Goal: Task Accomplishment & Management: Manage account settings

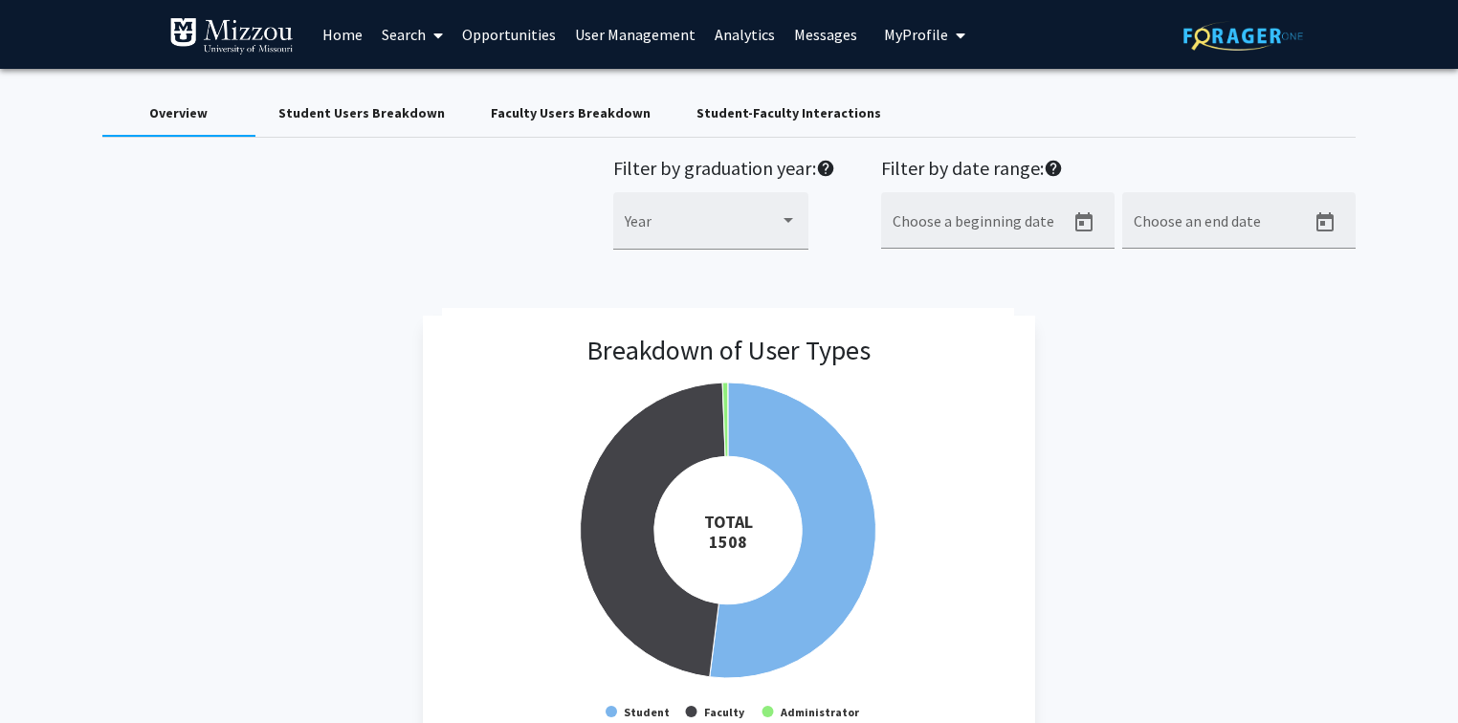
click at [287, 258] on div "Filter by graduation year: help Year Filter by date range: help Choose a beginn…" at bounding box center [729, 214] width 1283 height 114
click at [585, 38] on link "User Management" at bounding box center [635, 34] width 140 height 67
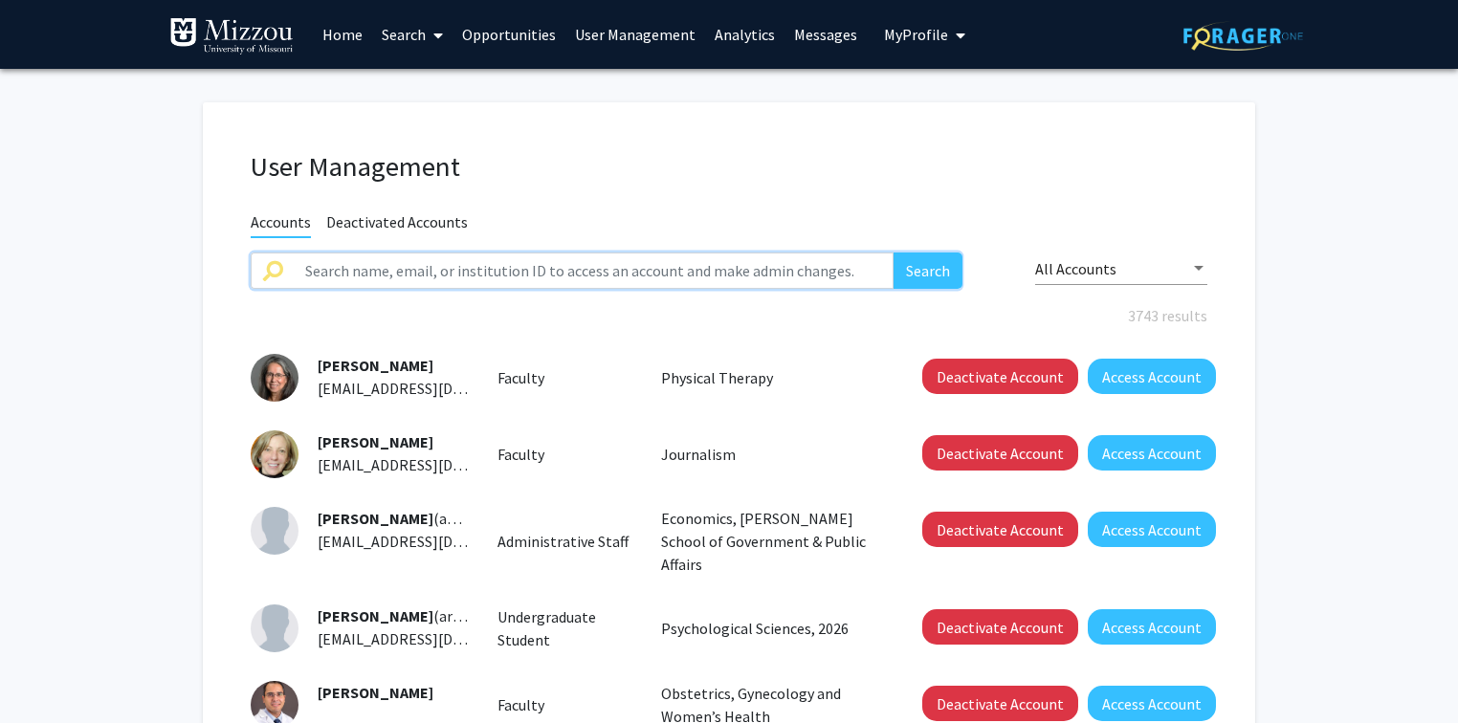
click at [528, 278] on input "text" at bounding box center [594, 271] width 600 height 36
paste input "johmb@umsystem.edu"
click at [893, 253] on button "Search" at bounding box center [927, 271] width 69 height 36
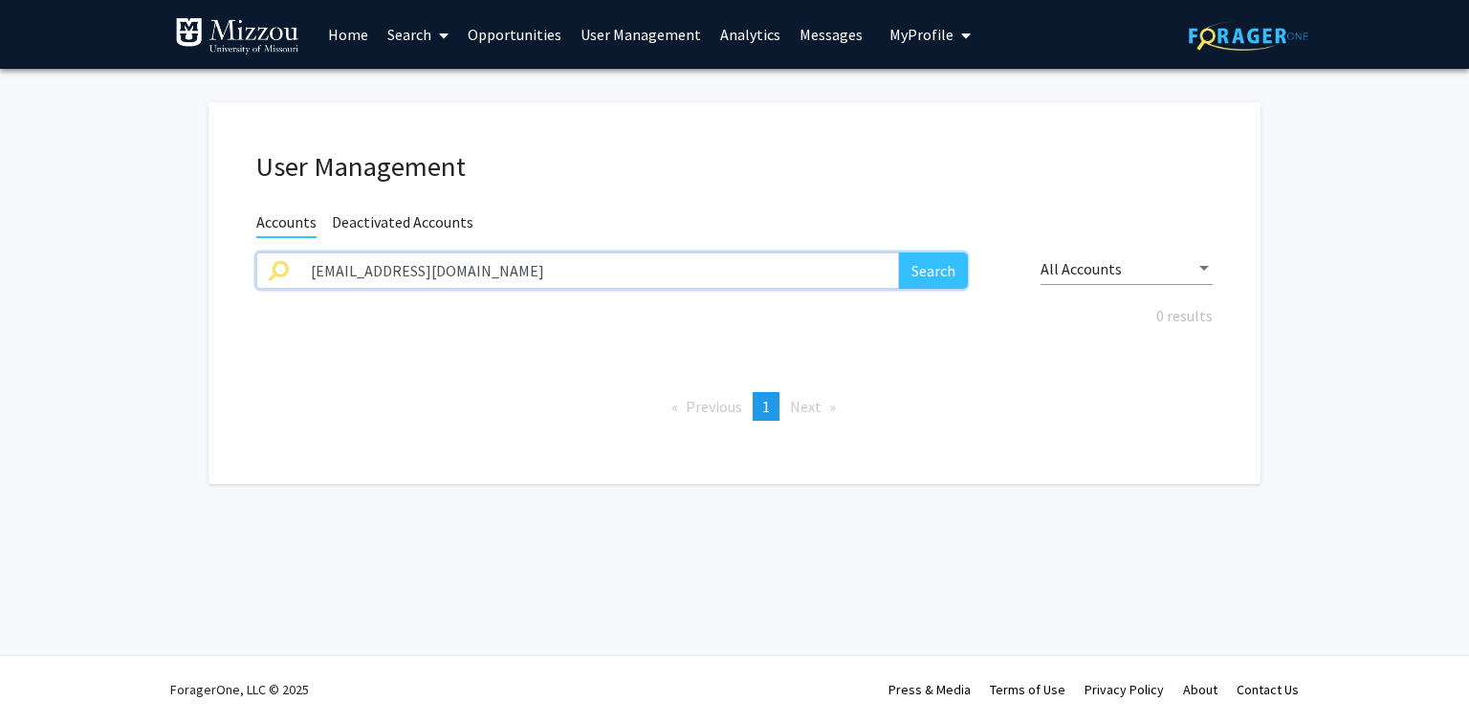
type input "johmb@umsystem.edu"
click at [899, 253] on button "Search" at bounding box center [933, 271] width 69 height 36
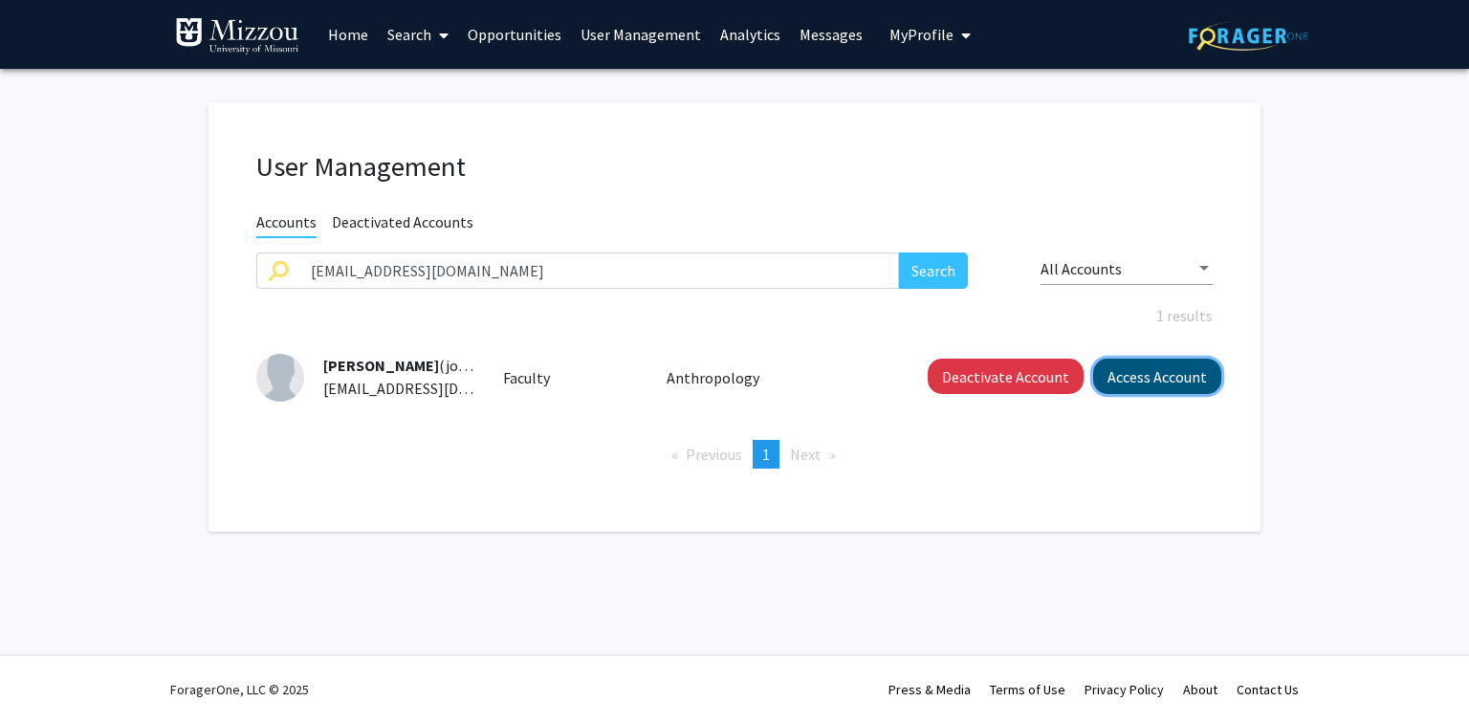
click at [1167, 381] on button "Access Account" at bounding box center [1157, 376] width 128 height 35
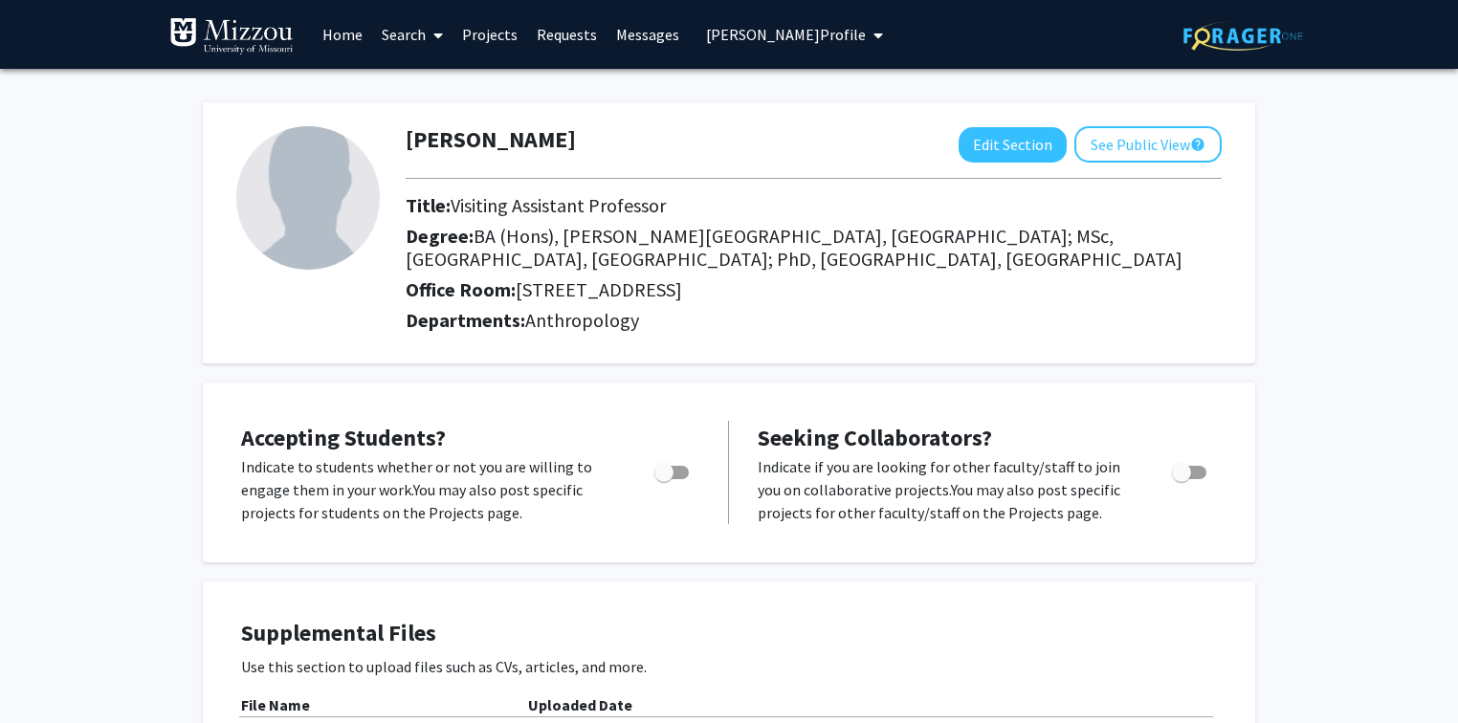
click at [581, 140] on div "Judyta Olszewski Edit Section See Public View help" at bounding box center [813, 144] width 845 height 36
copy h1 "Judyta Olszewski"
click at [715, 33] on span "Judyta Olszewski's Profile" at bounding box center [786, 34] width 160 height 19
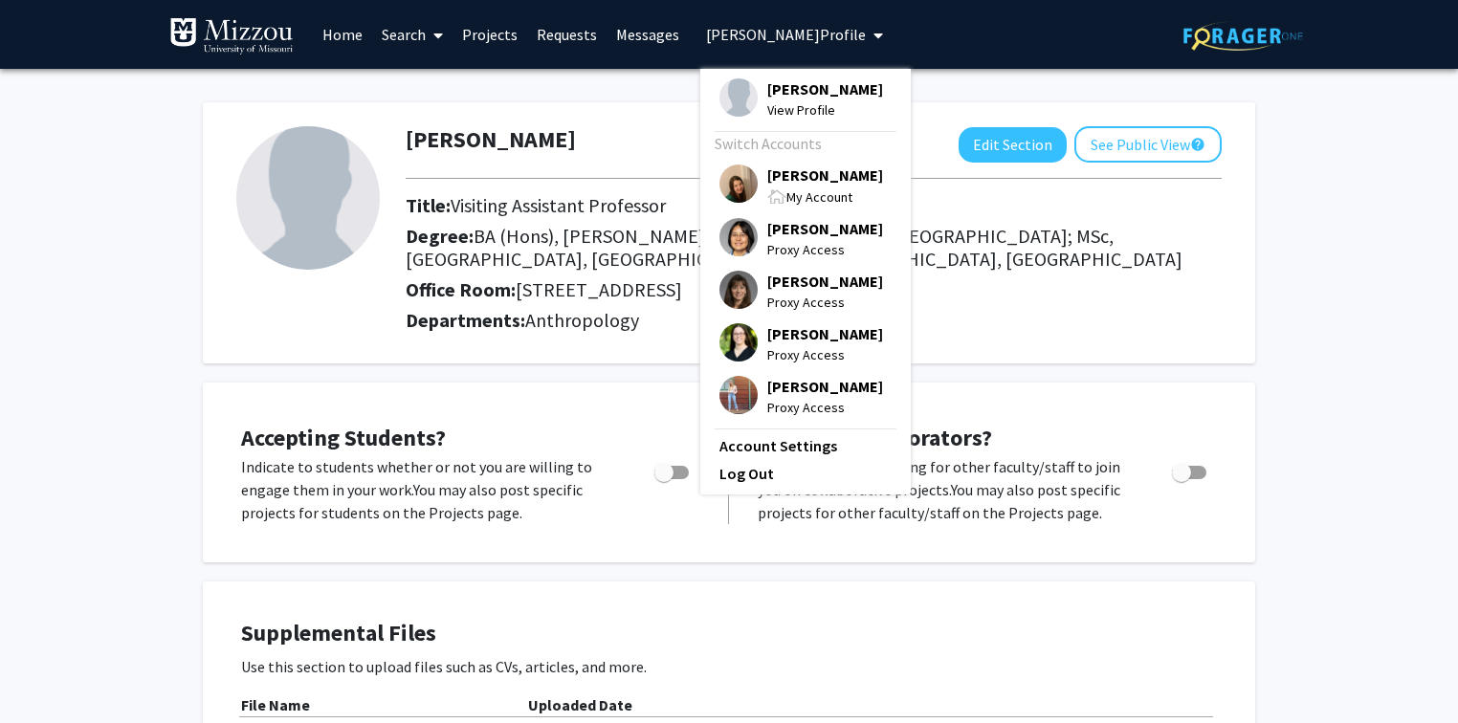
click at [781, 176] on span "Katie Palmer" at bounding box center [825, 175] width 116 height 21
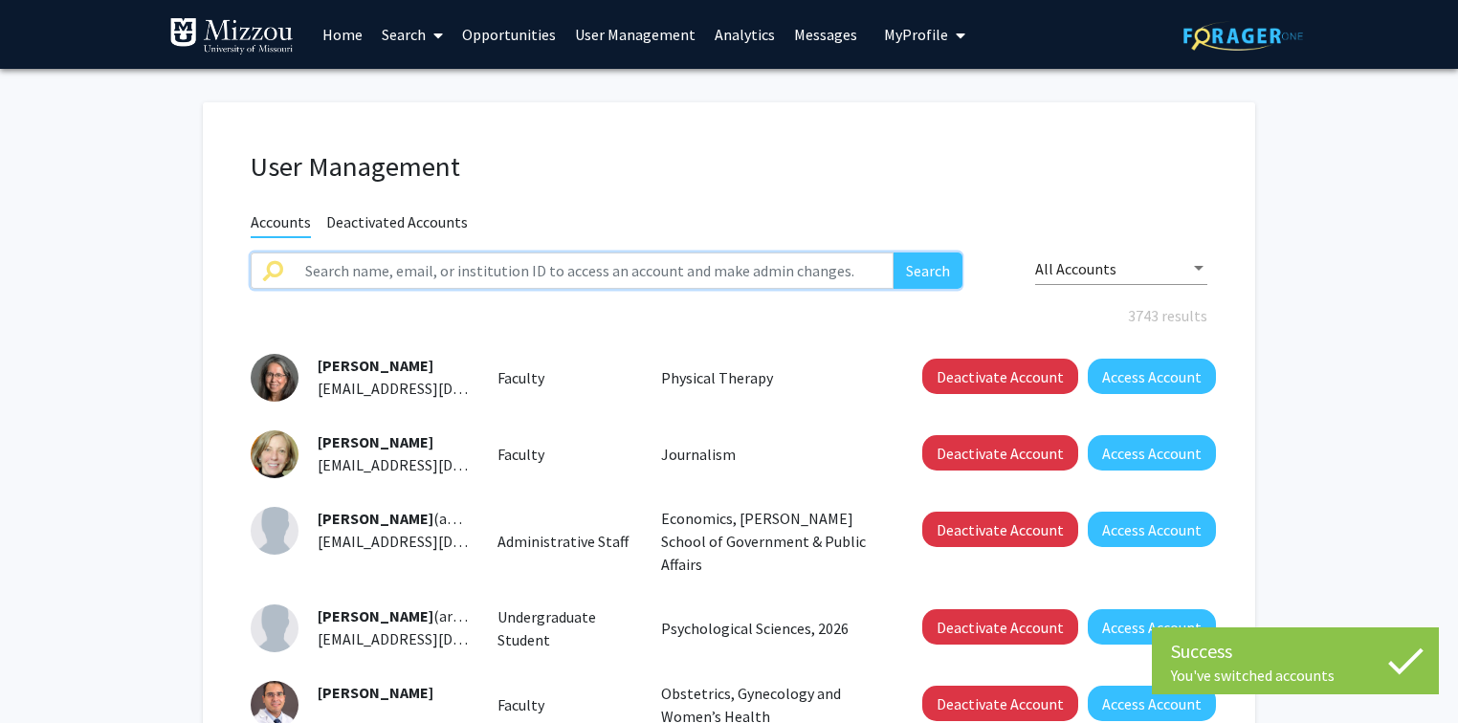
click at [493, 273] on input "text" at bounding box center [594, 271] width 600 height 36
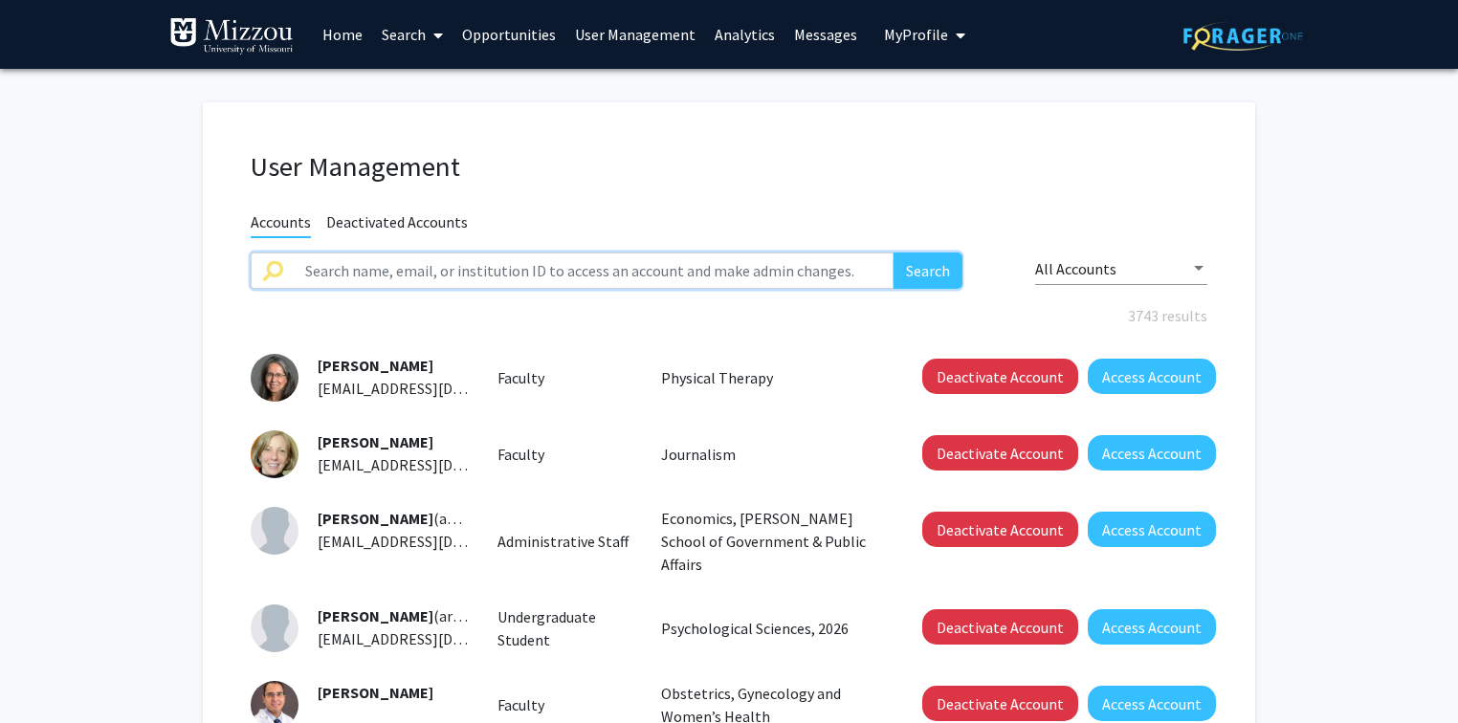
paste input "Judyta Olszewski"
type input "Judyta Olszewski"
click at [893, 253] on button "Search" at bounding box center [927, 271] width 69 height 36
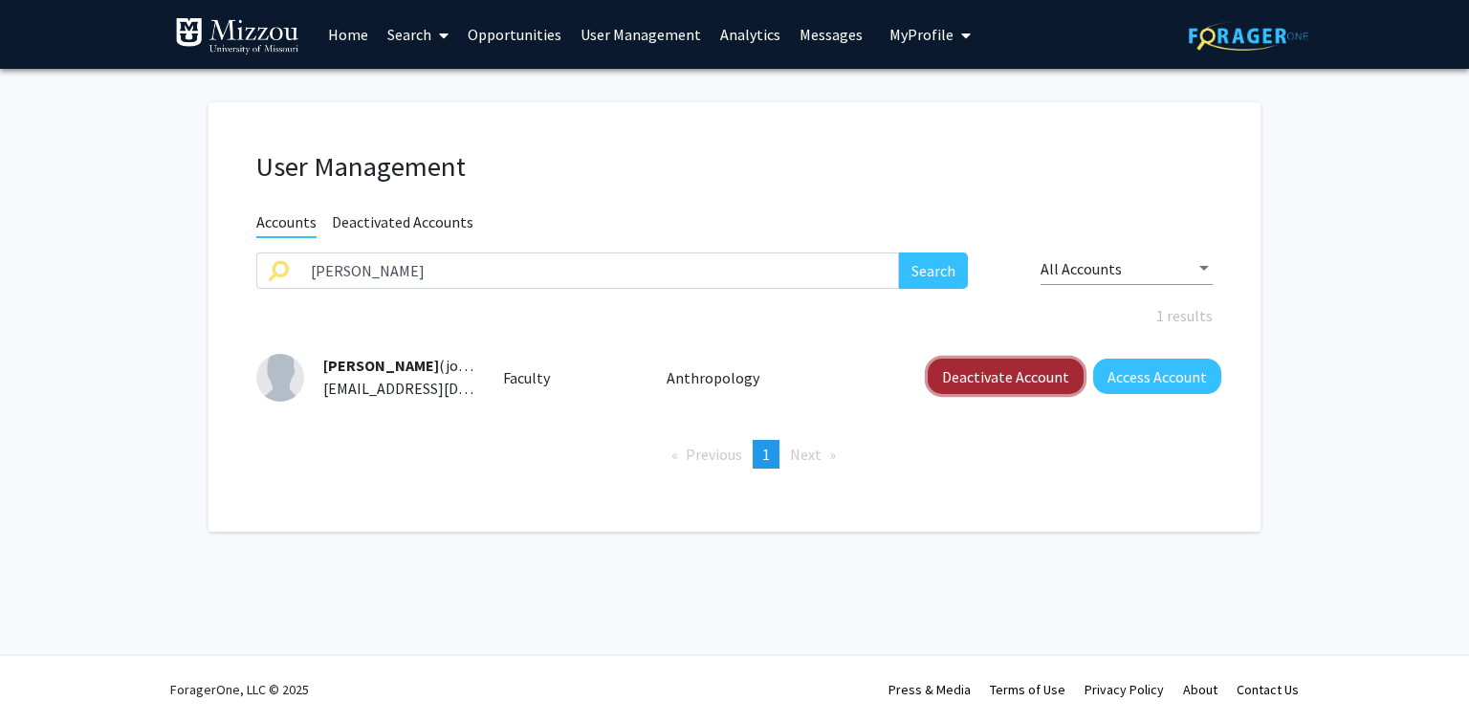
click at [1033, 382] on button "Deactivate Account" at bounding box center [1006, 376] width 156 height 35
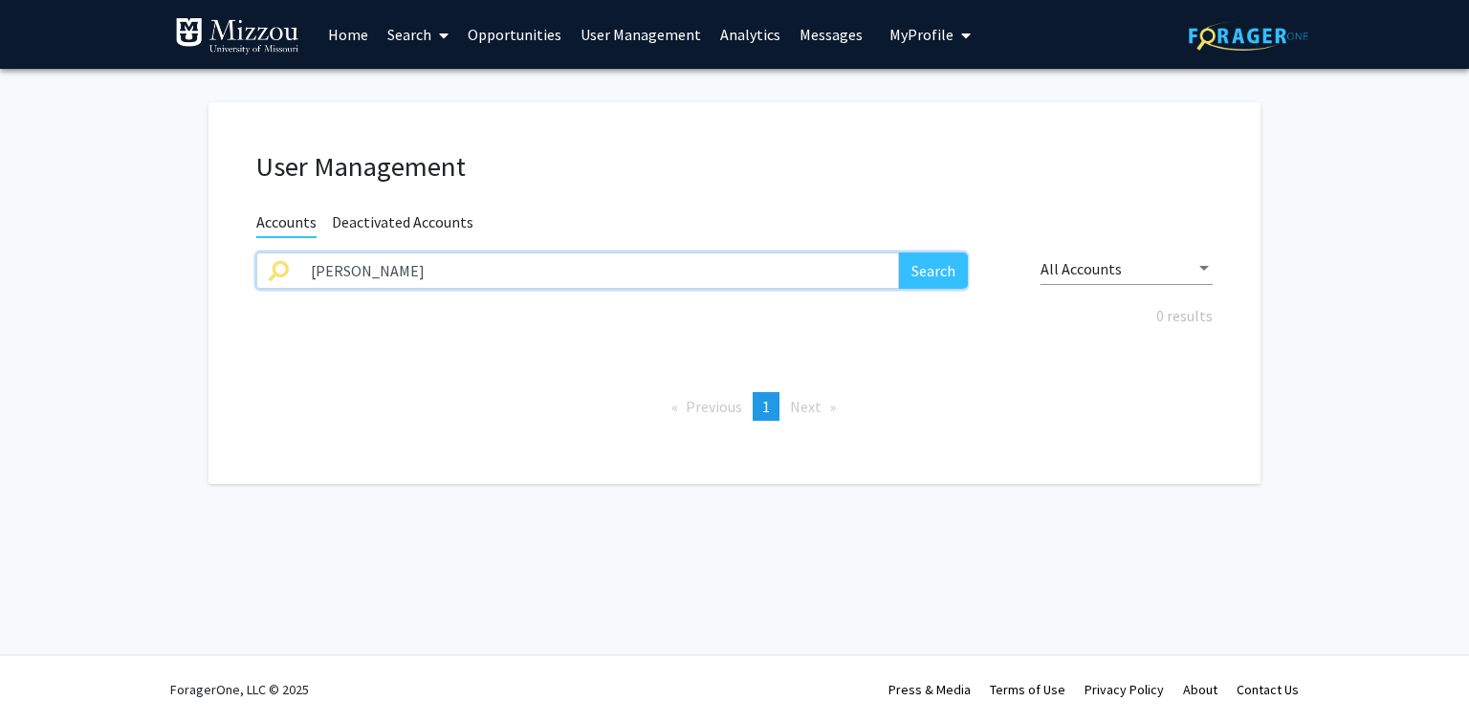
click at [473, 272] on input "Judyta Olszewski" at bounding box center [599, 271] width 600 height 36
click at [119, 235] on fg-user-management "User Management Accounts Deactivated Accounts Search All Accounts 0 results Pre…" at bounding box center [734, 298] width 1469 height 458
click at [356, 269] on input "text" at bounding box center [599, 271] width 600 height 36
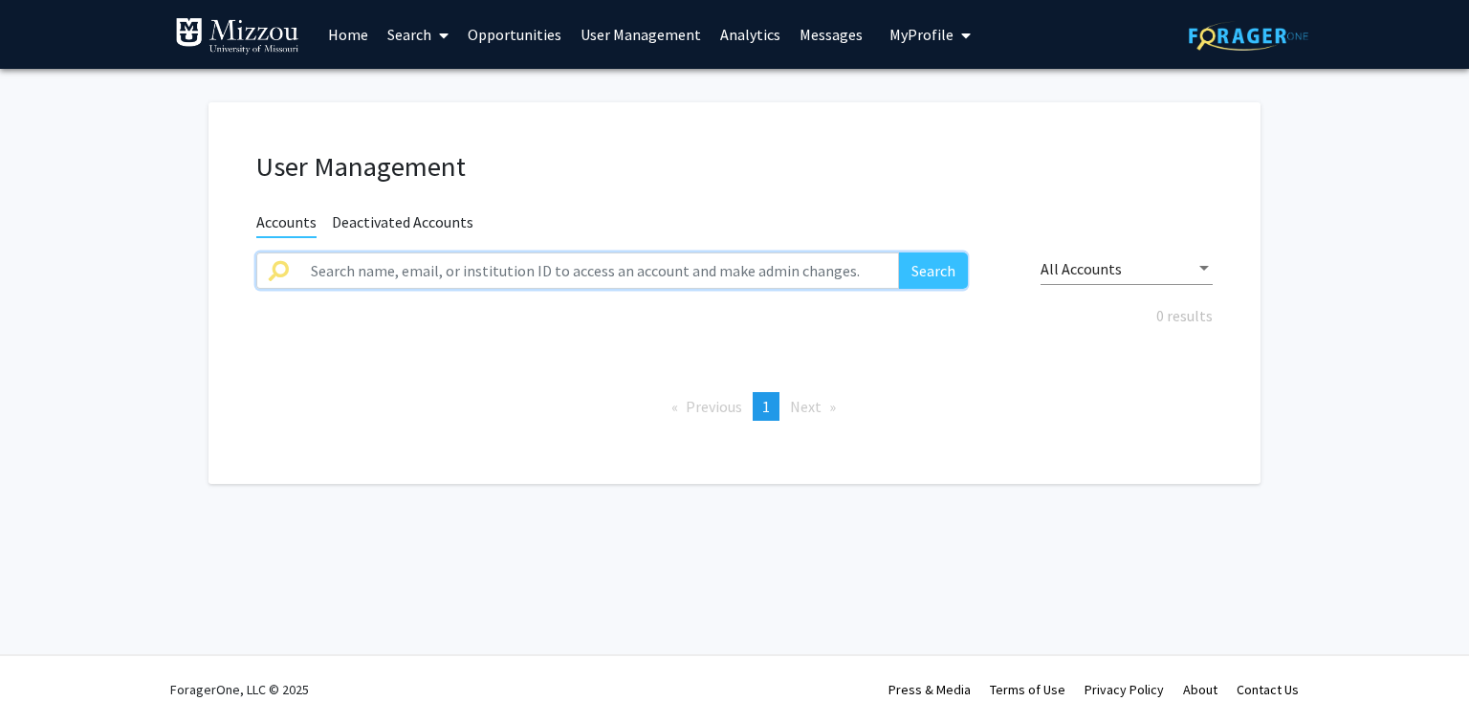
paste input "vixxb@missouri.edu"
type input "vixxb@missouri.edu"
click at [899, 253] on button "Search" at bounding box center [933, 271] width 69 height 36
click at [923, 276] on button "Search" at bounding box center [933, 271] width 69 height 36
click at [674, 33] on link "User Management" at bounding box center [641, 34] width 140 height 67
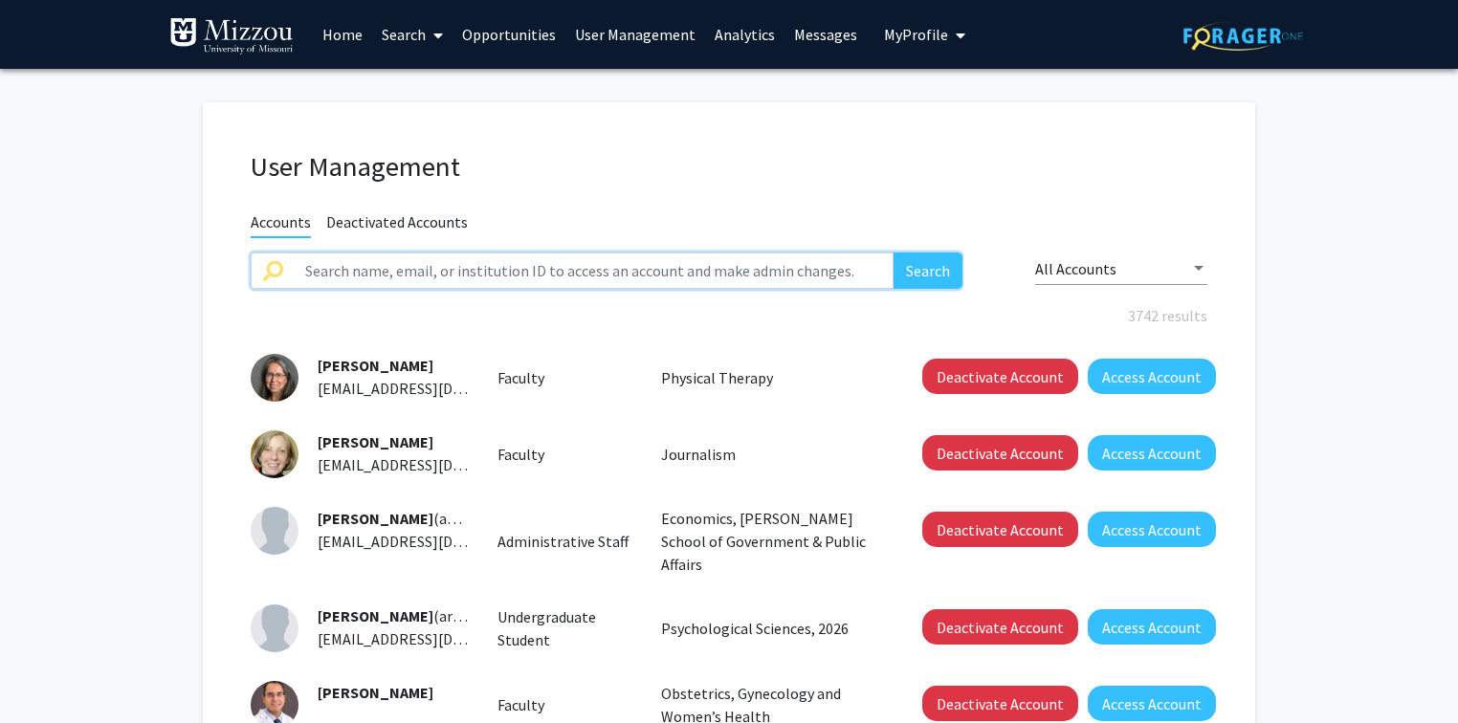
click at [592, 278] on input "text" at bounding box center [594, 271] width 600 height 36
paste input "vixxb@missouri.edu"
type input "vixxb@missouri.edu"
click at [893, 253] on button "Search" at bounding box center [927, 271] width 69 height 36
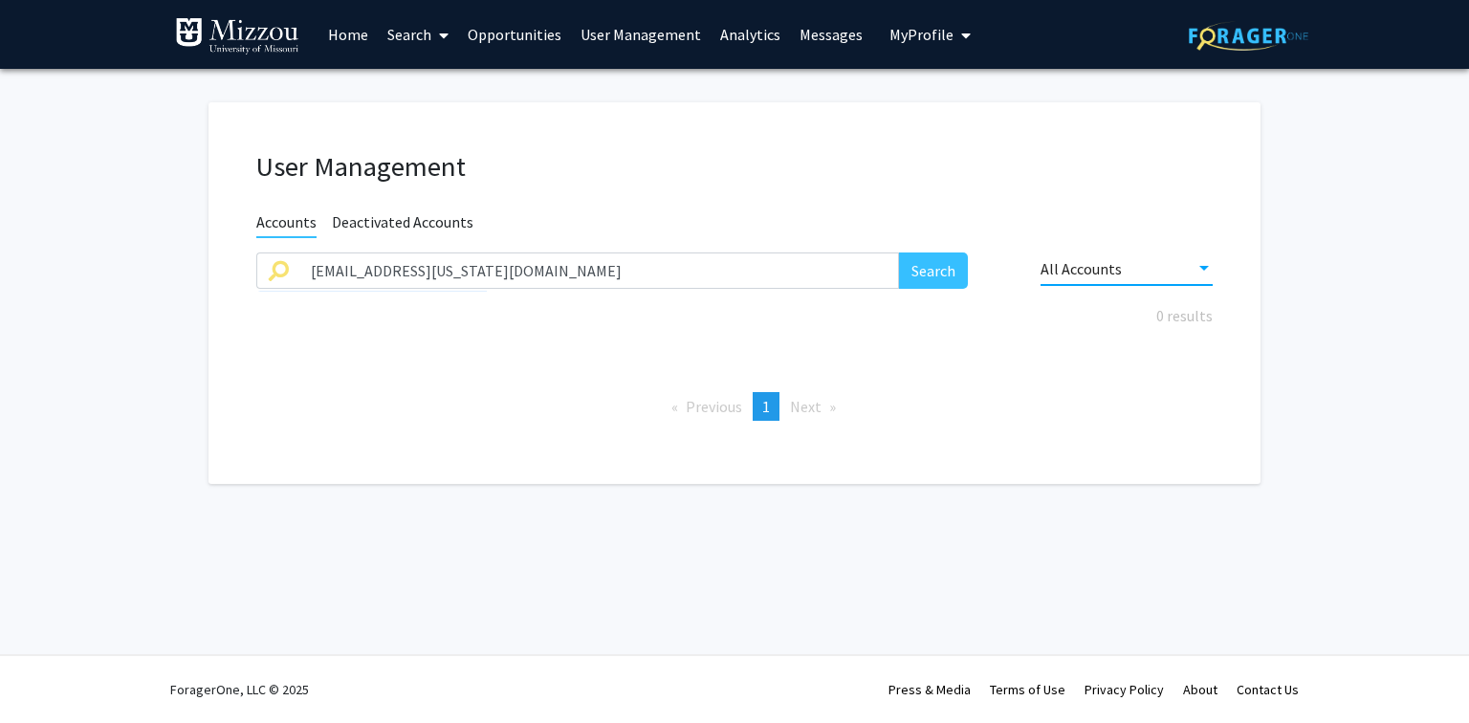
click at [1096, 265] on span "All Accounts" at bounding box center [1081, 268] width 81 height 19
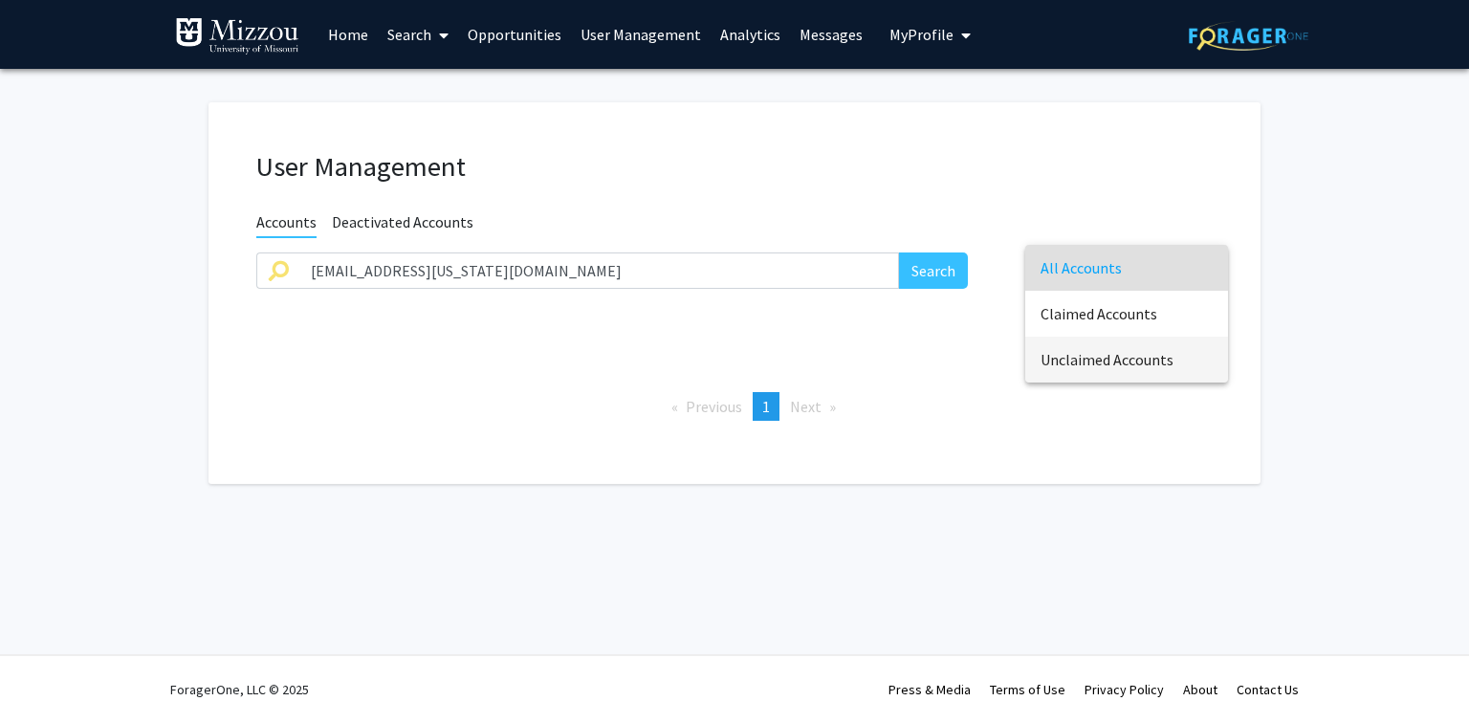
click at [1095, 365] on span "Unclaimed Accounts" at bounding box center [1127, 360] width 172 height 46
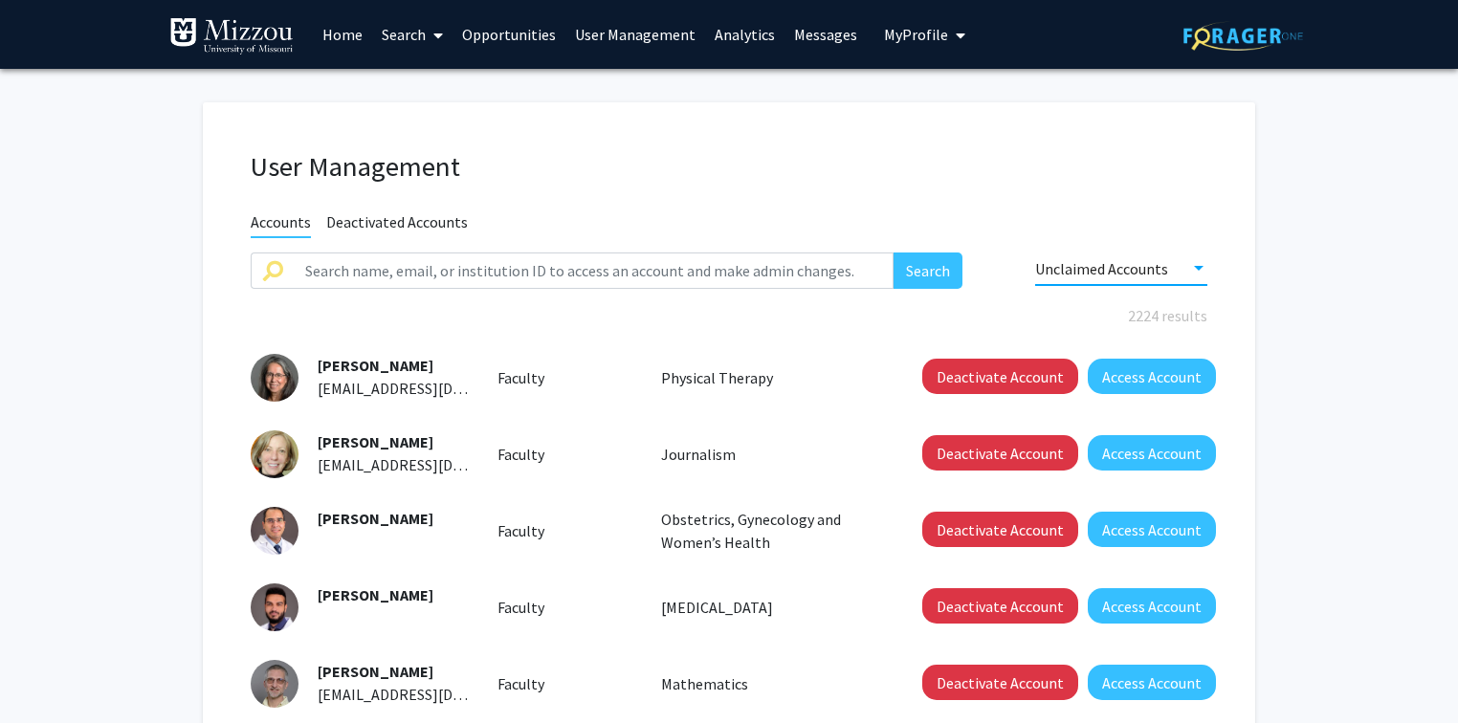
click at [1059, 268] on span "Unclaimed Accounts" at bounding box center [1101, 268] width 133 height 19
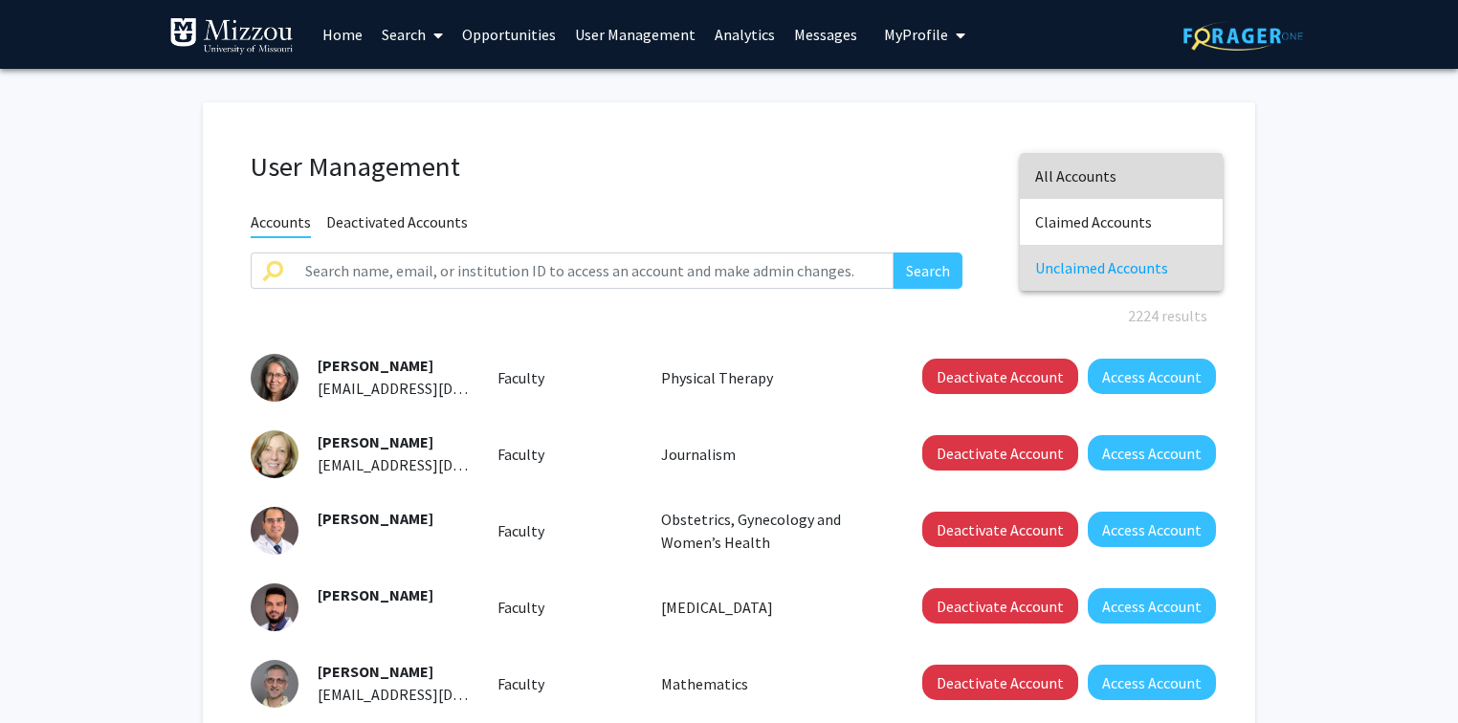
click at [1042, 169] on span "All Accounts" at bounding box center [1121, 176] width 172 height 46
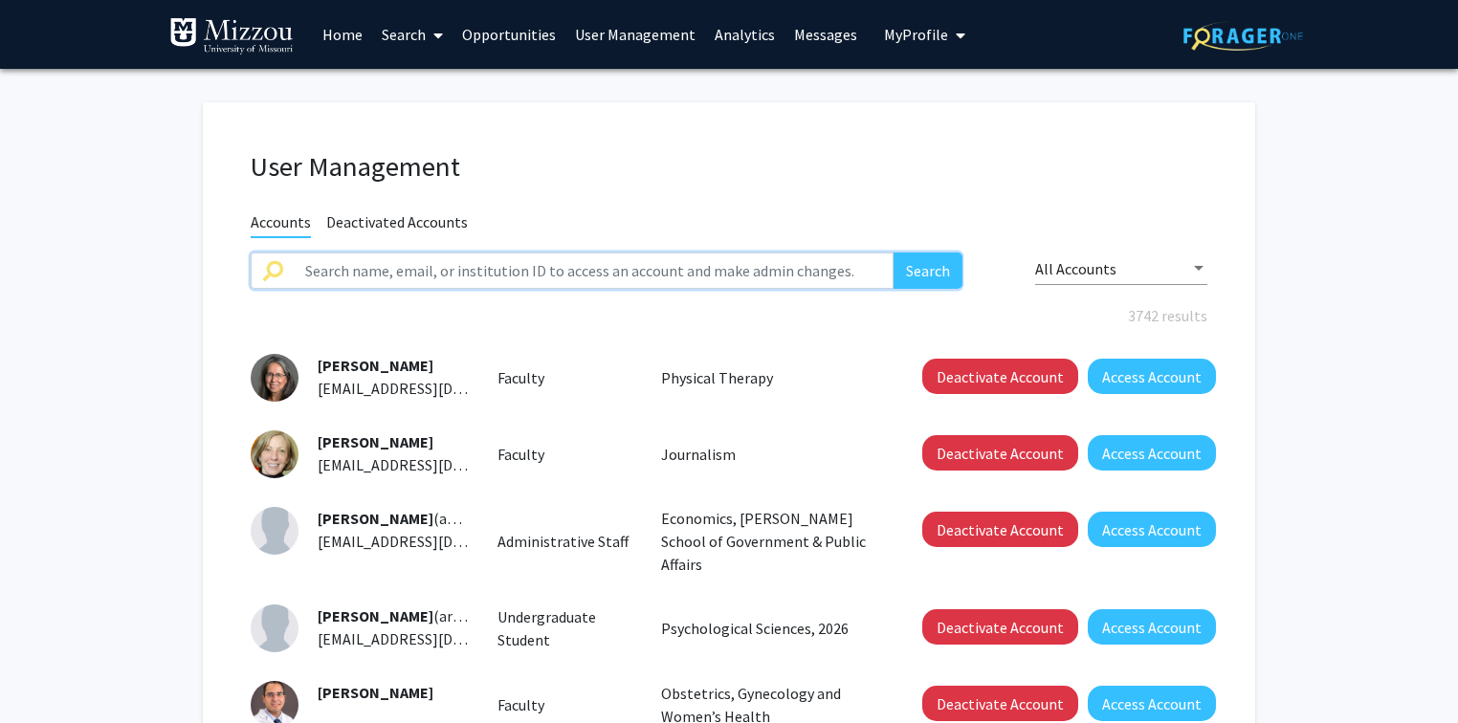
click at [605, 267] on input "text" at bounding box center [594, 271] width 600 height 36
paste input "vixxb@missouri.edu"
click at [893, 253] on button "Search" at bounding box center [927, 271] width 69 height 36
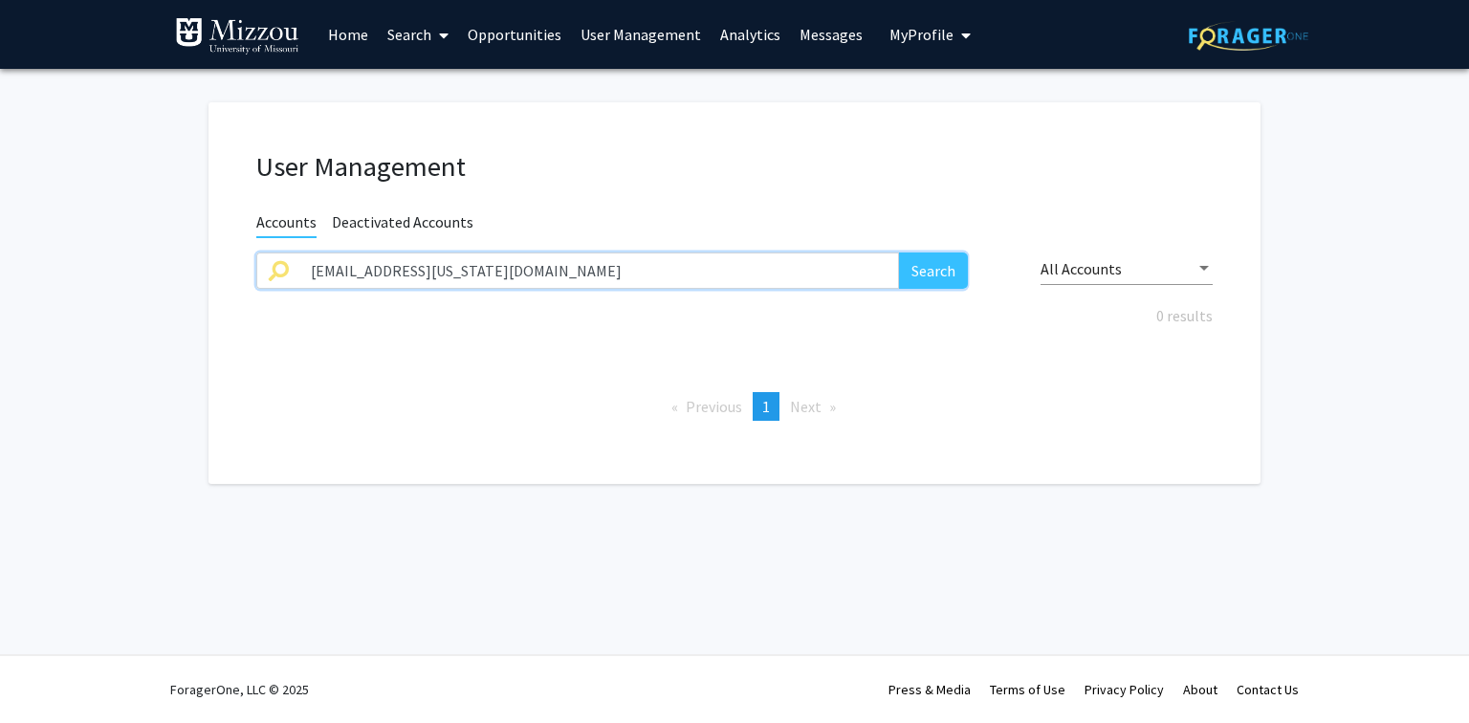
click at [596, 265] on input "vixxb@missouri.edu" at bounding box center [599, 271] width 600 height 36
type input "vixxb"
click at [899, 253] on button "Search" at bounding box center [933, 271] width 69 height 36
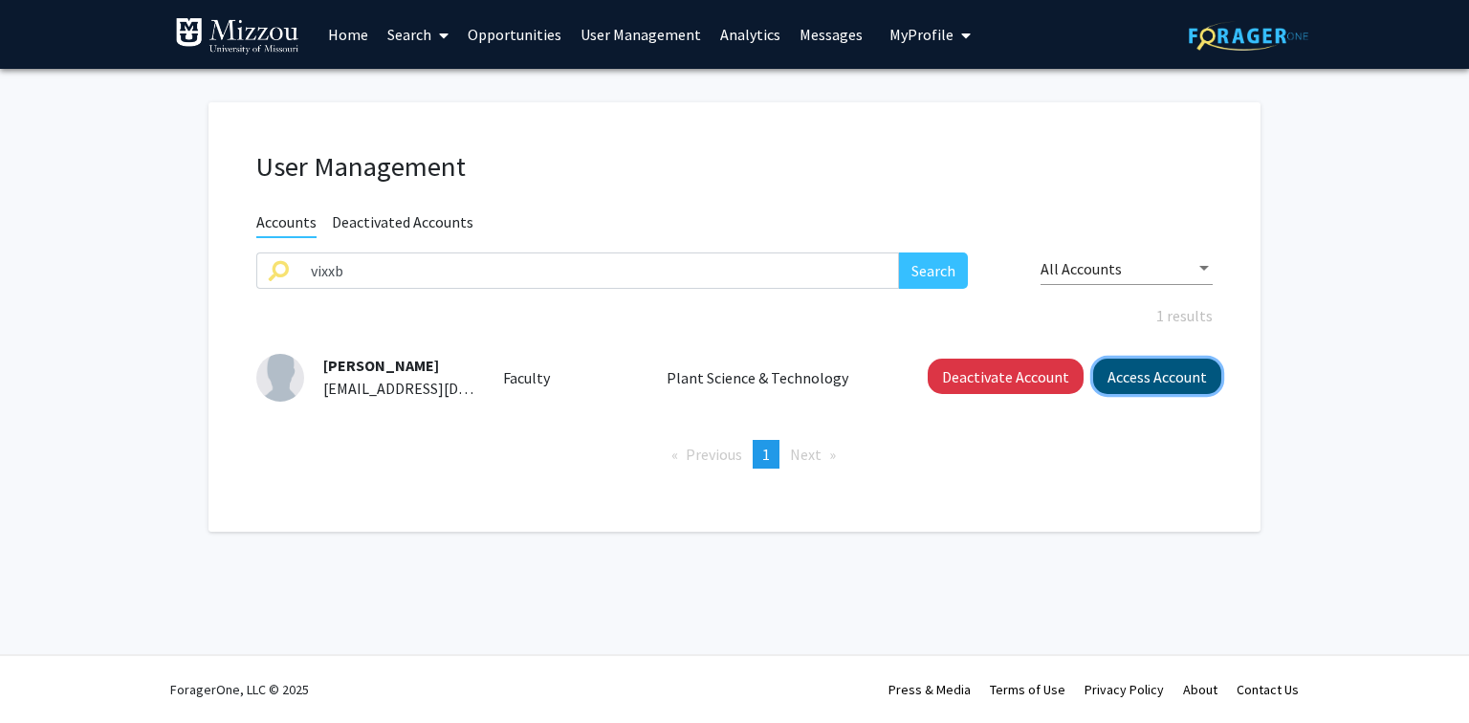
click at [1133, 379] on button "Access Account" at bounding box center [1157, 376] width 128 height 35
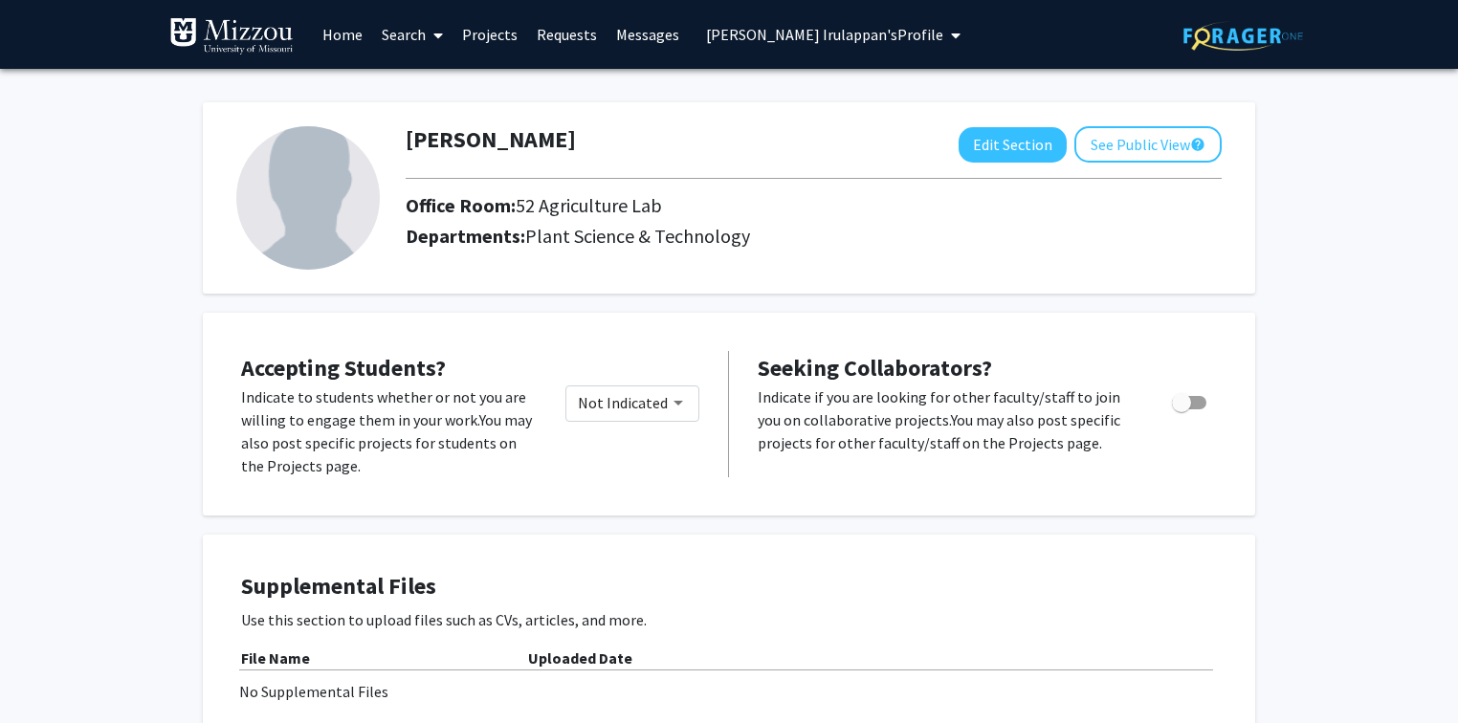
click at [677, 140] on div "Vadivelmurugan Irulappan Edit Section See Public View help" at bounding box center [813, 144] width 845 height 36
click at [677, 141] on div "Vadivelmurugan Irulappan Edit Section See Public View help" at bounding box center [813, 144] width 845 height 36
click at [670, 146] on div "Vadivelmurugan Irulappan Edit Section See Public View help" at bounding box center [813, 144] width 845 height 36
copy h1 "Vadivelmurugan Irulappan"
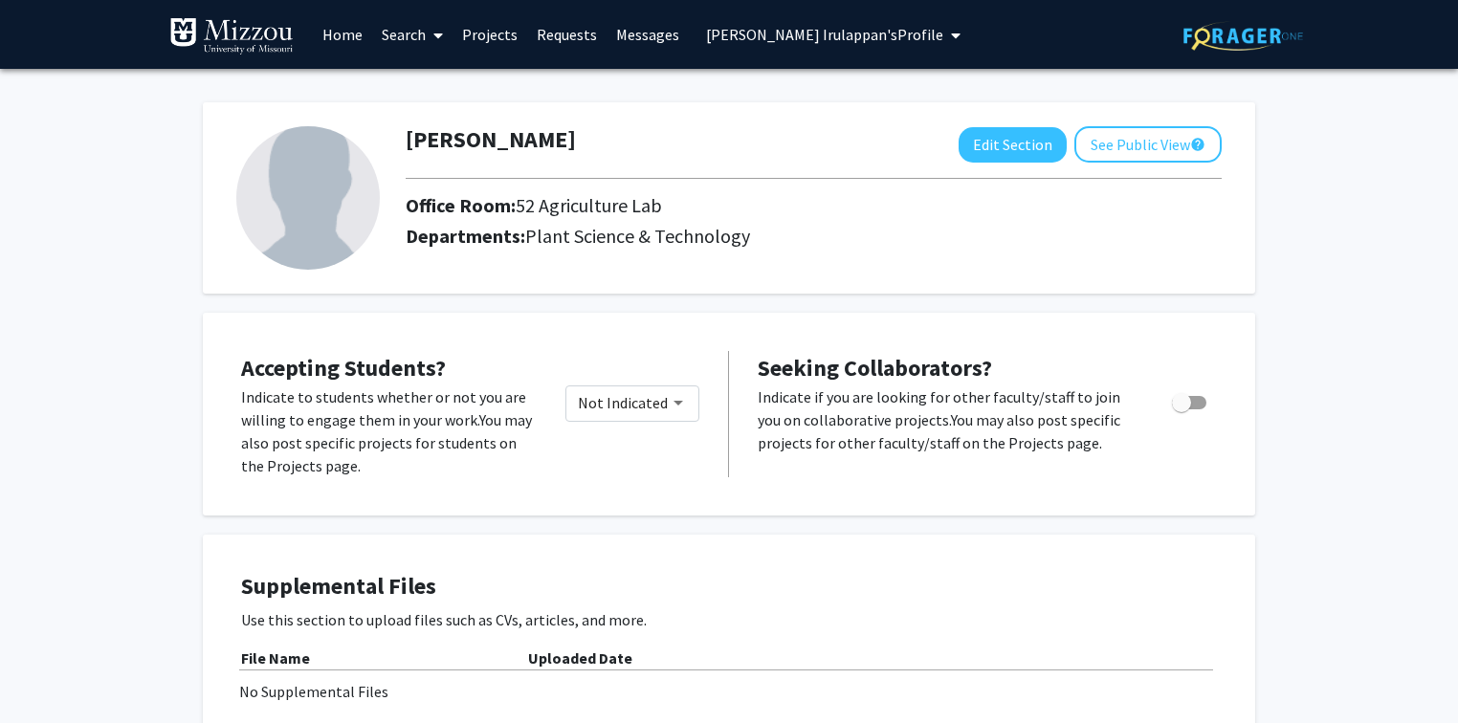
click at [848, 33] on span "Vadivelmurugan Irulappan's Profile" at bounding box center [824, 34] width 237 height 19
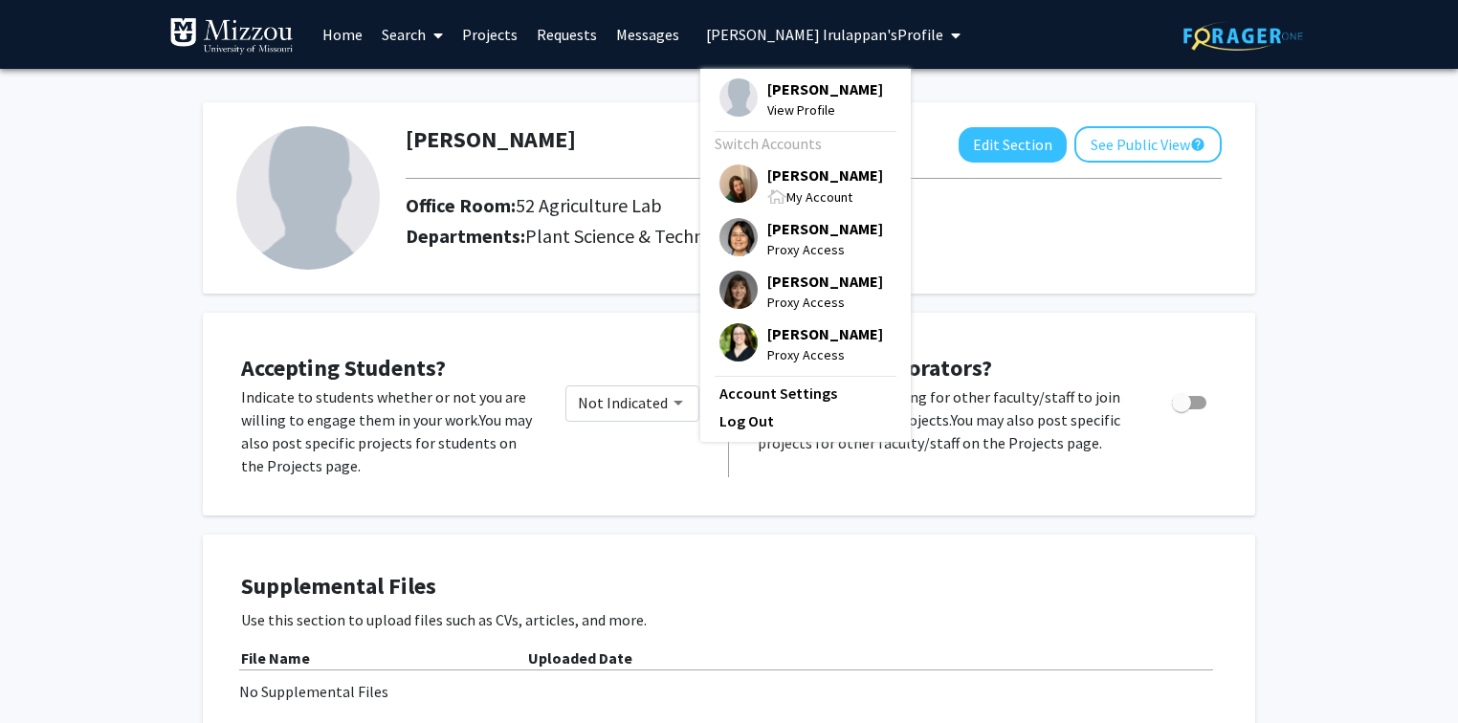
click at [815, 186] on span "[PERSON_NAME]" at bounding box center [825, 175] width 116 height 21
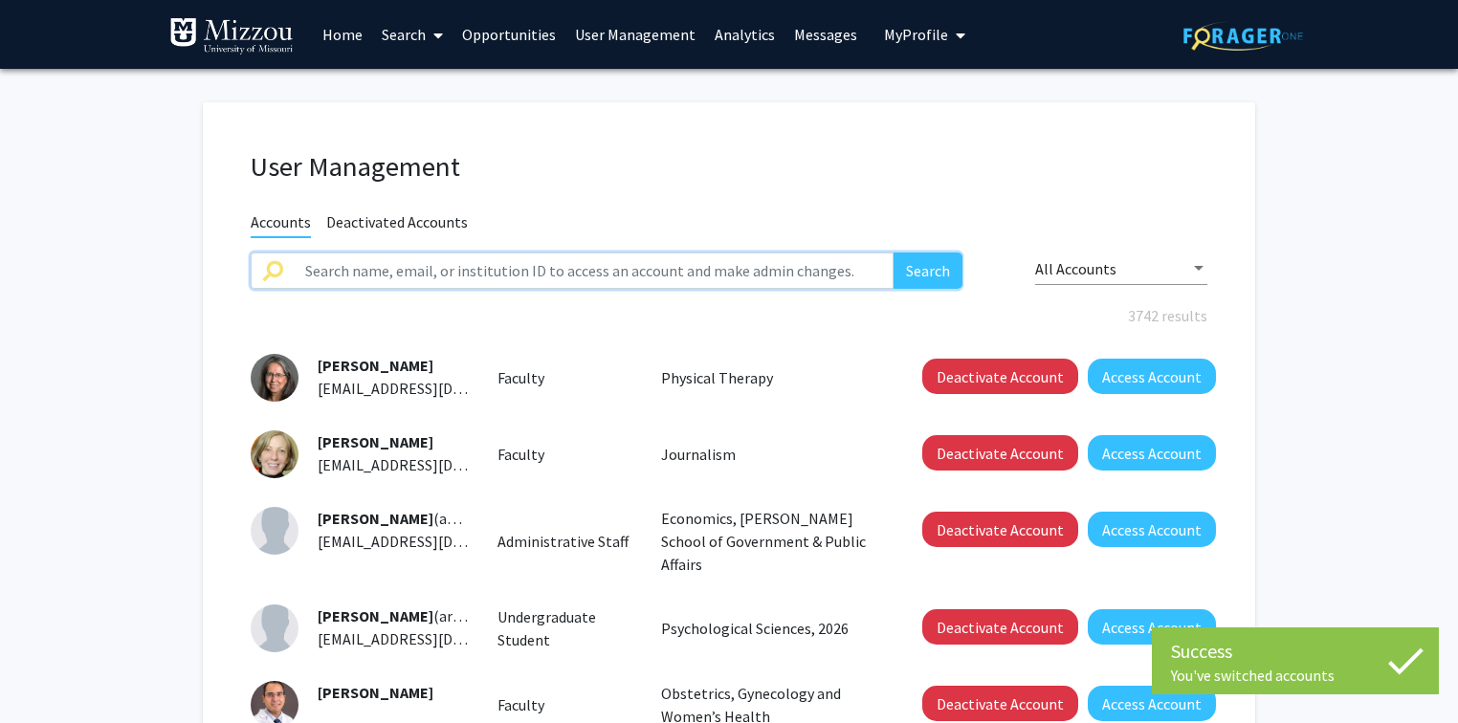
click at [759, 273] on input "text" at bounding box center [594, 271] width 600 height 36
paste input "Bach, Alicia"
type input "Bach, Alicia"
click at [919, 269] on button "Search" at bounding box center [927, 271] width 69 height 36
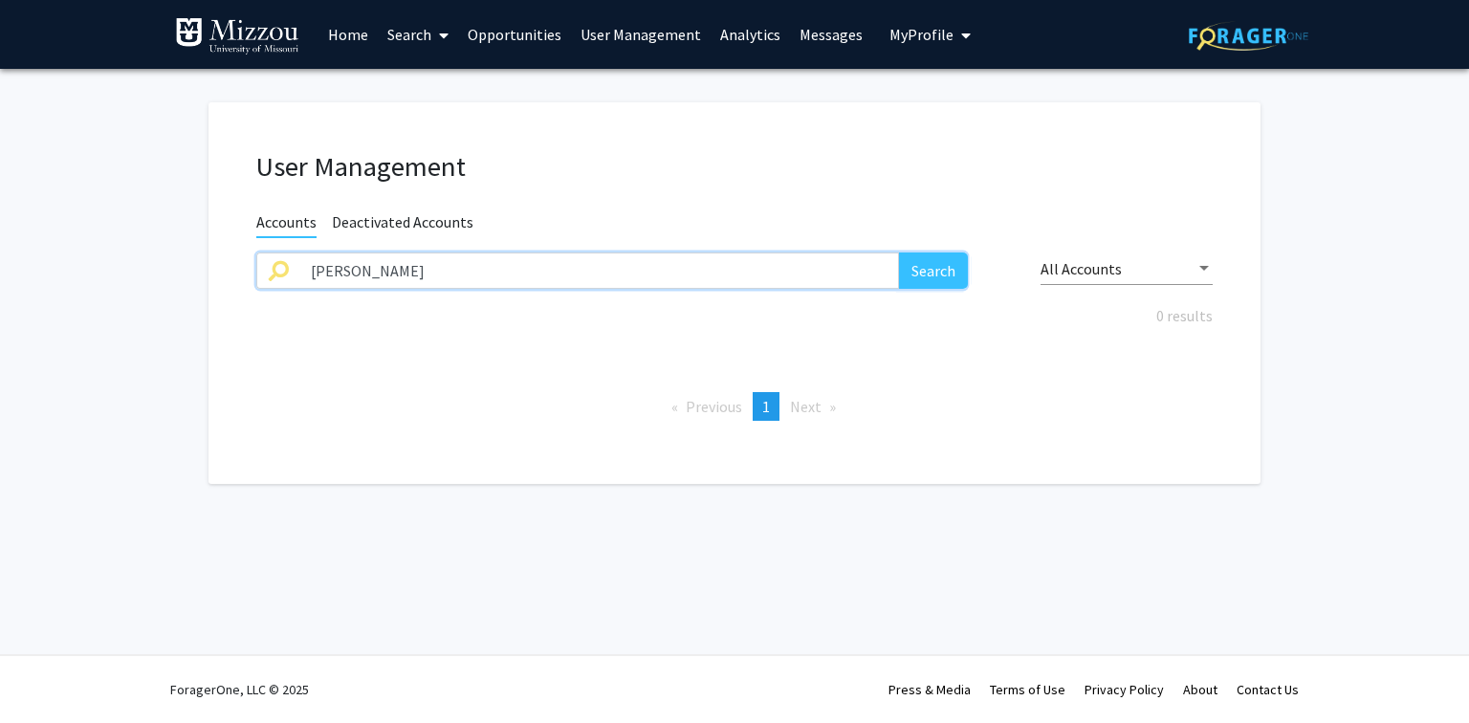
click at [830, 271] on input "Bach, Alicia" at bounding box center [599, 271] width 600 height 36
type input "alicia bach"
click at [899, 253] on button "Search" at bounding box center [933, 271] width 69 height 36
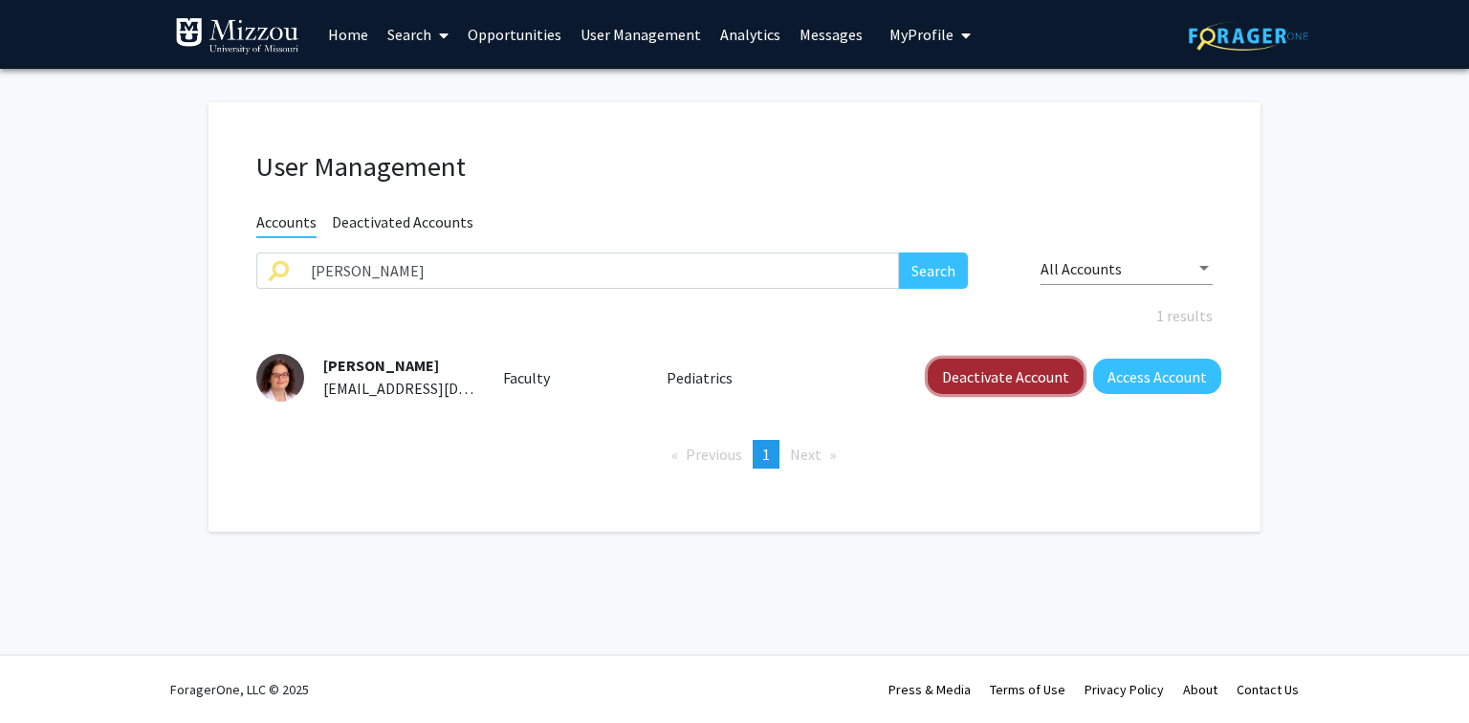
click at [960, 383] on button "Deactivate Account" at bounding box center [1006, 376] width 156 height 35
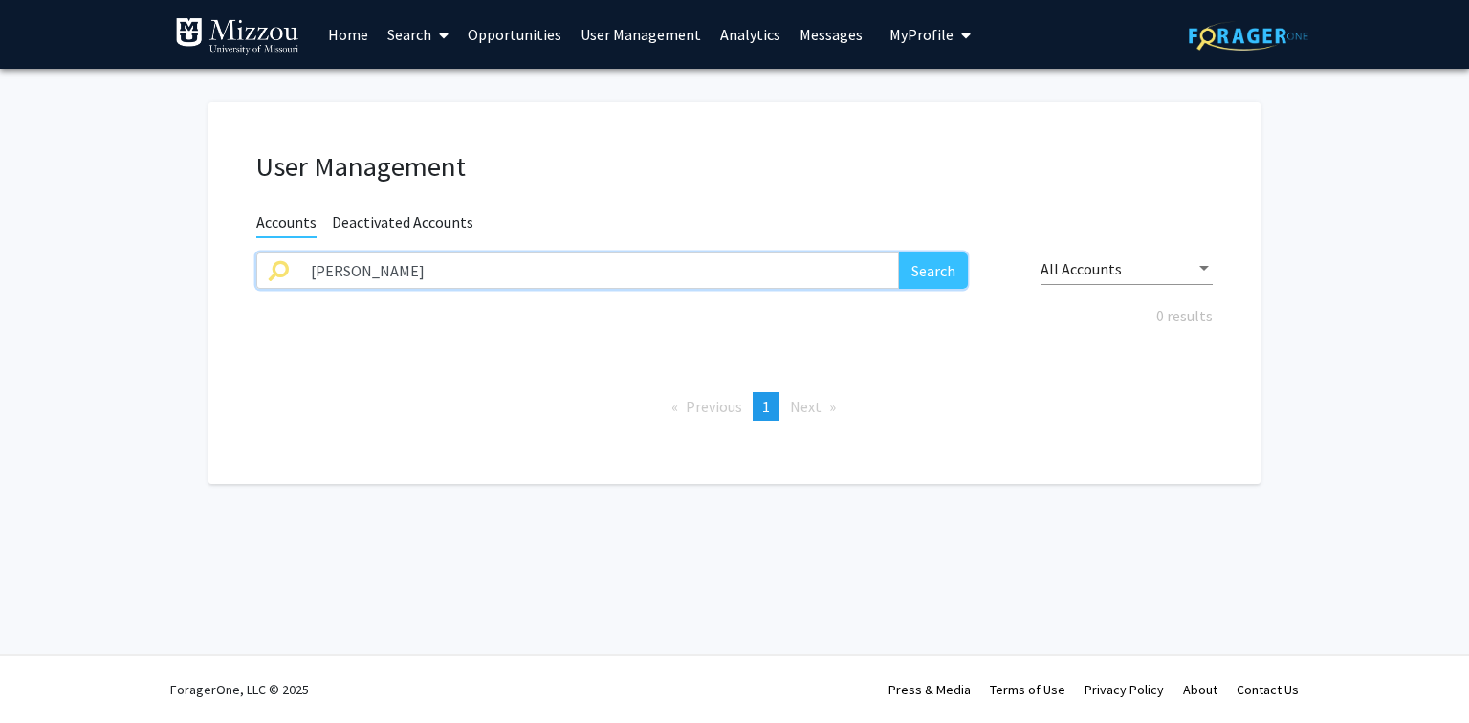
click at [538, 268] on input "alicia bach" at bounding box center [599, 271] width 600 height 36
click at [627, 174] on h1 "User Management" at bounding box center [734, 166] width 957 height 33
click at [654, 268] on input "text" at bounding box center [599, 271] width 600 height 36
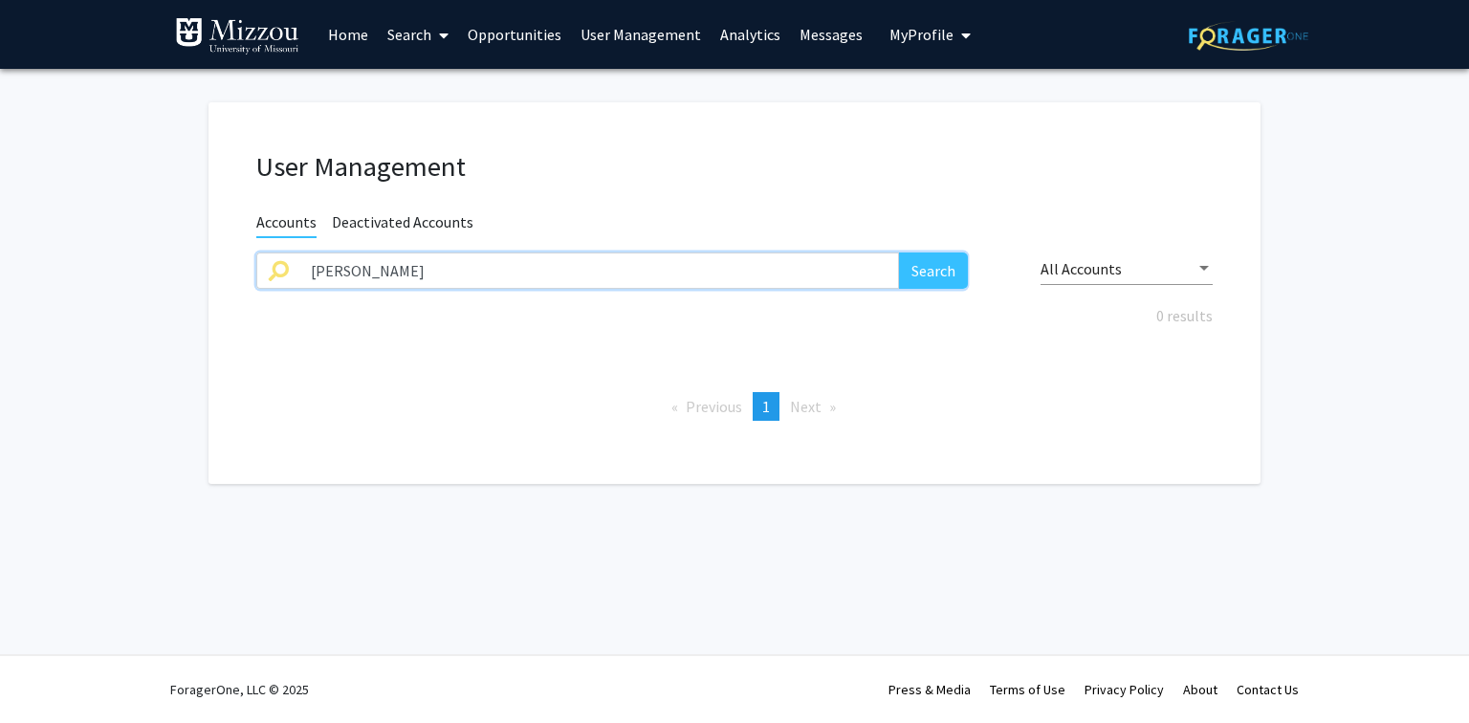
type input "rongxiao zhang"
click at [899, 253] on button "Search" at bounding box center [933, 271] width 69 height 36
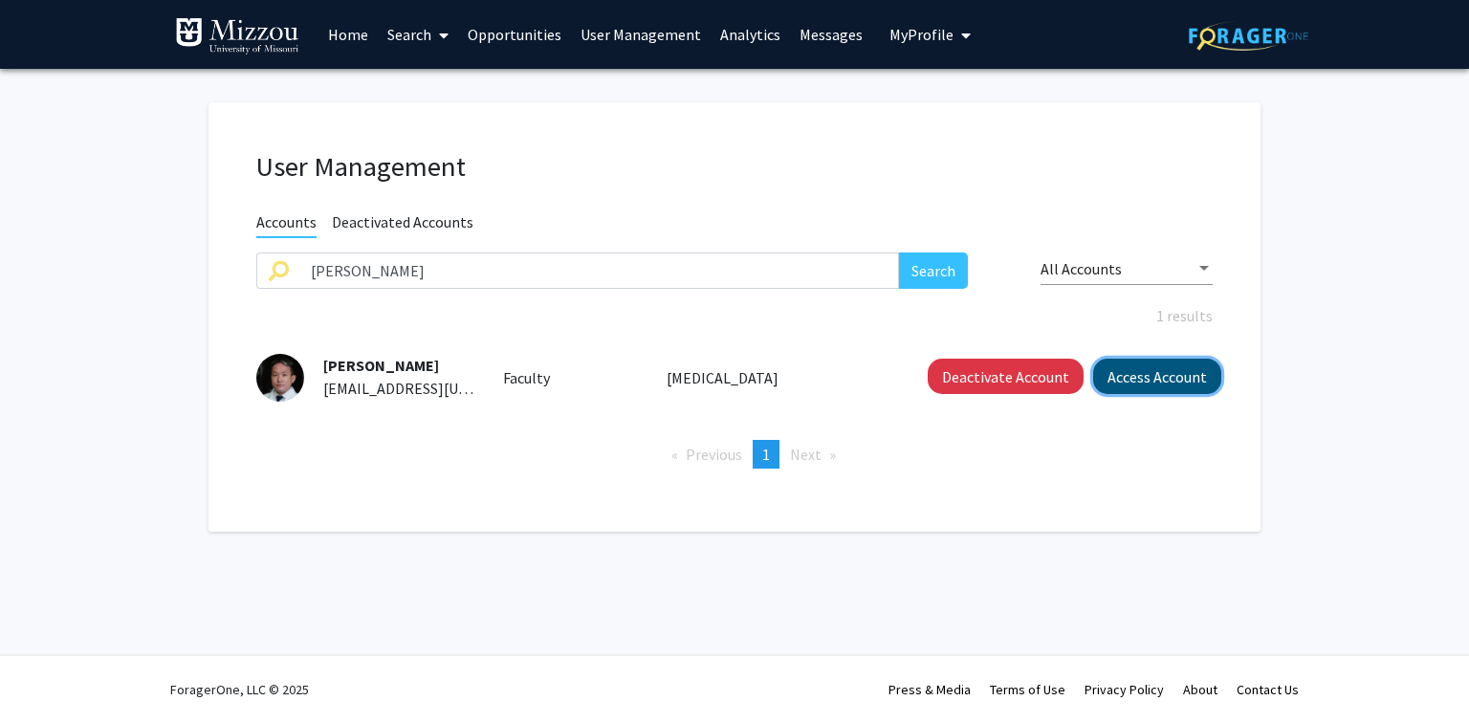
click at [1146, 377] on button "Access Account" at bounding box center [1157, 376] width 128 height 35
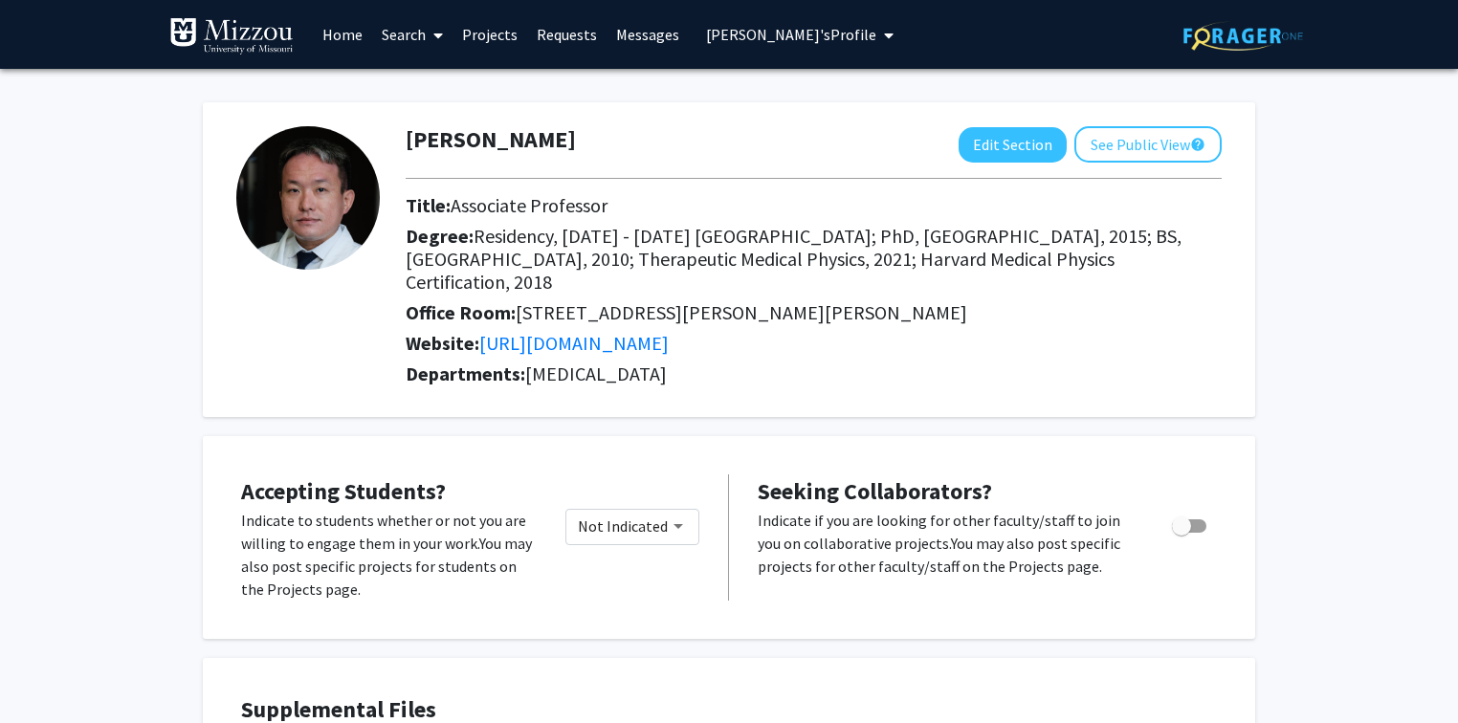
click at [847, 31] on span "Rongxiao Zhang's Profile" at bounding box center [791, 34] width 170 height 19
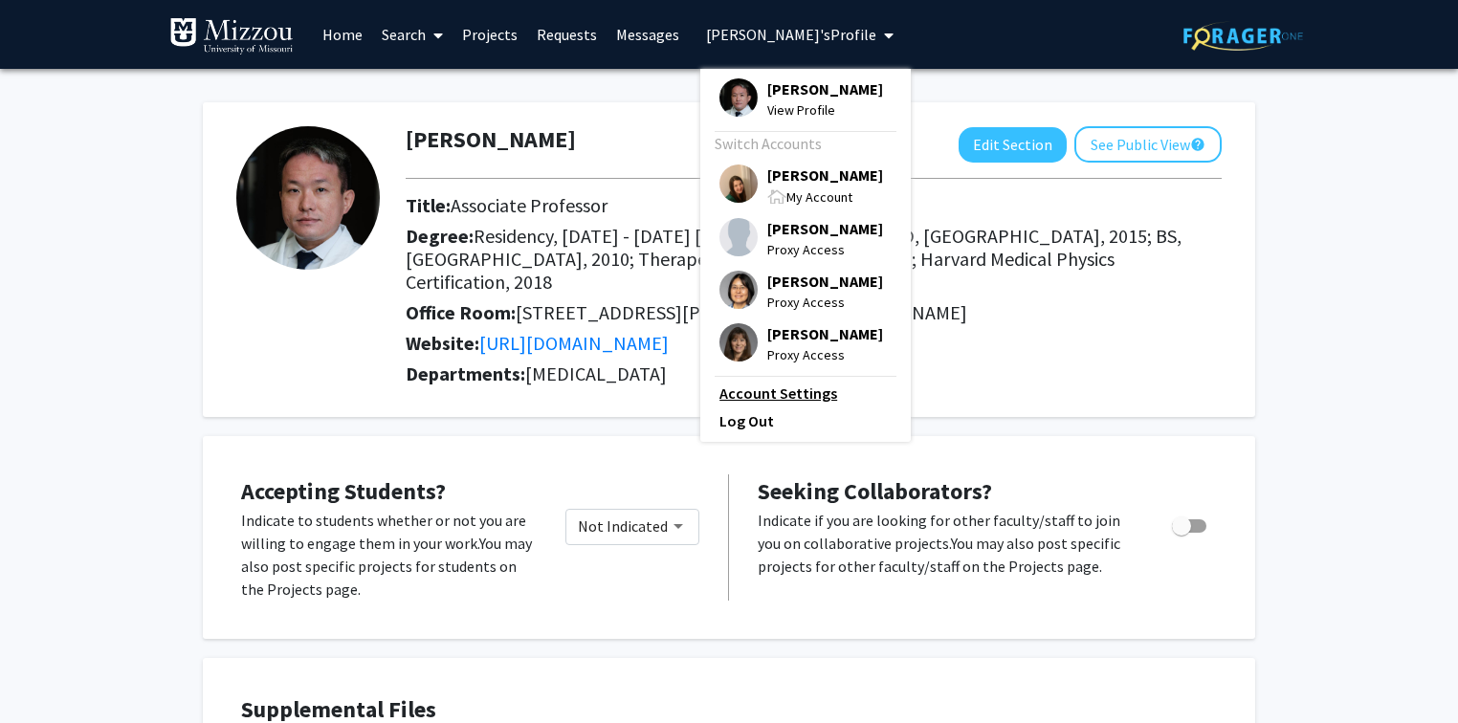
click at [798, 405] on link "Account Settings" at bounding box center [805, 393] width 172 height 23
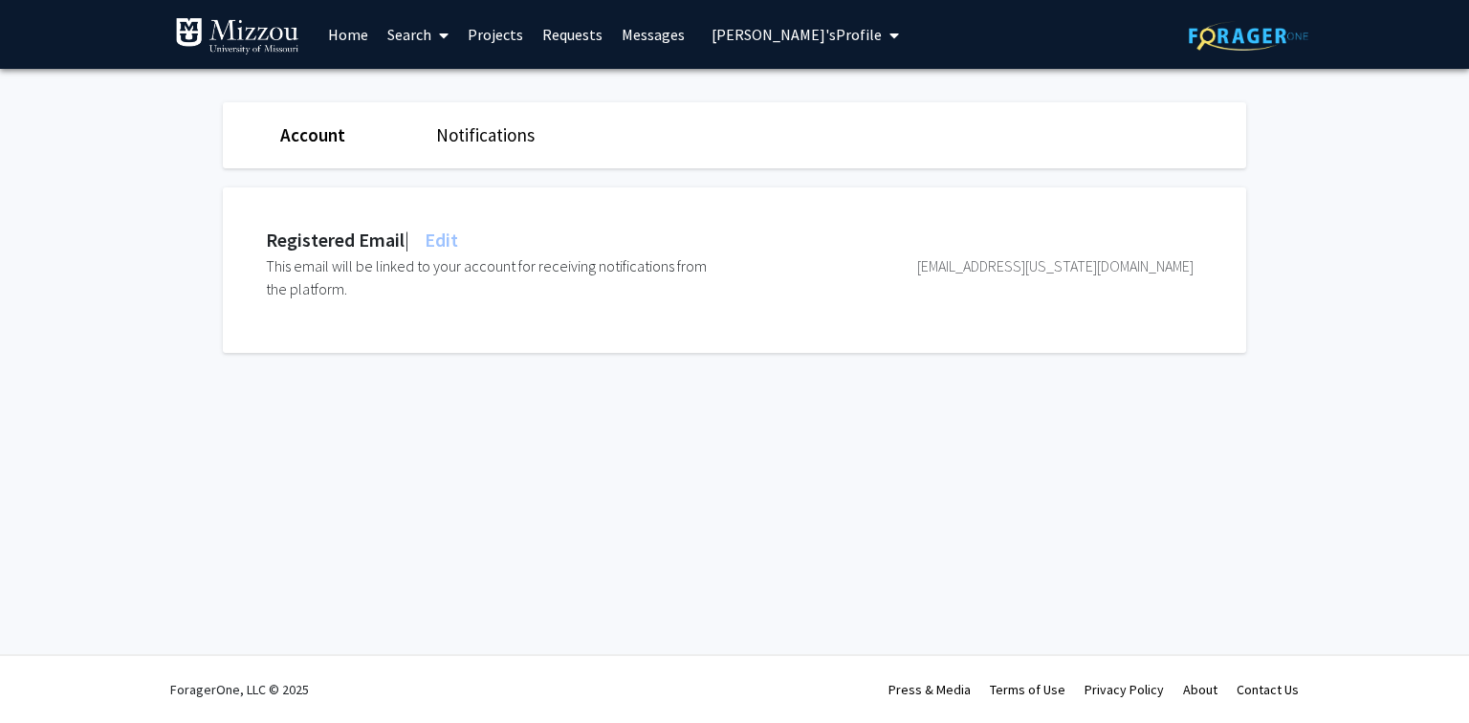
click at [455, 241] on span "Edit" at bounding box center [439, 240] width 37 height 24
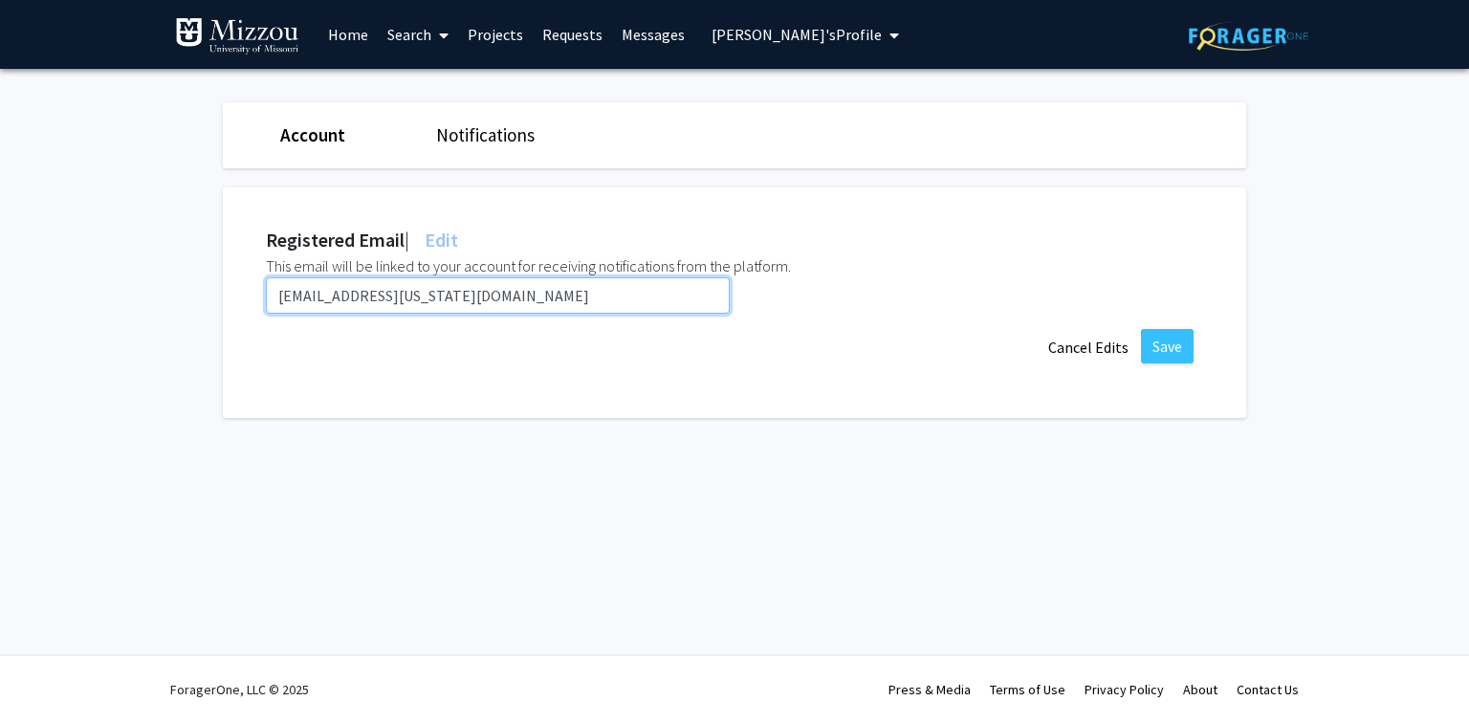
click at [532, 295] on input "rongxiao.zhang@missouri.health.edu" at bounding box center [498, 295] width 464 height 36
paste input "health.missouri"
type input "rongxiao.zhang@health.missouri.edu"
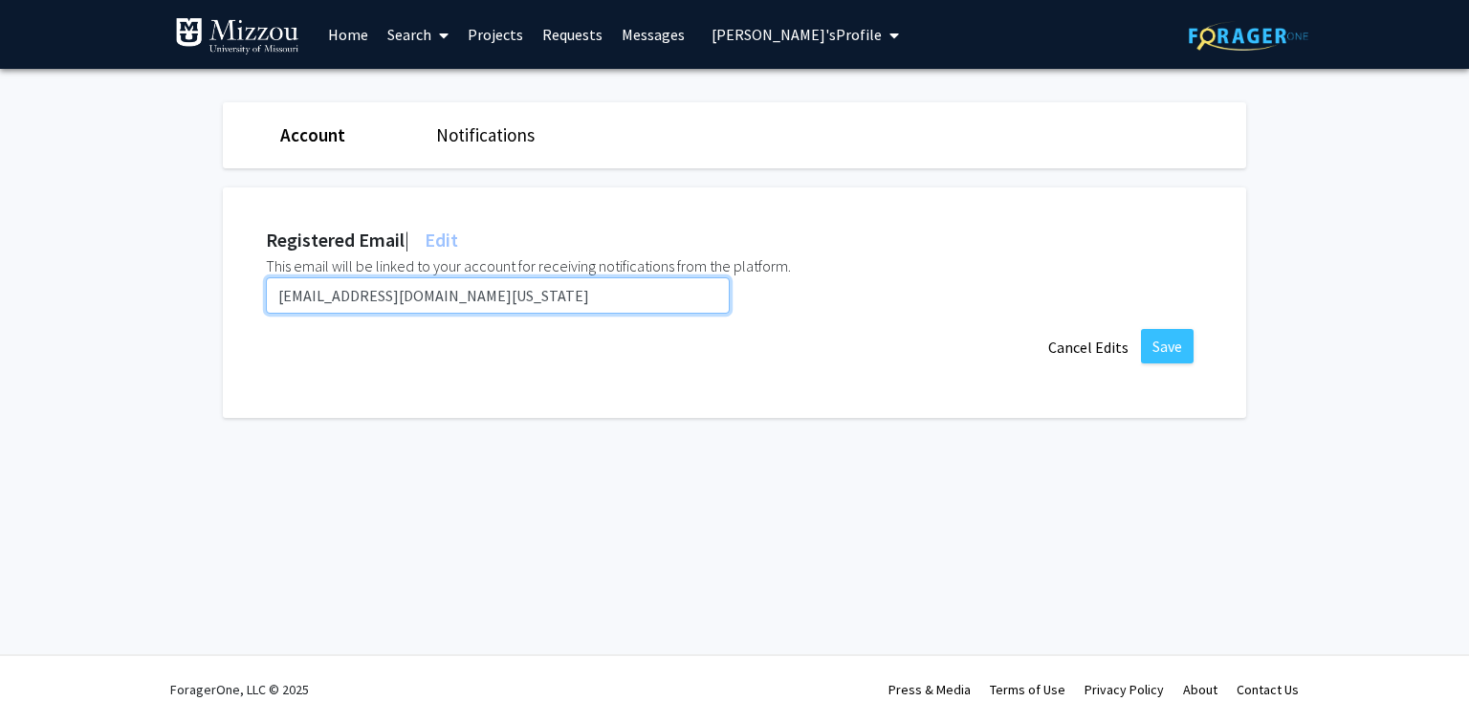
click at [534, 291] on input "rongxiao.zhang@health.missouri.edu" at bounding box center [498, 295] width 464 height 36
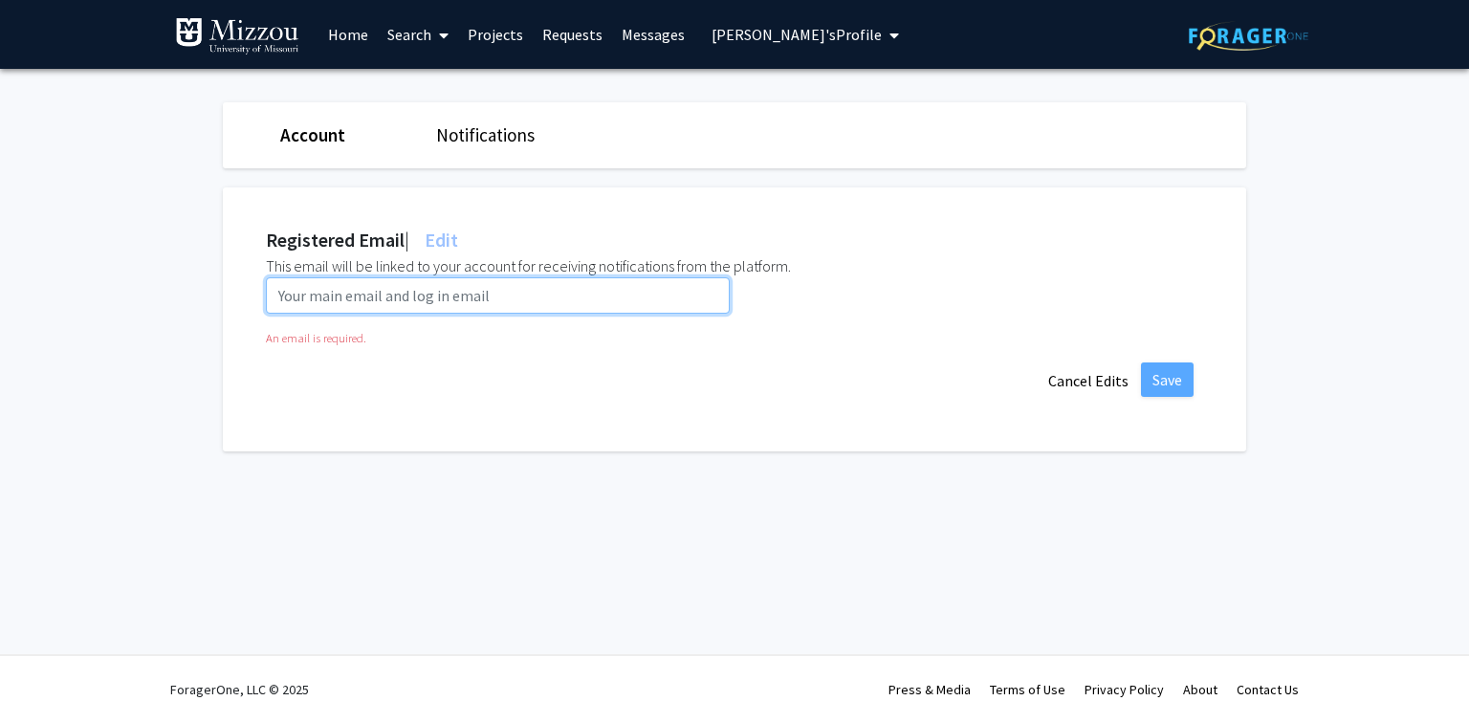
click at [287, 294] on input "email" at bounding box center [498, 295] width 464 height 36
paste input "rzkp2@umsystem.edu"
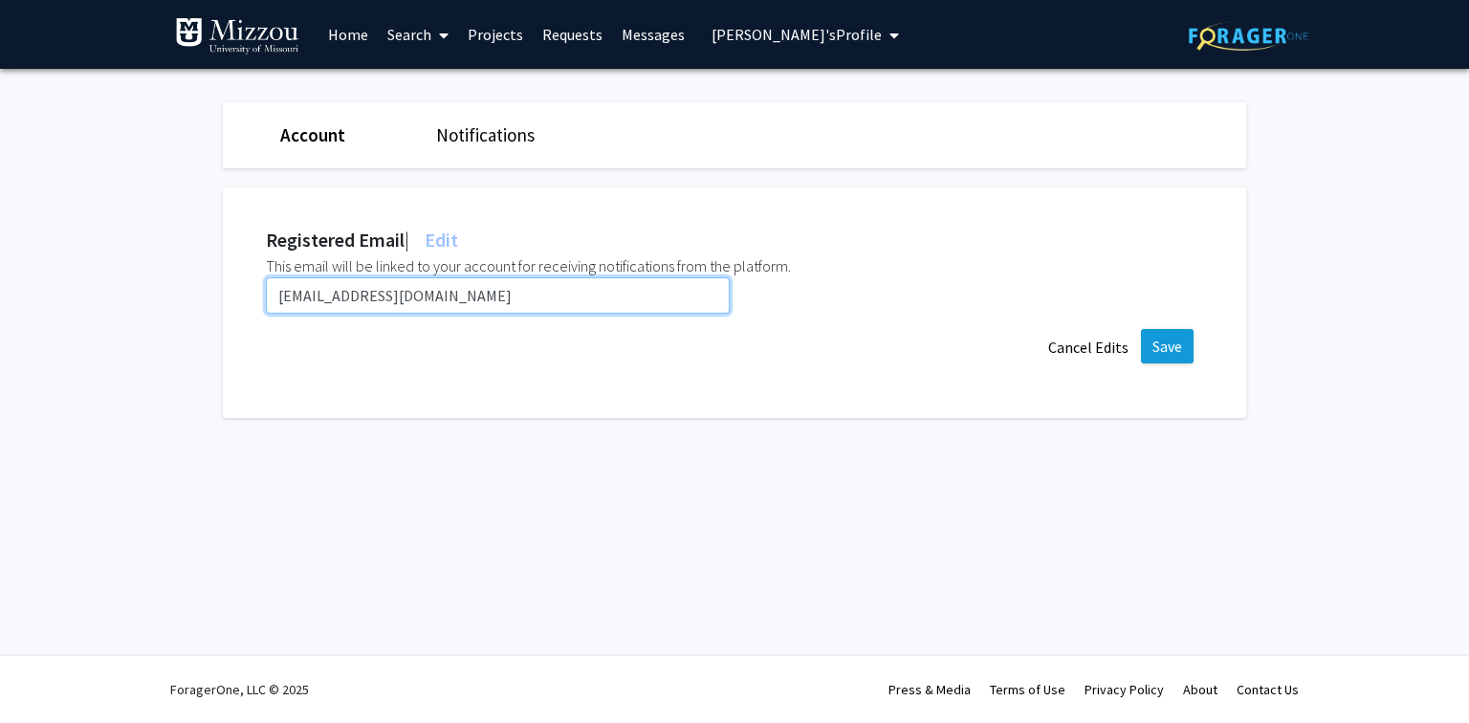
type input "rzkp2@umsystem.edu"
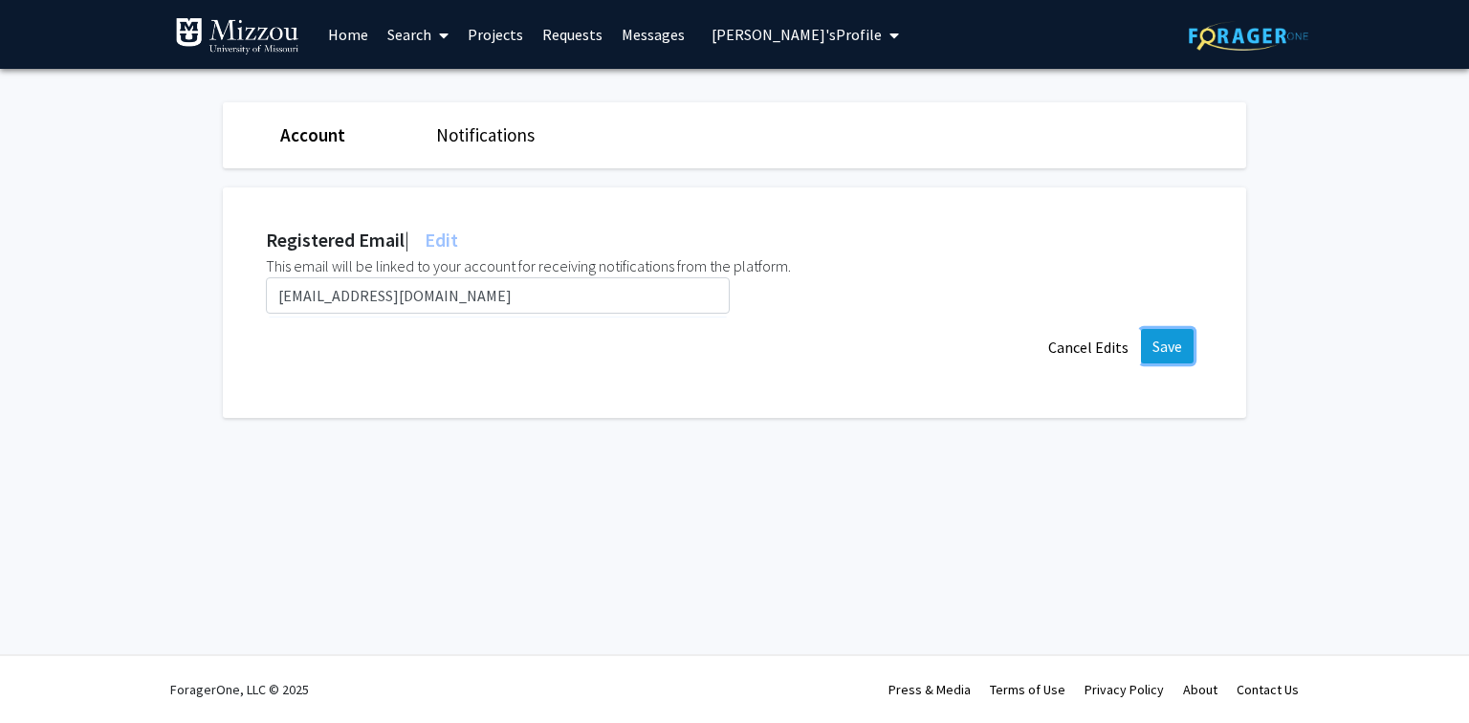
click at [1168, 348] on button "Save" at bounding box center [1167, 346] width 53 height 34
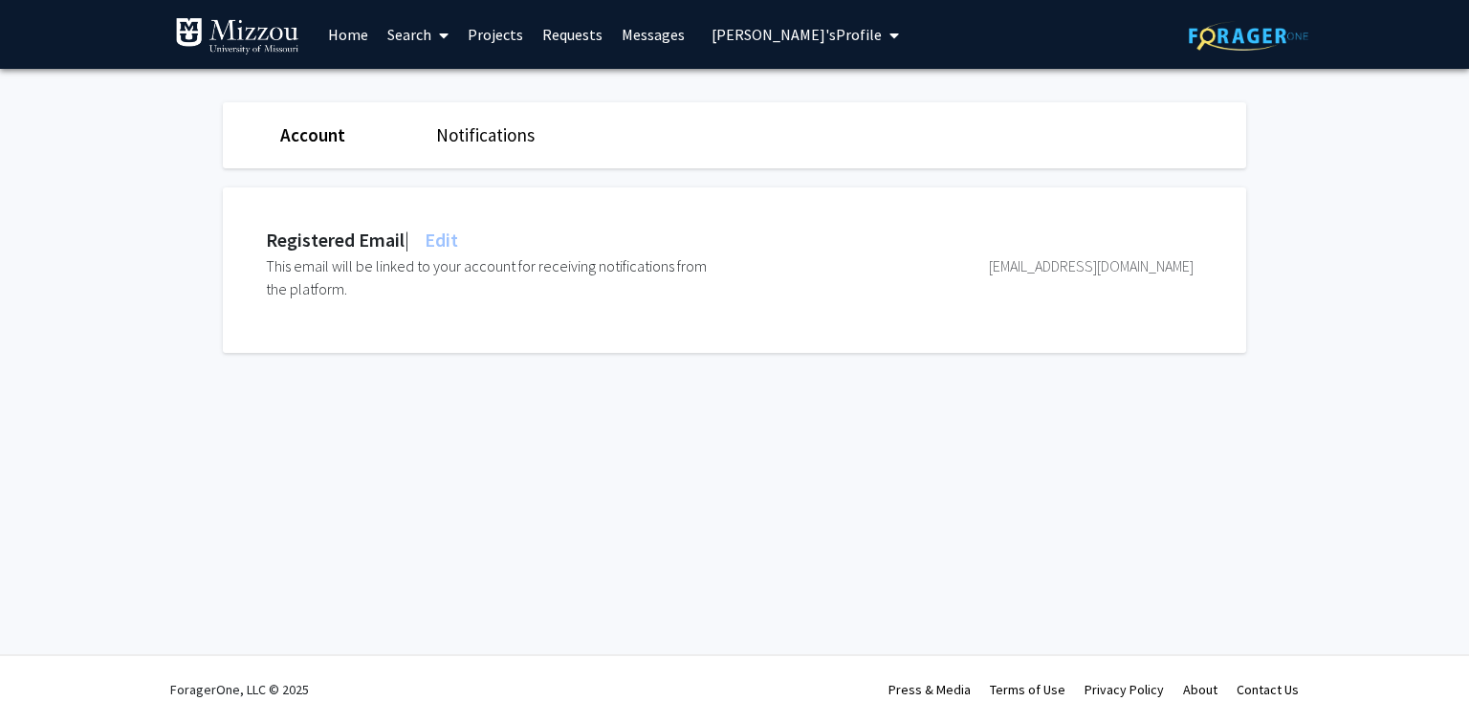
click at [721, 35] on span "Rongxiao Zhang's Profile" at bounding box center [797, 34] width 170 height 19
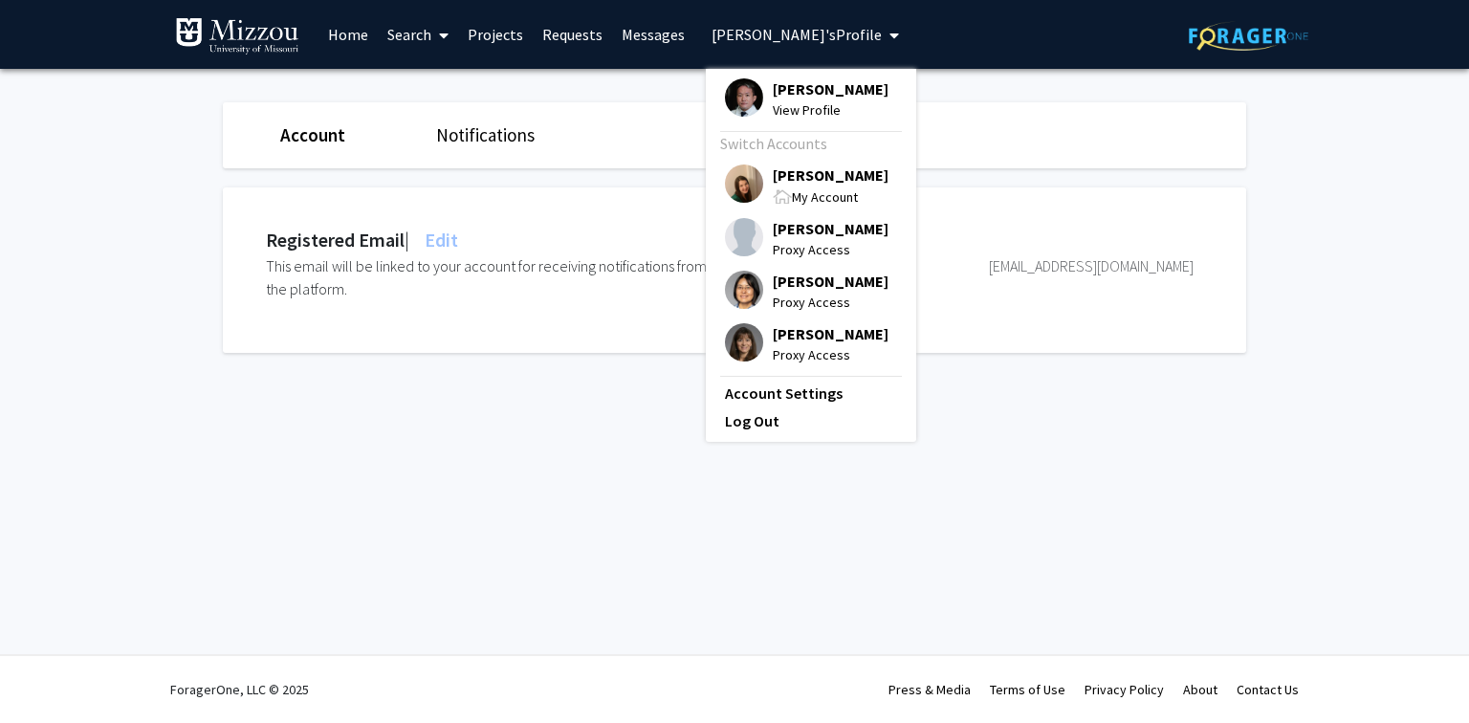
click at [781, 111] on span "View Profile" at bounding box center [831, 109] width 116 height 21
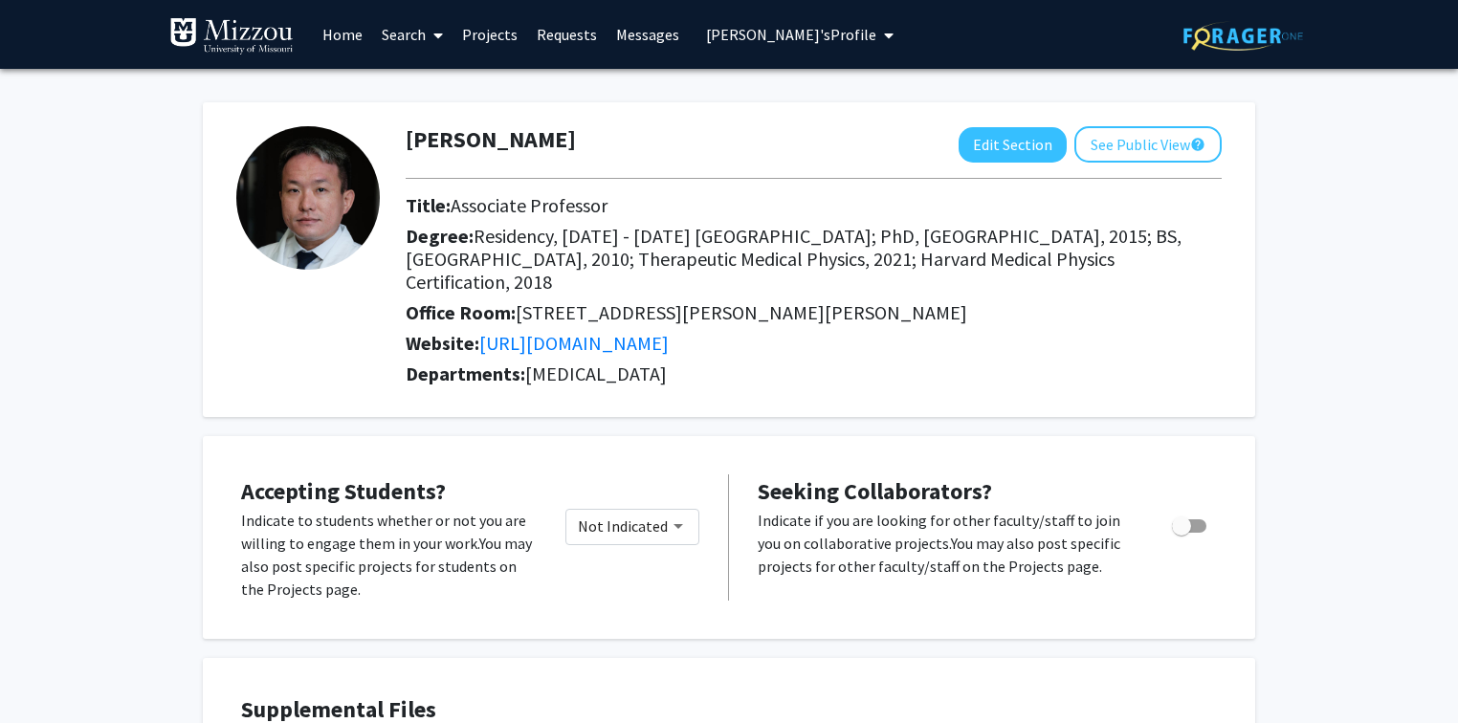
drag, startPoint x: 574, startPoint y: 144, endPoint x: 562, endPoint y: 144, distance: 11.5
click at [562, 144] on div "Rongxiao Zhang Edit Section See Public View help" at bounding box center [813, 144] width 845 height 36
copy h1 "Rongxiao Zhang"
click at [788, 36] on span "Rongxiao Zhang's Profile" at bounding box center [791, 34] width 170 height 19
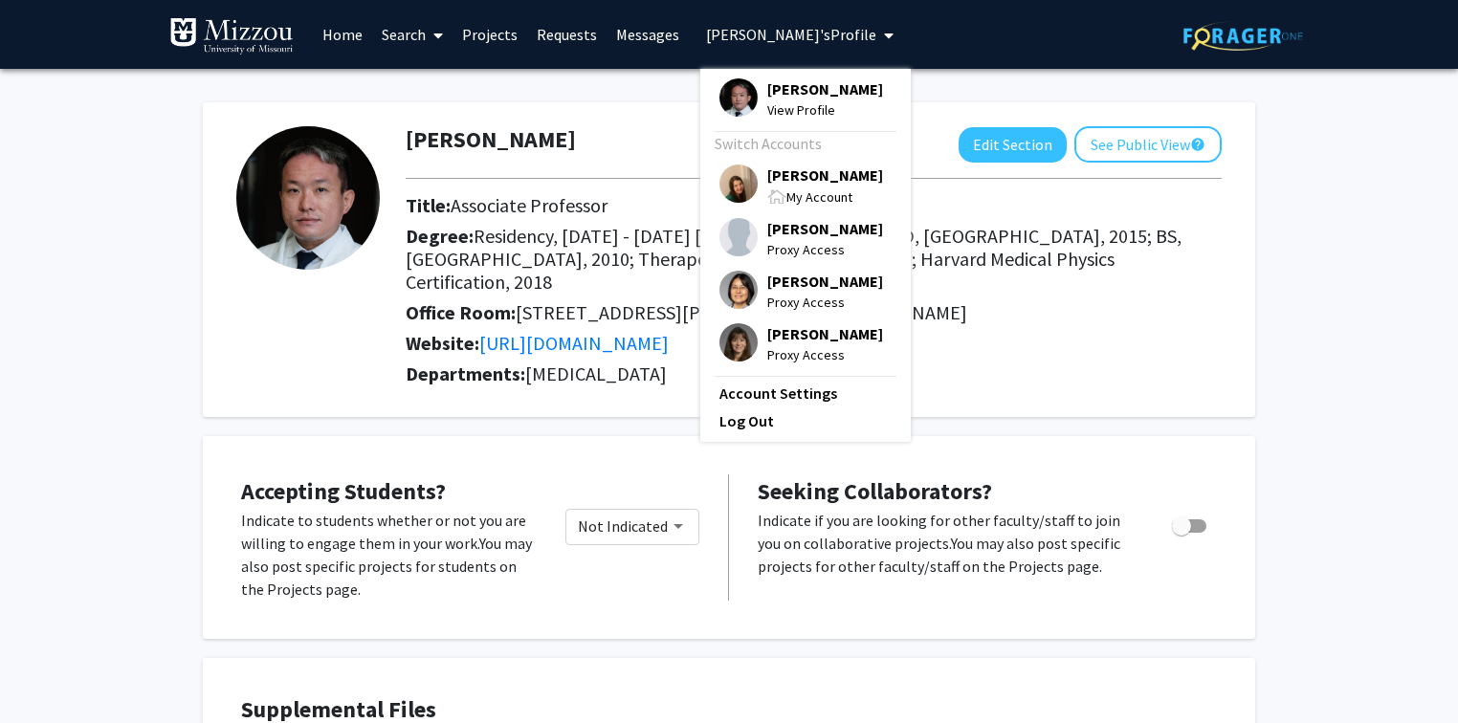
click at [793, 173] on span "[PERSON_NAME]" at bounding box center [825, 175] width 116 height 21
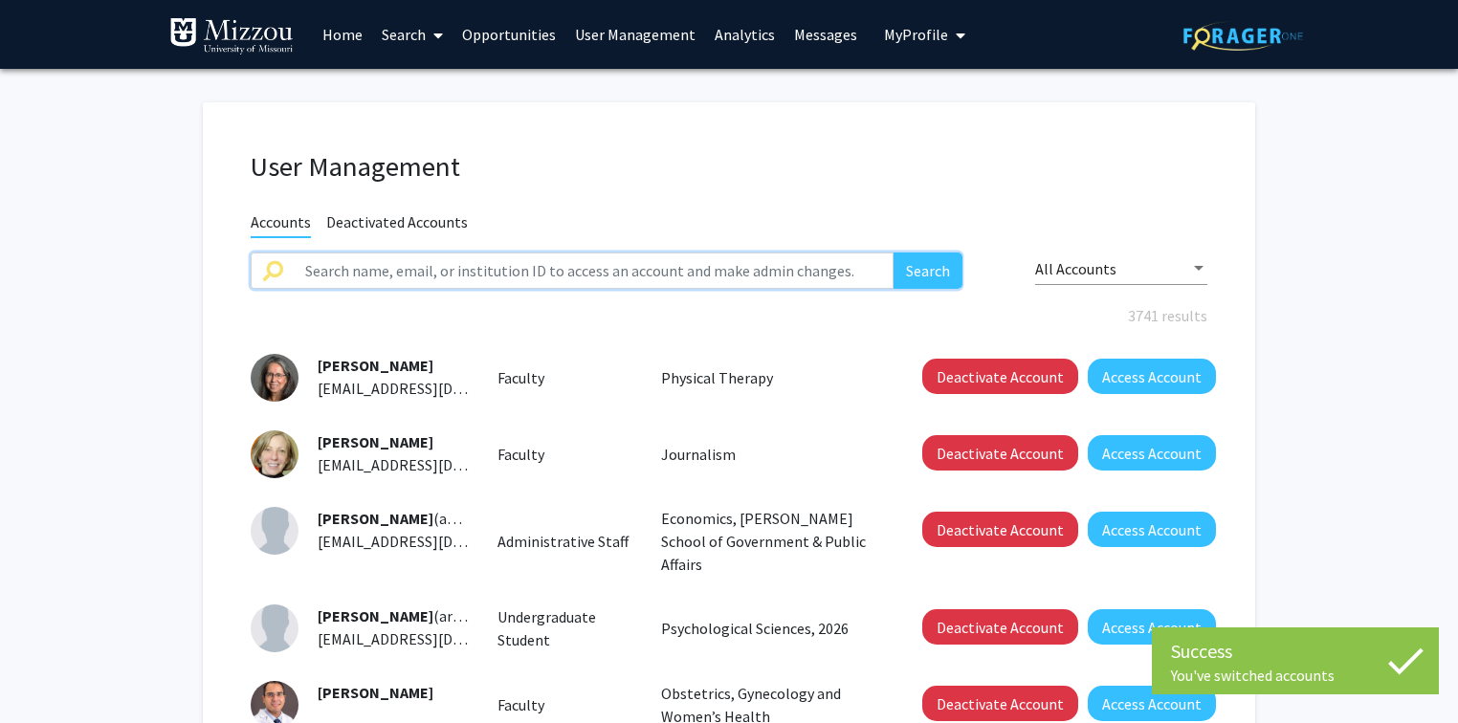
click at [683, 268] on input "text" at bounding box center [594, 271] width 600 height 36
paste input "pinherop@umsystem.edu"
type input "pinherop@umsystem.edu"
click at [922, 275] on button "Search" at bounding box center [927, 271] width 69 height 36
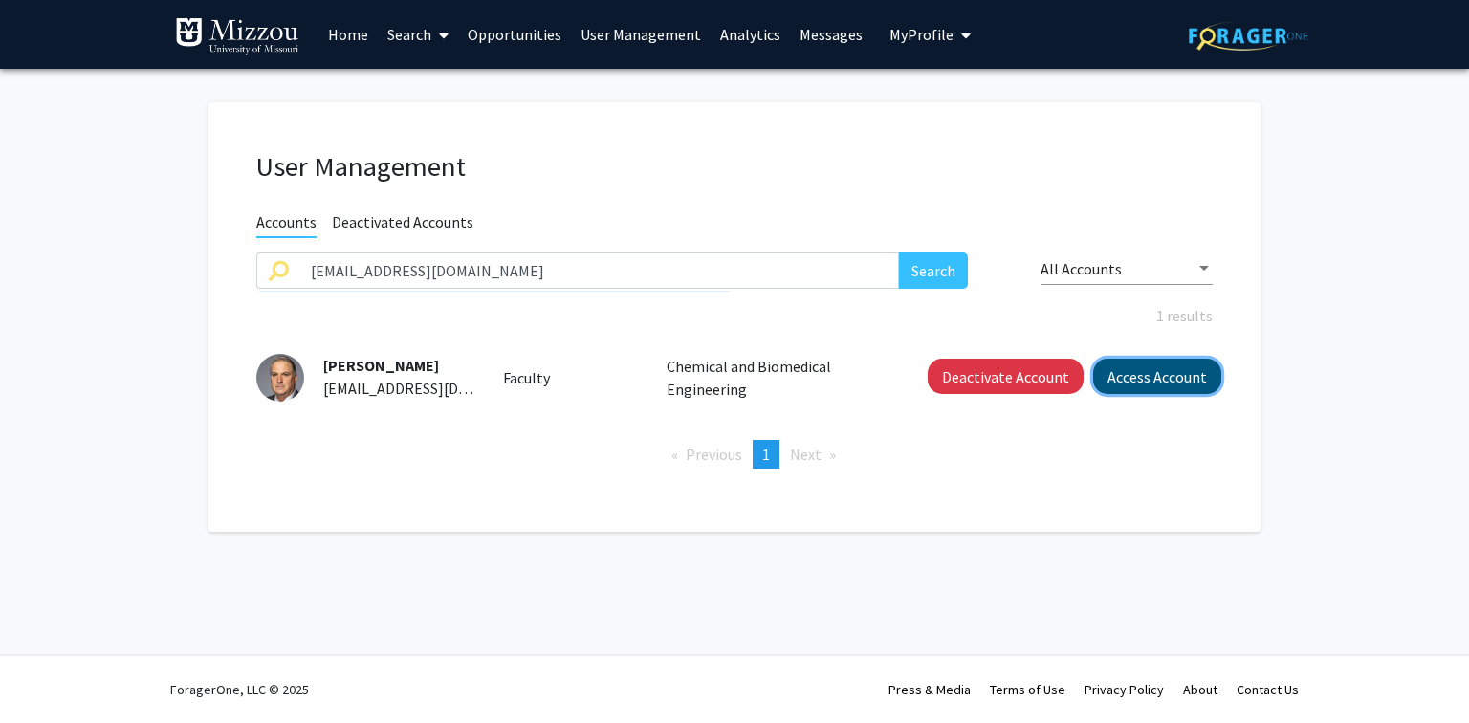
click at [1136, 379] on button "Access Account" at bounding box center [1157, 376] width 128 height 35
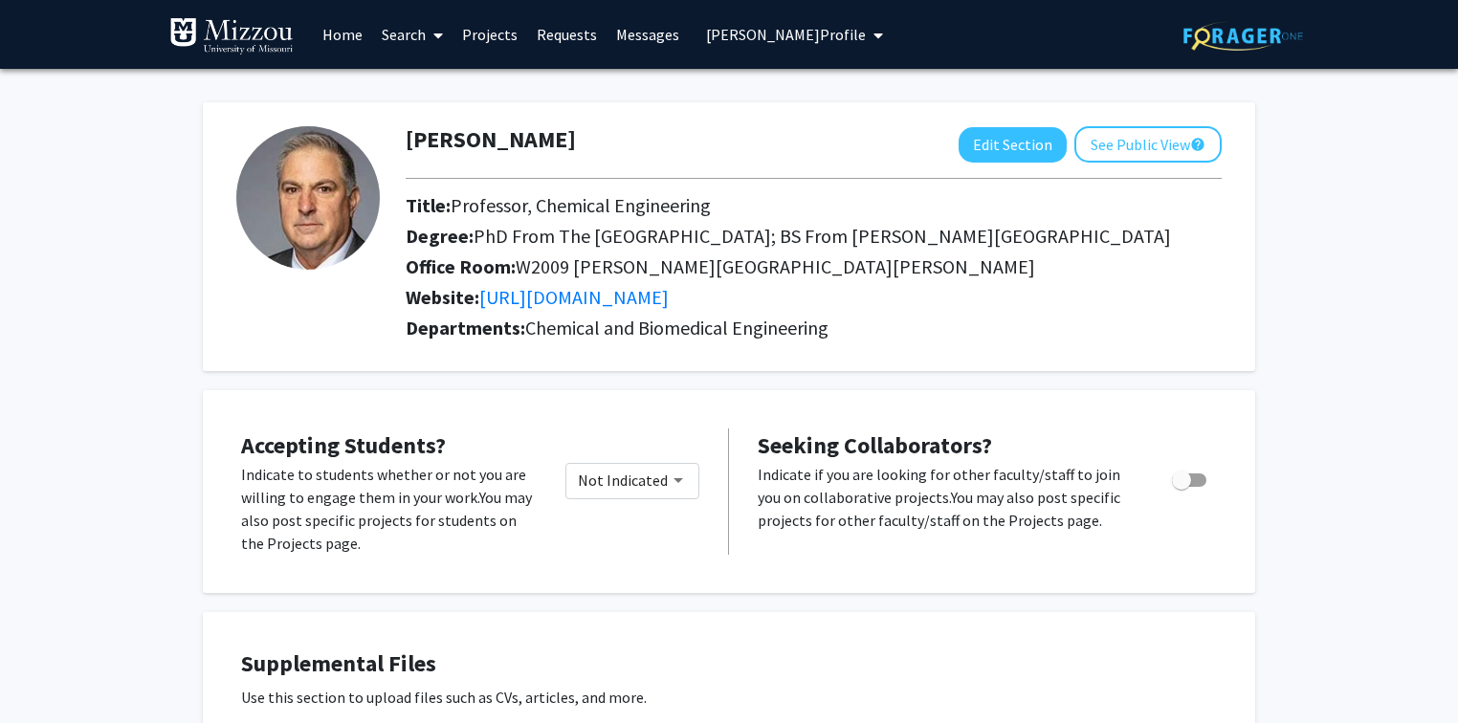
click at [742, 33] on span "Patrick Pinhero's Profile" at bounding box center [786, 34] width 160 height 19
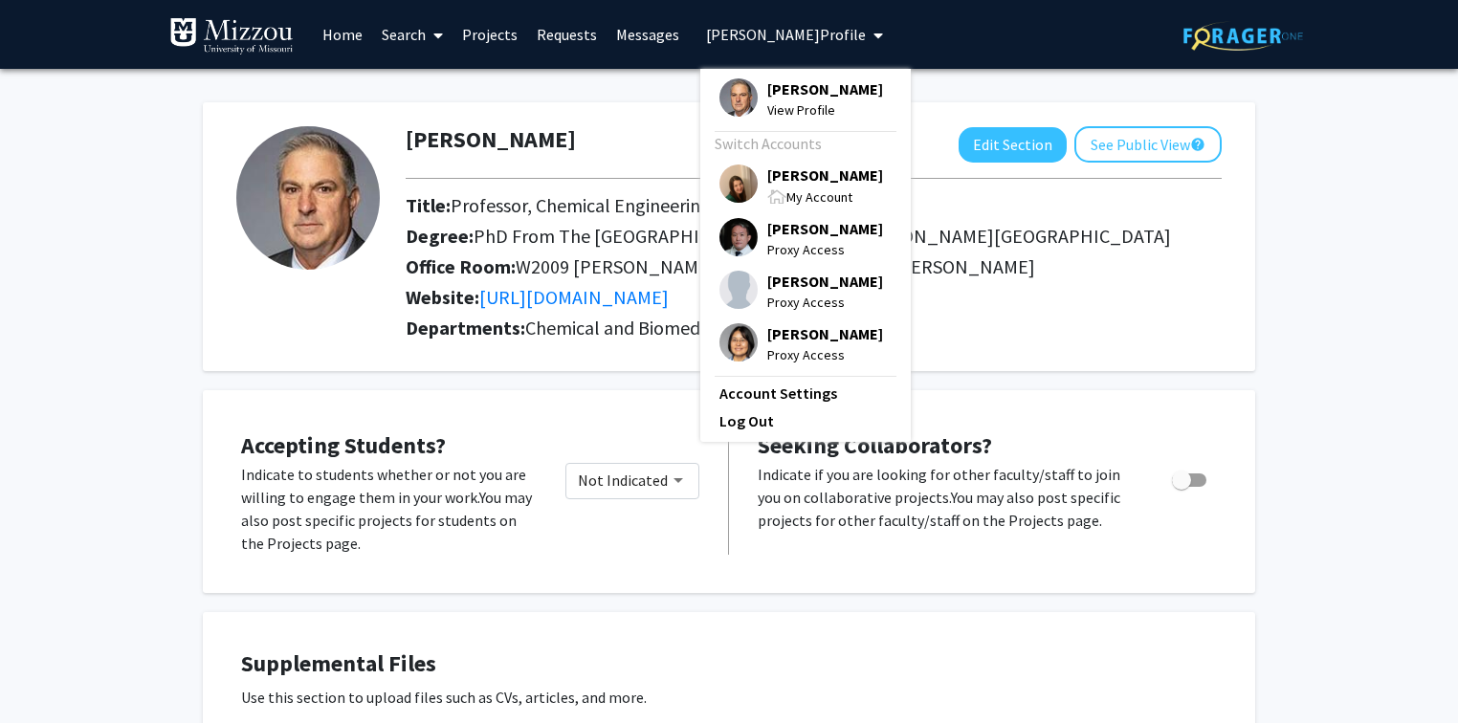
click at [781, 176] on span "[PERSON_NAME]" at bounding box center [825, 175] width 116 height 21
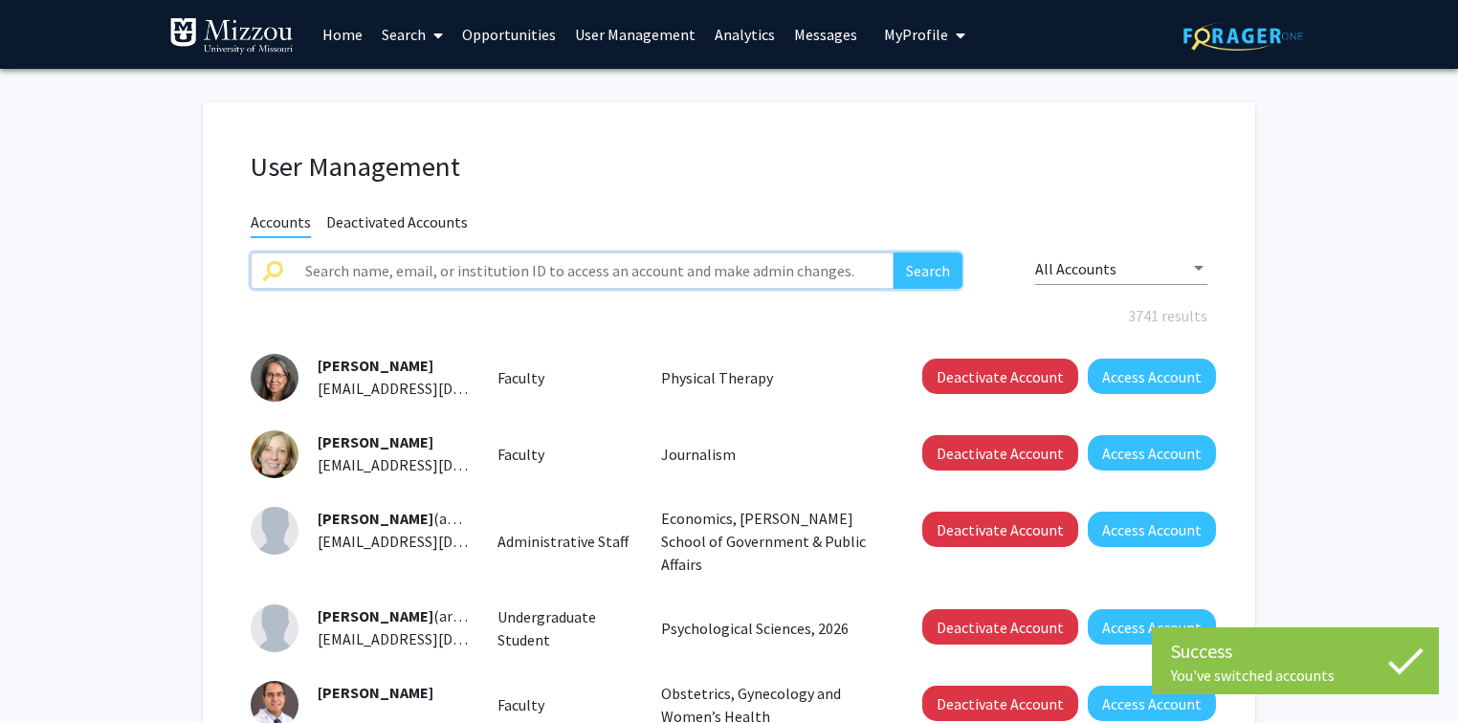
click at [660, 268] on input "text" at bounding box center [594, 271] width 600 height 36
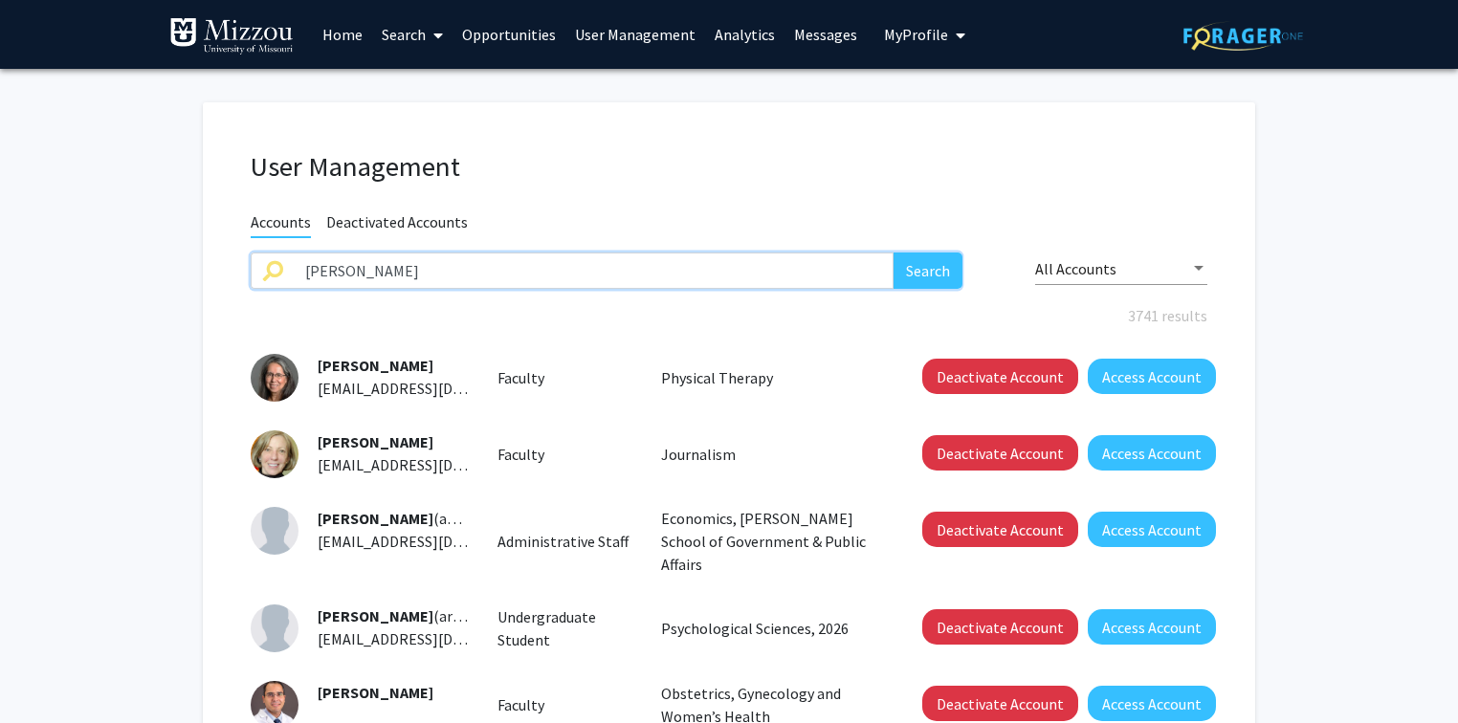
type input "patrick pinhero"
click at [893, 253] on button "Search" at bounding box center [927, 271] width 69 height 36
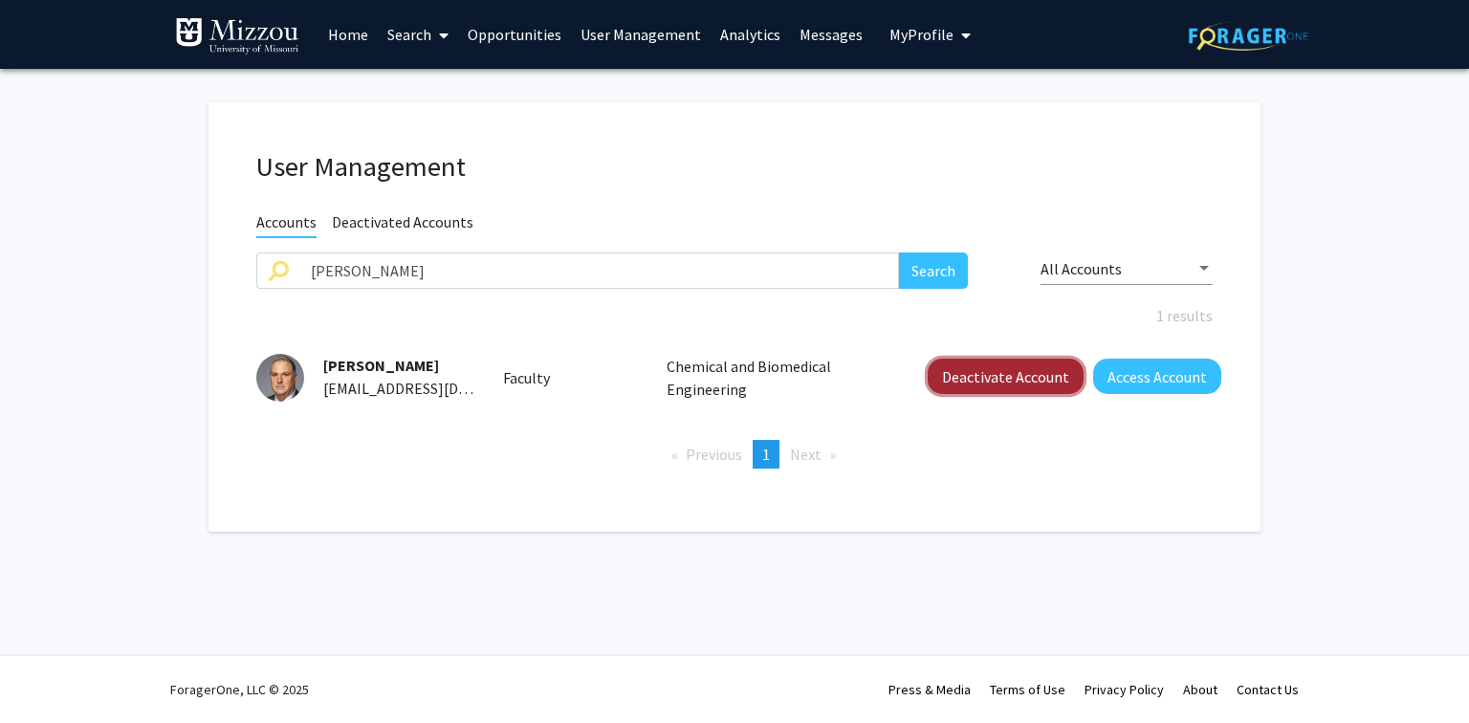
click at [969, 373] on button "Deactivate Account" at bounding box center [1006, 376] width 156 height 35
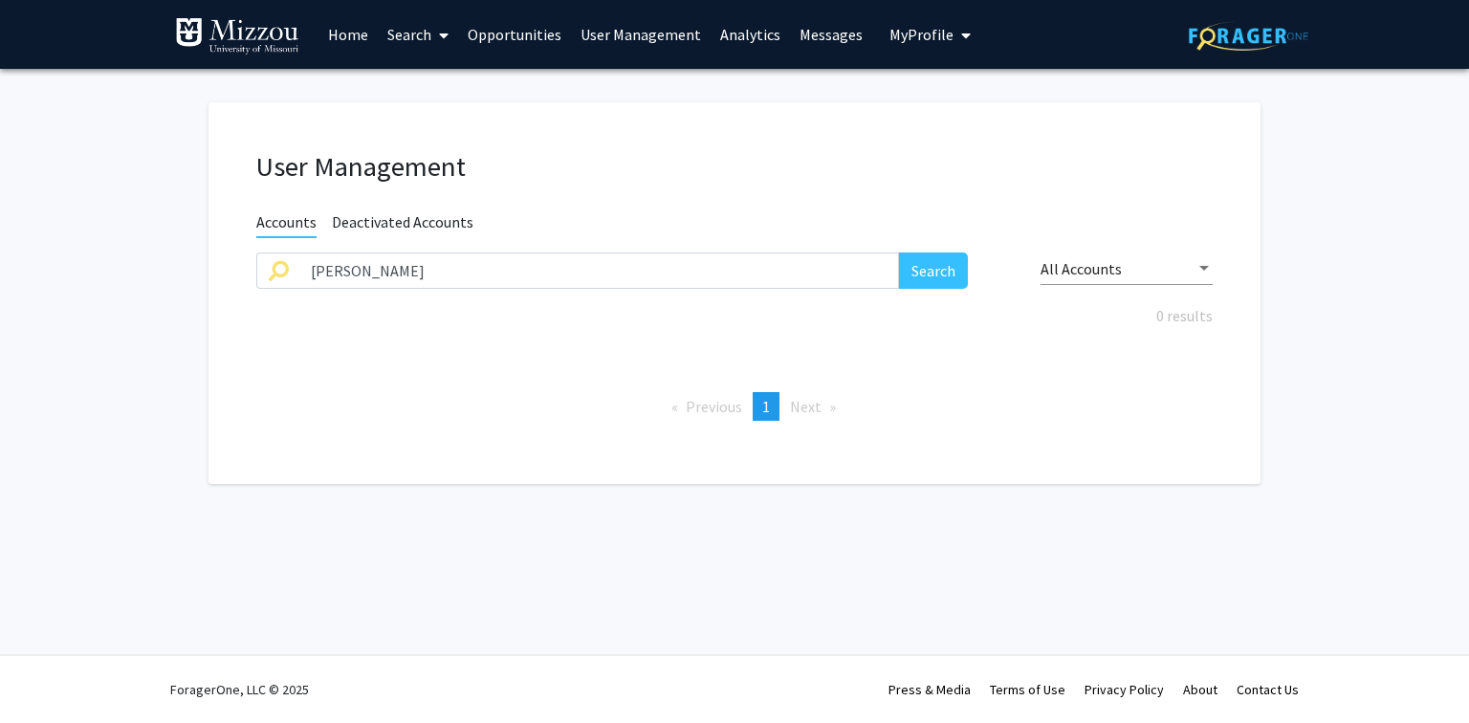
click at [122, 210] on fg-user-management "User Management Accounts Deactivated Accounts patrick pinhero Search All Accoun…" at bounding box center [734, 298] width 1469 height 458
click at [422, 272] on input "patrick pinhero" at bounding box center [599, 271] width 600 height 36
click at [899, 253] on button "Search" at bounding box center [933, 271] width 69 height 36
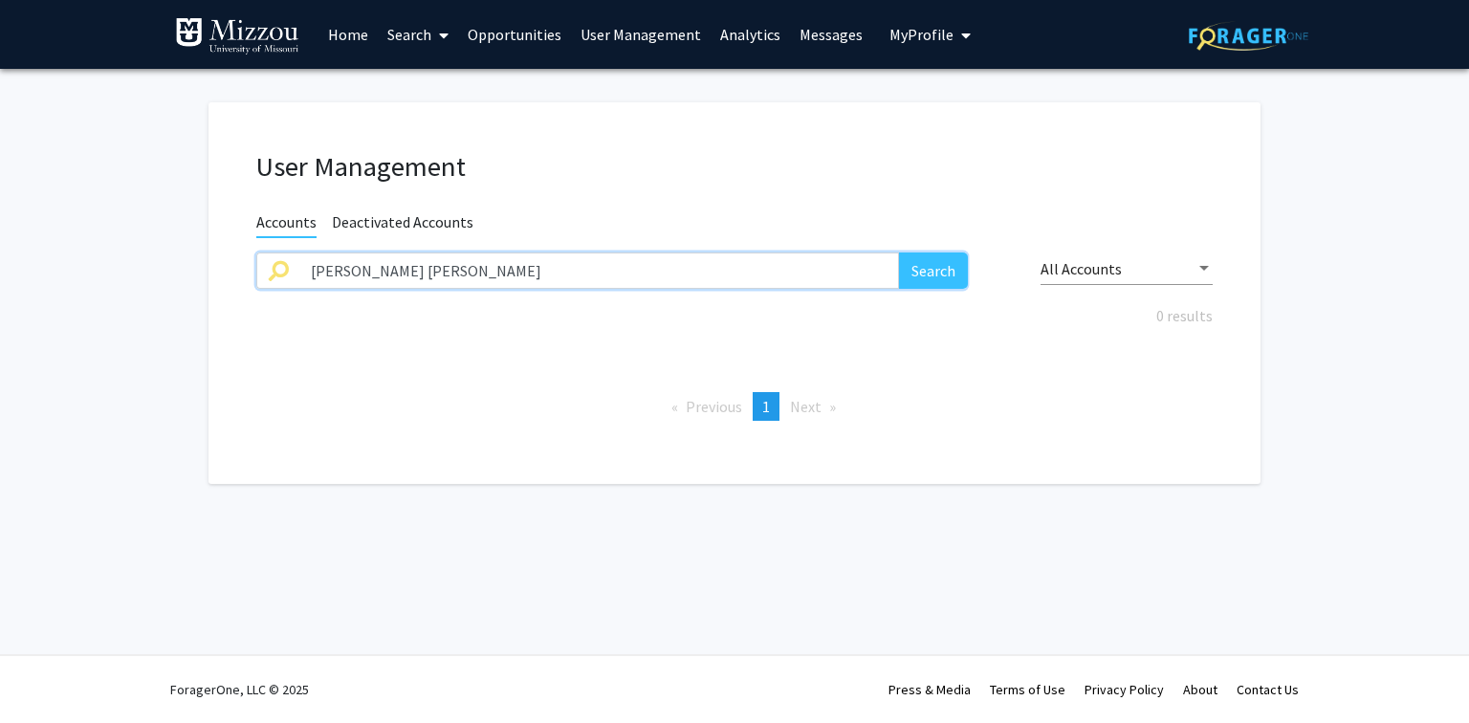
click at [899, 253] on button "Search" at bounding box center [933, 271] width 69 height 36
type input "t"
type input "rice"
click at [899, 253] on button "Search" at bounding box center [933, 271] width 69 height 36
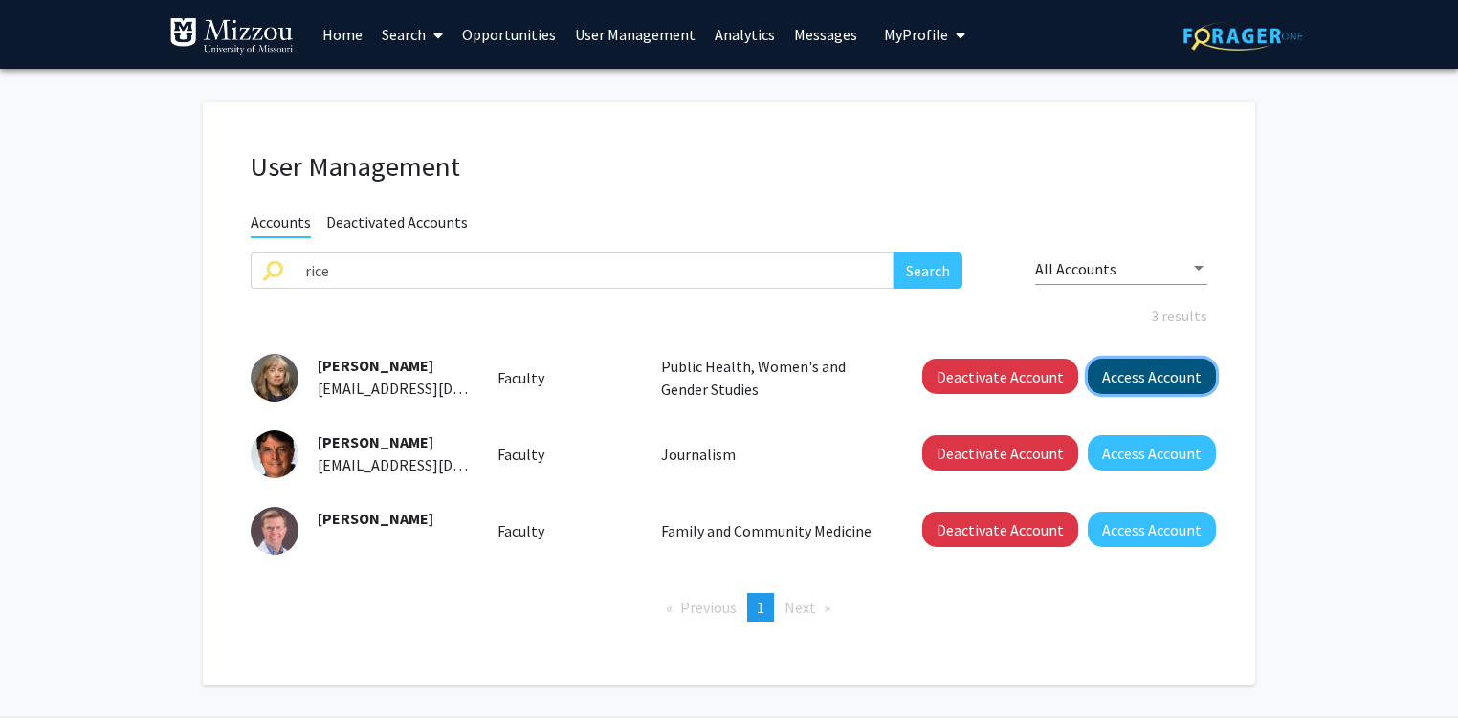
click at [1159, 379] on button "Access Account" at bounding box center [1152, 376] width 128 height 35
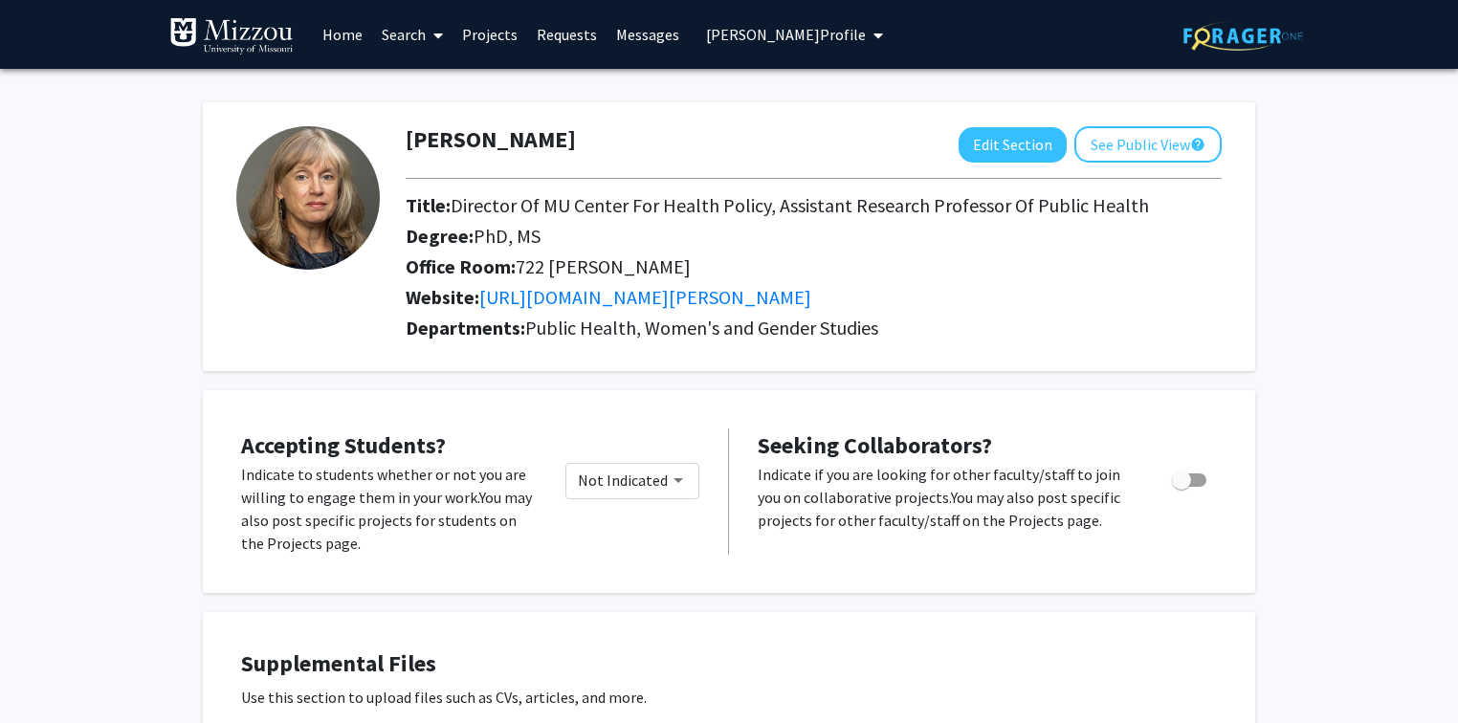
click at [803, 34] on span "Tracy Greever-Rice's Profile" at bounding box center [786, 34] width 160 height 19
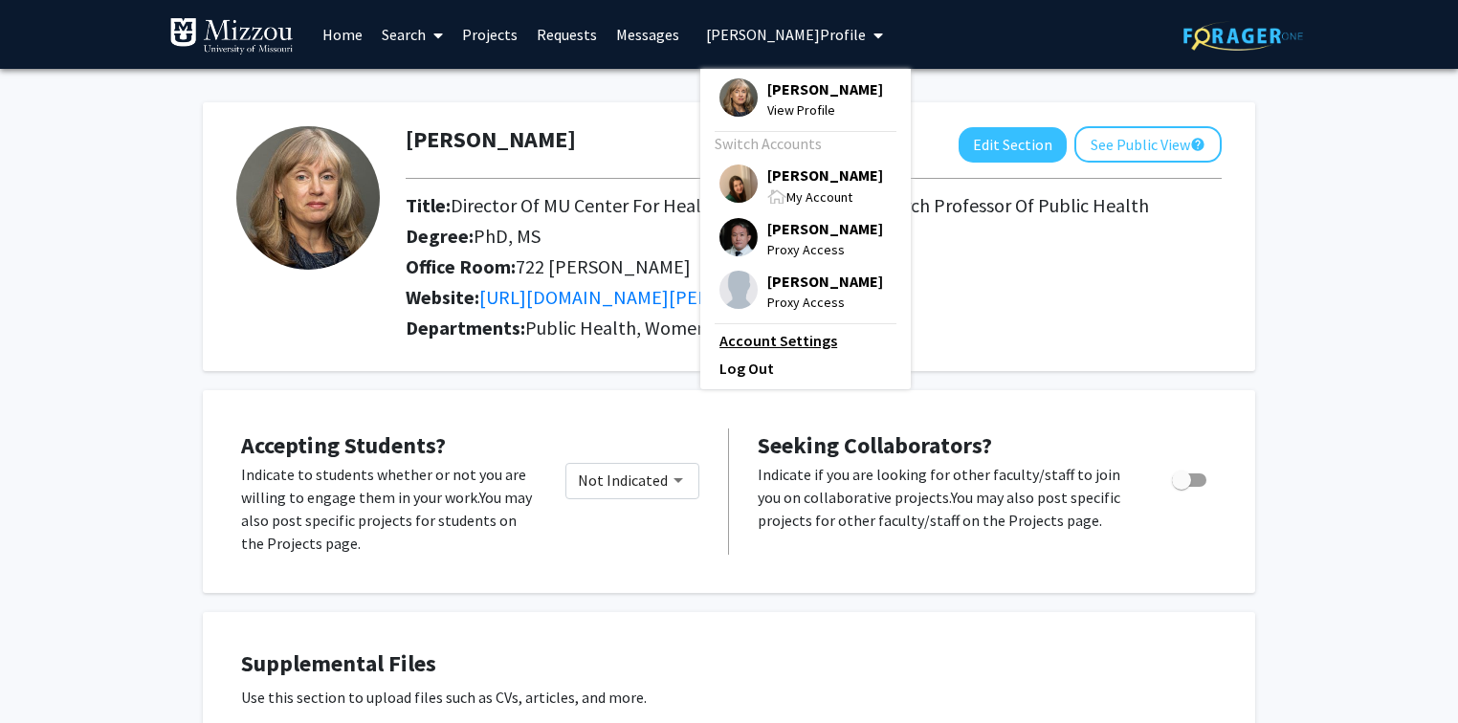
click at [789, 352] on link "Account Settings" at bounding box center [805, 340] width 172 height 23
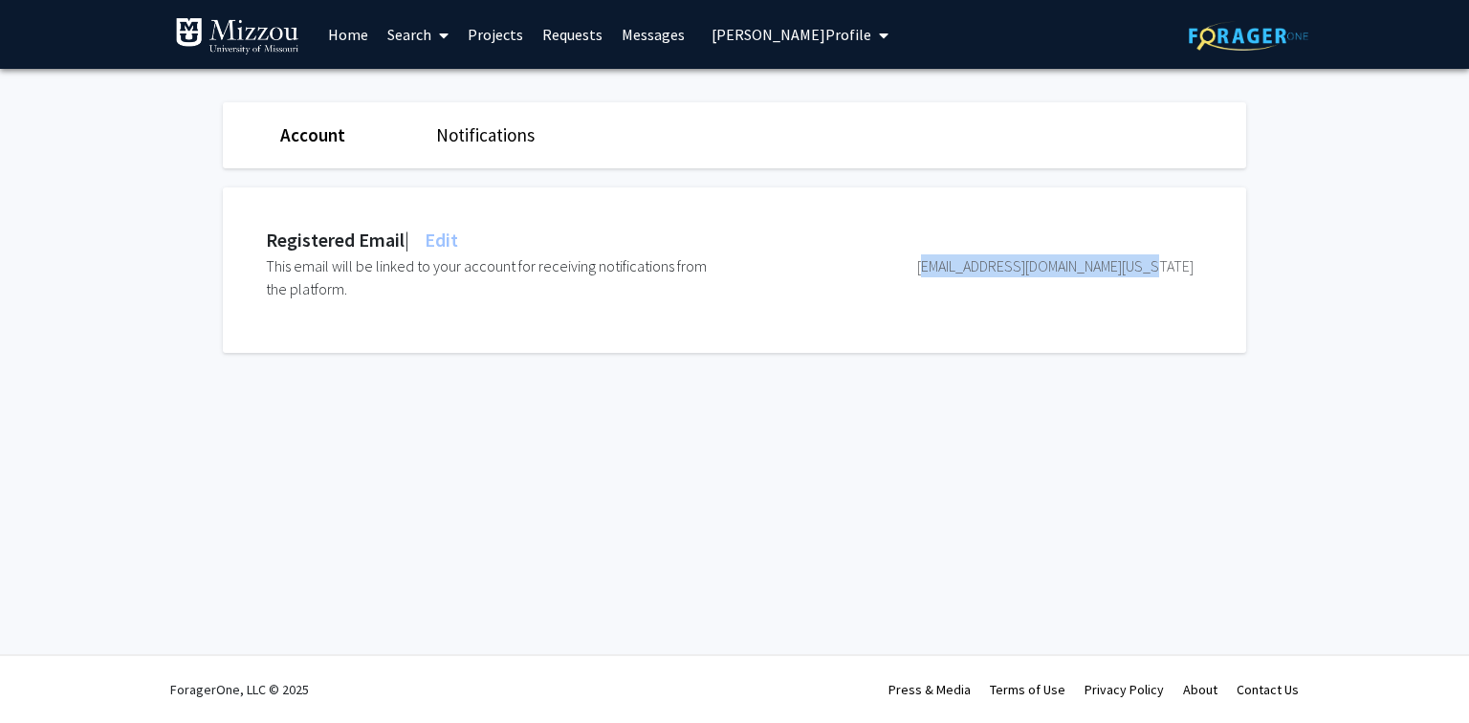
drag, startPoint x: 1193, startPoint y: 264, endPoint x: 985, endPoint y: 268, distance: 207.6
click at [985, 268] on div "greeverricet@health.missouri.edu" at bounding box center [962, 277] width 464 height 46
click at [973, 196] on div "Registered Email | Edit This email will be linked to your account for receiving…" at bounding box center [749, 269] width 1052 height 165
click at [563, 473] on div "Skip navigation Home Search Projects Requests Messages Tracy Greever-Rice's Pro…" at bounding box center [734, 361] width 1469 height 723
drag, startPoint x: 1198, startPoint y: 261, endPoint x: 980, endPoint y: 266, distance: 217.2
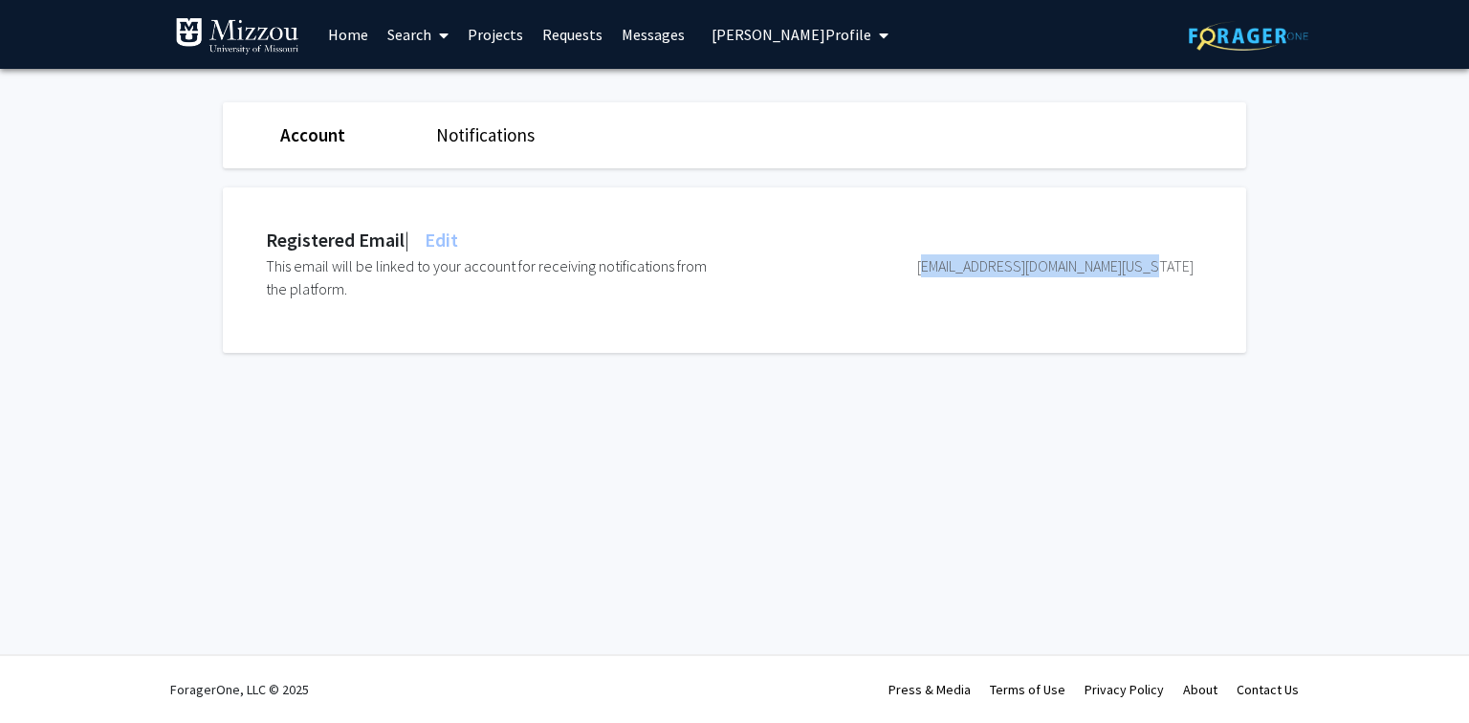
click at [980, 266] on div "Registered Email | Edit This email will be linked to your account for receiving…" at bounding box center [749, 269] width 1052 height 165
copy div "greeverricet@health.missouri.edu"
click at [740, 38] on span "Tracy Greever-Rice's Profile" at bounding box center [792, 34] width 160 height 19
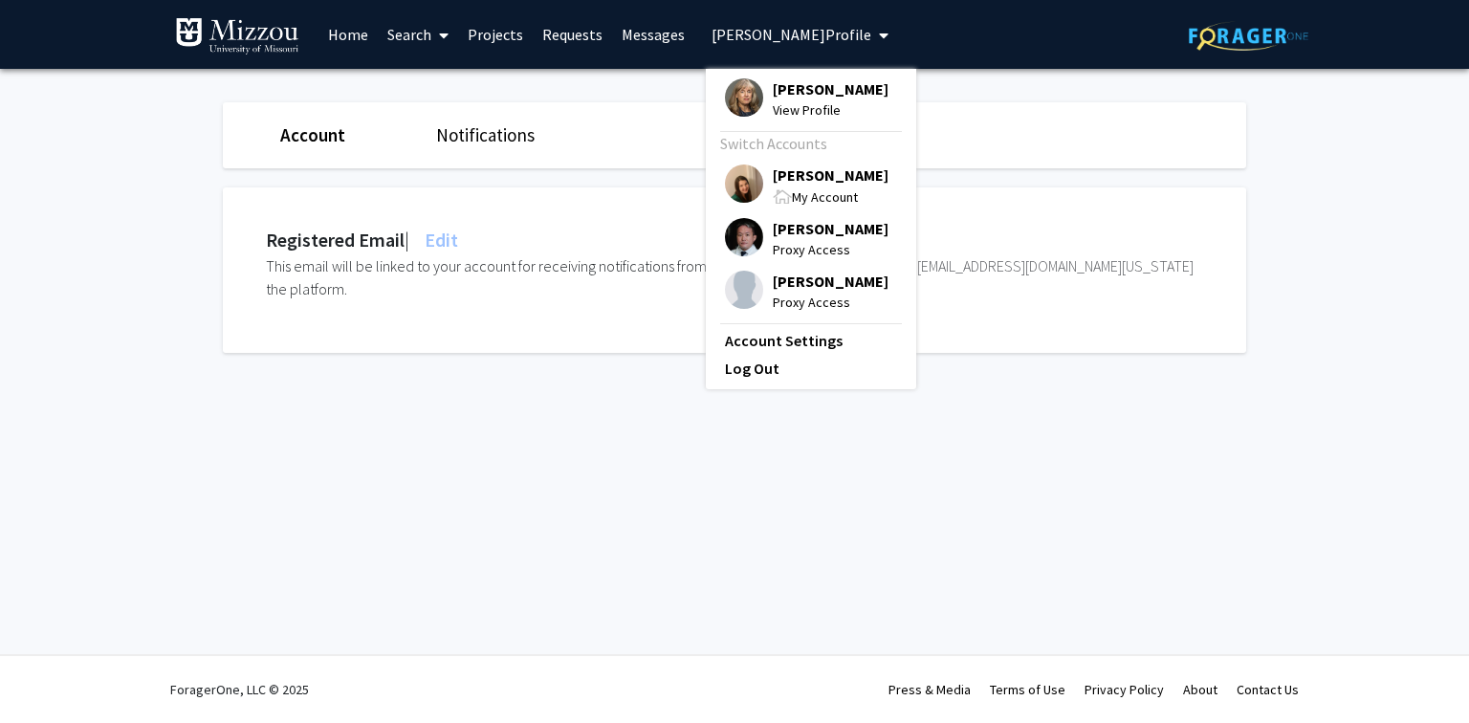
click at [799, 186] on span "[PERSON_NAME]" at bounding box center [831, 175] width 116 height 21
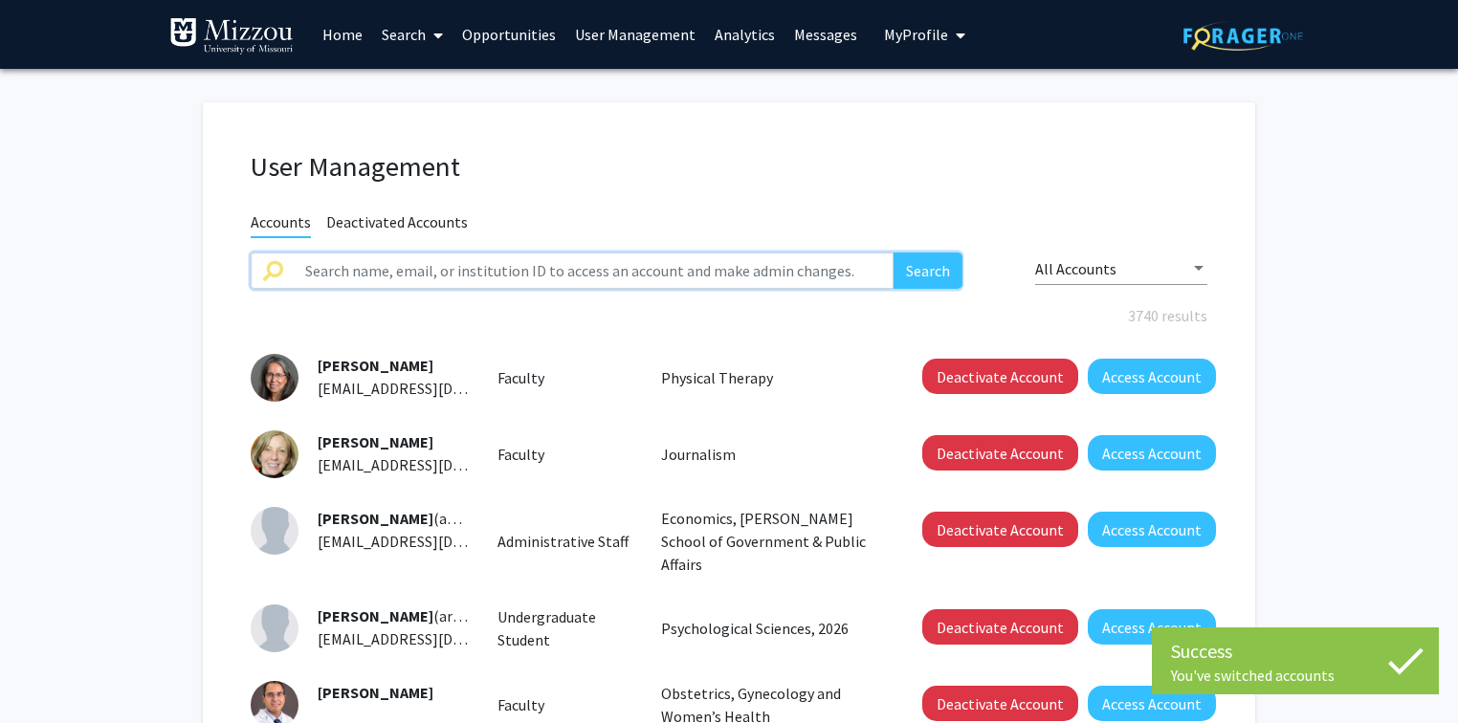
click at [706, 268] on input "text" at bounding box center [594, 271] width 600 height 36
click at [893, 253] on button "Search" at bounding box center [927, 271] width 69 height 36
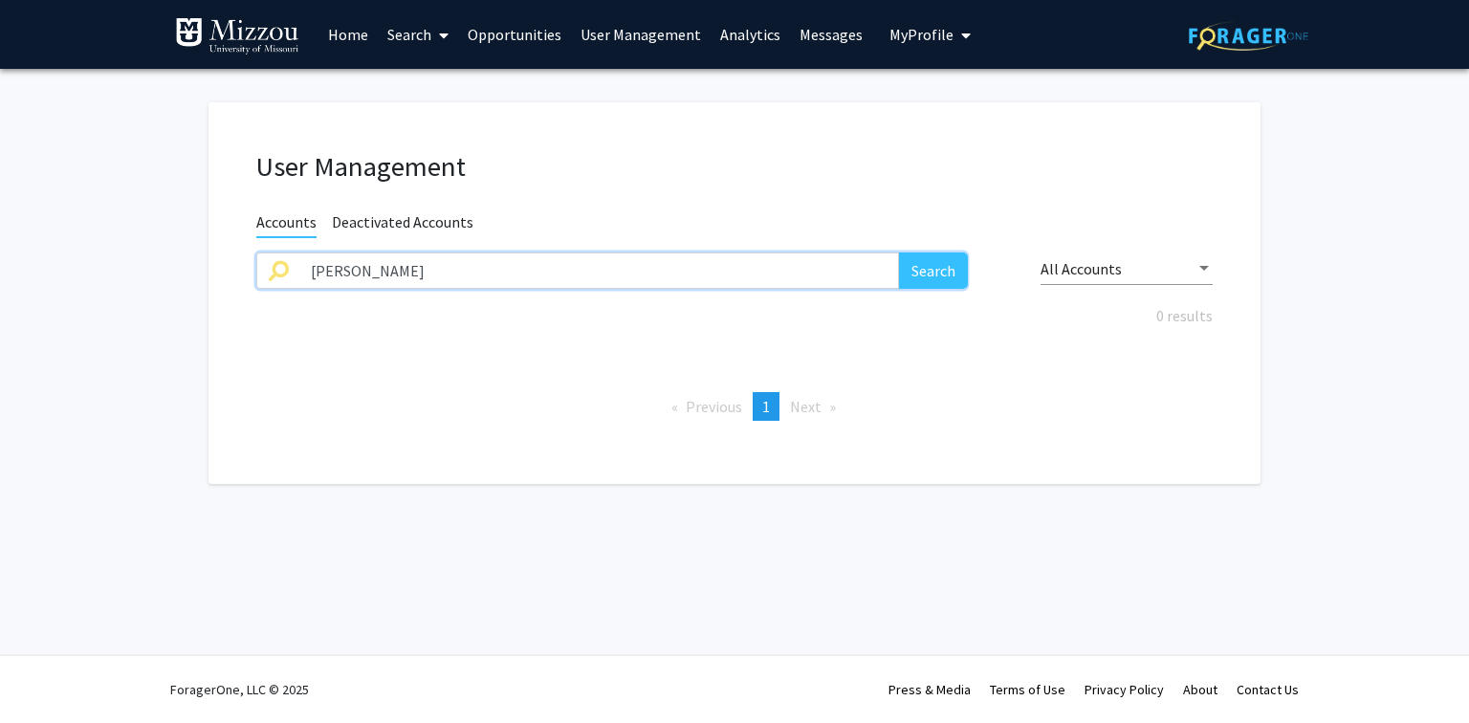
click at [700, 271] on input "mosa abu" at bounding box center [599, 271] width 600 height 36
type input "abu mosa"
click at [899, 253] on button "Search" at bounding box center [933, 271] width 69 height 36
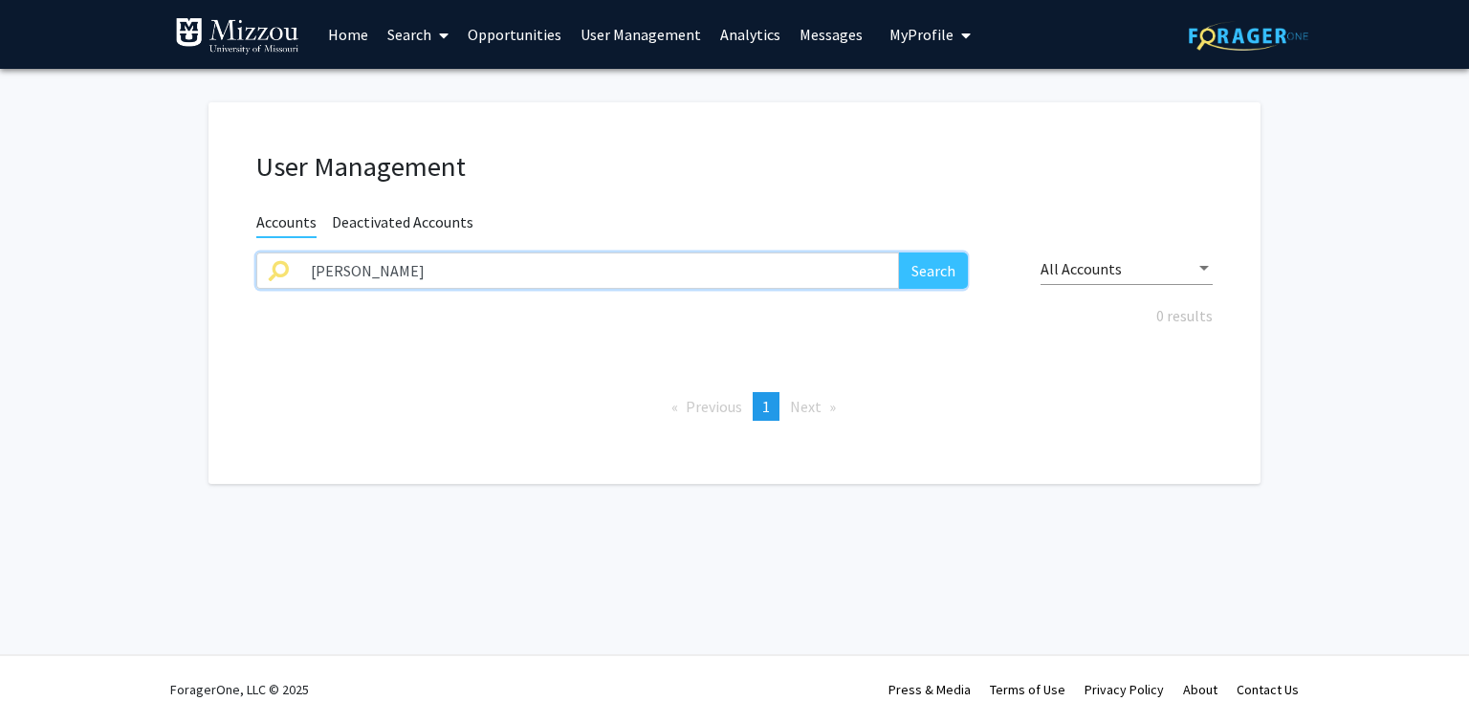
click at [700, 271] on input "abu mosa" at bounding box center [599, 271] width 600 height 36
type input "mosa"
click at [899, 253] on button "Search" at bounding box center [933, 271] width 69 height 36
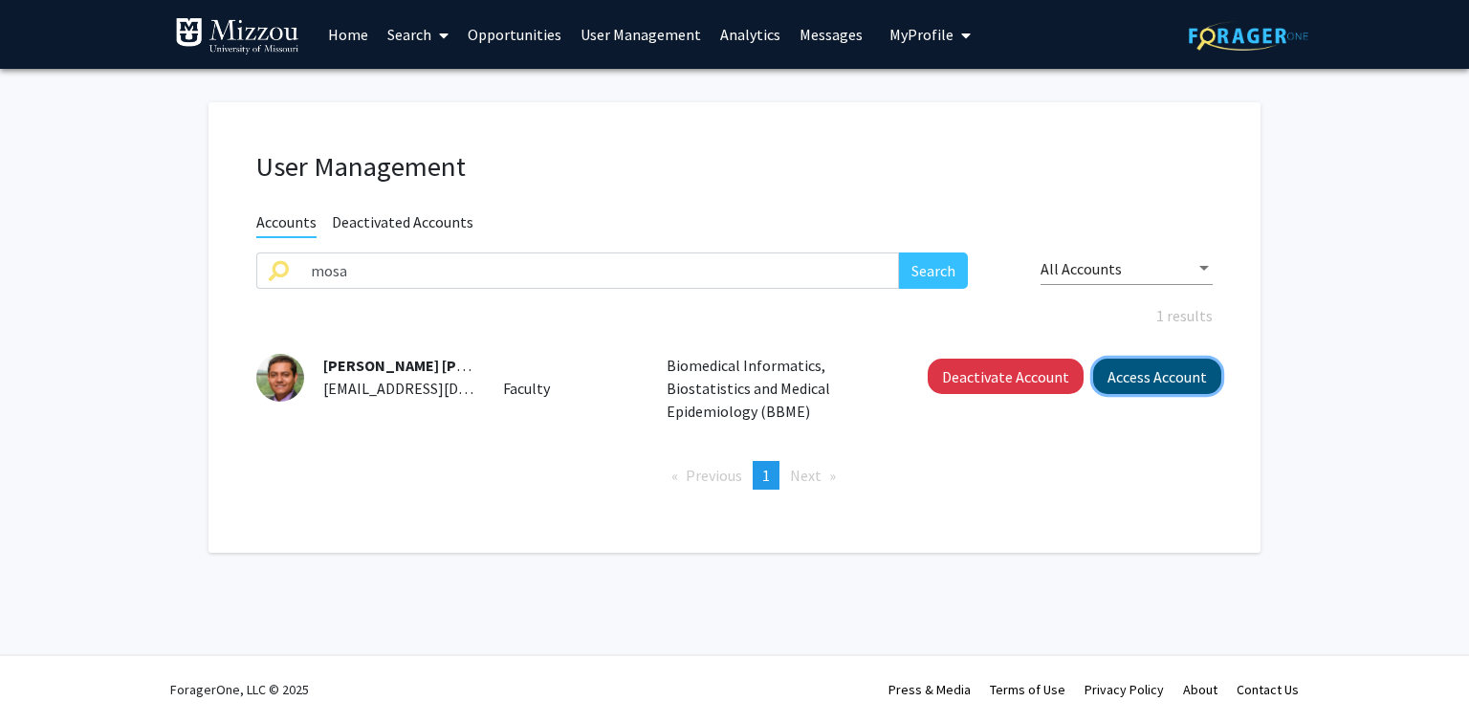
click at [1131, 371] on button "Access Account" at bounding box center [1157, 376] width 128 height 35
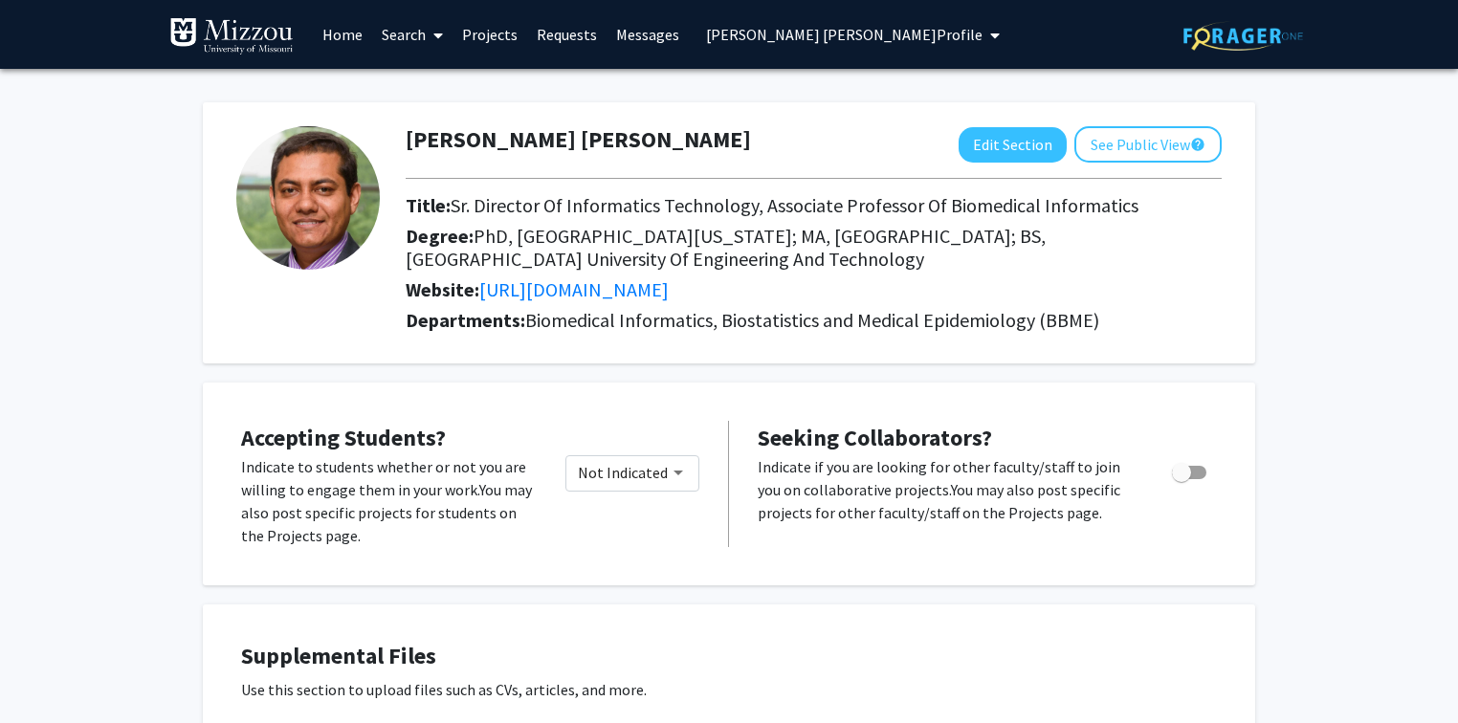
click at [712, 34] on span "Abu Saleh Mohammad Mosa's Profile" at bounding box center [844, 34] width 276 height 19
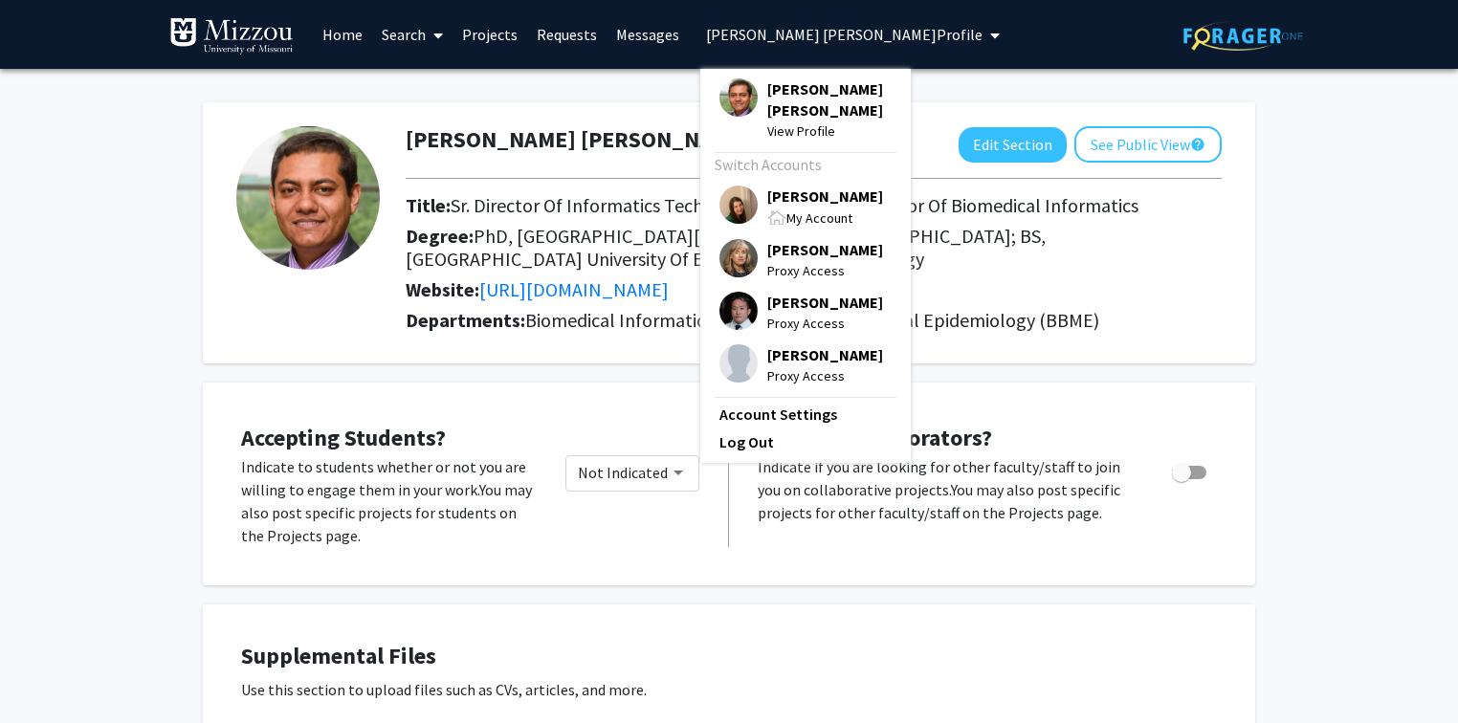
click at [770, 191] on span "[PERSON_NAME]" at bounding box center [825, 196] width 116 height 21
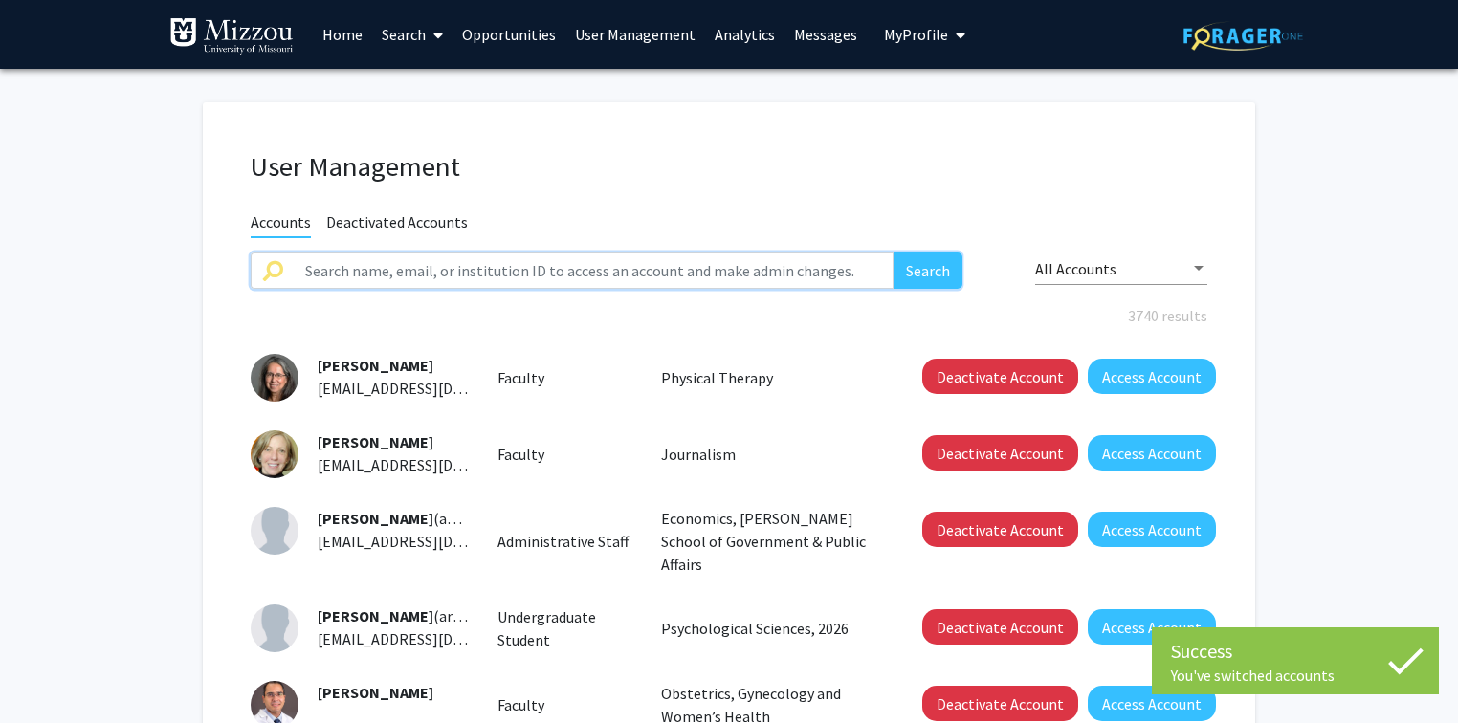
click at [686, 275] on input "text" at bounding box center [594, 271] width 600 height 36
type input "mosa"
click at [893, 253] on button "Search" at bounding box center [927, 271] width 69 height 36
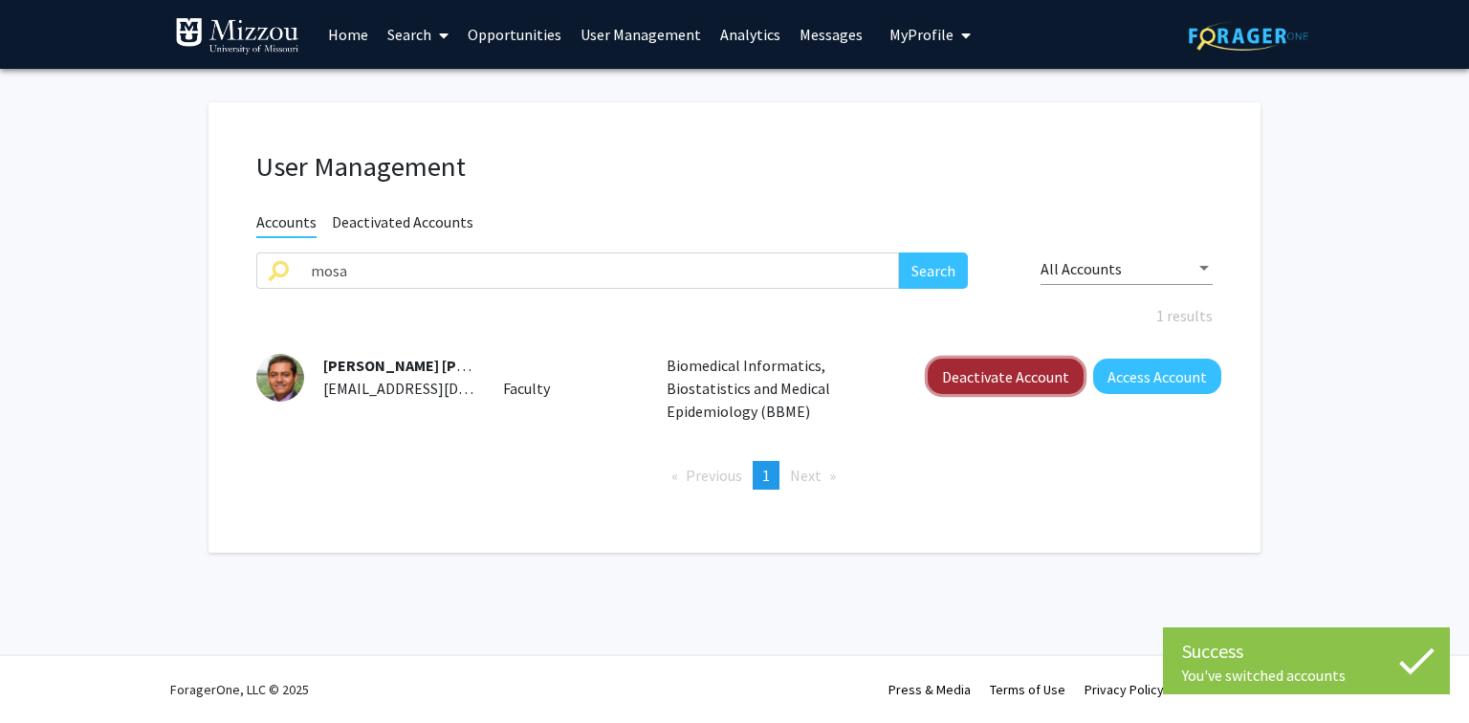
click at [995, 377] on button "Deactivate Account" at bounding box center [1006, 376] width 156 height 35
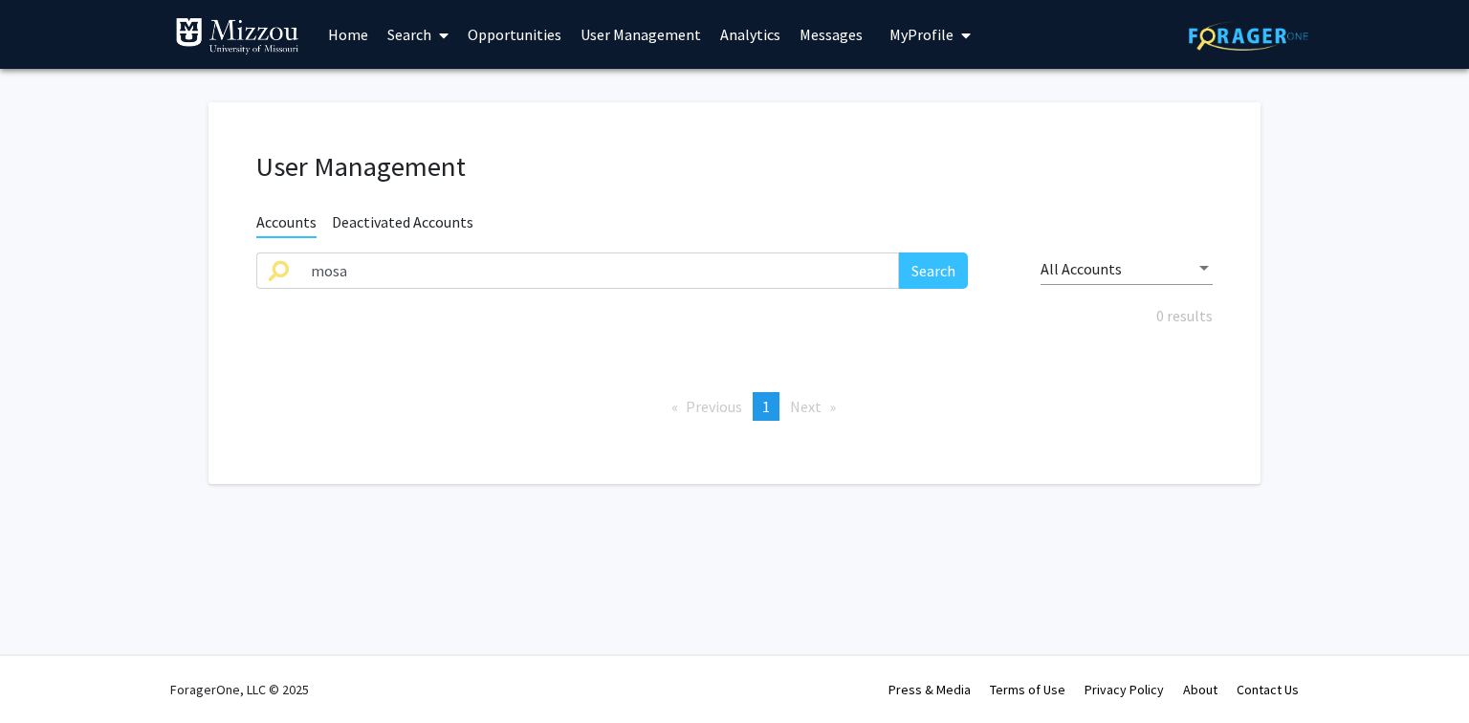
click at [1364, 176] on fg-user-management "User Management Accounts Deactivated Accounts mosa Search All Accounts 0 result…" at bounding box center [734, 298] width 1469 height 458
click at [1324, 195] on fg-user-management "User Management Accounts Deactivated Accounts mosa Search All Accounts 0 result…" at bounding box center [734, 298] width 1469 height 458
click at [584, 274] on input "mosa" at bounding box center [599, 271] width 600 height 36
click at [939, 269] on button "Search" at bounding box center [933, 271] width 69 height 36
click at [831, 268] on input "mosa" at bounding box center [599, 271] width 600 height 36
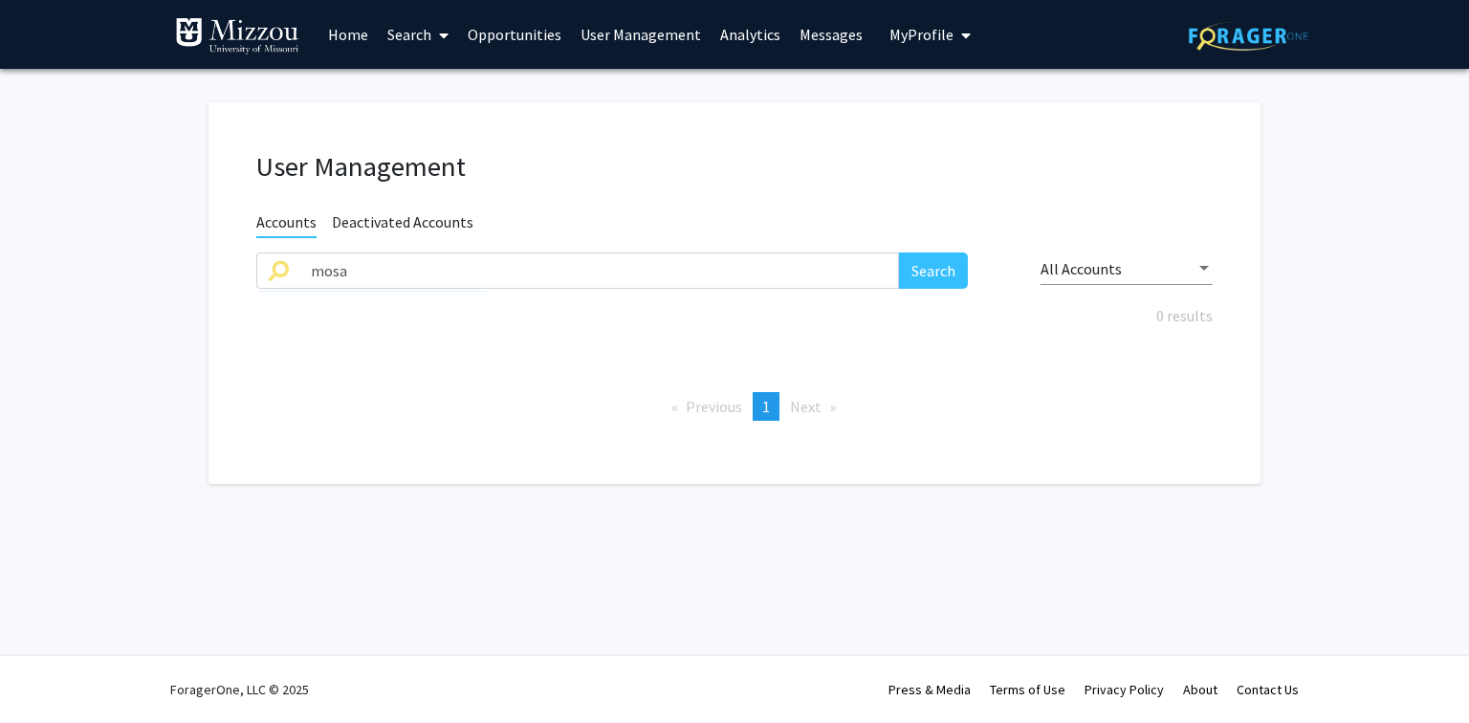
click at [788, 167] on h1 "User Management" at bounding box center [734, 166] width 957 height 33
click at [470, 266] on input "mosa" at bounding box center [599, 271] width 600 height 36
click at [471, 265] on input "mosa" at bounding box center [599, 271] width 600 height 36
click at [420, 218] on span "Deactivated Accounts" at bounding box center [403, 224] width 142 height 24
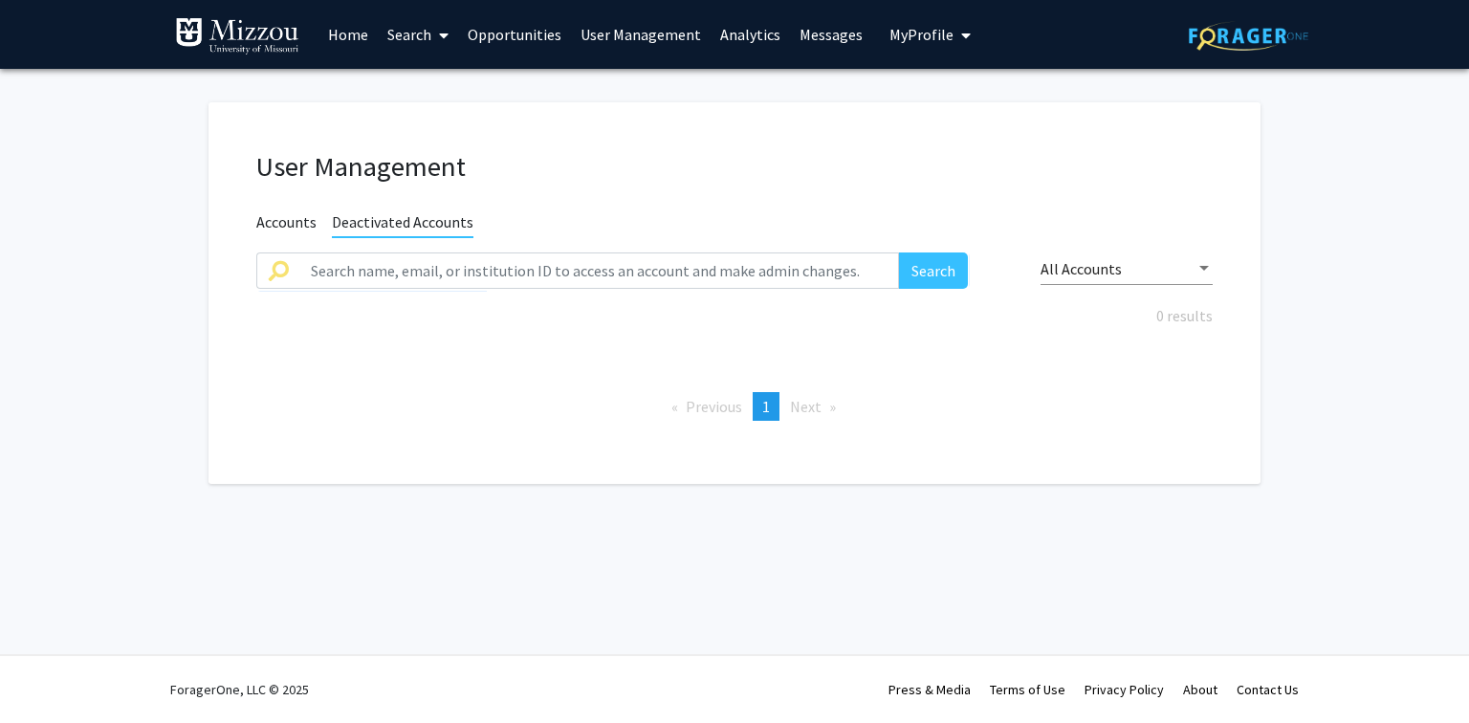
click at [427, 225] on span "Deactivated Accounts" at bounding box center [403, 225] width 142 height 26
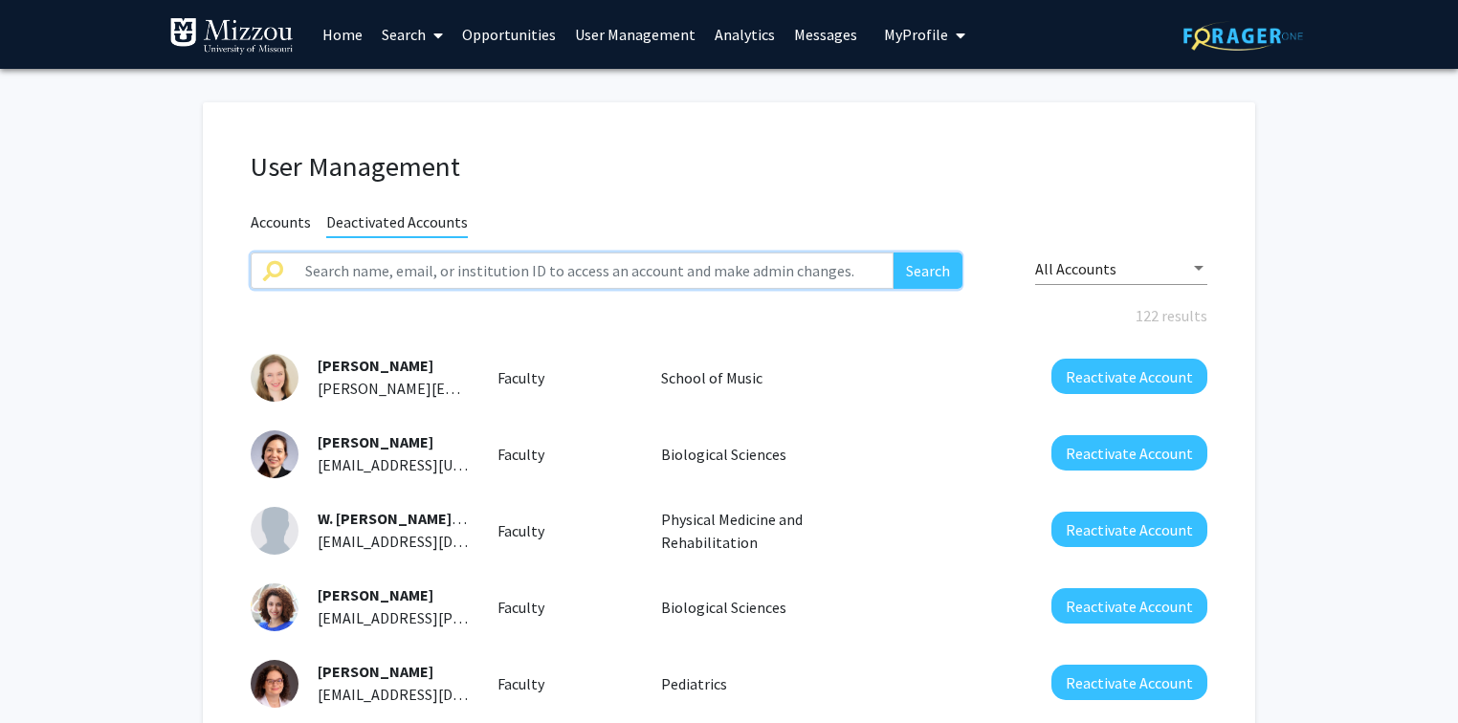
click at [428, 259] on input "text" at bounding box center [594, 271] width 600 height 36
click at [893, 253] on button "Search" at bounding box center [927, 271] width 69 height 36
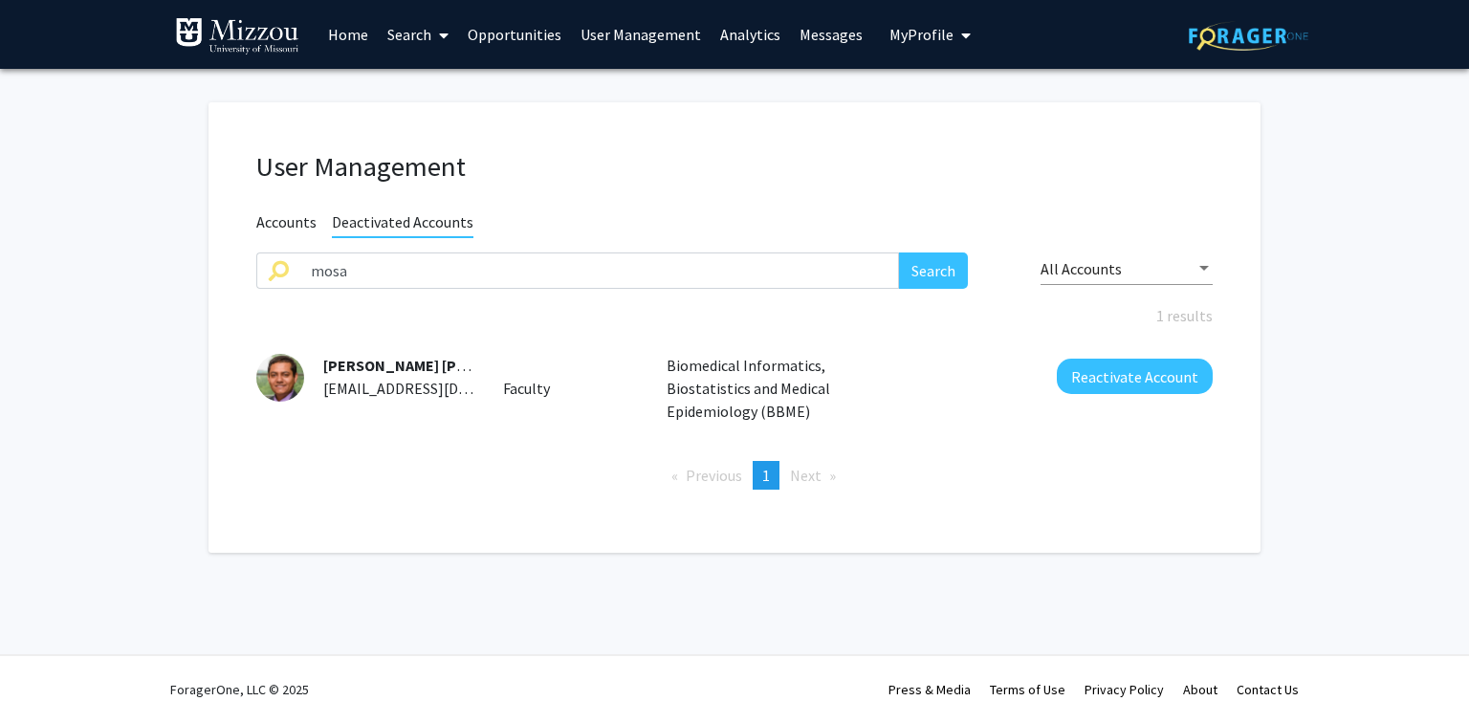
click at [713, 368] on p "Biomedical Informatics, Biostatistics and Medical Epidemiology (BBME)" at bounding box center [776, 388] width 218 height 69
click at [279, 370] on img at bounding box center [280, 378] width 48 height 48
click at [379, 272] on input "mosa" at bounding box center [599, 271] width 600 height 36
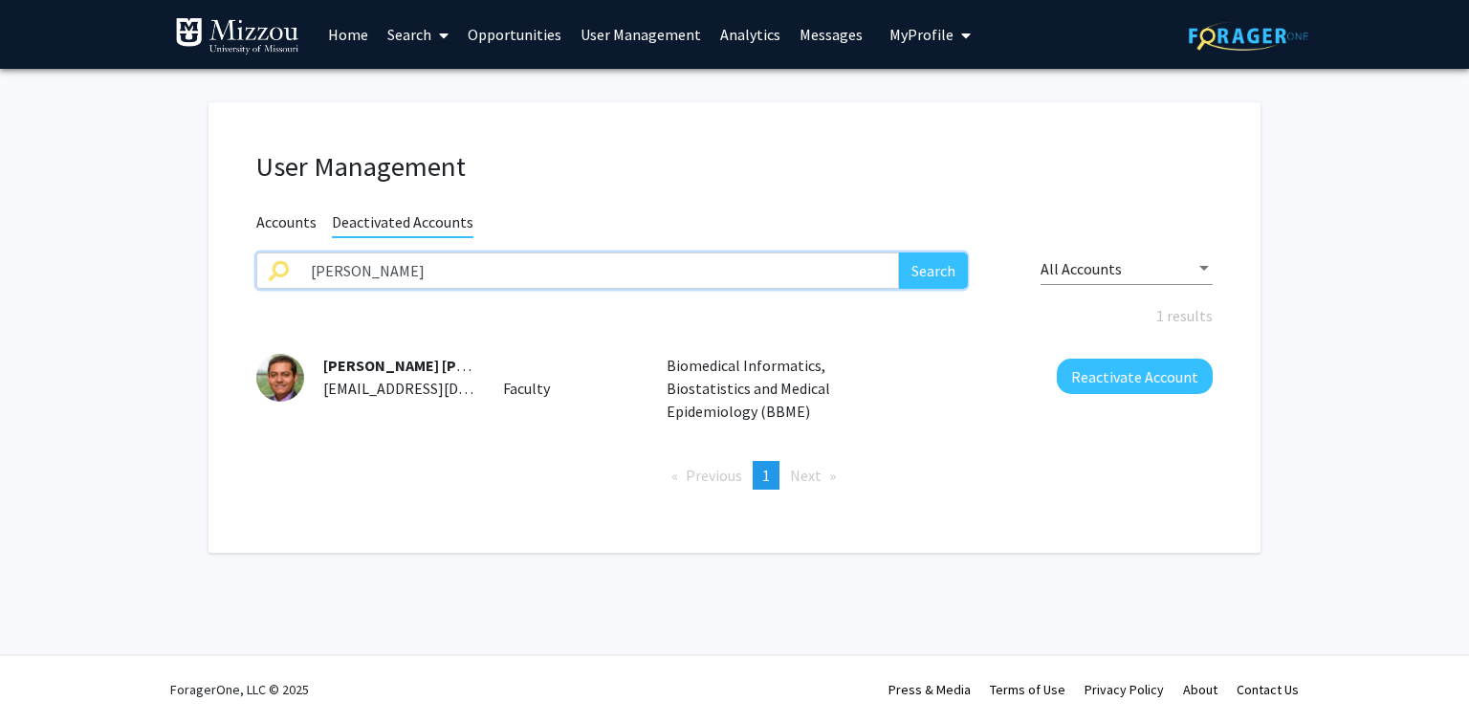
type input "ogan"
click at [899, 253] on button "Search" at bounding box center [933, 271] width 69 height 36
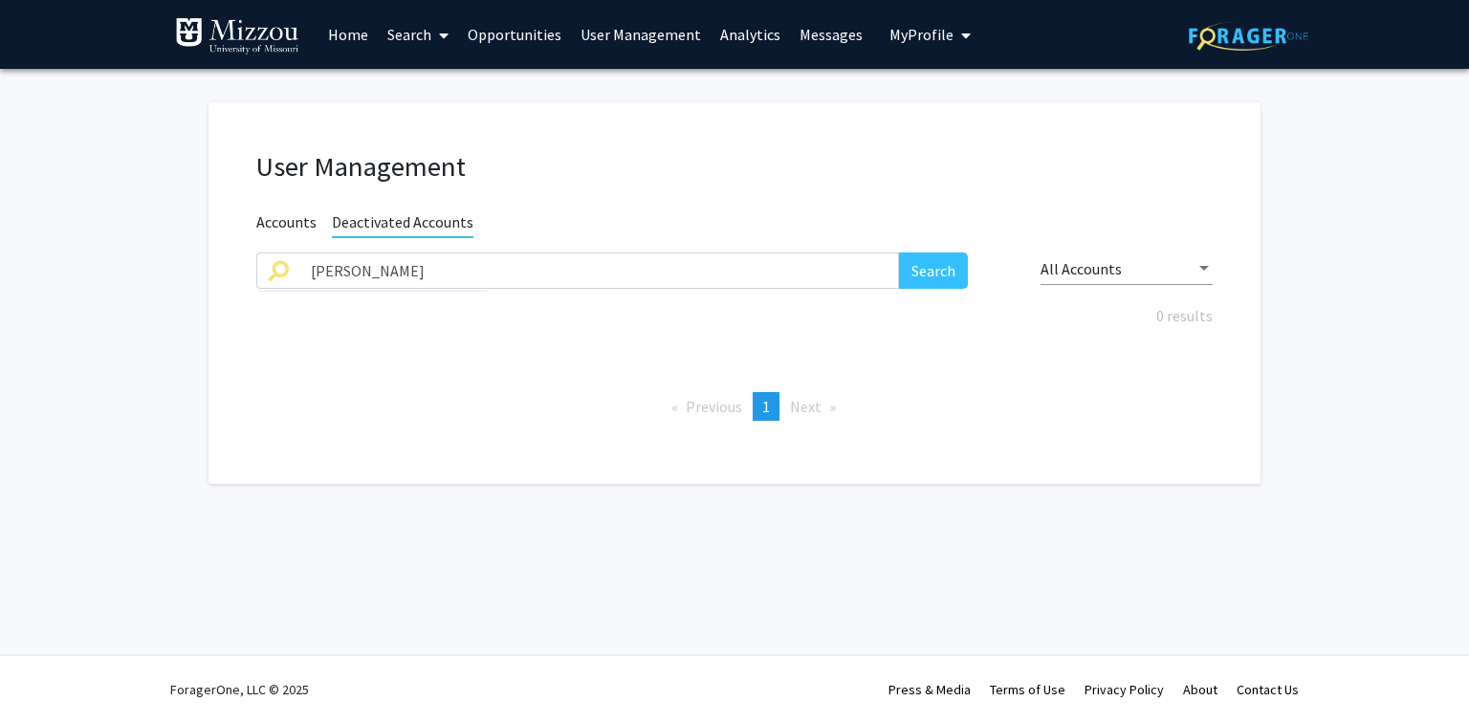
click at [297, 218] on span "Accounts" at bounding box center [286, 224] width 60 height 24
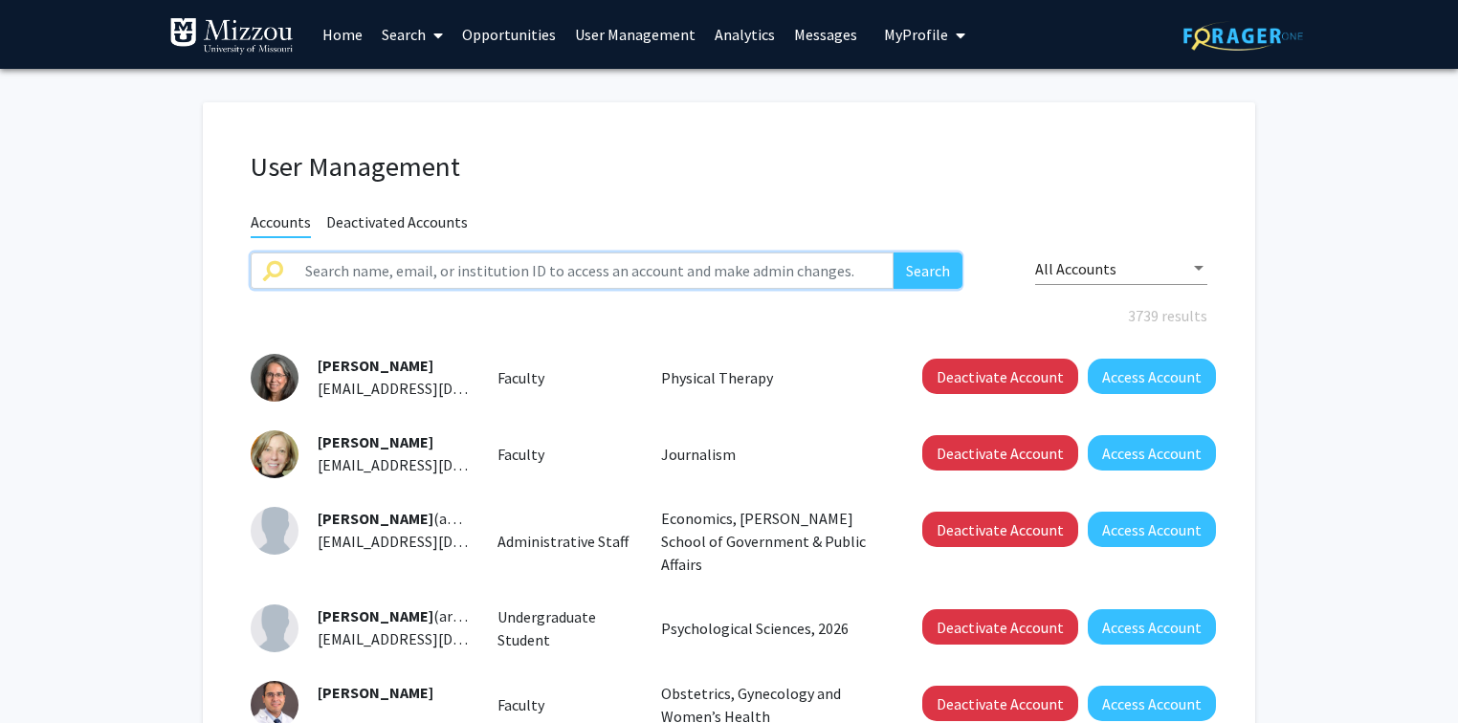
click at [335, 274] on input "text" at bounding box center [594, 271] width 600 height 36
type input "ogan"
click at [893, 253] on button "Search" at bounding box center [927, 271] width 69 height 36
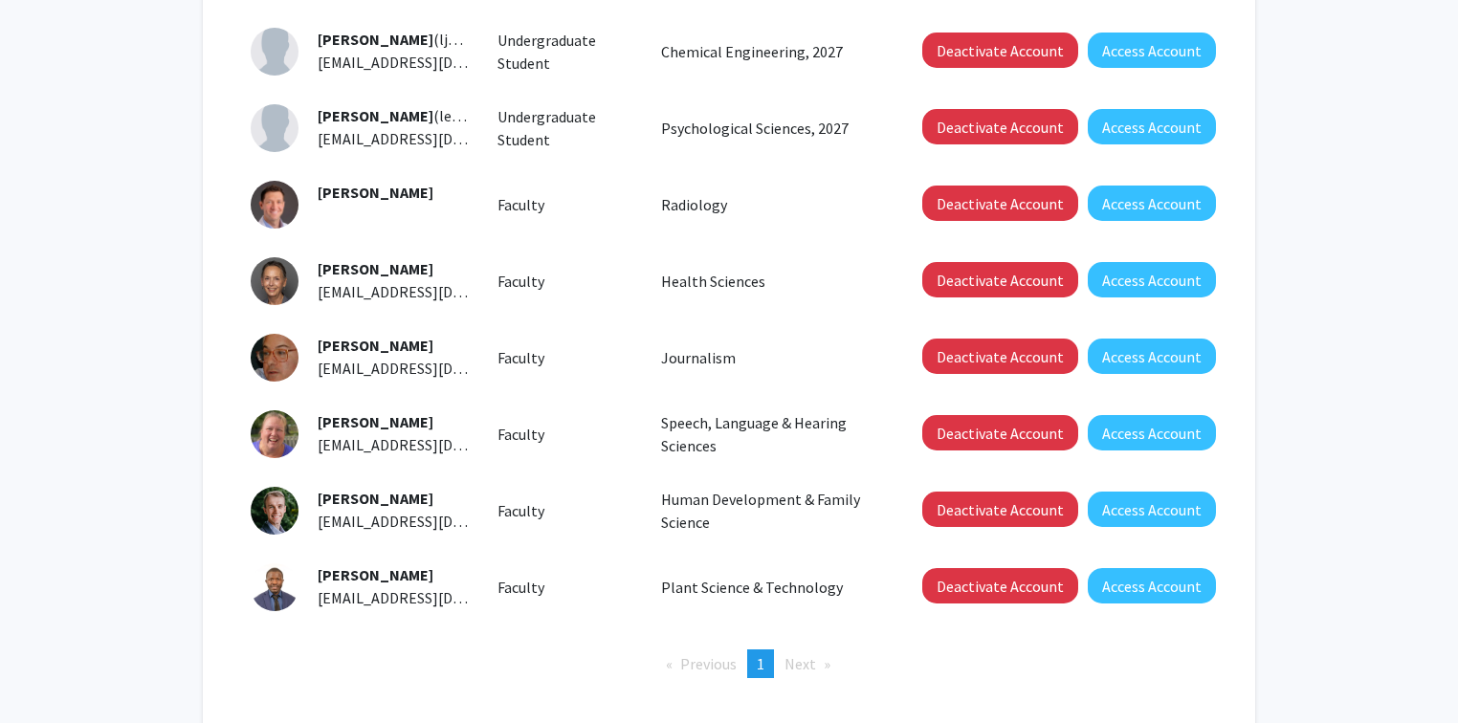
scroll to position [459, 0]
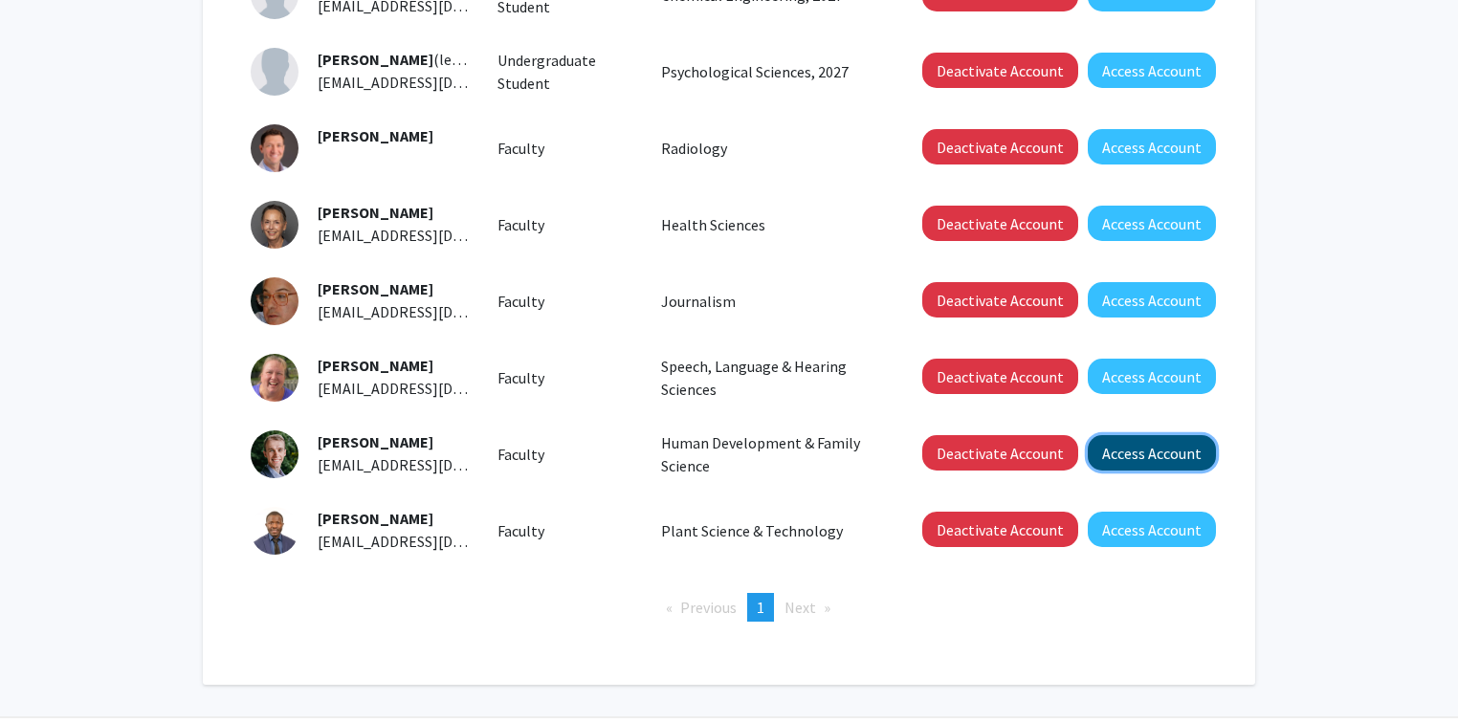
click at [1163, 459] on button "Access Account" at bounding box center [1152, 452] width 128 height 35
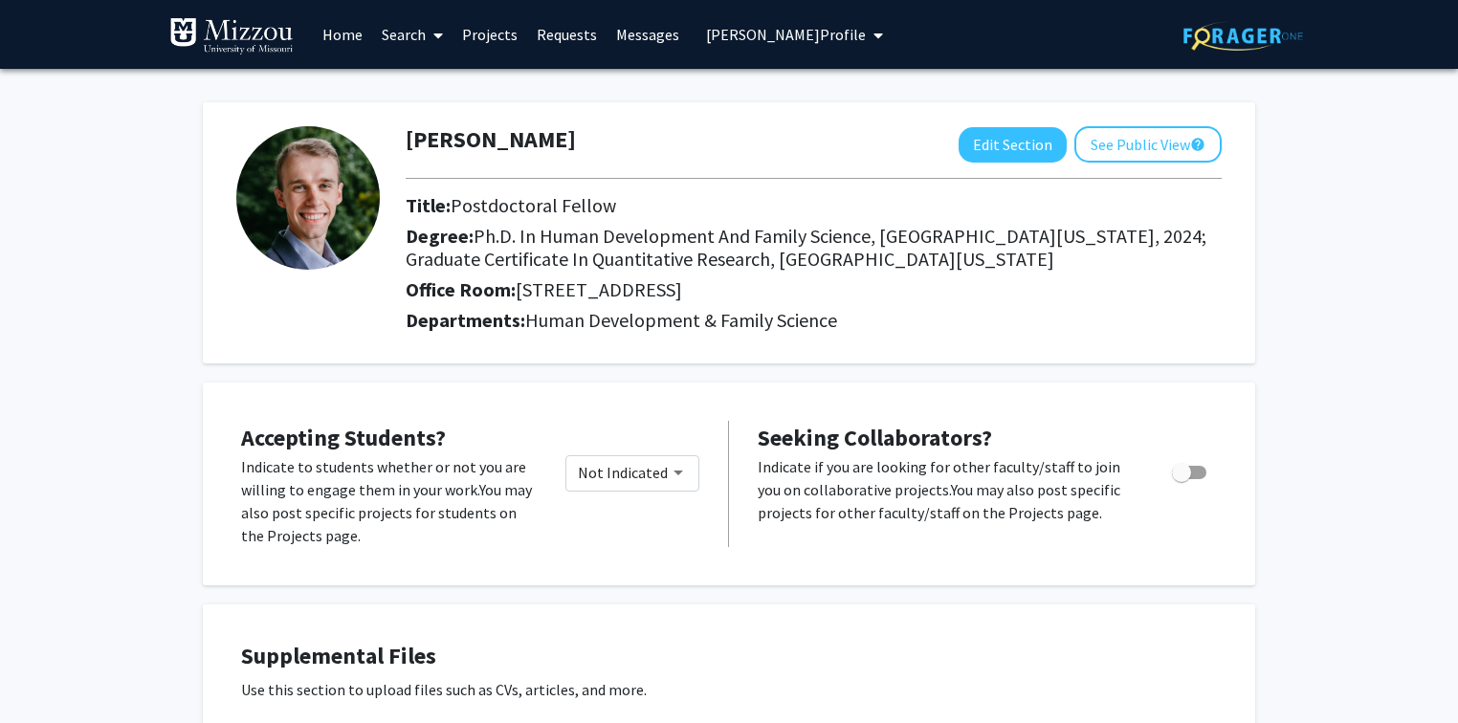
click at [742, 38] on span "Matthew Ogan's Profile" at bounding box center [786, 34] width 160 height 19
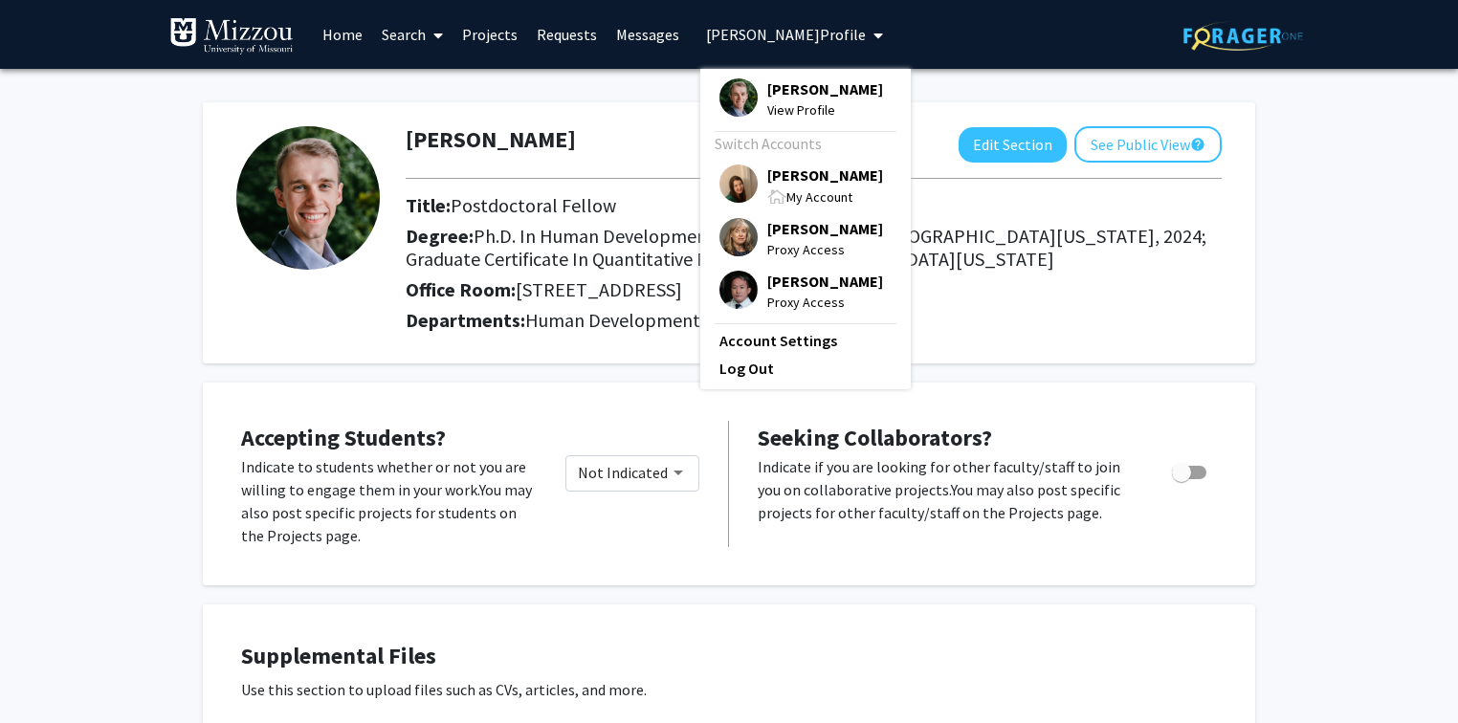
click at [772, 172] on span "[PERSON_NAME]" at bounding box center [825, 175] width 116 height 21
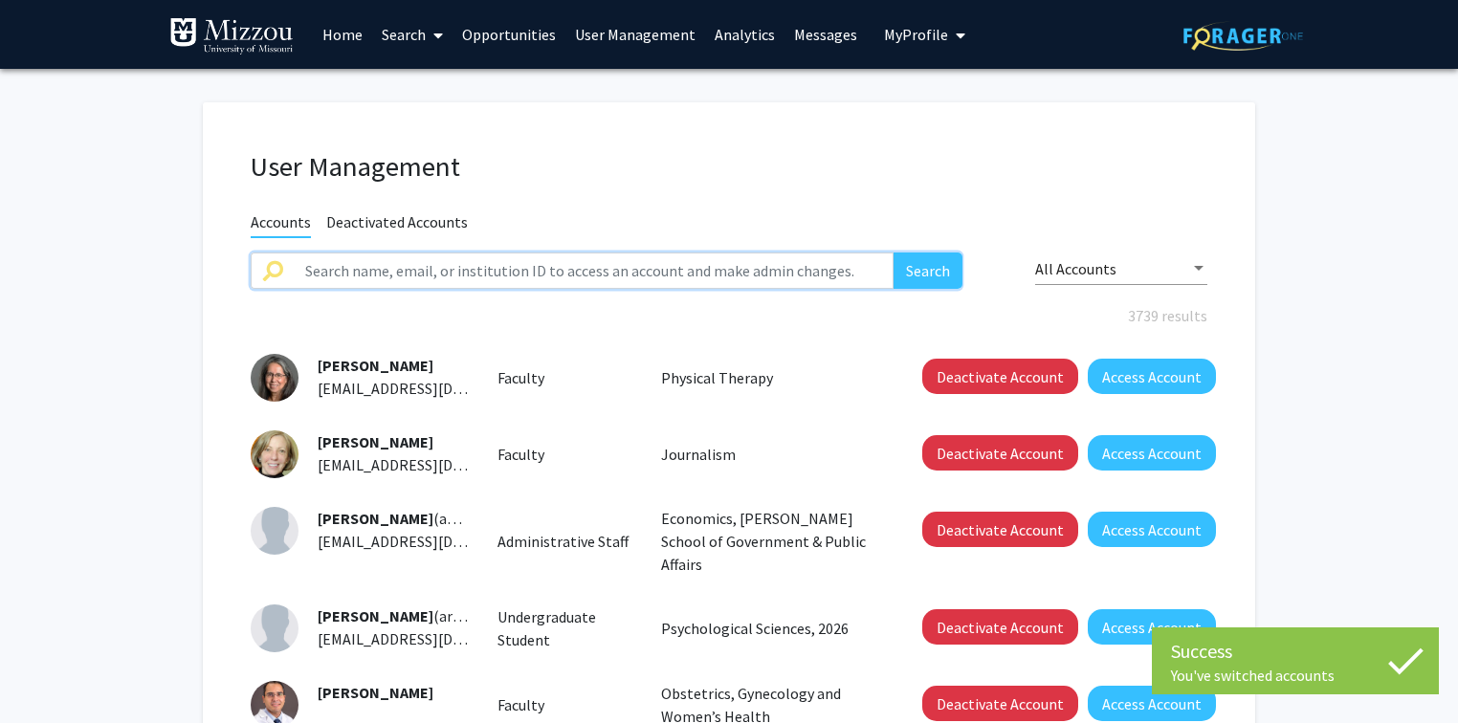
click at [721, 275] on input "text" at bounding box center [594, 271] width 600 height 36
click at [893, 253] on button "Search" at bounding box center [927, 271] width 69 height 36
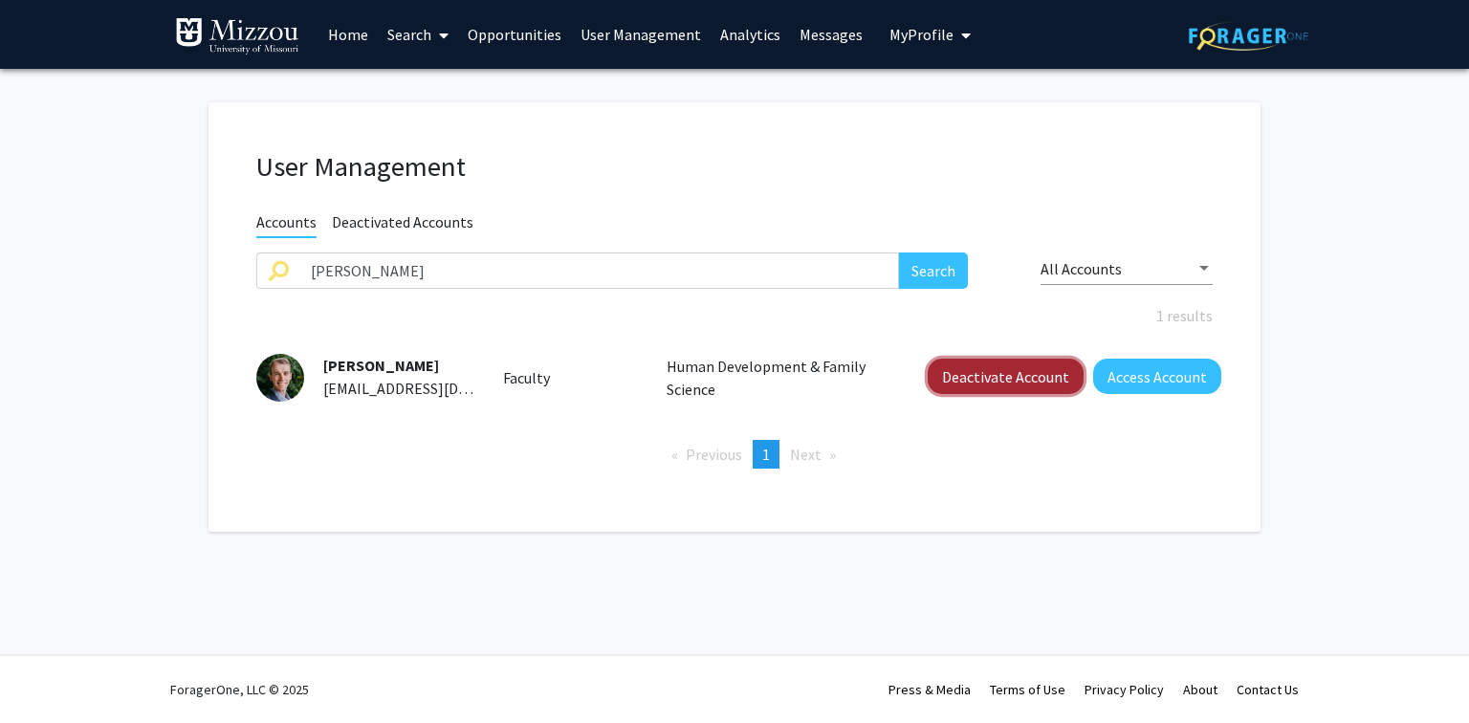
click at [972, 388] on button "Deactivate Account" at bounding box center [1006, 376] width 156 height 35
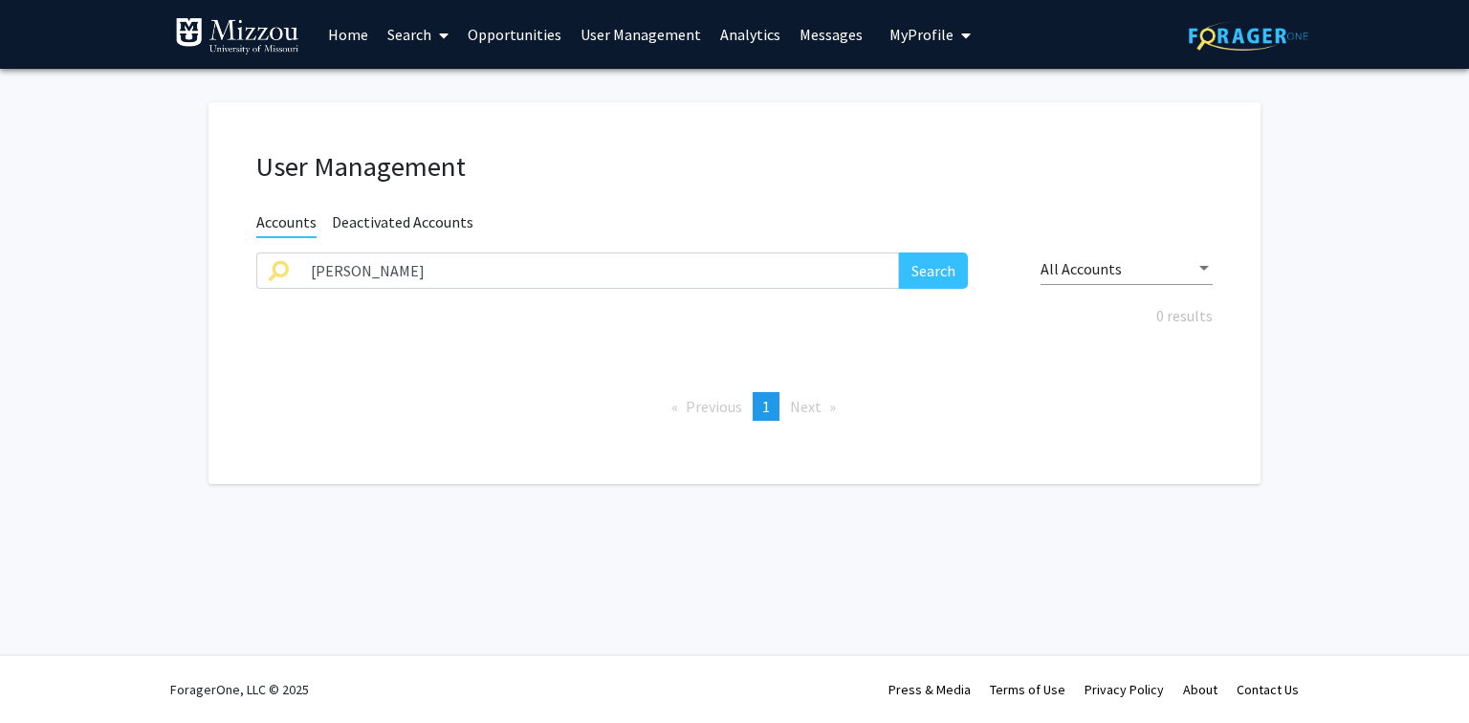
click at [1177, 160] on h1 "User Management" at bounding box center [734, 166] width 957 height 33
click at [497, 278] on input "matthew ogan" at bounding box center [599, 271] width 600 height 36
click at [899, 253] on button "Search" at bounding box center [933, 271] width 69 height 36
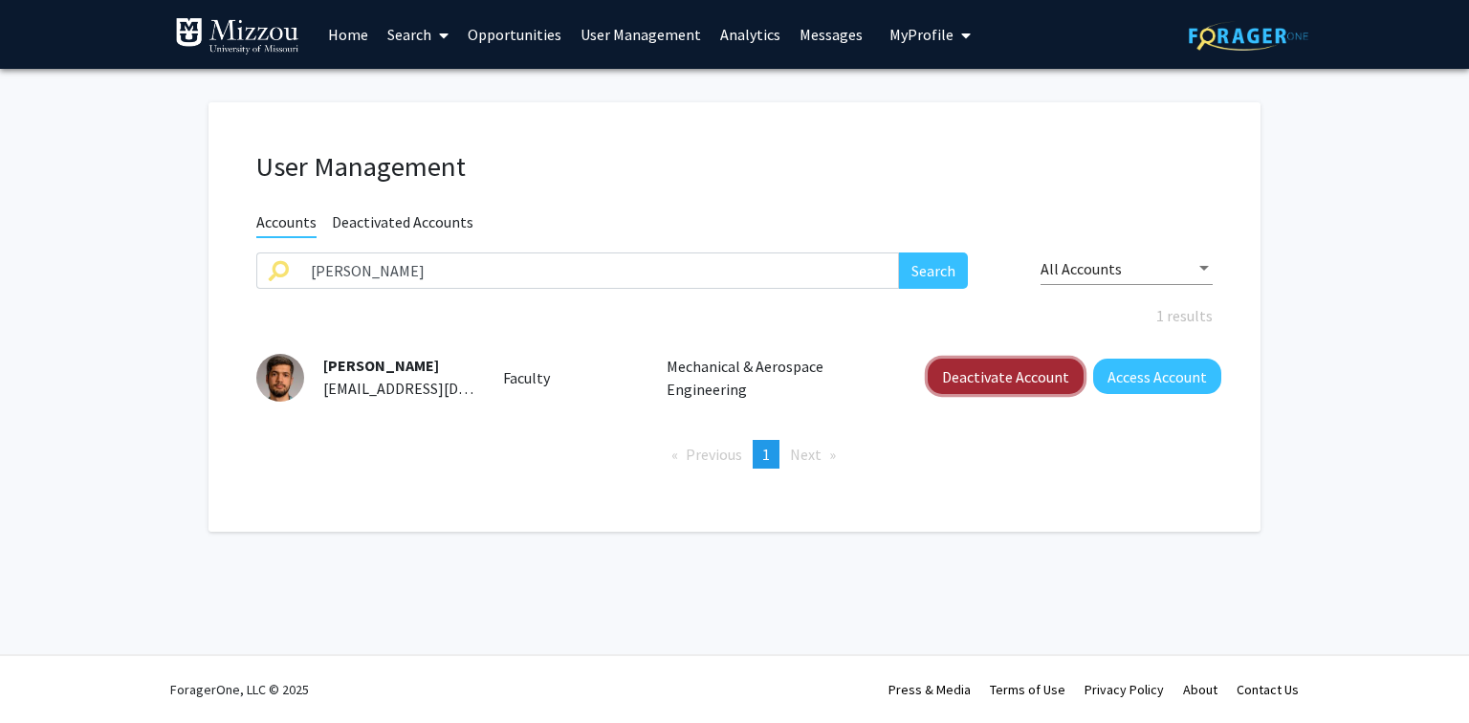
click at [1023, 374] on button "Deactivate Account" at bounding box center [1006, 376] width 156 height 35
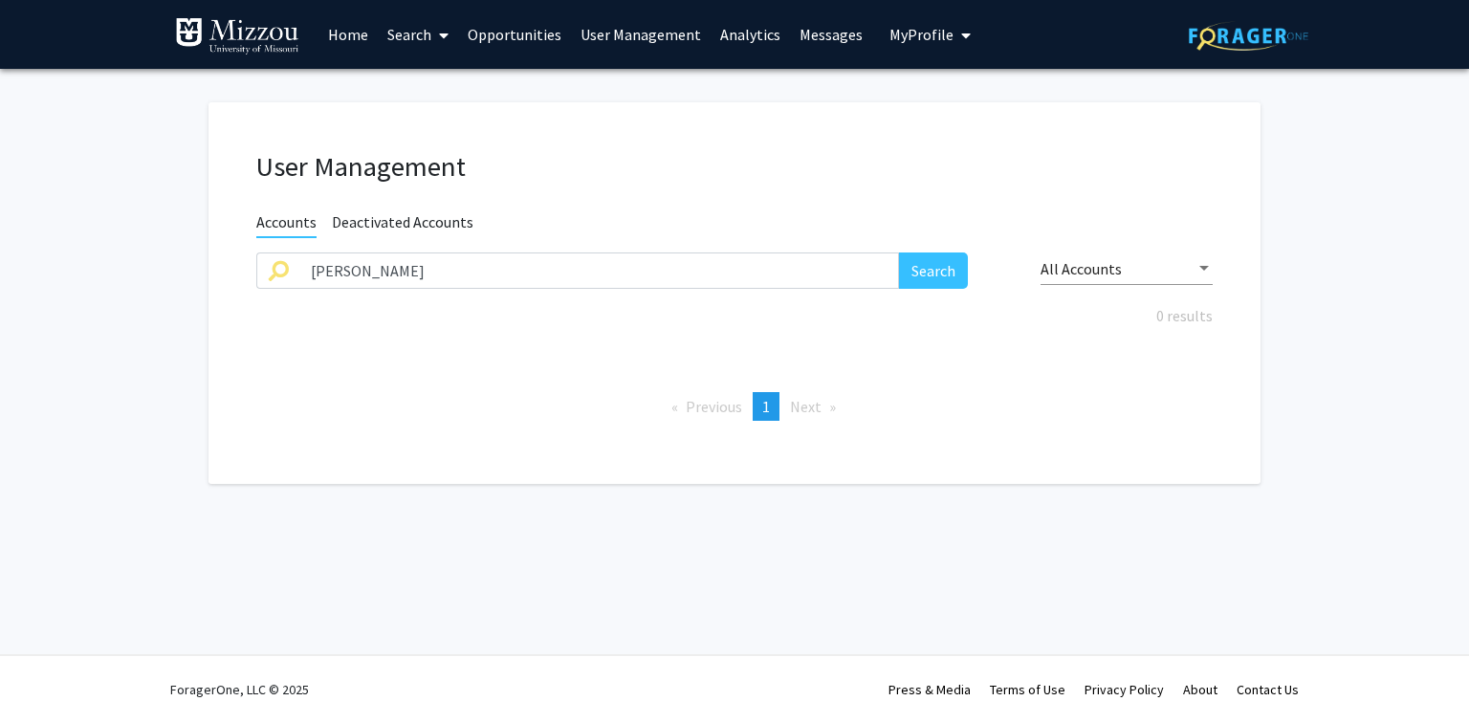
click at [1147, 364] on div "User Management Accounts Deactivated Accounts hussein nassar Search All Account…" at bounding box center [735, 293] width 1052 height 382
click at [783, 281] on input "hussein nassar" at bounding box center [599, 271] width 600 height 36
click at [899, 253] on button "Search" at bounding box center [933, 271] width 69 height 36
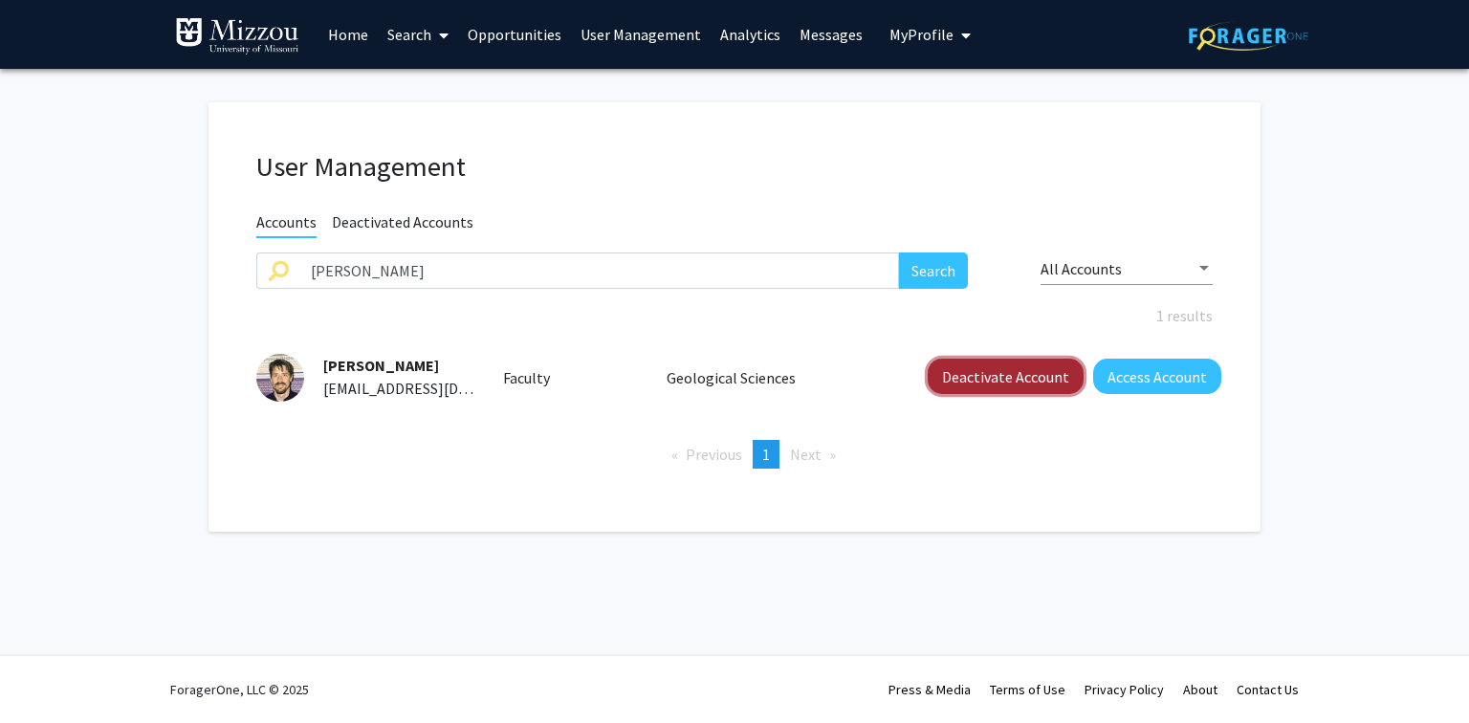
click at [979, 372] on button "Deactivate Account" at bounding box center [1006, 376] width 156 height 35
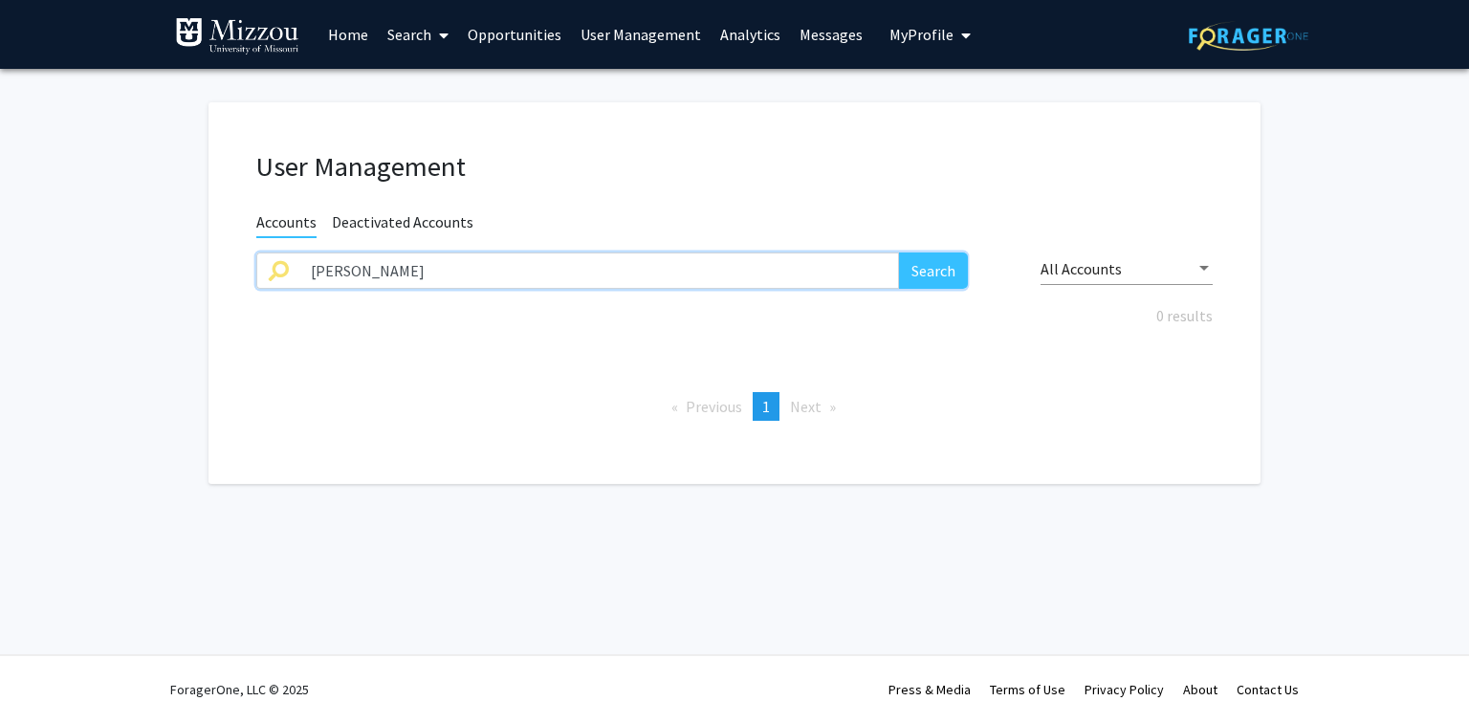
click at [395, 265] on input "eric sandvol" at bounding box center [599, 271] width 600 height 36
click at [393, 265] on input "eric sandvol" at bounding box center [599, 271] width 600 height 36
click at [393, 266] on input "eric sandvol" at bounding box center [599, 271] width 600 height 36
type input "e"
click at [899, 253] on button "Search" at bounding box center [933, 271] width 69 height 36
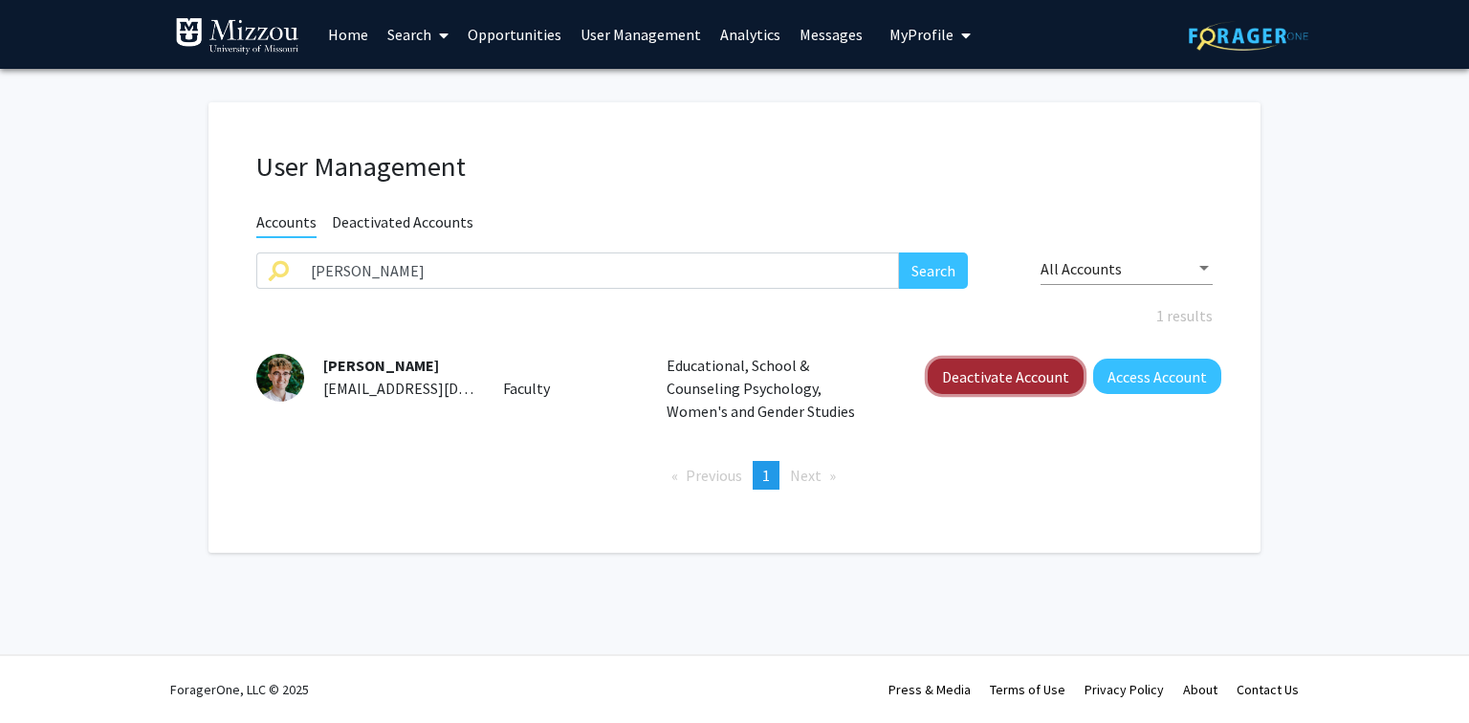
click at [1018, 382] on button "Deactivate Account" at bounding box center [1006, 376] width 156 height 35
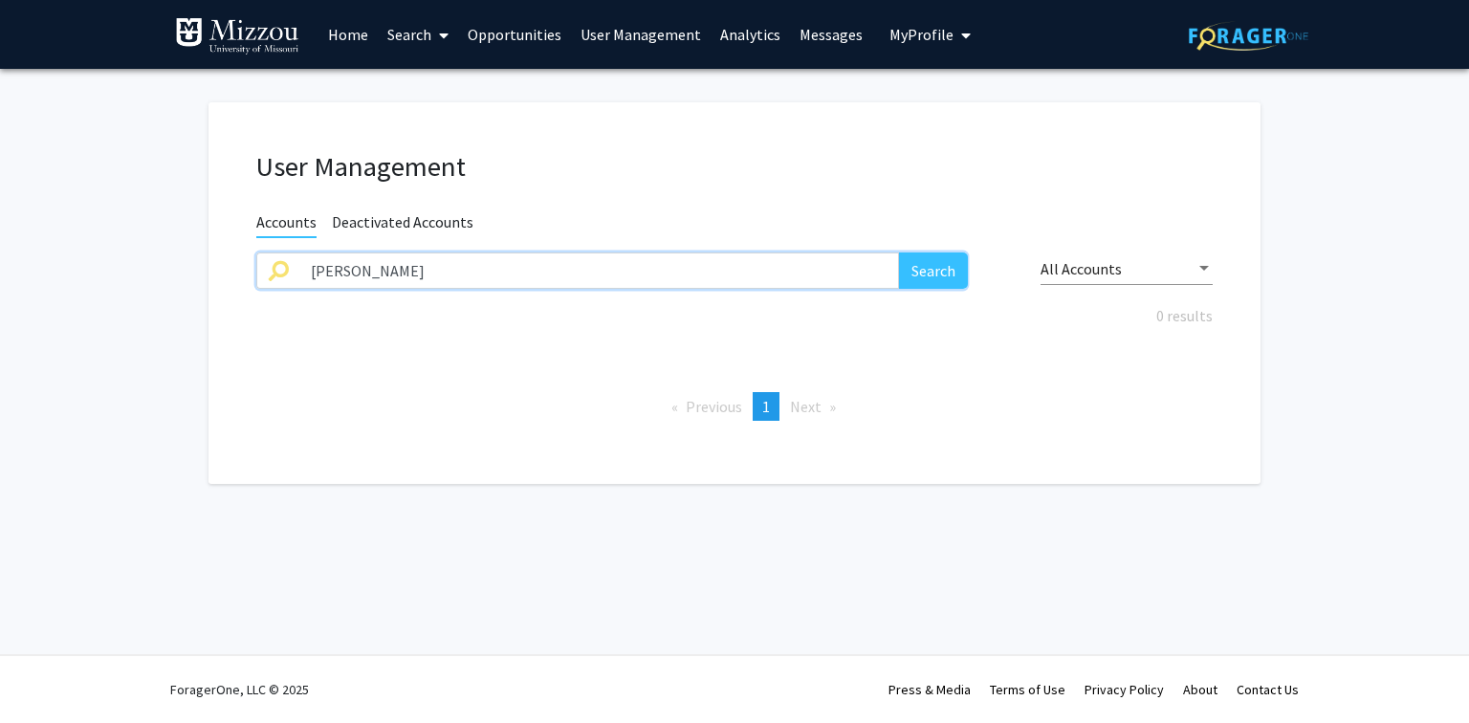
click at [436, 271] on input "joshua parmenter" at bounding box center [599, 271] width 600 height 36
type input "christopher slaten"
click at [899, 253] on button "Search" at bounding box center [933, 271] width 69 height 36
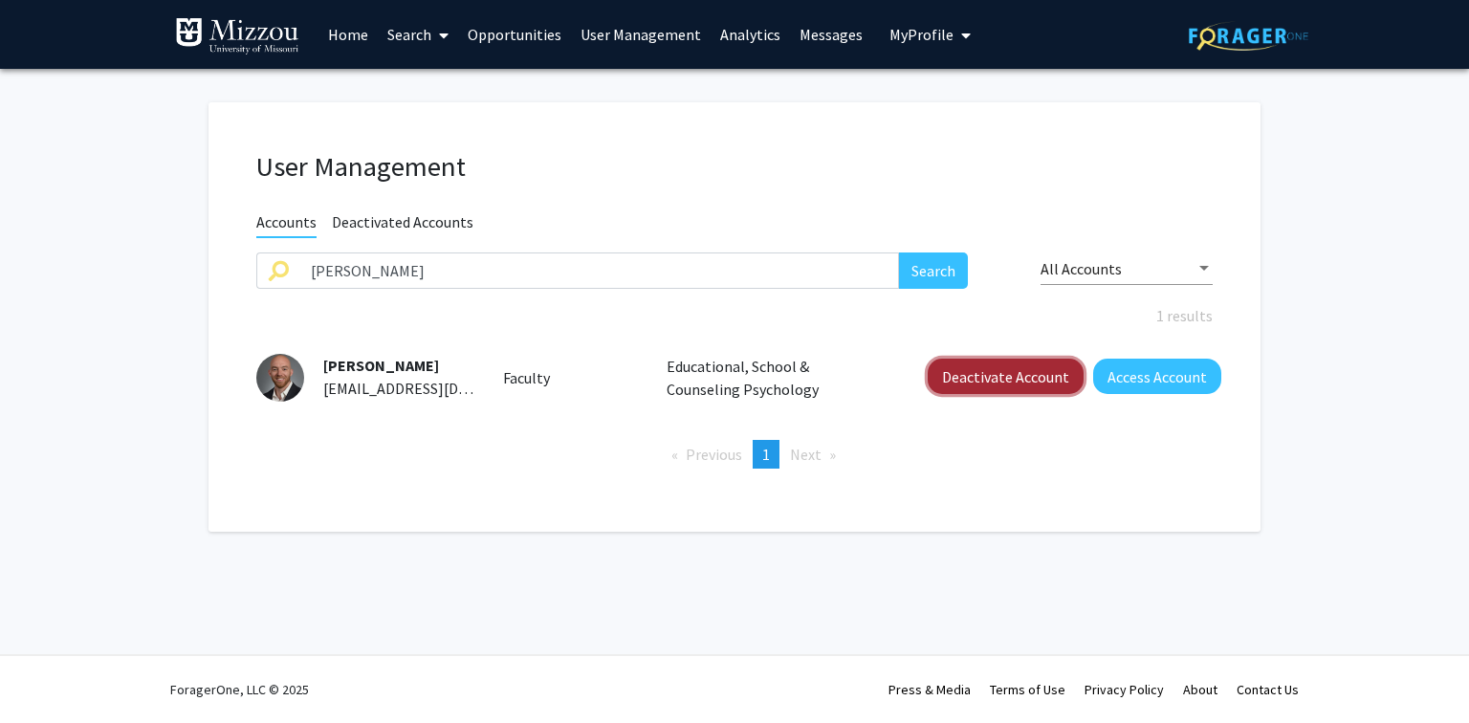
click at [942, 374] on button "Deactivate Account" at bounding box center [1006, 376] width 156 height 35
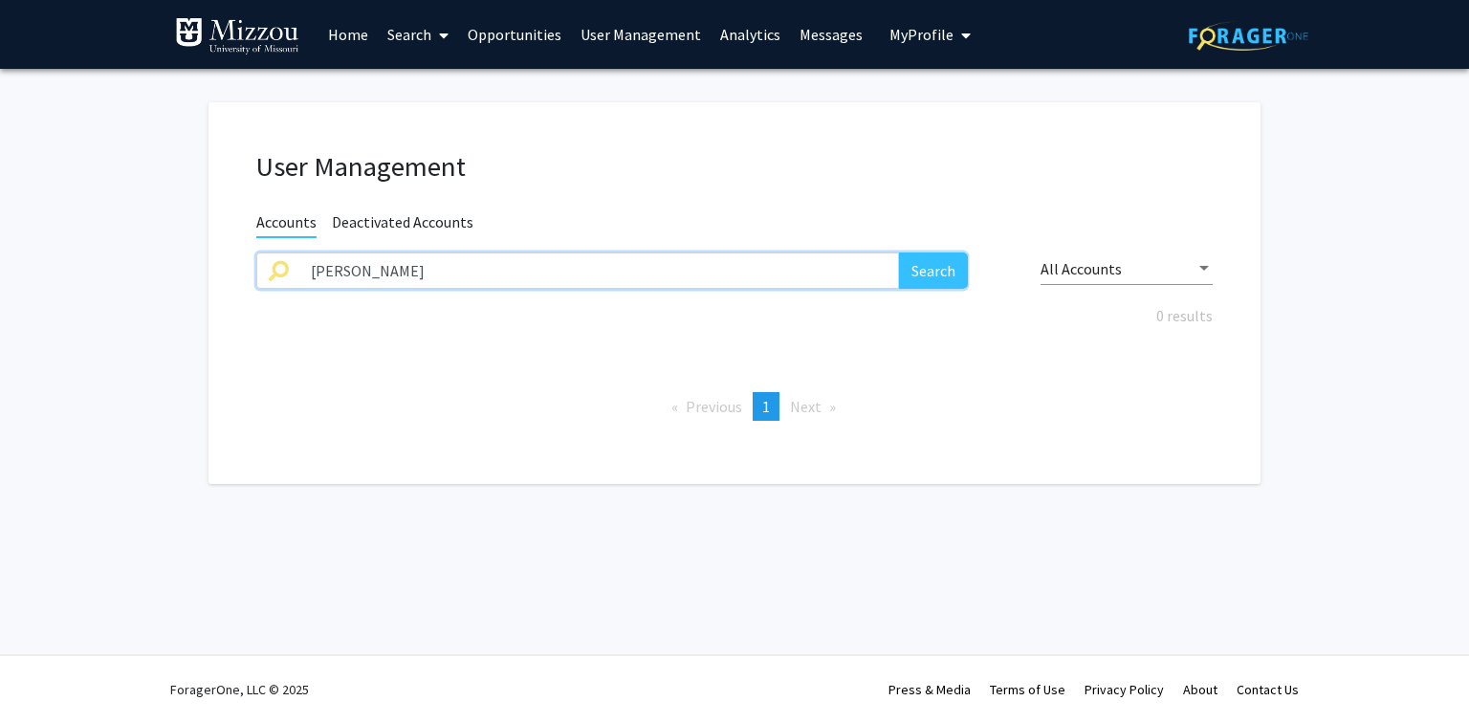
click at [441, 269] on input "christopher slaten" at bounding box center [599, 271] width 600 height 36
click at [939, 272] on button "Search" at bounding box center [933, 271] width 69 height 36
click at [370, 222] on span "Deactivated Accounts" at bounding box center [403, 224] width 142 height 24
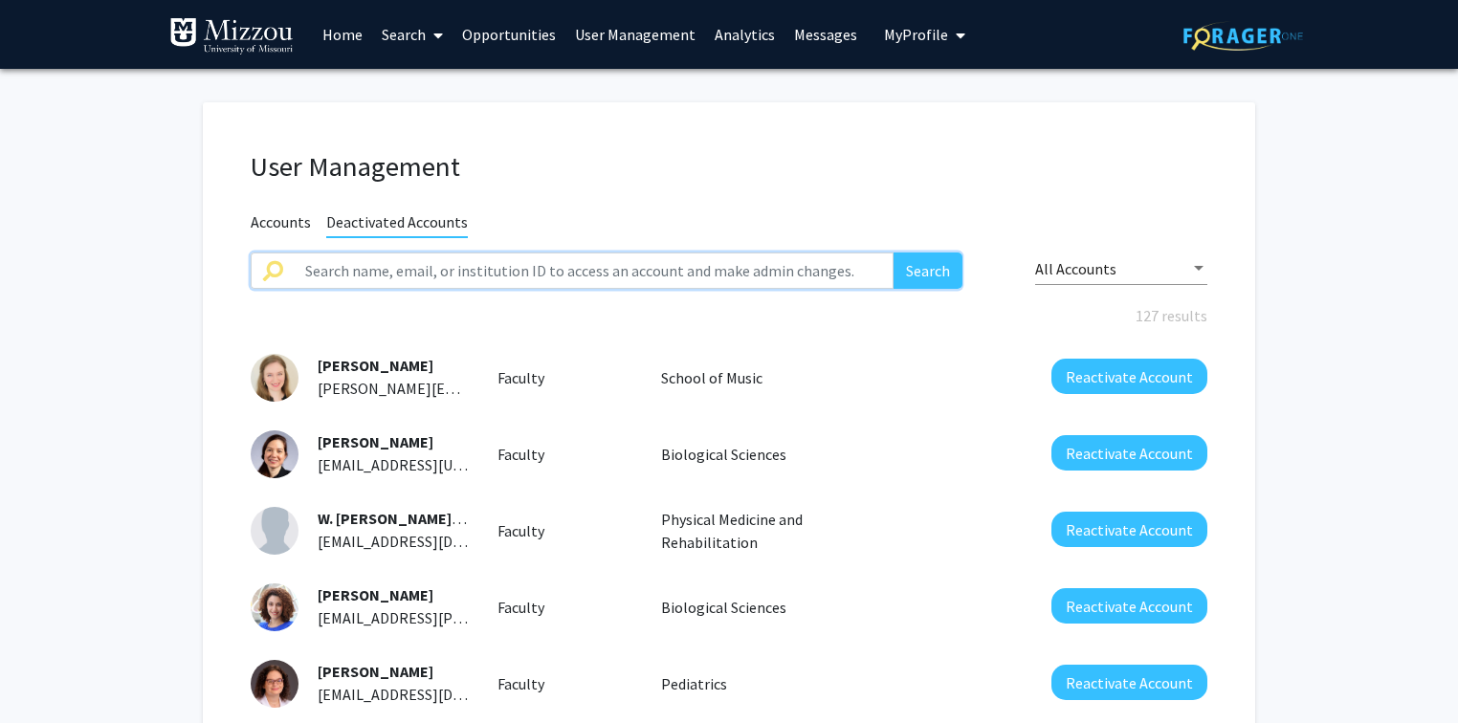
click at [649, 275] on input "text" at bounding box center [594, 271] width 600 height 36
type input "slaten"
click at [893, 253] on button "Search" at bounding box center [927, 271] width 69 height 36
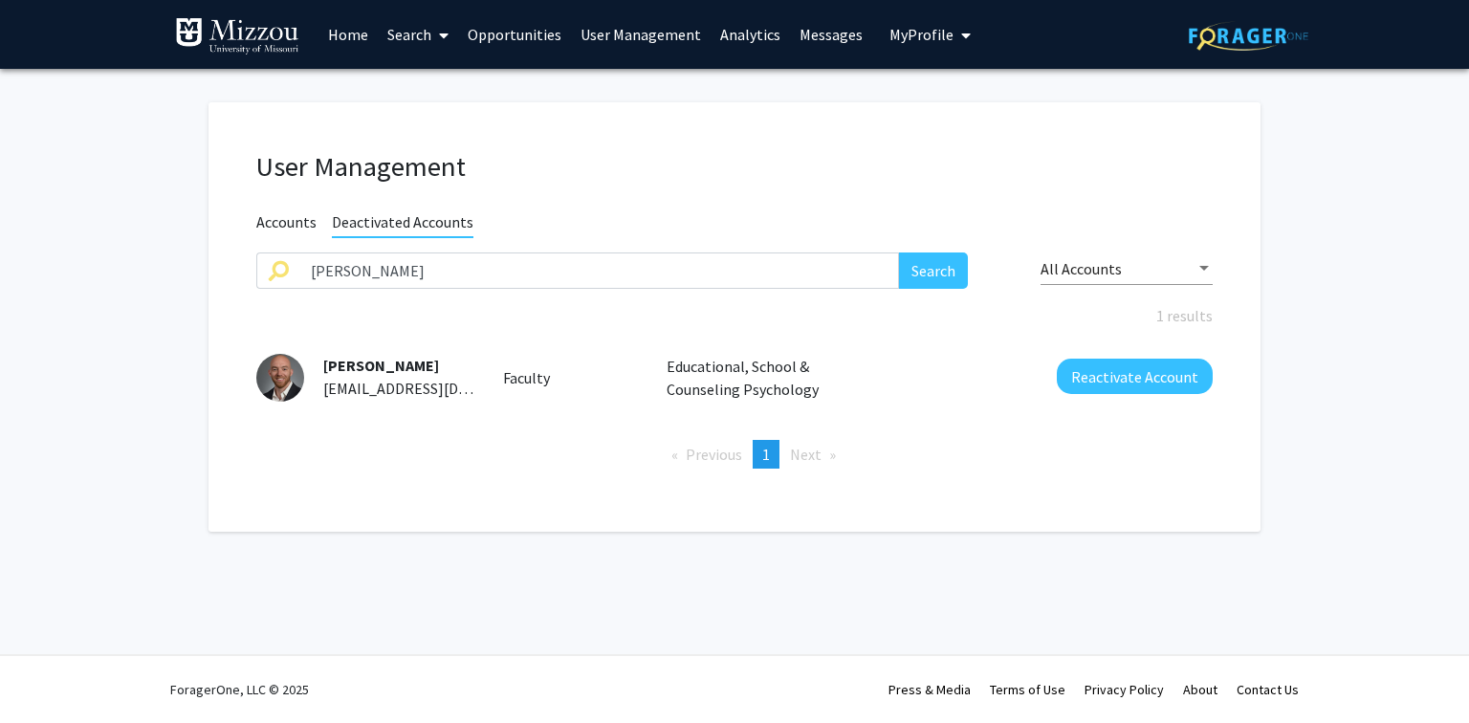
click at [275, 225] on span "Accounts" at bounding box center [286, 224] width 60 height 24
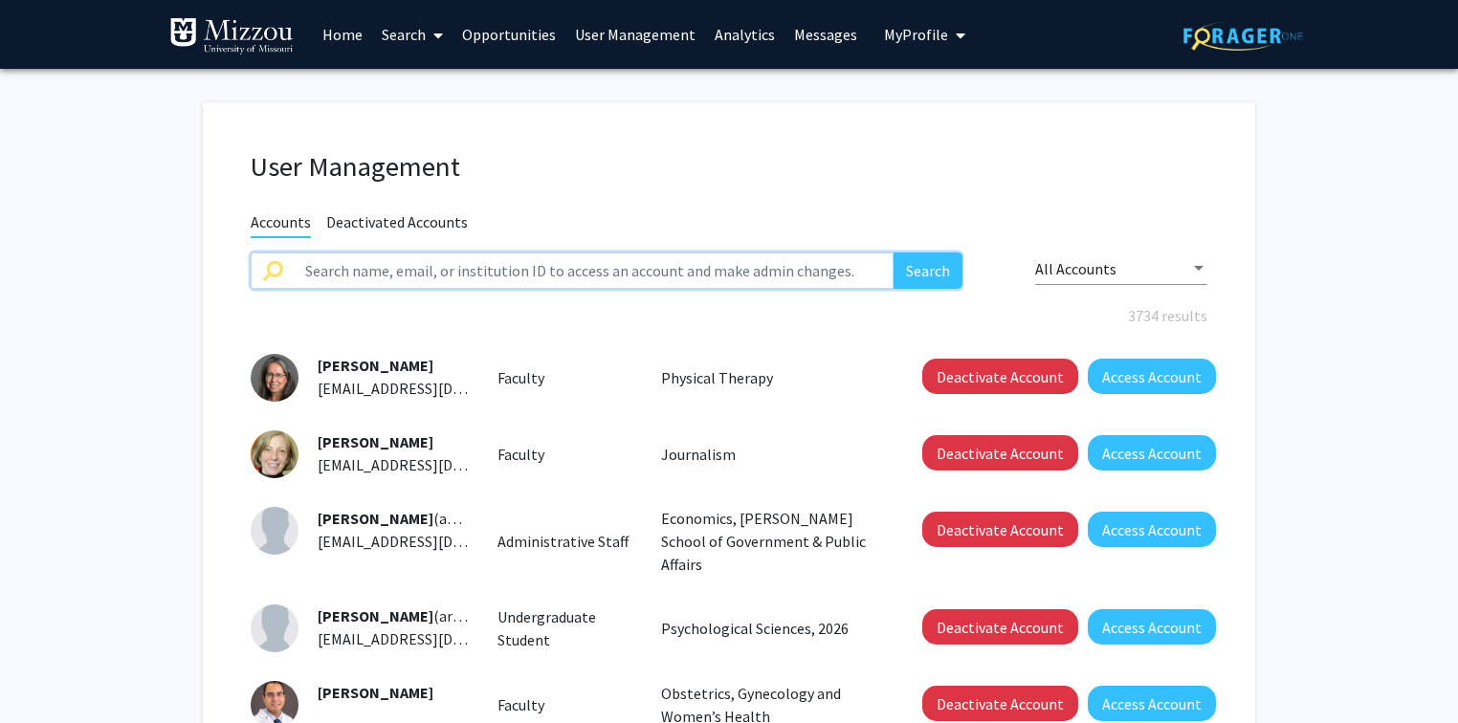
click at [310, 272] on input "text" at bounding box center [594, 271] width 600 height 36
type input "anna wehrwein"
click at [893, 253] on button "Search" at bounding box center [927, 271] width 69 height 36
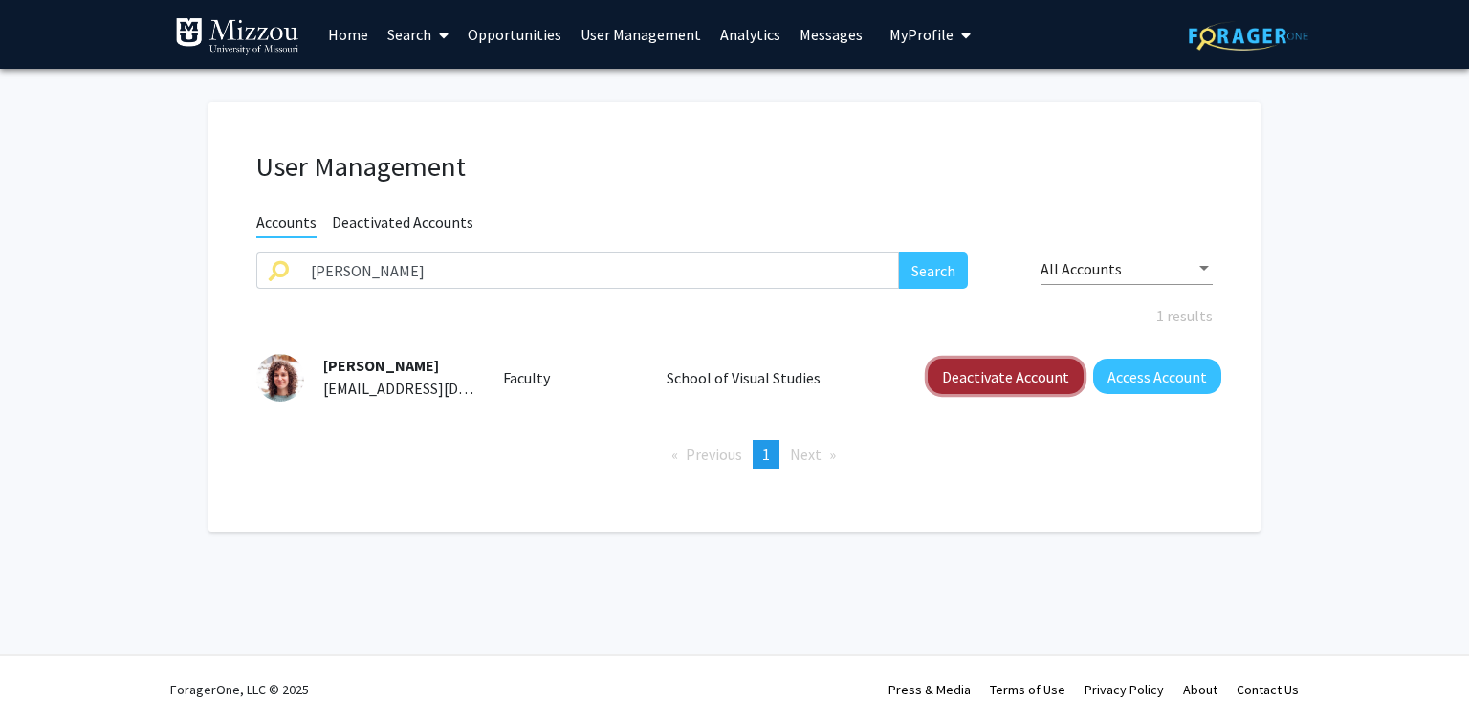
click at [964, 376] on button "Deactivate Account" at bounding box center [1006, 376] width 156 height 35
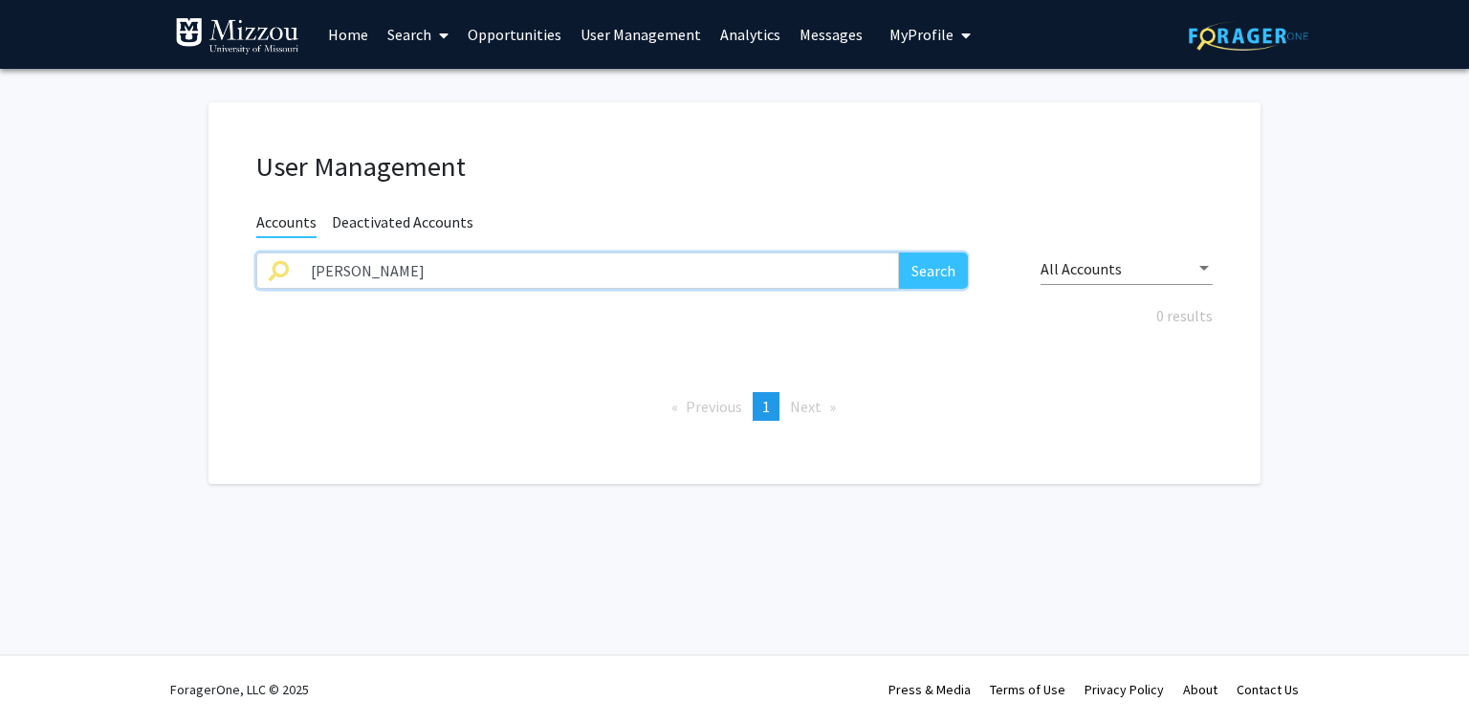
click at [481, 267] on input "anna wehrwein" at bounding box center [599, 271] width 600 height 36
paste input "jkabrick@fs.fed.us"
type input "jkabrick@fs.fed.us"
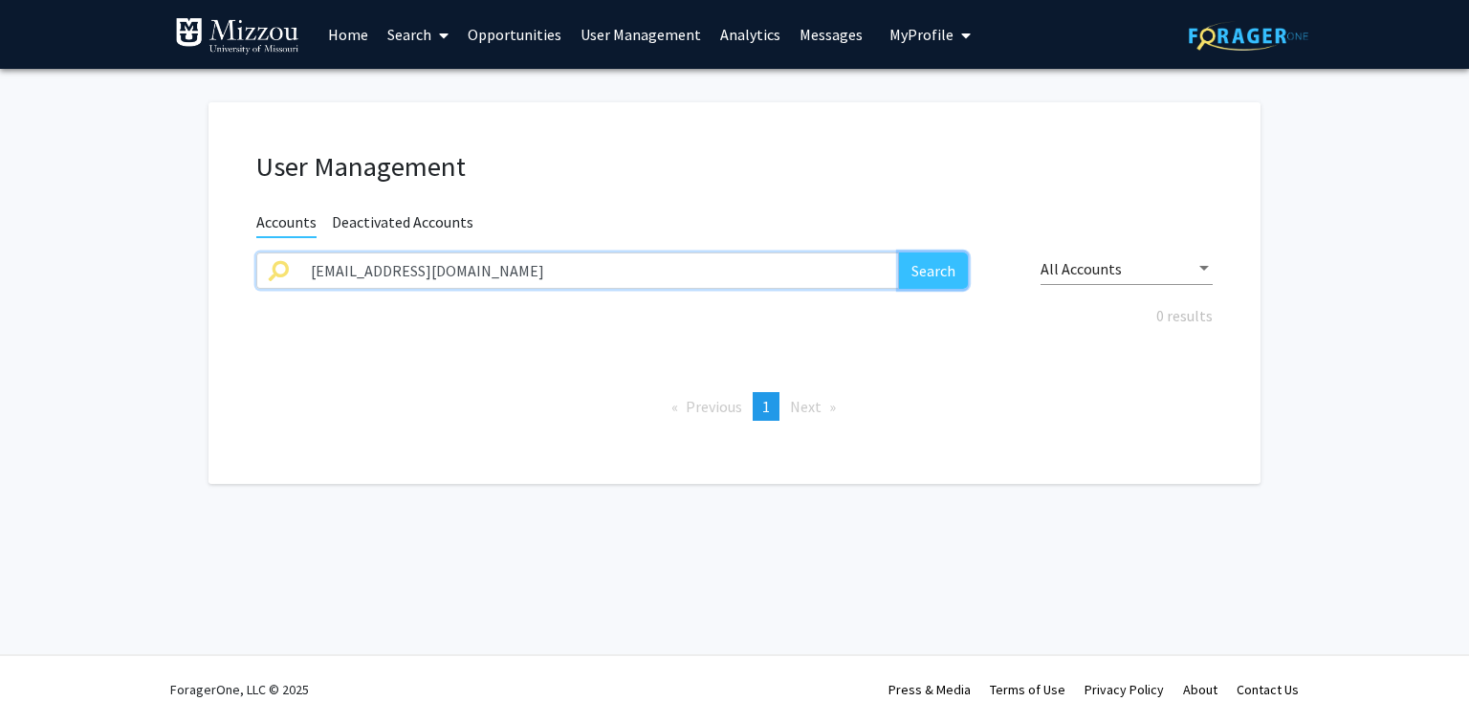
click at [928, 272] on button "Search" at bounding box center [933, 271] width 69 height 36
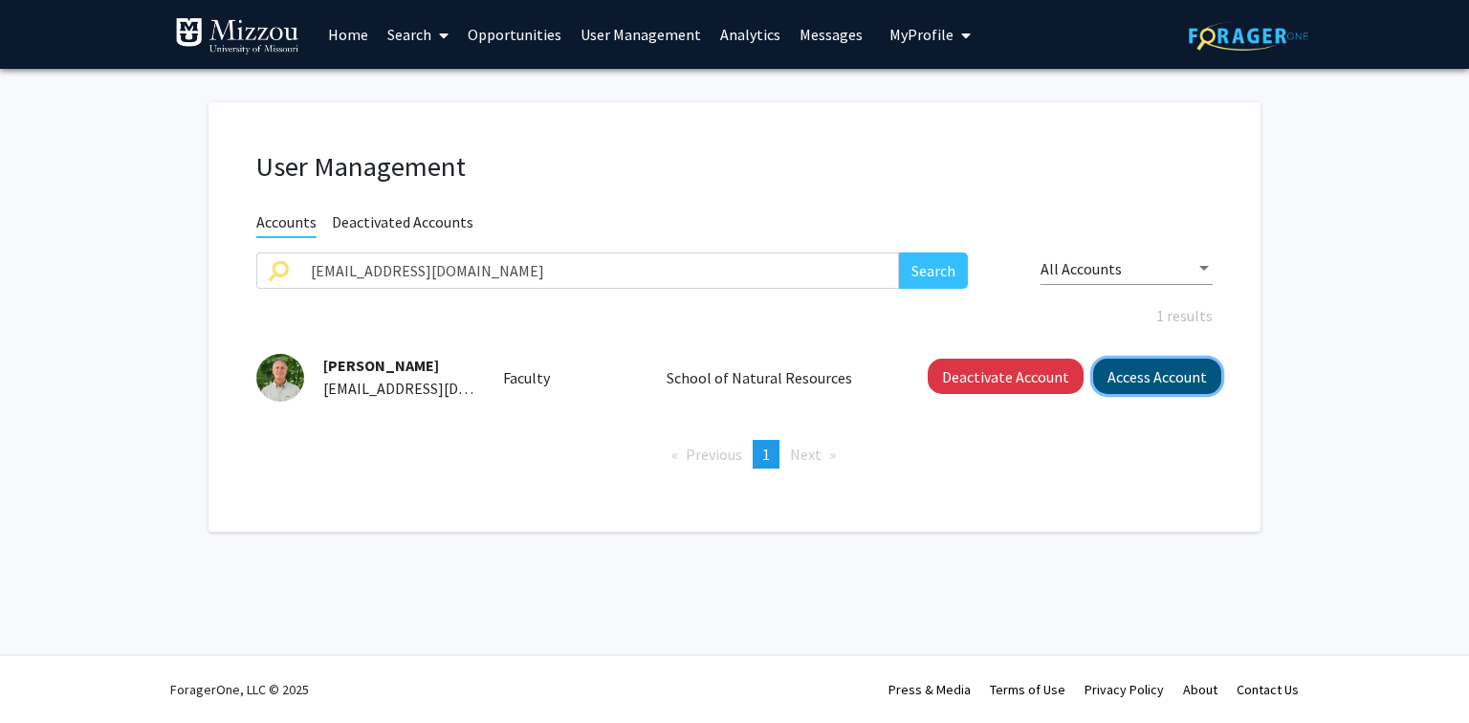
click at [1132, 378] on button "Access Account" at bounding box center [1157, 376] width 128 height 35
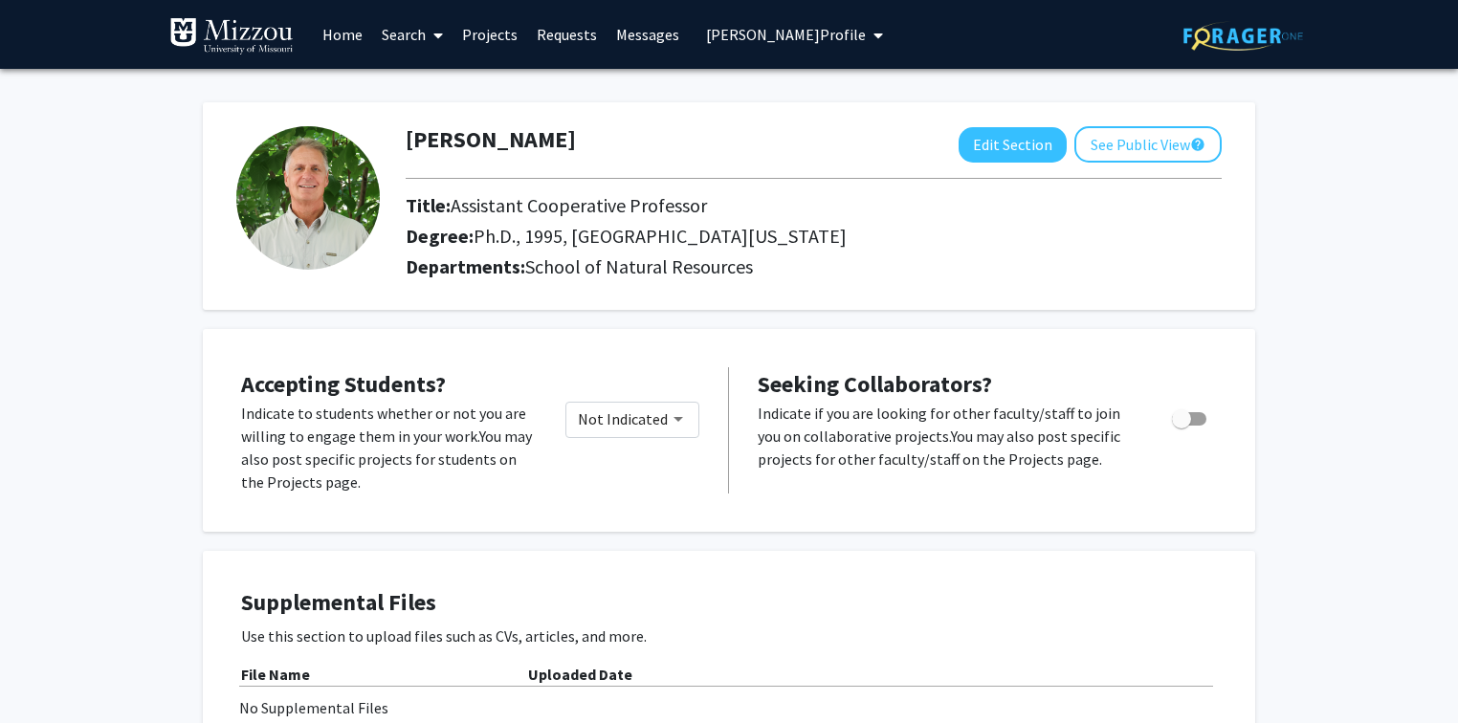
click at [820, 33] on span "John Kabrick's Profile" at bounding box center [786, 34] width 160 height 19
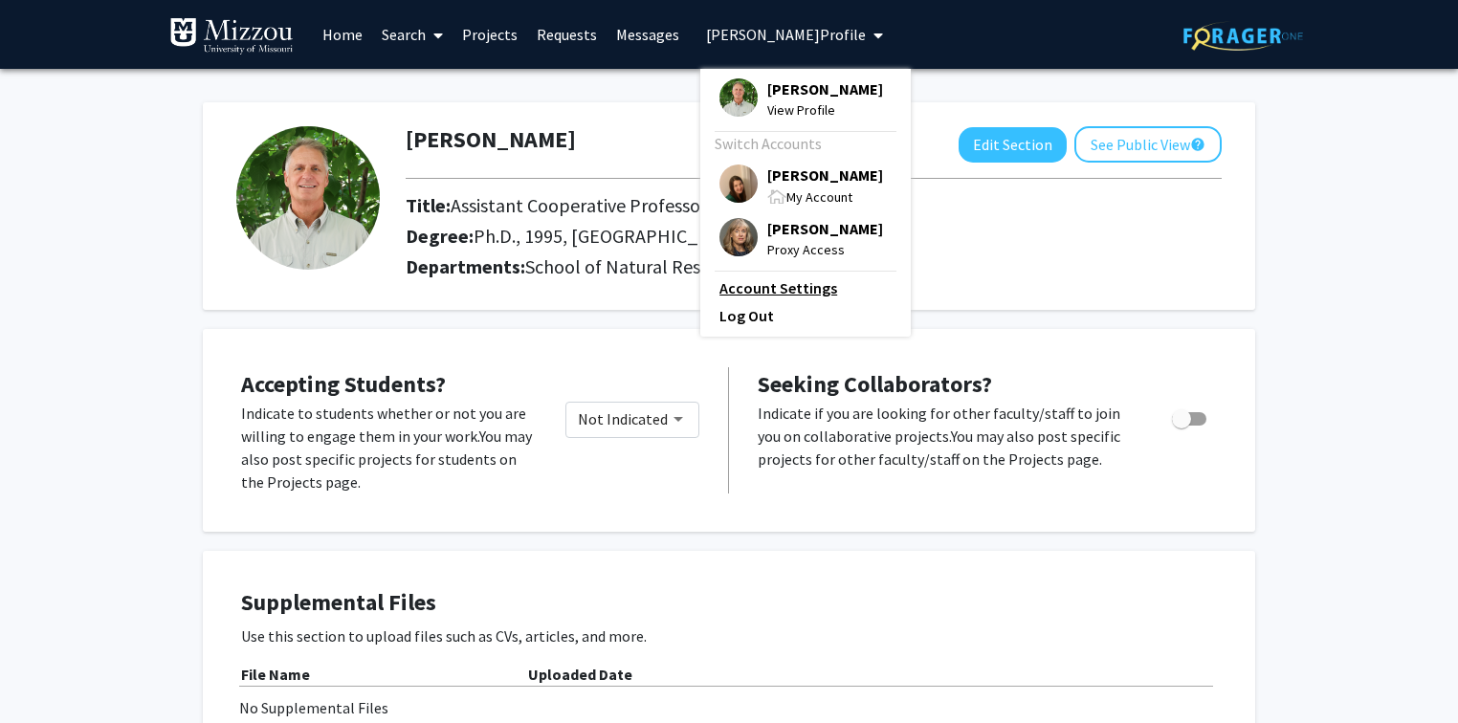
click at [797, 299] on link "Account Settings" at bounding box center [805, 287] width 172 height 23
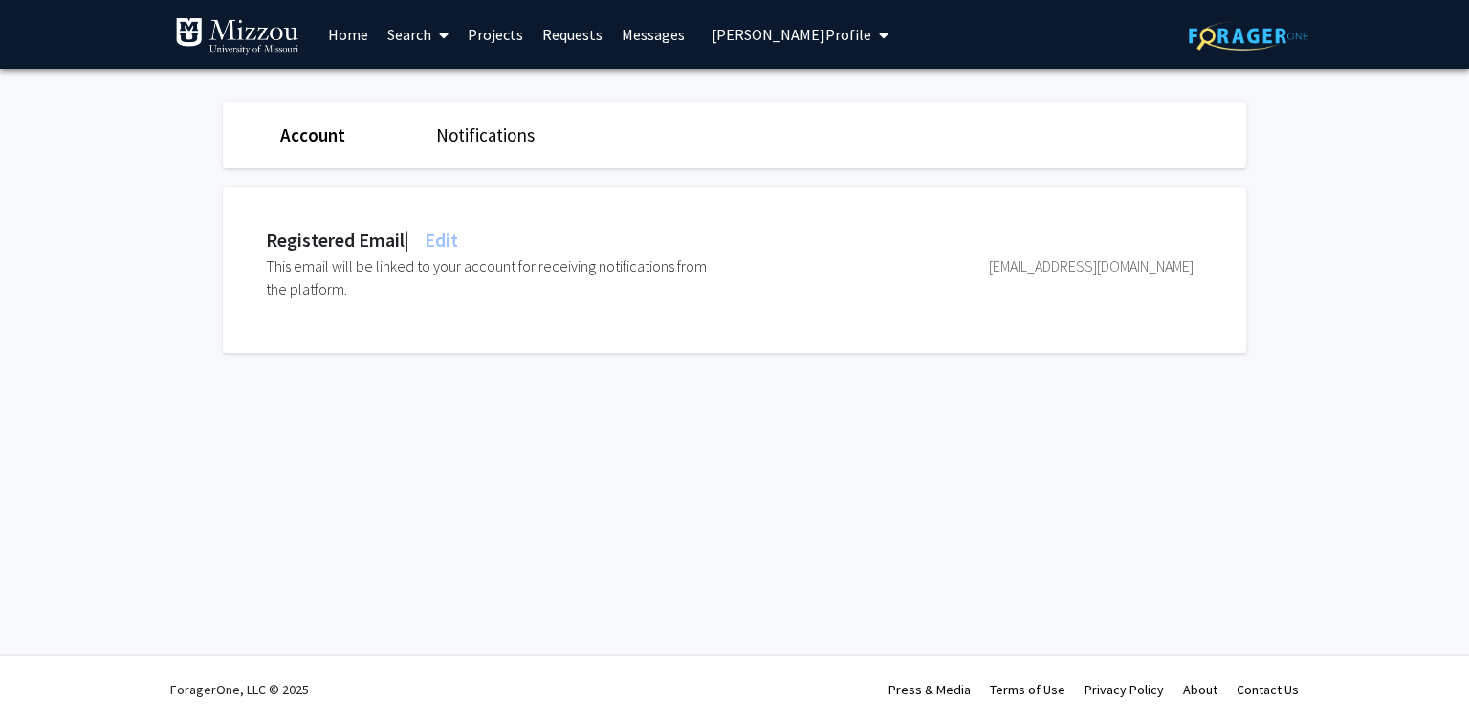
click at [448, 237] on span "Edit" at bounding box center [439, 240] width 37 height 24
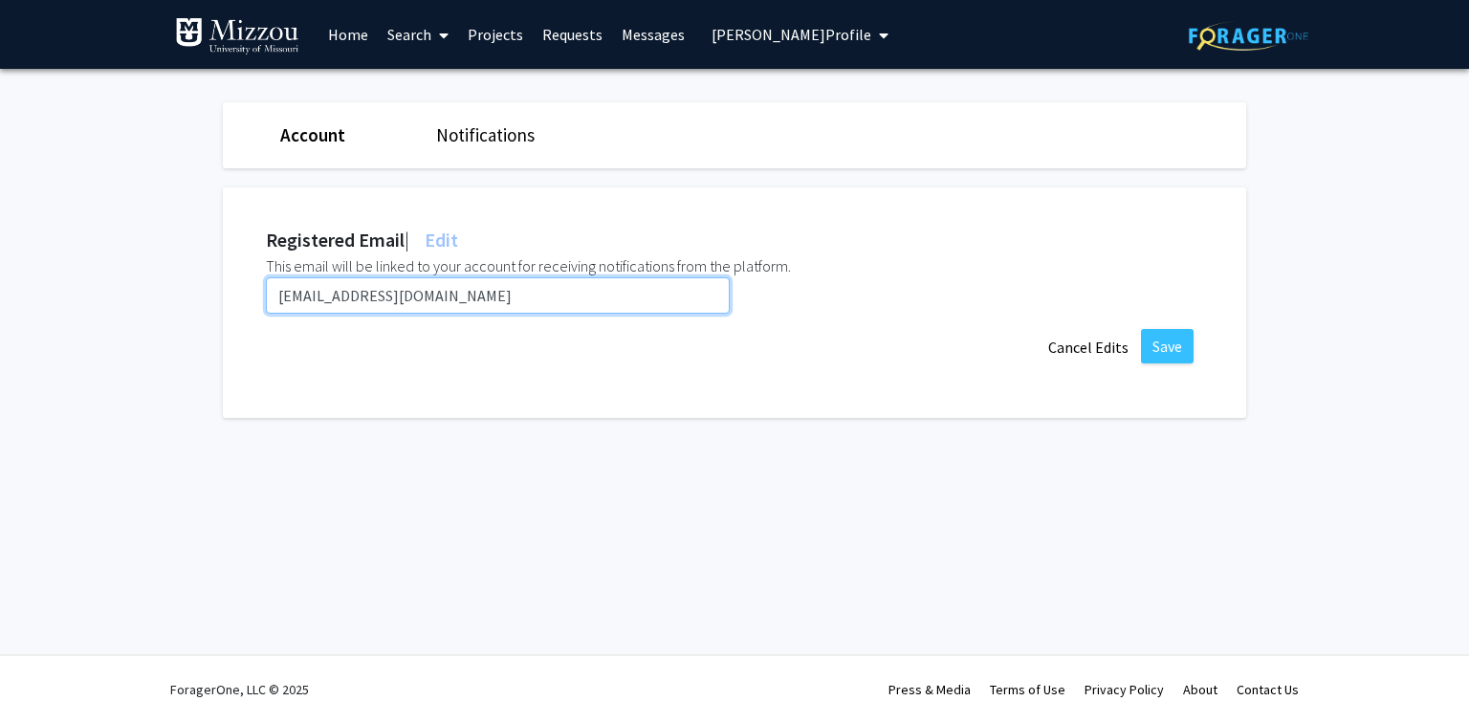
click at [432, 294] on input "jkabrick@fs.fed.us" at bounding box center [498, 295] width 464 height 36
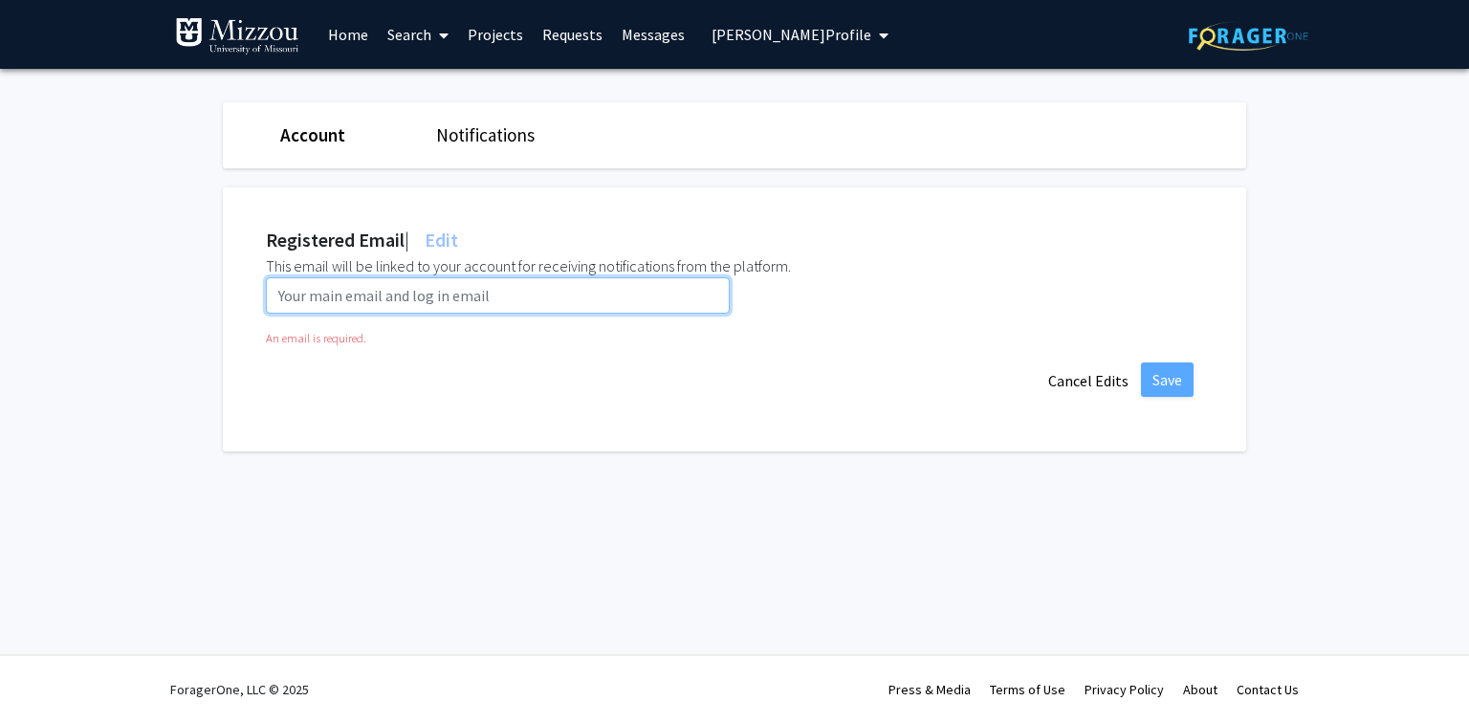
paste input "kabrickj@umsystem.edu"
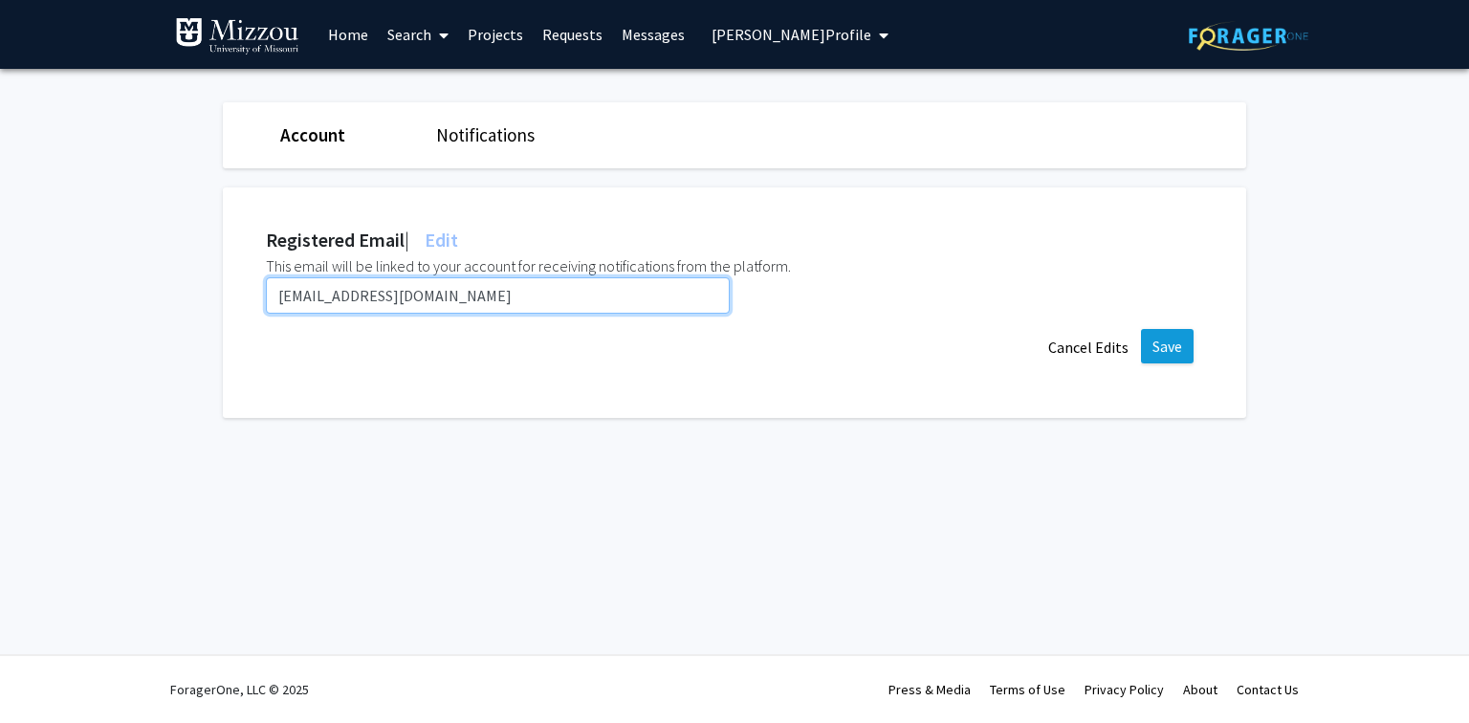
type input "kabrickj@umsystem.edu"
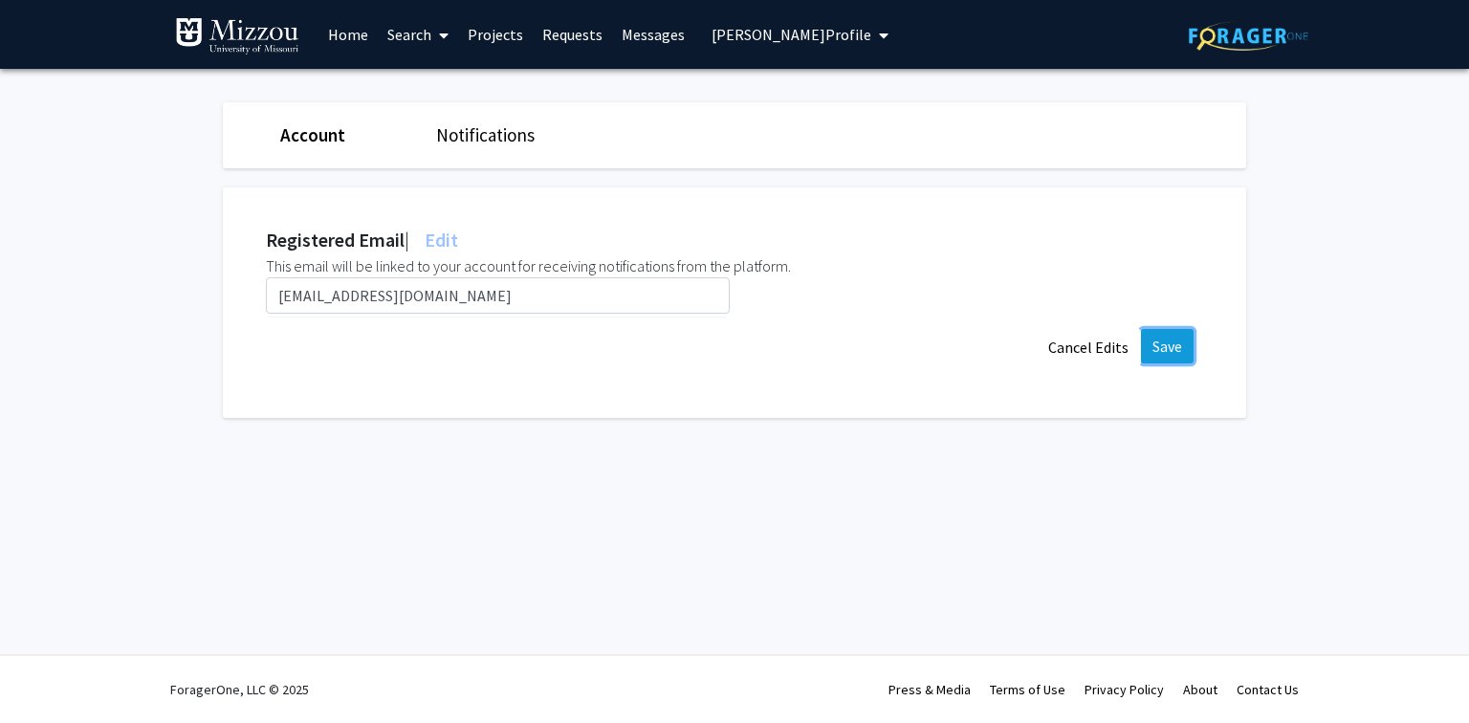
click at [1177, 352] on button "Save" at bounding box center [1167, 346] width 53 height 34
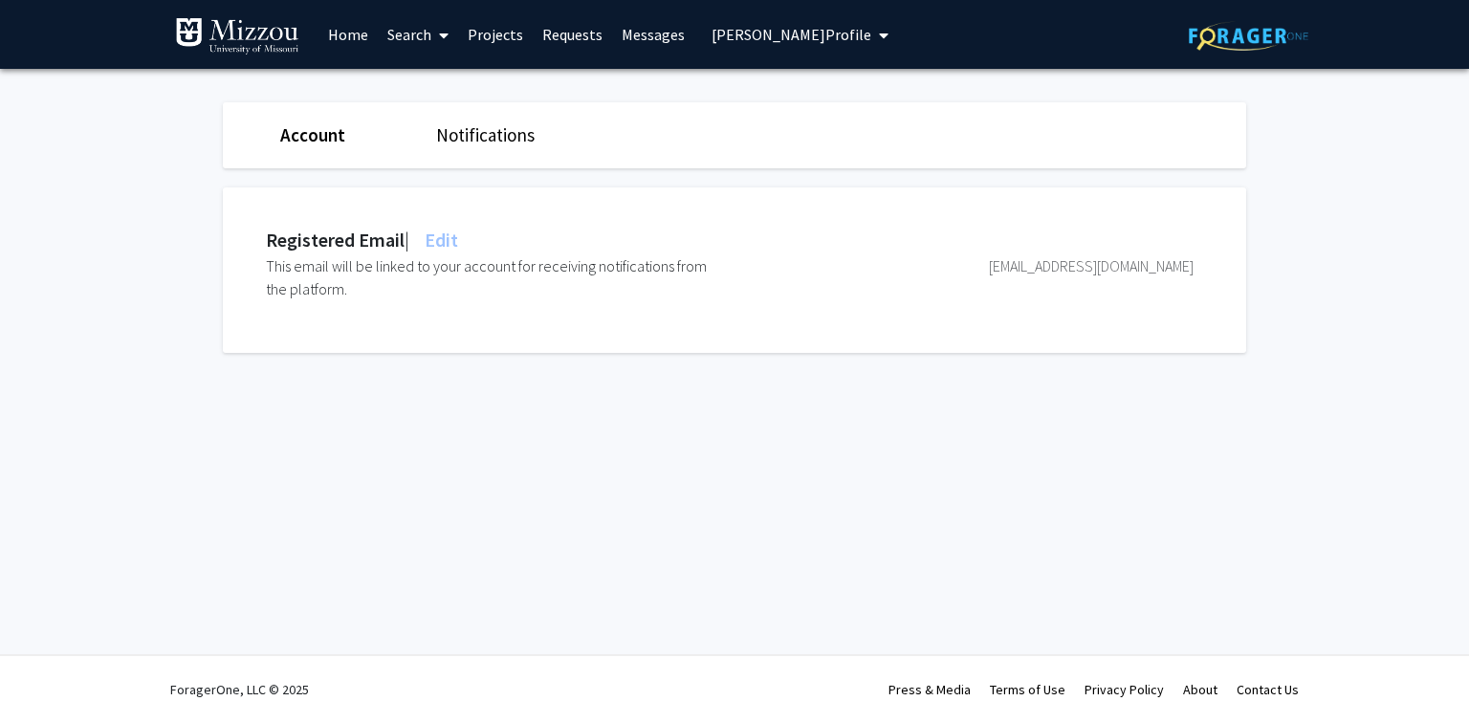
click at [458, 245] on span "Edit" at bounding box center [439, 240] width 37 height 24
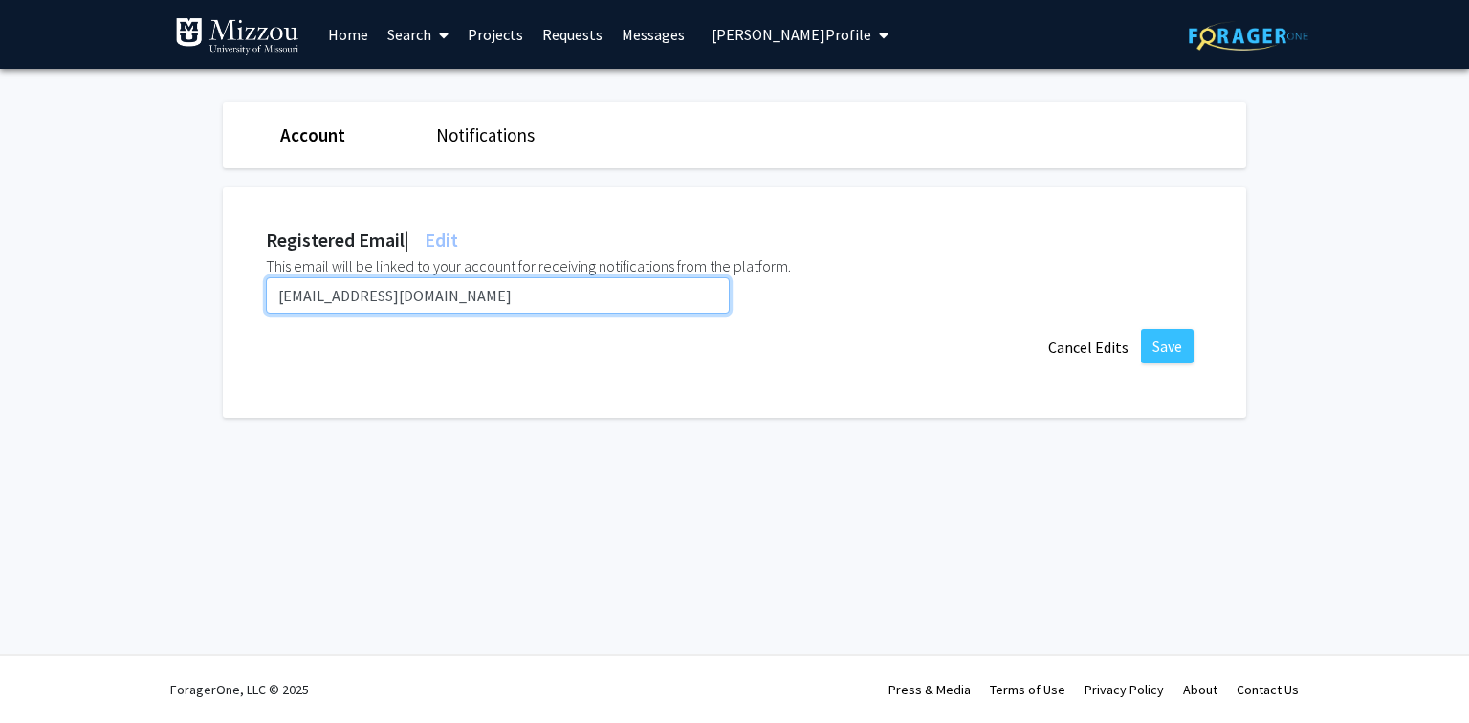
click at [449, 291] on input "kabrickj@umsystem.edu" at bounding box center [498, 295] width 464 height 36
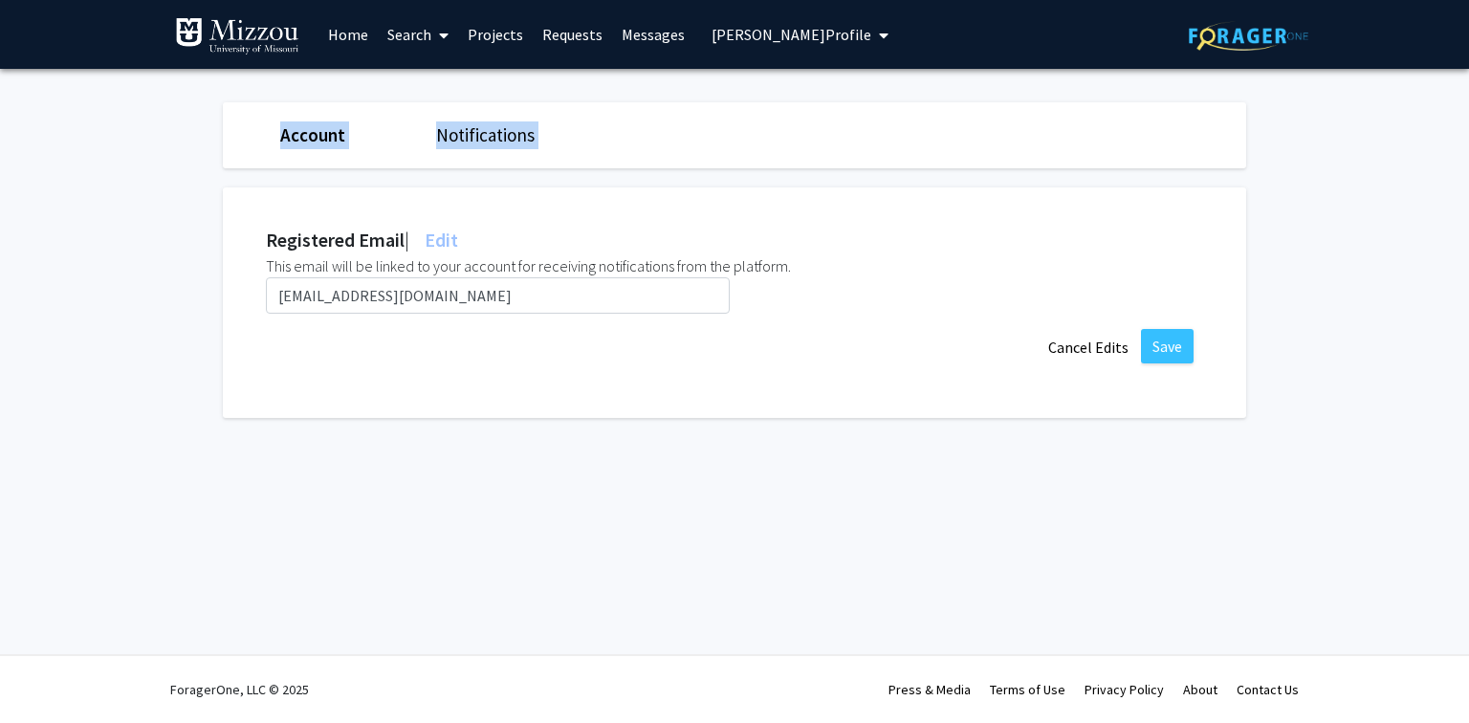
click at [132, 235] on fg-settings "Account Notifications Registered Email | Edit This email will be linked to your…" at bounding box center [734, 265] width 1469 height 392
click at [742, 38] on span "John Kabrick's Profile" at bounding box center [792, 34] width 160 height 19
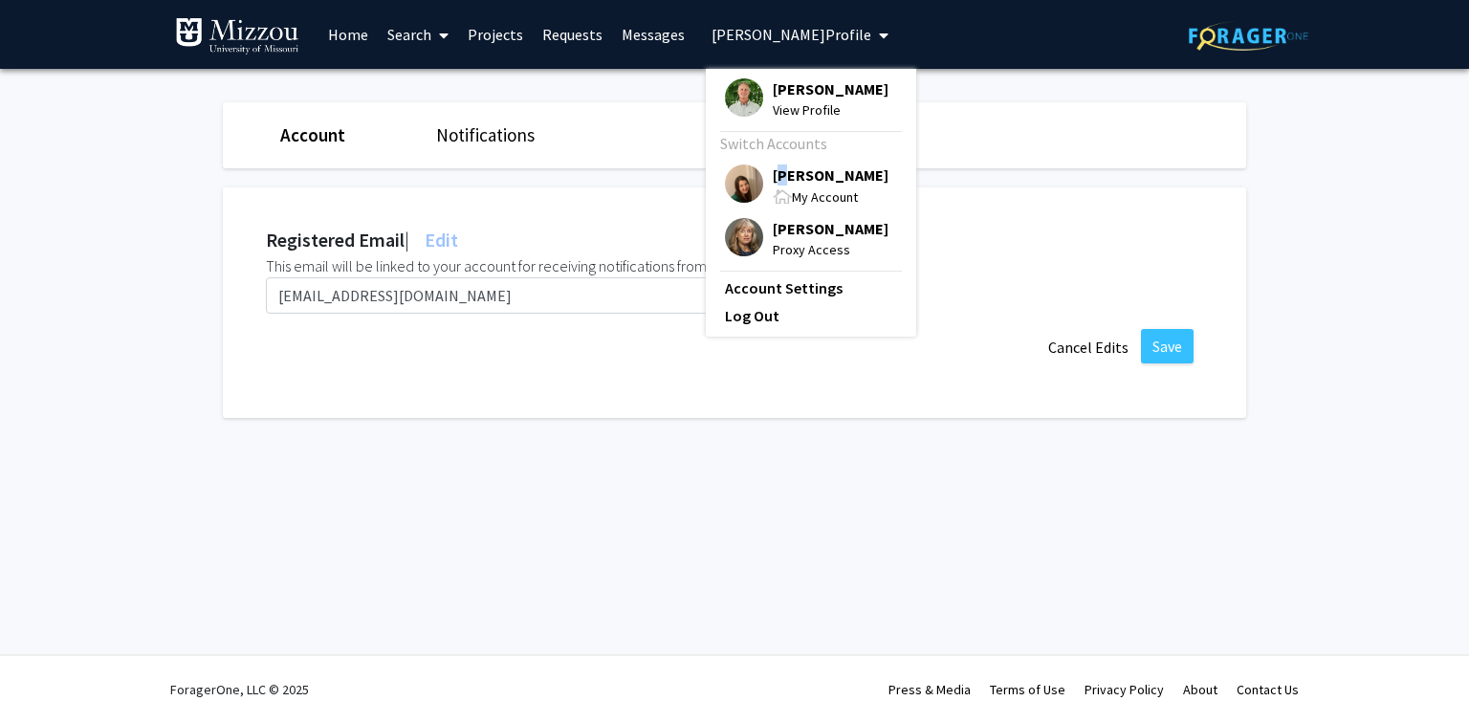
click at [781, 172] on span "[PERSON_NAME]" at bounding box center [831, 175] width 116 height 21
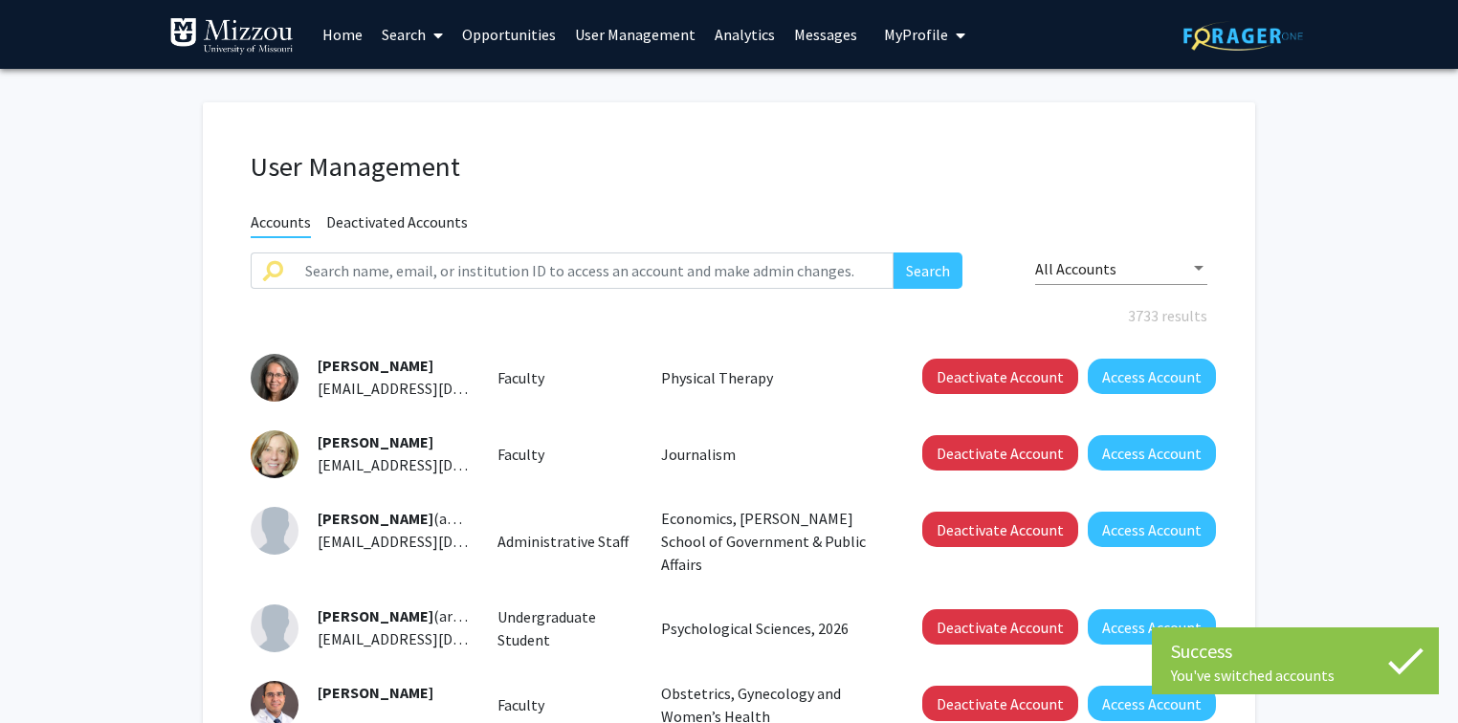
click at [590, 33] on link "User Management" at bounding box center [635, 34] width 140 height 67
click at [517, 267] on input "text" at bounding box center [594, 271] width 600 height 36
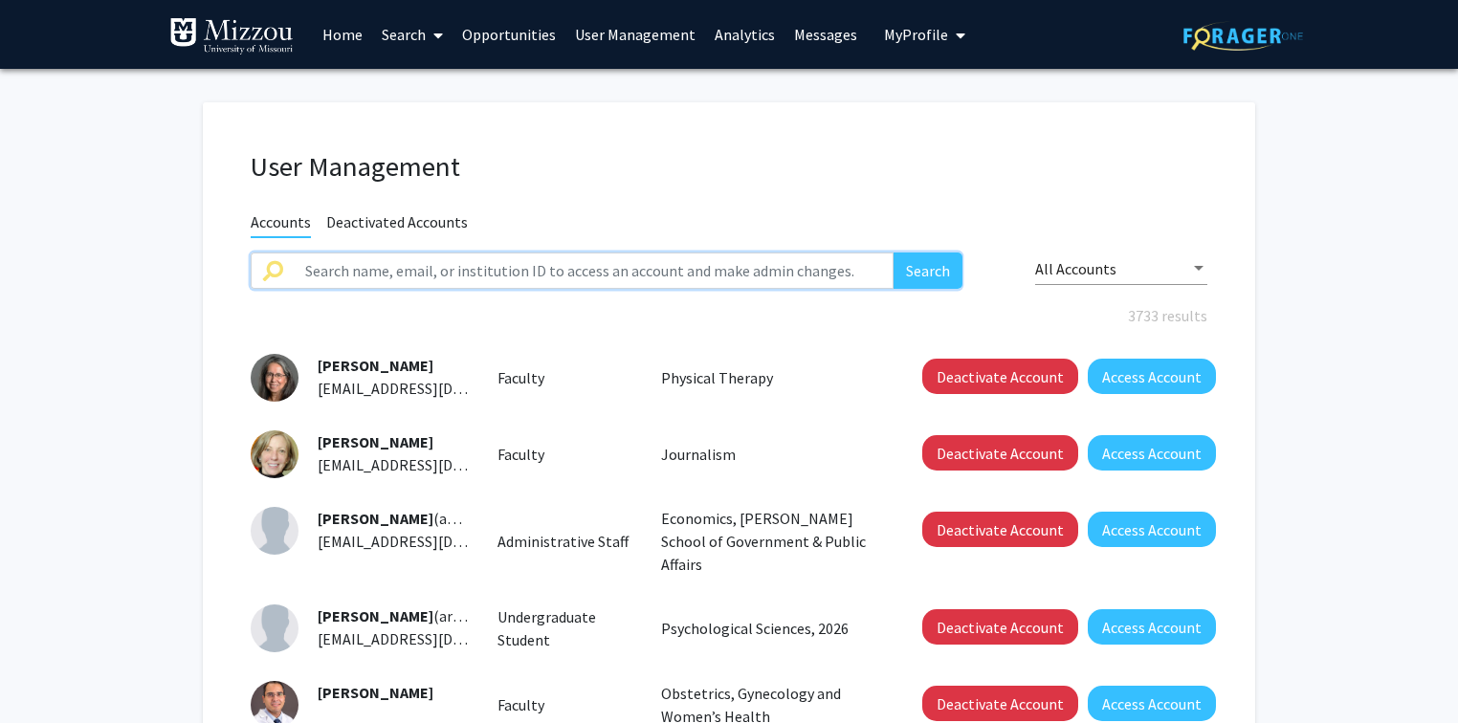
click at [309, 266] on input "text" at bounding box center [594, 271] width 600 height 36
paste input "cmwarner@missouri.edi"
type input "cmwarner@missouri.edi"
click at [893, 253] on button "Search" at bounding box center [927, 271] width 69 height 36
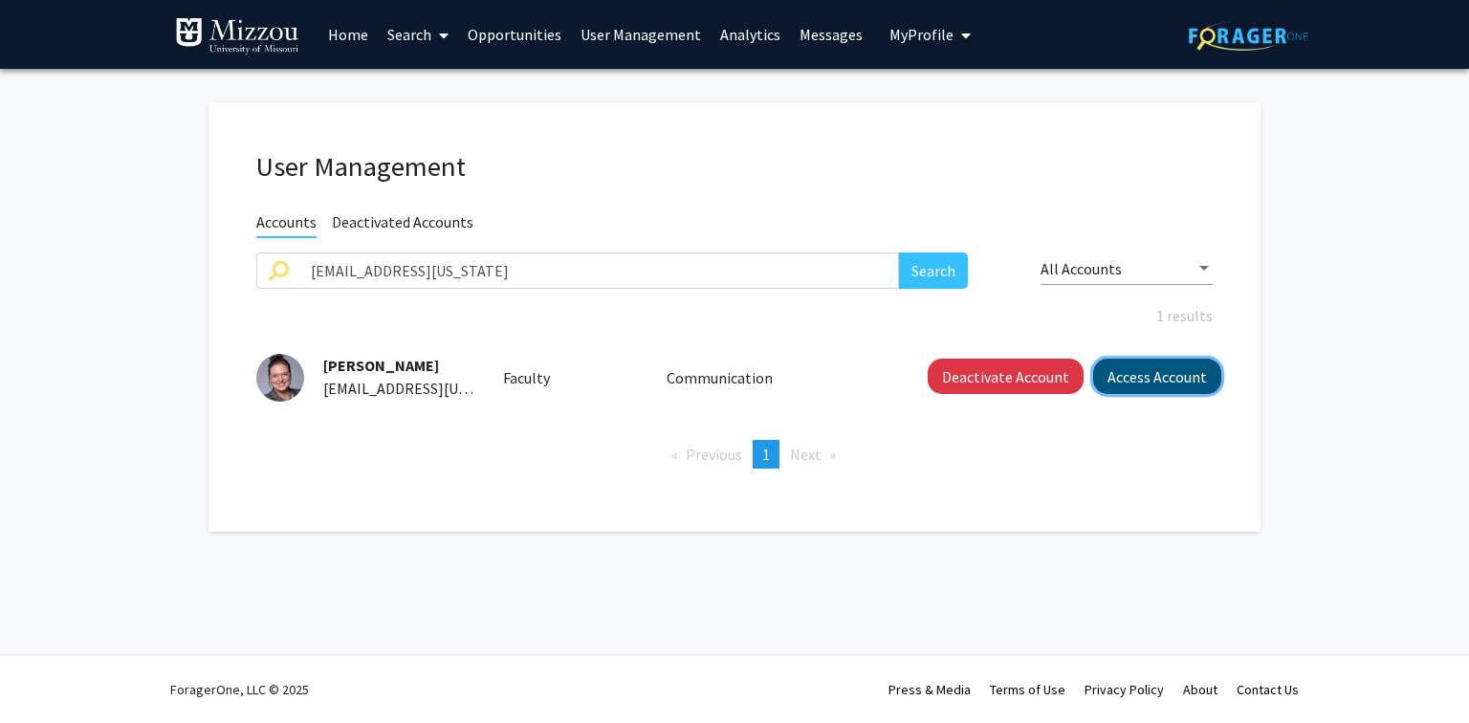
click at [1116, 373] on button "Access Account" at bounding box center [1157, 376] width 128 height 35
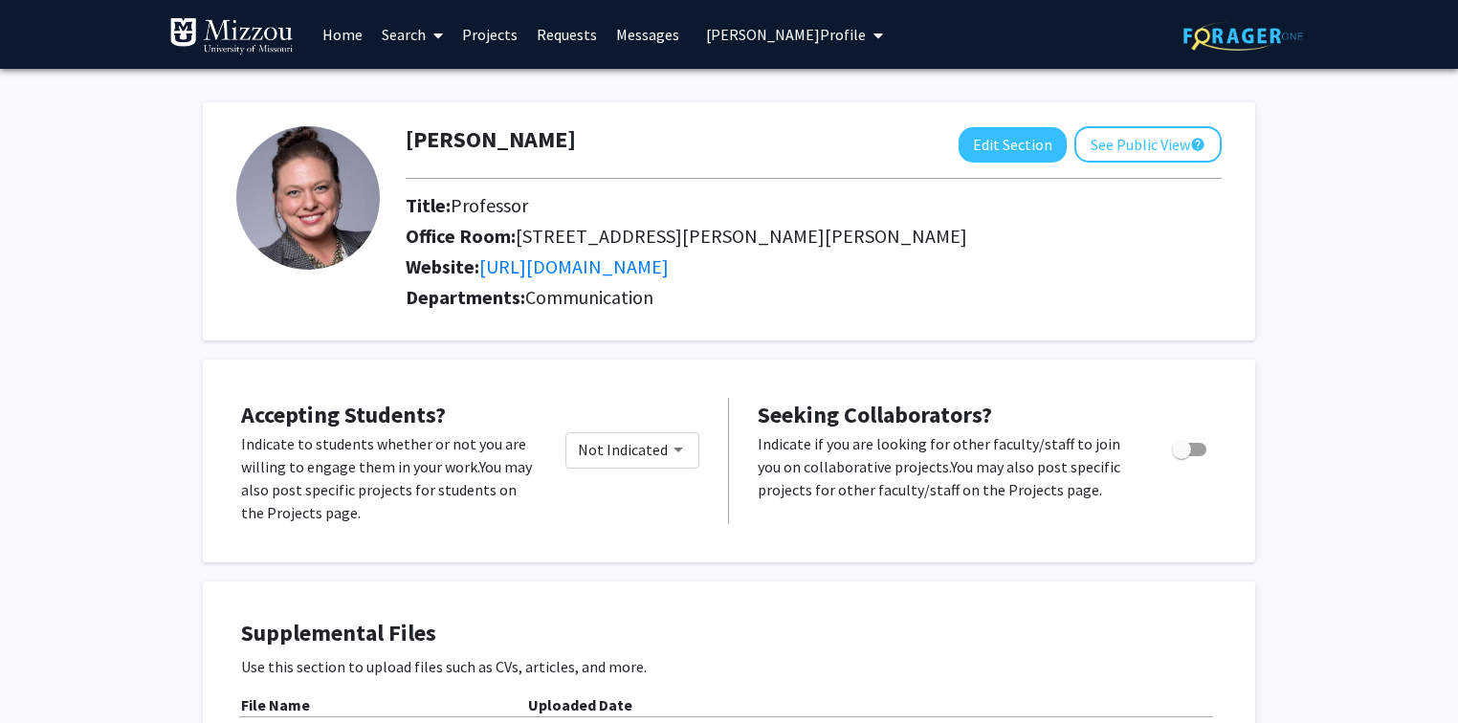
click at [793, 33] on span "Colleen Warner's Profile" at bounding box center [786, 34] width 160 height 19
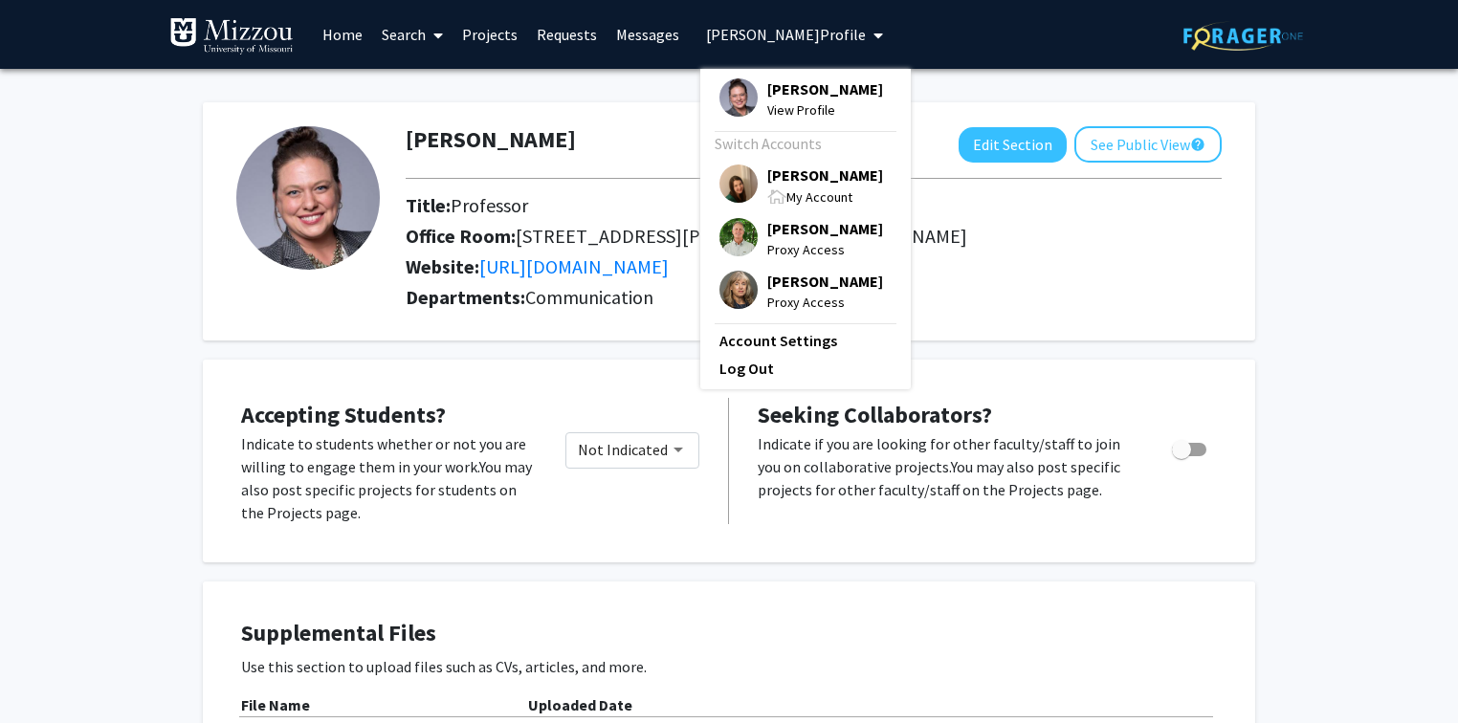
click at [792, 104] on span "View Profile" at bounding box center [825, 109] width 116 height 21
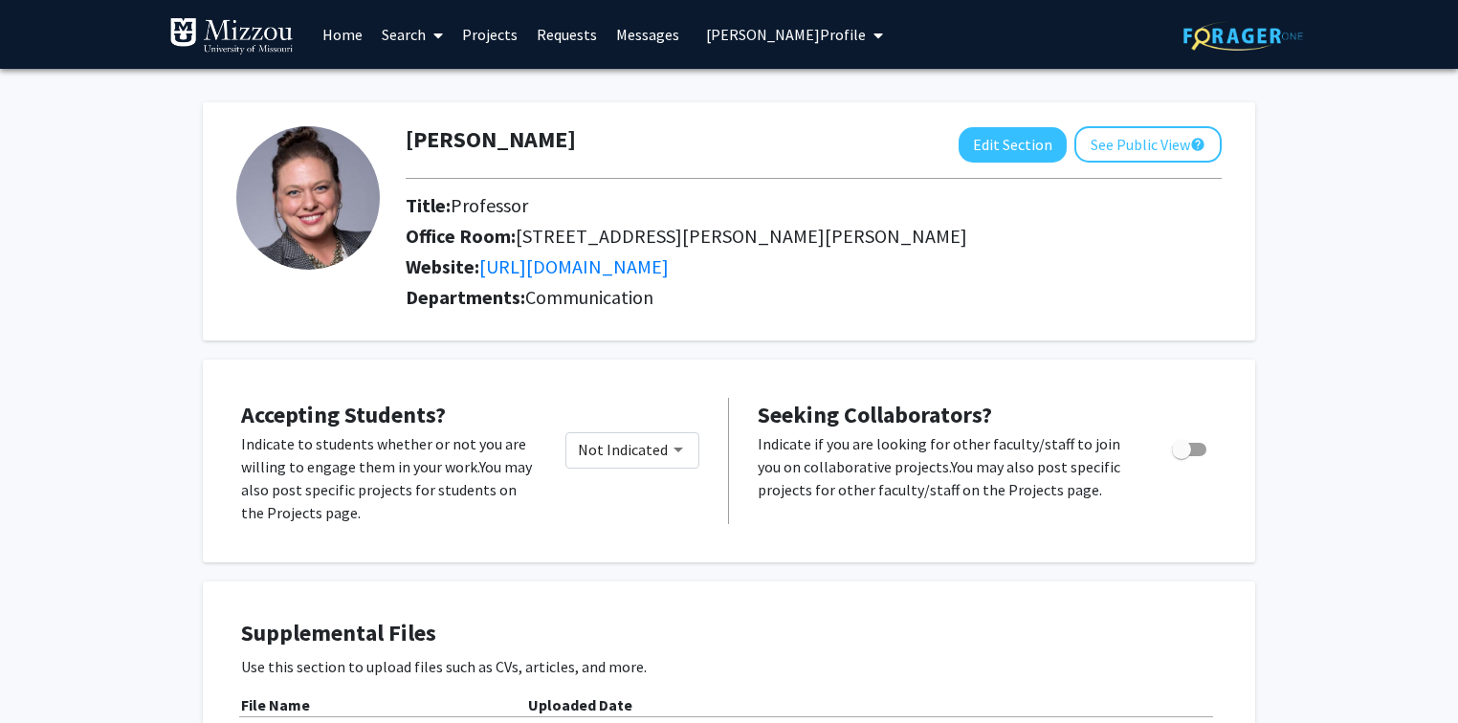
click at [769, 38] on span "Colleen Warner's Profile" at bounding box center [786, 34] width 160 height 19
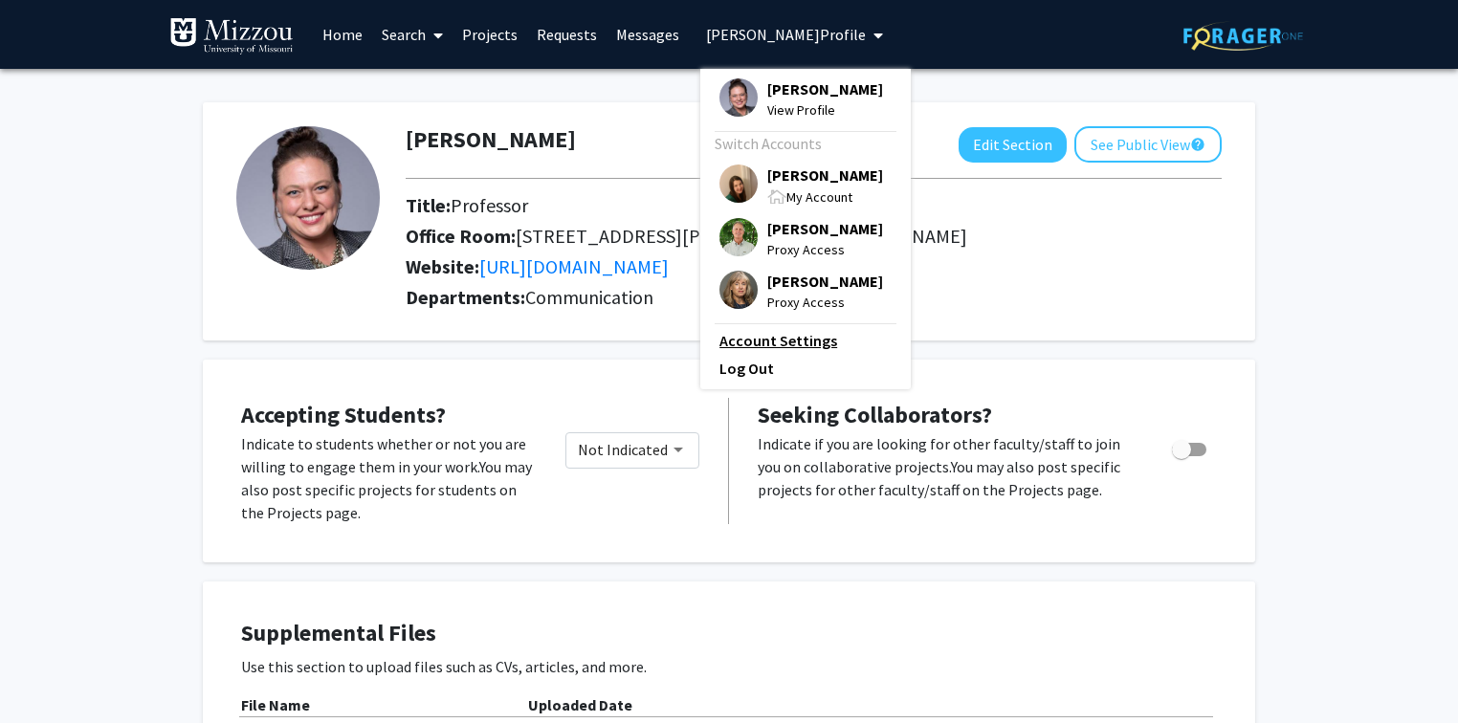
click at [779, 352] on link "Account Settings" at bounding box center [805, 340] width 172 height 23
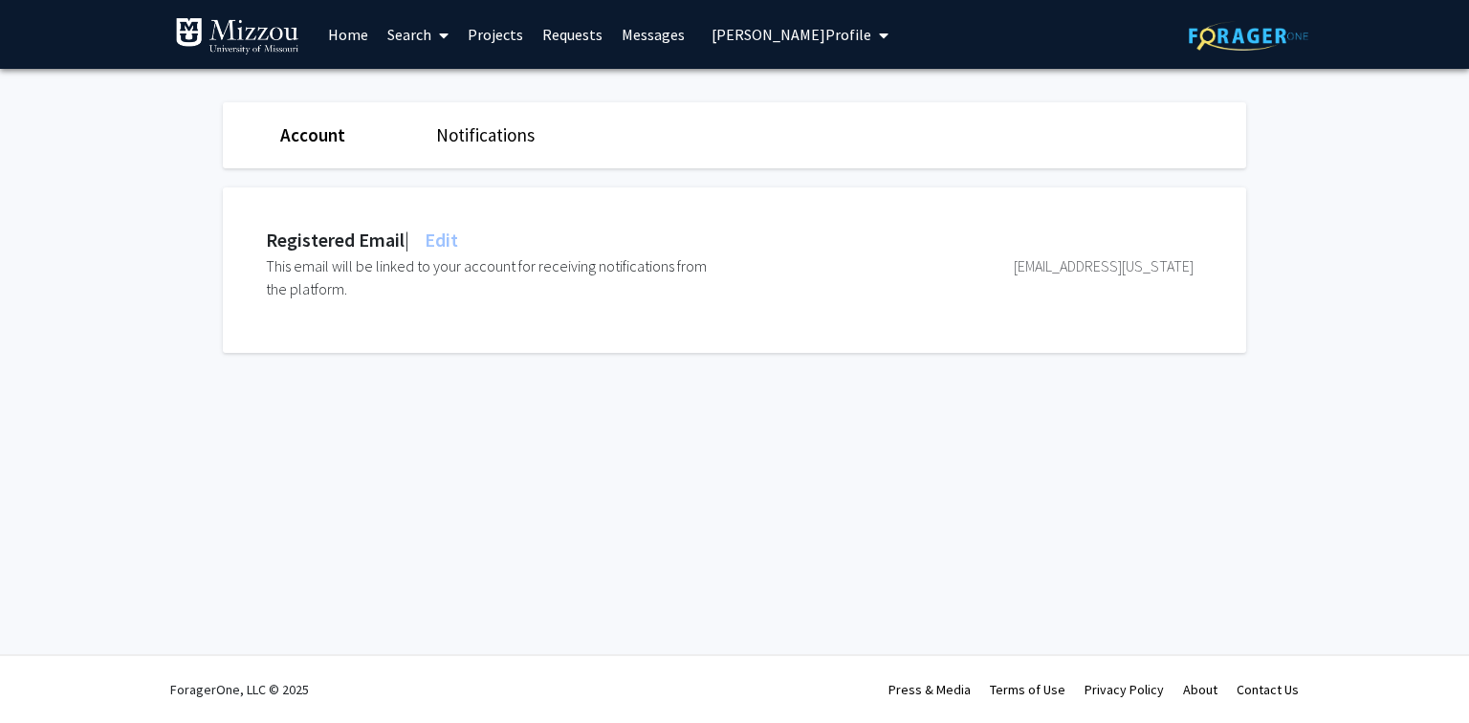
click at [451, 245] on span "Edit" at bounding box center [439, 240] width 37 height 24
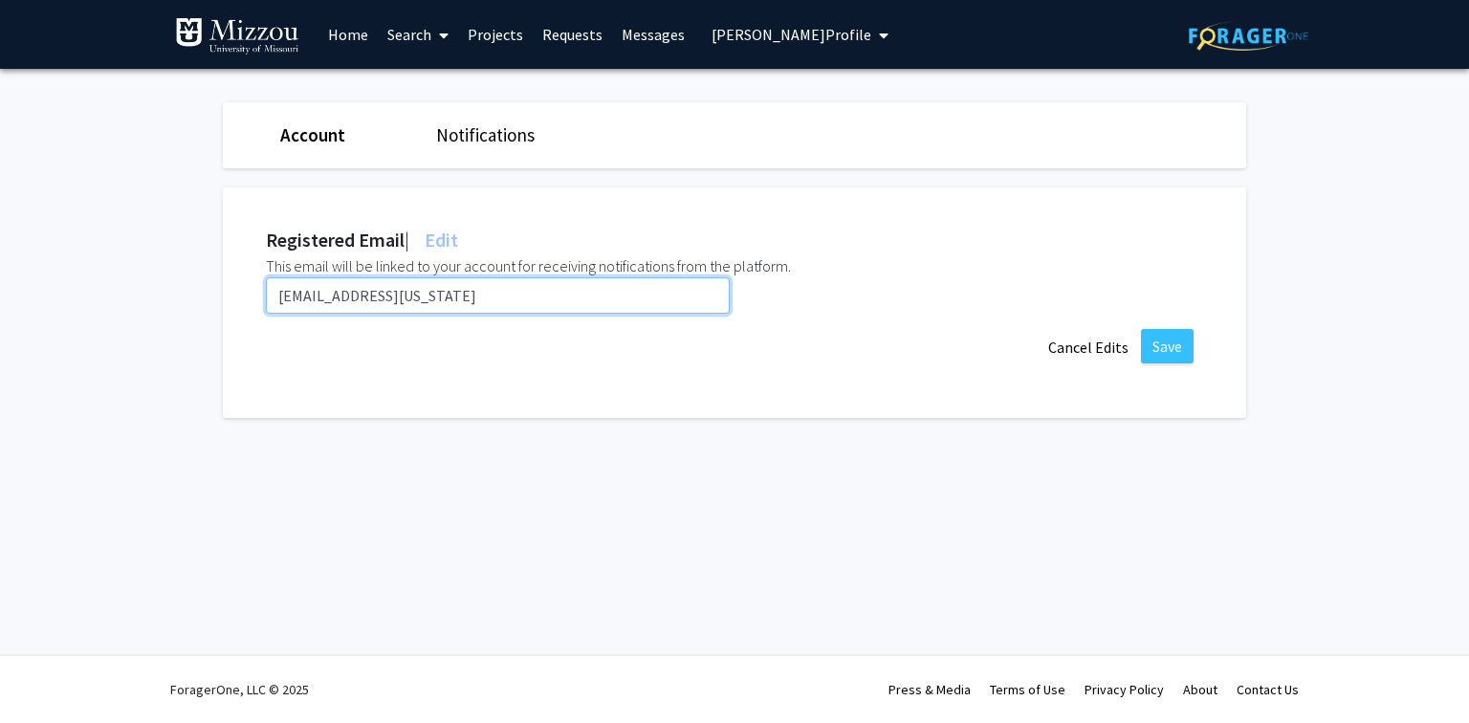
click at [448, 292] on input "cmwarner@missouri.edi" at bounding box center [498, 295] width 464 height 36
paste input "olanerc@umsystem.edu"
type input "colanerc@umsystem.edu"
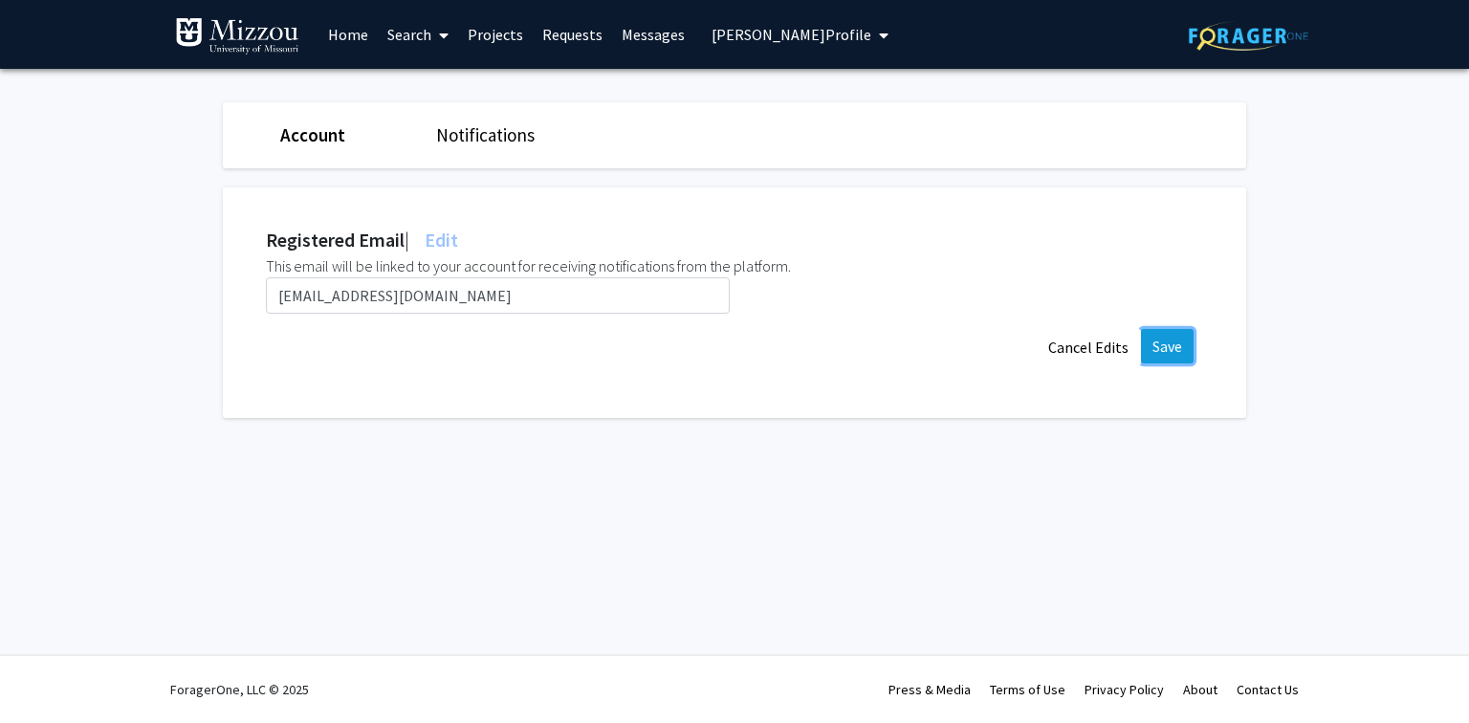
click at [1170, 353] on button "Save" at bounding box center [1167, 346] width 53 height 34
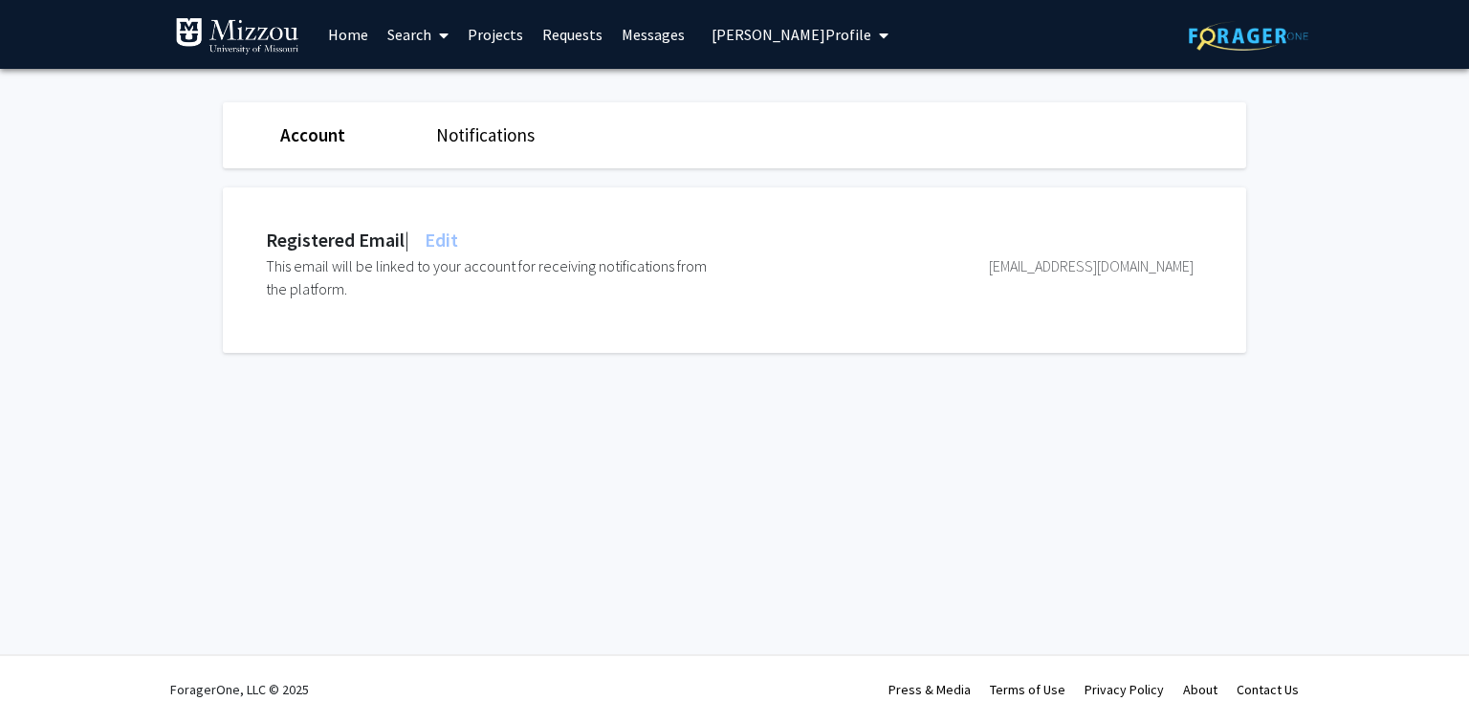
click at [451, 238] on span "Edit" at bounding box center [439, 240] width 37 height 24
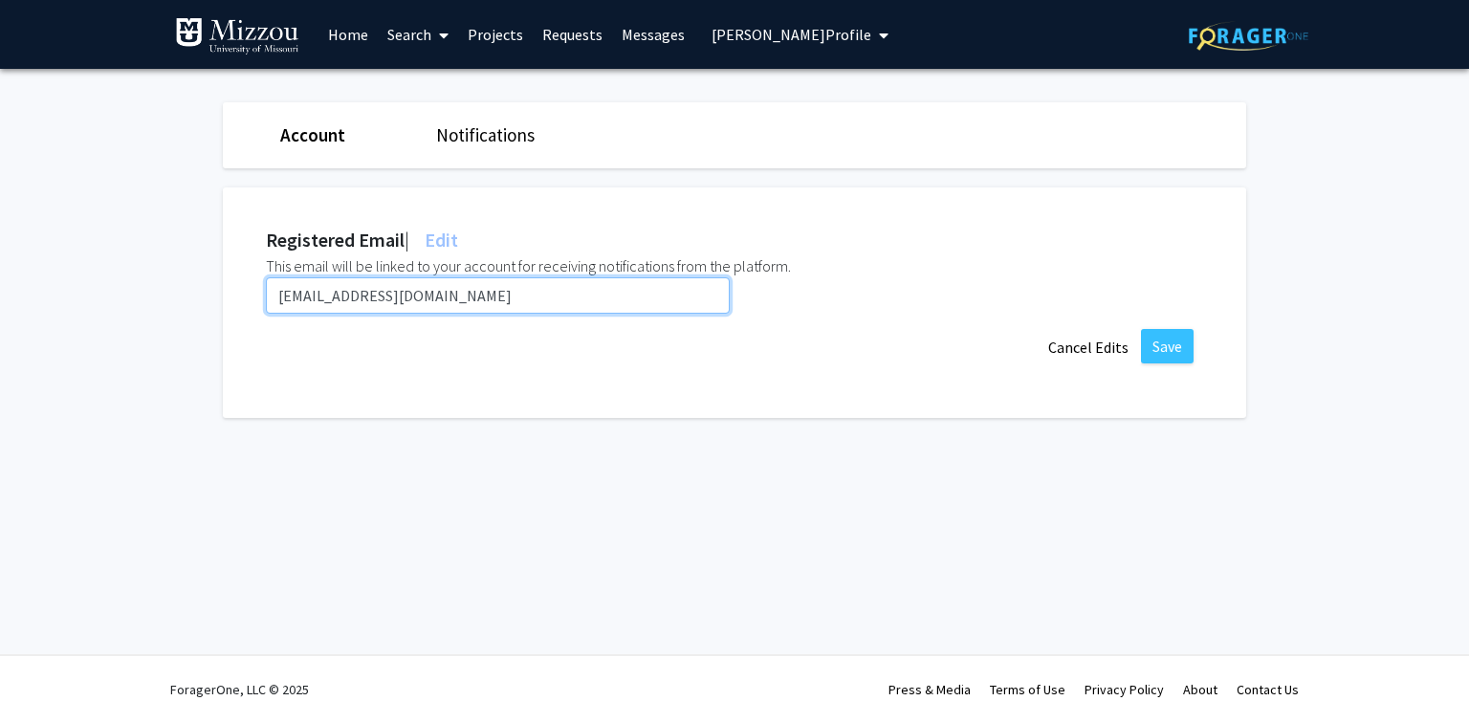
click at [696, 297] on input "colanerc@umsystem.edu" at bounding box center [498, 295] width 464 height 36
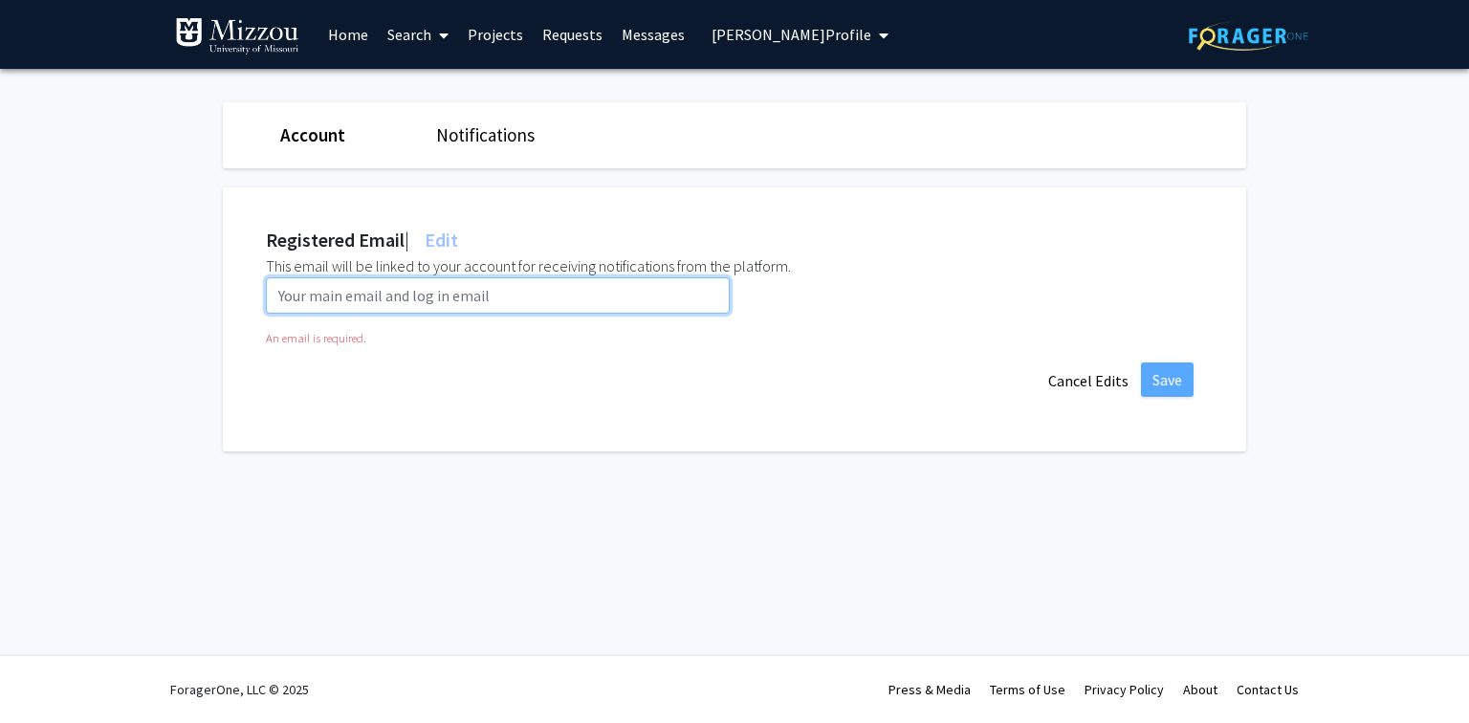
paste input "cmwarner@missouri.edu"
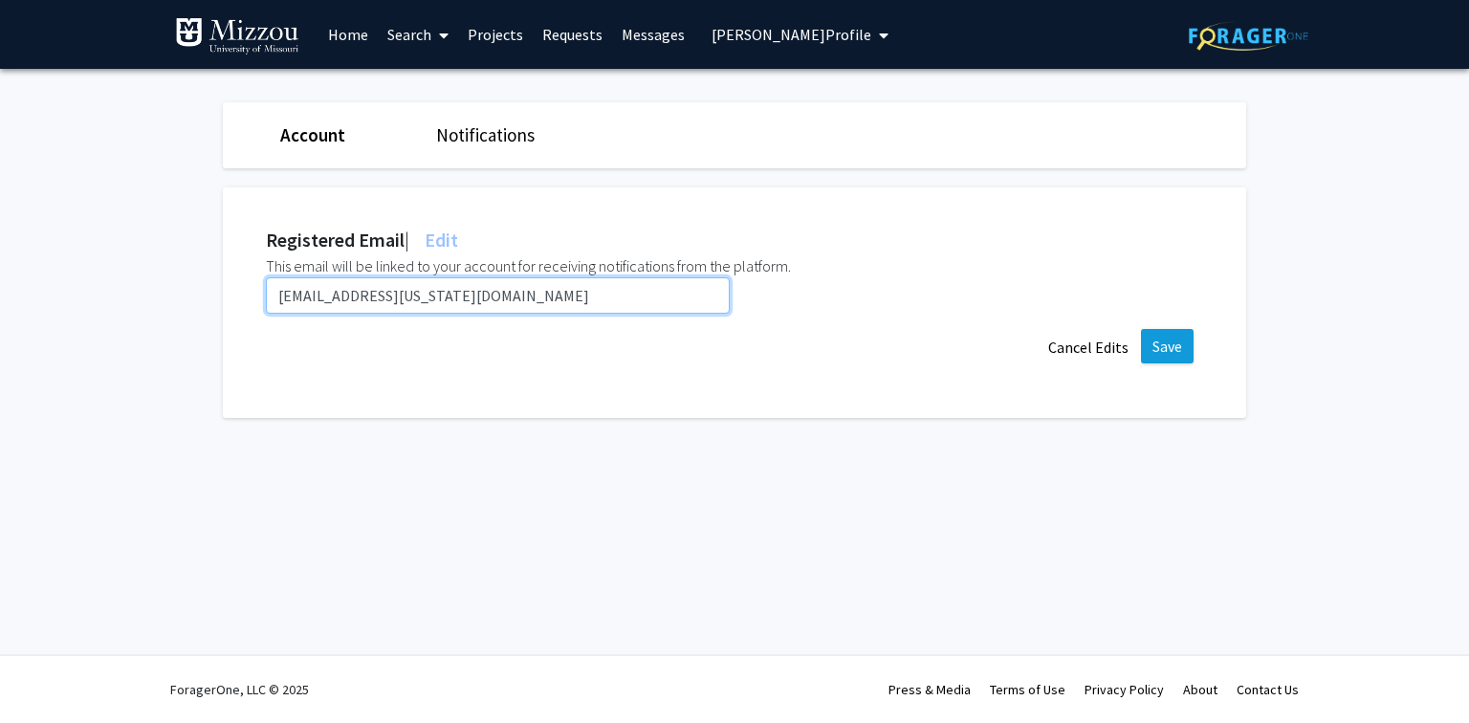
type input "cmwarner@missouri.edu"
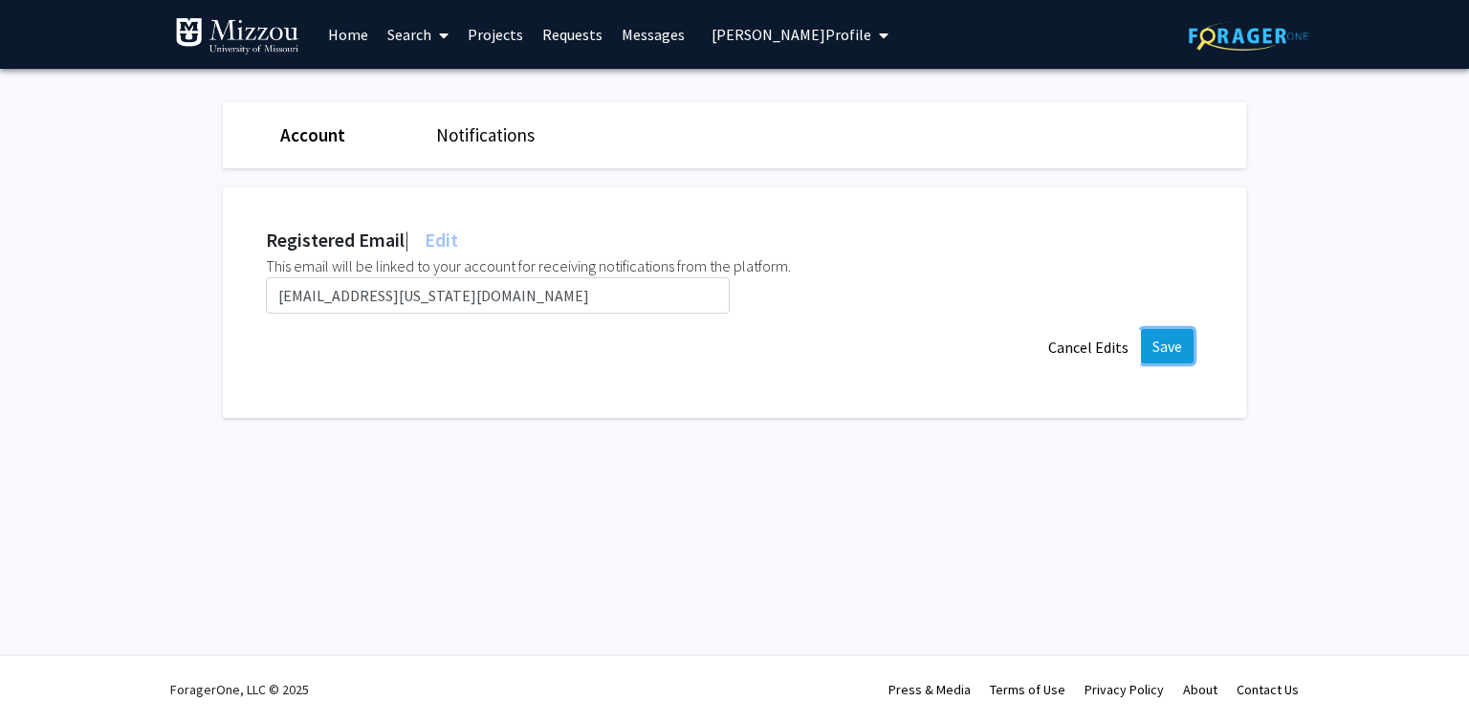
click at [1168, 348] on button "Save" at bounding box center [1167, 346] width 53 height 34
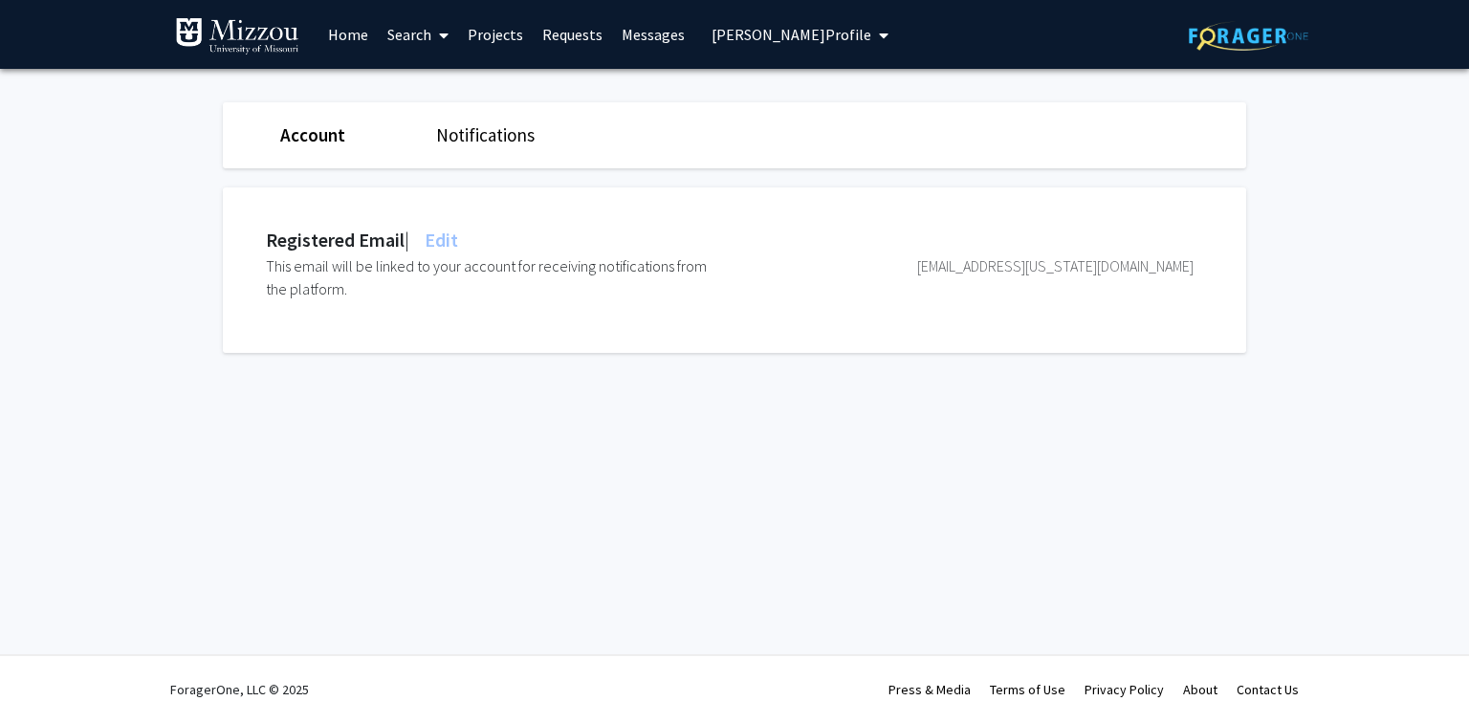
click at [727, 33] on span "Colleen Warner's Profile" at bounding box center [792, 34] width 160 height 19
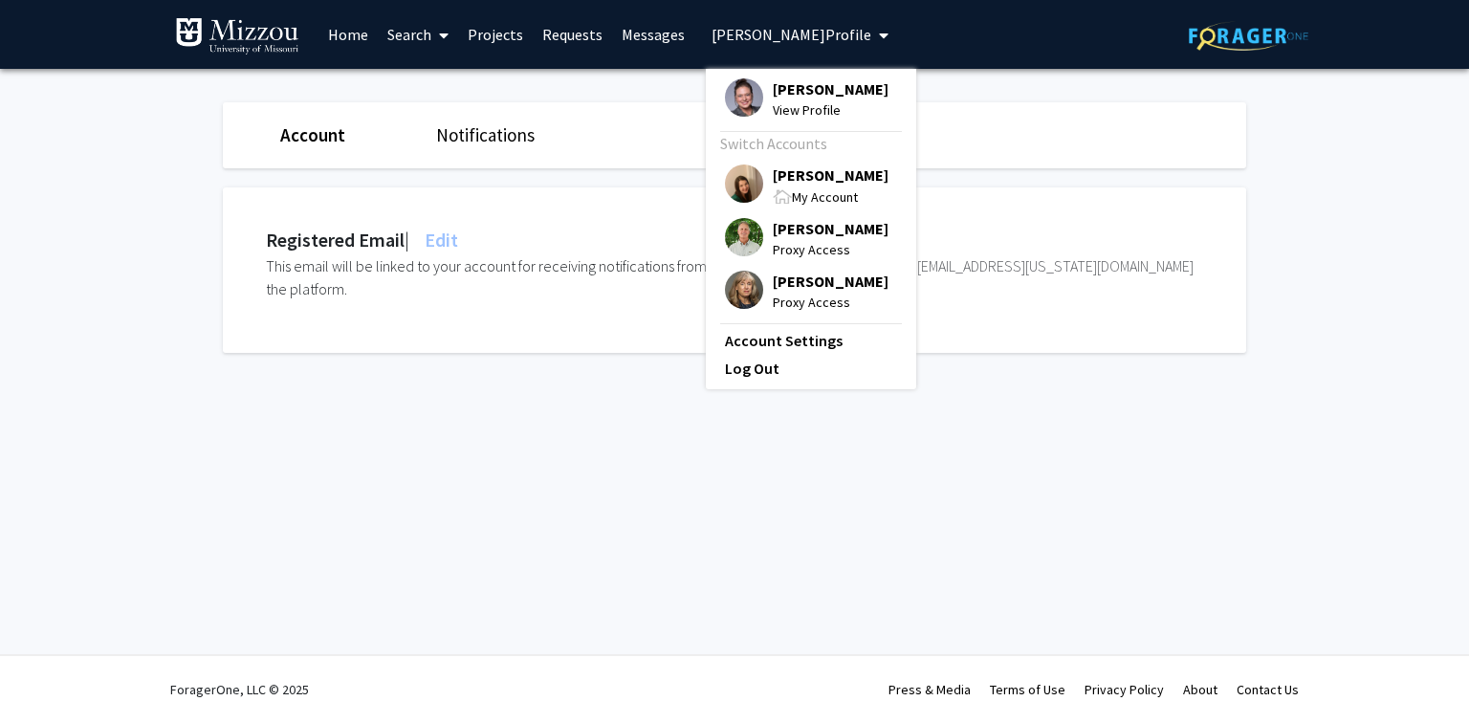
click at [777, 179] on span "[PERSON_NAME]" at bounding box center [831, 175] width 116 height 21
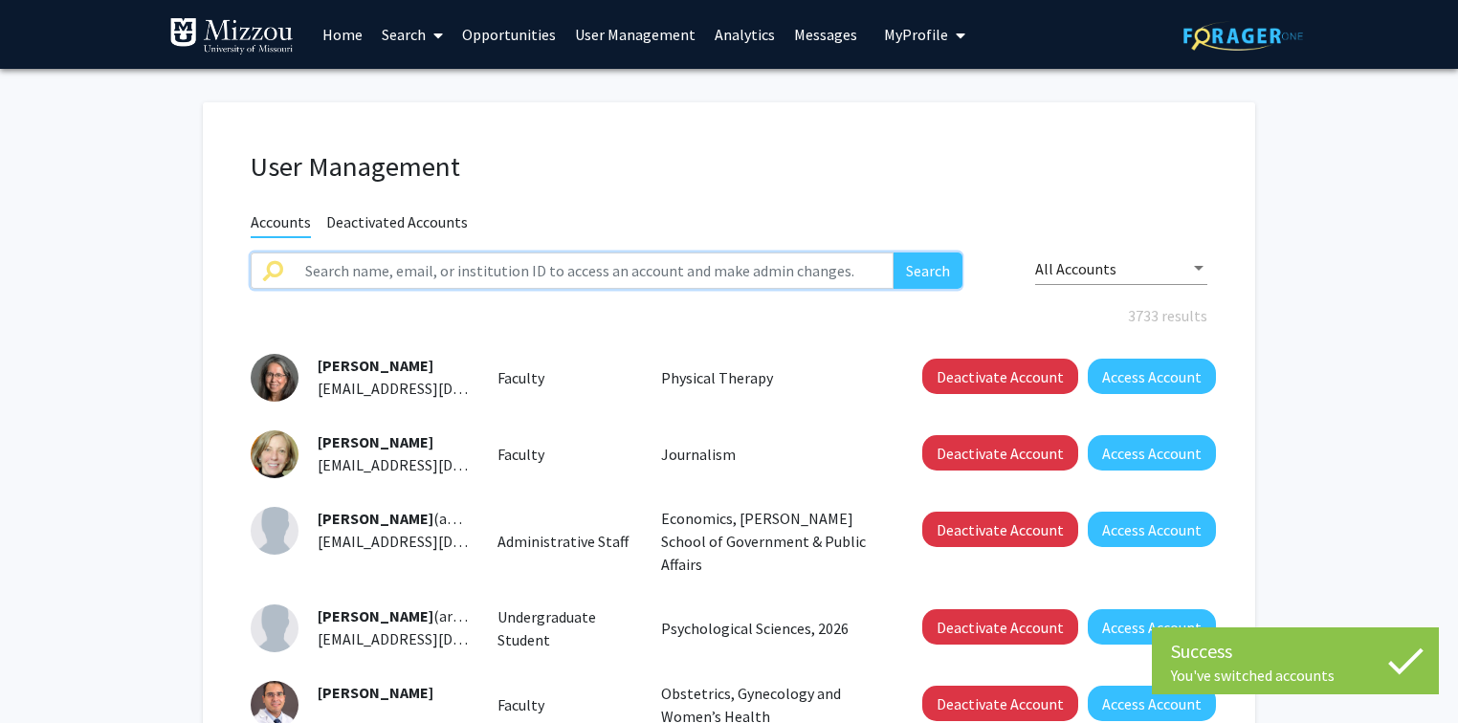
click at [631, 277] on input "text" at bounding box center [594, 271] width 600 height 36
paste input "so83f@missouri.ed"
type input "so83f@missouri.ed"
click at [893, 253] on button "Search" at bounding box center [927, 271] width 69 height 36
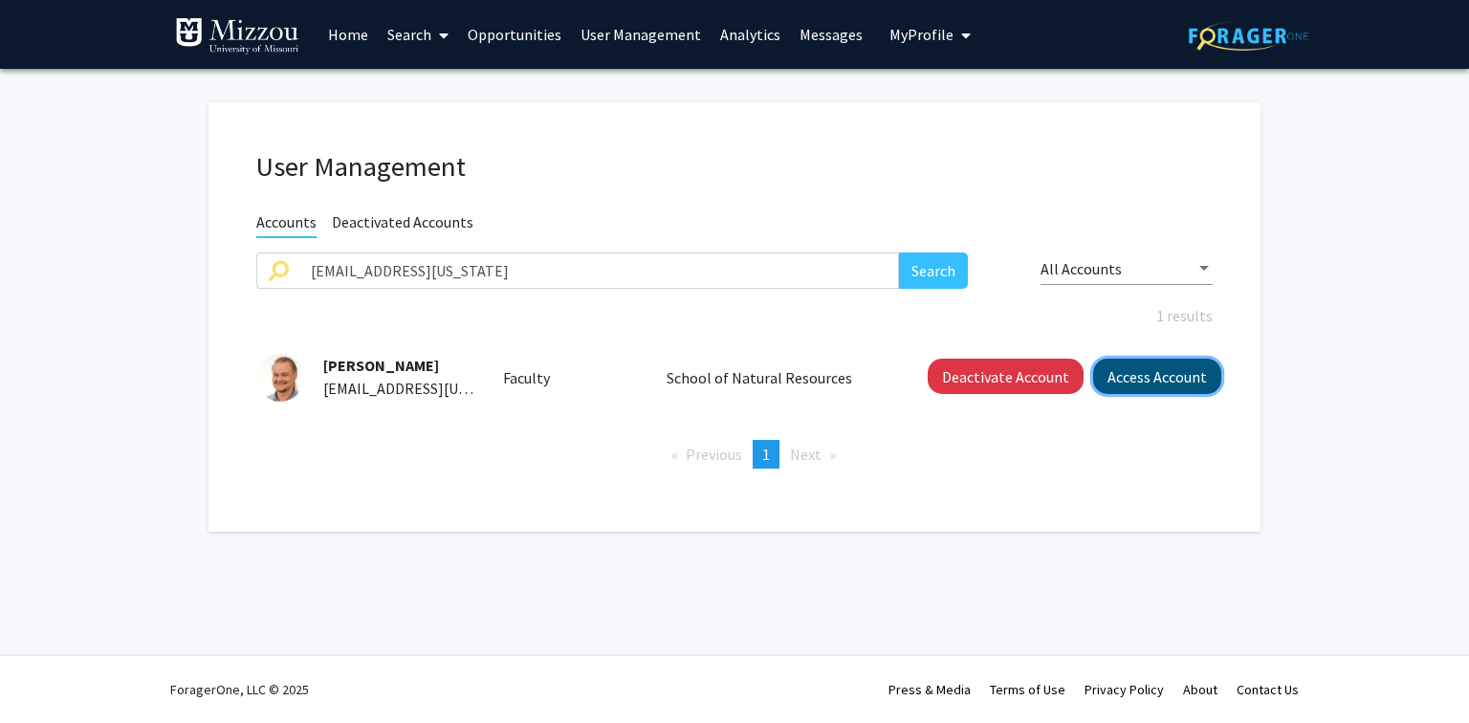
click at [1133, 375] on button "Access Account" at bounding box center [1157, 376] width 128 height 35
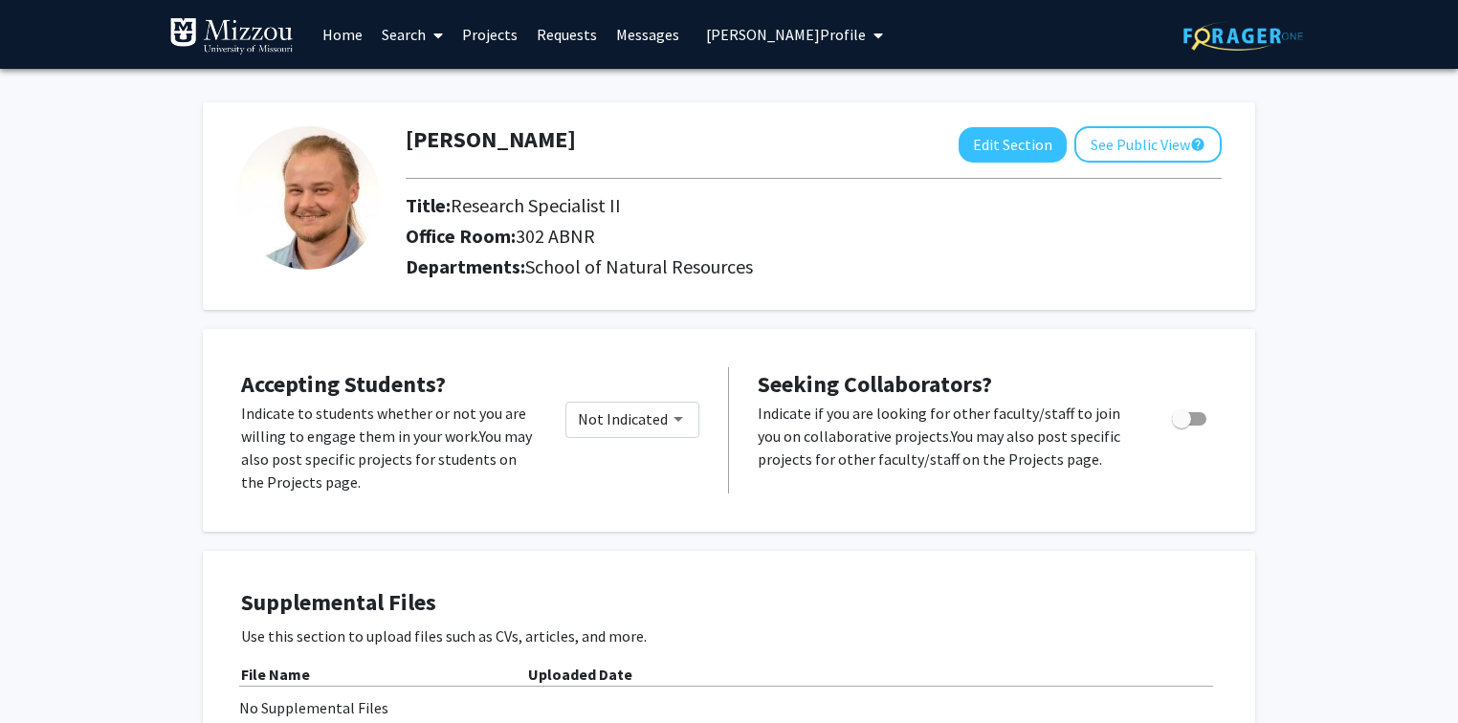
click at [753, 36] on span "Sami Overby's Profile" at bounding box center [786, 34] width 160 height 19
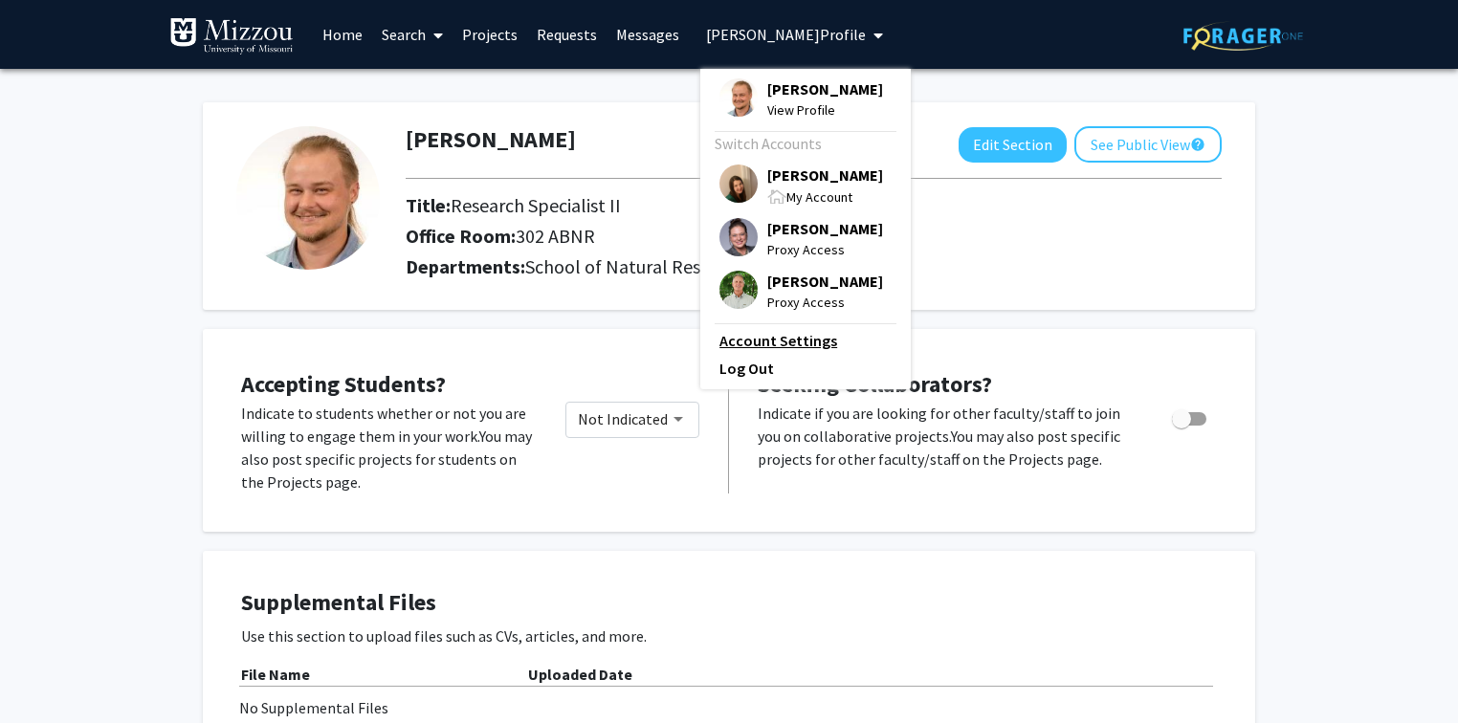
click at [747, 341] on link "Account Settings" at bounding box center [805, 340] width 172 height 23
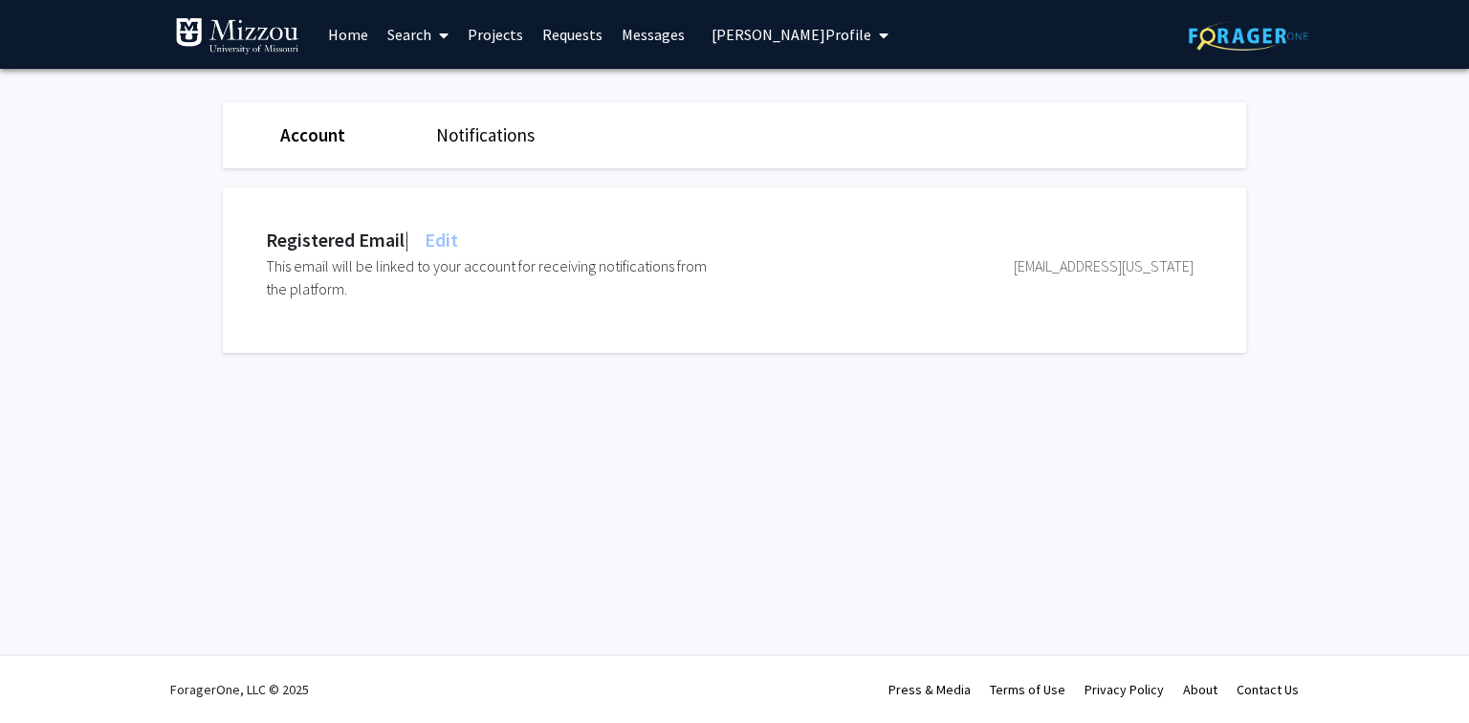
click at [458, 237] on span "Edit" at bounding box center [439, 240] width 37 height 24
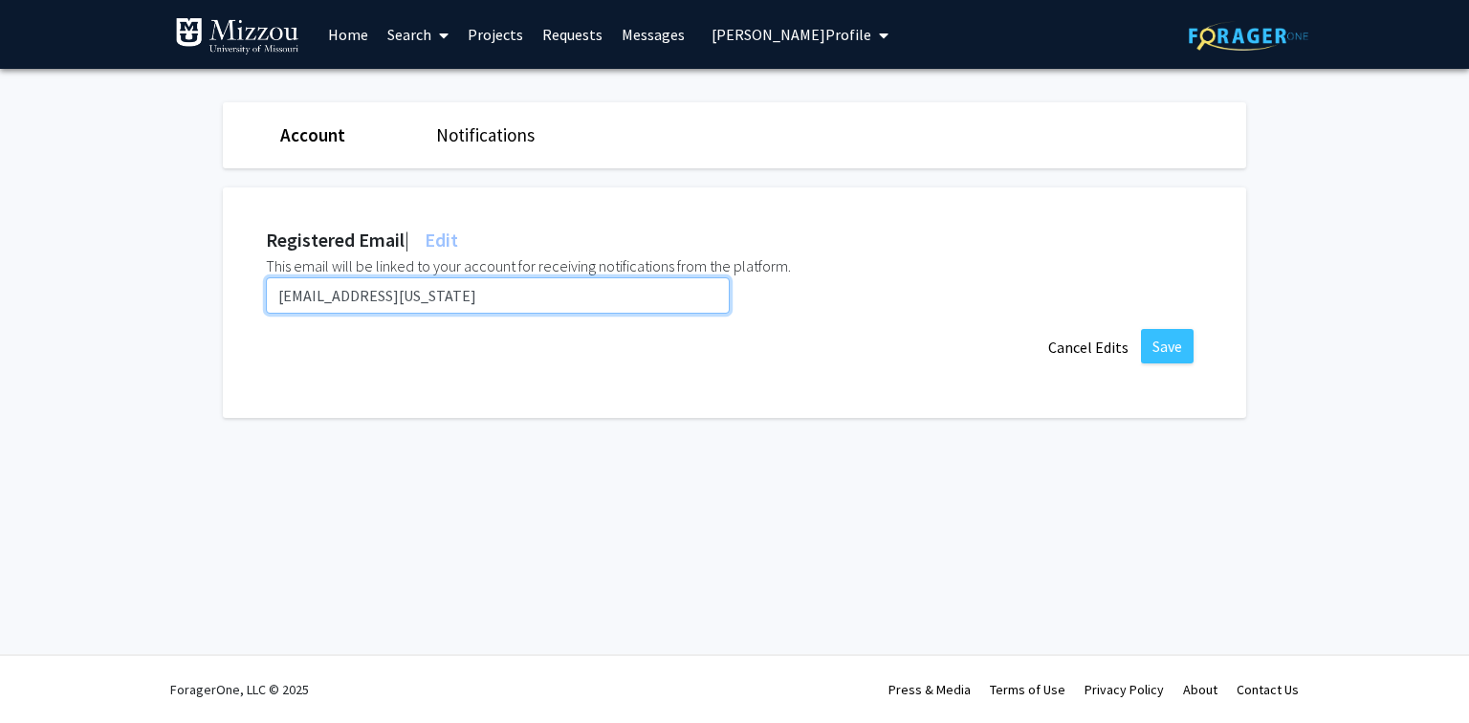
click at [414, 296] on input "so83f@missouri.ed" at bounding box center [498, 295] width 464 height 36
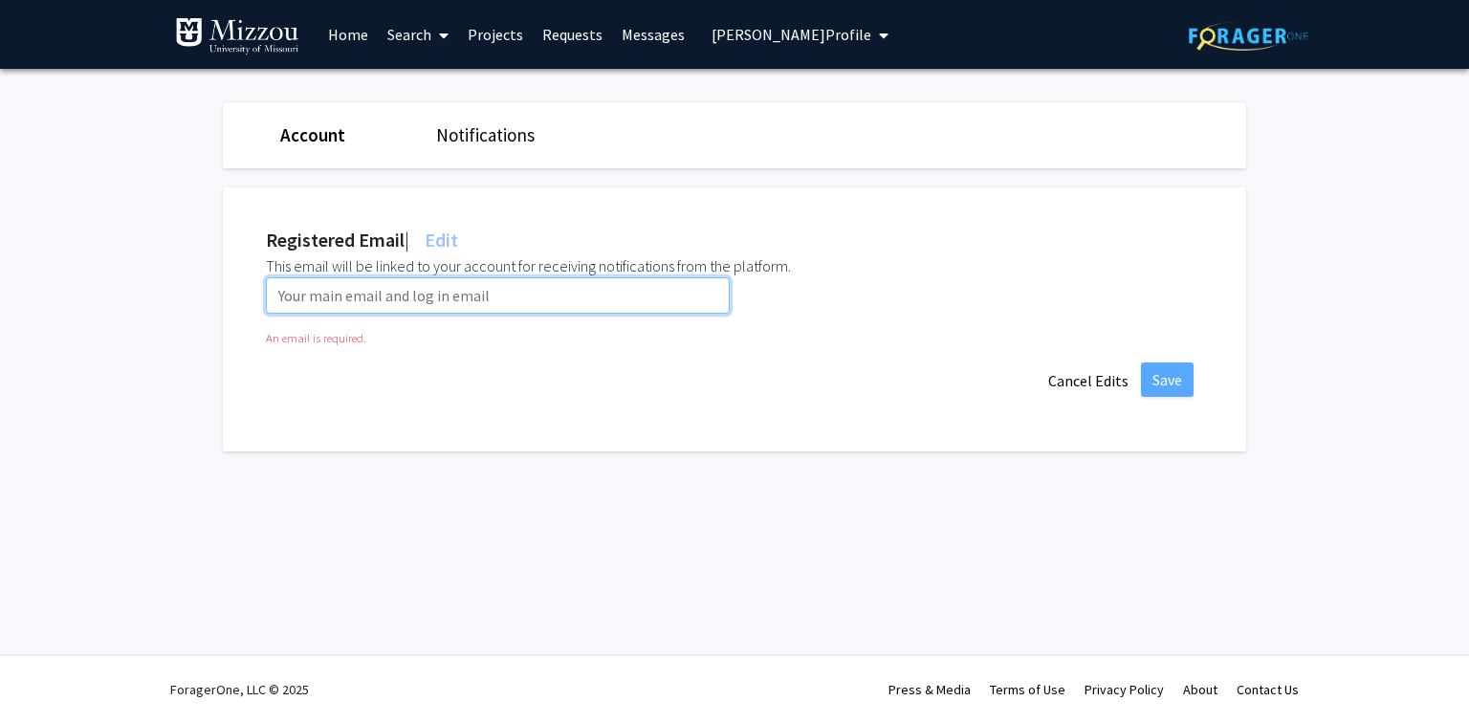
paste input "so83f@umsystem.edu"
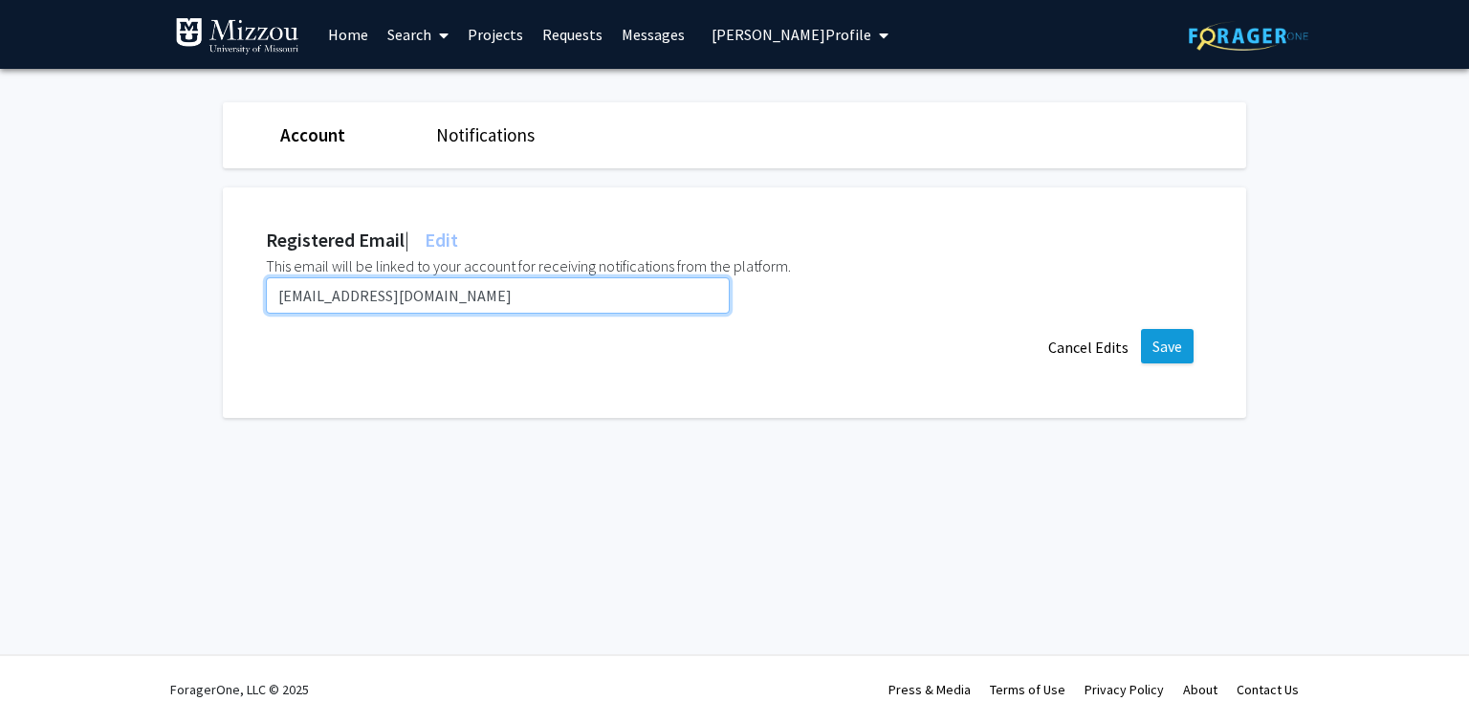
type input "so83f@umsystem.edu"
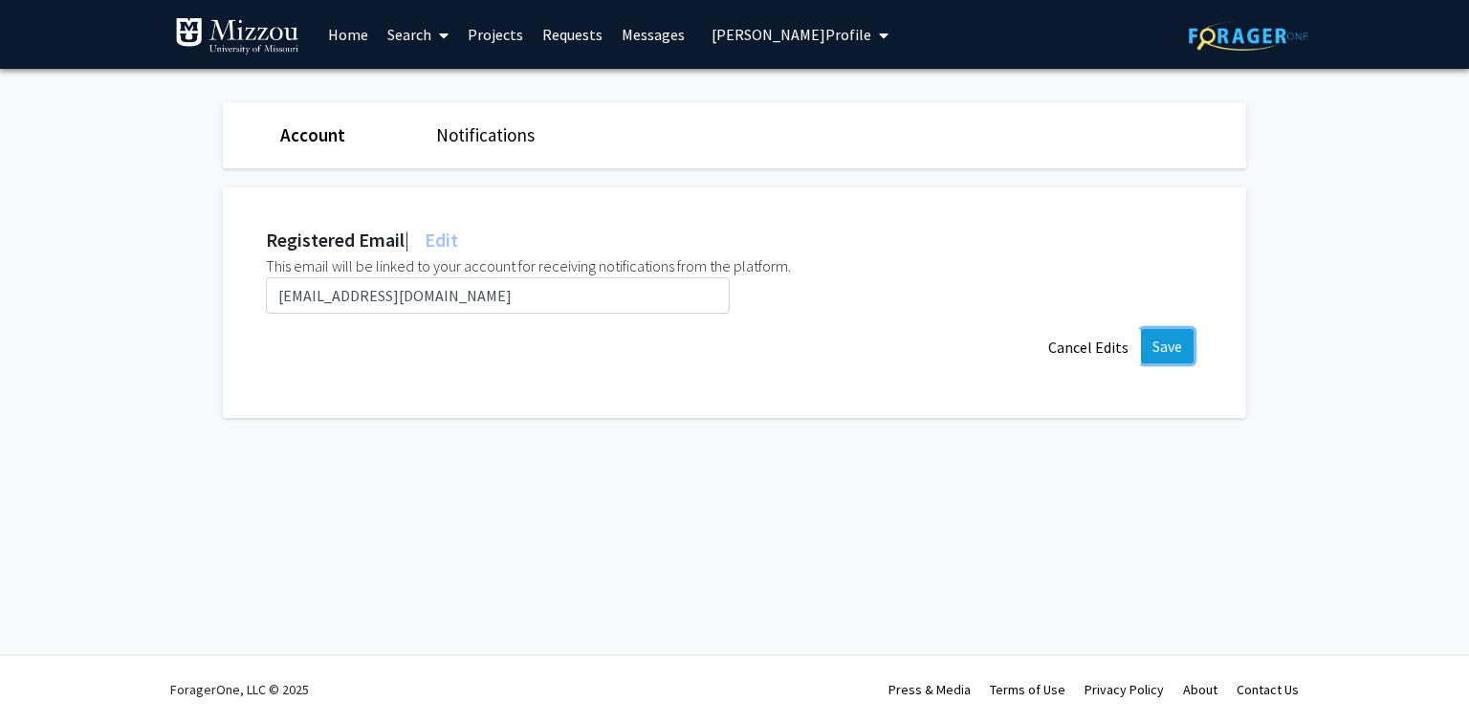
click at [1166, 341] on button "Save" at bounding box center [1167, 346] width 53 height 34
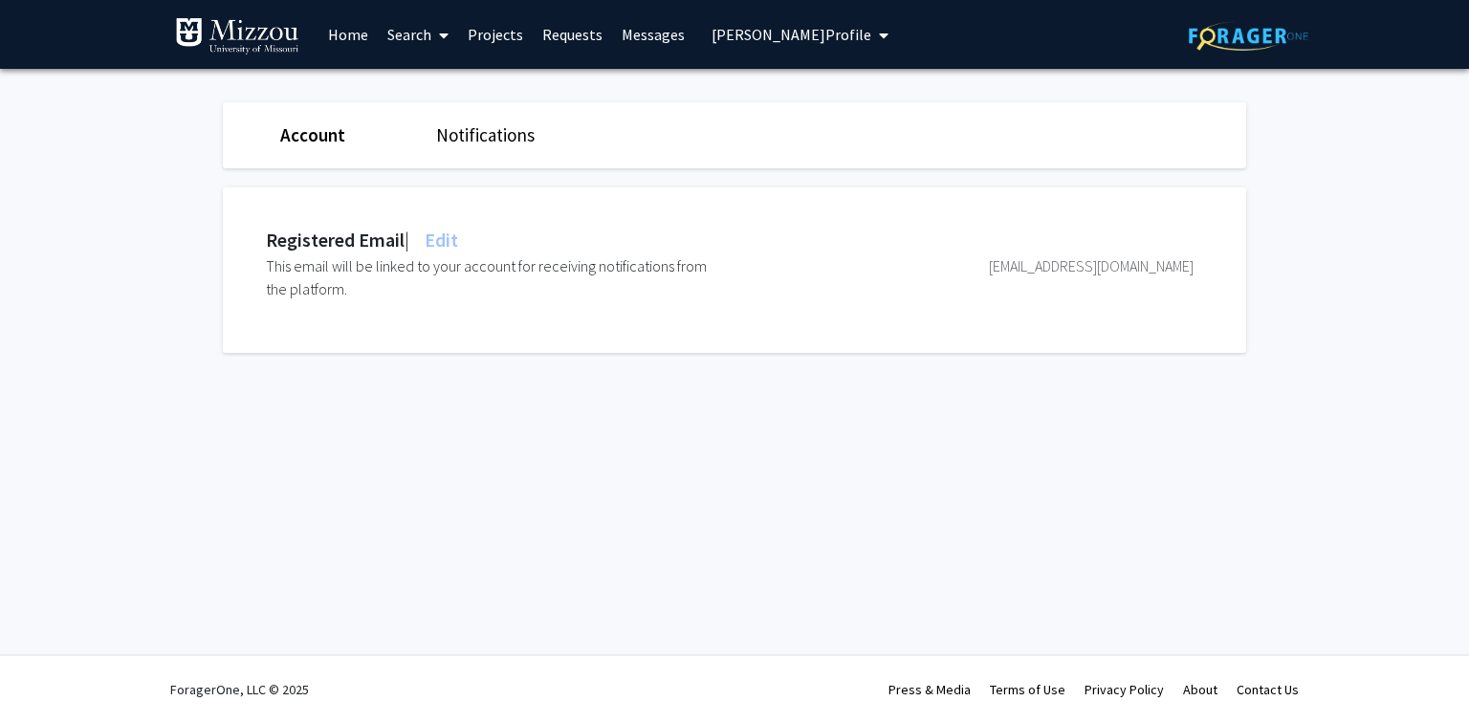
click at [1299, 222] on fg-settings "Account Notifications Registered Email | Edit This email will be linked to your…" at bounding box center [734, 232] width 1469 height 327
click at [739, 34] on span "Sami Overby's Profile" at bounding box center [792, 34] width 160 height 19
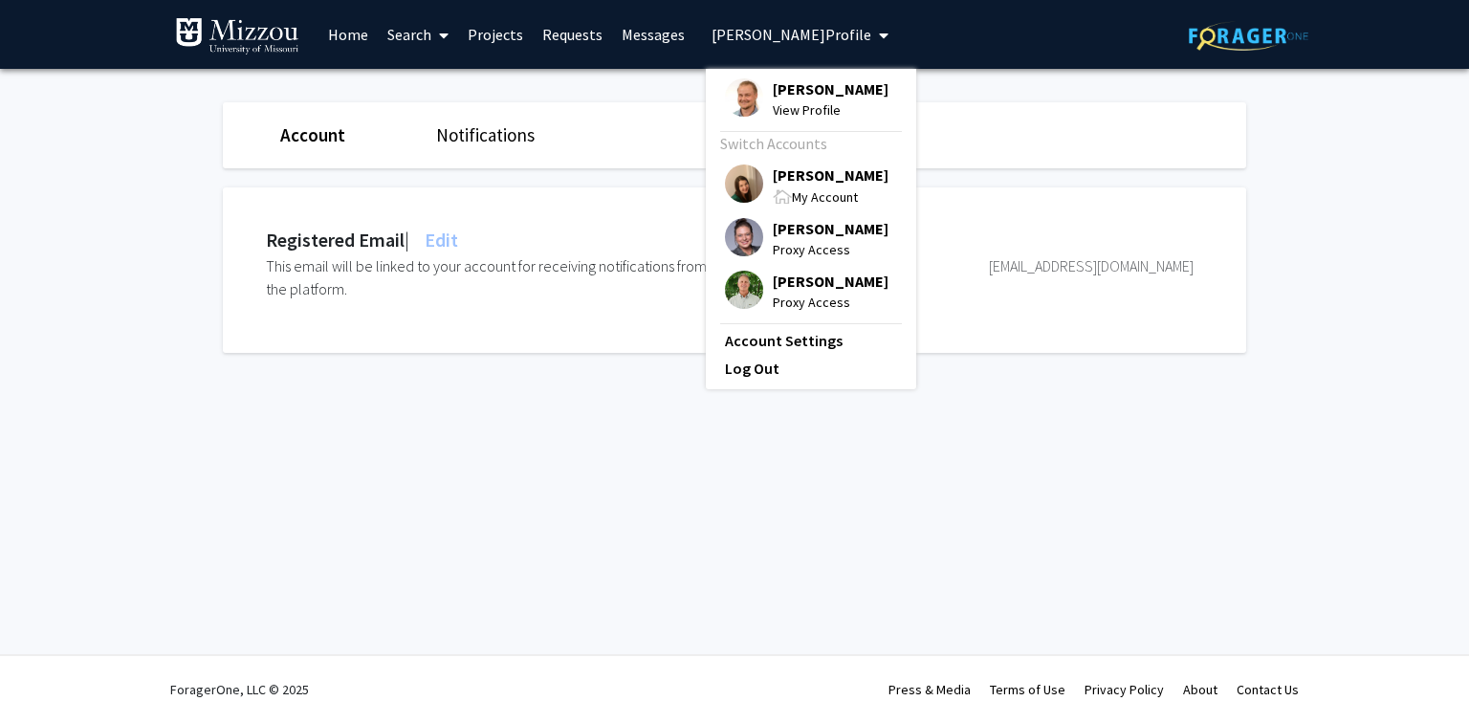
click at [781, 34] on span "Sami Overby's Profile" at bounding box center [792, 34] width 160 height 19
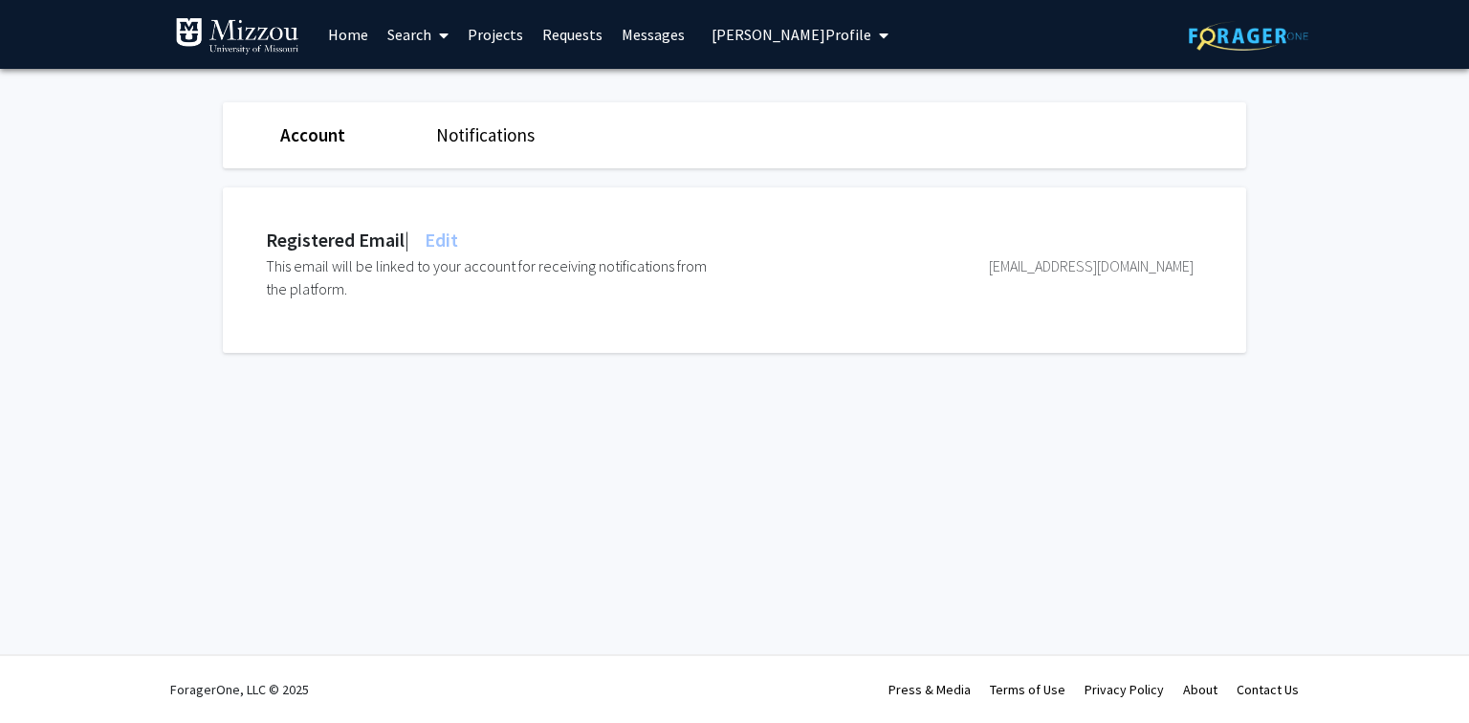
click at [779, 34] on span "Sami Overby's Profile" at bounding box center [792, 34] width 160 height 19
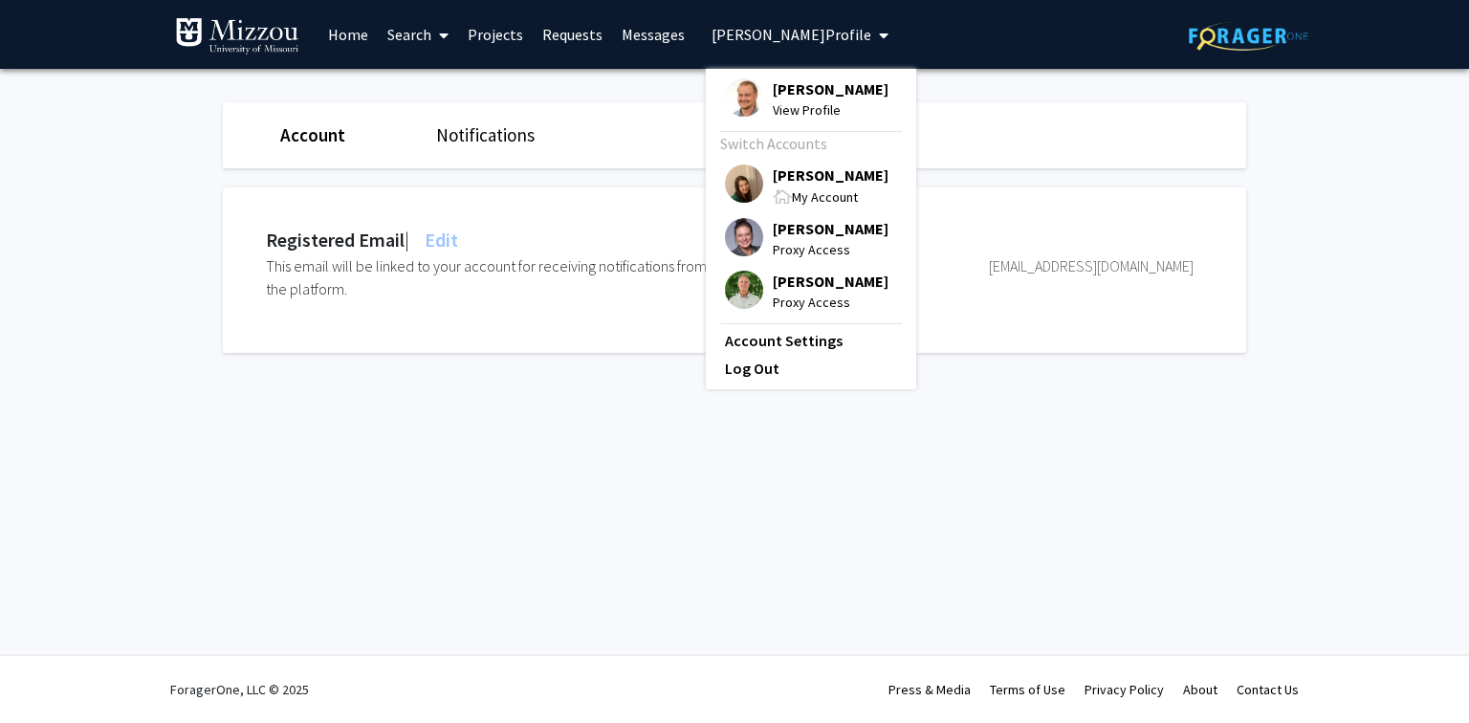
click at [786, 175] on span "[PERSON_NAME]" at bounding box center [831, 175] width 116 height 21
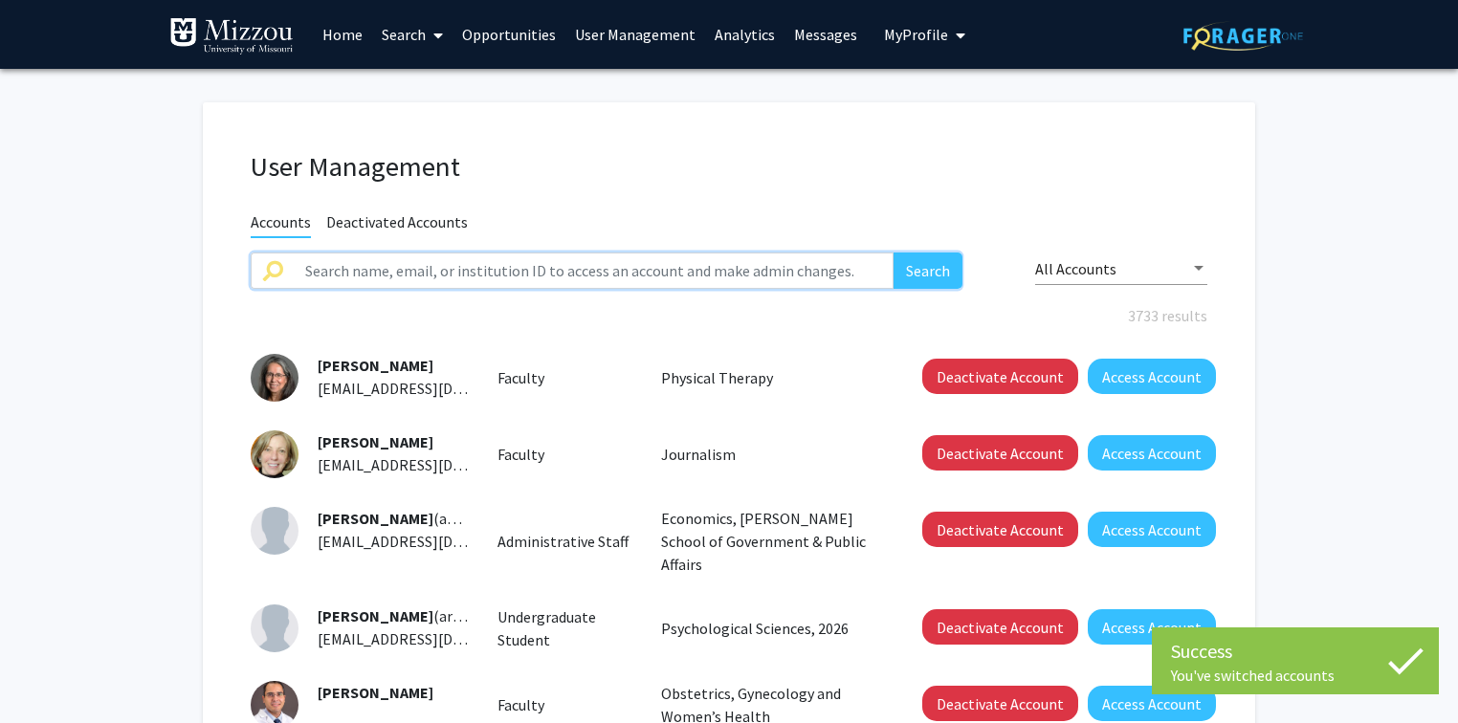
click at [586, 274] on input "text" at bounding box center [594, 271] width 600 height 36
paste input "jcourter@umsystem.edu"
type input "jcourter@umsystem.edu"
click at [893, 253] on button "Search" at bounding box center [927, 271] width 69 height 36
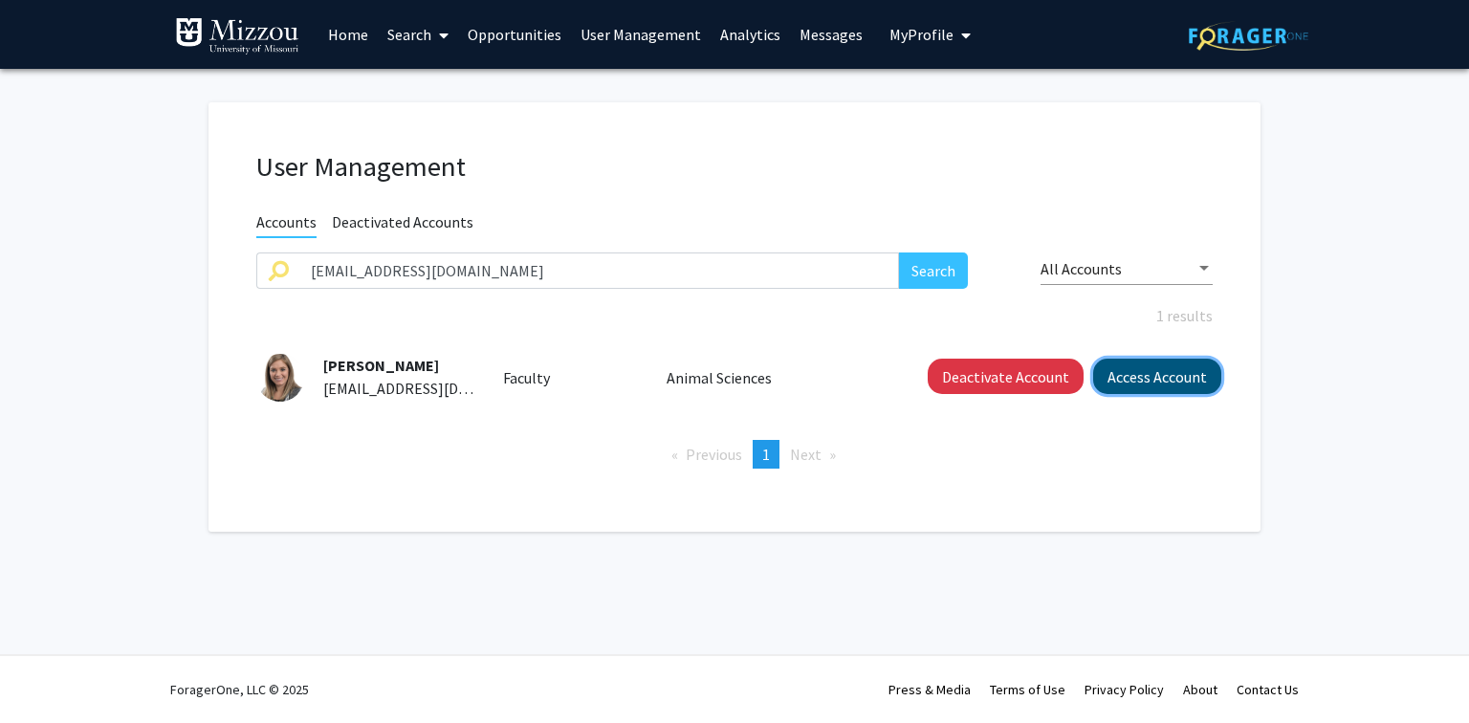
click at [1133, 378] on button "Access Account" at bounding box center [1157, 376] width 128 height 35
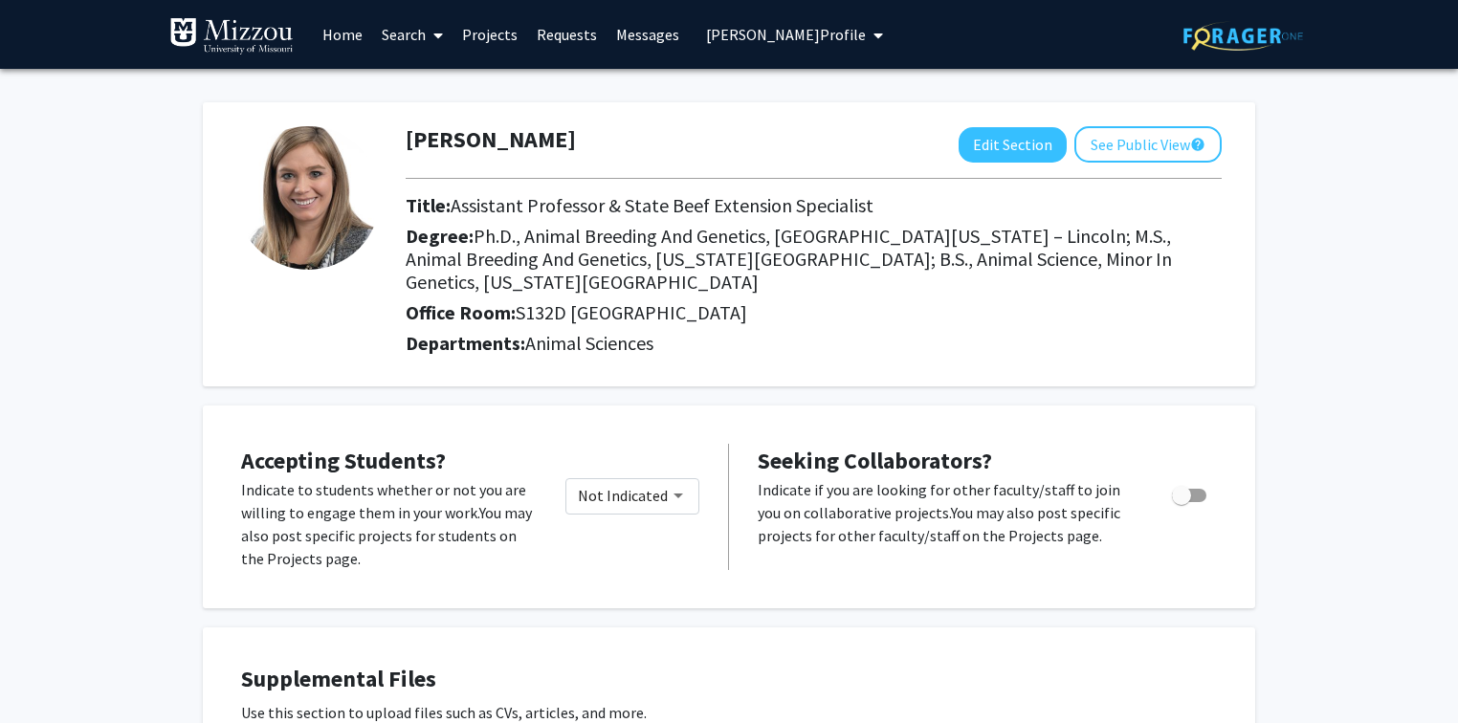
click at [750, 42] on span "Jamie Courter's Profile" at bounding box center [786, 34] width 160 height 19
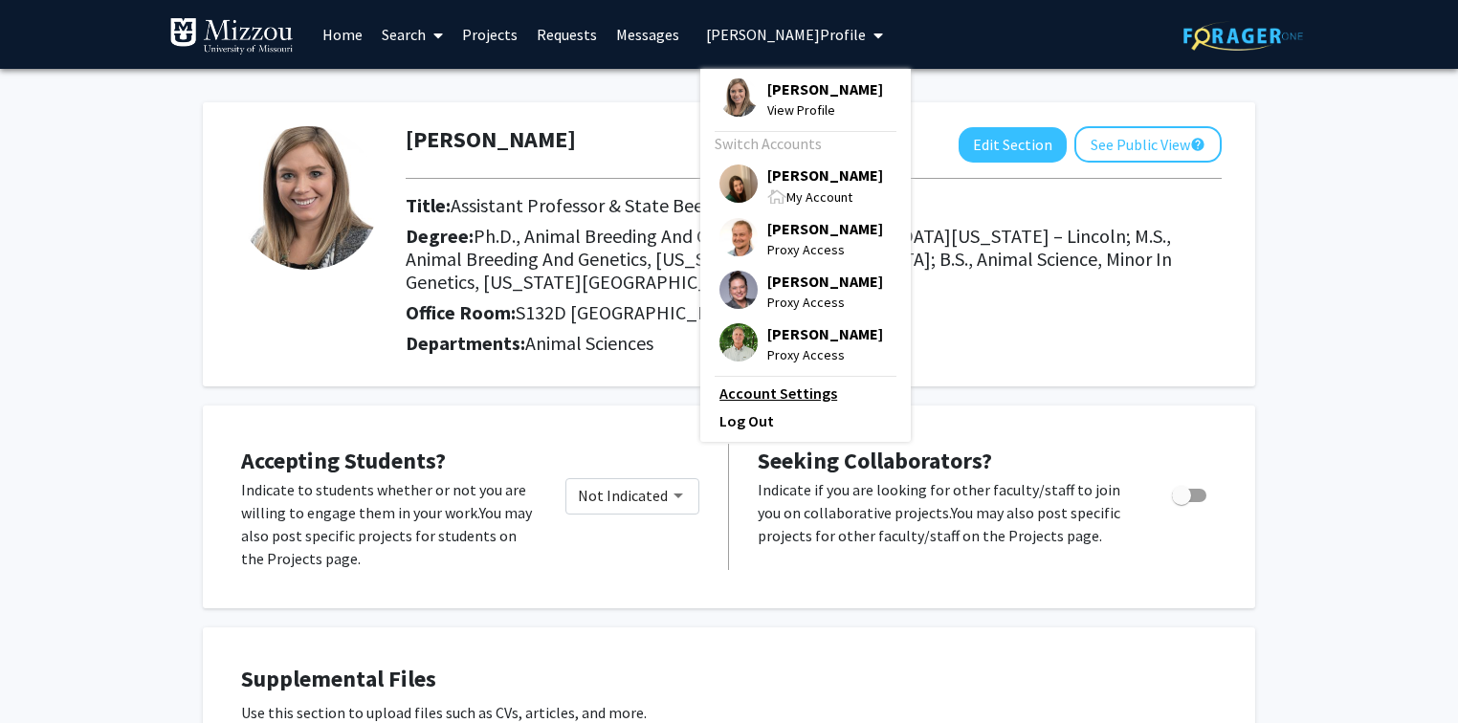
click at [785, 401] on link "Account Settings" at bounding box center [805, 393] width 172 height 23
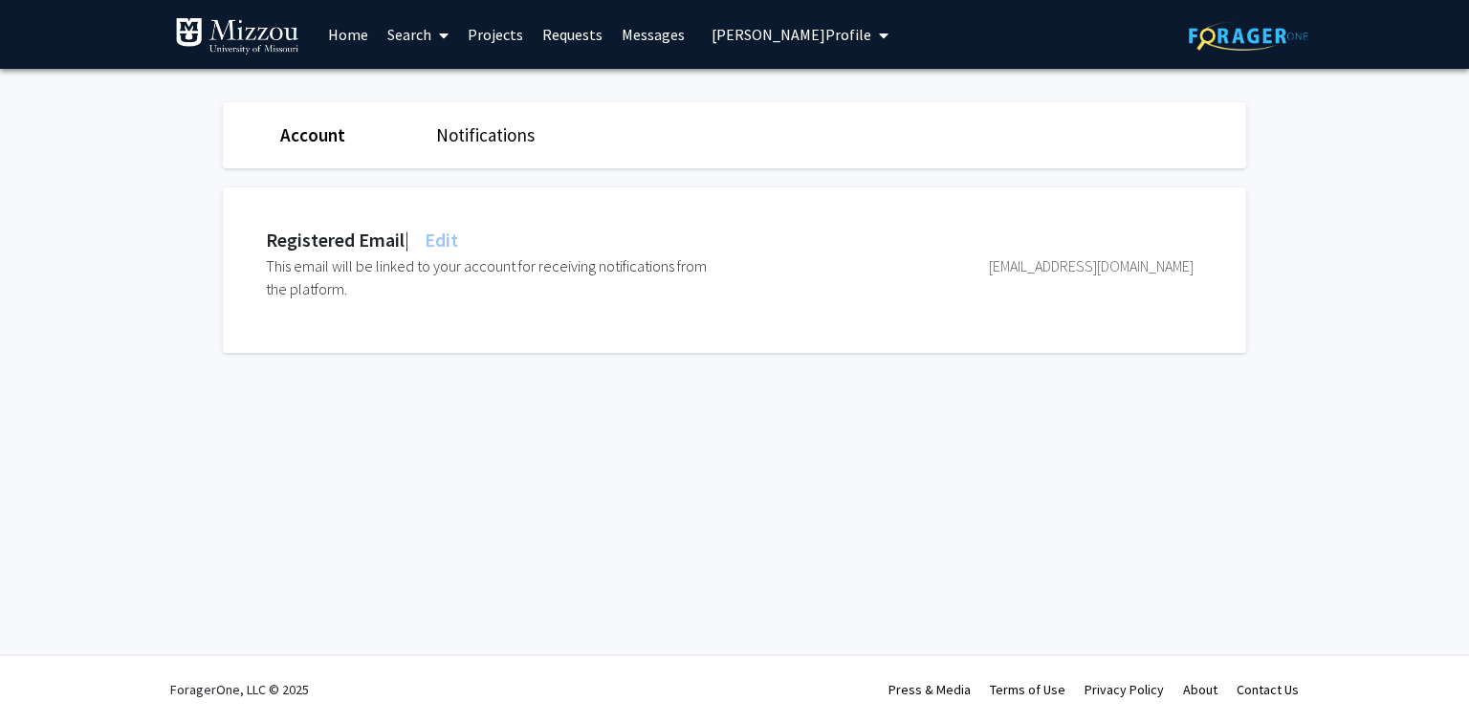
click at [455, 240] on span "Edit" at bounding box center [439, 240] width 37 height 24
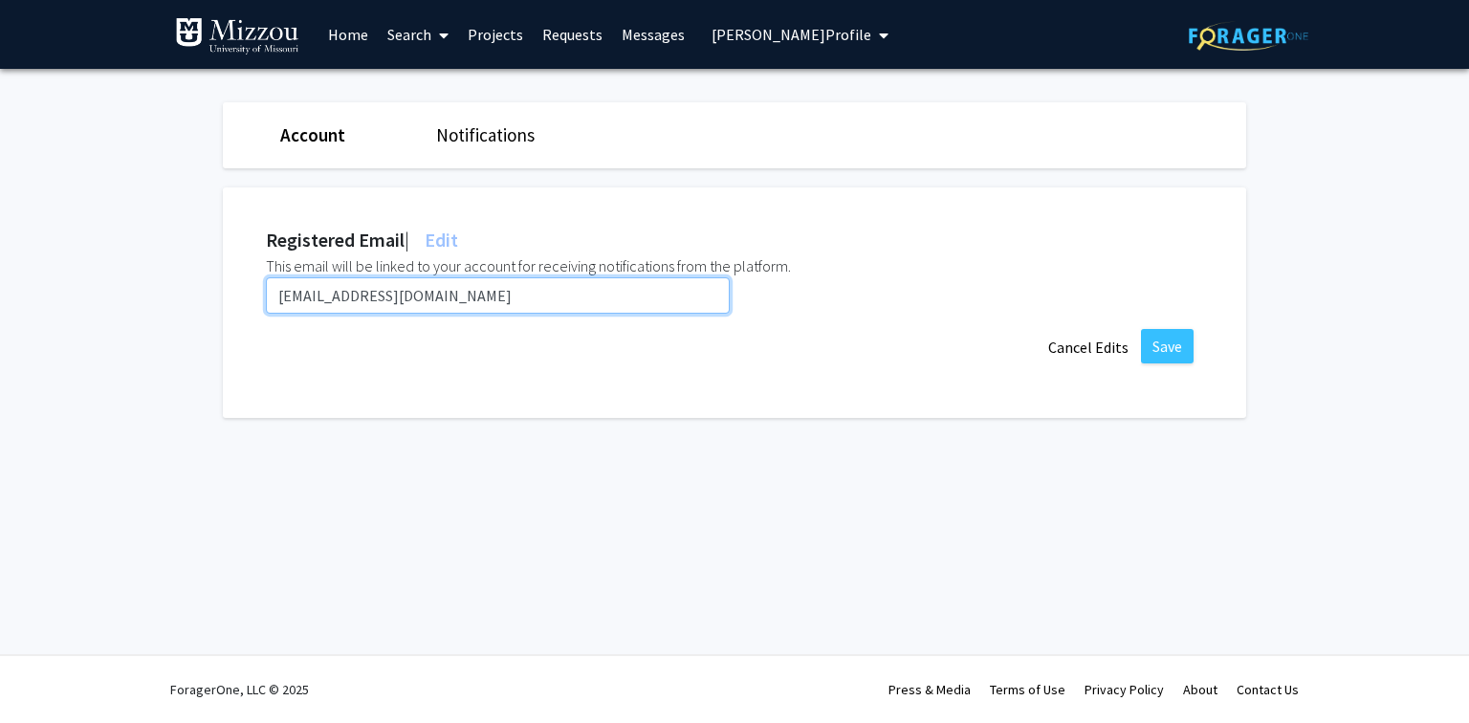
click at [448, 293] on input "jcourter@umsystem.edu" at bounding box center [498, 295] width 464 height 36
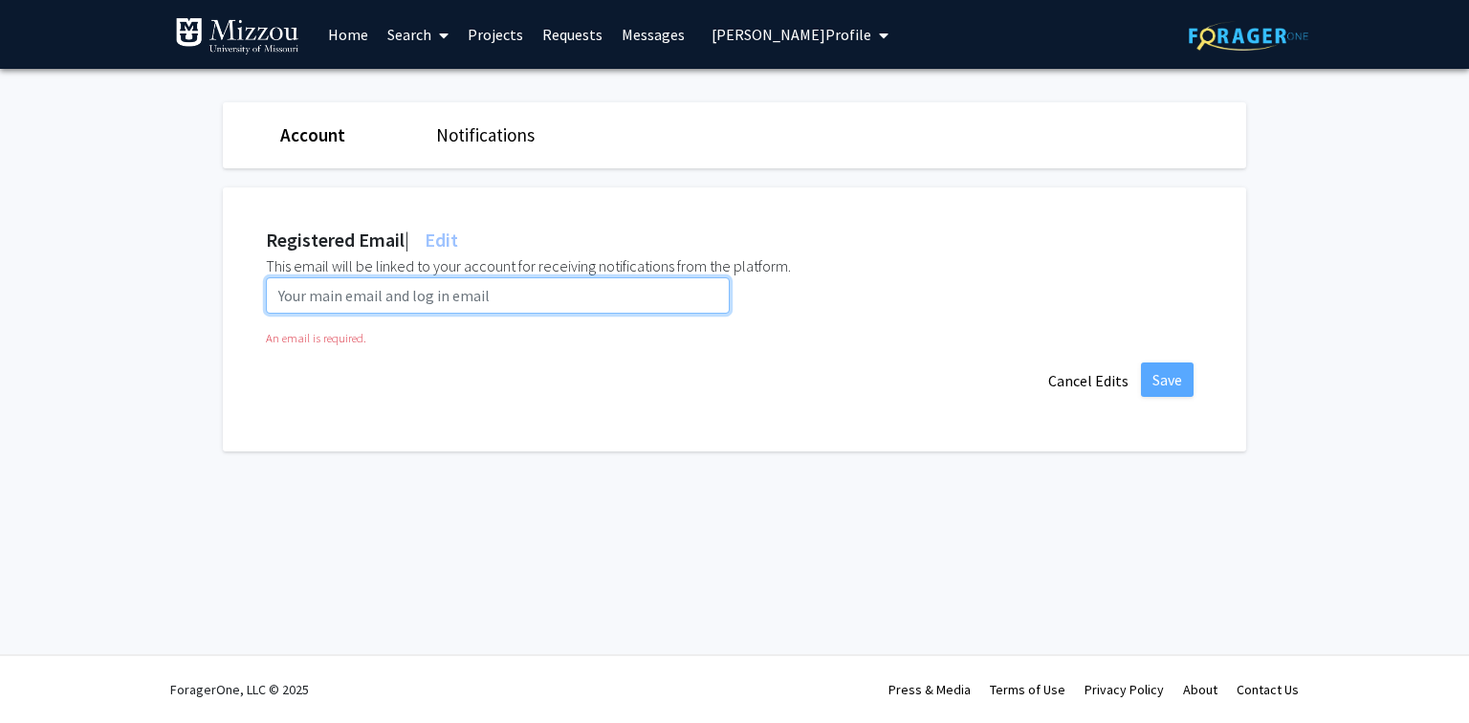
paste input "jcpb9@umsystem.edu"
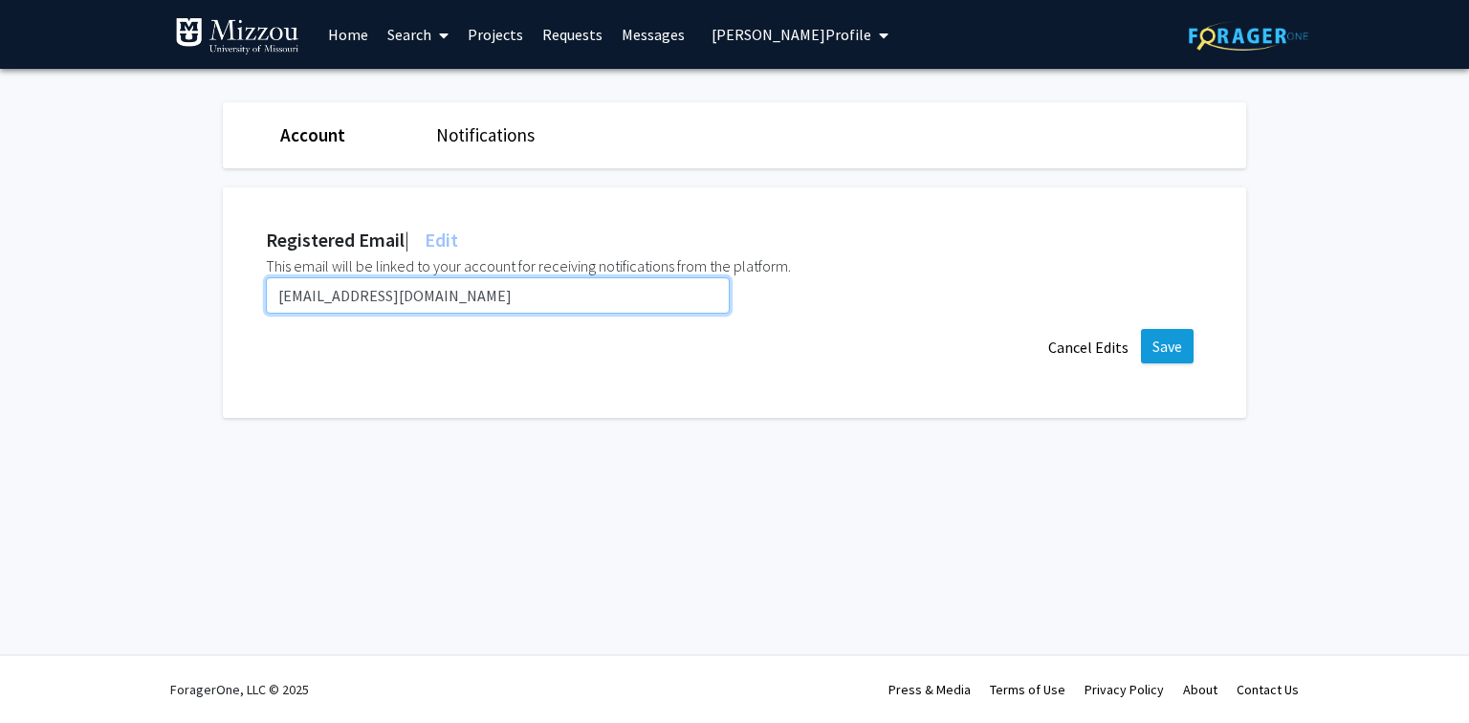
type input "jcpb9@umsystem.edu"
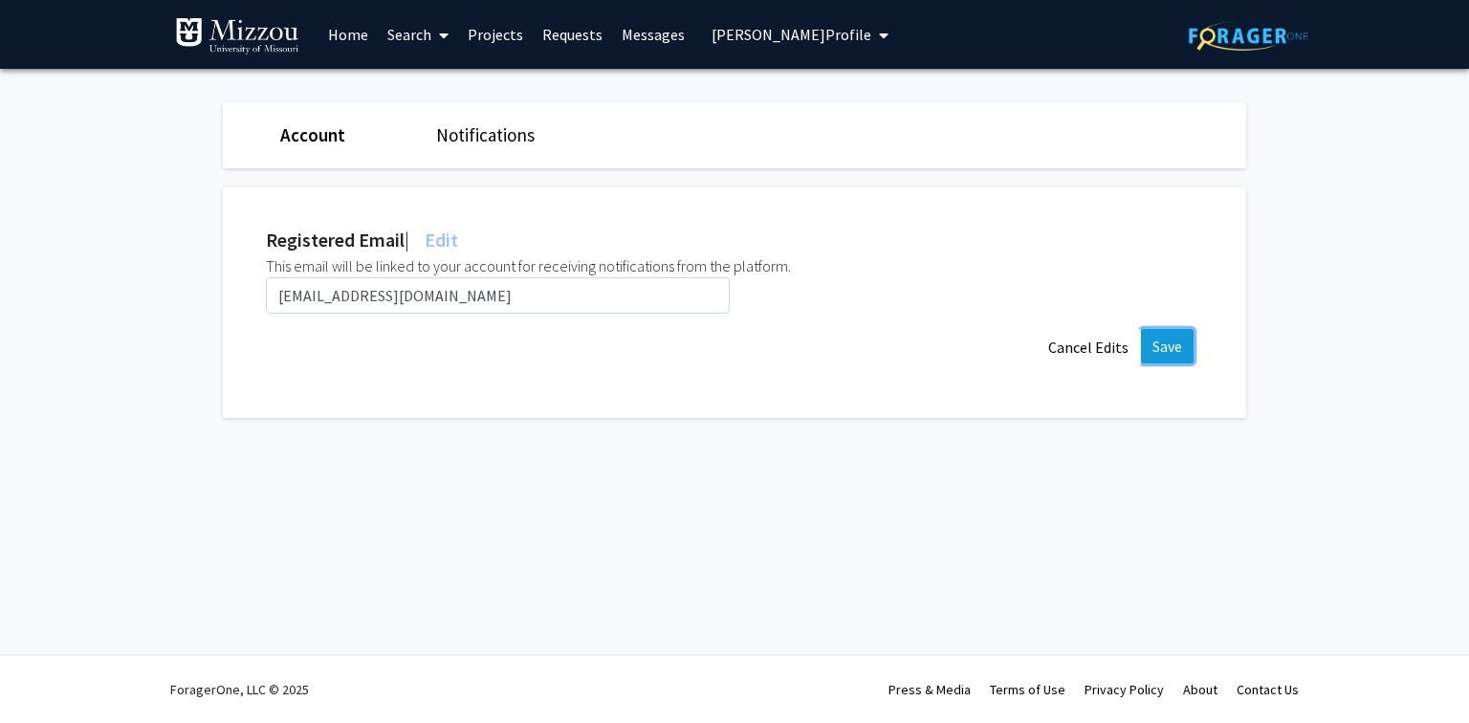
click at [1166, 341] on button "Save" at bounding box center [1167, 346] width 53 height 34
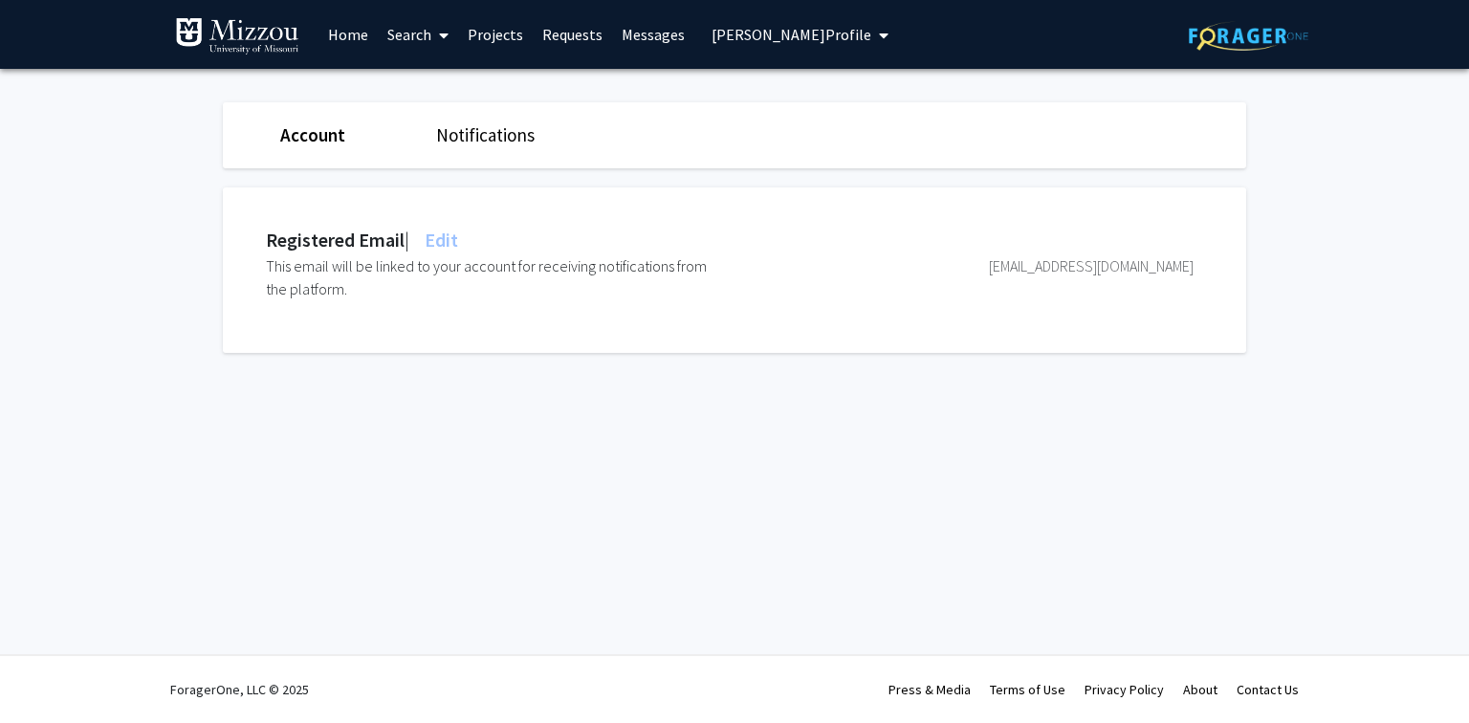
click at [1286, 126] on fg-settings "Account Notifications Registered Email | Edit This email will be linked to your…" at bounding box center [734, 232] width 1469 height 327
click at [718, 38] on span "Jamie Courter's Profile" at bounding box center [792, 34] width 160 height 19
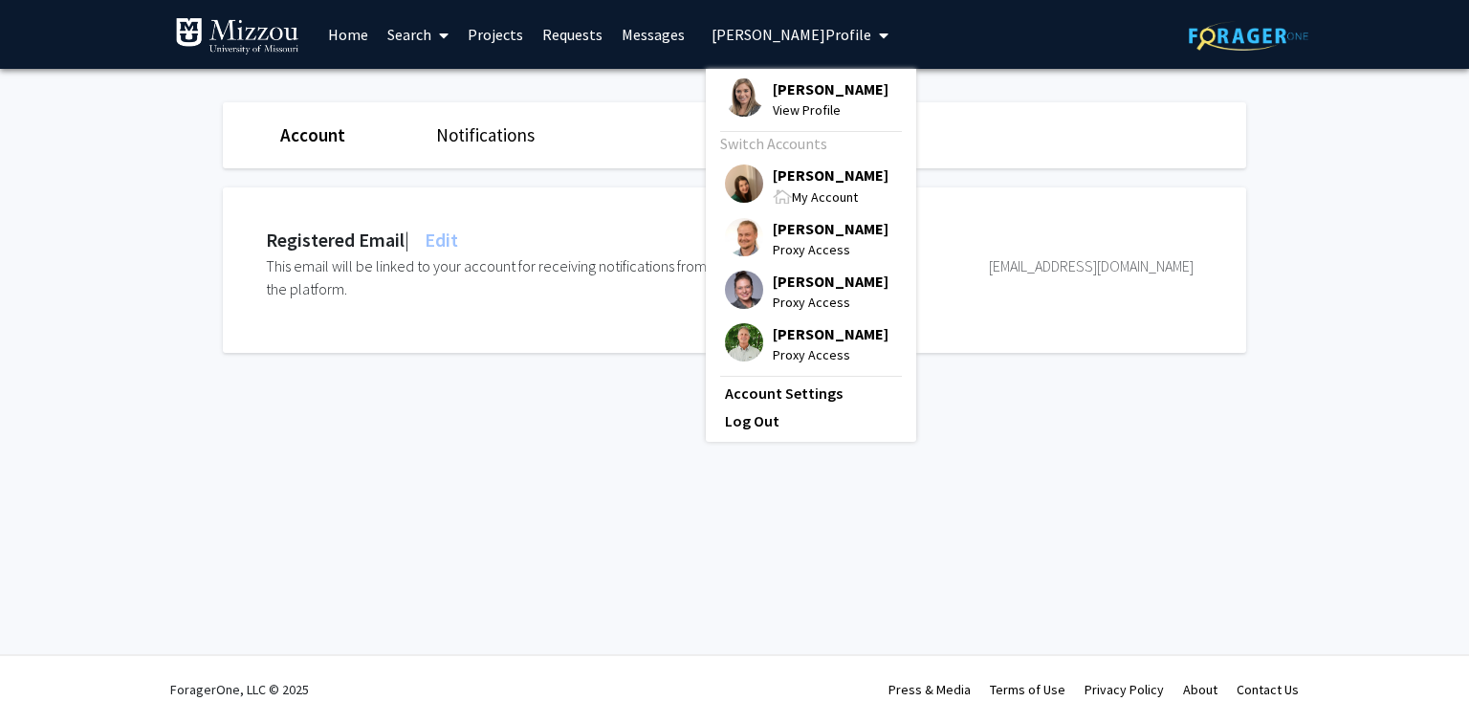
click at [777, 174] on span "[PERSON_NAME]" at bounding box center [831, 175] width 116 height 21
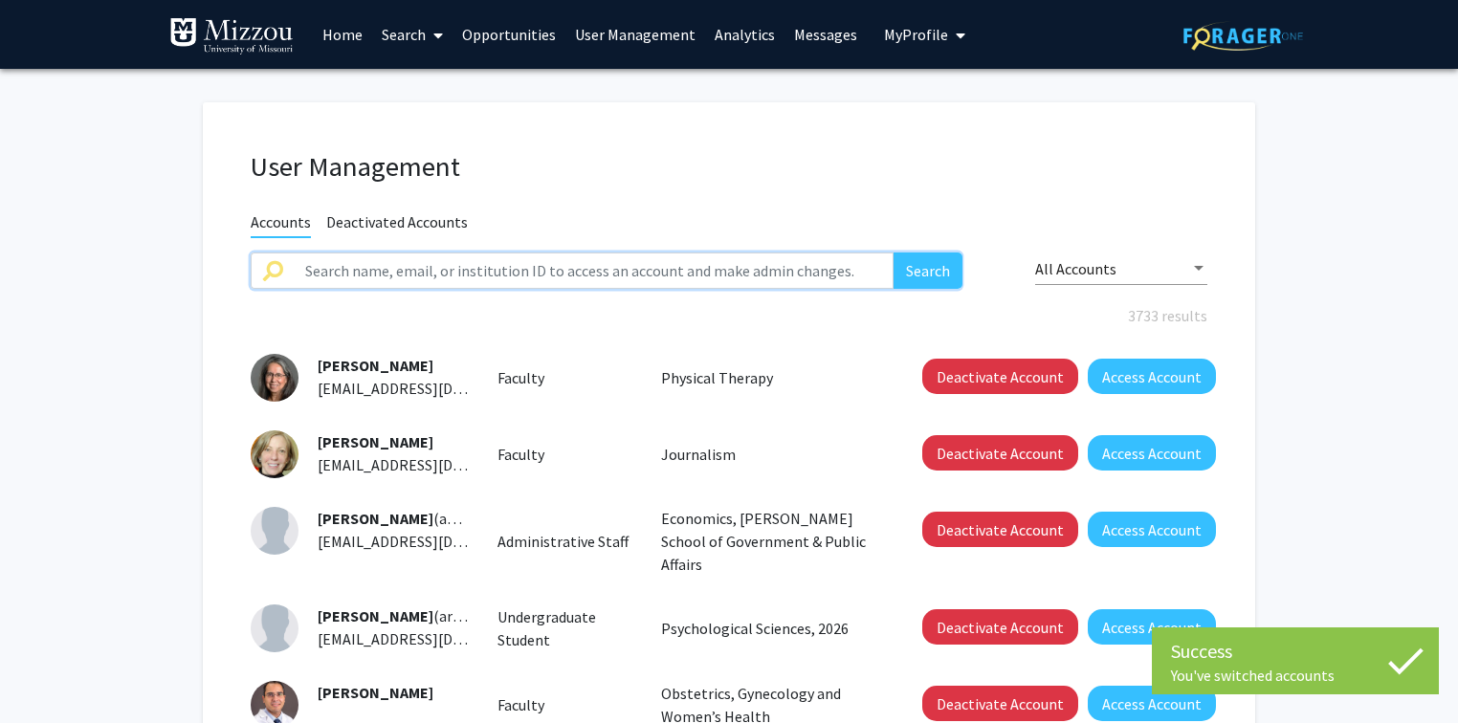
click at [553, 268] on input "text" at bounding box center [594, 271] width 600 height 36
paste input "yj4f2@umsystem.edu"
type input "yj4f2@umsystem.edu"
click at [893, 253] on button "Search" at bounding box center [927, 271] width 69 height 36
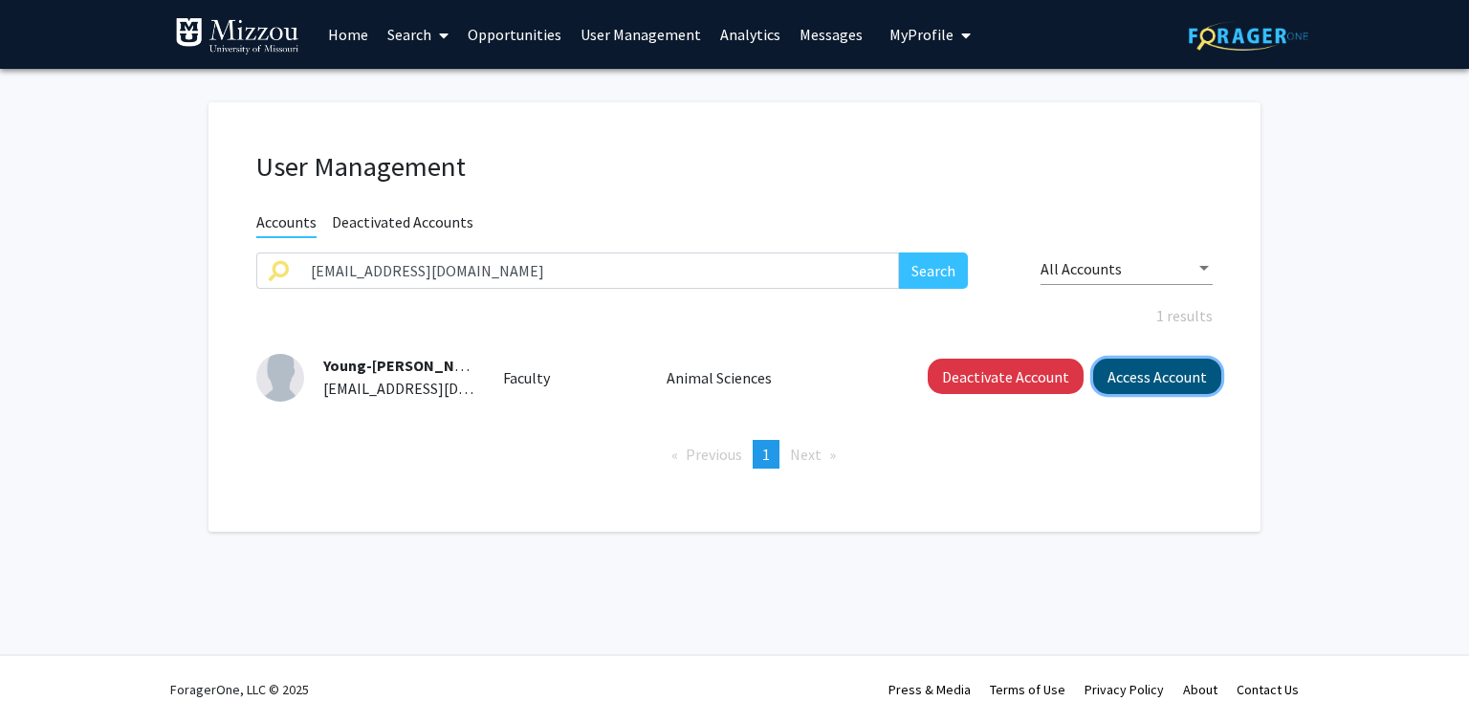
click at [1150, 383] on button "Access Account" at bounding box center [1157, 376] width 128 height 35
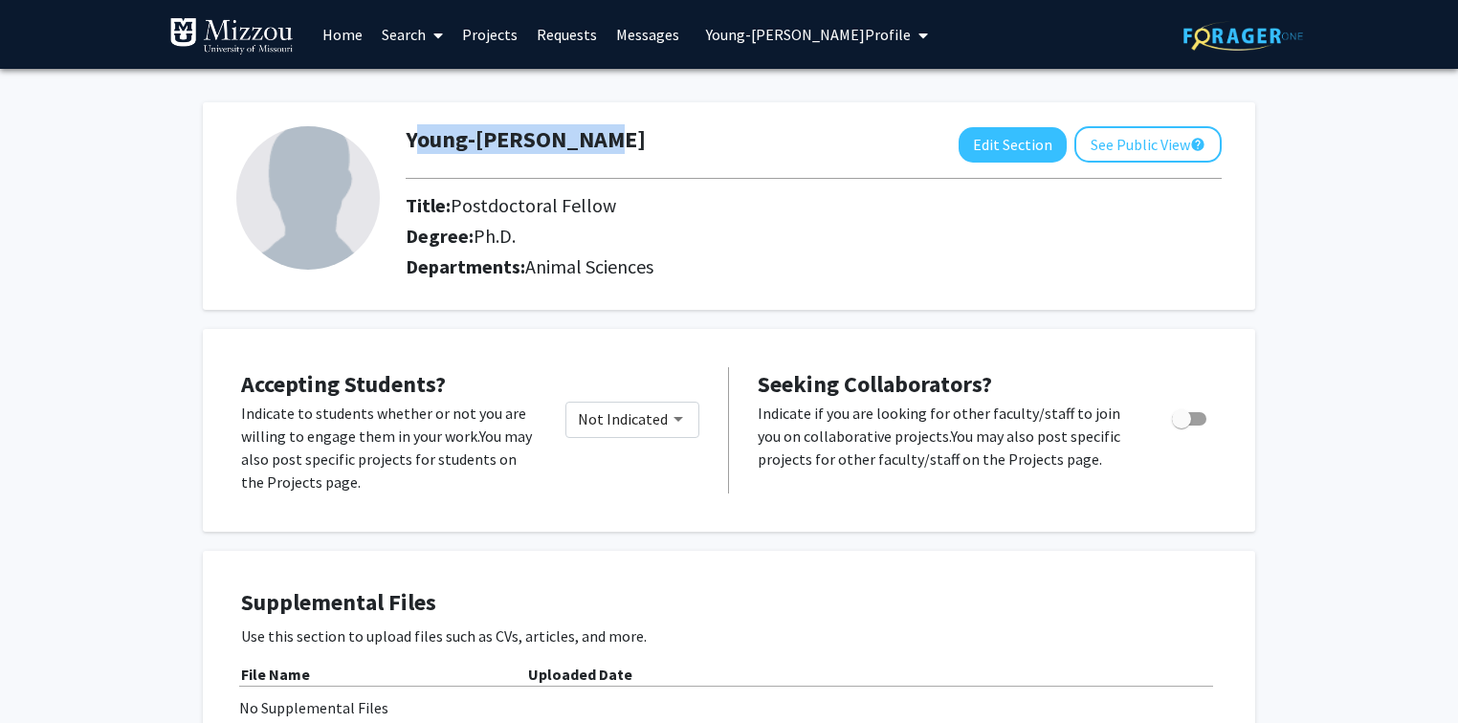
click at [589, 142] on div "Young-Hee Jeoung Edit Section See Public View help" at bounding box center [813, 144] width 845 height 36
copy h1 "Young-Hee Jeoung"
click at [831, 32] on span "Young-Hee Jeoung's Profile" at bounding box center [808, 34] width 205 height 19
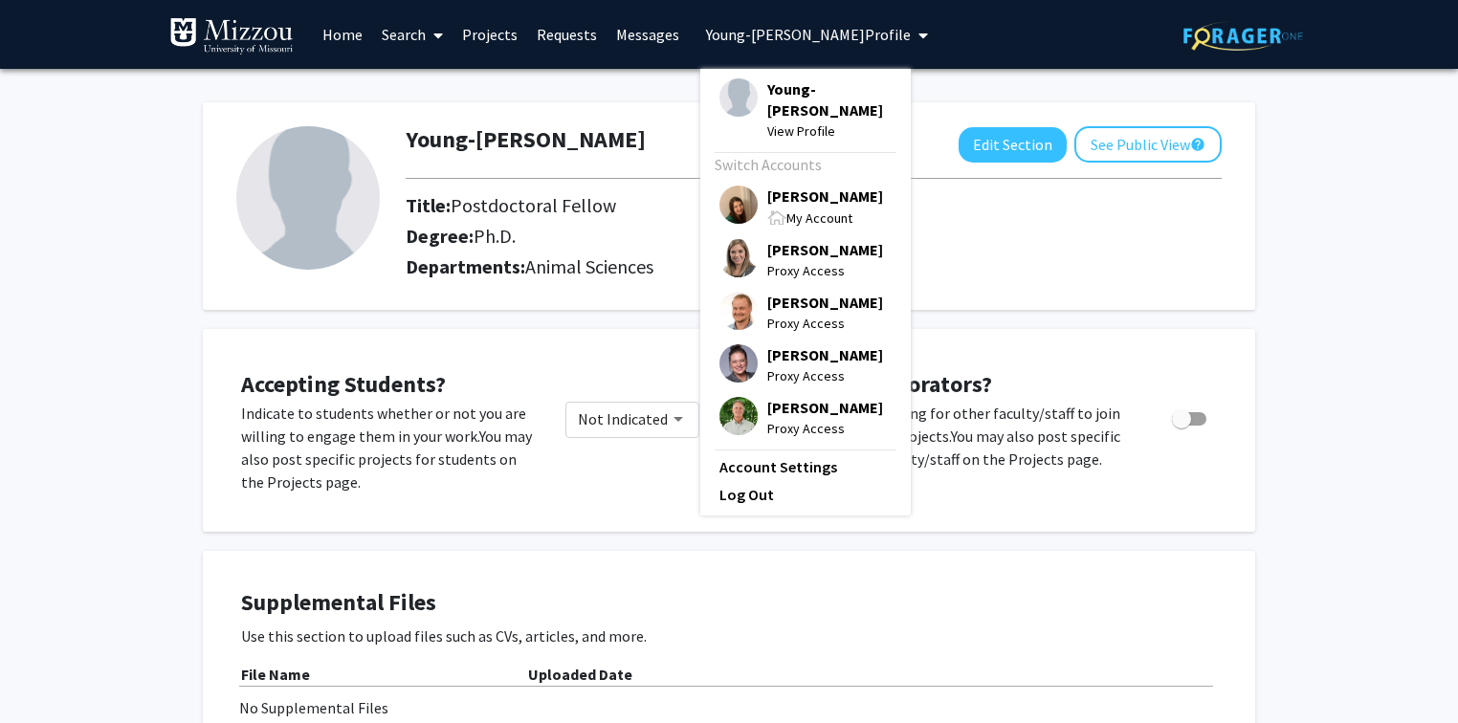
click at [823, 197] on span "[PERSON_NAME]" at bounding box center [825, 196] width 116 height 21
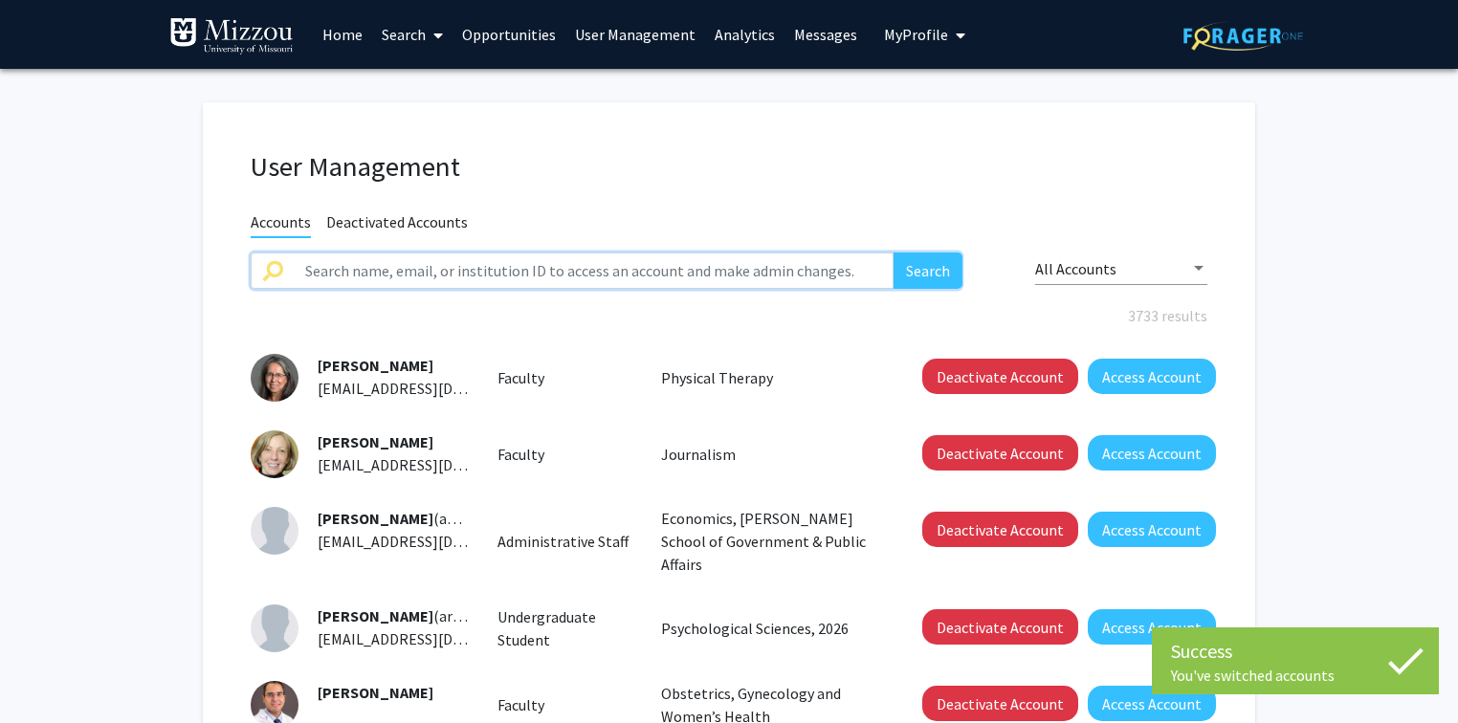
click at [552, 268] on input "text" at bounding box center [594, 271] width 600 height 36
paste input "Vadivelmurugan Irulappan"
type input "Vadivelmurugan Irulappan"
click at [893, 253] on button "Search" at bounding box center [927, 271] width 69 height 36
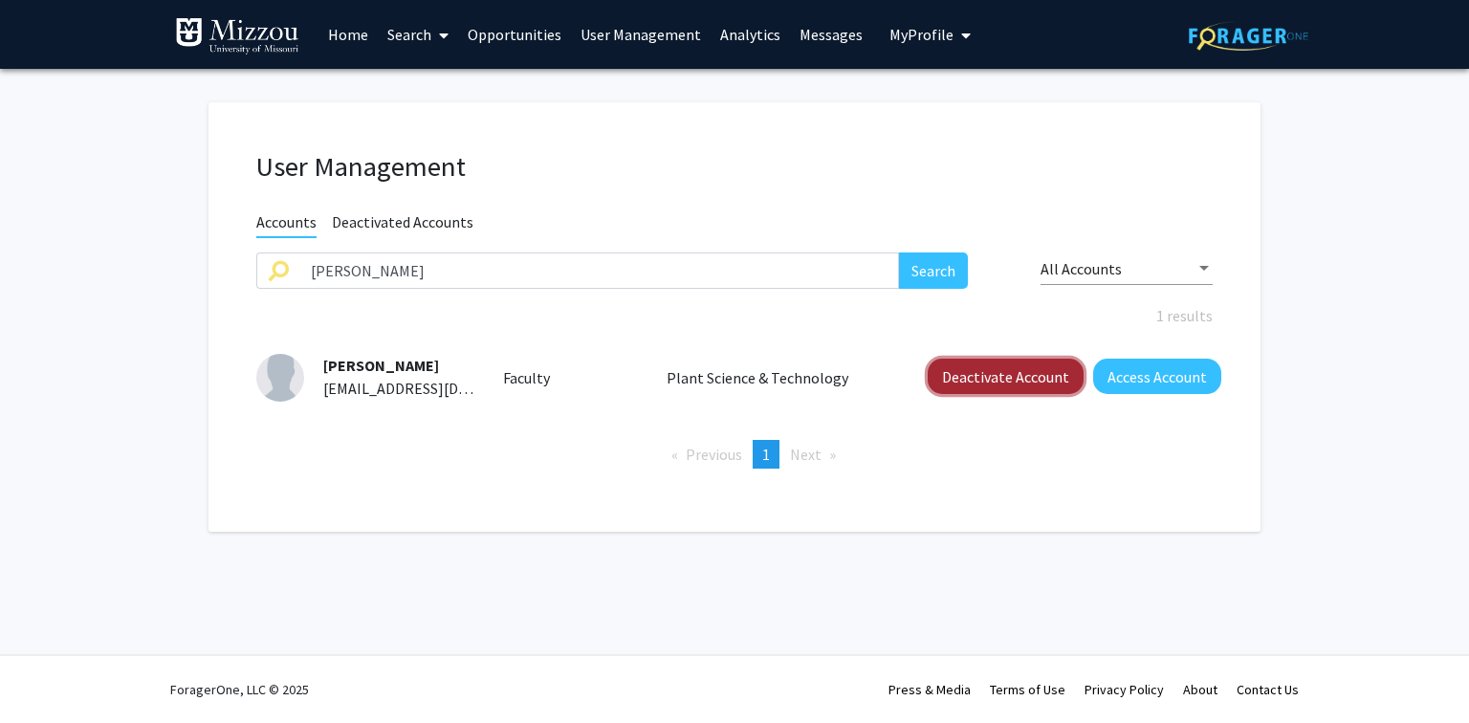
click at [1008, 381] on button "Deactivate Account" at bounding box center [1006, 376] width 156 height 35
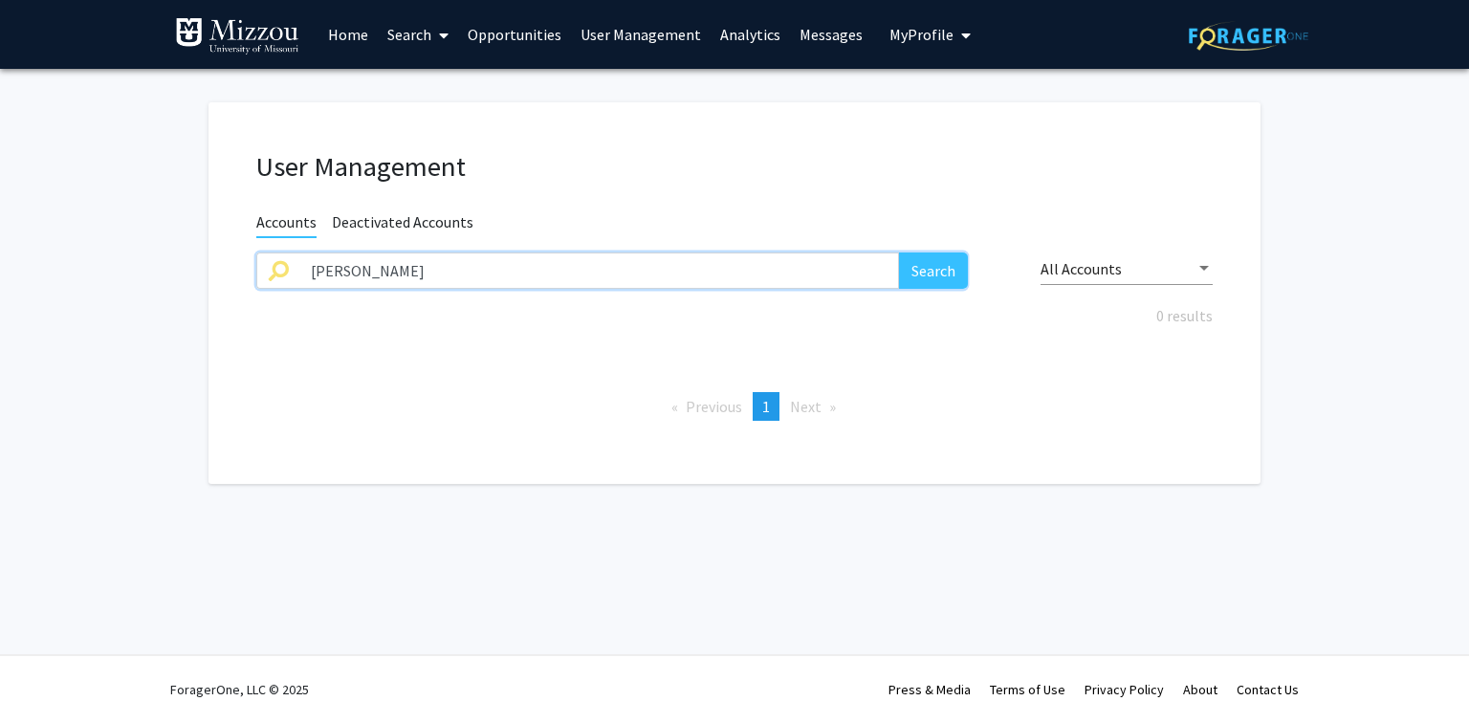
click at [480, 274] on input "Vadivelmurugan Irulappan" at bounding box center [599, 271] width 600 height 36
paste input "yj4f2@umsystem.edu"
type input "yj4f2@umsystem.edu"
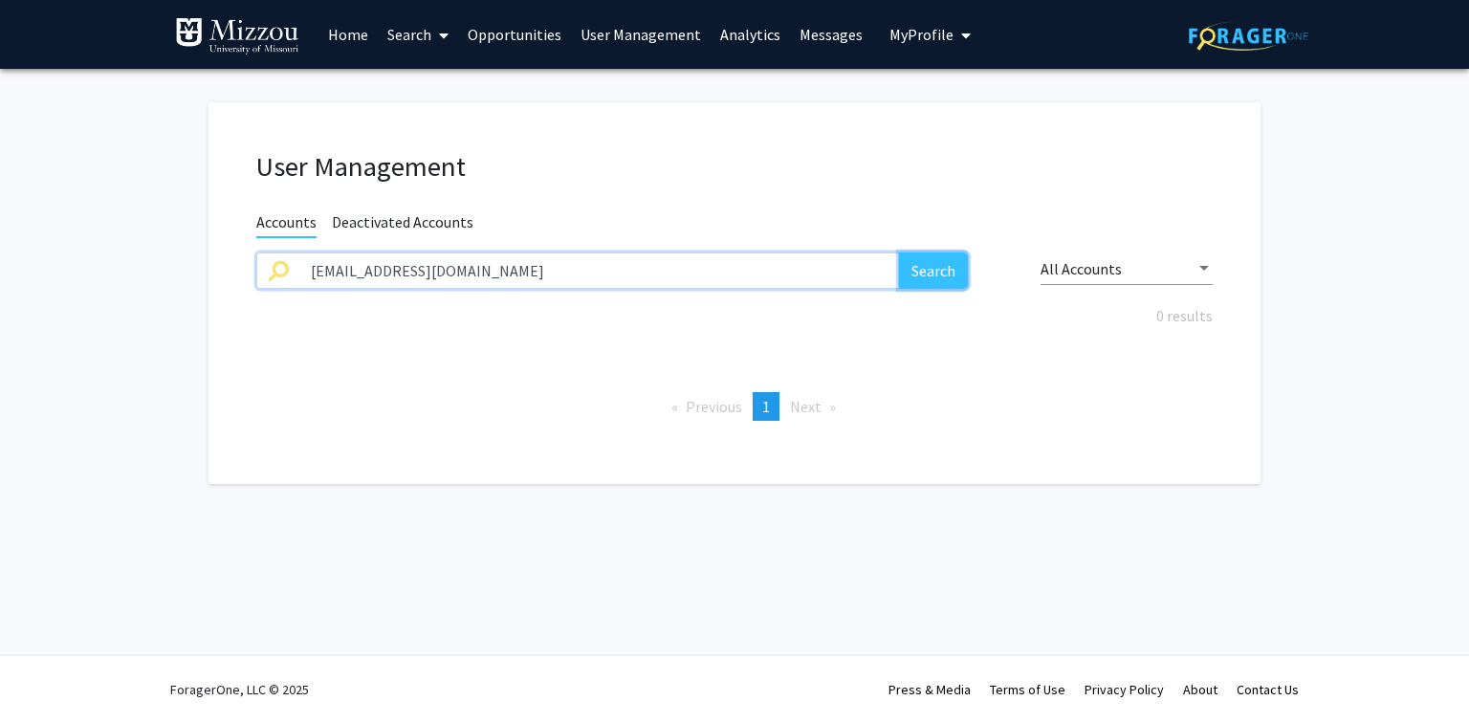
click at [928, 276] on button "Search" at bounding box center [933, 271] width 69 height 36
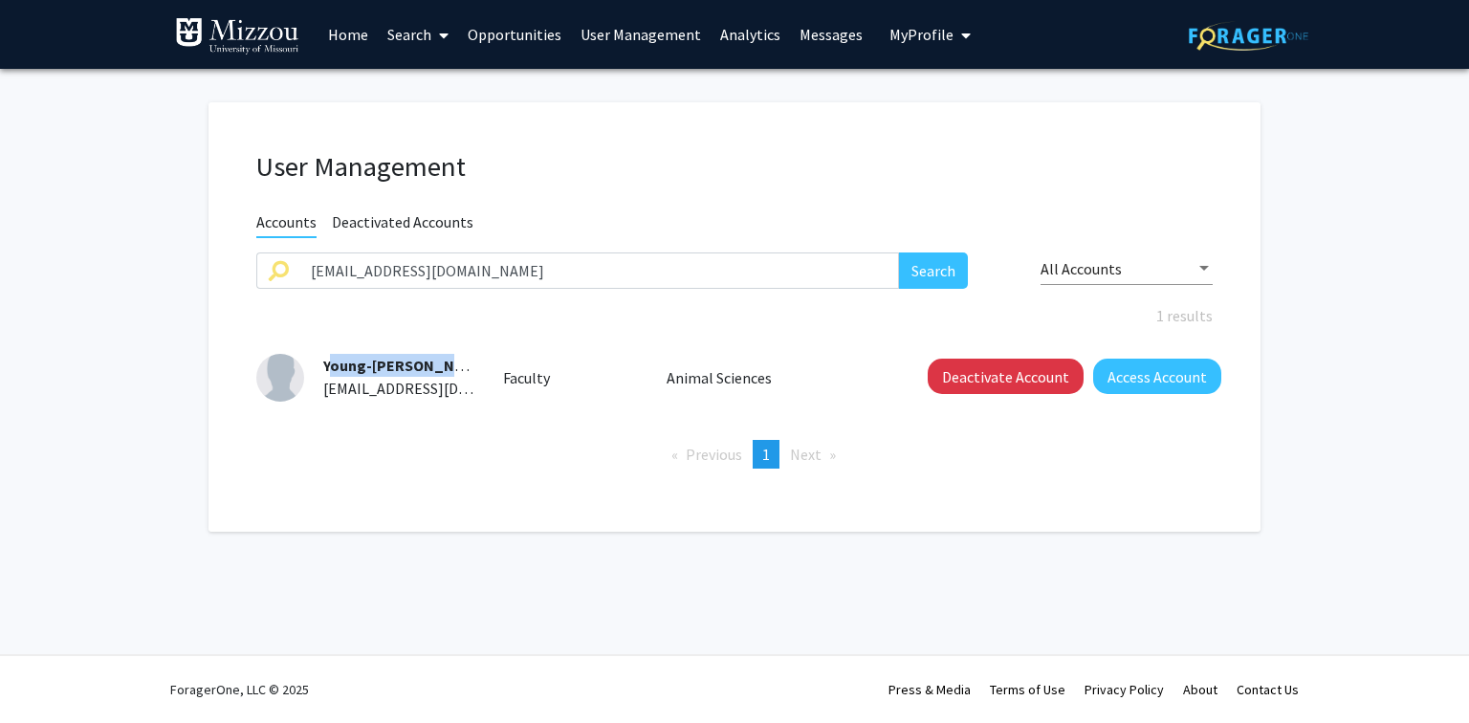
drag, startPoint x: 455, startPoint y: 366, endPoint x: 326, endPoint y: 363, distance: 129.2
click at [326, 363] on div "Young-Hee Jeoung yj4f2@umsystem.edu" at bounding box center [389, 377] width 170 height 46
copy span "Young-Hee Jeoung"
click at [995, 380] on button "Deactivate Account" at bounding box center [1006, 376] width 156 height 35
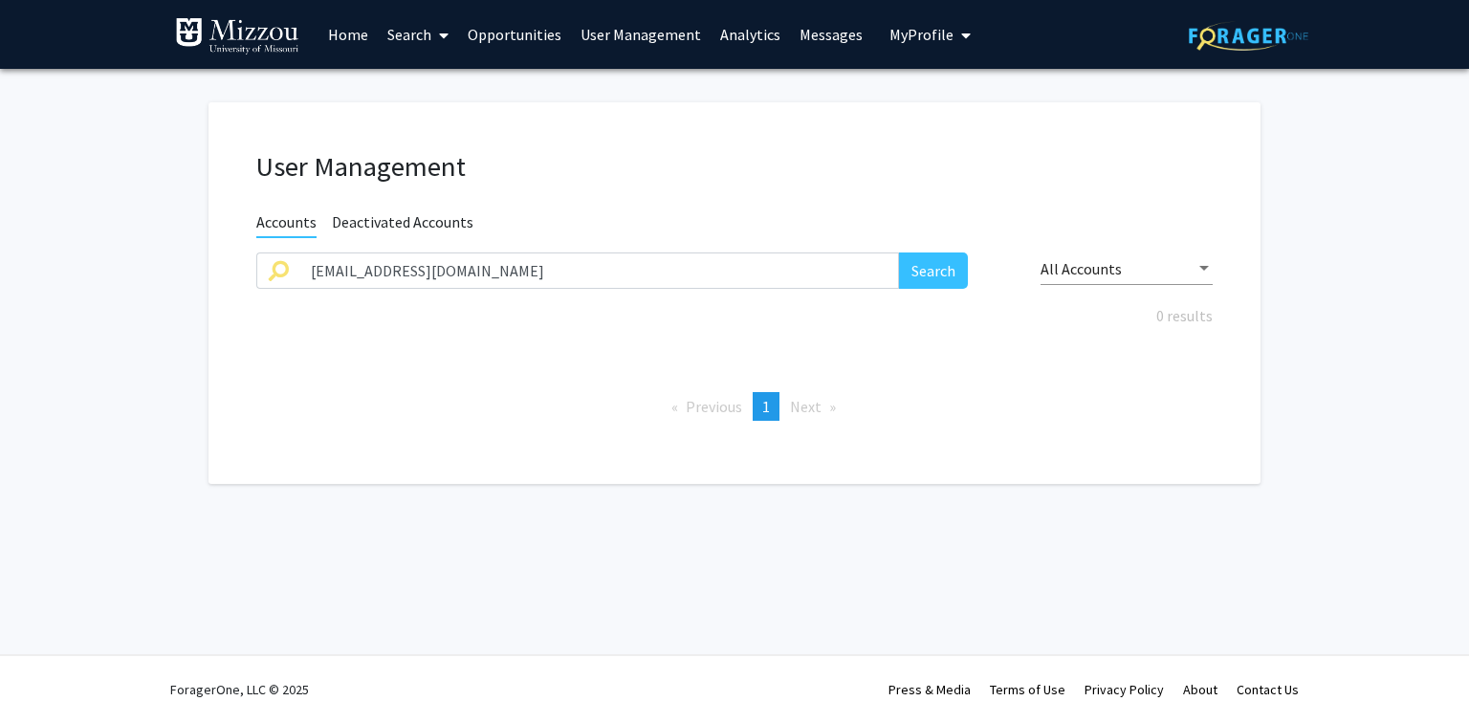
click at [619, 37] on link "User Management" at bounding box center [641, 34] width 140 height 67
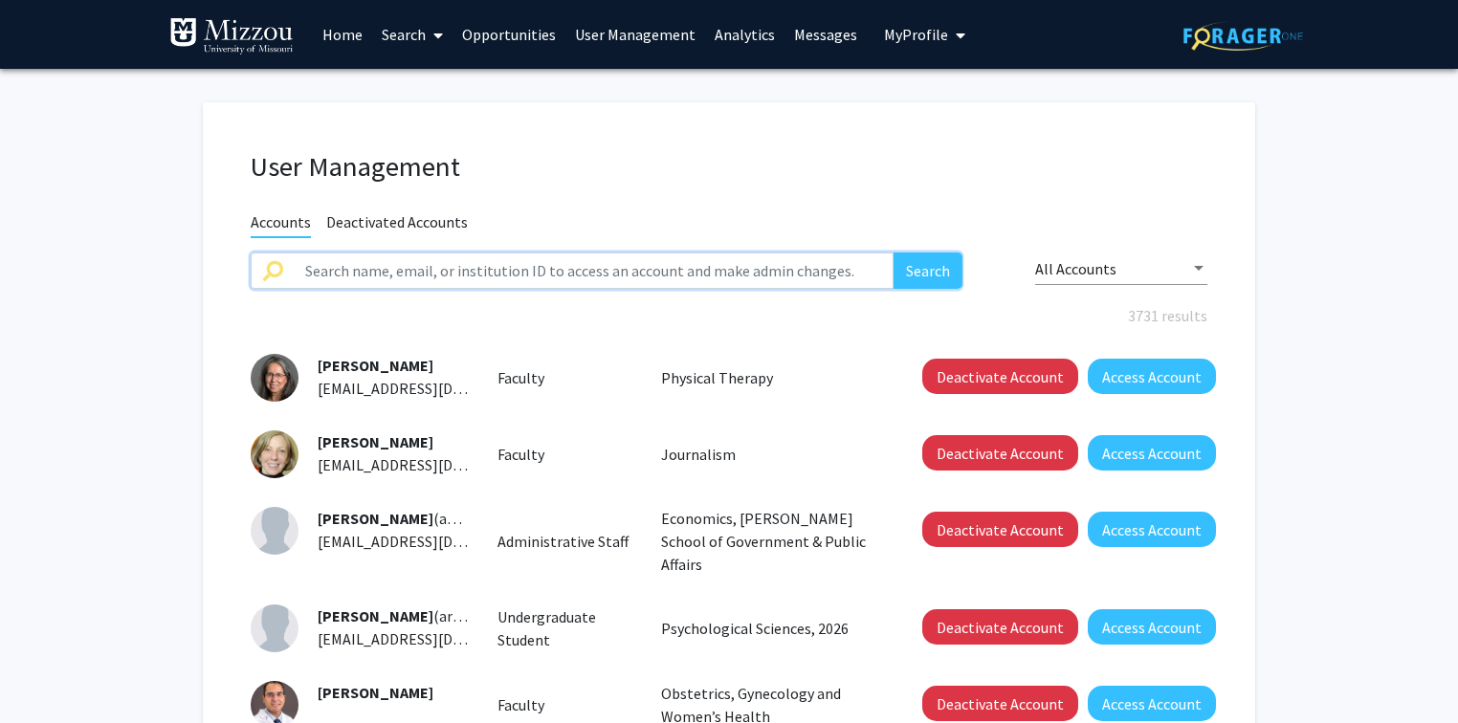
click at [550, 269] on input "text" at bounding box center [594, 271] width 600 height 36
paste input "jsjohnson@umsystem.edu"
type input "jsjohnson@umsystem.edu"
click at [893, 253] on button "Search" at bounding box center [927, 271] width 69 height 36
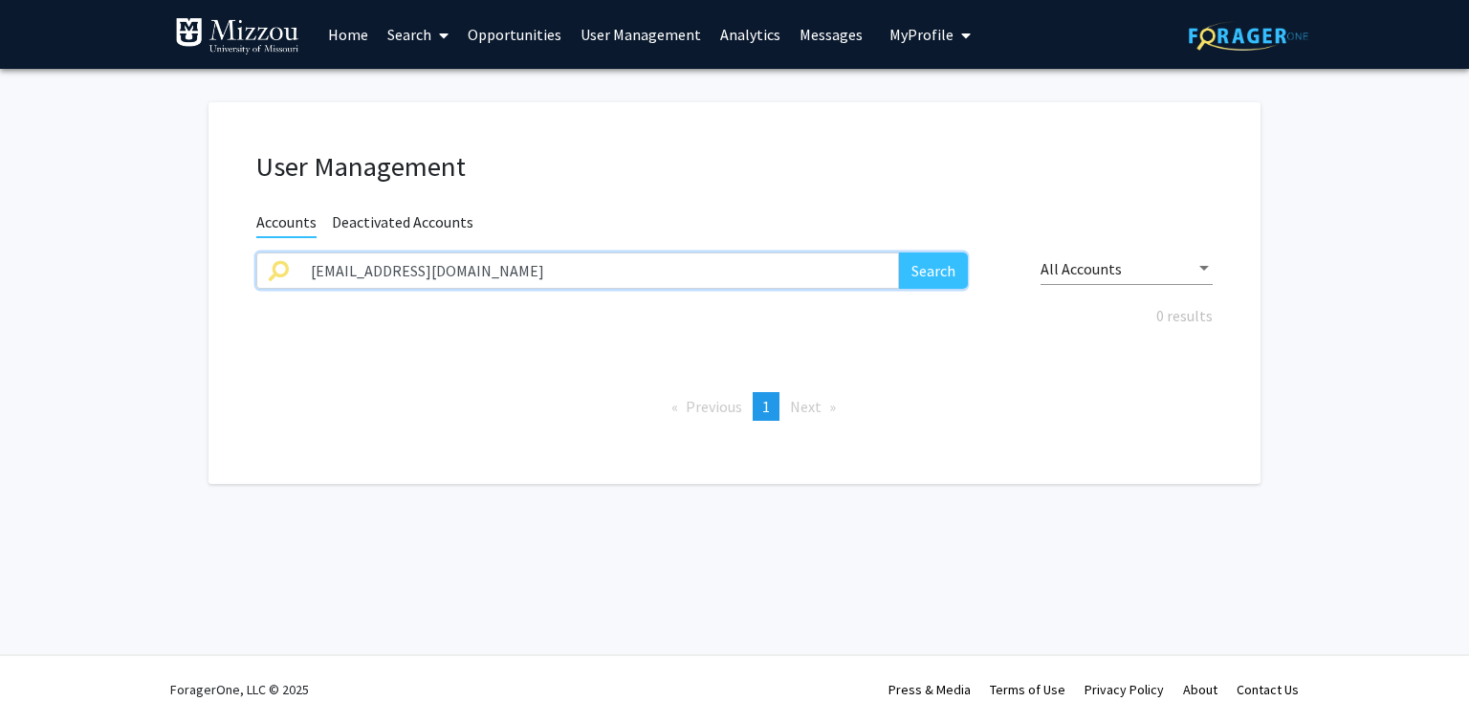
click at [550, 269] on input "jsjohnson@umsystem.edu" at bounding box center [599, 271] width 600 height 36
click at [899, 253] on button "Search" at bounding box center [933, 271] width 69 height 36
click at [550, 269] on input "jsjohnson@umsystem.edu" at bounding box center [599, 271] width 600 height 36
click at [929, 36] on span "My Profile" at bounding box center [922, 34] width 64 height 19
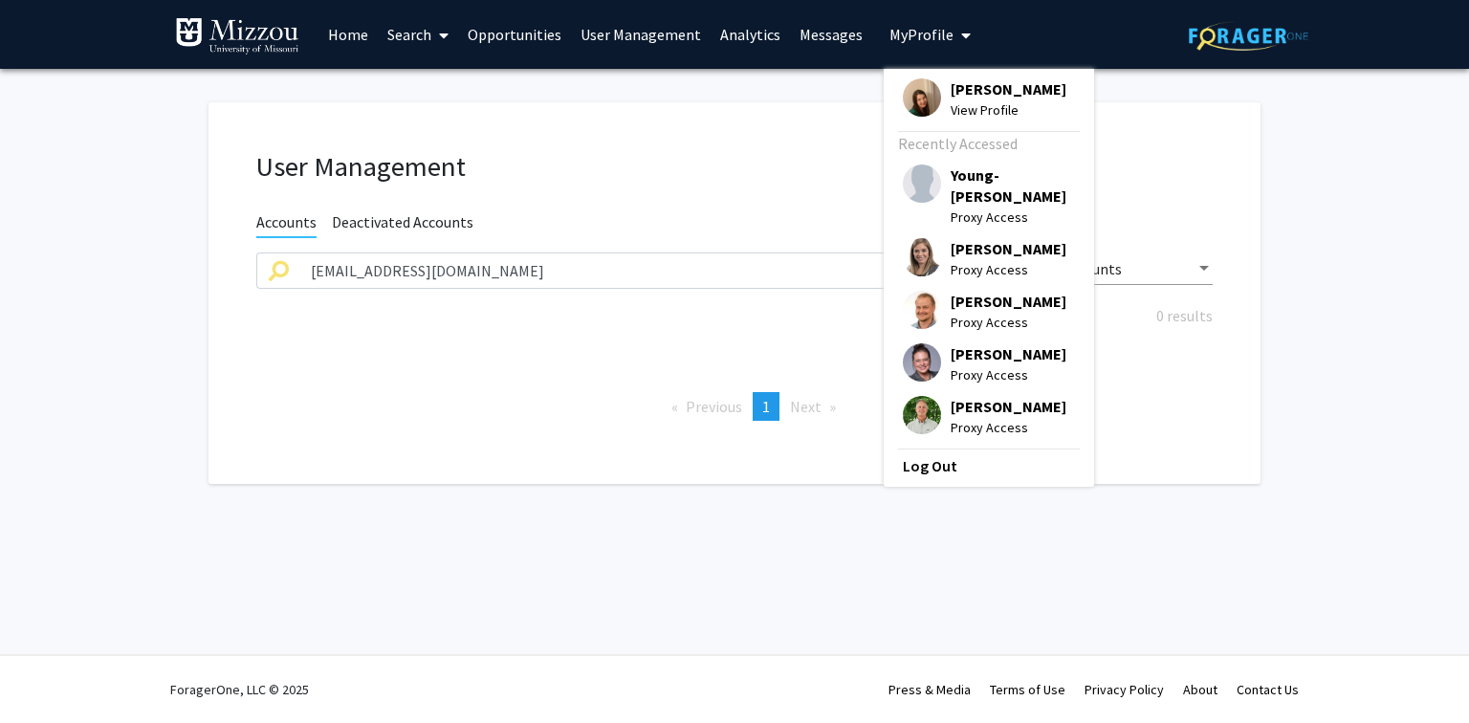
click at [951, 91] on span "[PERSON_NAME]" at bounding box center [1009, 88] width 116 height 21
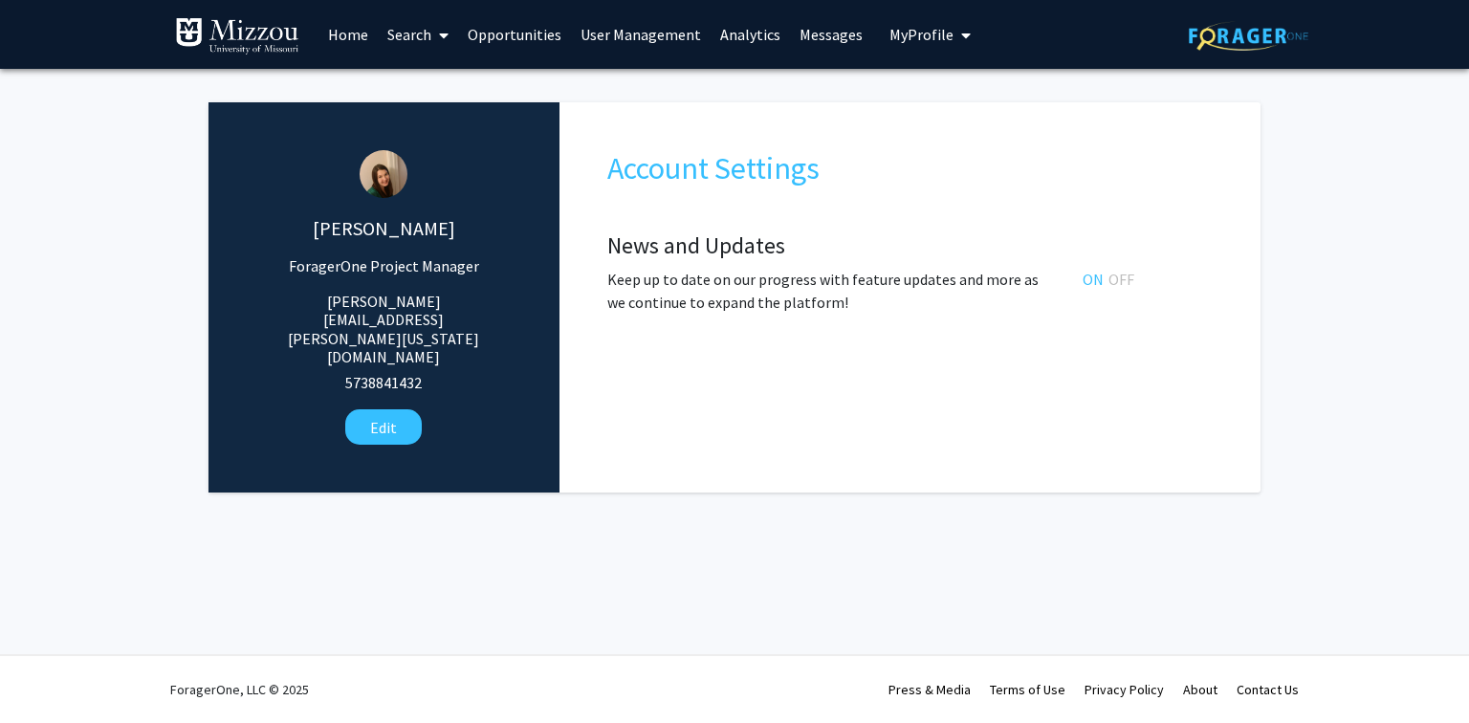
click at [650, 35] on link "User Management" at bounding box center [641, 34] width 140 height 67
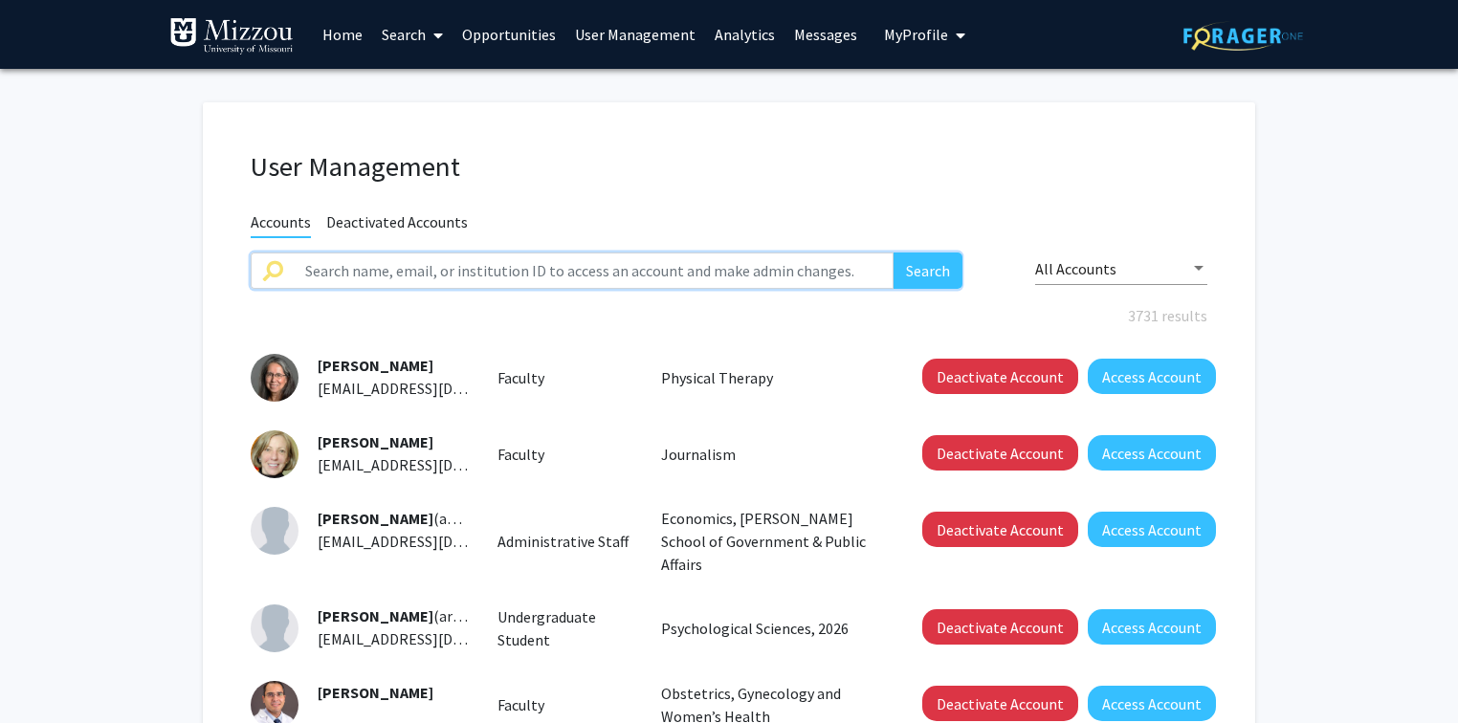
click at [522, 267] on input "text" at bounding box center [594, 271] width 600 height 36
paste input "jsjohnson@umsystem.edu"
type input "jsjohnson@umsystem.edu"
click at [893, 253] on button "Search" at bounding box center [927, 271] width 69 height 36
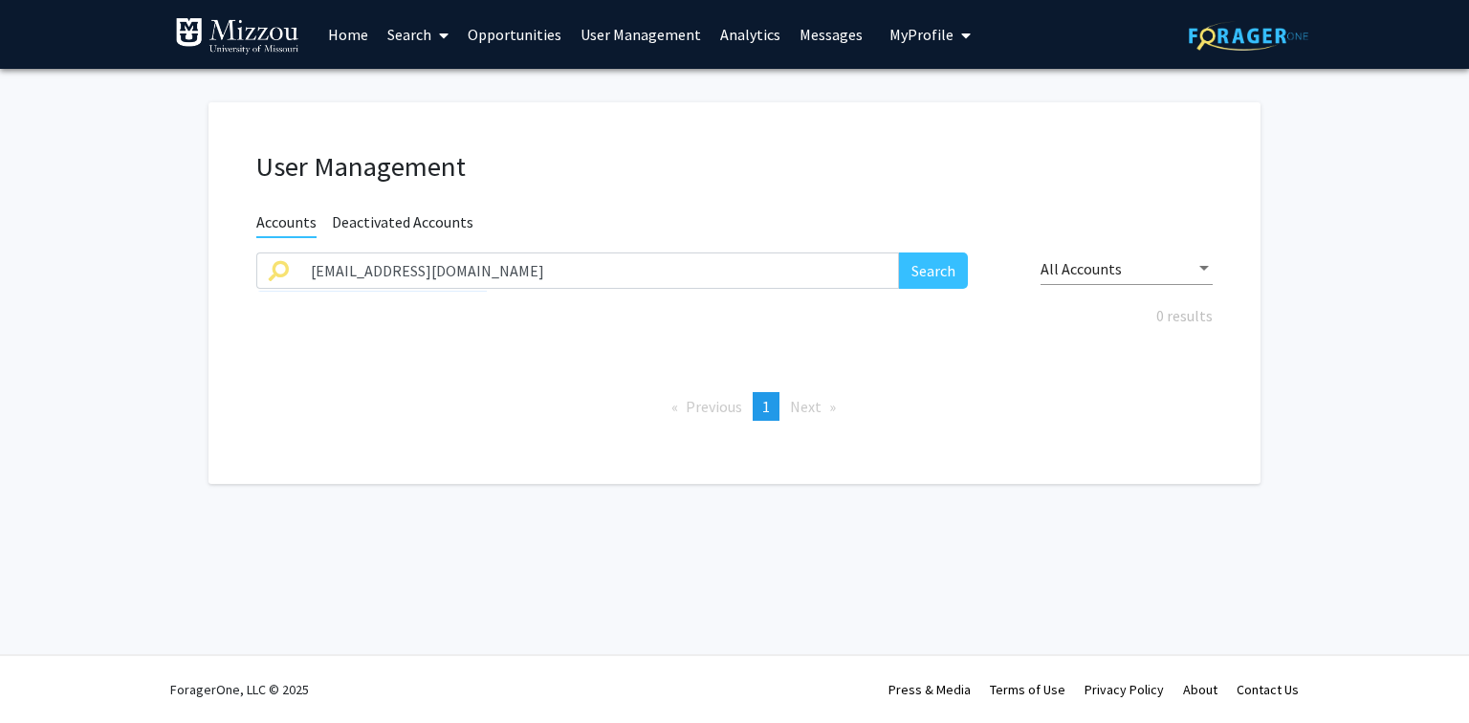
click at [454, 219] on span "Deactivated Accounts" at bounding box center [403, 224] width 142 height 24
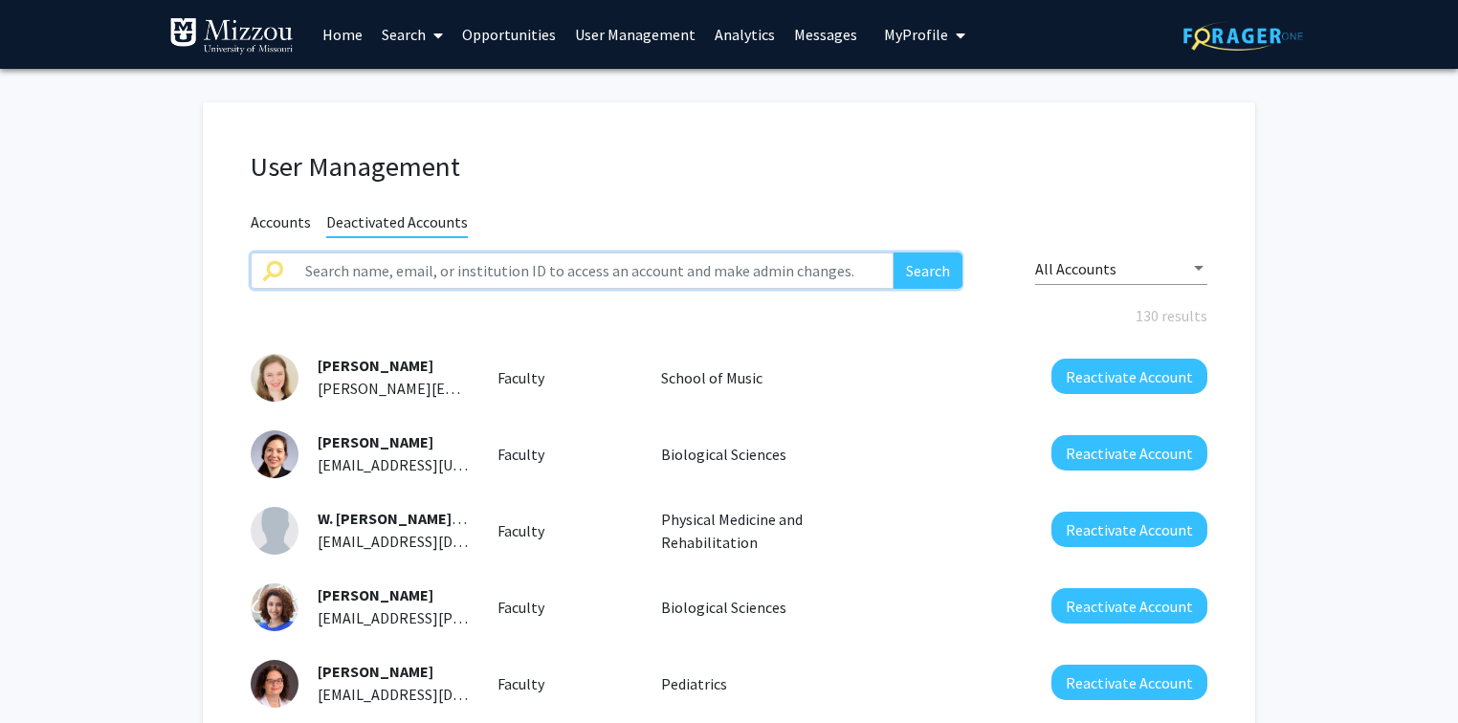
click at [451, 273] on input "text" at bounding box center [594, 271] width 600 height 36
paste input "jsjohnson@umsystem.edu"
click at [893, 253] on button "Search" at bounding box center [927, 271] width 69 height 36
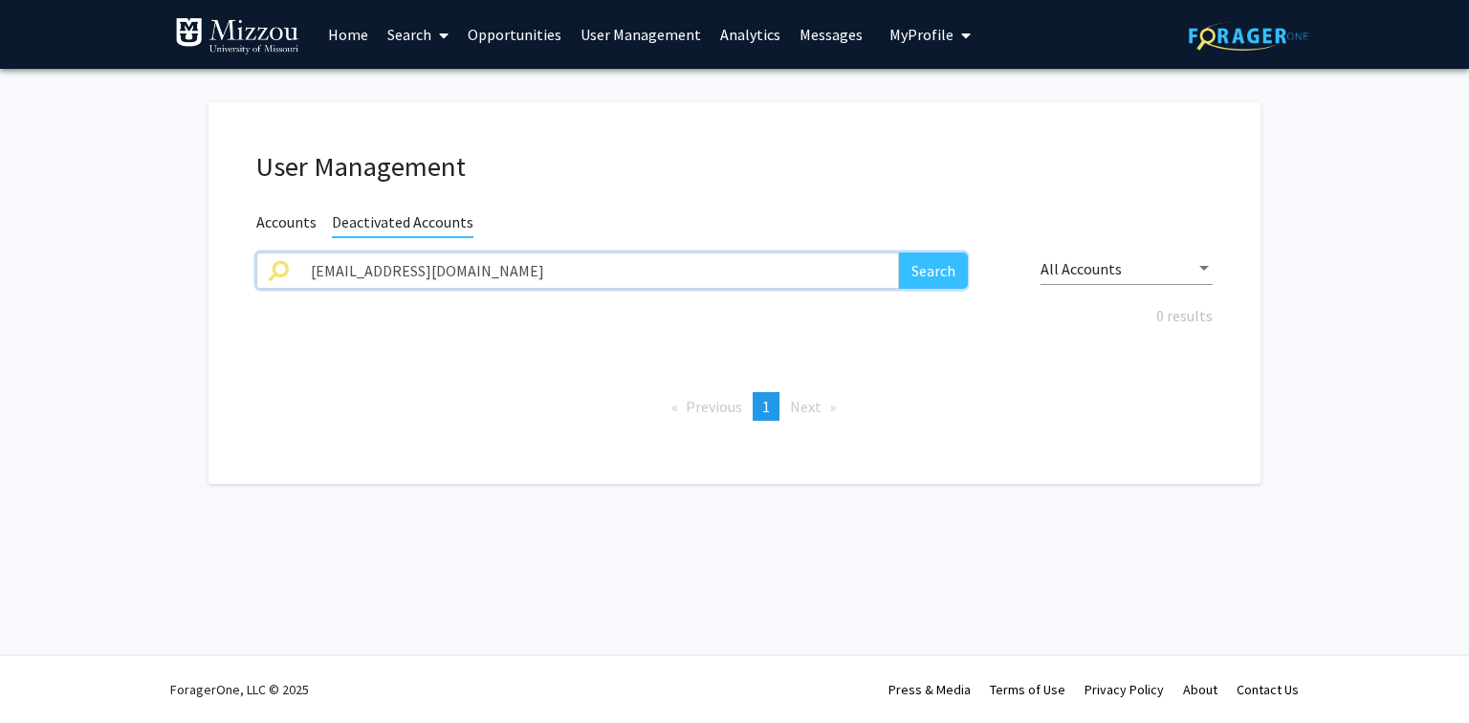
click at [505, 275] on input "jsjohnson@umsystem.edu" at bounding box center [599, 271] width 600 height 36
type input "jsjohnson"
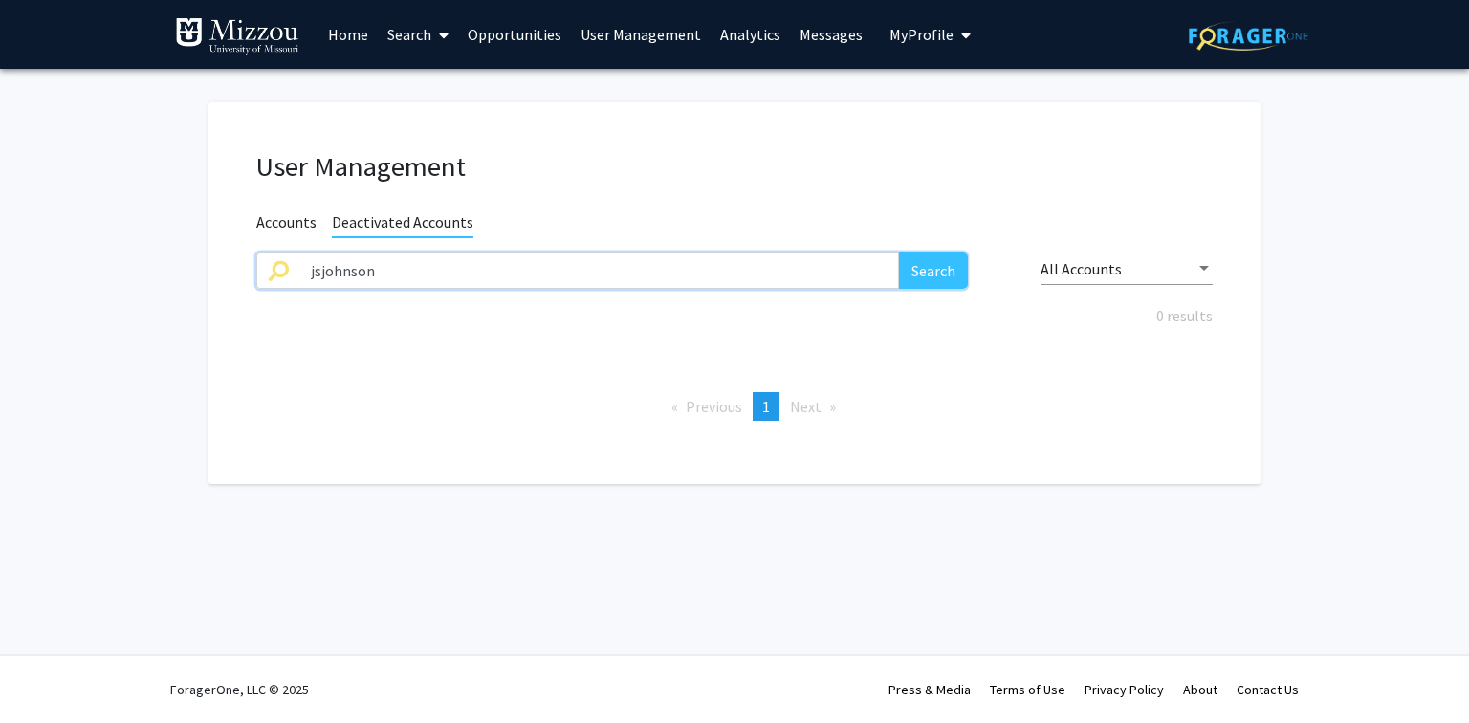
click at [899, 253] on button "Search" at bounding box center [933, 271] width 69 height 36
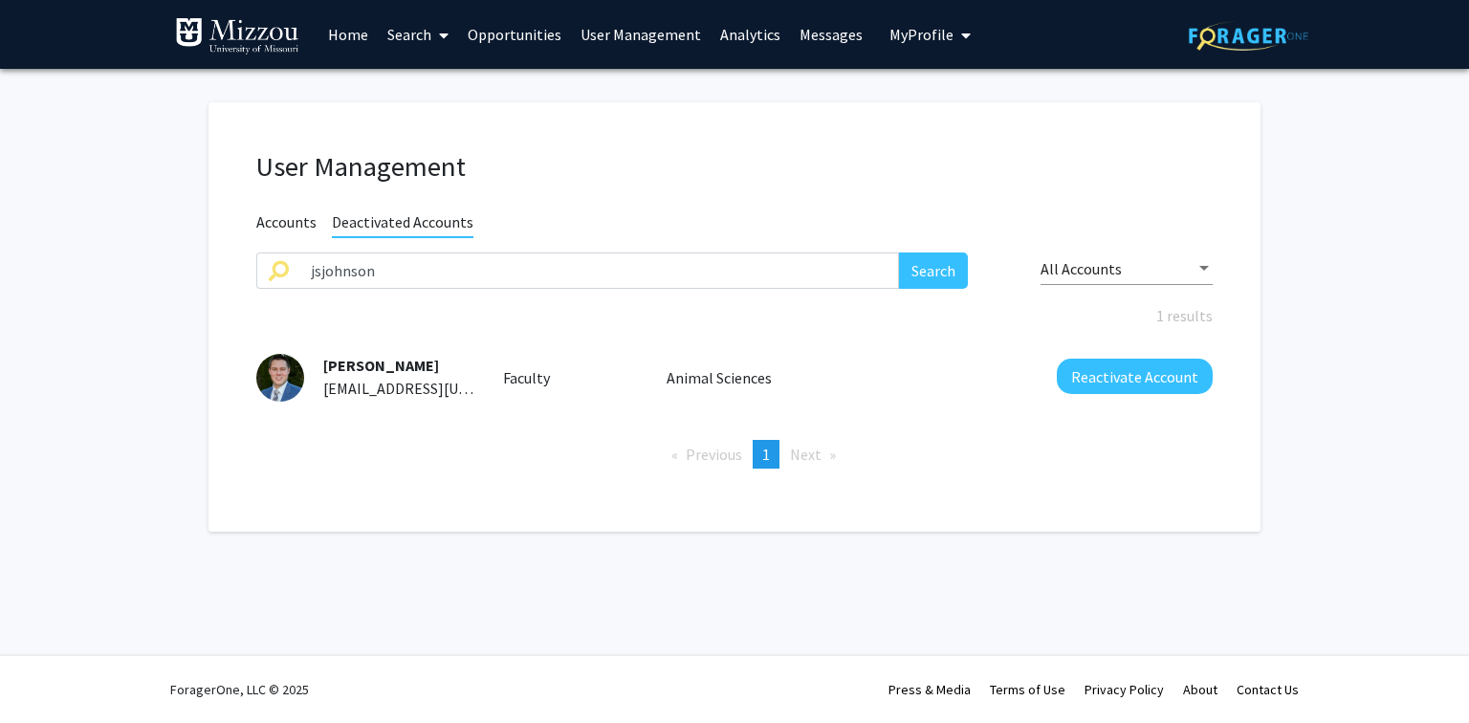
click at [272, 222] on span "Accounts" at bounding box center [286, 224] width 60 height 24
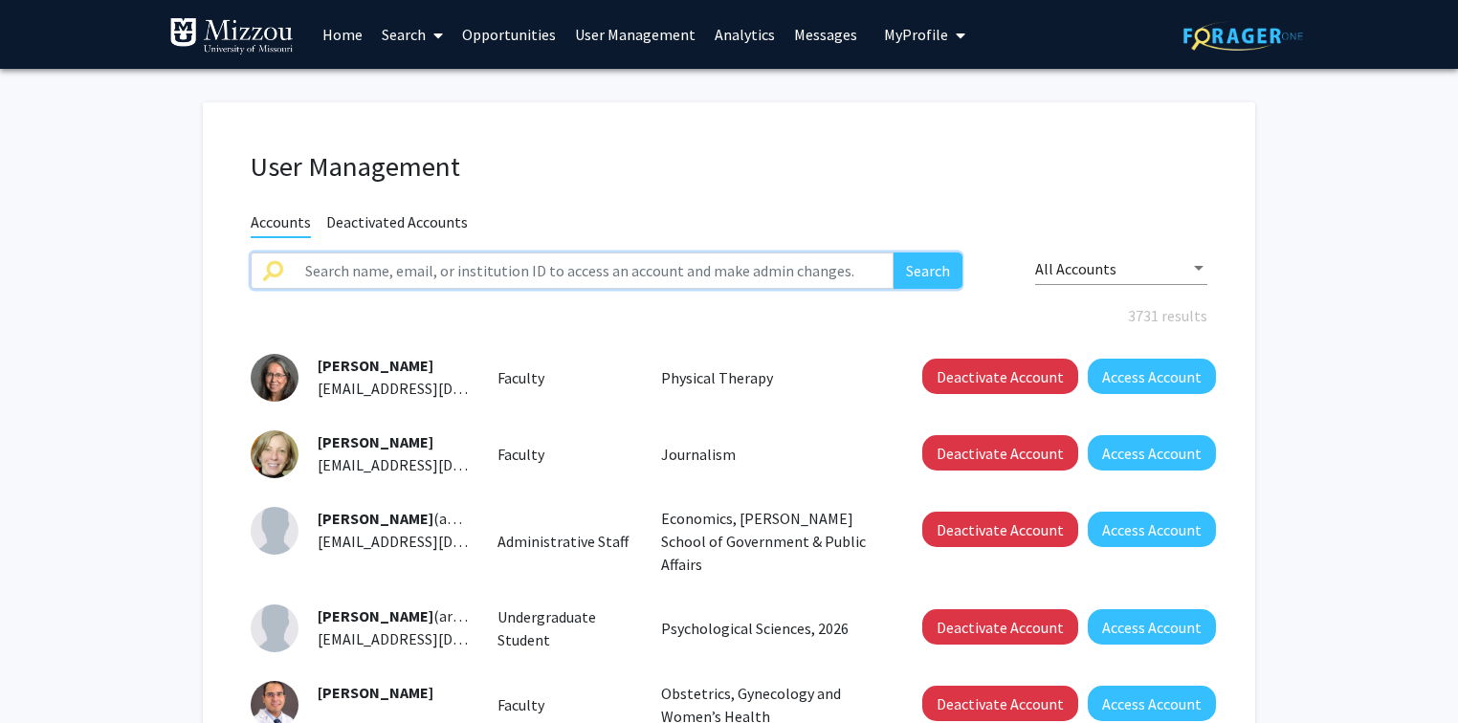
click at [312, 265] on input "text" at bounding box center [594, 271] width 600 height 36
type input "jsjohnson"
click at [893, 253] on button "Search" at bounding box center [927, 271] width 69 height 36
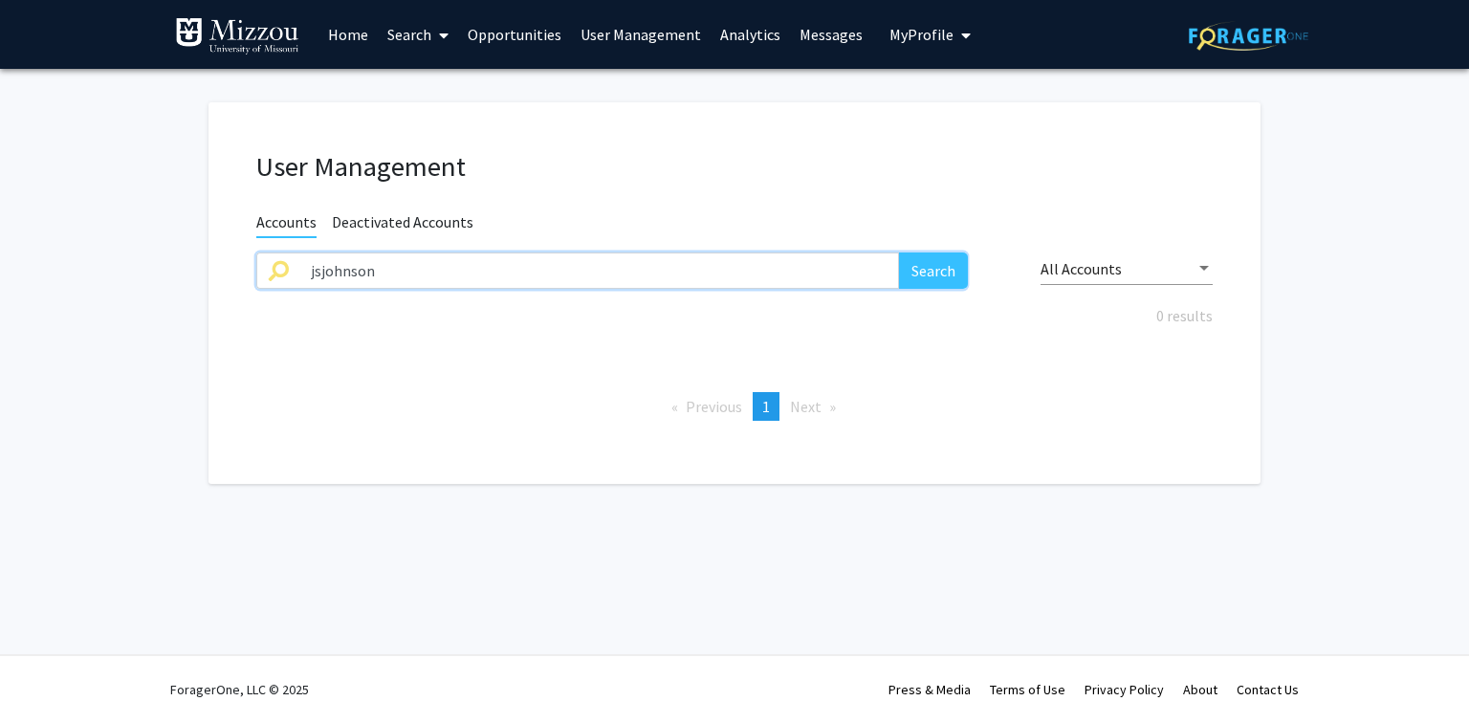
click at [398, 271] on input "jsjohnson" at bounding box center [599, 271] width 600 height 36
click at [513, 187] on div "User Management" at bounding box center [734, 170] width 985 height 41
click at [459, 221] on span "Deactivated Accounts" at bounding box center [403, 224] width 142 height 24
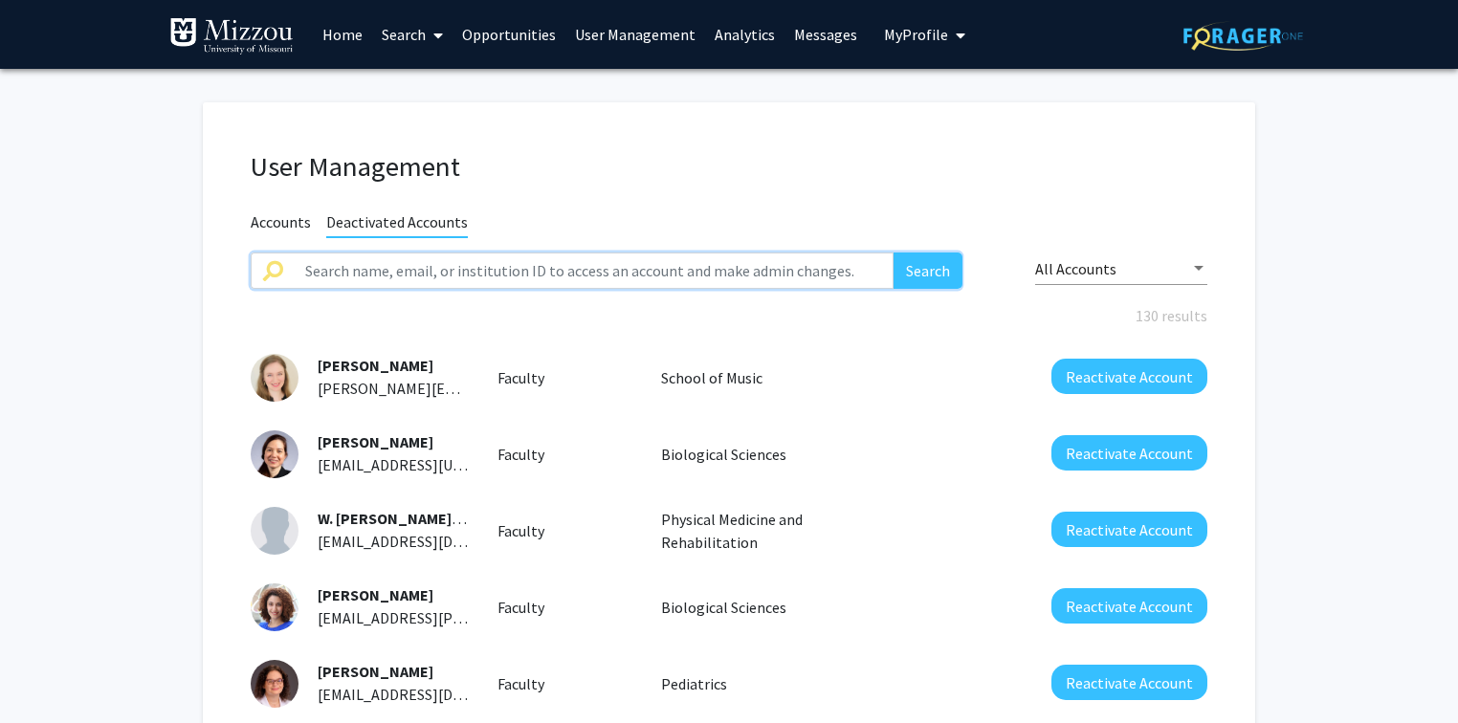
click at [497, 272] on input "text" at bounding box center [594, 271] width 600 height 36
type input "j"
click at [482, 279] on input "text" at bounding box center [594, 271] width 600 height 36
type input "jsjohnson"
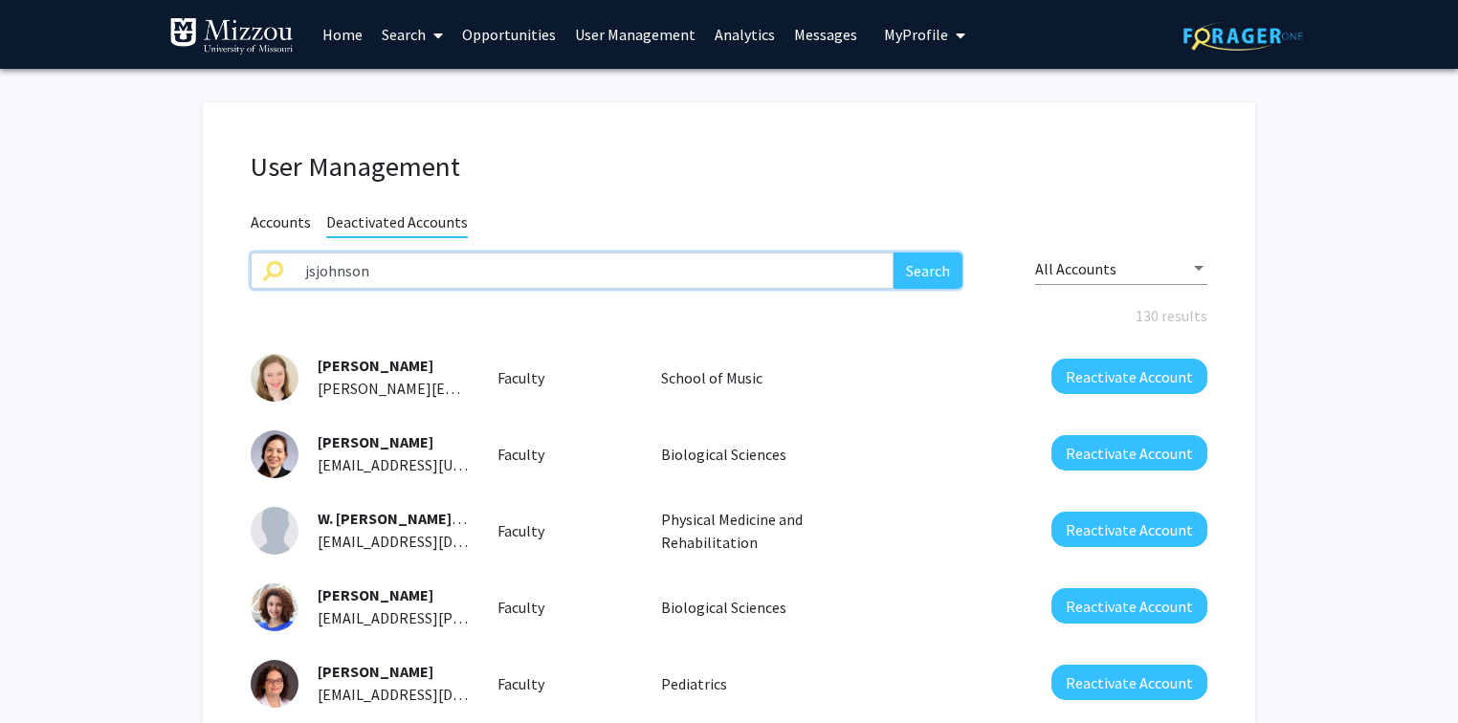
click at [893, 253] on button "Search" at bounding box center [927, 271] width 69 height 36
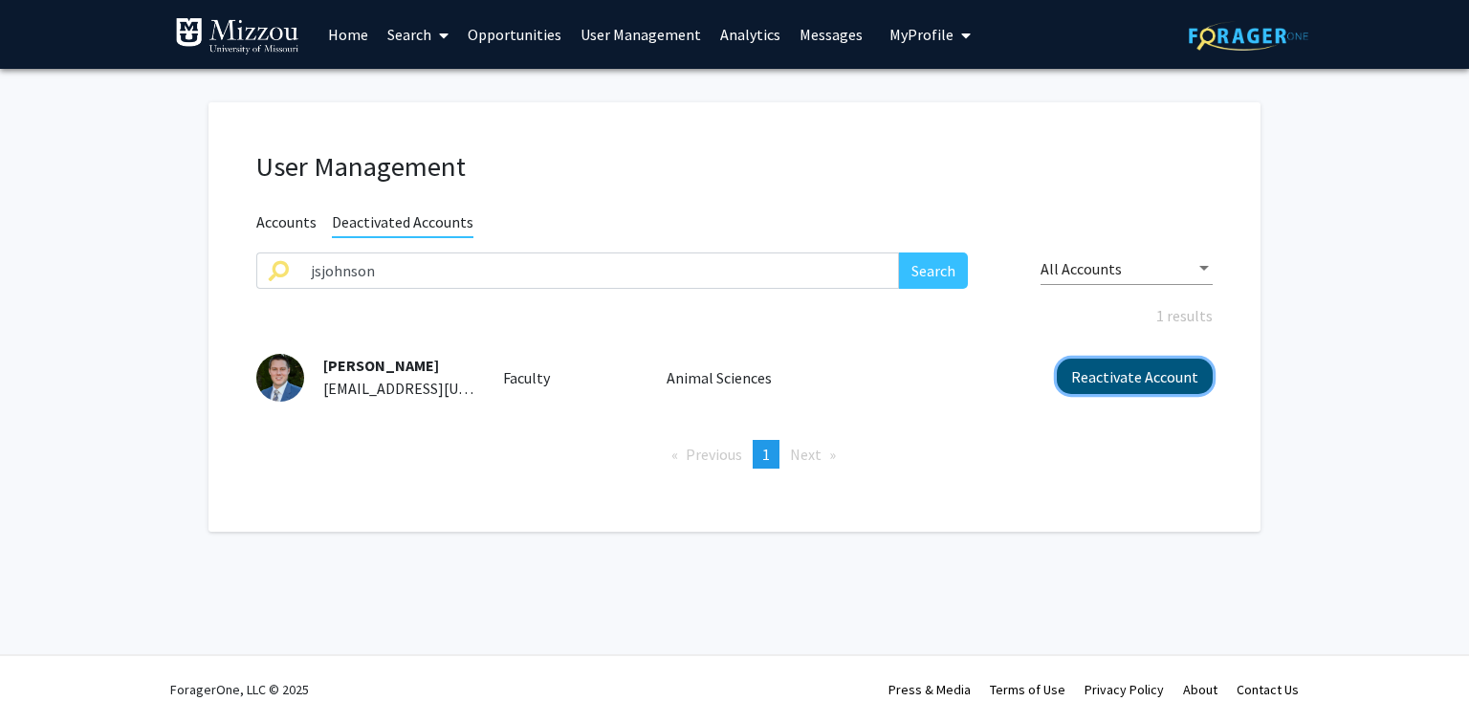
click at [1132, 382] on button "Reactivate Account" at bounding box center [1135, 376] width 156 height 35
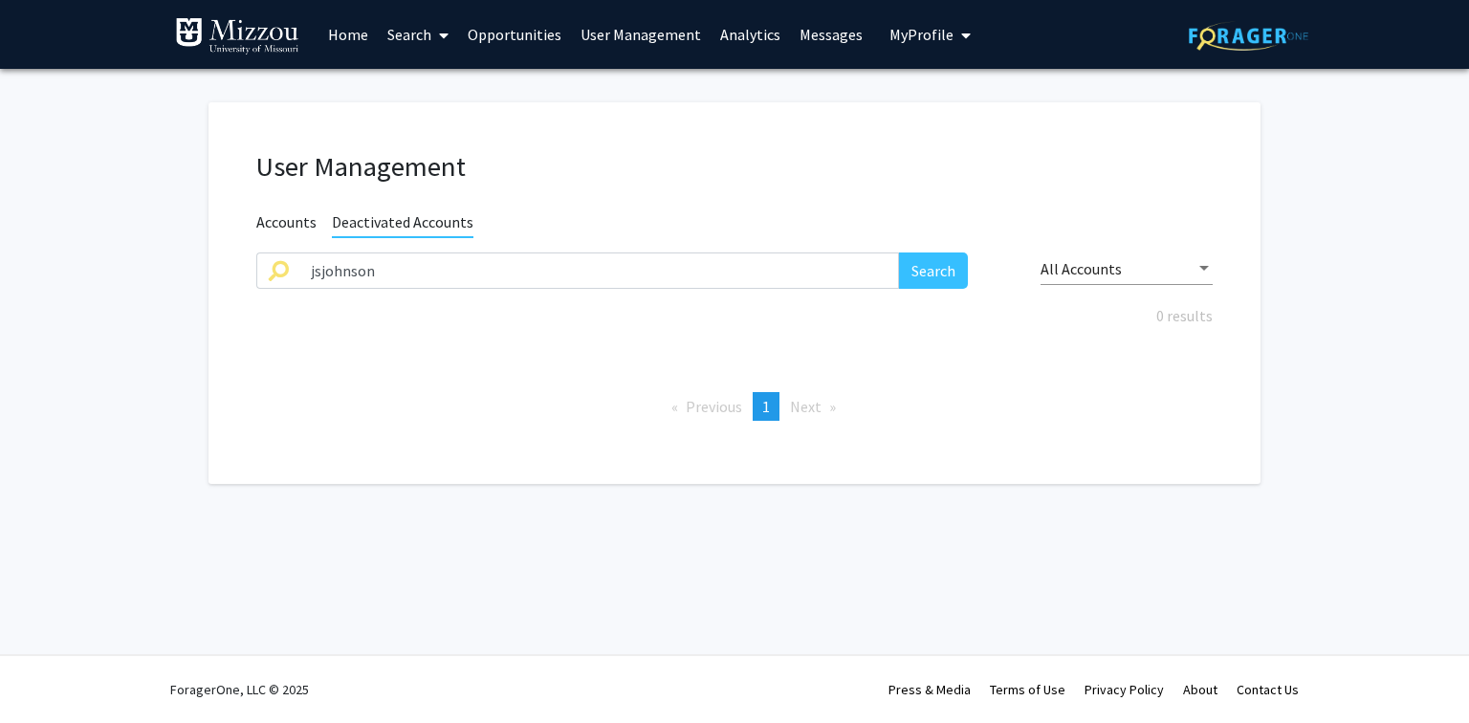
click at [299, 221] on span "Accounts" at bounding box center [286, 224] width 60 height 24
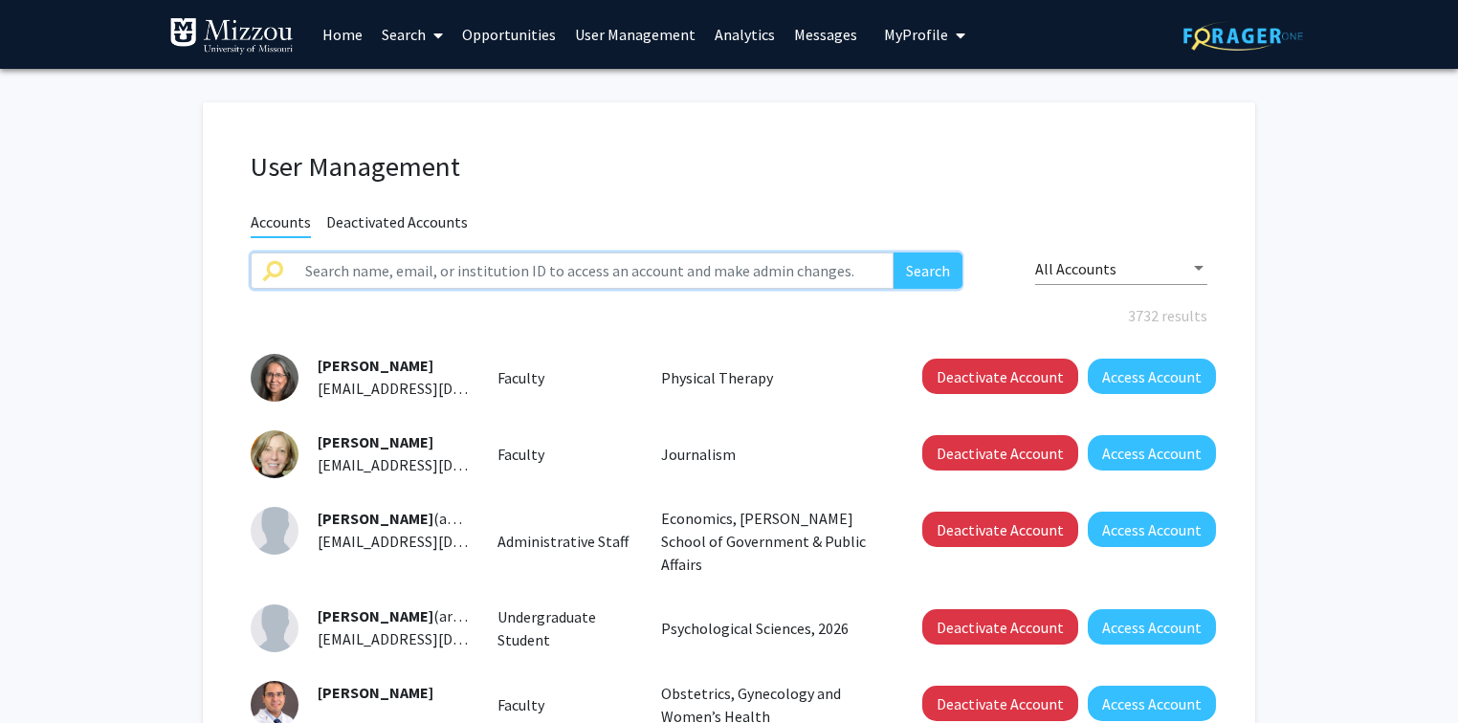
click at [330, 268] on input "text" at bounding box center [594, 271] width 600 height 36
paste input "jsjohnson@missouri.edu"
type input "jsjohnson@missouri.edu"
click at [936, 264] on button "Search" at bounding box center [927, 271] width 69 height 36
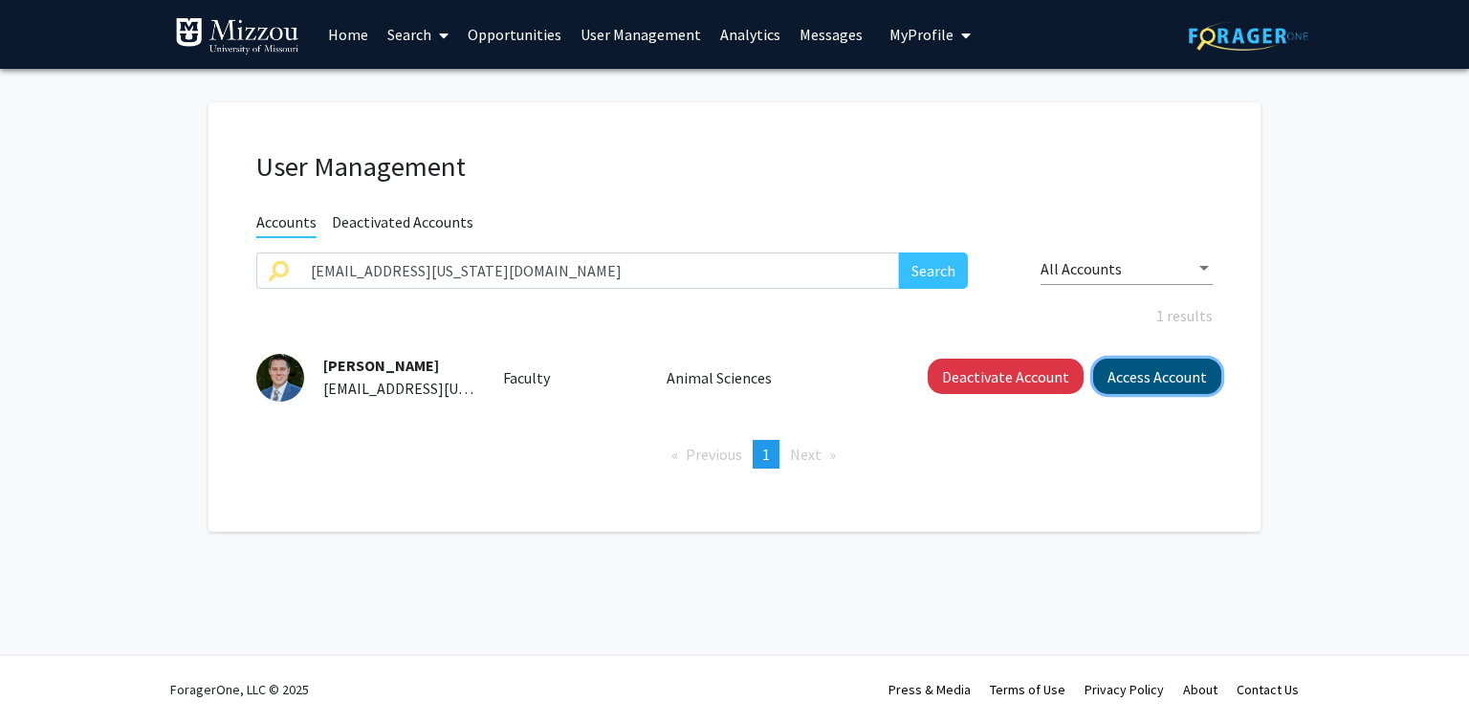
click at [1138, 377] on button "Access Account" at bounding box center [1157, 376] width 128 height 35
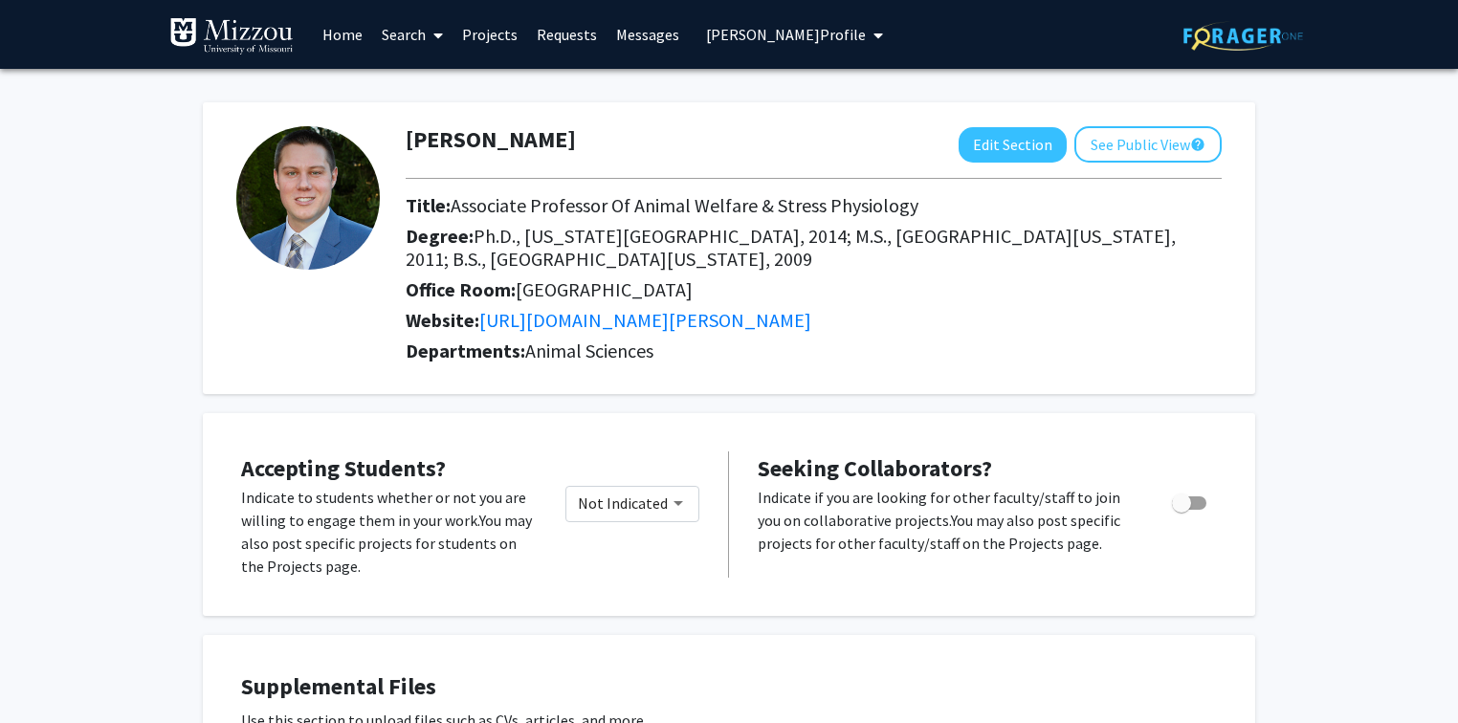
click at [722, 32] on span "Jay Johnson's Profile" at bounding box center [786, 34] width 160 height 19
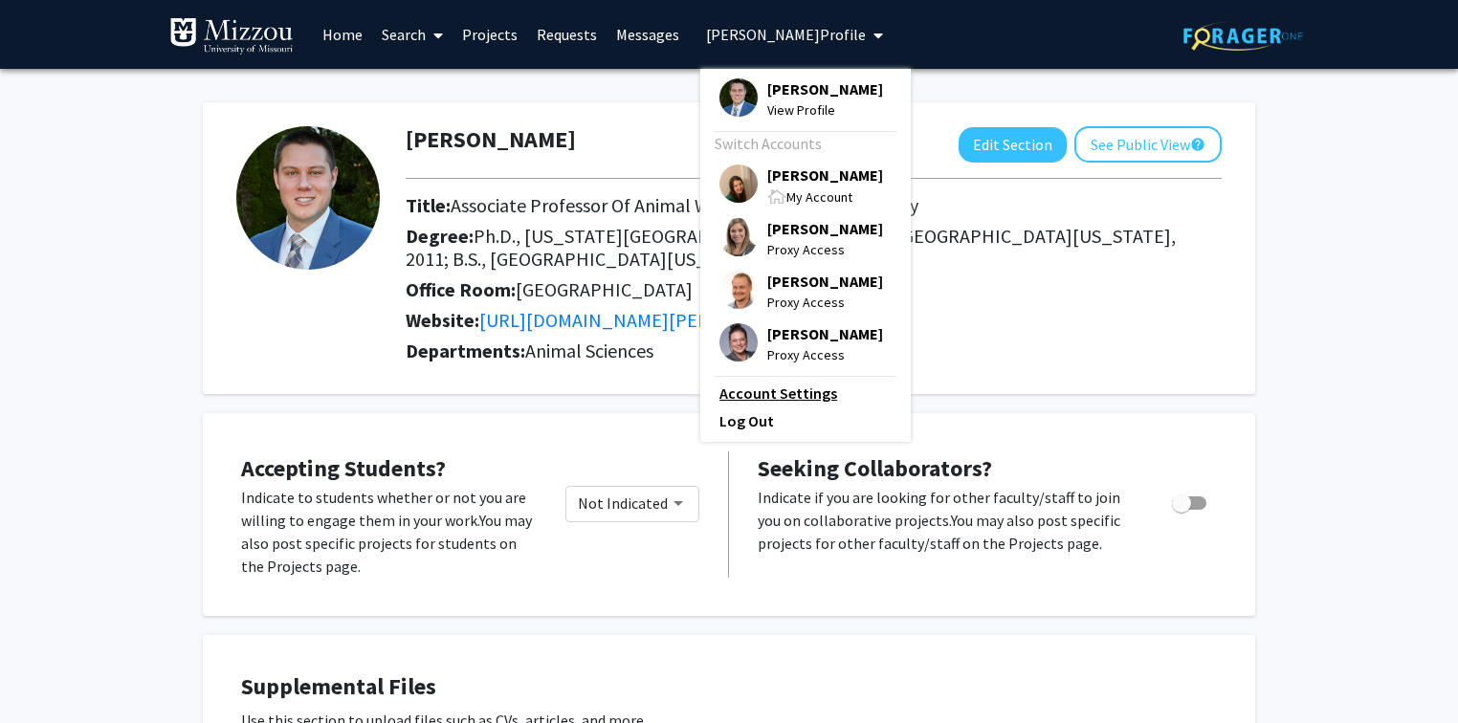
click at [770, 404] on link "Account Settings" at bounding box center [805, 393] width 172 height 23
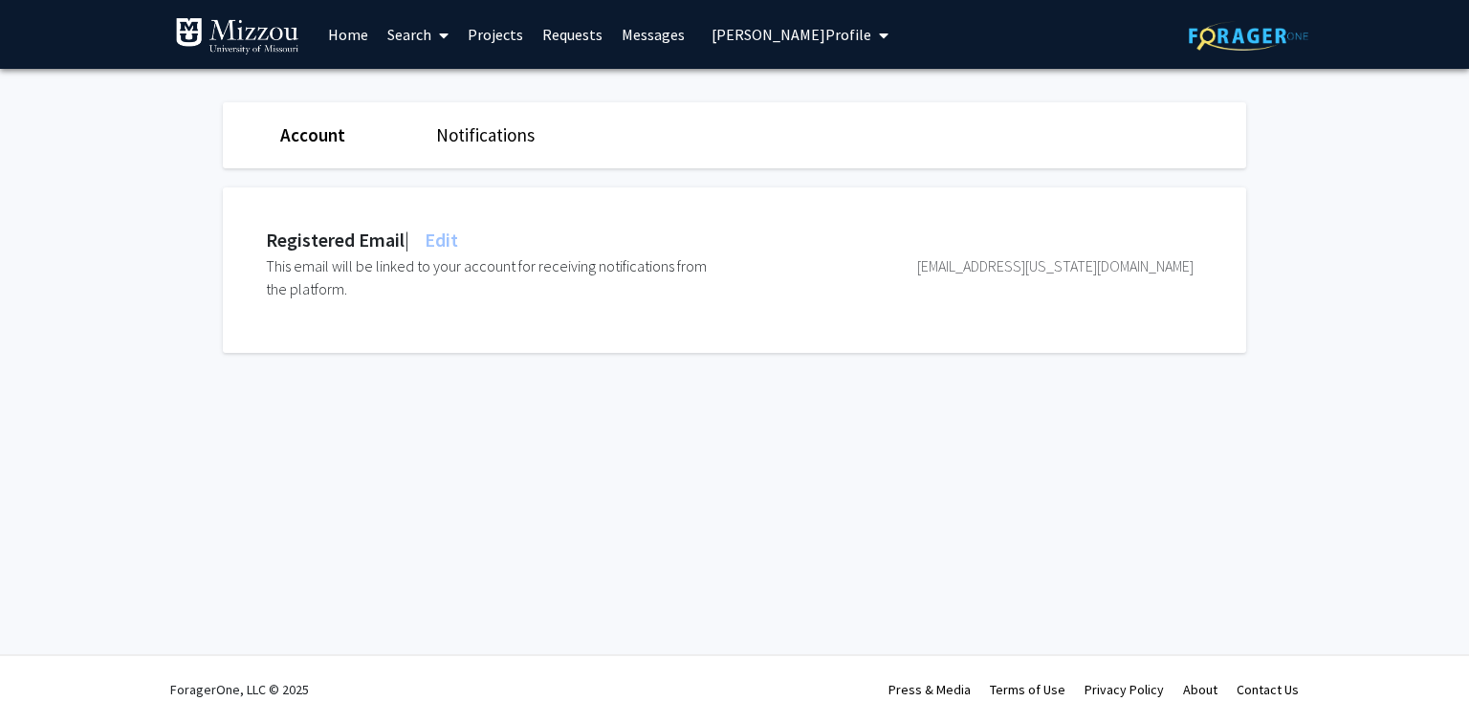
click at [307, 452] on div "Skip navigation Home Search Projects Requests Messages Jay Johnson's Profile Ja…" at bounding box center [734, 361] width 1469 height 723
click at [746, 33] on span "Jay Johnson's Profile" at bounding box center [792, 34] width 160 height 19
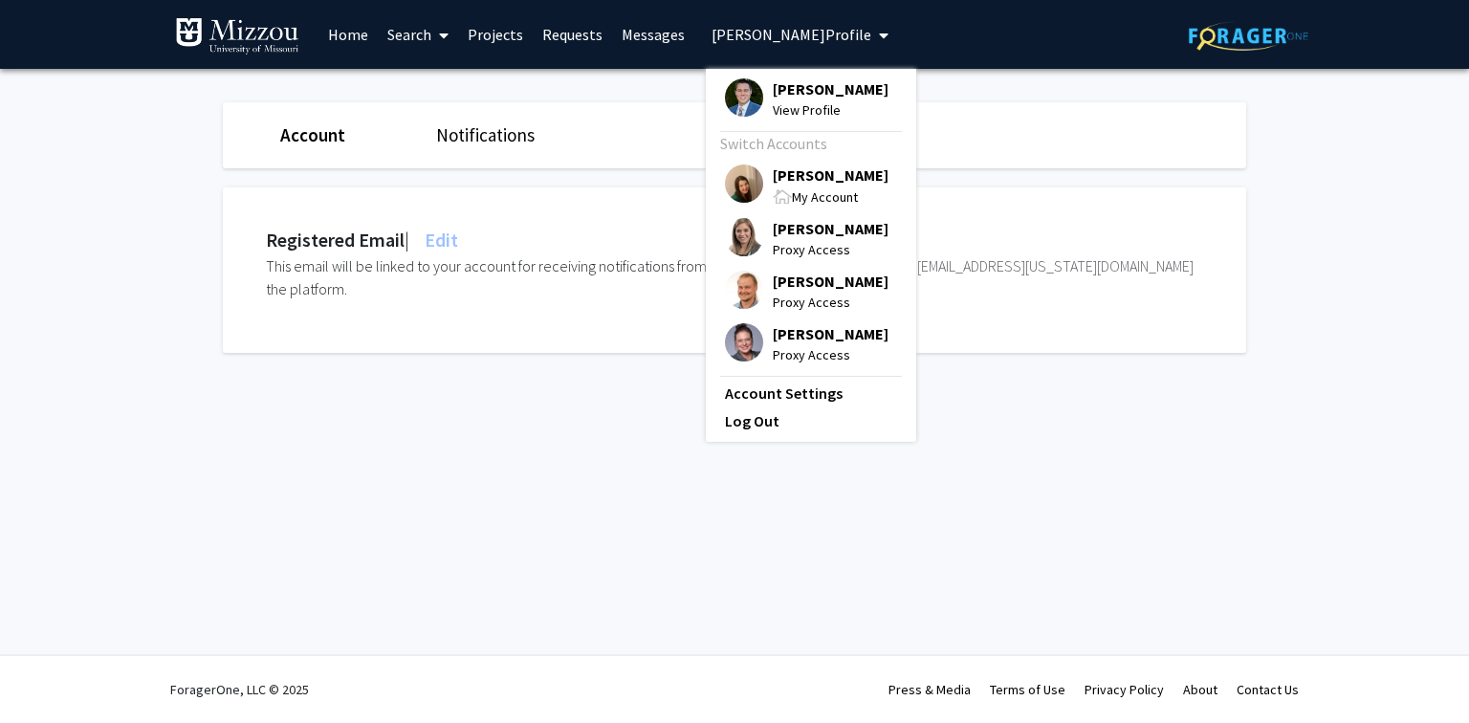
click at [1030, 132] on div "Account Notifications" at bounding box center [735, 135] width 1052 height 66
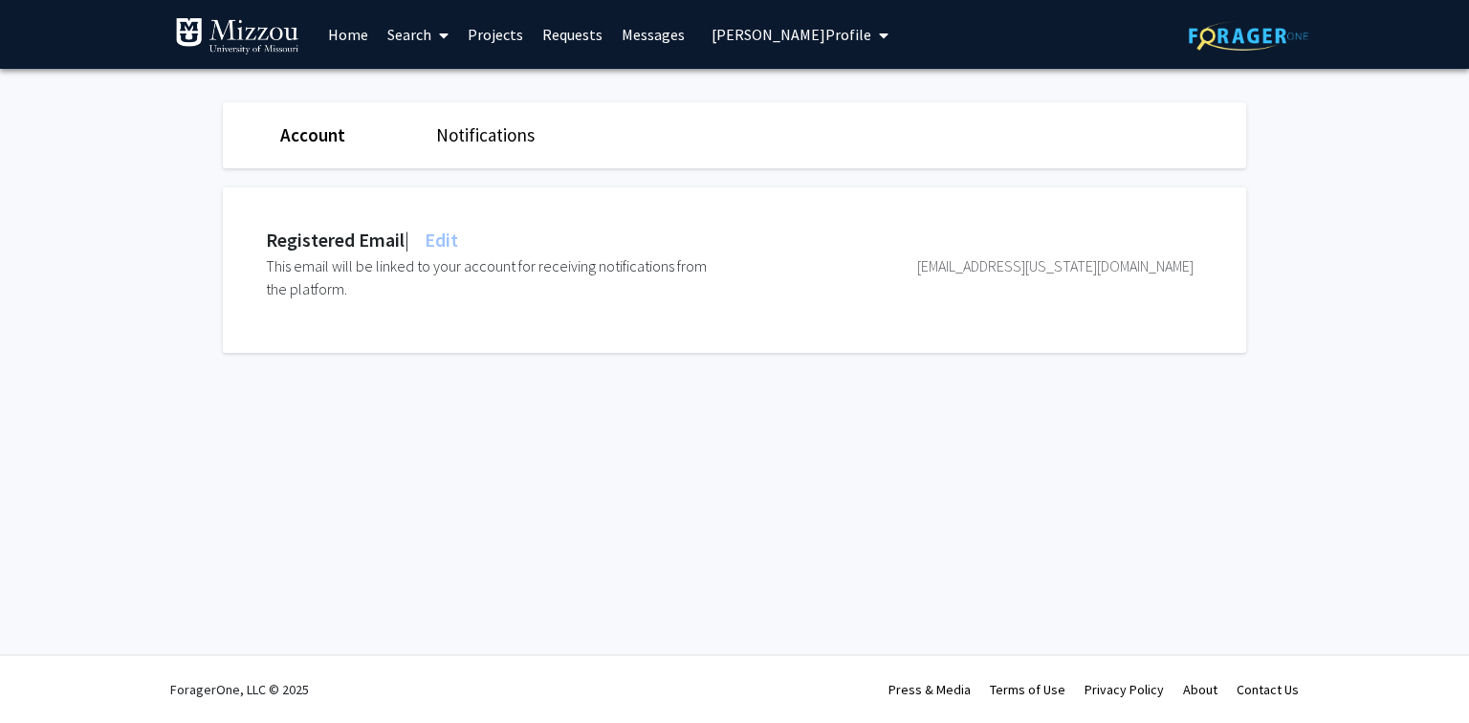
click at [456, 240] on span "Edit" at bounding box center [439, 240] width 37 height 24
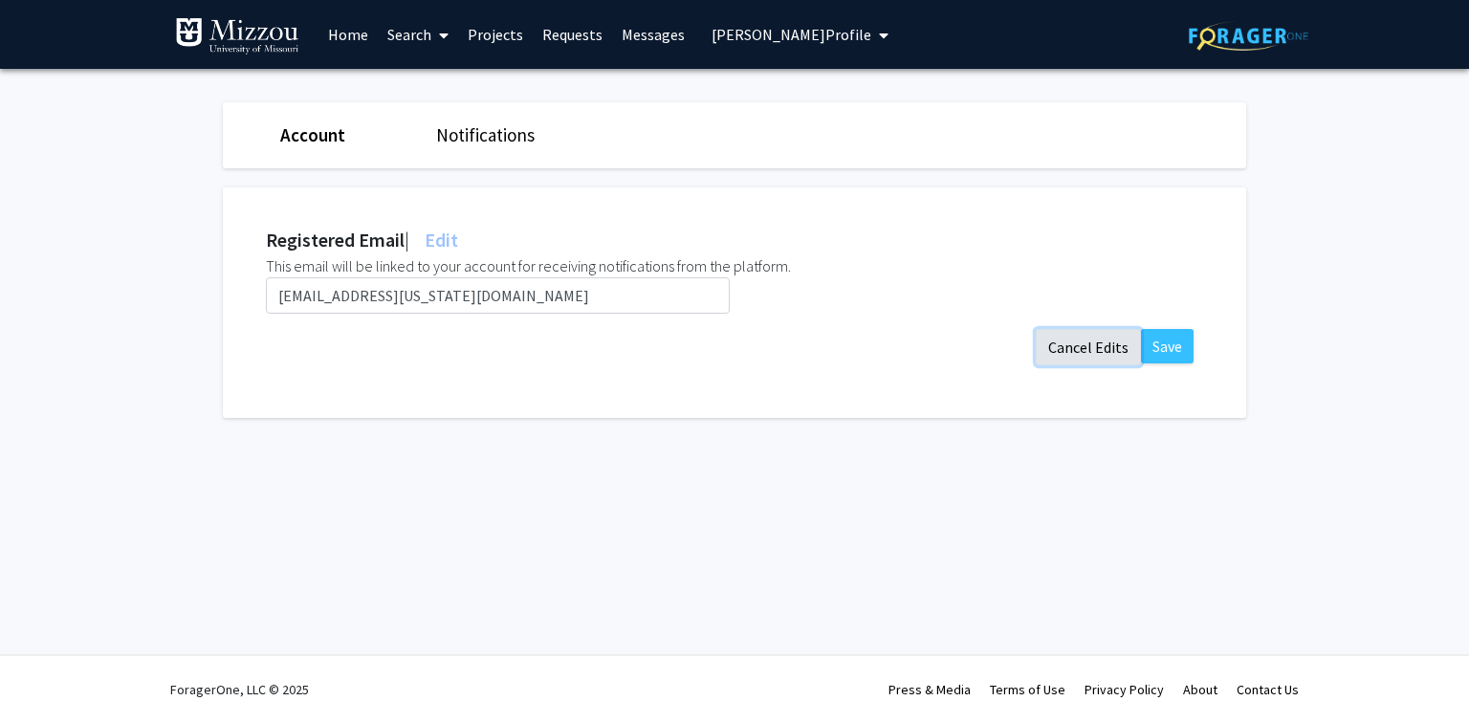
click at [1071, 343] on button "Cancel Edits" at bounding box center [1088, 347] width 105 height 36
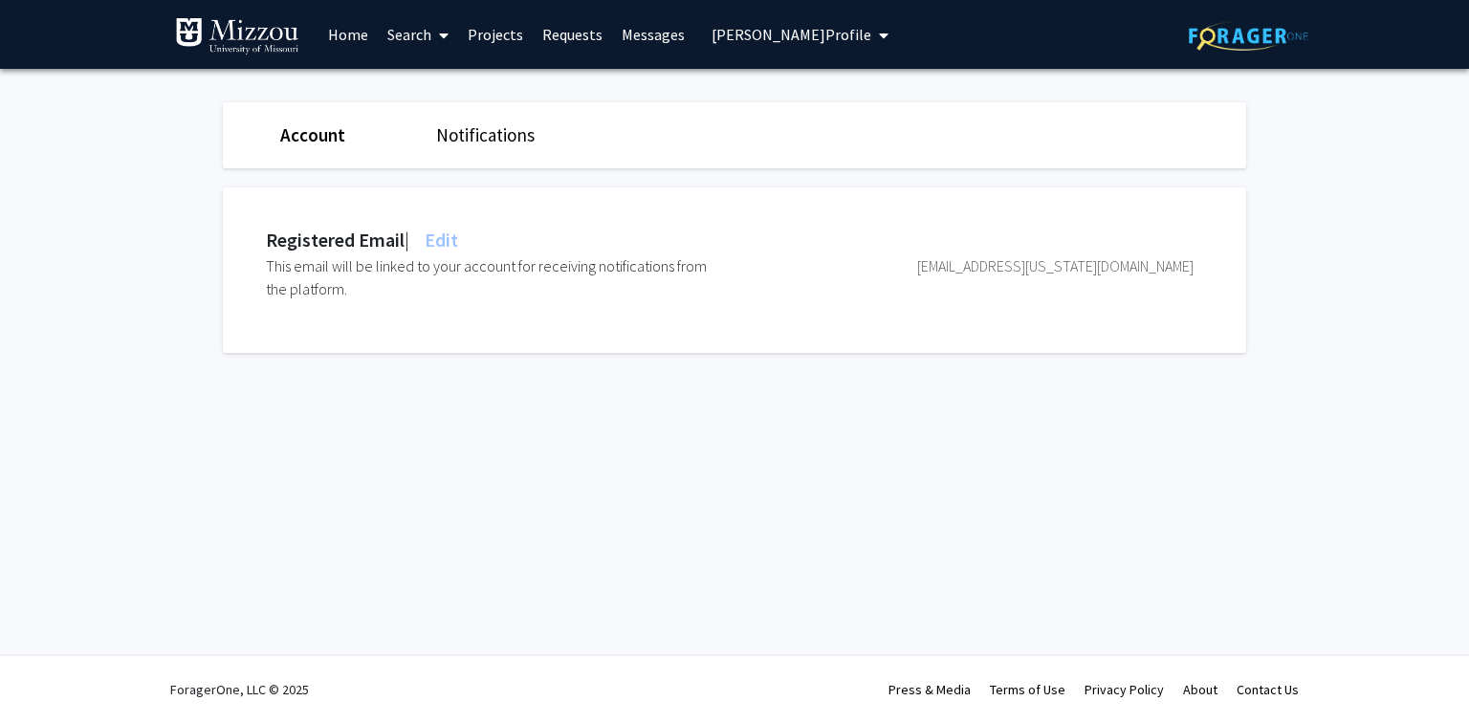
click at [827, 38] on span "Jay Johnson's Profile" at bounding box center [792, 34] width 160 height 19
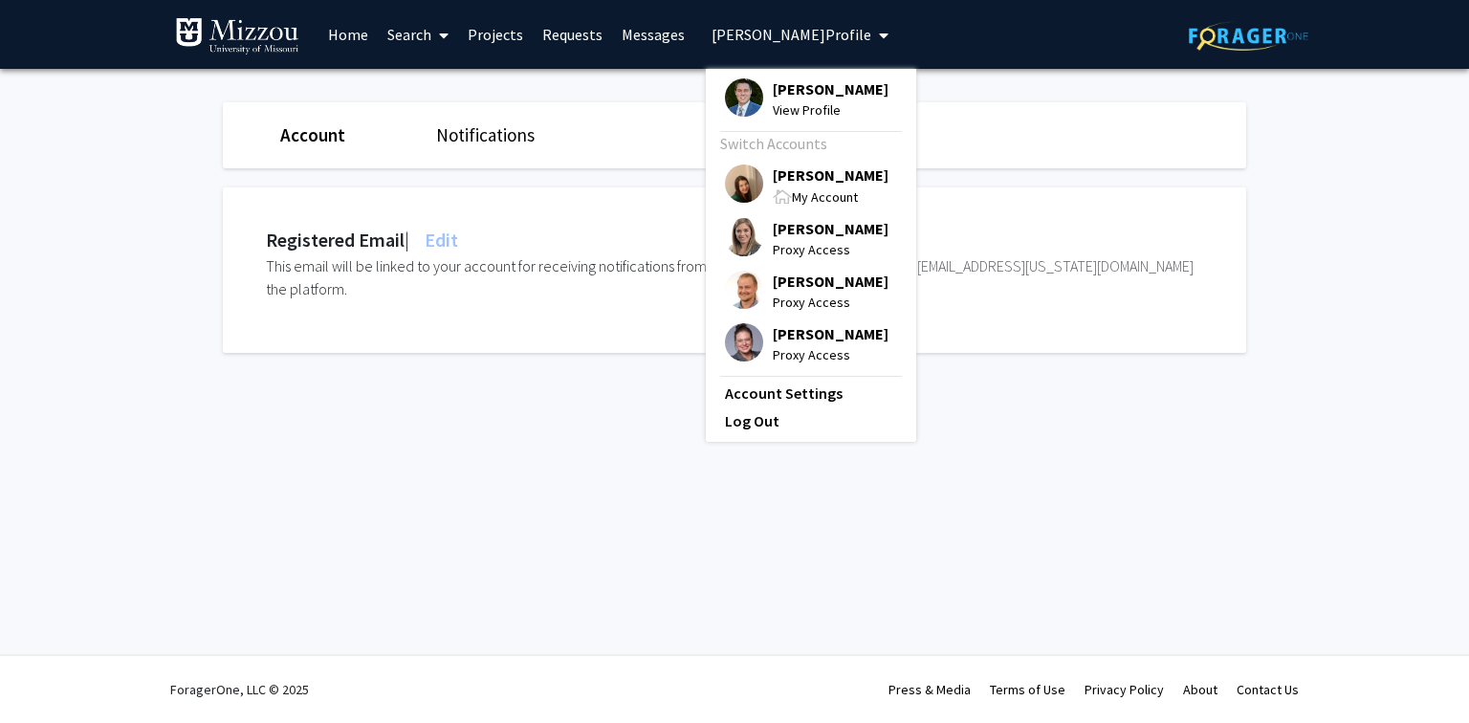
click at [803, 176] on span "[PERSON_NAME]" at bounding box center [831, 175] width 116 height 21
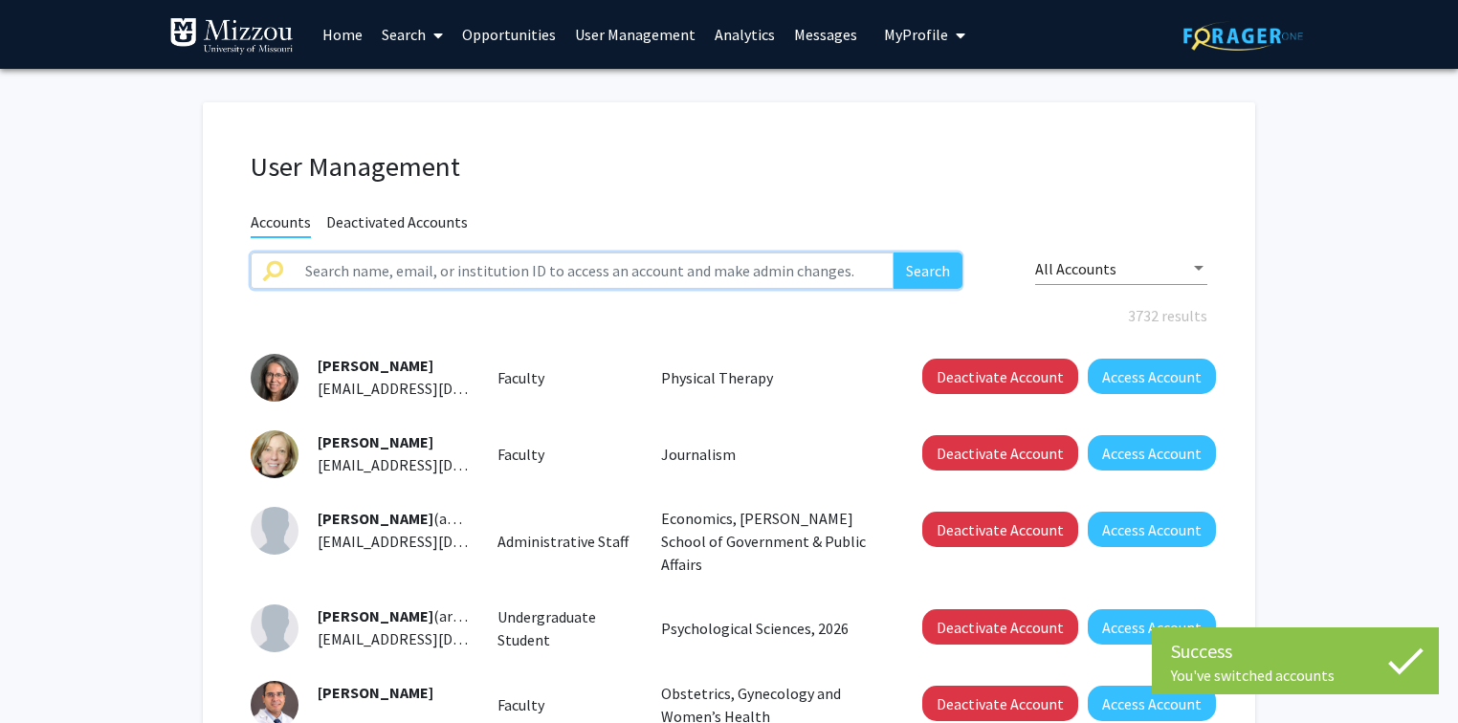
click at [704, 267] on input "text" at bounding box center [594, 271] width 600 height 36
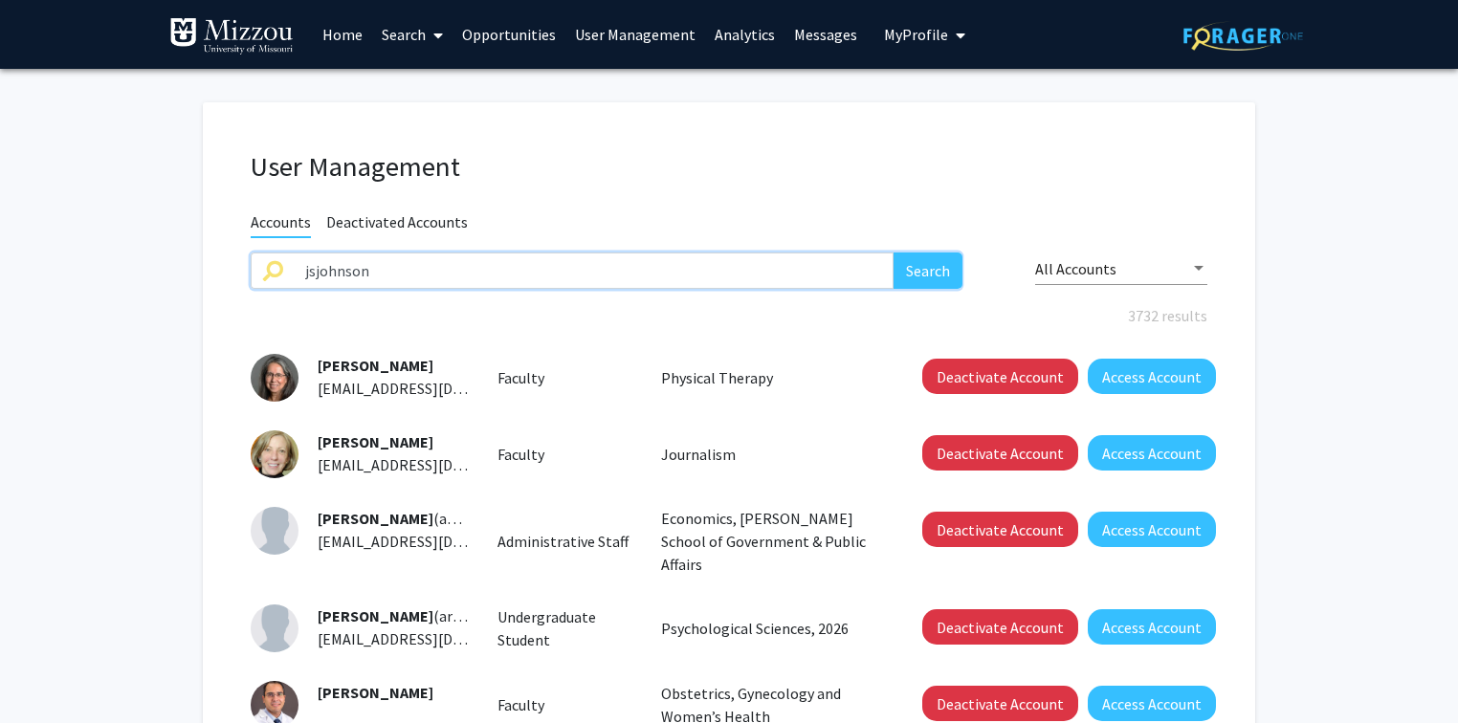
type input "jsjohnson"
click at [893, 253] on button "Search" at bounding box center [927, 271] width 69 height 36
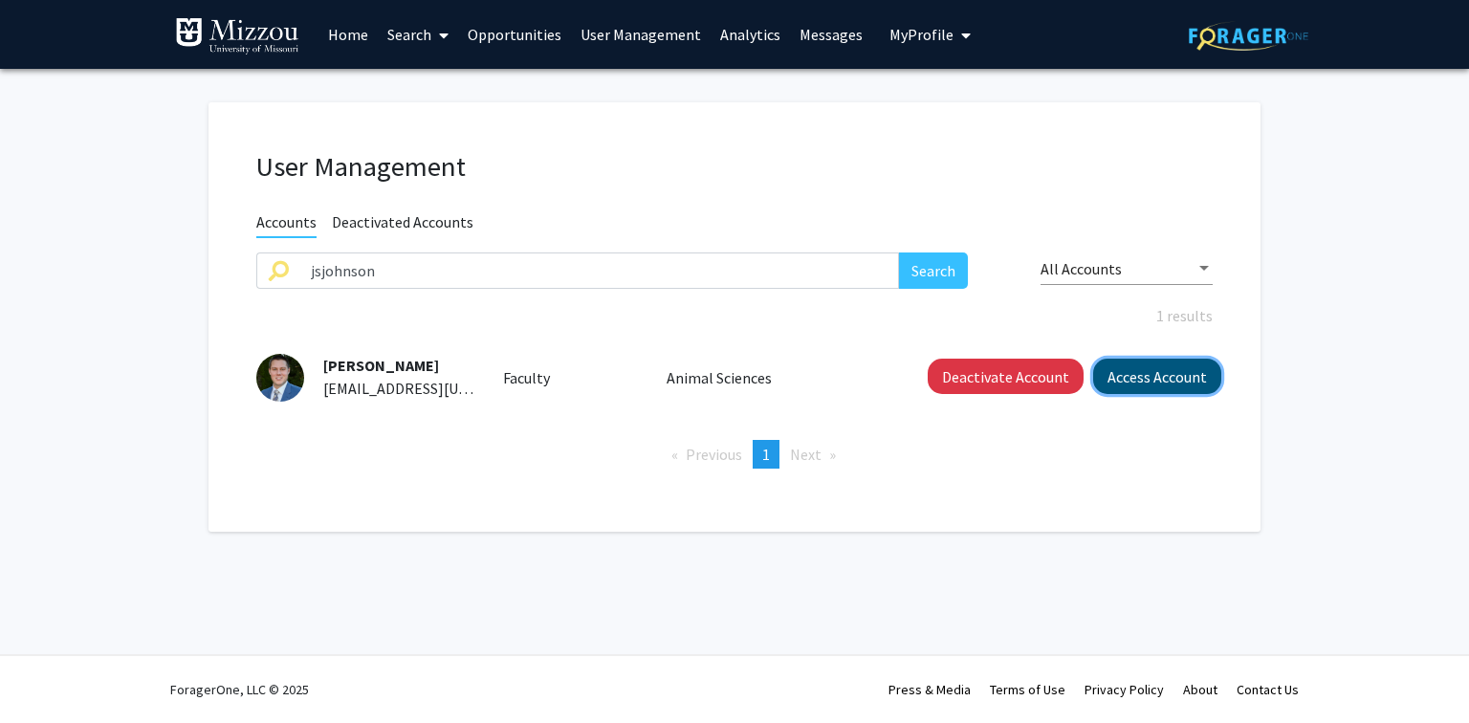
click at [1125, 383] on button "Access Account" at bounding box center [1157, 376] width 128 height 35
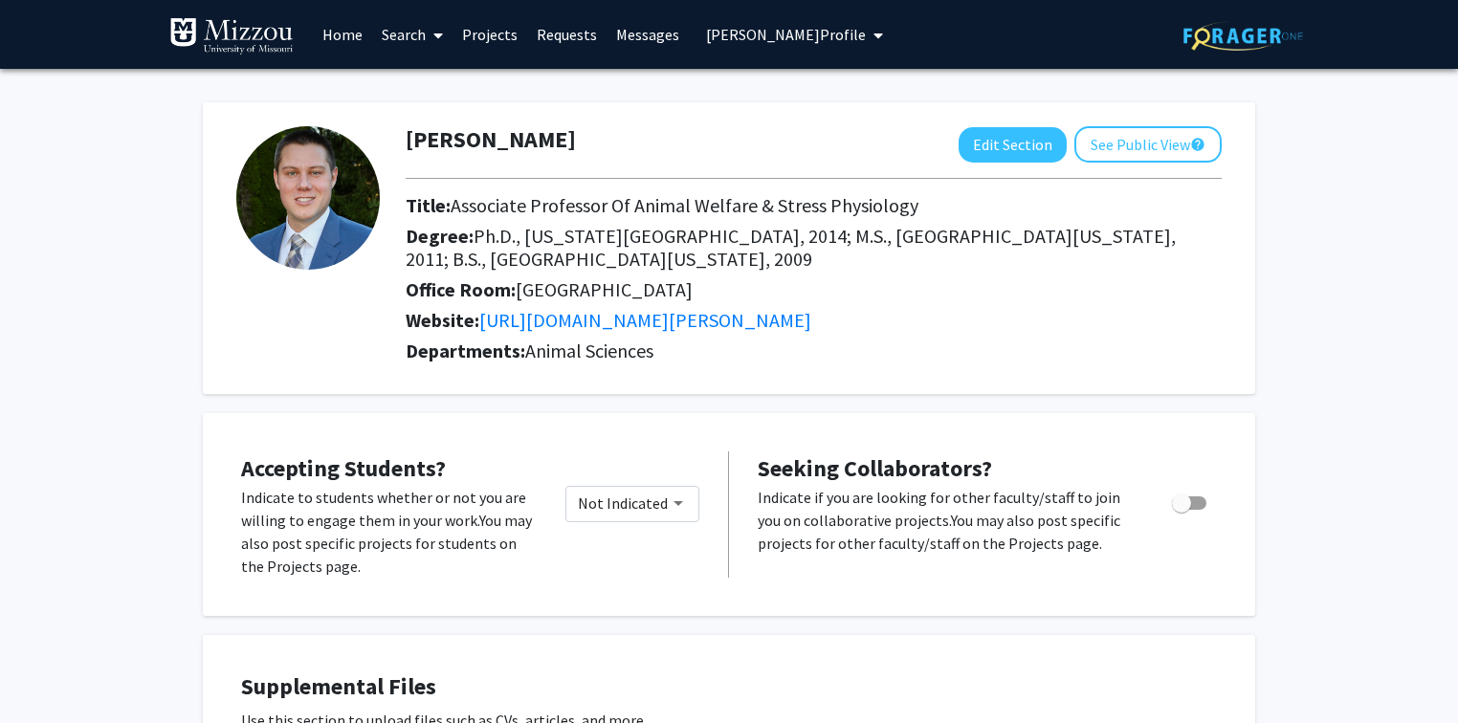
click at [753, 34] on span "Jay Johnson's Profile" at bounding box center [786, 34] width 160 height 19
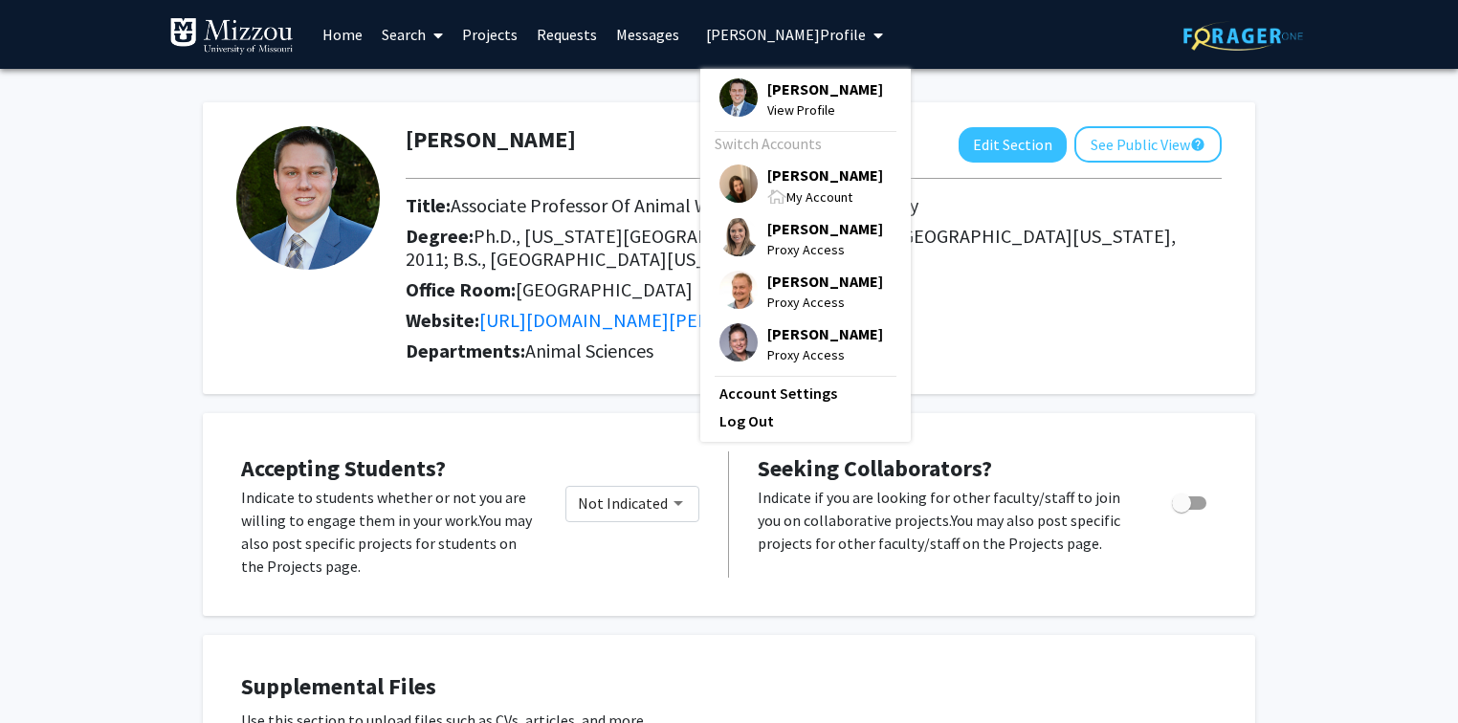
click at [788, 180] on span "[PERSON_NAME]" at bounding box center [825, 175] width 116 height 21
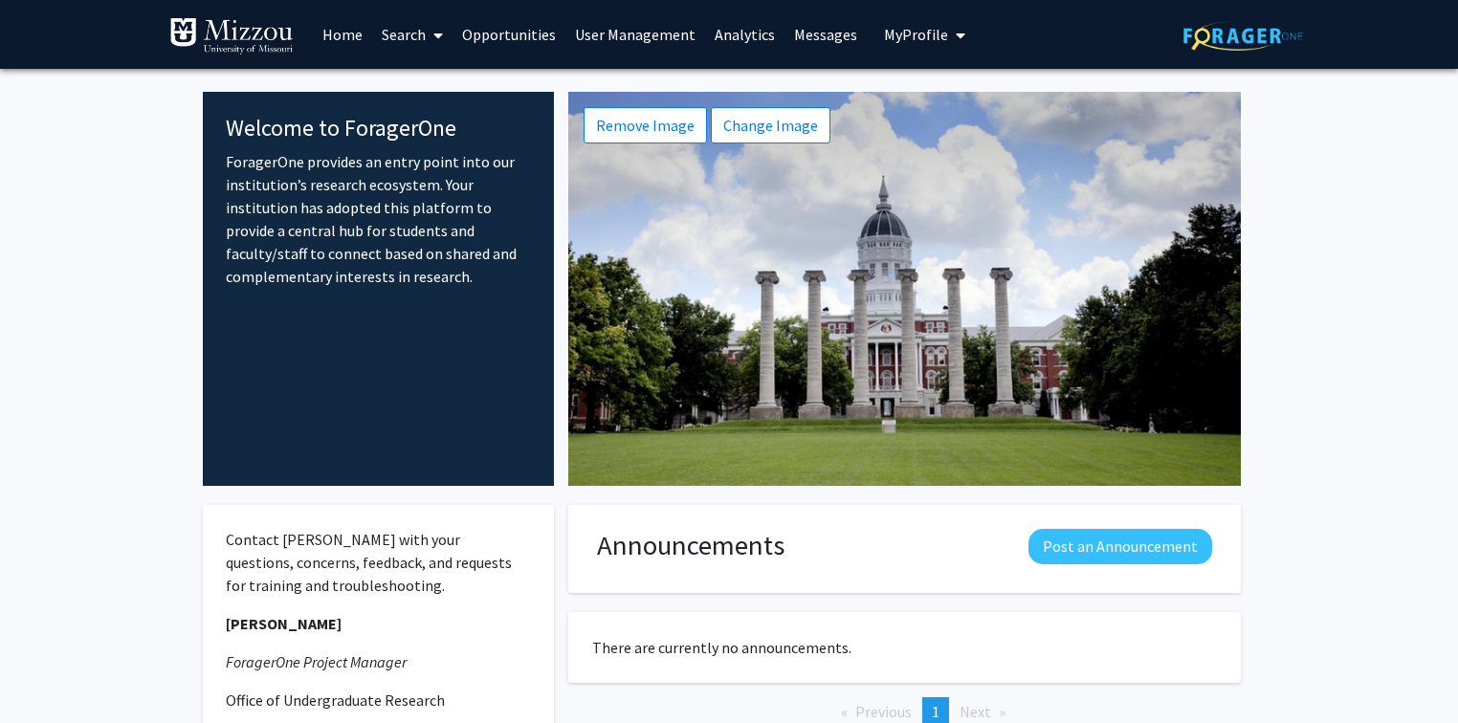
click at [919, 33] on span "My Profile" at bounding box center [916, 34] width 64 height 19
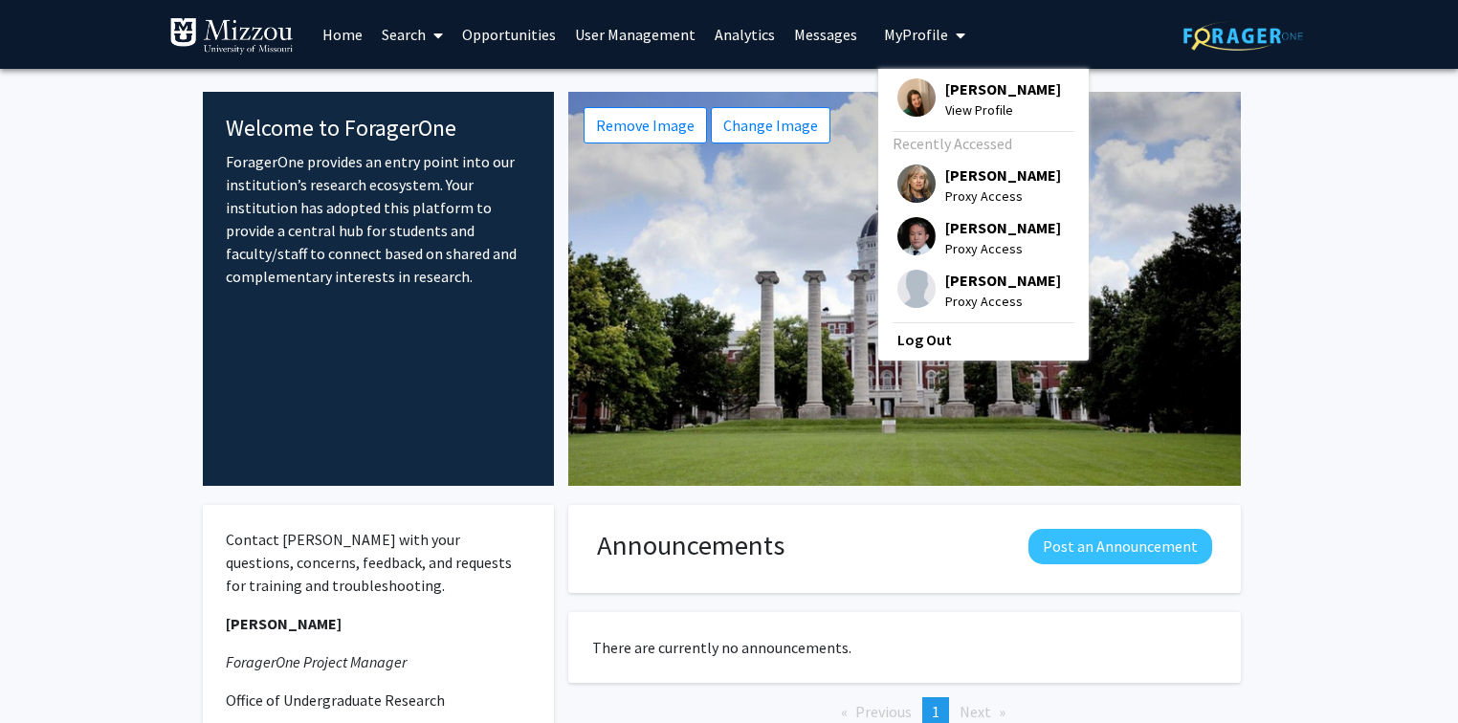
click at [952, 88] on span "[PERSON_NAME]" at bounding box center [1003, 88] width 116 height 21
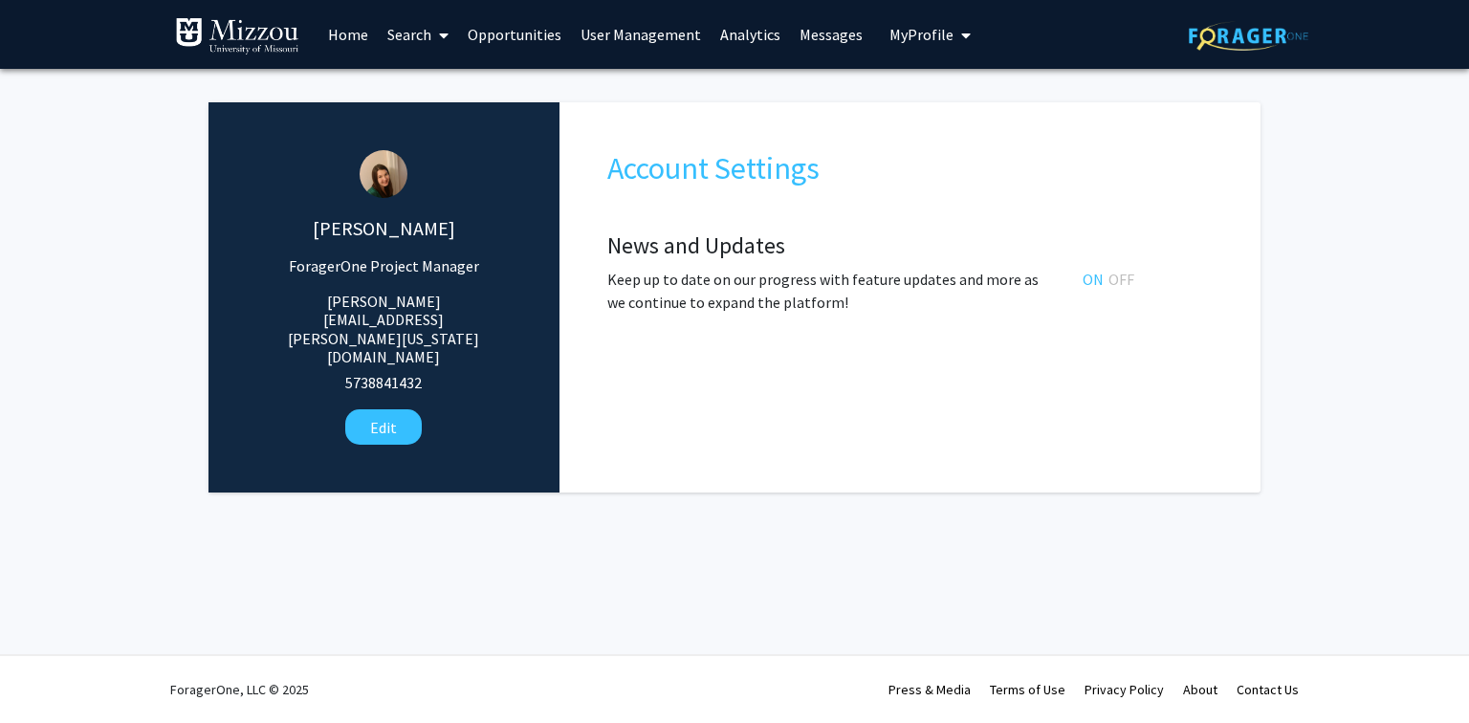
click at [897, 33] on span "My Profile" at bounding box center [922, 34] width 64 height 19
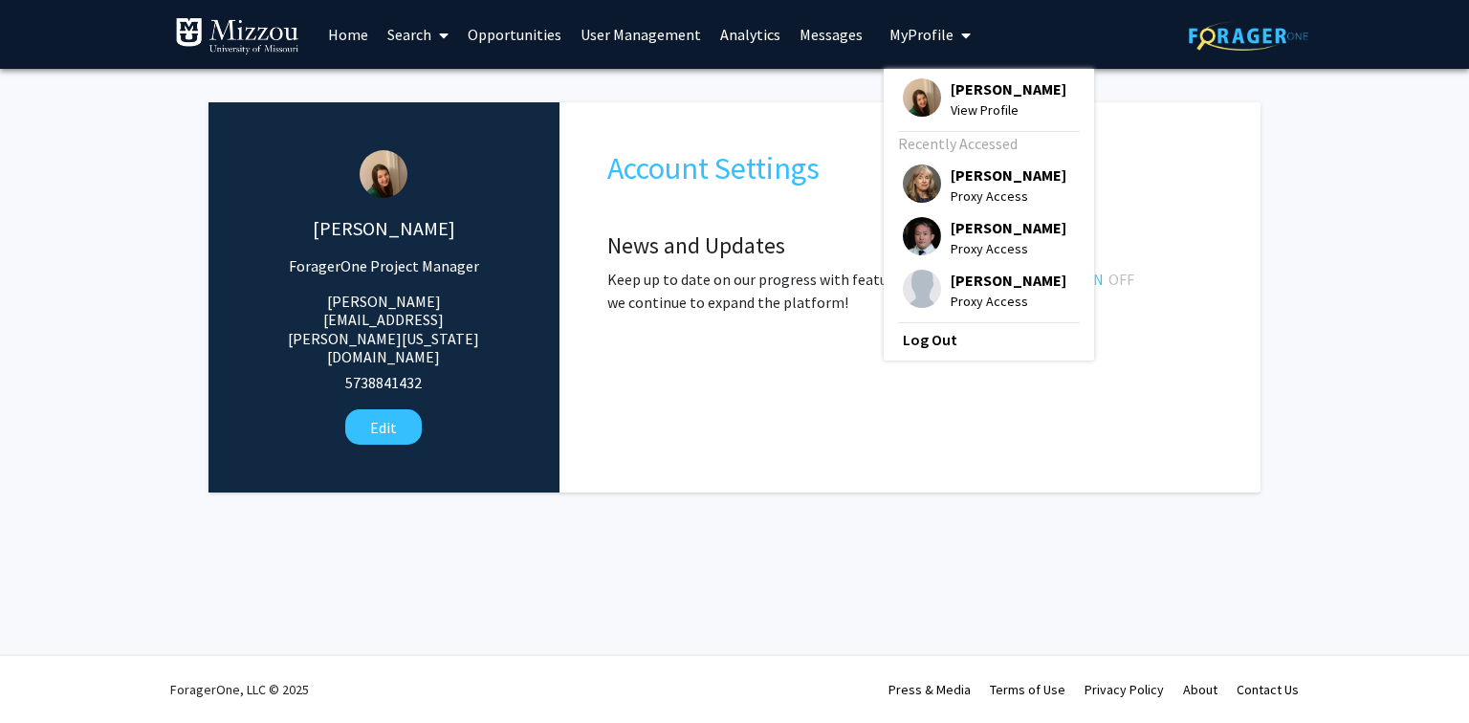
click at [657, 32] on link "User Management" at bounding box center [641, 34] width 140 height 67
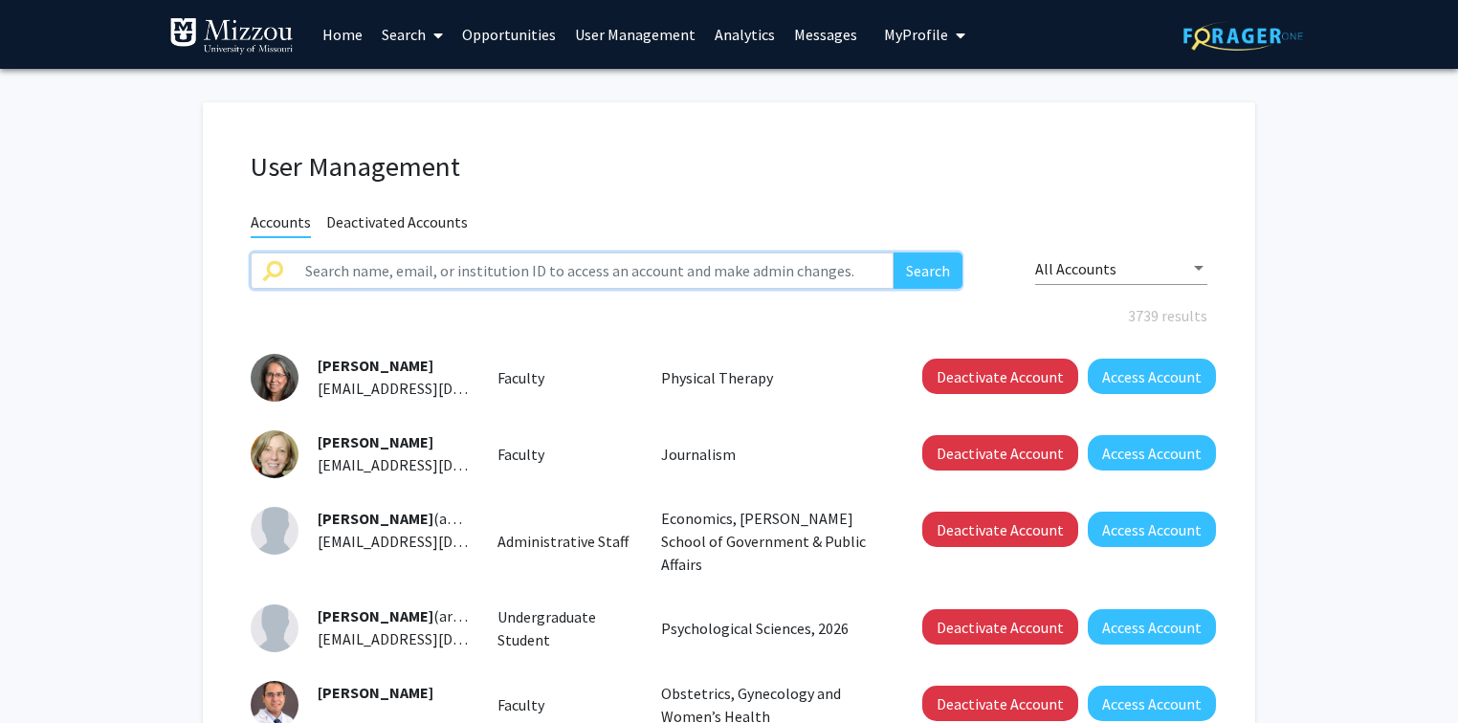
click at [639, 278] on input "text" at bounding box center [594, 271] width 600 height 36
type input "faculty"
click at [893, 253] on button "Search" at bounding box center [927, 271] width 69 height 36
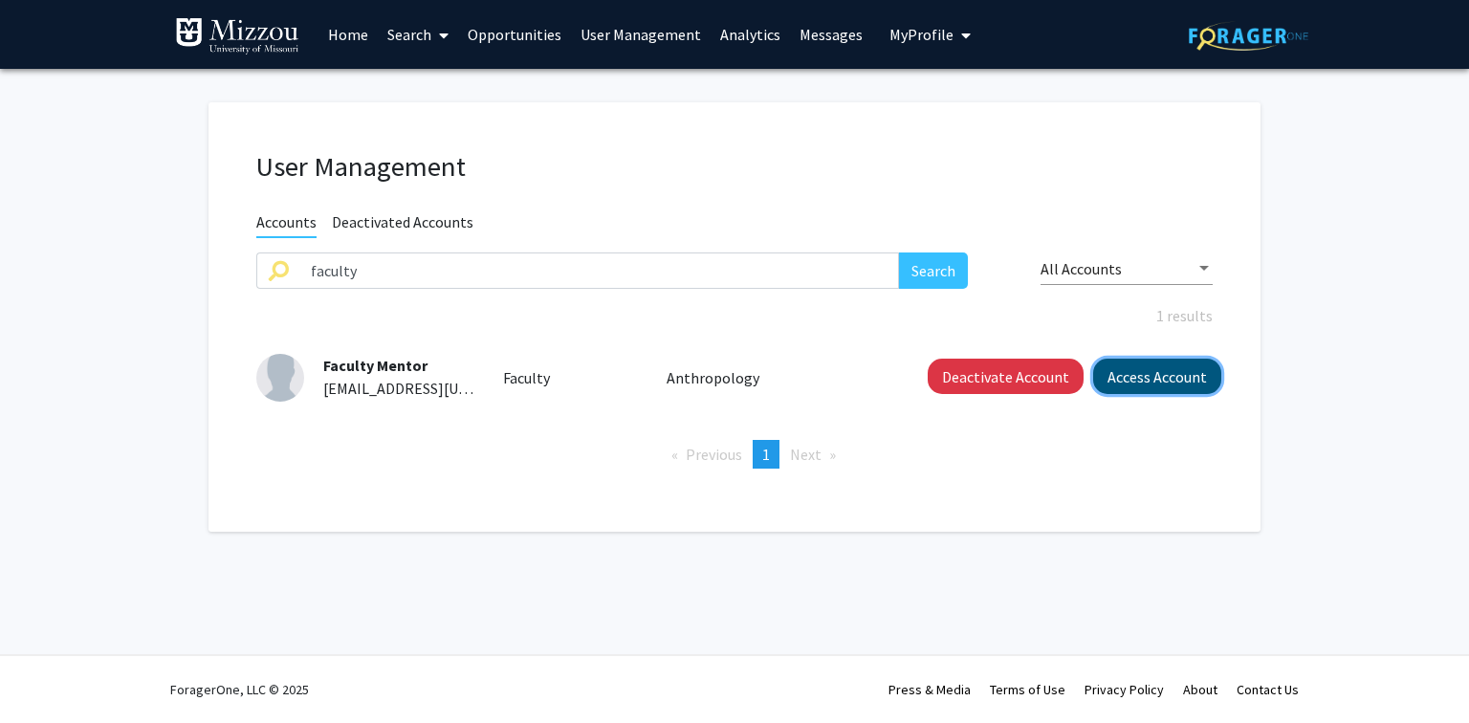
click at [1111, 385] on button "Access Account" at bounding box center [1157, 376] width 128 height 35
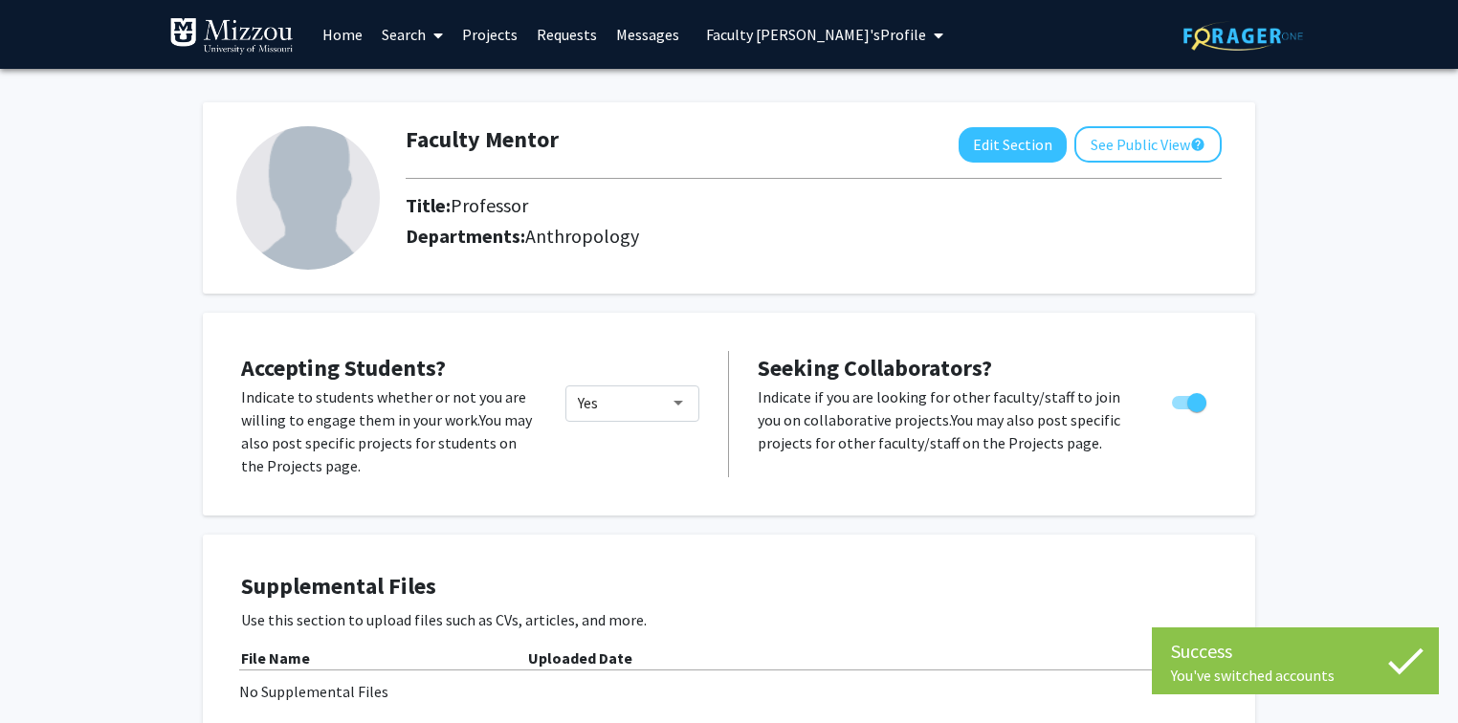
click at [344, 35] on link "Home" at bounding box center [342, 34] width 59 height 67
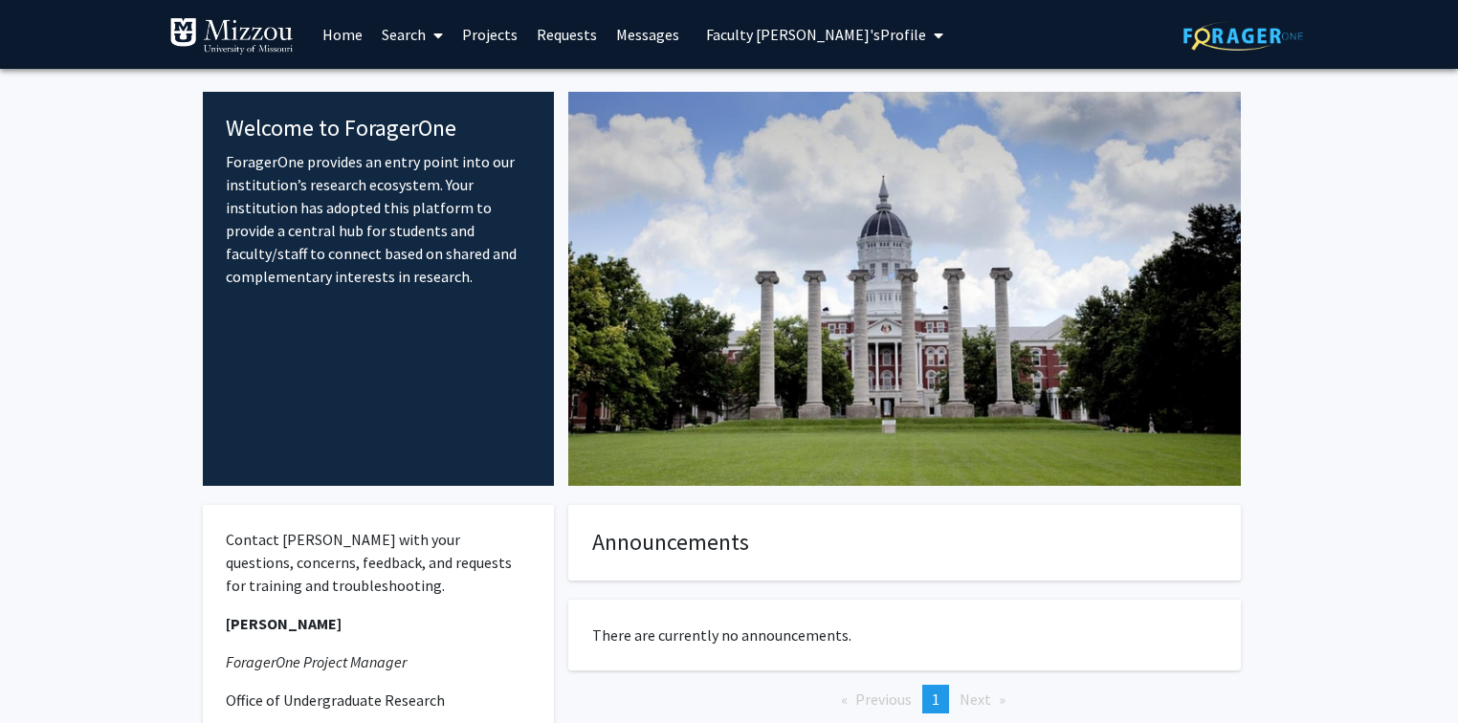
click at [1317, 220] on fg-internal-home-page "Welcome to ForagerOne ForagerOne provides an entry point into our institution’s…" at bounding box center [729, 505] width 1458 height 872
click at [1343, 172] on fg-internal-home-page "Welcome to ForagerOne ForagerOne provides an entry point into our institution’s…" at bounding box center [729, 505] width 1458 height 872
click at [715, 32] on span "Faculty Mentor's Profile" at bounding box center [816, 34] width 220 height 19
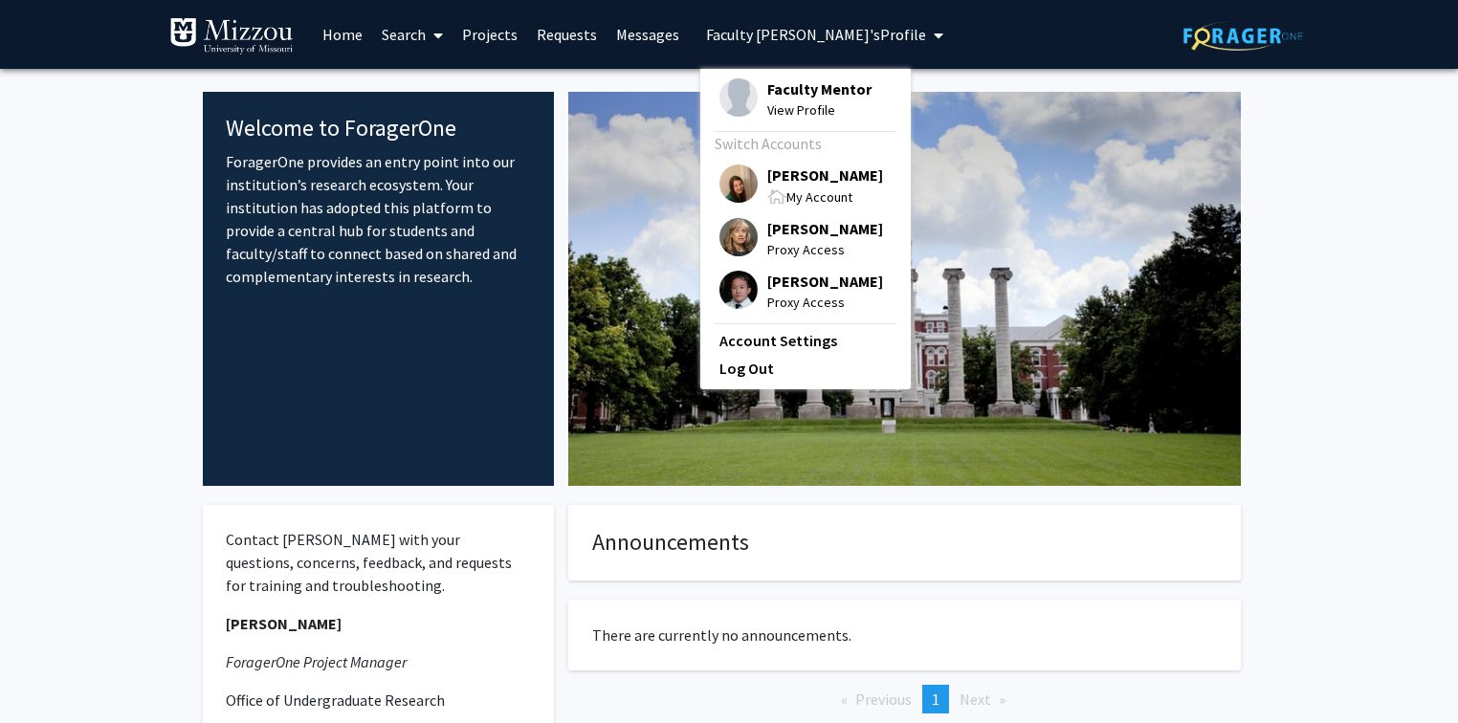
click at [770, 88] on span "Faculty Mentor" at bounding box center [819, 88] width 104 height 21
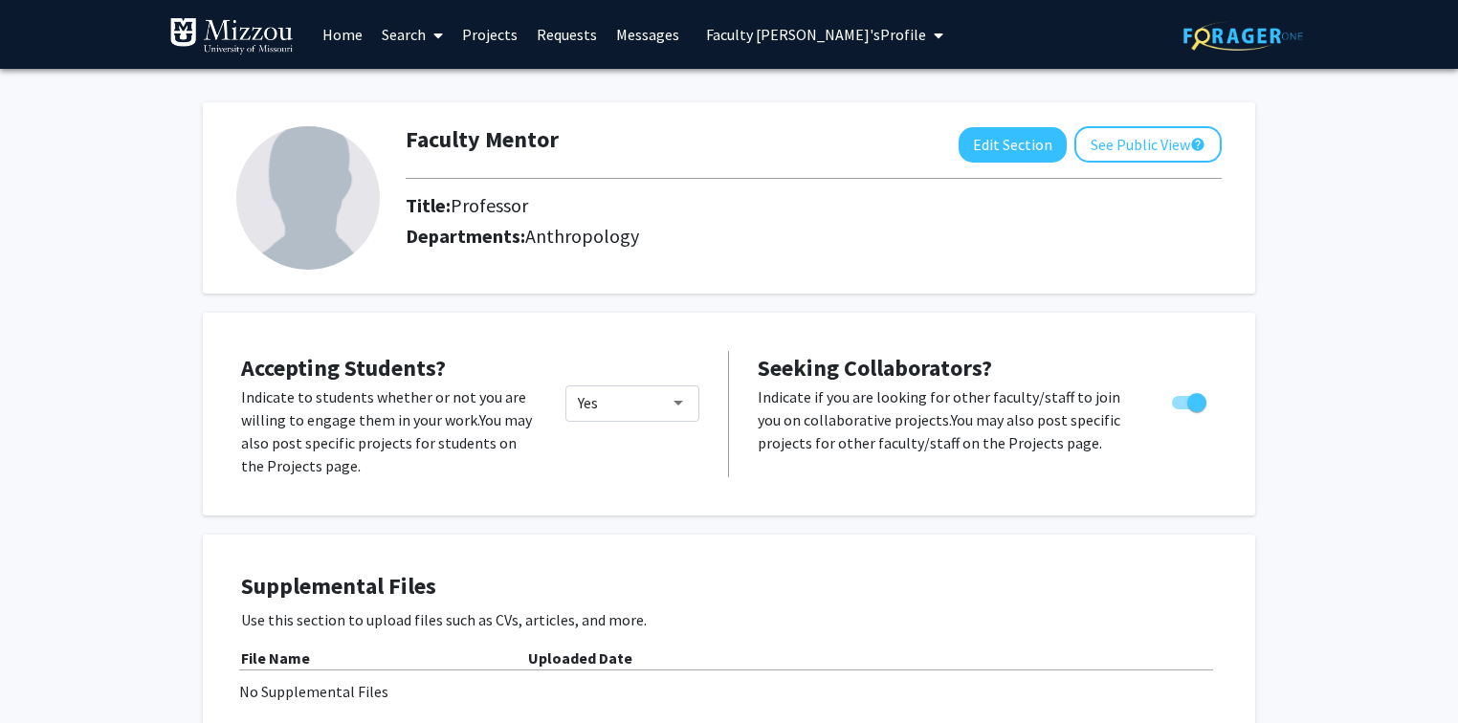
drag, startPoint x: 770, startPoint y: 88, endPoint x: 1367, endPoint y: 246, distance: 617.4
click at [981, 143] on button "Edit Section" at bounding box center [1012, 144] width 108 height 35
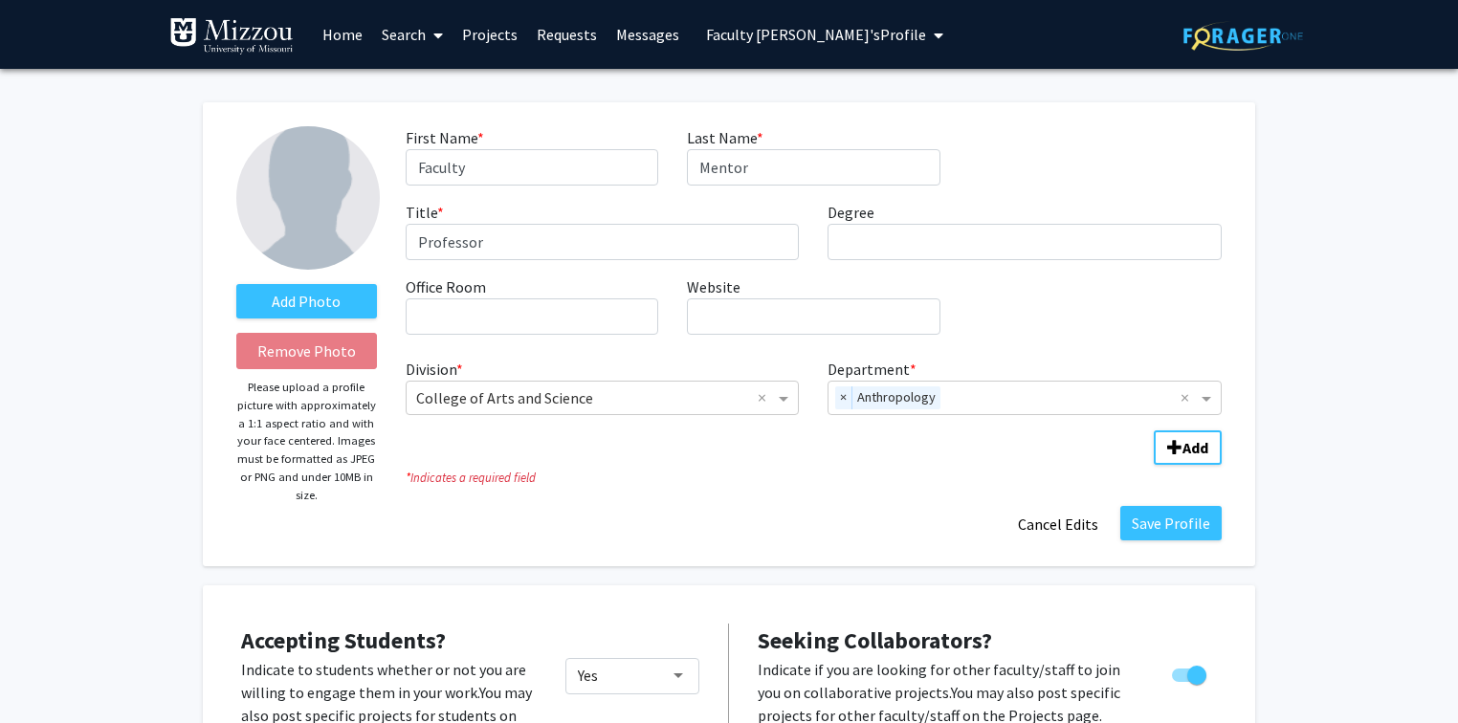
drag, startPoint x: 979, startPoint y: 144, endPoint x: 953, endPoint y: 125, distance: 32.1
click at [953, 125] on div "Add Photo Remove Photo Please upload a profile picture with approximately a 1:1…" at bounding box center [729, 334] width 1052 height 464
click at [1057, 522] on button "Cancel Edits" at bounding box center [1057, 524] width 105 height 36
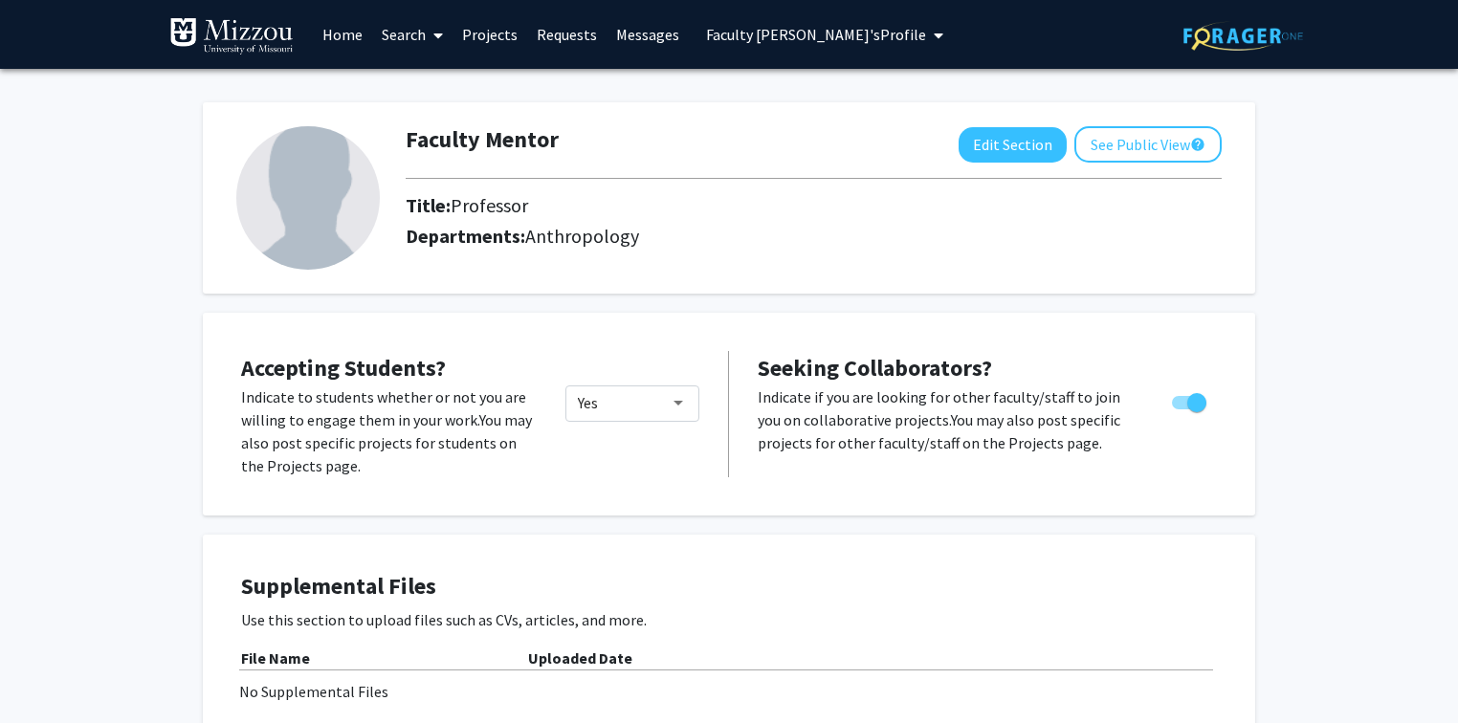
click at [1139, 145] on button "See Public View help" at bounding box center [1147, 144] width 147 height 36
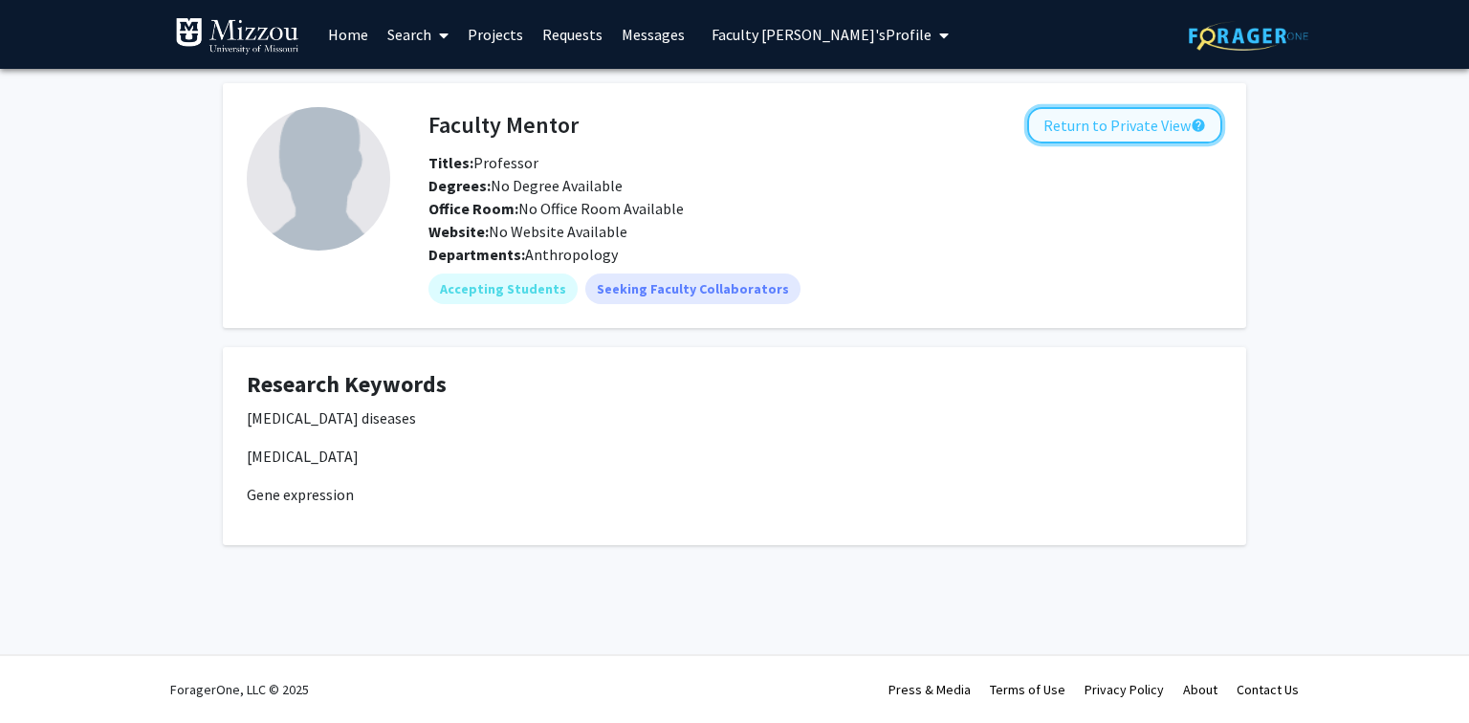
click at [1063, 134] on button "Return to Private View help" at bounding box center [1124, 125] width 195 height 36
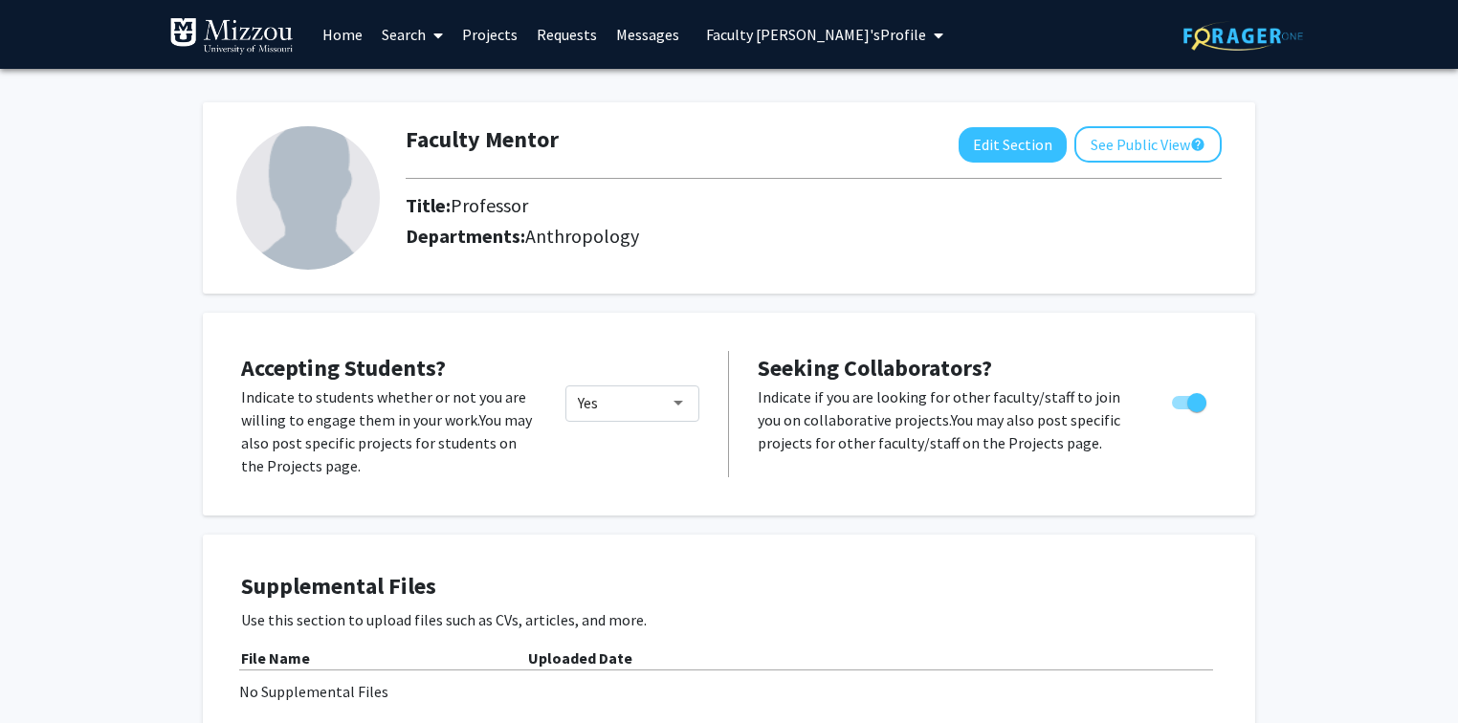
click at [834, 87] on div "Faculty Mentor Edit Section See Public View help Title: Professor Departments: …" at bounding box center [729, 188] width 1052 height 210
click at [408, 40] on link "Search" at bounding box center [412, 34] width 80 height 67
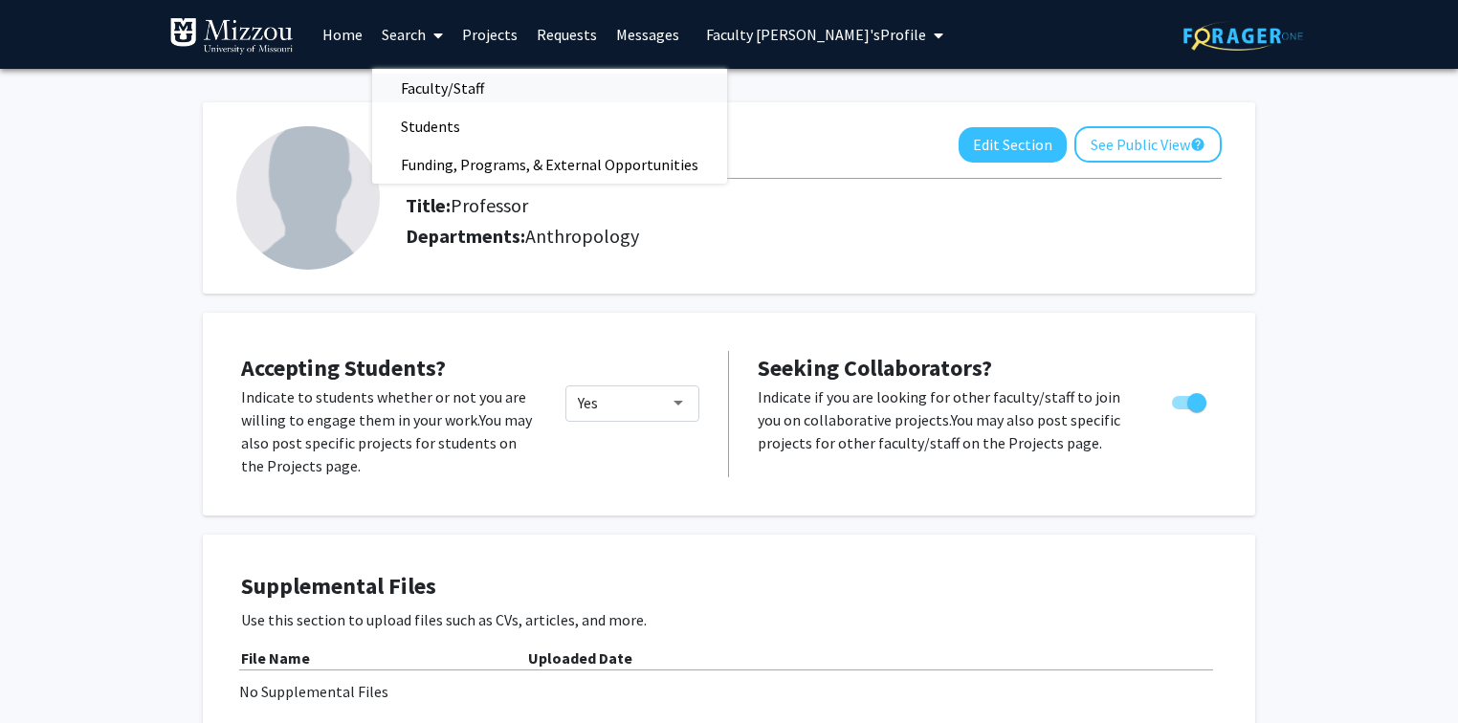
click at [431, 89] on span "Faculty/Staff" at bounding box center [442, 88] width 141 height 38
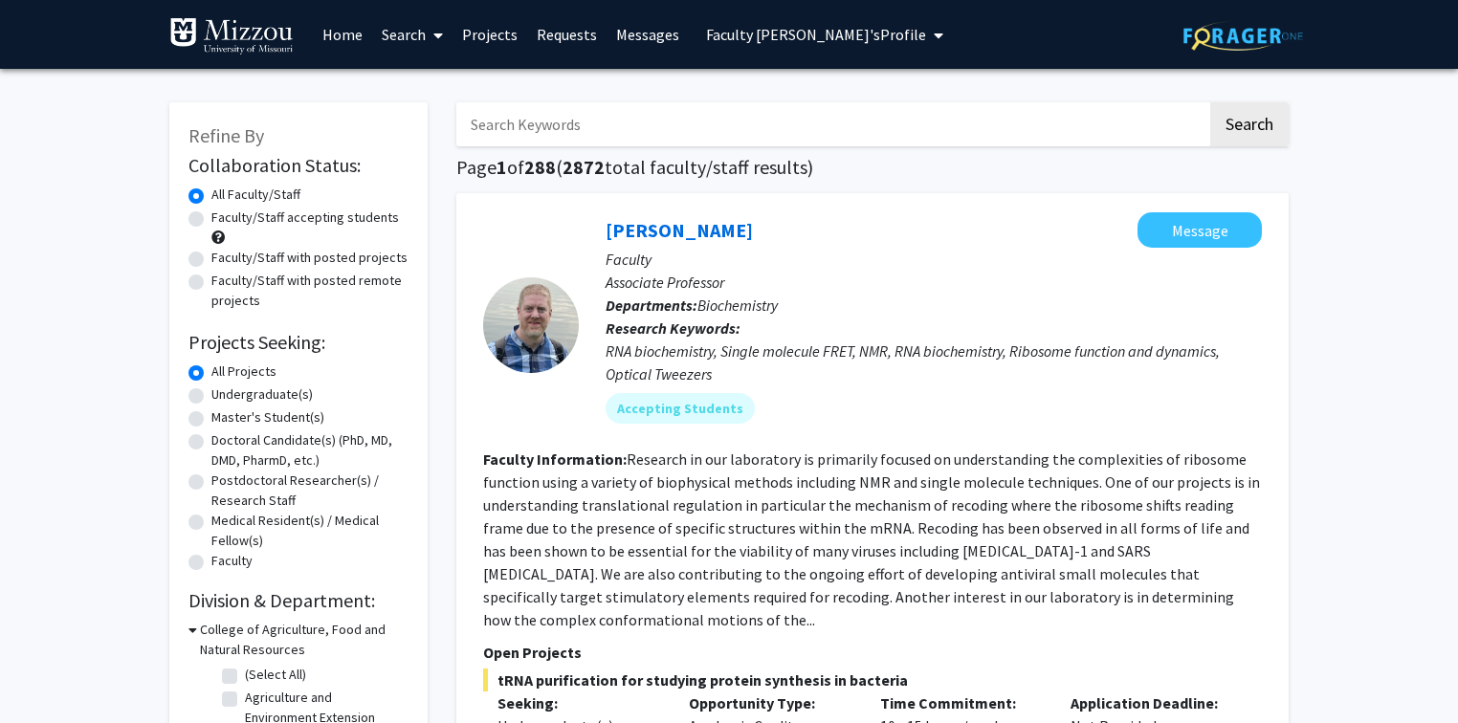
click at [477, 33] on link "Projects" at bounding box center [489, 34] width 75 height 67
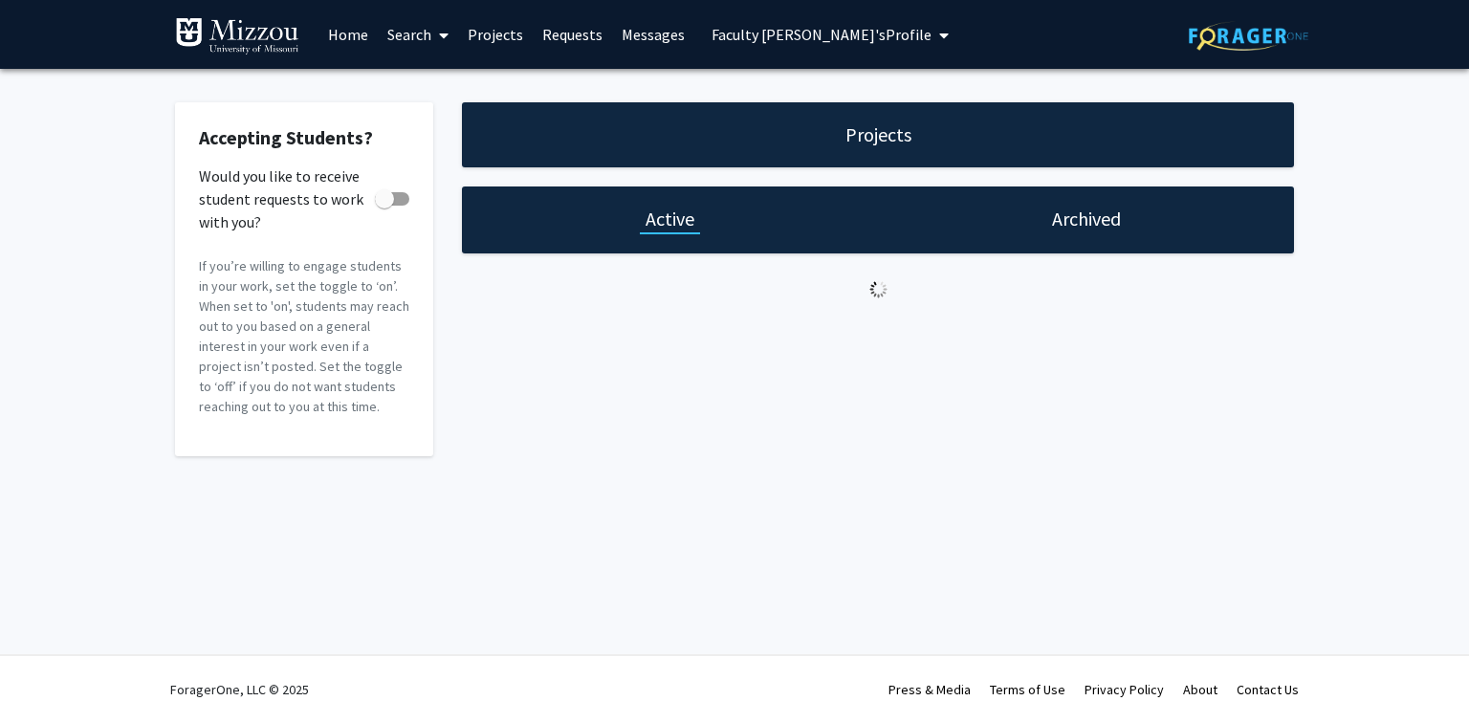
checkbox input "true"
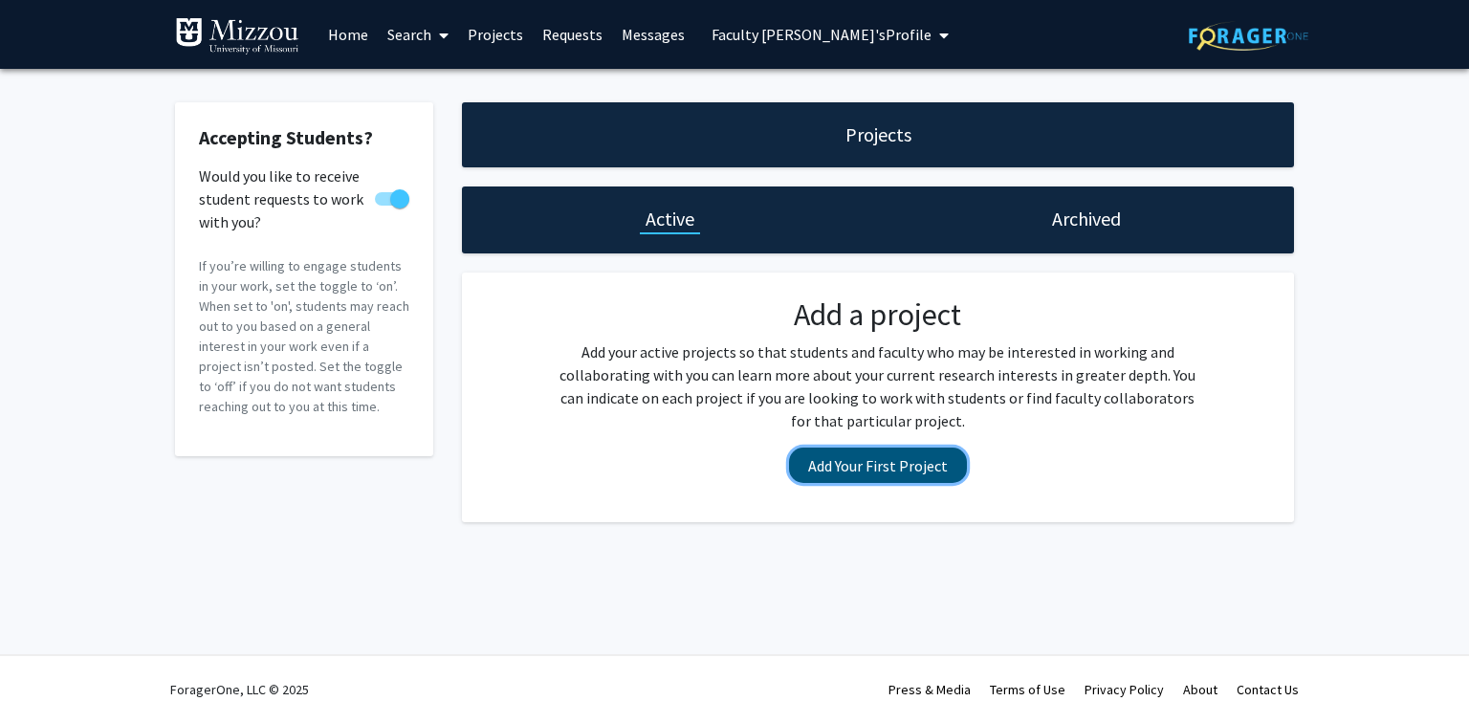
click at [858, 462] on button "Add Your First Project" at bounding box center [878, 465] width 178 height 35
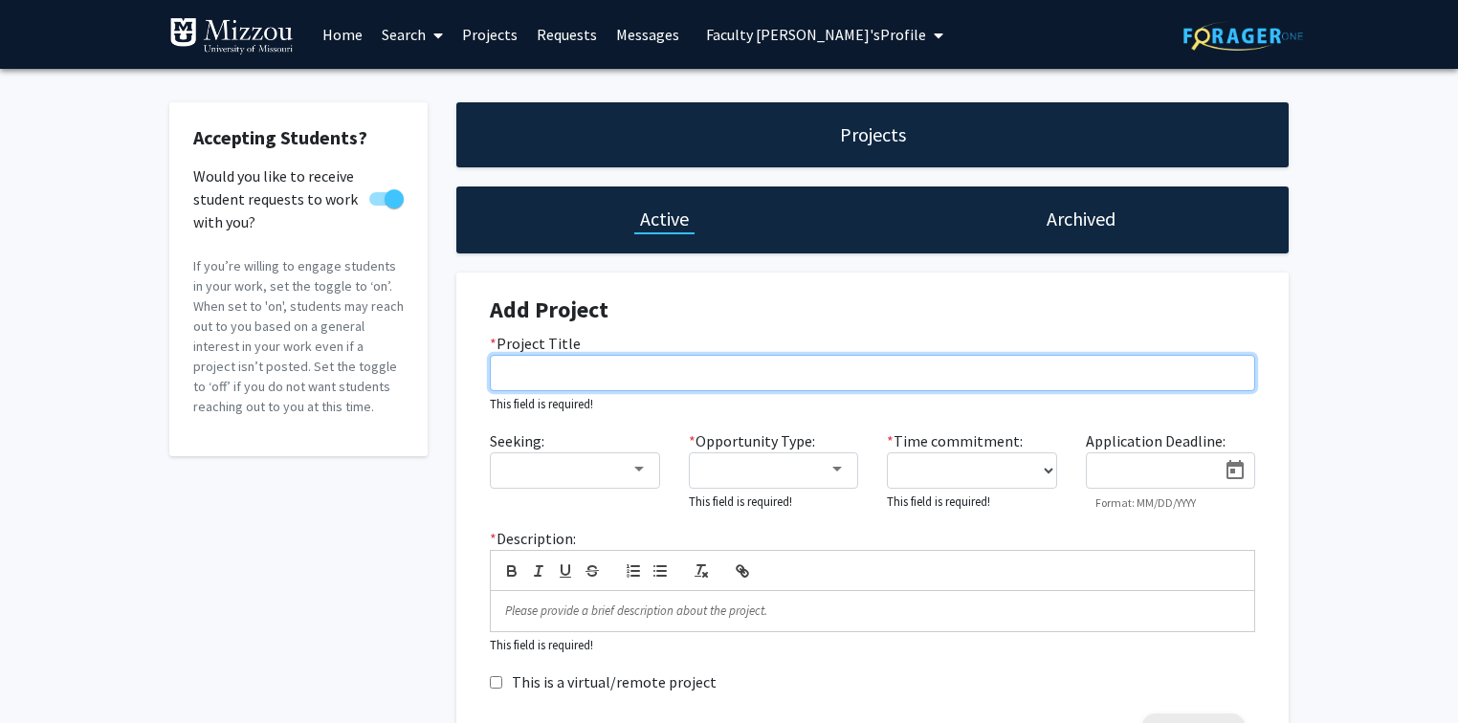
click at [830, 375] on input "* Project Title" at bounding box center [872, 373] width 765 height 36
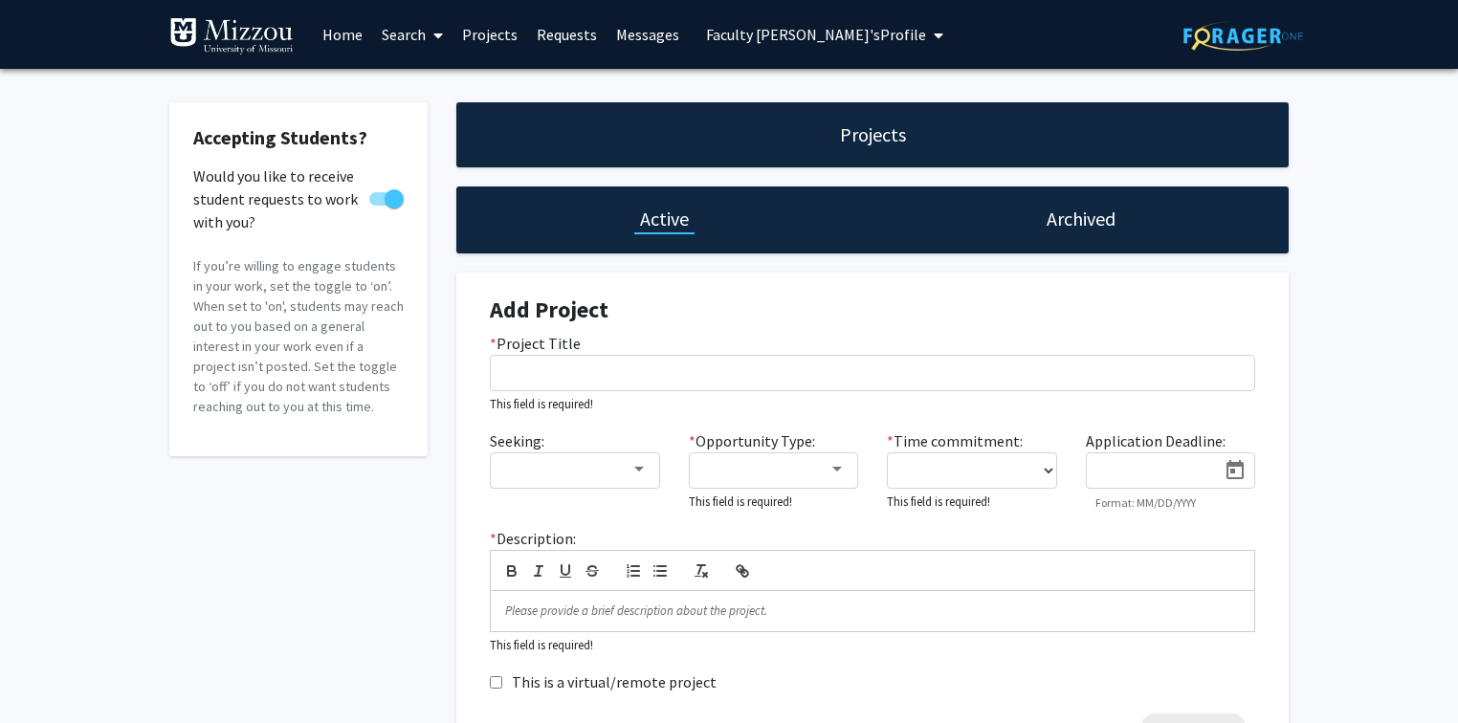
click at [840, 305] on h4 "Add Project" at bounding box center [872, 311] width 765 height 28
click at [641, 469] on div at bounding box center [639, 469] width 10 height 5
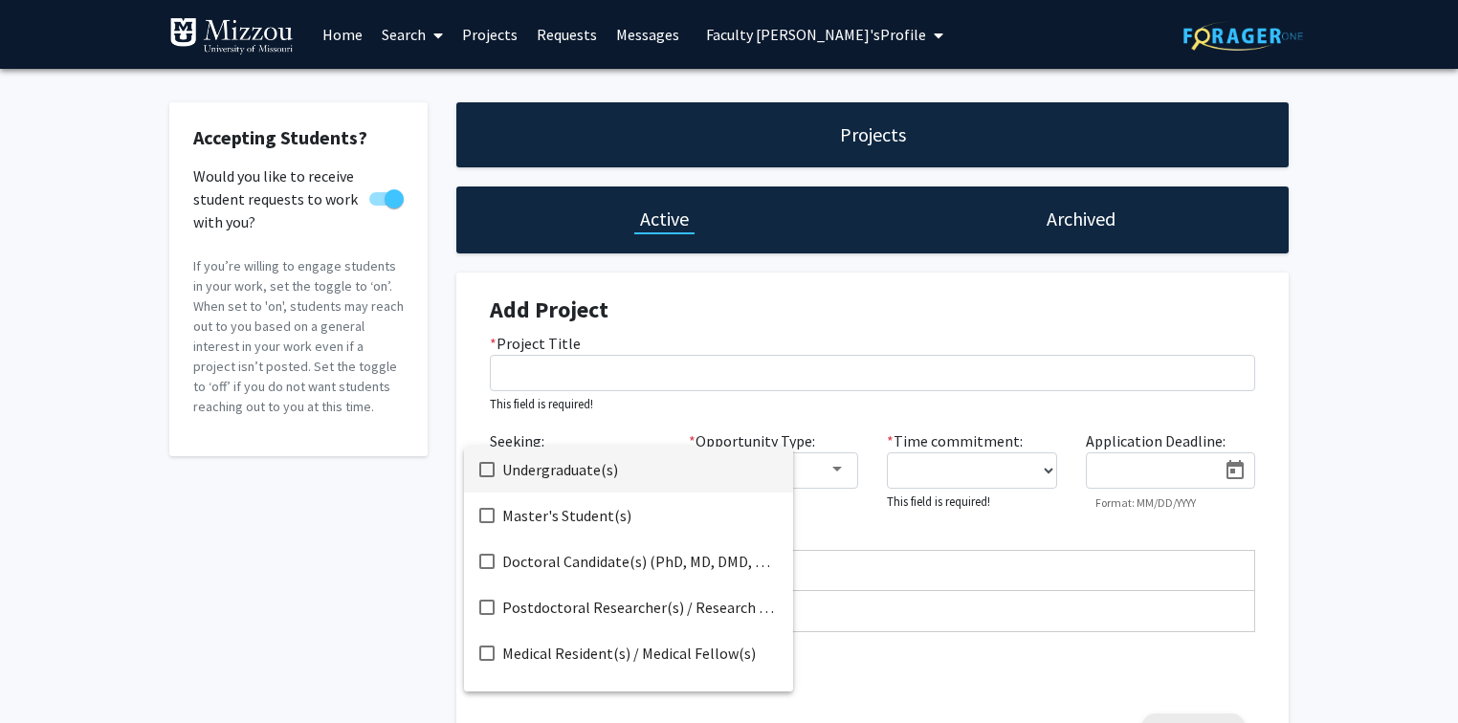
click at [691, 296] on div at bounding box center [729, 361] width 1458 height 723
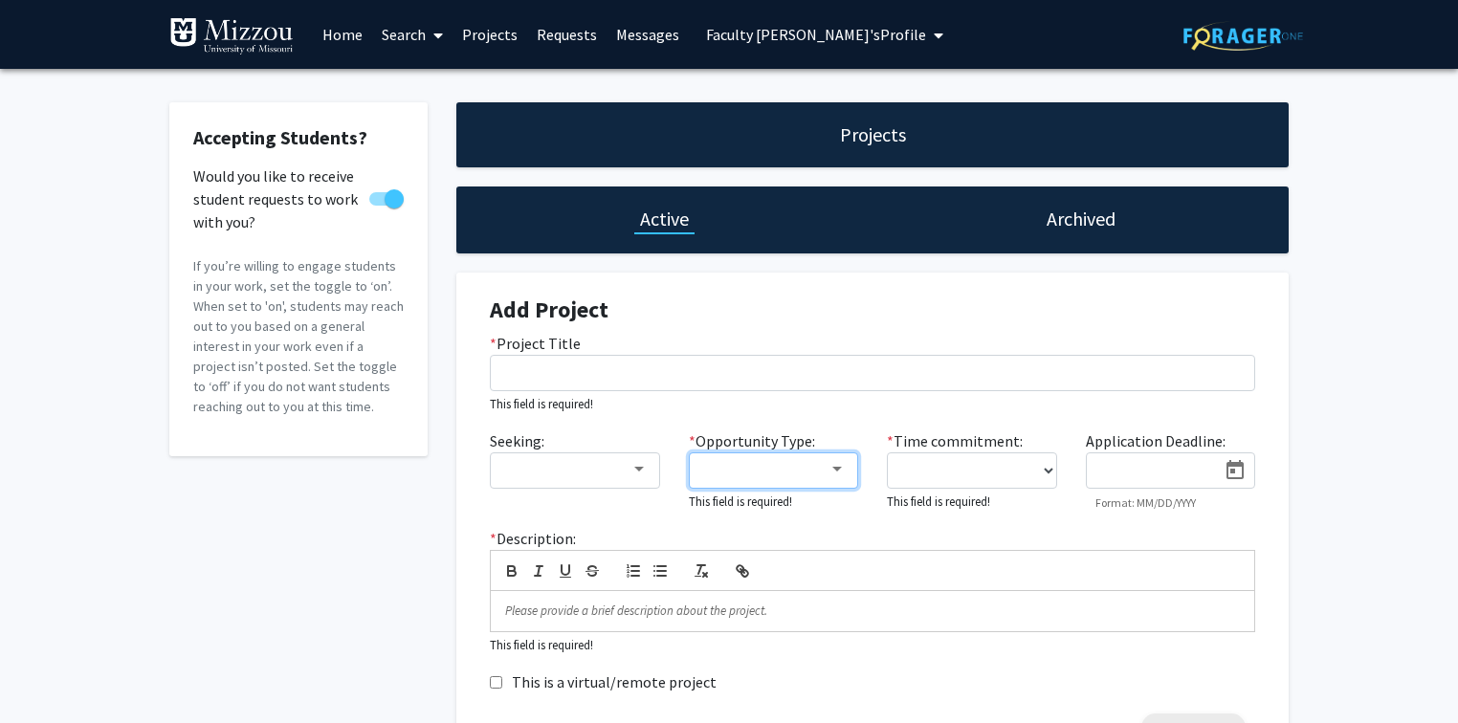
click at [734, 471] on div at bounding box center [765, 469] width 128 height 23
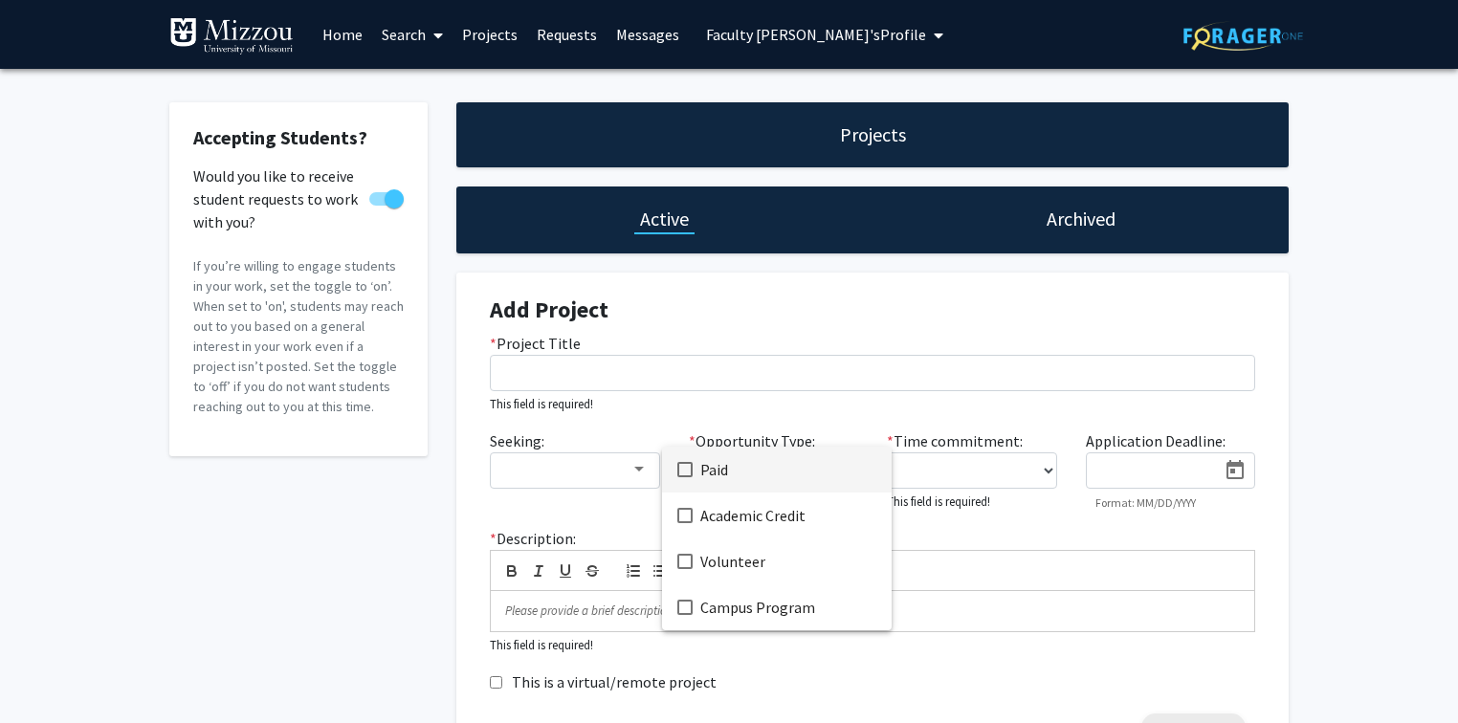
click at [723, 297] on div at bounding box center [729, 361] width 1458 height 723
click at [910, 616] on p at bounding box center [872, 611] width 735 height 17
click at [302, 570] on div "Accepting Students? Would you like to receive student requests to work with you…" at bounding box center [298, 437] width 287 height 671
click at [404, 32] on link "Search" at bounding box center [412, 34] width 80 height 67
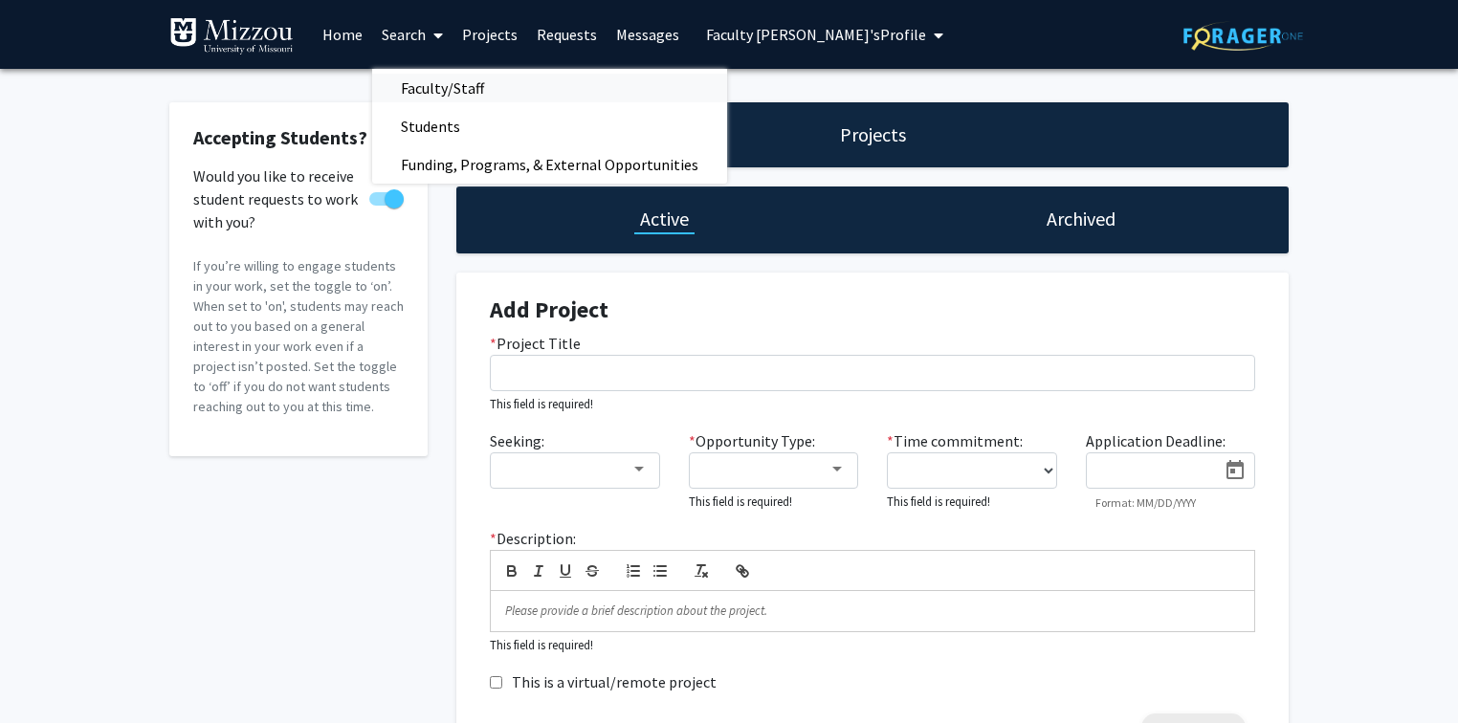
click at [414, 84] on span "Faculty/Staff" at bounding box center [442, 88] width 141 height 38
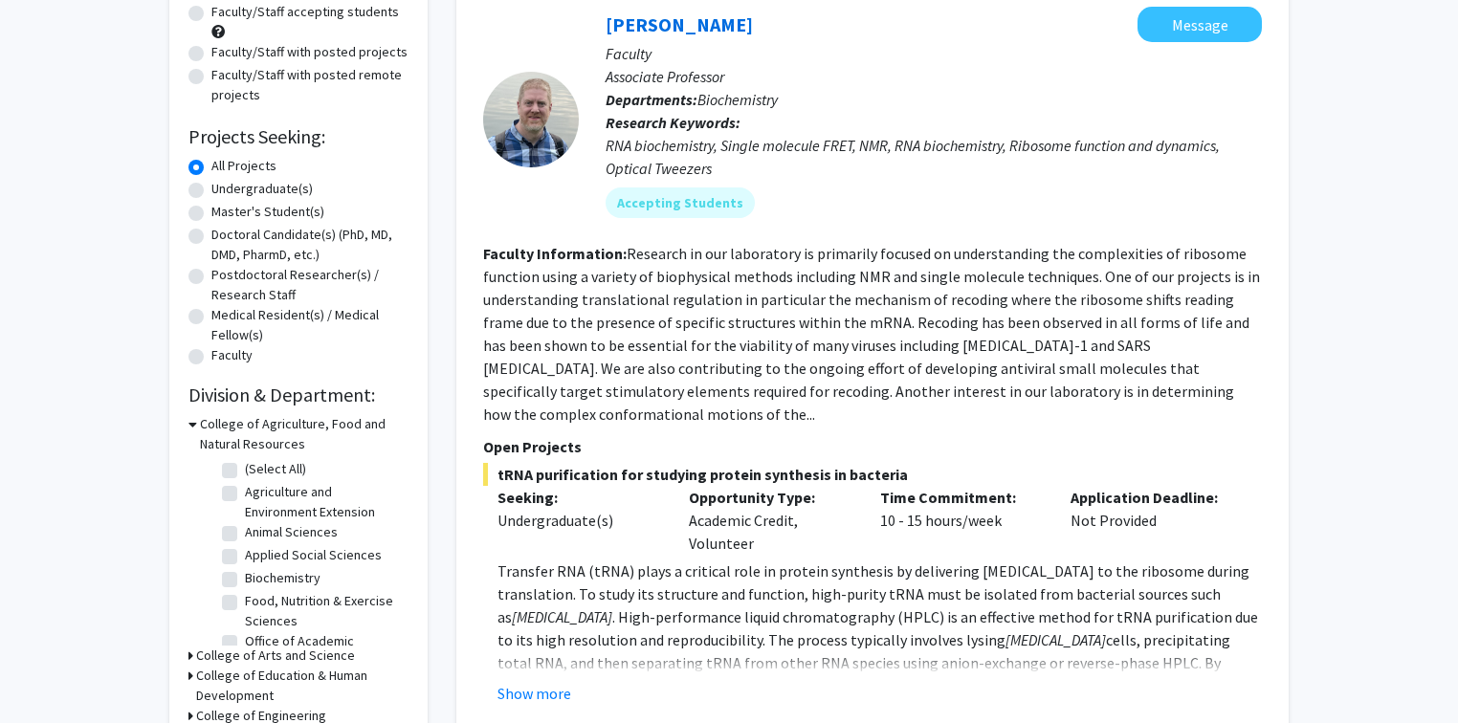
scroll to position [230, 0]
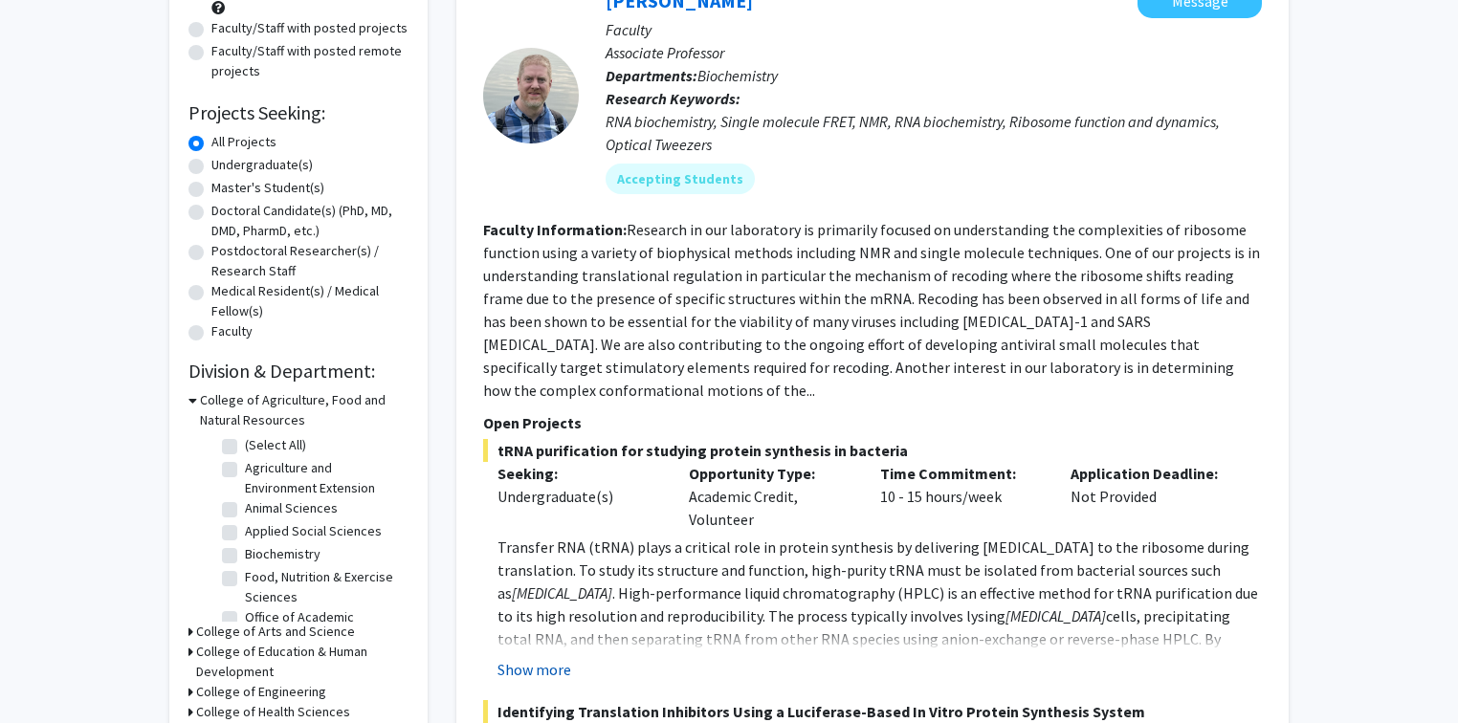
click at [552, 658] on button "Show more" at bounding box center [534, 669] width 74 height 23
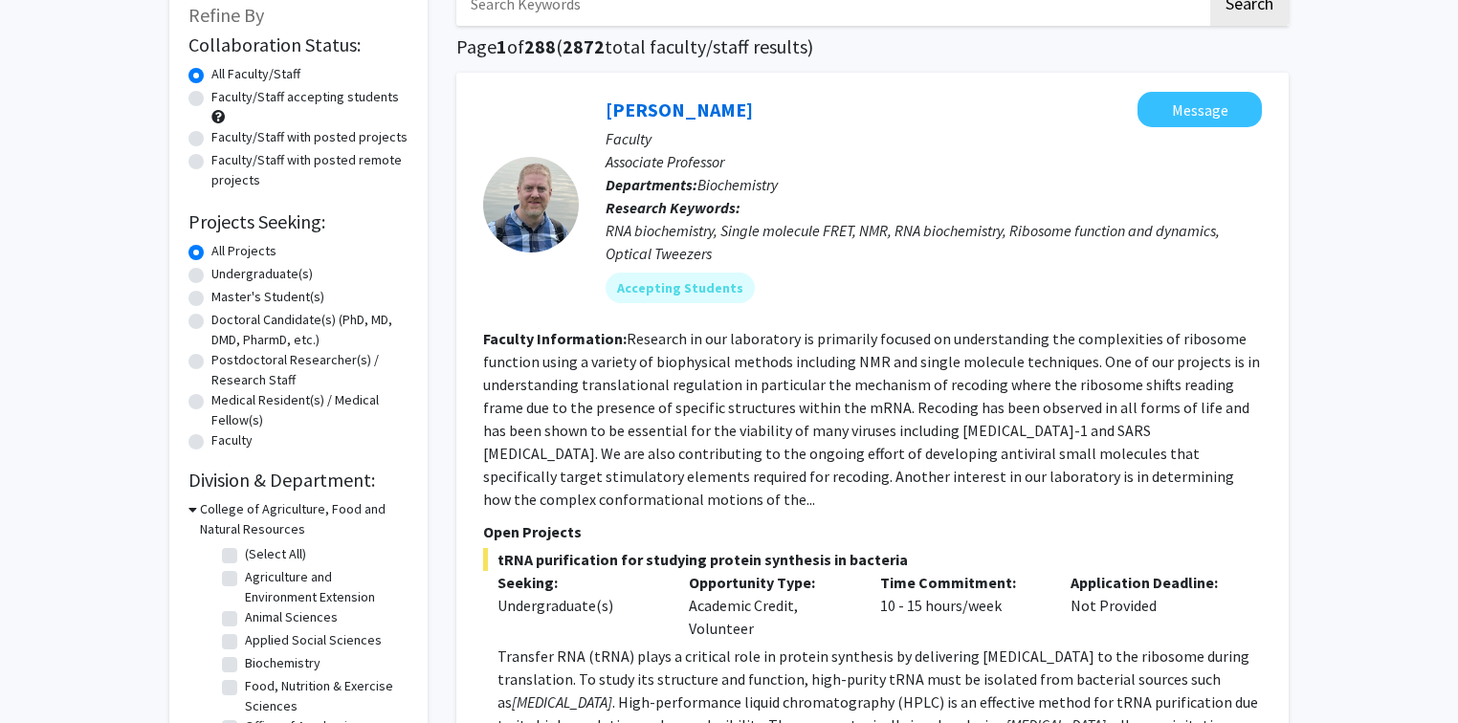
scroll to position [0, 0]
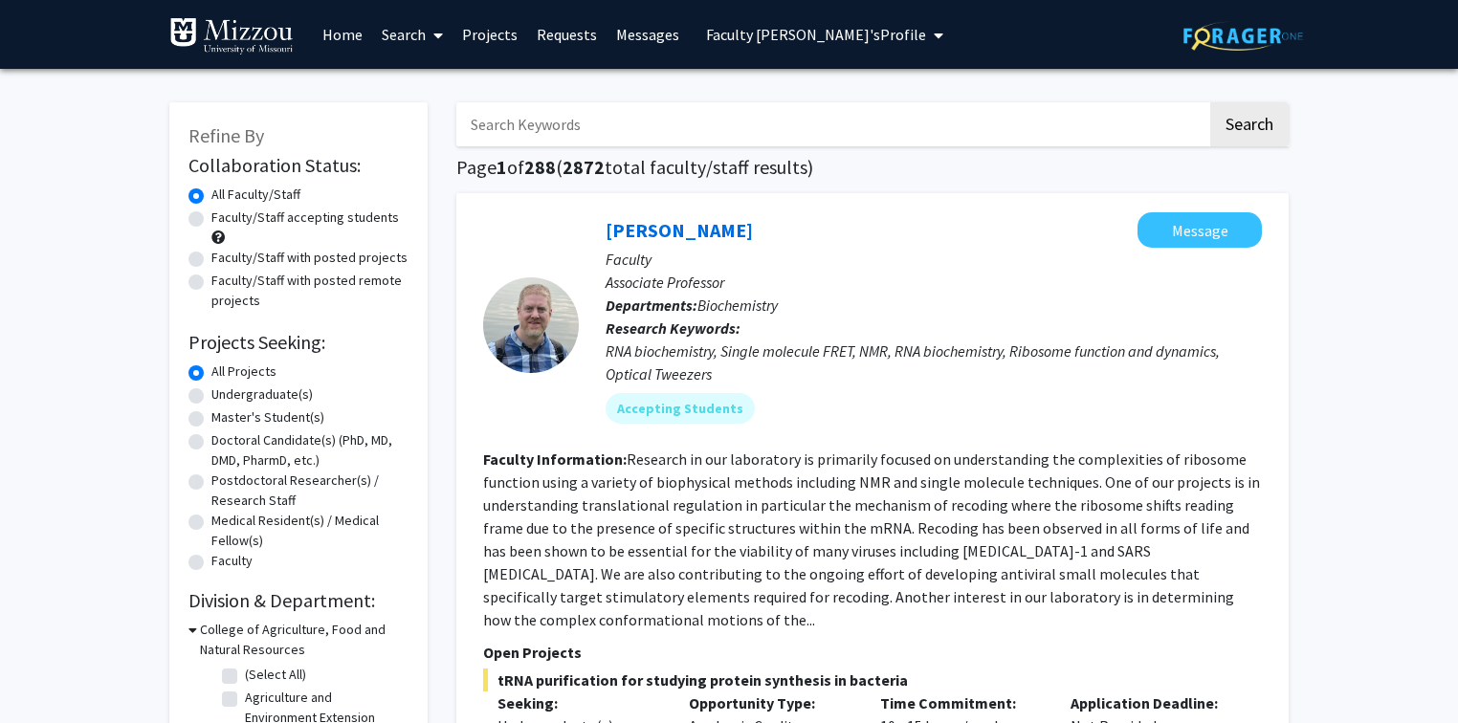
click at [1021, 130] on input "Search Keywords" at bounding box center [831, 124] width 751 height 44
click at [1004, 129] on input "Search Keywords" at bounding box center [831, 124] width 751 height 44
click at [957, 117] on input "Search Keywords" at bounding box center [831, 124] width 751 height 44
click at [949, 165] on h1 "Page 1 of 288 ( 2872 total faculty/staff results)" at bounding box center [872, 167] width 832 height 23
click at [932, 122] on input "Search Keywords" at bounding box center [831, 124] width 751 height 44
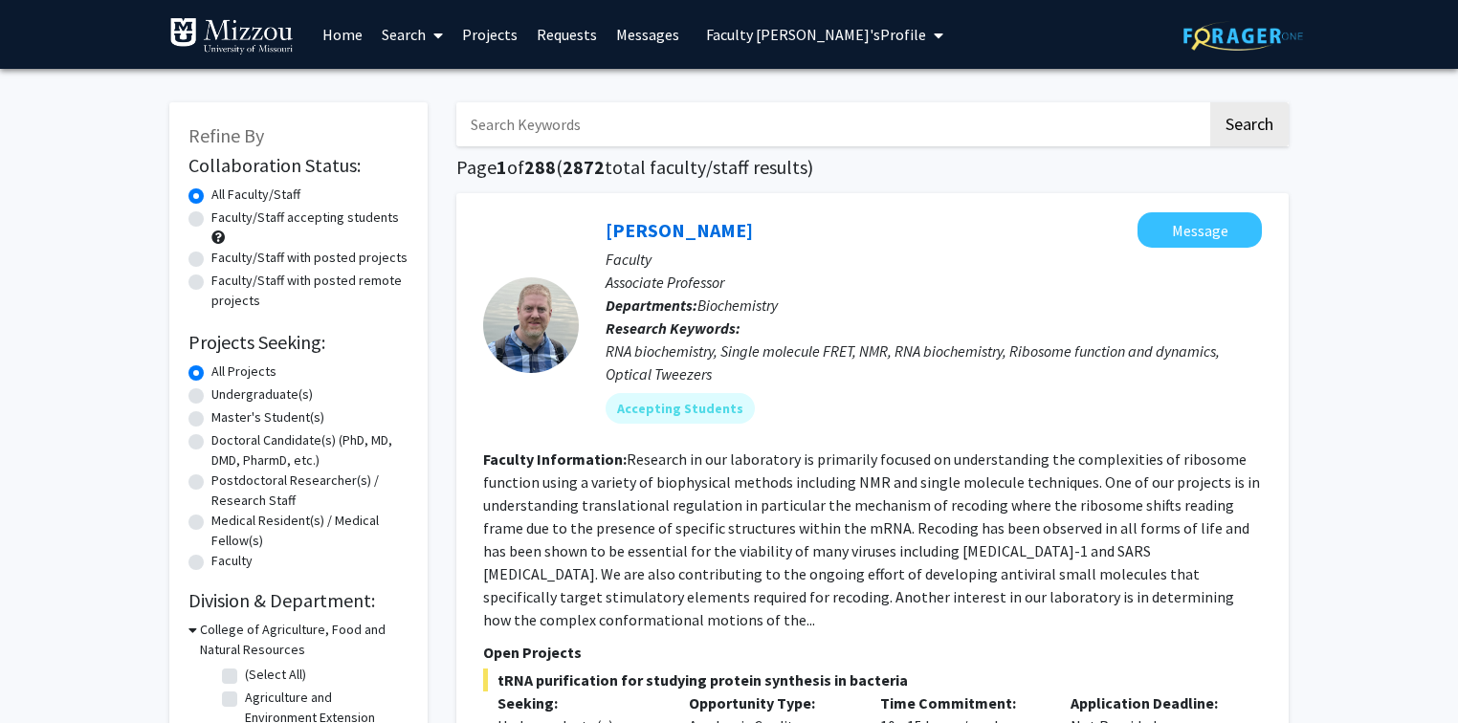
click at [943, 176] on h1 "Page 1 of 288 ( 2872 total faculty/staff results)" at bounding box center [872, 167] width 832 height 23
click at [417, 32] on link "Search" at bounding box center [412, 34] width 80 height 67
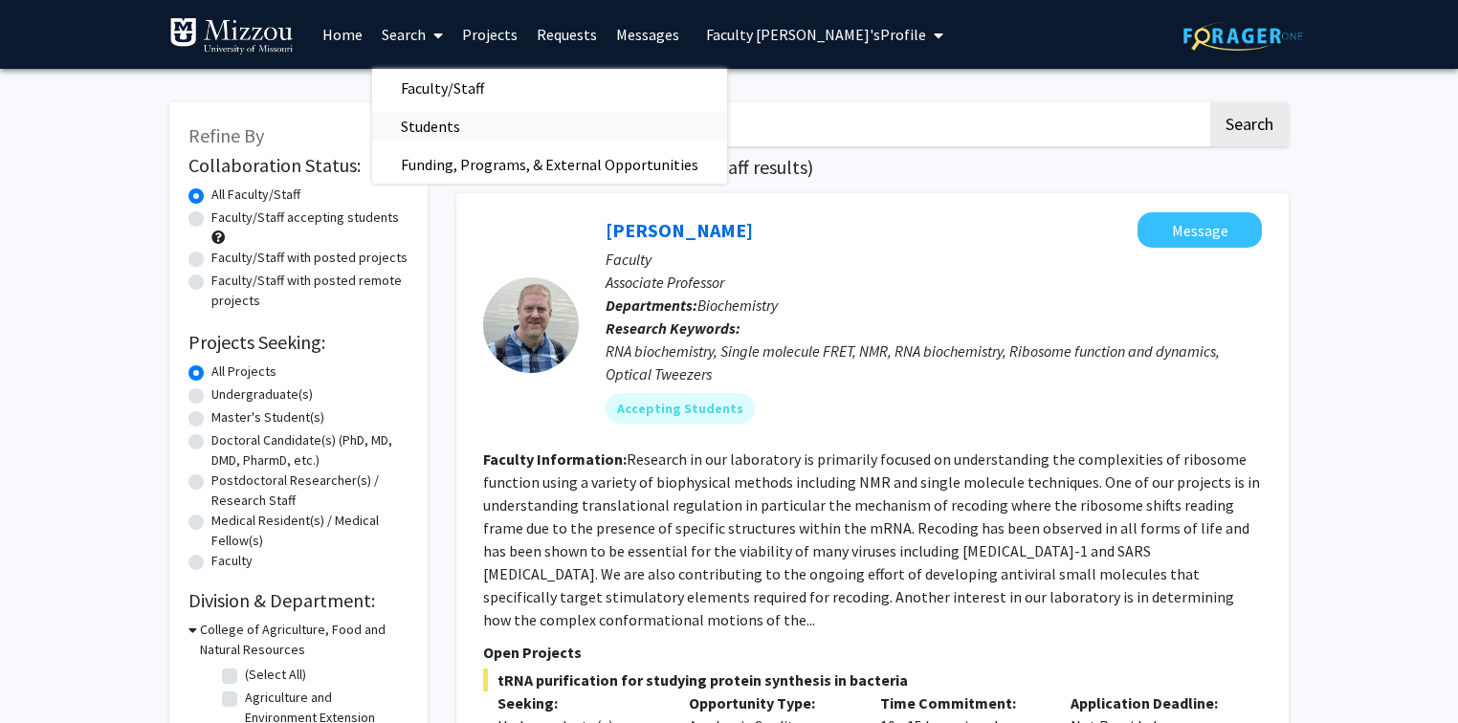
click at [414, 123] on span "Students" at bounding box center [430, 126] width 117 height 38
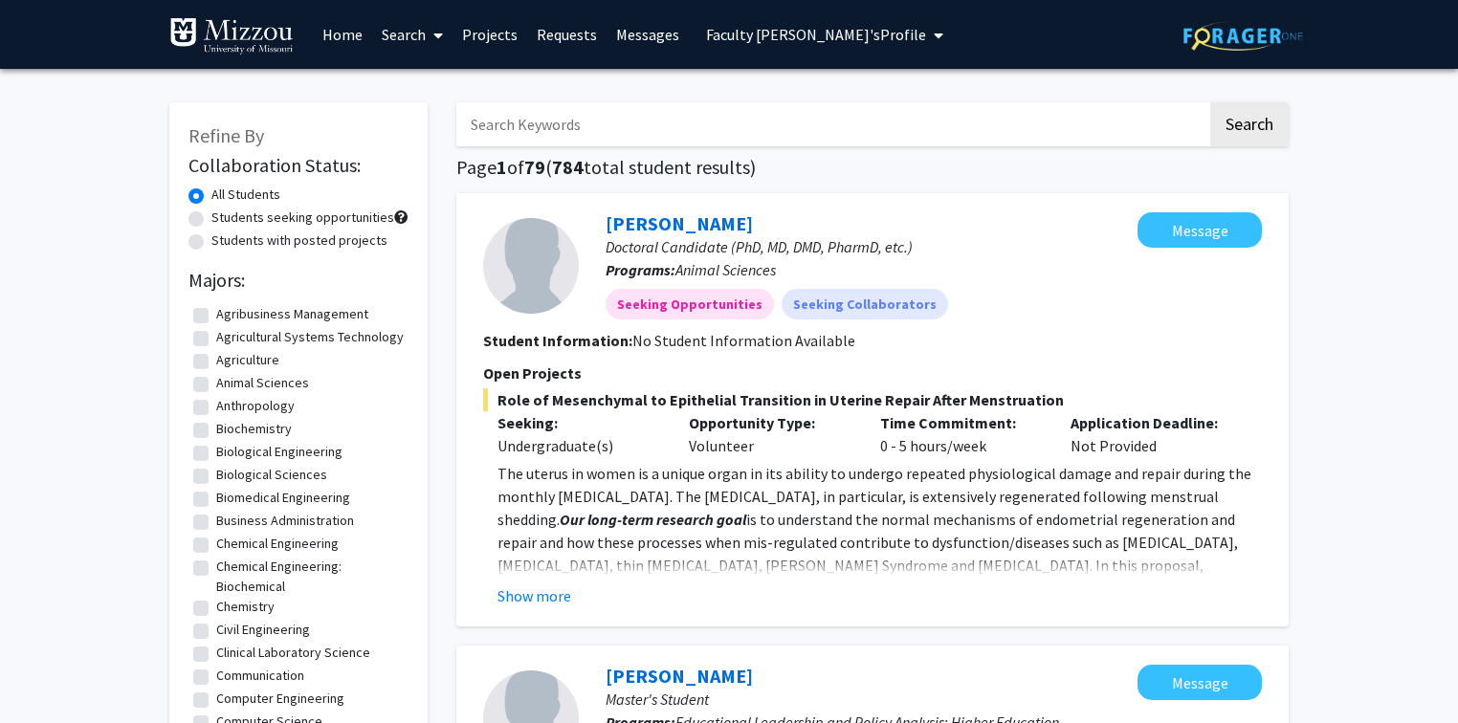
click at [769, 125] on input "Search Keywords" at bounding box center [831, 124] width 751 height 44
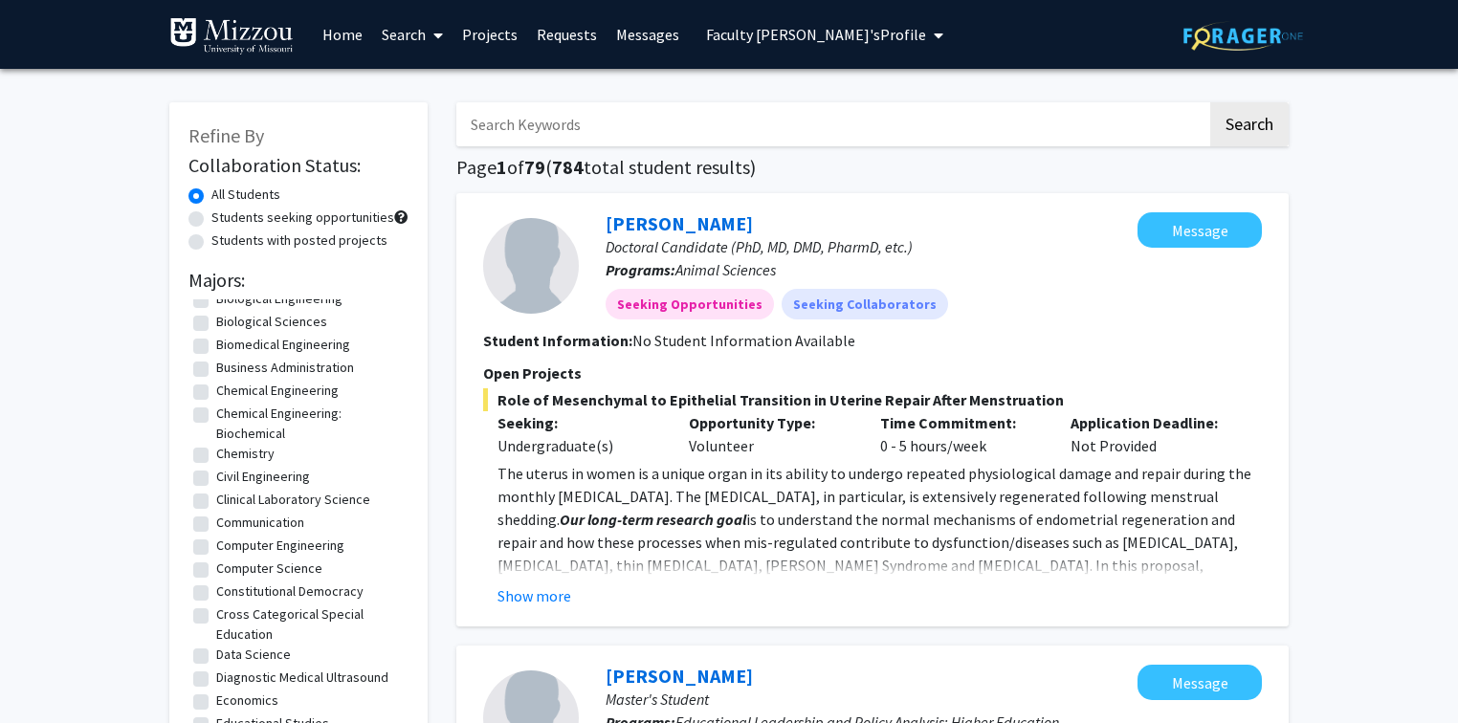
click at [402, 36] on link "Search" at bounding box center [412, 34] width 80 height 67
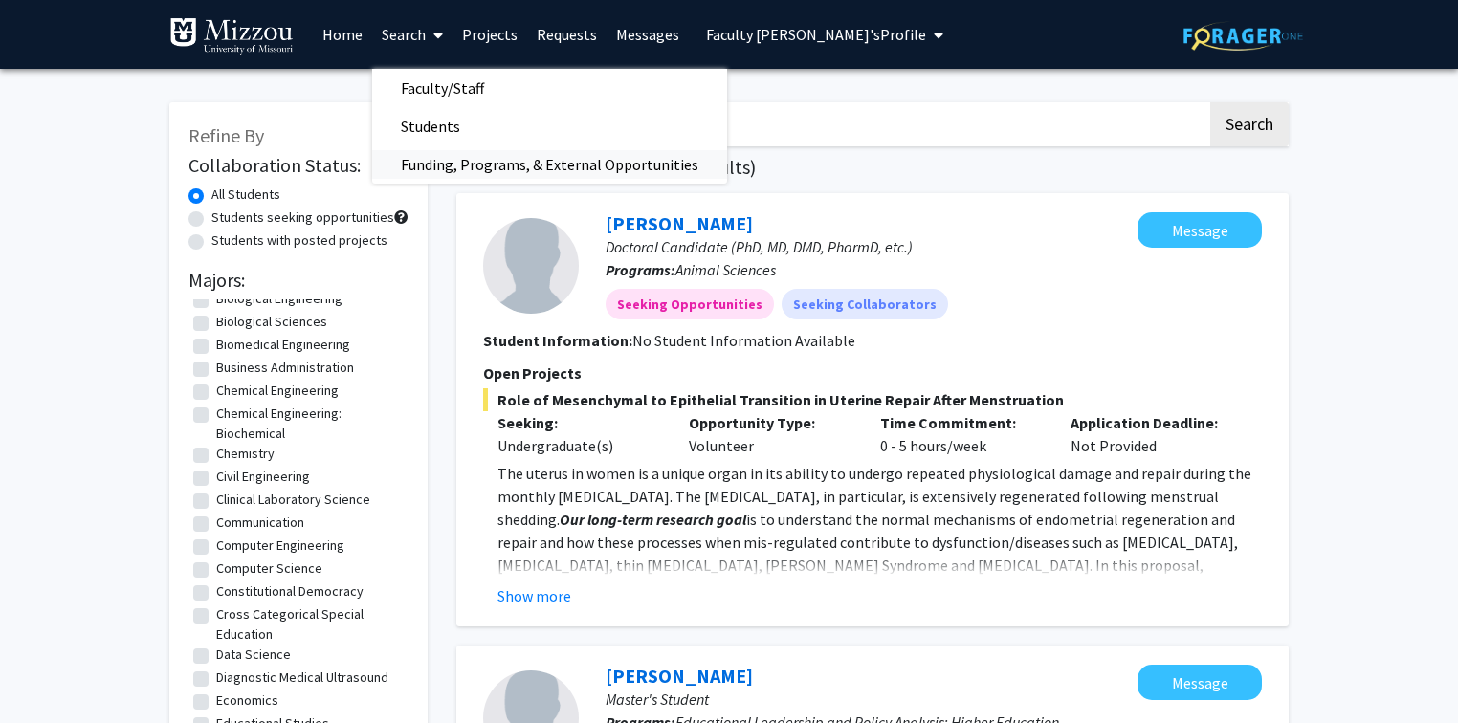
click at [411, 165] on span "Funding, Programs, & External Opportunities" at bounding box center [549, 164] width 355 height 38
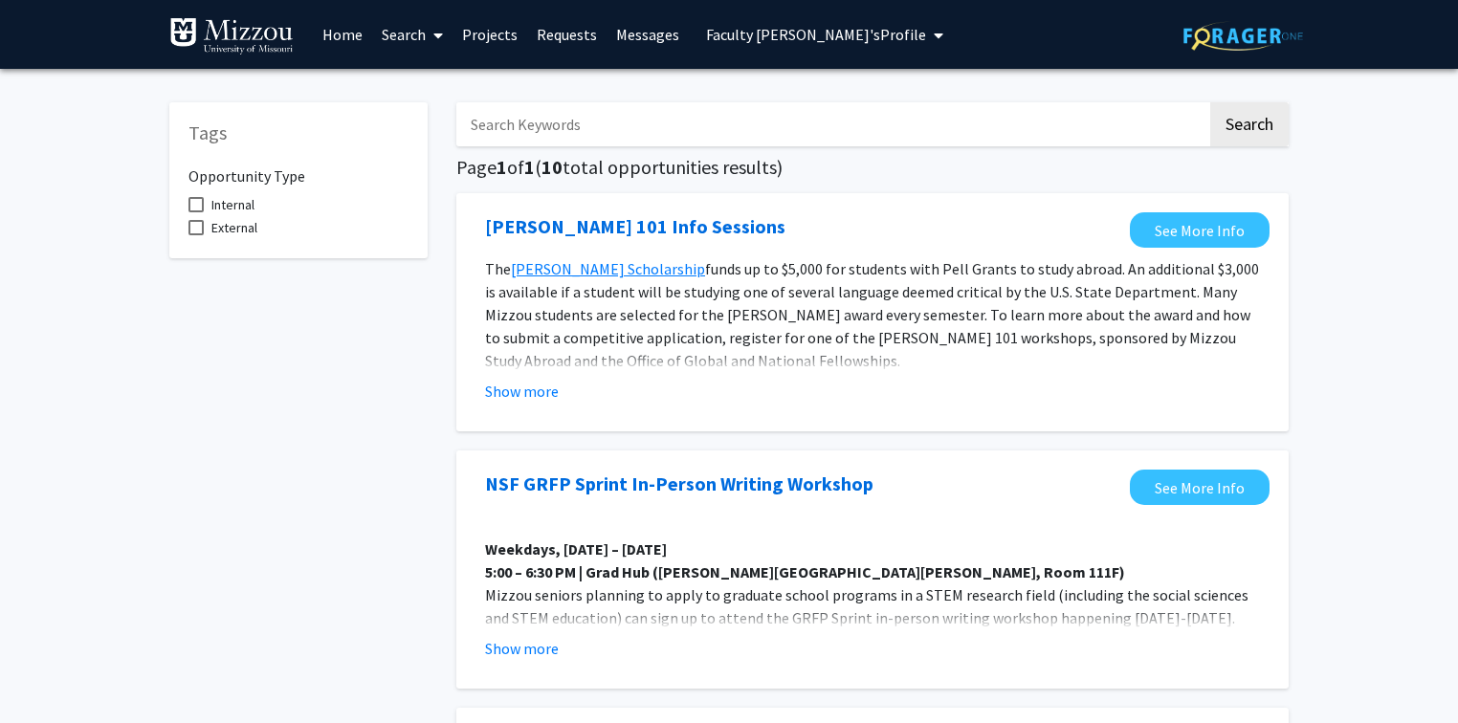
click at [771, 38] on span "Faculty Mentor's Profile" at bounding box center [816, 34] width 220 height 19
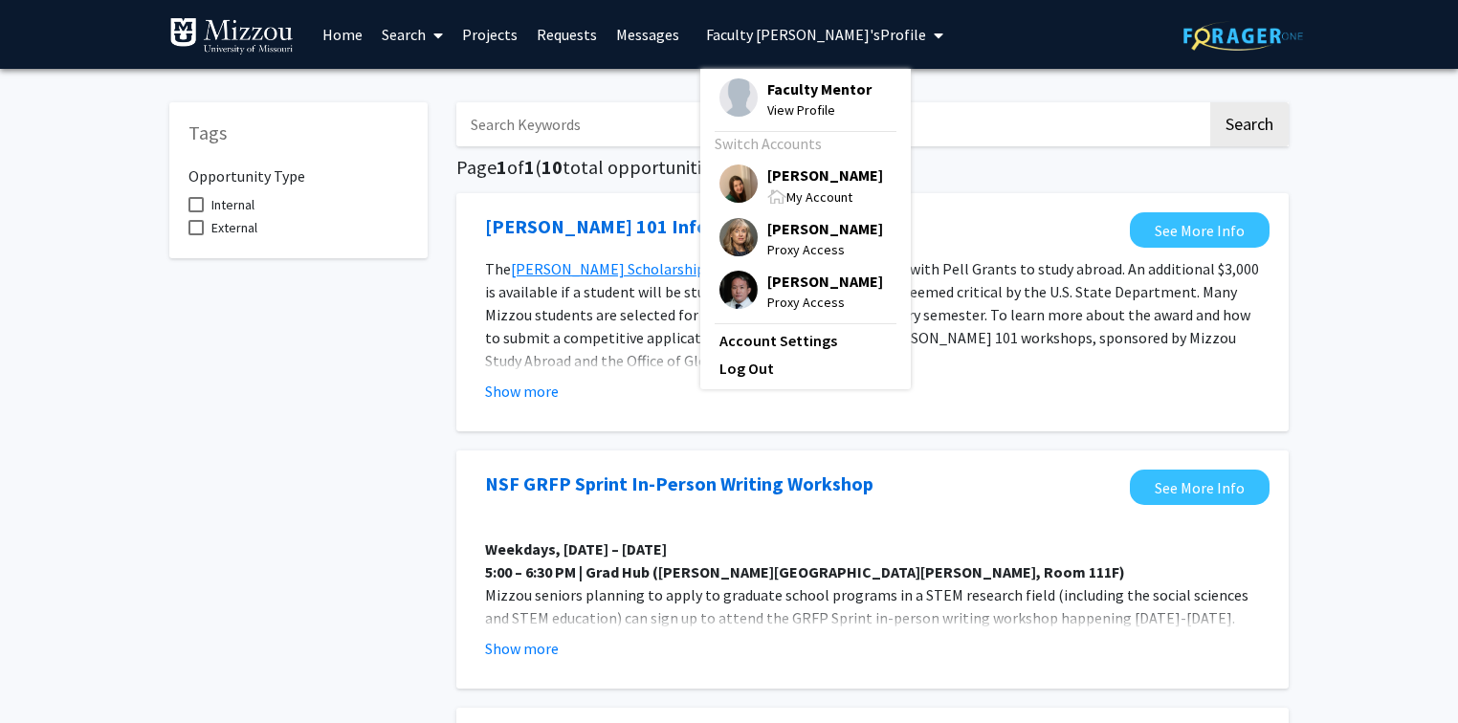
click at [771, 38] on span "Faculty Mentor's Profile" at bounding box center [816, 34] width 220 height 19
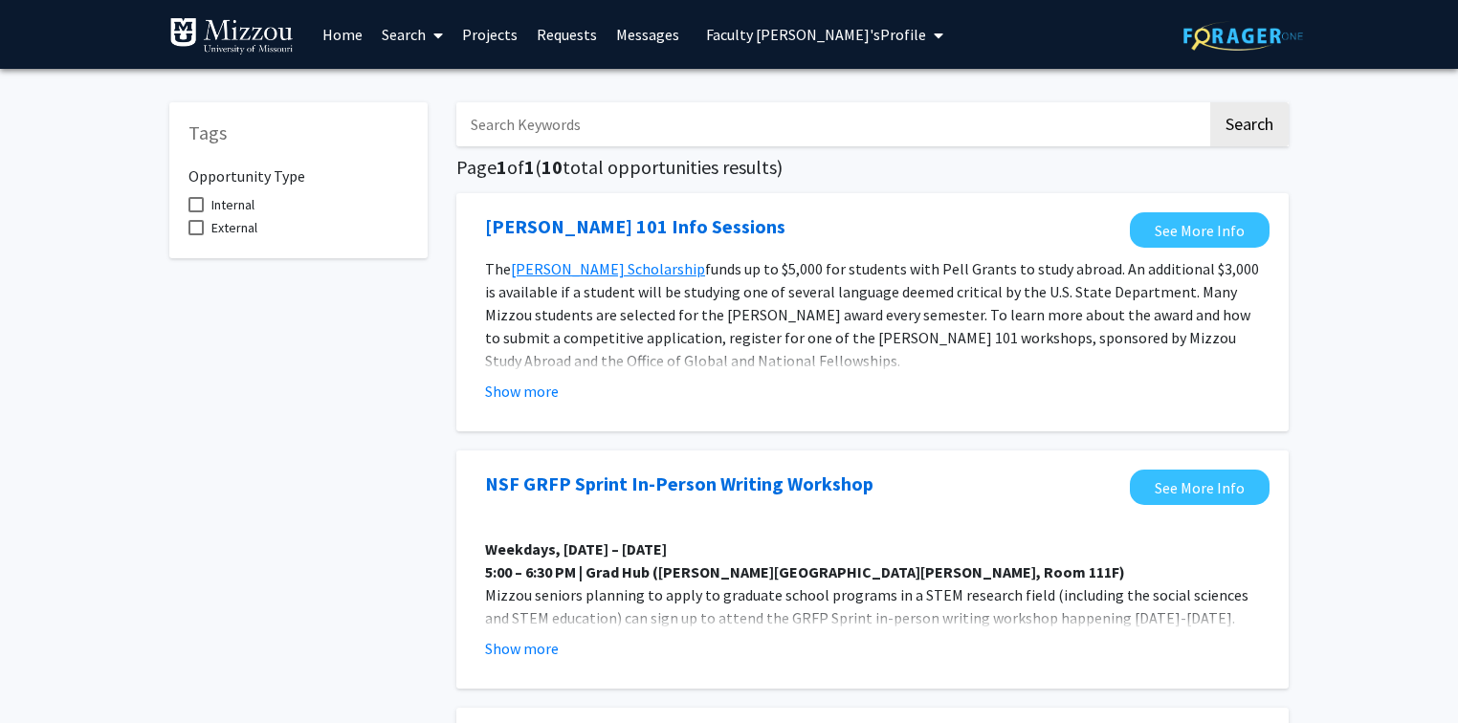
click at [400, 33] on link "Search" at bounding box center [412, 34] width 80 height 67
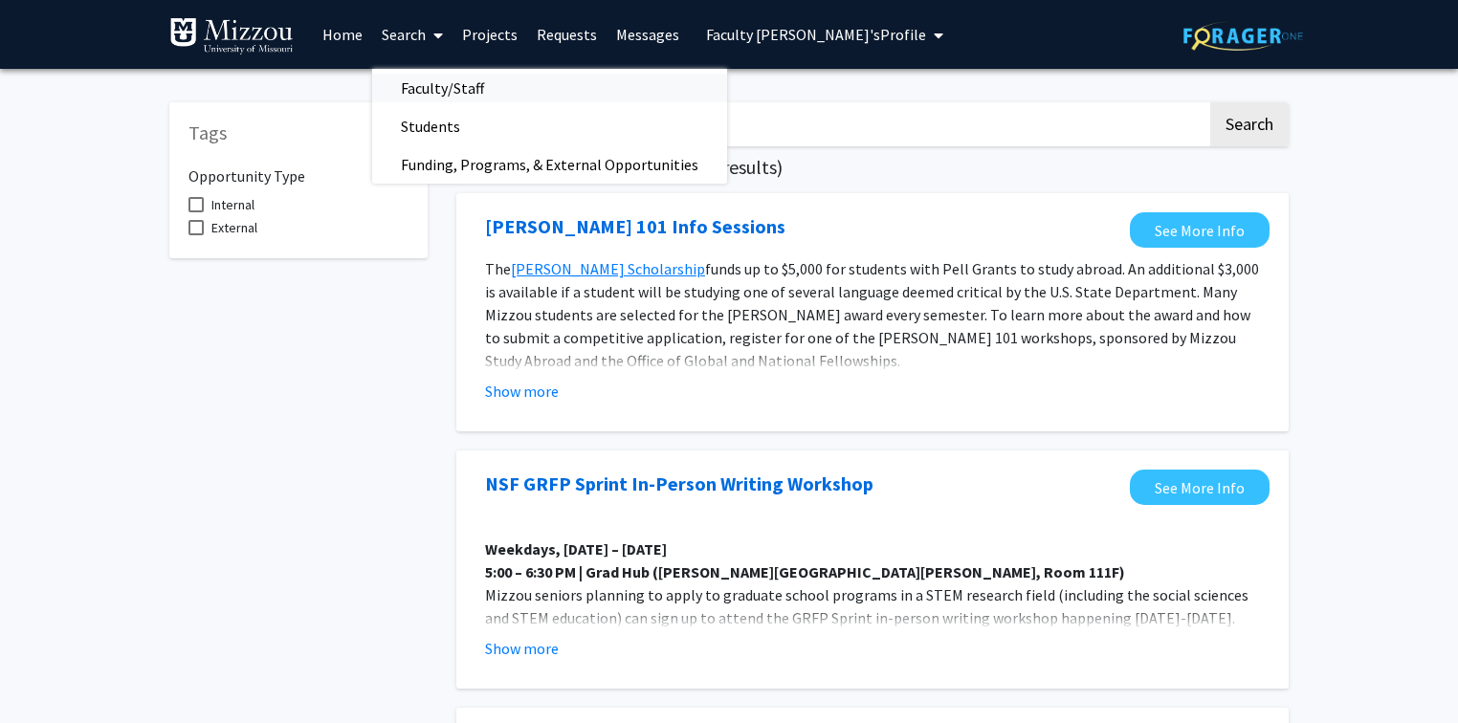
click at [420, 88] on span "Faculty/Staff" at bounding box center [442, 88] width 141 height 38
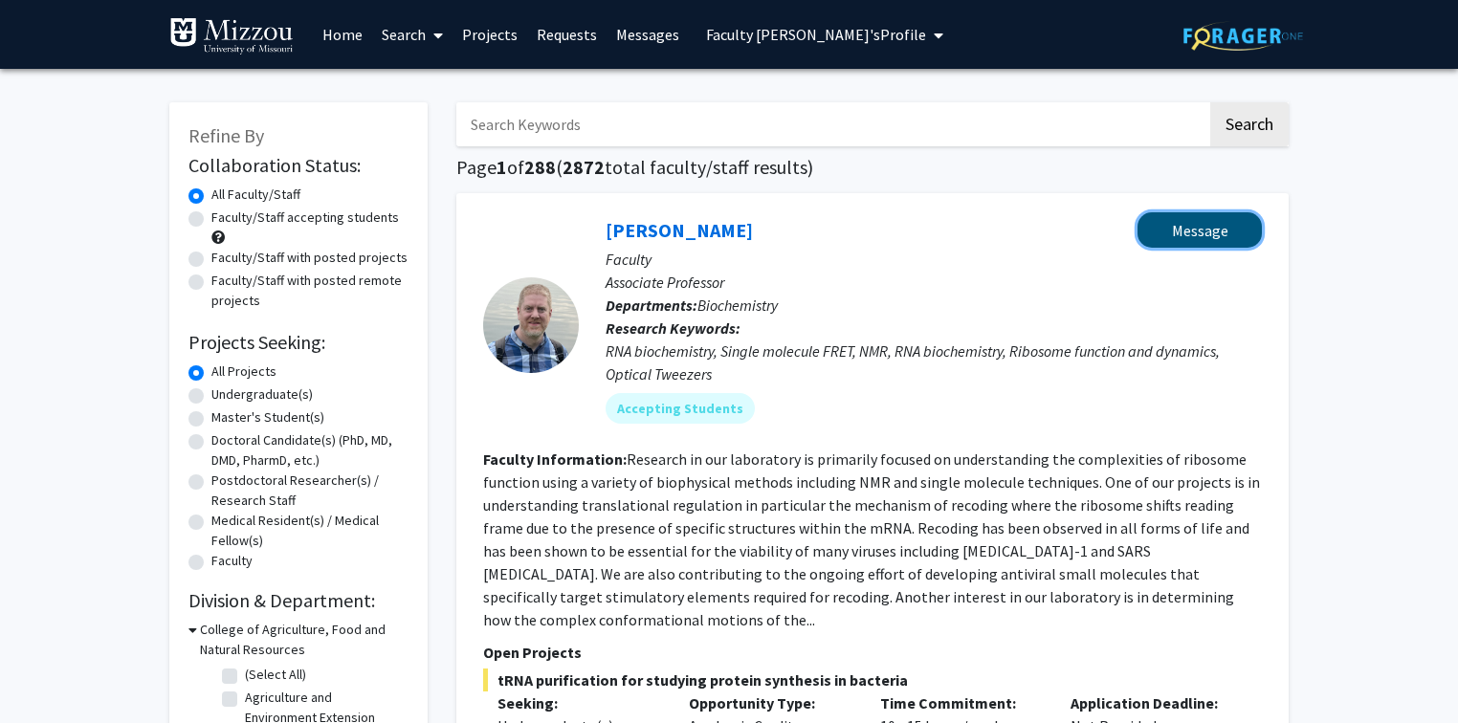
click at [1184, 230] on button "Message" at bounding box center [1199, 229] width 124 height 35
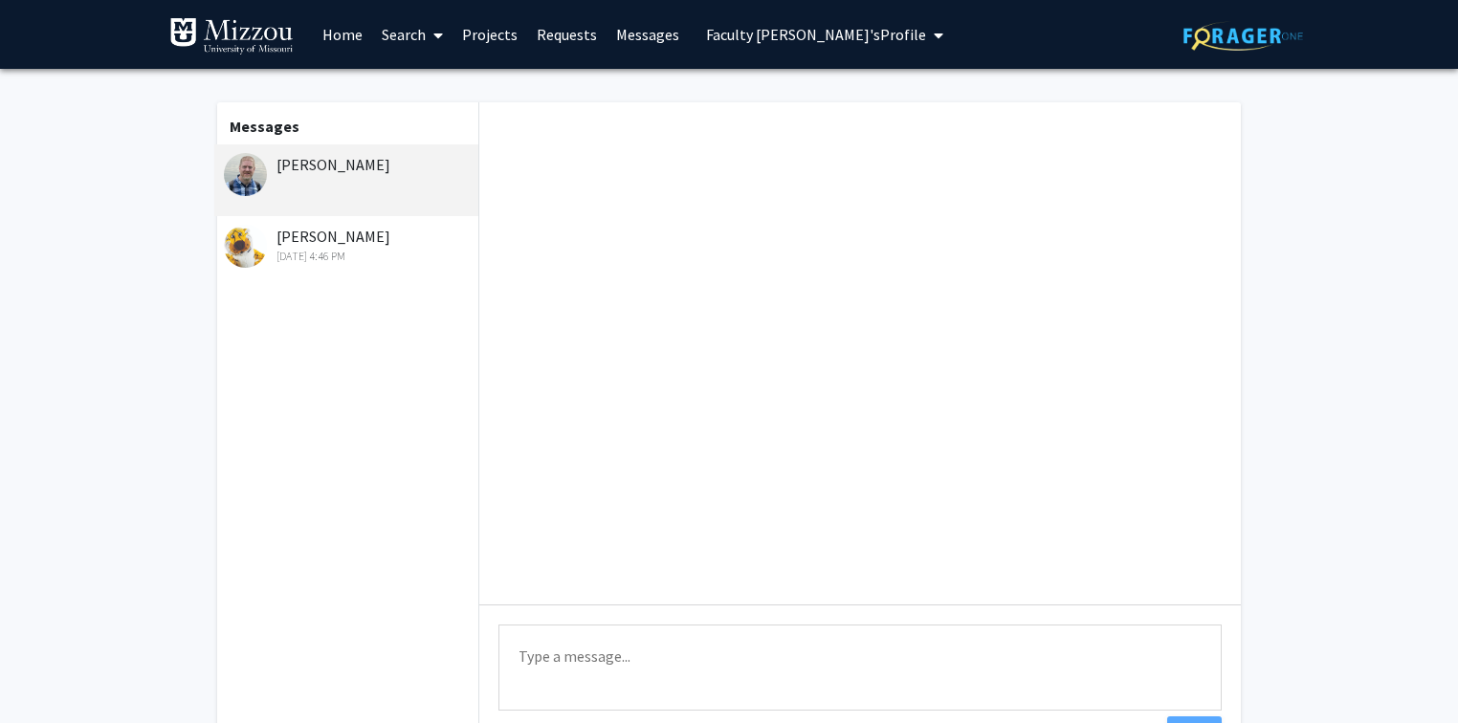
click at [657, 34] on link "Messages" at bounding box center [647, 34] width 82 height 67
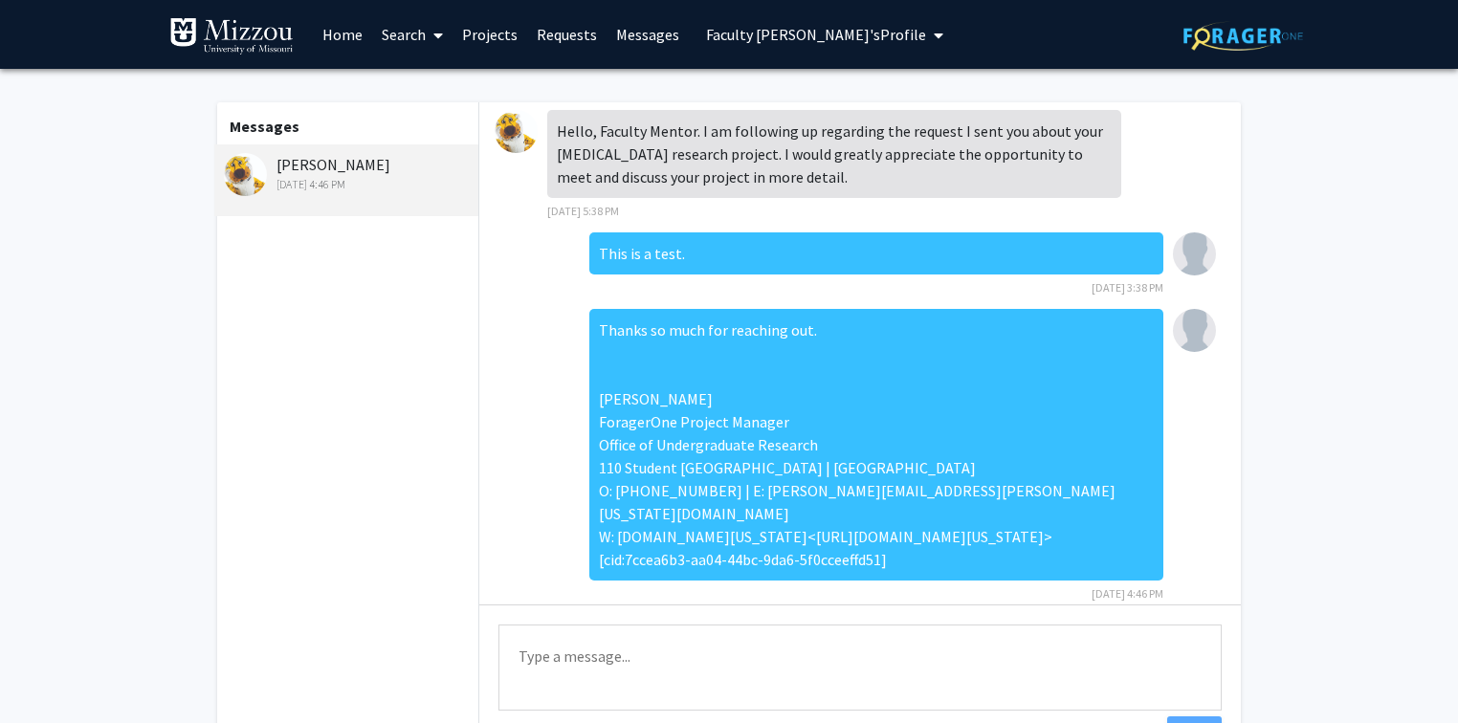
scroll to position [11, 0]
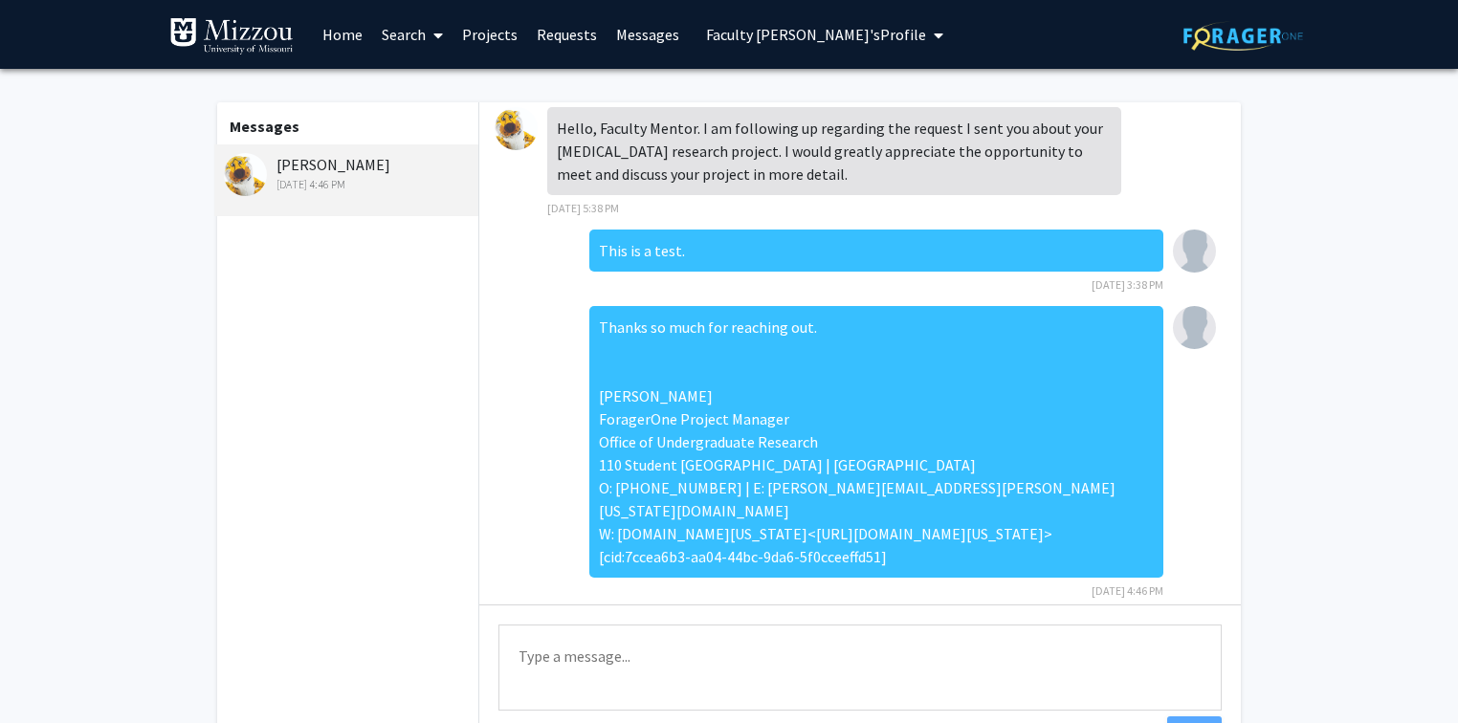
click at [399, 37] on link "Search" at bounding box center [412, 34] width 80 height 67
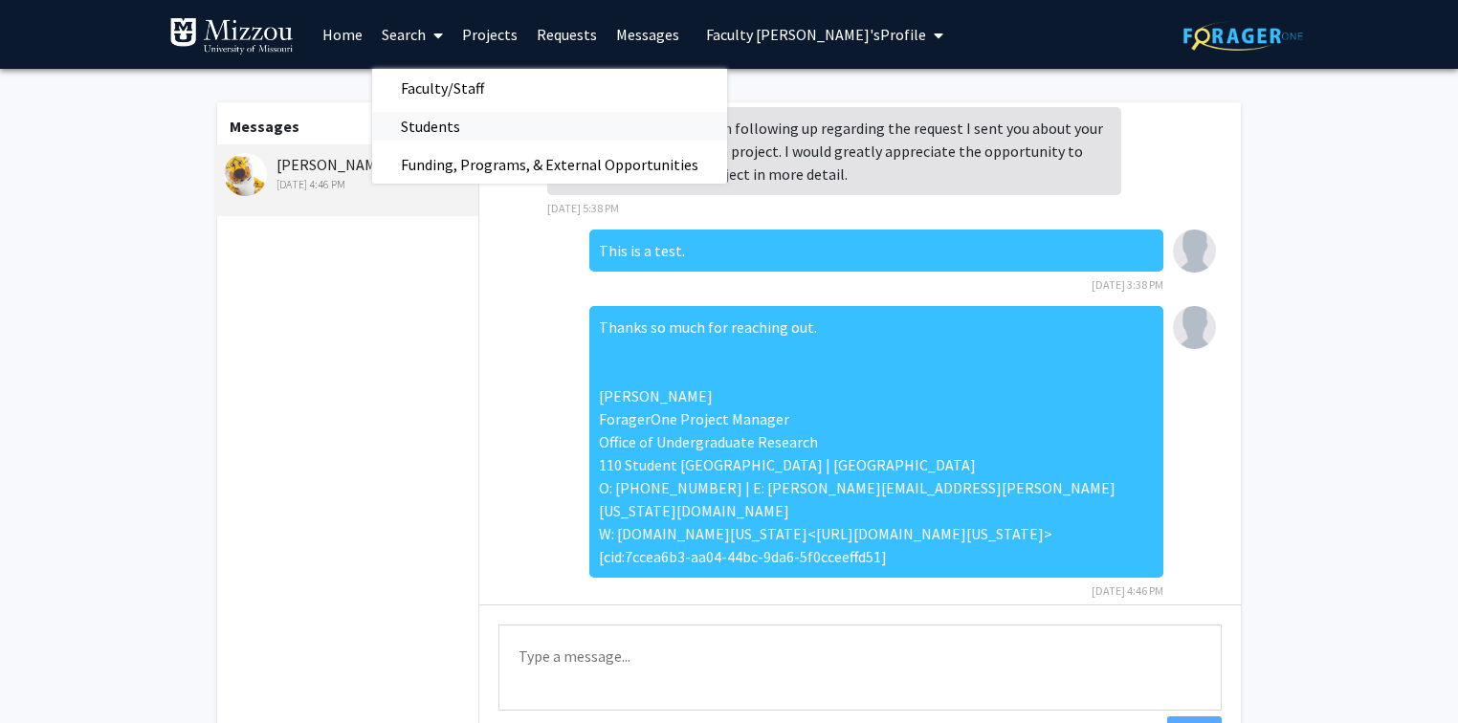
click at [407, 131] on span "Students" at bounding box center [430, 126] width 117 height 38
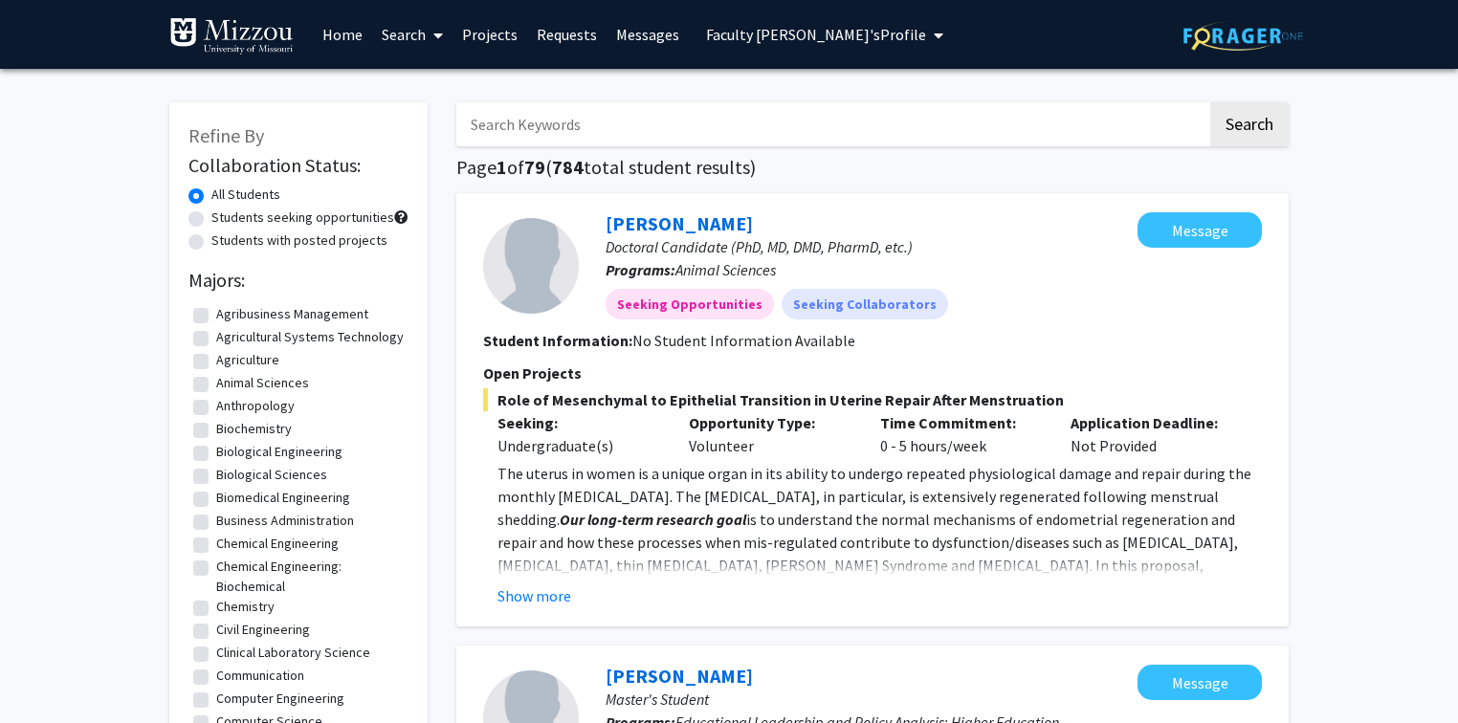
click at [792, 37] on span "Faculty Mentor's Profile" at bounding box center [816, 34] width 220 height 19
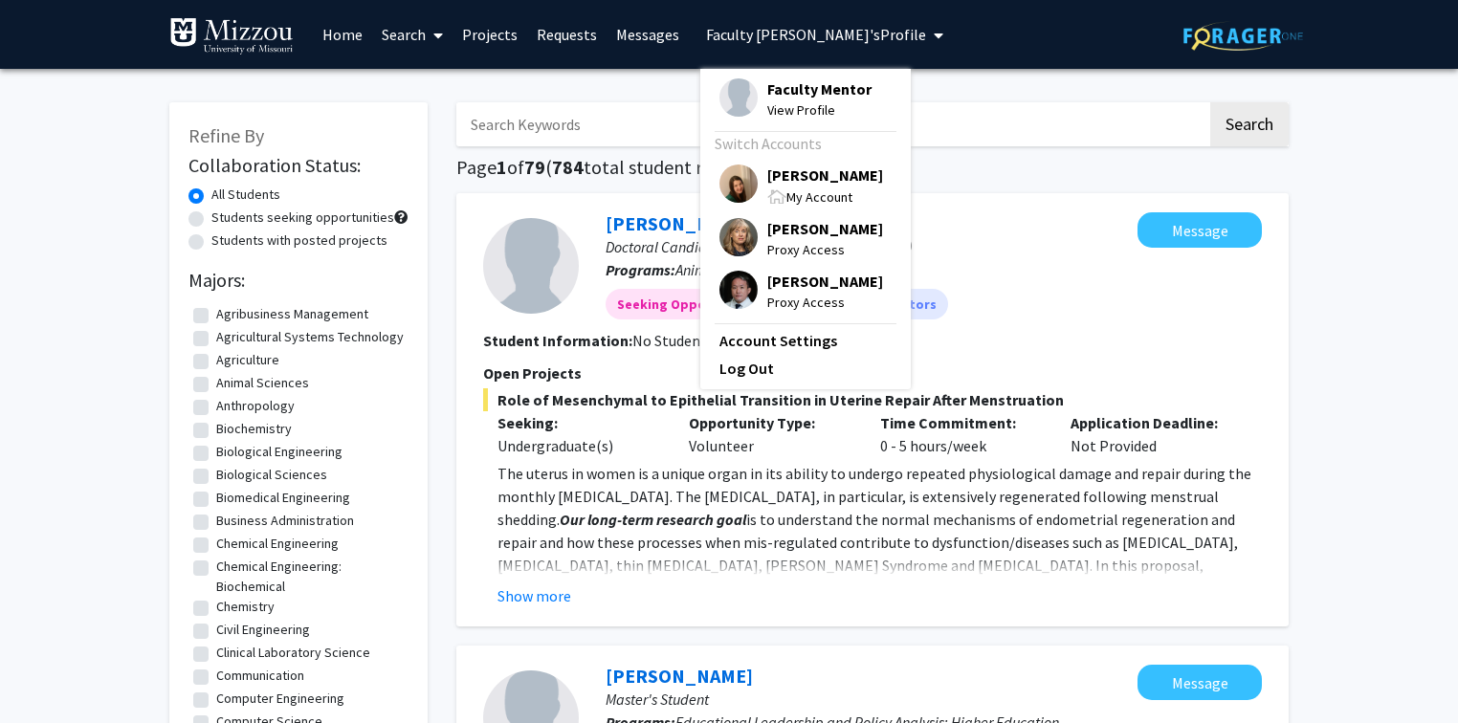
click at [792, 180] on span "[PERSON_NAME]" at bounding box center [825, 175] width 116 height 21
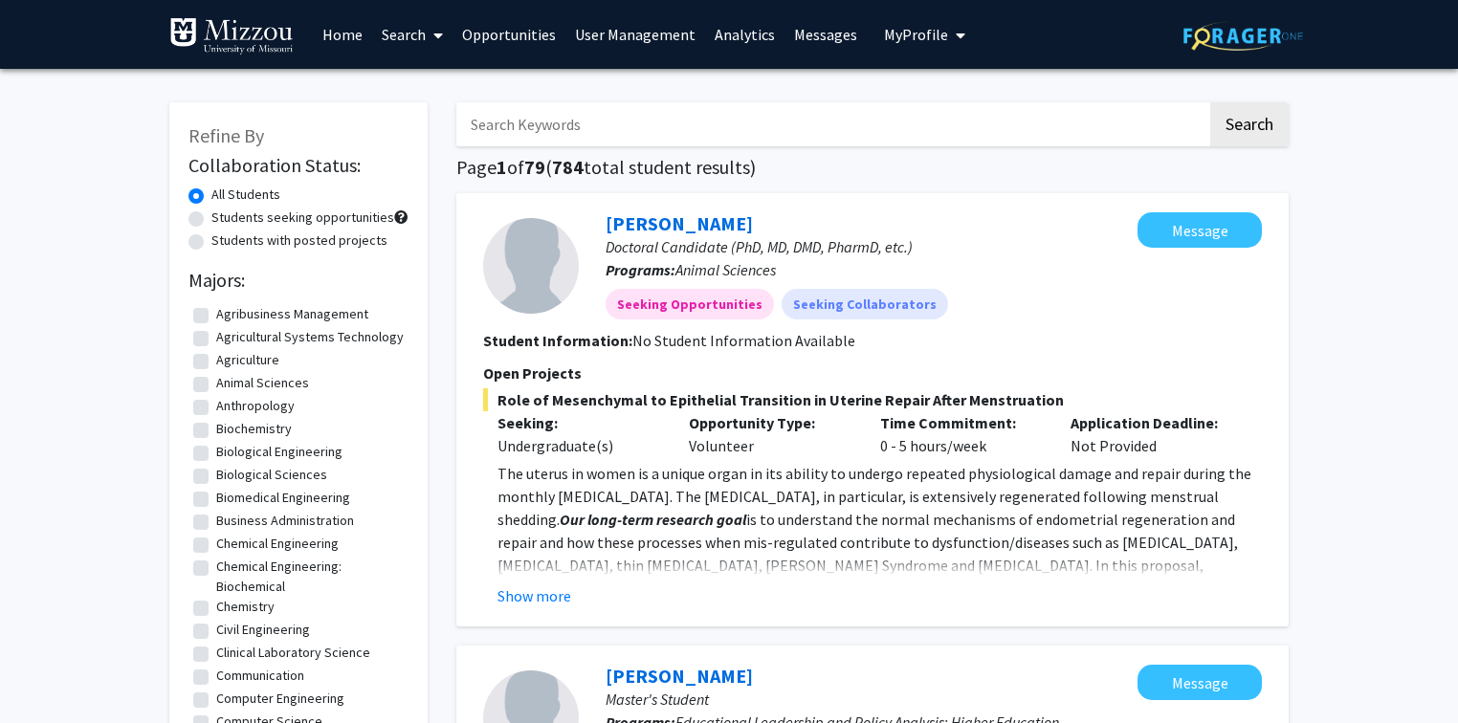
click at [903, 34] on span "My Profile" at bounding box center [916, 34] width 64 height 19
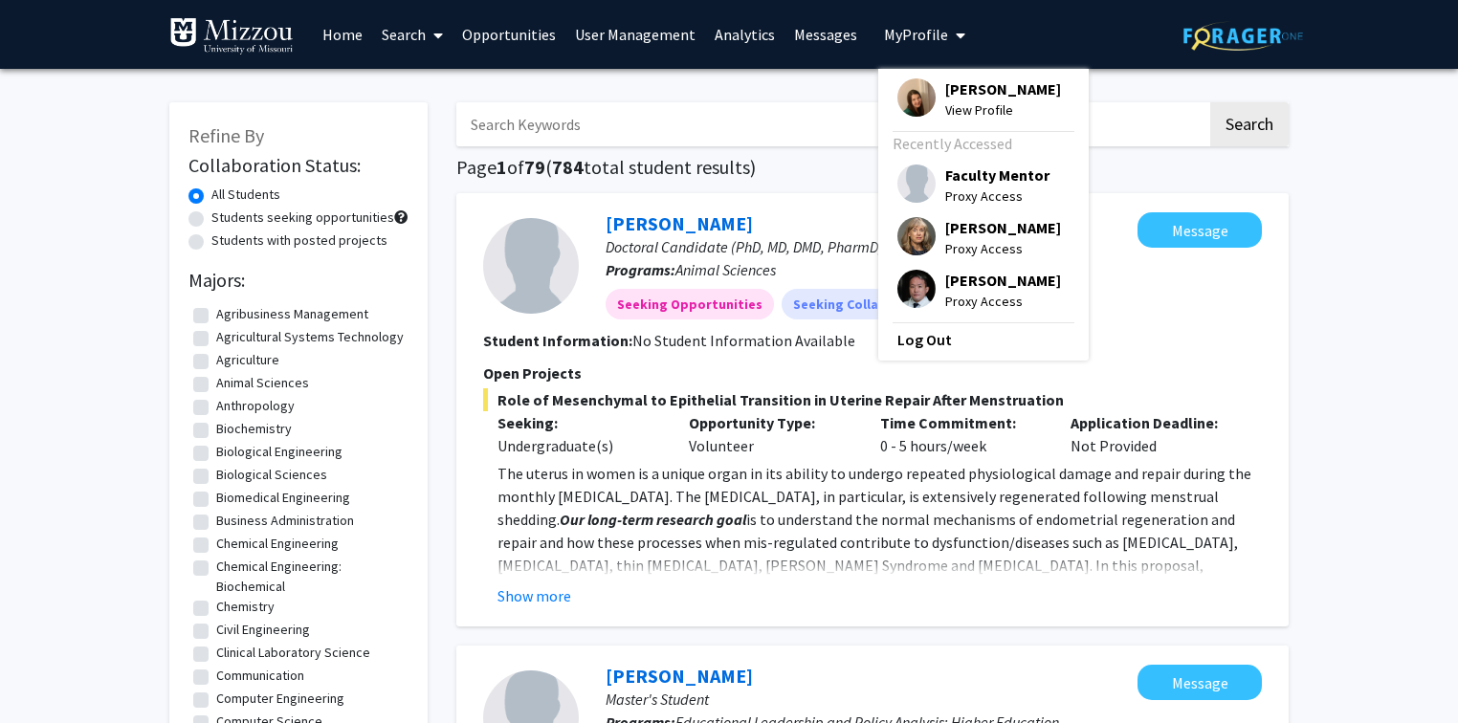
click at [583, 28] on link "User Management" at bounding box center [635, 34] width 140 height 67
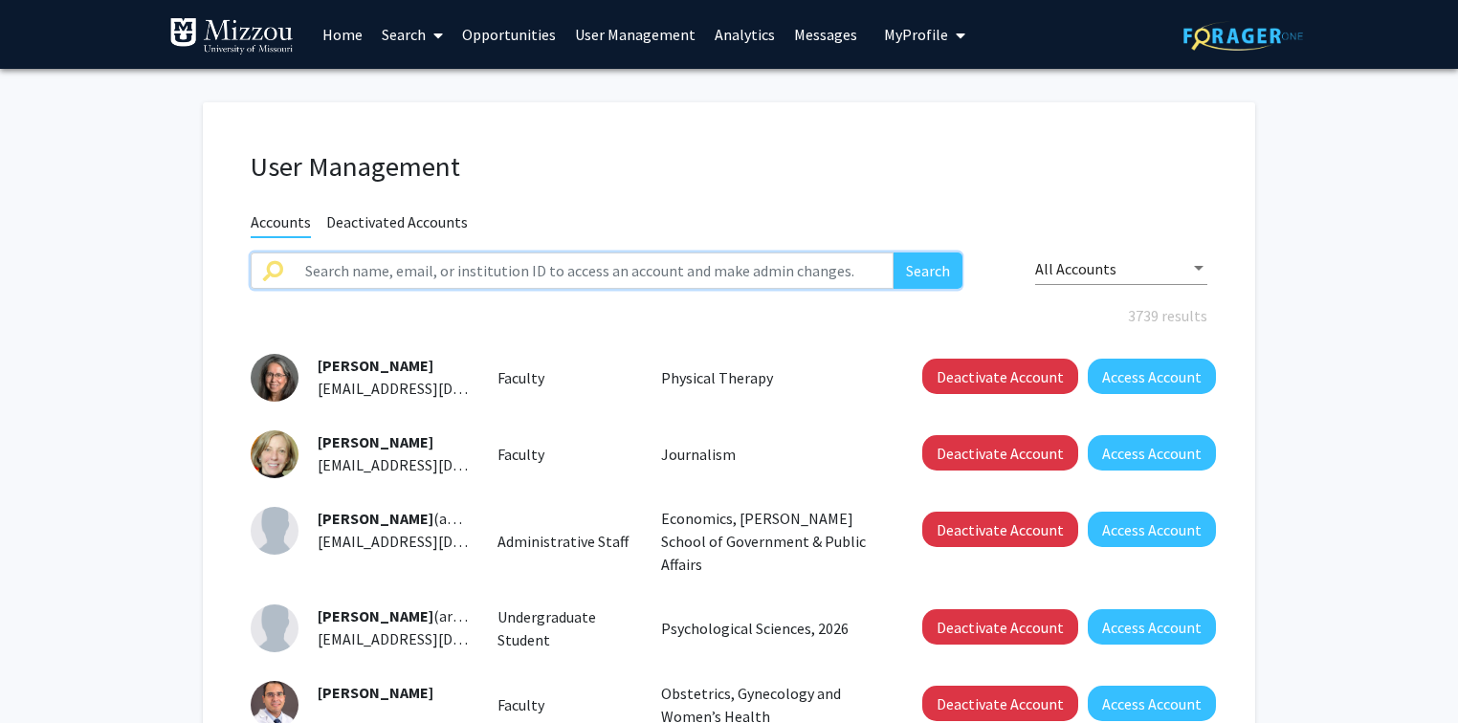
click at [578, 272] on input "text" at bounding box center [594, 271] width 600 height 36
type input "truman"
click at [893, 253] on button "Search" at bounding box center [927, 271] width 69 height 36
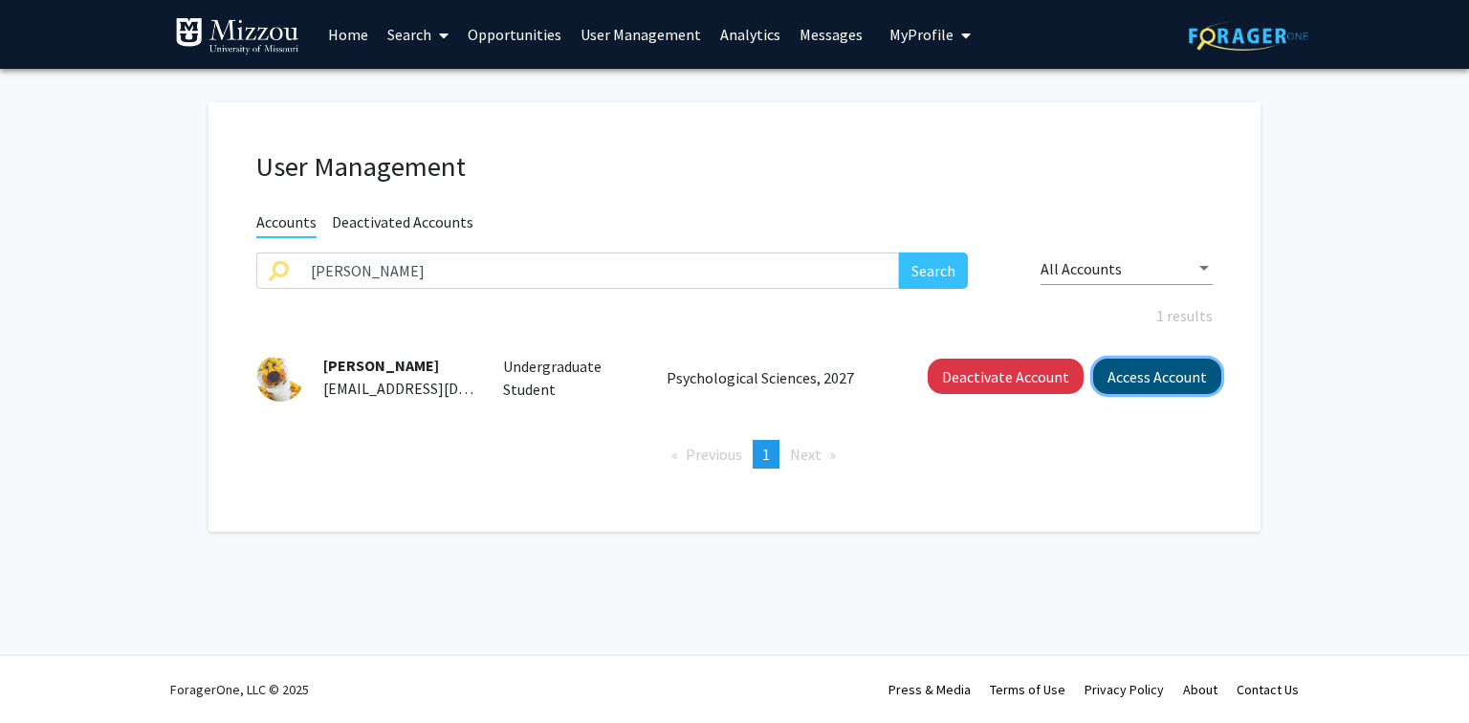
click at [1107, 371] on button "Access Account" at bounding box center [1157, 376] width 128 height 35
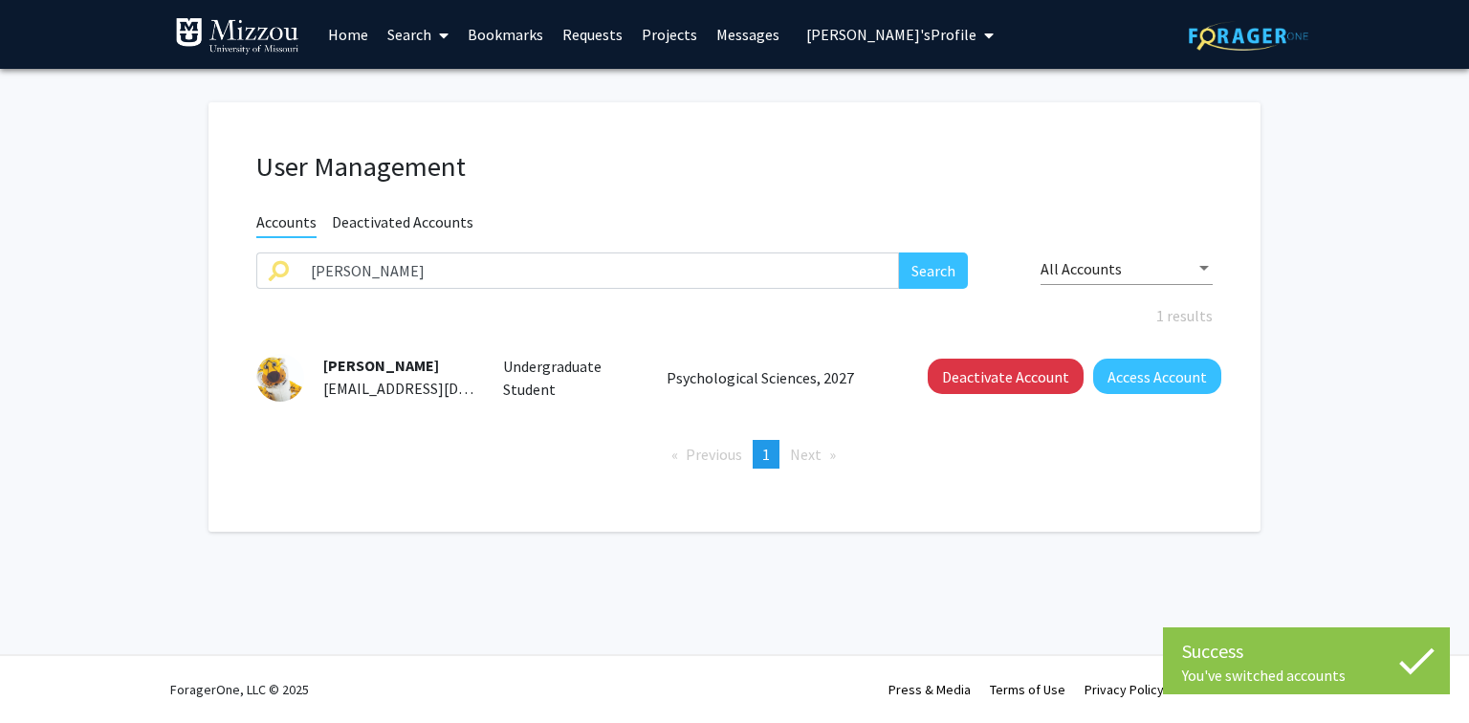
click at [865, 34] on span "Truman Tiger's Profile" at bounding box center [891, 34] width 170 height 19
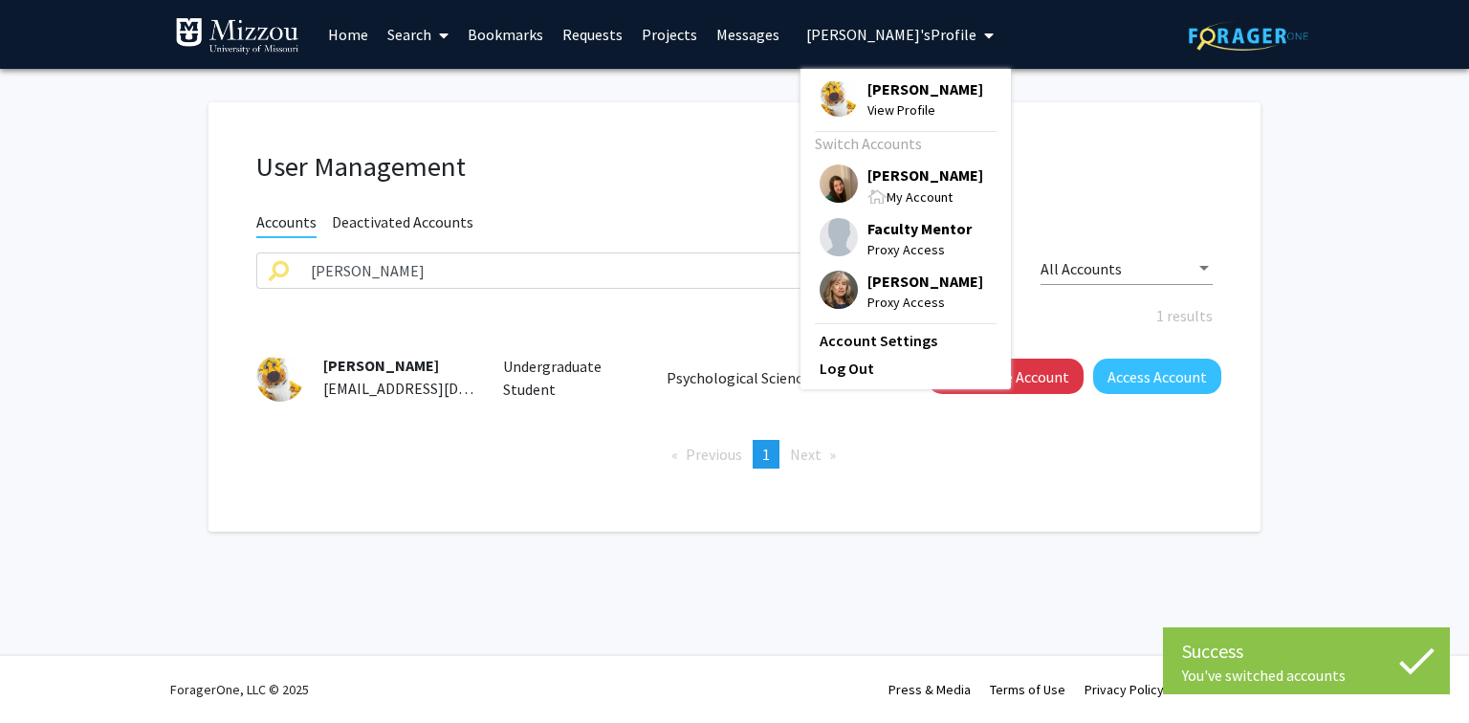
click at [878, 110] on span "View Profile" at bounding box center [926, 109] width 116 height 21
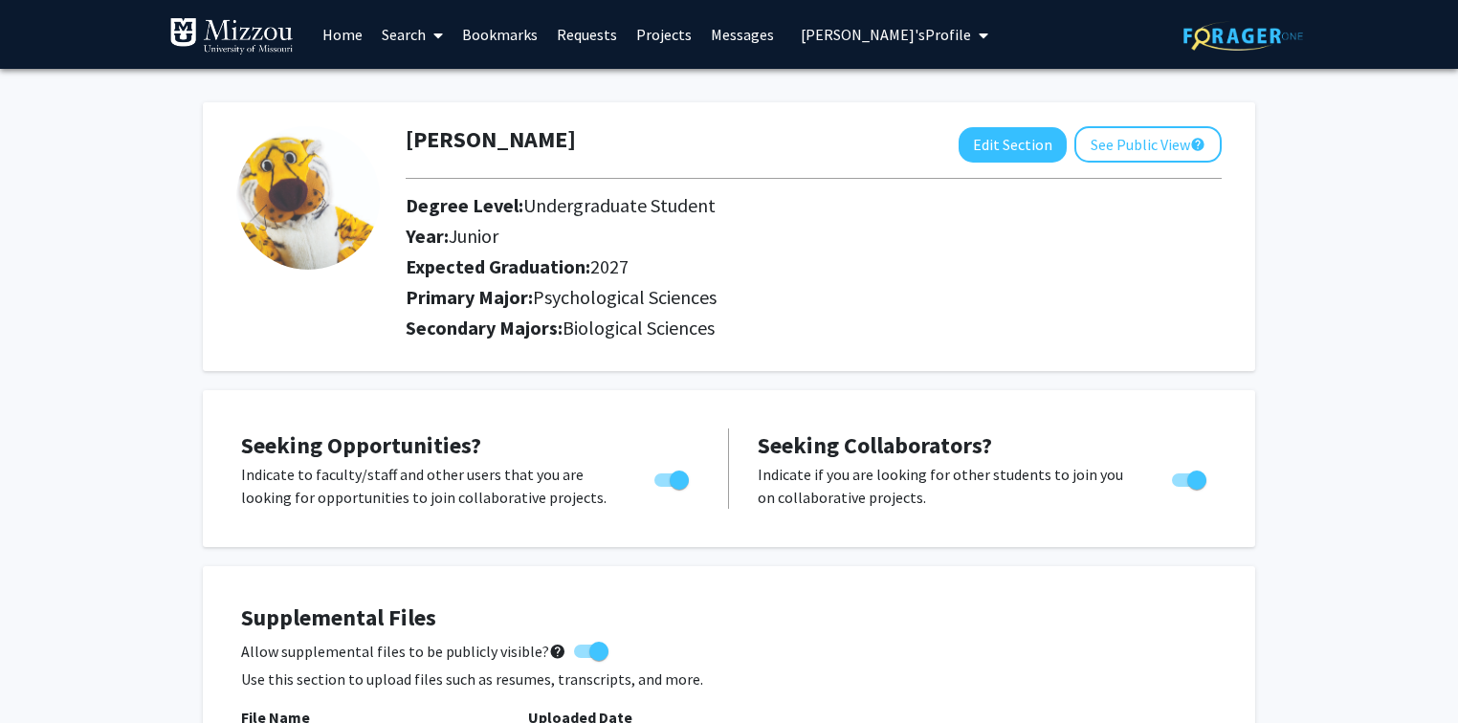
click at [407, 36] on link "Search" at bounding box center [412, 34] width 80 height 67
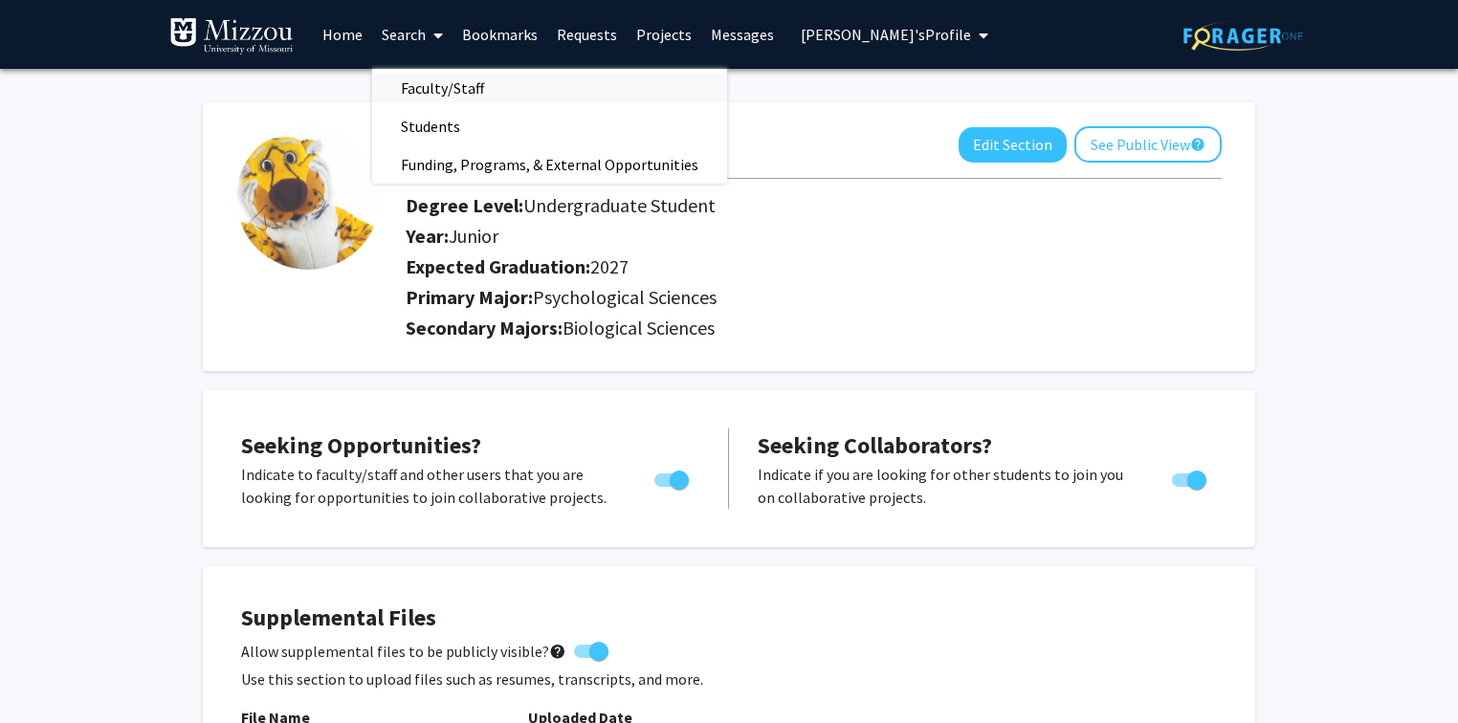
click at [425, 88] on span "Faculty/Staff" at bounding box center [442, 88] width 141 height 38
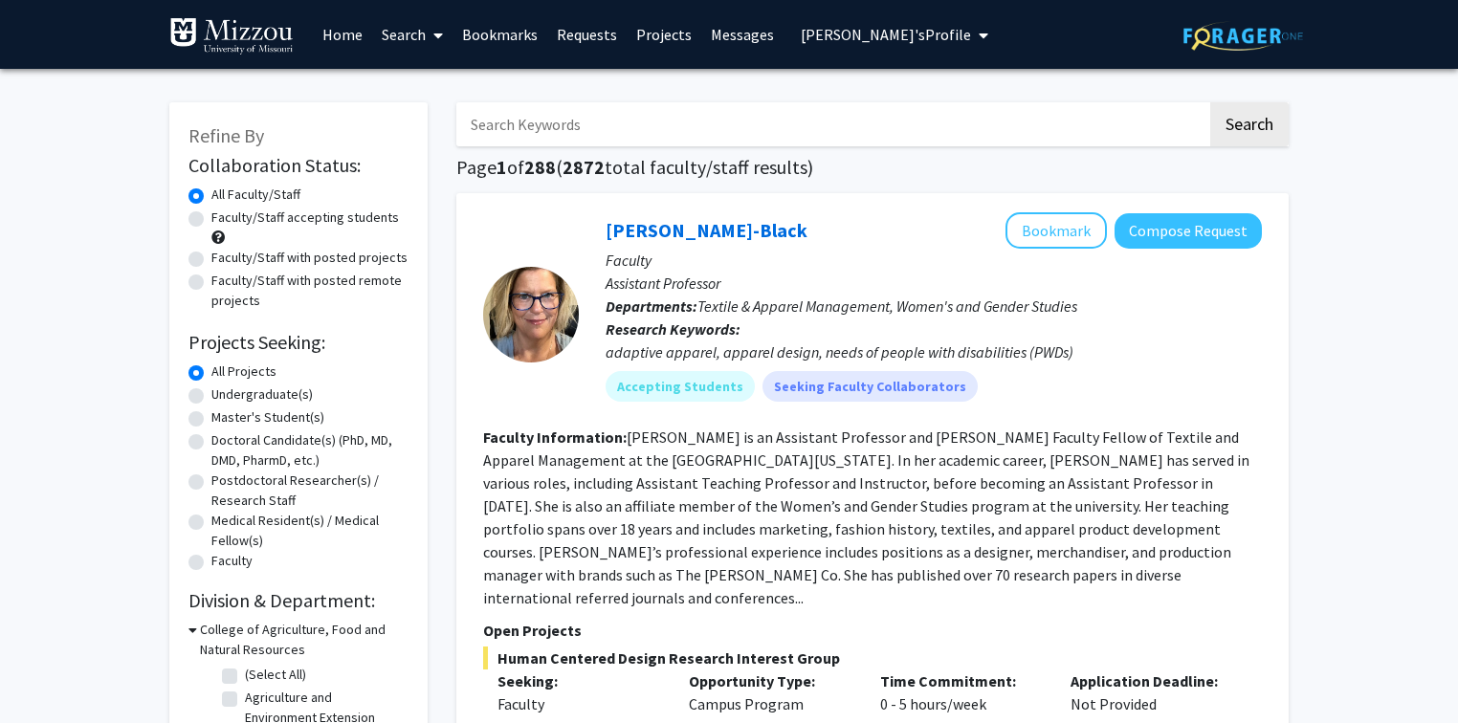
click at [532, 35] on link "Bookmarks" at bounding box center [499, 34] width 95 height 67
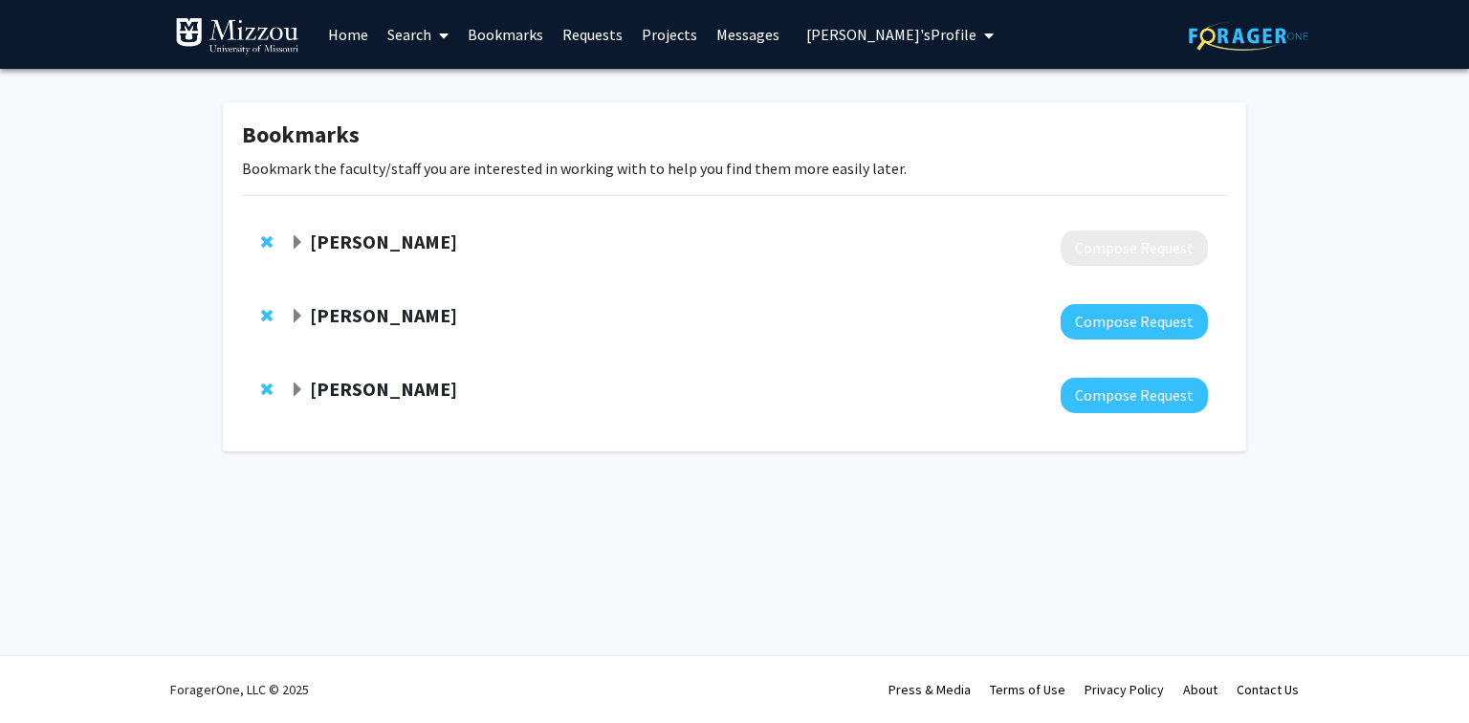
click at [340, 242] on strong "[PERSON_NAME]" at bounding box center [383, 242] width 147 height 24
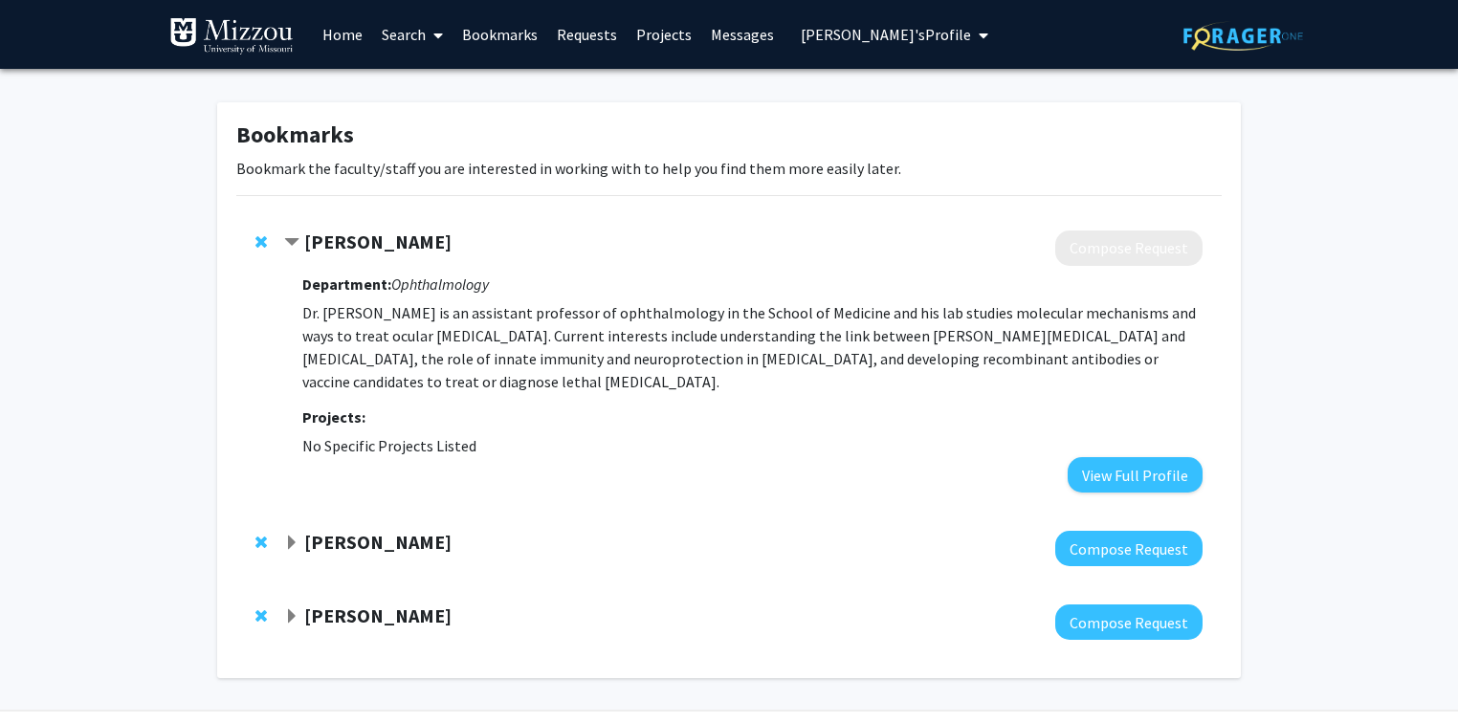
scroll to position [55, 0]
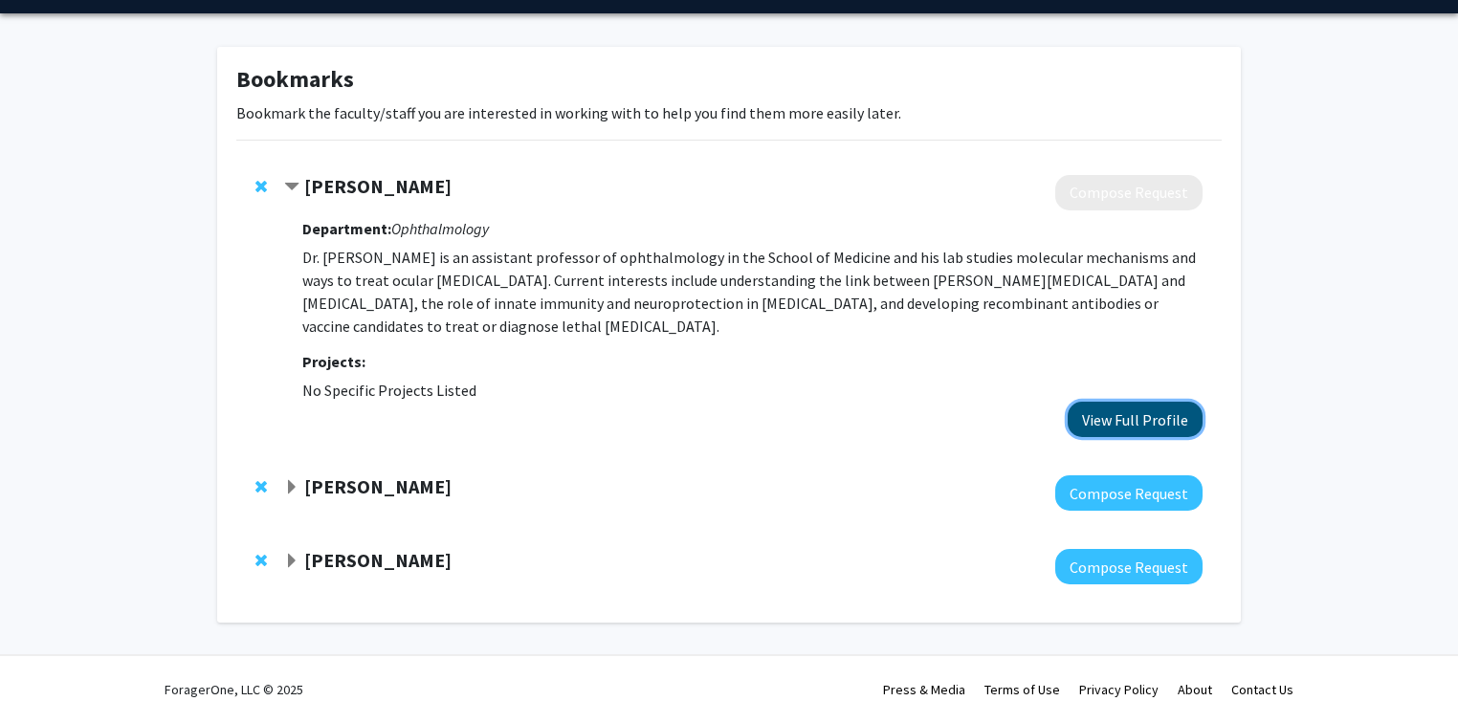
click at [1103, 425] on button "View Full Profile" at bounding box center [1134, 419] width 135 height 35
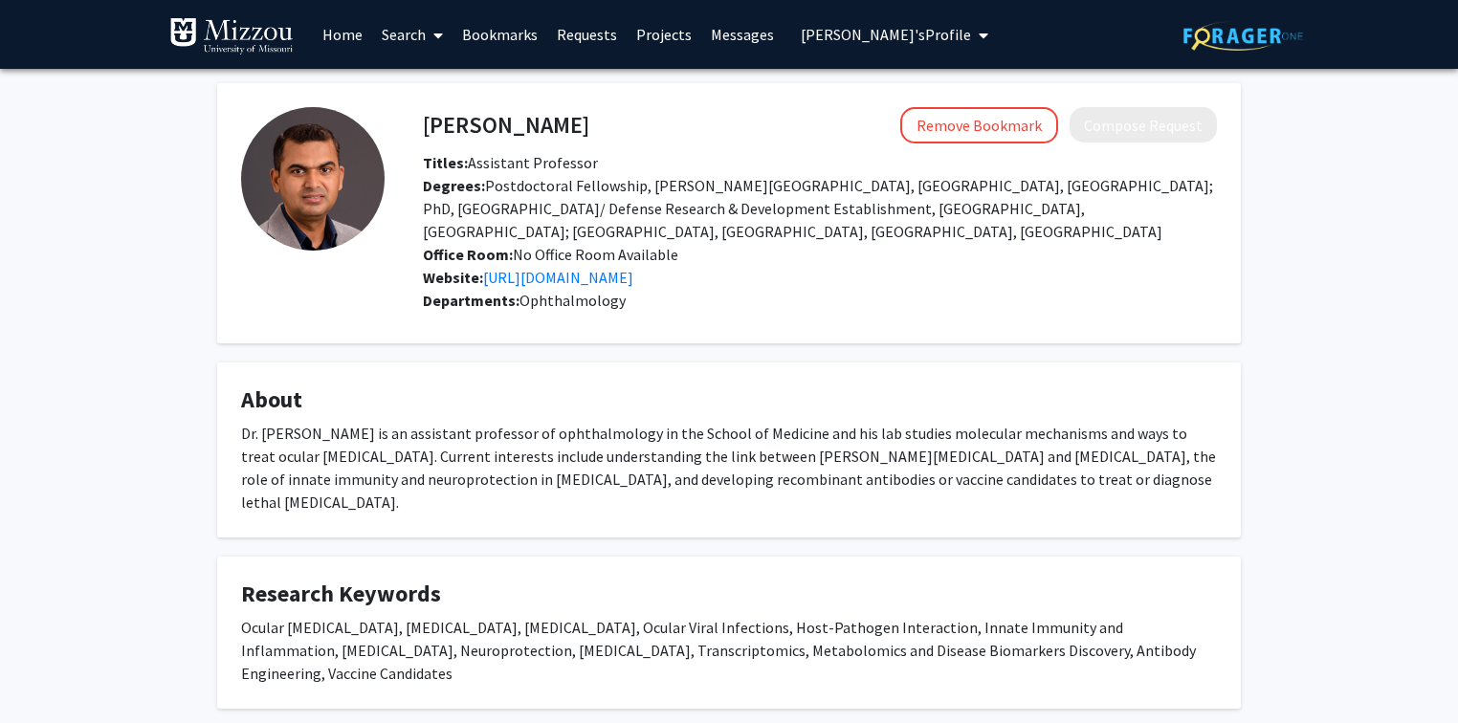
click at [398, 38] on link "Search" at bounding box center [412, 34] width 80 height 67
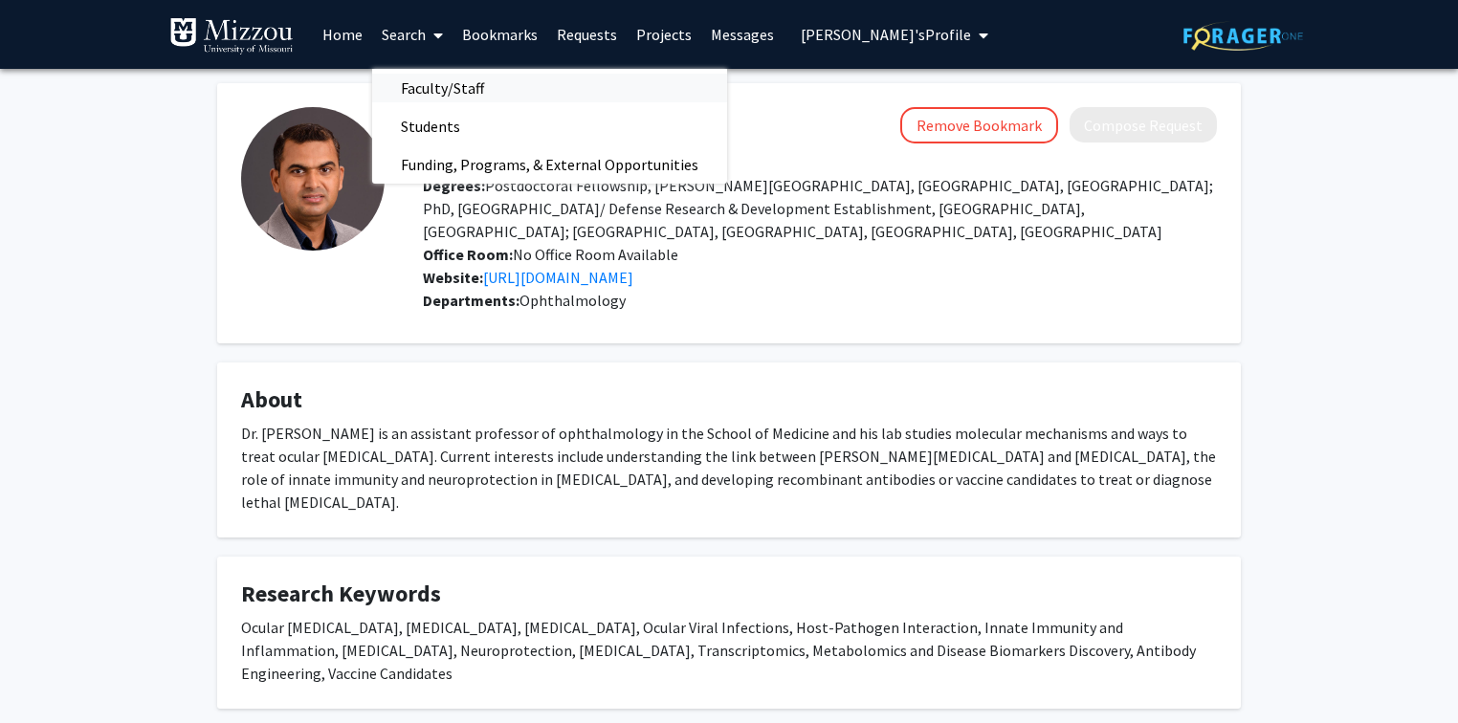
click at [417, 88] on span "Faculty/Staff" at bounding box center [442, 88] width 141 height 38
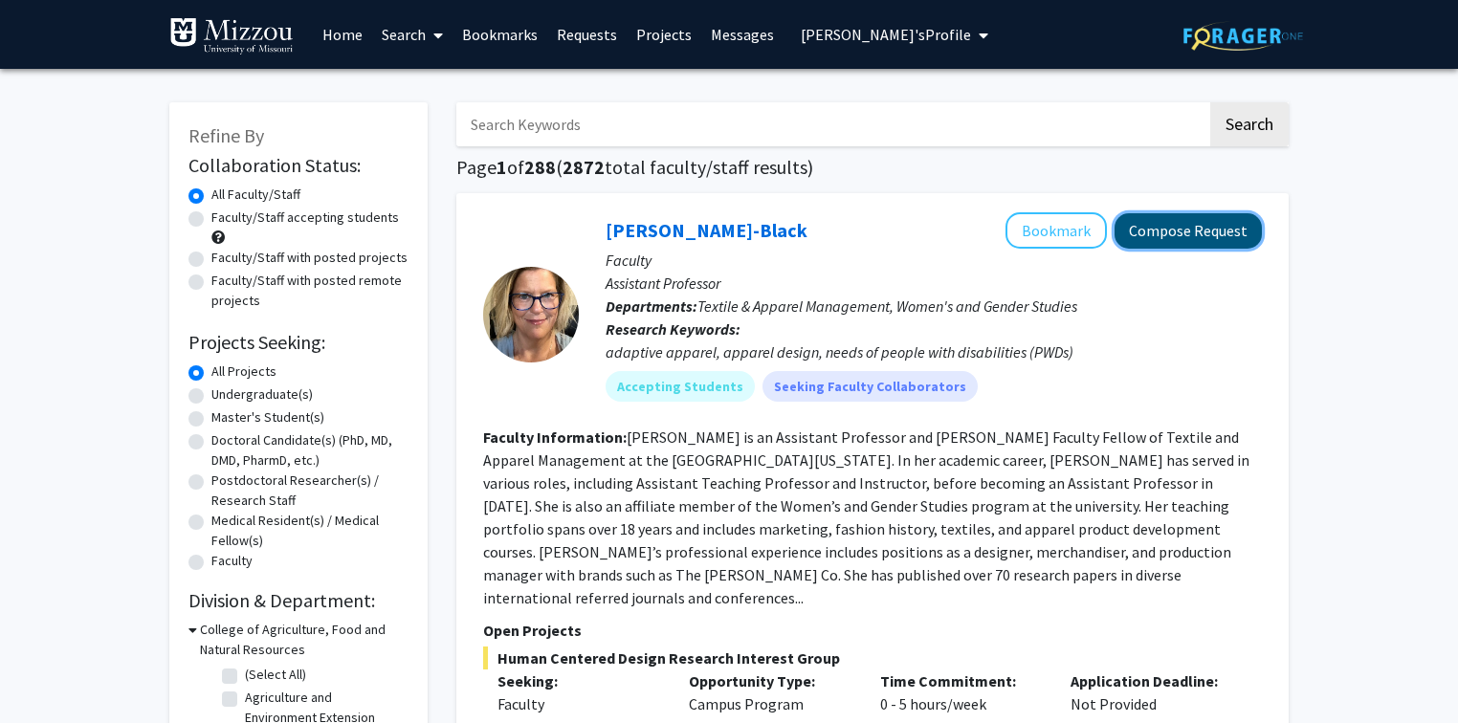
click at [1159, 236] on button "Compose Request" at bounding box center [1187, 230] width 147 height 35
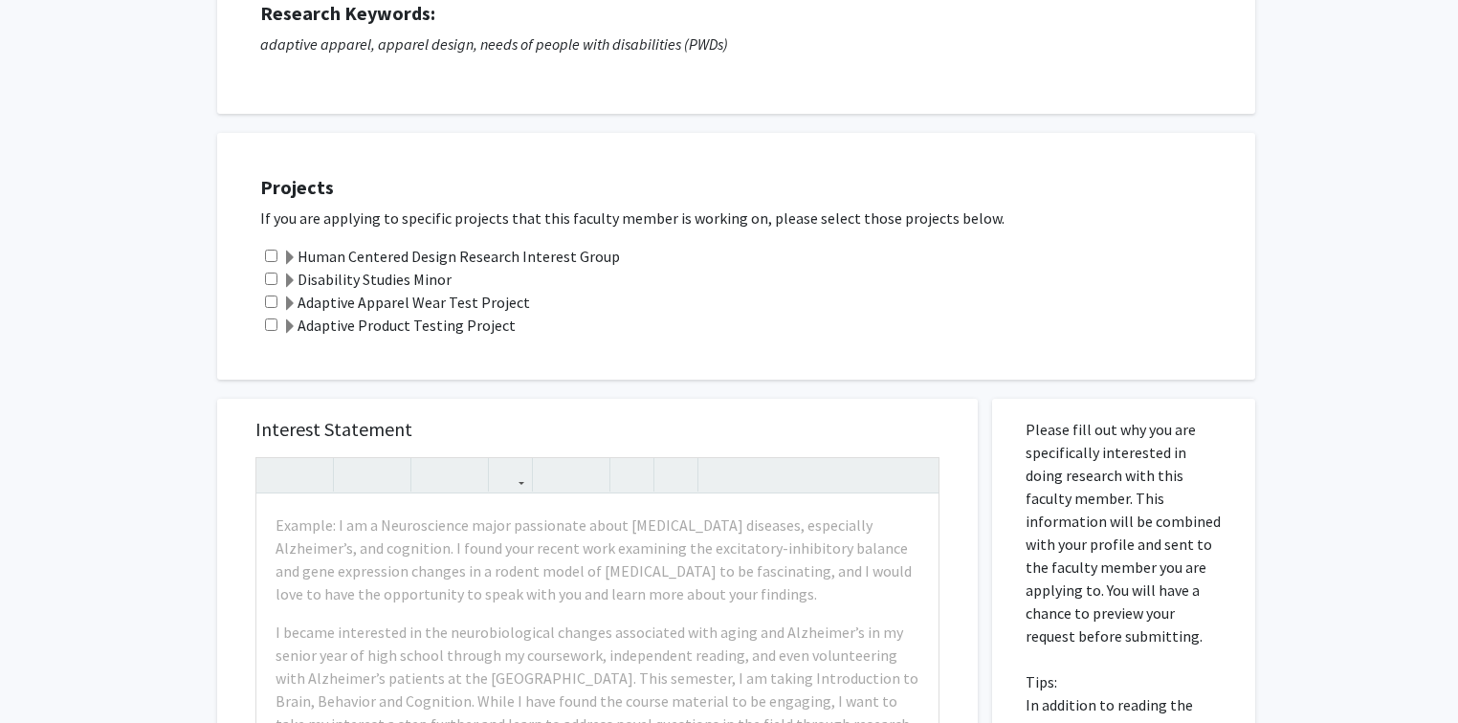
scroll to position [306, 0]
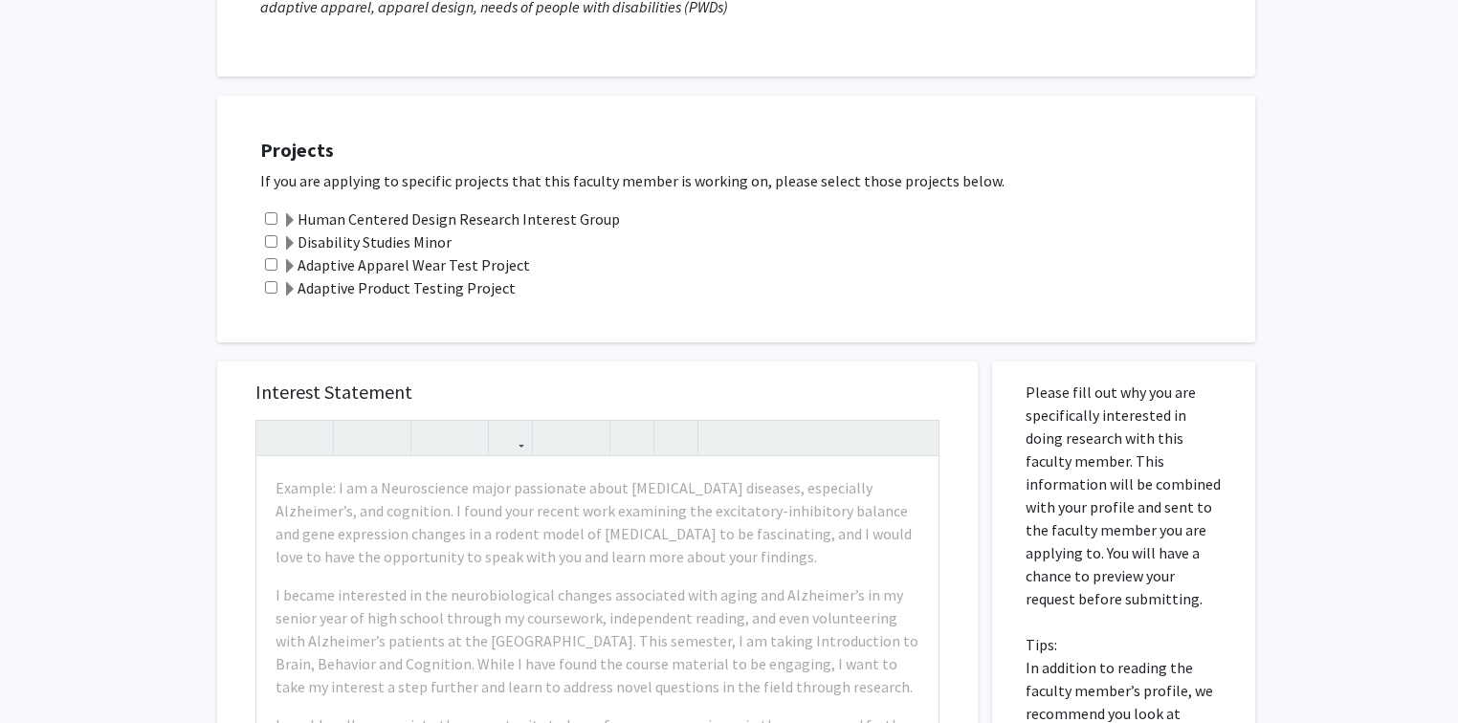
click at [267, 240] on input "checkbox" at bounding box center [271, 241] width 12 height 12
checkbox input "true"
click at [272, 262] on input "checkbox" at bounding box center [271, 264] width 12 height 12
checkbox input "true"
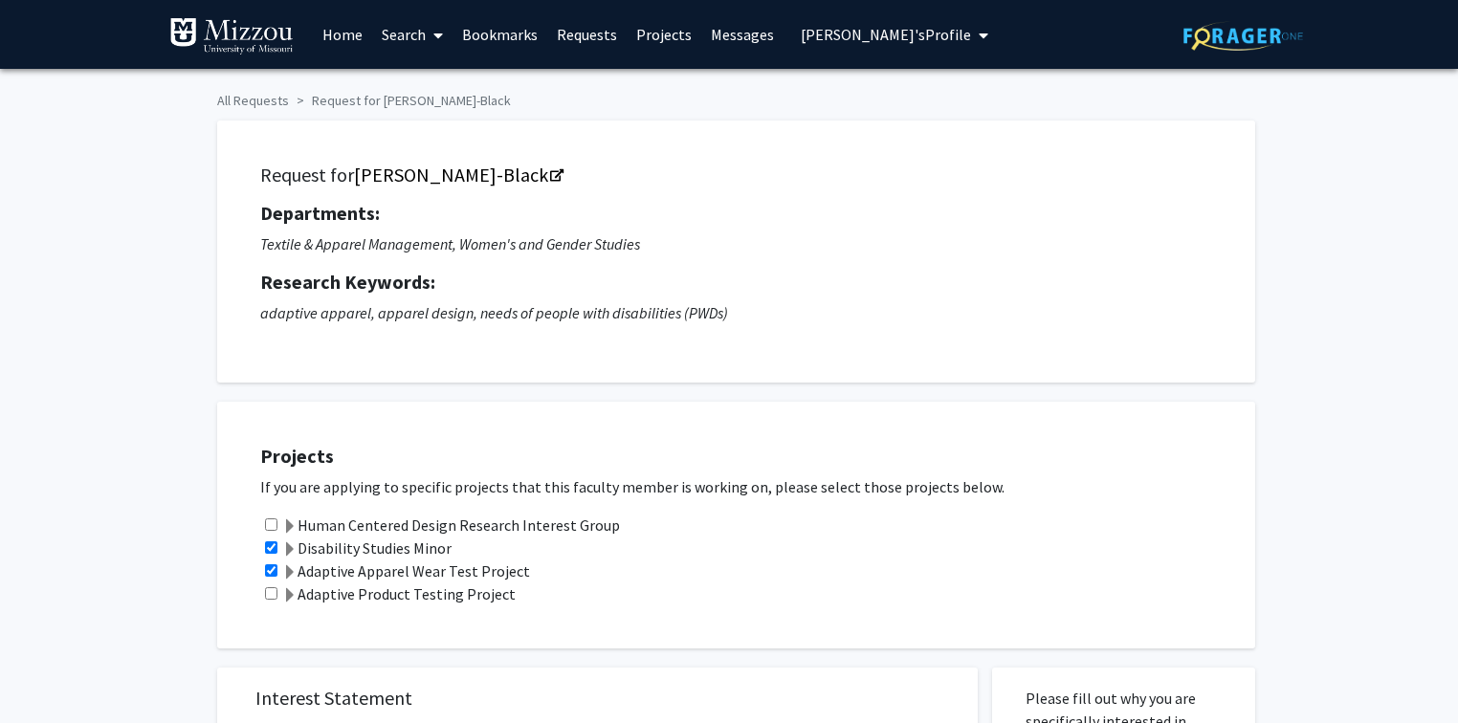
scroll to position [0, 0]
click at [893, 34] on span "Truman Tiger's Profile" at bounding box center [886, 34] width 170 height 19
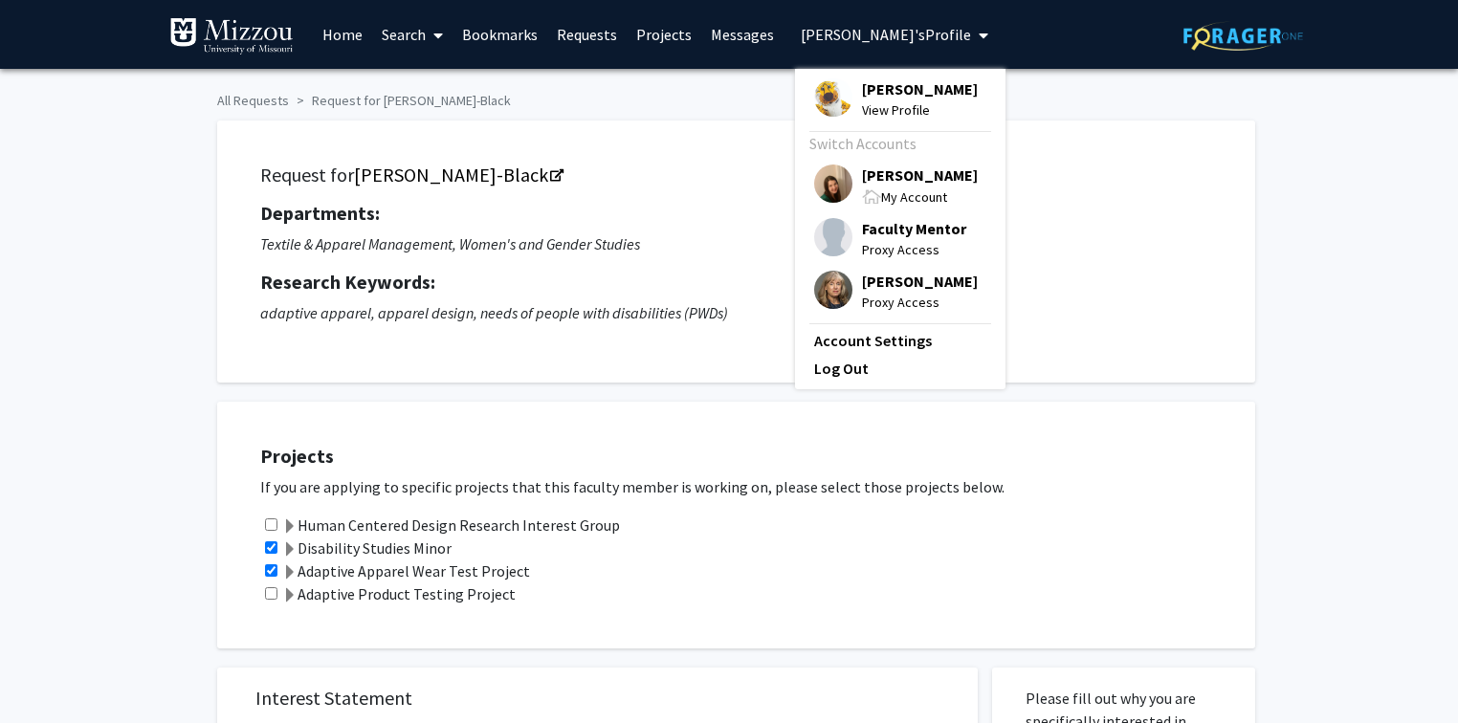
click at [887, 232] on span "Faculty Mentor" at bounding box center [914, 228] width 104 height 21
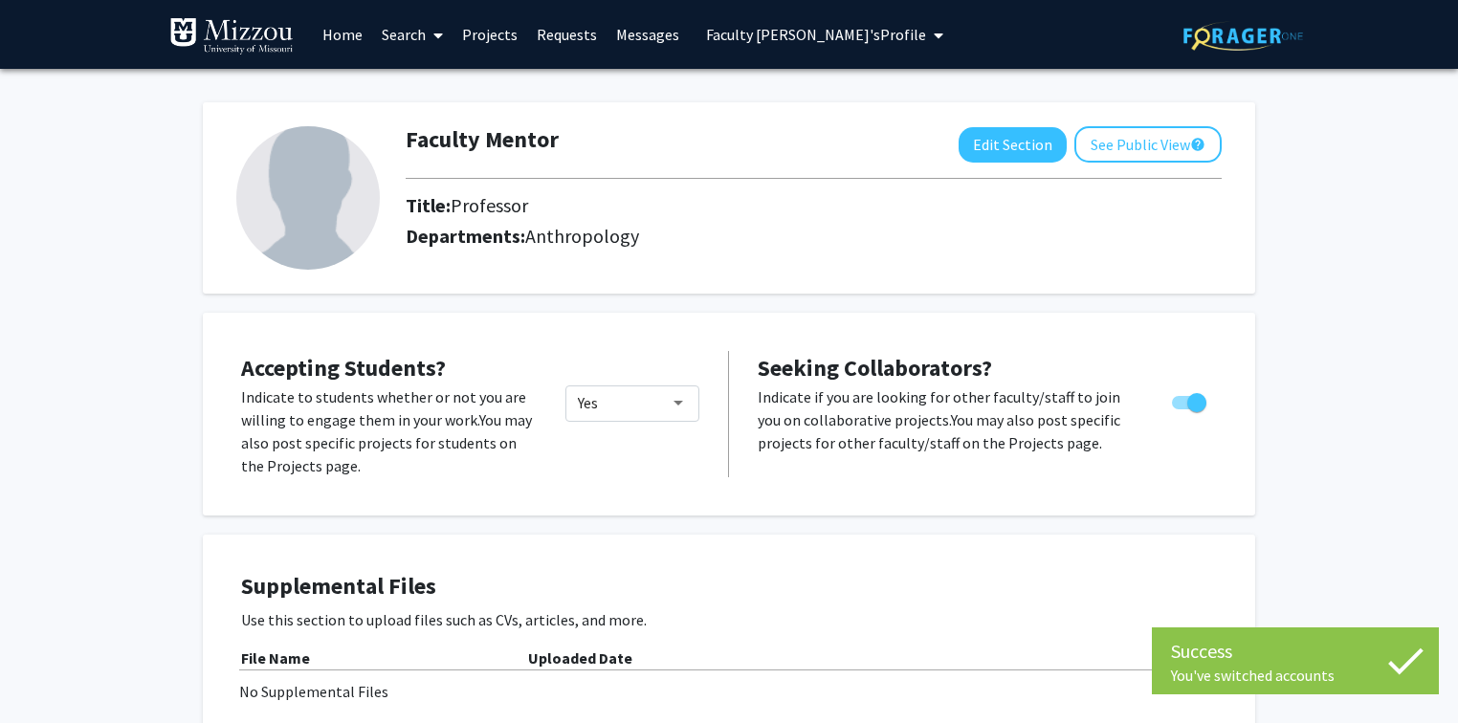
click at [553, 32] on link "Requests" at bounding box center [566, 34] width 79 height 67
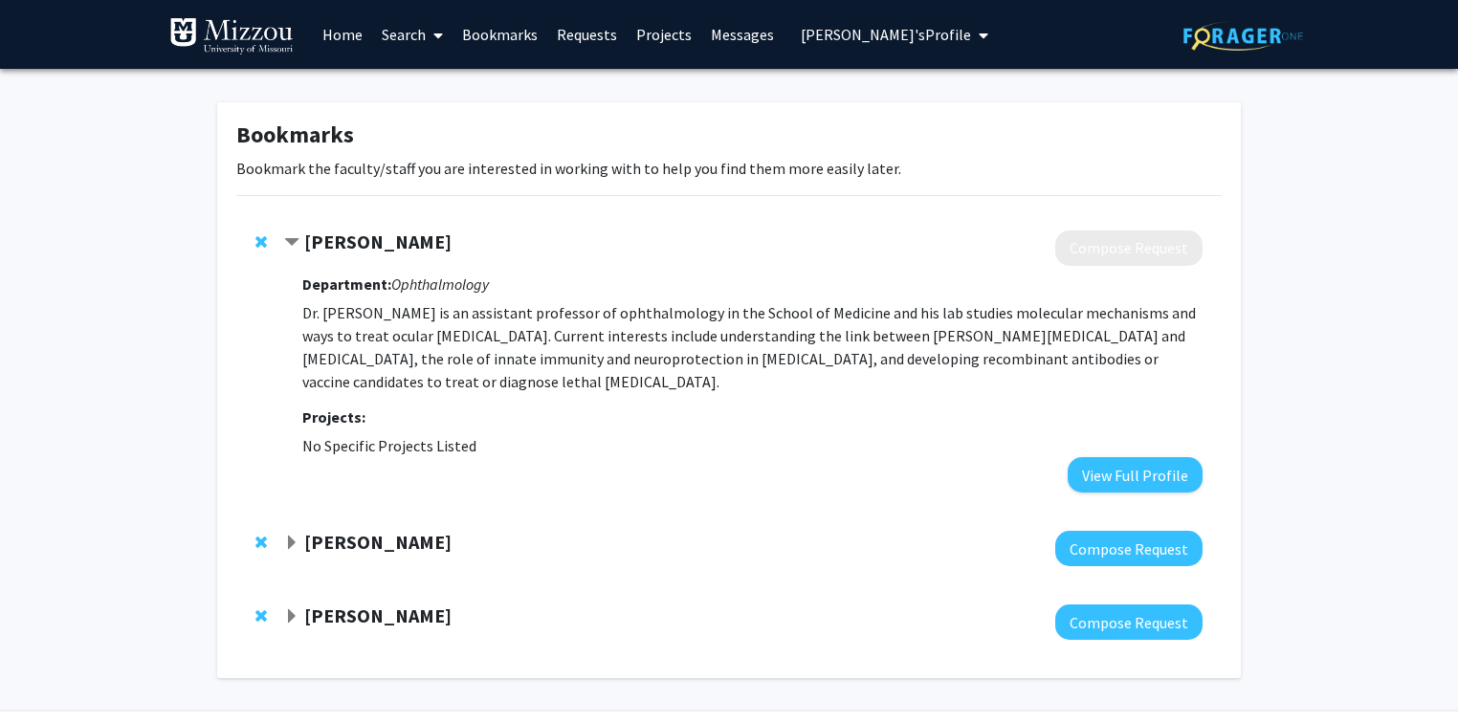
scroll to position [55, 0]
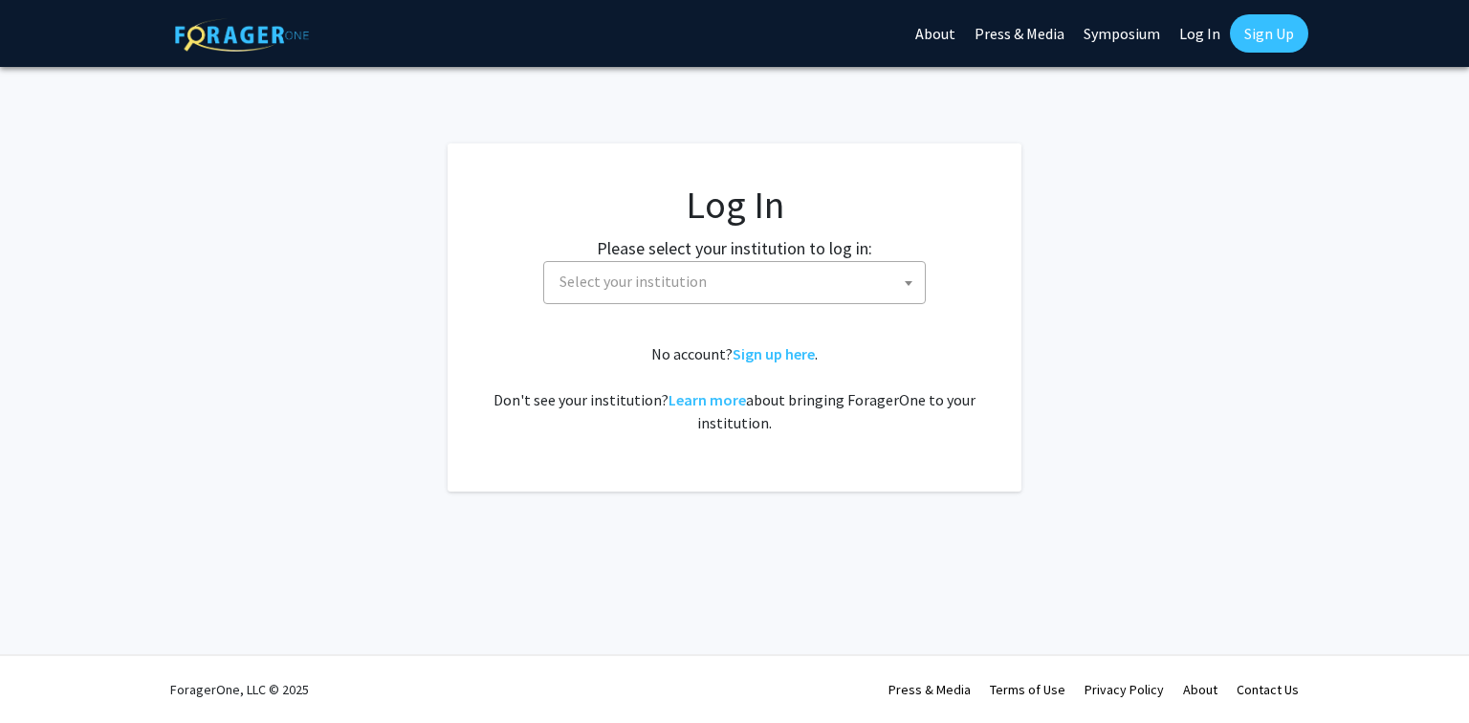
click at [1204, 35] on link "Log In" at bounding box center [1200, 33] width 60 height 67
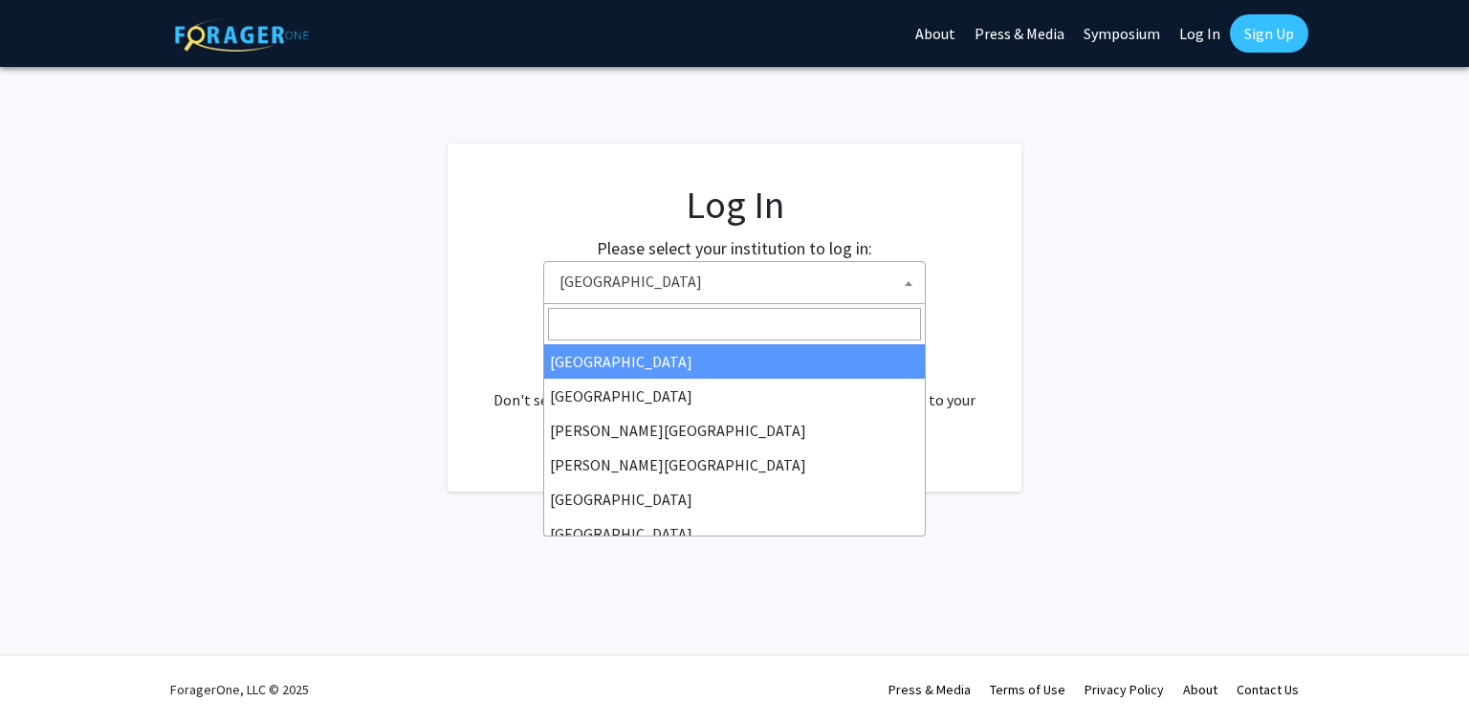
click at [890, 283] on span "[GEOGRAPHIC_DATA]" at bounding box center [738, 281] width 373 height 39
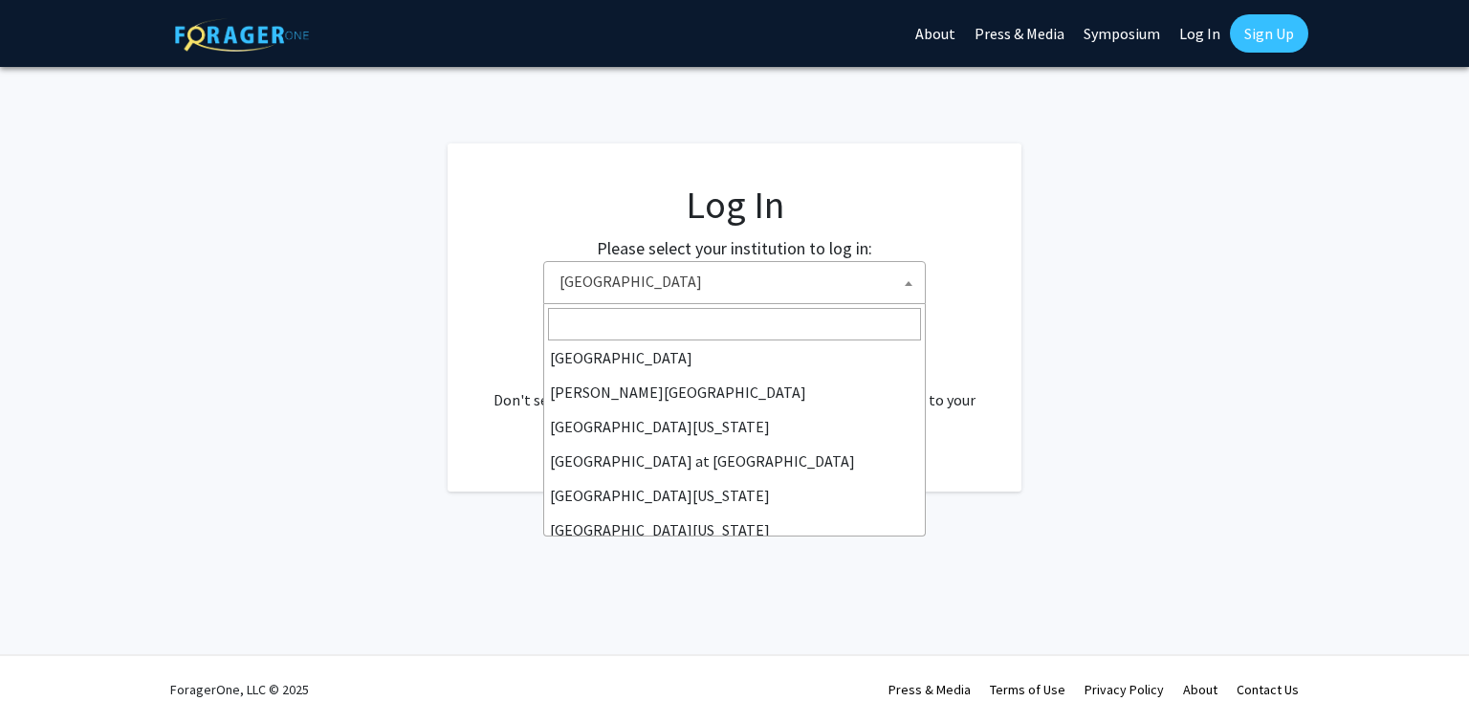
scroll to position [670, 0]
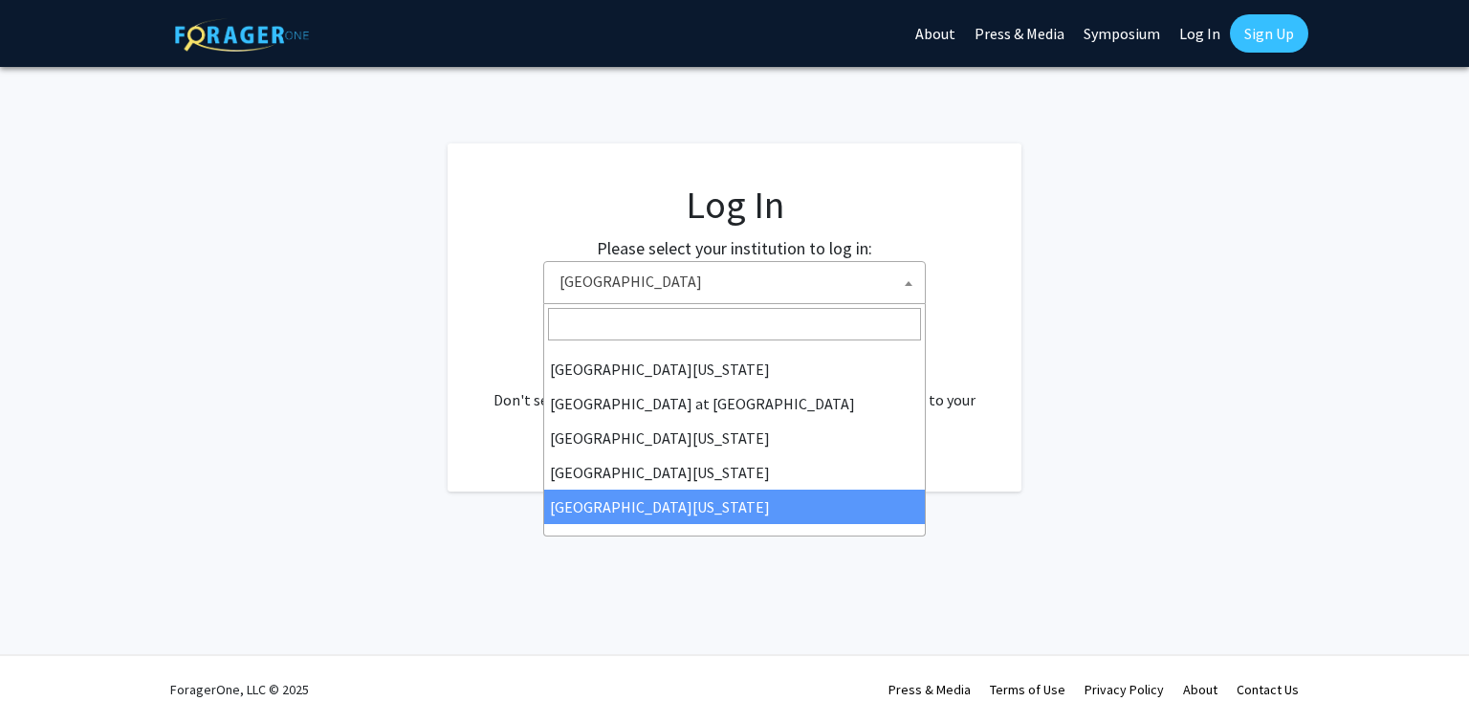
select select "33"
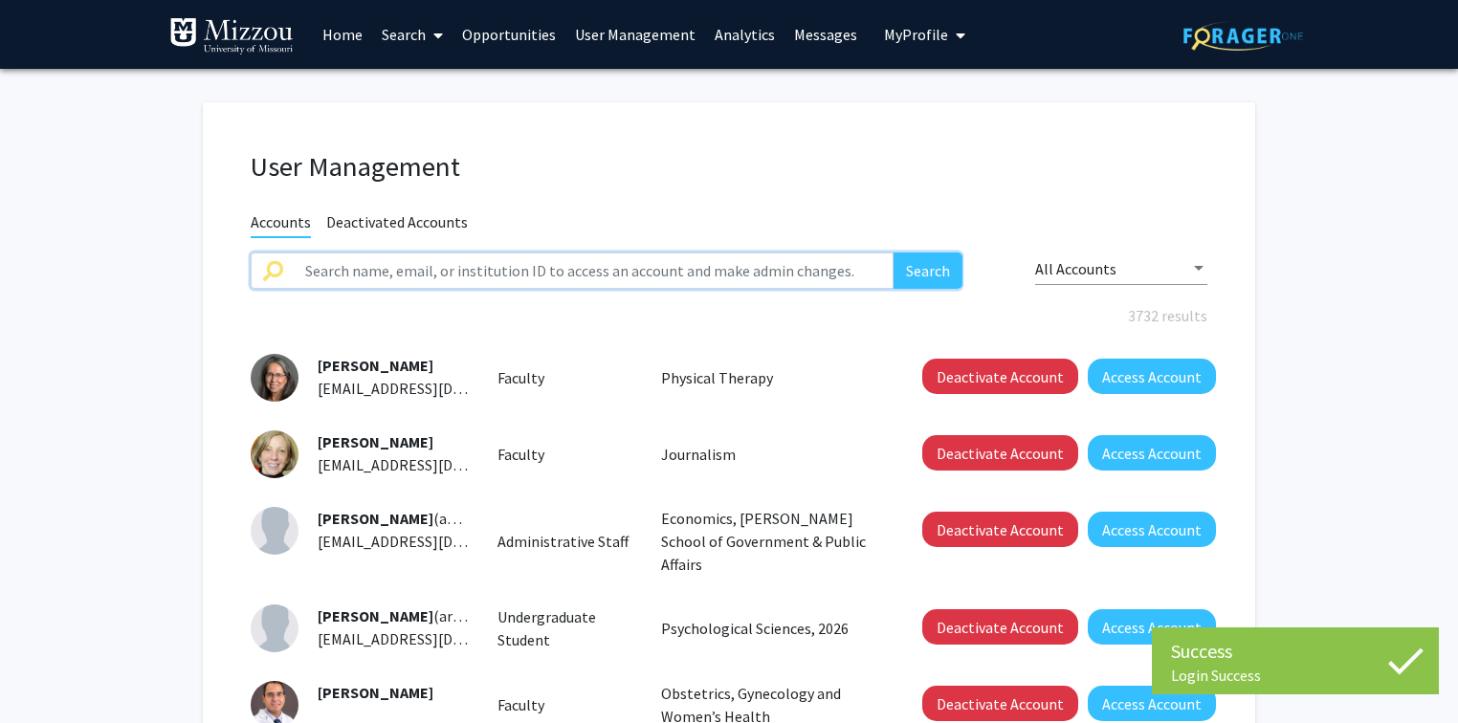
click at [743, 275] on input "text" at bounding box center [594, 271] width 600 height 36
paste input "hikim@umsystem.edu"
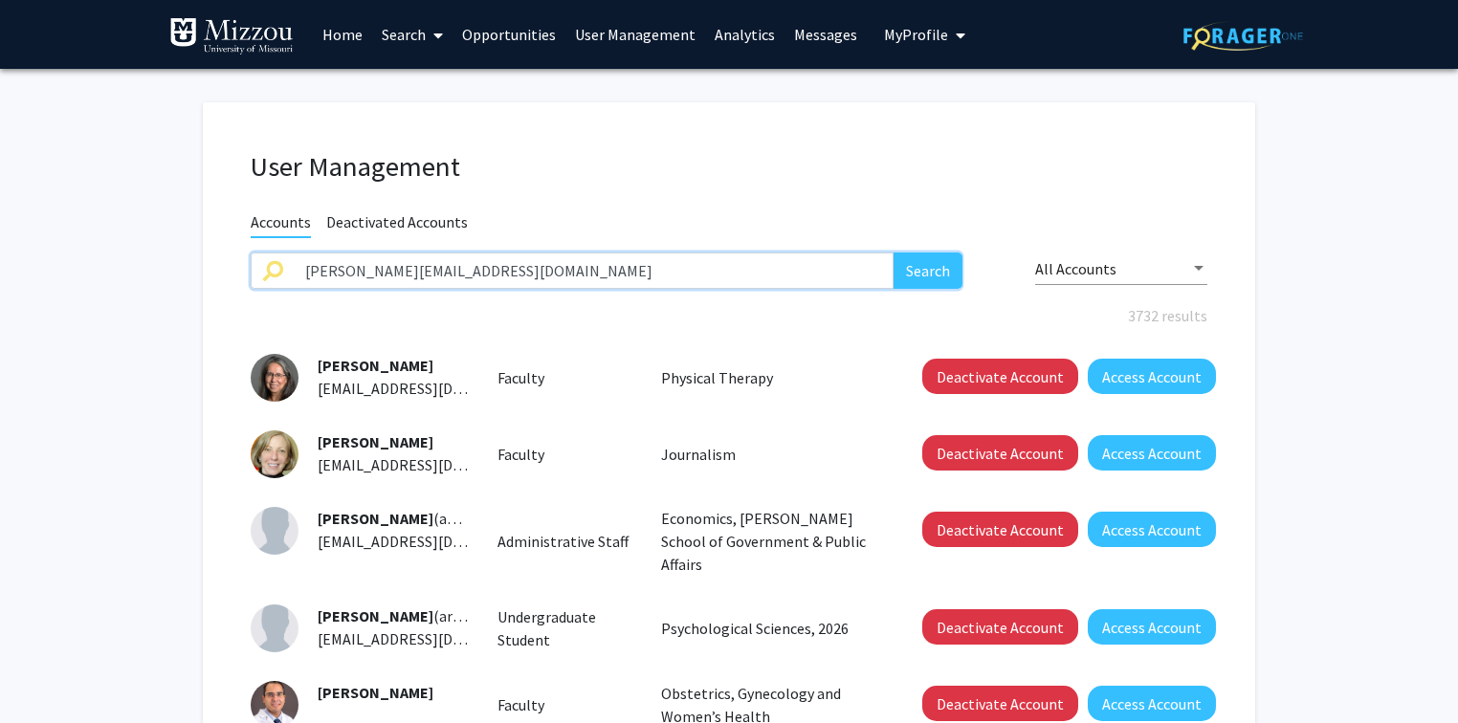
type input "hikim@umsystem.edu"
click at [893, 253] on button "Search" at bounding box center [927, 271] width 69 height 36
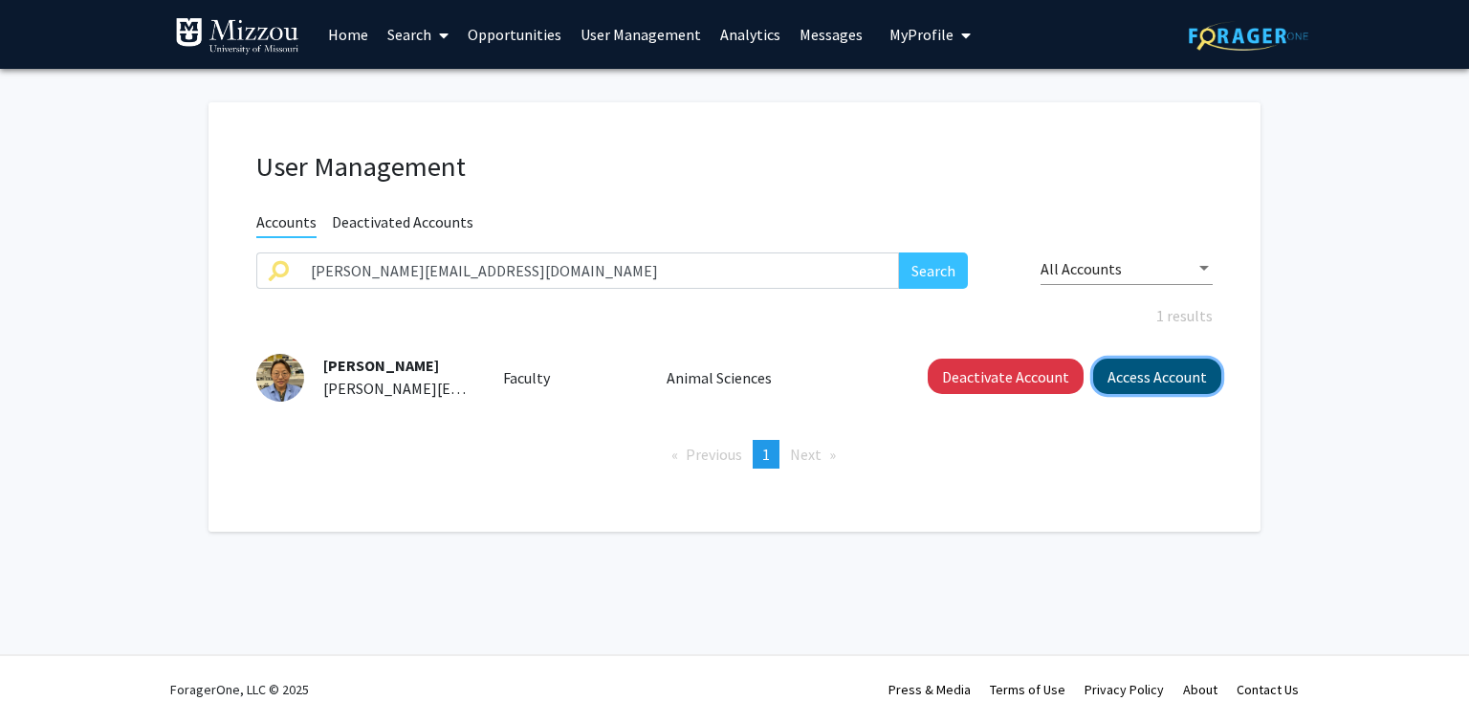
click at [1125, 385] on button "Access Account" at bounding box center [1157, 376] width 128 height 35
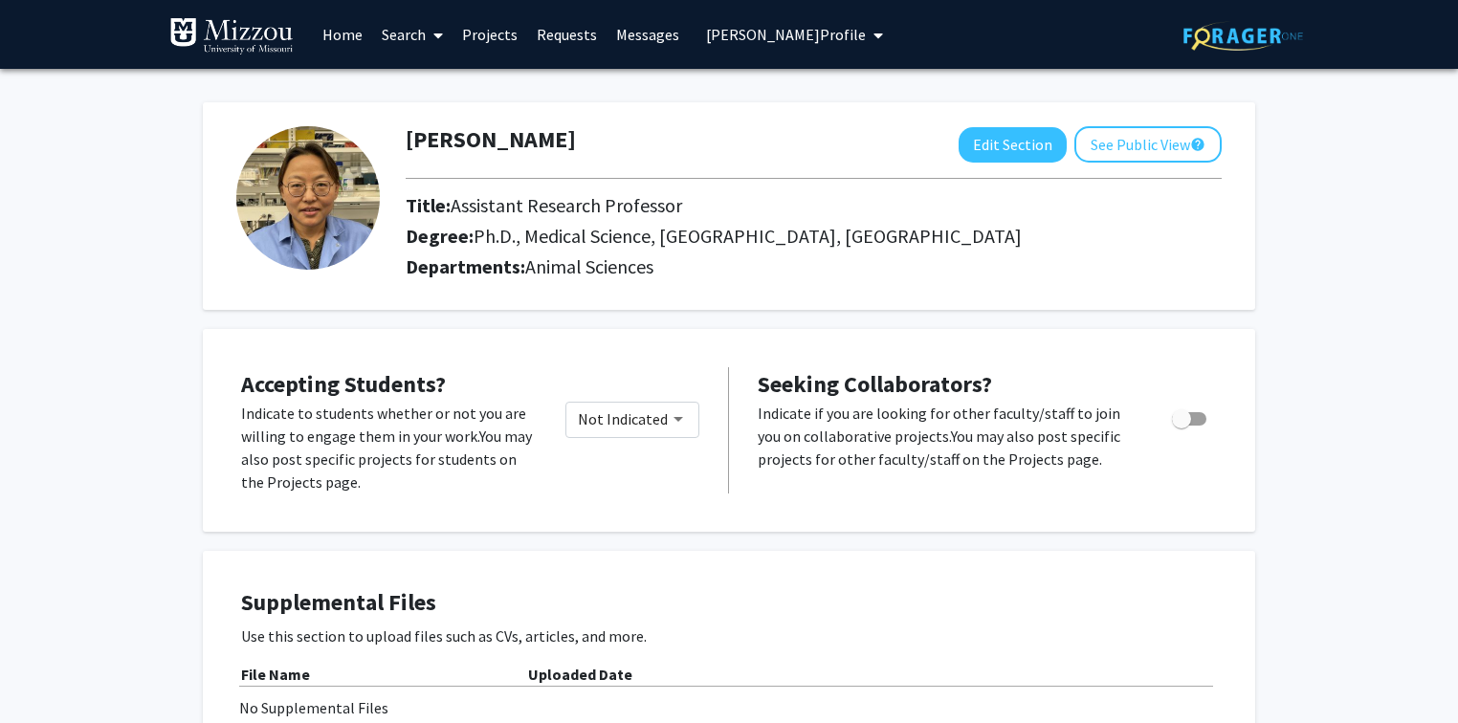
click at [809, 36] on span "Hong Im Kim's Profile" at bounding box center [786, 34] width 160 height 19
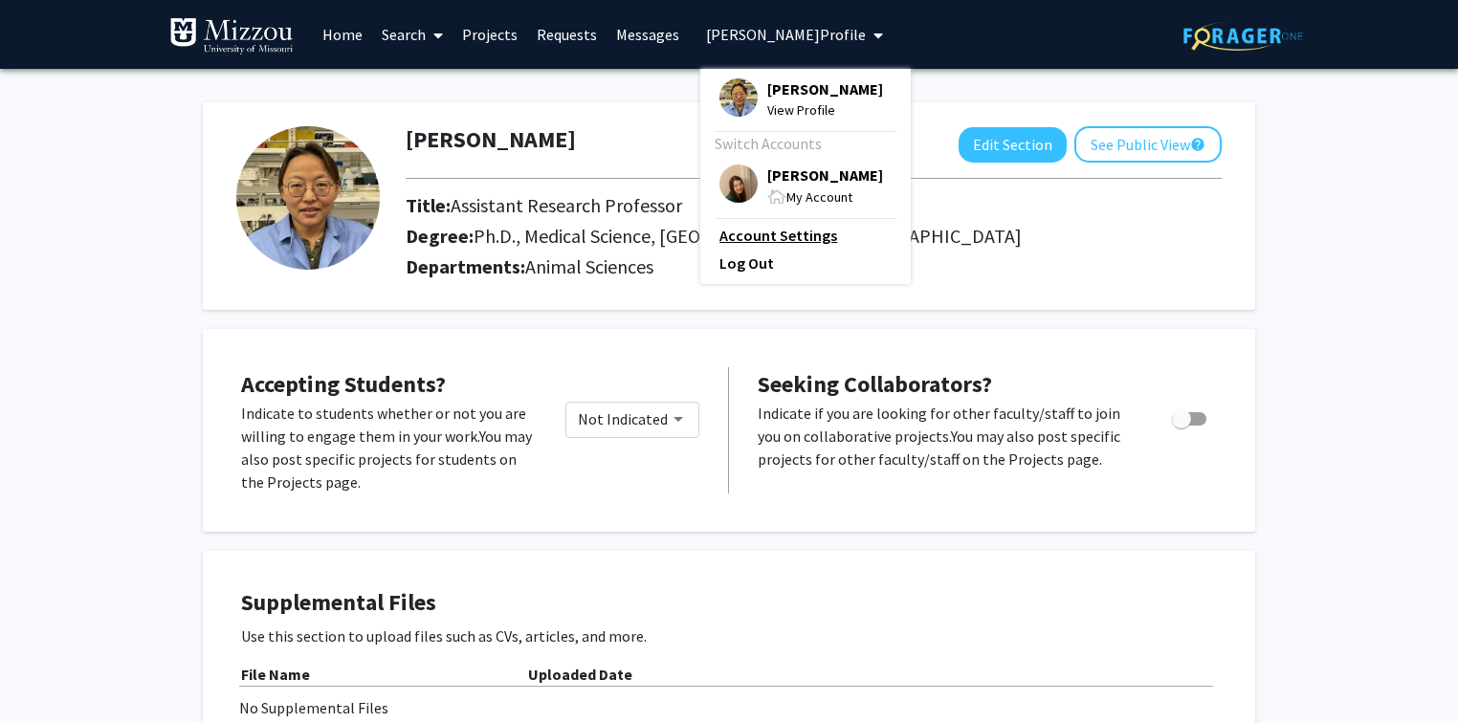
click at [796, 238] on link "Account Settings" at bounding box center [805, 235] width 172 height 23
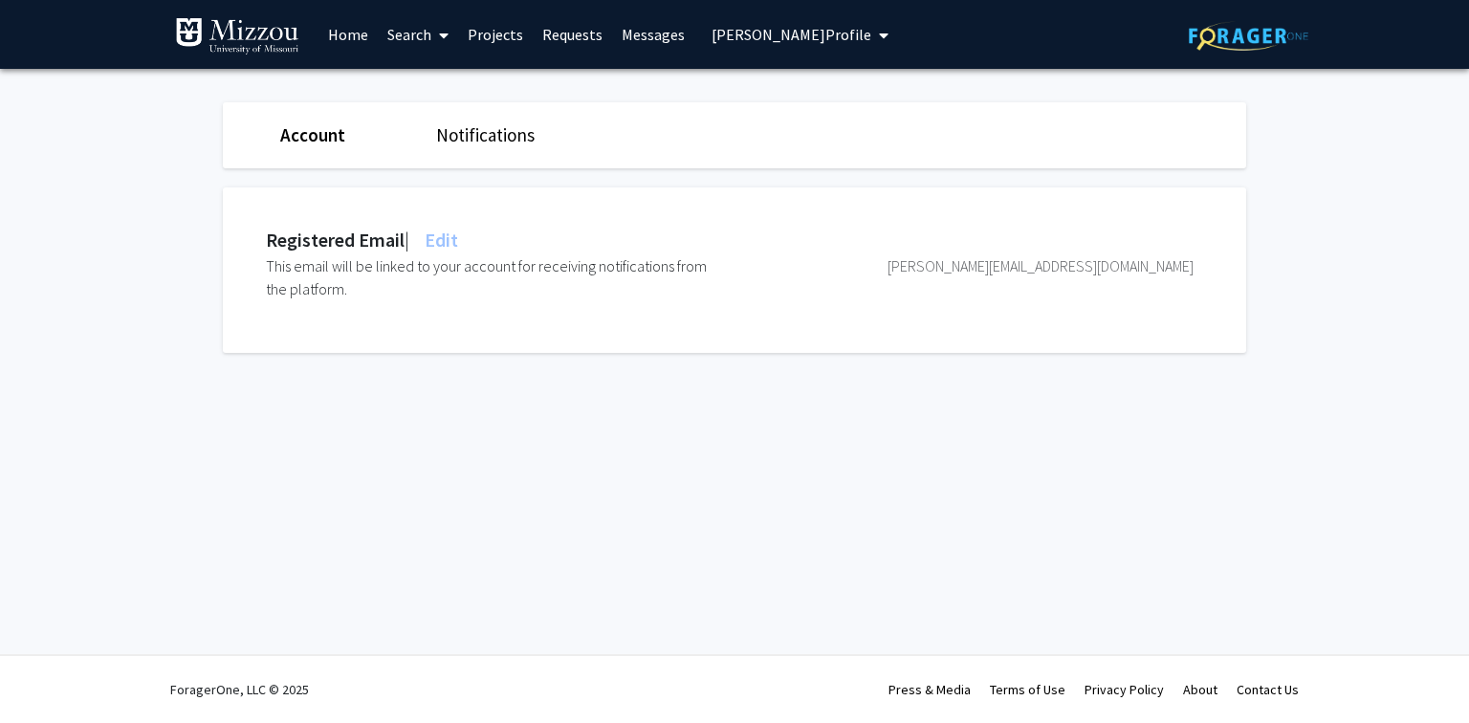
click at [454, 238] on span "Edit" at bounding box center [439, 240] width 37 height 24
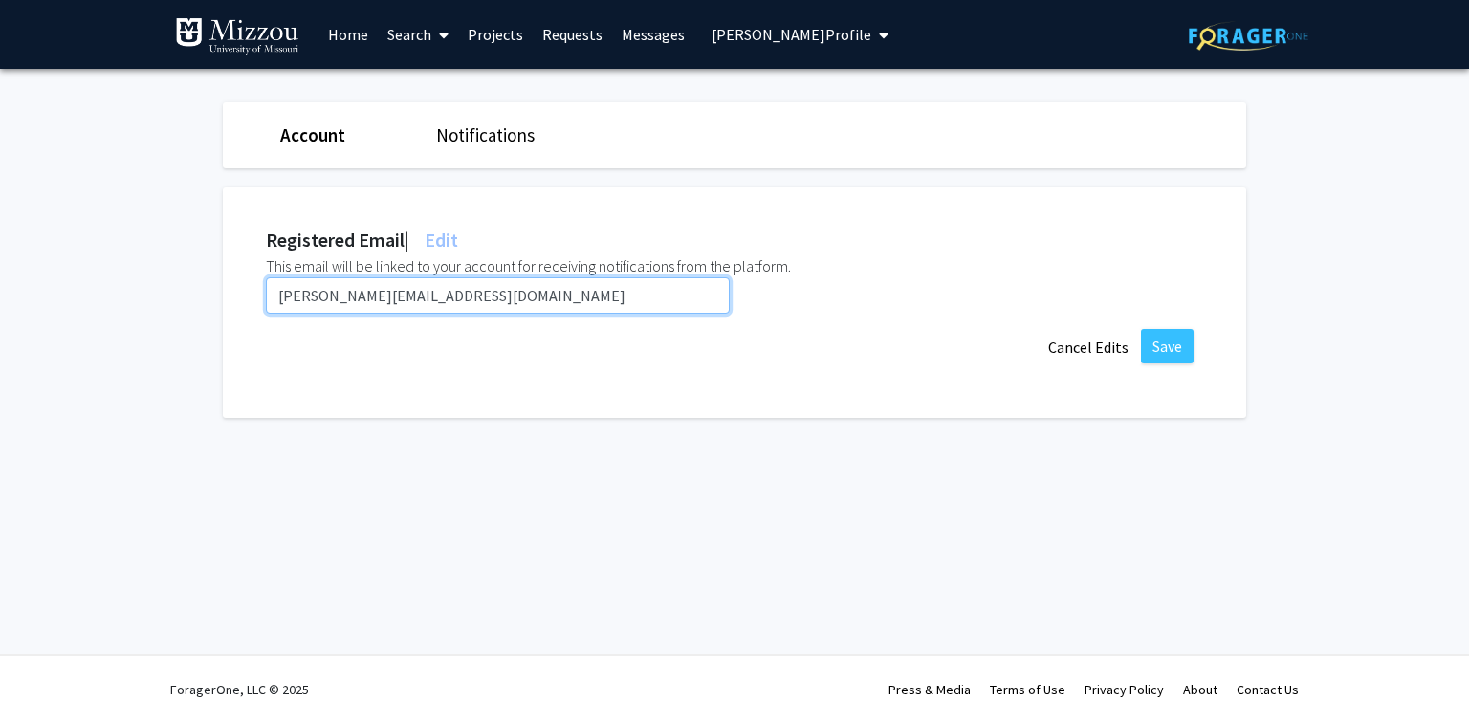
click at [447, 291] on input "hikim@umsystem.edu" at bounding box center [498, 295] width 464 height 36
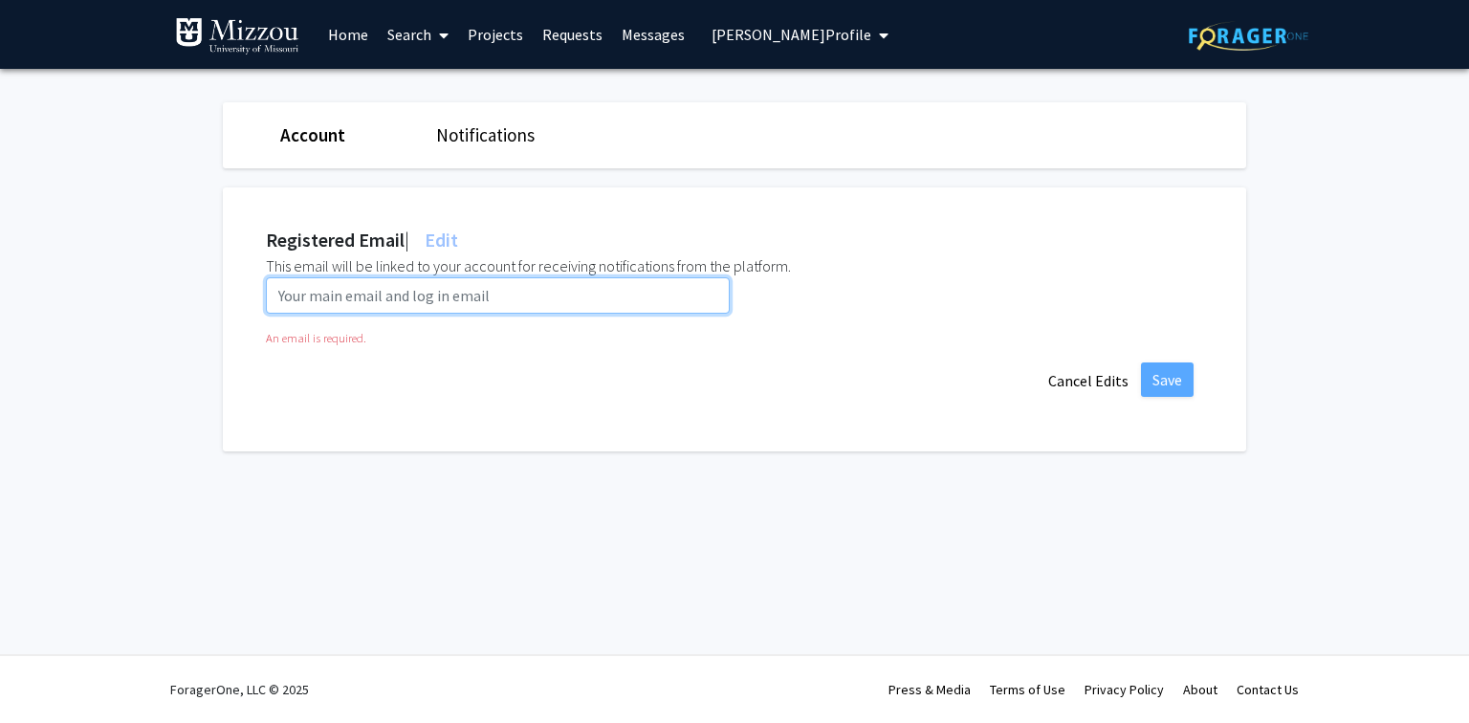
paste input "hiktcg@umsystem.edu"
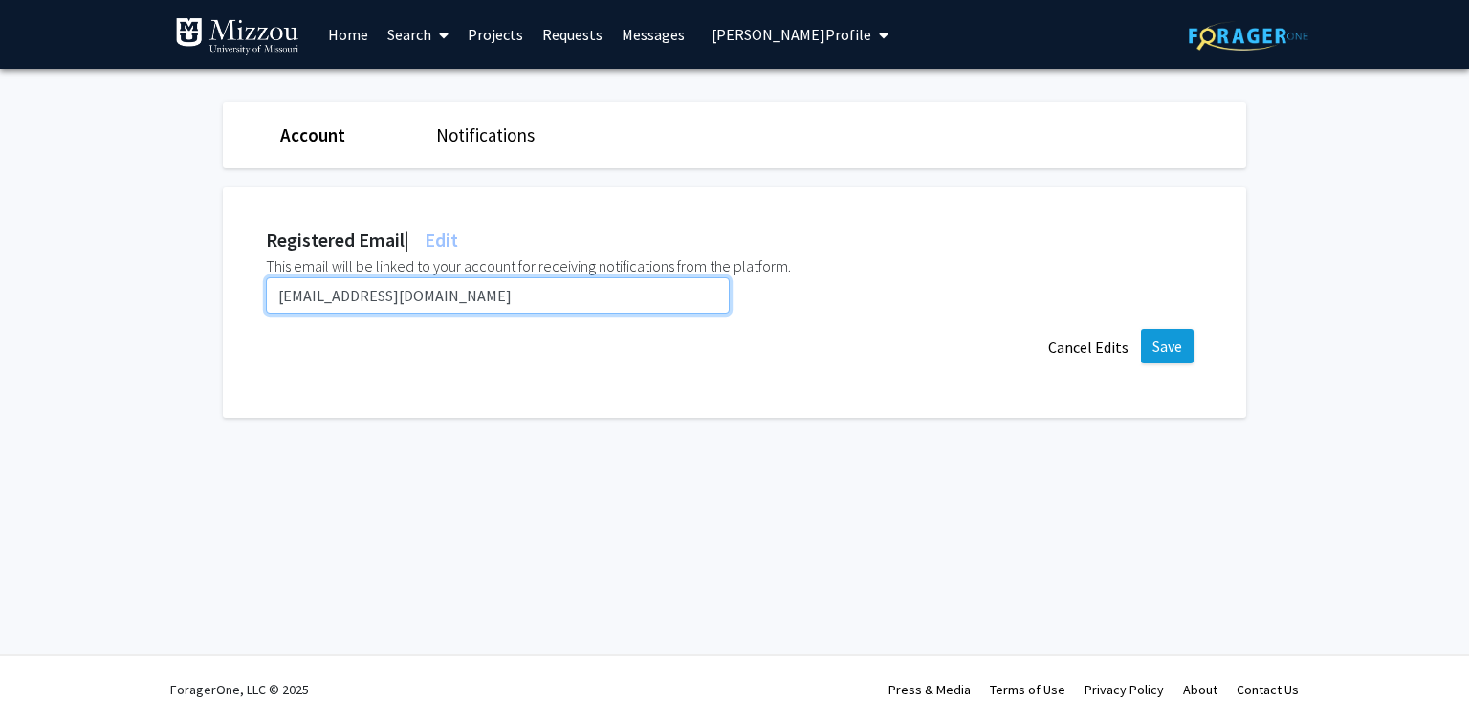
type input "hiktcg@umsystem.edu"
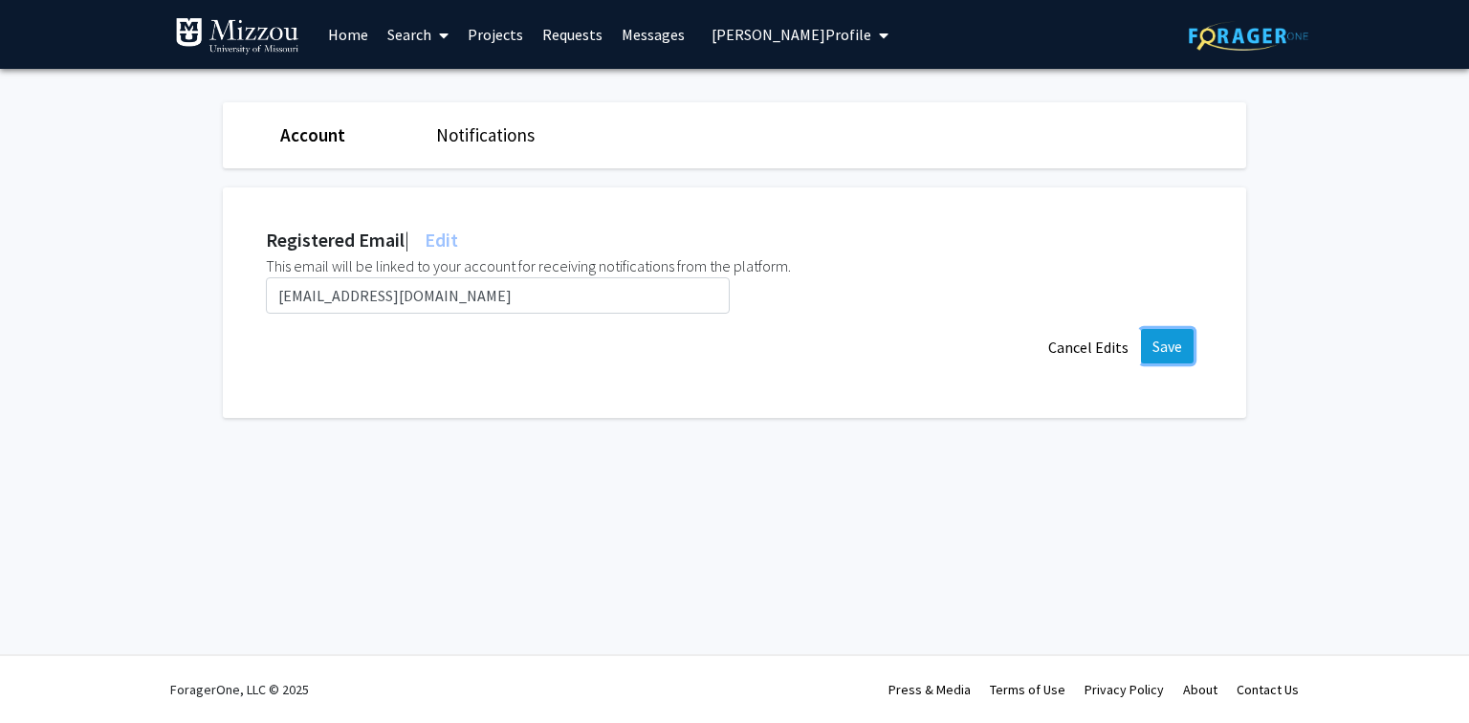
click at [1165, 345] on button "Save" at bounding box center [1167, 346] width 53 height 34
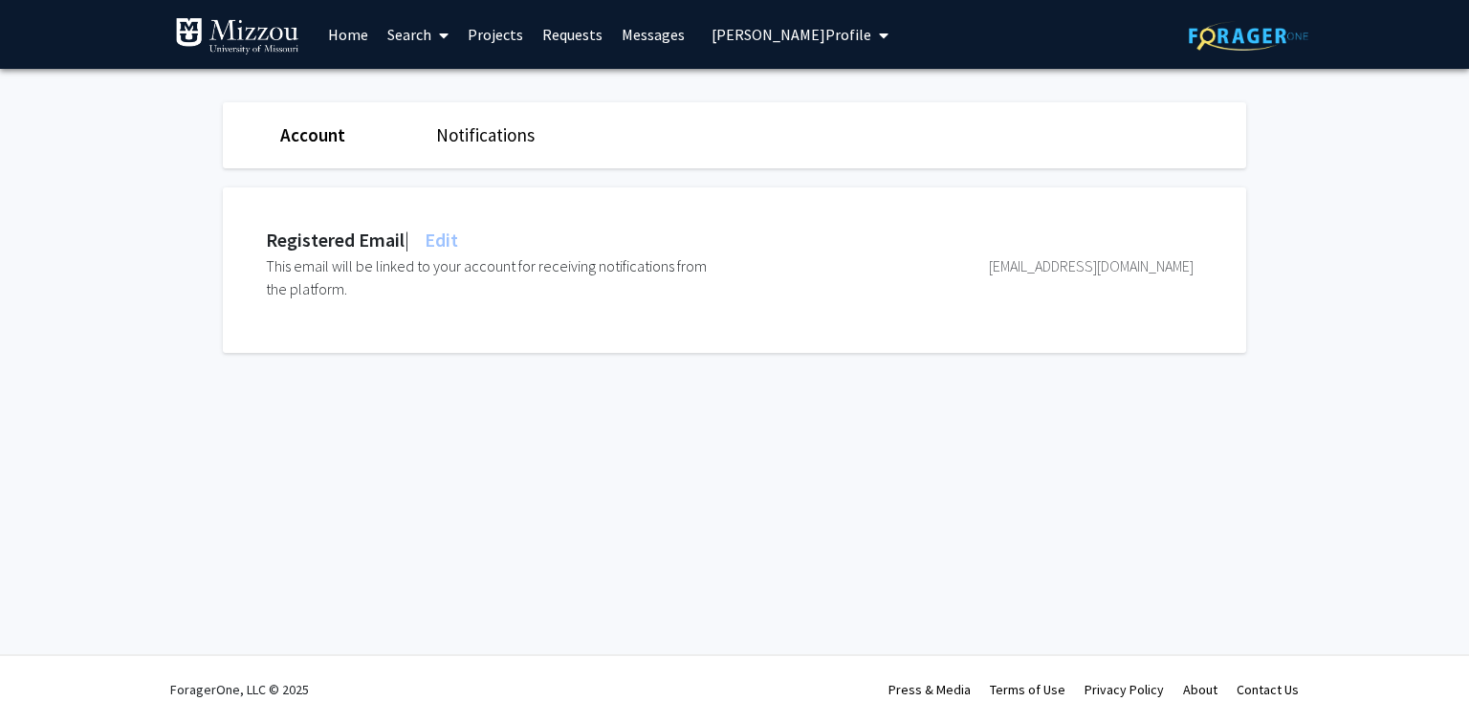
click at [769, 40] on span "Hong Im Kim's Profile" at bounding box center [792, 34] width 160 height 19
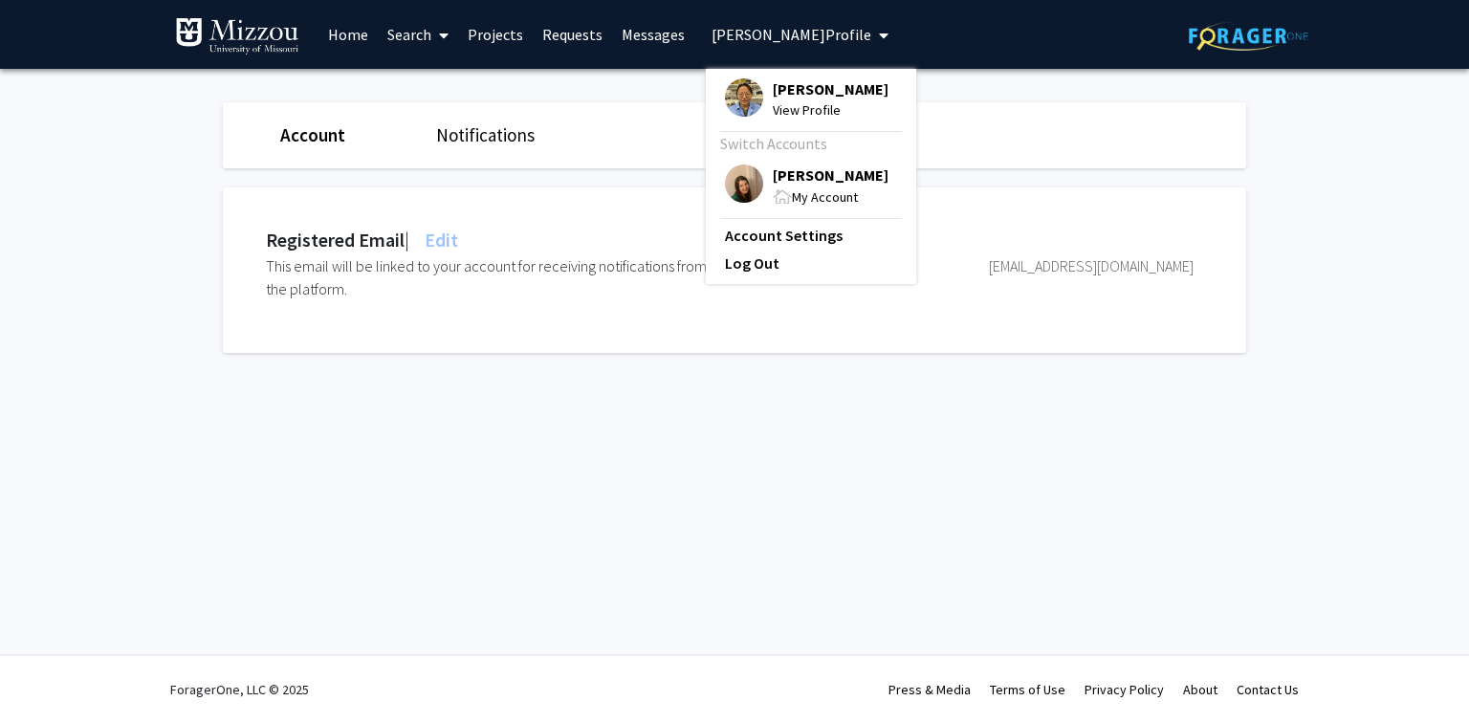
click at [792, 172] on span "[PERSON_NAME]" at bounding box center [831, 175] width 116 height 21
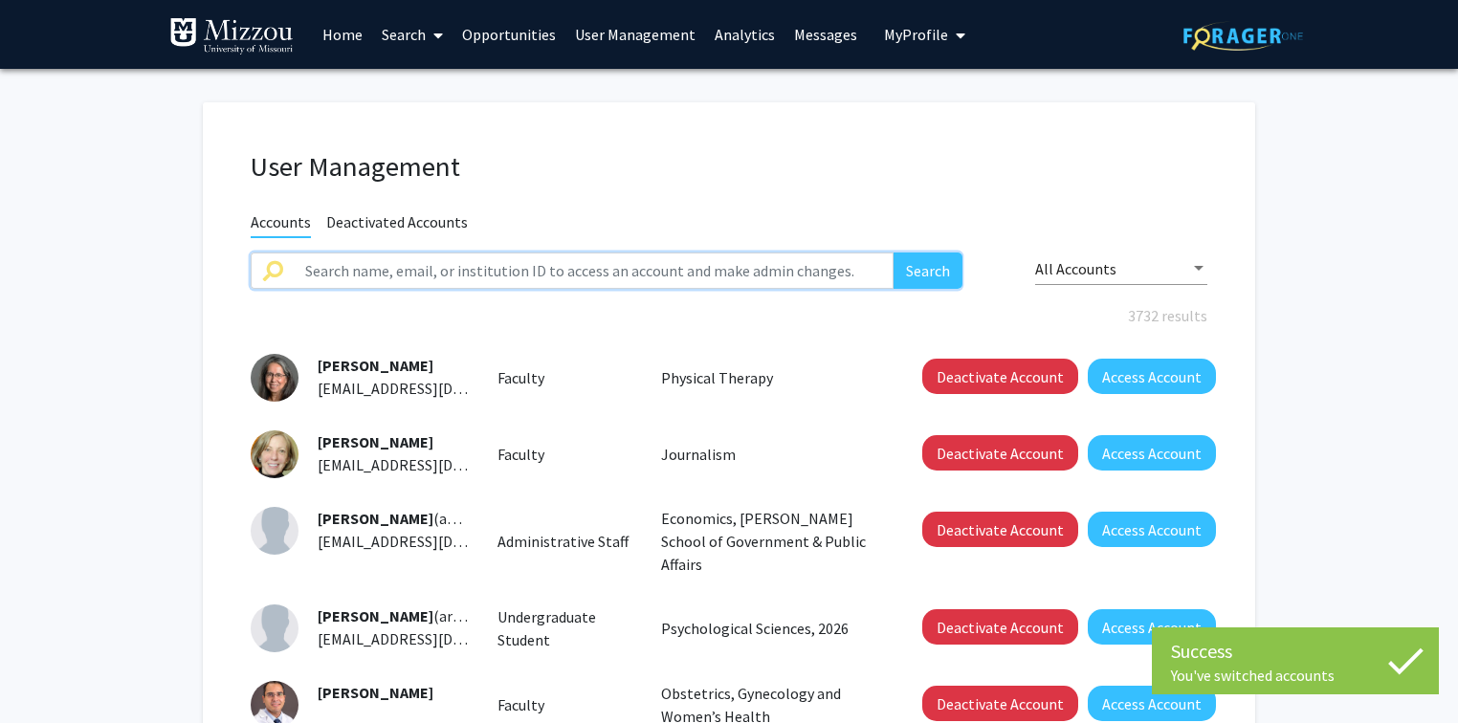
click at [667, 269] on input "text" at bounding box center [594, 271] width 600 height 36
paste input "kiholee@umsystem.edu"
type input "kiholee@umsystem.edu"
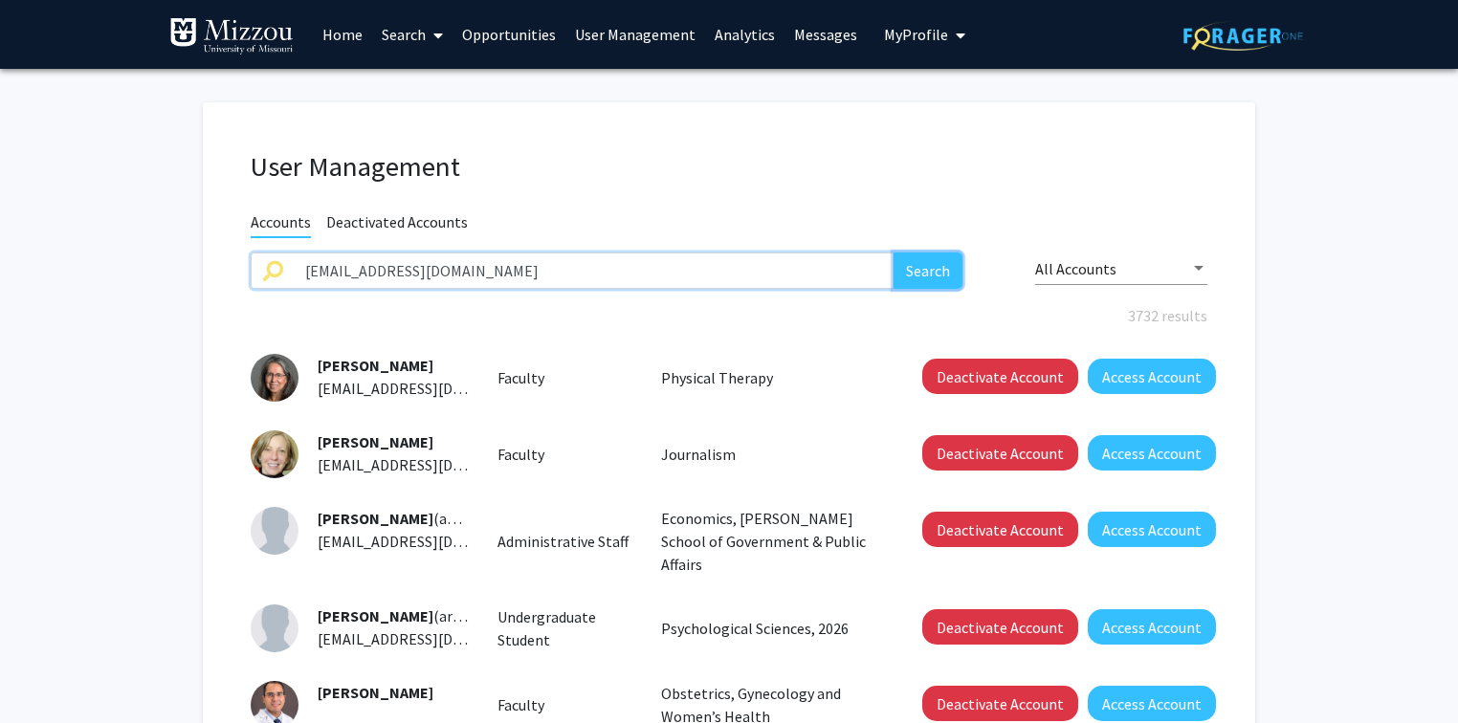
click at [917, 275] on button "Search" at bounding box center [927, 271] width 69 height 36
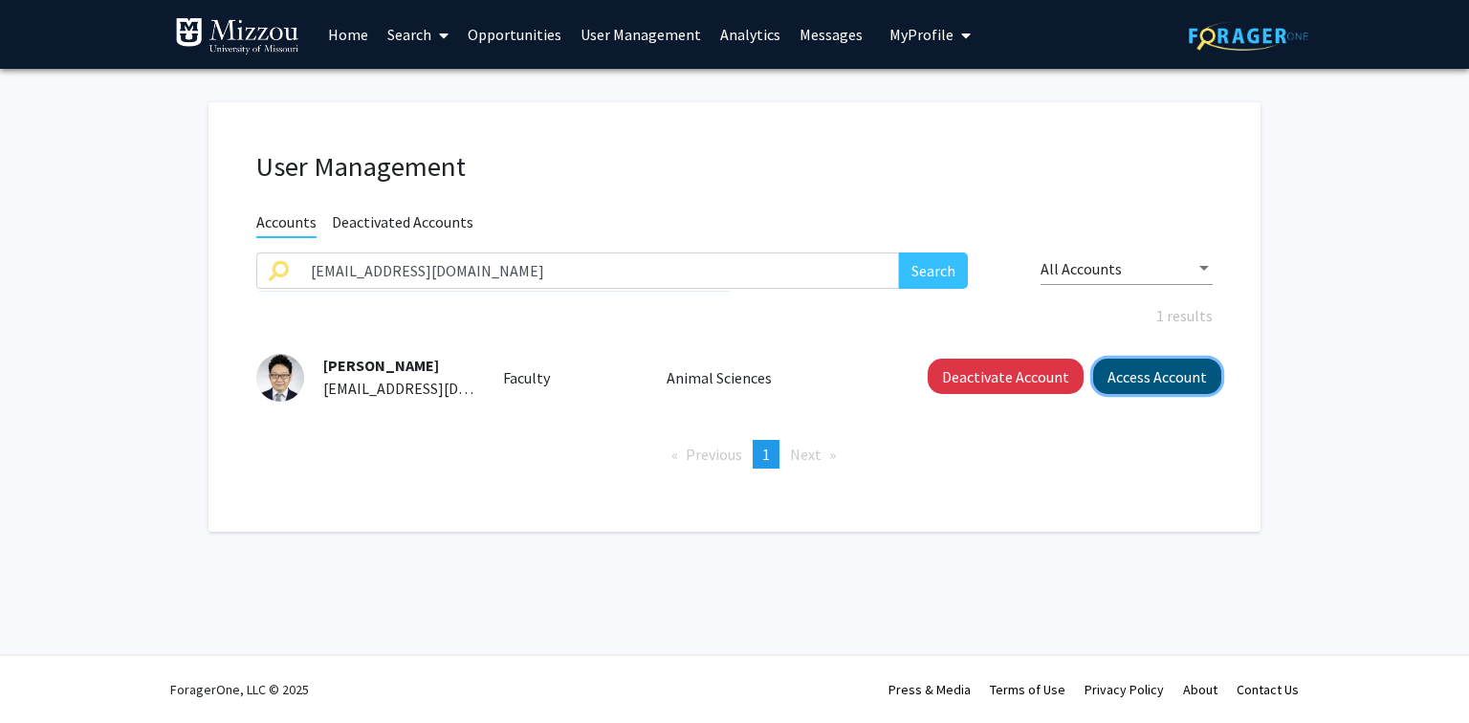
click at [1161, 373] on button "Access Account" at bounding box center [1157, 376] width 128 height 35
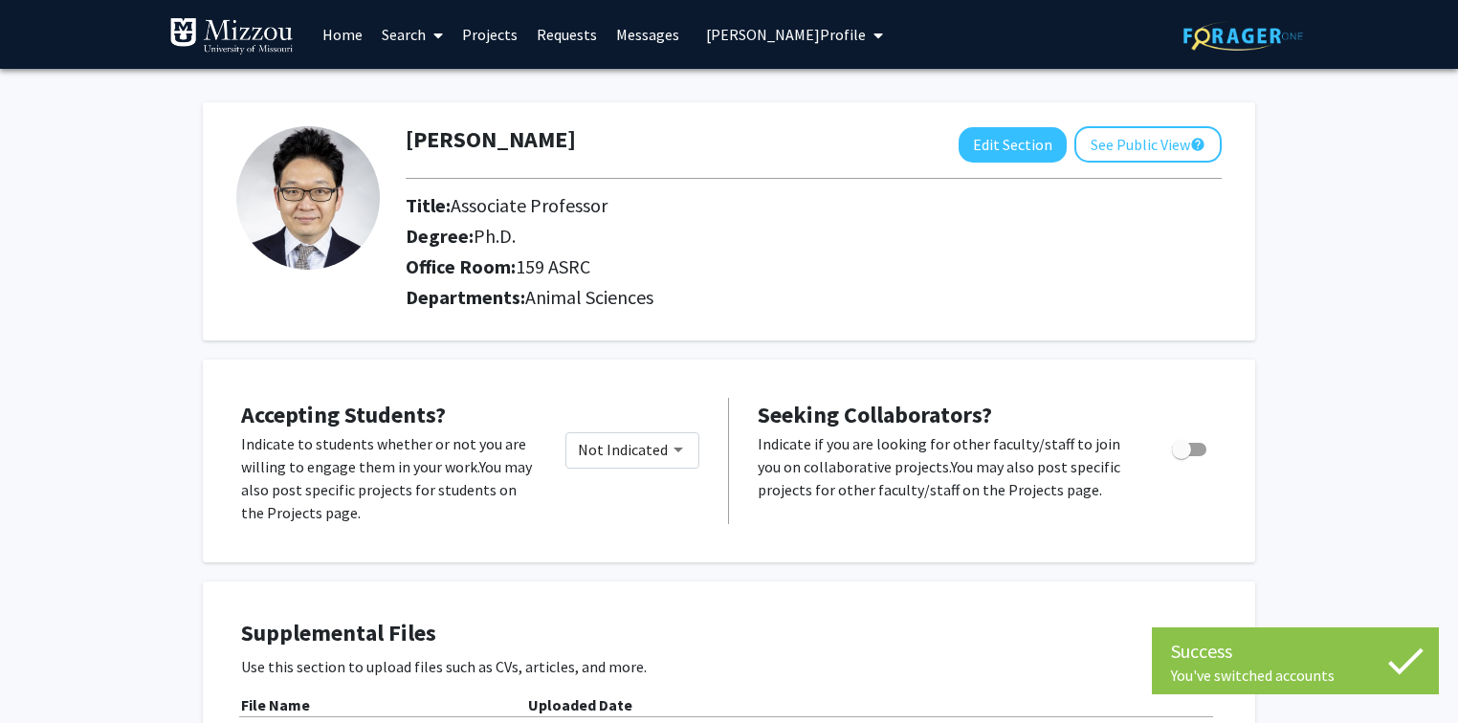
click at [773, 34] on span "Kiho Lee's Profile" at bounding box center [786, 34] width 160 height 19
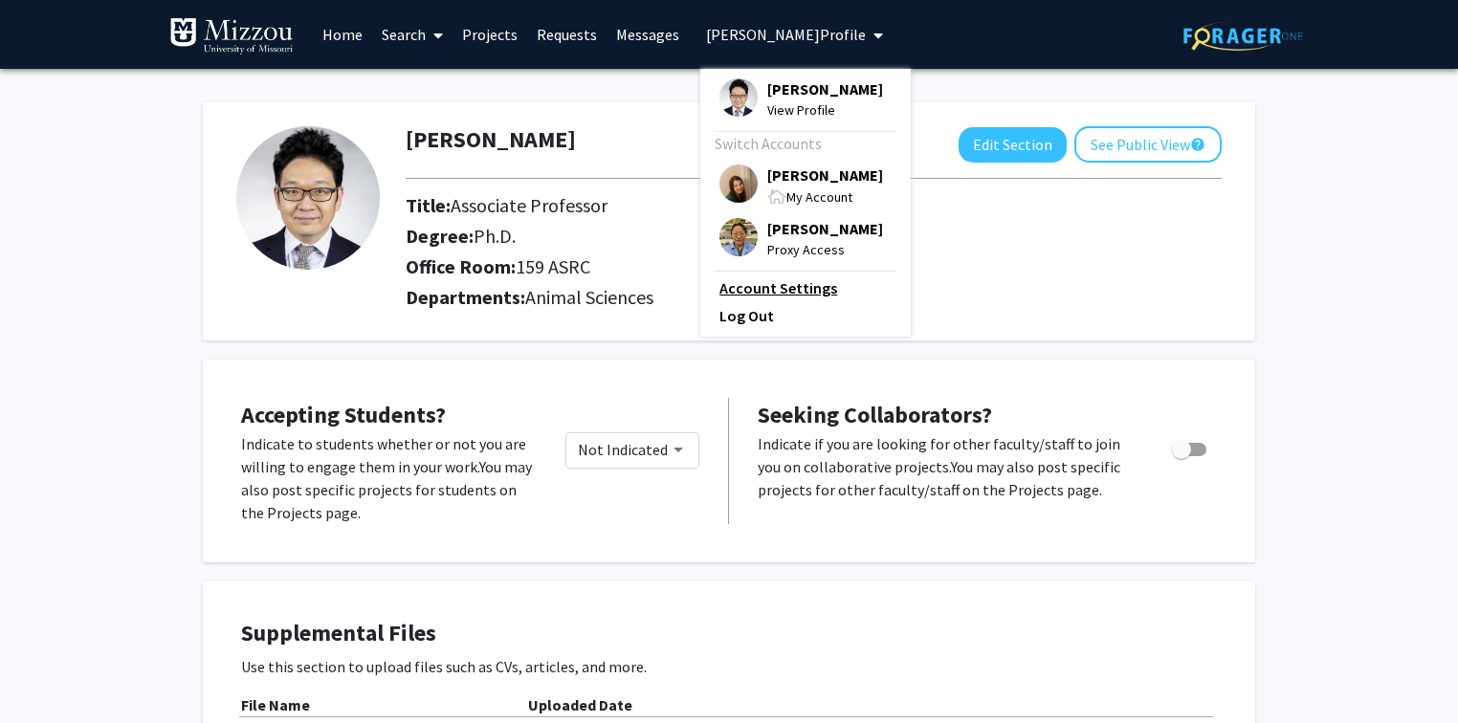
click at [781, 291] on link "Account Settings" at bounding box center [805, 287] width 172 height 23
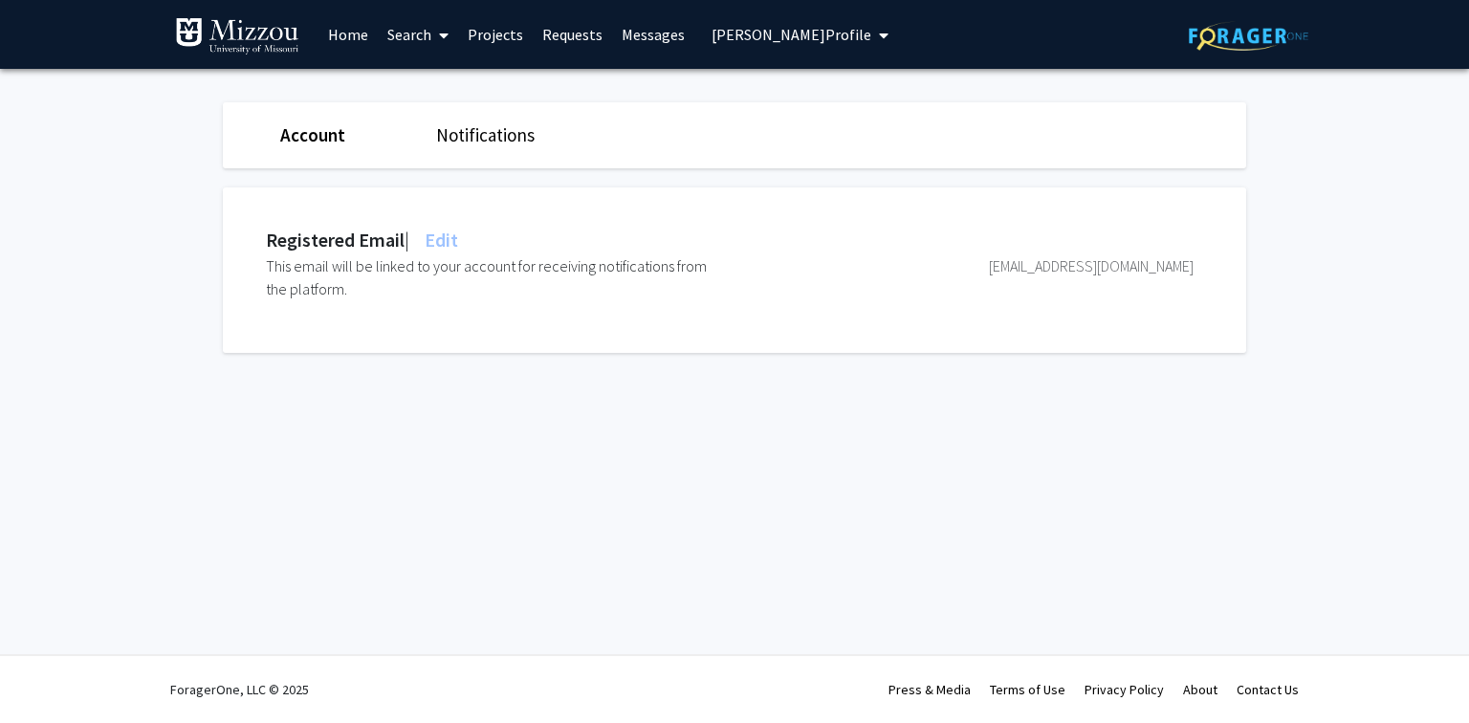
click at [458, 235] on span "Edit" at bounding box center [439, 240] width 37 height 24
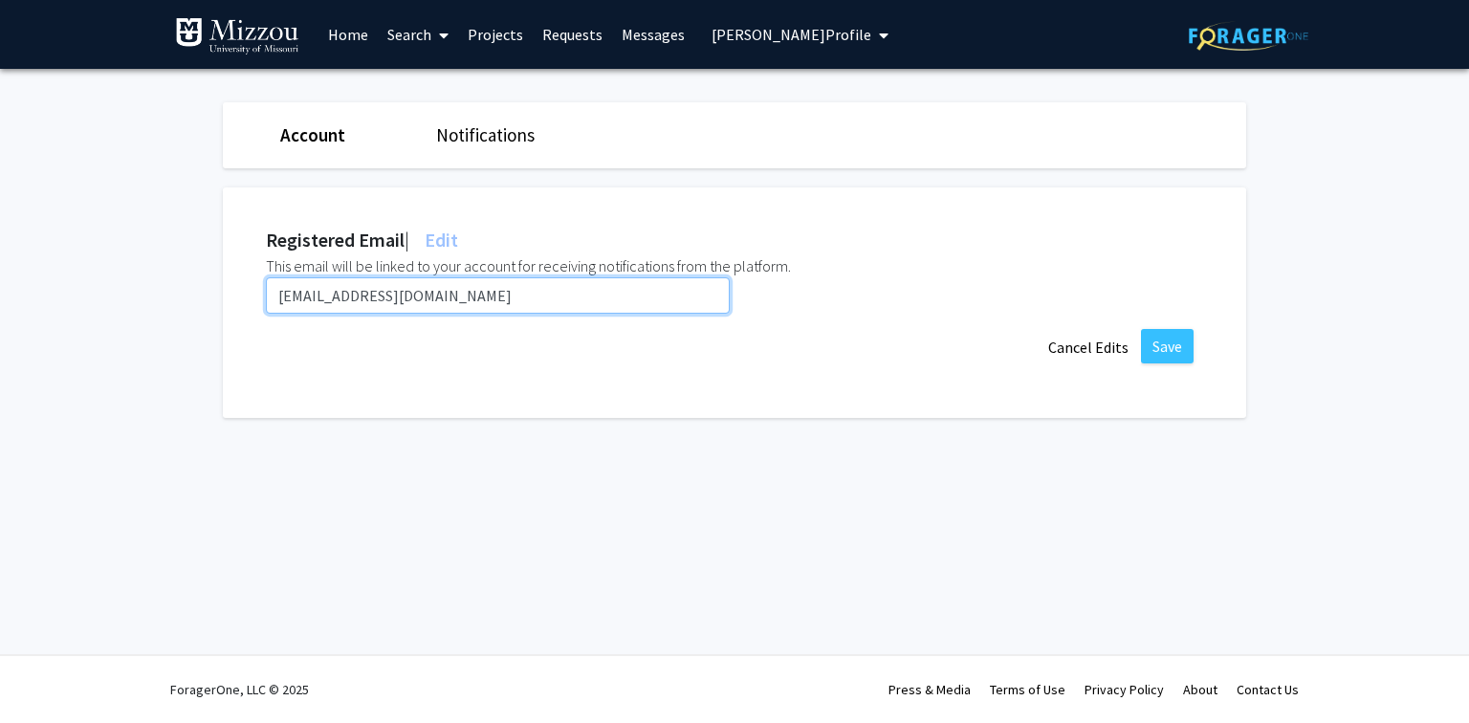
click at [405, 298] on input "kiholee@umsystem.edu" at bounding box center [498, 295] width 464 height 36
type input "kiholee@missouri.edu"
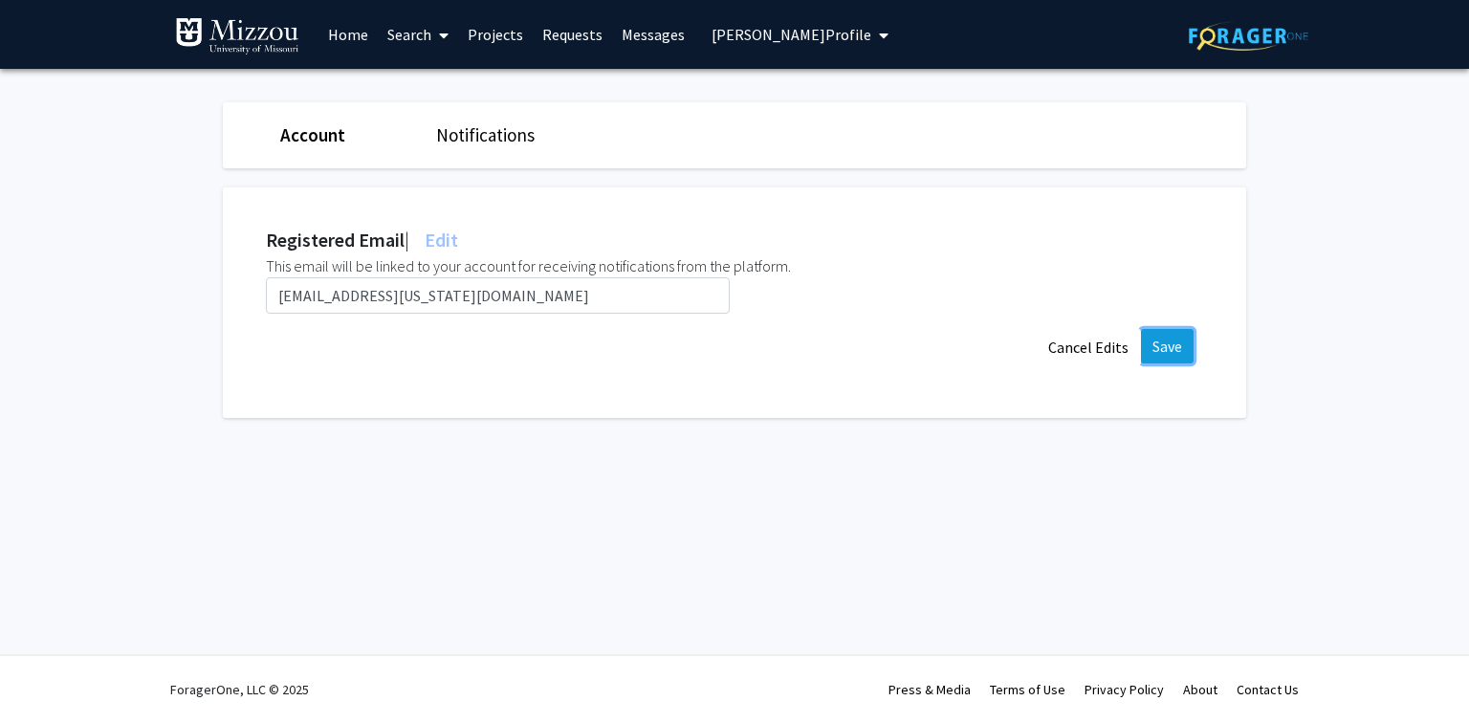
click at [1161, 349] on button "Save" at bounding box center [1167, 346] width 53 height 34
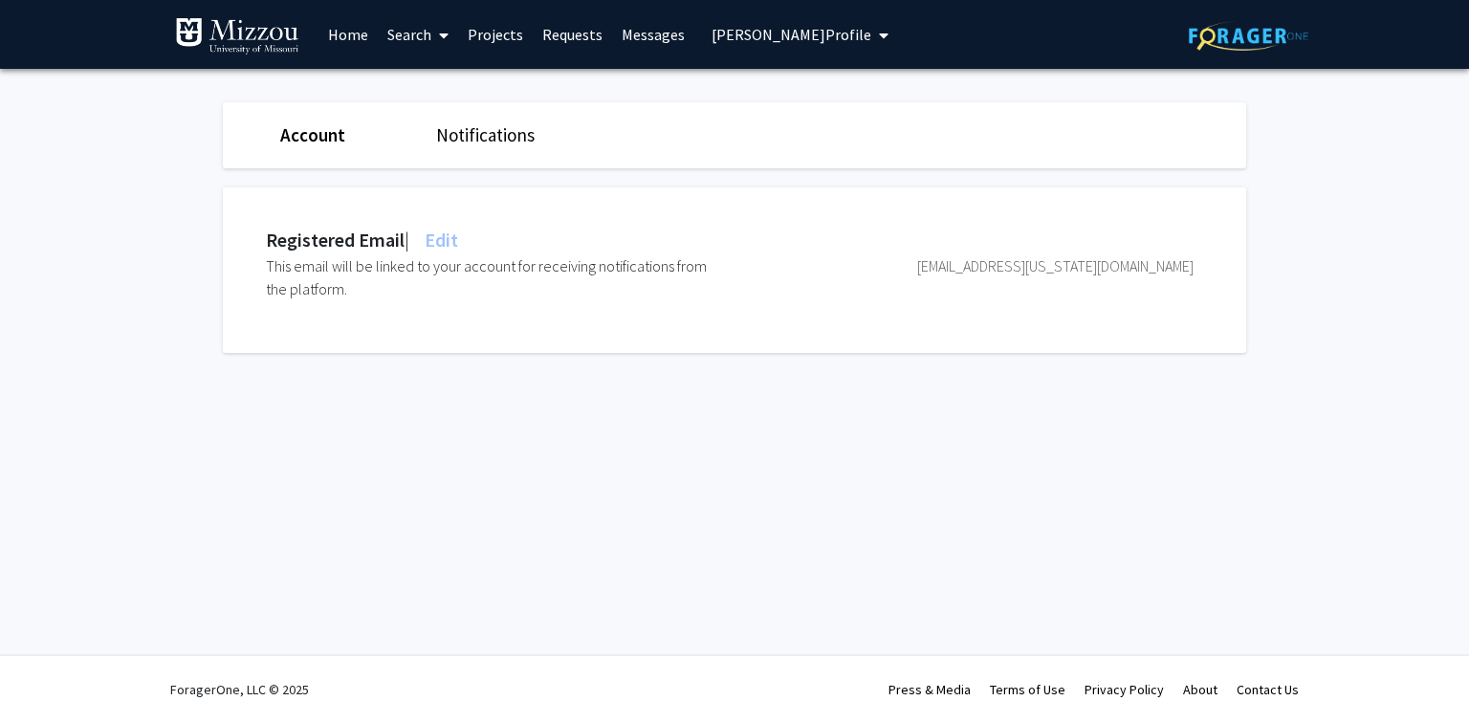
click at [767, 32] on span "Kiho Lee's Profile" at bounding box center [792, 34] width 160 height 19
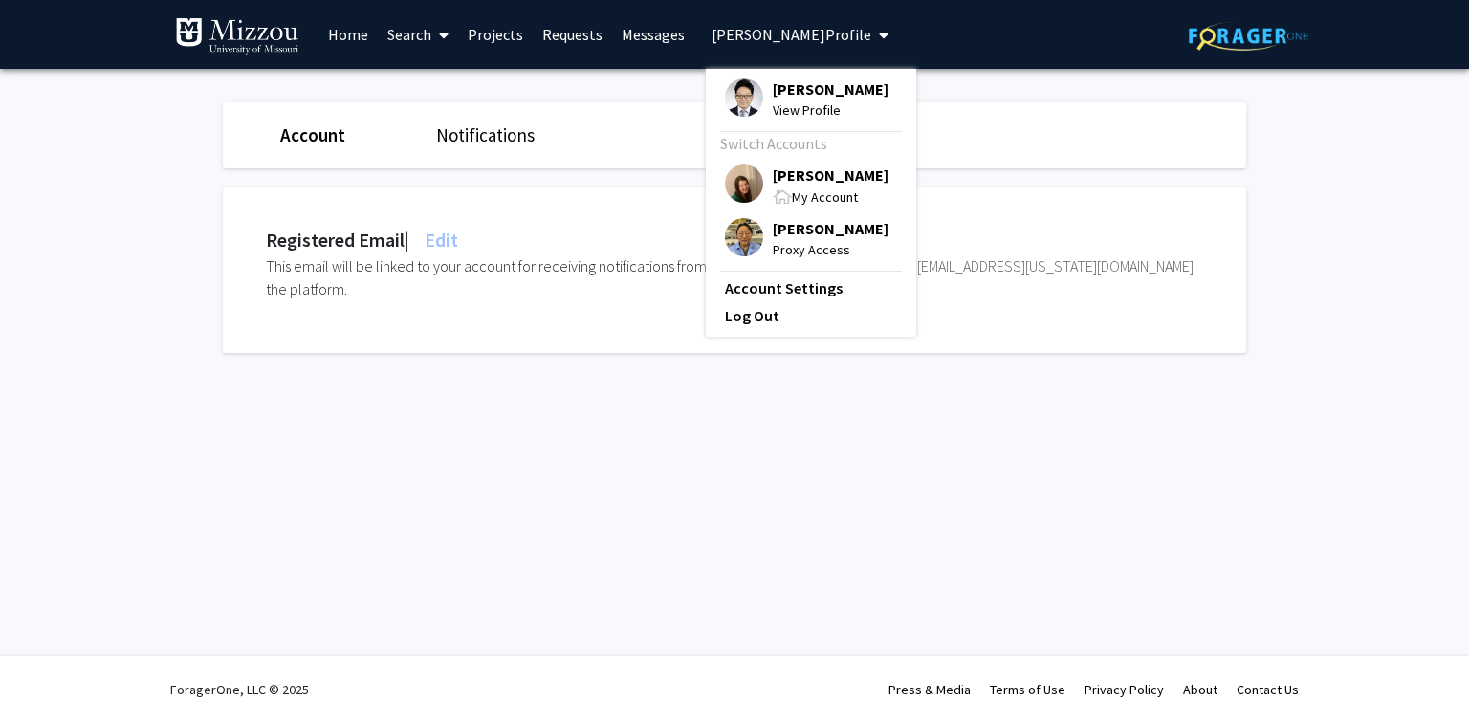
click at [804, 179] on span "[PERSON_NAME]" at bounding box center [831, 175] width 116 height 21
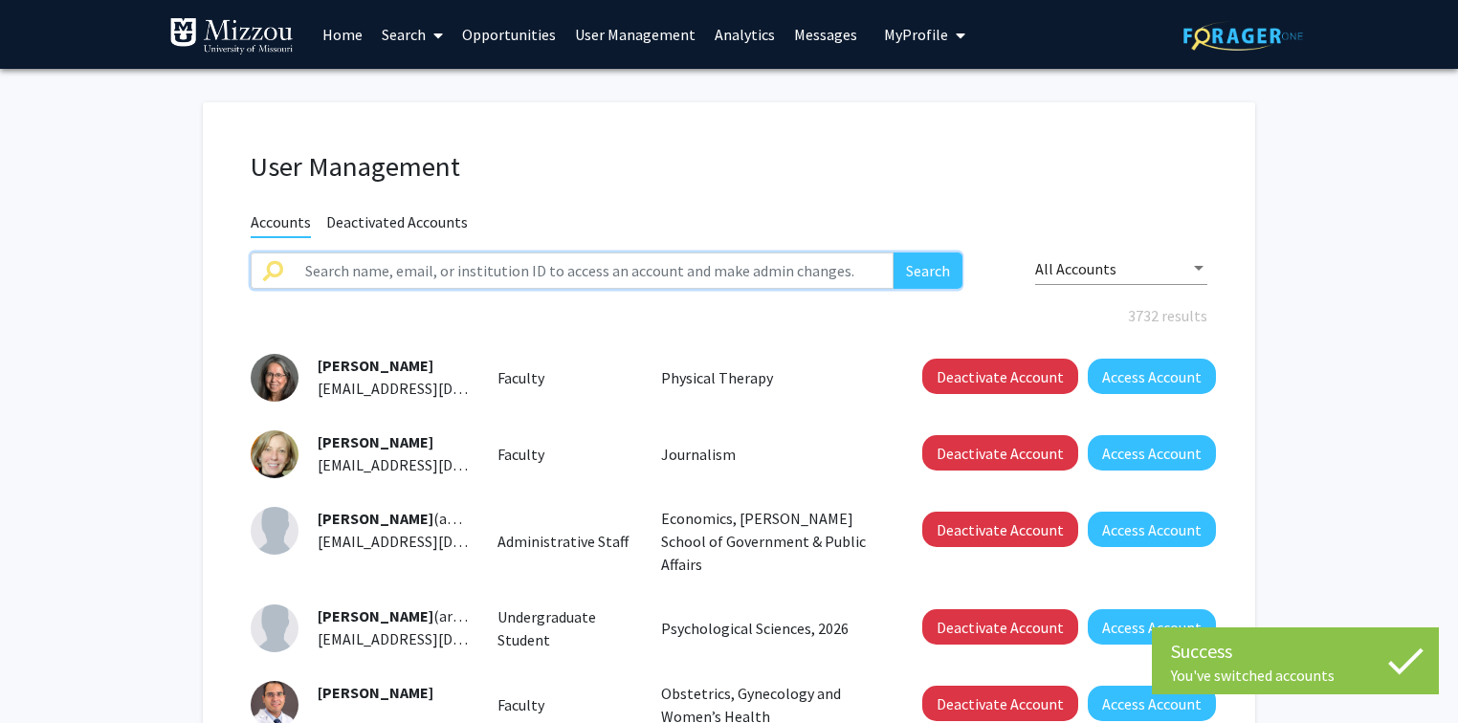
paste input "hongjolee@umsystem.edu"
type input "hongjolee@umsystem.edu"
click at [912, 272] on button "Search" at bounding box center [927, 271] width 69 height 36
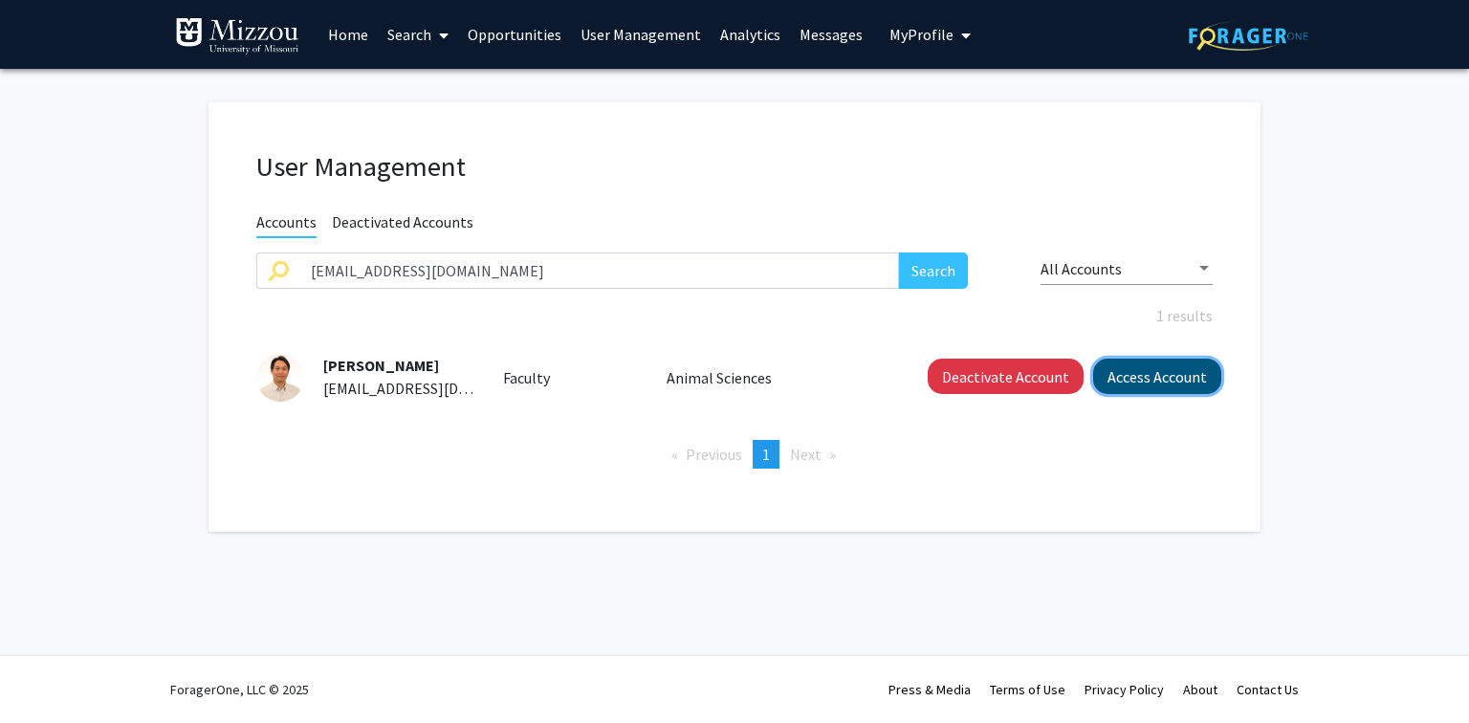
click at [1116, 382] on button "Access Account" at bounding box center [1157, 376] width 128 height 35
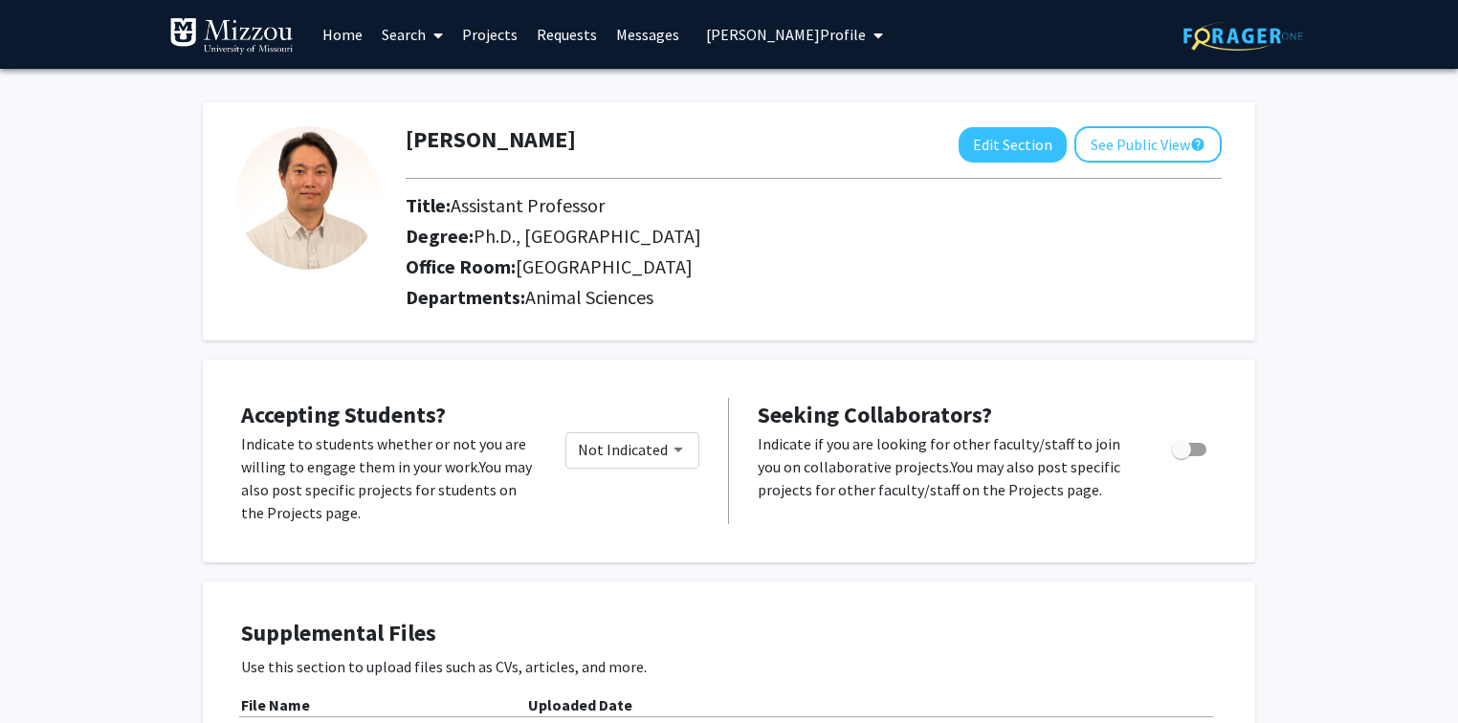
click at [713, 42] on span "Hong Jo Lee's Profile" at bounding box center [786, 34] width 160 height 19
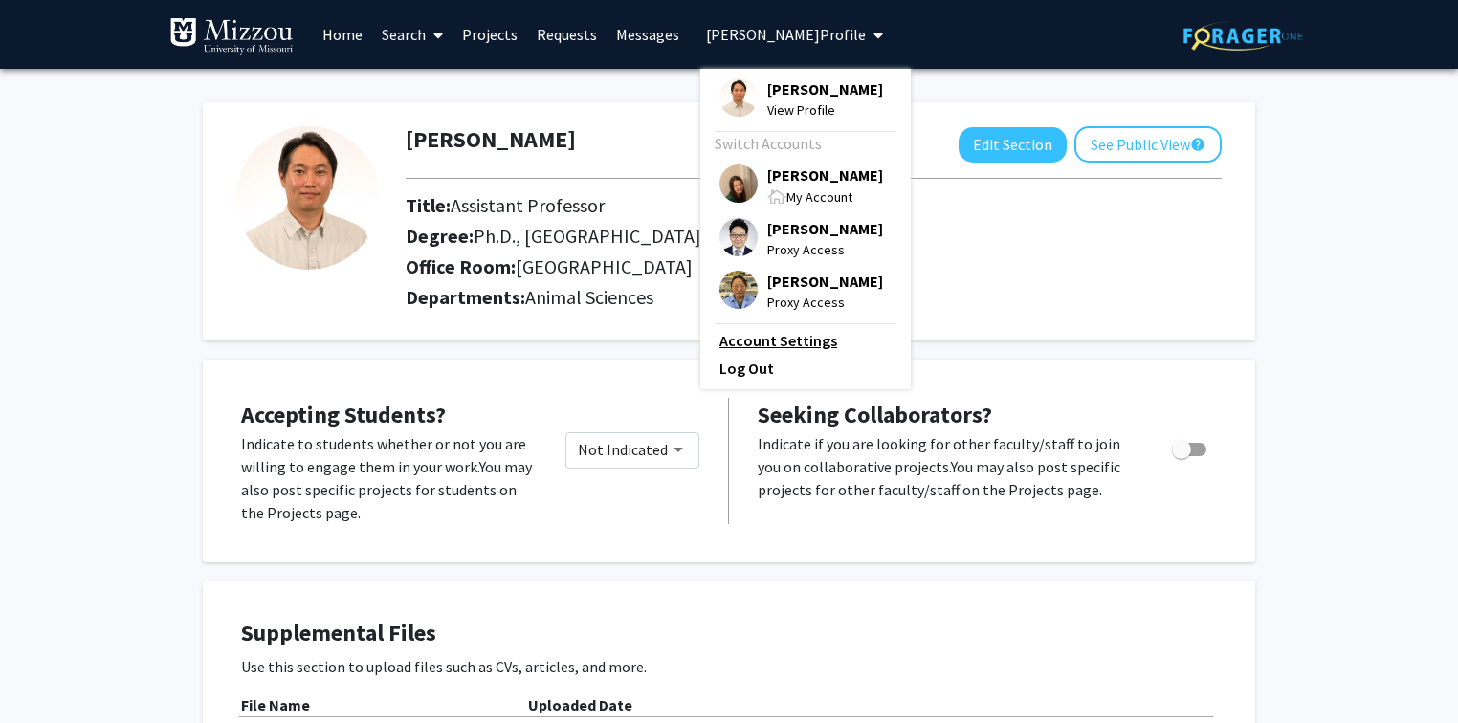
click at [775, 347] on link "Account Settings" at bounding box center [805, 340] width 172 height 23
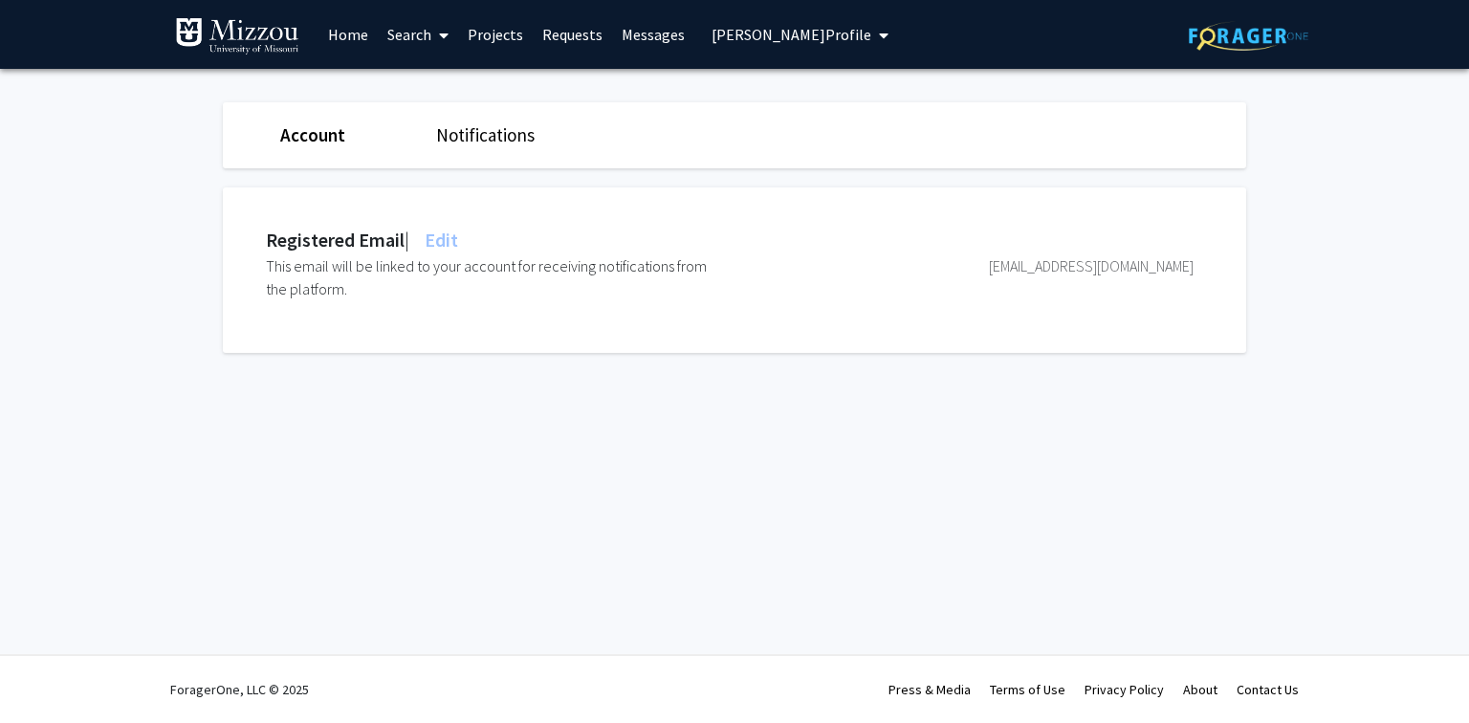
click at [376, 441] on div "Skip navigation Home Search Projects Requests Messages Hong Jo Lee's Profile Ho…" at bounding box center [734, 361] width 1469 height 723
click at [730, 33] on span "Hong Jo Lee's Profile" at bounding box center [792, 34] width 160 height 19
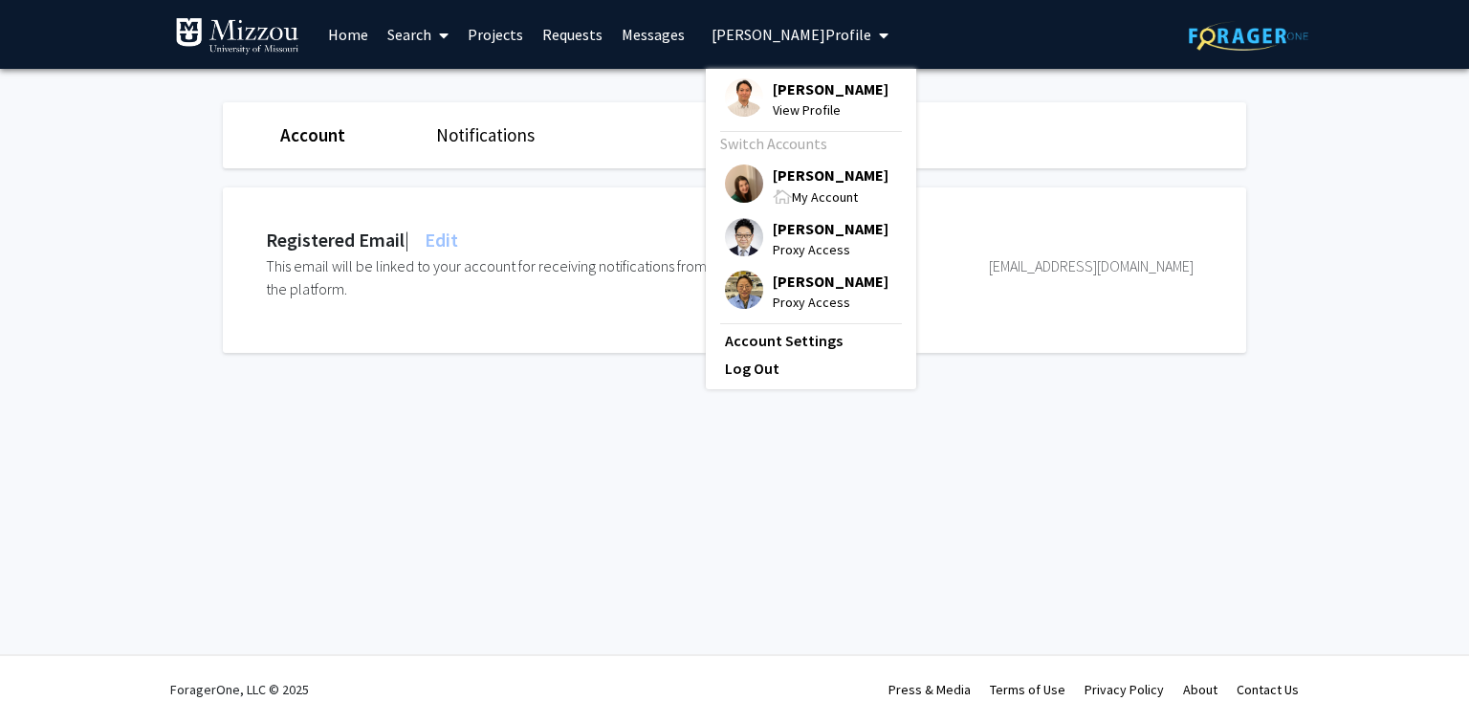
click at [774, 88] on span "Hong Jo Lee" at bounding box center [831, 88] width 116 height 21
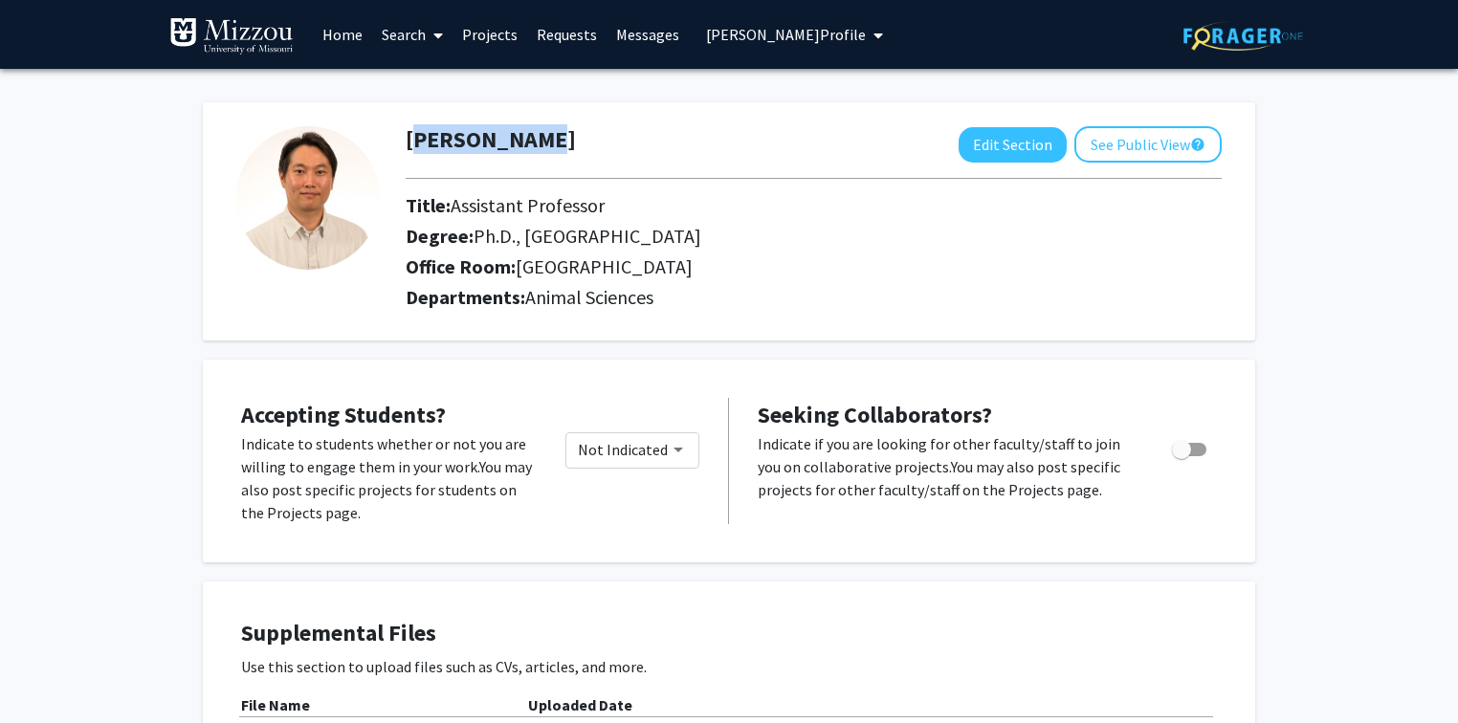
click at [525, 142] on div "Hong Jo Lee Edit Section See Public View help" at bounding box center [813, 144] width 845 height 36
copy h1 "Hong Jo Lee"
click at [742, 29] on span "Hong Jo Lee's Profile" at bounding box center [786, 34] width 160 height 19
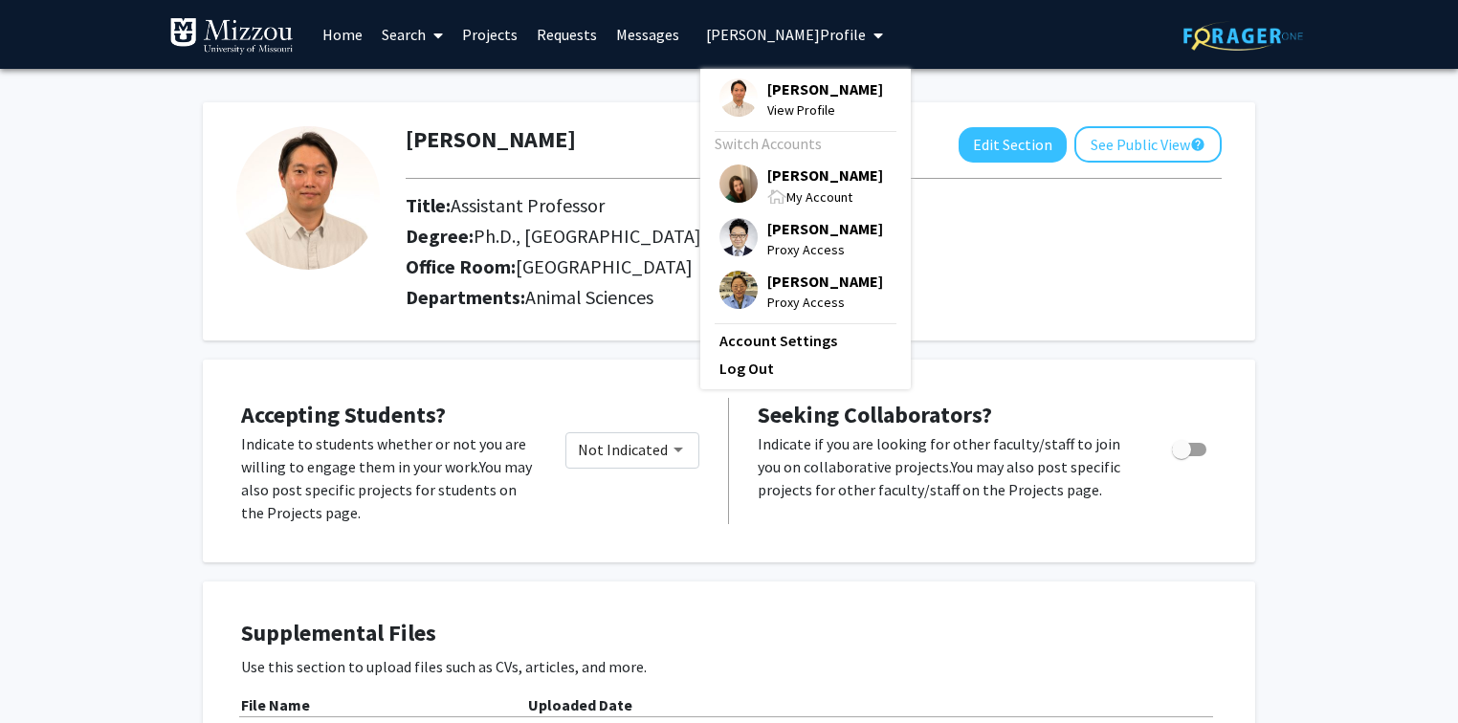
click at [779, 175] on span "[PERSON_NAME]" at bounding box center [825, 175] width 116 height 21
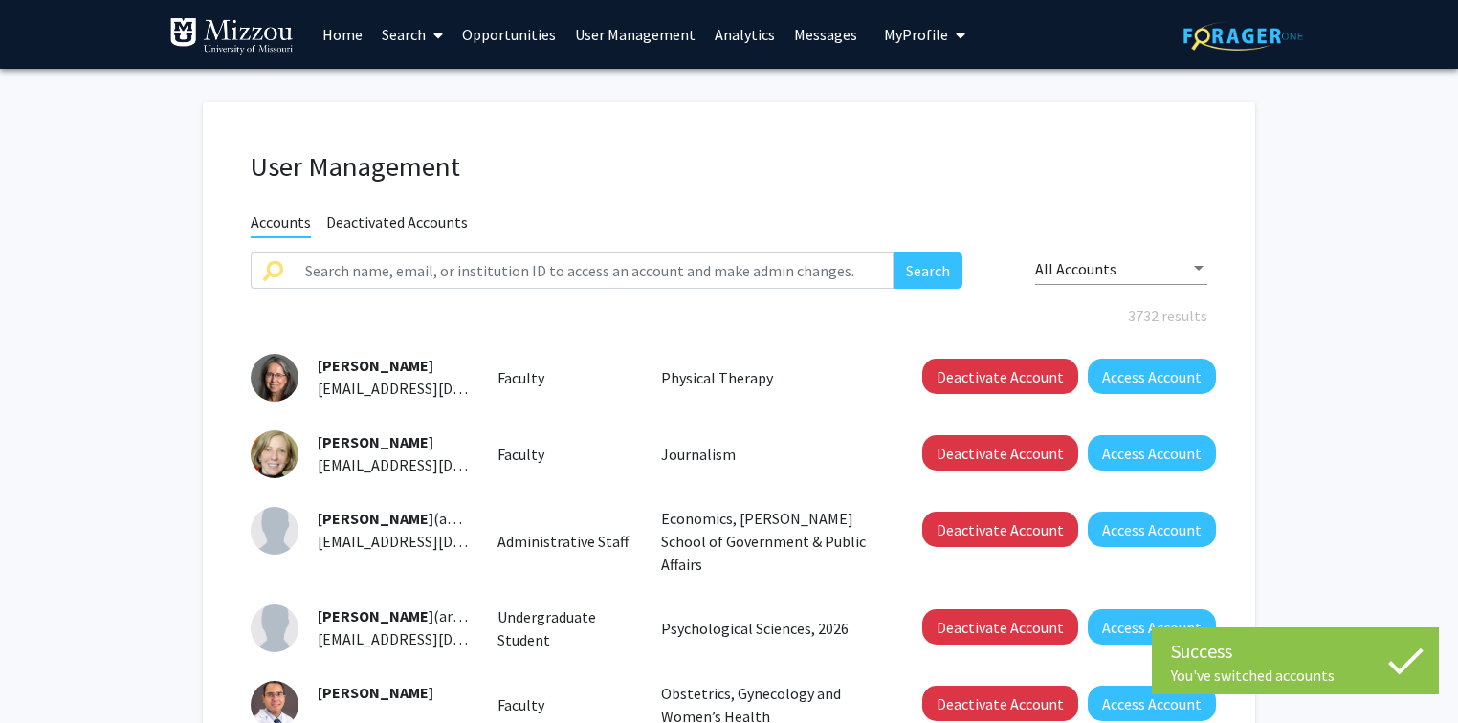
click at [621, 36] on link "User Management" at bounding box center [635, 34] width 140 height 67
click at [593, 268] on input "text" at bounding box center [594, 271] width 600 height 36
paste input "kp7nk@umsystem.edu"
type input "kp7nk@umsystem.edu"
click at [893, 253] on button "Search" at bounding box center [927, 271] width 69 height 36
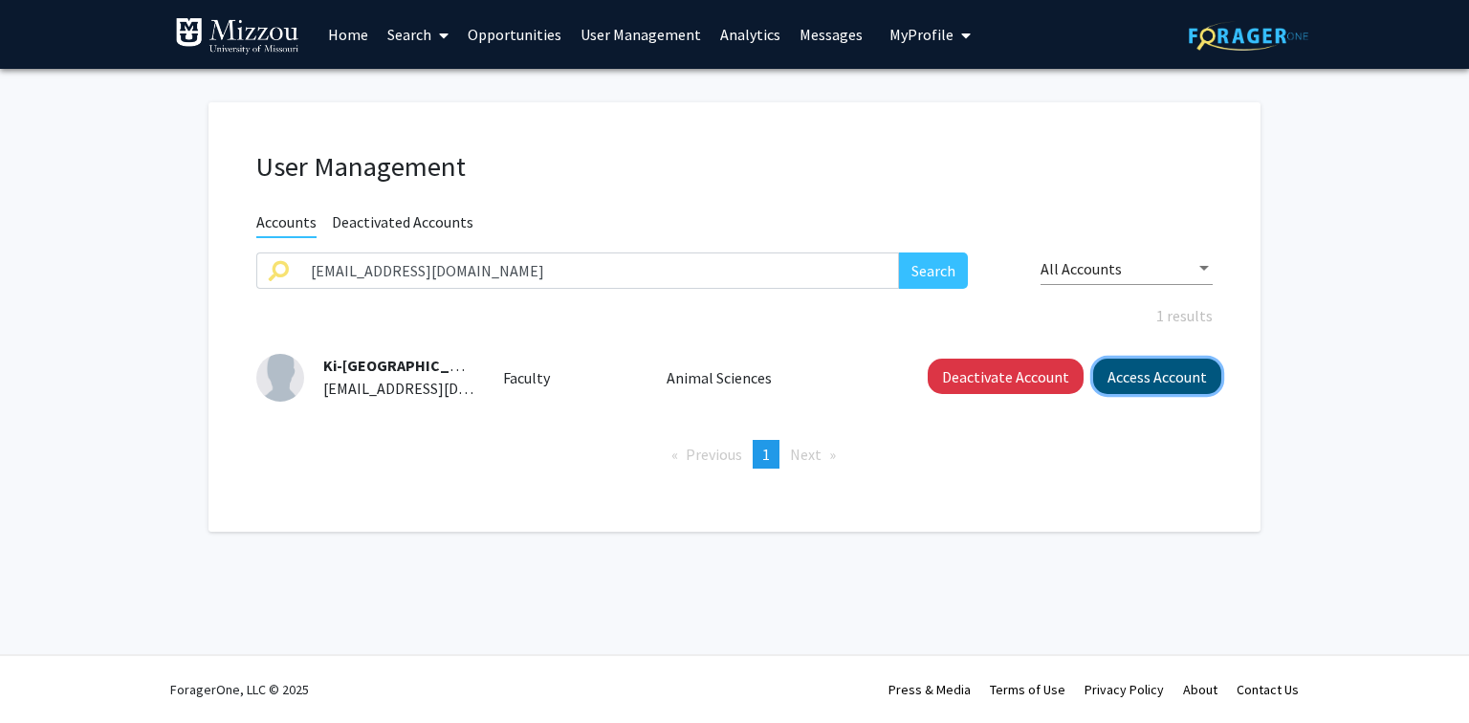
click at [1124, 383] on button "Access Account" at bounding box center [1157, 376] width 128 height 35
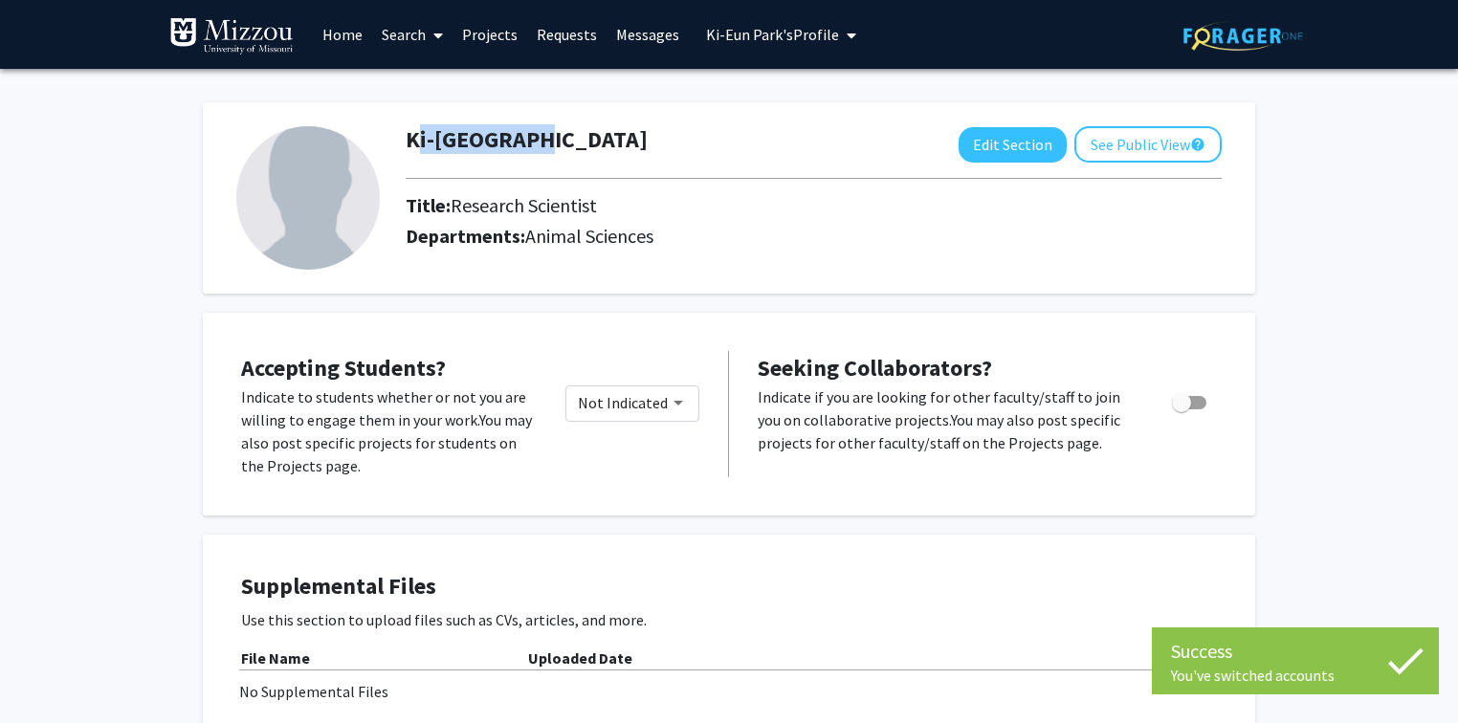
drag, startPoint x: 522, startPoint y: 138, endPoint x: 404, endPoint y: 136, distance: 118.6
click at [404, 136] on div "Ki-Eun Park Edit Section See Public View help" at bounding box center [813, 144] width 845 height 36
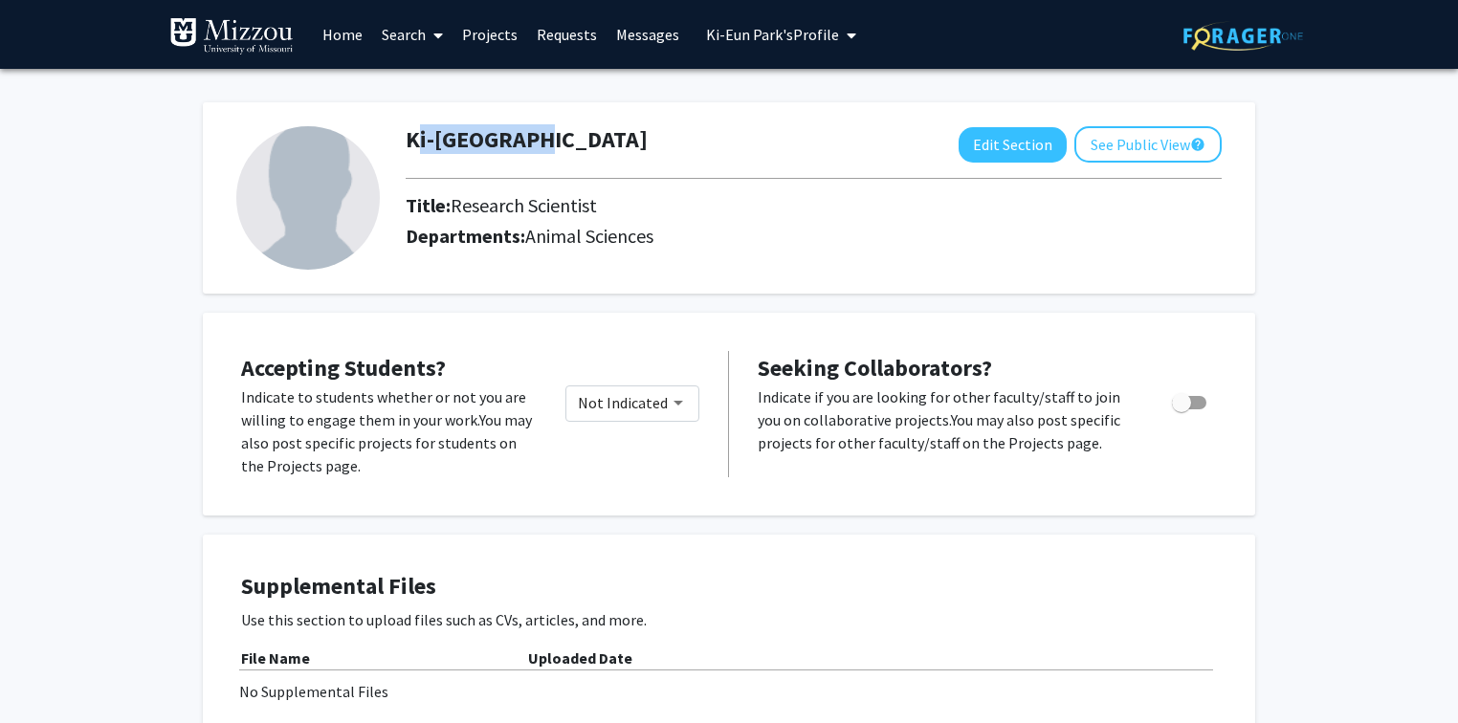
copy h1 "Ki-Eun Park"
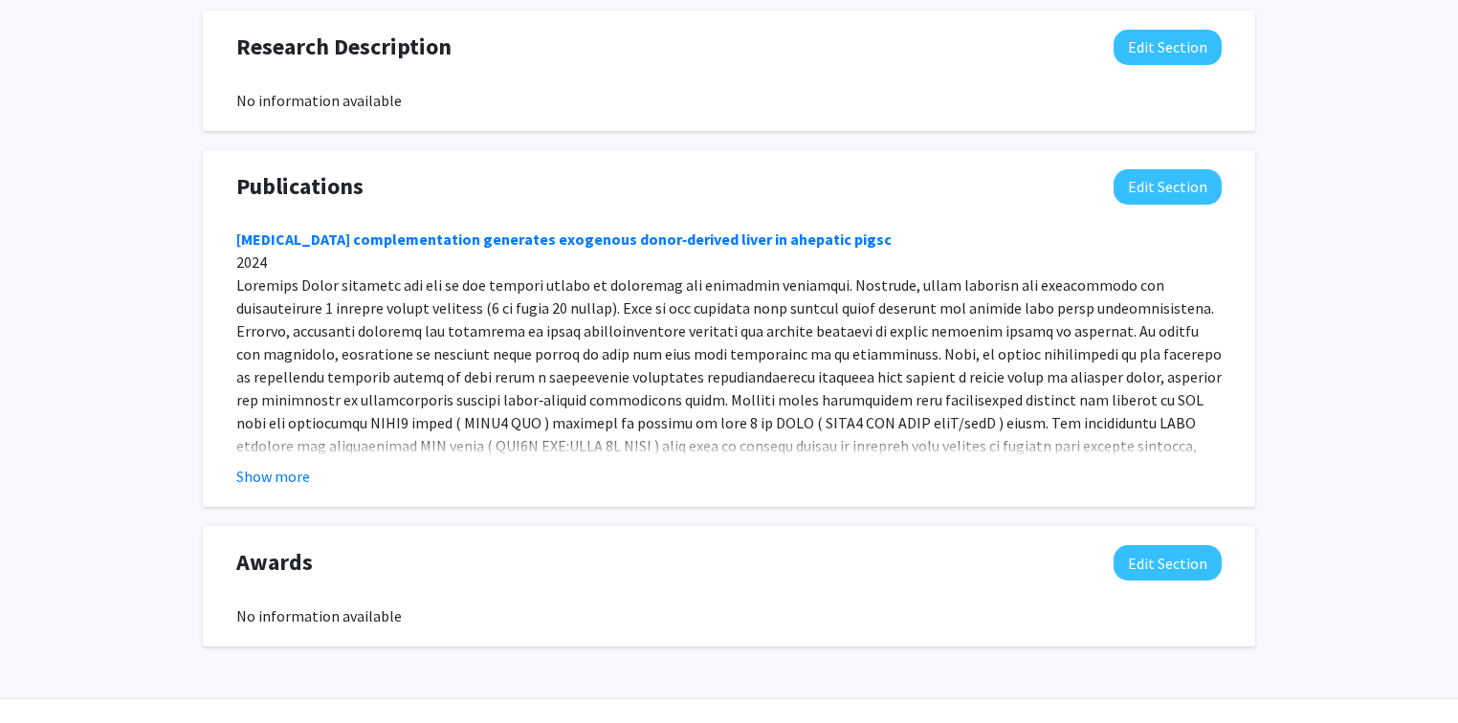
scroll to position [1148, 0]
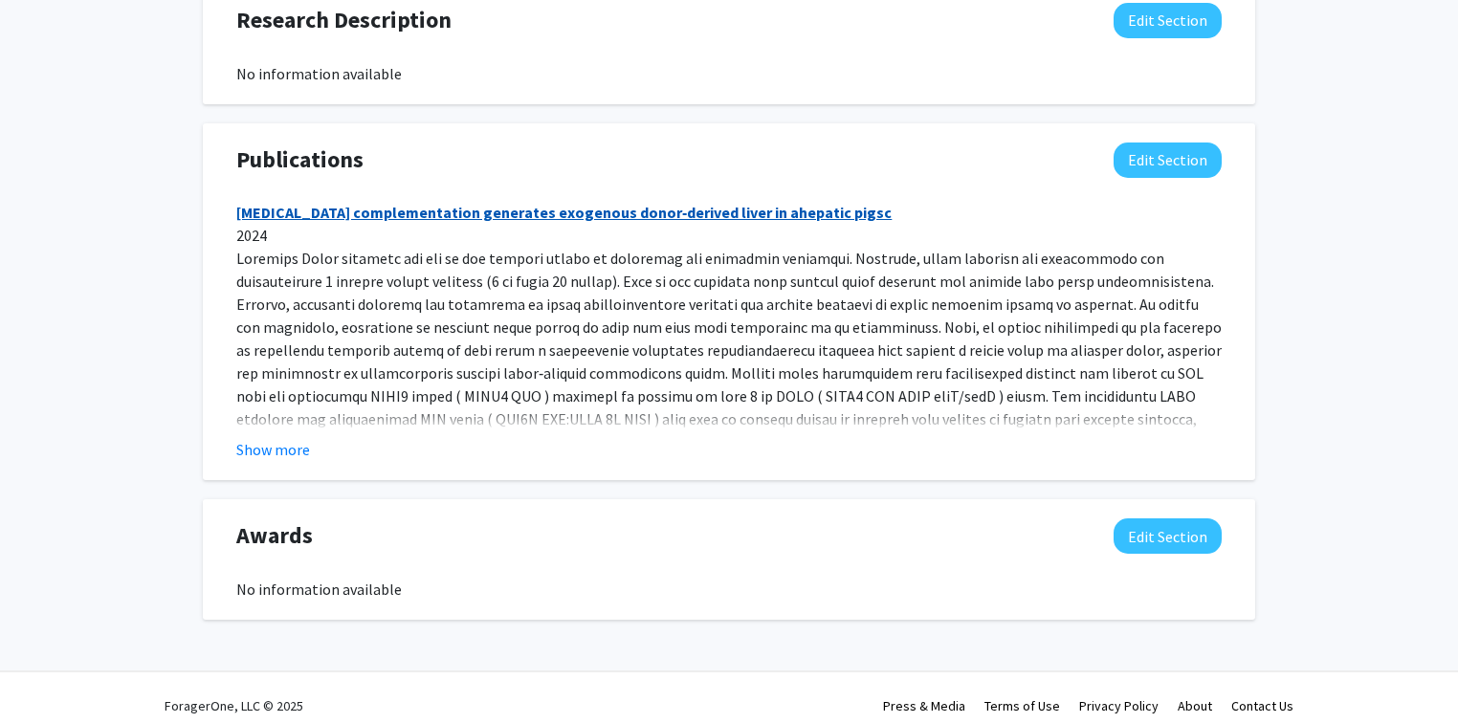
click at [301, 211] on link "Blastocyst complementation generates exogenous donor‐derived liver in ahepatic …" at bounding box center [563, 212] width 655 height 19
click at [250, 452] on button "Show more" at bounding box center [273, 449] width 74 height 23
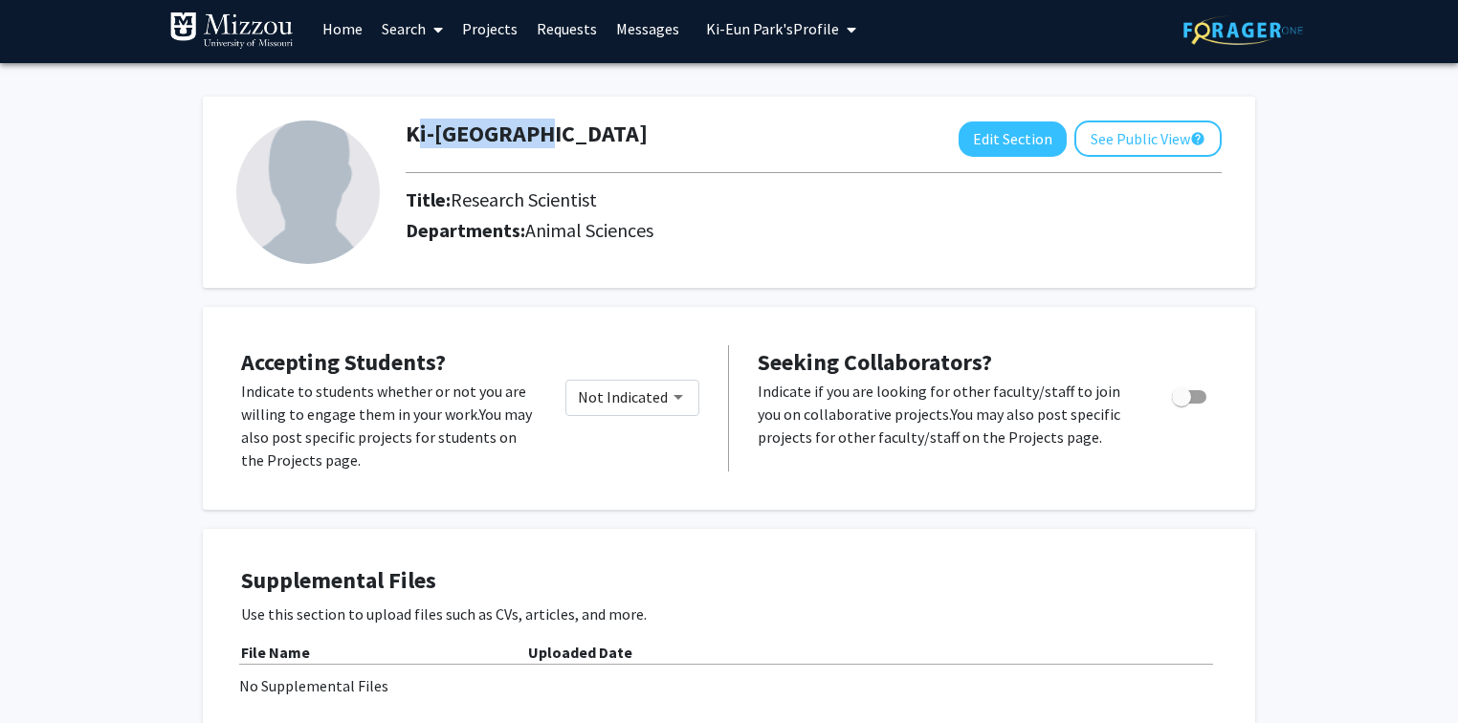
scroll to position [0, 0]
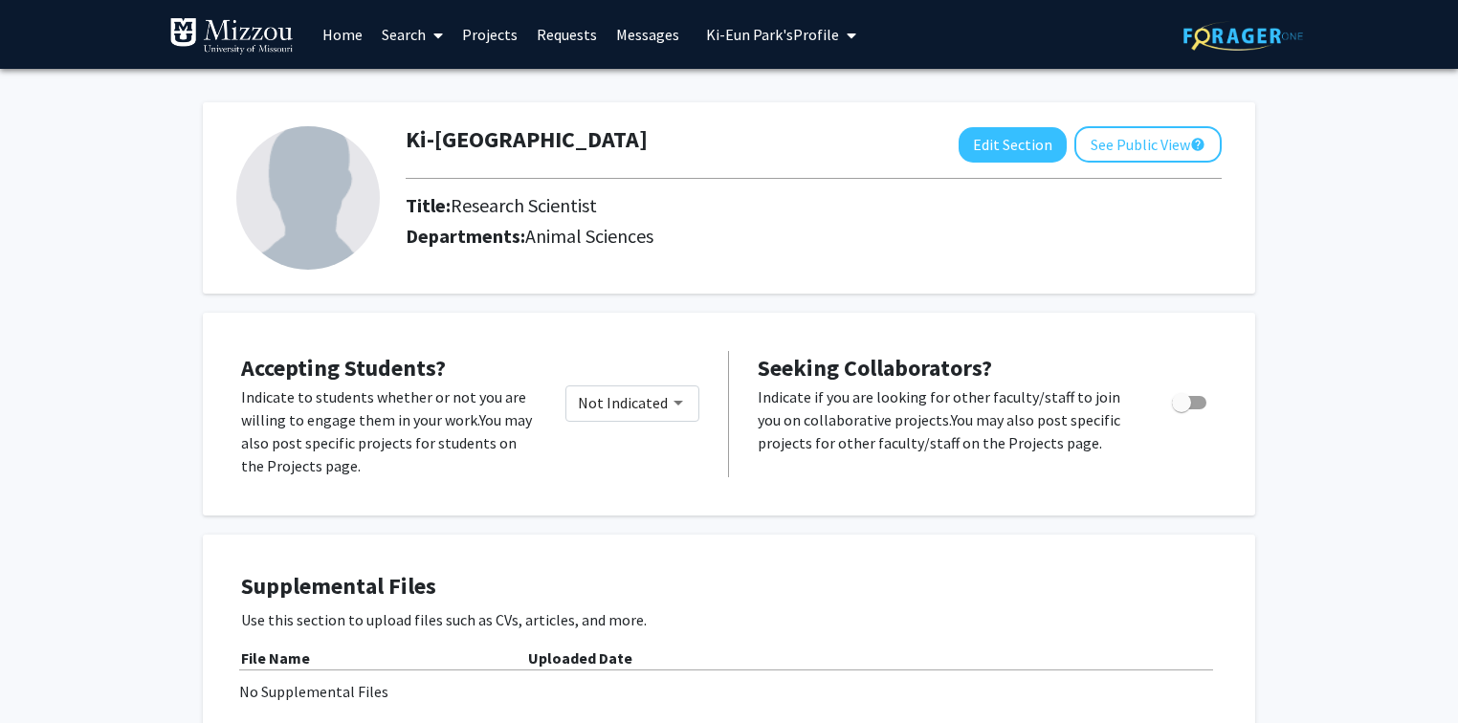
click at [771, 38] on span "Ki-Eun Park's Profile" at bounding box center [772, 34] width 133 height 19
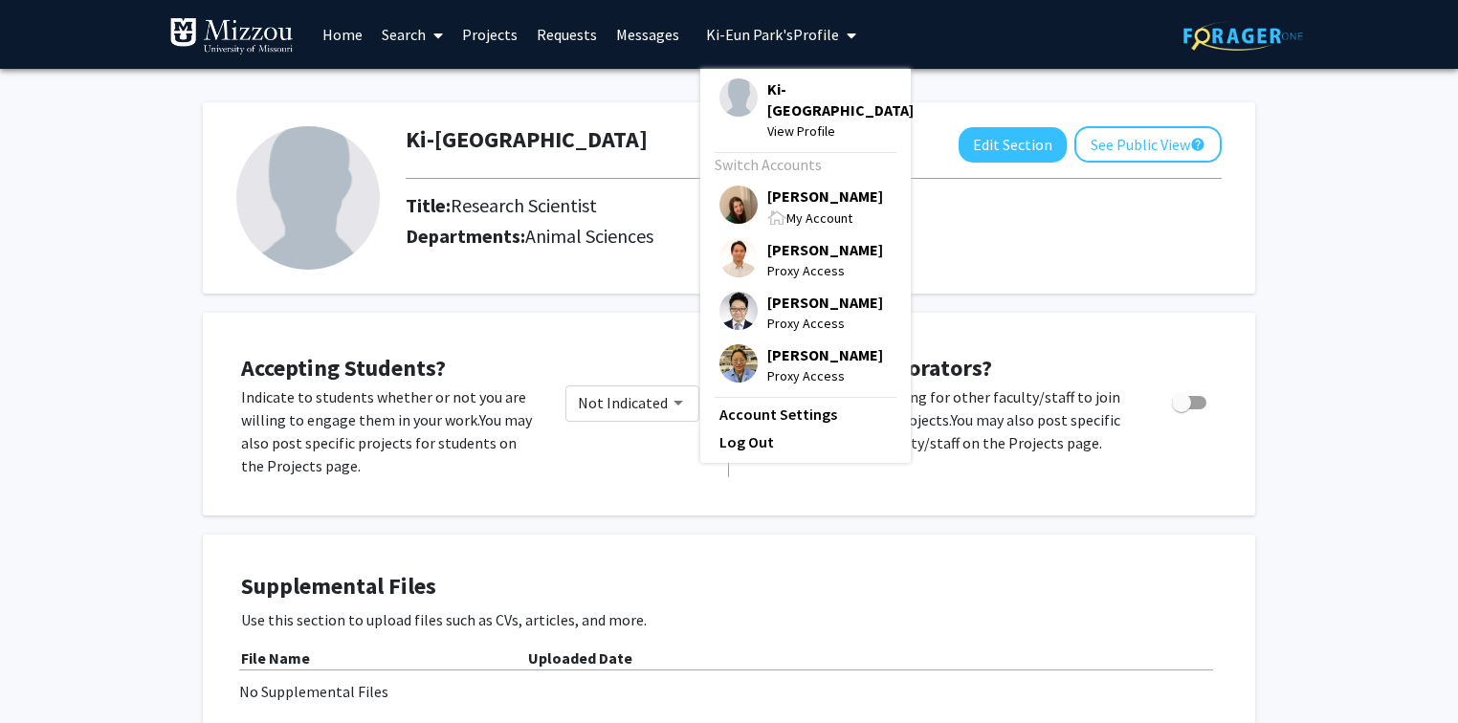
click at [782, 186] on span "[PERSON_NAME]" at bounding box center [825, 196] width 116 height 21
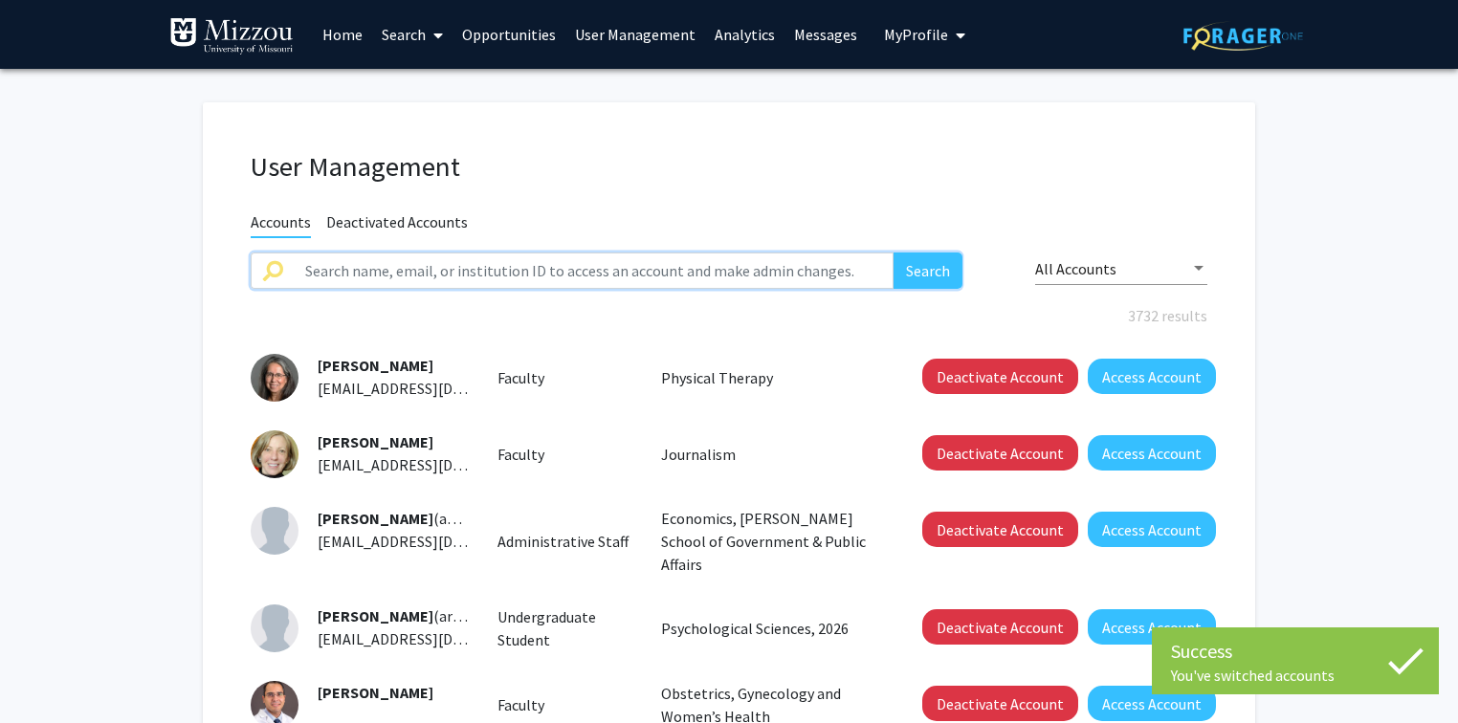
paste input "mpenniston@umsystem.edu"
type input "mpenniston@umsystem.edu"
click at [913, 276] on button "Search" at bounding box center [927, 271] width 69 height 36
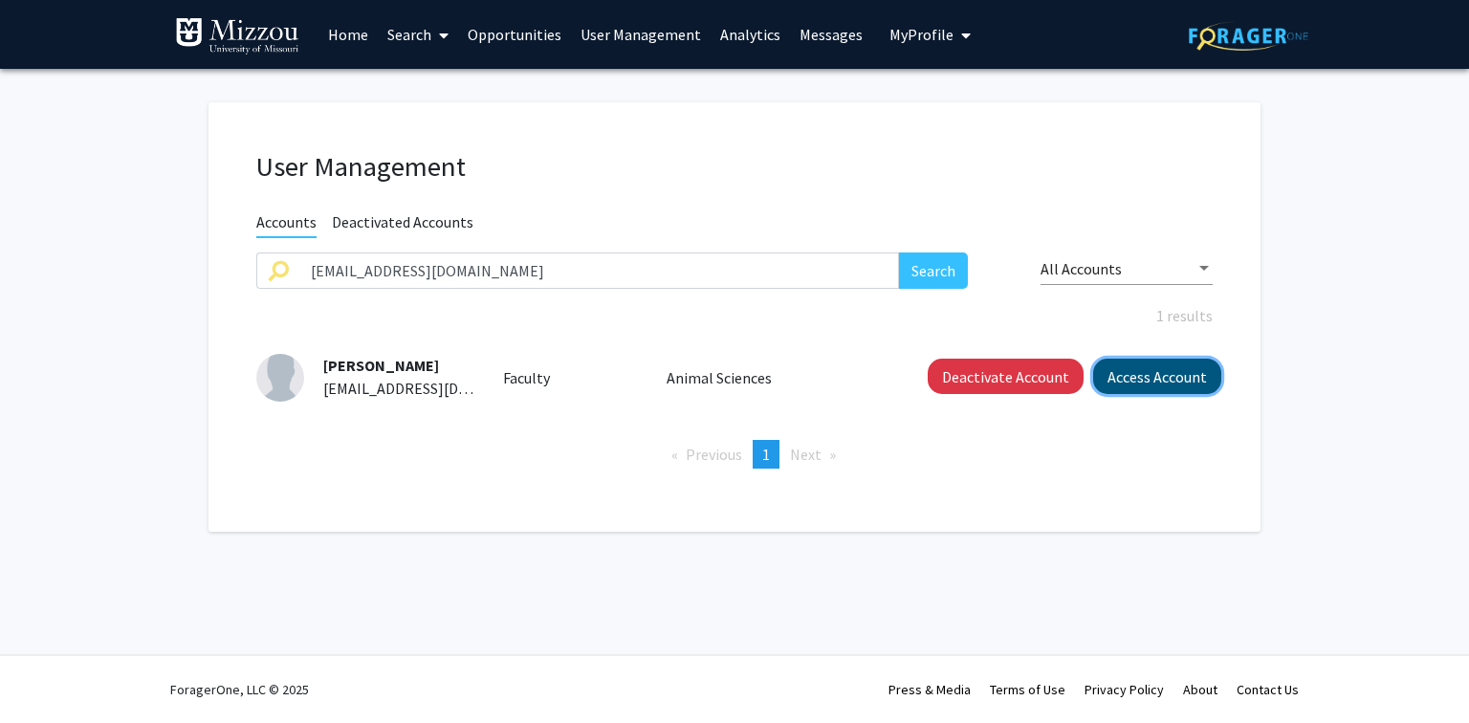
click at [1133, 382] on button "Access Account" at bounding box center [1157, 376] width 128 height 35
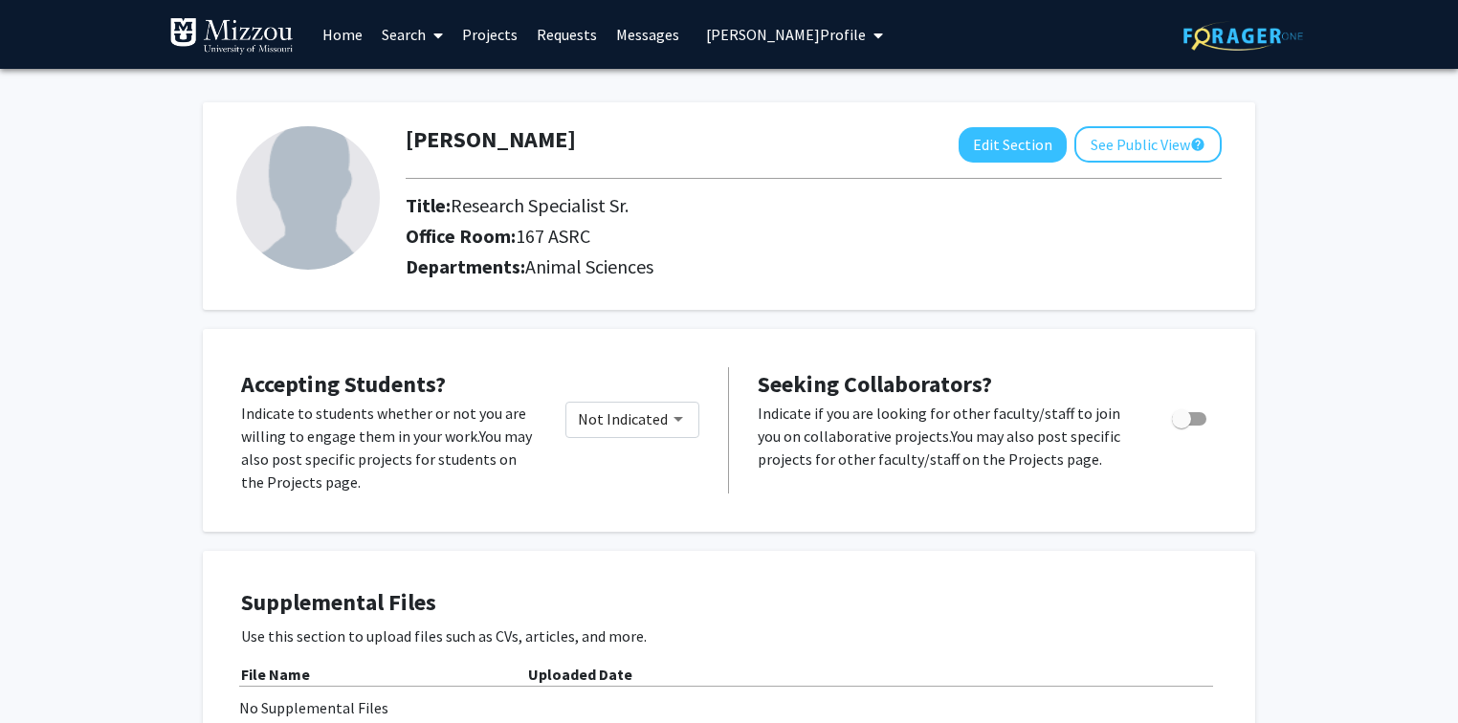
click at [781, 33] on span "Maggie Penniston's Profile" at bounding box center [786, 34] width 160 height 19
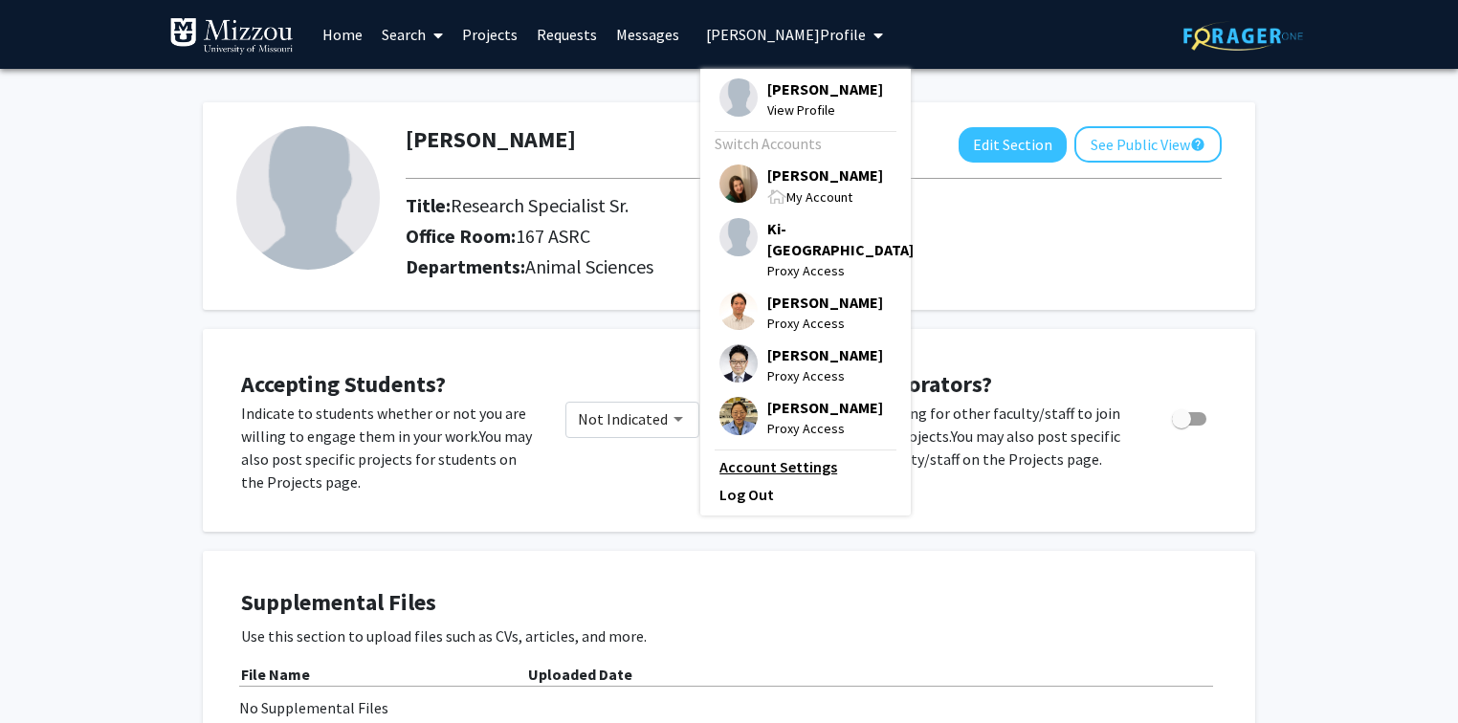
click at [781, 455] on link "Account Settings" at bounding box center [805, 466] width 172 height 23
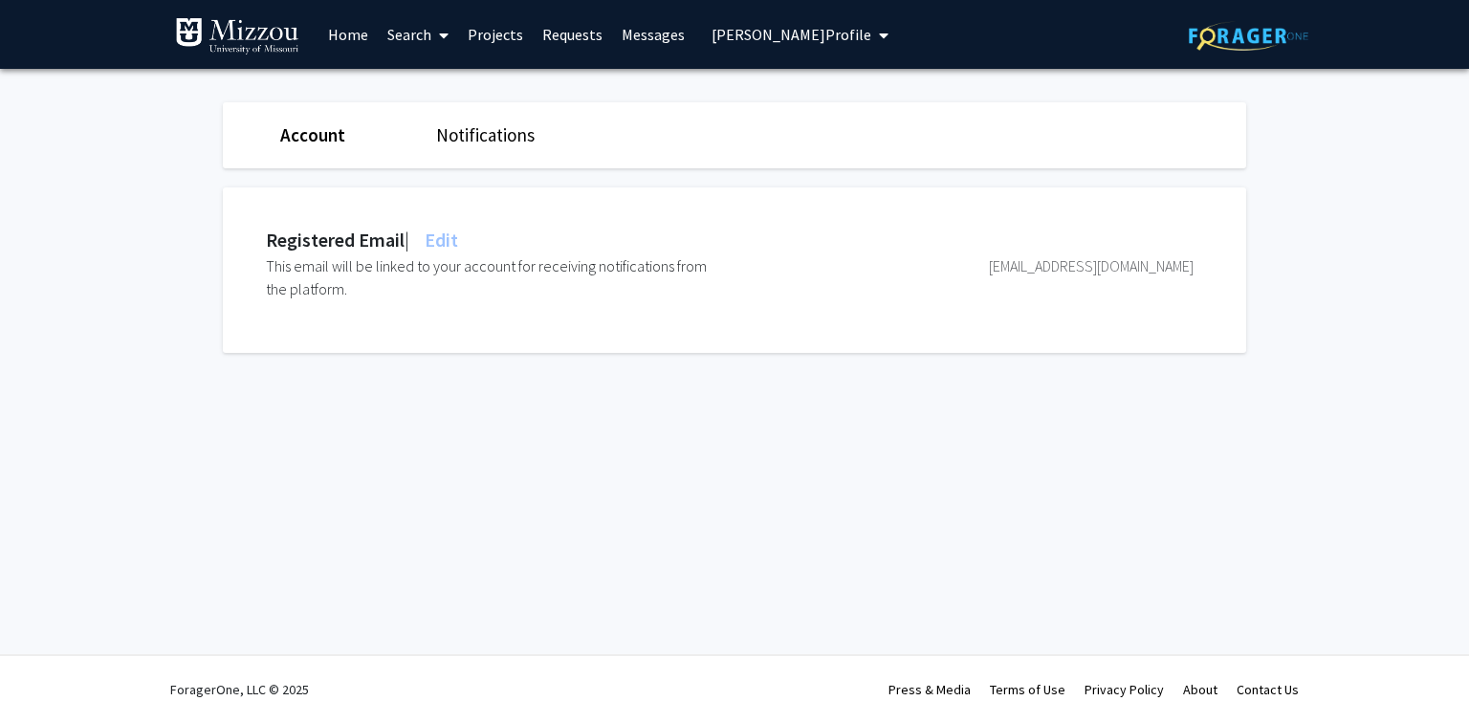
click at [451, 234] on span "Edit" at bounding box center [439, 240] width 37 height 24
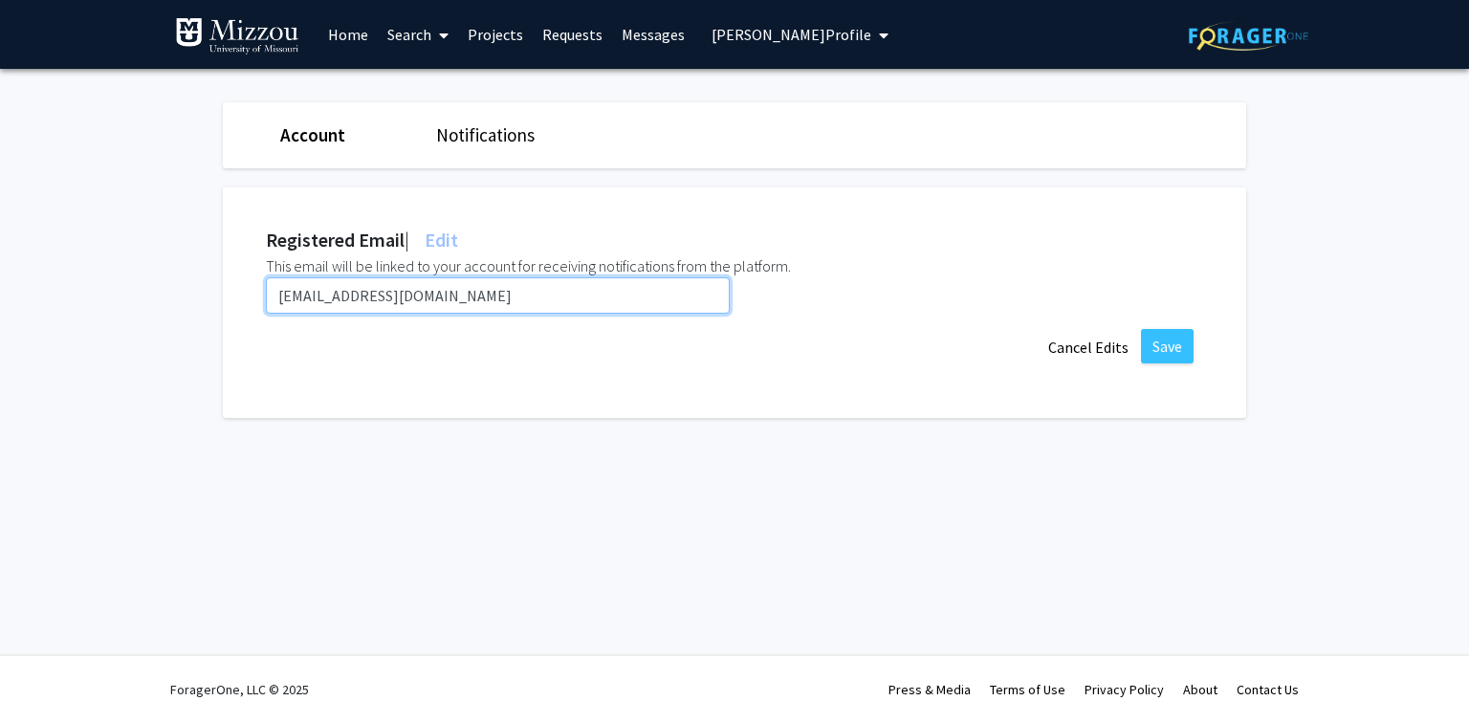
click at [483, 299] on input "mpenniston@umsystem.edu" at bounding box center [498, 295] width 464 height 36
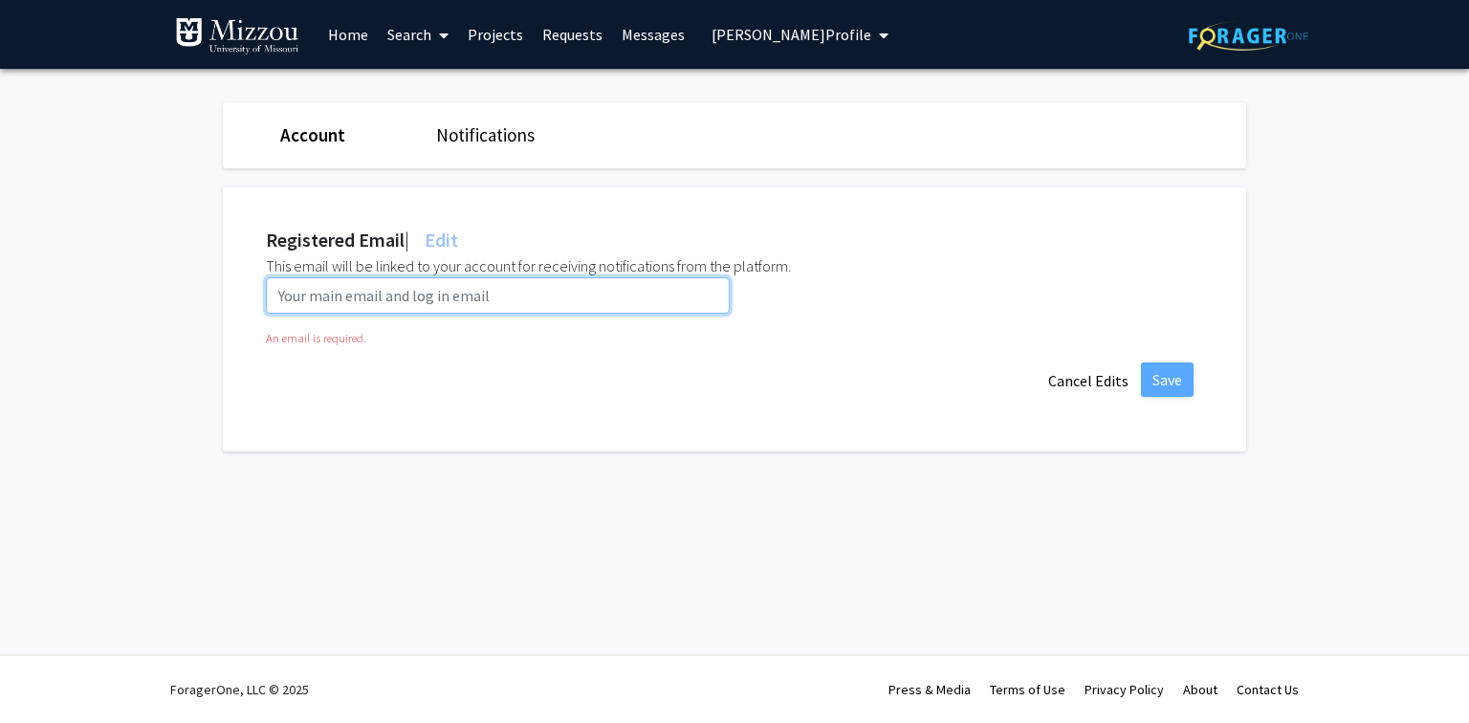
paste input "mjpt7m@umsystem.edu"
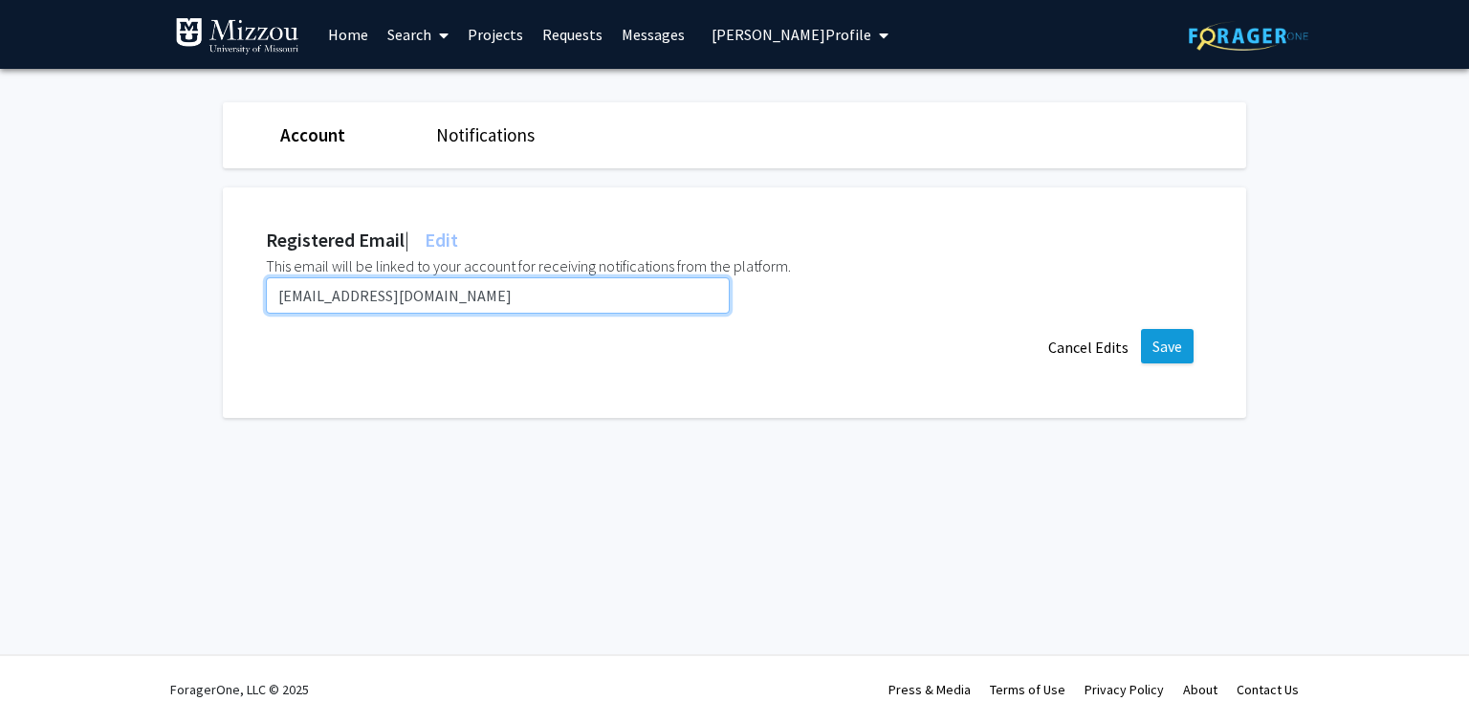
type input "mjpt7m@umsystem.edu"
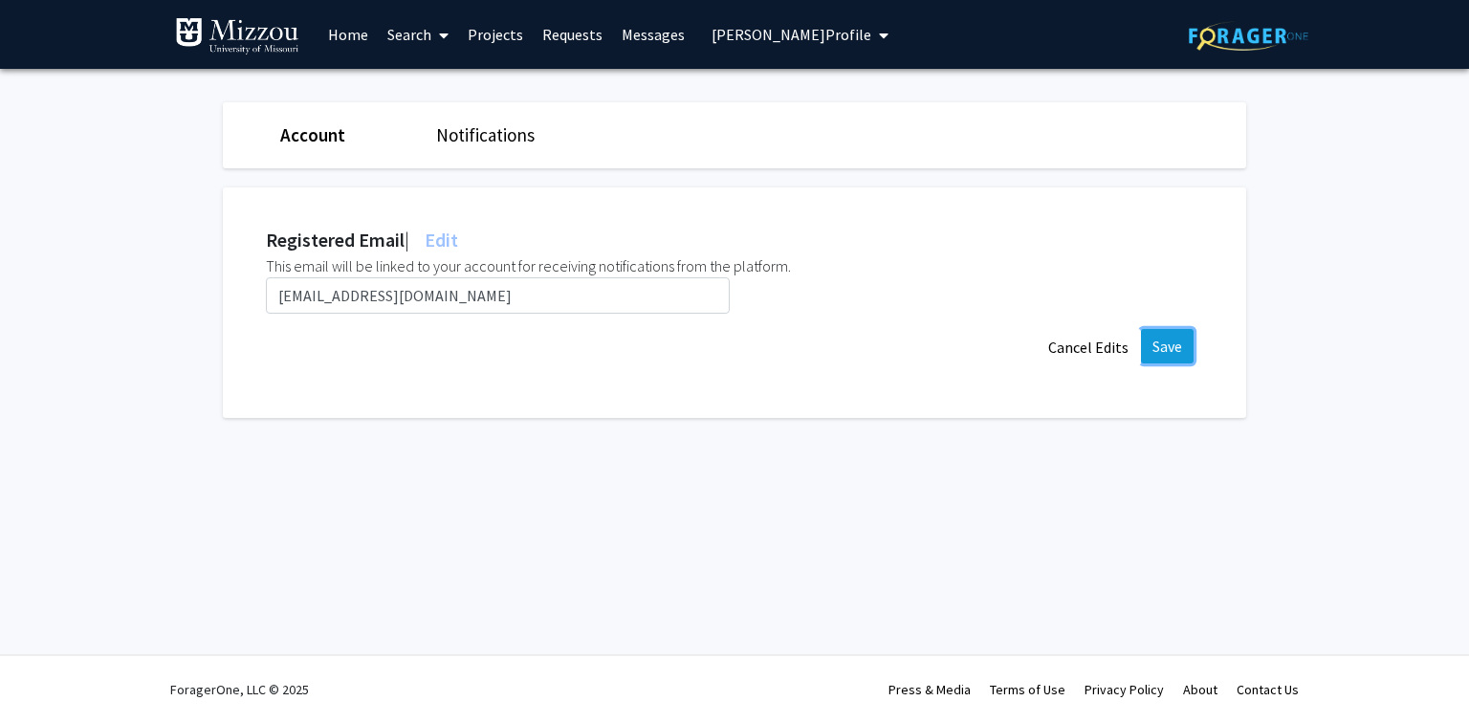
click at [1170, 344] on button "Save" at bounding box center [1167, 346] width 53 height 34
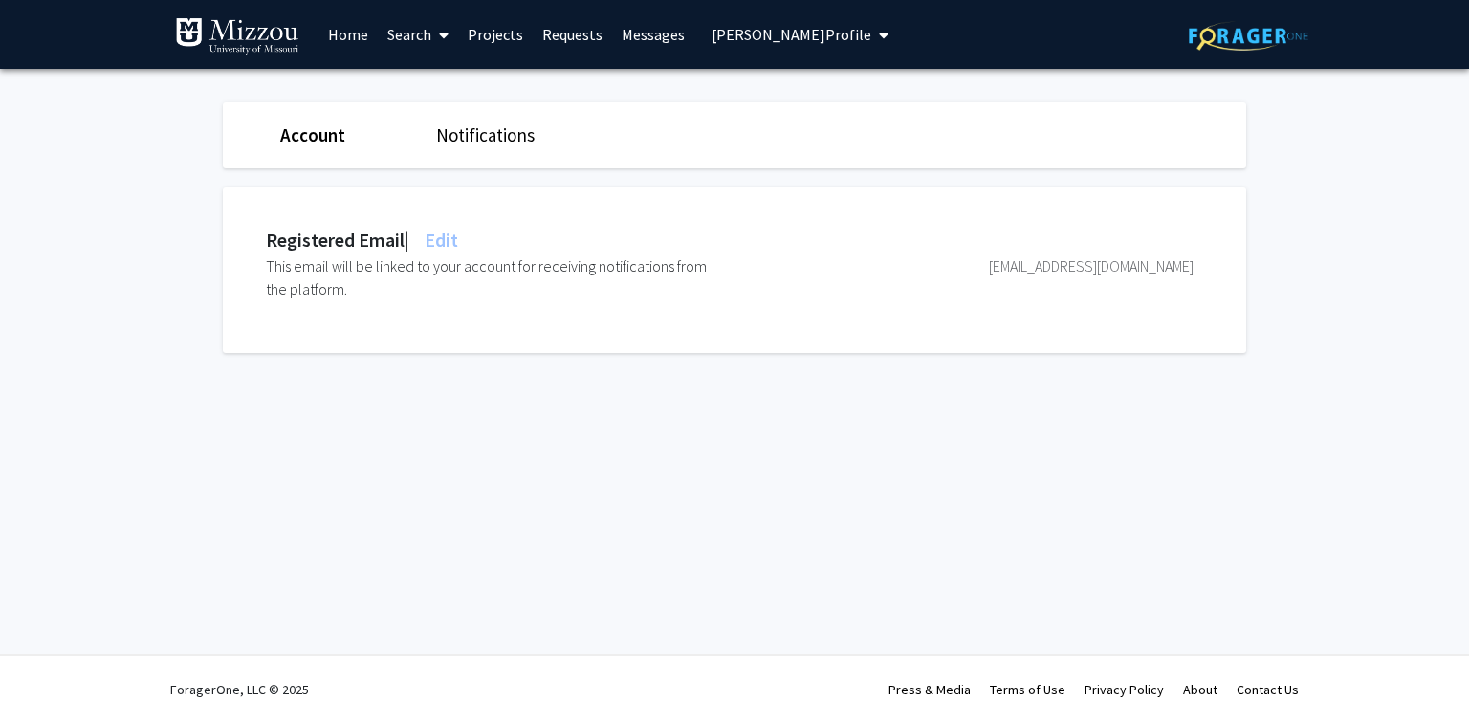
click at [731, 35] on span "Maggie Penniston's Profile" at bounding box center [792, 34] width 160 height 19
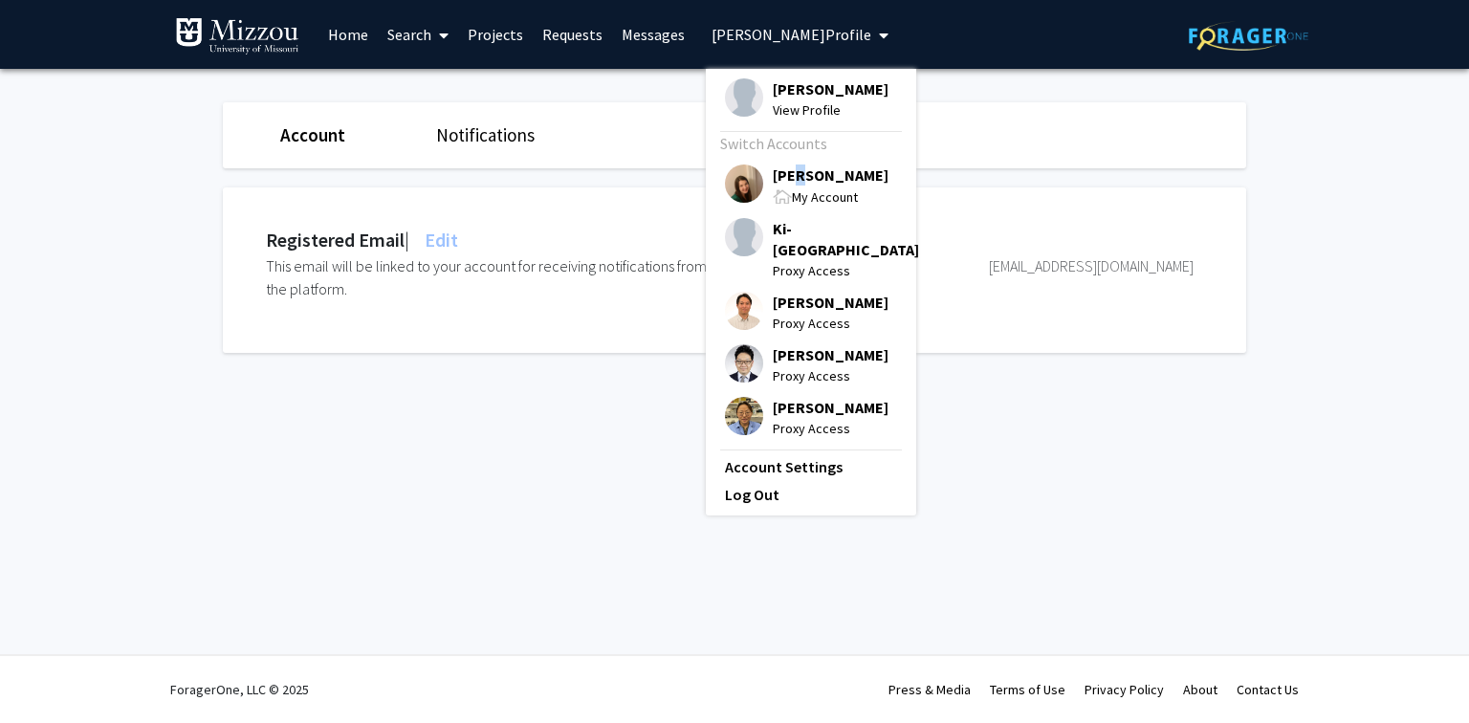
click at [791, 174] on span "[PERSON_NAME]" at bounding box center [831, 175] width 116 height 21
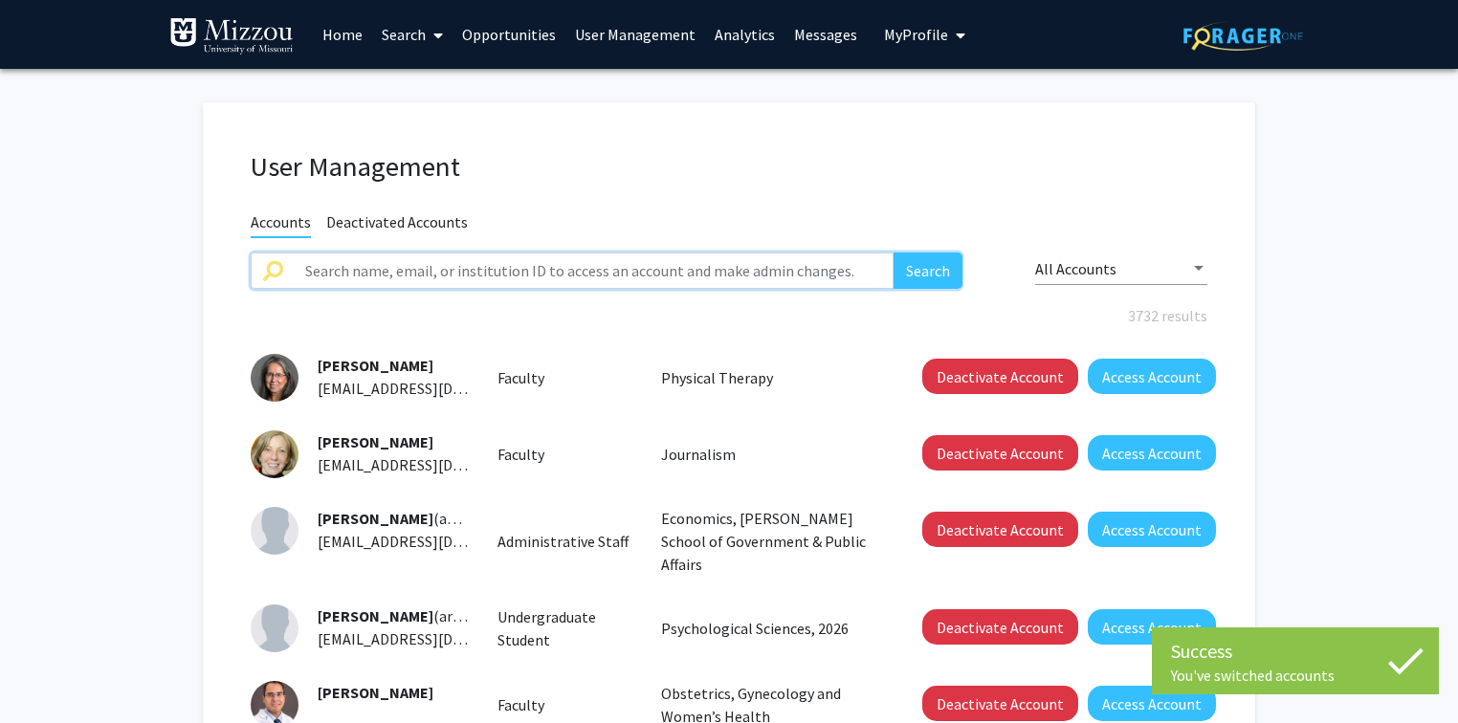
click at [522, 266] on input "text" at bounding box center [594, 271] width 600 height 36
paste input "ku9hk@umsystem.edu"
type input "ku9hk@umsystem.edu"
click at [926, 276] on button "Search" at bounding box center [927, 271] width 69 height 36
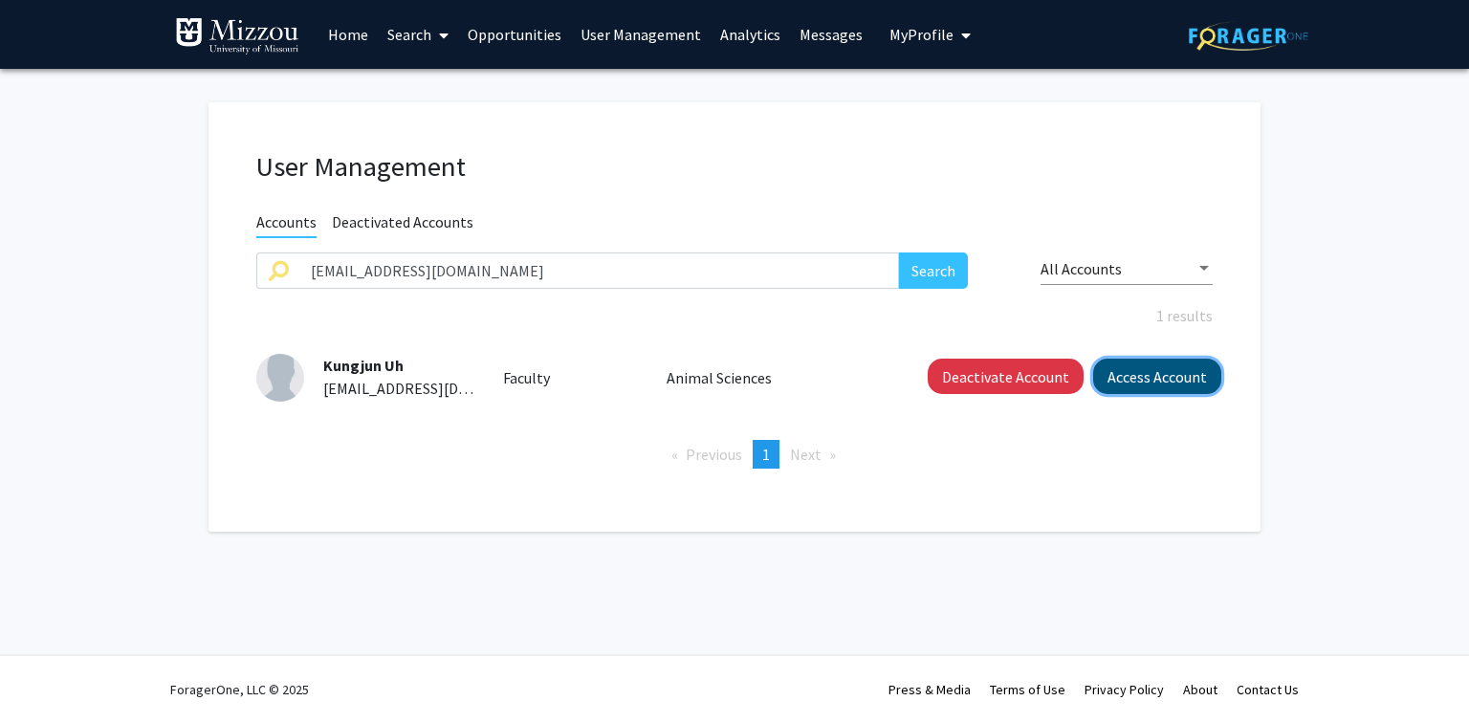
click at [1121, 381] on button "Access Account" at bounding box center [1157, 376] width 128 height 35
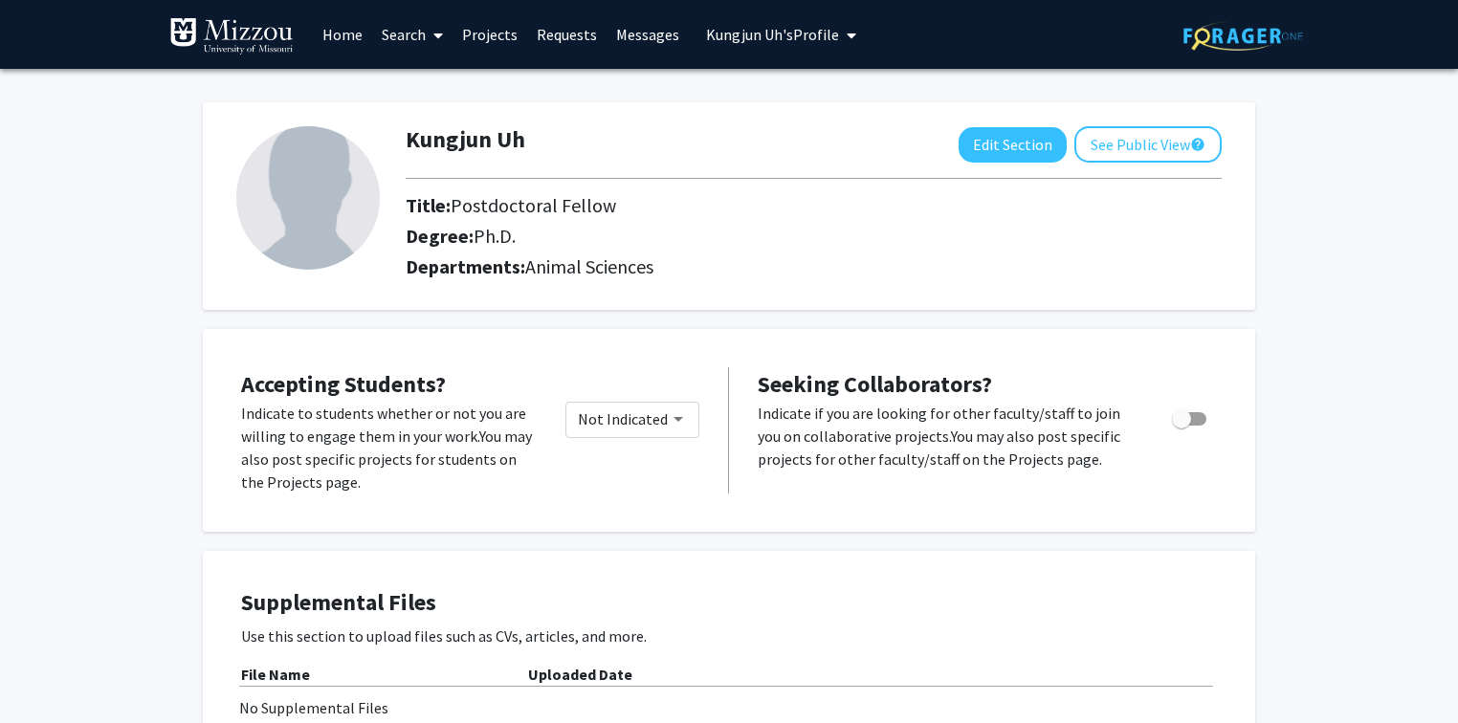
drag, startPoint x: 526, startPoint y: 137, endPoint x: 509, endPoint y: 141, distance: 17.6
click at [520, 136] on div "Kungjun Uh Edit Section See Public View help" at bounding box center [813, 144] width 845 height 36
copy h1 "Kungjun Uh"
click at [714, 33] on span "Kungjun Uh's Profile" at bounding box center [772, 34] width 133 height 19
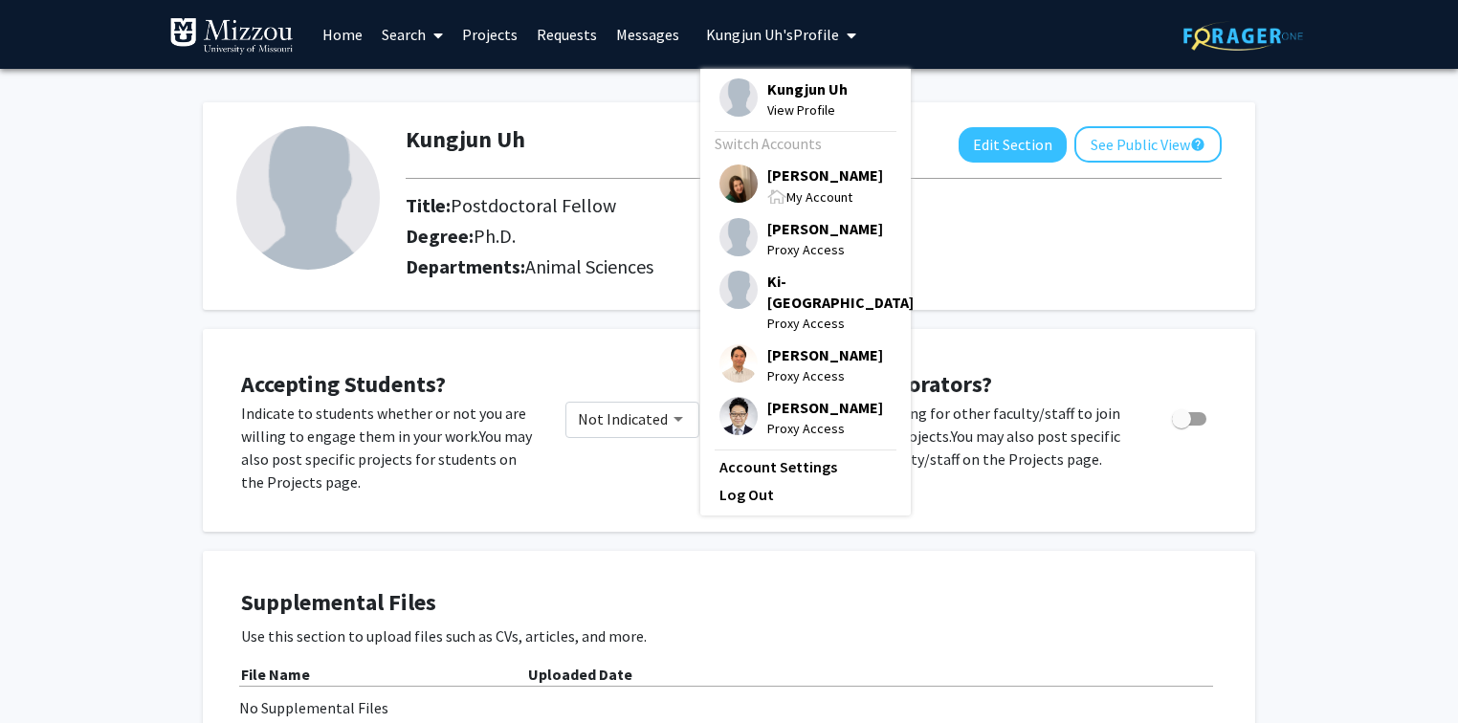
click at [784, 176] on span "[PERSON_NAME]" at bounding box center [825, 175] width 116 height 21
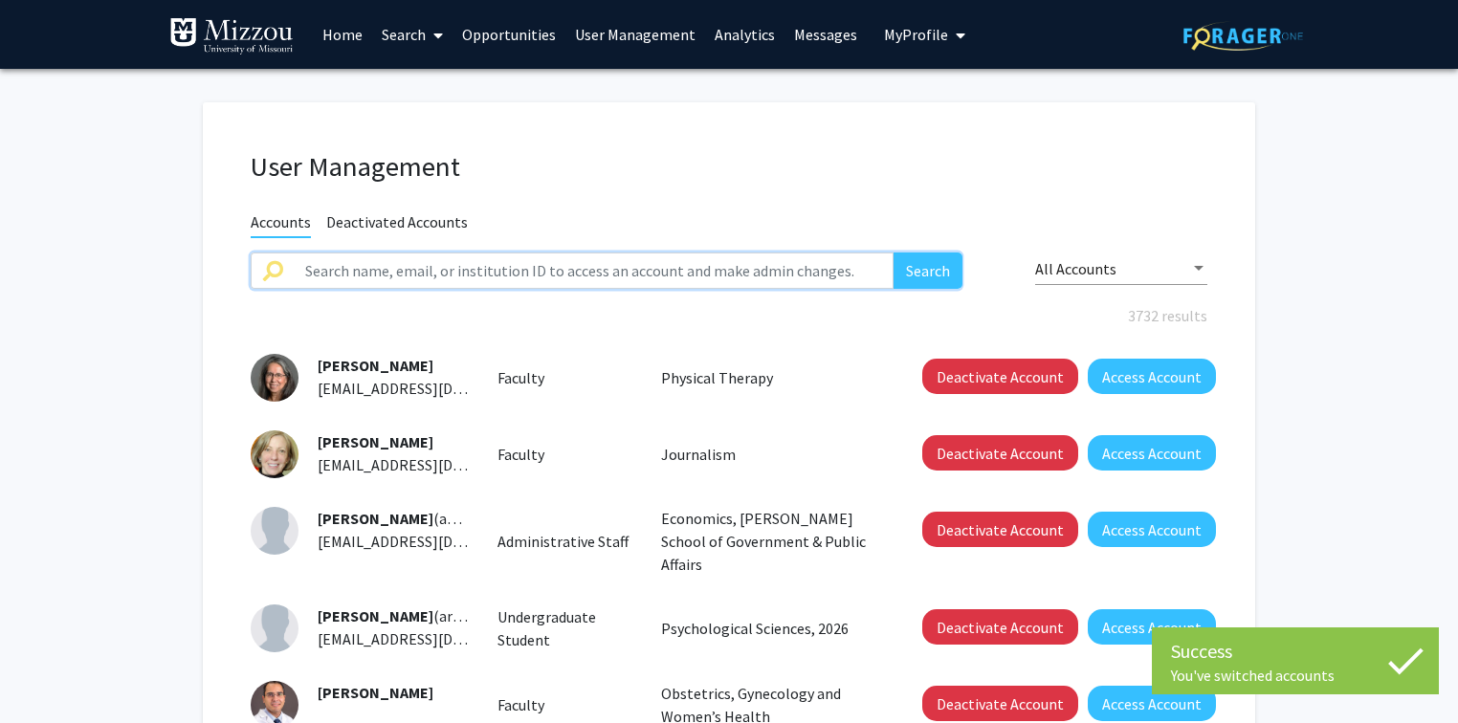
paste input "mitra.asgari@umsystem.edu"
type input "mitra.asgari@umsystem.edu"
click at [933, 269] on button "Search" at bounding box center [927, 271] width 69 height 36
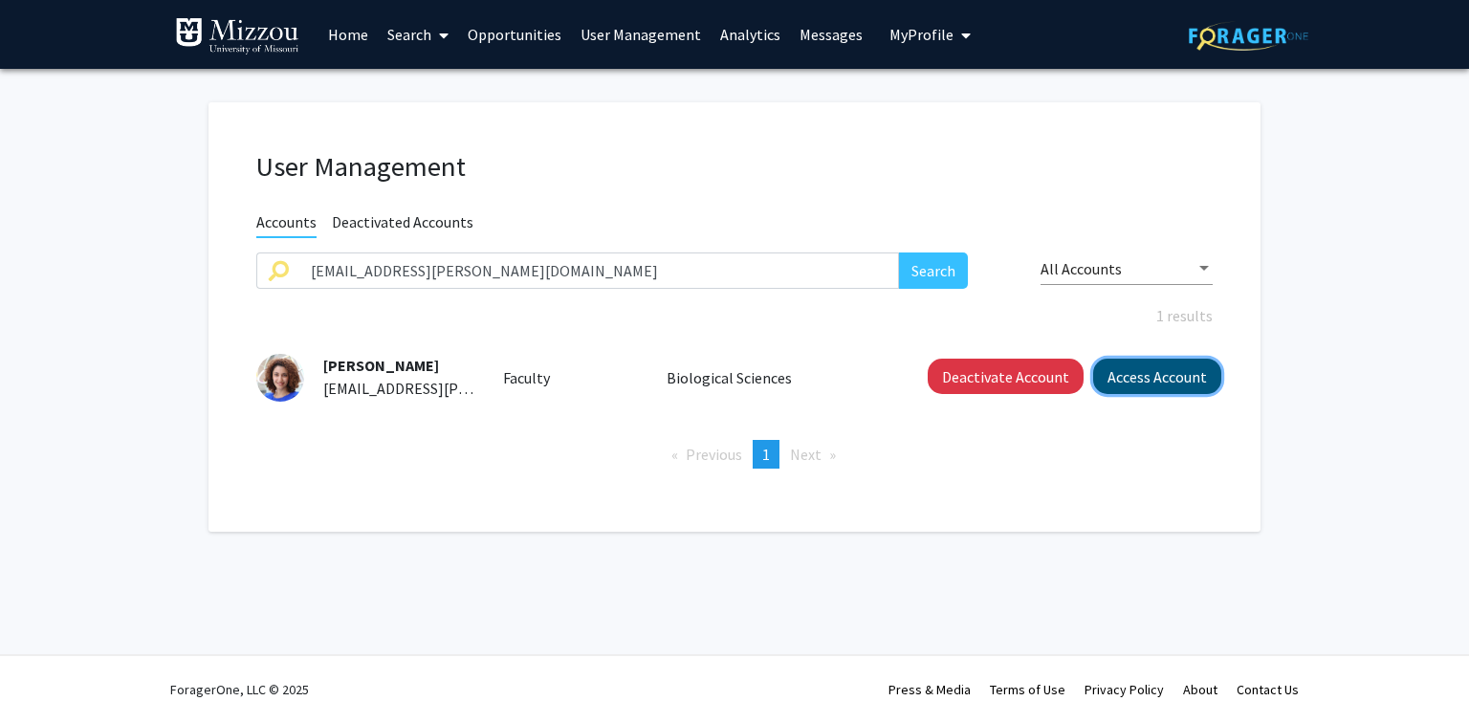
click at [1157, 368] on button "Access Account" at bounding box center [1157, 376] width 128 height 35
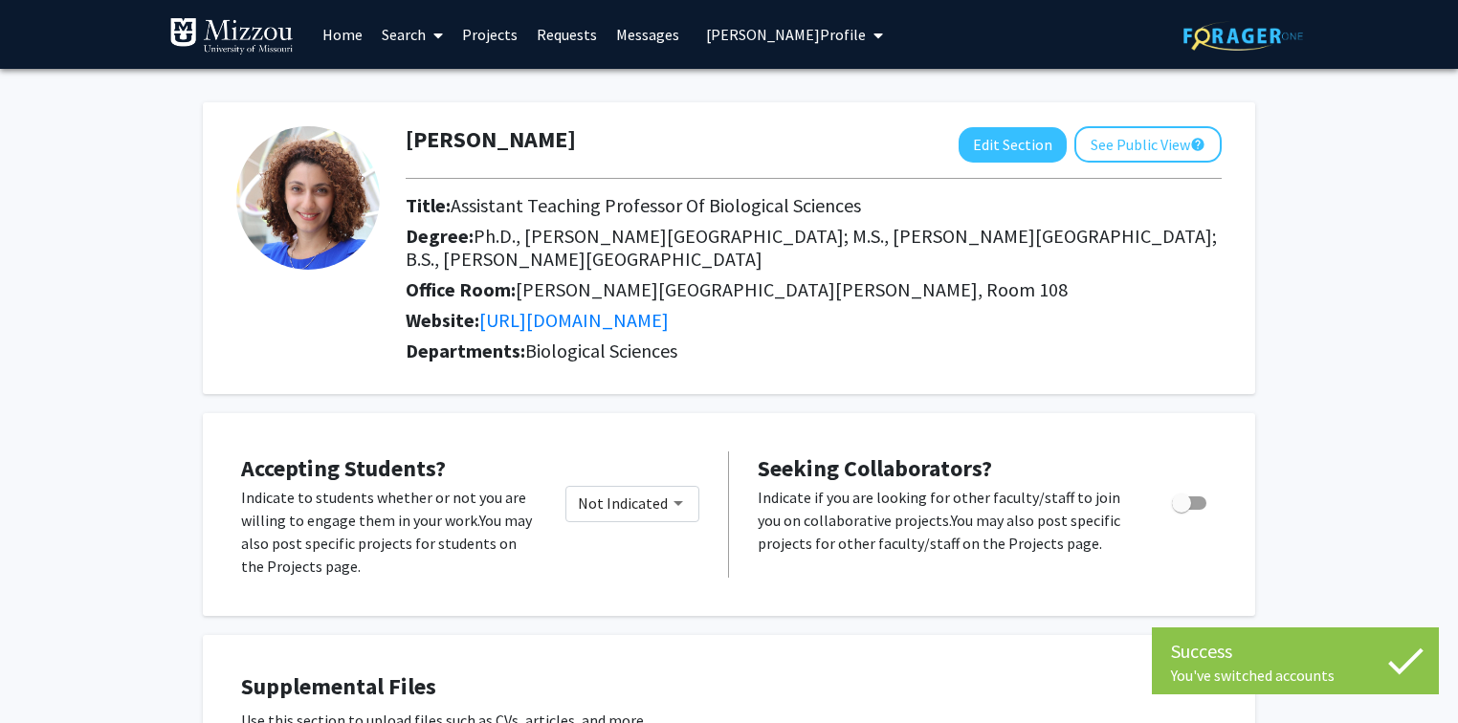
click at [787, 31] on span "Mitra Asgari's Profile" at bounding box center [786, 34] width 160 height 19
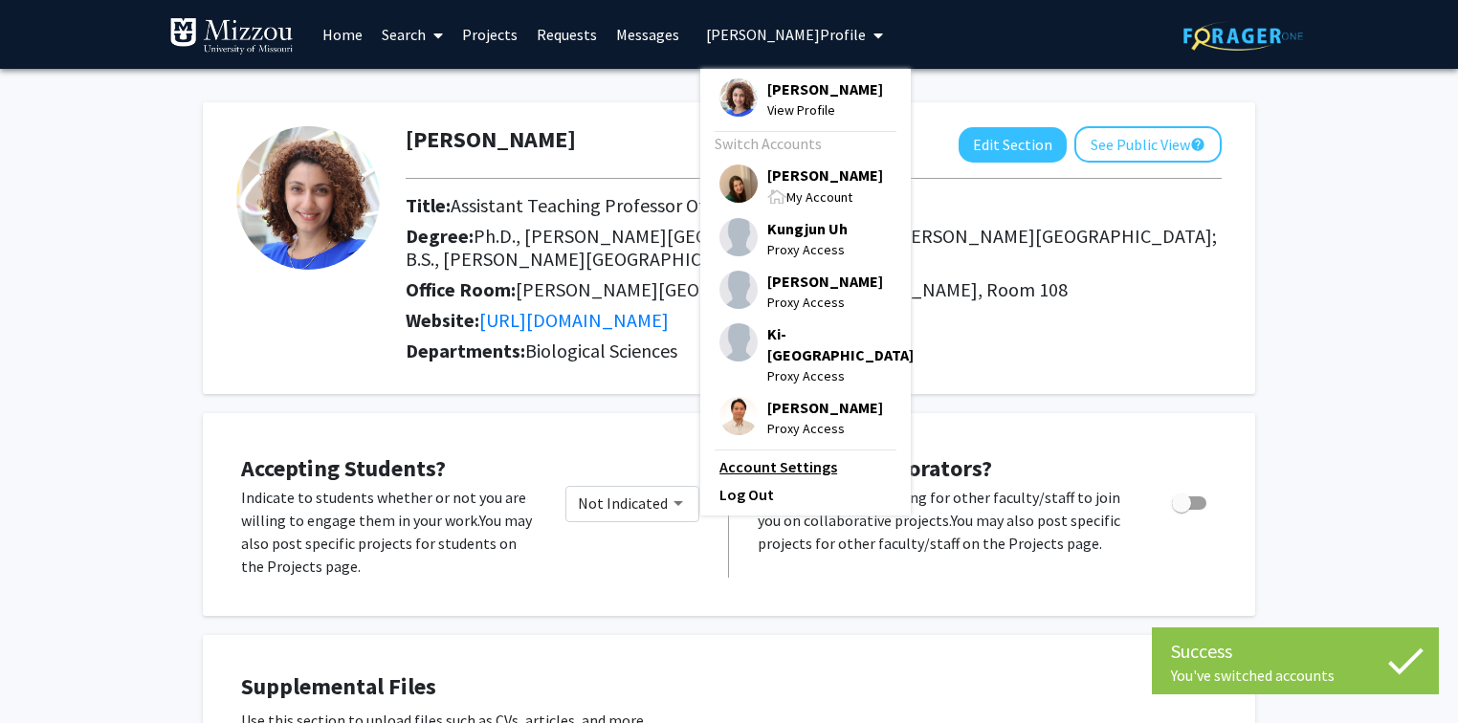
click at [786, 455] on link "Account Settings" at bounding box center [805, 466] width 172 height 23
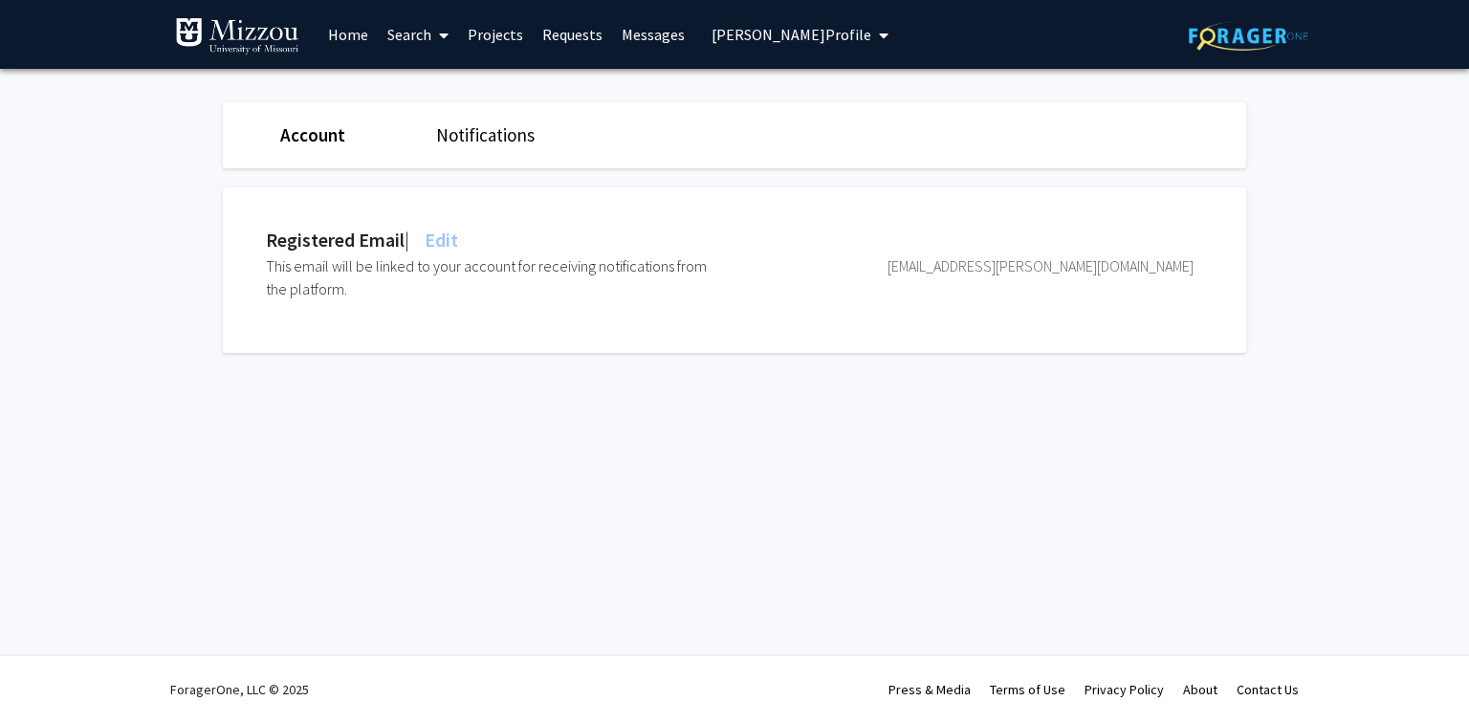
click at [458, 238] on span "Edit" at bounding box center [439, 240] width 37 height 24
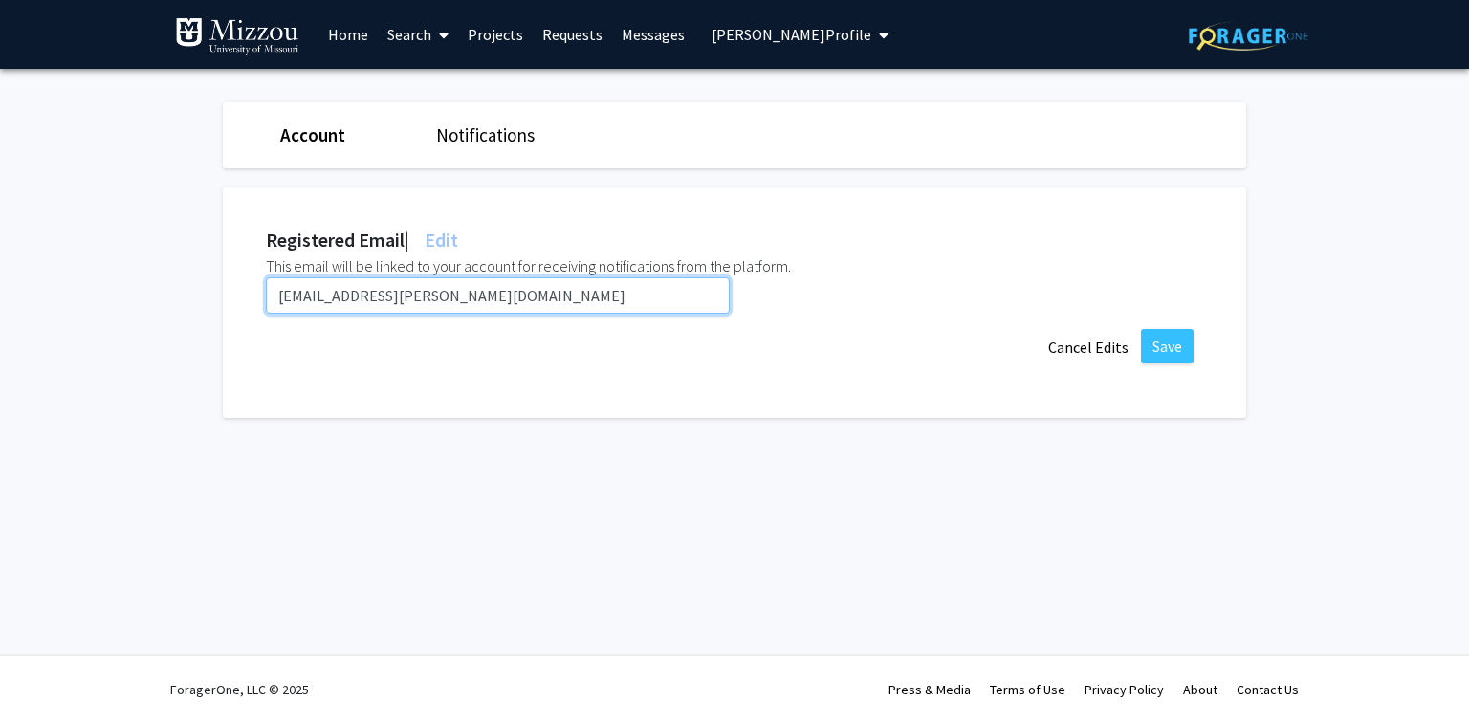
click at [472, 292] on input "mitra.asgari@umsystem.edu" at bounding box center [498, 295] width 464 height 36
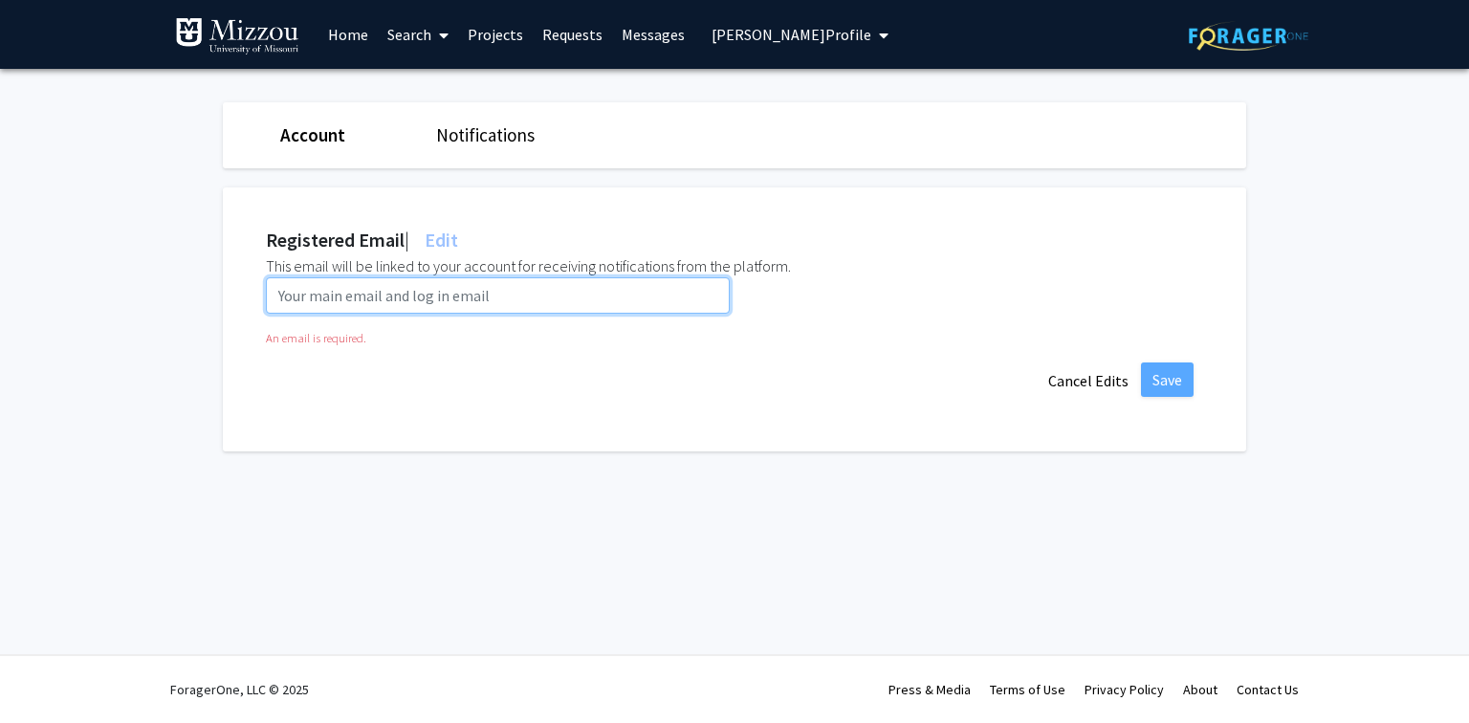
paste input "manmf@umsystem.edu"
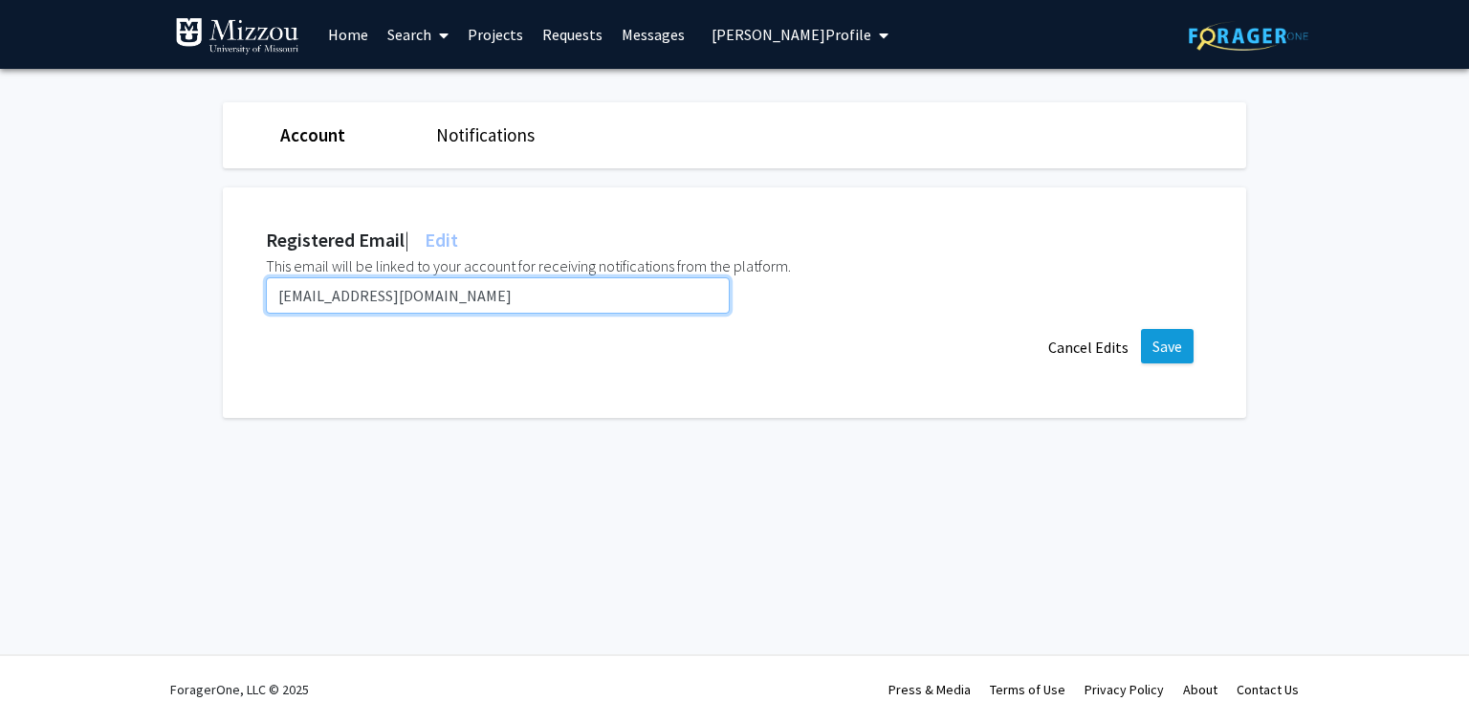
type input "manmf@umsystem.edu"
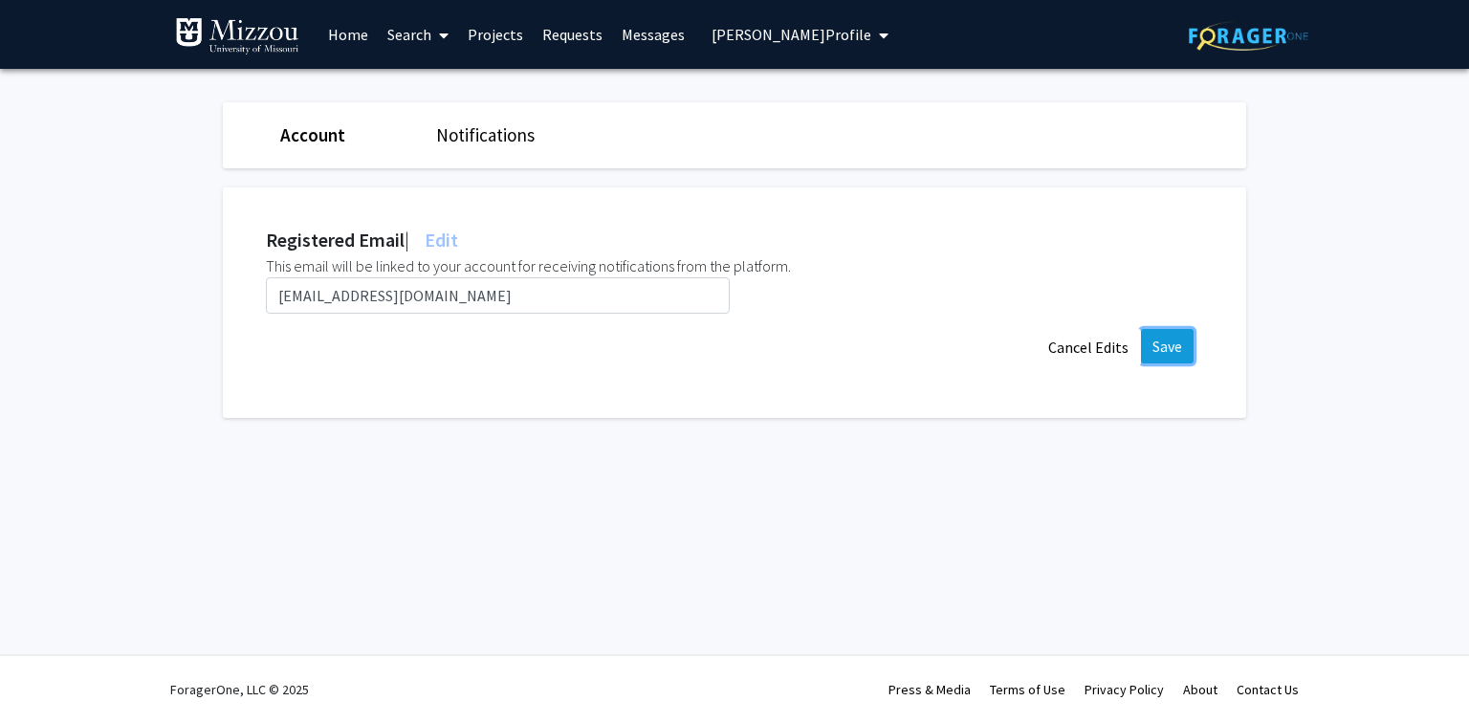
click at [1170, 352] on button "Save" at bounding box center [1167, 346] width 53 height 34
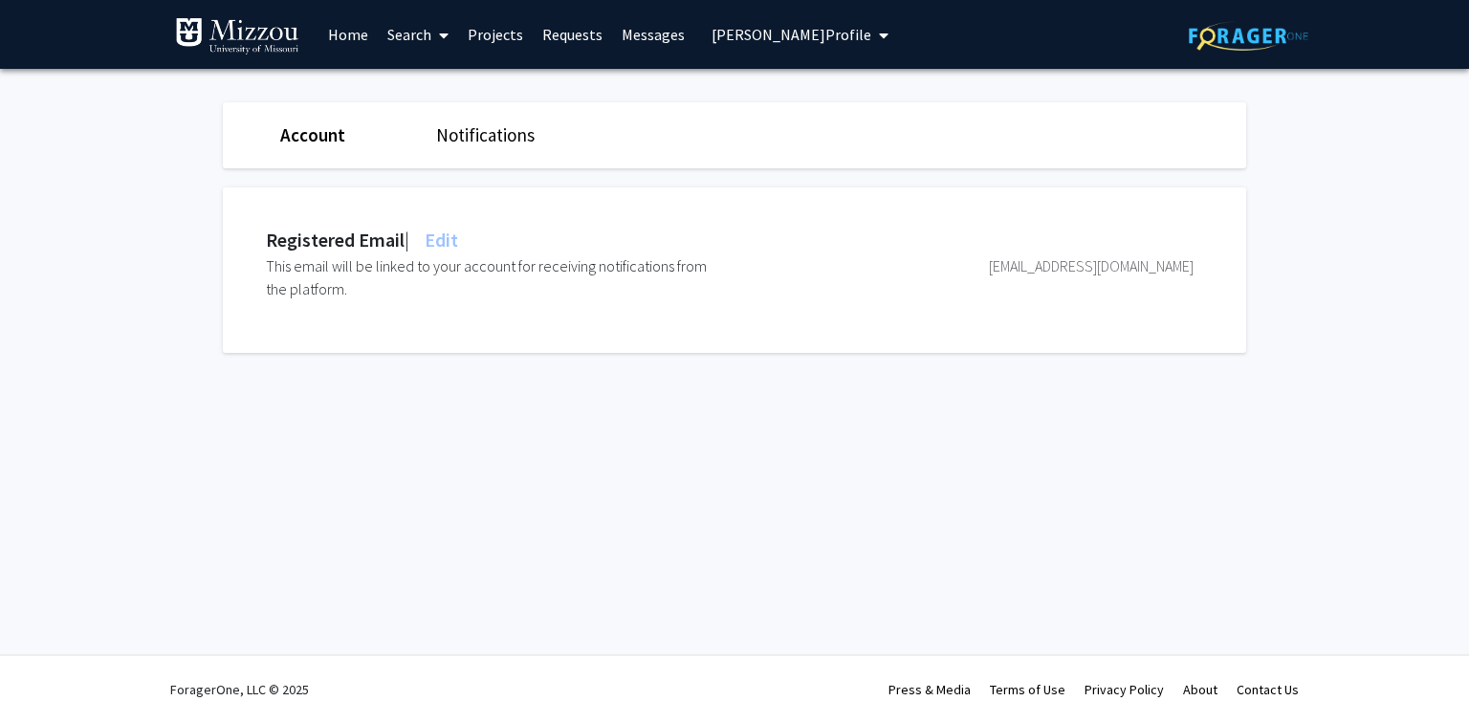
click at [260, 494] on div "Skip navigation Home Search Projects Requests Messages Mitra Asgari's Profile M…" at bounding box center [734, 361] width 1469 height 723
click at [765, 37] on span "Mitra Asgari's Profile" at bounding box center [792, 34] width 160 height 19
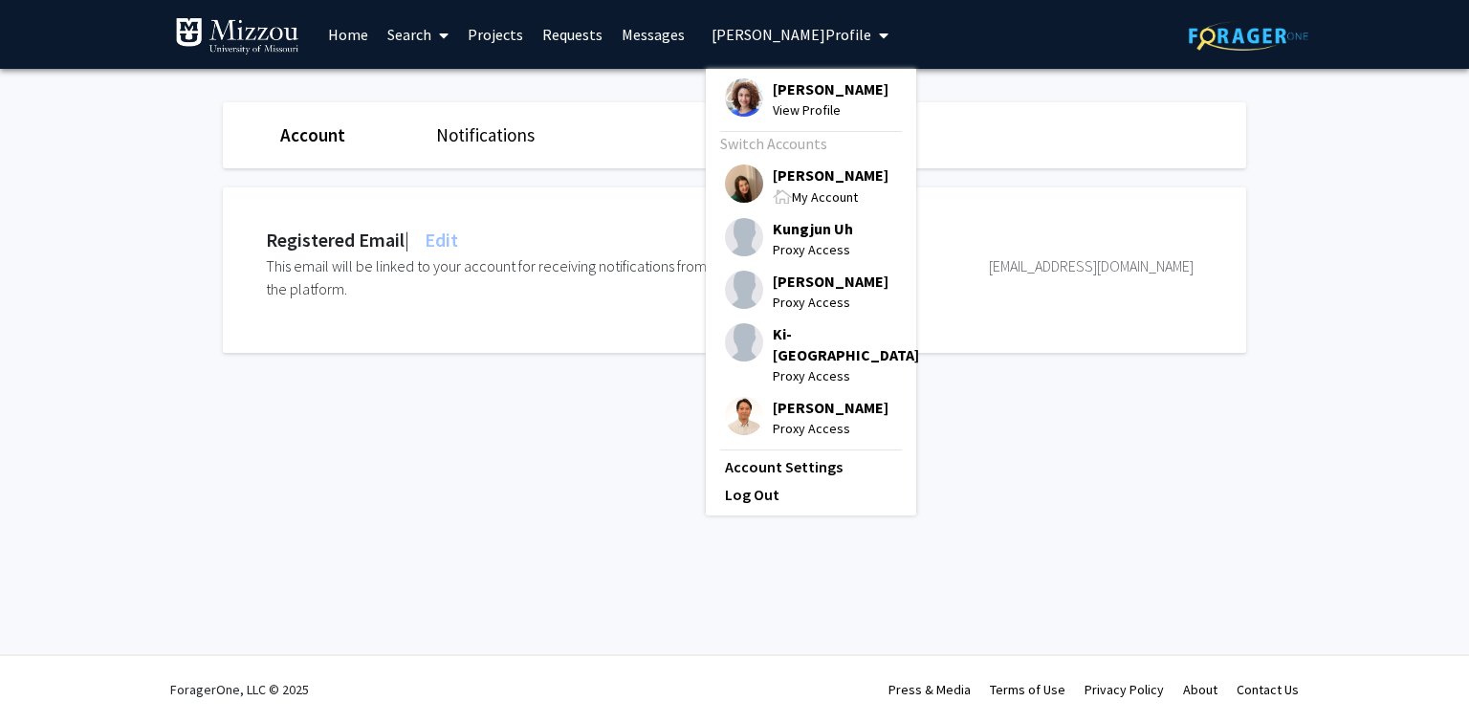
click at [800, 174] on span "[PERSON_NAME]" at bounding box center [831, 175] width 116 height 21
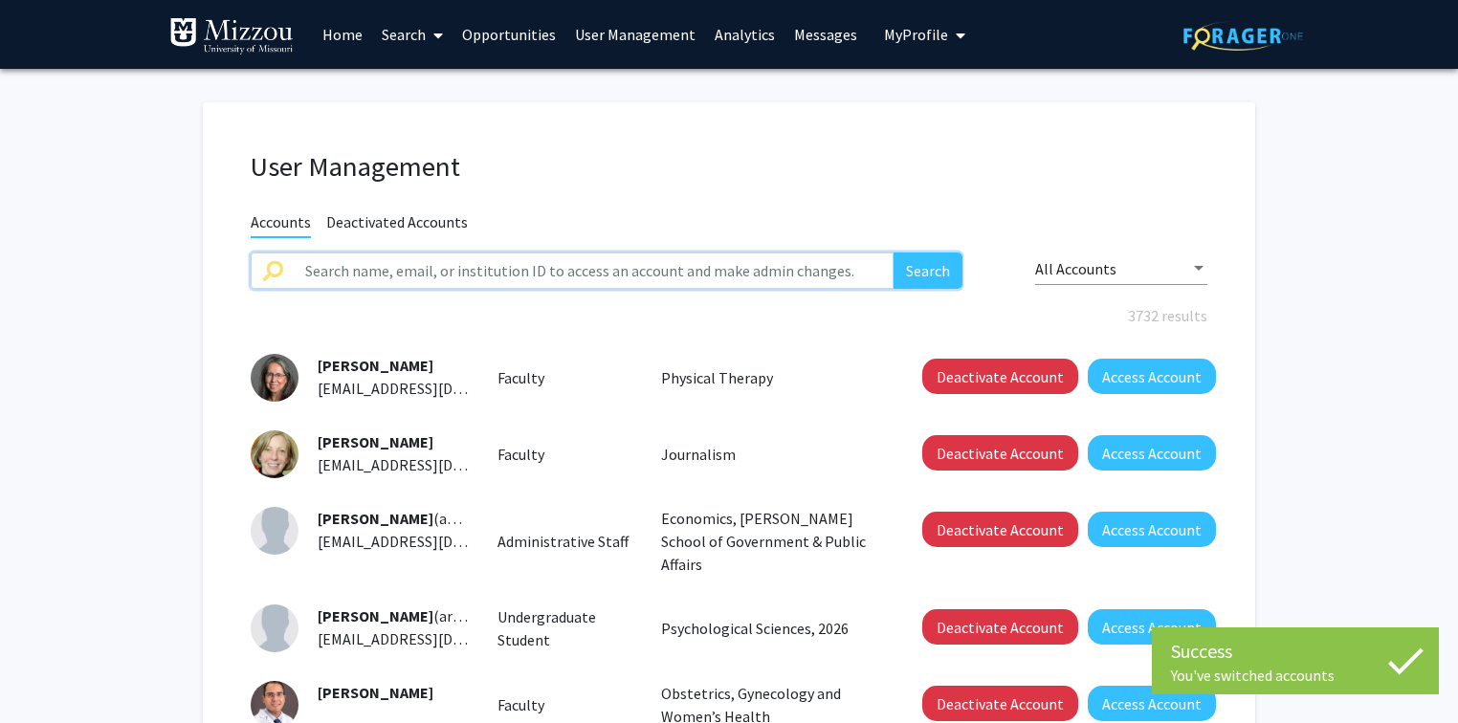
paste input "dan.bergstralh@umsystem.edu"
type input "dan.bergstralh@umsystem.edu"
click at [911, 268] on button "Search" at bounding box center [927, 271] width 69 height 36
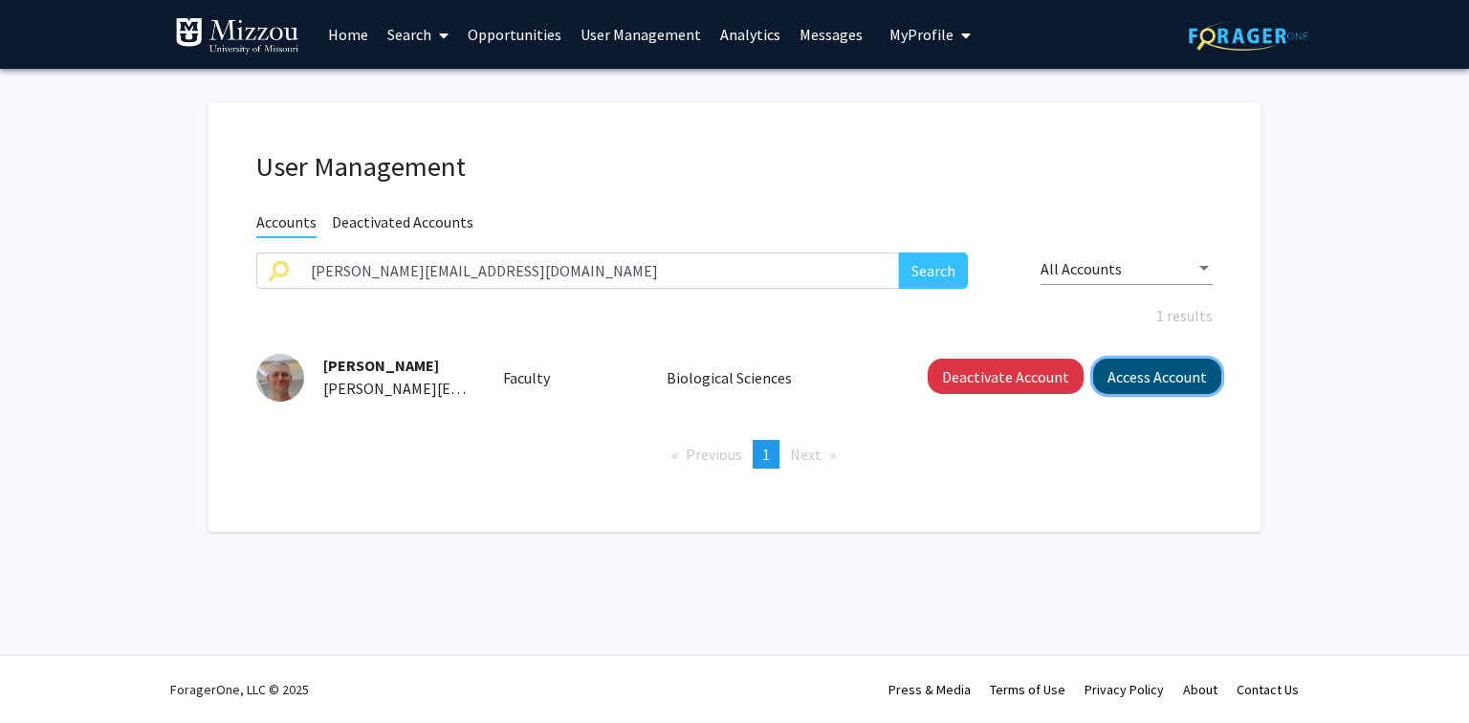
click at [1111, 377] on button "Access Account" at bounding box center [1157, 376] width 128 height 35
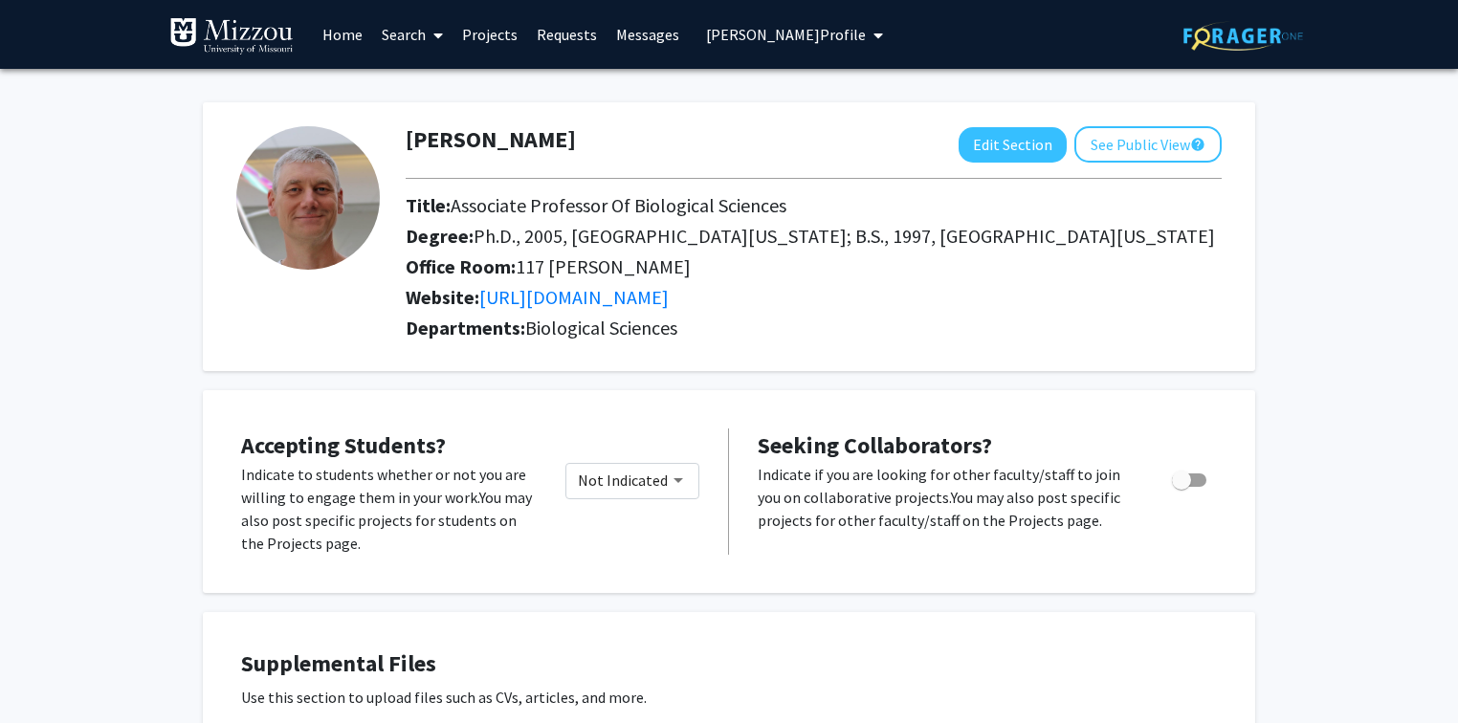
click at [820, 33] on span "Dan Bergstralh's Profile" at bounding box center [786, 34] width 160 height 19
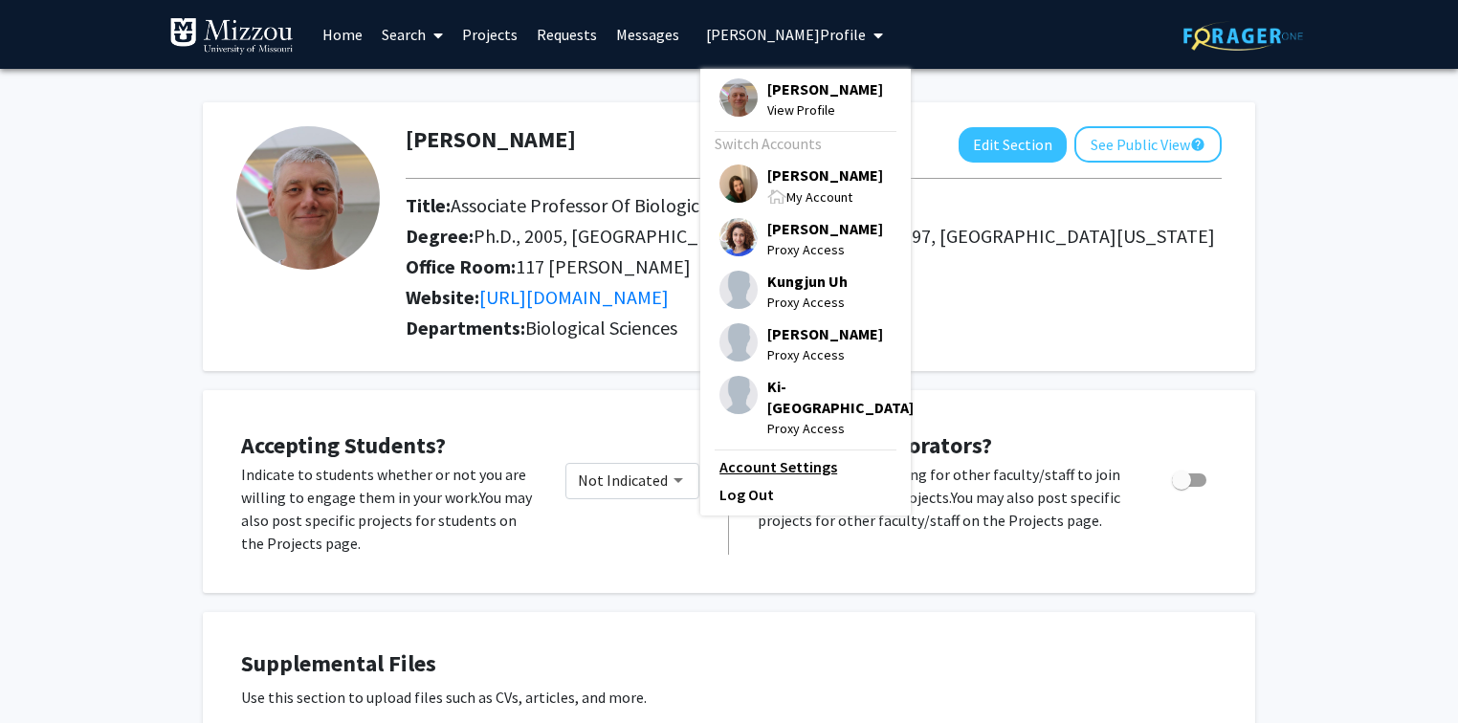
click at [794, 455] on link "Account Settings" at bounding box center [805, 466] width 172 height 23
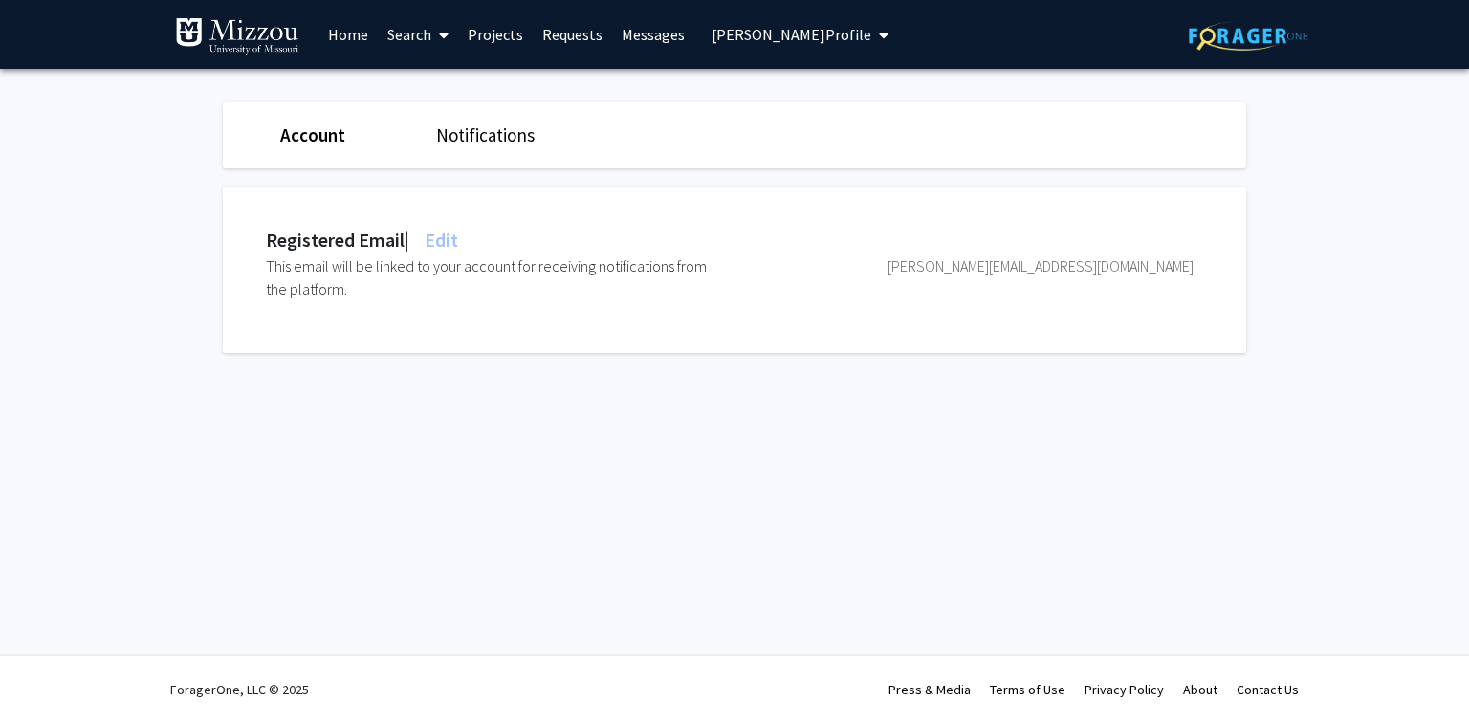
click at [442, 237] on span "Edit" at bounding box center [439, 240] width 37 height 24
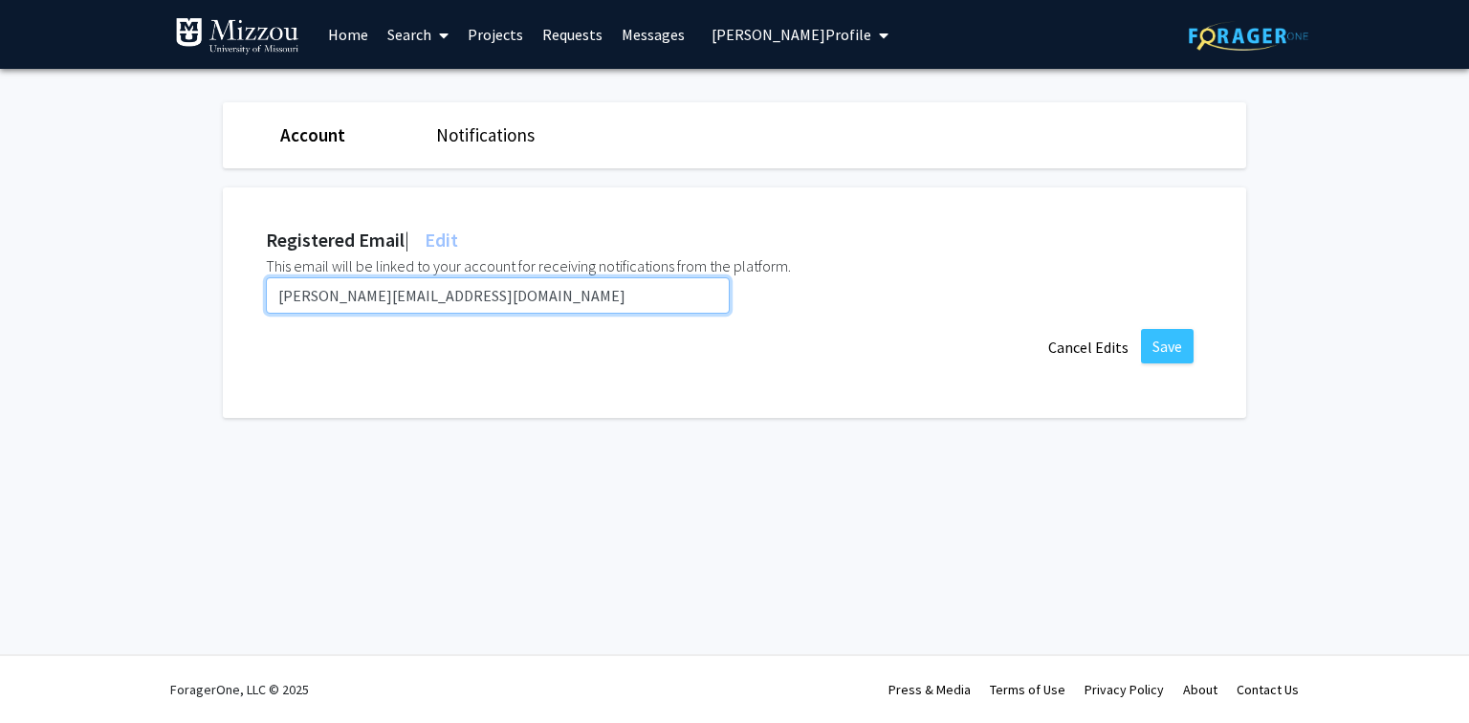
click at [502, 292] on input "dan.bergstralh@umsystem.edu" at bounding box center [498, 295] width 464 height 36
click at [501, 292] on input "dan.bergstralh@umsystem.edu" at bounding box center [498, 295] width 464 height 36
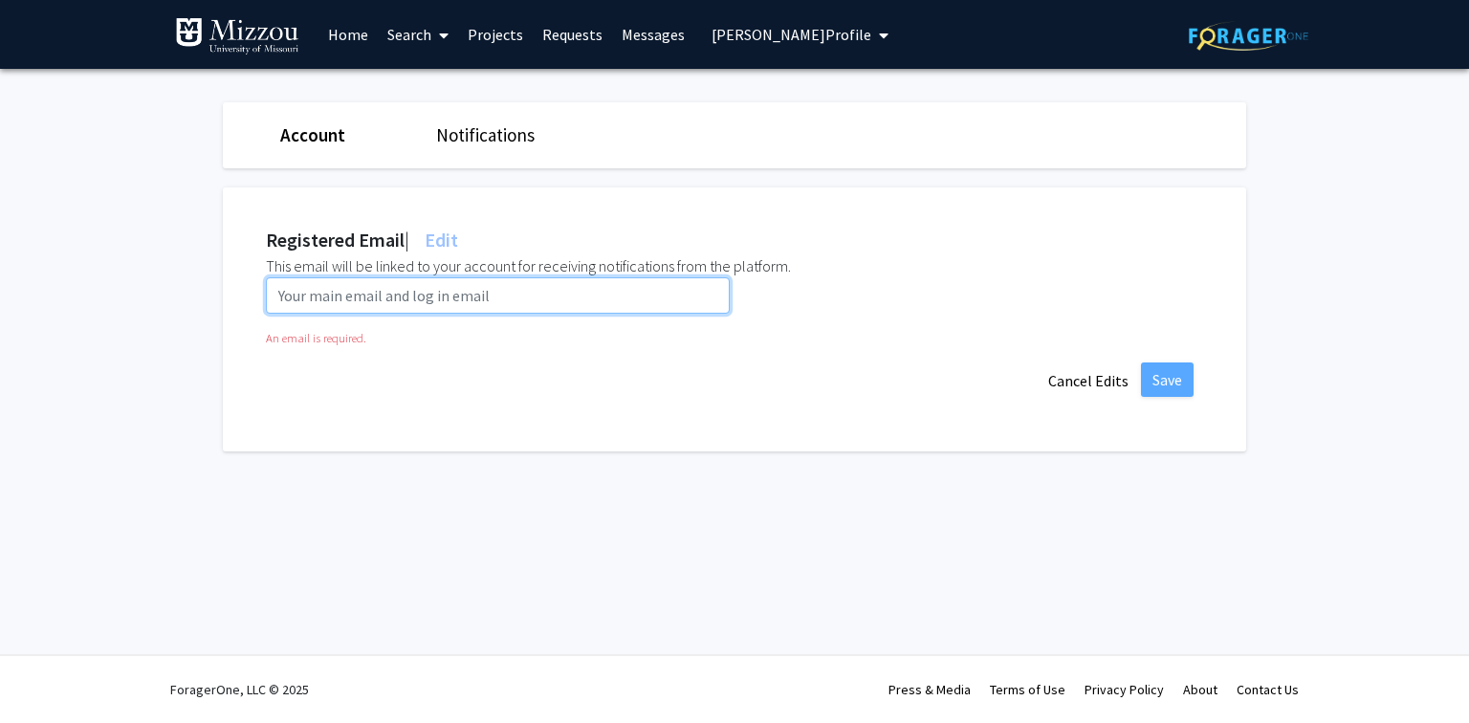
paste input "dtb7yr@umsystem.edu"
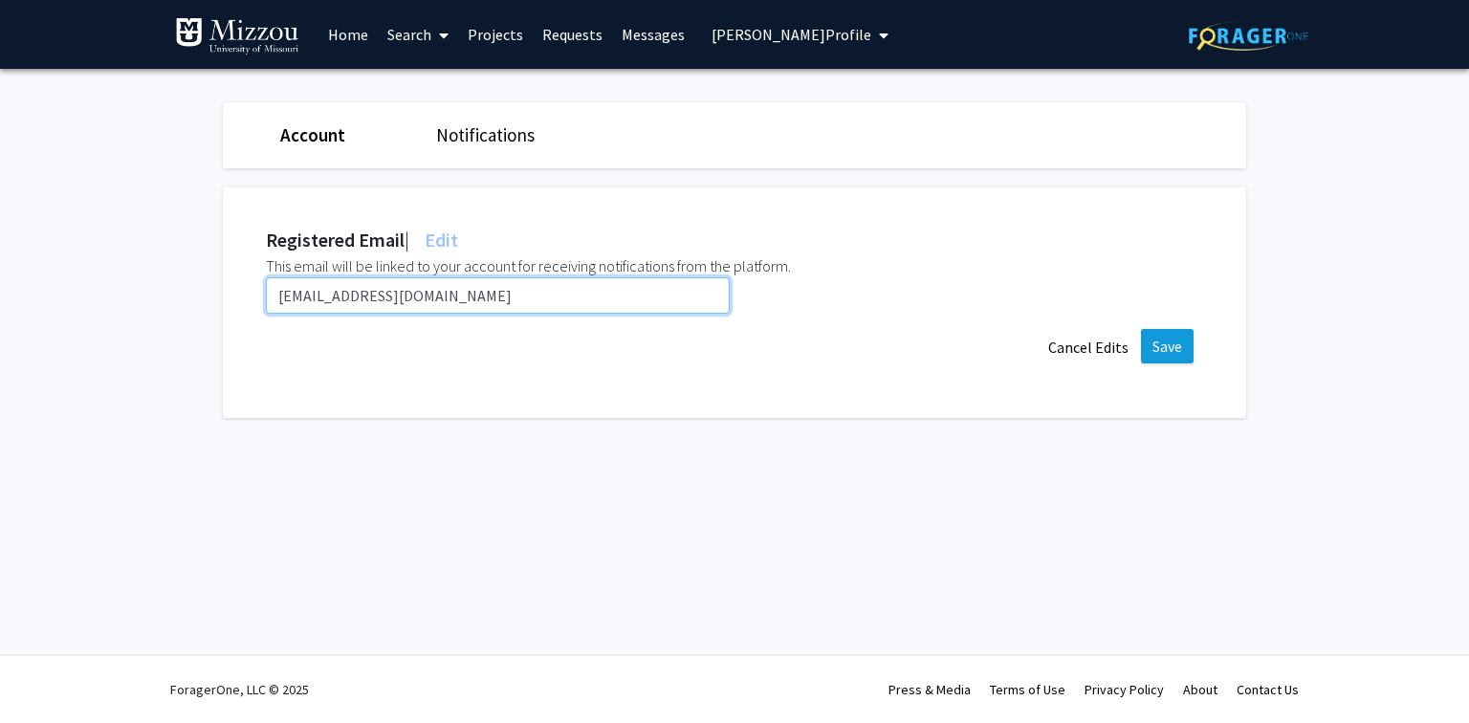
type input "dtb7yr@umsystem.edu"
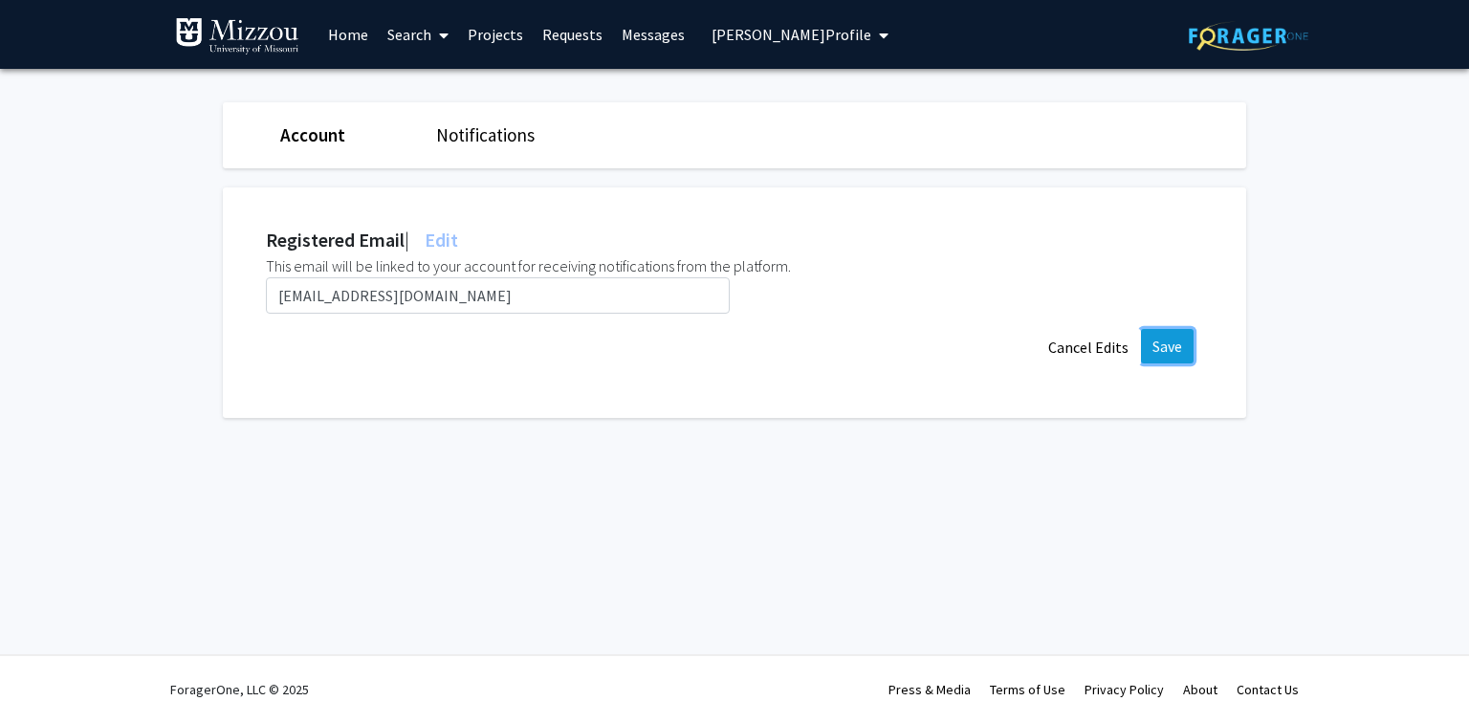
click at [1160, 345] on button "Save" at bounding box center [1167, 346] width 53 height 34
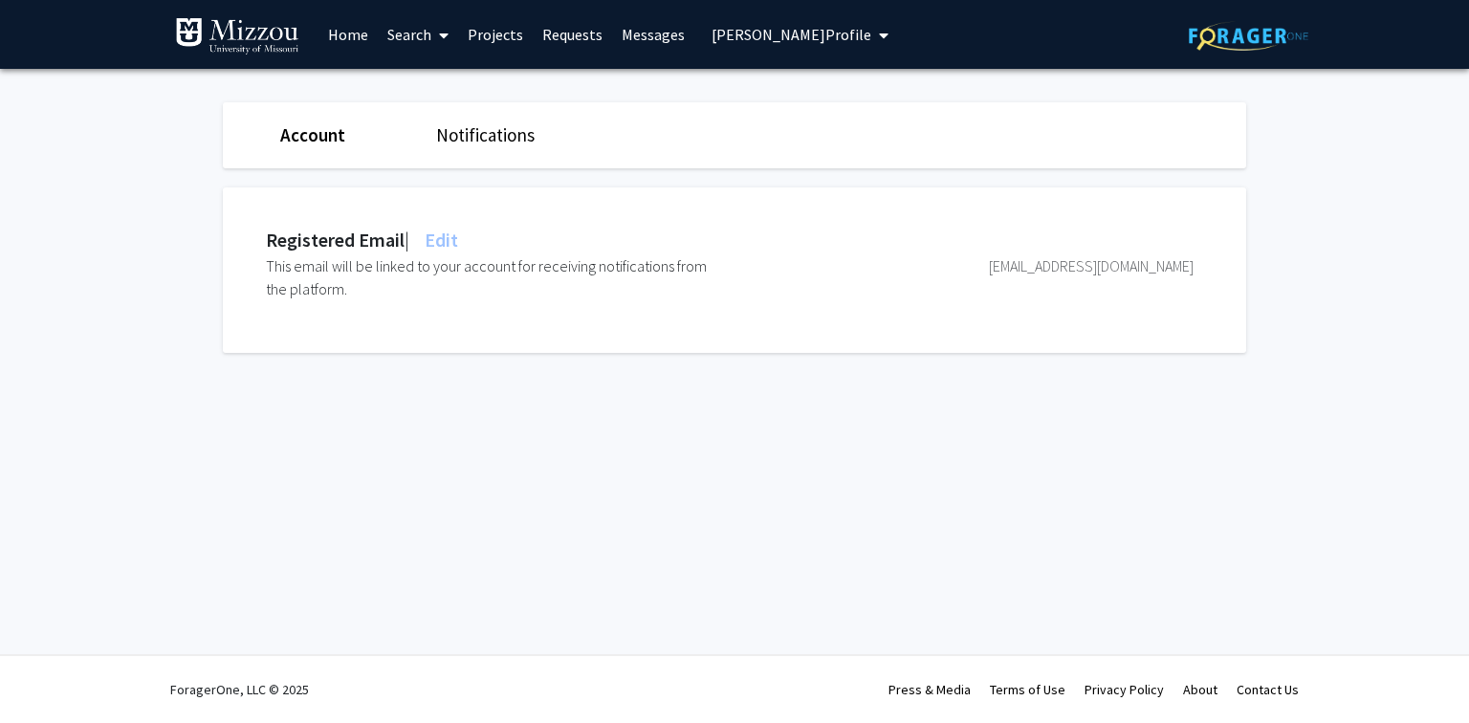
click at [725, 32] on span "Dan Bergstralh's Profile" at bounding box center [792, 34] width 160 height 19
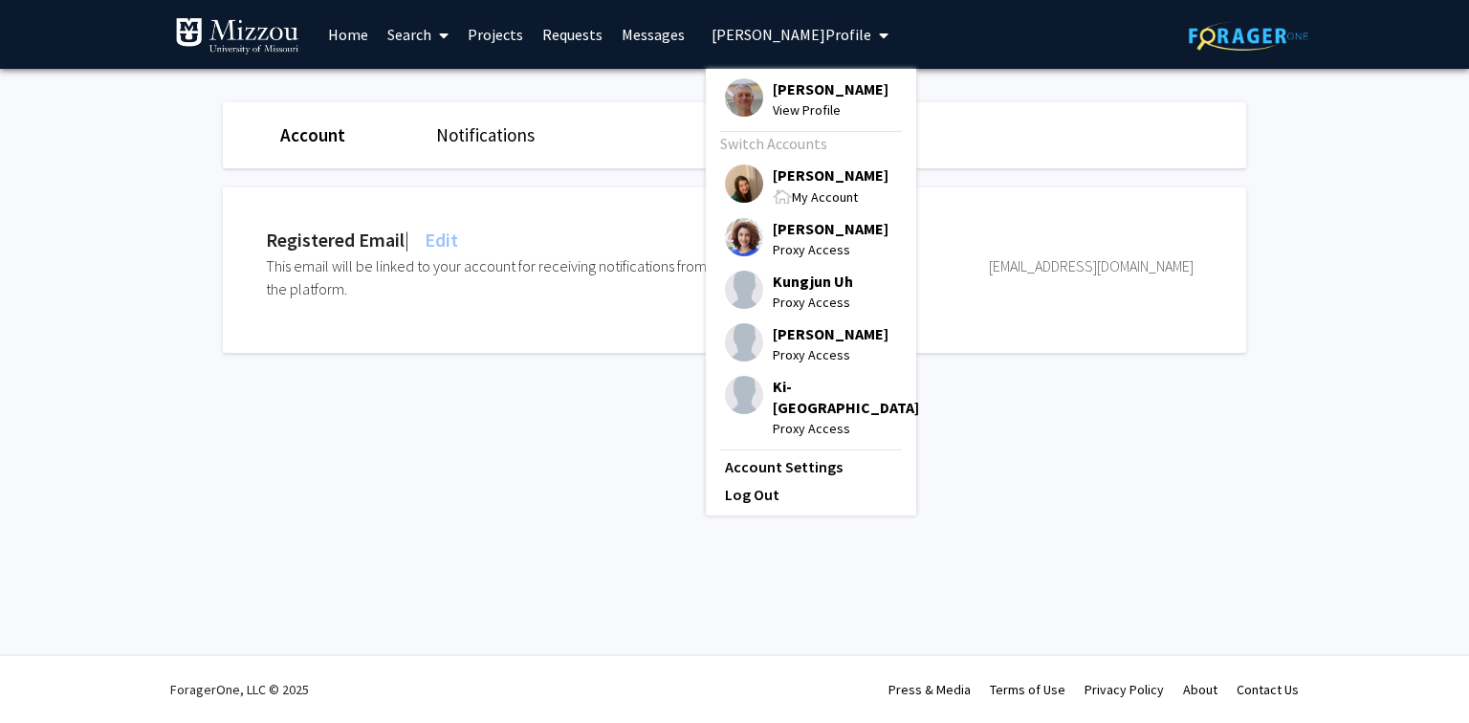
click at [781, 178] on span "[PERSON_NAME]" at bounding box center [831, 175] width 116 height 21
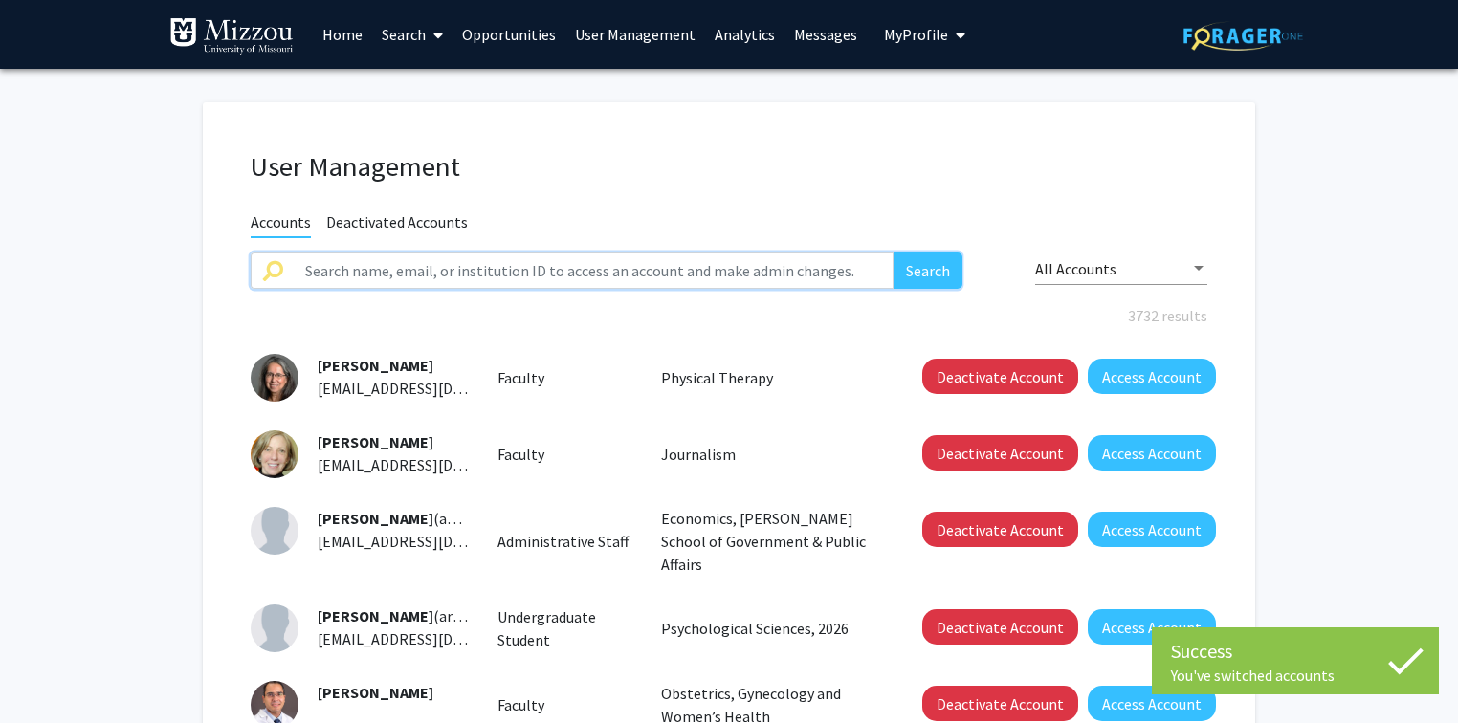
click at [545, 271] on input "text" at bounding box center [594, 271] width 600 height 36
paste input "blayn@umsystem.edu"
type input "blayn@umsystem.edu"
click at [893, 253] on button "Search" at bounding box center [927, 271] width 69 height 36
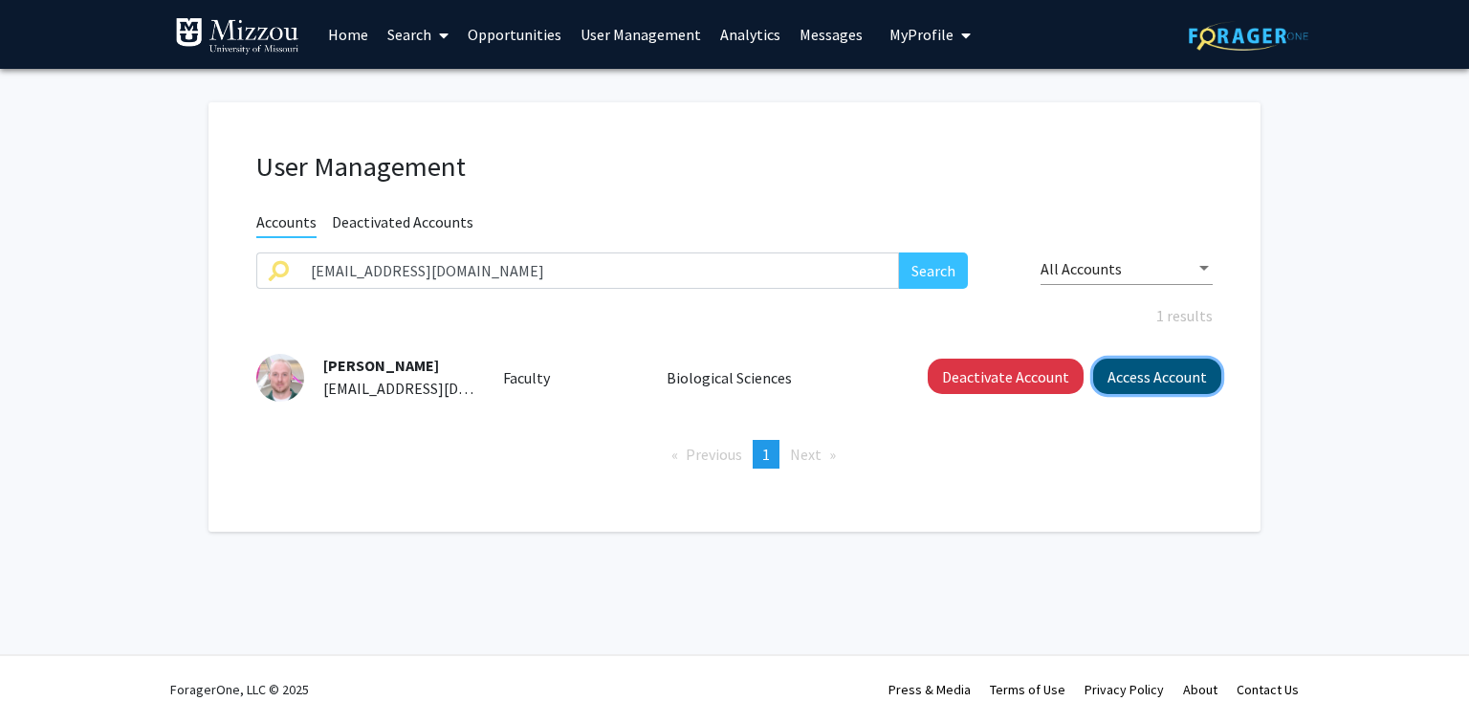
click at [1137, 383] on button "Access Account" at bounding box center [1157, 376] width 128 height 35
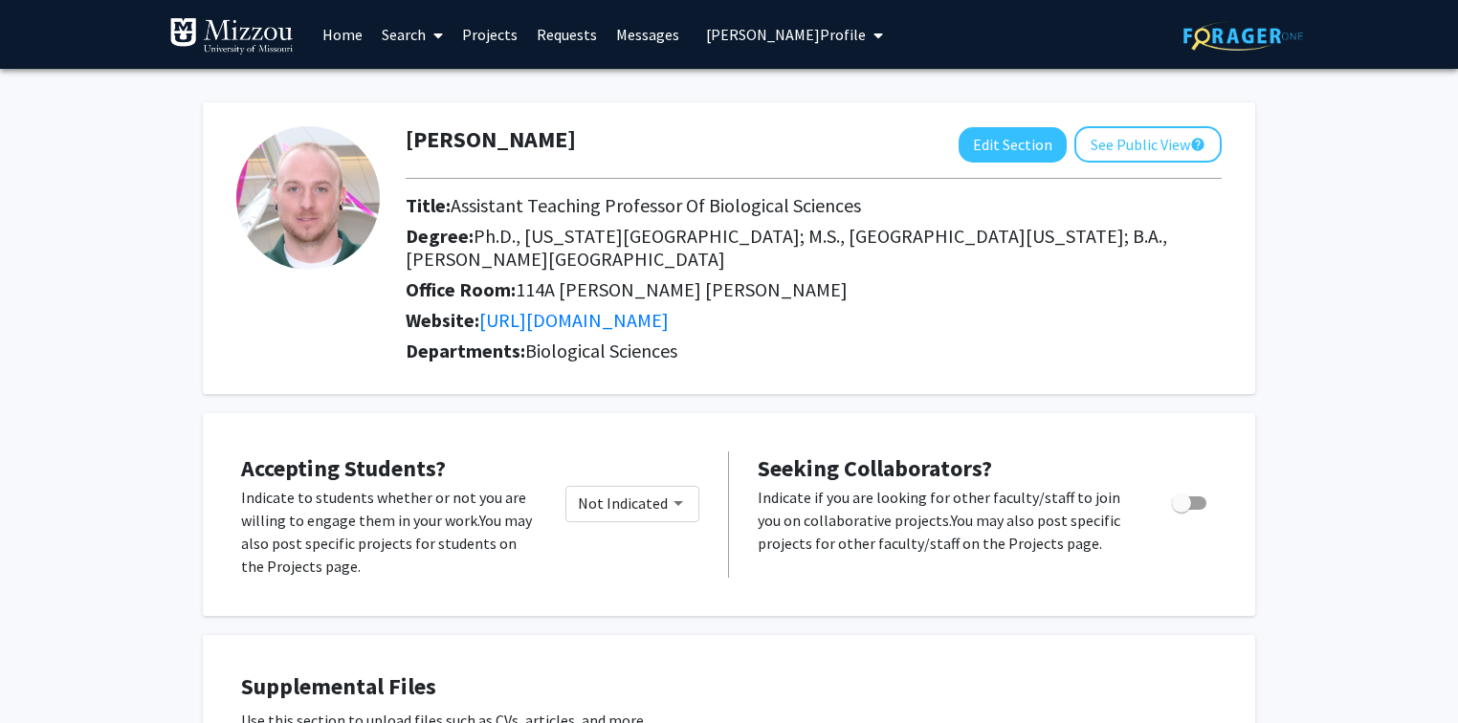
click at [796, 36] on span "Nicholas Blay's Profile" at bounding box center [786, 34] width 160 height 19
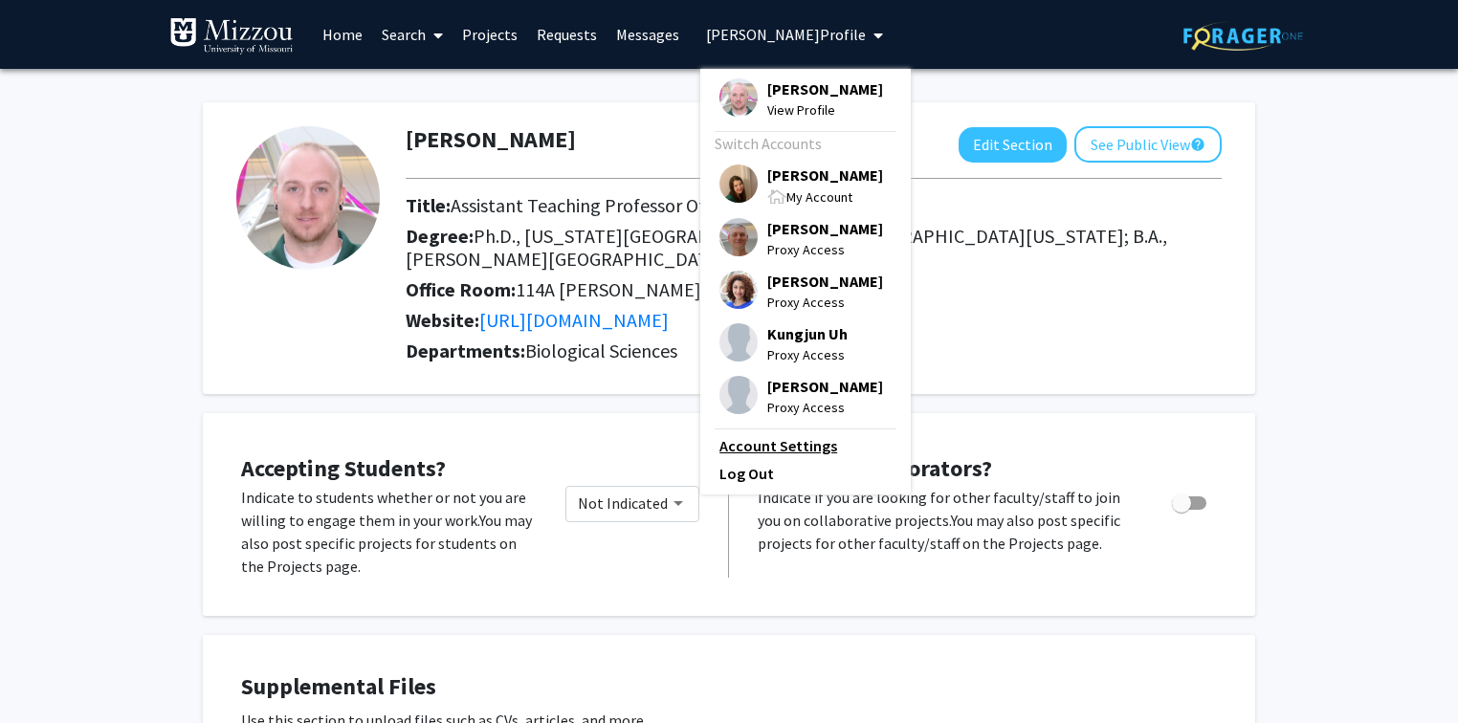
click at [788, 451] on link "Account Settings" at bounding box center [805, 445] width 172 height 23
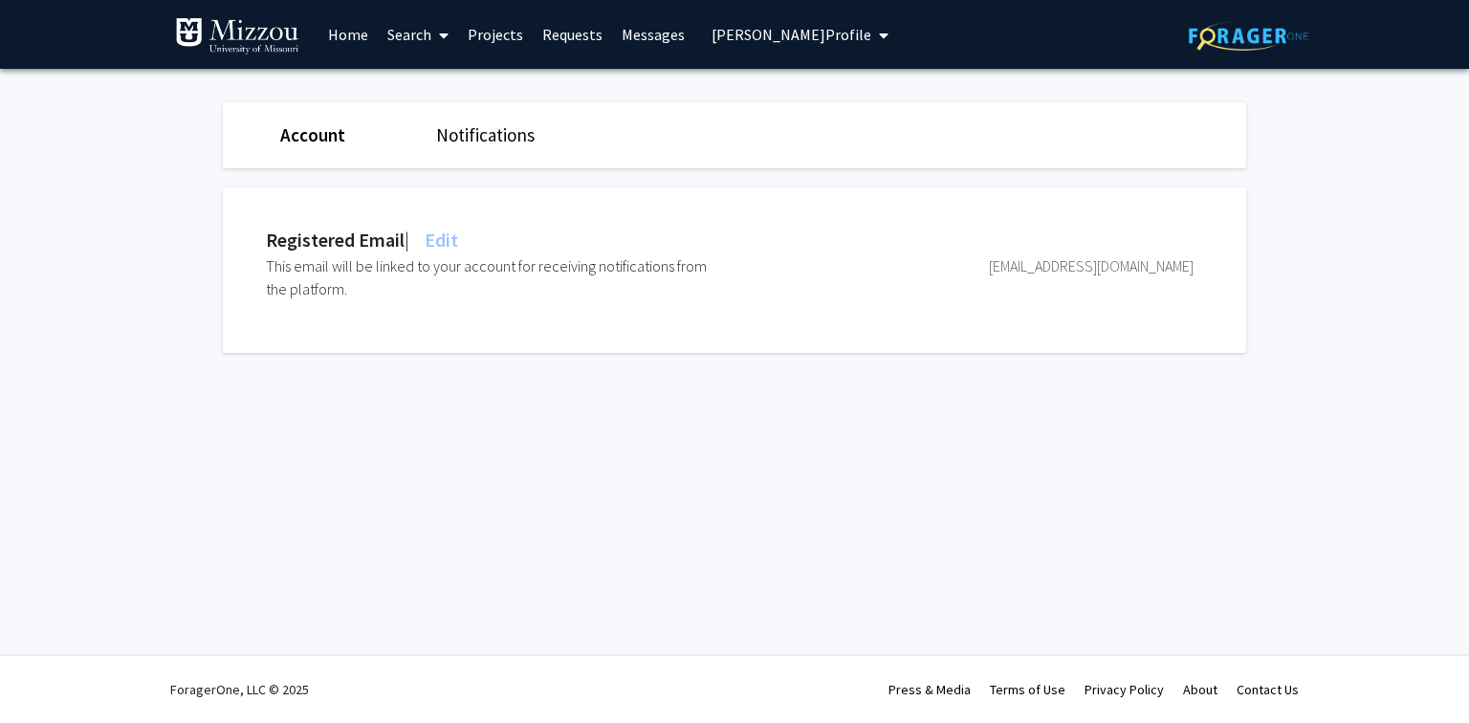
click at [454, 237] on span "Edit" at bounding box center [439, 240] width 37 height 24
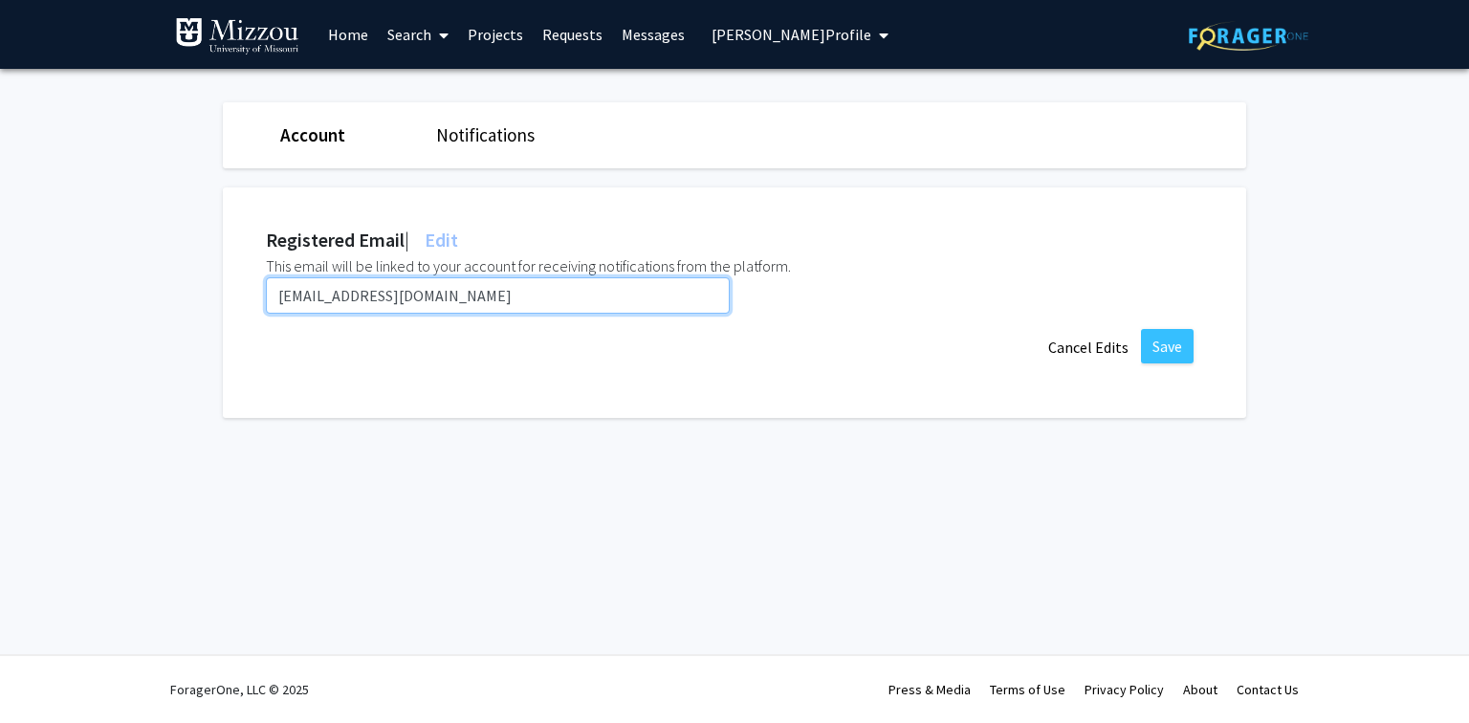
click at [432, 295] on input "blayn@umsystem.edu" at bounding box center [498, 295] width 464 height 36
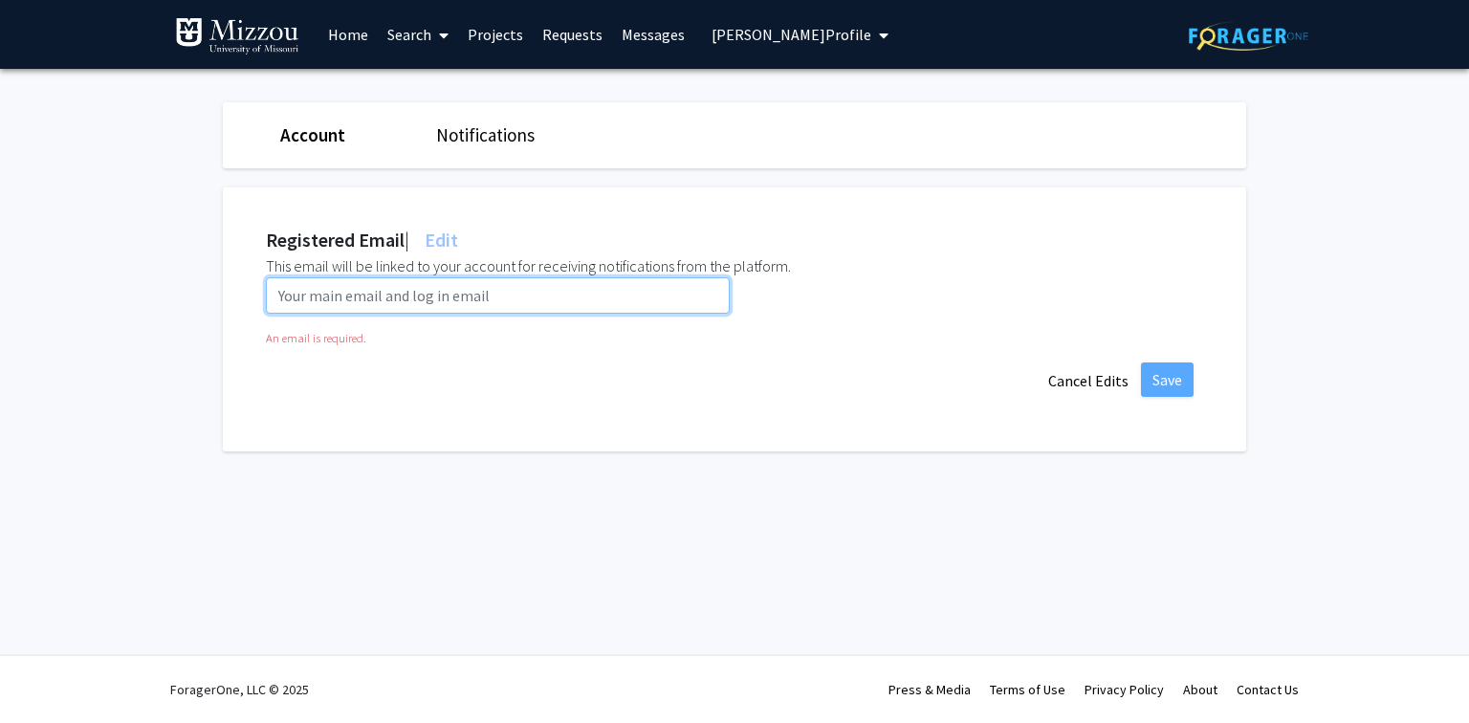
paste input "nwbzr9@umsystem.edu"
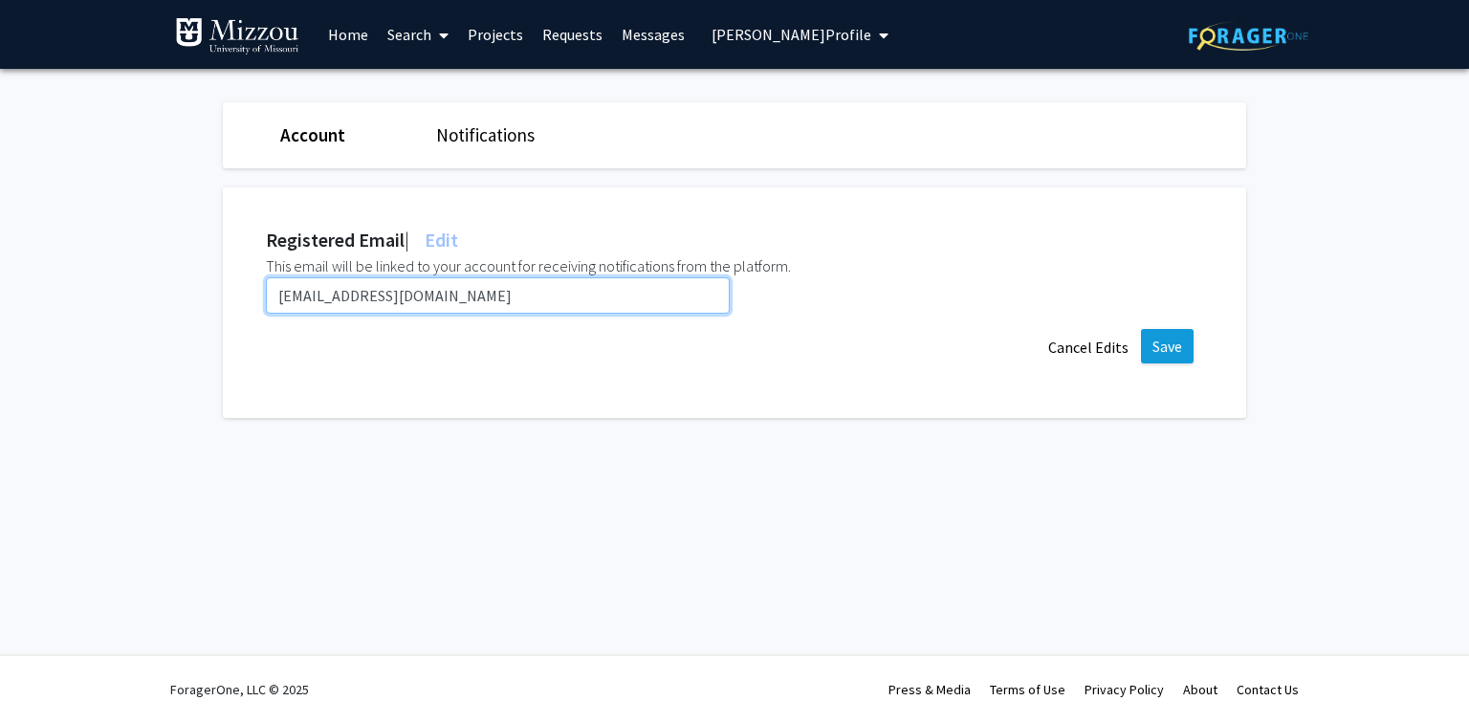
type input "nwbzr9@umsystem.edu"
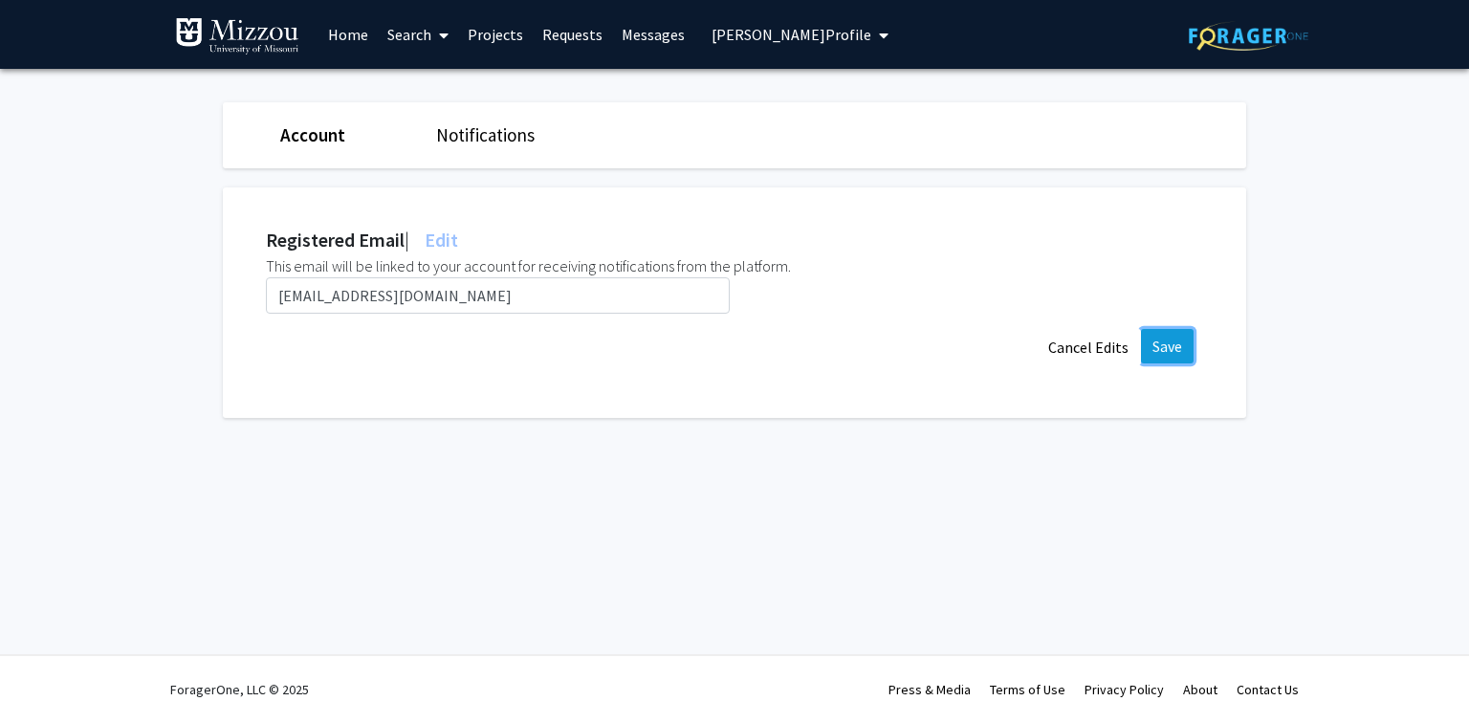
click at [1165, 344] on button "Save" at bounding box center [1167, 346] width 53 height 34
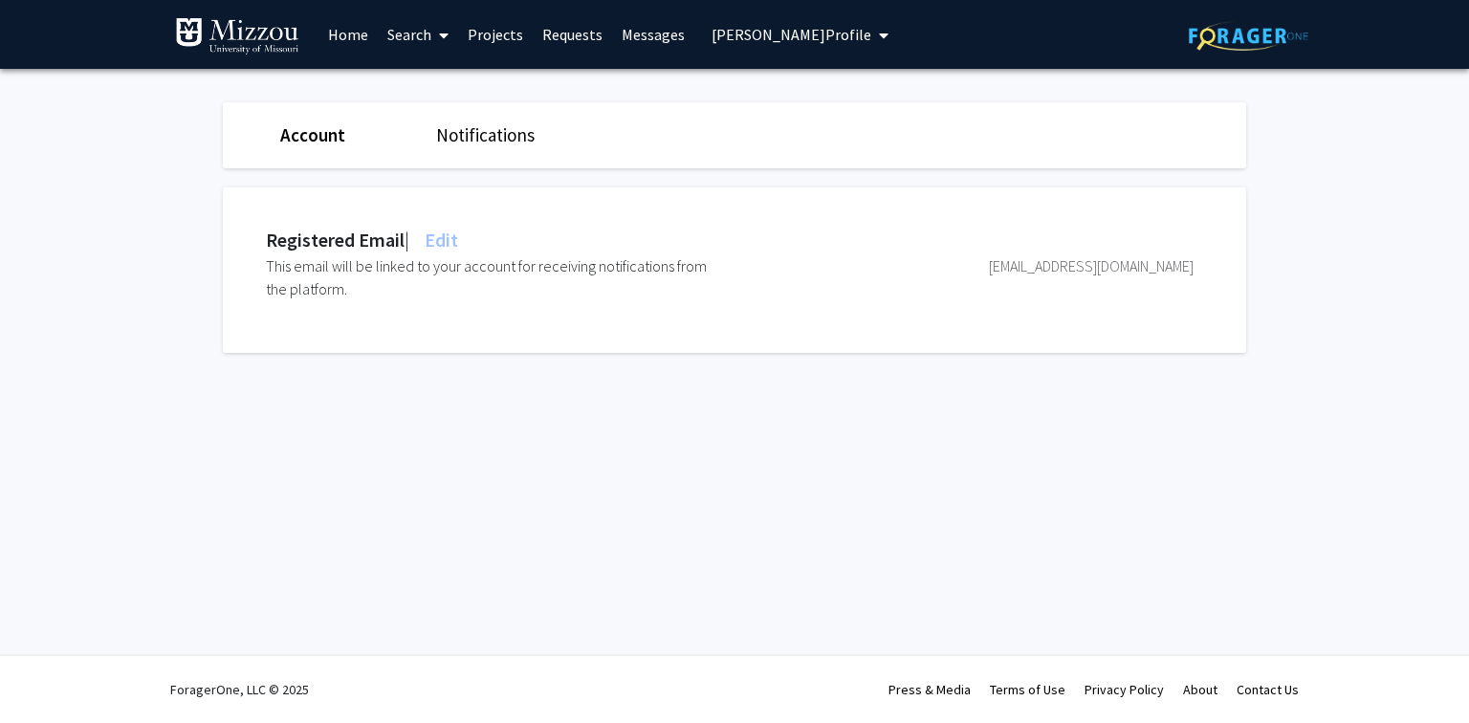
click at [773, 35] on span "Nicholas Blay's Profile" at bounding box center [792, 34] width 160 height 19
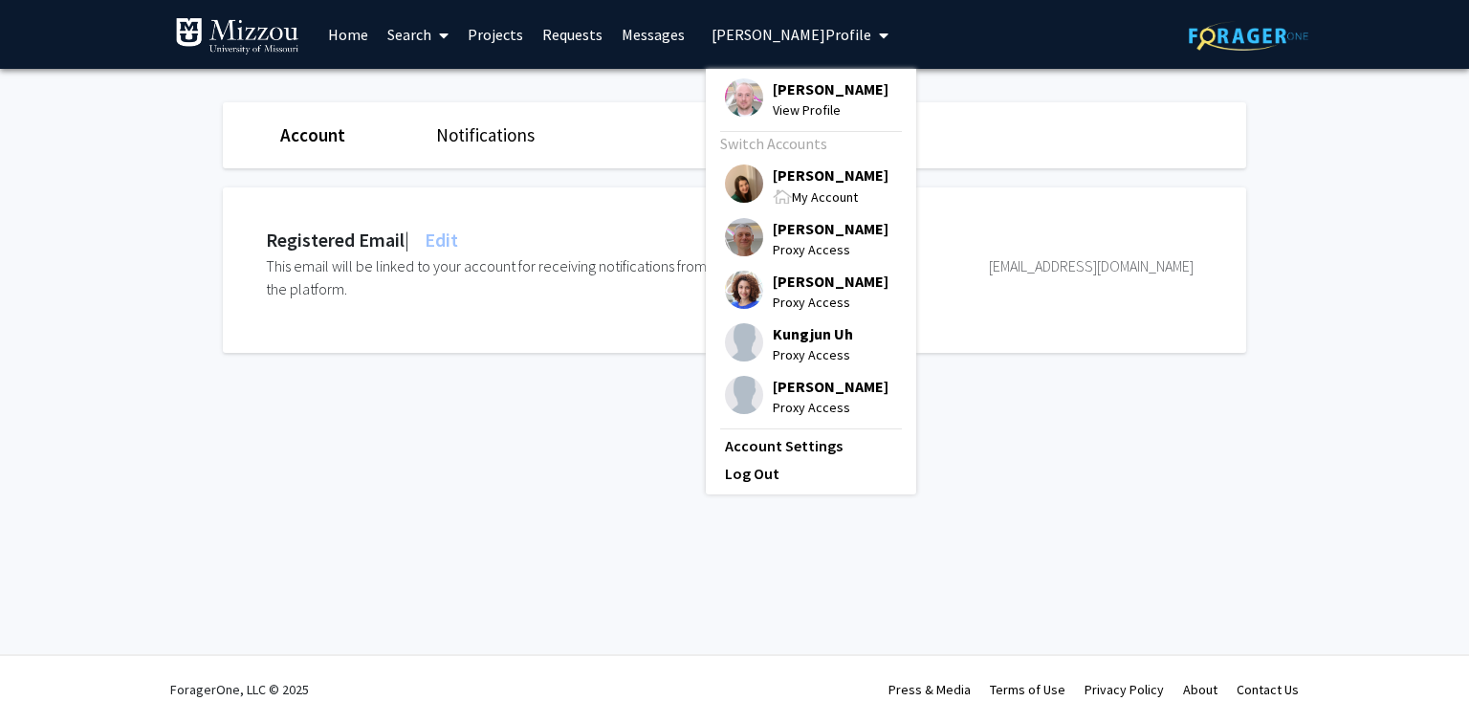
click at [803, 176] on span "[PERSON_NAME]" at bounding box center [831, 175] width 116 height 21
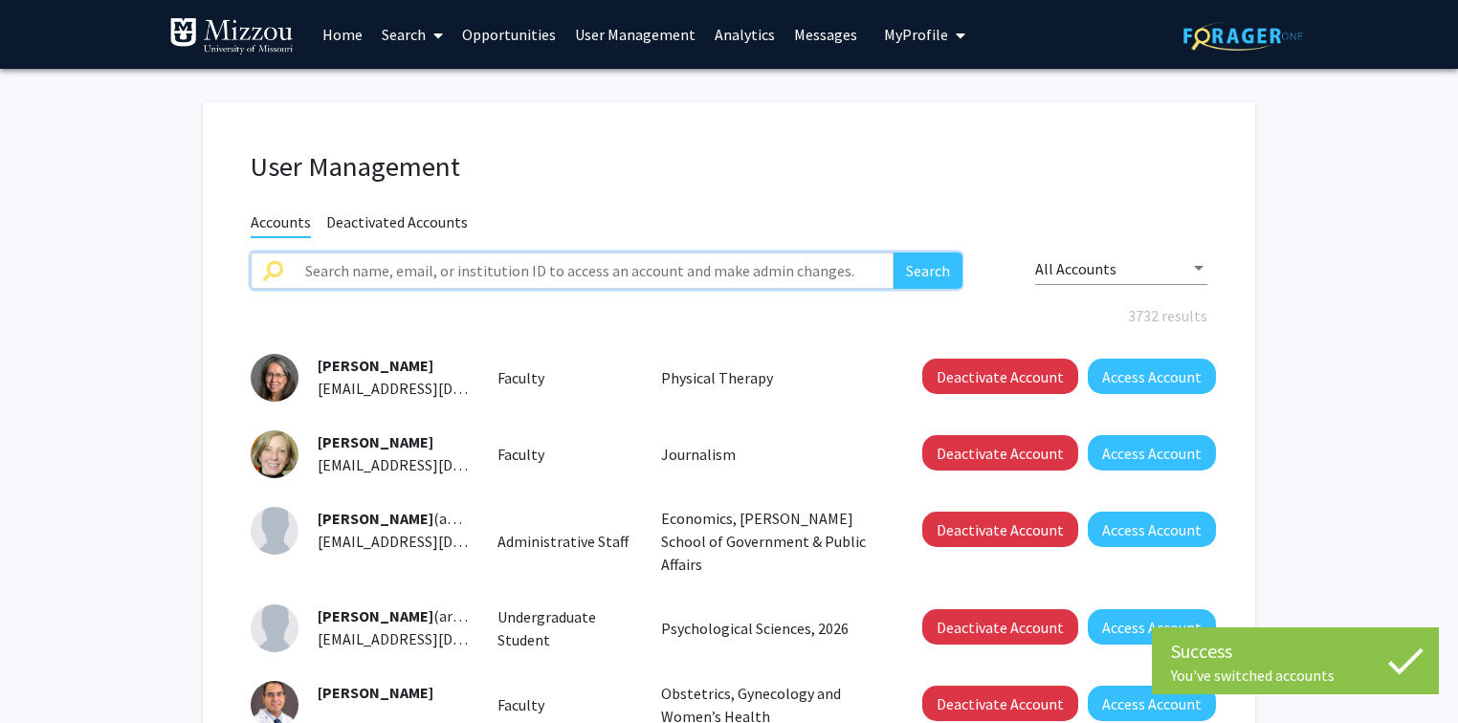
paste input "m.faheem@umsystem.edu"
type input "m.faheem@umsystem.edu"
click at [912, 270] on button "Search" at bounding box center [927, 271] width 69 height 36
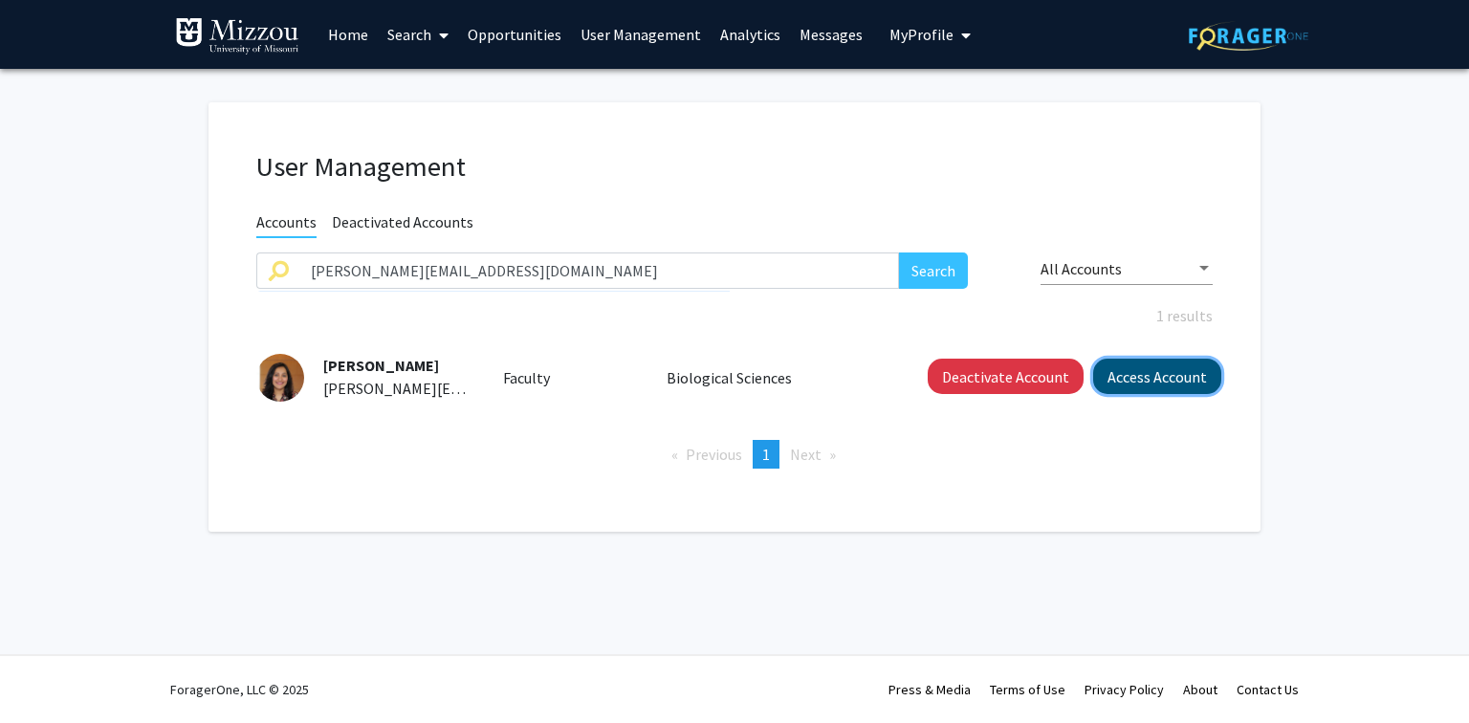
click at [1159, 383] on button "Access Account" at bounding box center [1157, 376] width 128 height 35
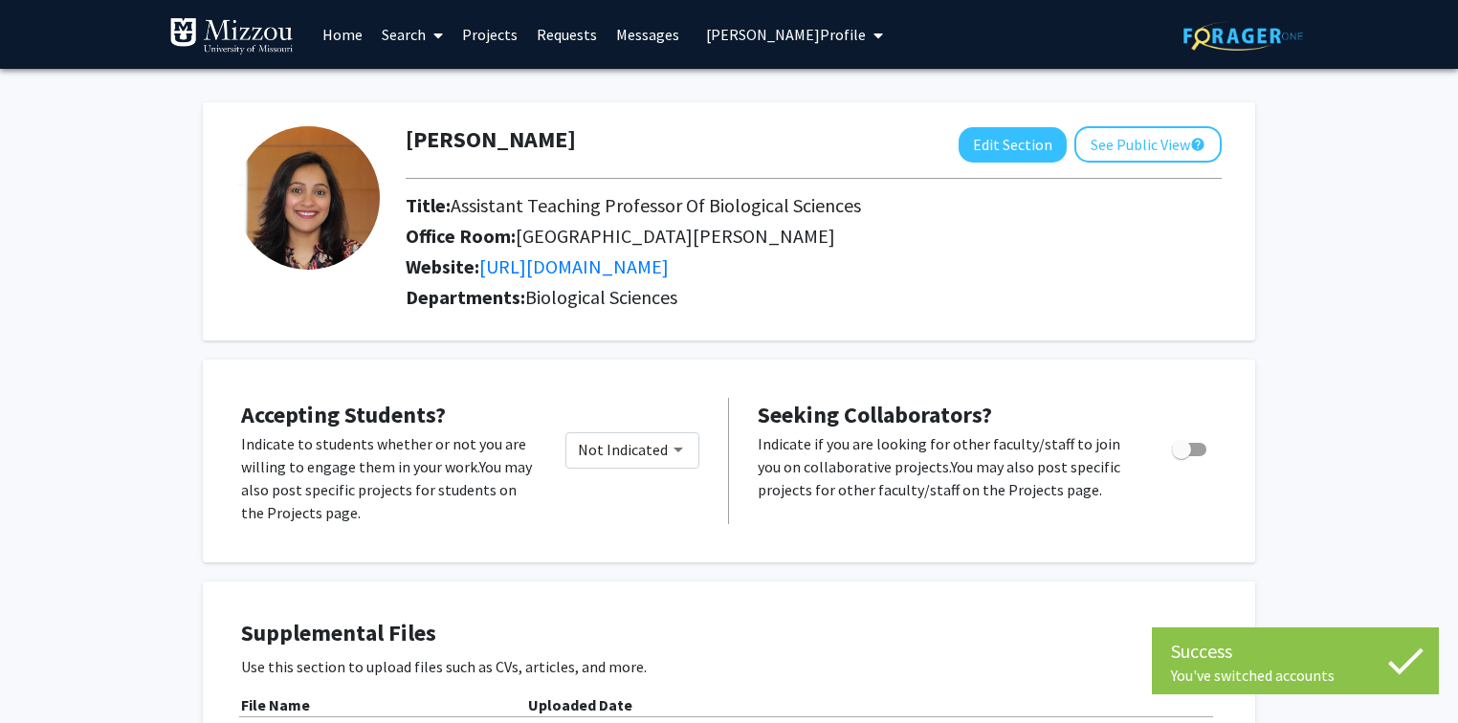
click at [825, 31] on span "Mehwish Faheem's Profile" at bounding box center [786, 34] width 160 height 19
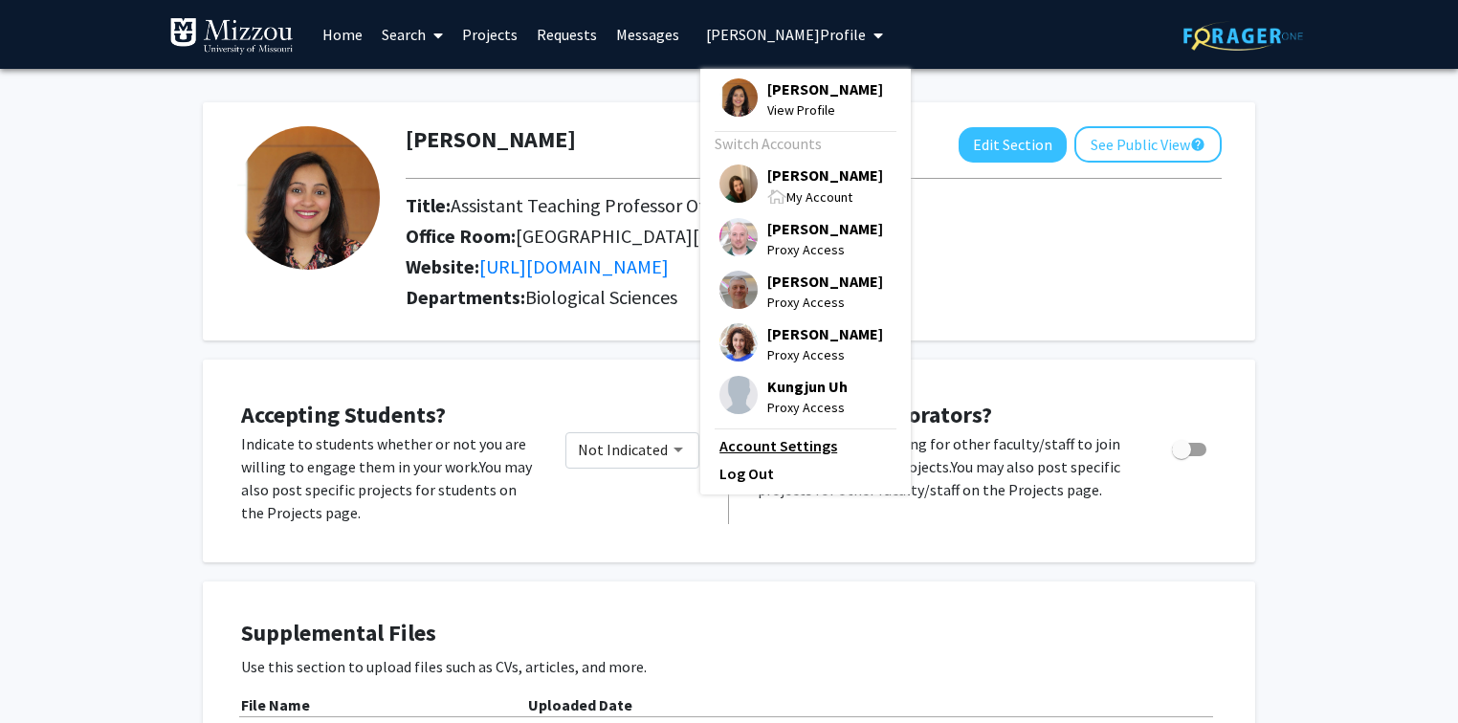
click at [792, 449] on link "Account Settings" at bounding box center [805, 445] width 172 height 23
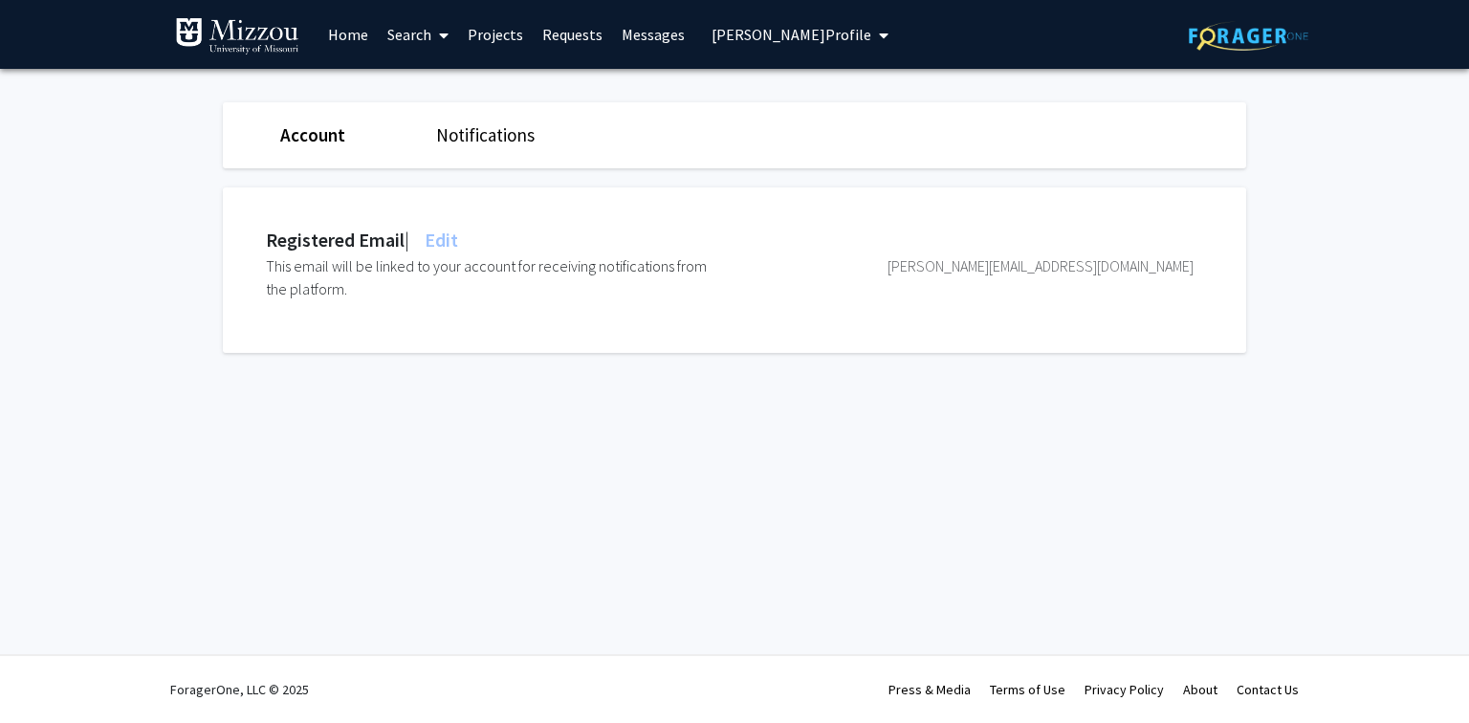
click at [449, 242] on span "Edit" at bounding box center [439, 240] width 37 height 24
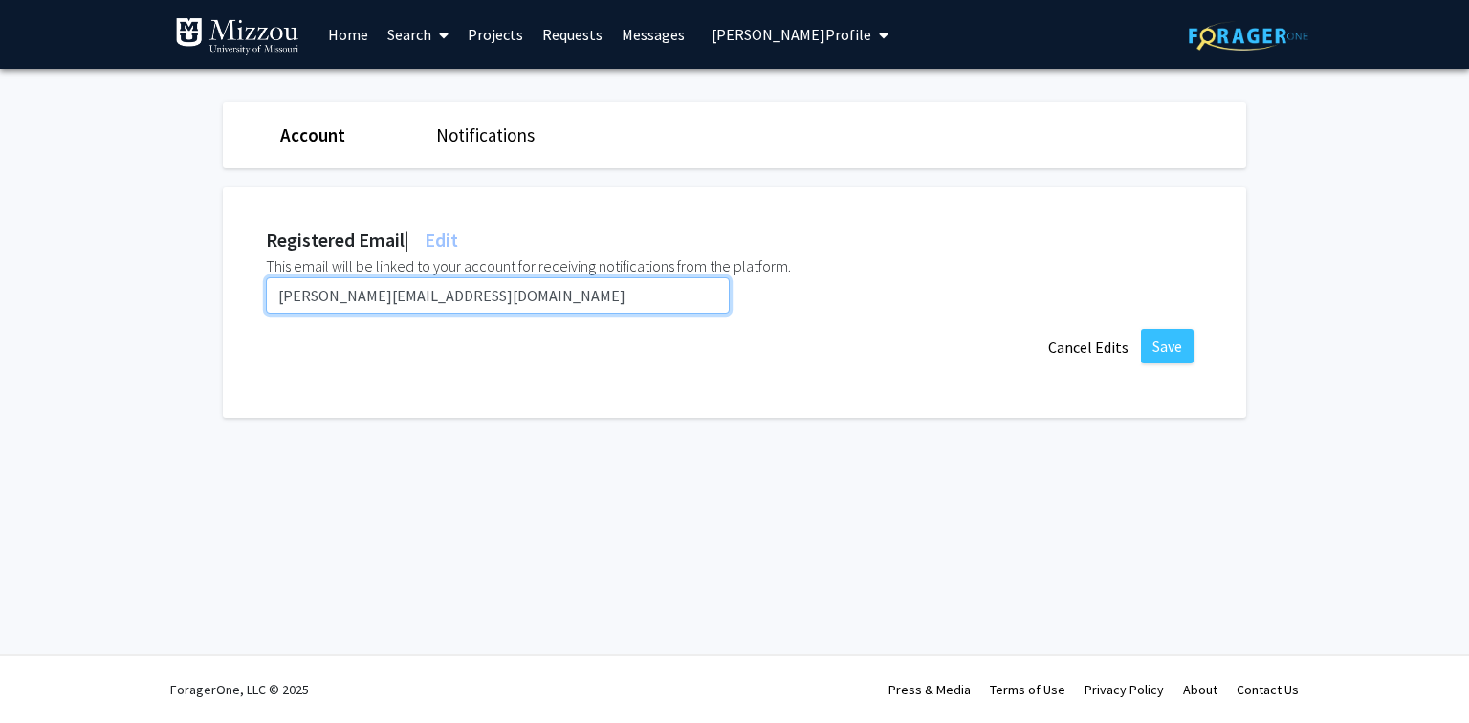
click at [461, 299] on input "m.faheem@umsystem.edu" at bounding box center [498, 295] width 464 height 36
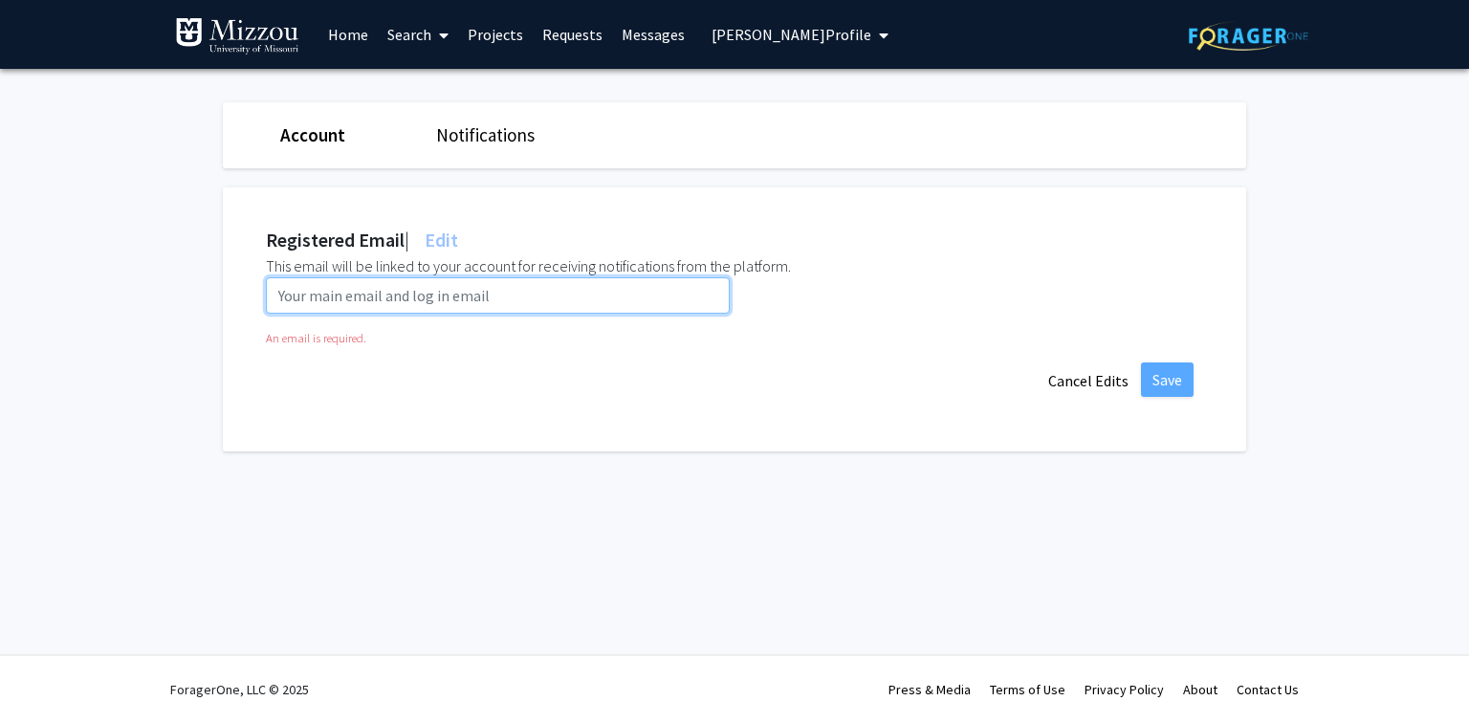
paste input "mftcz@umsystem.edu"
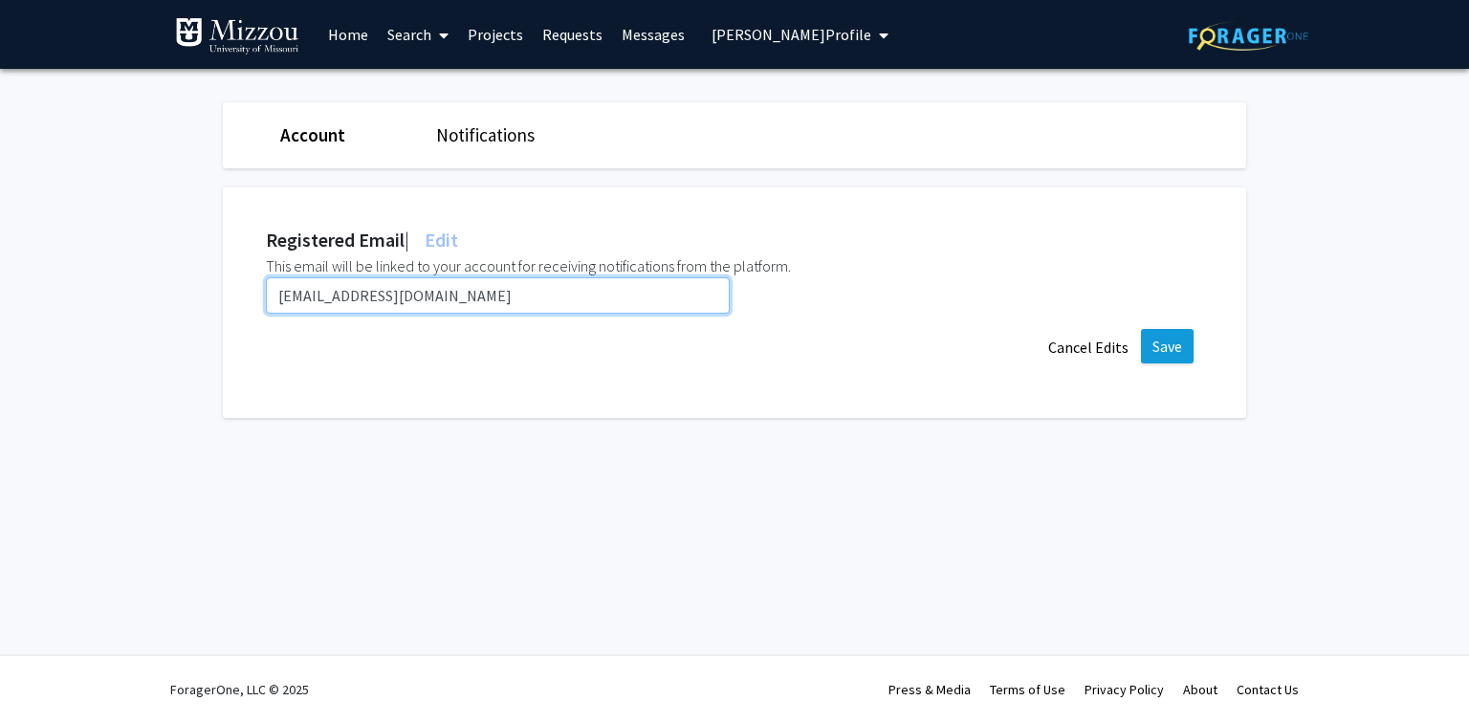
type input "mftcz@umsystem.edu"
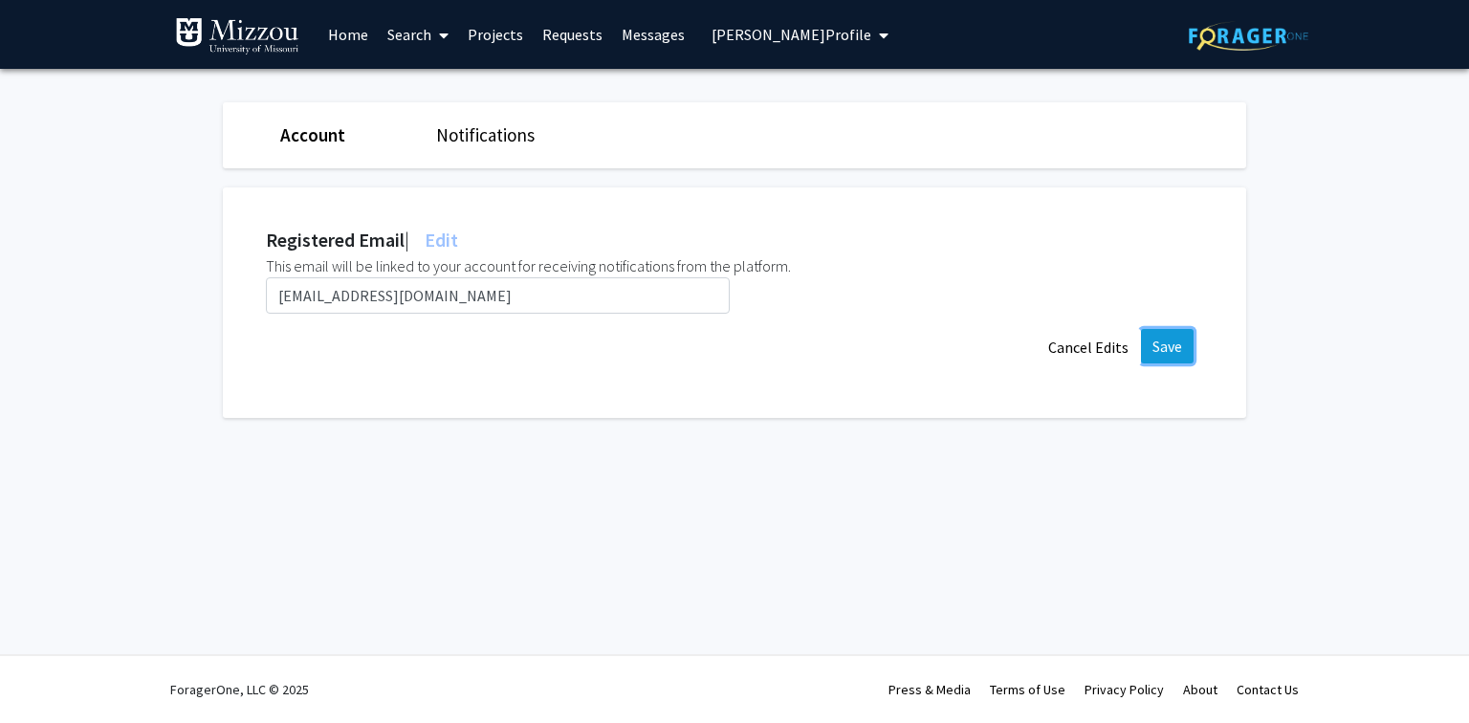
click at [1174, 348] on button "Save" at bounding box center [1167, 346] width 53 height 34
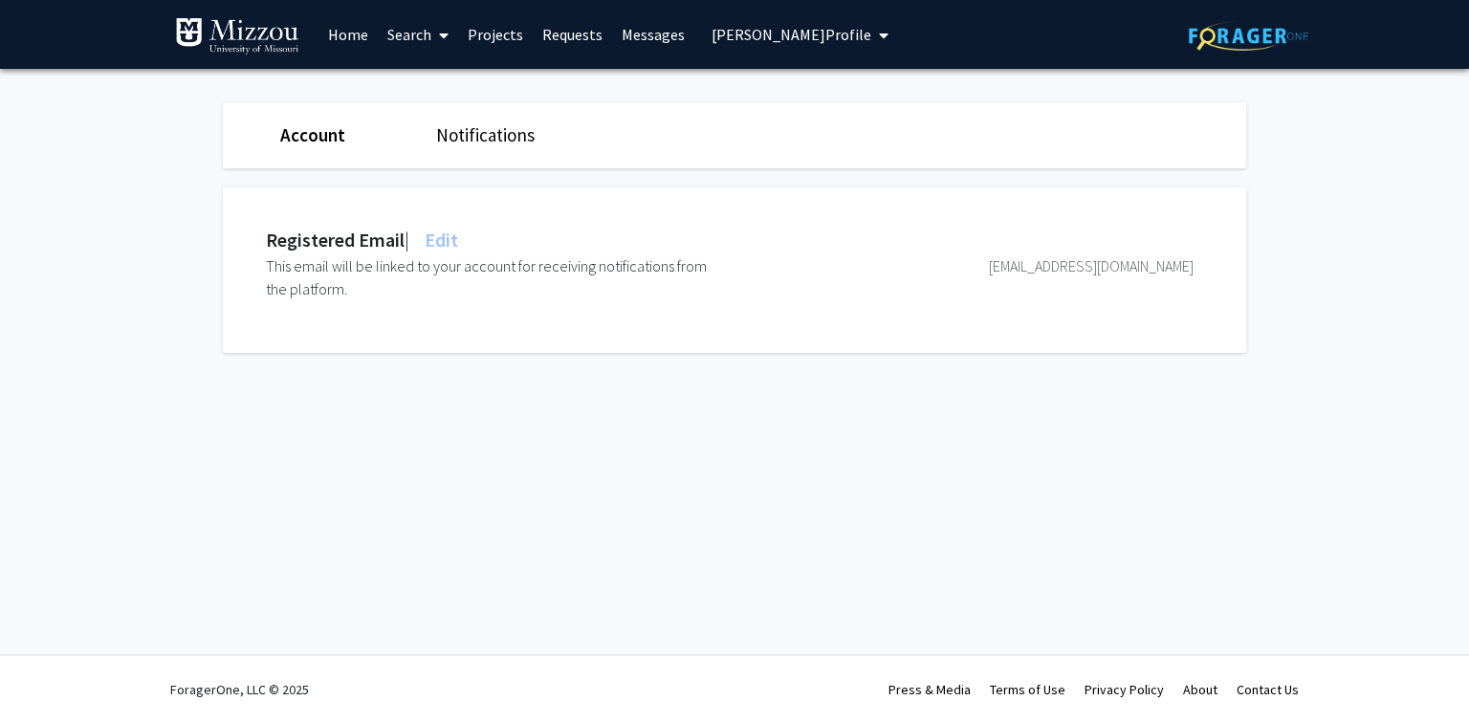
click at [738, 38] on span "Mehwish Faheem's Profile" at bounding box center [792, 34] width 160 height 19
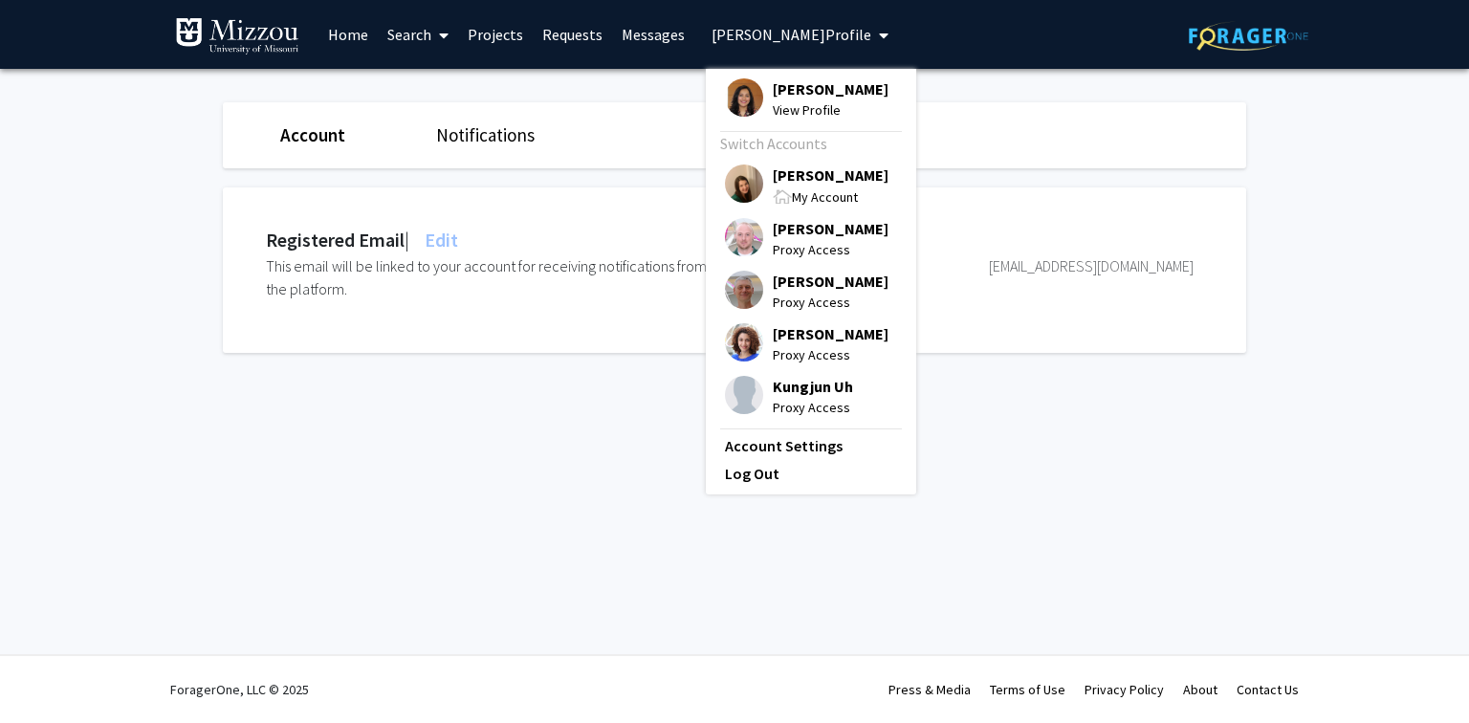
click at [784, 175] on span "[PERSON_NAME]" at bounding box center [831, 175] width 116 height 21
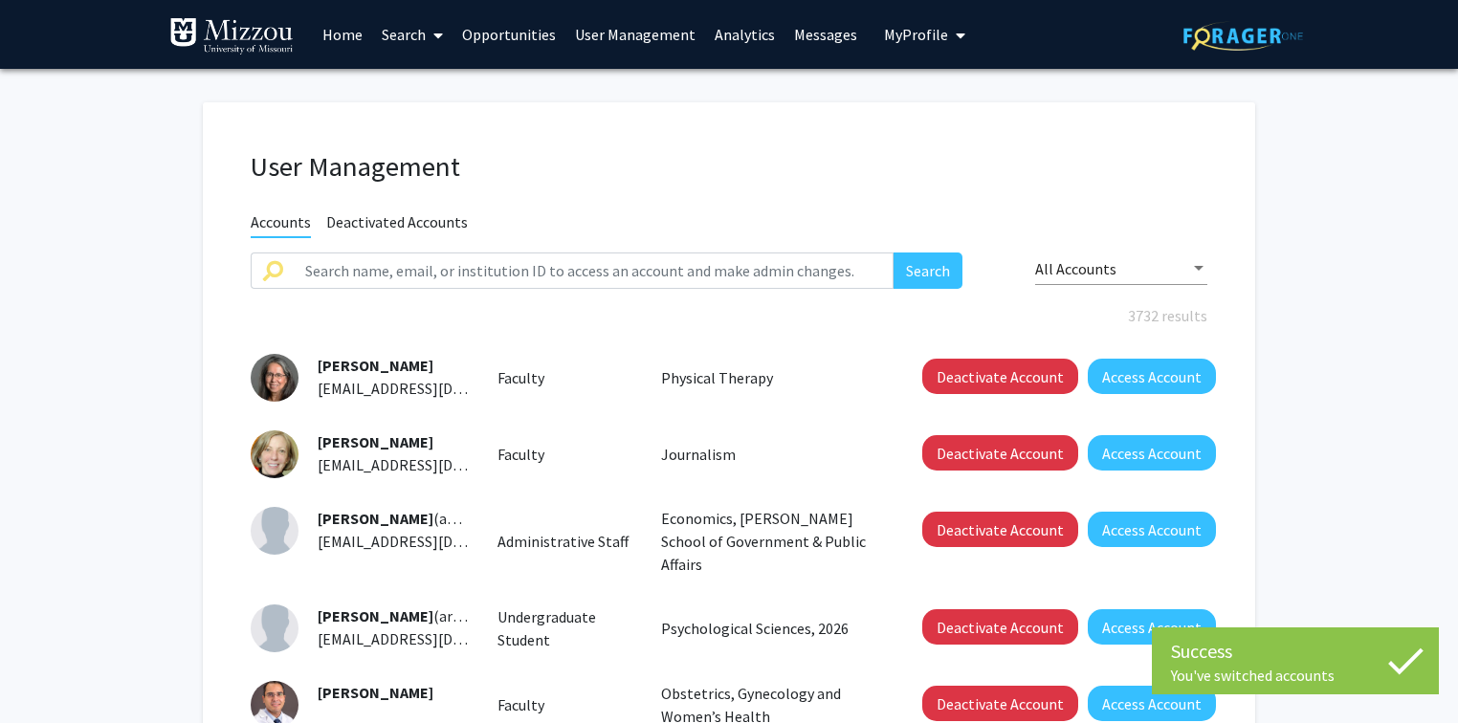
click at [111, 169] on fg-user-management "User Management Accounts Deactivated Accounts Search All Accounts 3732 results …" at bounding box center [729, 677] width 1458 height 1216
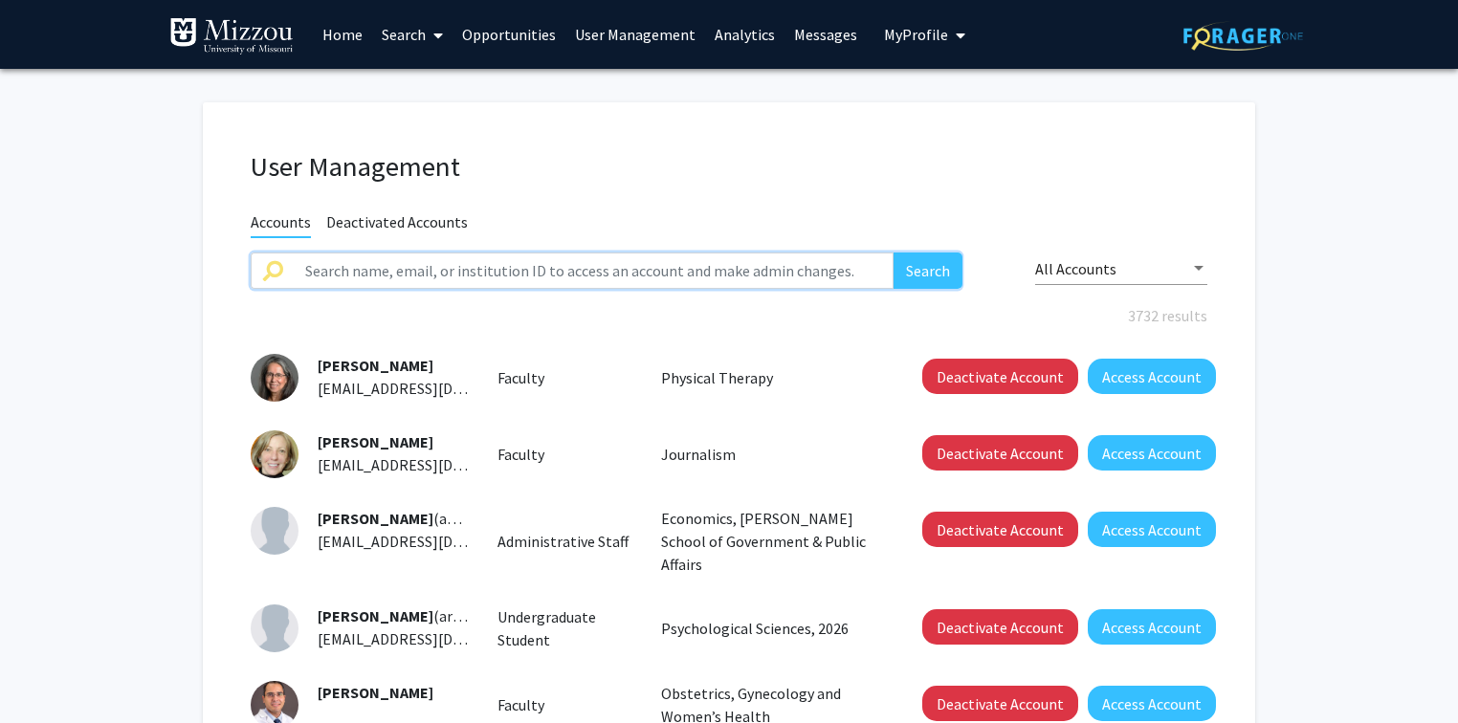
click at [435, 268] on input "text" at bounding box center [594, 271] width 600 height 36
type input "mucvmoaa"
click at [893, 253] on button "Search" at bounding box center [927, 271] width 69 height 36
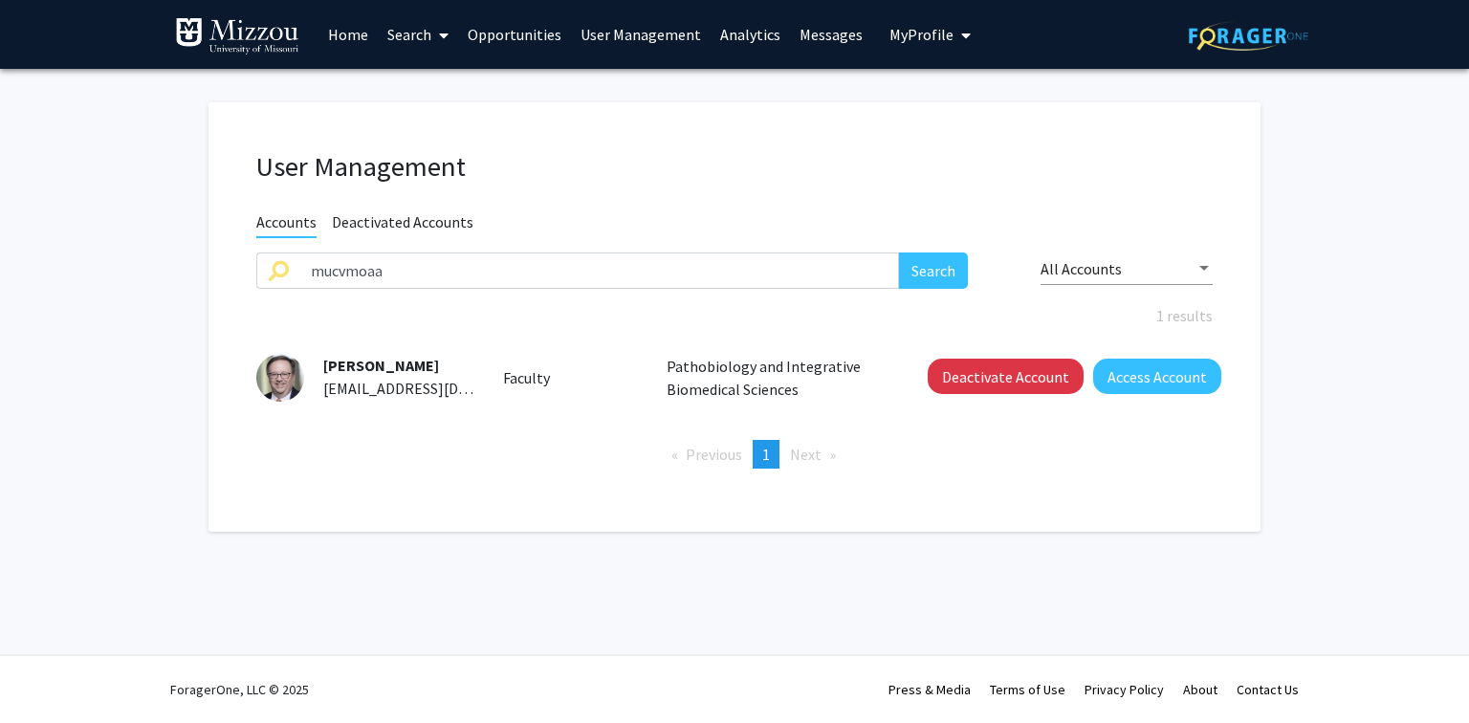
drag, startPoint x: 436, startPoint y: 363, endPoint x: 321, endPoint y: 363, distance: 114.8
click at [321, 363] on div "Timothy Snider mucvmoaa@umsystem.edu" at bounding box center [389, 377] width 170 height 46
copy span "Timothy Snider"
click at [1129, 382] on button "Access Account" at bounding box center [1157, 376] width 128 height 35
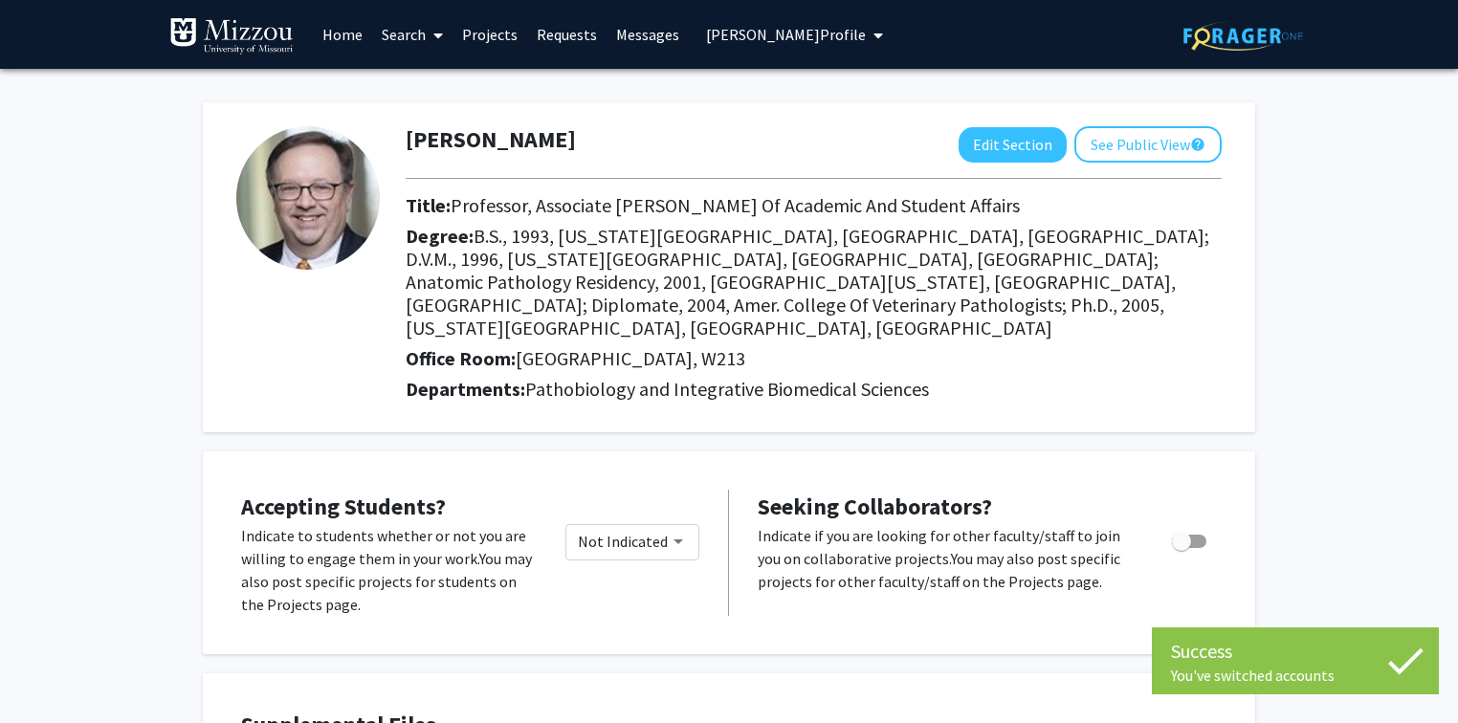
click at [844, 34] on span "Timothy Snider's Profile" at bounding box center [786, 34] width 160 height 19
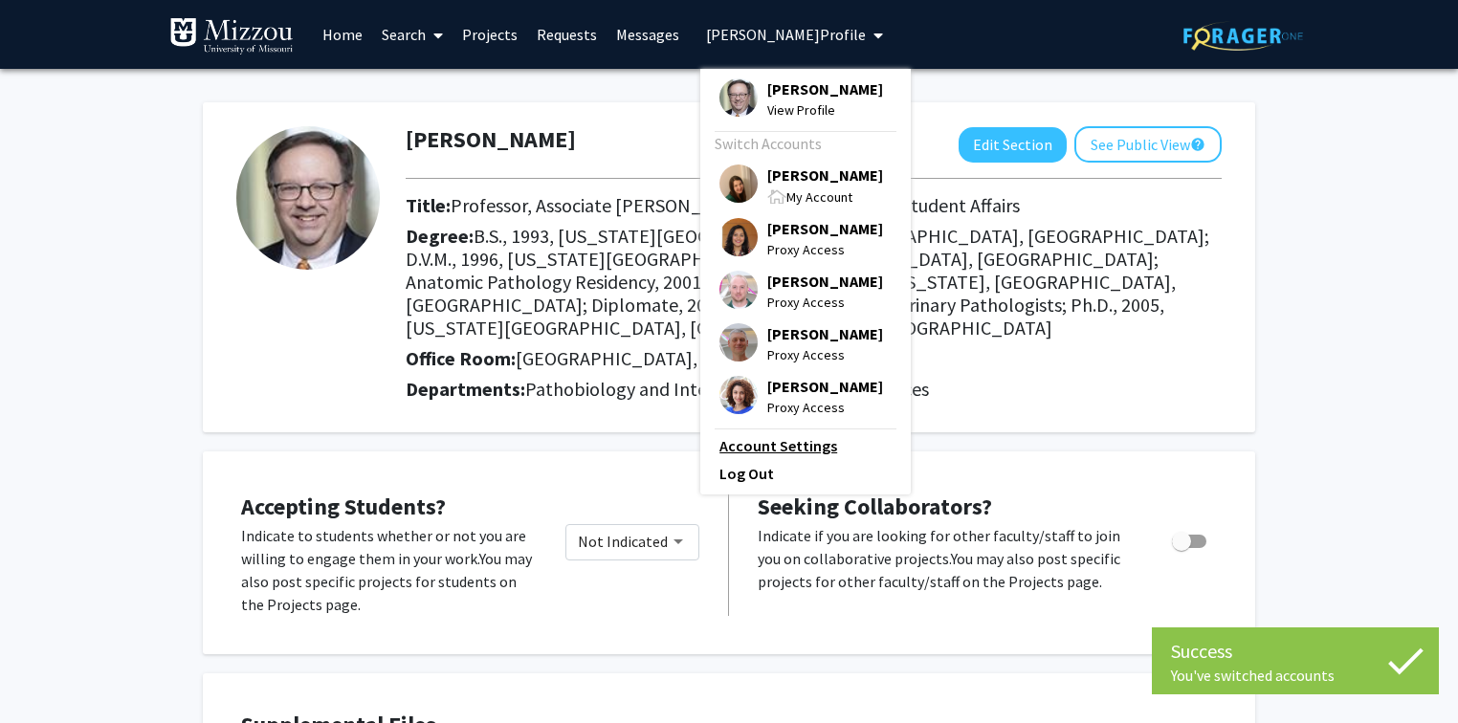
click at [802, 449] on link "Account Settings" at bounding box center [805, 445] width 172 height 23
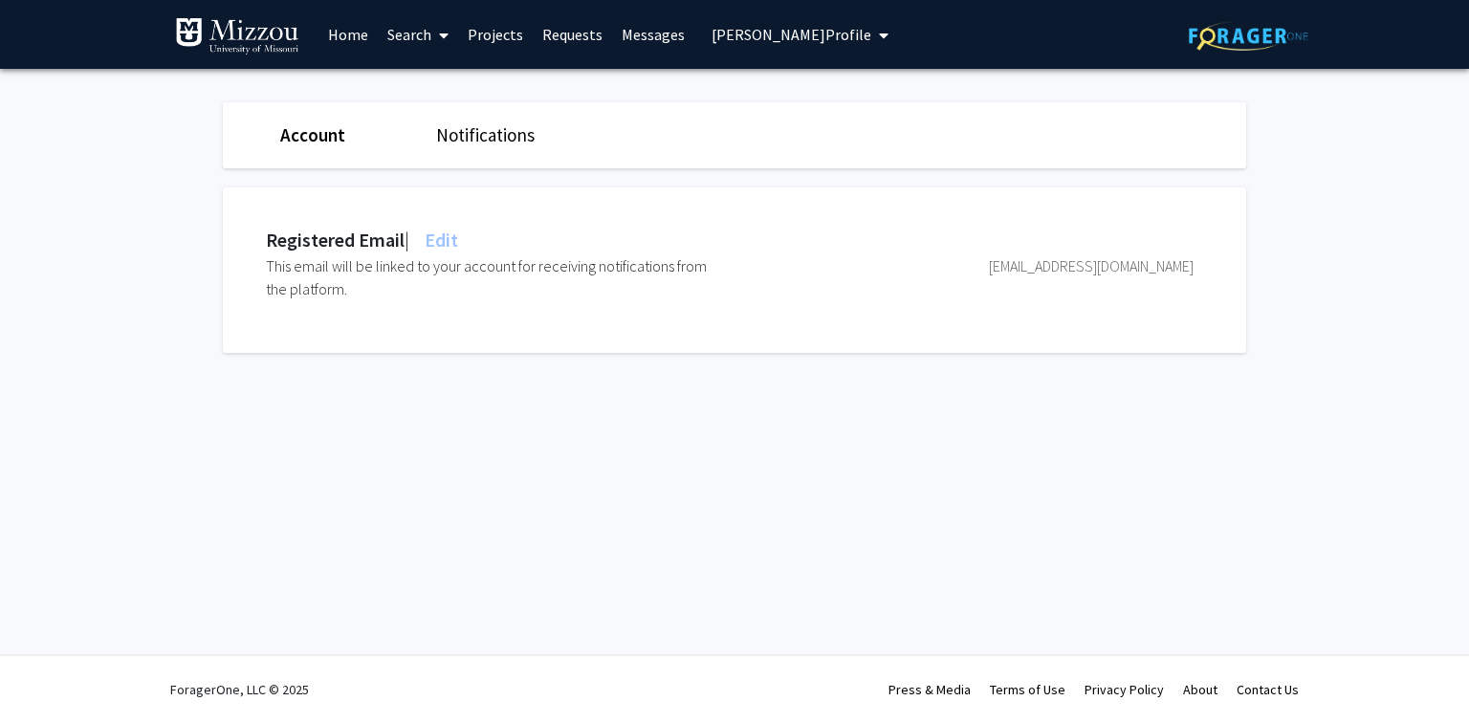
click at [454, 237] on span "Edit" at bounding box center [439, 240] width 37 height 24
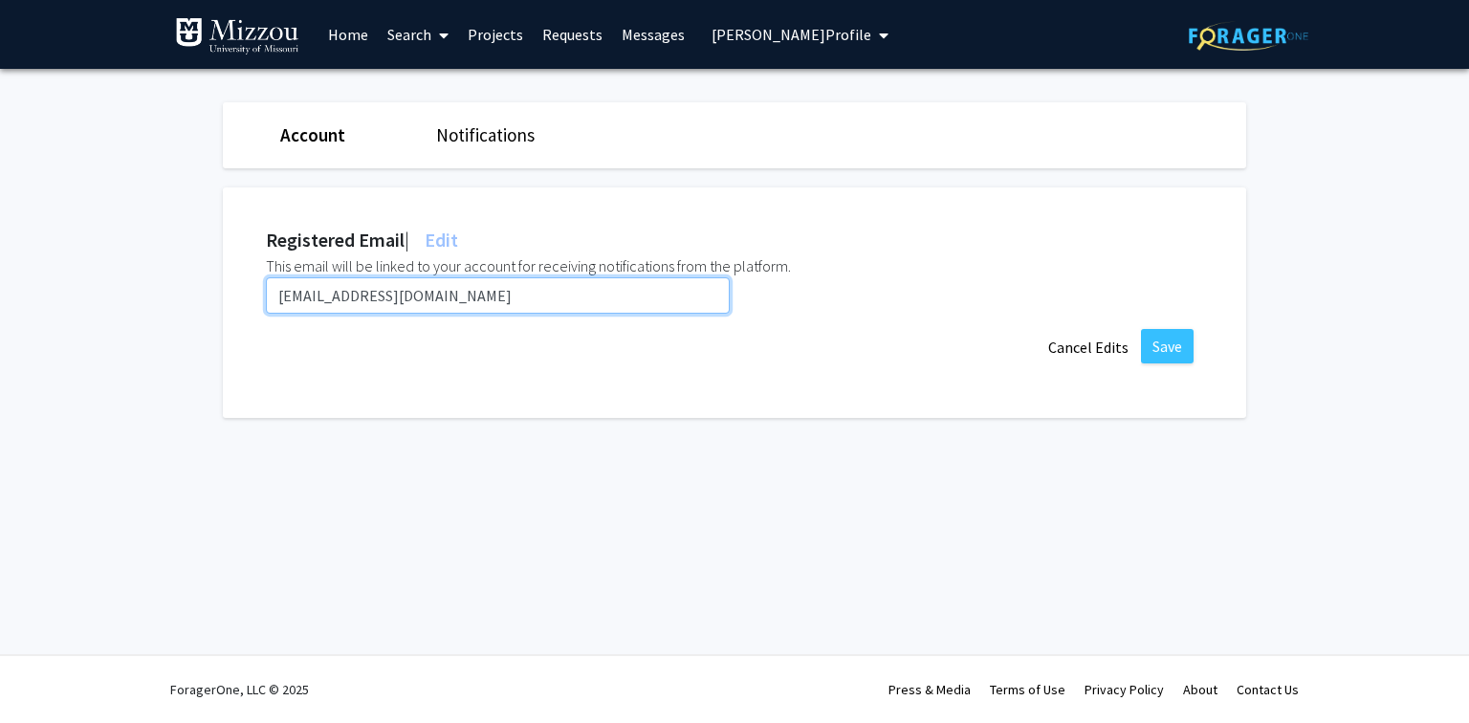
click at [476, 300] on input "mucvmoaa@umsystem.edu" at bounding box center [498, 295] width 464 height 36
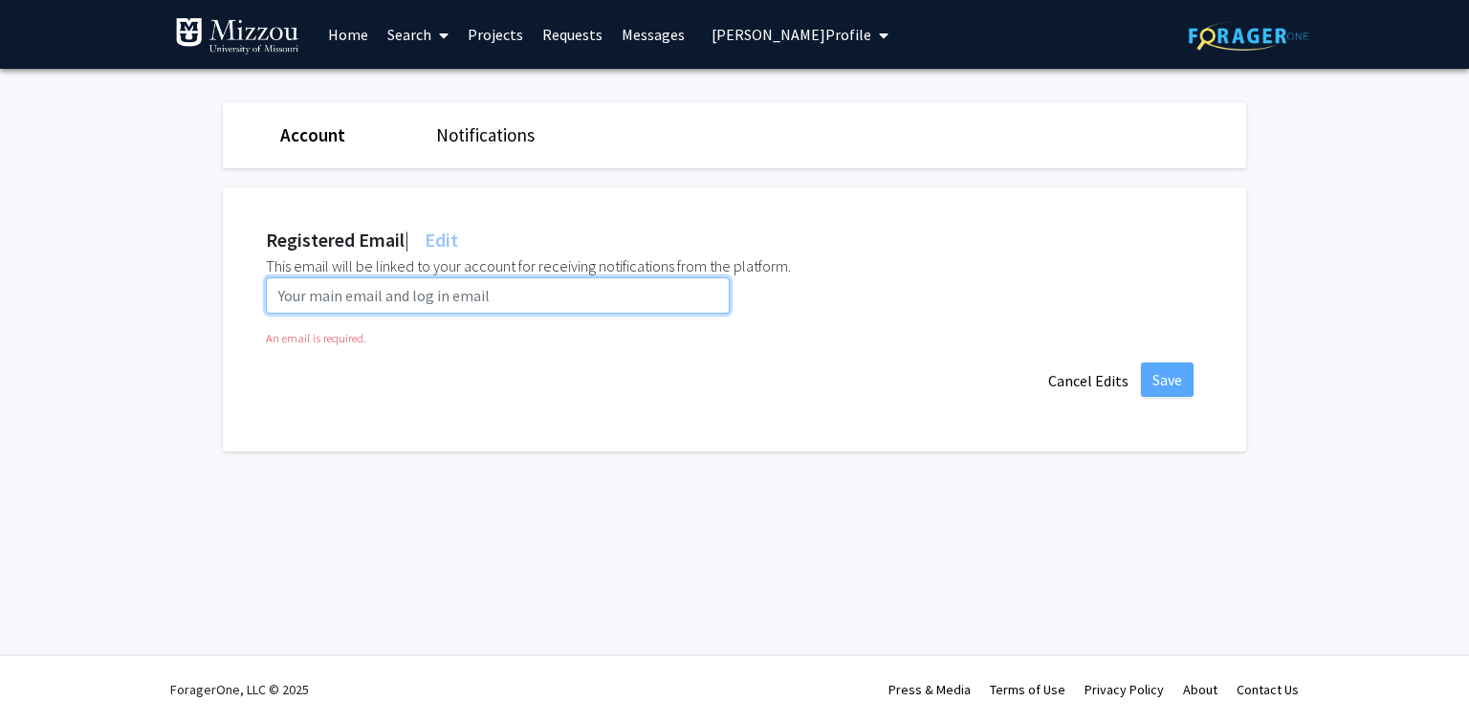
paste input "ts9k3@umsystem.edu"
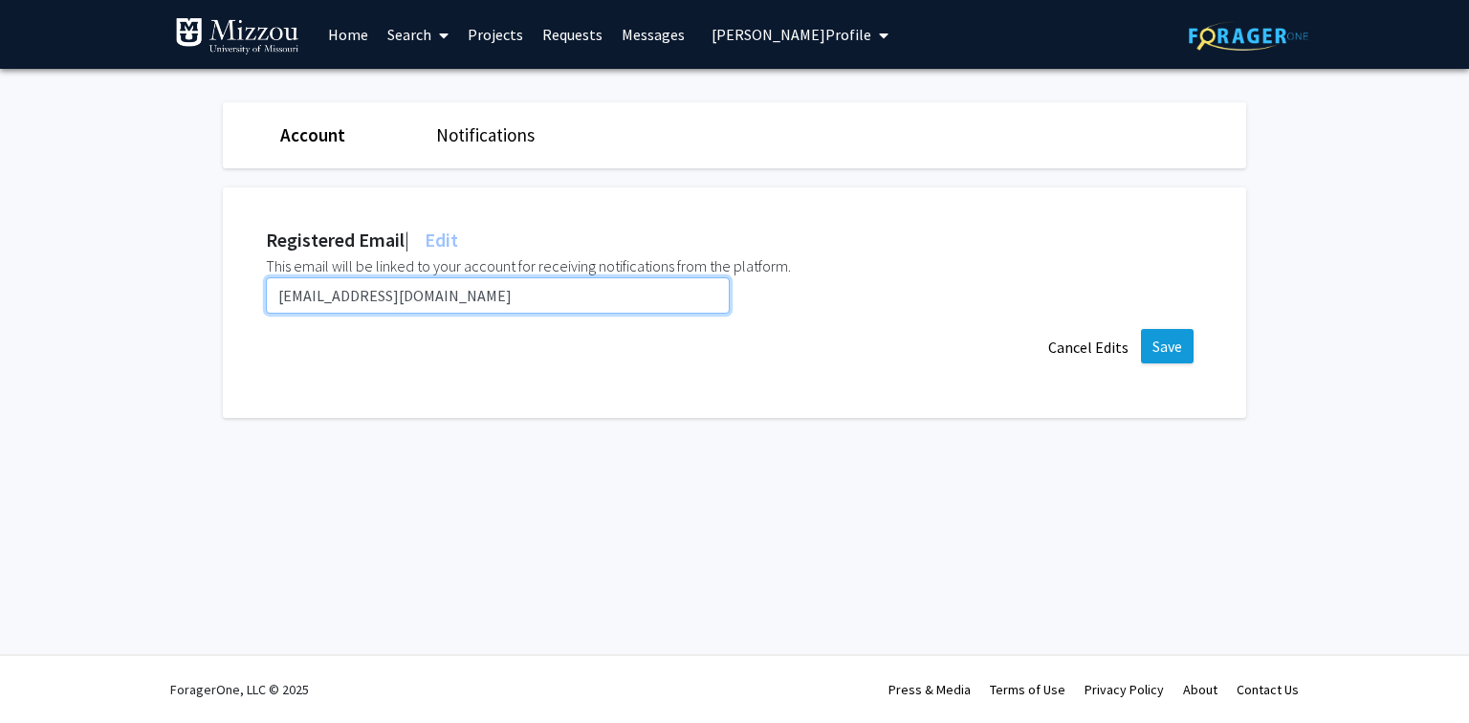
type input "ts9k3@umsystem.edu"
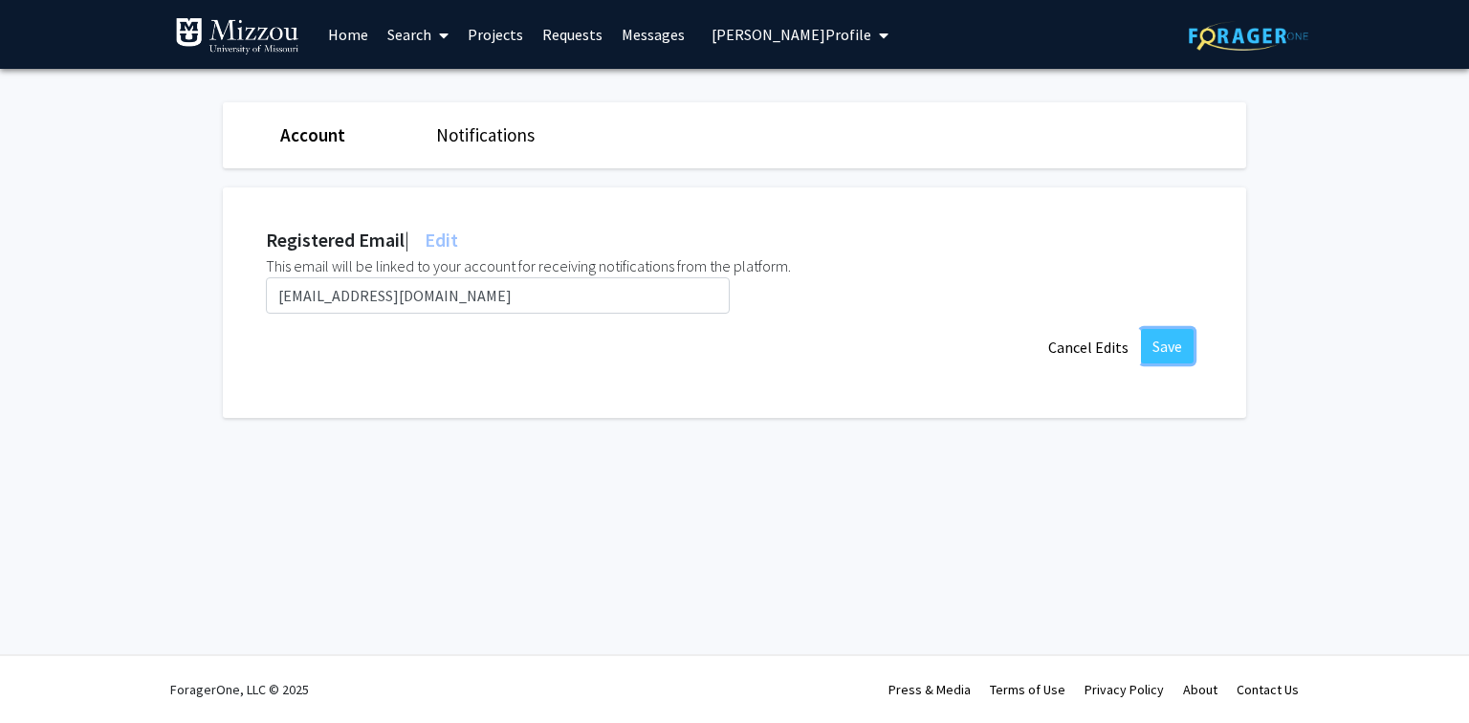
click at [1175, 352] on button "Save" at bounding box center [1167, 346] width 53 height 34
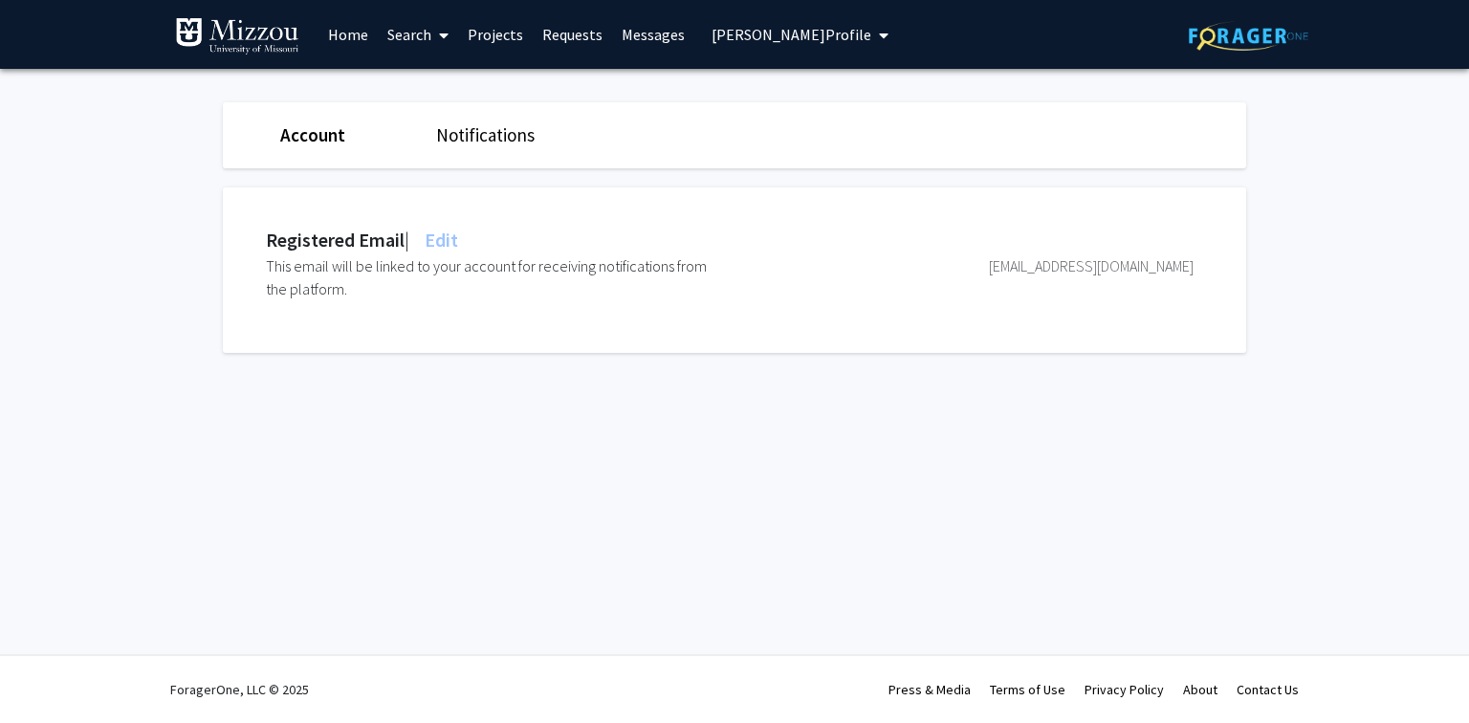
click at [731, 38] on span "Timothy Snider's Profile" at bounding box center [792, 34] width 160 height 19
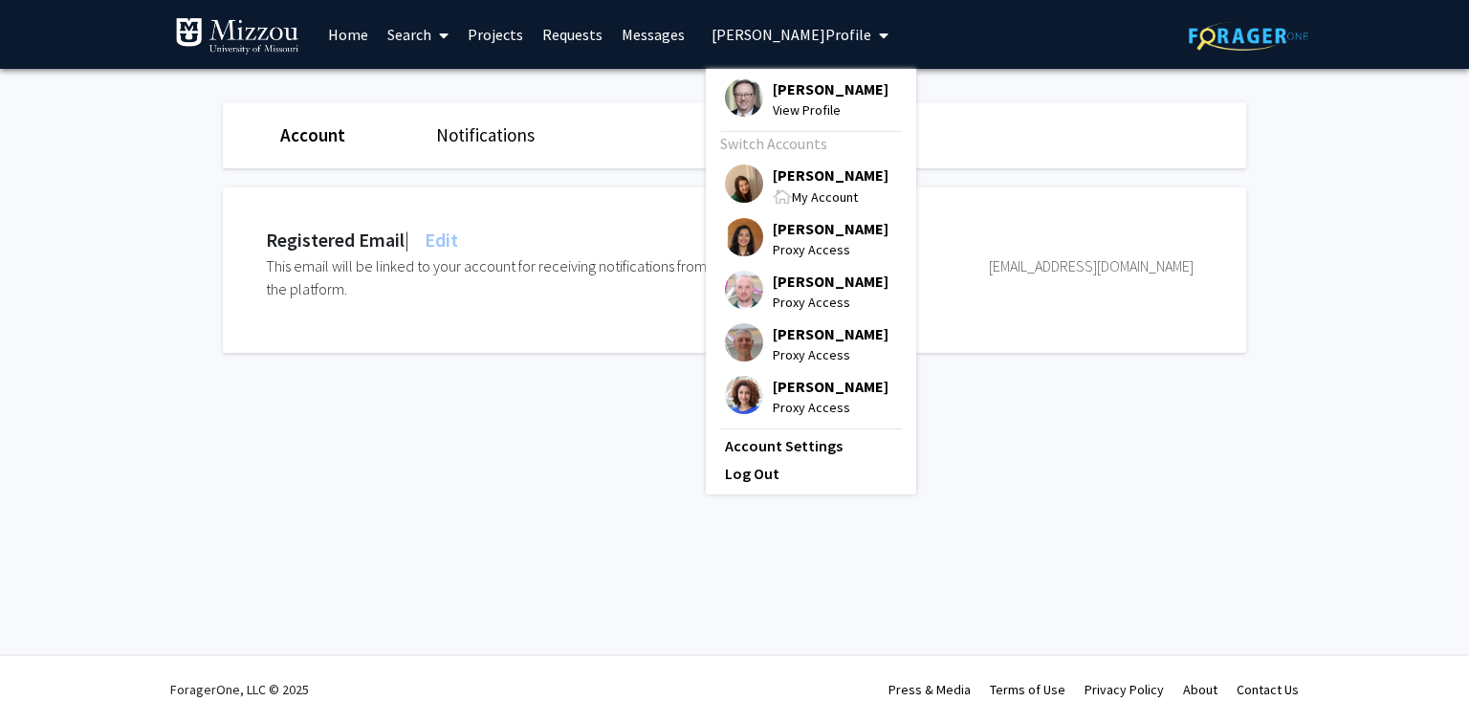
click at [800, 176] on span "[PERSON_NAME]" at bounding box center [831, 175] width 116 height 21
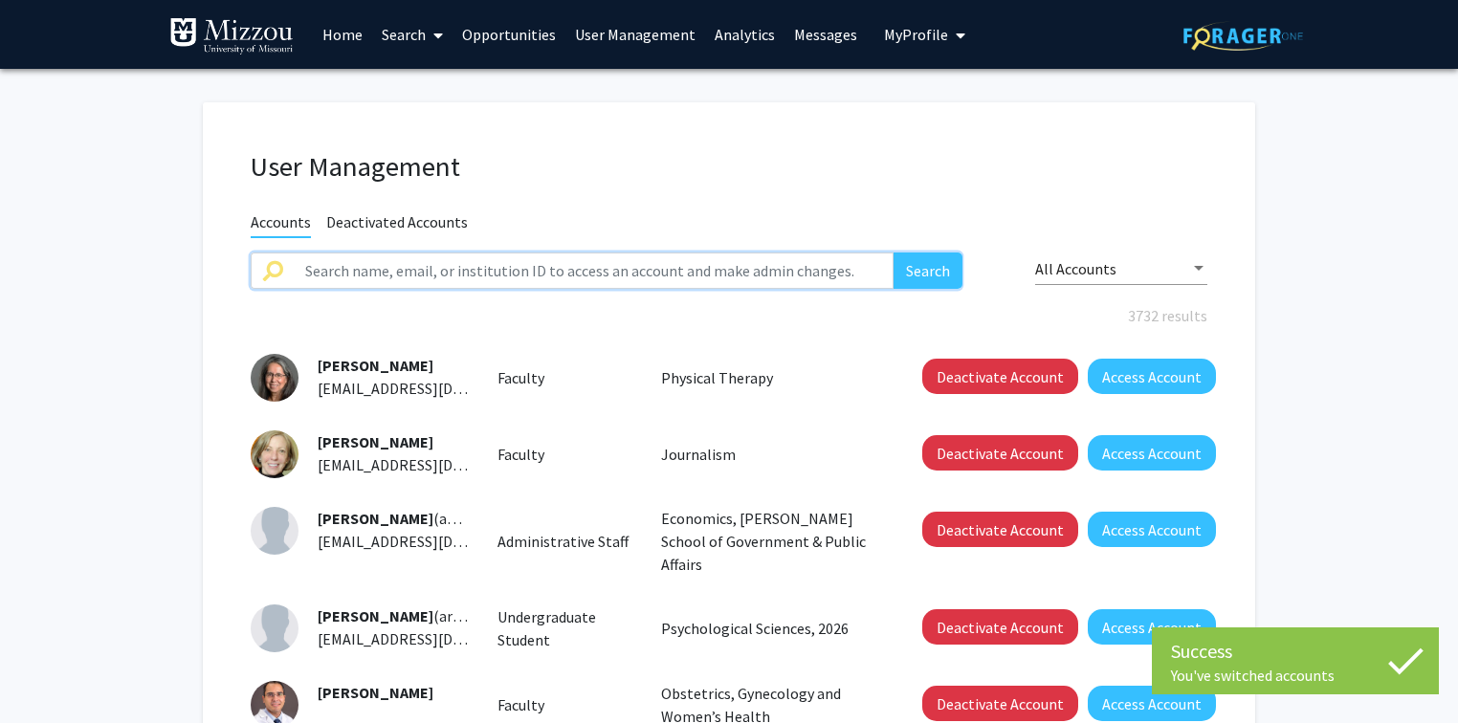
click at [632, 269] on input "text" at bounding box center [594, 271] width 600 height 36
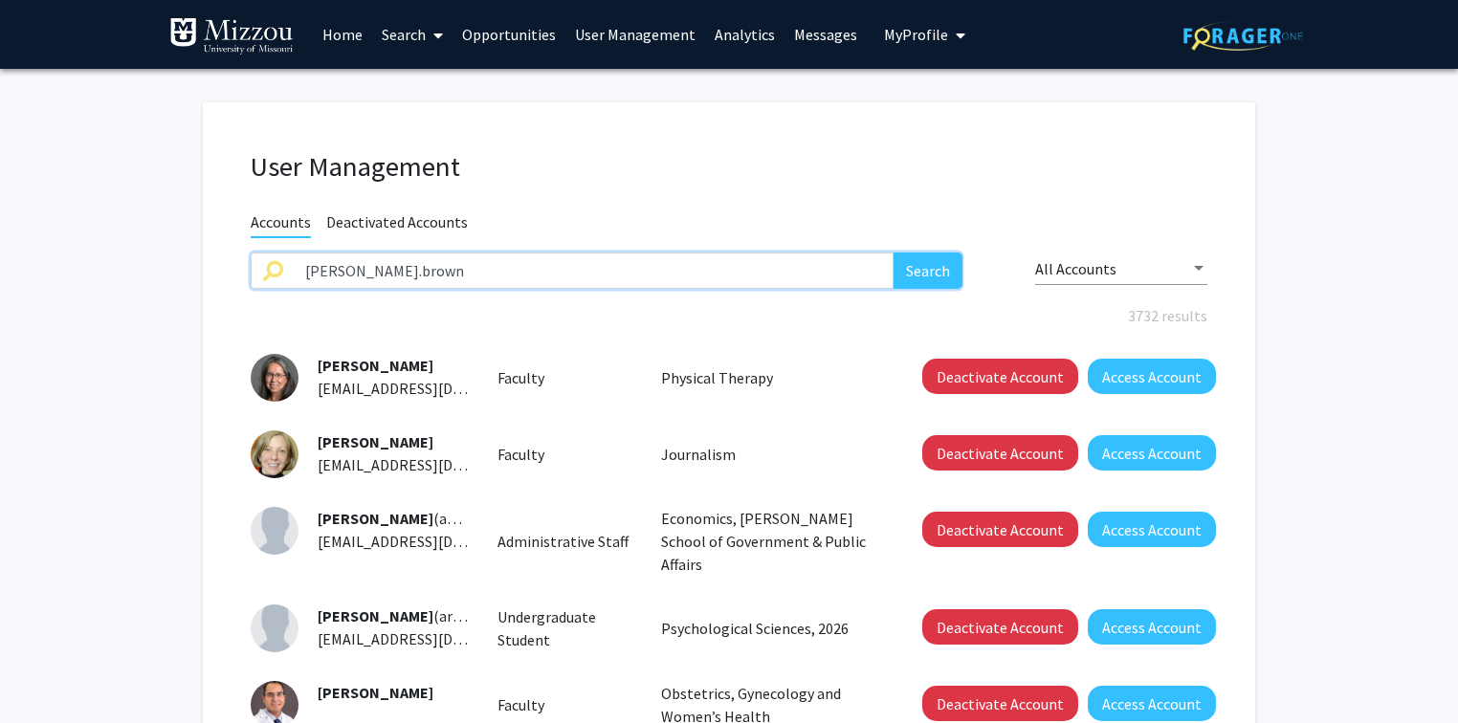
type input "rachel.brown"
click at [893, 253] on button "Search" at bounding box center [927, 271] width 69 height 36
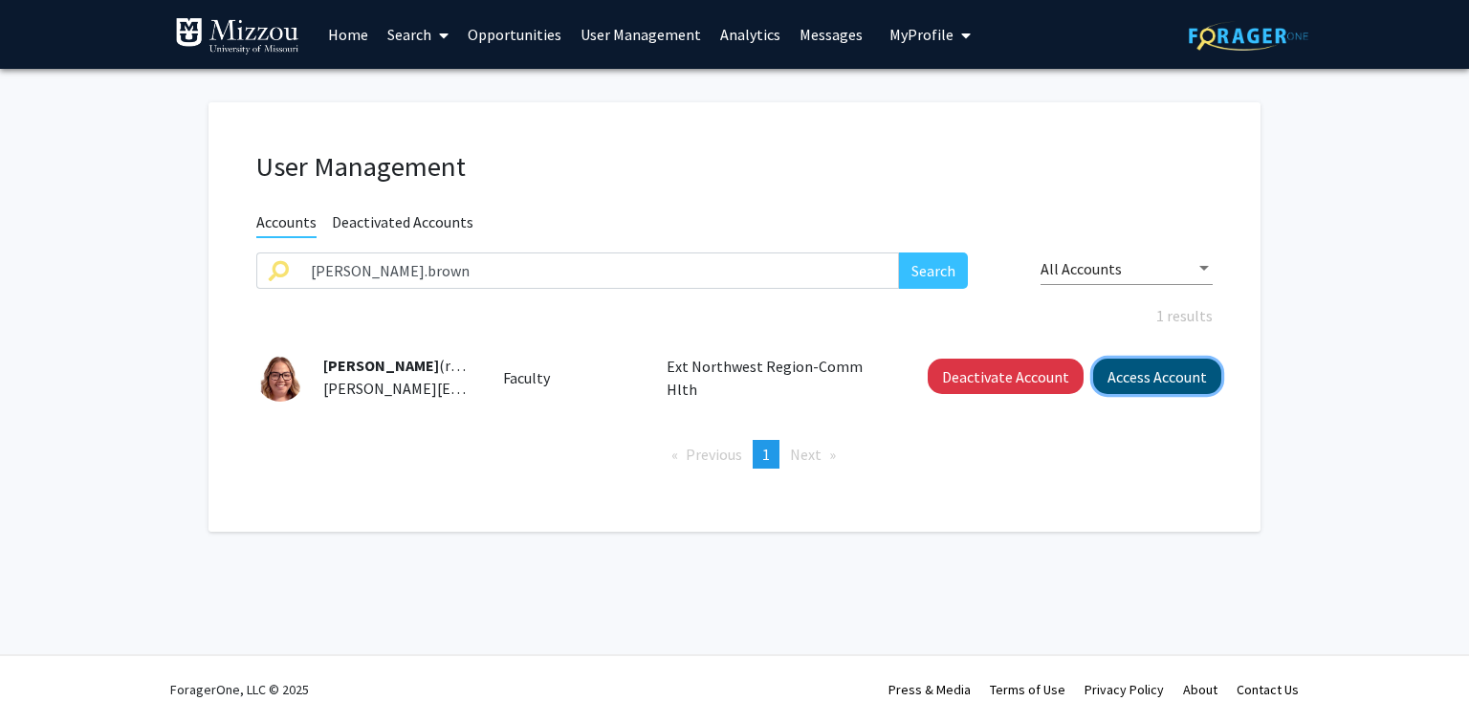
click at [1154, 379] on button "Access Account" at bounding box center [1157, 376] width 128 height 35
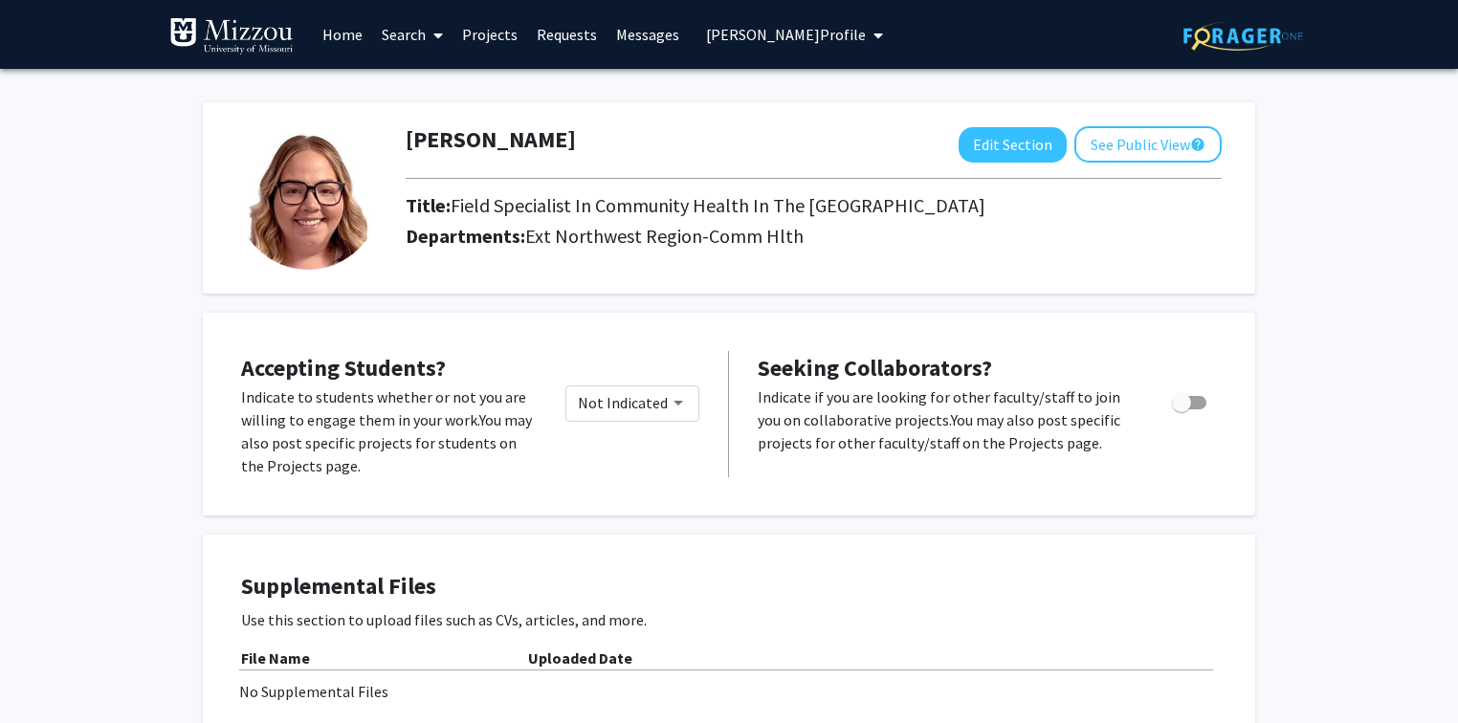
click at [736, 38] on span "Rachel Brown's Profile" at bounding box center [786, 34] width 160 height 19
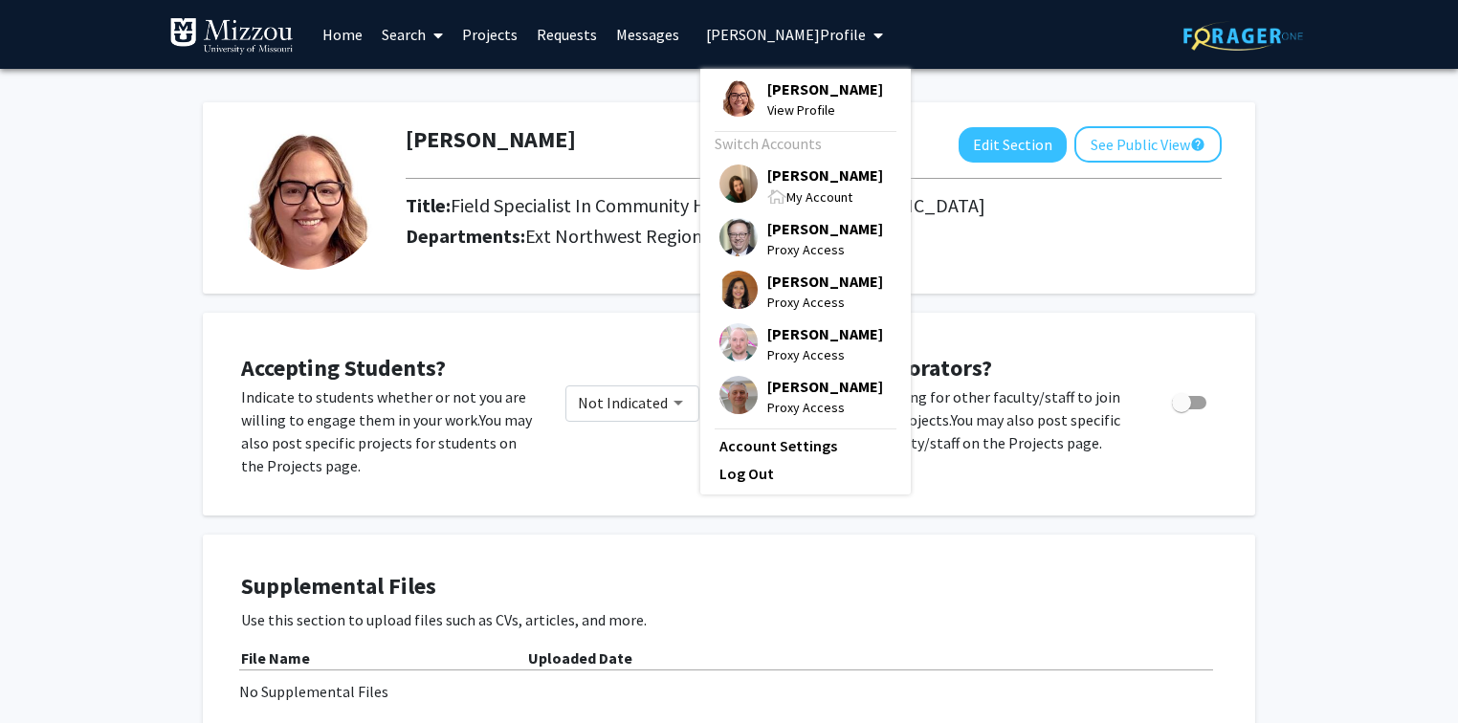
click at [778, 177] on span "[PERSON_NAME]" at bounding box center [825, 175] width 116 height 21
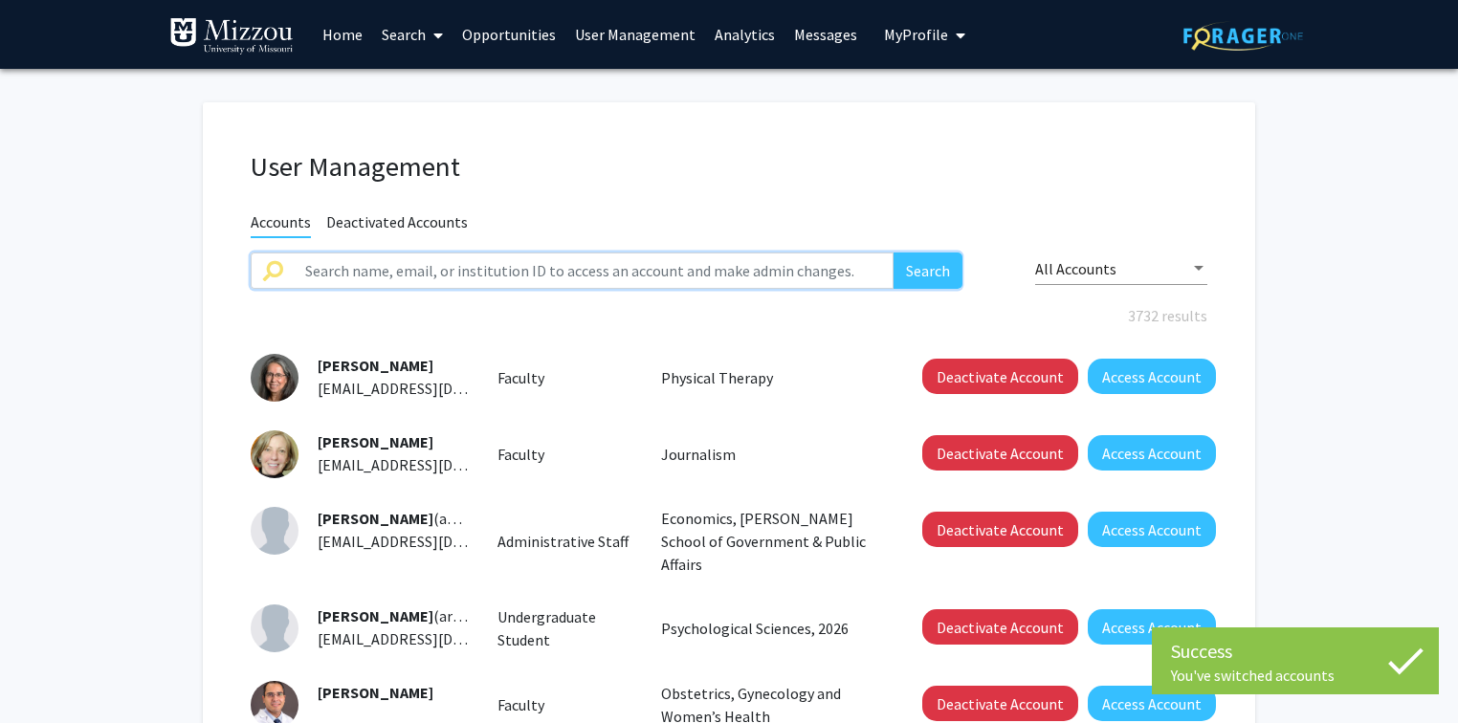
click at [660, 275] on input "text" at bounding box center [594, 271] width 600 height 36
click at [893, 253] on button "Search" at bounding box center [927, 271] width 69 height 36
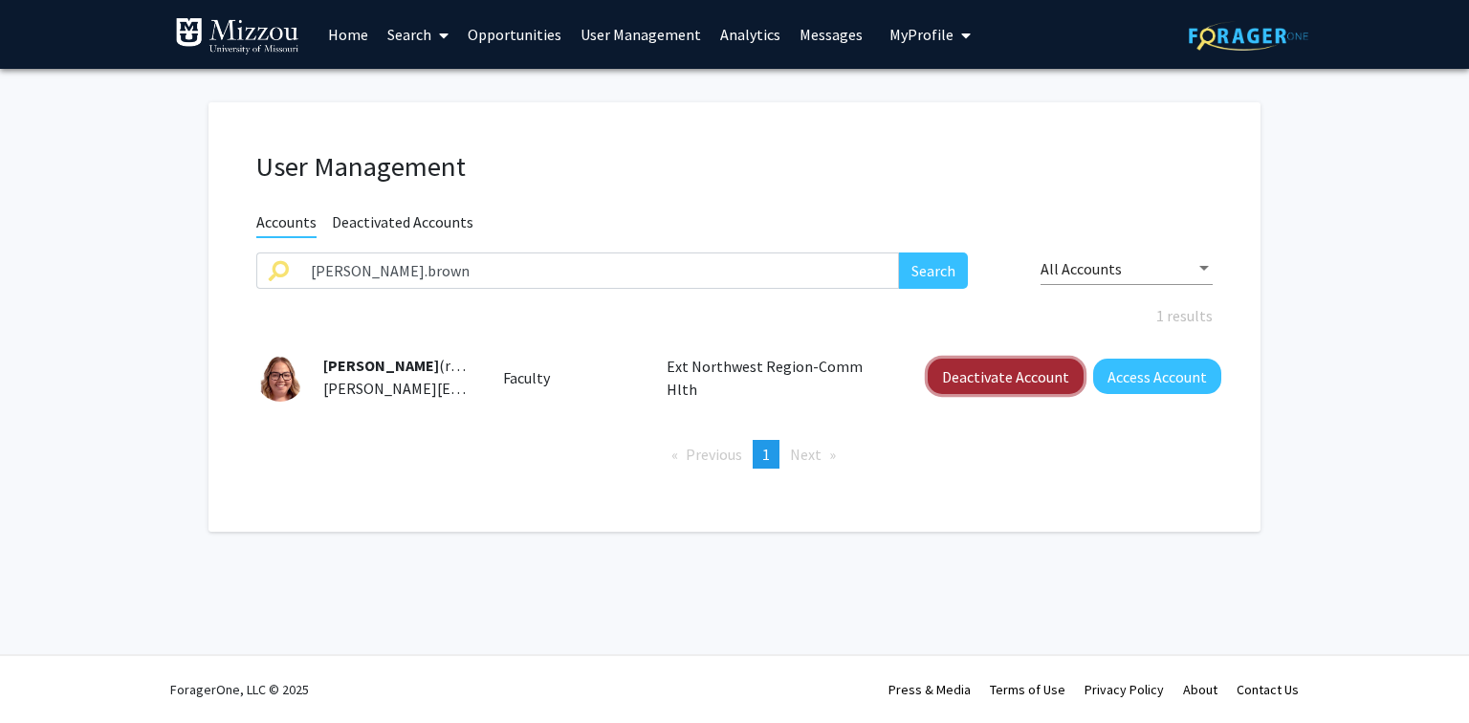
click at [1027, 379] on button "Deactivate Account" at bounding box center [1006, 376] width 156 height 35
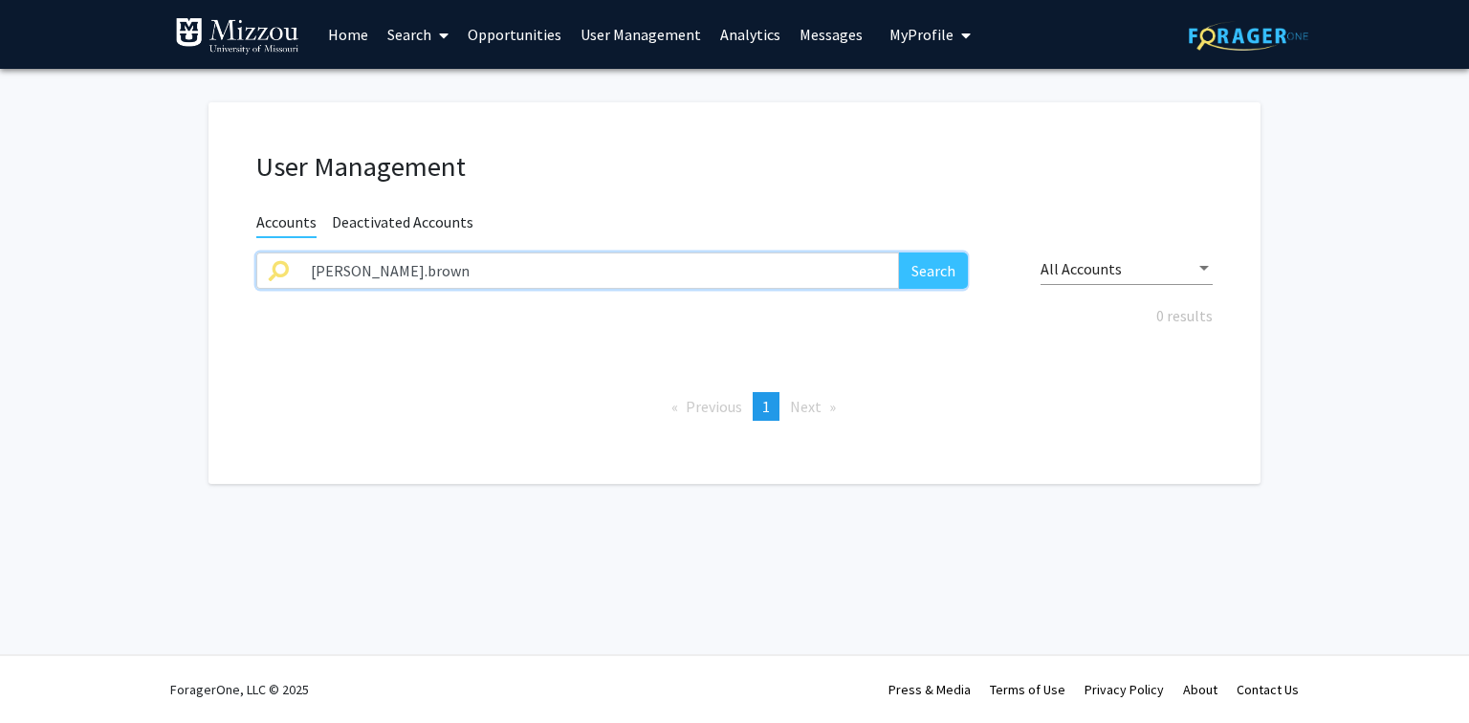
click at [411, 272] on input "rachel.brown" at bounding box center [599, 271] width 600 height 36
click at [899, 253] on button "Search" at bounding box center [933, 271] width 69 height 36
click at [409, 269] on input "baderv" at bounding box center [599, 271] width 600 height 36
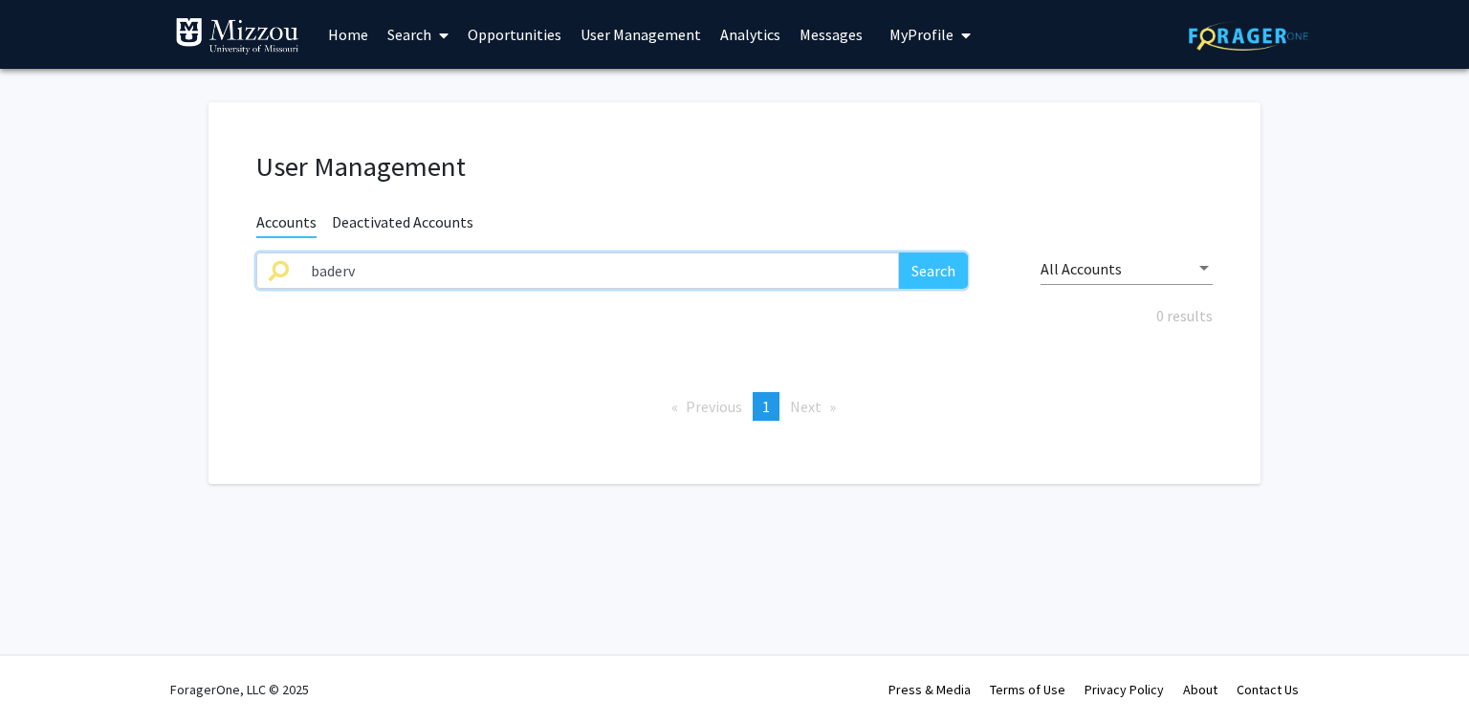
click at [899, 253] on button "Search" at bounding box center [933, 271] width 69 height 36
click at [413, 266] on input "baderv" at bounding box center [599, 271] width 600 height 36
type input "baderv"
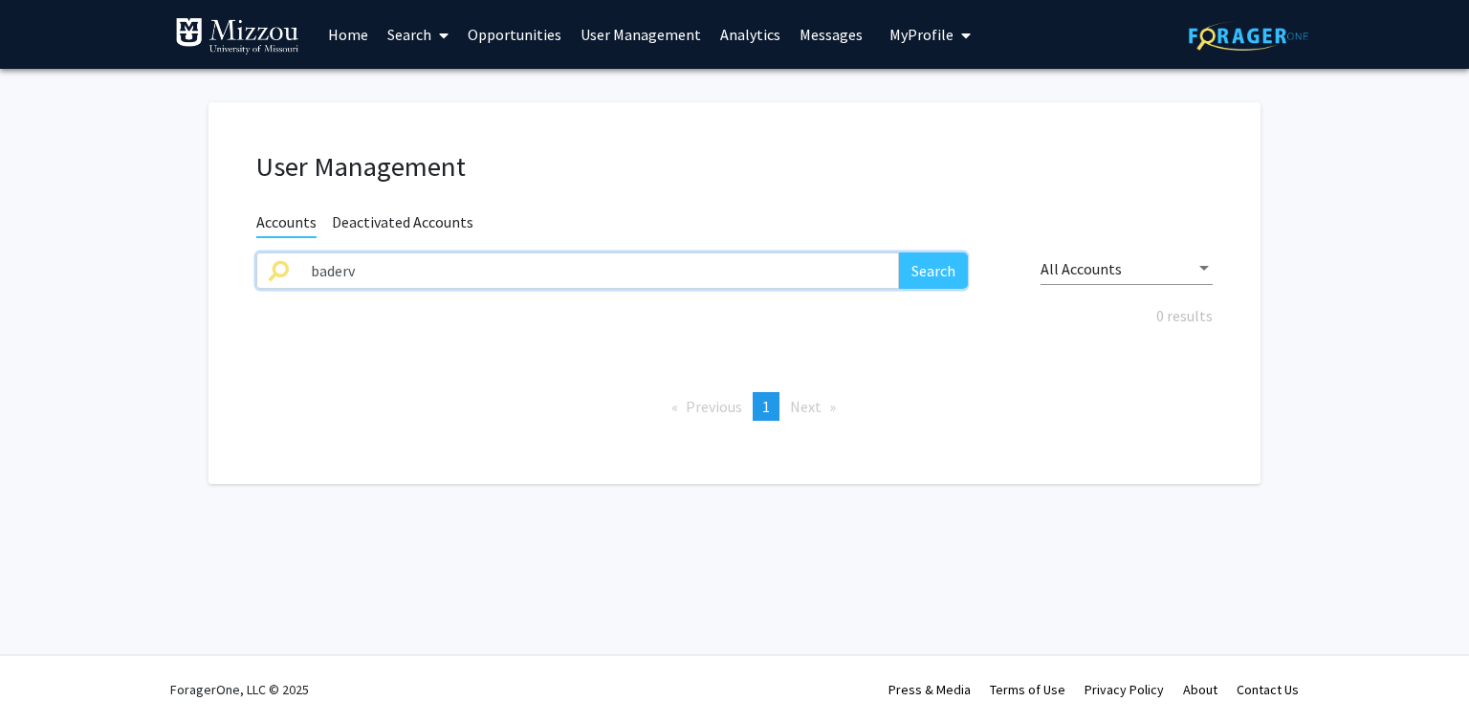
click at [899, 253] on button "Search" at bounding box center [933, 271] width 69 height 36
click at [410, 221] on span "Deactivated Accounts" at bounding box center [403, 224] width 142 height 24
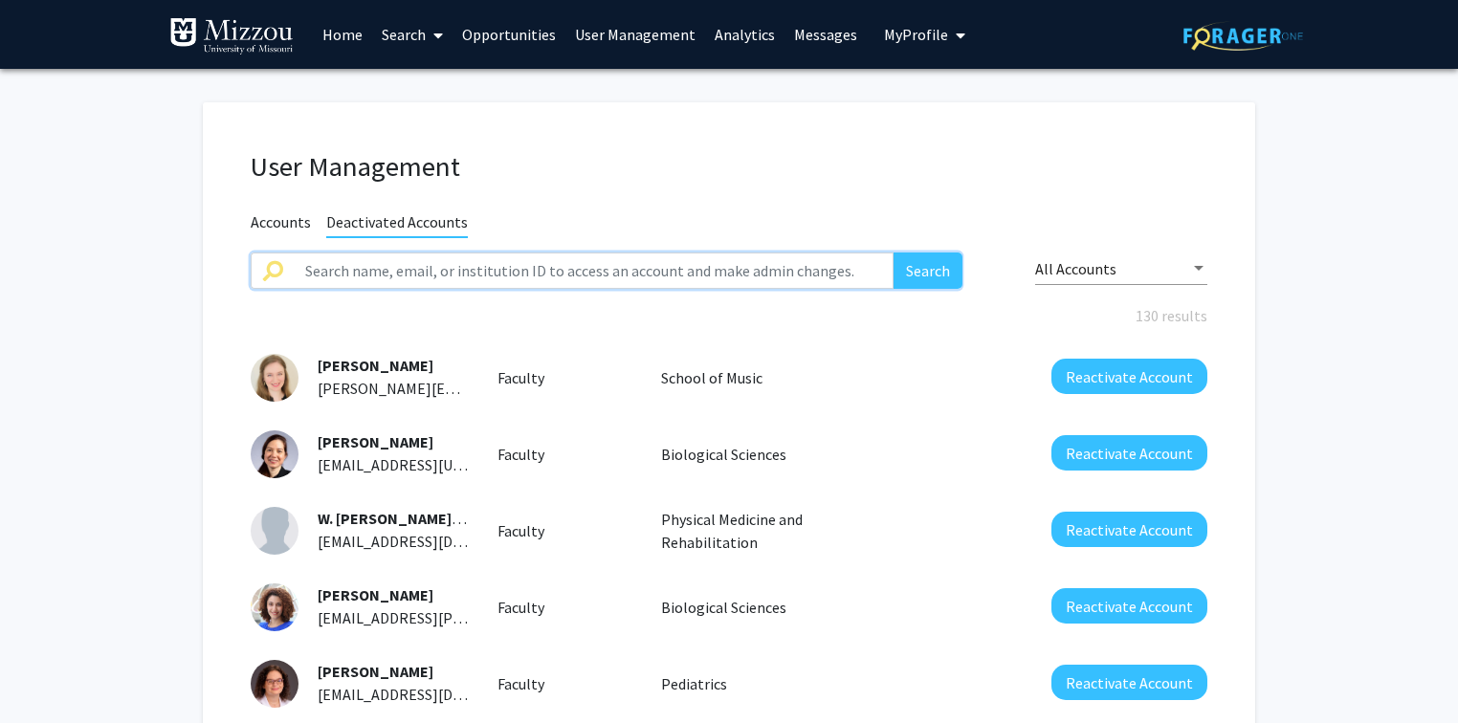
click at [396, 265] on input "text" at bounding box center [594, 271] width 600 height 36
click at [893, 253] on button "Search" at bounding box center [927, 271] width 69 height 36
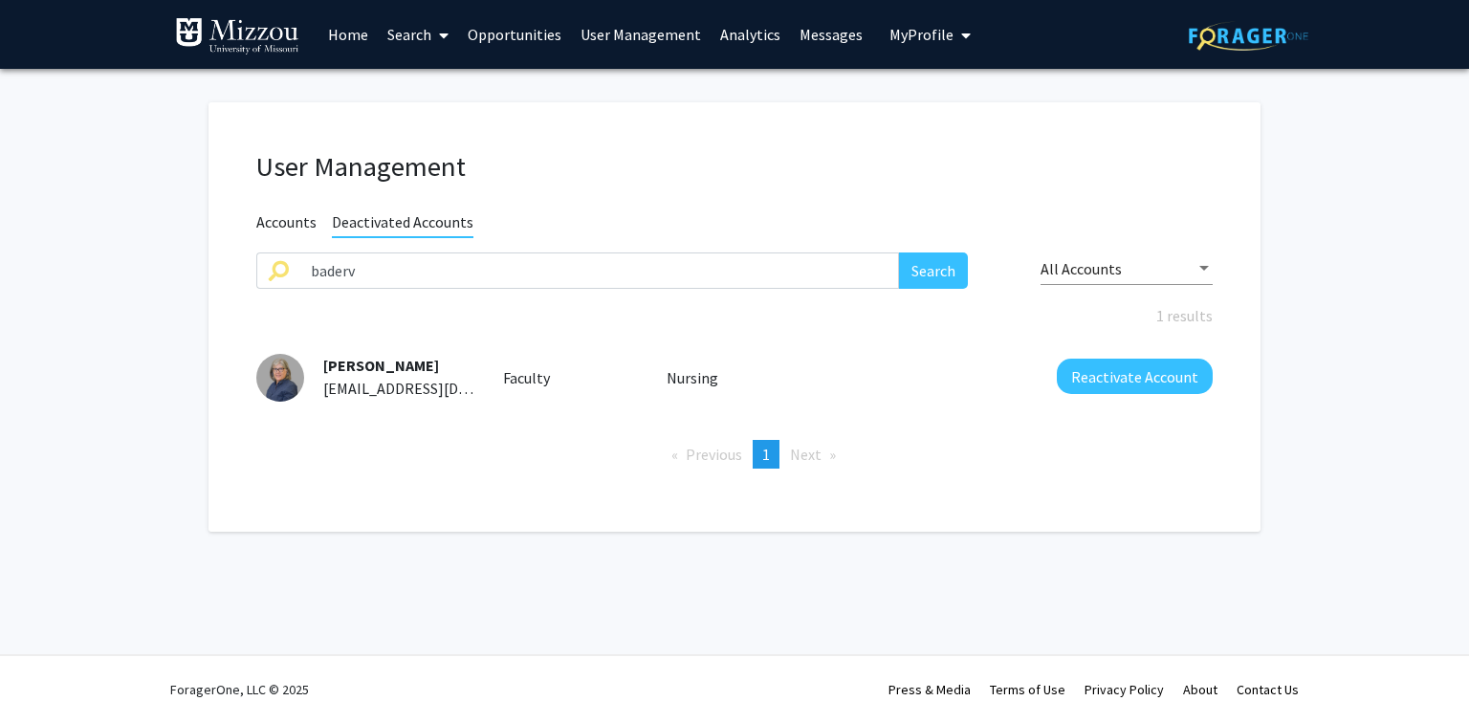
click at [54, 421] on fg-user-management "User Management Accounts Deactivated Accounts baderv Search All Accounts 1 resu…" at bounding box center [734, 322] width 1469 height 506
click at [364, 271] on input "baderv" at bounding box center [599, 271] width 600 height 36
type input "mckarnss"
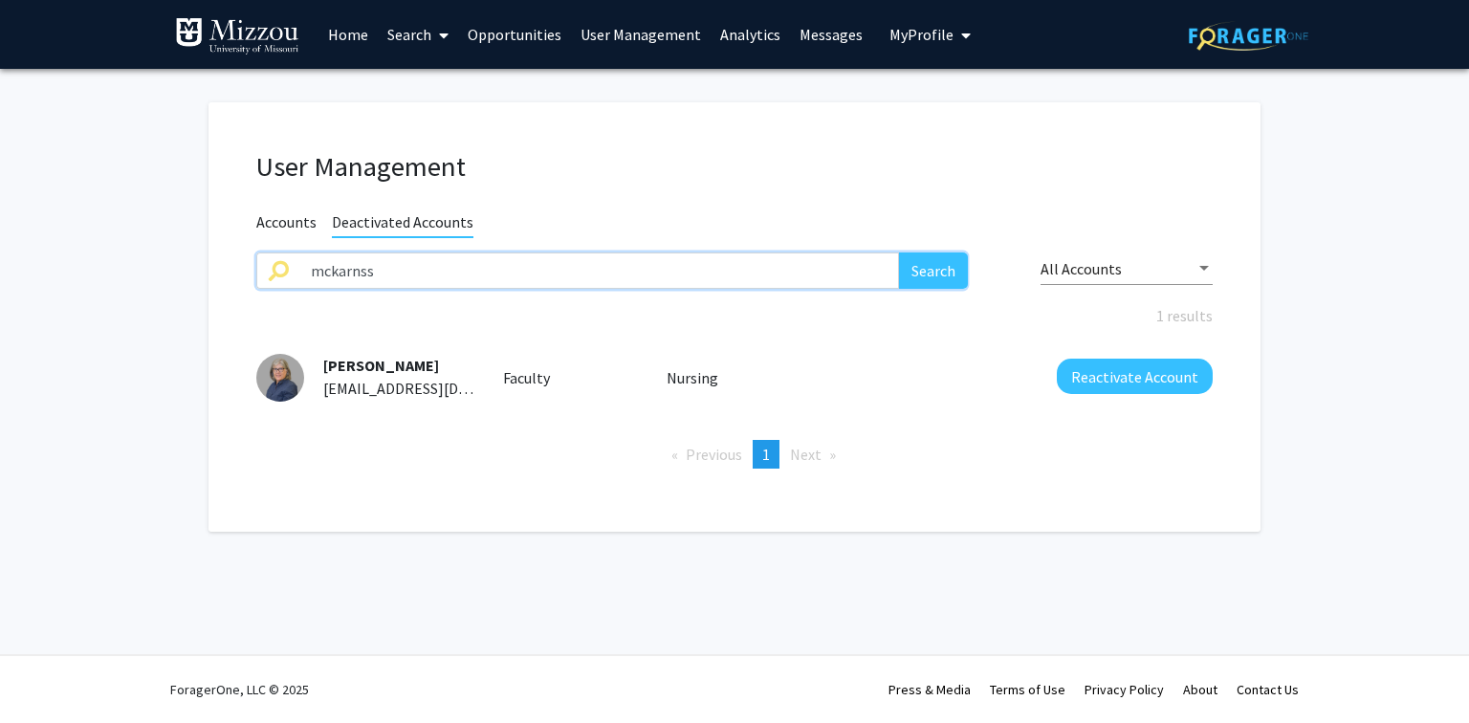
click at [899, 253] on button "Search" at bounding box center [933, 271] width 69 height 36
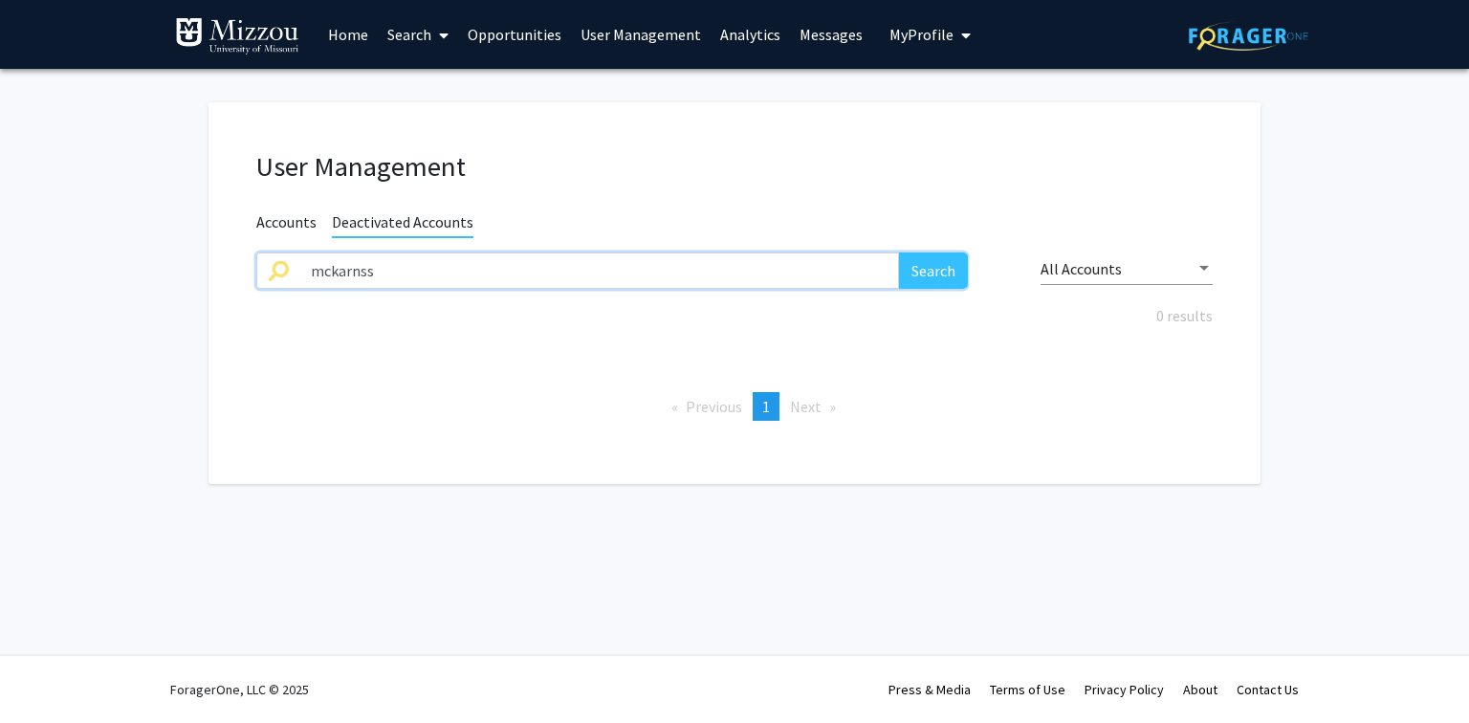
click at [372, 268] on input "mckarnss" at bounding box center [599, 271] width 600 height 36
click at [291, 222] on span "Accounts" at bounding box center [286, 224] width 60 height 24
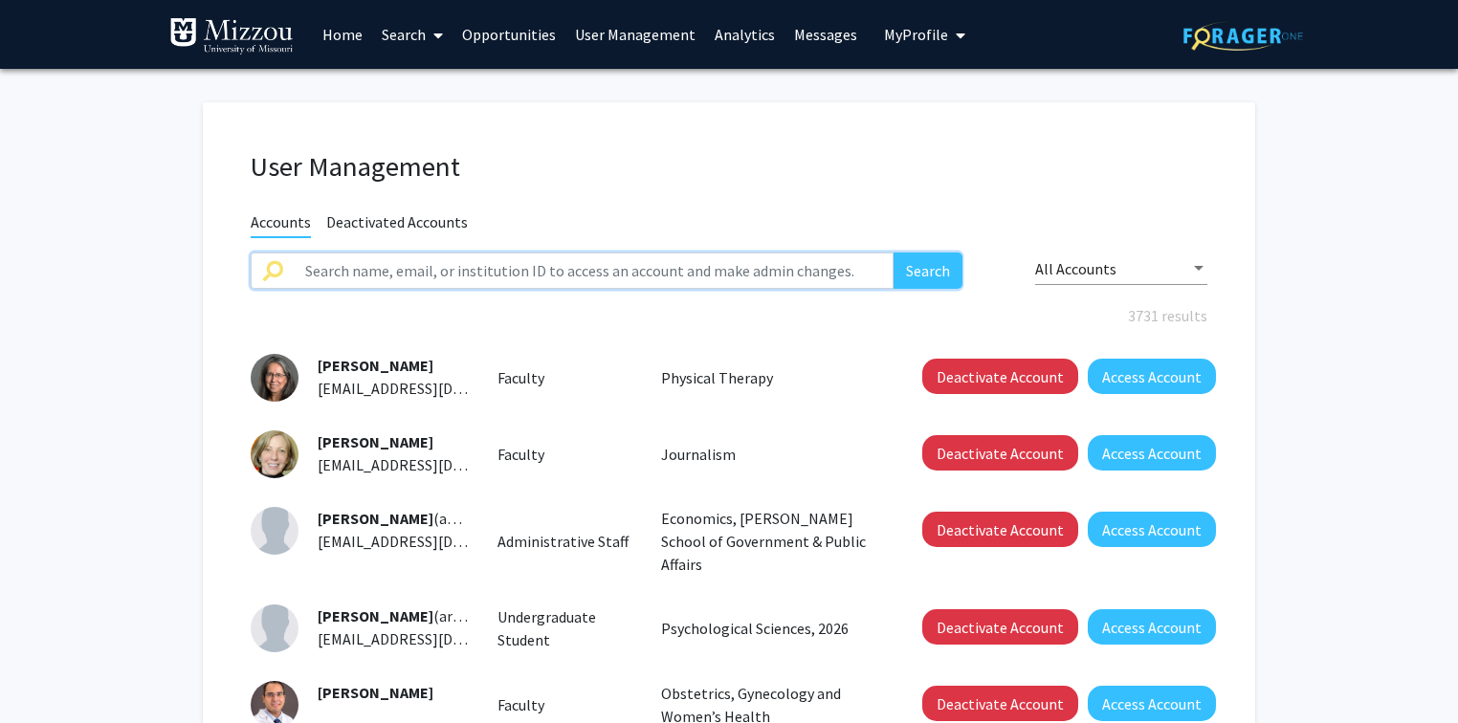
click at [317, 274] on input "text" at bounding box center [594, 271] width 600 height 36
paste input "mckarnss"
type input "mckarnss"
click at [893, 253] on button "Search" at bounding box center [927, 271] width 69 height 36
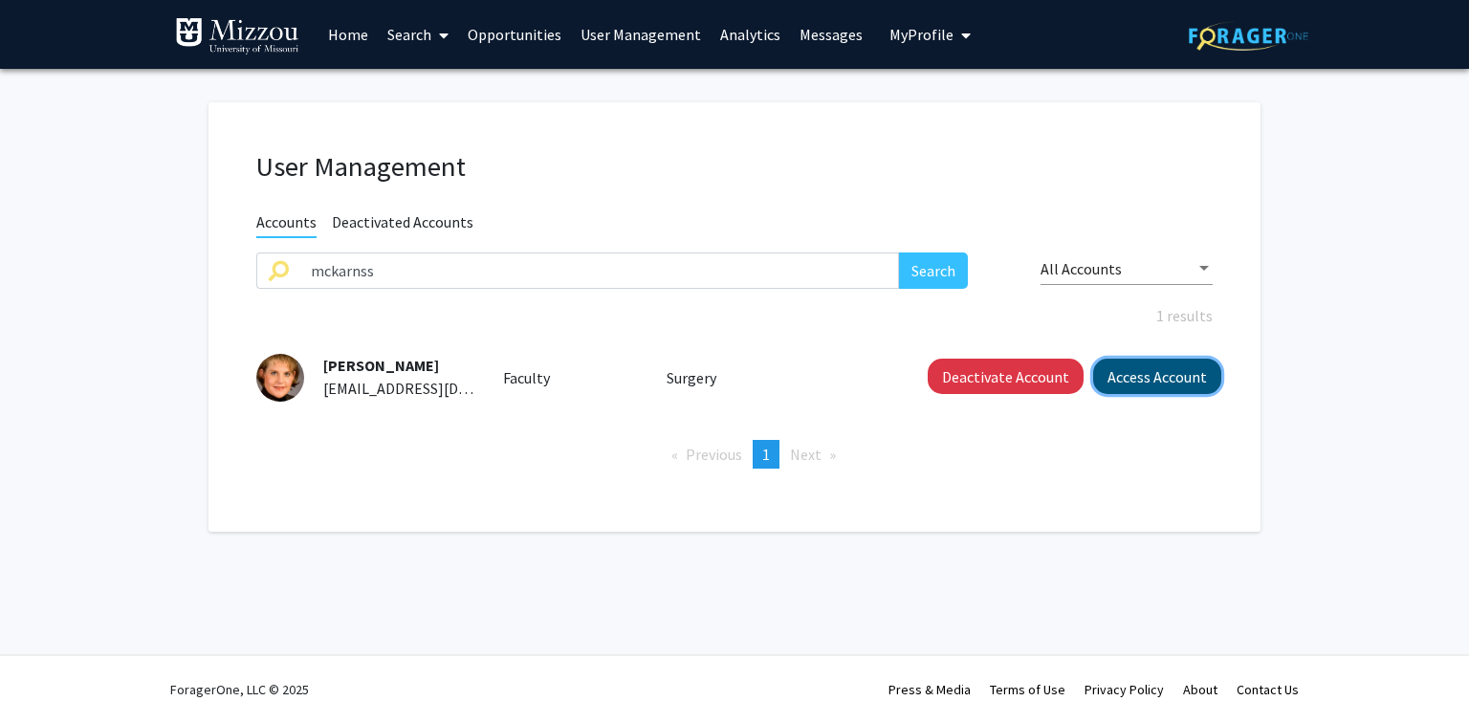
click at [1158, 385] on button "Access Account" at bounding box center [1157, 376] width 128 height 35
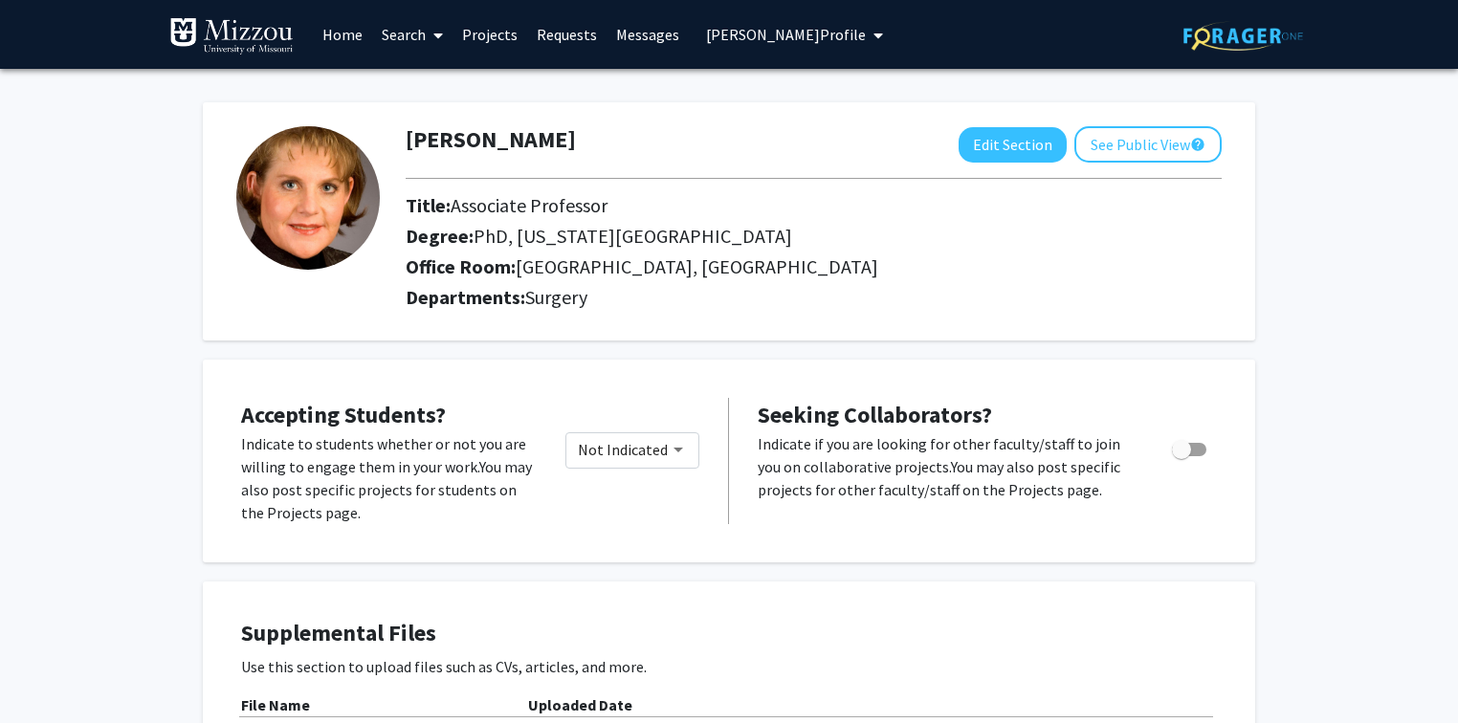
drag, startPoint x: 573, startPoint y: 141, endPoint x: 554, endPoint y: 145, distance: 19.7
click at [554, 145] on div "Susan McKarns Edit Section See Public View help" at bounding box center [813, 144] width 845 height 36
copy h1 "Susan McKarns"
click at [727, 37] on span "Susan McKarns's Profile" at bounding box center [786, 34] width 160 height 19
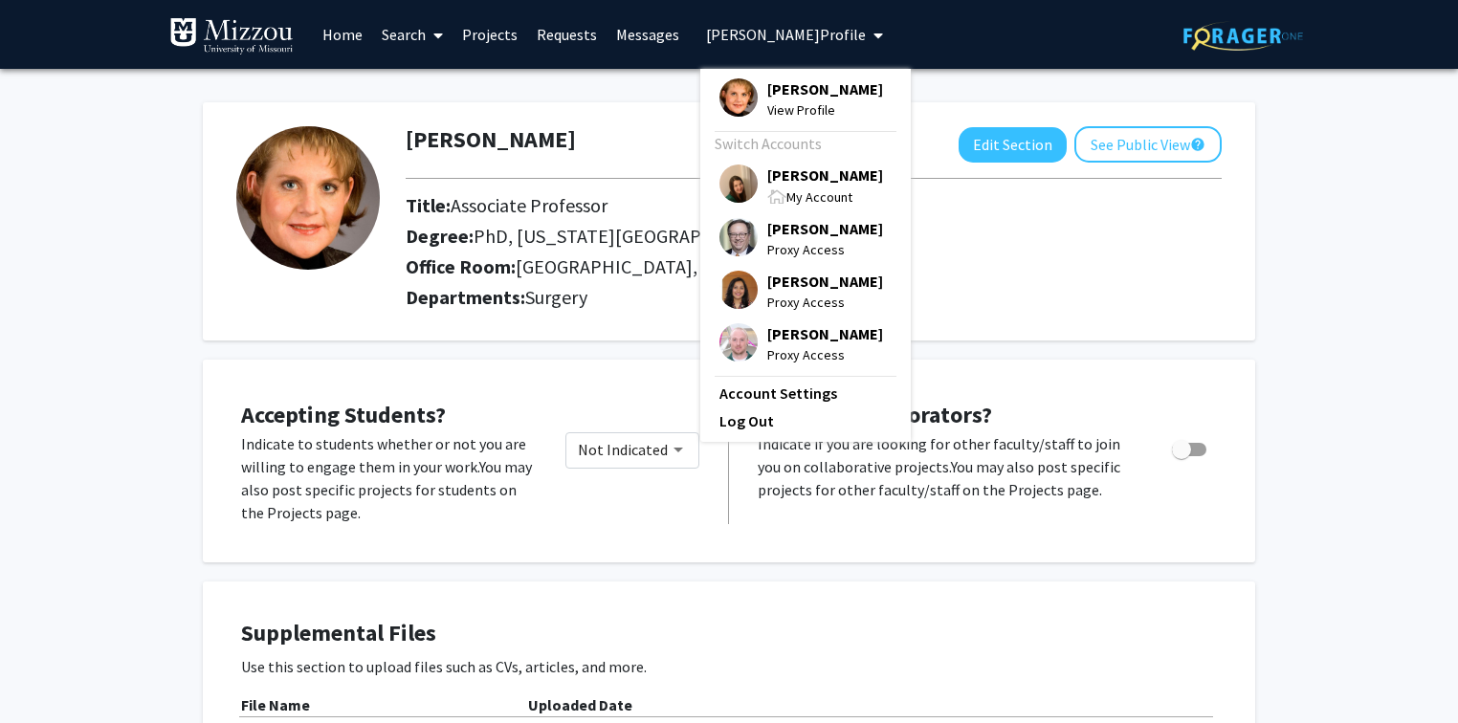
click at [781, 177] on span "[PERSON_NAME]" at bounding box center [825, 175] width 116 height 21
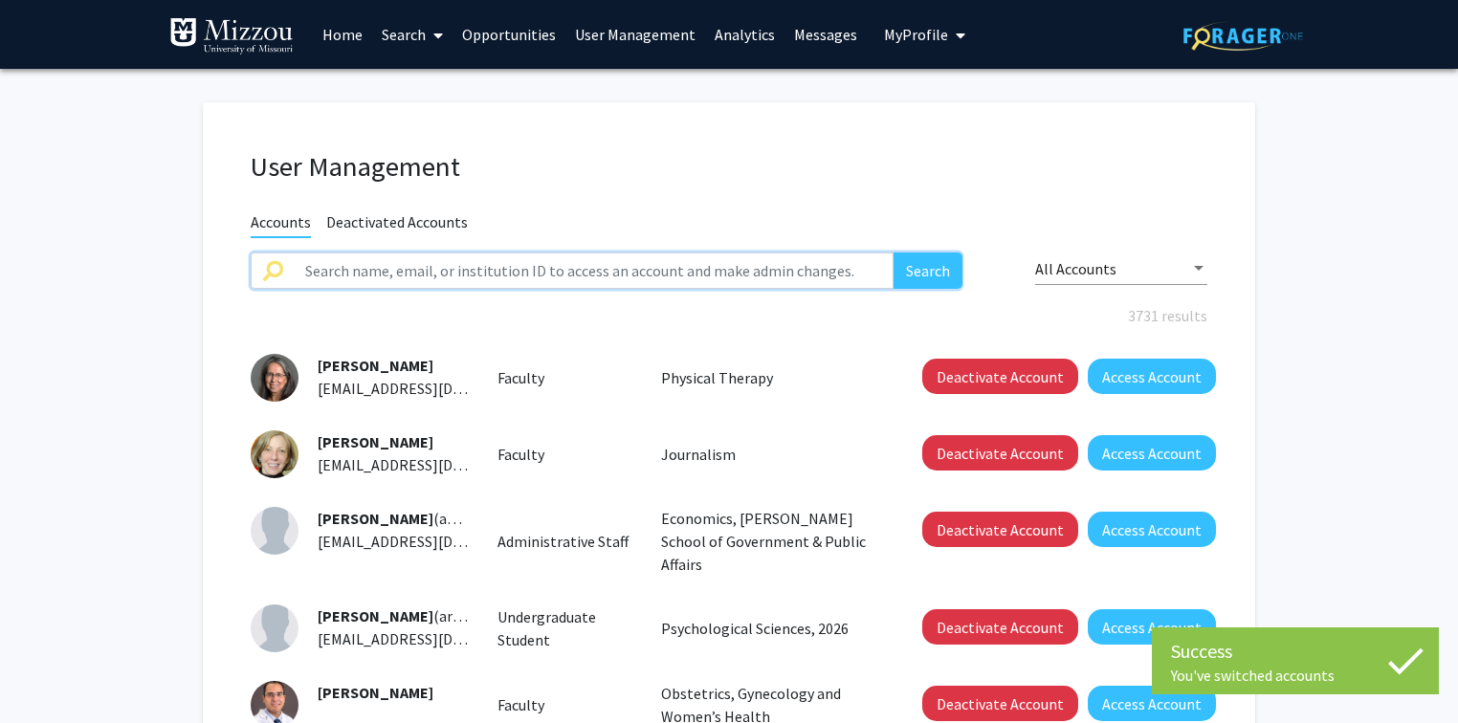
click at [710, 271] on input "text" at bounding box center [594, 271] width 600 height 36
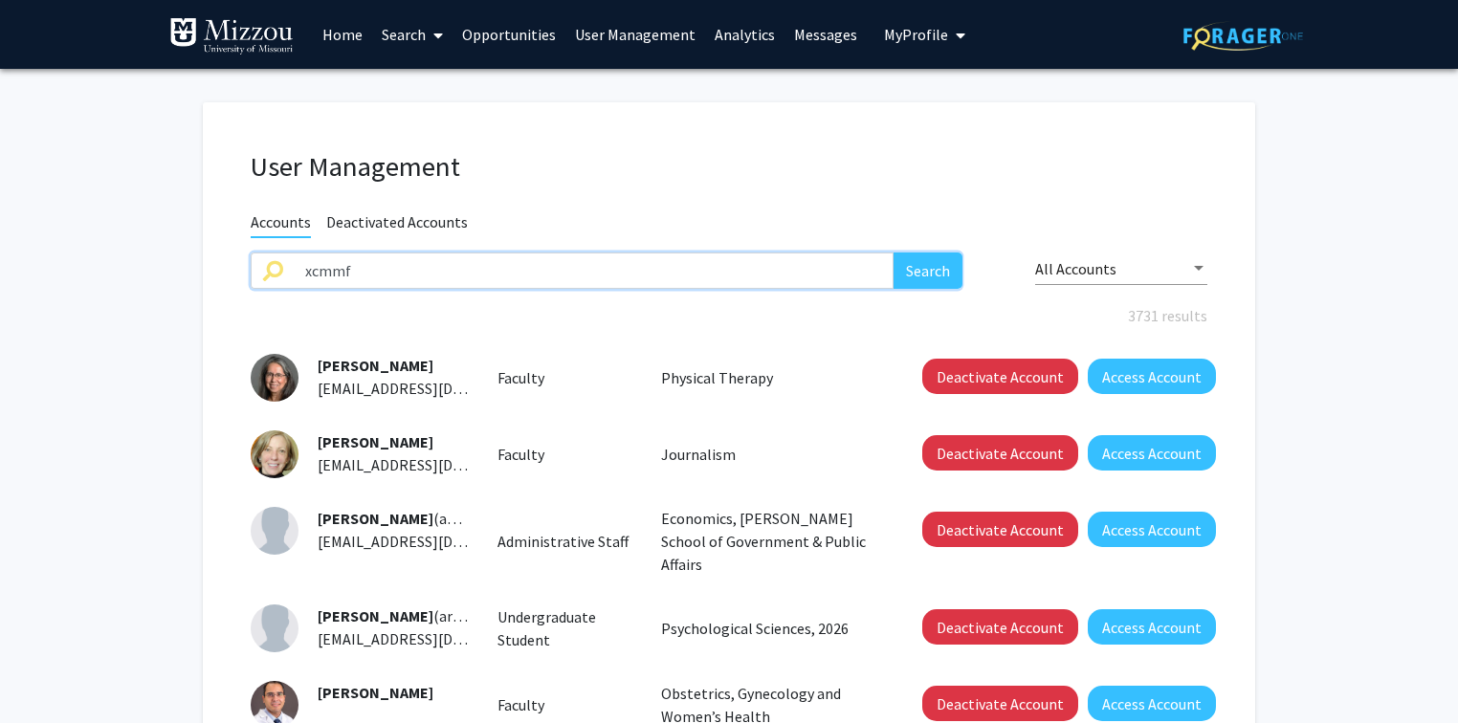
type input "xcmmf"
click at [893, 253] on button "Search" at bounding box center [927, 271] width 69 height 36
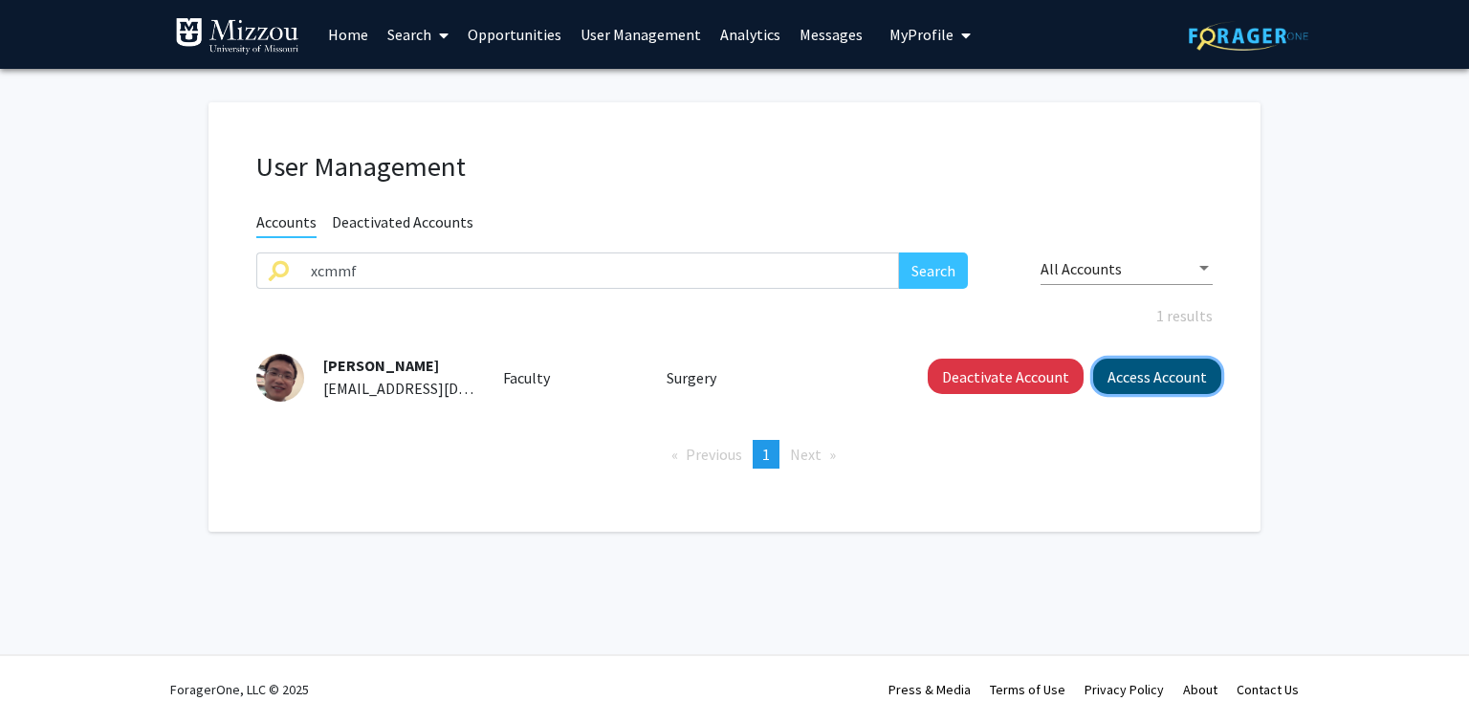
click at [1137, 377] on button "Access Account" at bounding box center [1157, 376] width 128 height 35
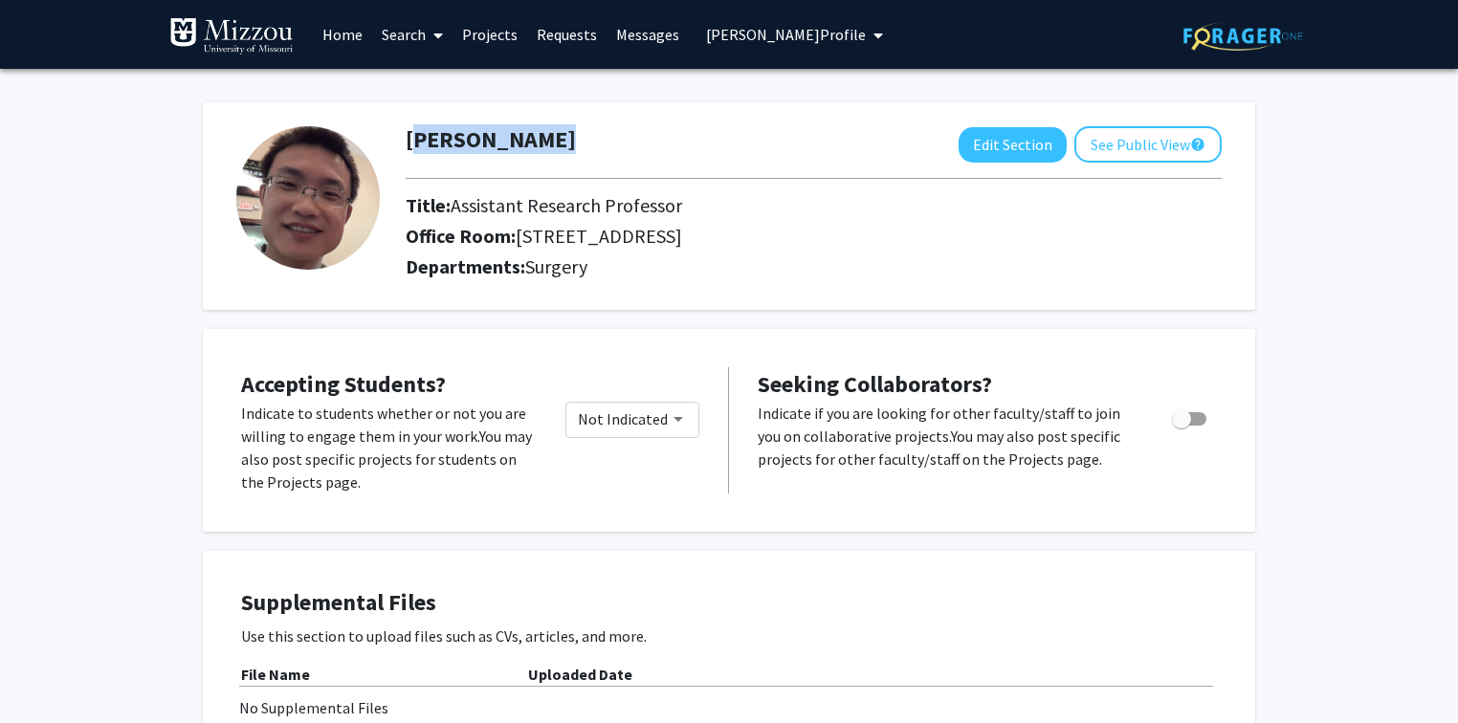
click at [528, 142] on div "Xiaobing Cui Edit Section See Public View help" at bounding box center [813, 144] width 845 height 36
copy h1 "Xiaobing Cui"
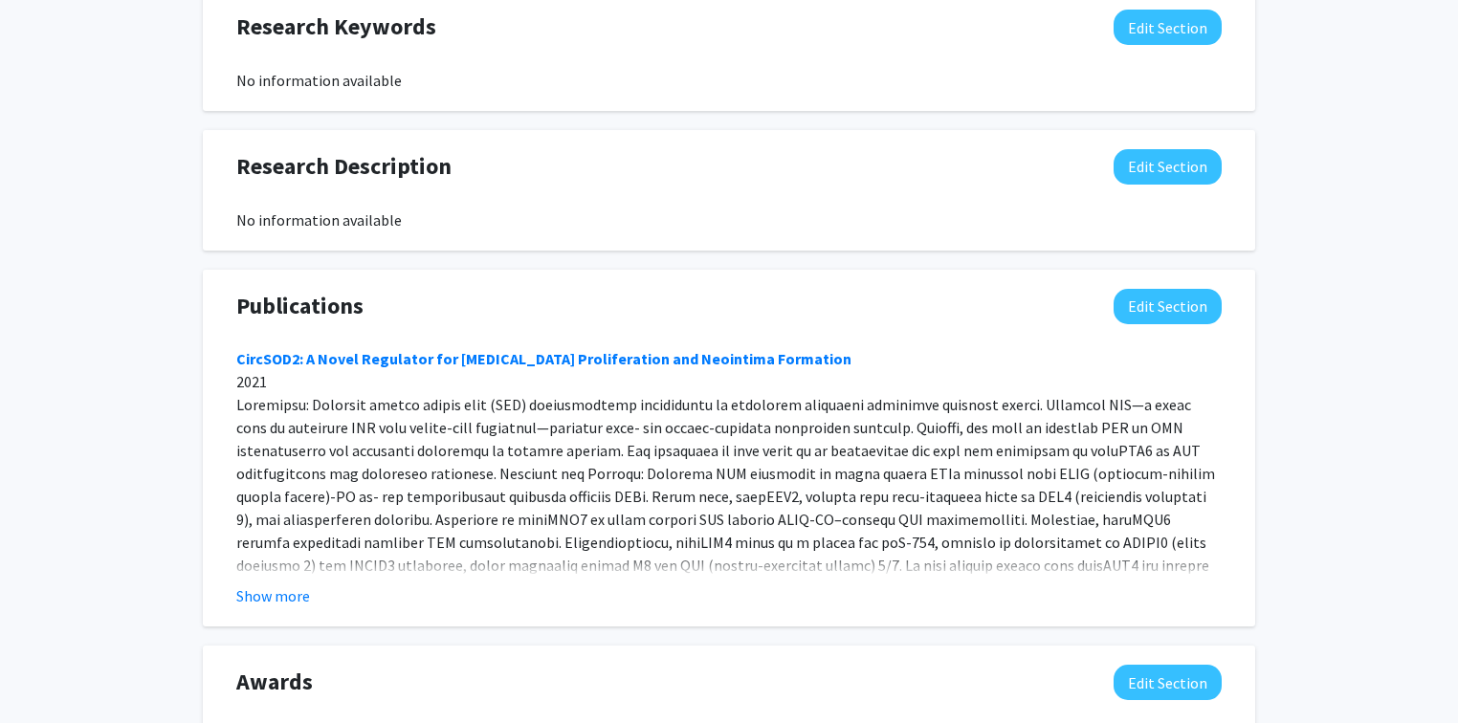
scroll to position [1071, 0]
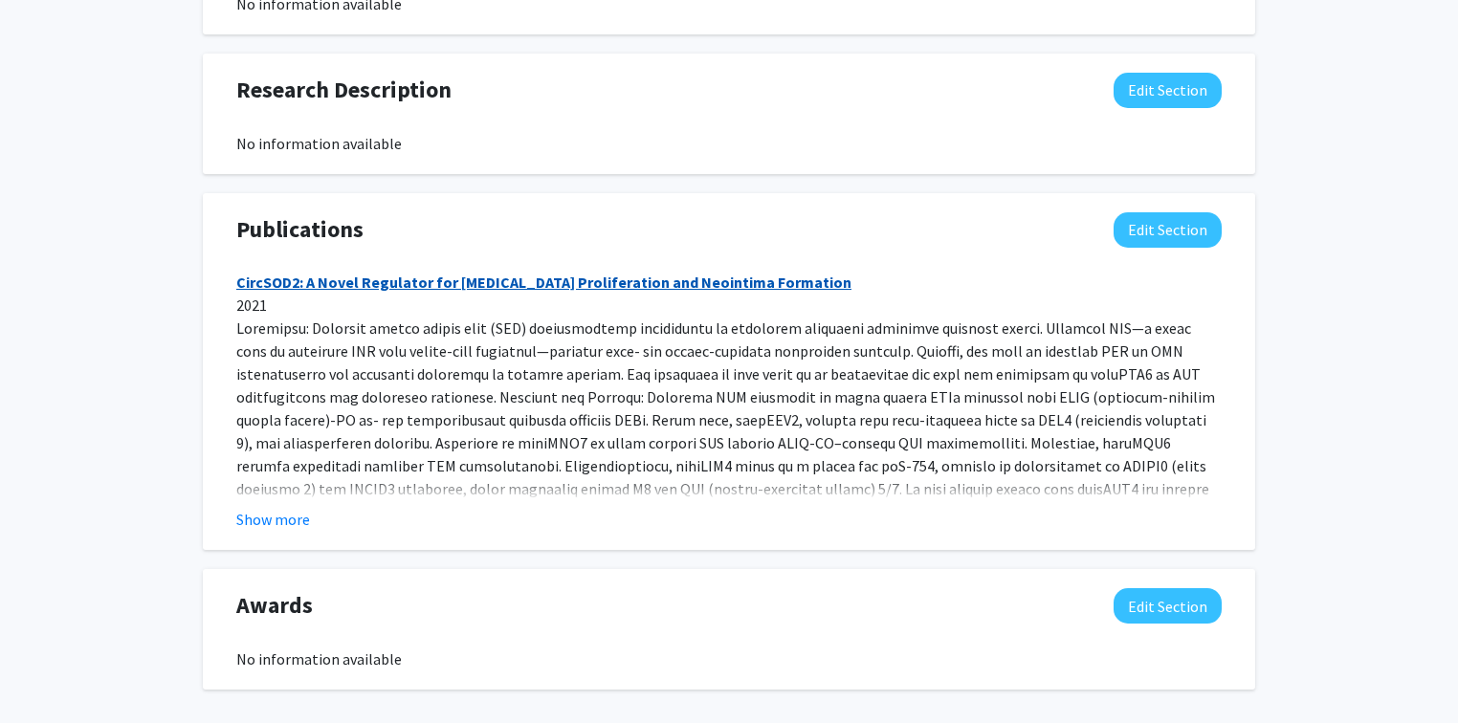
click at [332, 284] on link "CircSOD2: A Novel Regulator for Smooth Muscle Proliferation and Neointima Forma…" at bounding box center [543, 282] width 615 height 19
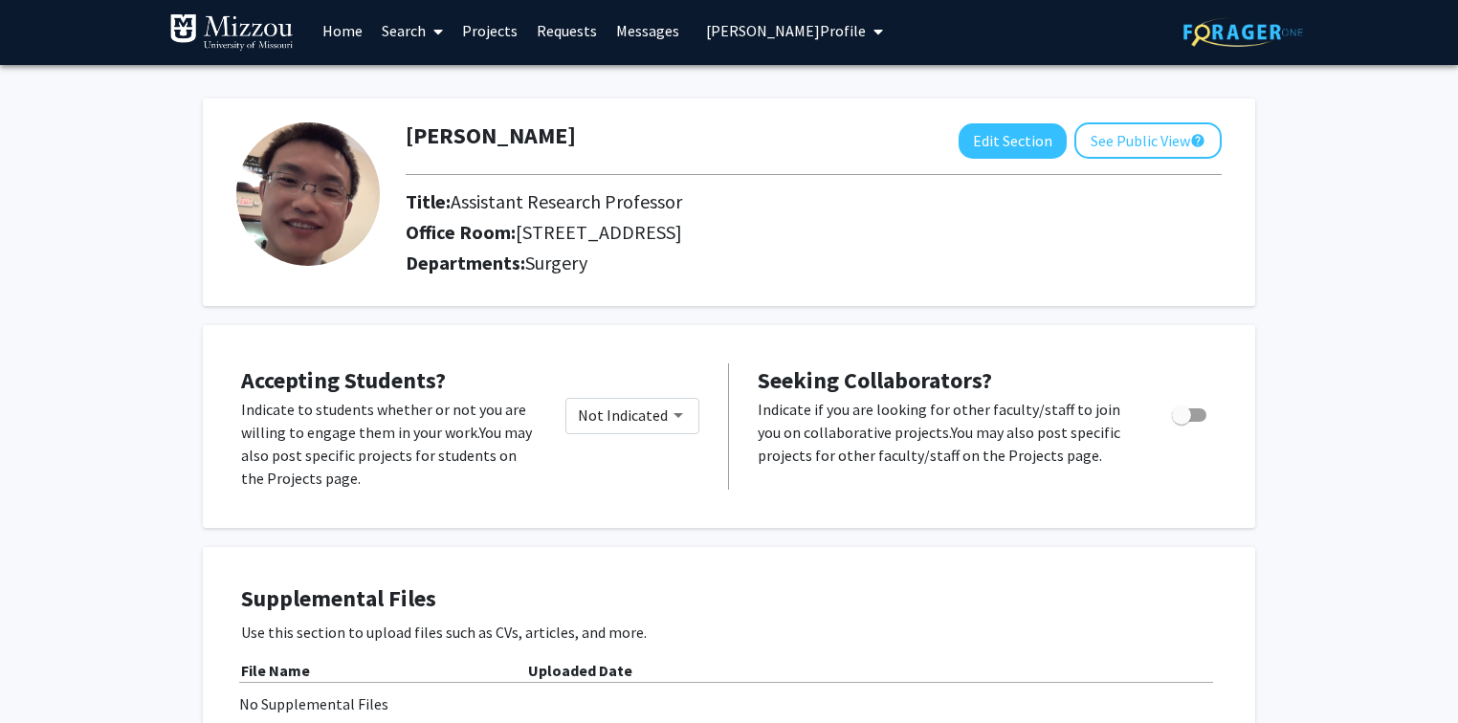
scroll to position [0, 0]
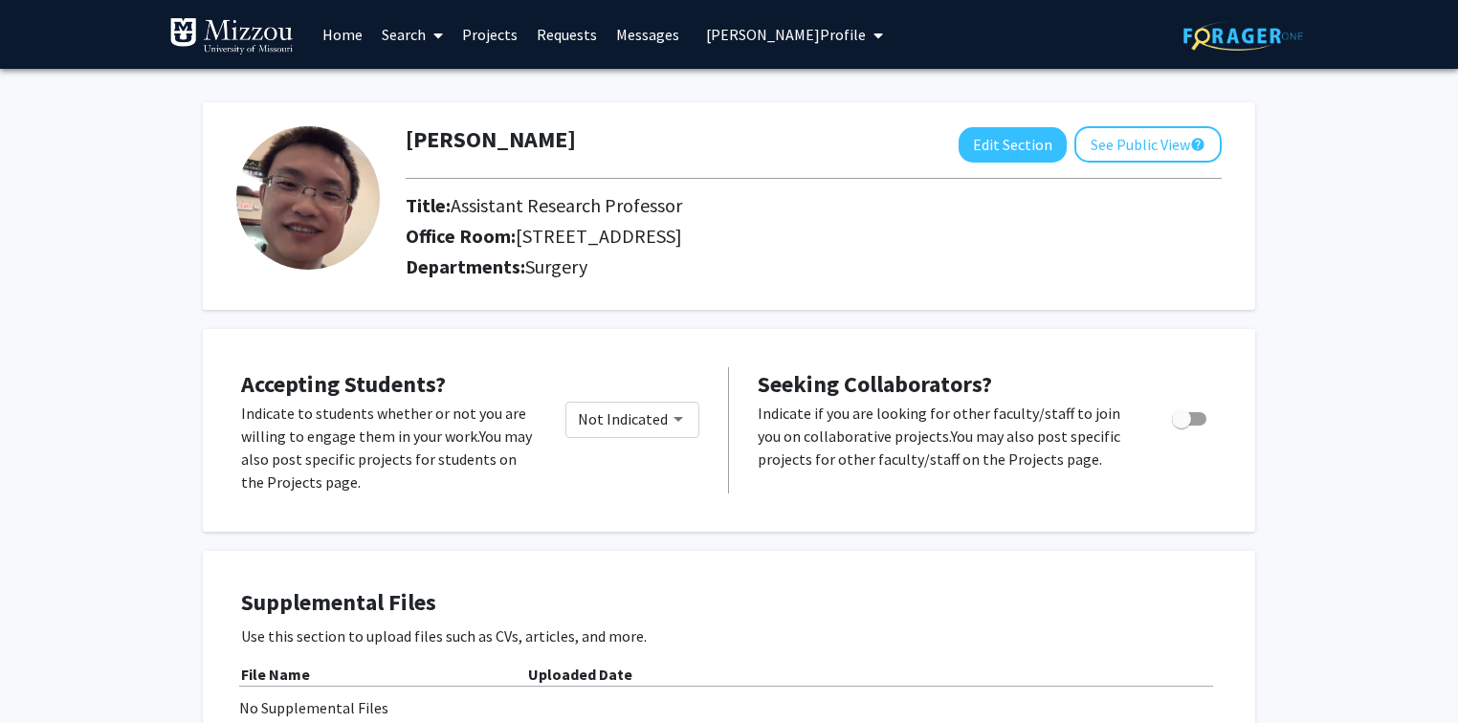
click at [809, 38] on span "Xiaobing Cui's Profile" at bounding box center [786, 34] width 160 height 19
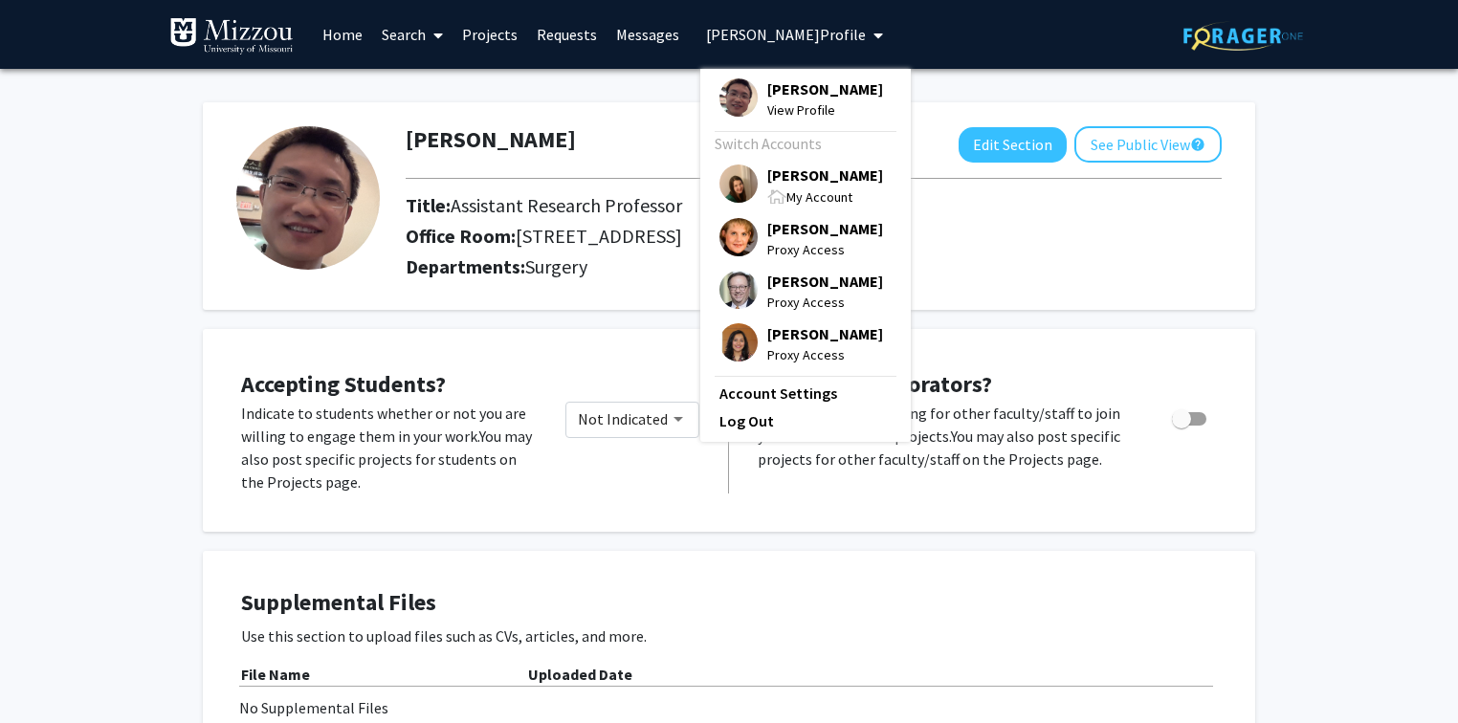
click at [722, 31] on span "Xiaobing Cui's Profile" at bounding box center [786, 34] width 160 height 19
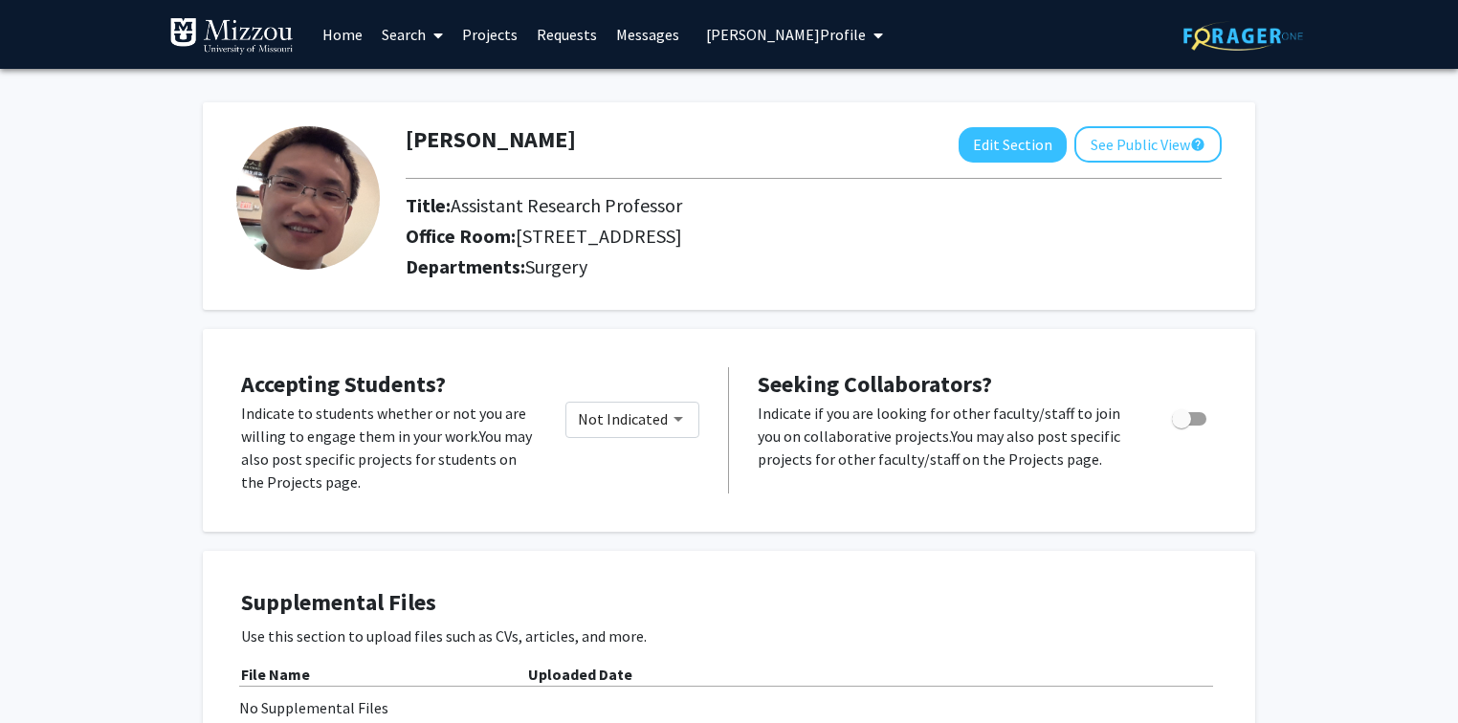
click at [722, 31] on span "Xiaobing Cui's Profile" at bounding box center [786, 34] width 160 height 19
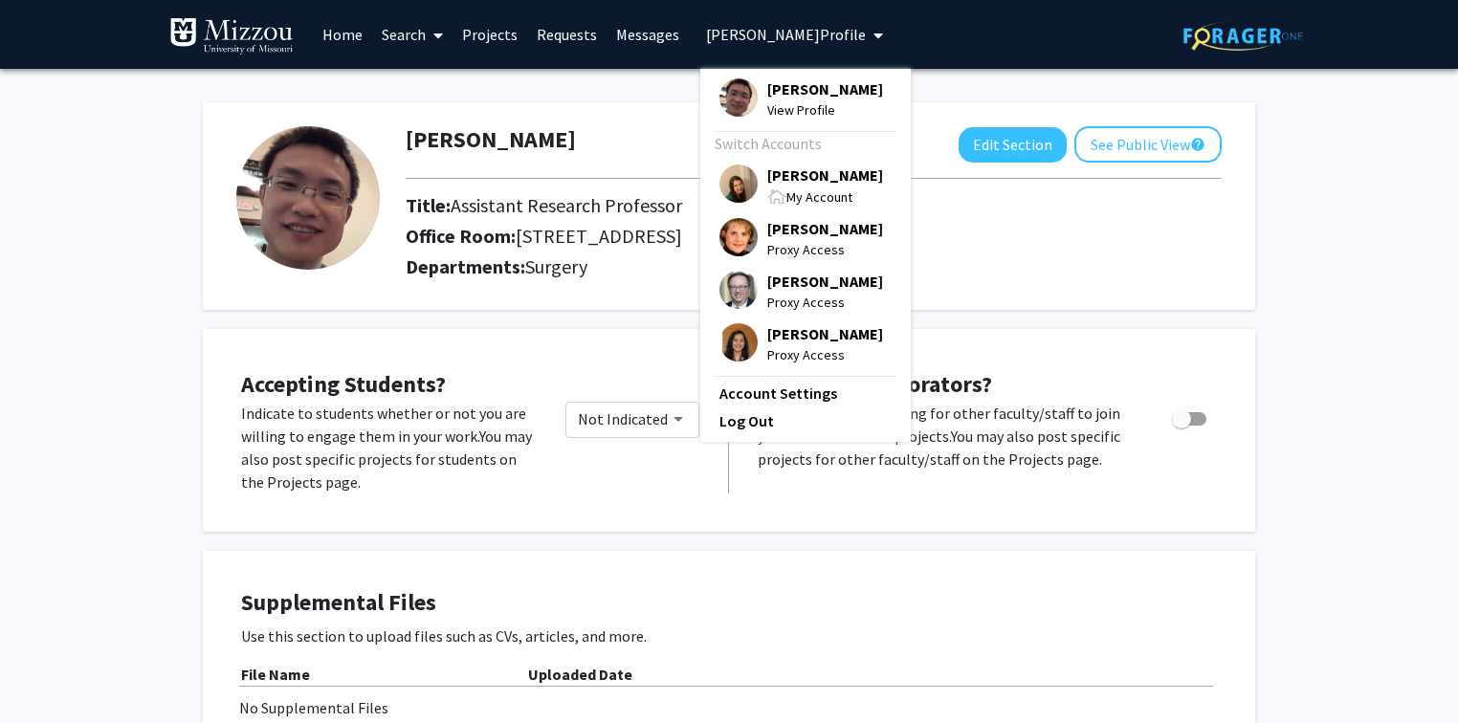
click at [777, 179] on span "[PERSON_NAME]" at bounding box center [825, 175] width 116 height 21
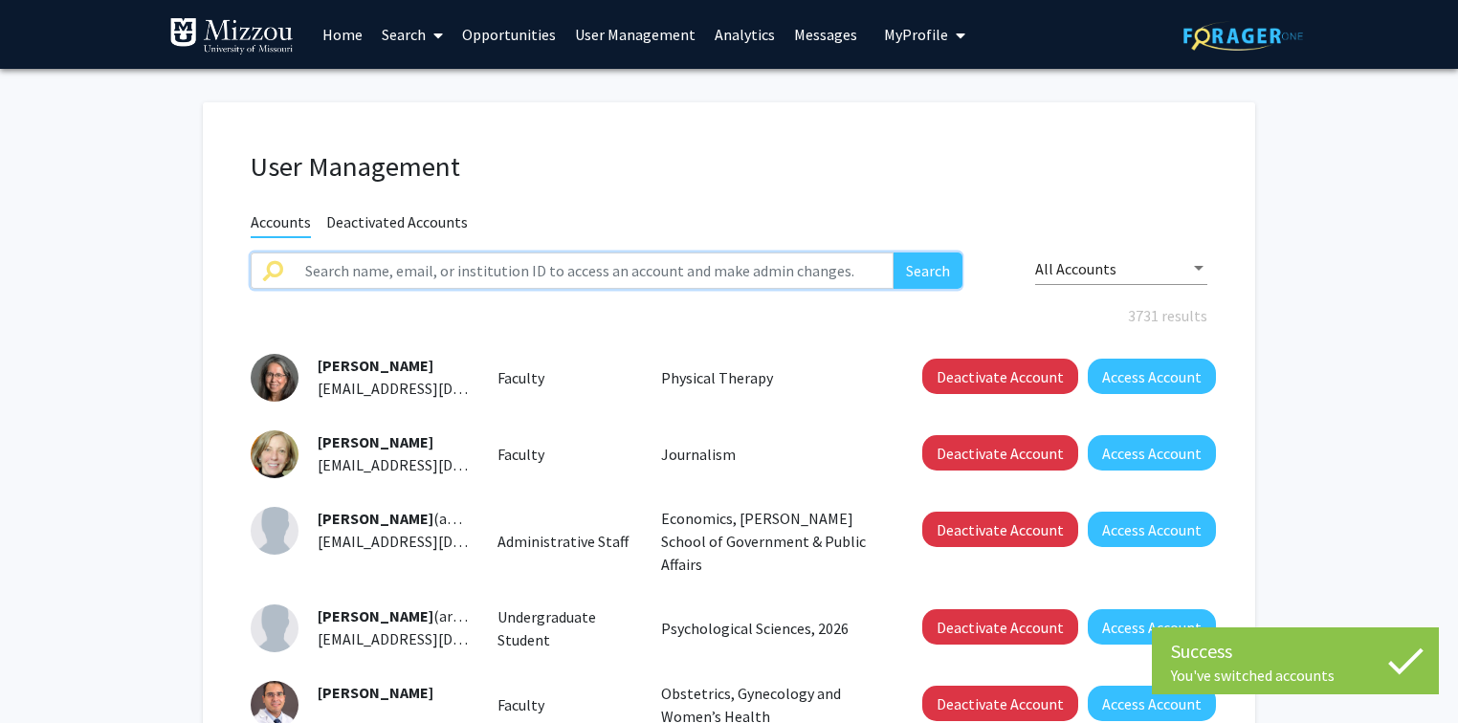
click at [612, 280] on input "text" at bounding box center [594, 271] width 600 height 36
paste input "Xiaobing Cui"
type input "Xiaobing Cui"
click at [893, 253] on button "Search" at bounding box center [927, 271] width 69 height 36
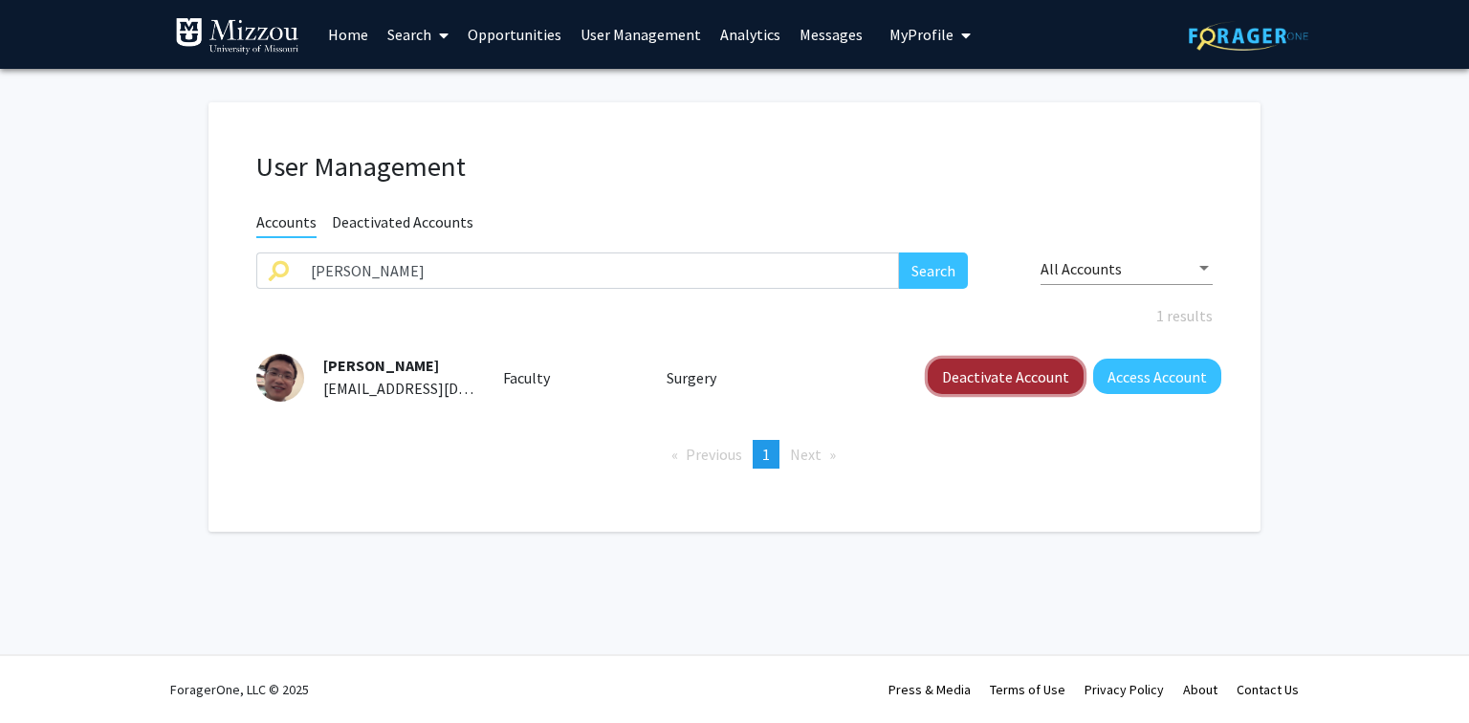
click at [1002, 375] on button "Deactivate Account" at bounding box center [1006, 376] width 156 height 35
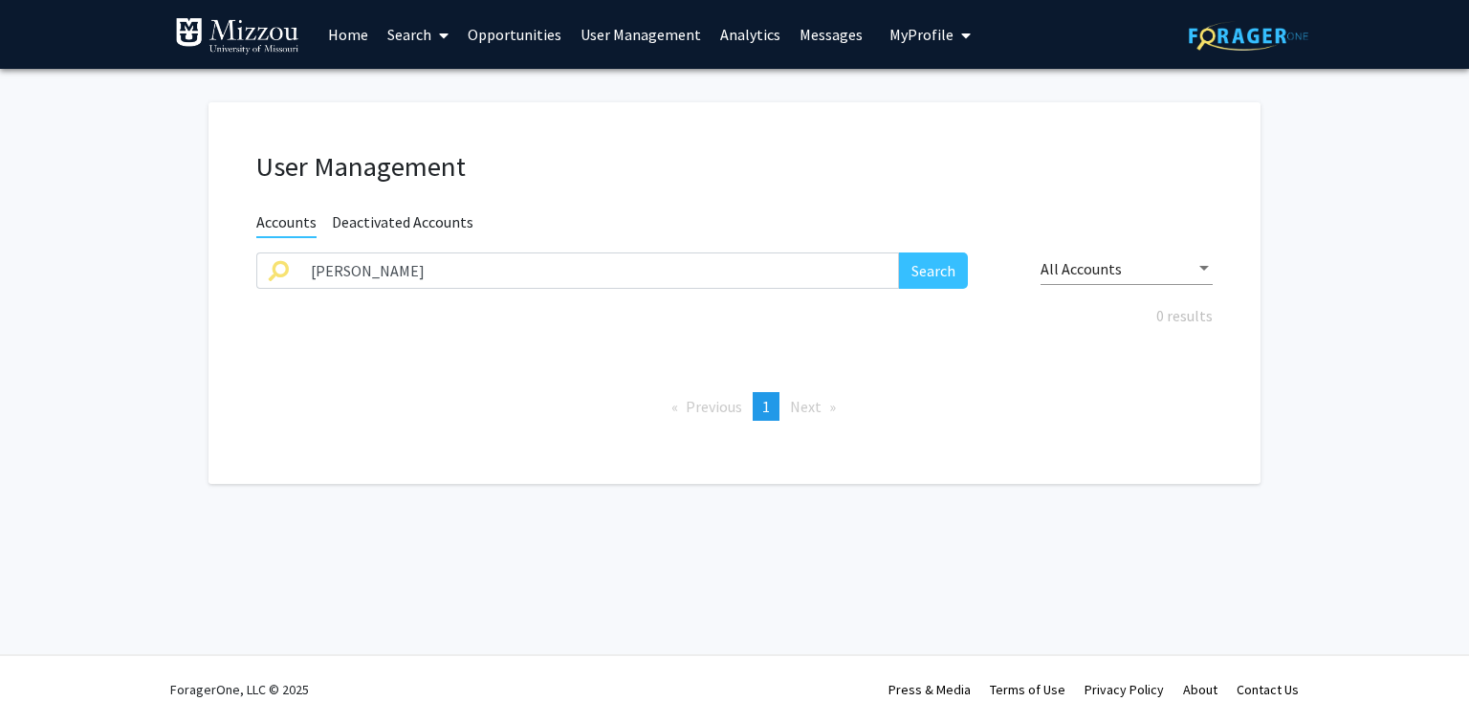
click at [956, 154] on h1 "User Management" at bounding box center [734, 166] width 957 height 33
click at [922, 38] on span "My Profile" at bounding box center [922, 34] width 64 height 19
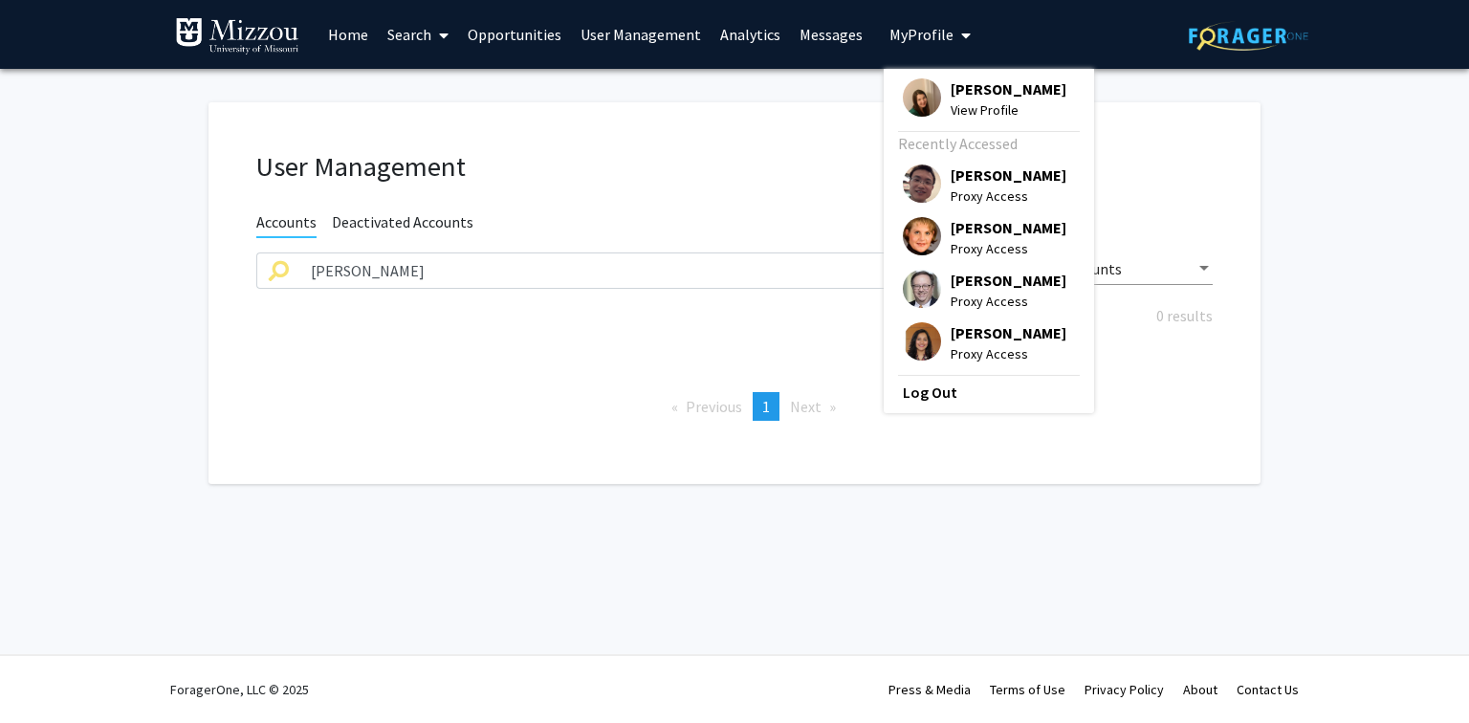
click at [959, 89] on span "[PERSON_NAME]" at bounding box center [1009, 88] width 116 height 21
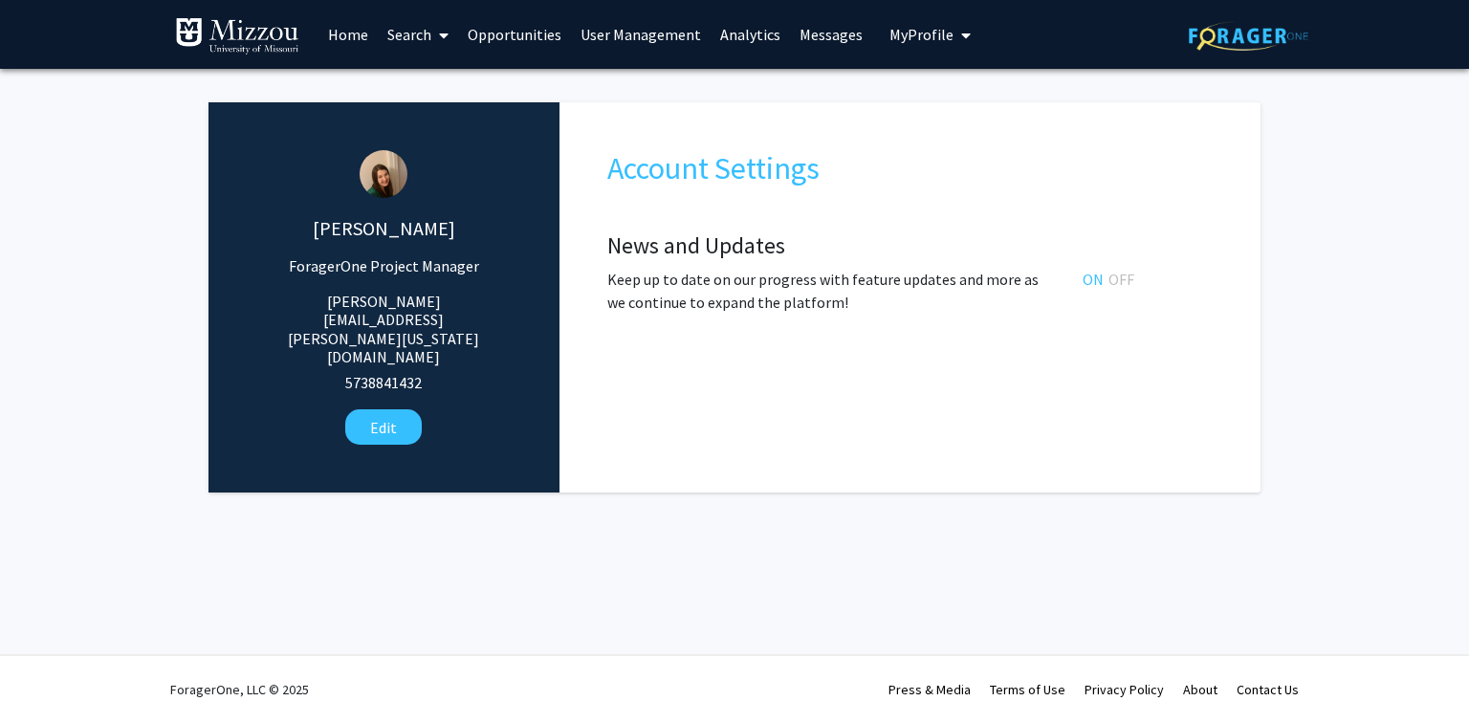
click at [922, 34] on span "My Profile" at bounding box center [922, 34] width 64 height 19
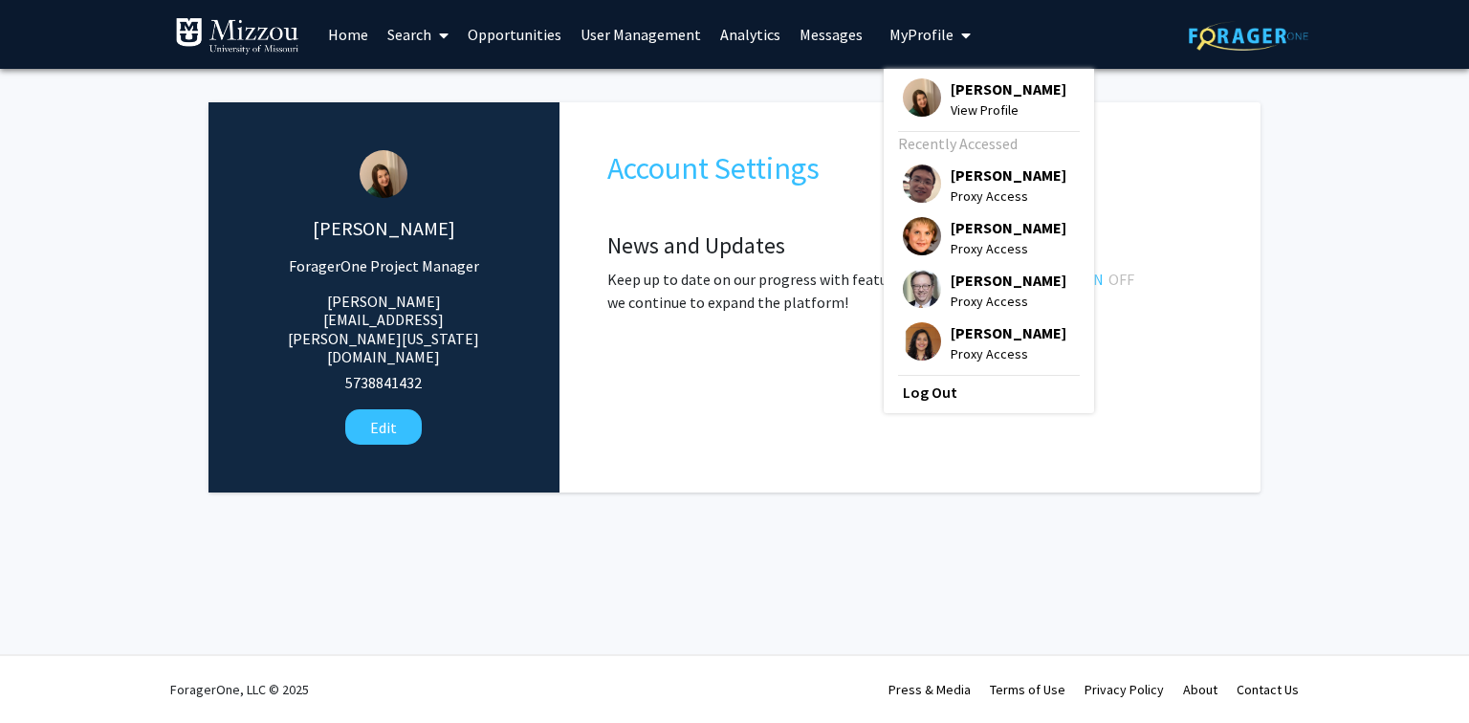
click at [642, 36] on link "User Management" at bounding box center [641, 34] width 140 height 67
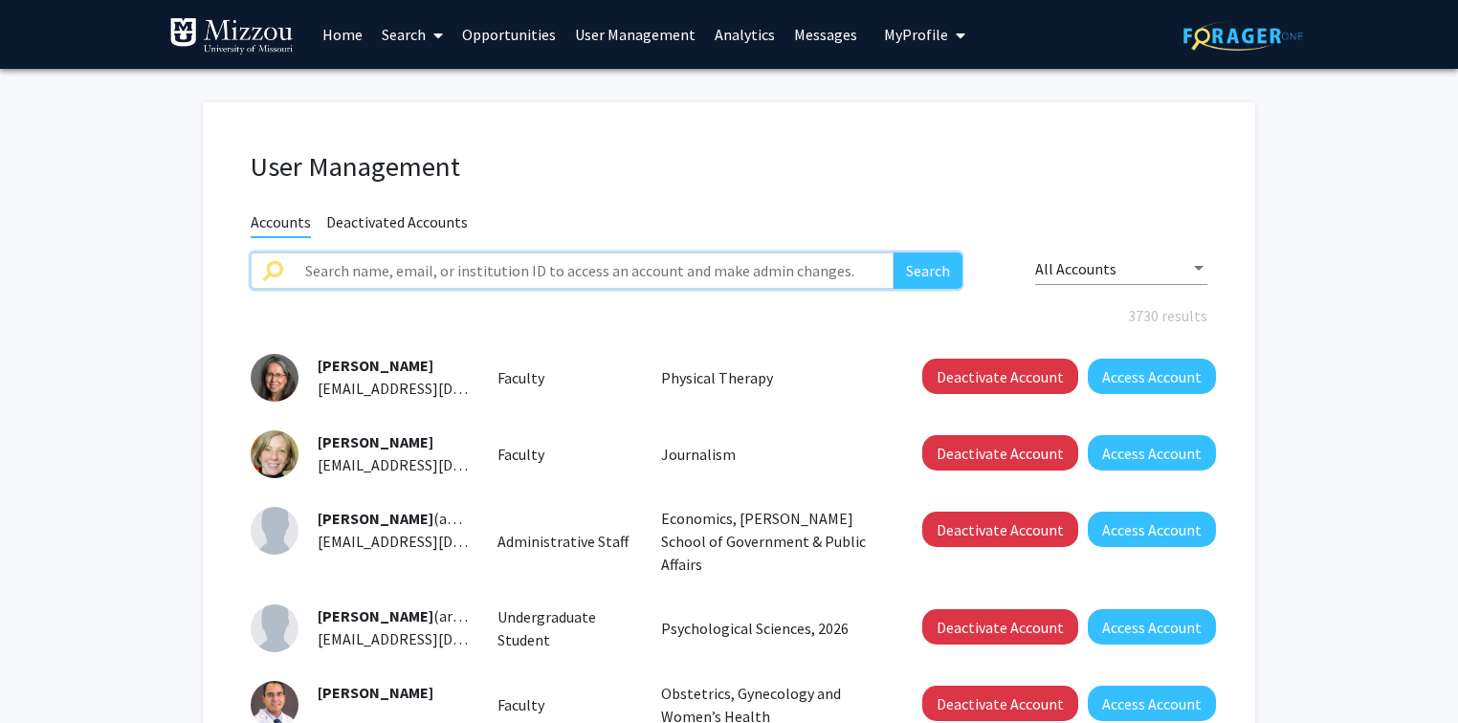
click at [635, 268] on input "text" at bounding box center [594, 271] width 600 height 36
type input "waitman"
click at [893, 253] on button "Search" at bounding box center [927, 271] width 69 height 36
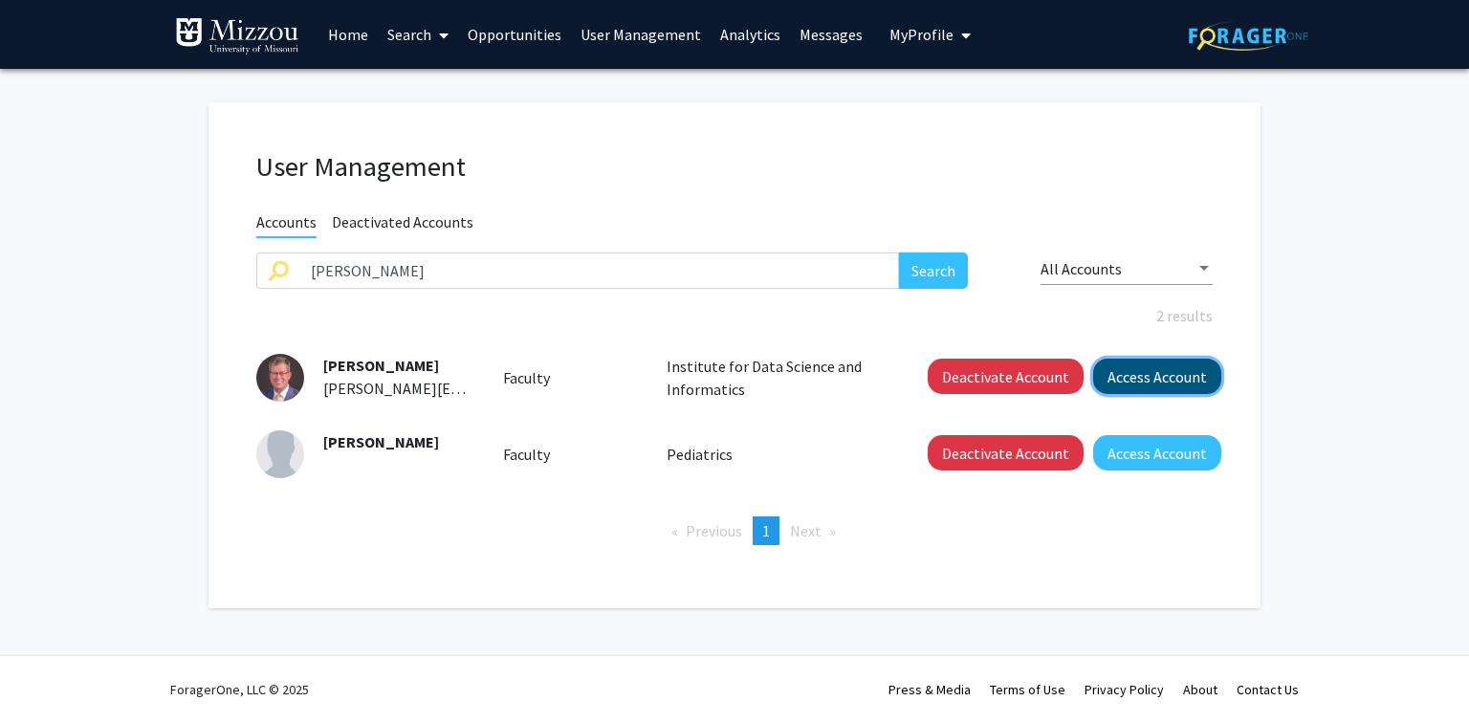
click at [1136, 377] on button "Access Account" at bounding box center [1157, 376] width 128 height 35
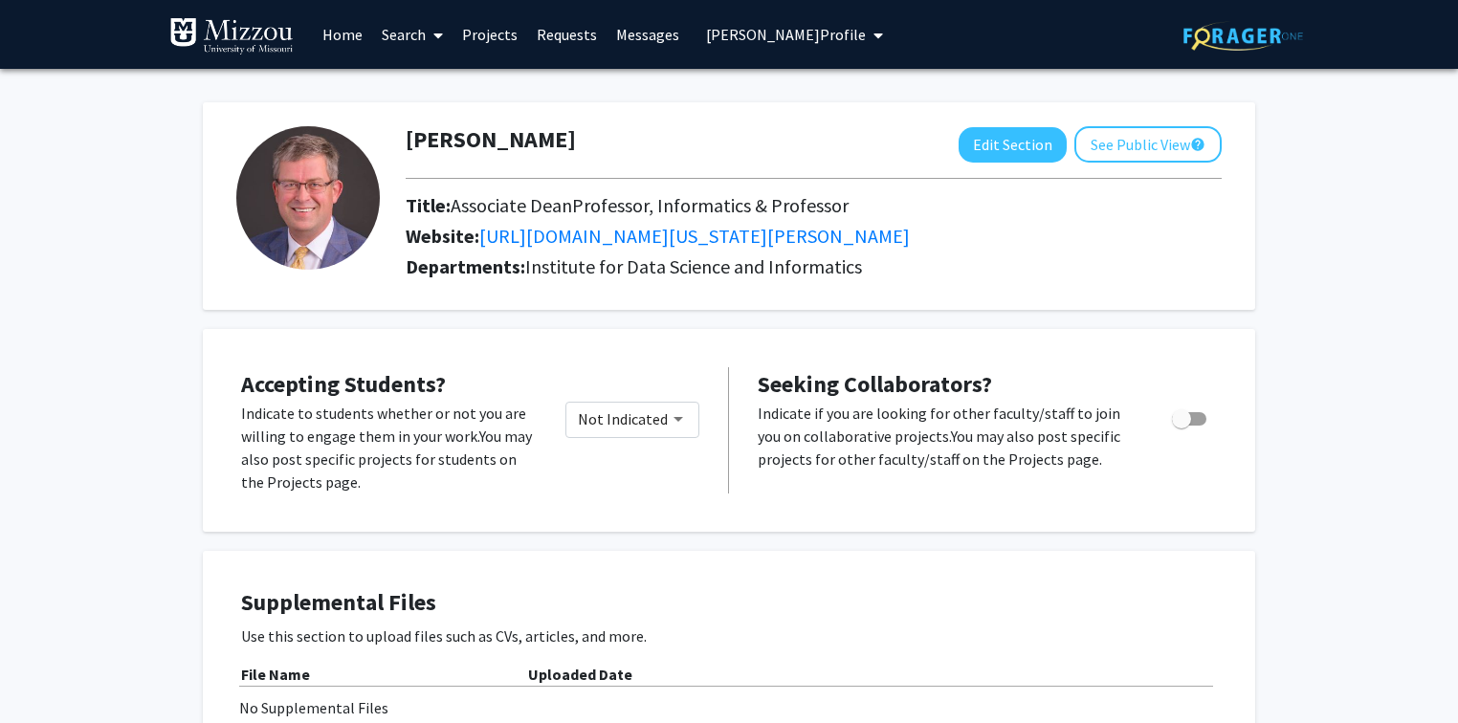
drag, startPoint x: 576, startPoint y: 136, endPoint x: 573, endPoint y: 145, distance: 10.0
click at [573, 145] on div "Lemuel Waitman Edit Section See Public View help" at bounding box center [813, 144] width 845 height 36
copy h1 "Lemuel Waitman"
click at [891, 238] on link "https://muidsi.missouri.edu/person/lemuel-russell-waitman/" at bounding box center [694, 236] width 430 height 24
click at [834, 30] on span "Lemuel Waitman's Profile" at bounding box center [786, 34] width 160 height 19
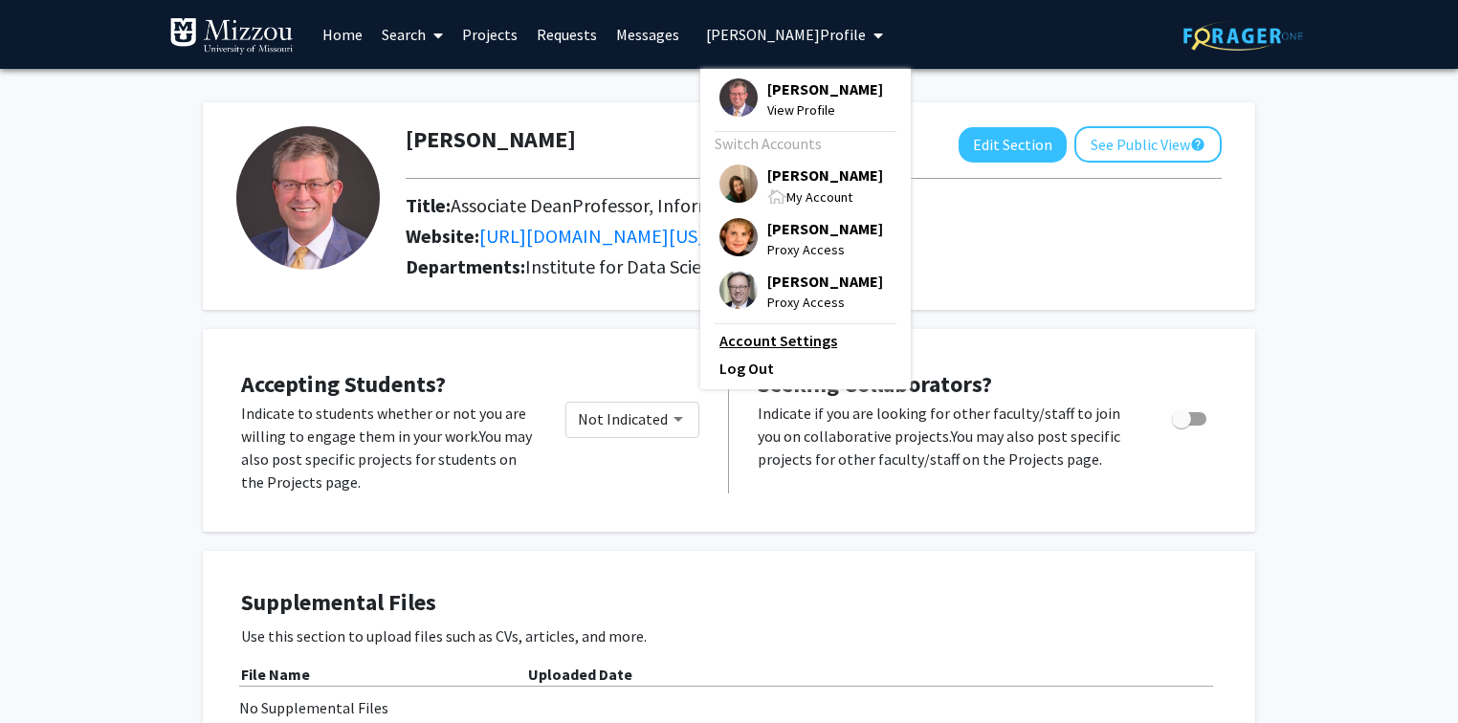
click at [787, 341] on link "Account Settings" at bounding box center [805, 340] width 172 height 23
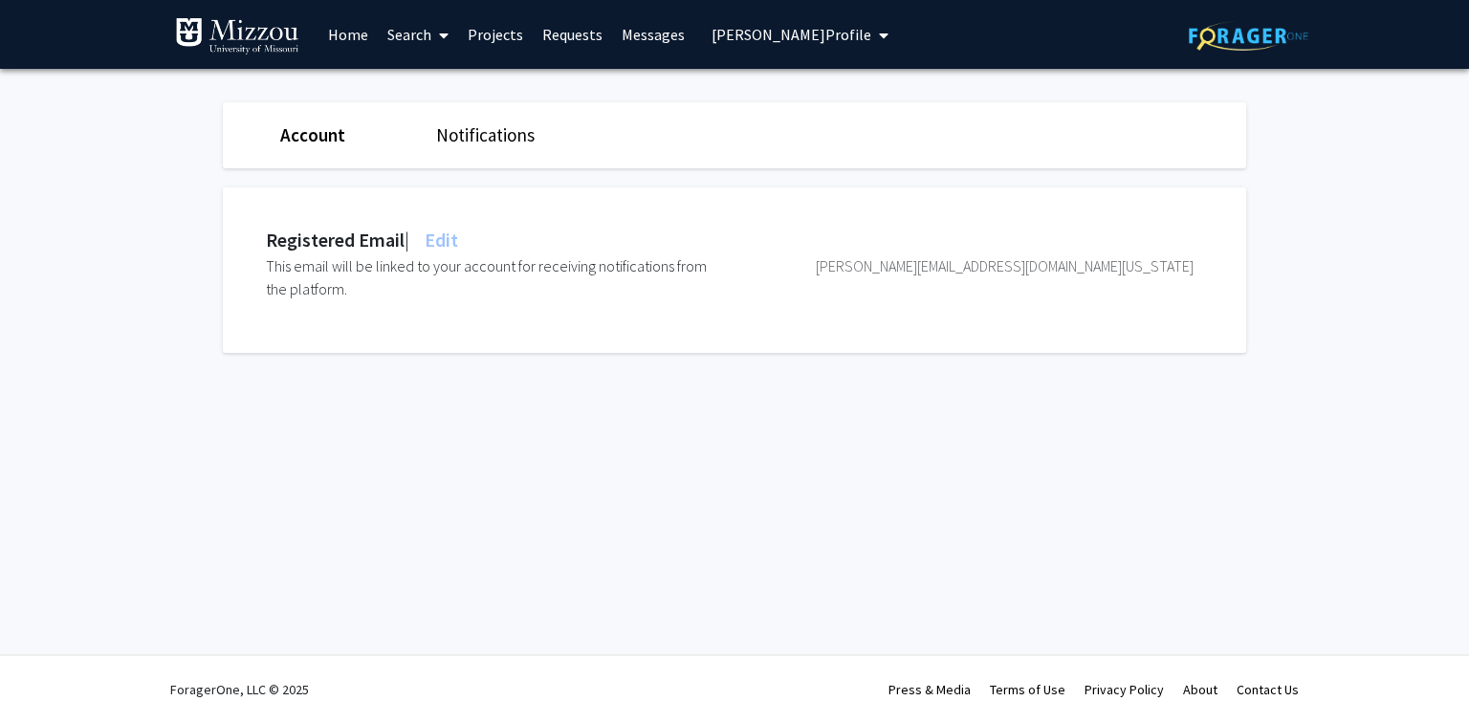
click at [455, 236] on span "Edit" at bounding box center [439, 240] width 37 height 24
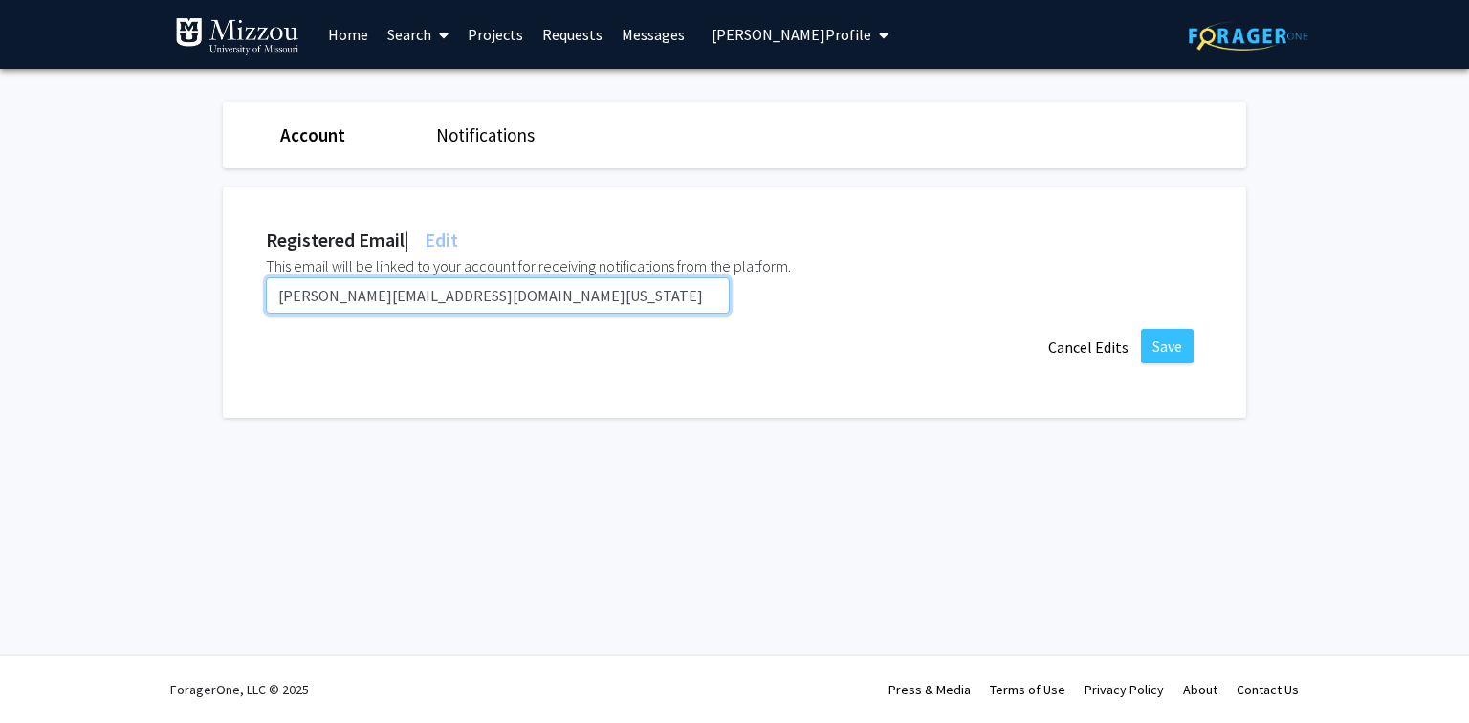
click at [485, 291] on input "waitman@health.missouri.edu" at bounding box center [498, 295] width 464 height 36
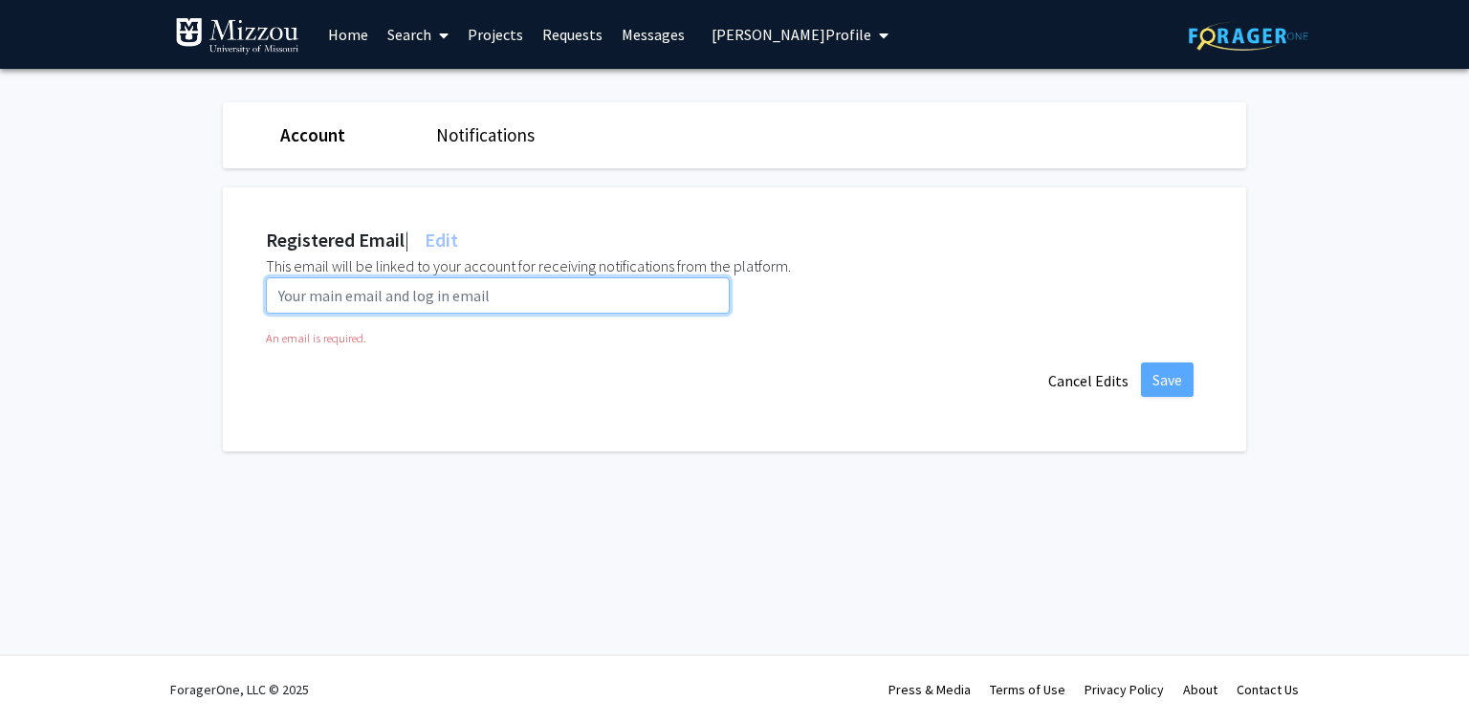
paste input "lrwq3w@umsystem.edu"
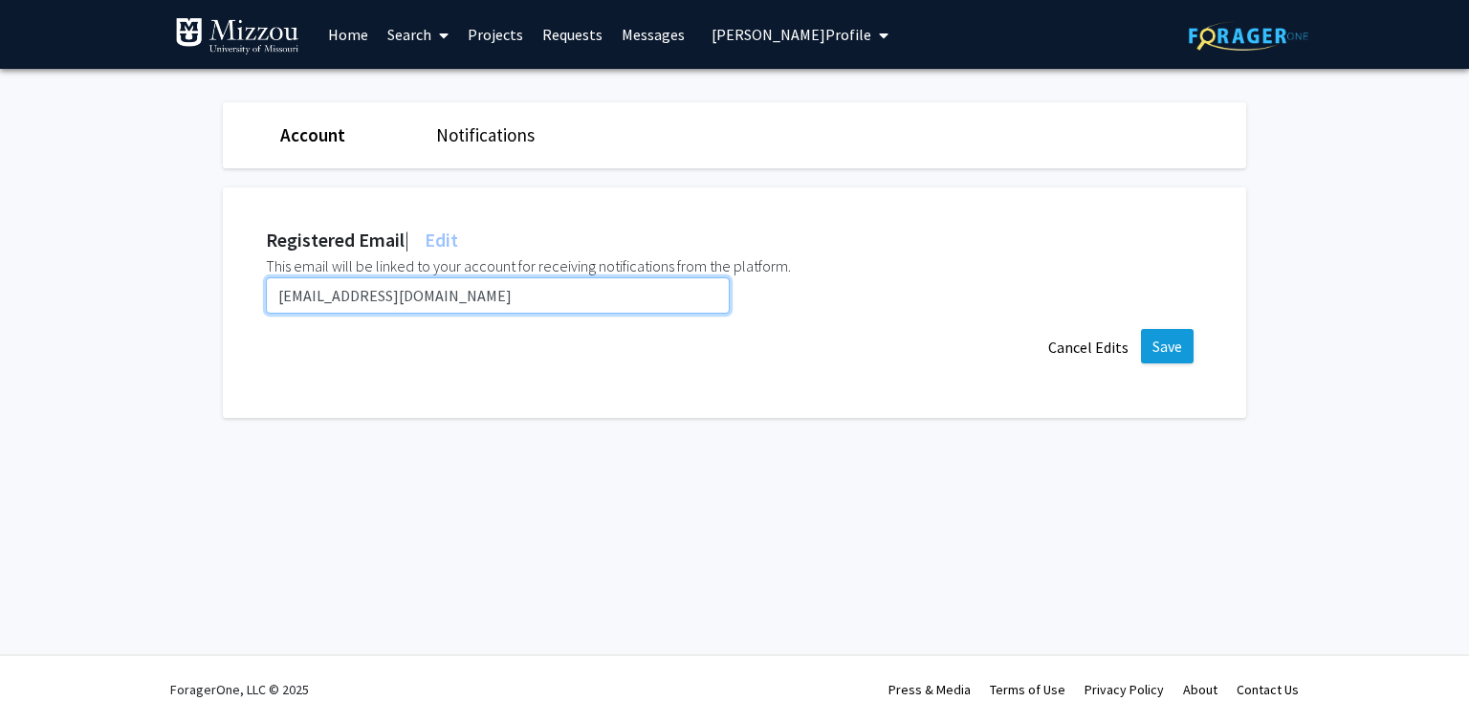
type input "lrwq3w@umsystem.edu"
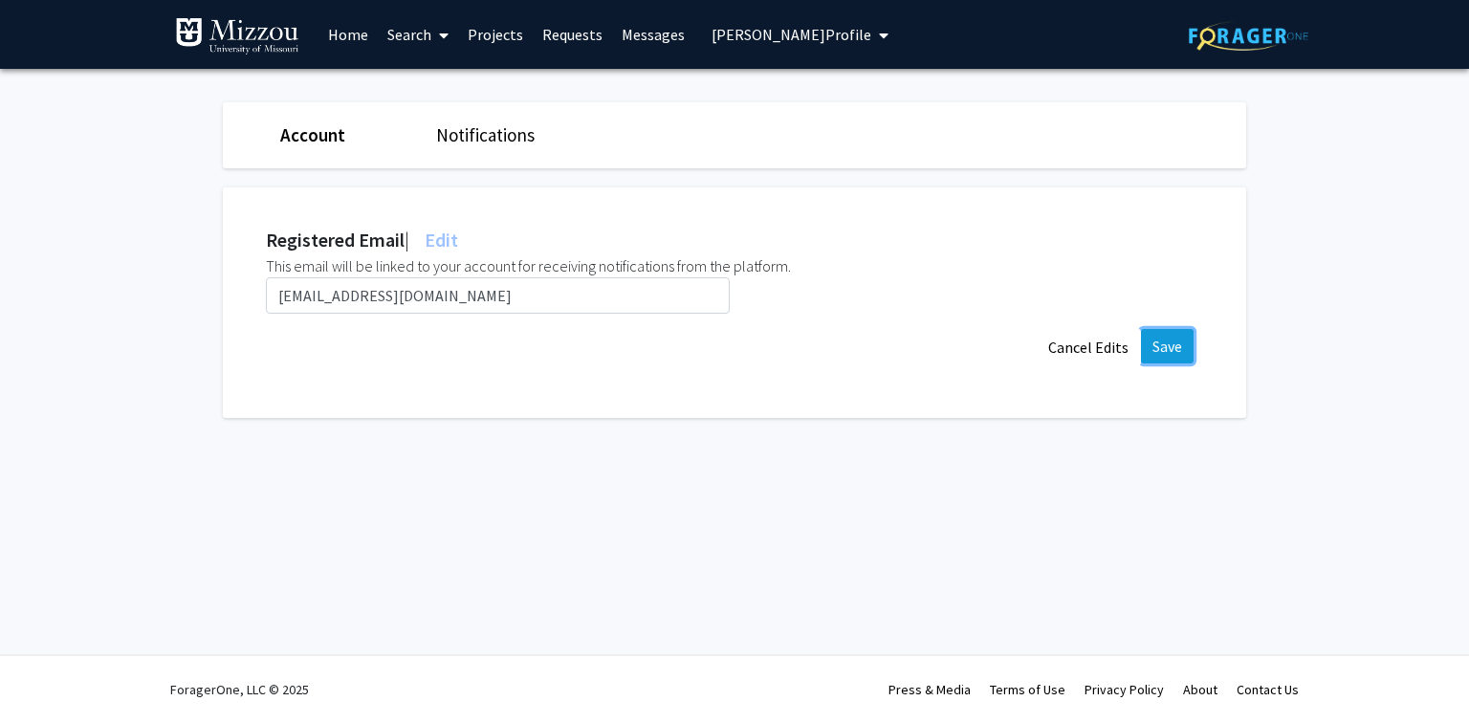
click at [1175, 341] on button "Save" at bounding box center [1167, 346] width 53 height 34
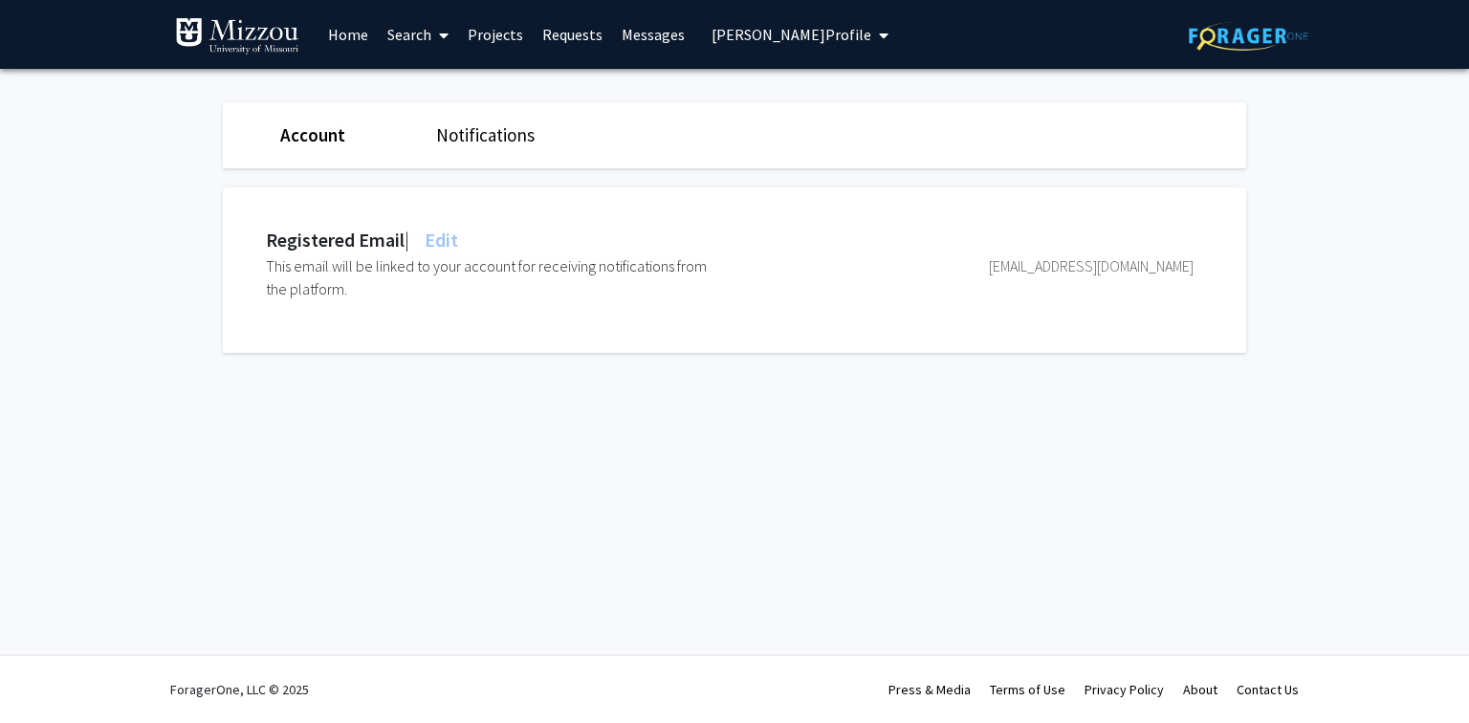
click at [104, 245] on fg-settings "Account Notifications Registered Email | Edit This email will be linked to your…" at bounding box center [734, 232] width 1469 height 327
click at [77, 214] on fg-settings "Account Notifications Registered Email | Edit This email will be linked to your…" at bounding box center [734, 232] width 1469 height 327
click at [725, 31] on span "Lemuel Waitman's Profile" at bounding box center [792, 34] width 160 height 19
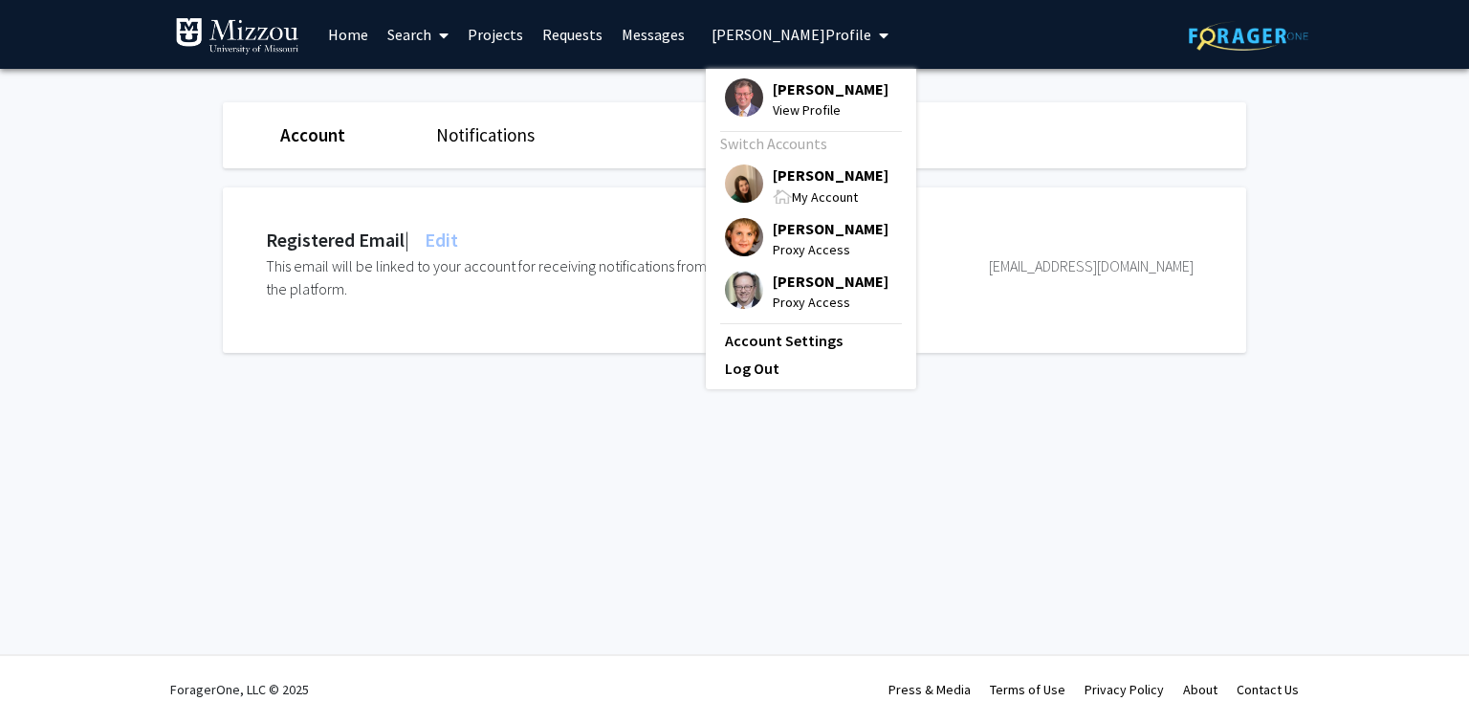
click at [44, 287] on fg-settings "Account Notifications Registered Email | Edit This email will be linked to your…" at bounding box center [734, 232] width 1469 height 327
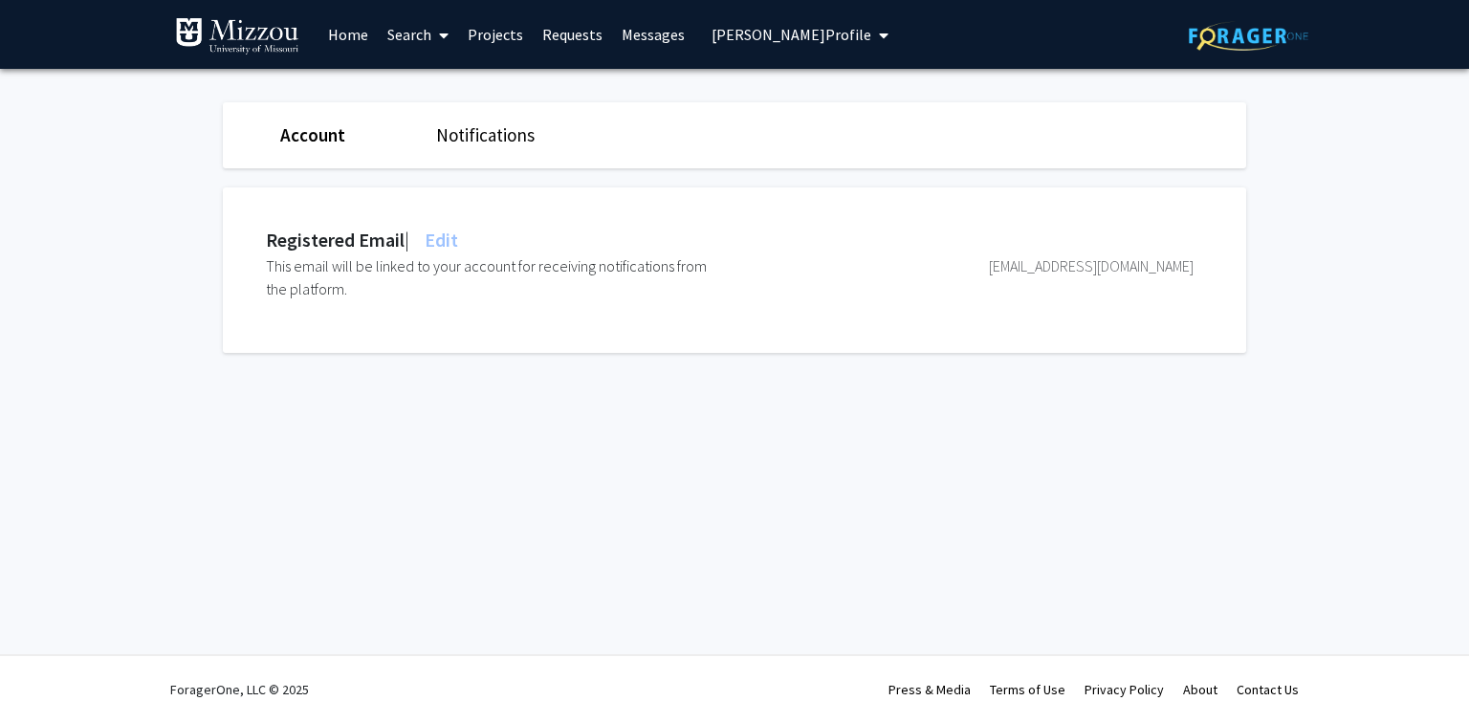
click at [723, 38] on span "Lemuel Waitman's Profile" at bounding box center [792, 34] width 160 height 19
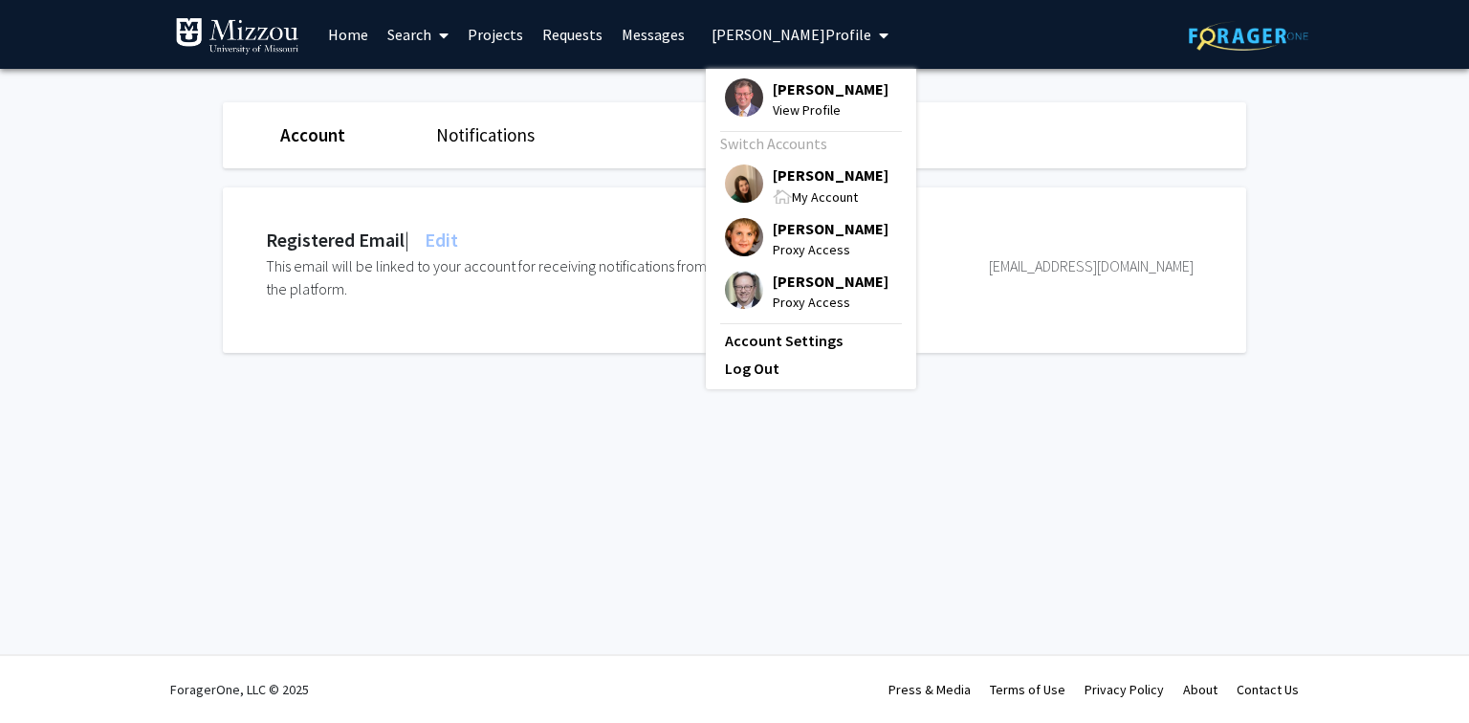
click at [783, 84] on span "Lemuel Waitman" at bounding box center [831, 88] width 116 height 21
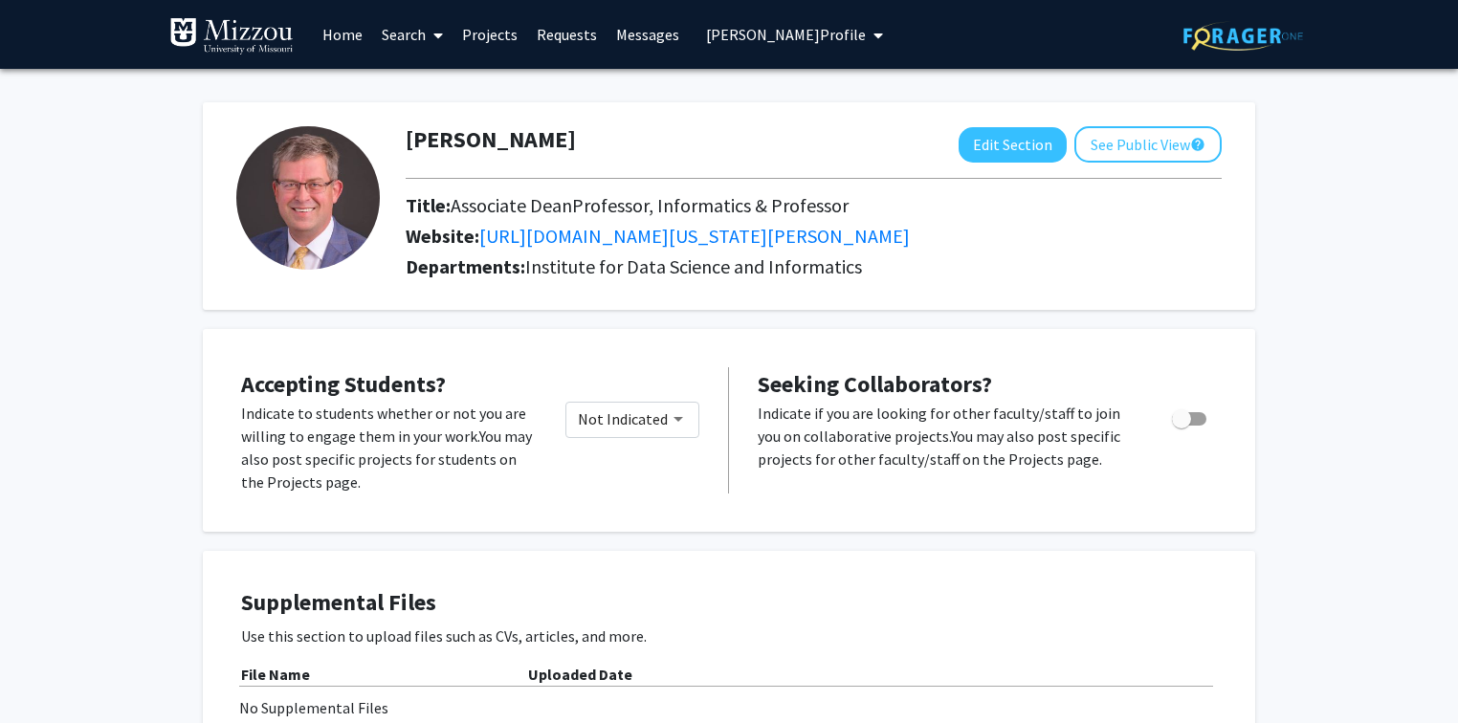
click at [828, 38] on span "Lemuel Waitman's Profile" at bounding box center [786, 34] width 160 height 19
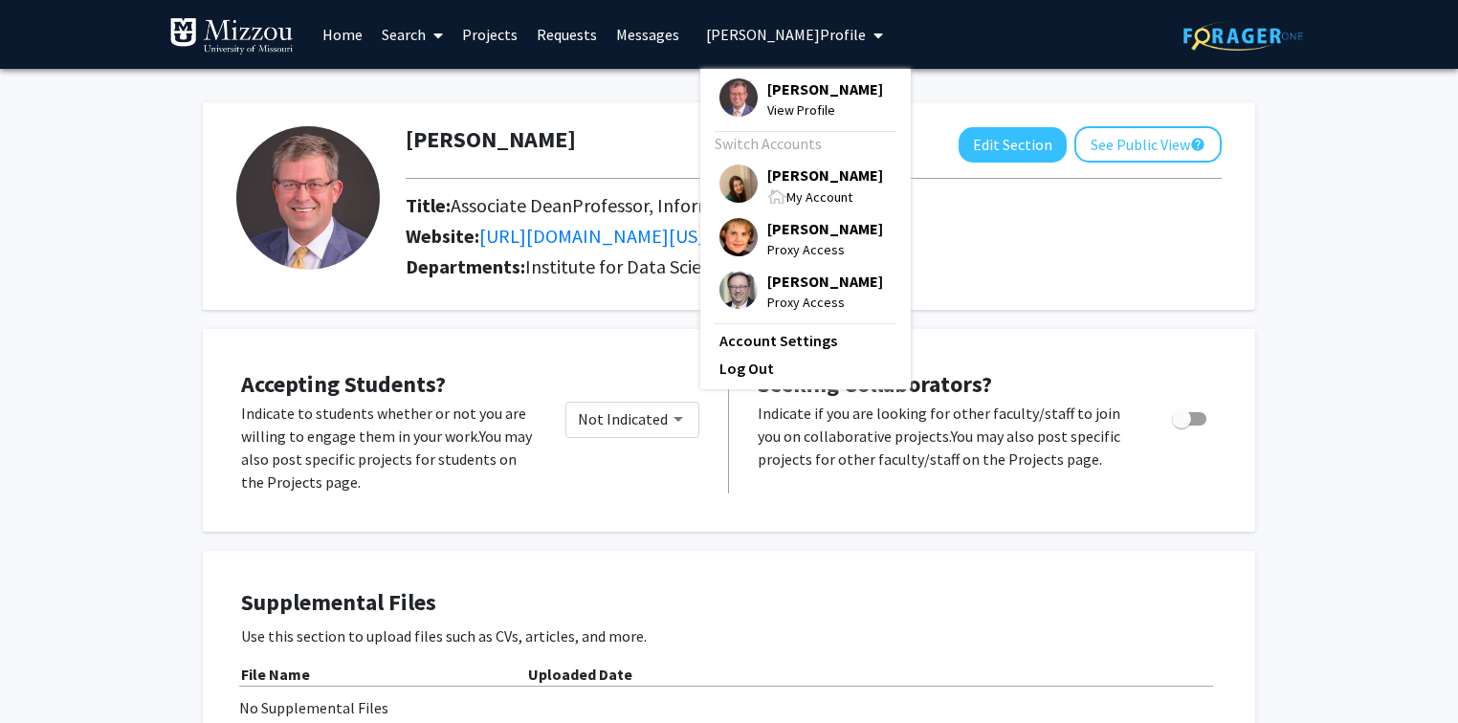
click at [800, 174] on span "[PERSON_NAME]" at bounding box center [825, 175] width 116 height 21
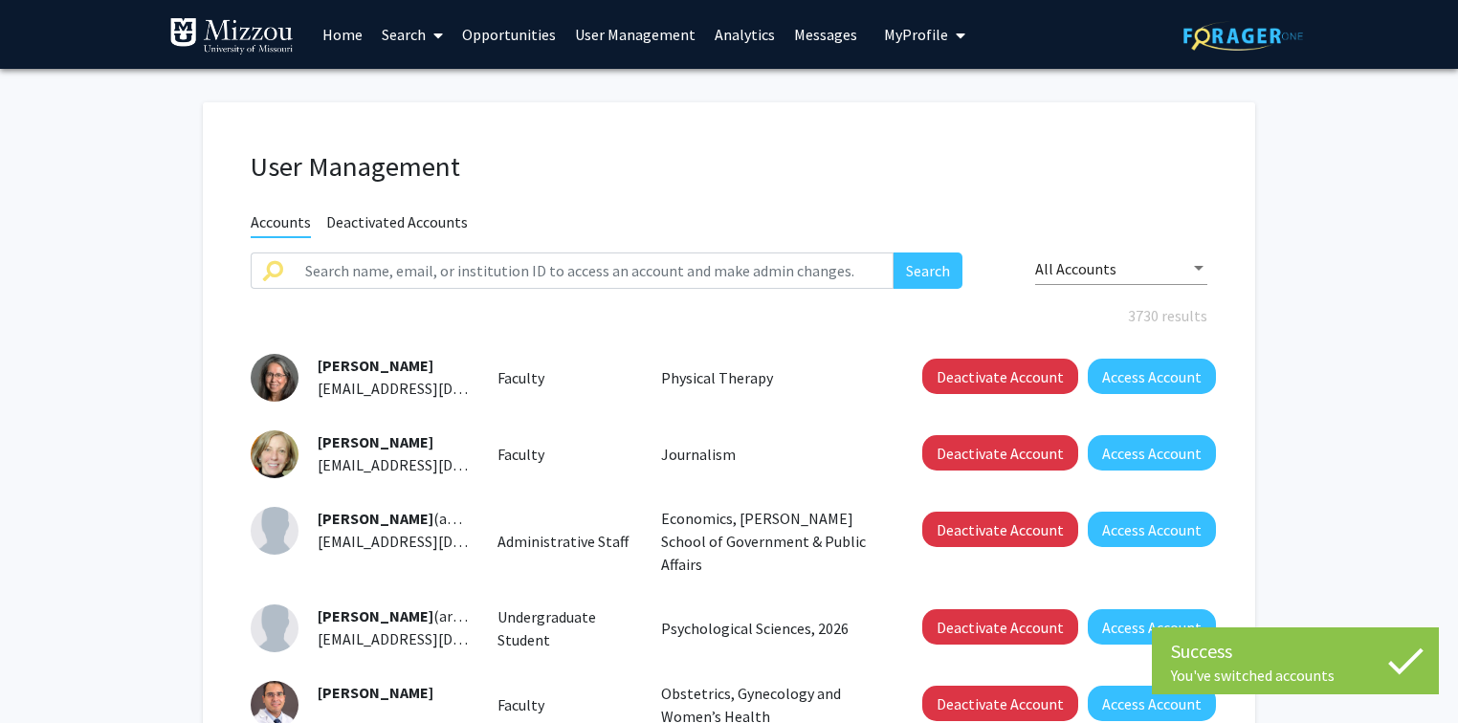
click at [654, 36] on link "User Management" at bounding box center [635, 34] width 140 height 67
click at [646, 264] on input "text" at bounding box center [594, 271] width 600 height 36
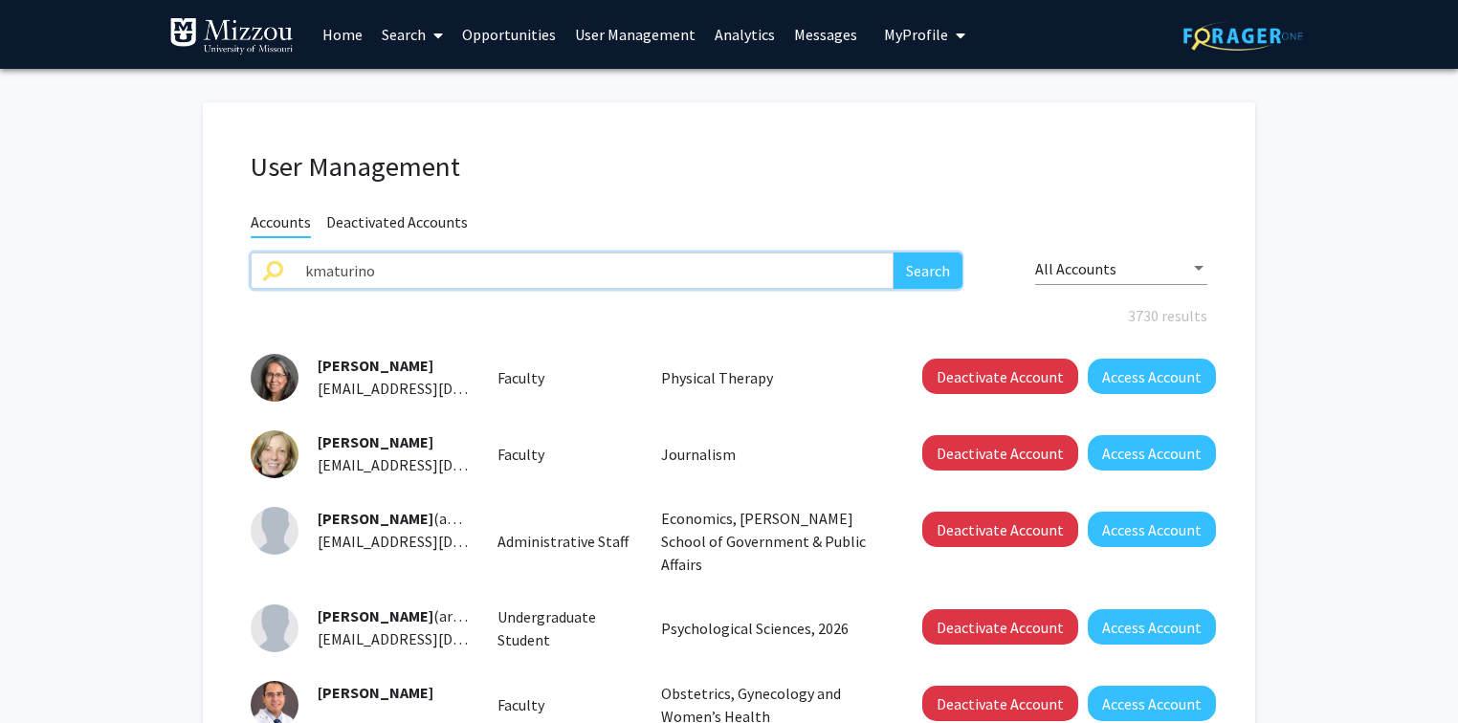
type input "kmaturino"
click at [893, 253] on button "Search" at bounding box center [927, 271] width 69 height 36
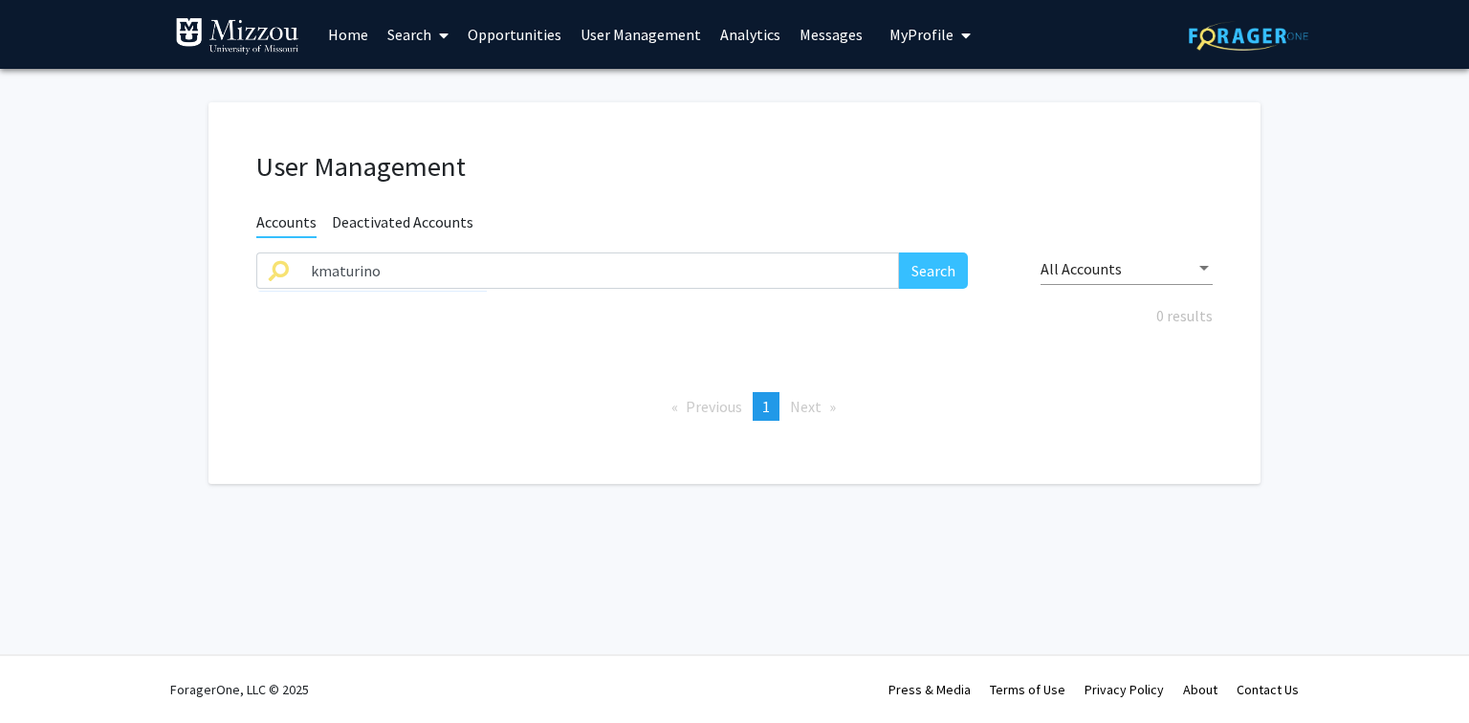
click at [451, 224] on span "Deactivated Accounts" at bounding box center [403, 224] width 142 height 24
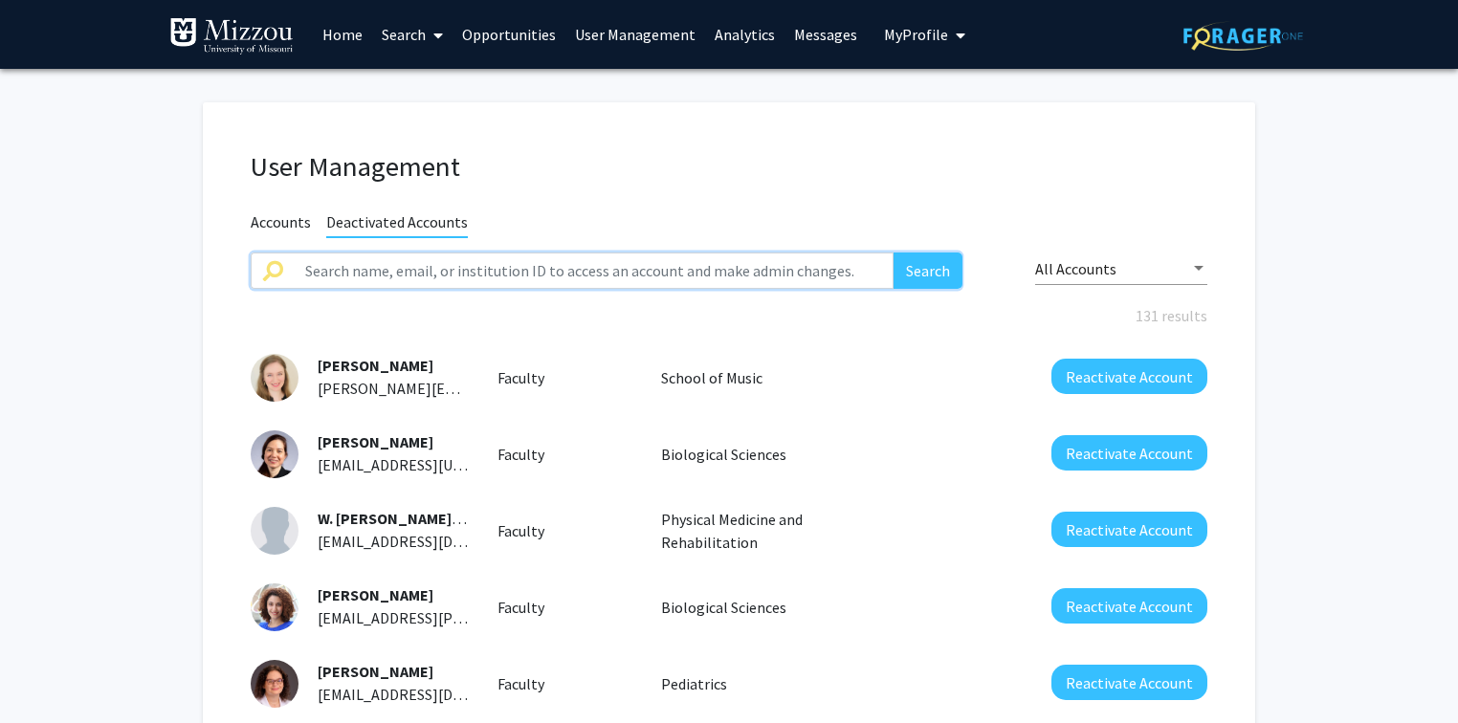
click at [448, 275] on input "text" at bounding box center [594, 271] width 600 height 36
type input "kmaturino"
click at [893, 253] on button "Search" at bounding box center [927, 271] width 69 height 36
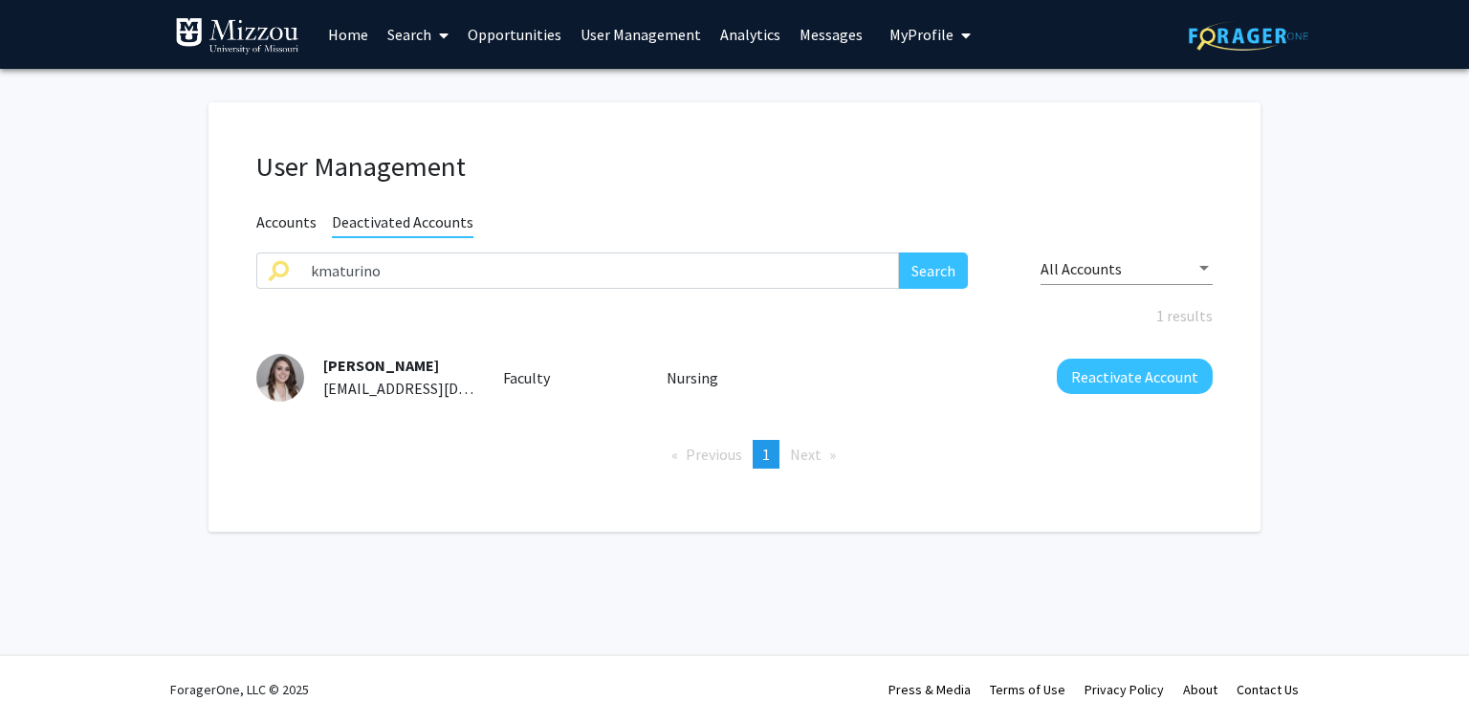
click at [616, 41] on link "User Management" at bounding box center [641, 34] width 140 height 67
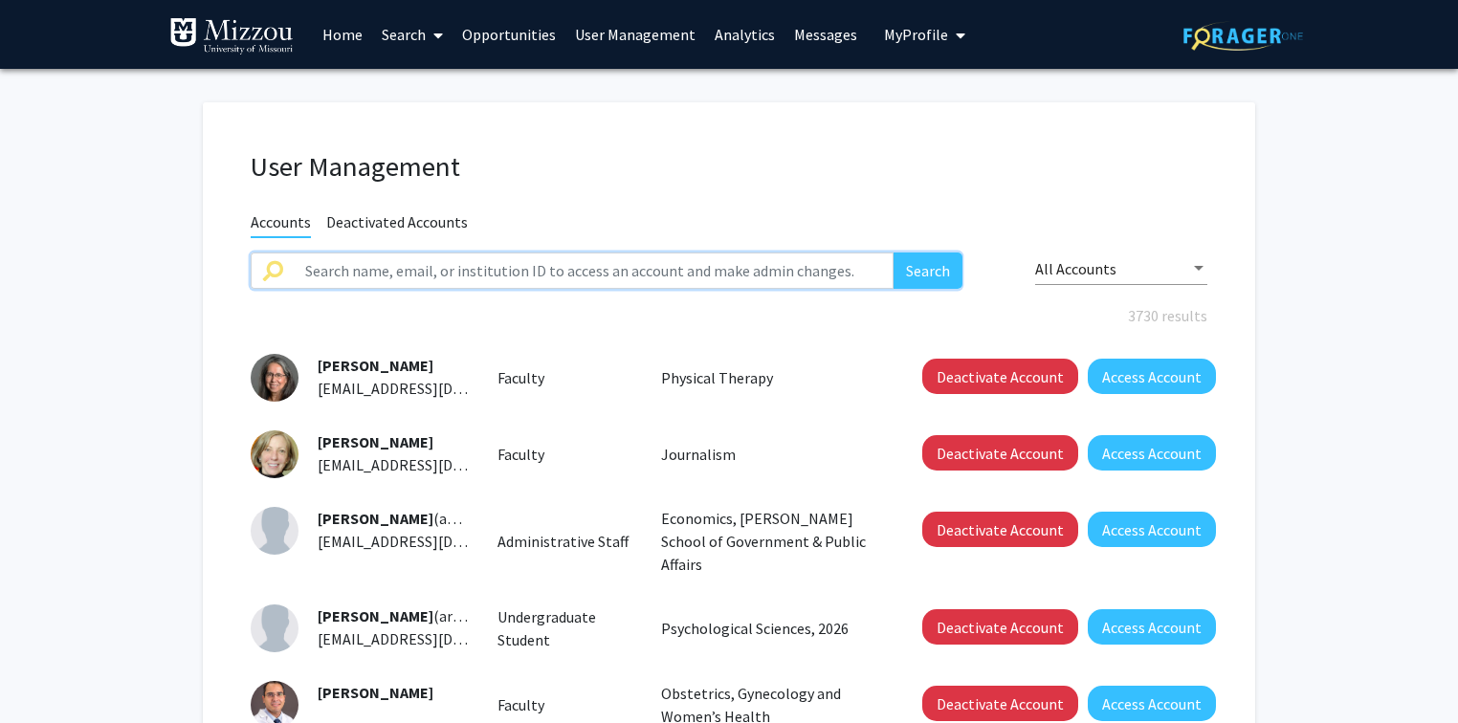
click at [509, 274] on input "text" at bounding box center [594, 271] width 600 height 36
type input "cjm35"
click at [893, 253] on button "Search" at bounding box center [927, 271] width 69 height 36
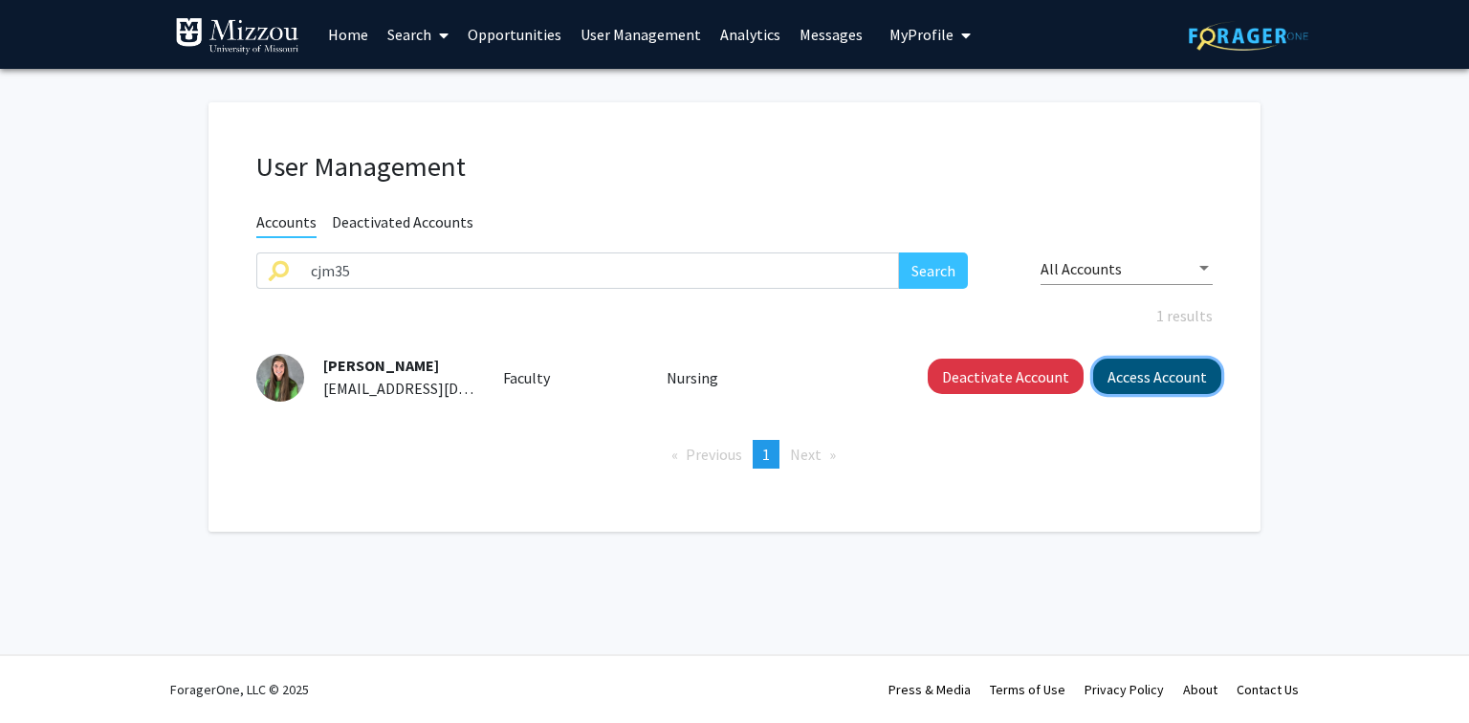
click at [1173, 379] on button "Access Account" at bounding box center [1157, 376] width 128 height 35
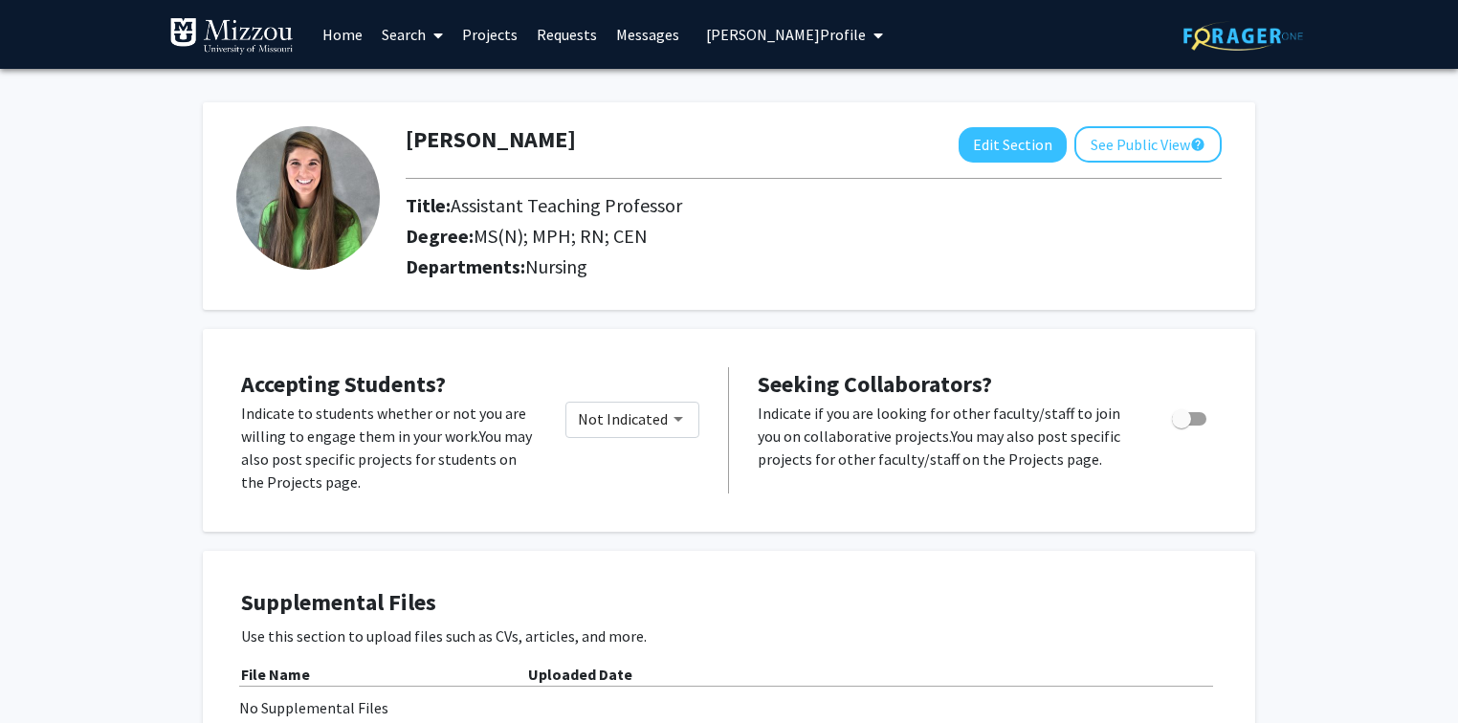
click at [835, 30] on span "Casey McCormick's Profile" at bounding box center [786, 34] width 160 height 19
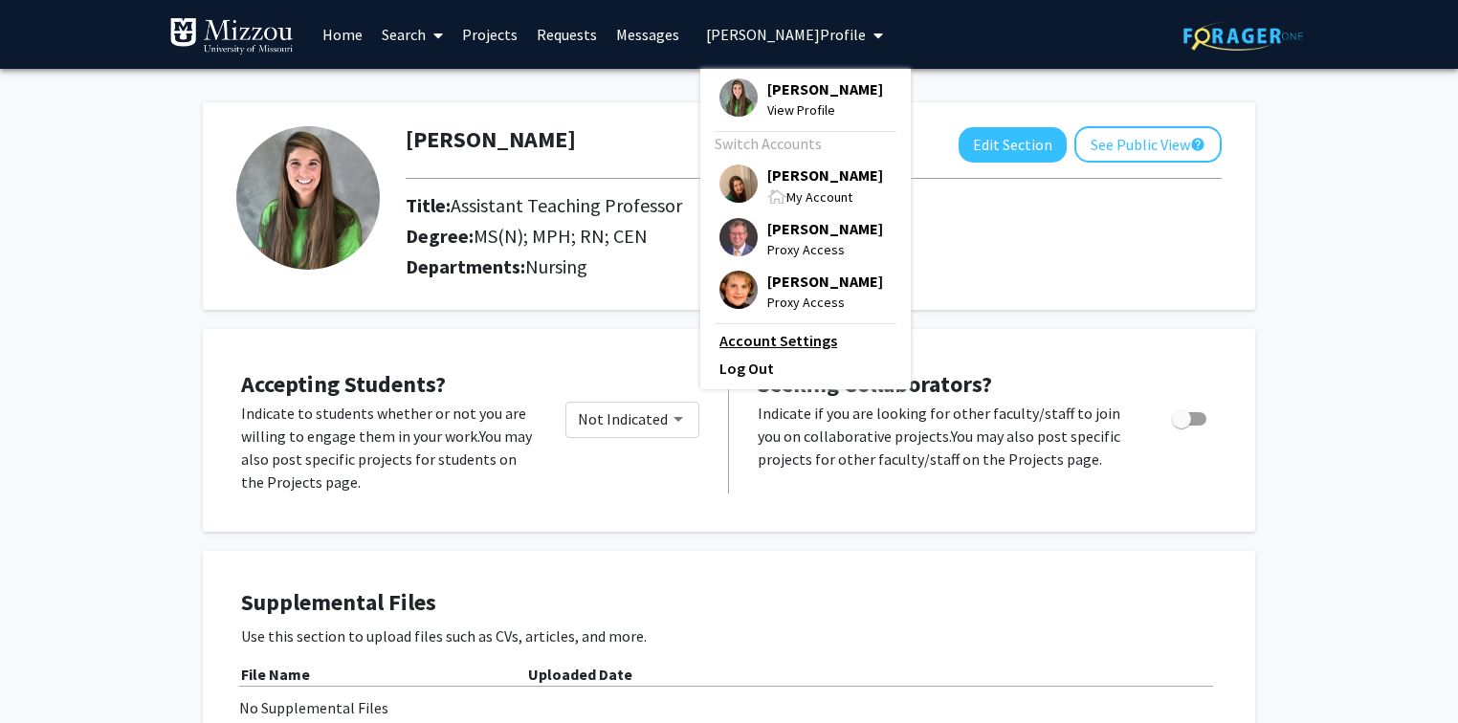
click at [792, 344] on link "Account Settings" at bounding box center [805, 340] width 172 height 23
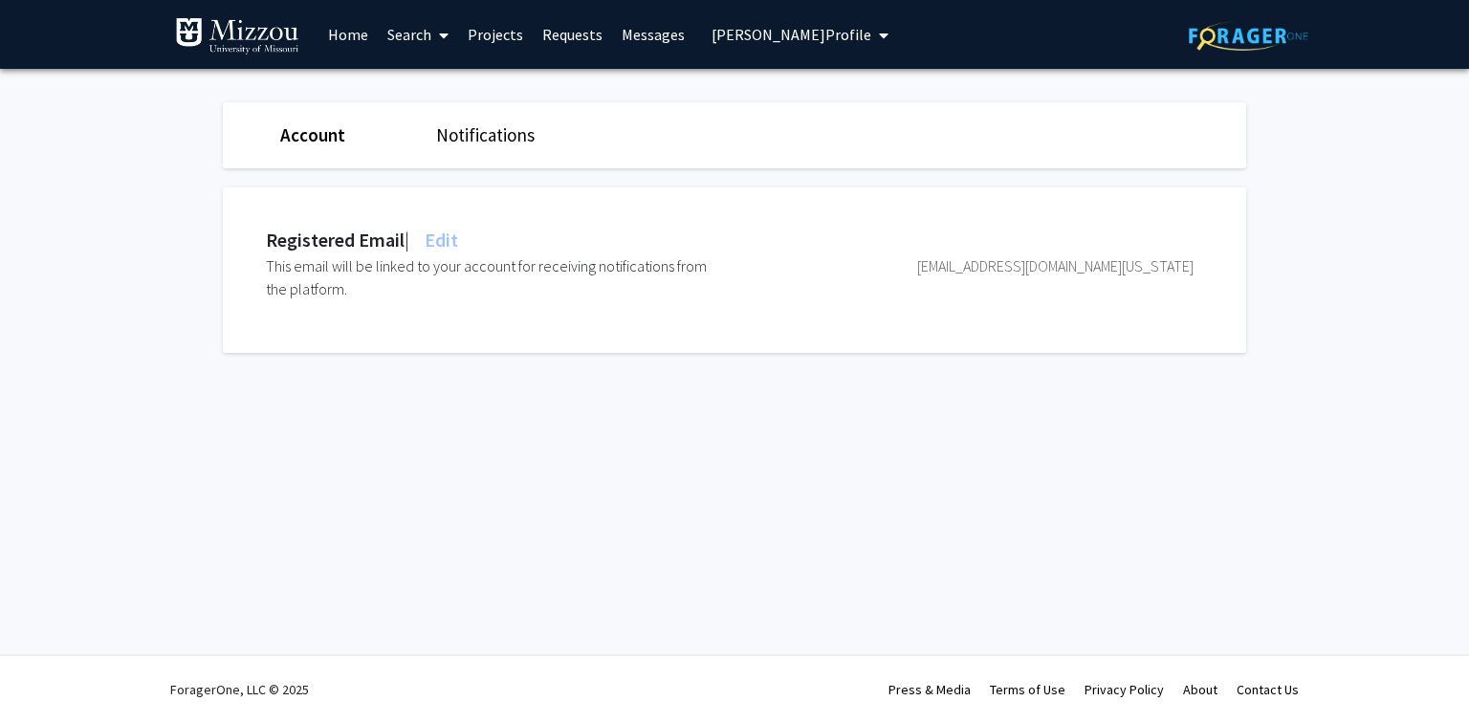
click at [451, 237] on span "Edit" at bounding box center [439, 240] width 37 height 24
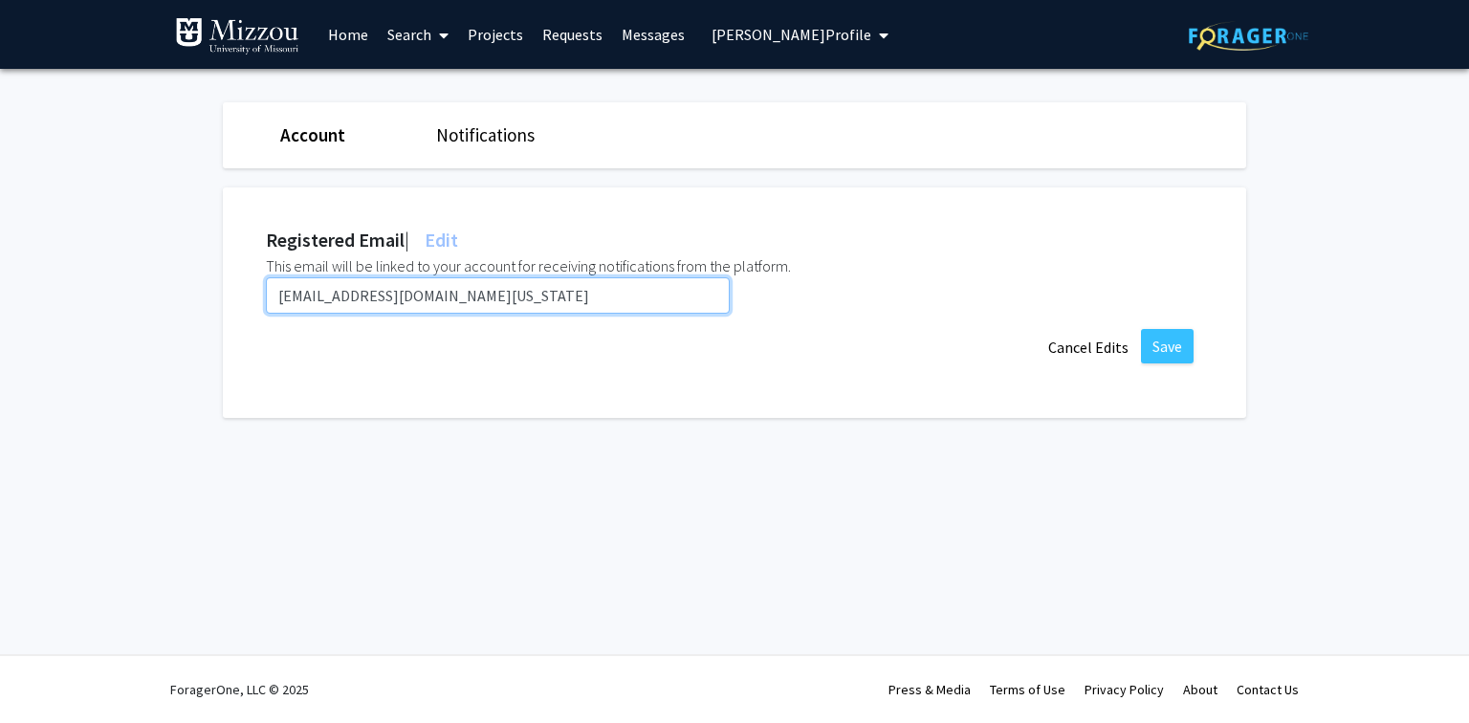
click at [463, 291] on input "cjm35@health.missouri.edu" at bounding box center [498, 295] width 464 height 36
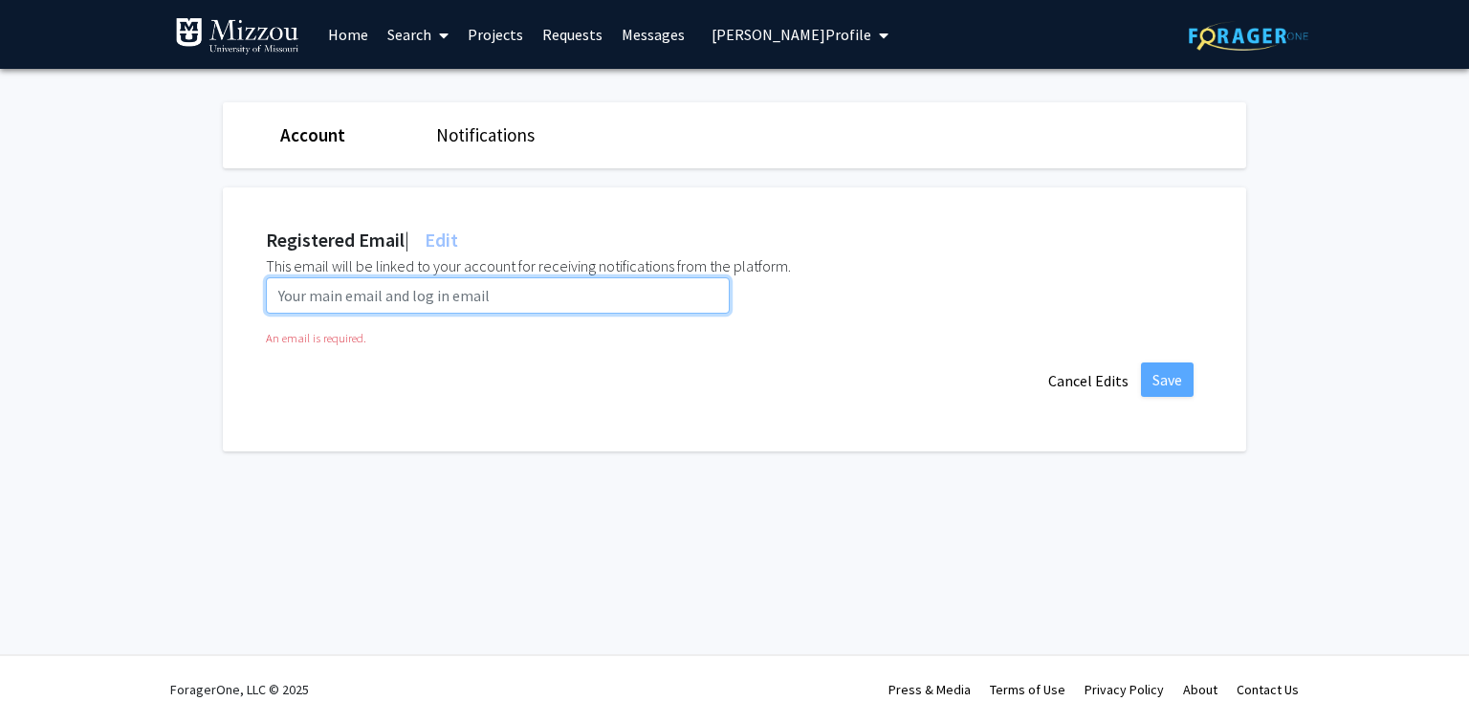
paste input "cjm35c@umsystem.edu"
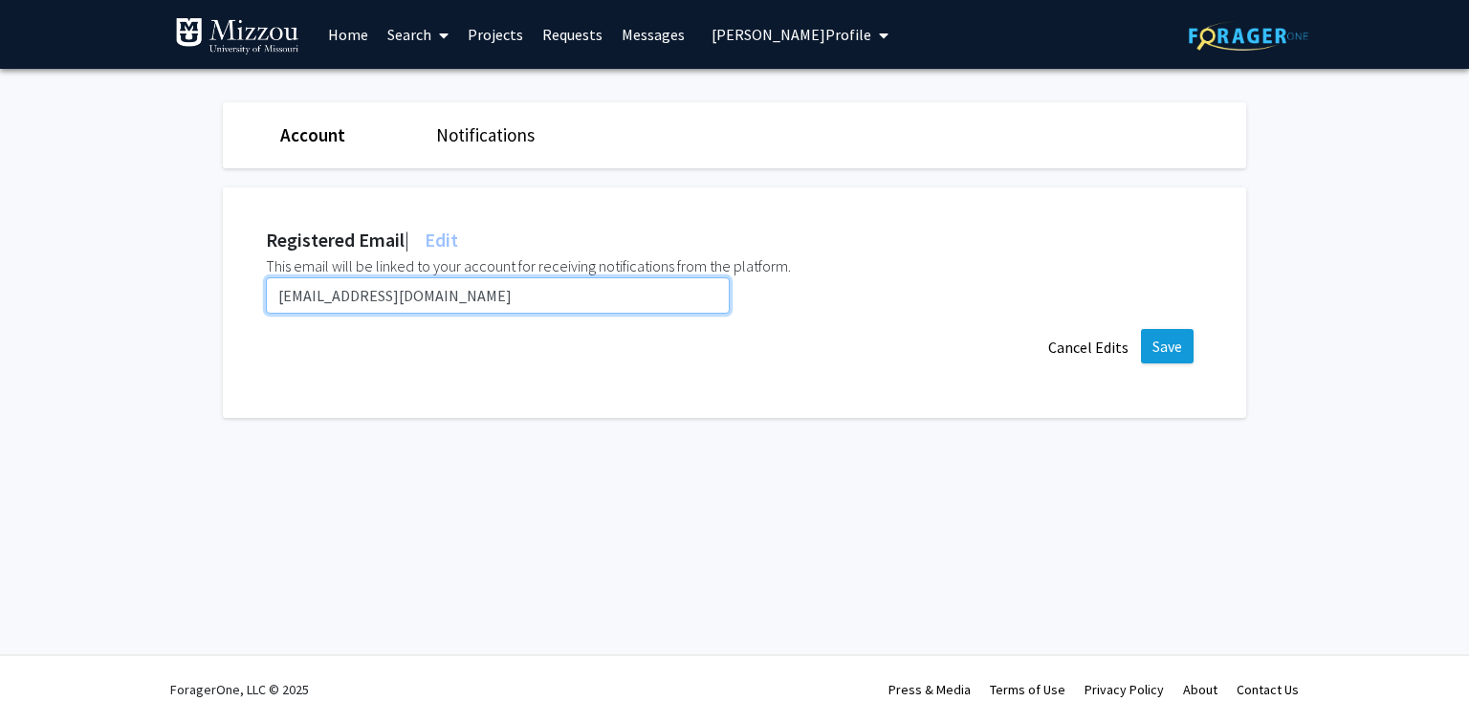
type input "cjm35c@umsystem.edu"
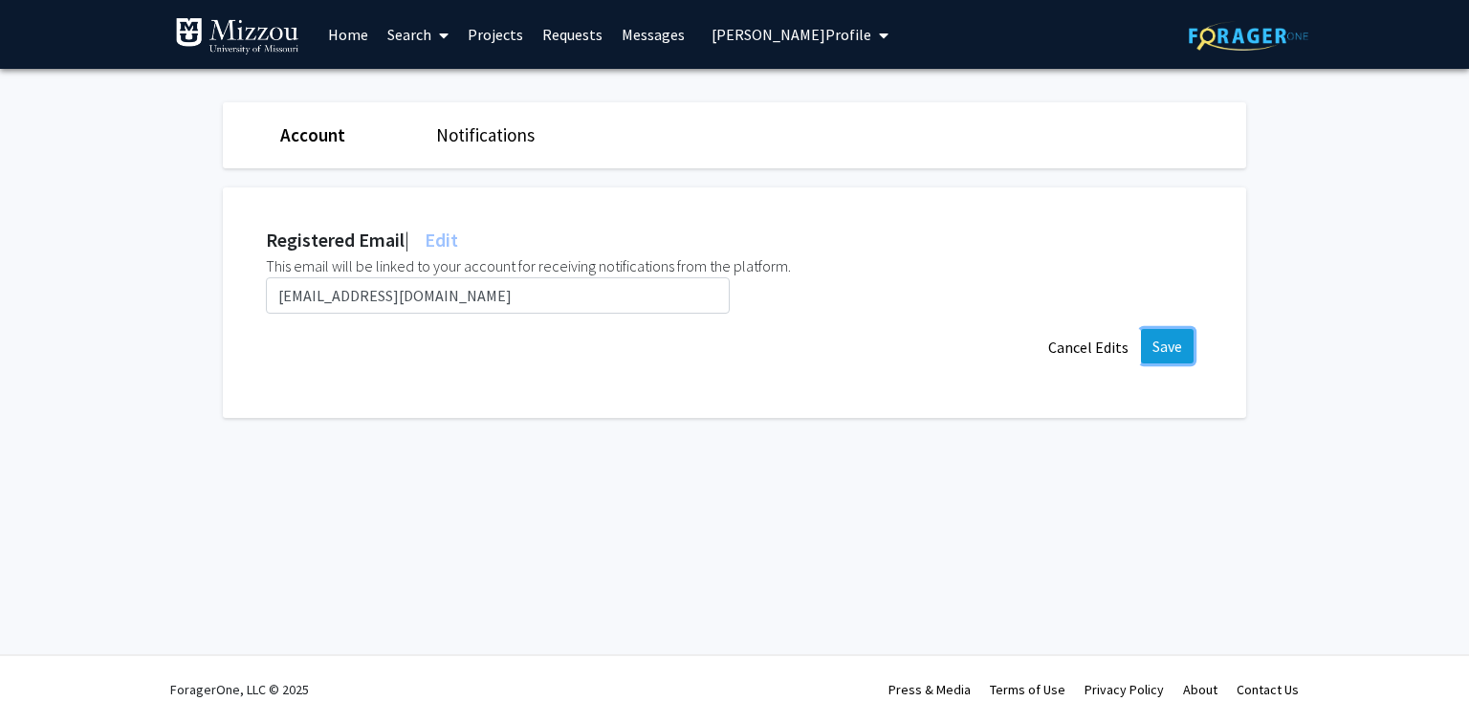
click at [1167, 339] on button "Save" at bounding box center [1167, 346] width 53 height 34
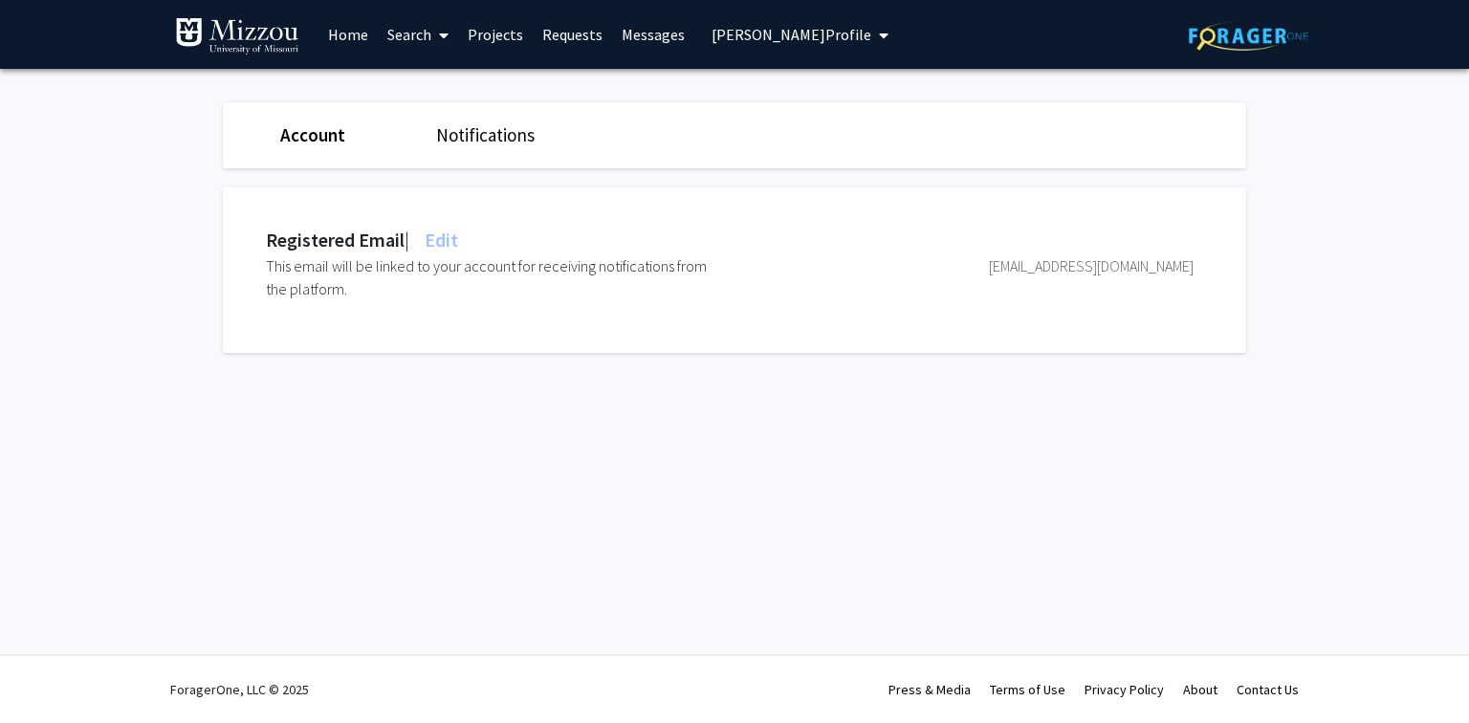
click at [244, 428] on div "Skip navigation Home Search Projects Requests Messages Casey McCormick's Profil…" at bounding box center [734, 361] width 1469 height 723
click at [739, 29] on span "Casey McCormick's Profile" at bounding box center [792, 34] width 160 height 19
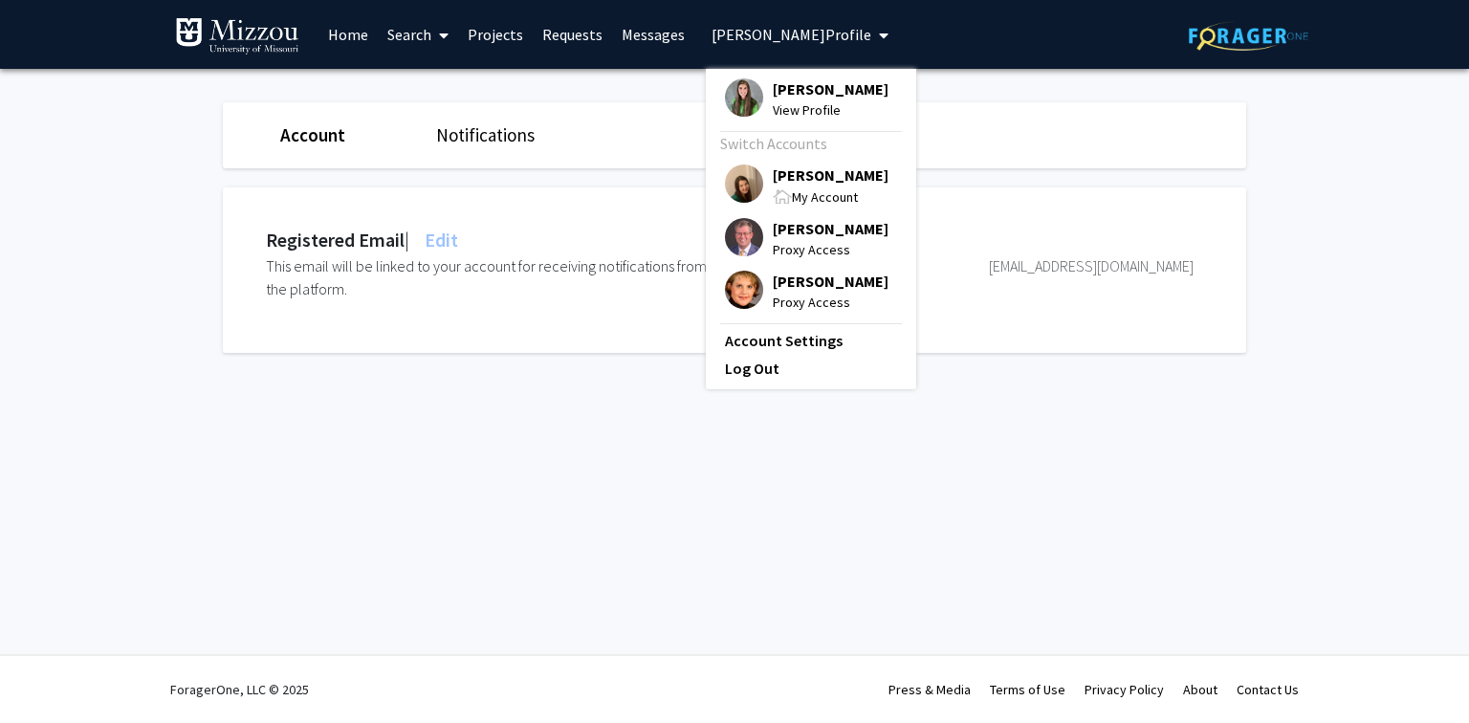
click at [779, 174] on span "[PERSON_NAME]" at bounding box center [831, 175] width 116 height 21
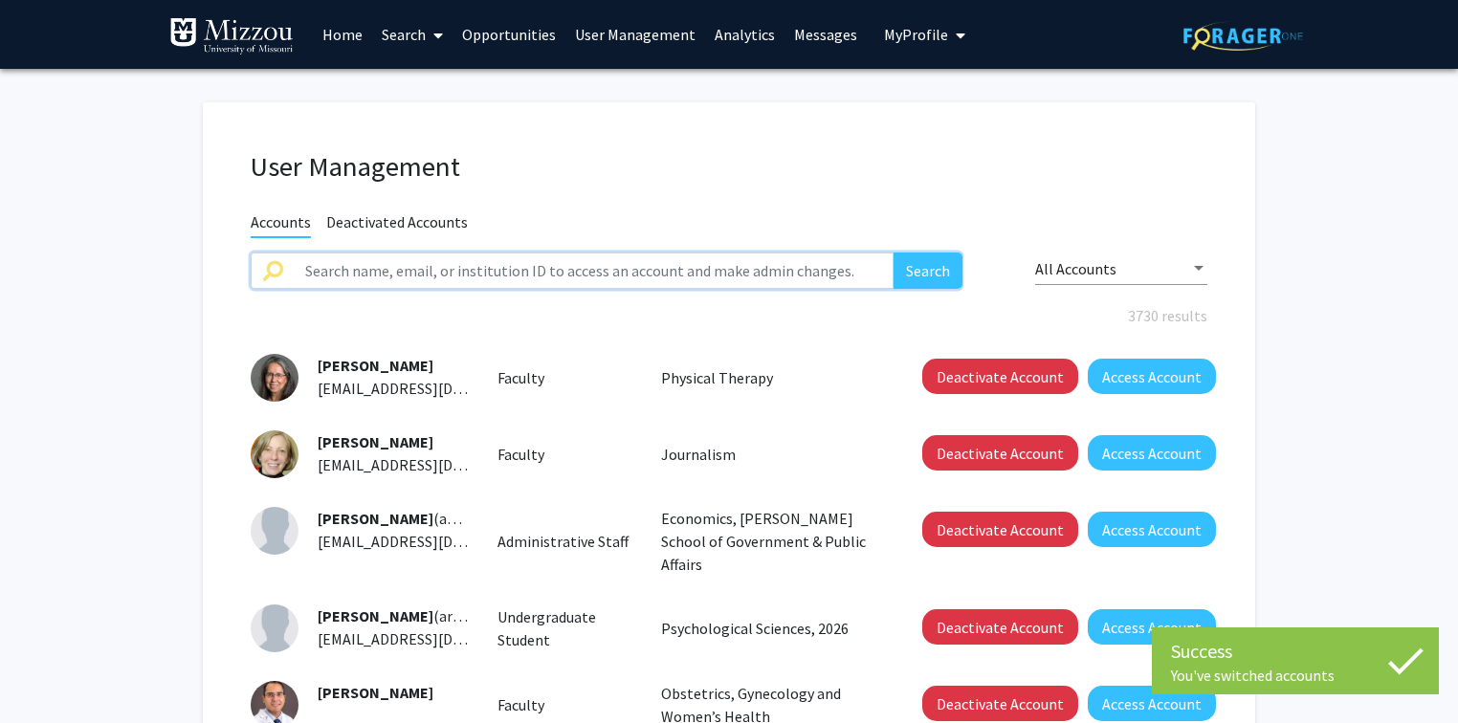
click at [516, 268] on input "text" at bounding box center [594, 271] width 600 height 36
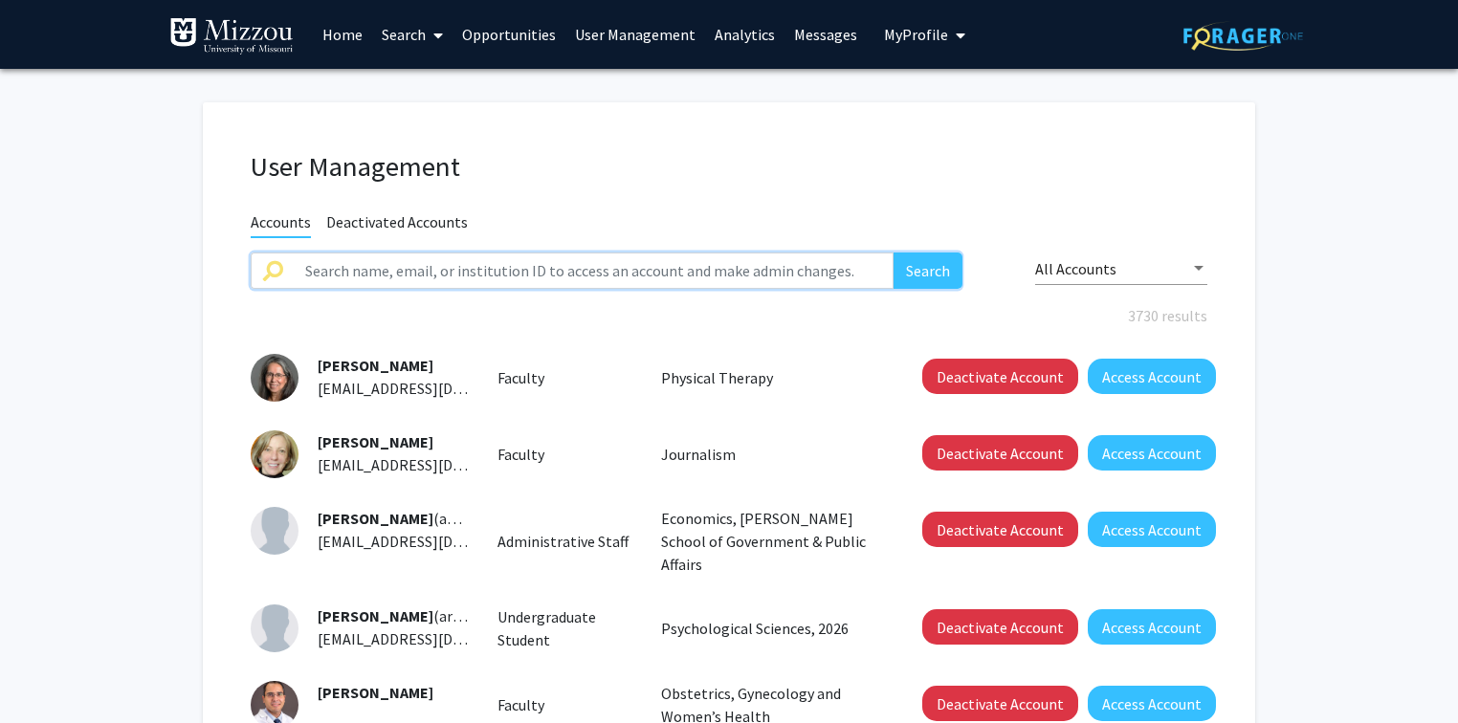
click at [363, 274] on input "text" at bounding box center [594, 271] width 600 height 36
type input "moenninga"
click at [893, 253] on button "Search" at bounding box center [927, 271] width 69 height 36
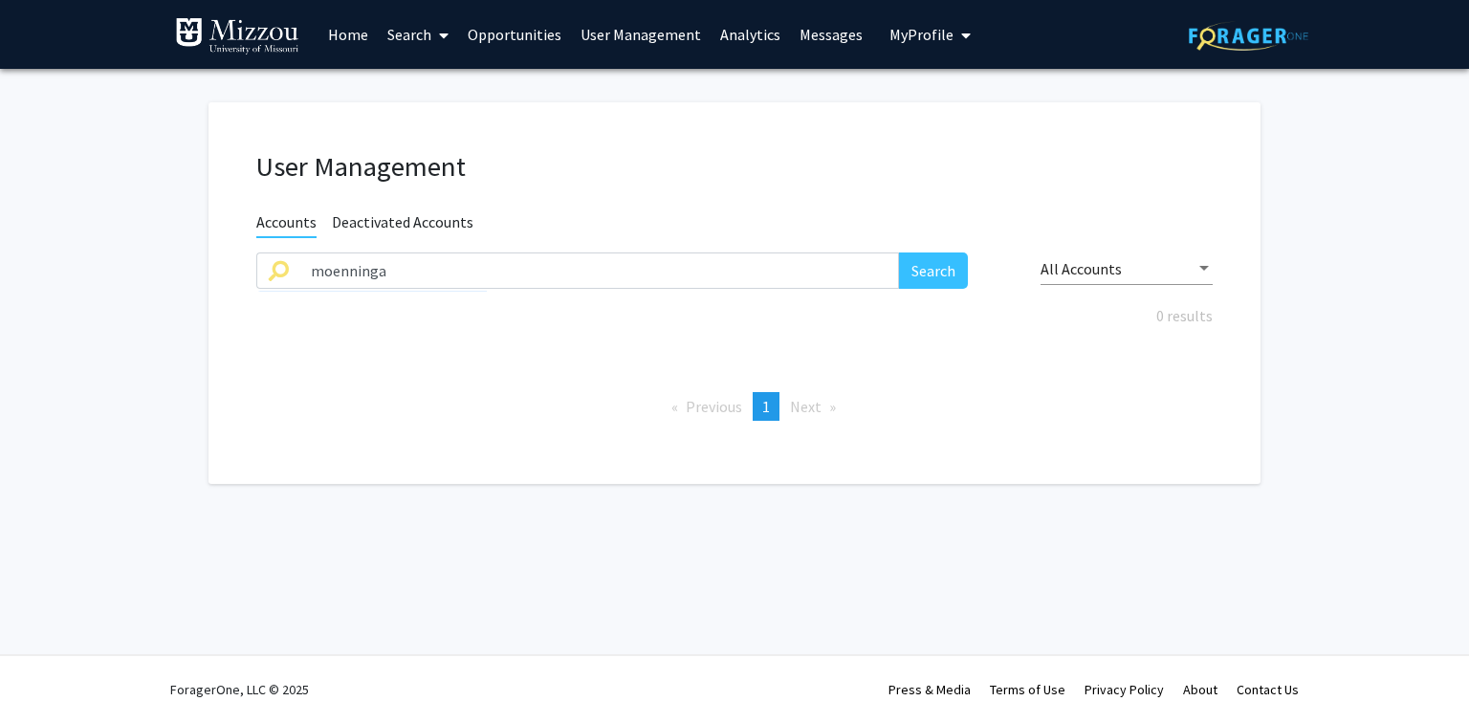
click at [407, 216] on span "Deactivated Accounts" at bounding box center [403, 224] width 142 height 24
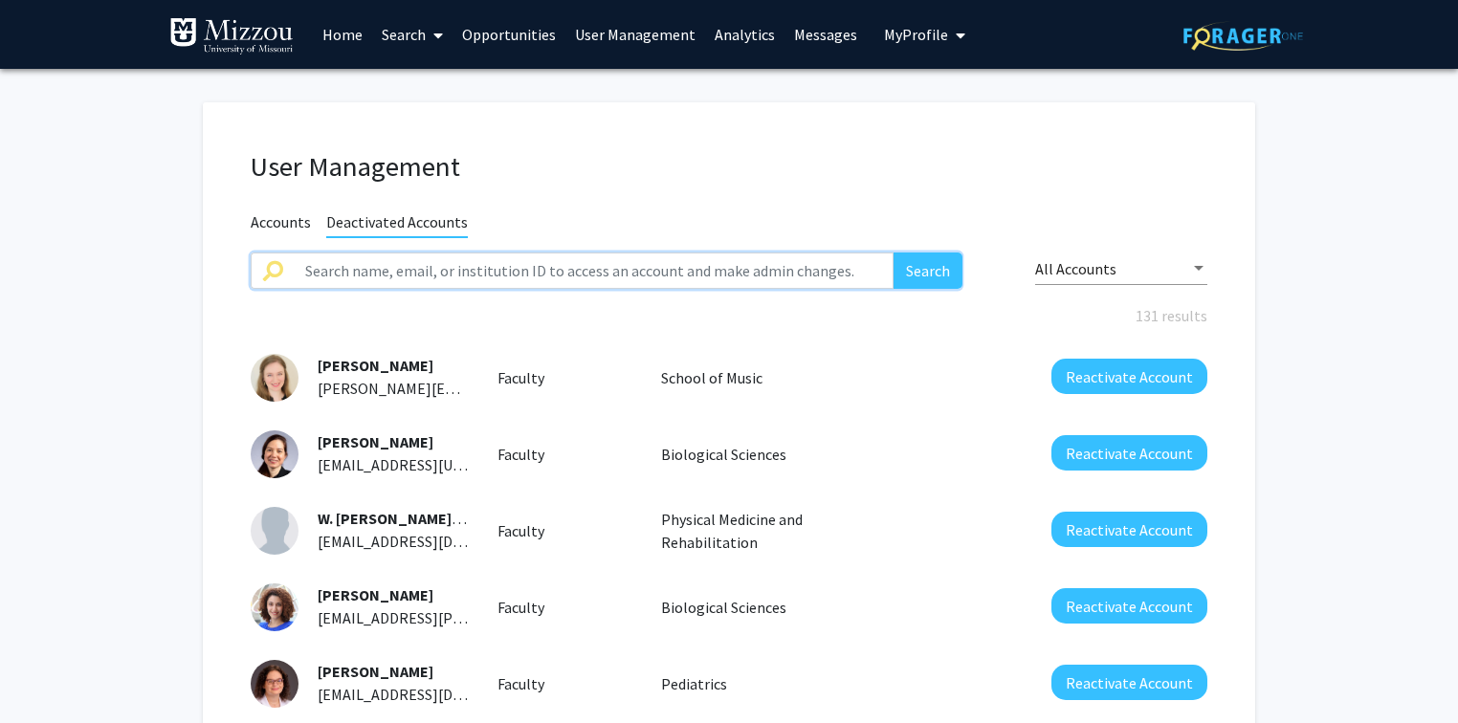
click at [390, 264] on input "text" at bounding box center [594, 271] width 600 height 36
type input "moenninga"
click at [903, 271] on button "Search" at bounding box center [927, 271] width 69 height 36
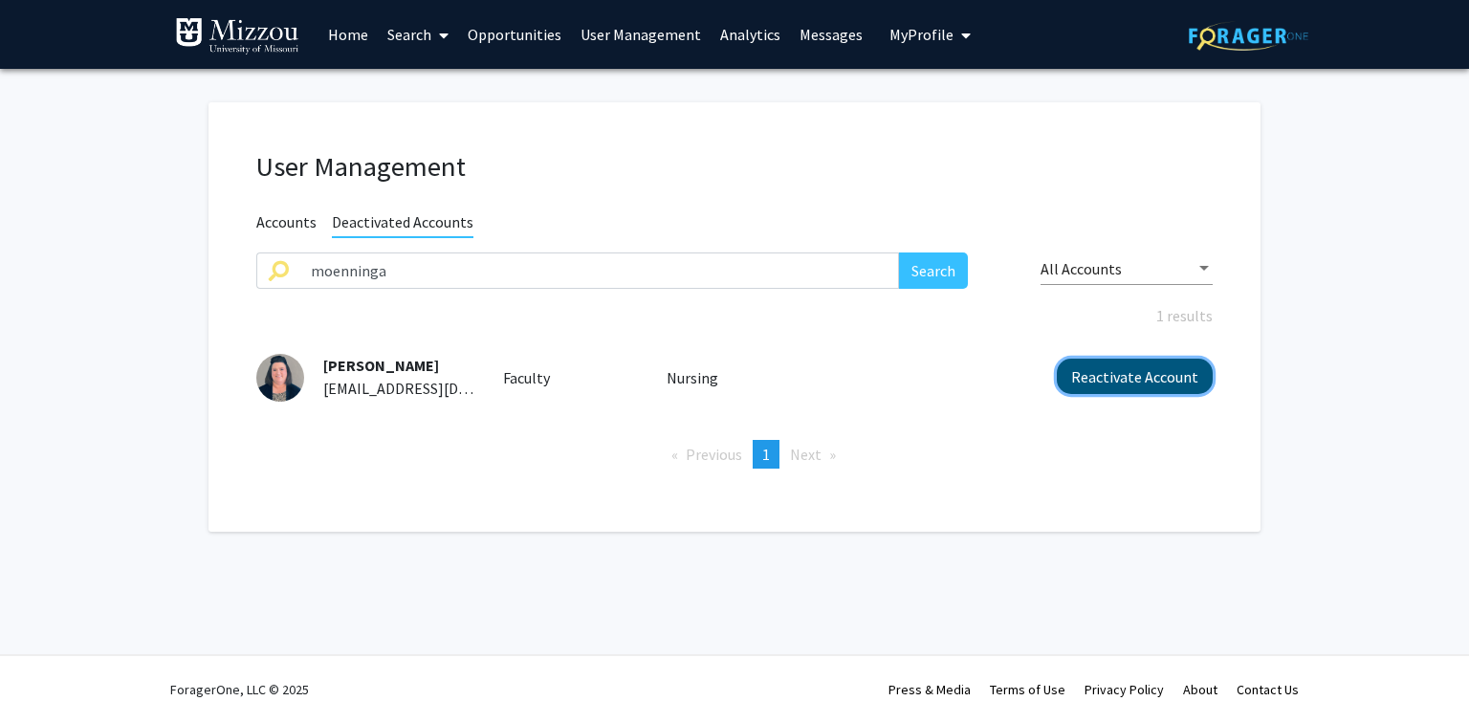
click at [1108, 382] on button "Reactivate Account" at bounding box center [1135, 376] width 156 height 35
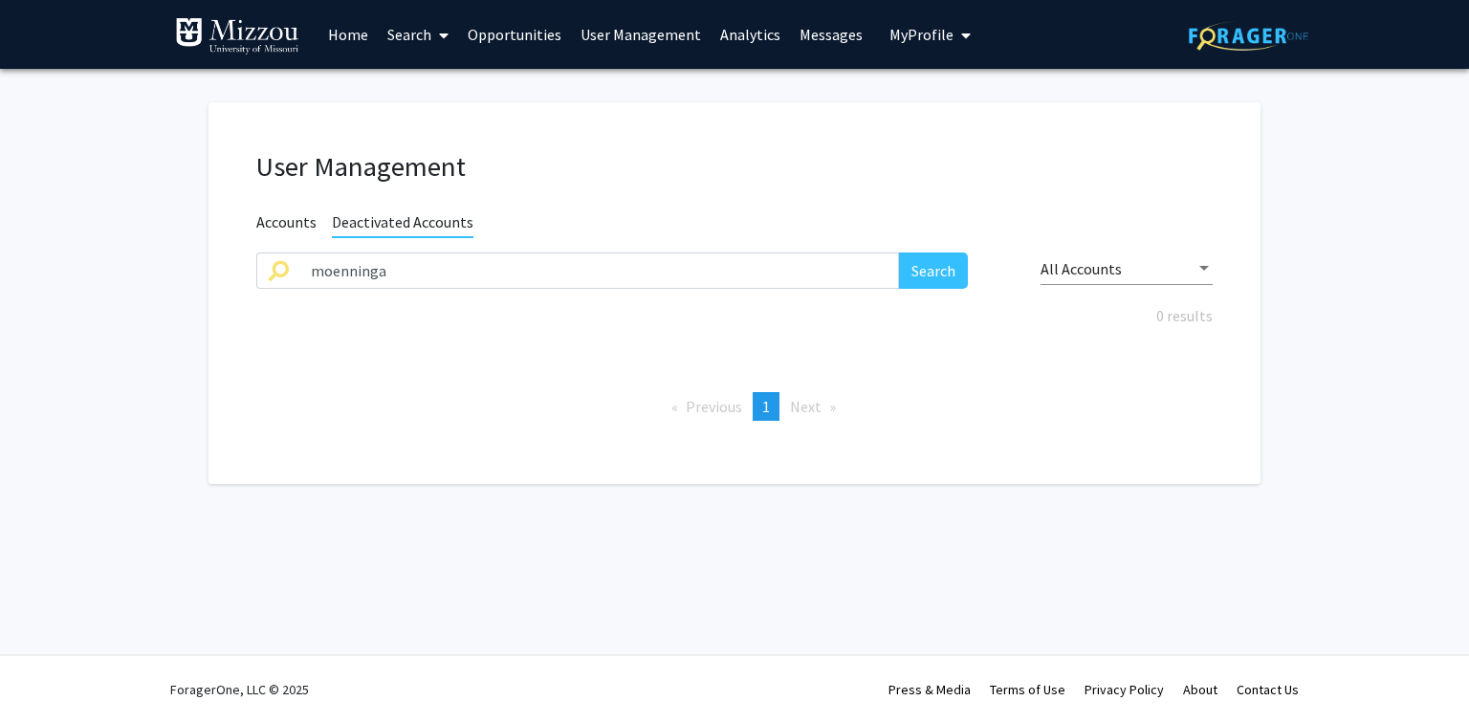
click at [321, 394] on ul "Previous page 1 / 1 You're on page 1 Next page" at bounding box center [734, 406] width 957 height 29
click at [932, 275] on button "Search" at bounding box center [933, 271] width 69 height 36
click at [287, 222] on span "Accounts" at bounding box center [286, 224] width 60 height 24
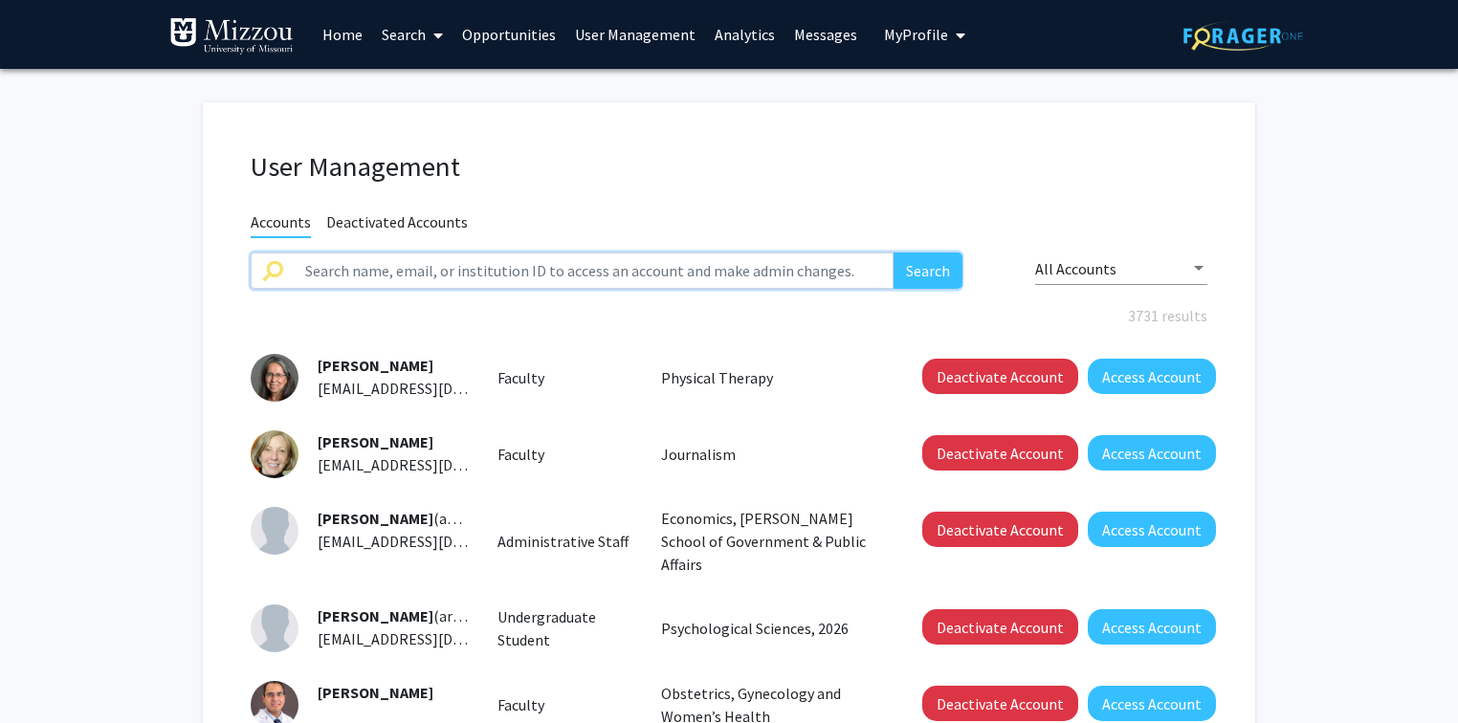
click at [336, 268] on input "text" at bounding box center [594, 271] width 600 height 36
click at [422, 274] on input "monn" at bounding box center [594, 271] width 600 height 36
type input "moenninga"
click at [919, 275] on button "Search" at bounding box center [927, 271] width 69 height 36
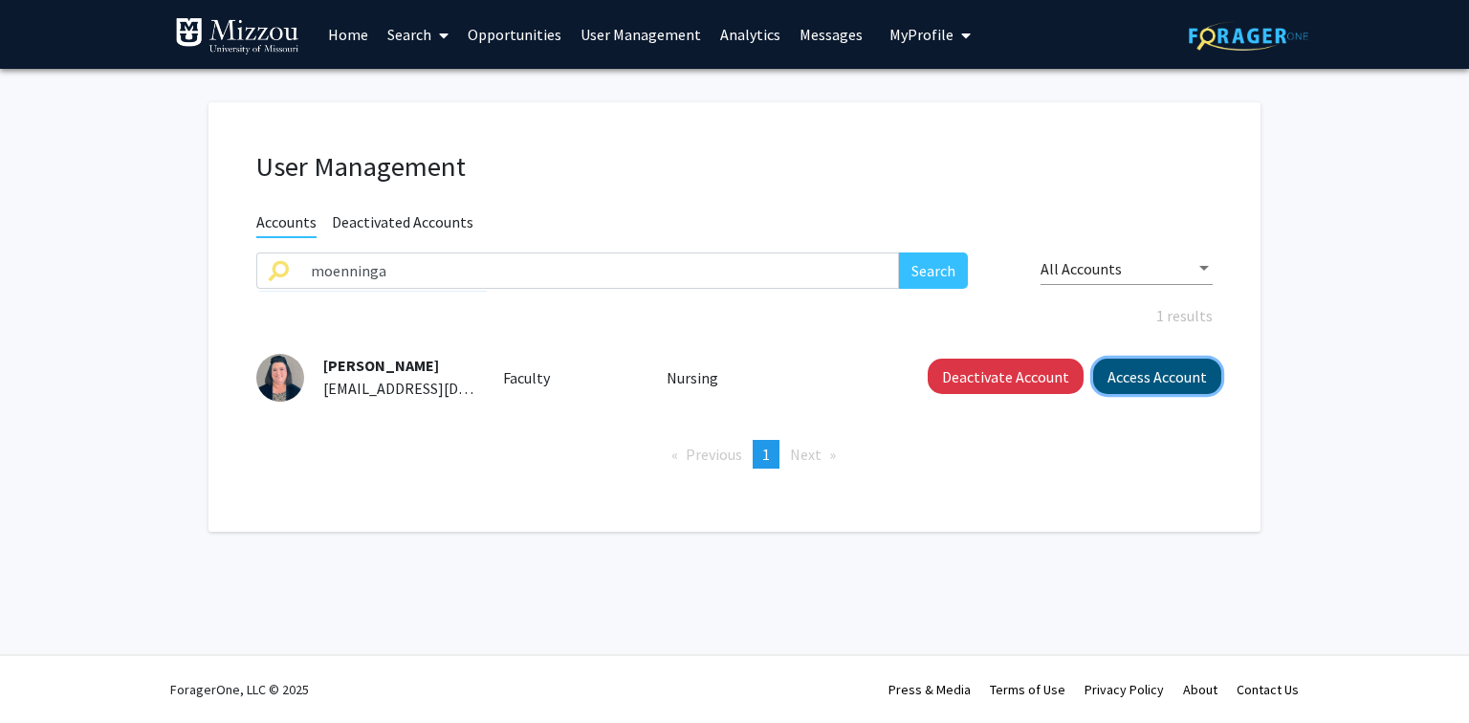
click at [1117, 375] on button "Access Account" at bounding box center [1157, 376] width 128 height 35
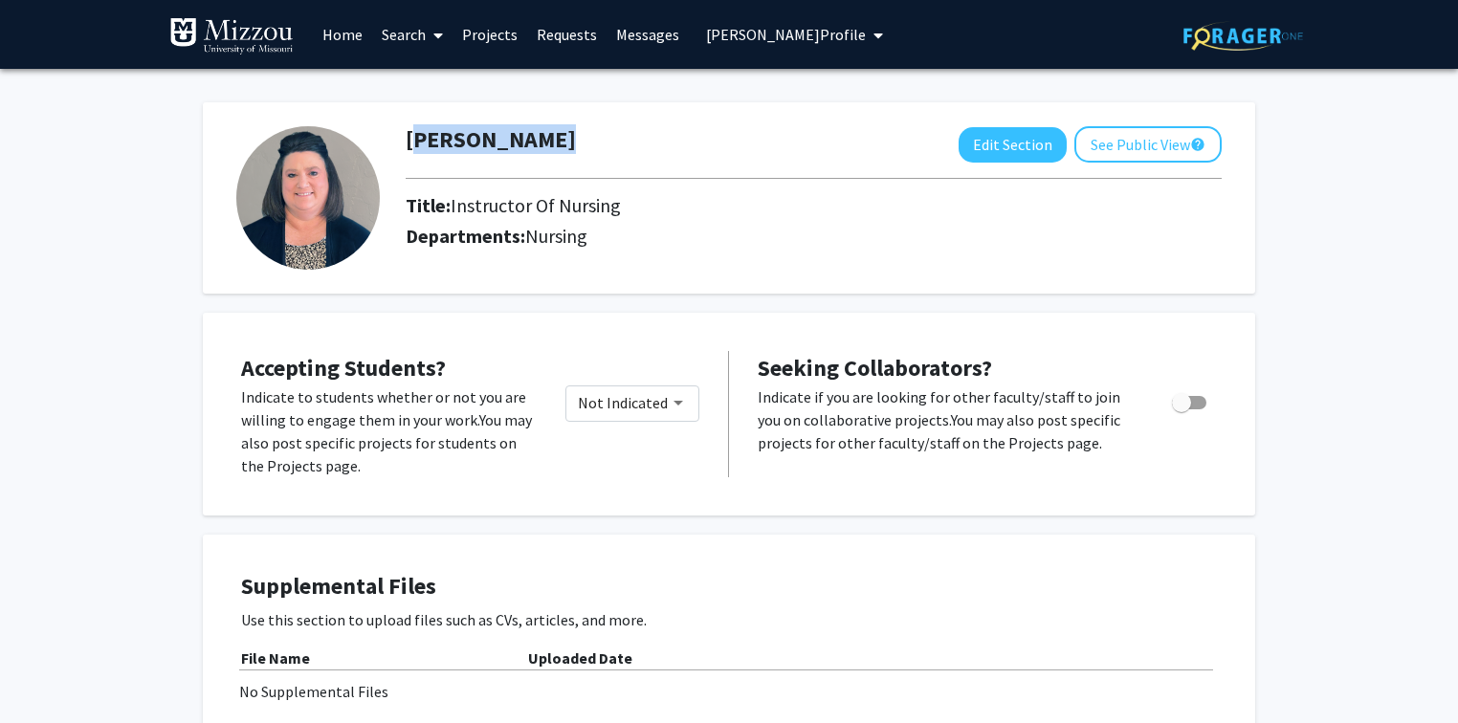
drag, startPoint x: 558, startPoint y: 138, endPoint x: 545, endPoint y: 150, distance: 17.6
click at [551, 148] on div "Amy Moenning Edit Section See Public View help" at bounding box center [813, 144] width 845 height 36
copy h1 "Amy Moenning"
click at [715, 38] on span "Amy Moenning's Profile" at bounding box center [786, 34] width 160 height 19
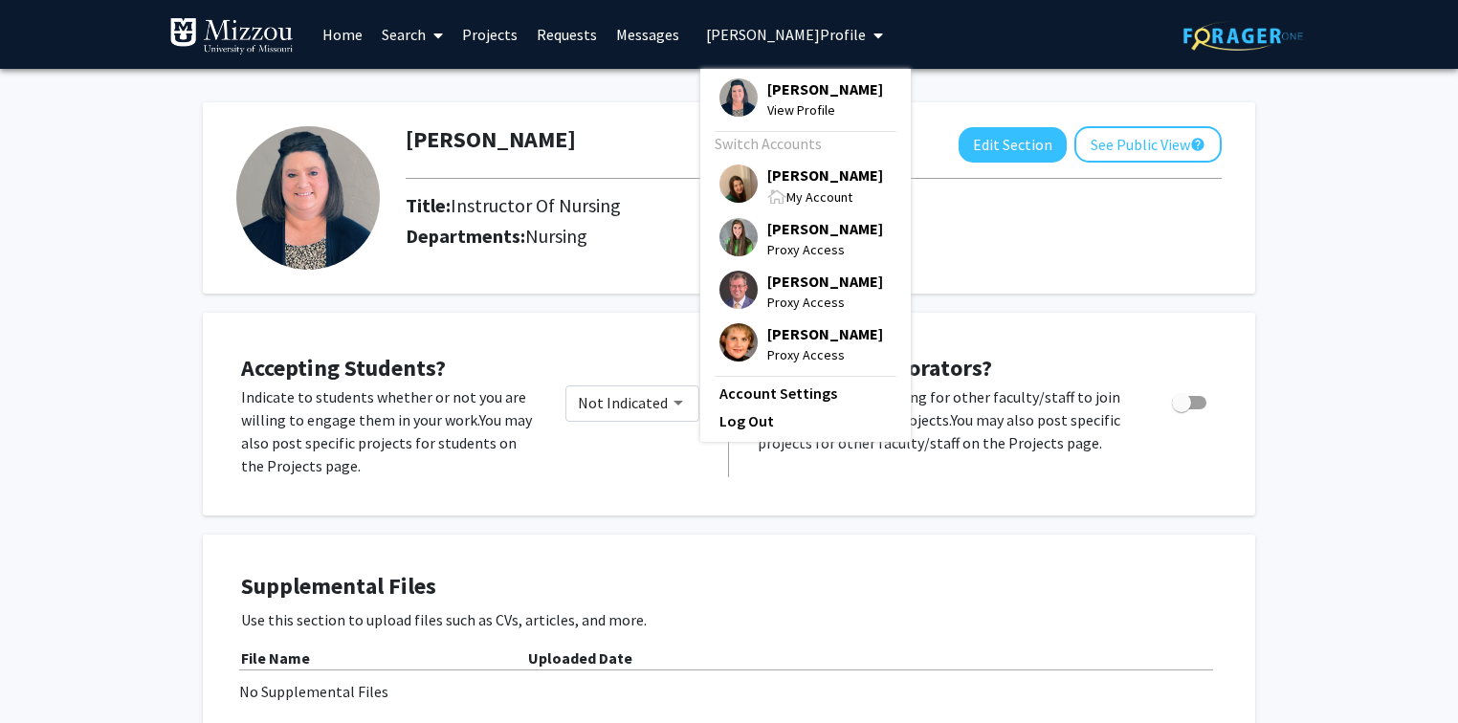
click at [786, 172] on span "[PERSON_NAME]" at bounding box center [825, 175] width 116 height 21
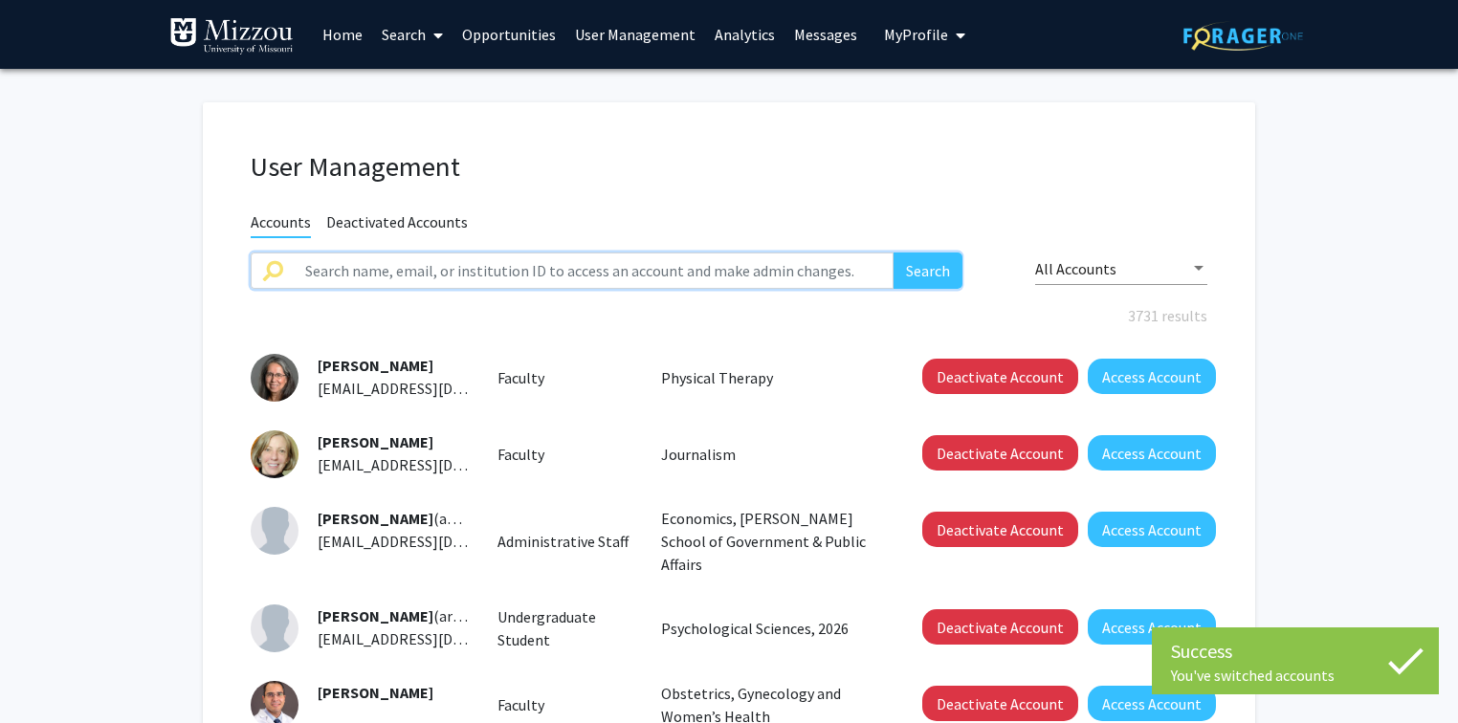
click at [421, 266] on input "text" at bounding box center [594, 271] width 600 height 36
paste input "Amy Moenning"
type input "Amy Moenning"
click at [893, 253] on button "Search" at bounding box center [927, 271] width 69 height 36
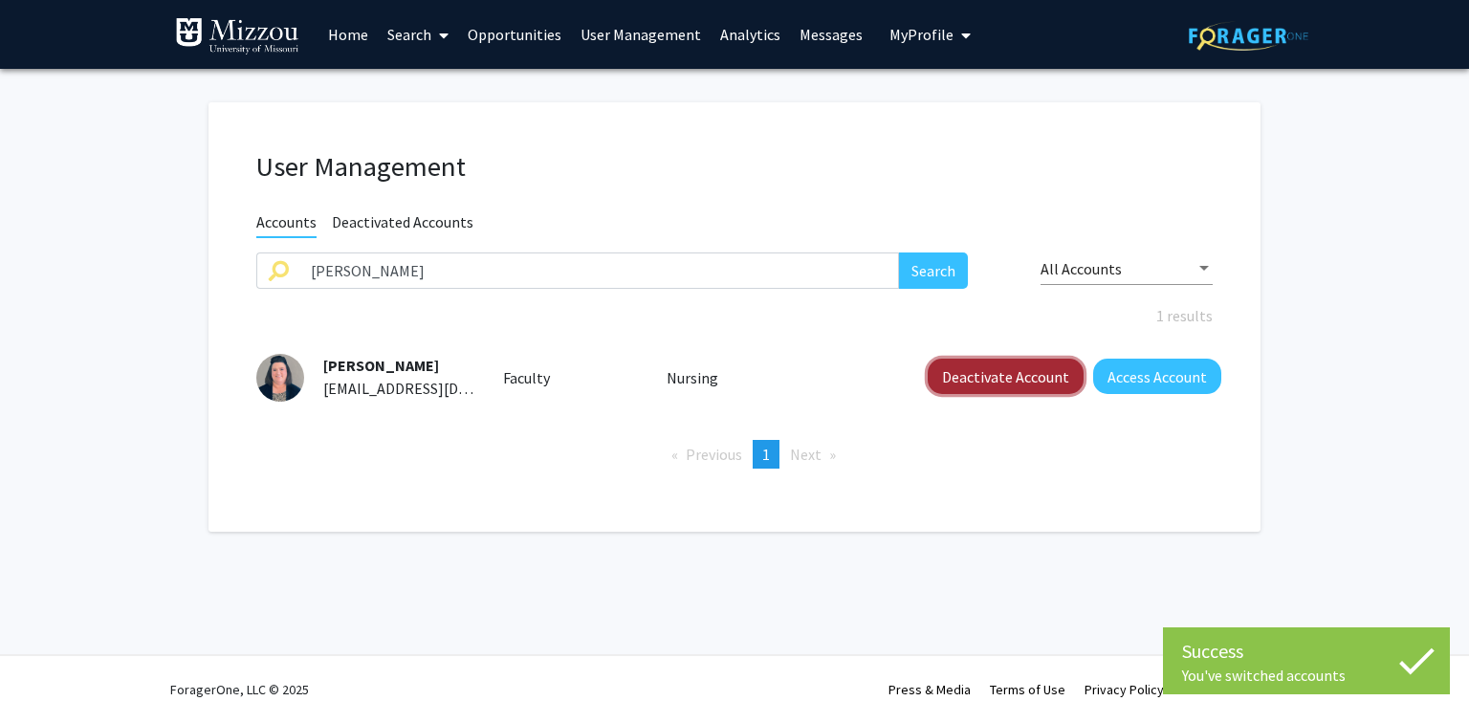
click at [1039, 377] on button "Deactivate Account" at bounding box center [1006, 376] width 156 height 35
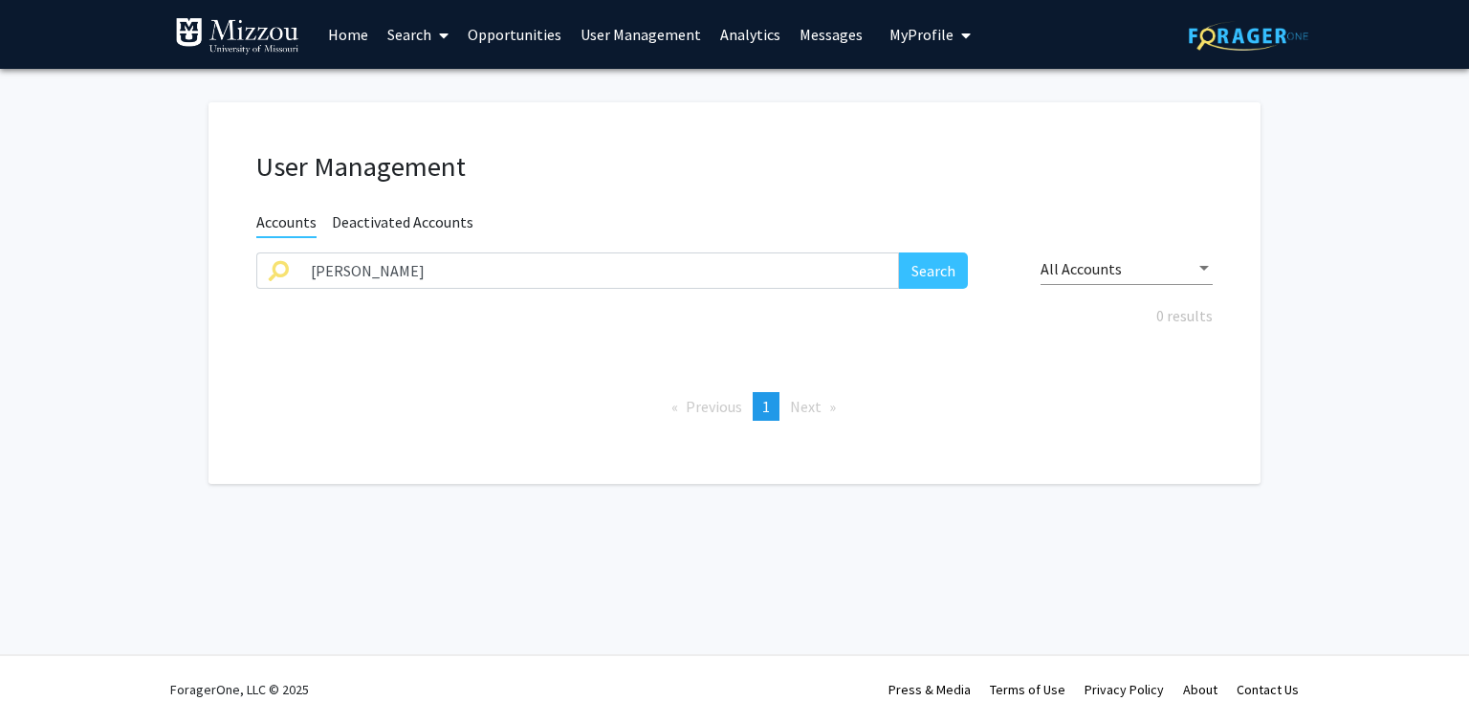
click at [448, 220] on span "Deactivated Accounts" at bounding box center [403, 224] width 142 height 24
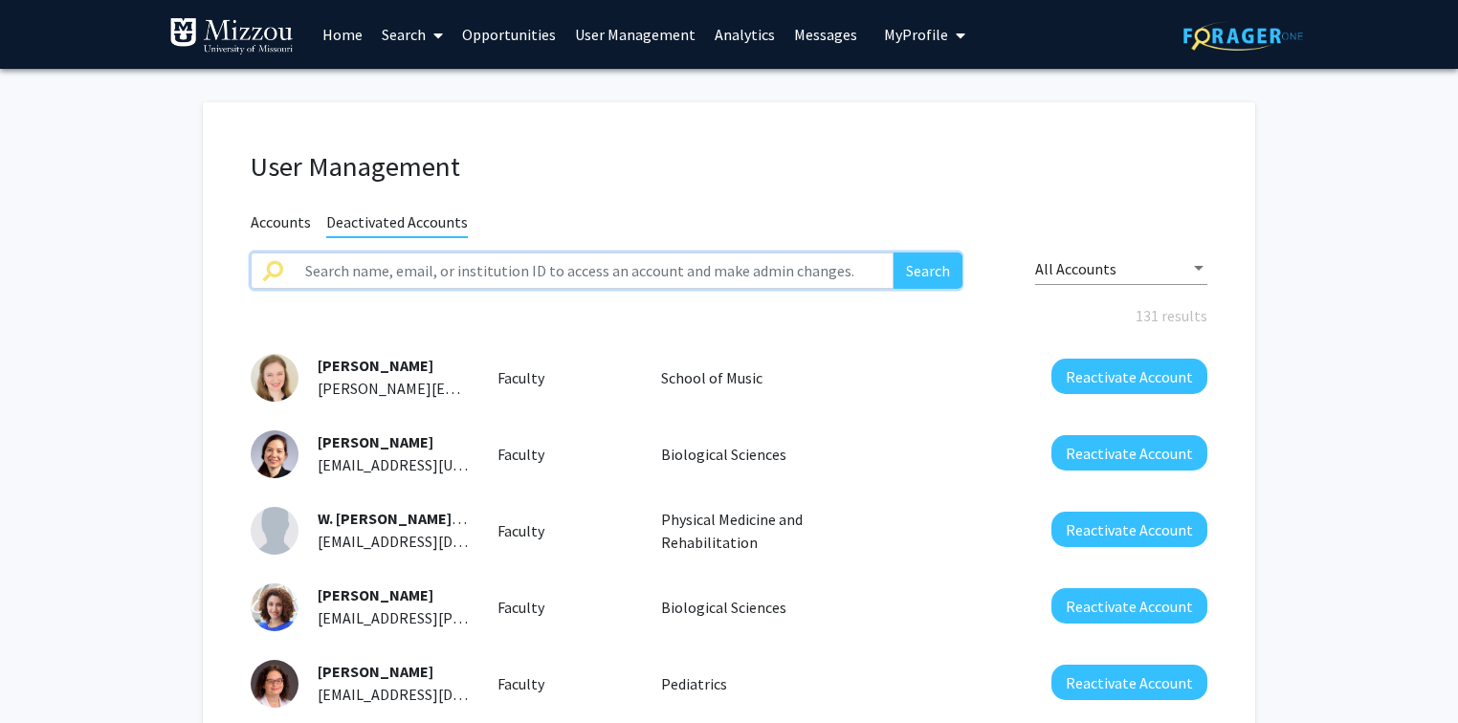
click at [449, 280] on input "text" at bounding box center [594, 271] width 600 height 36
paste input "Deactivated Kassandra’s account on 9/23/2025. Her name was included on a list o…"
type input "Deactivated Kassandra’s account on 9/23/2025. Her name was included on a list o…"
click at [858, 272] on input "Deactivated Kassandra’s account on 9/23/2025. Her name was included on a list o…" at bounding box center [594, 271] width 600 height 36
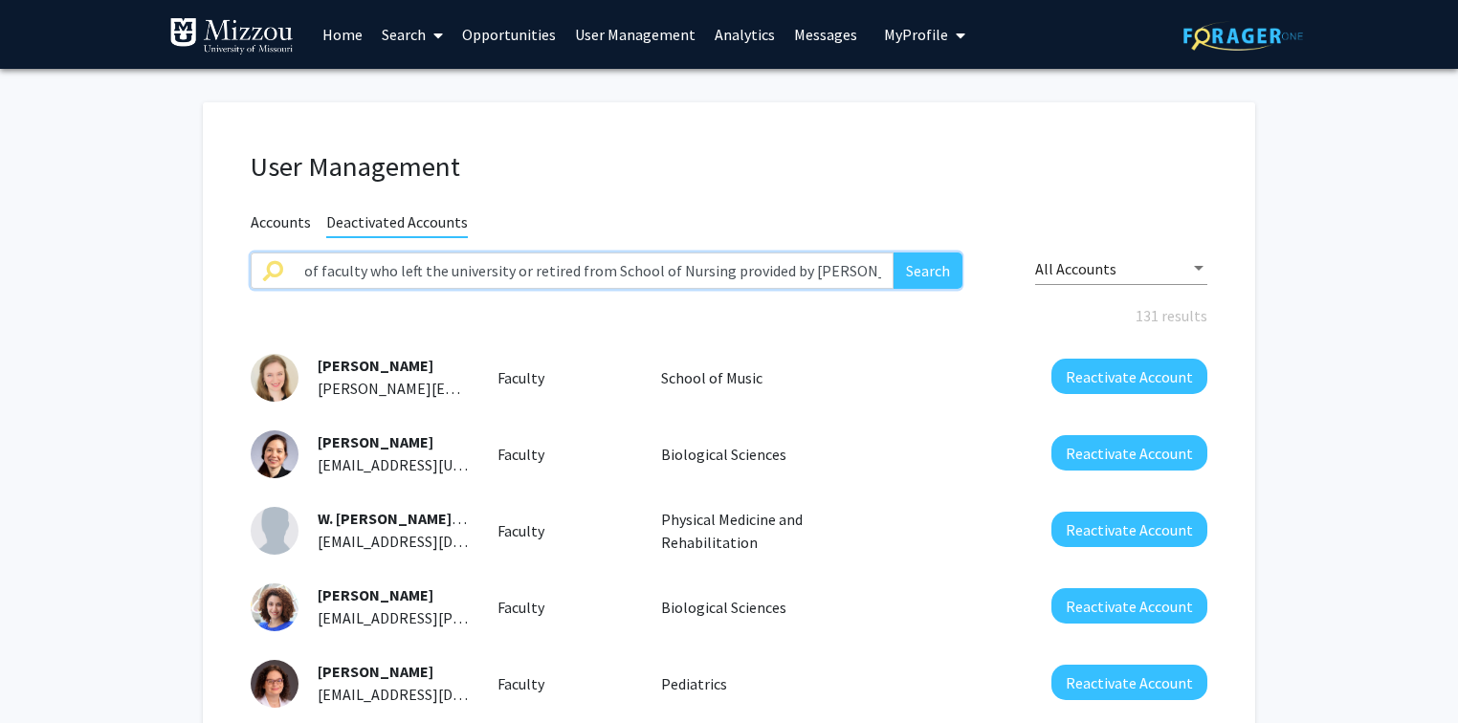
click at [858, 272] on input "Deactivated Kassandra’s account on 9/23/2025. Her name was included on a list o…" at bounding box center [594, 271] width 600 height 36
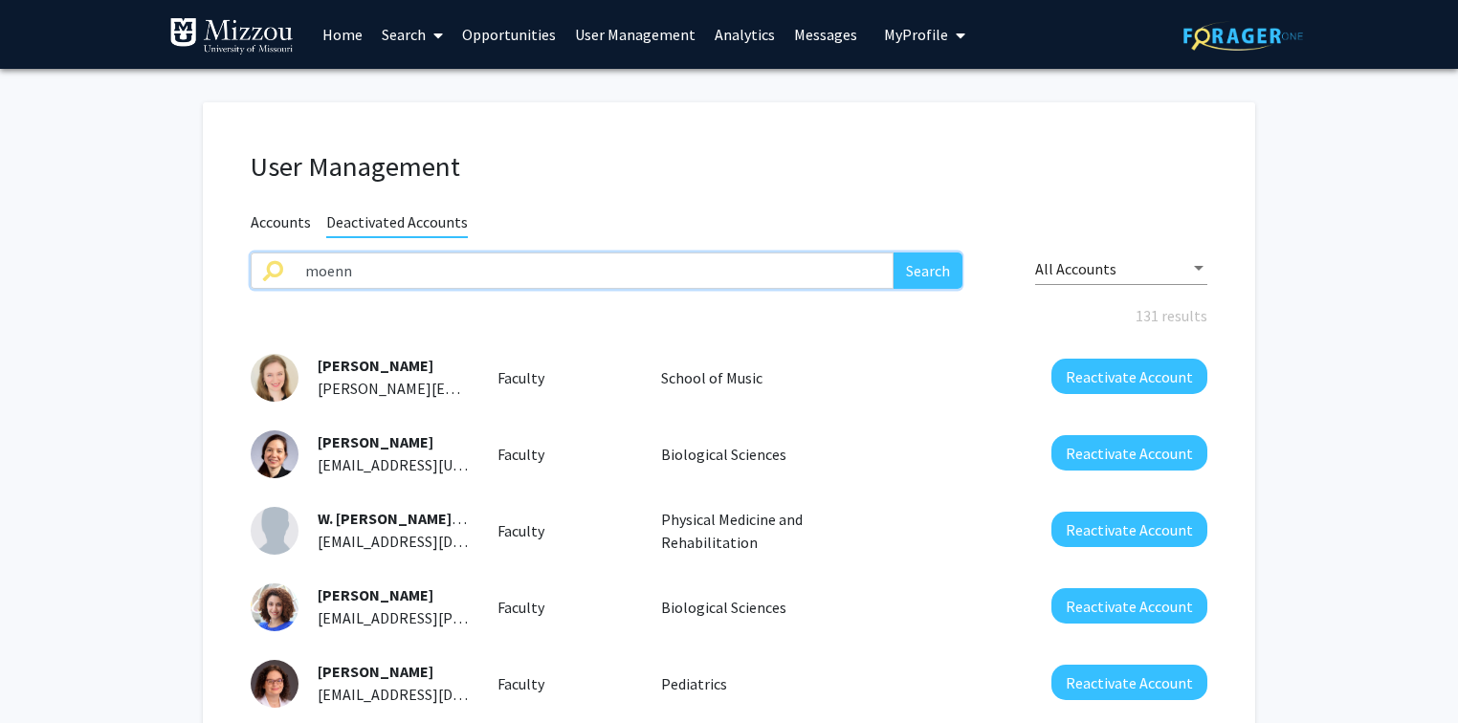
type input "moenninga"
click at [923, 272] on button "Search" at bounding box center [927, 271] width 69 height 36
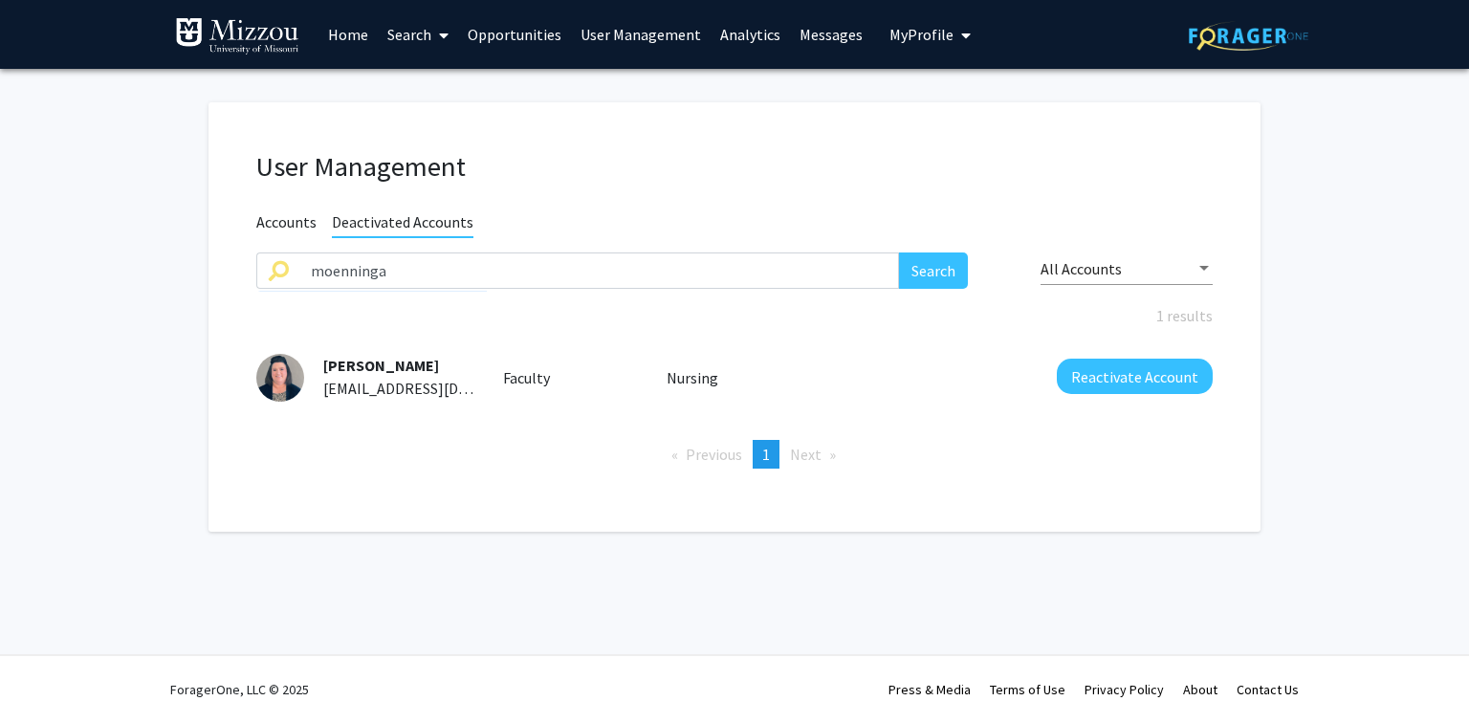
click at [662, 38] on link "User Management" at bounding box center [641, 34] width 140 height 67
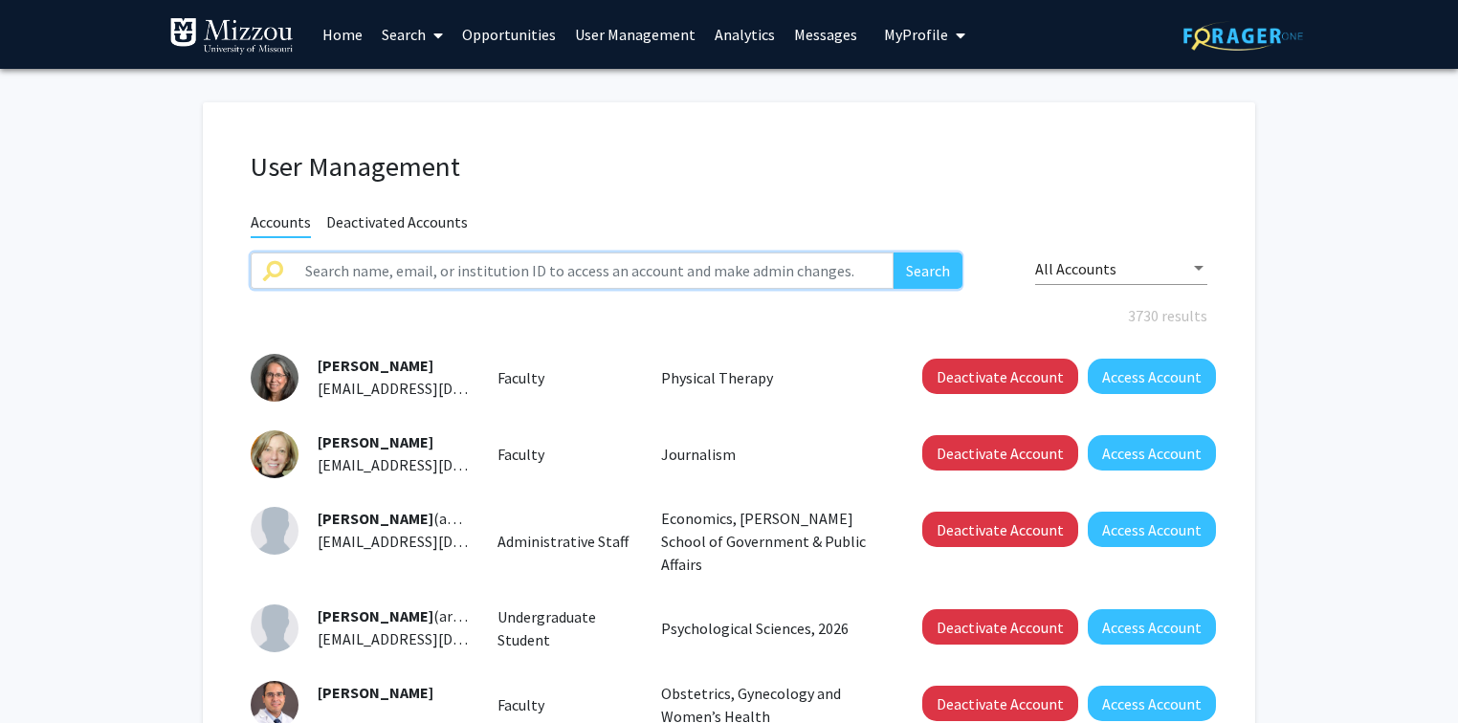
click at [570, 264] on input "text" at bounding box center [594, 271] width 600 height 36
type input "freidrichsj"
click at [893, 253] on button "Search" at bounding box center [927, 271] width 69 height 36
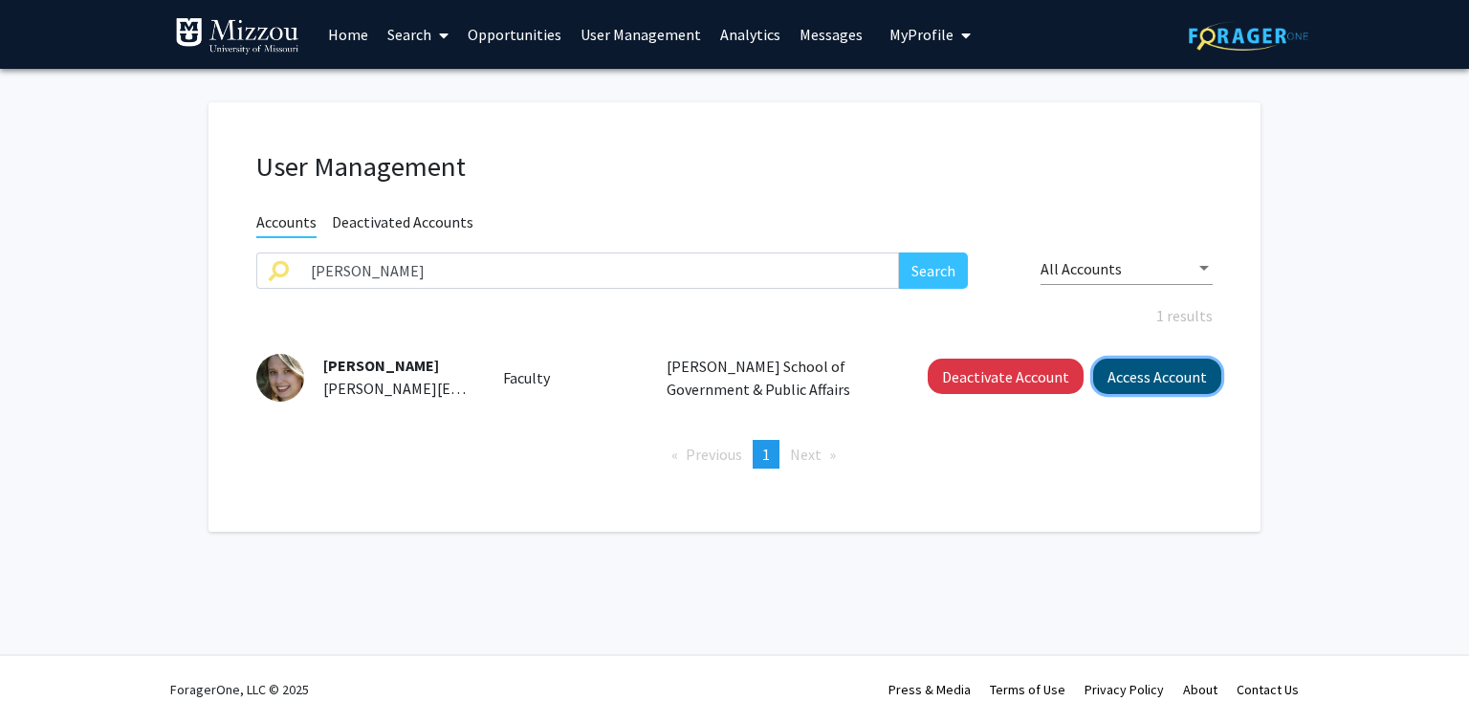
click at [1134, 377] on button "Access Account" at bounding box center [1157, 376] width 128 height 35
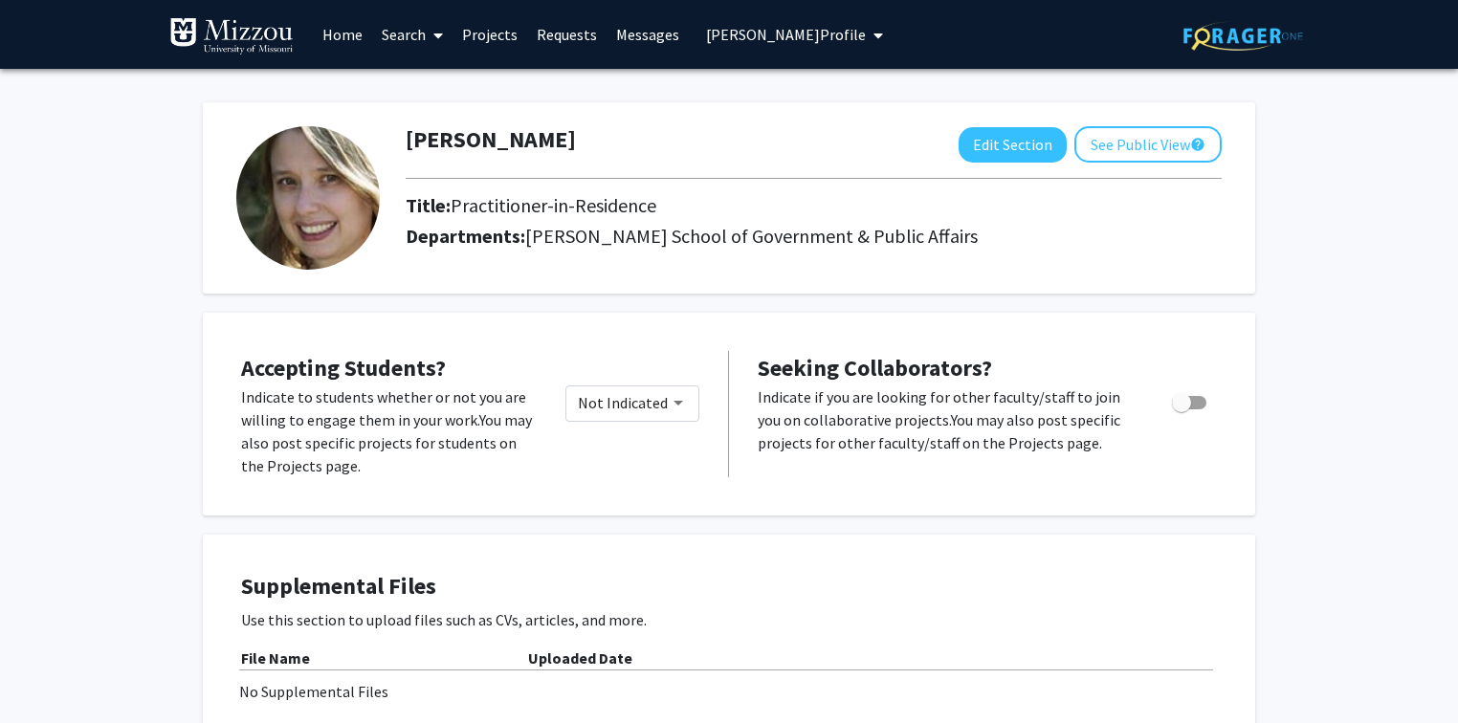
drag, startPoint x: 572, startPoint y: 143, endPoint x: 404, endPoint y: 144, distance: 168.4
click at [400, 144] on div "Jaime Freidrichs Edit Section See Public View help" at bounding box center [813, 144] width 845 height 36
copy h1 "Jaime Freidrichs"
click at [840, 31] on span "Jaime Freidrichs's Profile" at bounding box center [786, 34] width 160 height 19
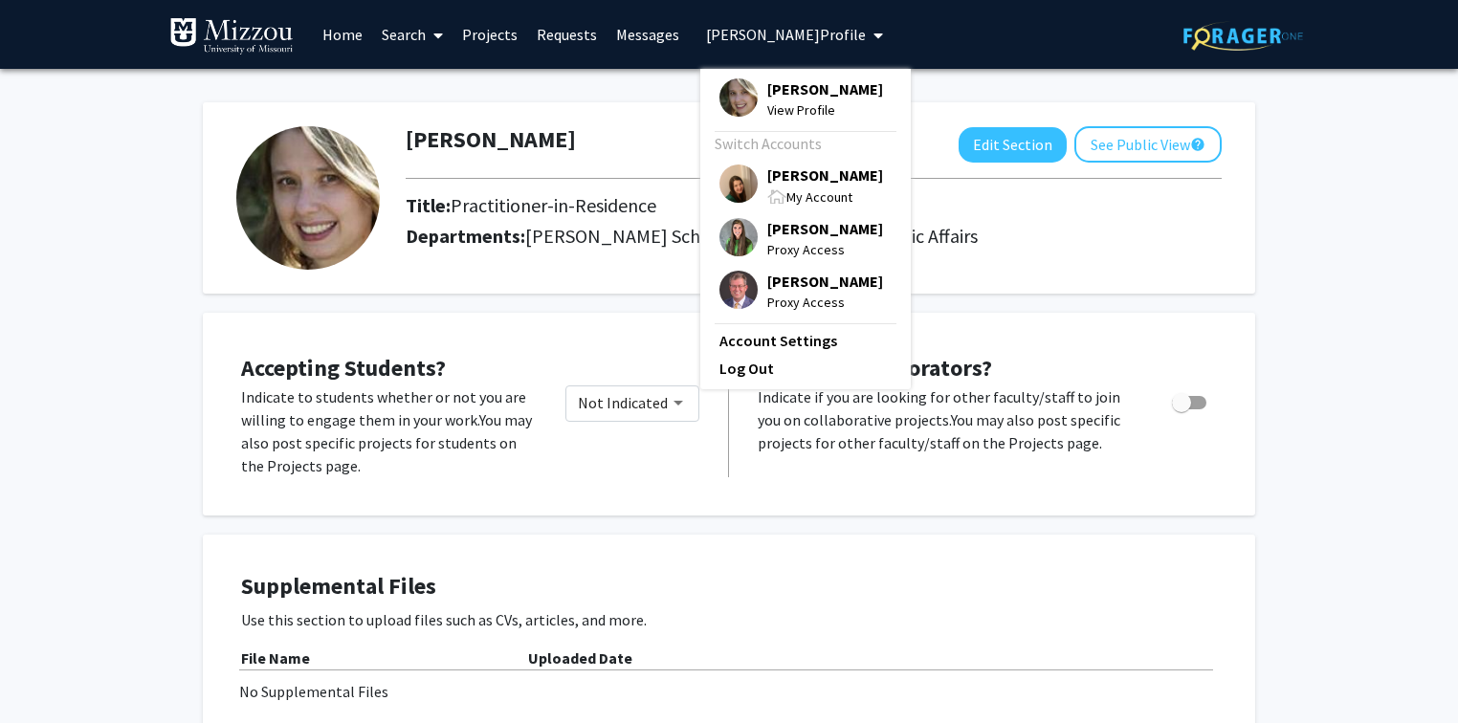
click at [956, 241] on h2 "Departments: Truman School of Government & Public Affairs" at bounding box center [813, 236] width 845 height 23
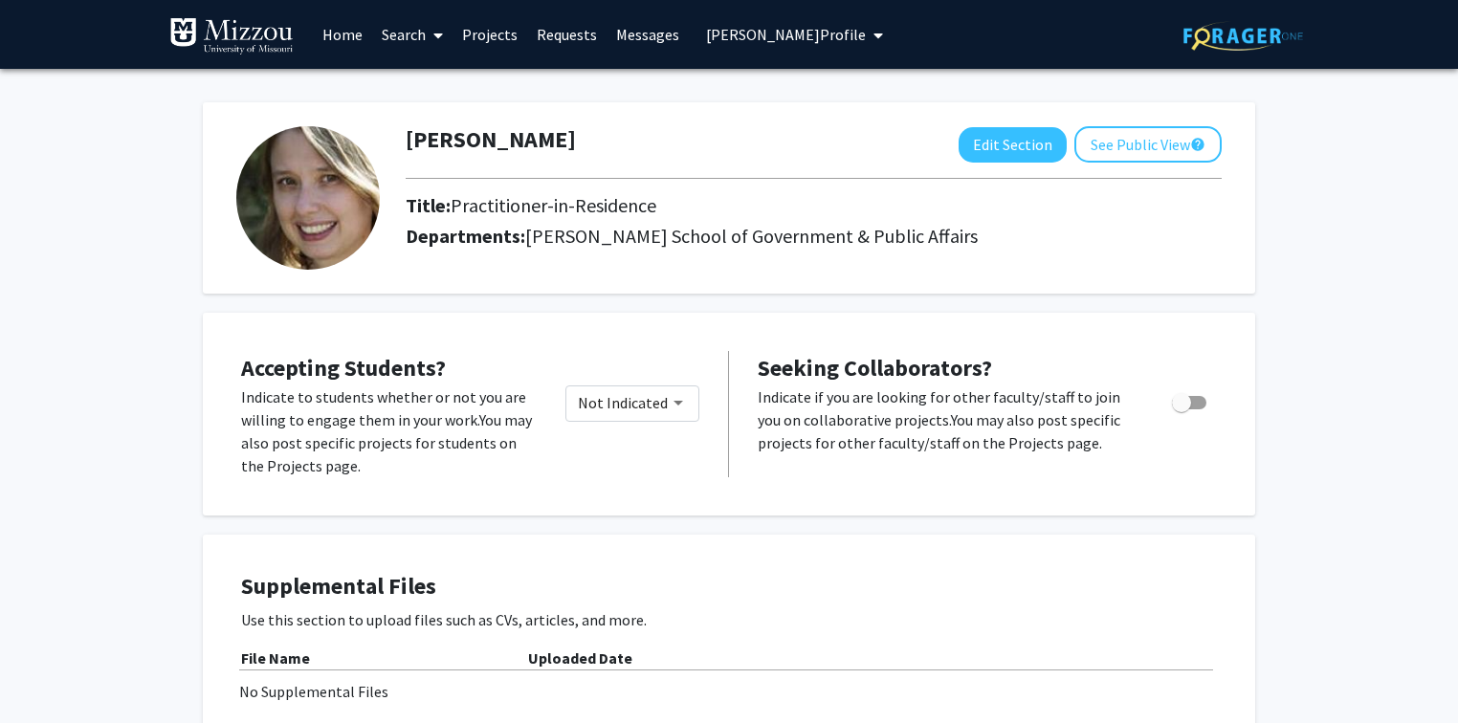
click at [727, 35] on span "Jaime Freidrichs's Profile" at bounding box center [786, 34] width 160 height 19
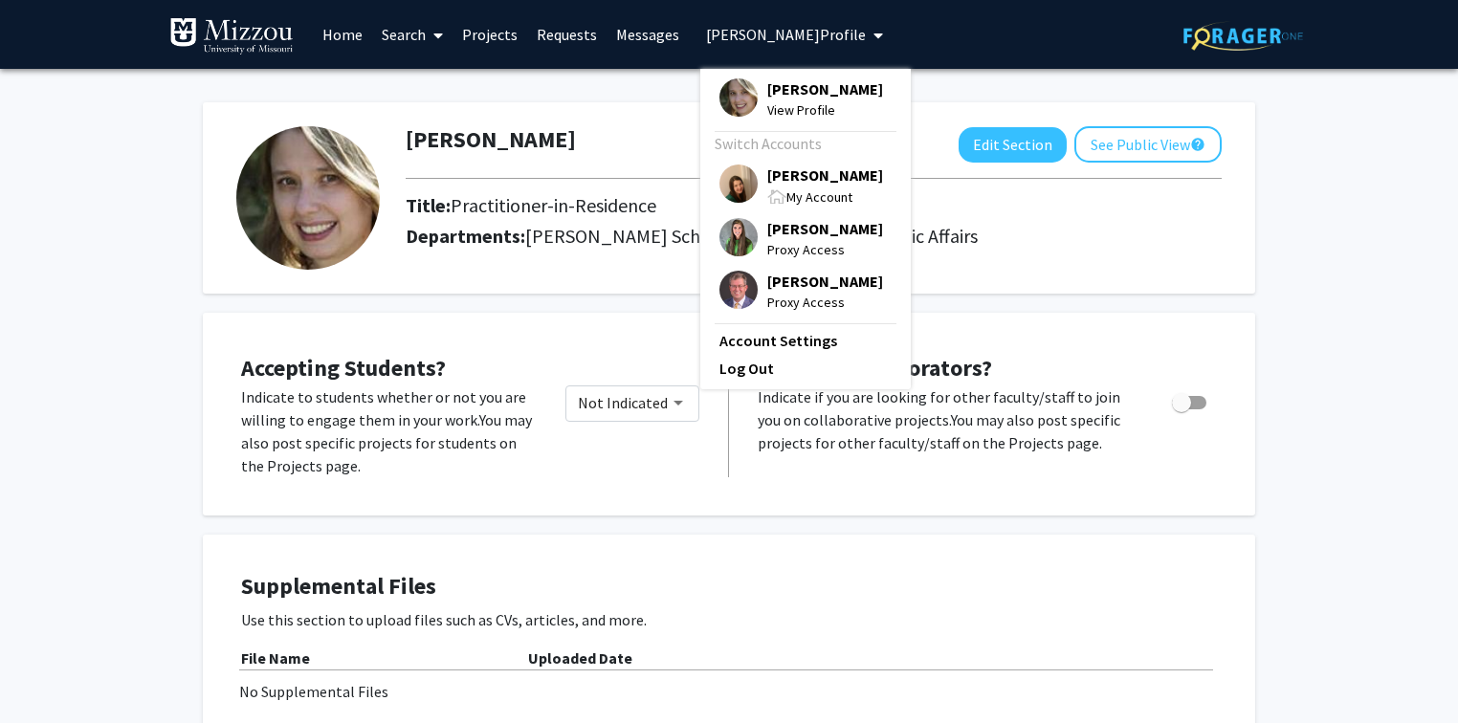
click at [817, 176] on span "[PERSON_NAME]" at bounding box center [825, 175] width 116 height 21
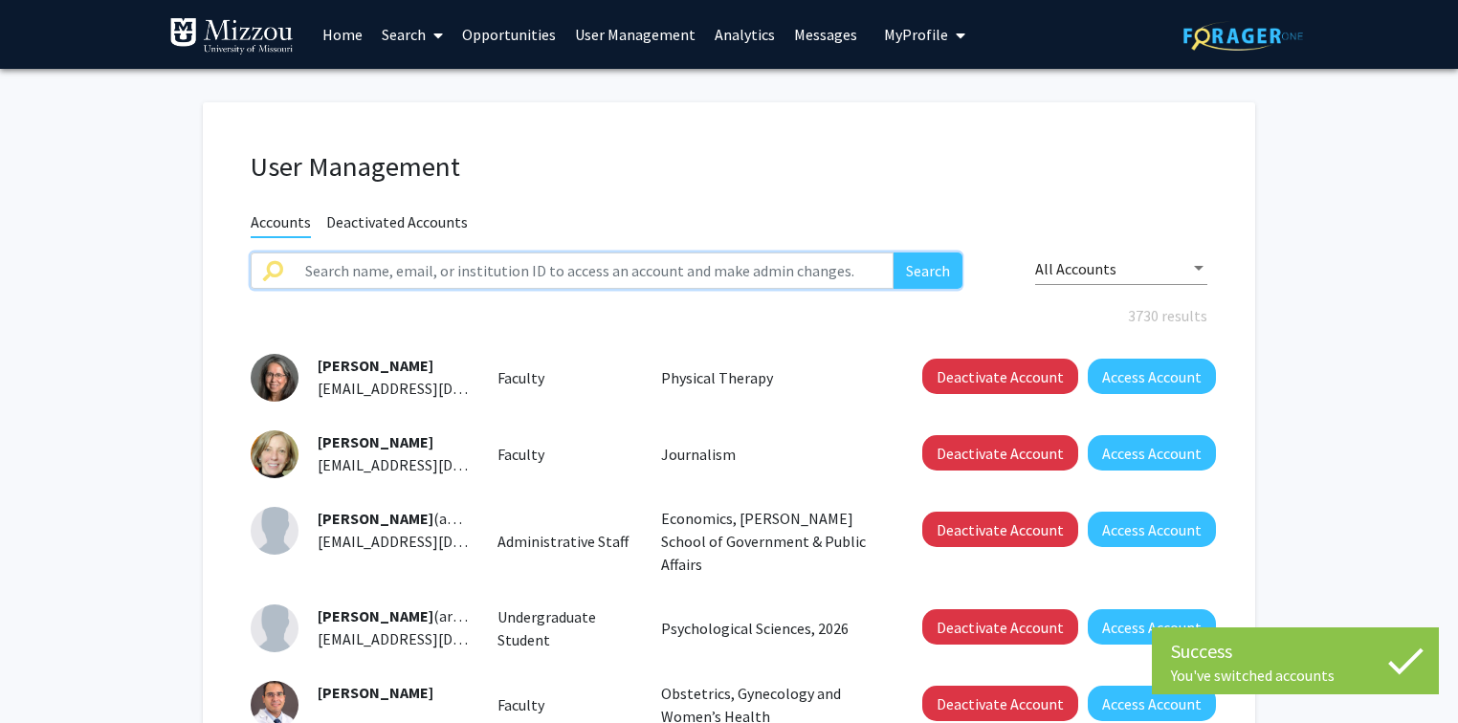
paste input "freidrichsj@missouri.edu"
type input "freidrichsj@missouri.edu"
click at [914, 260] on button "Search" at bounding box center [927, 271] width 69 height 36
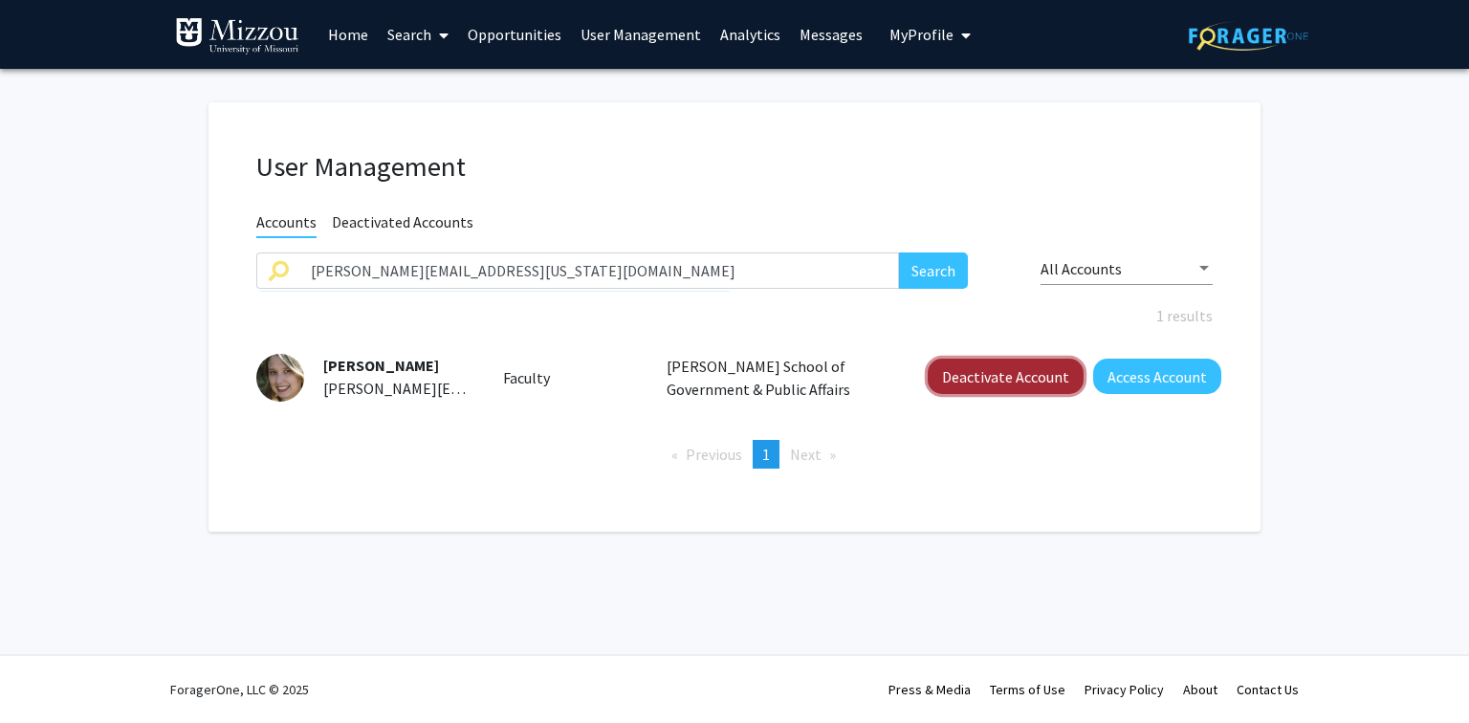
click at [1027, 379] on button "Deactivate Account" at bounding box center [1006, 376] width 156 height 35
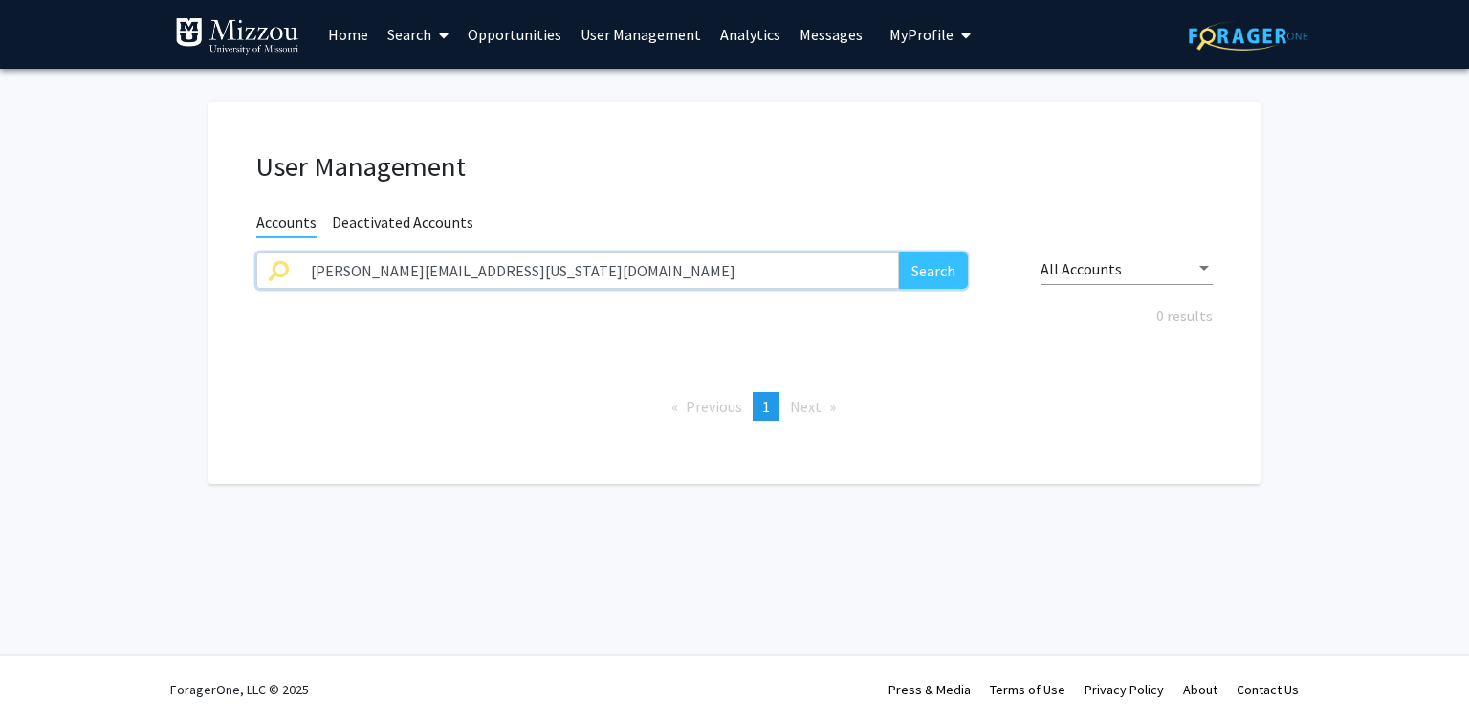
click at [722, 275] on input "freidrichsj@missouri.edu" at bounding box center [599, 271] width 600 height 36
click at [735, 123] on div "User Management Accounts Deactivated Accounts Search All Accounts 0 results Pre…" at bounding box center [735, 293] width 1052 height 382
click at [715, 272] on input "text" at bounding box center [599, 271] width 600 height 36
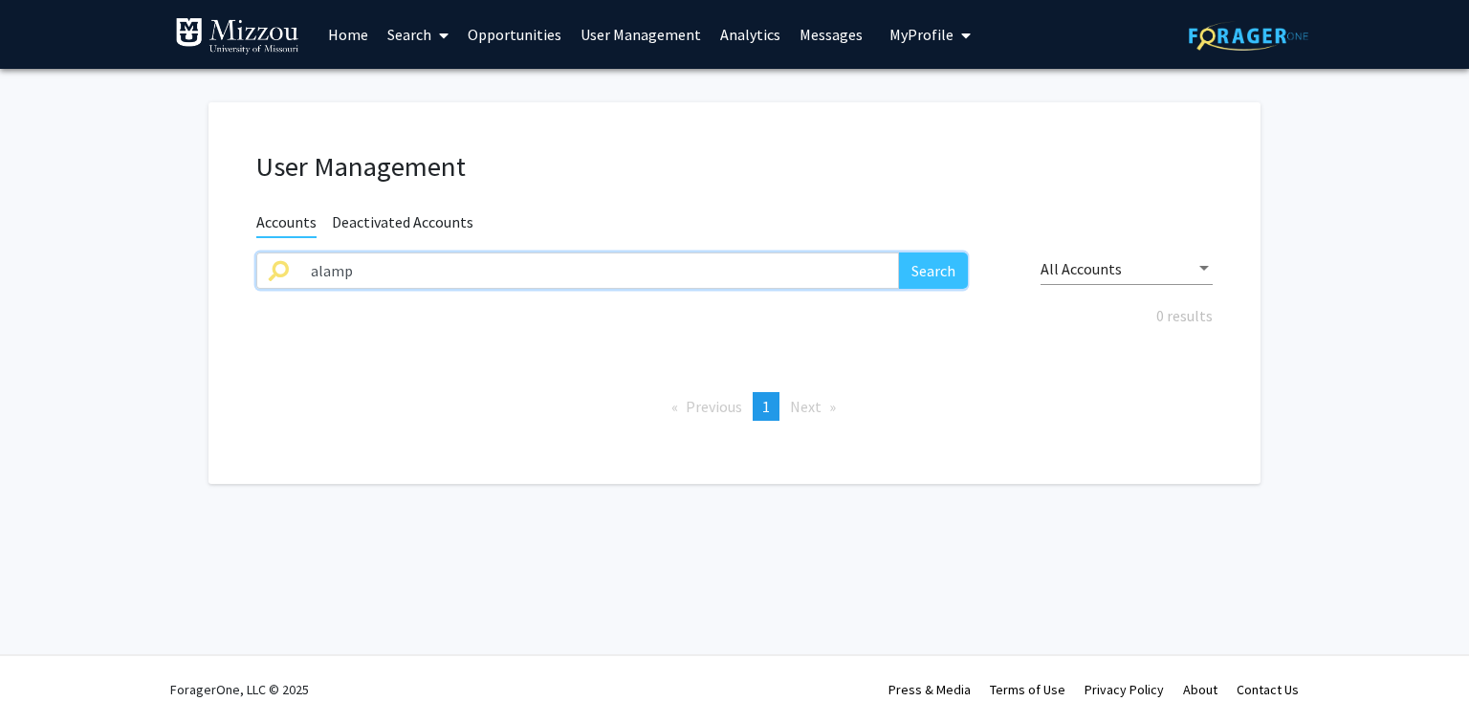
type input "alamp"
click at [899, 253] on button "Search" at bounding box center [933, 271] width 69 height 36
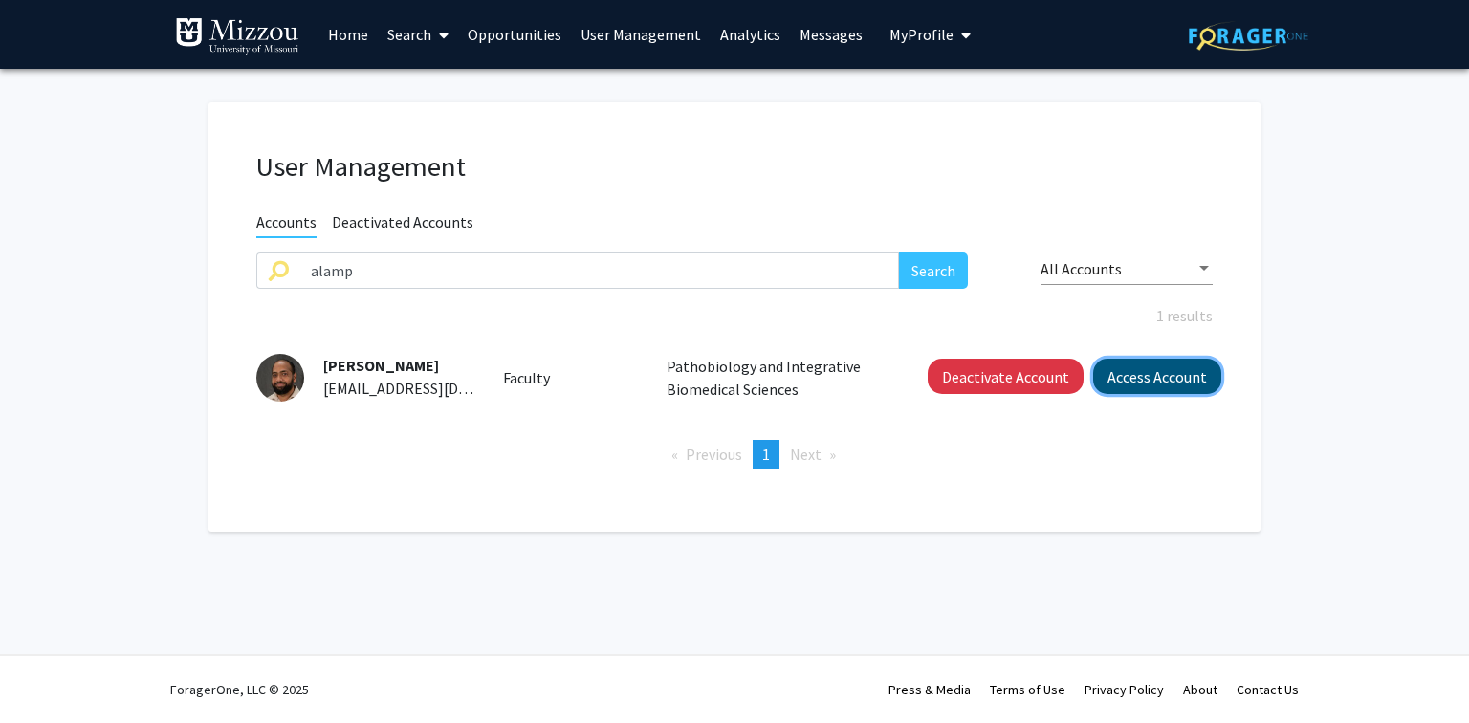
click at [1110, 375] on button "Access Account" at bounding box center [1157, 376] width 128 height 35
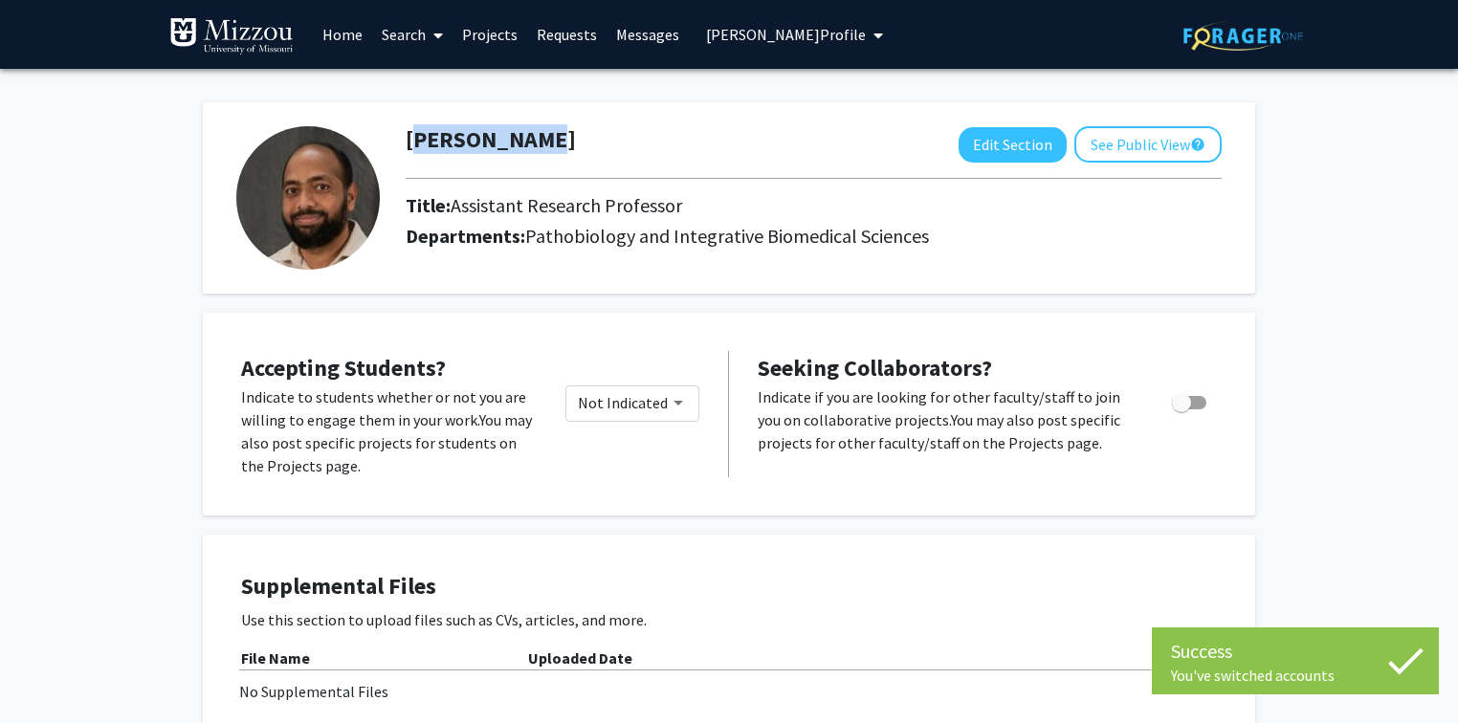
drag, startPoint x: 536, startPoint y: 141, endPoint x: 534, endPoint y: 153, distance: 12.6
click at [534, 153] on div "Perwez Alam Edit Section See Public View help" at bounding box center [813, 144] width 845 height 36
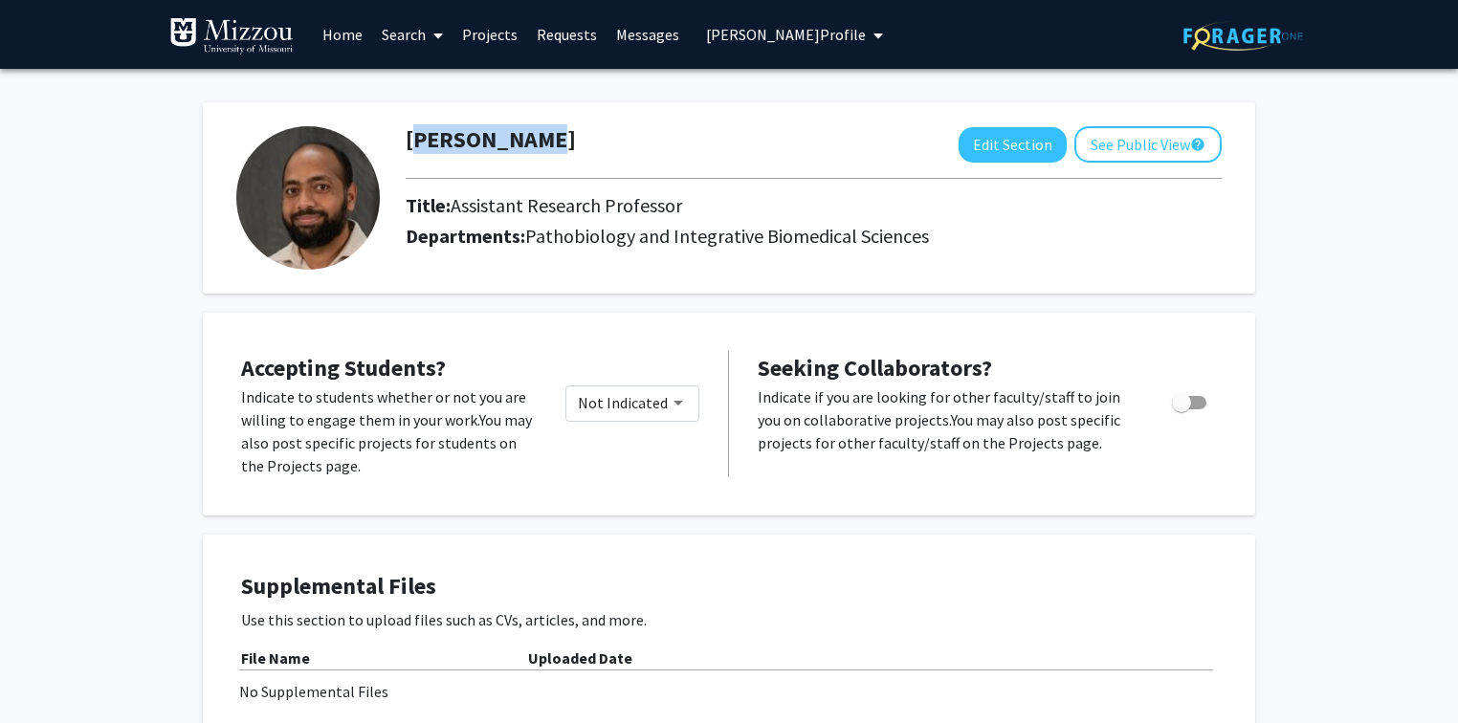
copy h1 "Perwez Alam"
click at [792, 32] on span "Perwez Alam's Profile" at bounding box center [786, 34] width 160 height 19
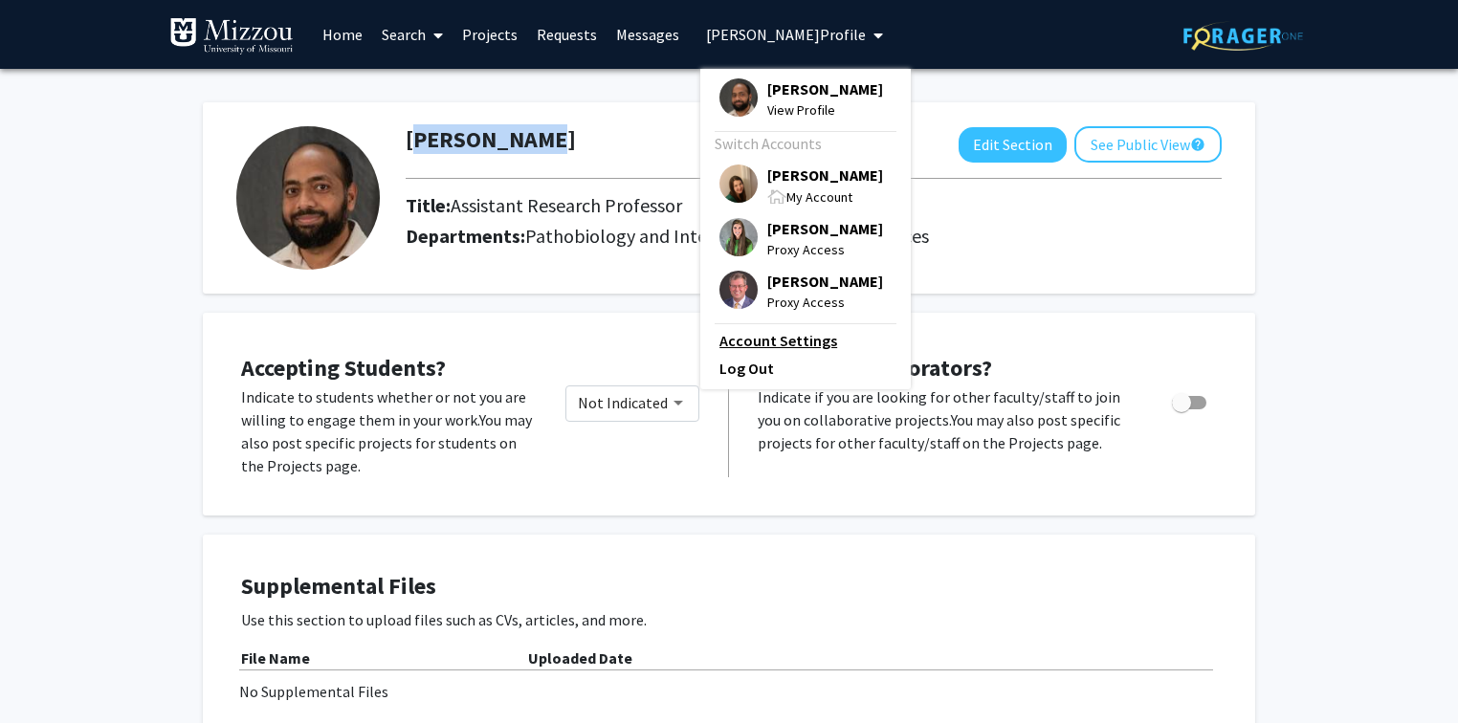
click at [807, 348] on link "Account Settings" at bounding box center [805, 340] width 172 height 23
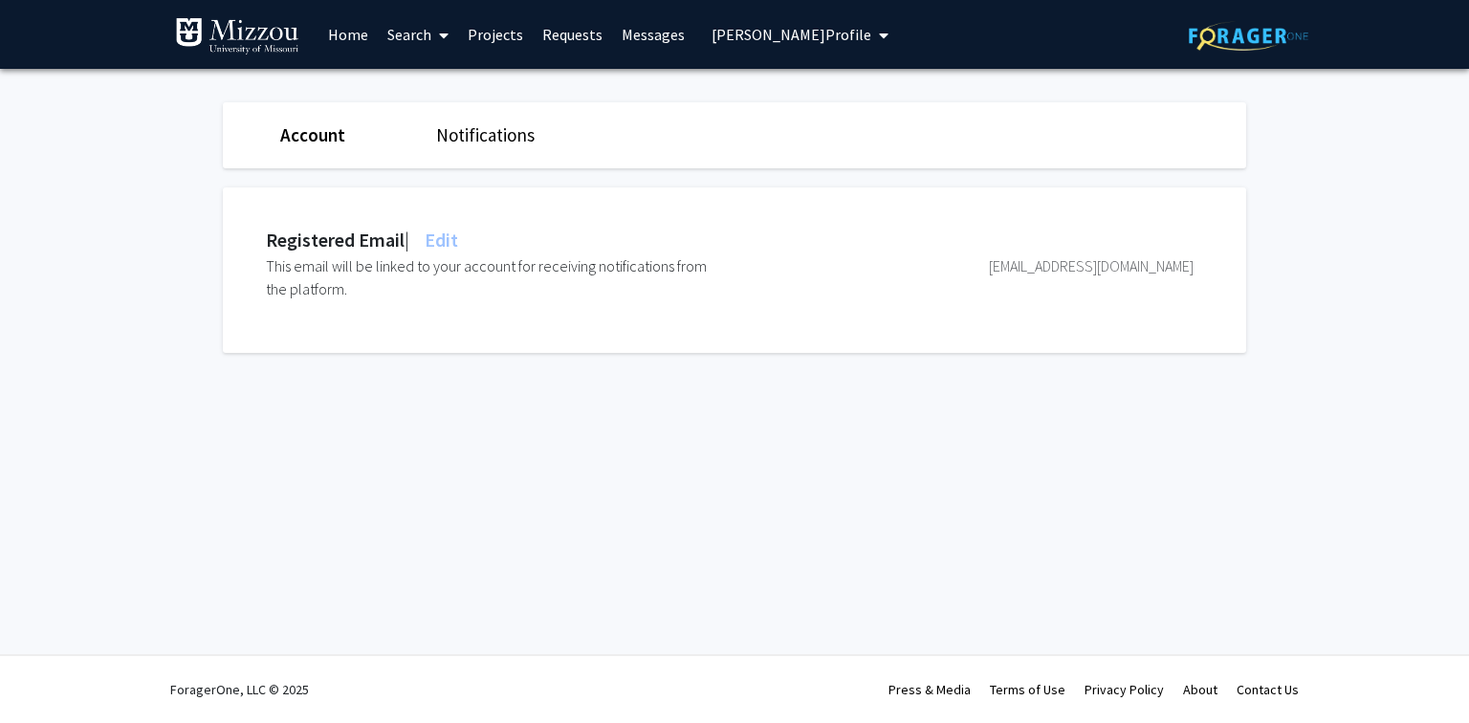
click at [457, 237] on span "Edit" at bounding box center [439, 240] width 37 height 24
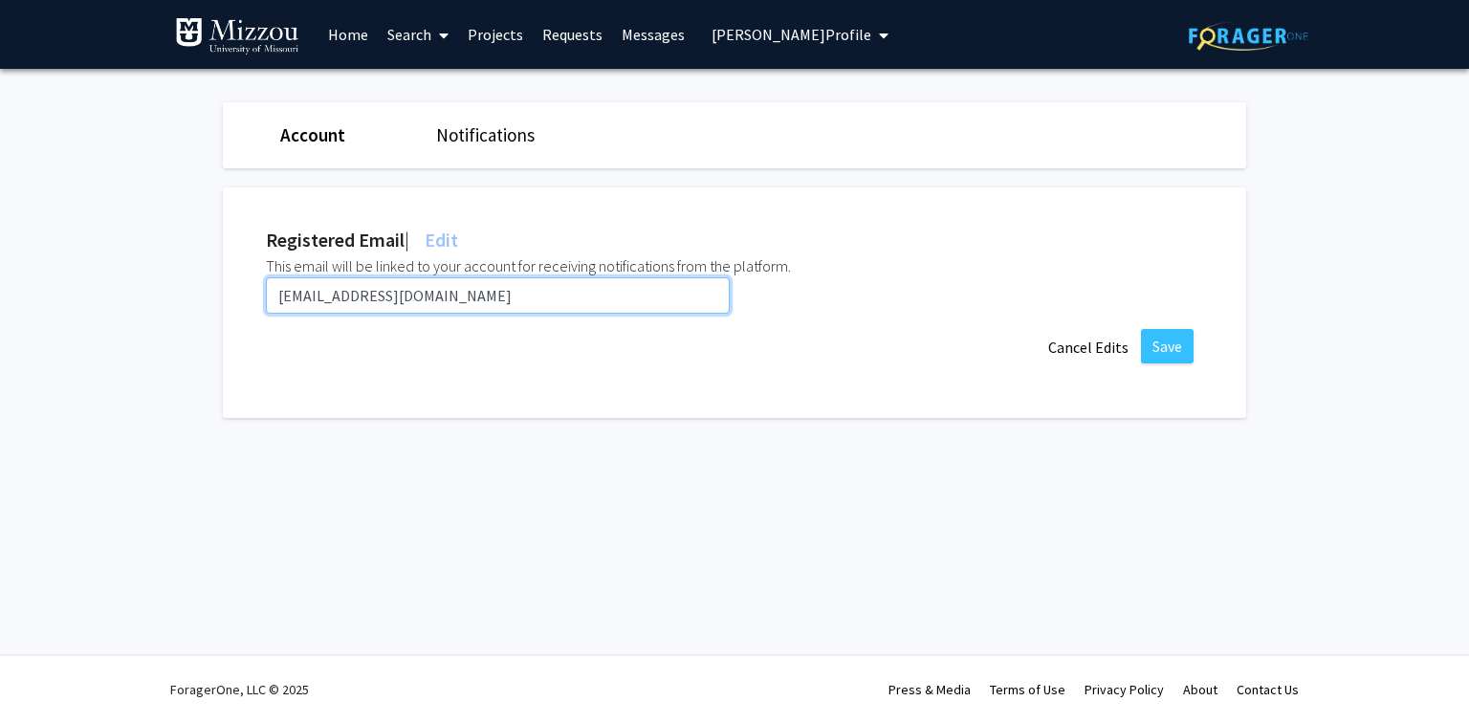
click at [444, 296] on input "alamp@umsystem.edu" at bounding box center [498, 295] width 464 height 36
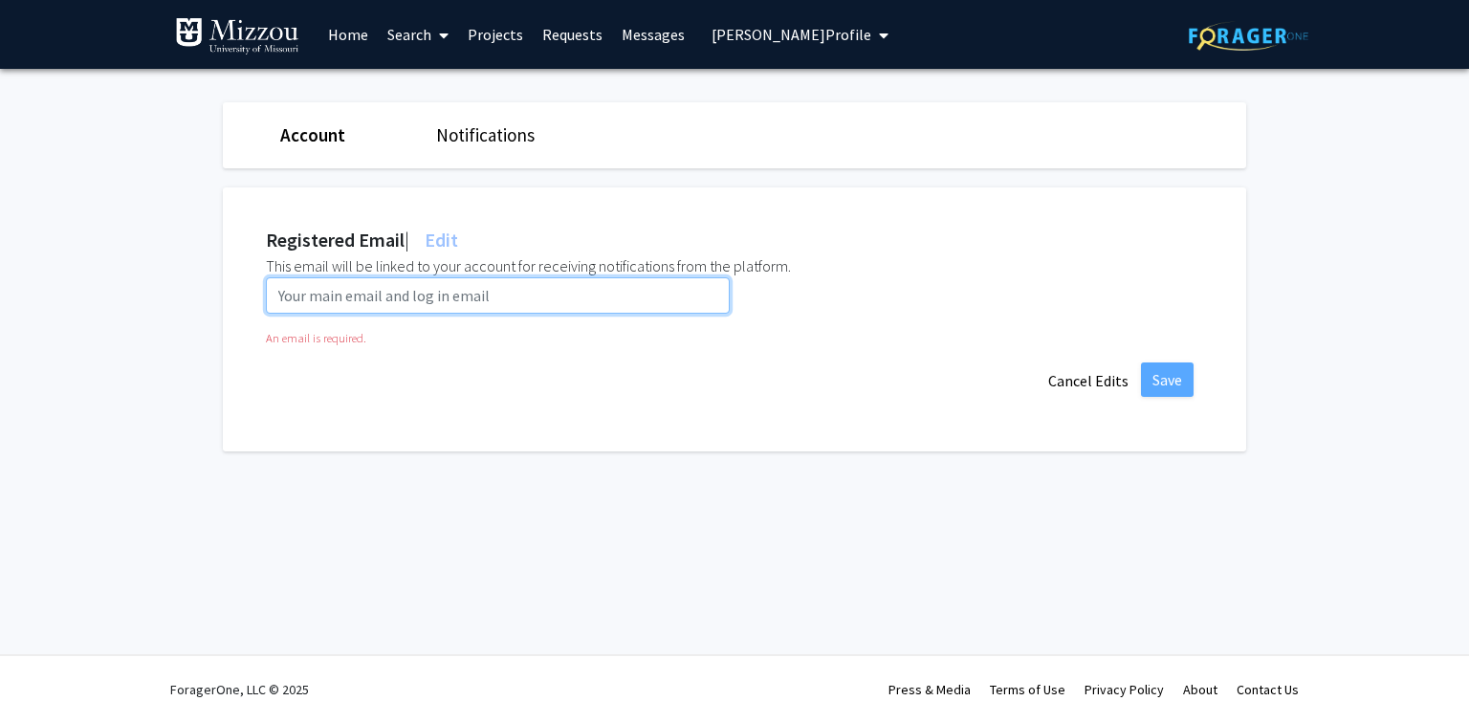
paste input "pag95@umsystem.edu"
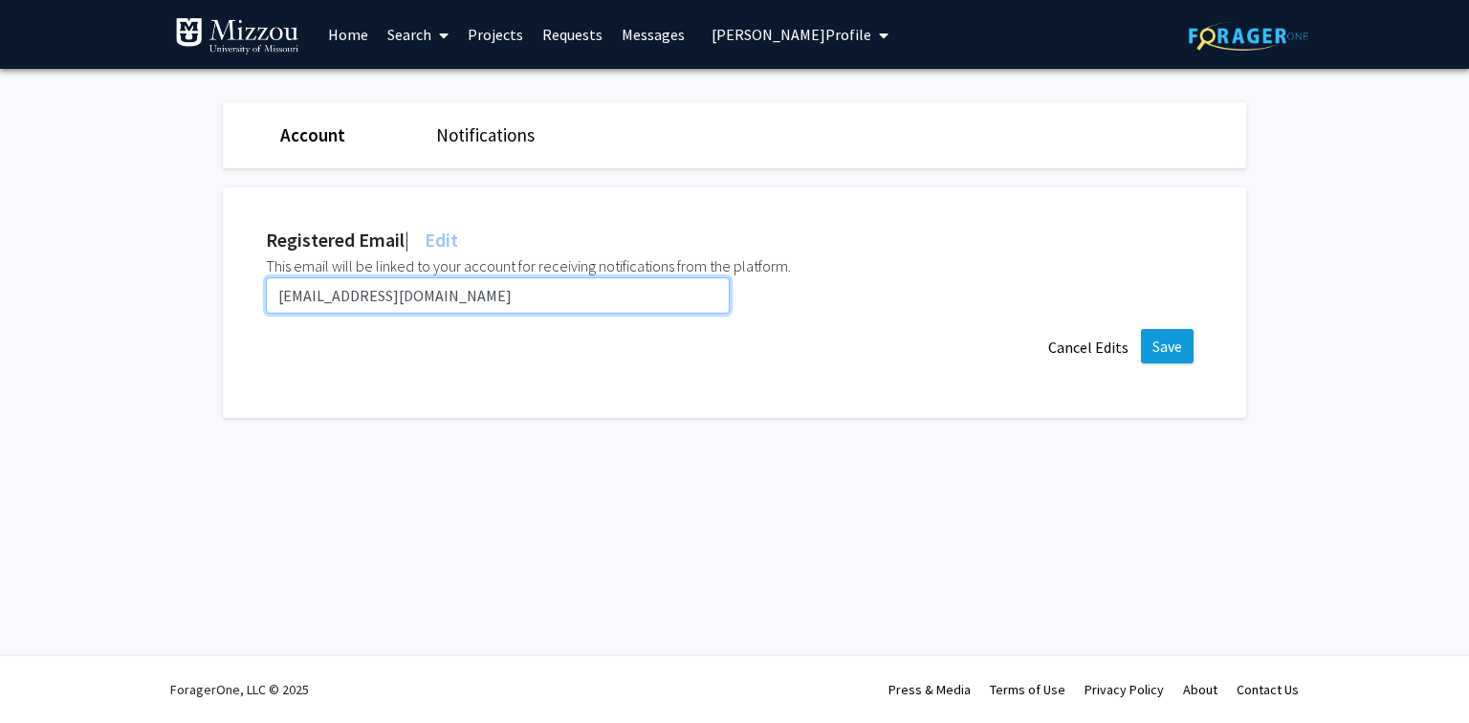
type input "pag95@umsystem.edu"
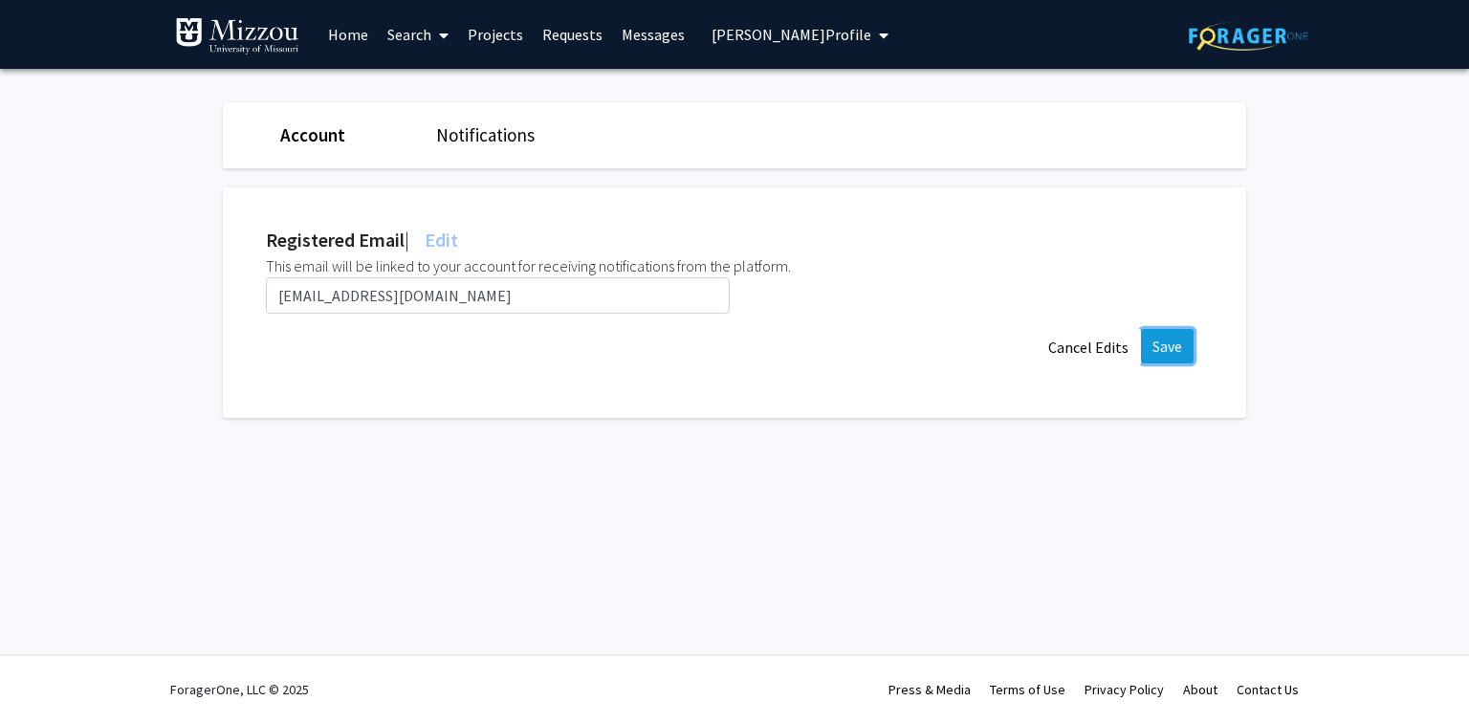
click at [1160, 341] on button "Save" at bounding box center [1167, 346] width 53 height 34
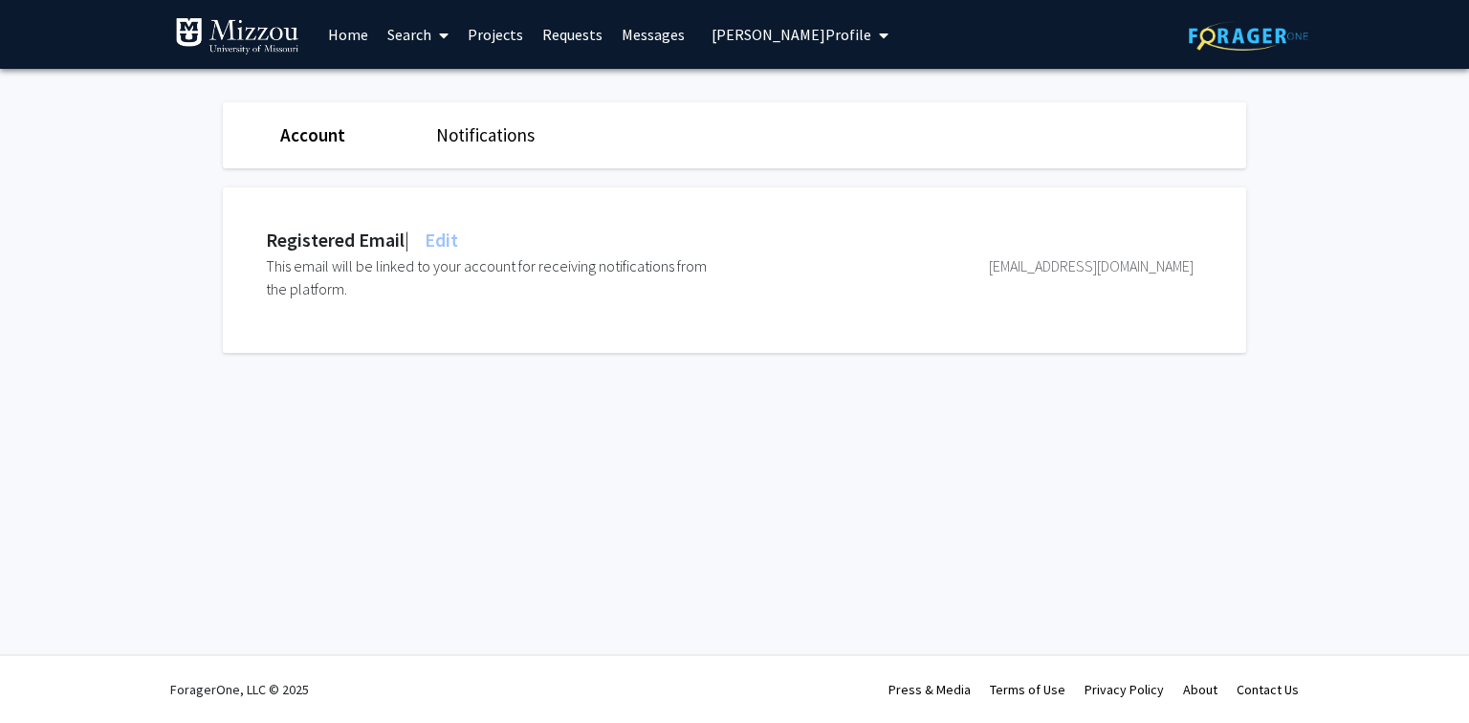
click at [1204, 495] on div "Skip navigation Home Search Projects Requests Messages Perwez Alam's Profile Pe…" at bounding box center [734, 361] width 1469 height 723
click at [746, 42] on span "Perwez Alam's Profile" at bounding box center [792, 34] width 160 height 19
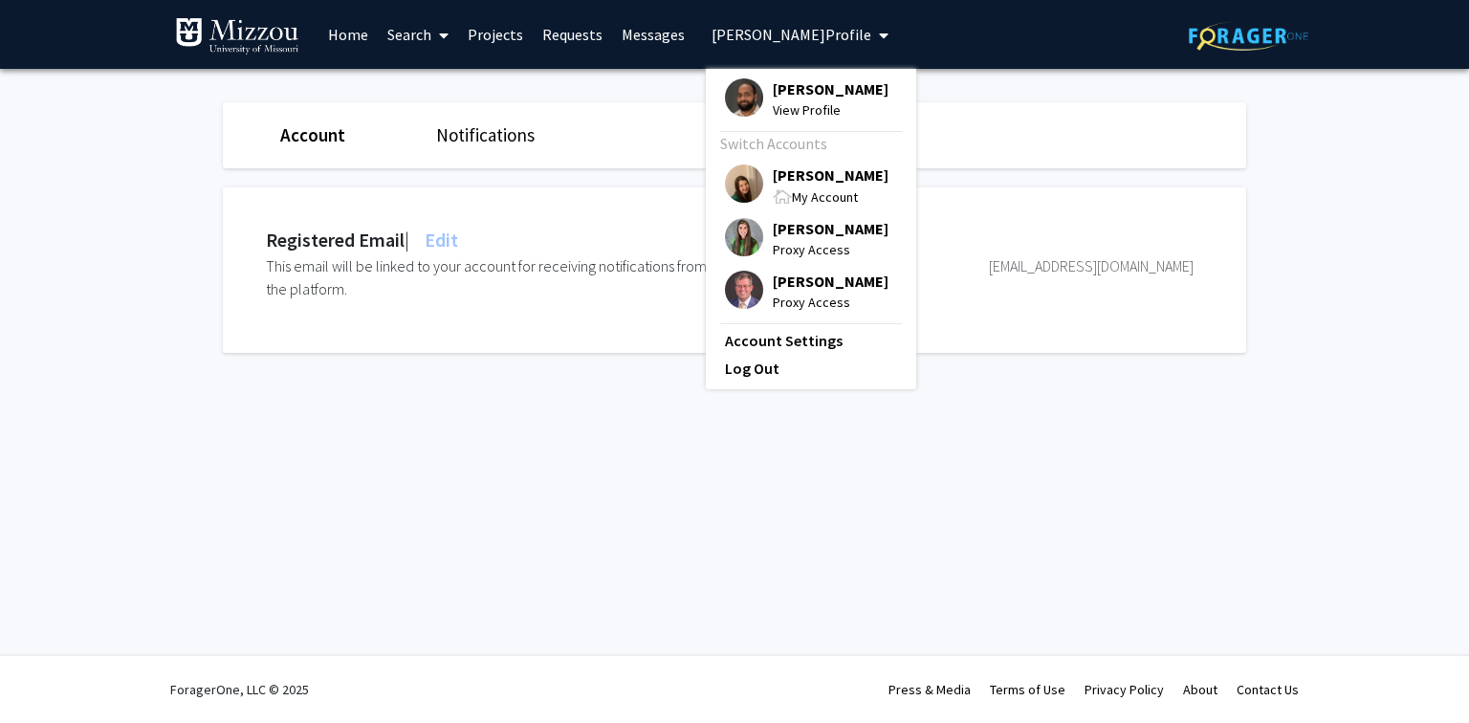
click at [800, 177] on span "[PERSON_NAME]" at bounding box center [831, 175] width 116 height 21
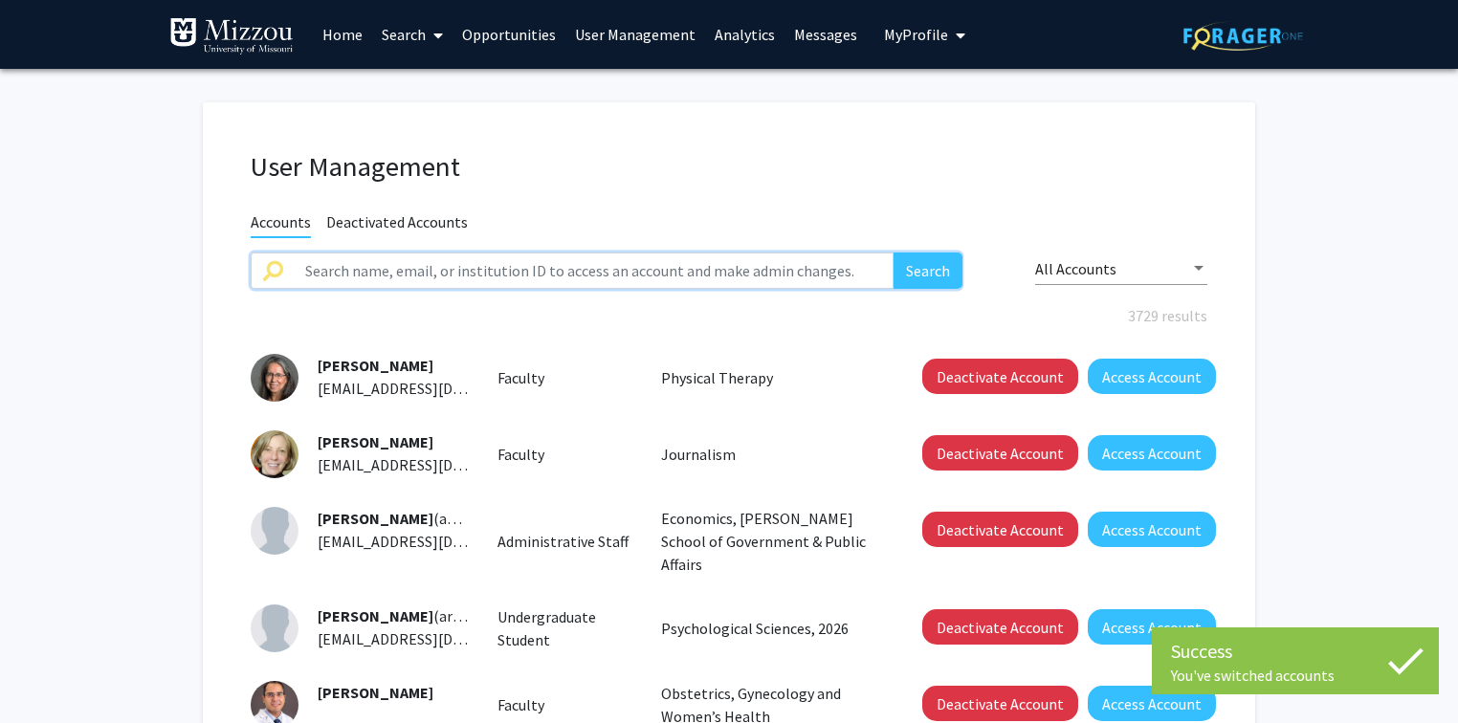
click at [654, 271] on input "text" at bounding box center [594, 271] width 600 height 36
type input "boychukc"
click at [893, 253] on button "Search" at bounding box center [927, 271] width 69 height 36
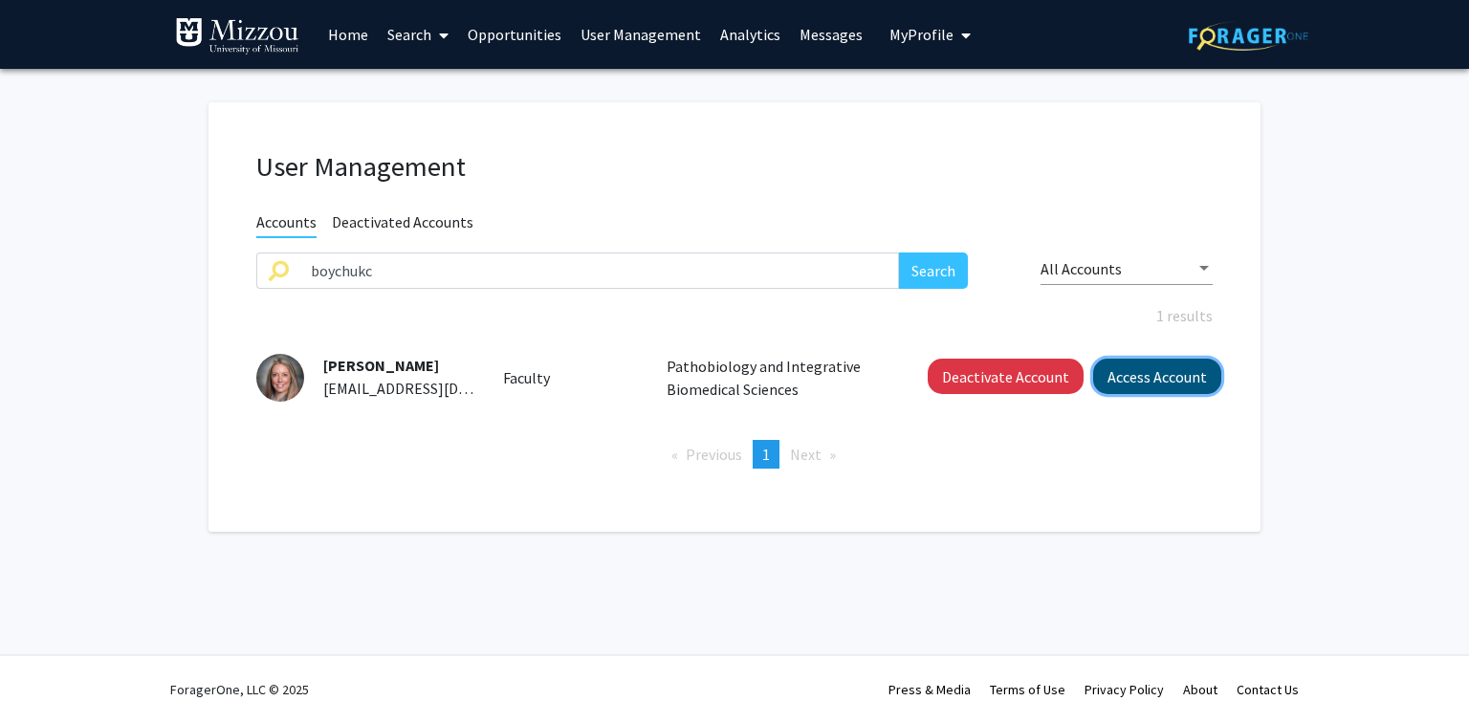
click at [1131, 375] on button "Access Account" at bounding box center [1157, 376] width 128 height 35
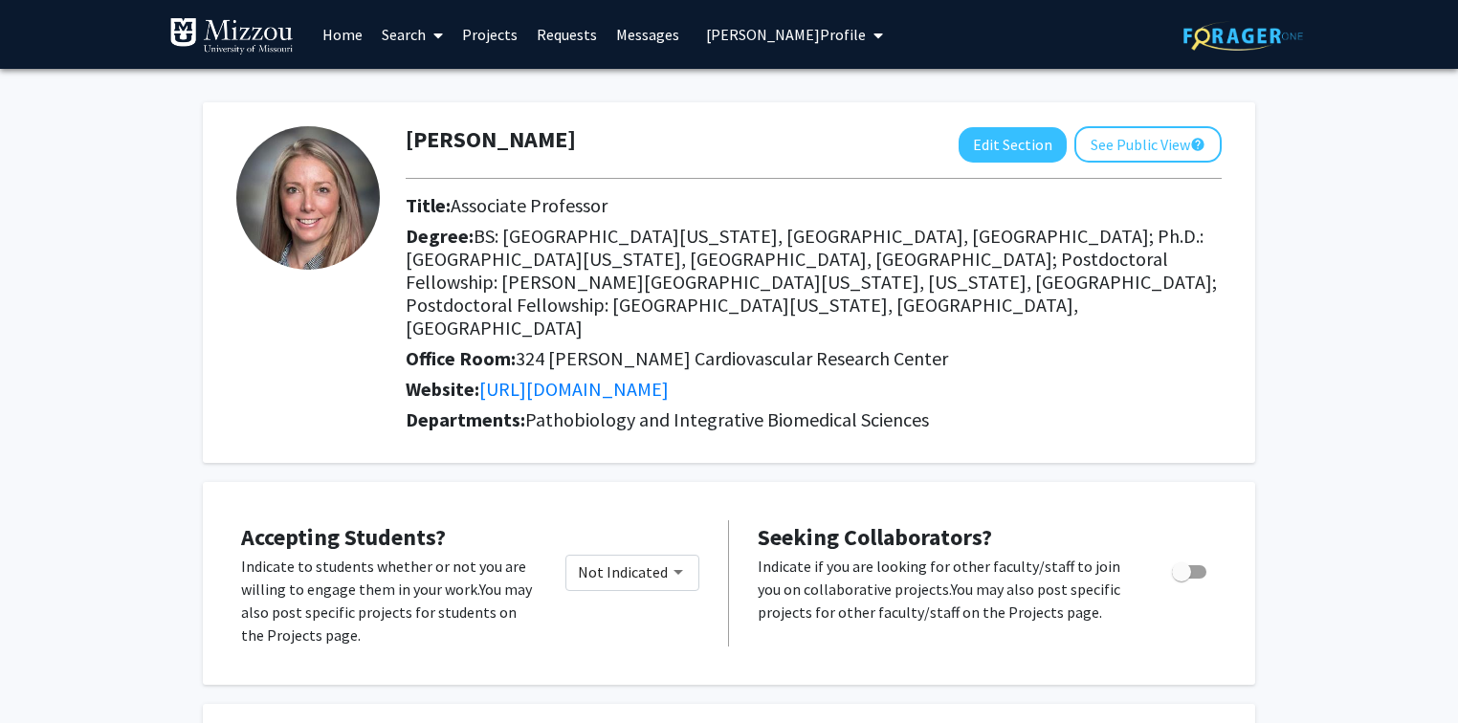
click at [549, 135] on div "Carie Boychuk Edit Section See Public View help" at bounding box center [813, 144] width 845 height 36
click at [821, 38] on span "Carie Boychuk's Profile" at bounding box center [786, 34] width 160 height 19
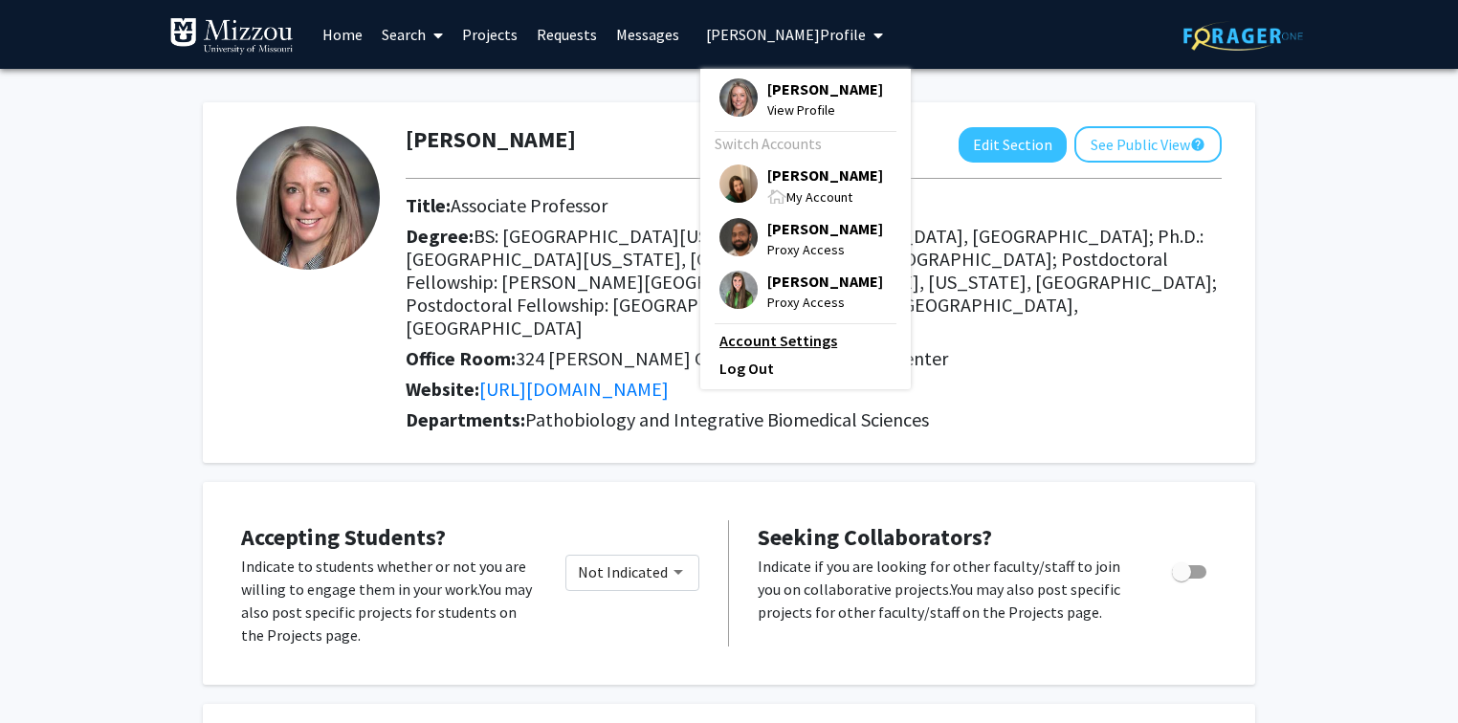
click at [788, 340] on link "Account Settings" at bounding box center [805, 340] width 172 height 23
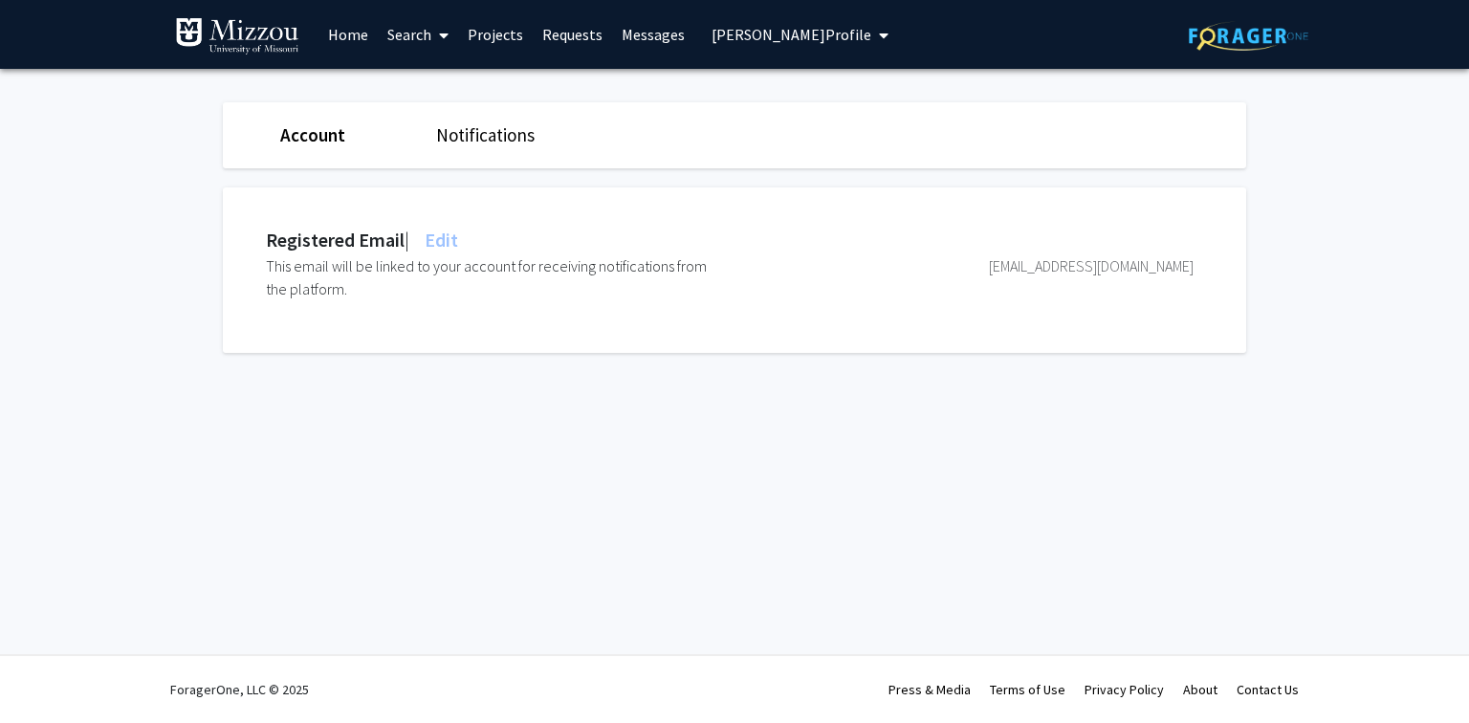
click at [451, 241] on span "Edit" at bounding box center [439, 240] width 37 height 24
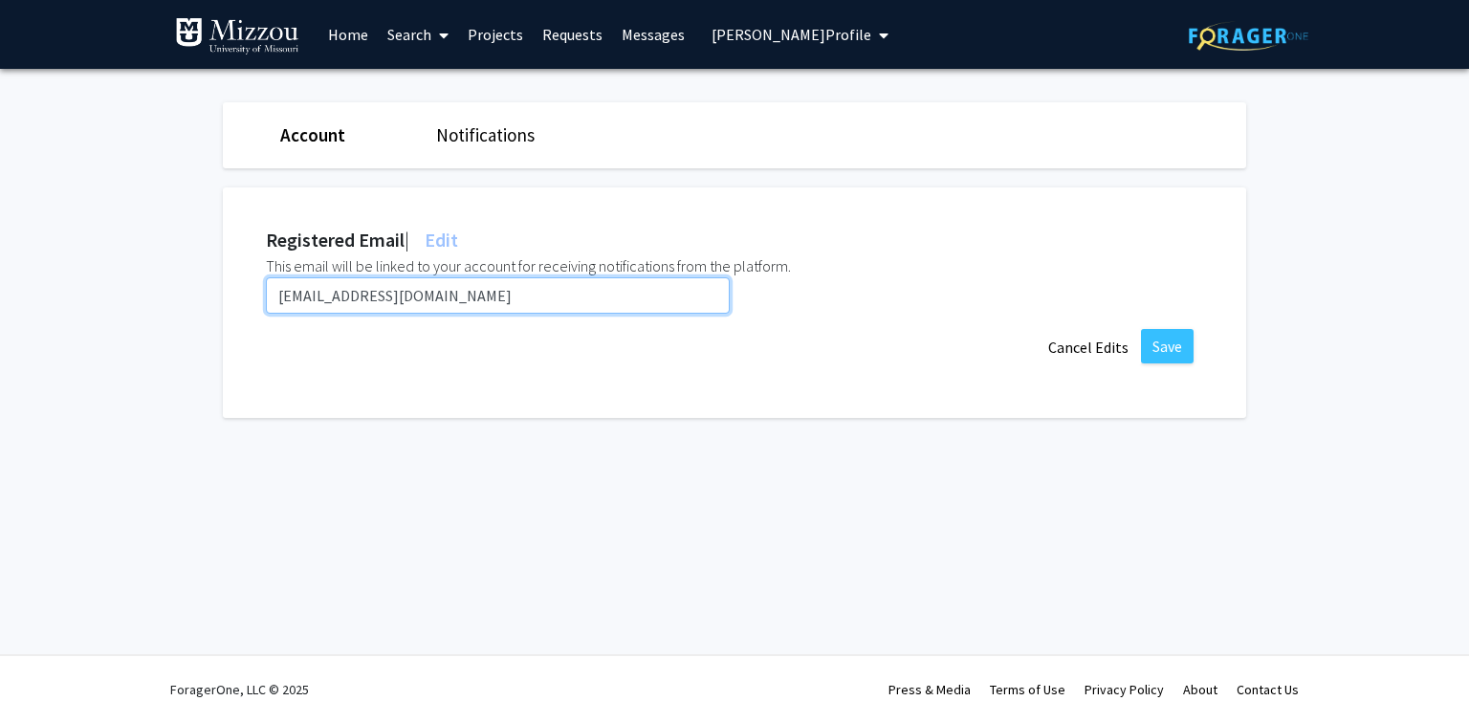
click at [459, 299] on input "boychukc@umsystem.edu" at bounding box center [498, 295] width 464 height 36
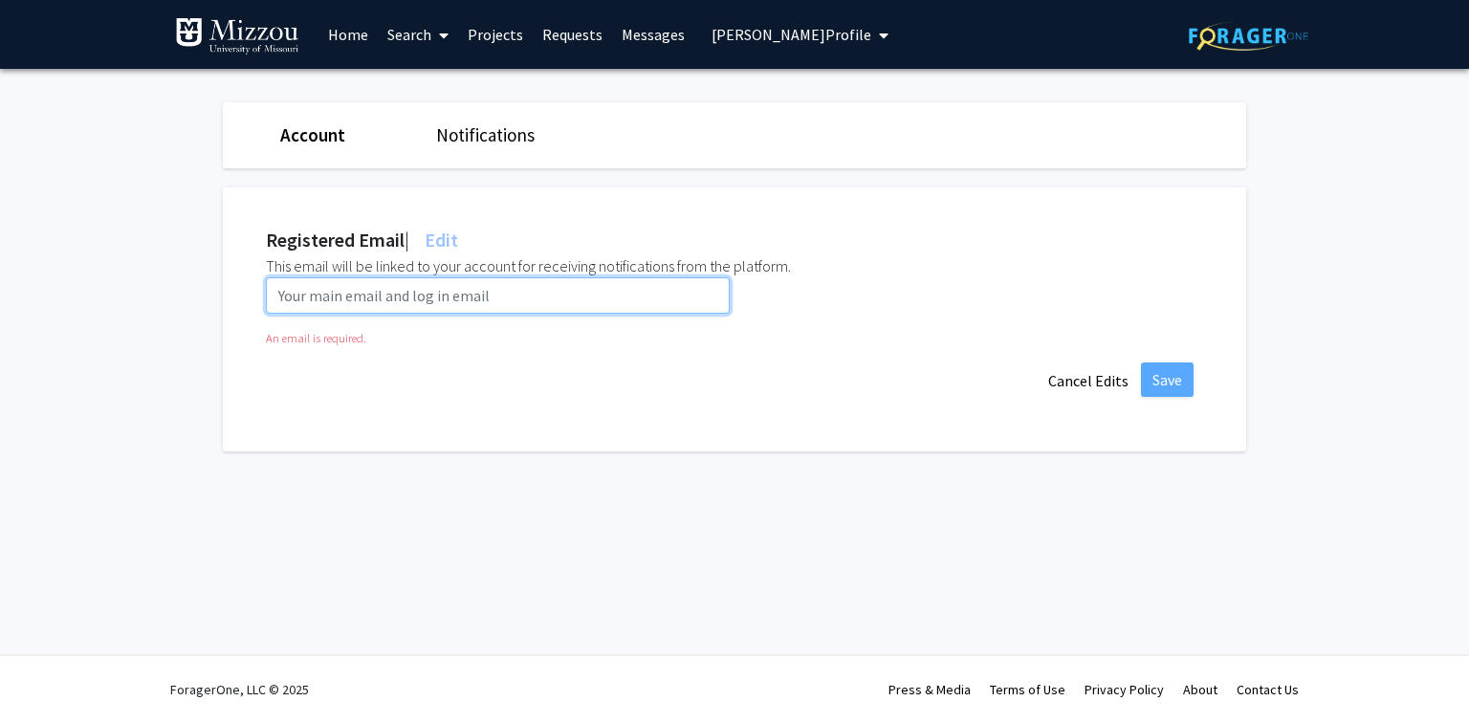
paste input "cb8wv@umsystem.edu"
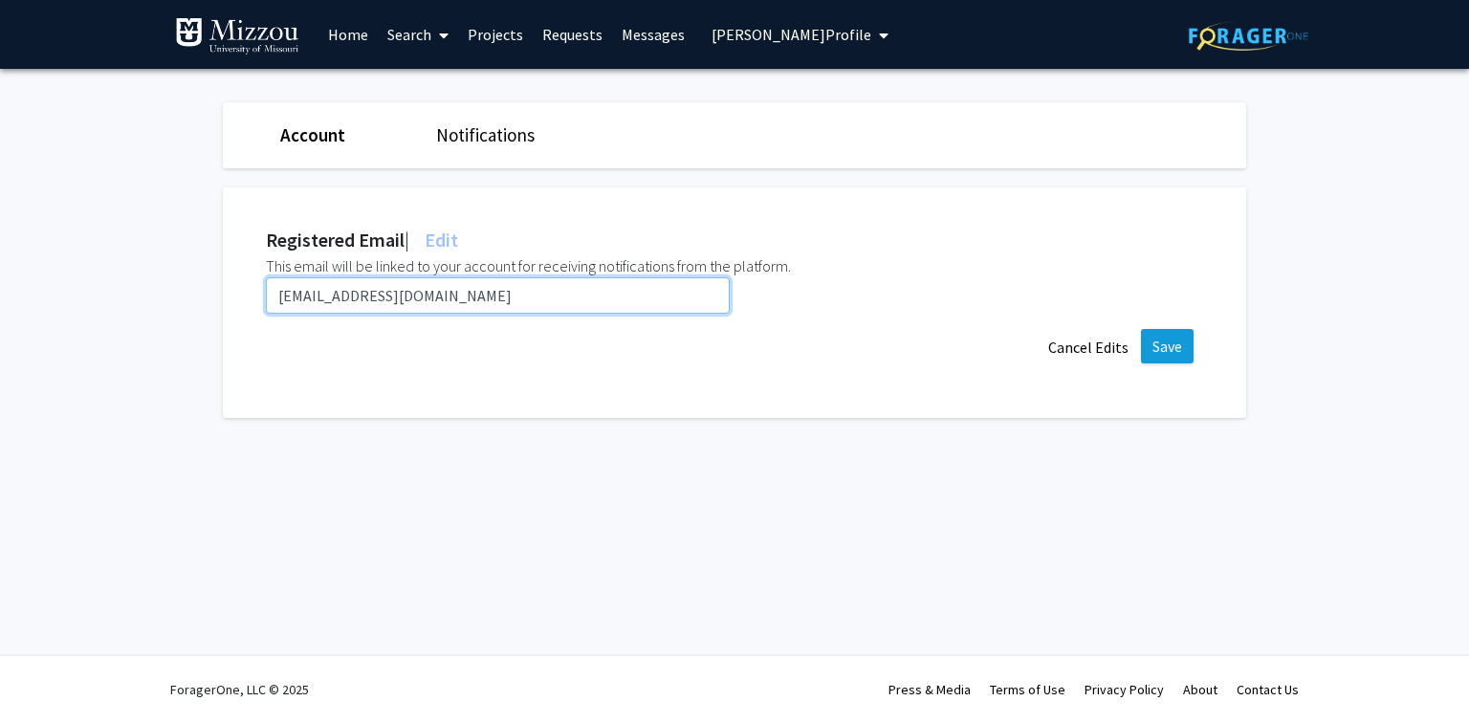
type input "cb8wv@umsystem.edu"
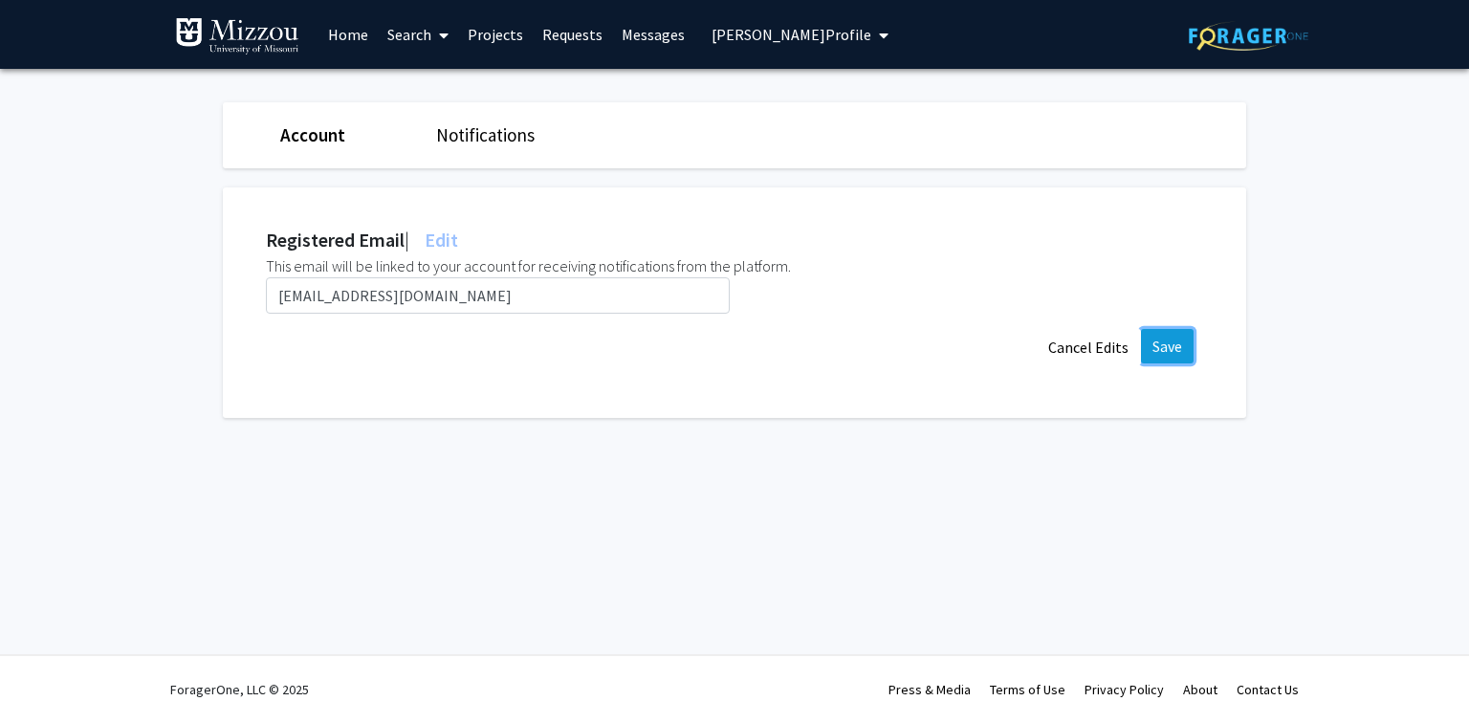
click at [1167, 342] on button "Save" at bounding box center [1167, 346] width 53 height 34
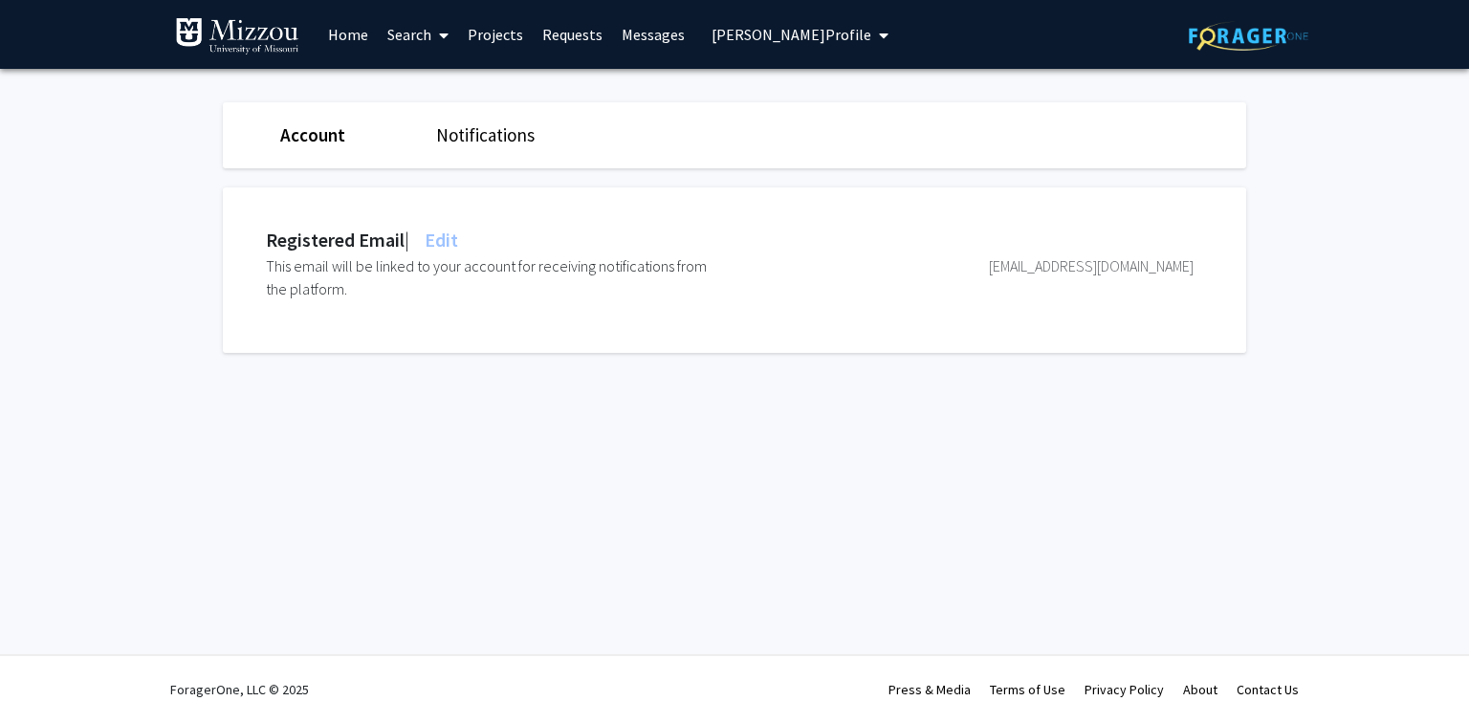
click at [735, 32] on span "Carie Boychuk's Profile" at bounding box center [792, 34] width 160 height 19
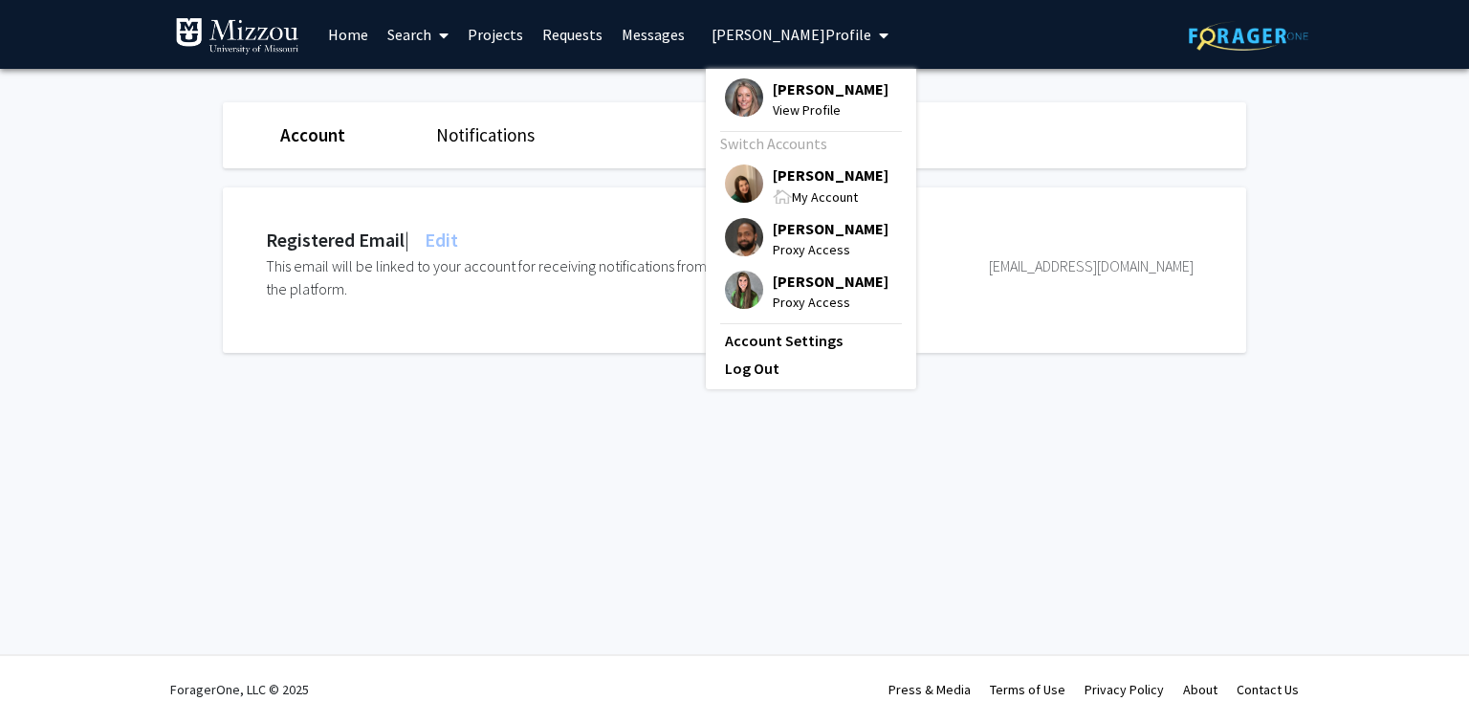
click at [799, 178] on span "[PERSON_NAME]" at bounding box center [831, 175] width 116 height 21
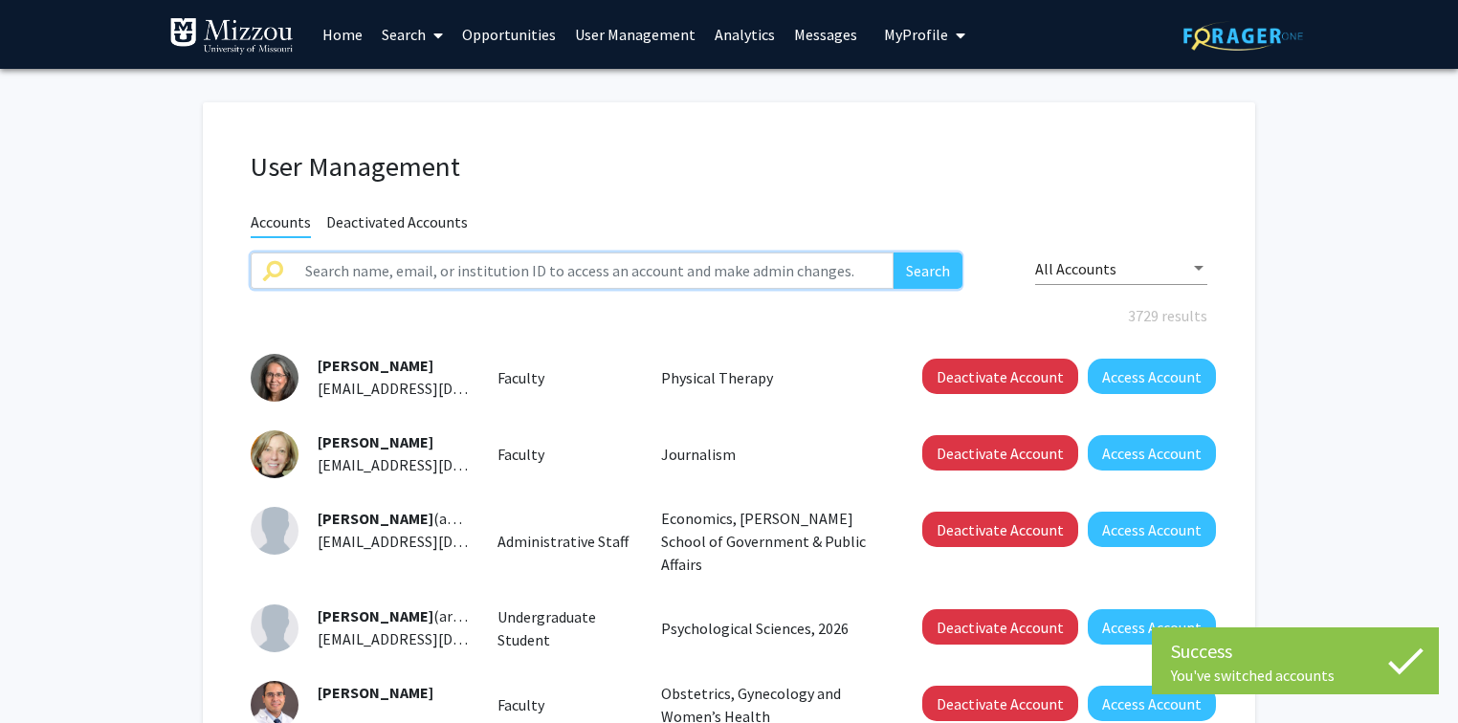
click at [604, 271] on input "text" at bounding box center [594, 271] width 600 height 36
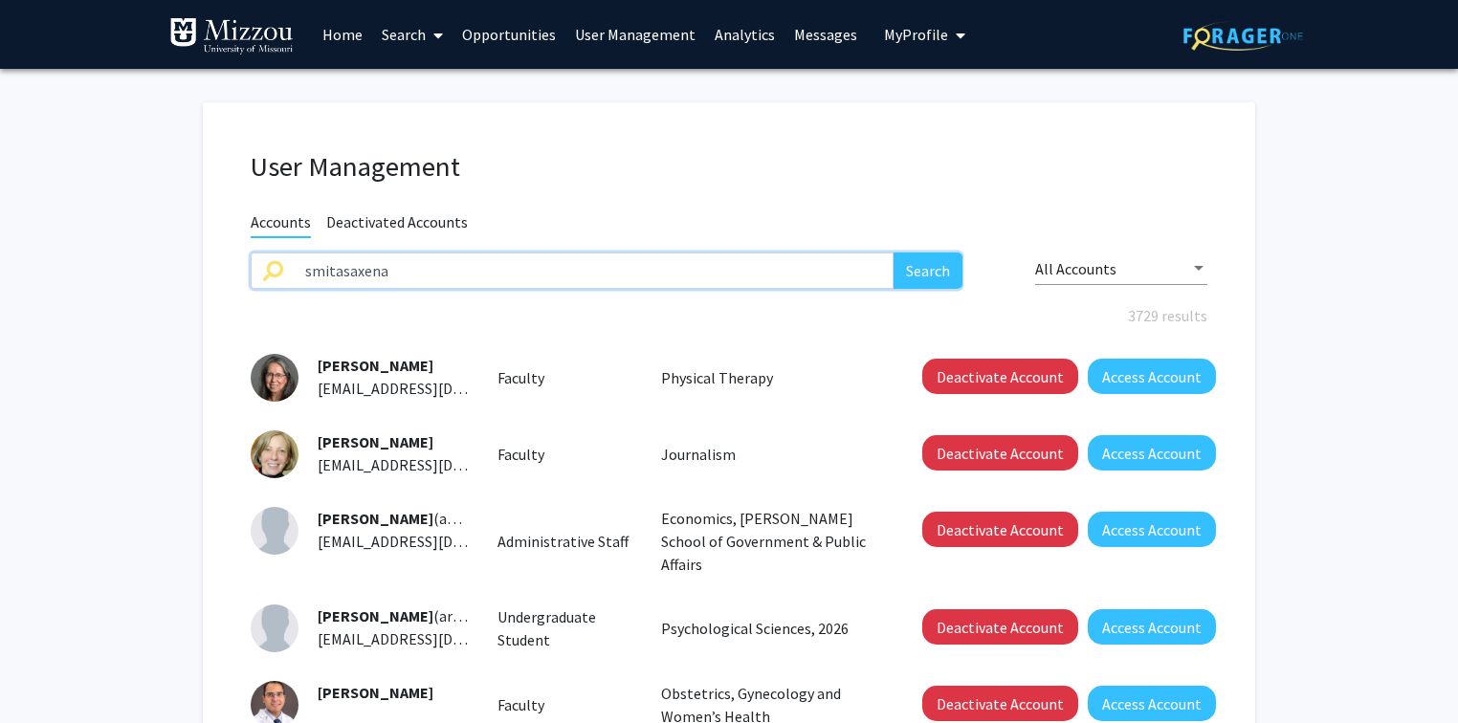
type input "smitasaxena"
click at [893, 253] on button "Search" at bounding box center [927, 271] width 69 height 36
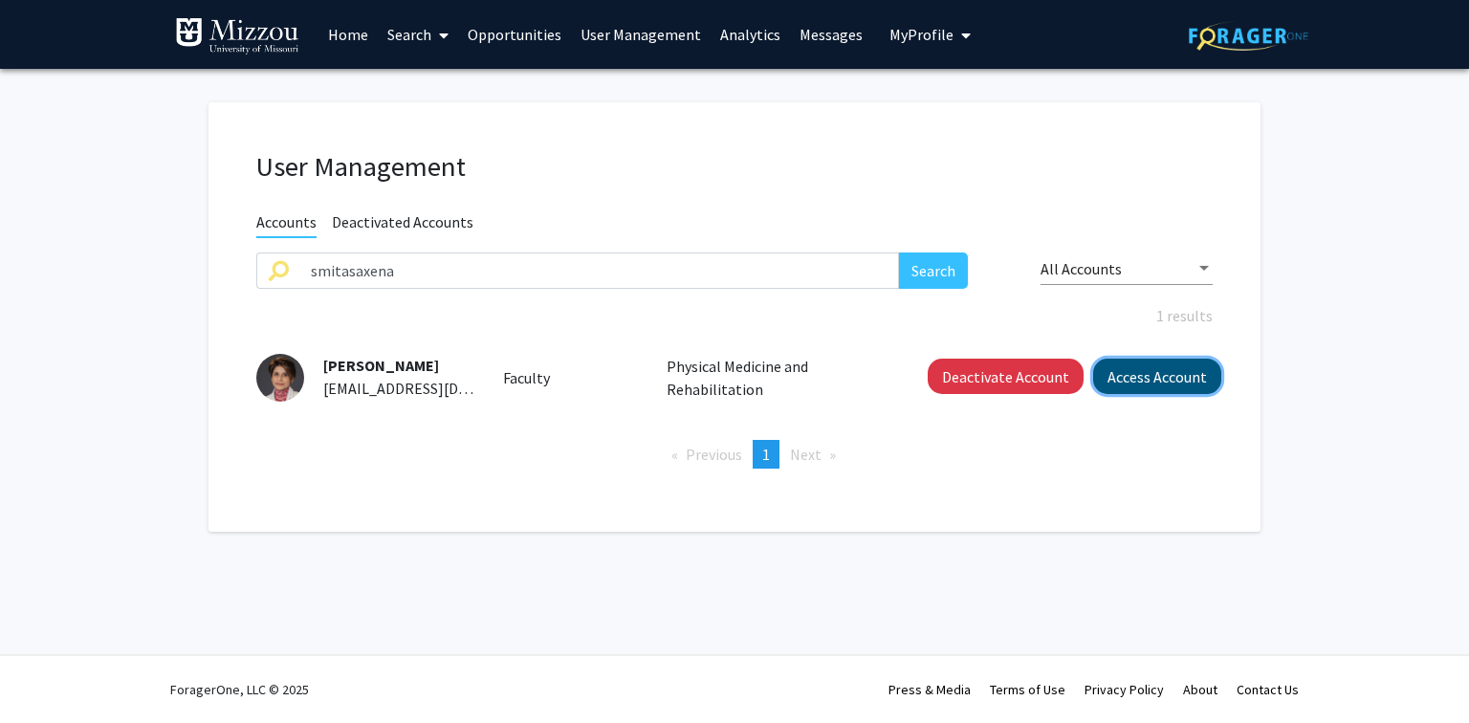
click at [1142, 383] on button "Access Account" at bounding box center [1157, 376] width 128 height 35
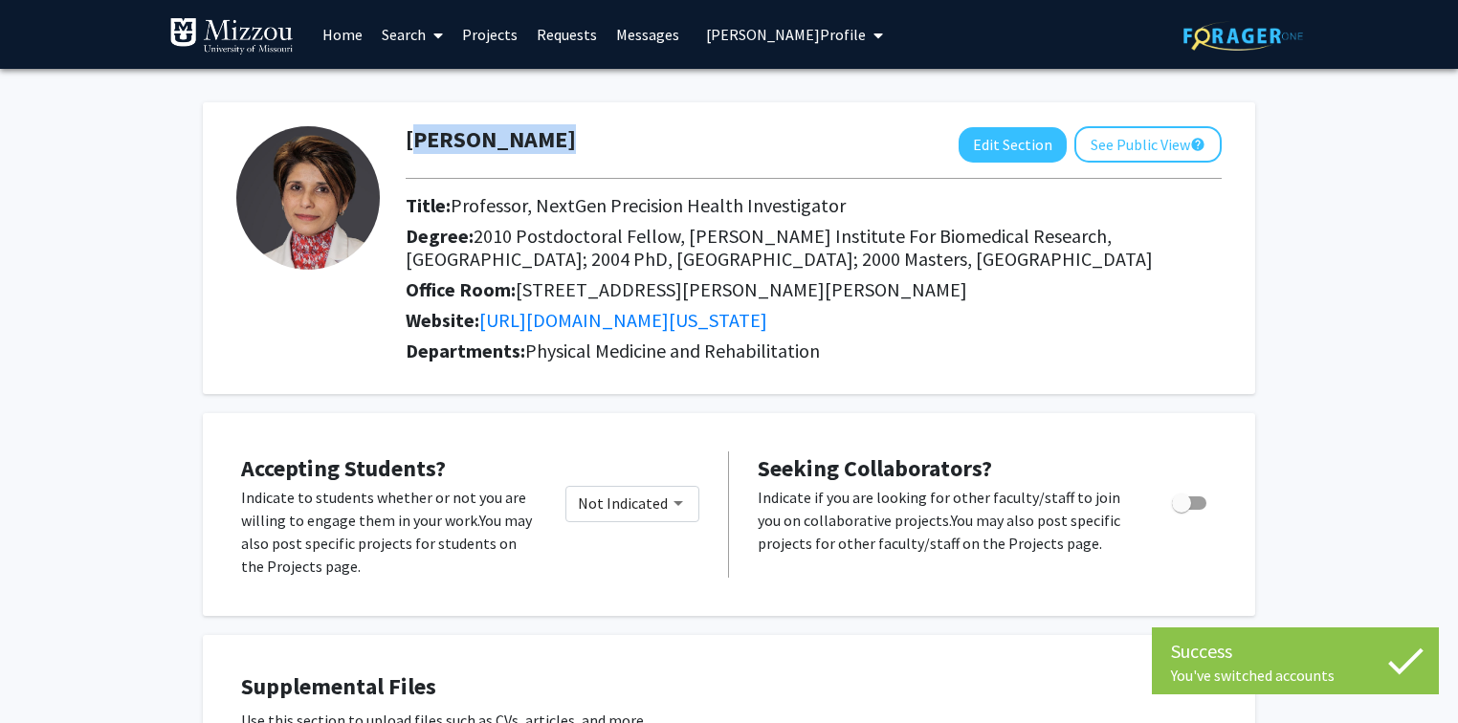
click at [539, 149] on div "Smita Saxena Edit Section See Public View help" at bounding box center [813, 144] width 845 height 36
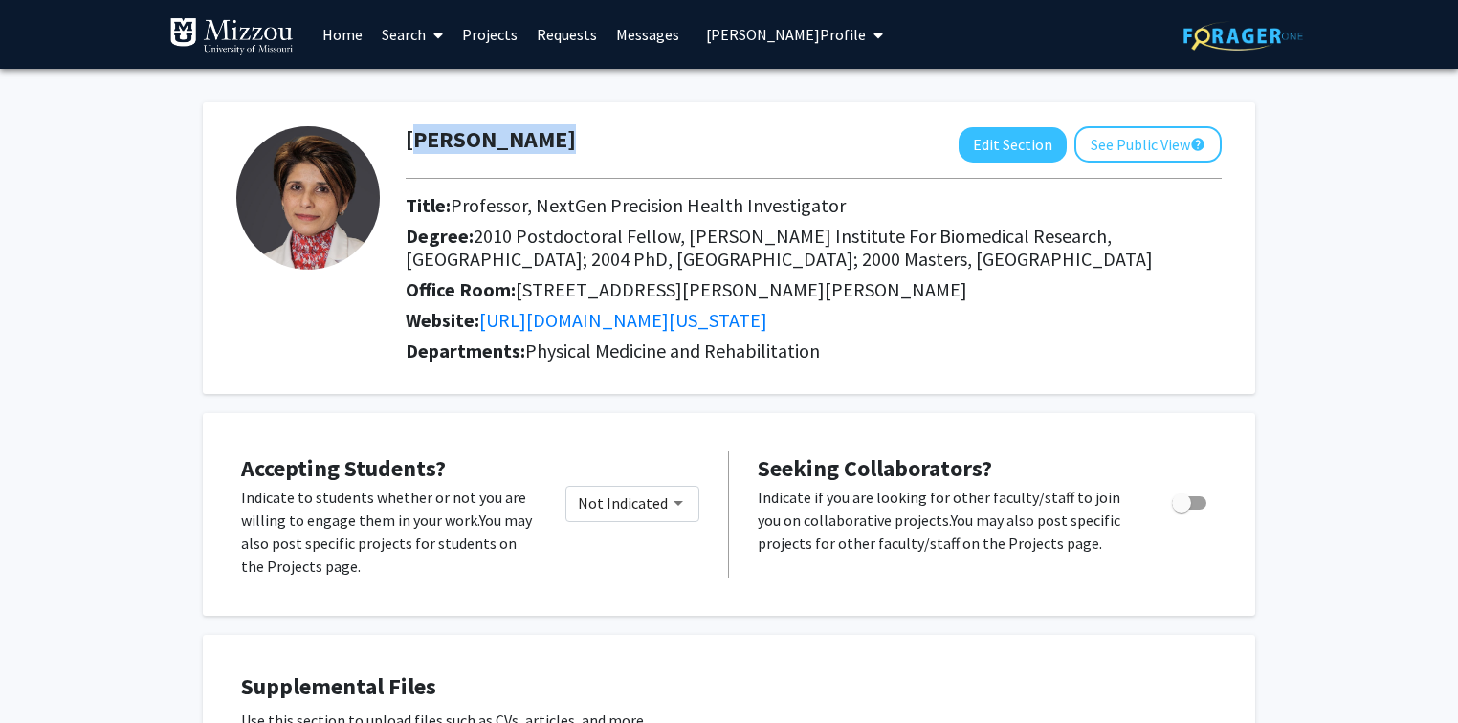
click at [753, 39] on span "Smita Saxena's Profile" at bounding box center [786, 34] width 160 height 19
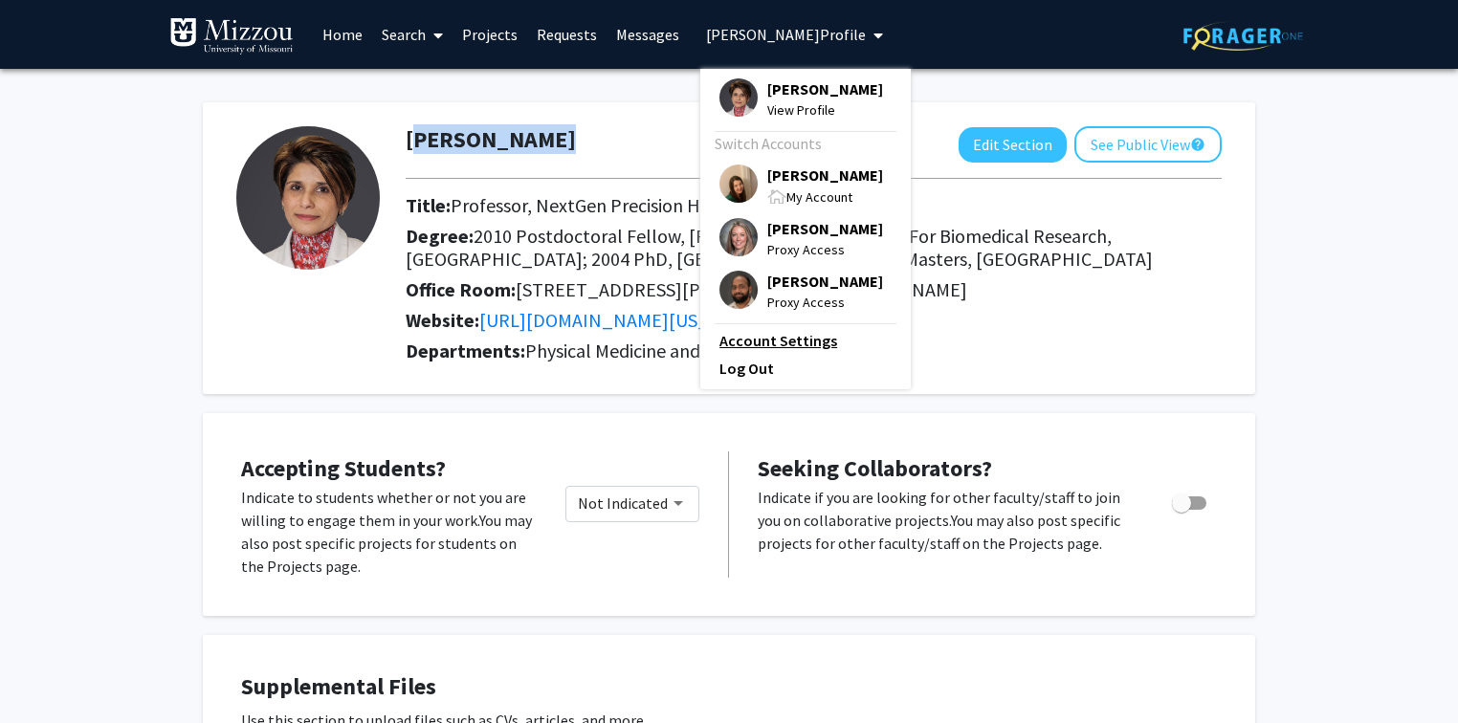
click at [806, 344] on link "Account Settings" at bounding box center [805, 340] width 172 height 23
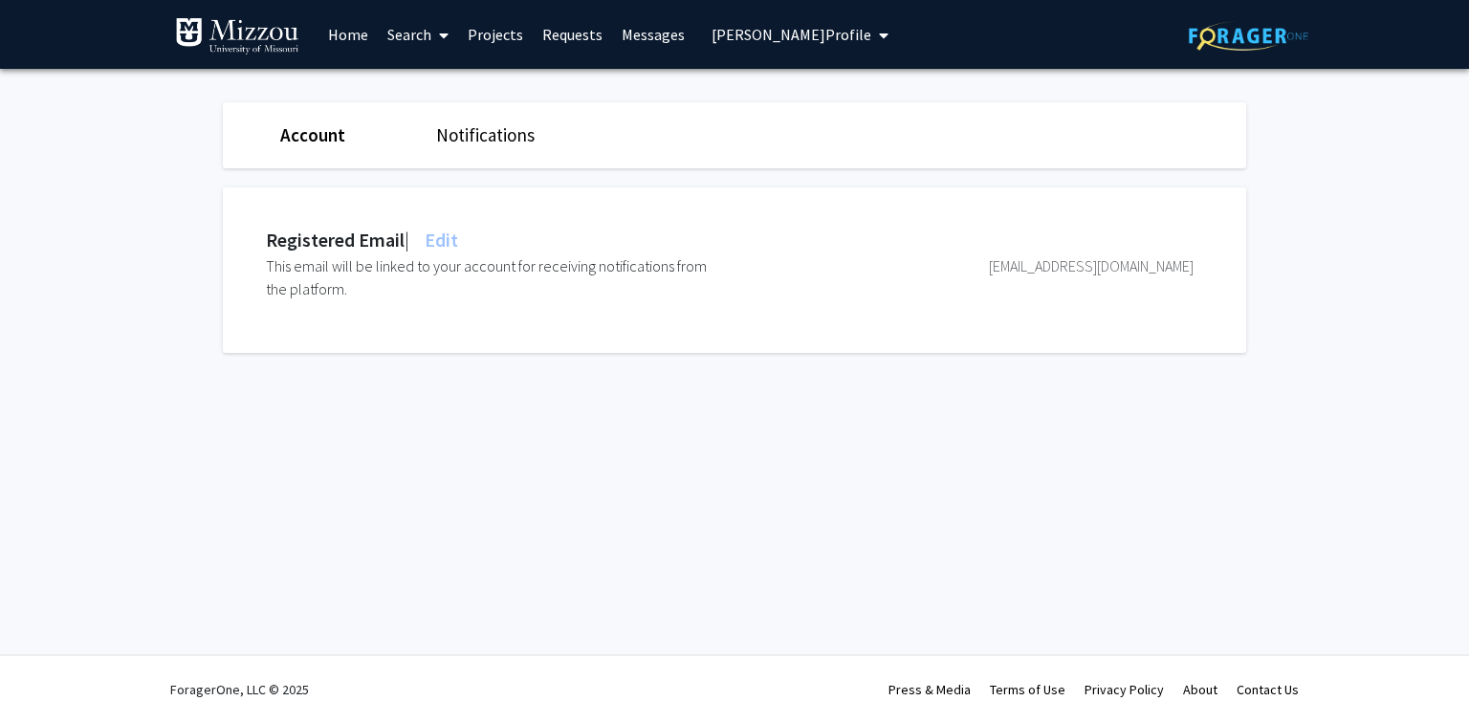
click at [451, 241] on span "Edit" at bounding box center [439, 240] width 37 height 24
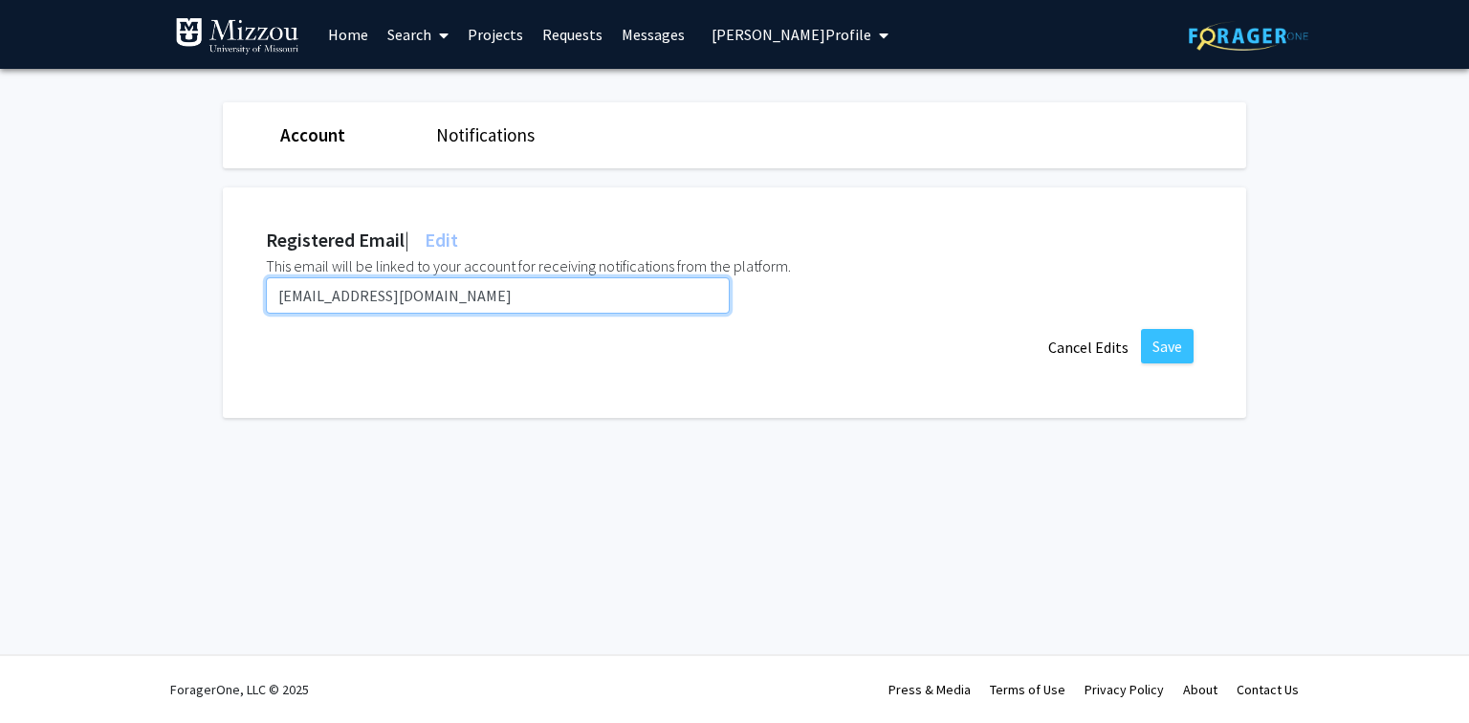
click at [464, 298] on input "smitasaxena@umsystem.edu" at bounding box center [498, 295] width 464 height 36
click at [543, 302] on input "smitasaxena@umsystem.edu" at bounding box center [498, 295] width 464 height 36
click at [541, 300] on input "smitasaxena@umsystem.edu" at bounding box center [498, 295] width 464 height 36
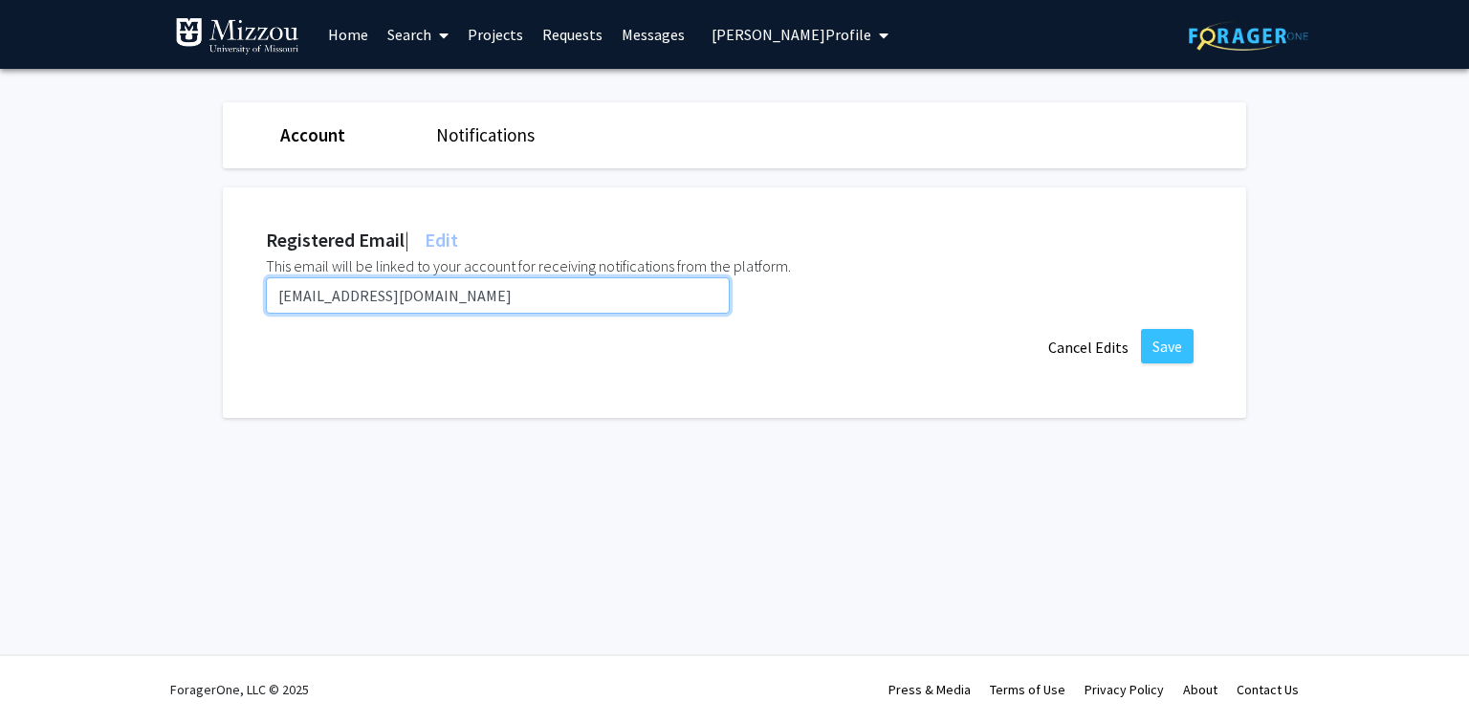
click at [541, 300] on input "smitasaxena@umsystem.edu" at bounding box center [498, 295] width 464 height 36
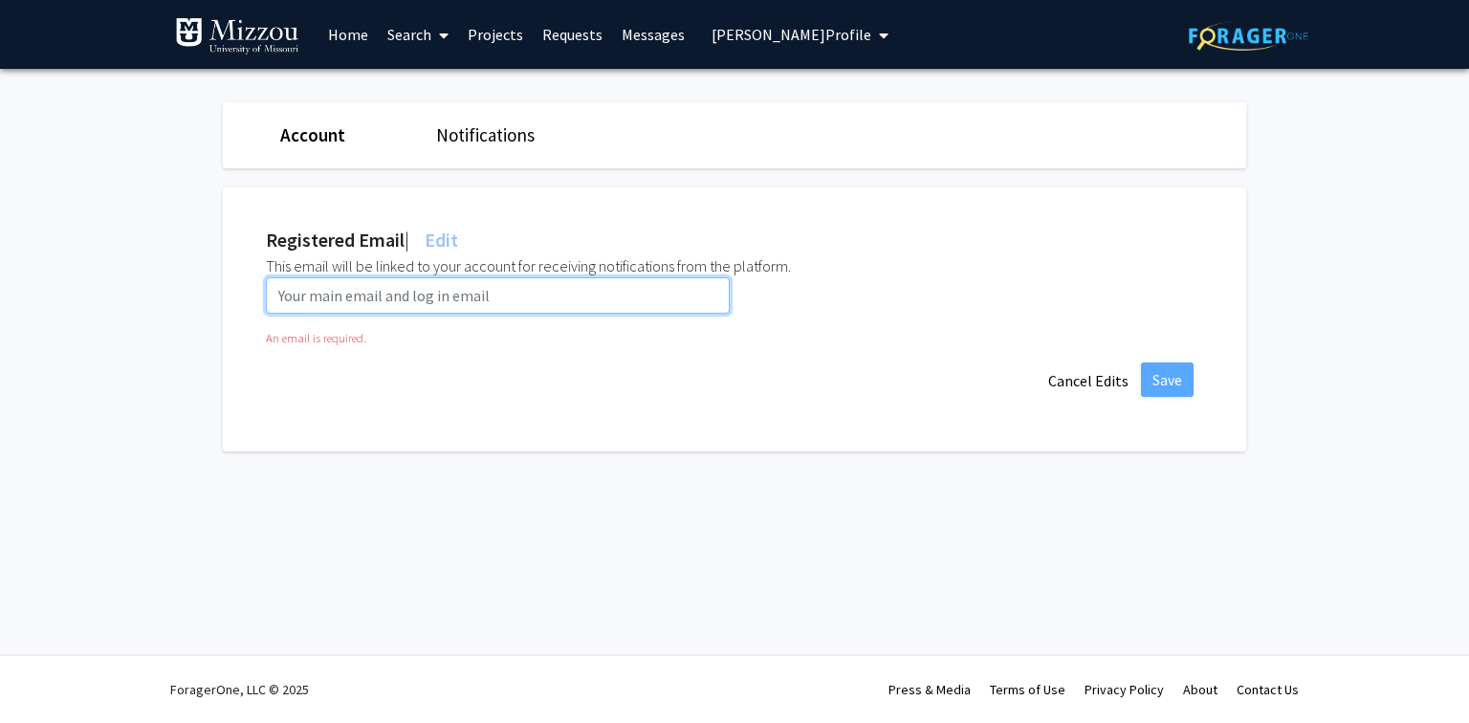
paste input "sskdg@umsystem.edu"
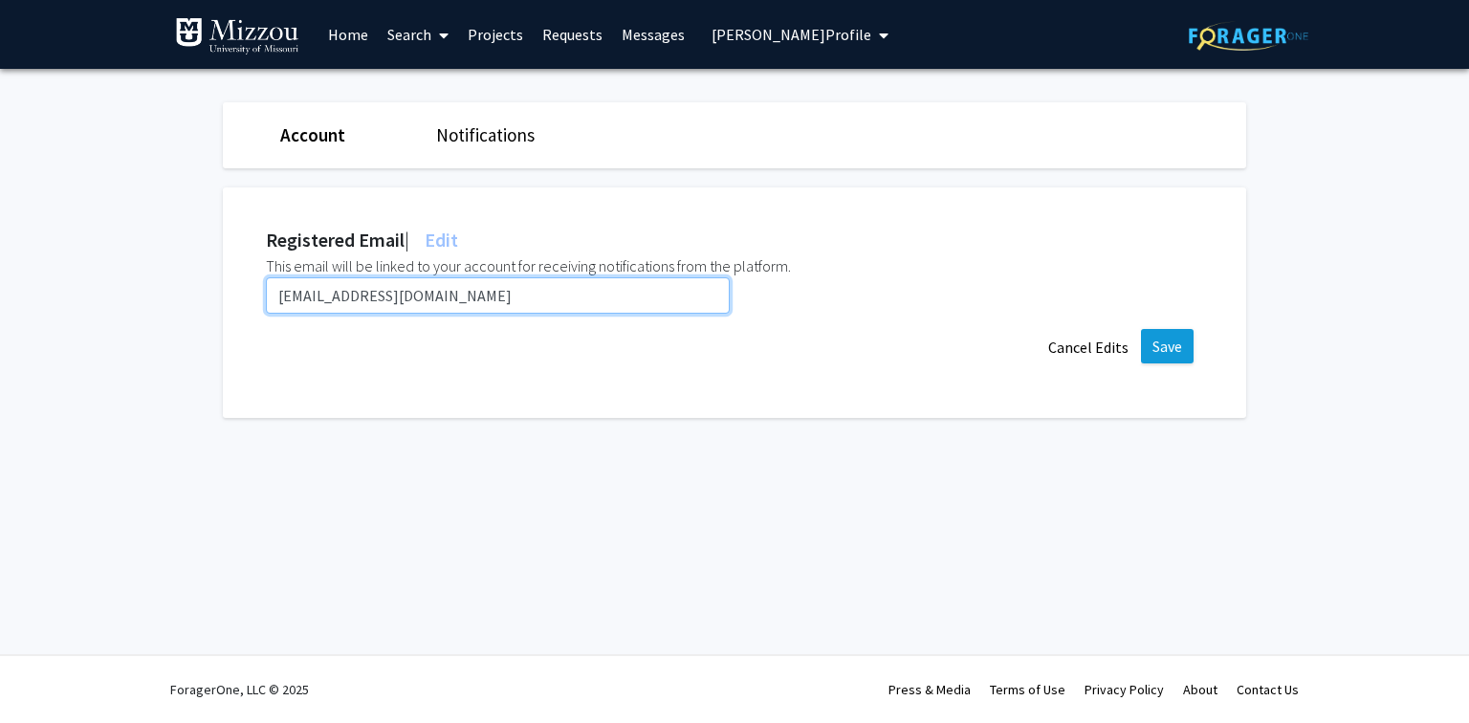
type input "sskdg@umsystem.edu"
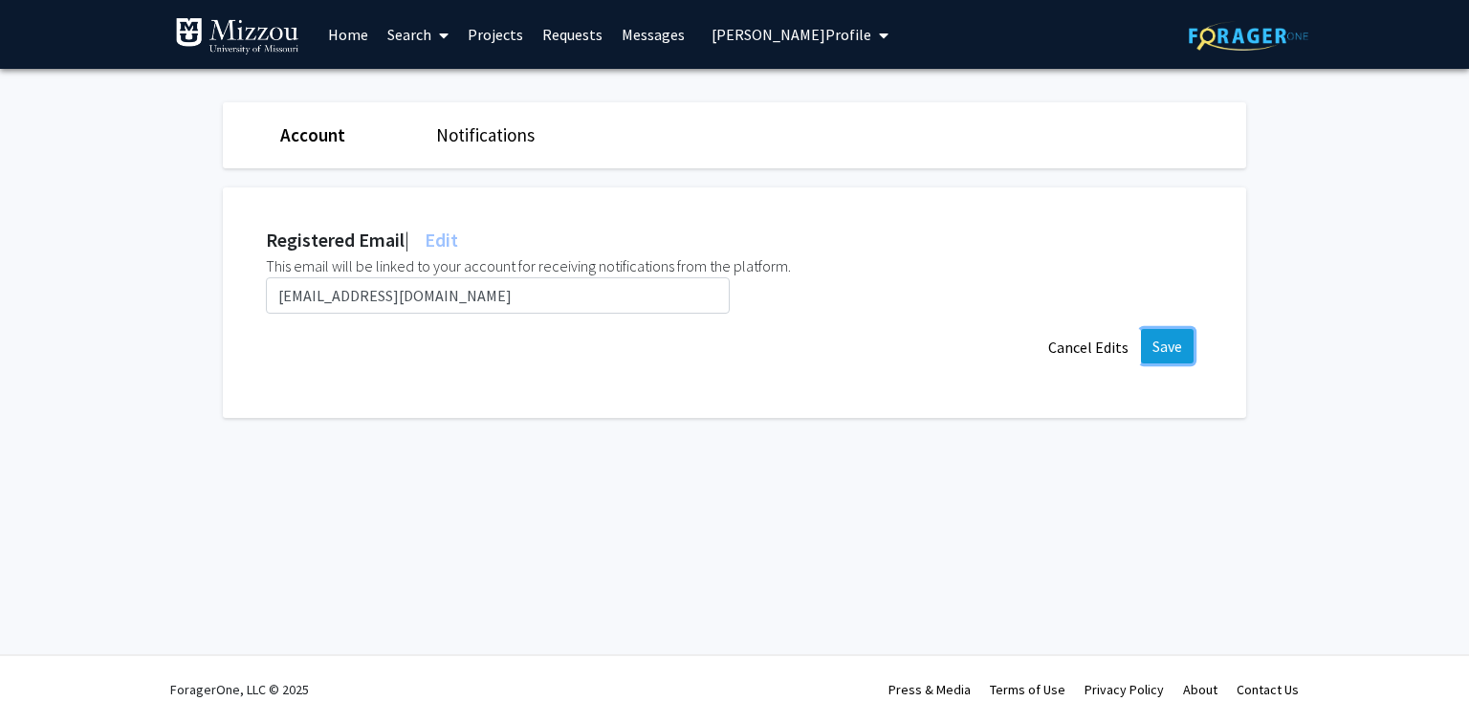
click at [1162, 337] on button "Save" at bounding box center [1167, 346] width 53 height 34
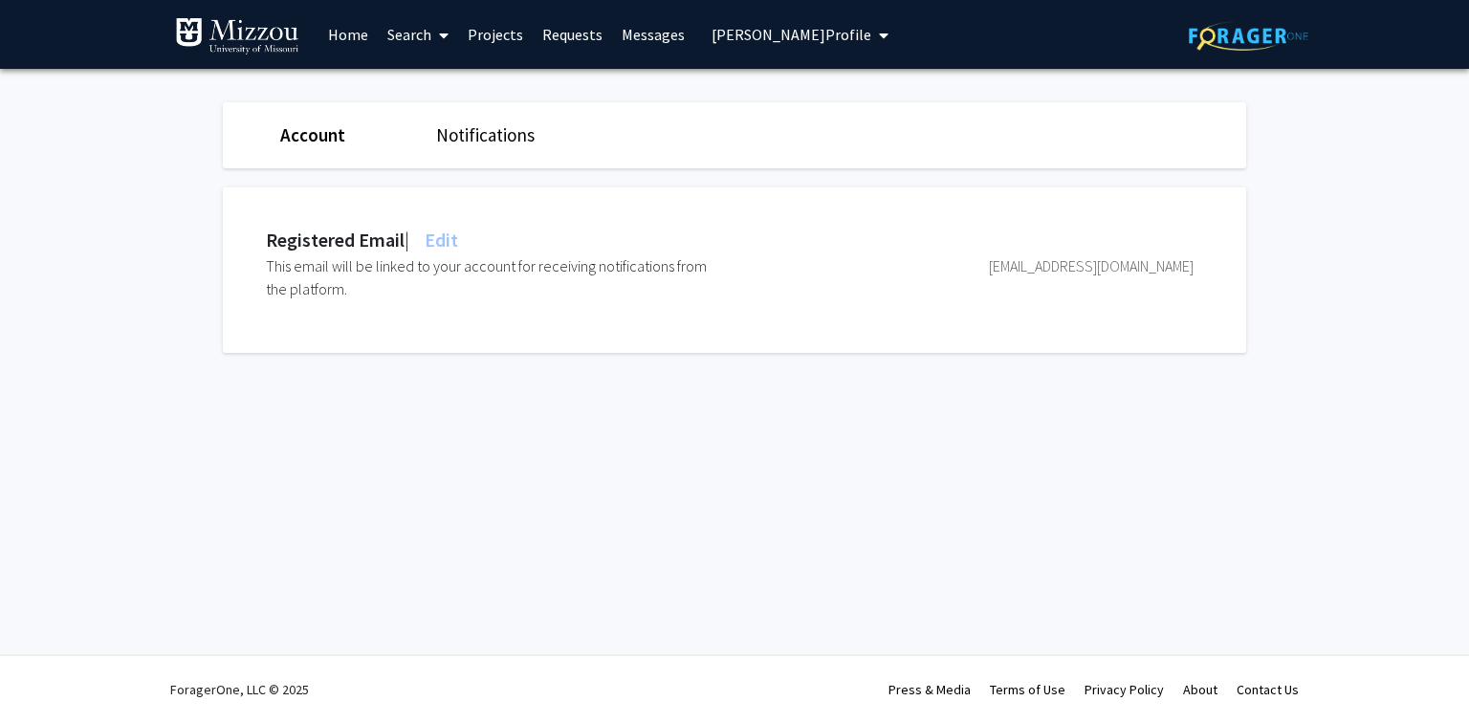
click at [799, 40] on span "Smita Saxena's Profile" at bounding box center [792, 34] width 160 height 19
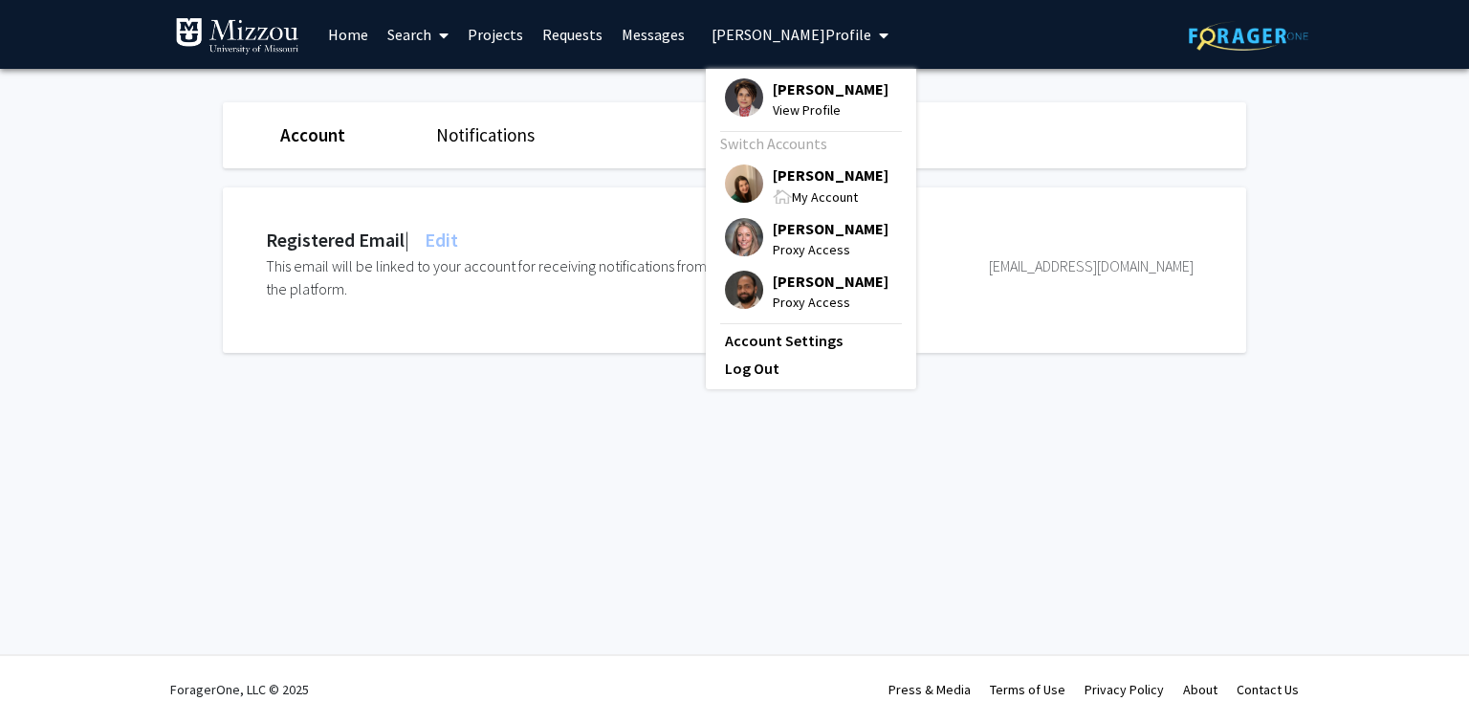
click at [803, 173] on span "[PERSON_NAME]" at bounding box center [831, 175] width 116 height 21
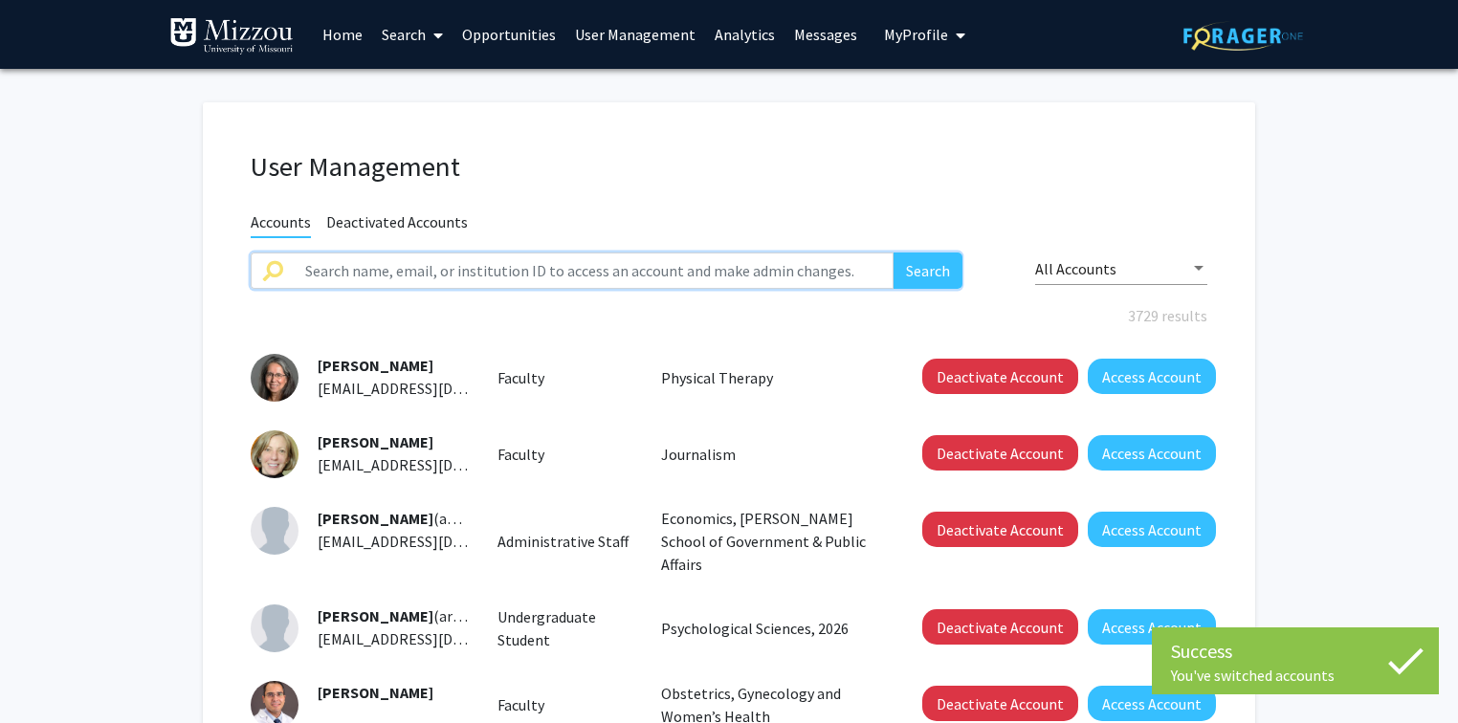
click at [608, 275] on input "text" at bounding box center [594, 271] width 600 height 36
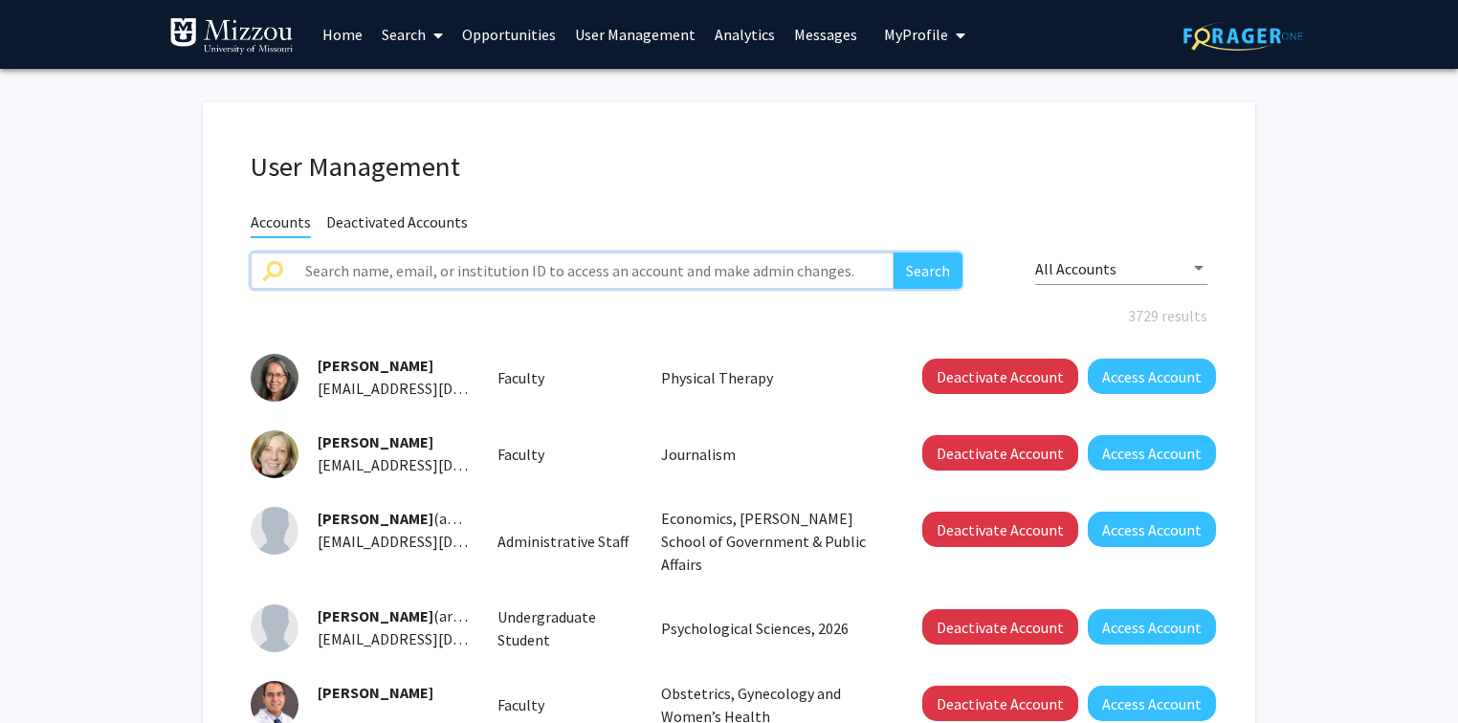
click at [385, 275] on input "text" at bounding box center [594, 271] width 600 height 36
type input "kmoss"
click at [893, 253] on button "Search" at bounding box center [927, 271] width 69 height 36
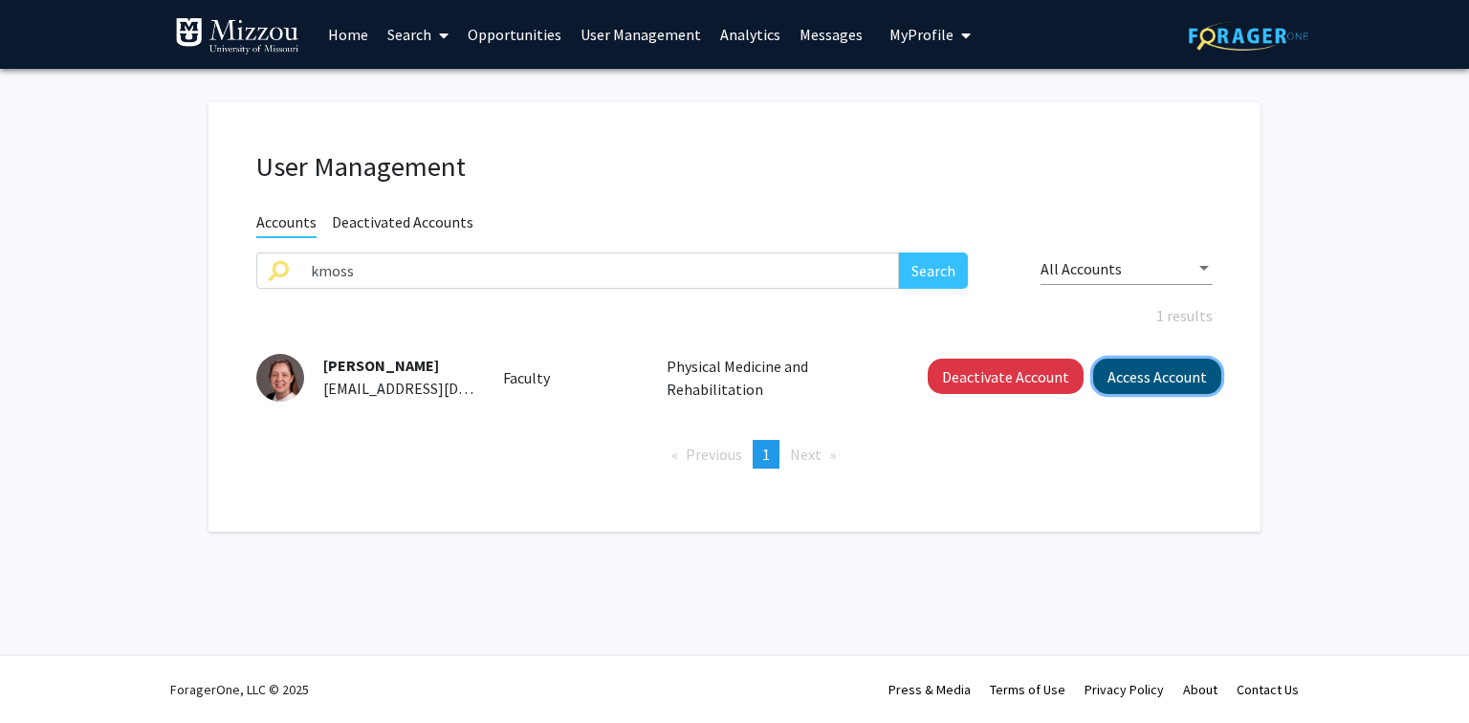
click at [1182, 377] on button "Access Account" at bounding box center [1157, 376] width 128 height 35
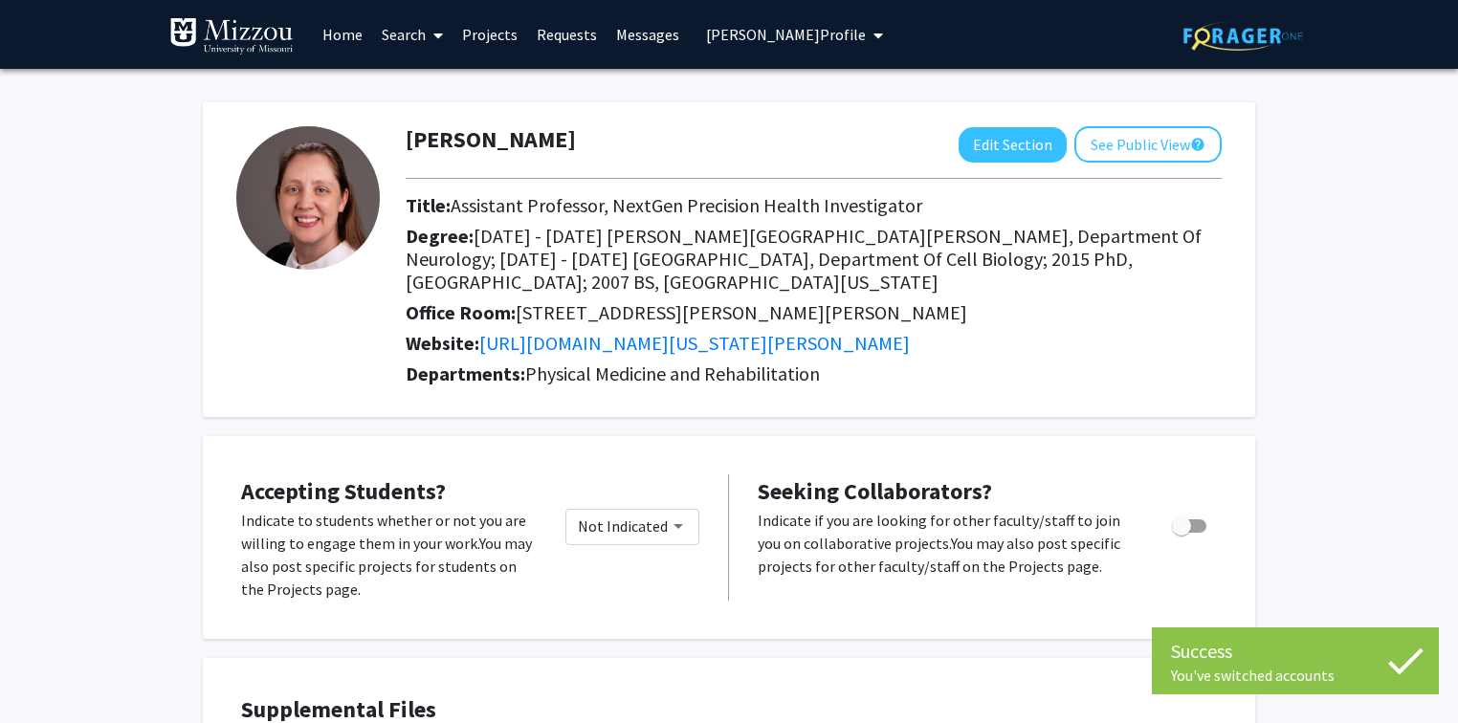
click at [726, 39] on span "Kathryn Moss's Profile" at bounding box center [786, 34] width 160 height 19
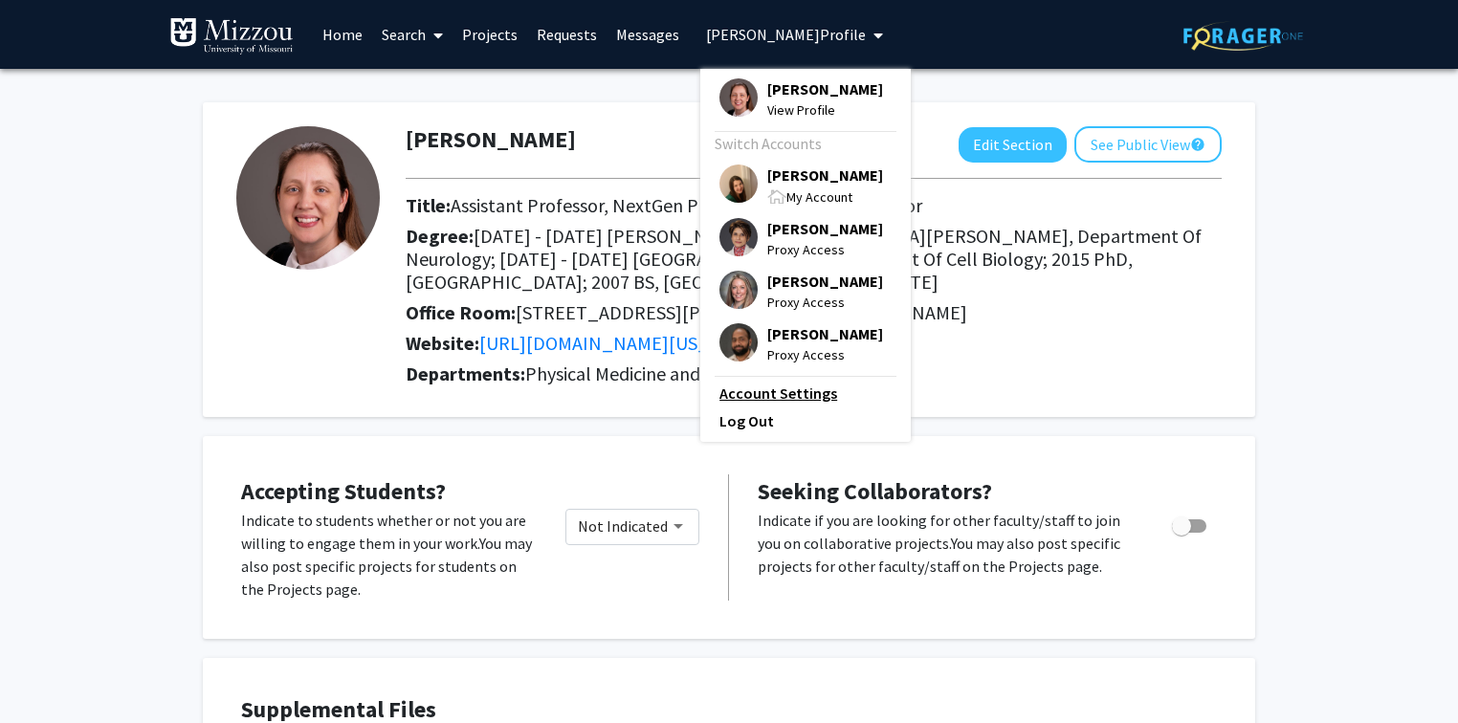
click at [773, 400] on link "Account Settings" at bounding box center [805, 393] width 172 height 23
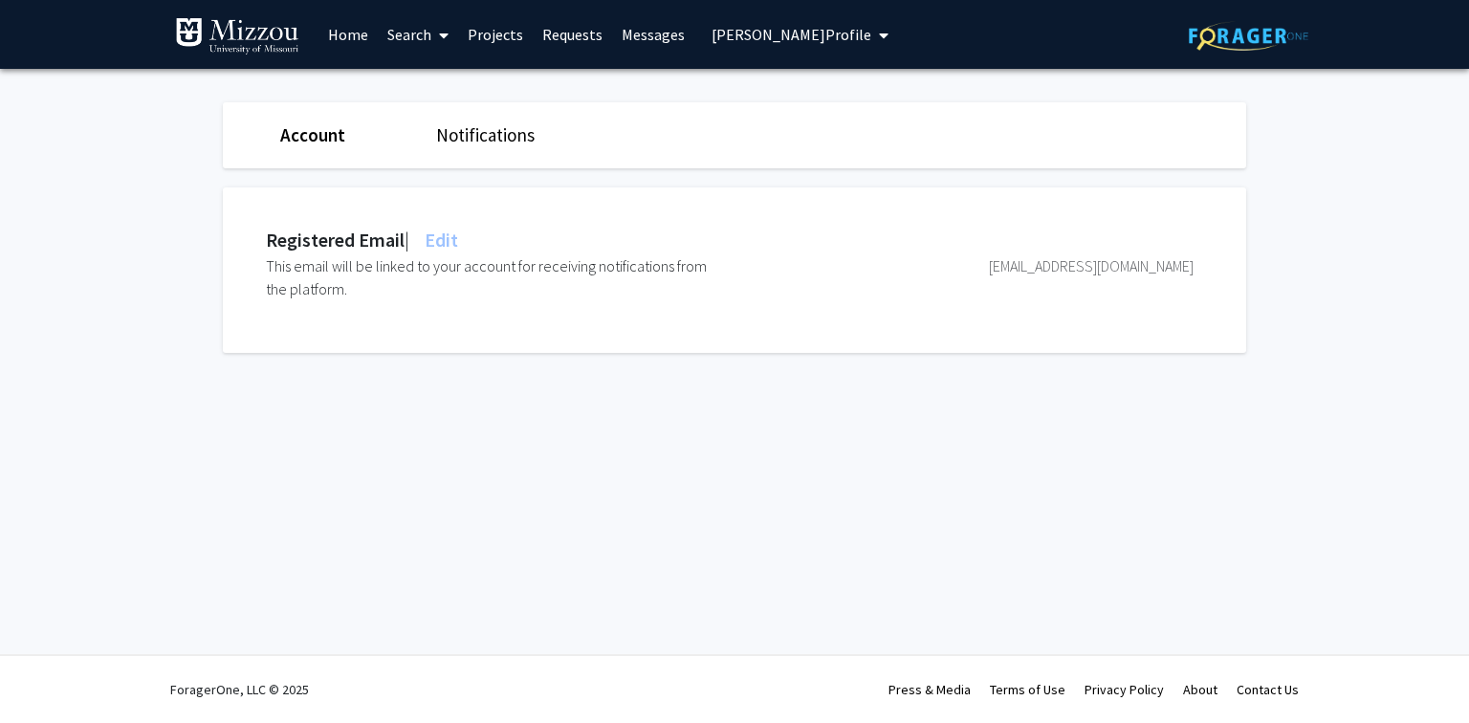
click at [453, 245] on span "Edit" at bounding box center [439, 240] width 37 height 24
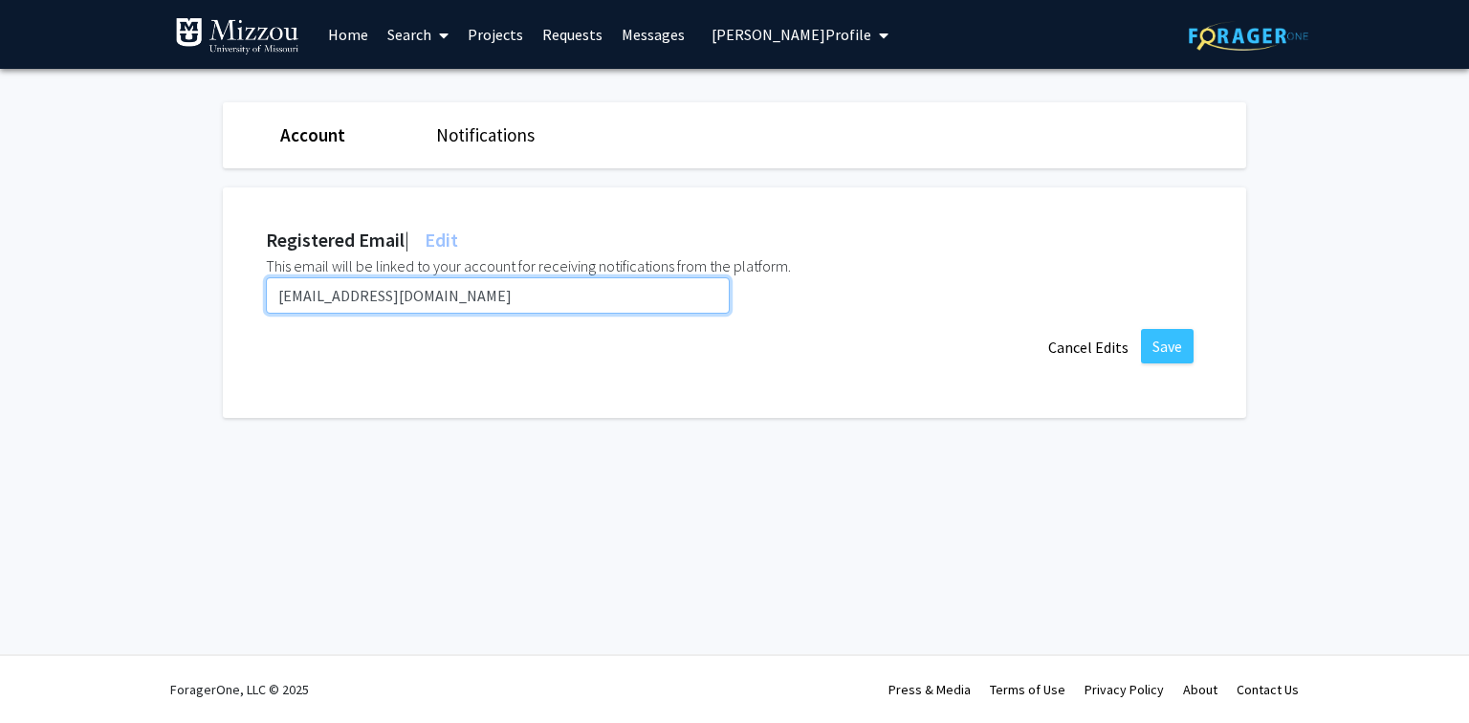
click at [433, 299] on input "kmoss@umsystem.edu" at bounding box center [498, 295] width 464 height 36
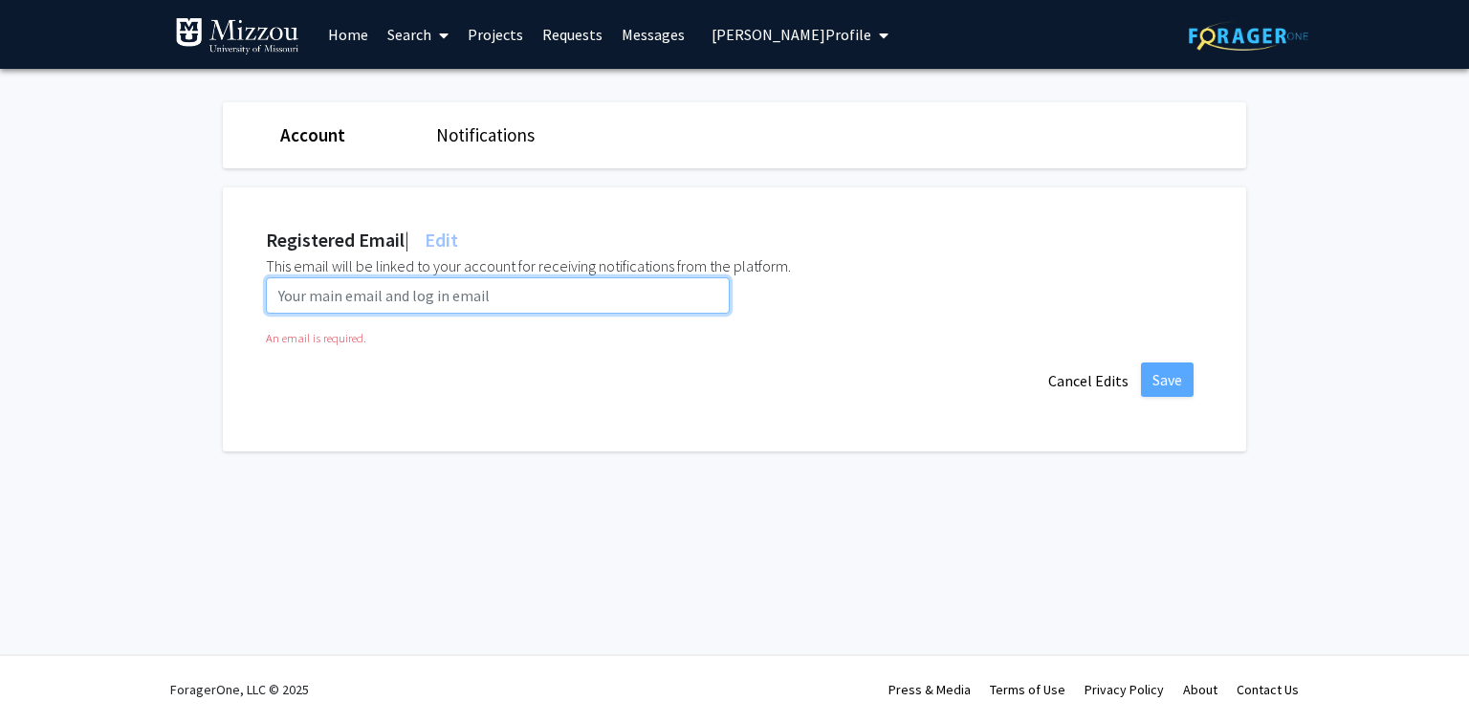
paste input "kmcnv@umsystem.edu"
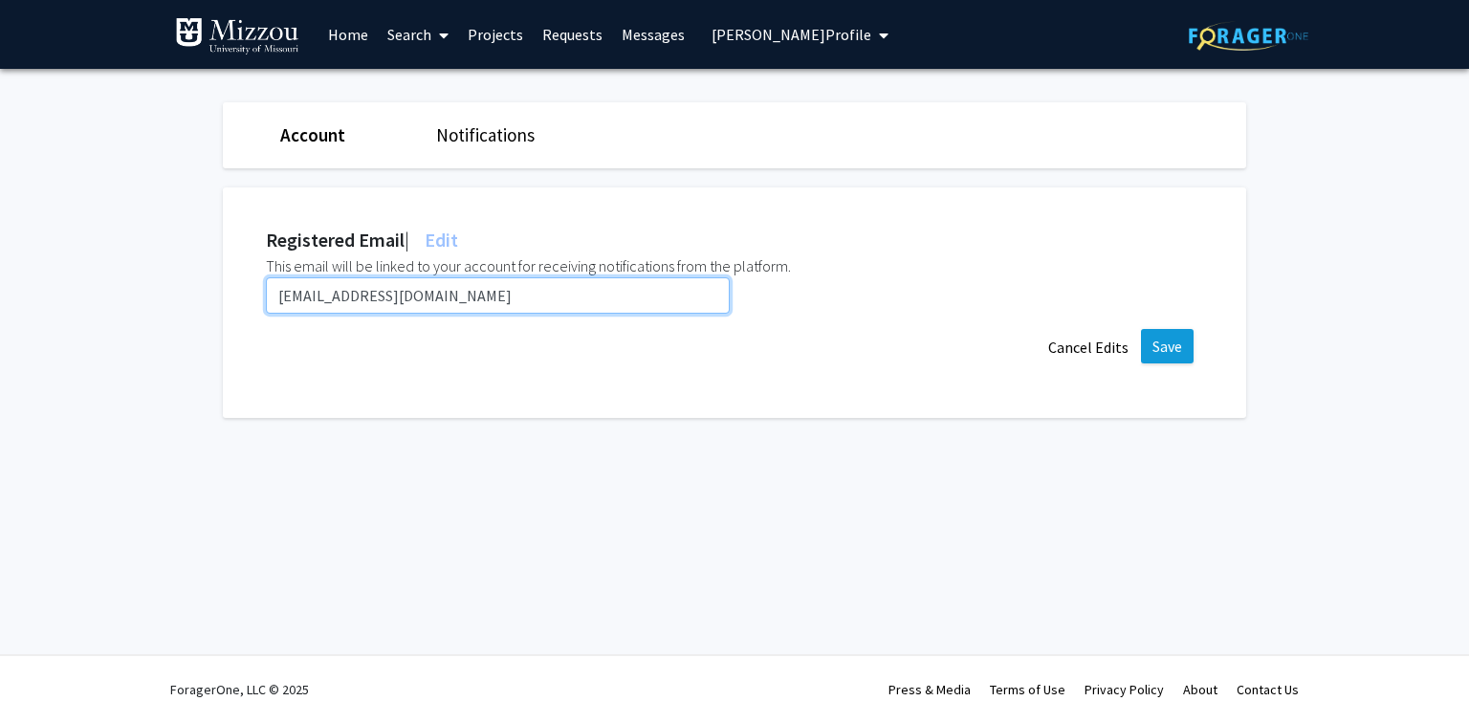
type input "kmcnv@umsystem.edu"
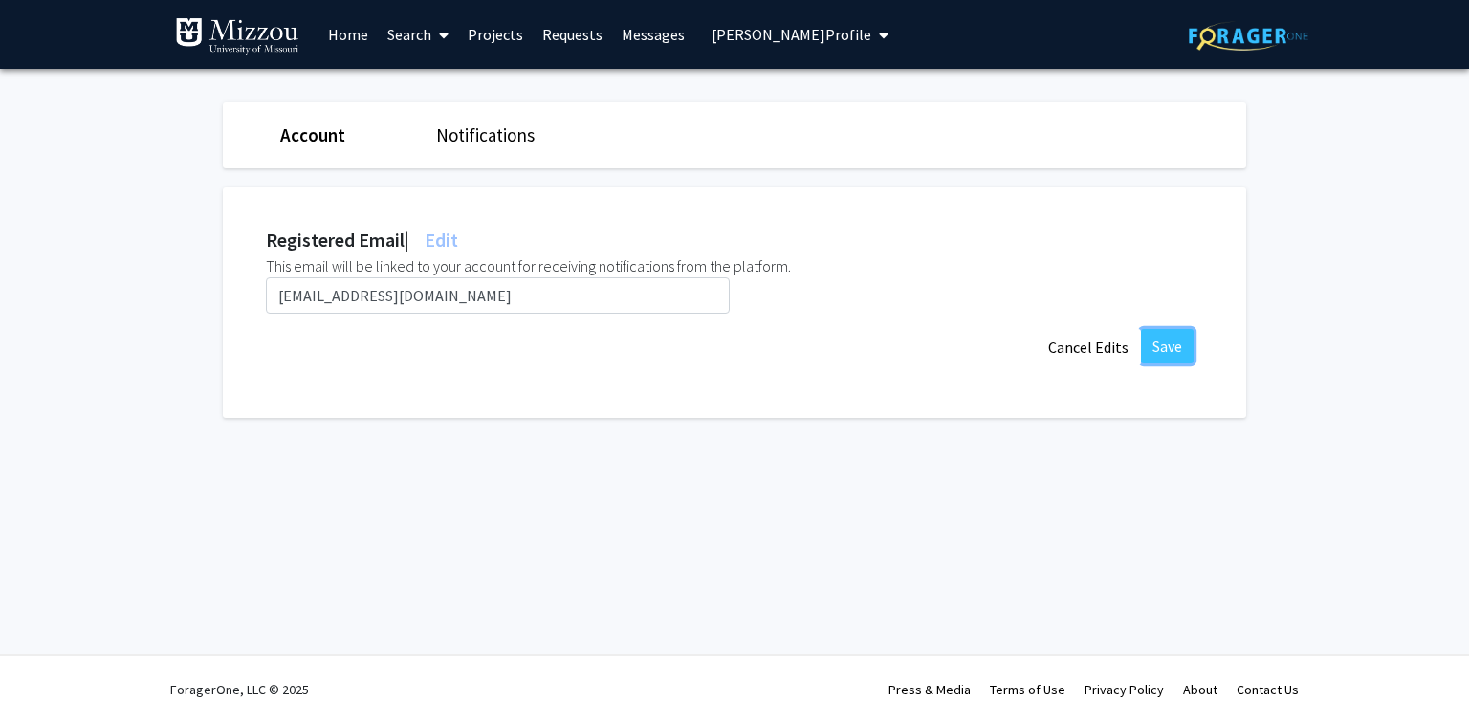
click at [1162, 339] on button "Save" at bounding box center [1167, 346] width 53 height 34
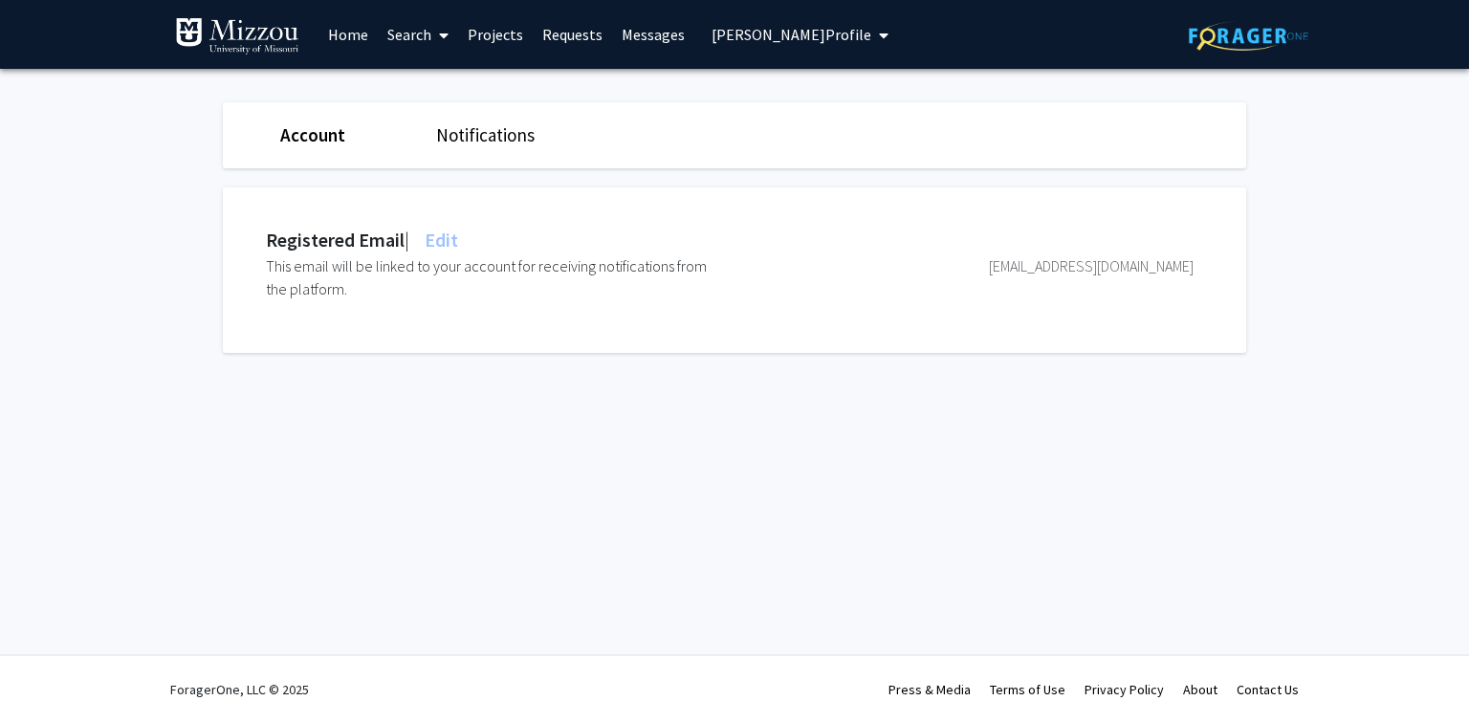
click at [769, 34] on span "Kathryn Moss's Profile" at bounding box center [792, 34] width 160 height 19
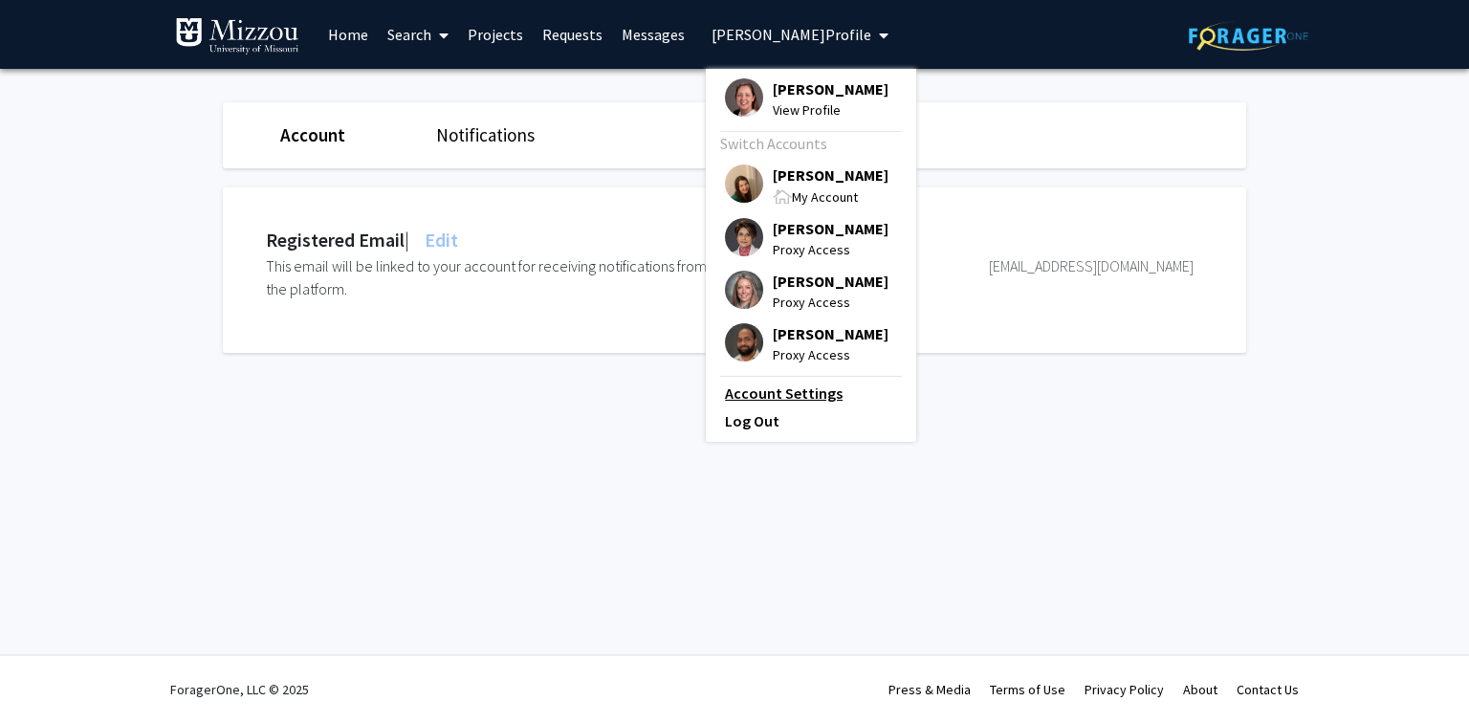
click at [773, 392] on link "Account Settings" at bounding box center [811, 393] width 172 height 23
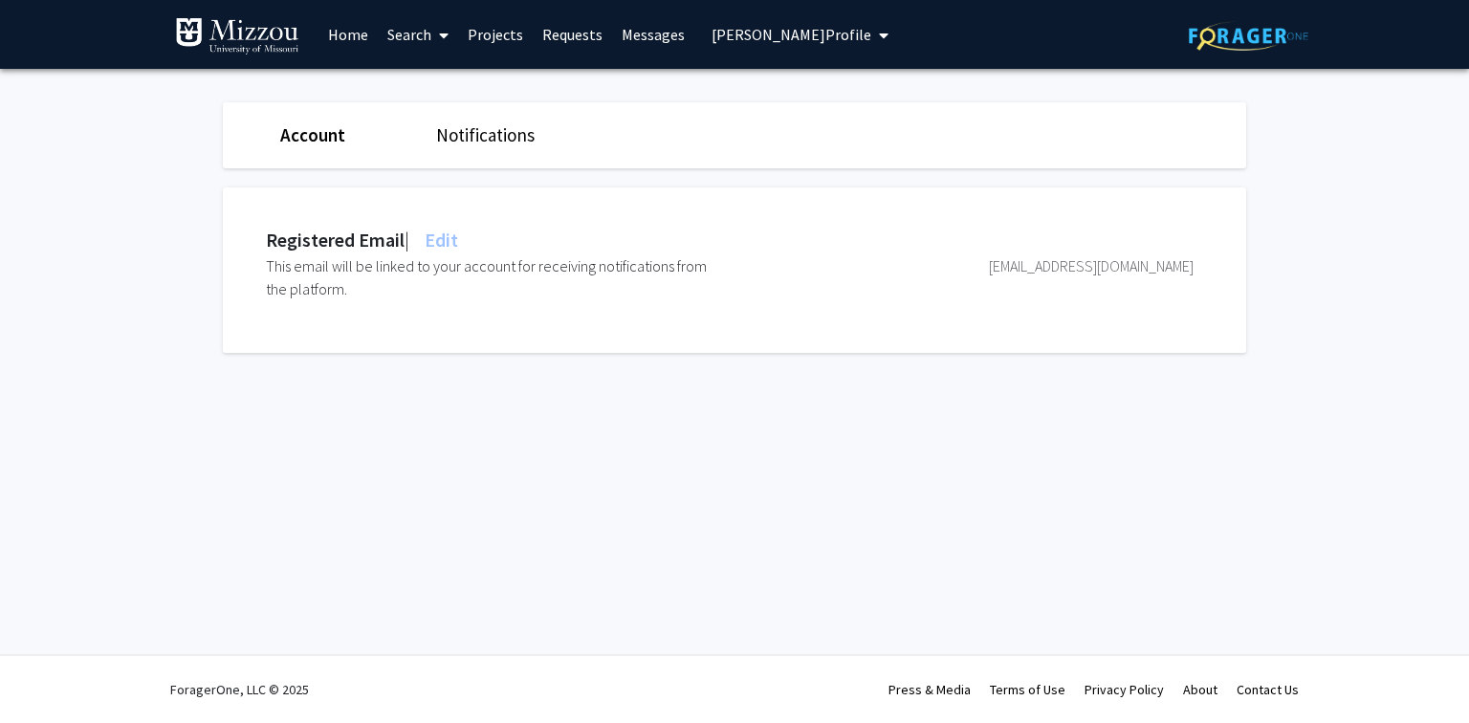
click at [761, 38] on span "Kathryn Moss's Profile" at bounding box center [792, 34] width 160 height 19
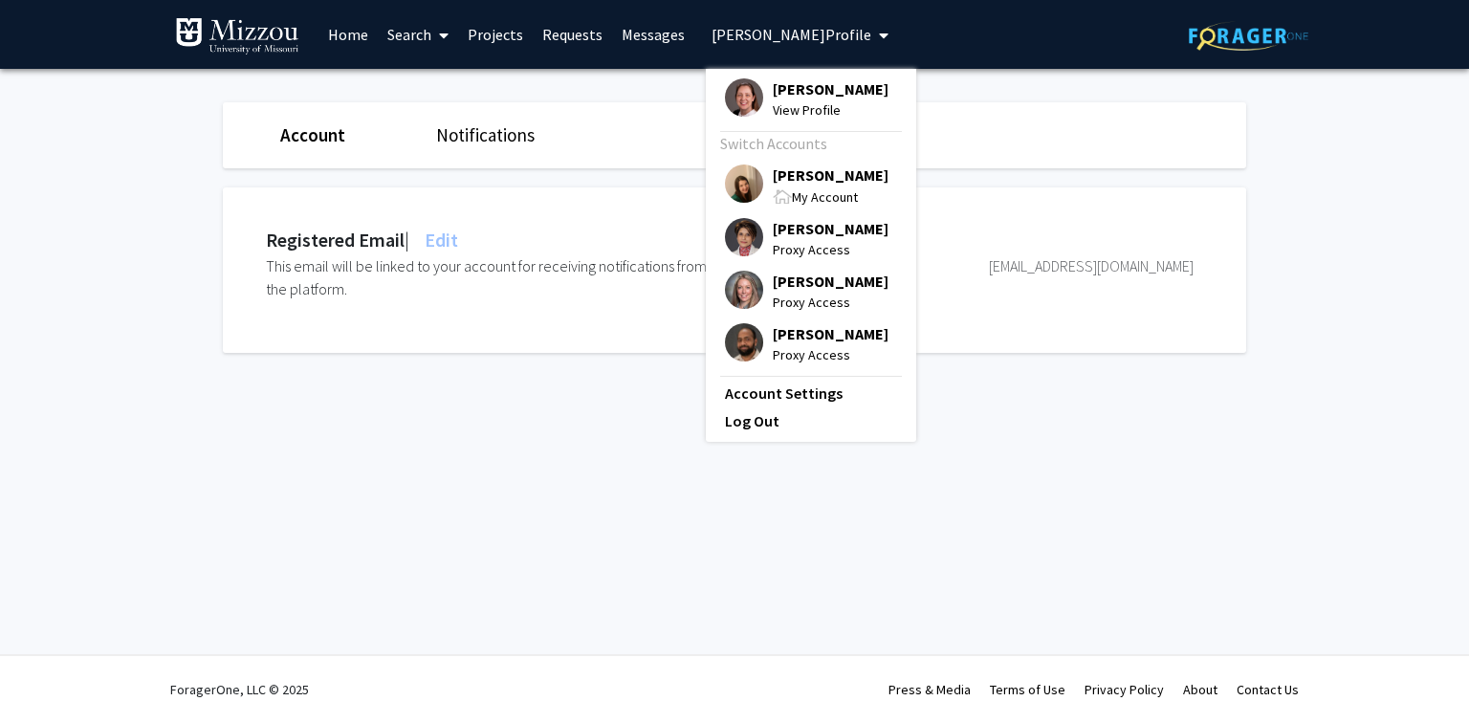
click at [794, 175] on span "[PERSON_NAME]" at bounding box center [831, 175] width 116 height 21
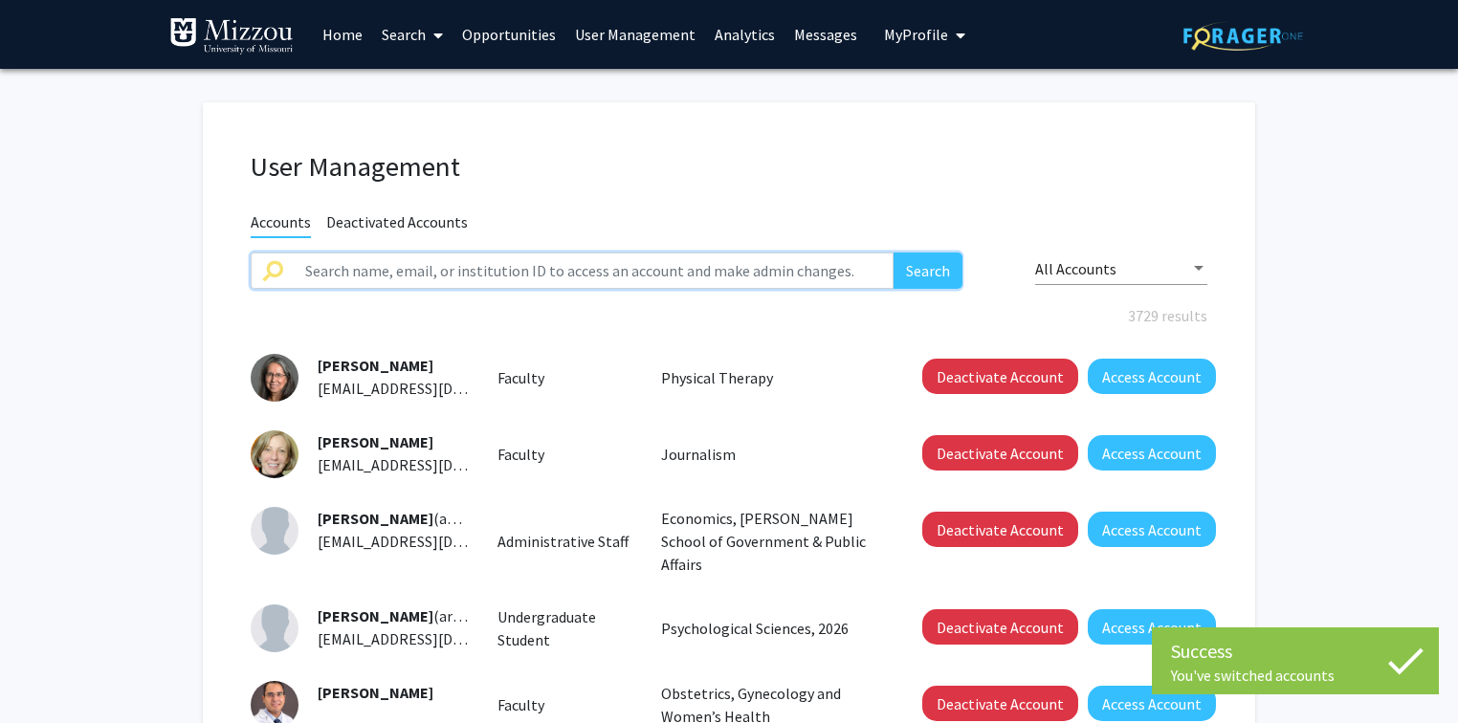
click at [716, 277] on input "text" at bounding box center [594, 271] width 600 height 36
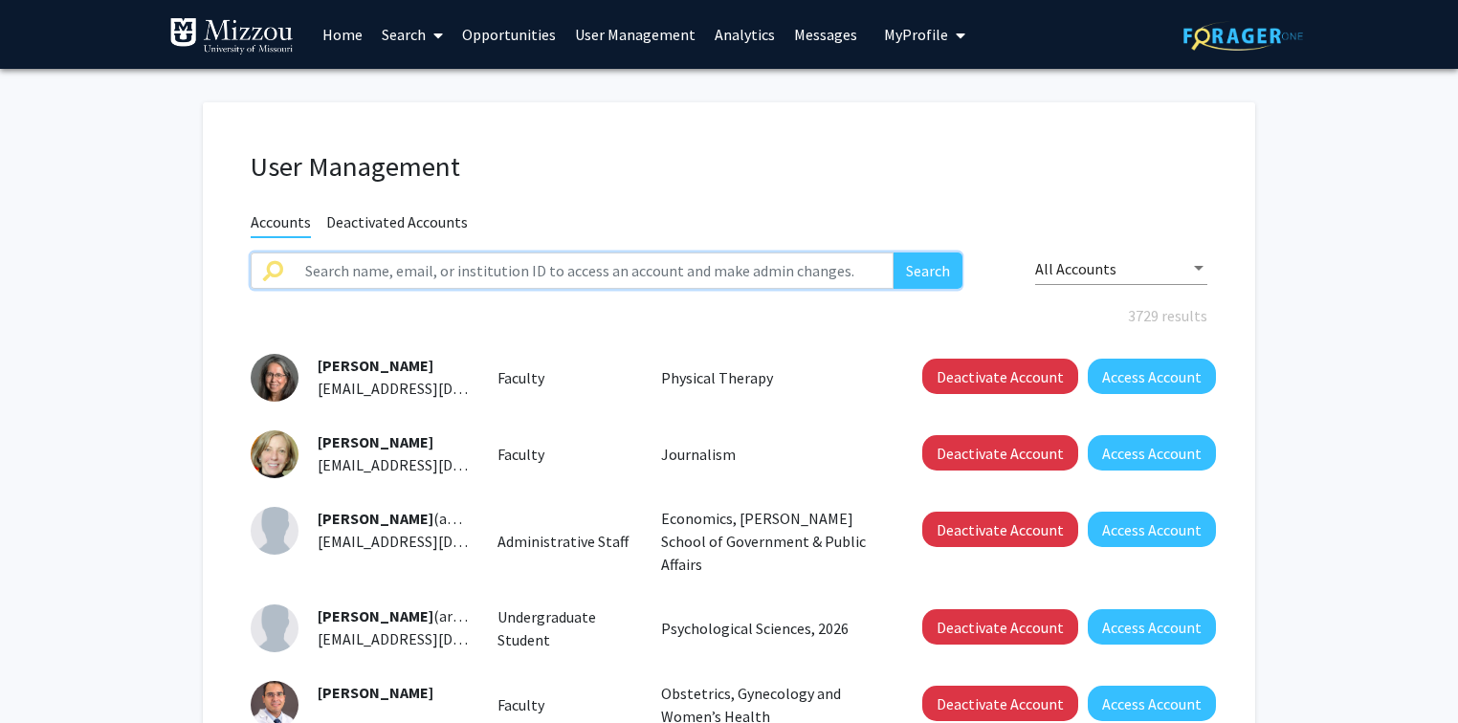
click at [448, 272] on input "text" at bounding box center [594, 271] width 600 height 36
type input "bcmoore"
click at [893, 253] on button "Search" at bounding box center [927, 271] width 69 height 36
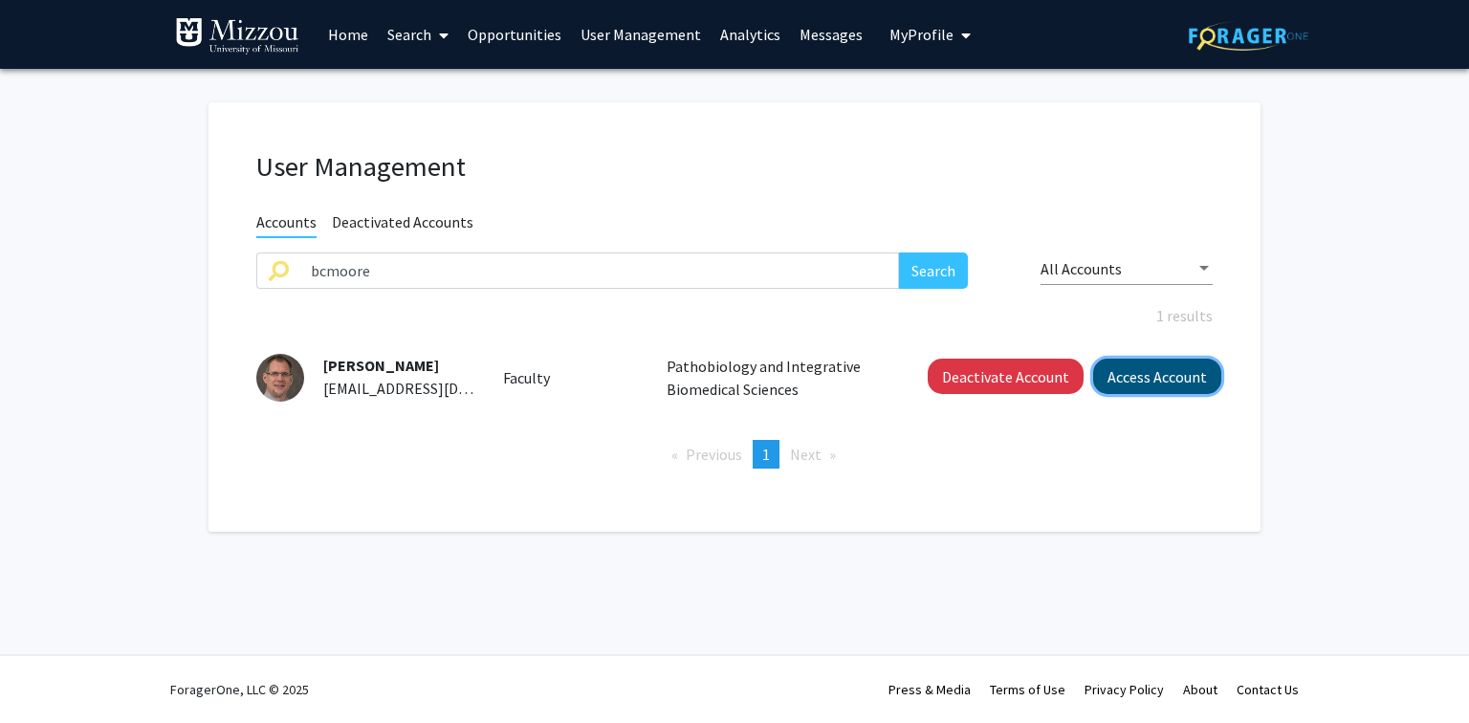
click at [1152, 380] on button "Access Account" at bounding box center [1157, 376] width 128 height 35
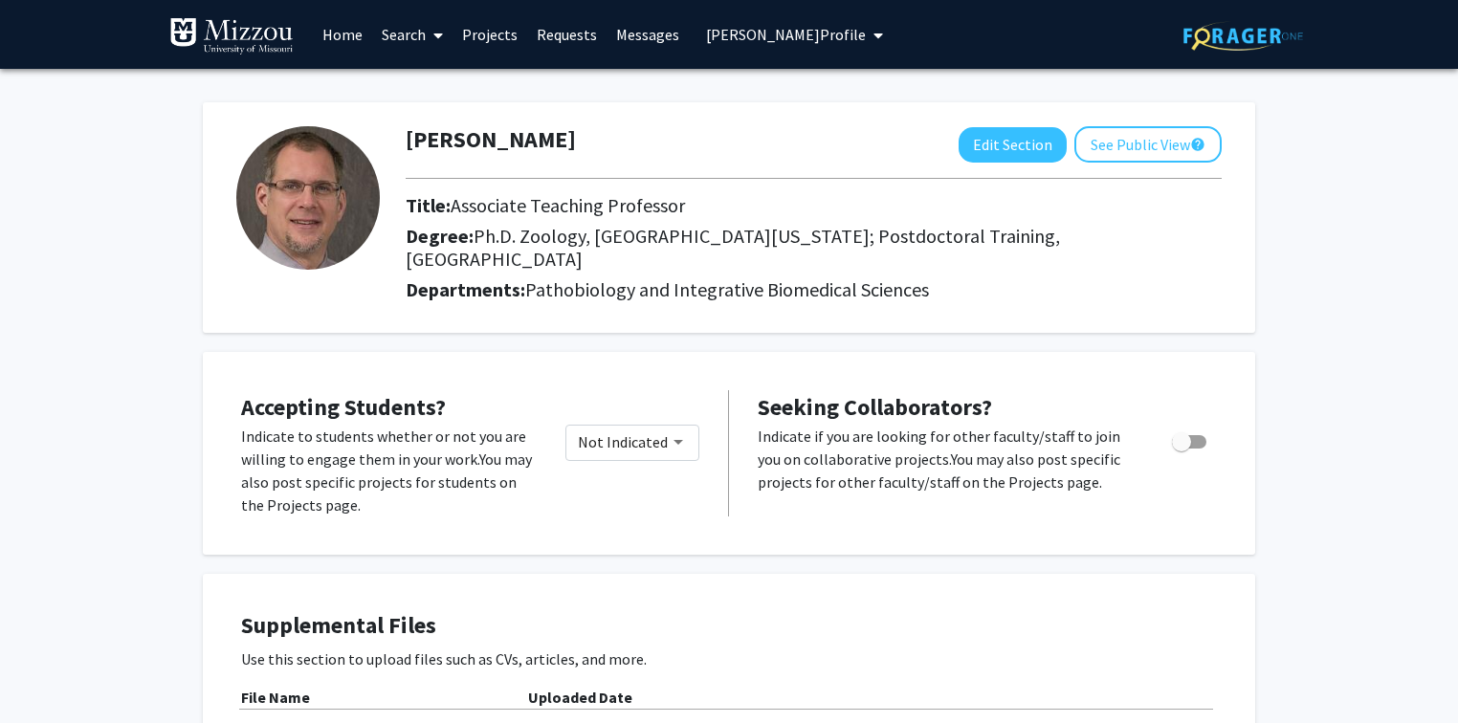
click at [821, 37] on span "Brandon Moore's Profile" at bounding box center [786, 34] width 160 height 19
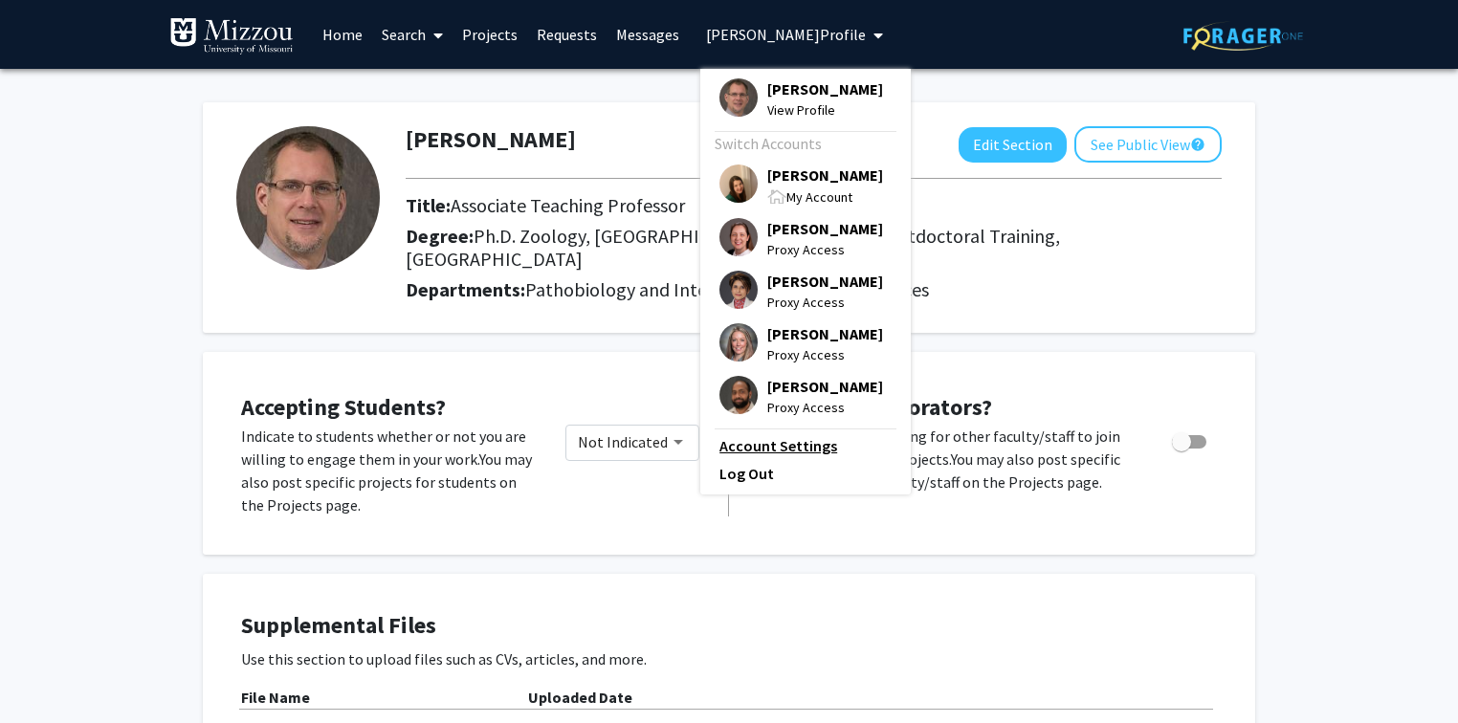
click at [781, 448] on link "Account Settings" at bounding box center [805, 445] width 172 height 23
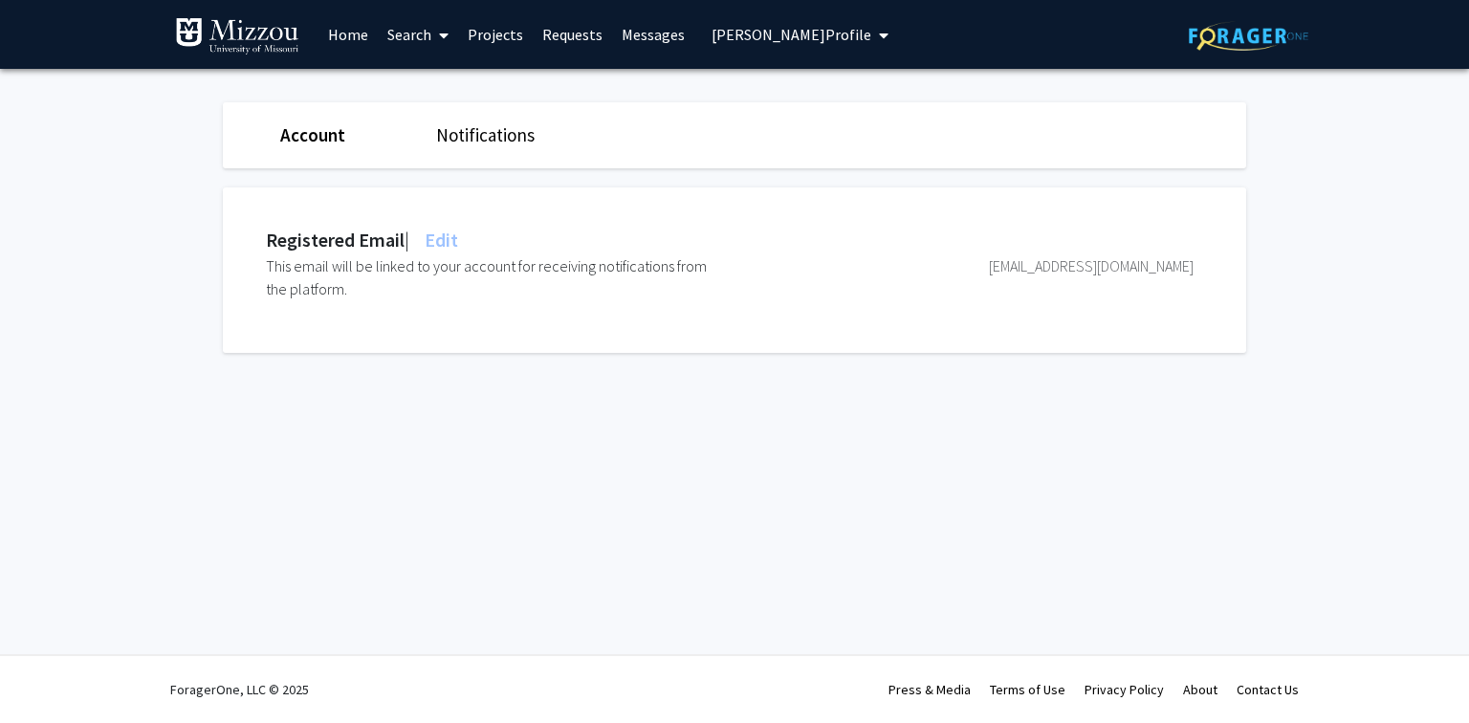
click at [451, 241] on span "Edit" at bounding box center [439, 240] width 37 height 24
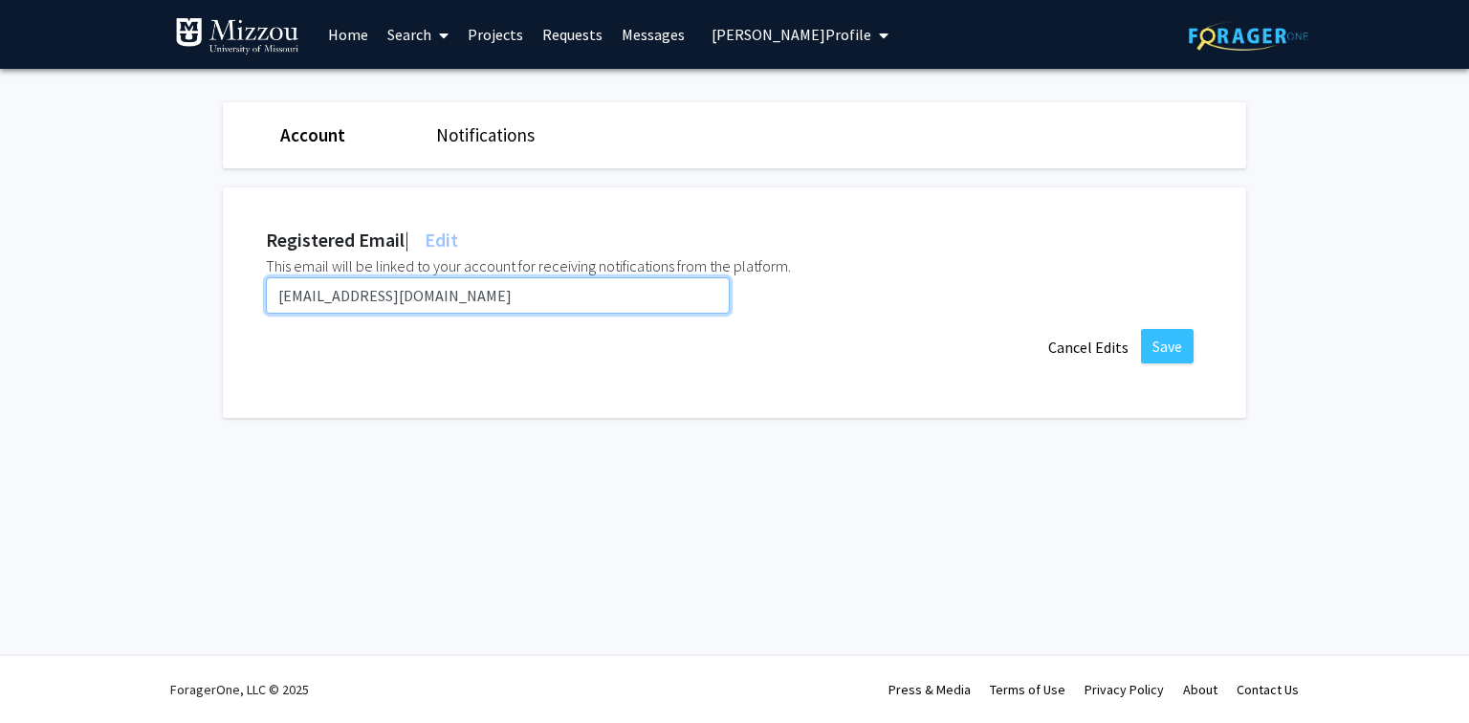
click at [447, 291] on input "bcmoore@umsystem.edu" at bounding box center [498, 295] width 464 height 36
paste input "missouri"
type input "bcmoore@missouri.edu"
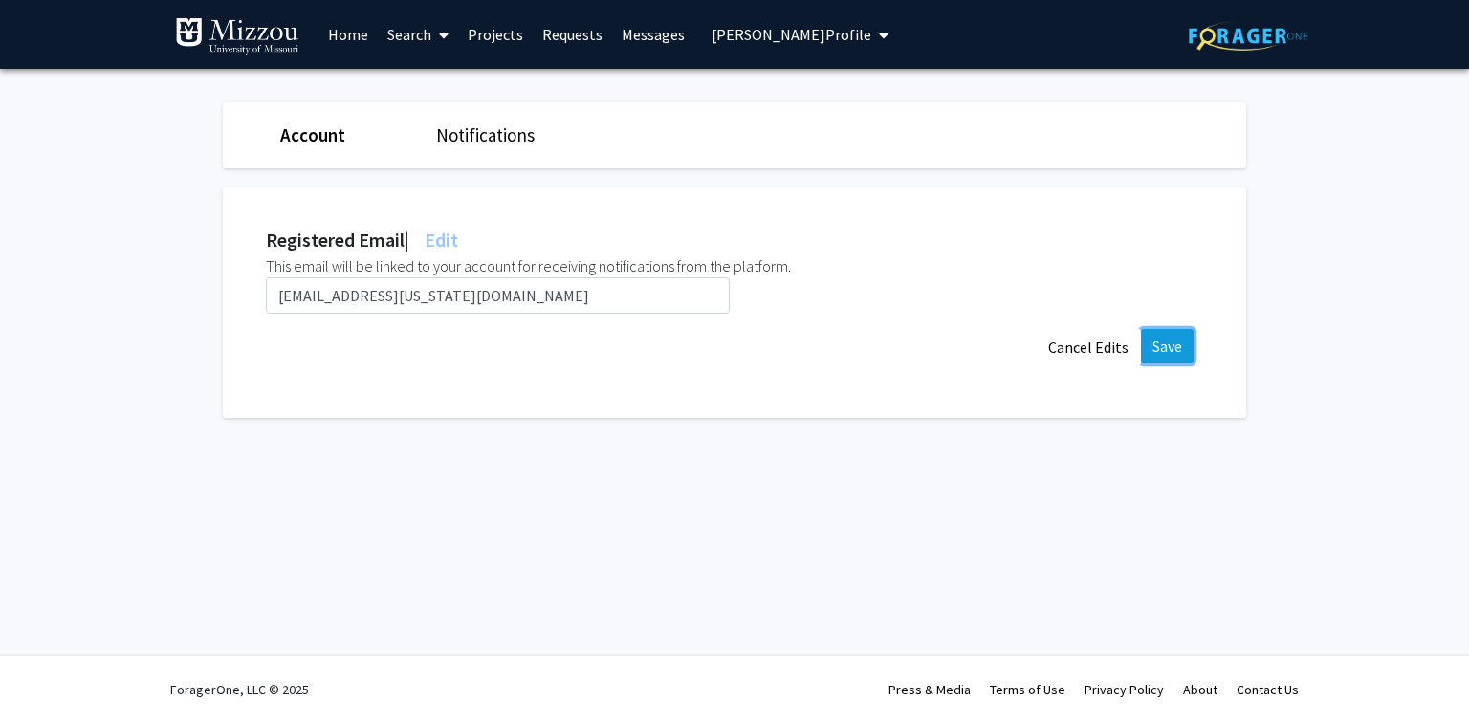
click at [1178, 349] on button "Save" at bounding box center [1167, 346] width 53 height 34
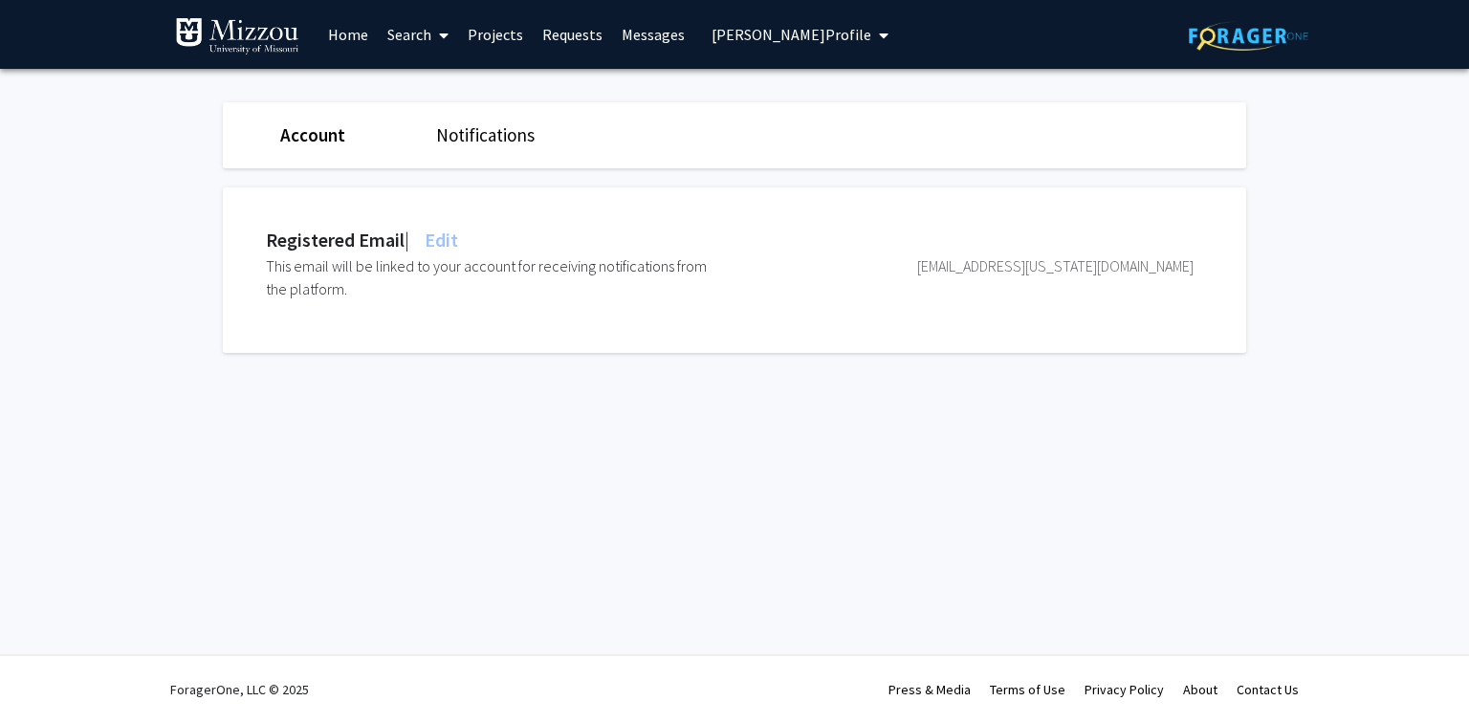
click at [757, 38] on span "Brandon Moore's Profile" at bounding box center [792, 34] width 160 height 19
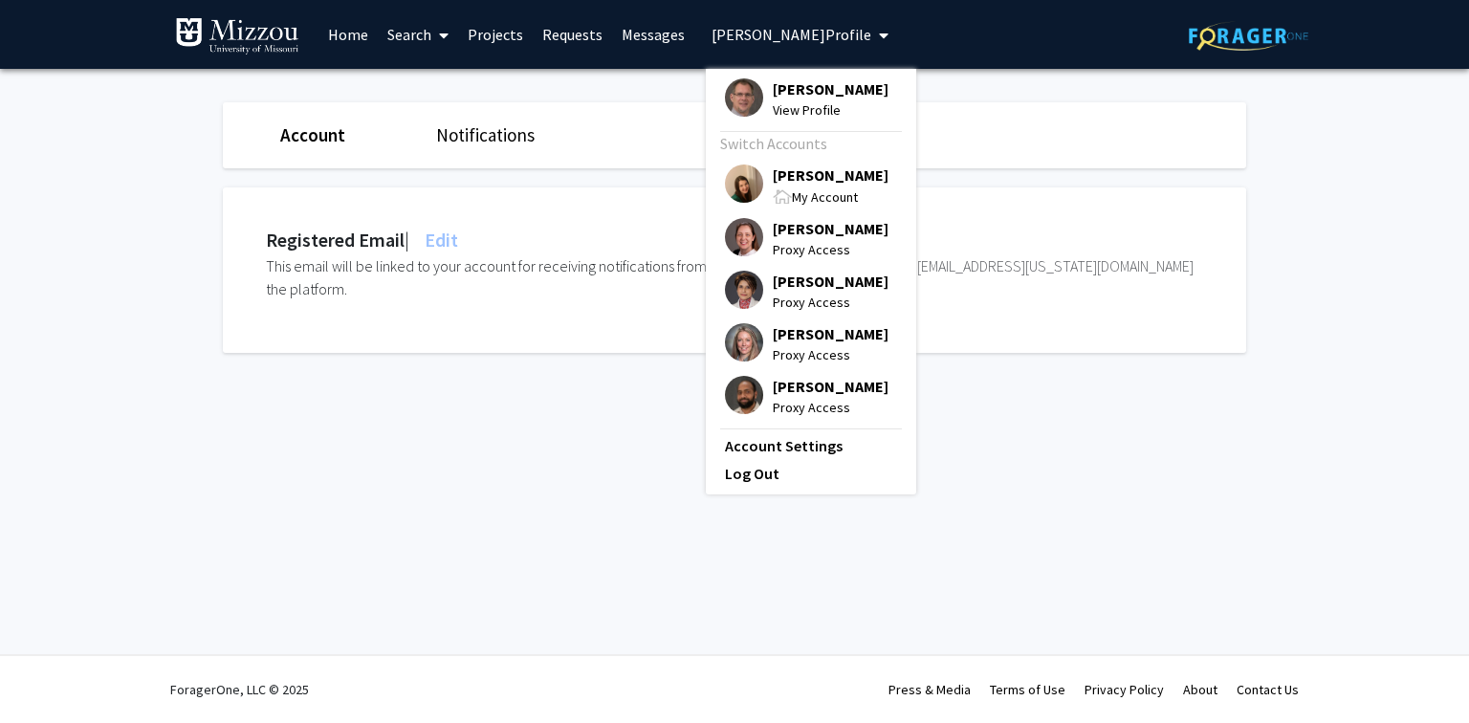
click at [784, 176] on span "[PERSON_NAME]" at bounding box center [831, 175] width 116 height 21
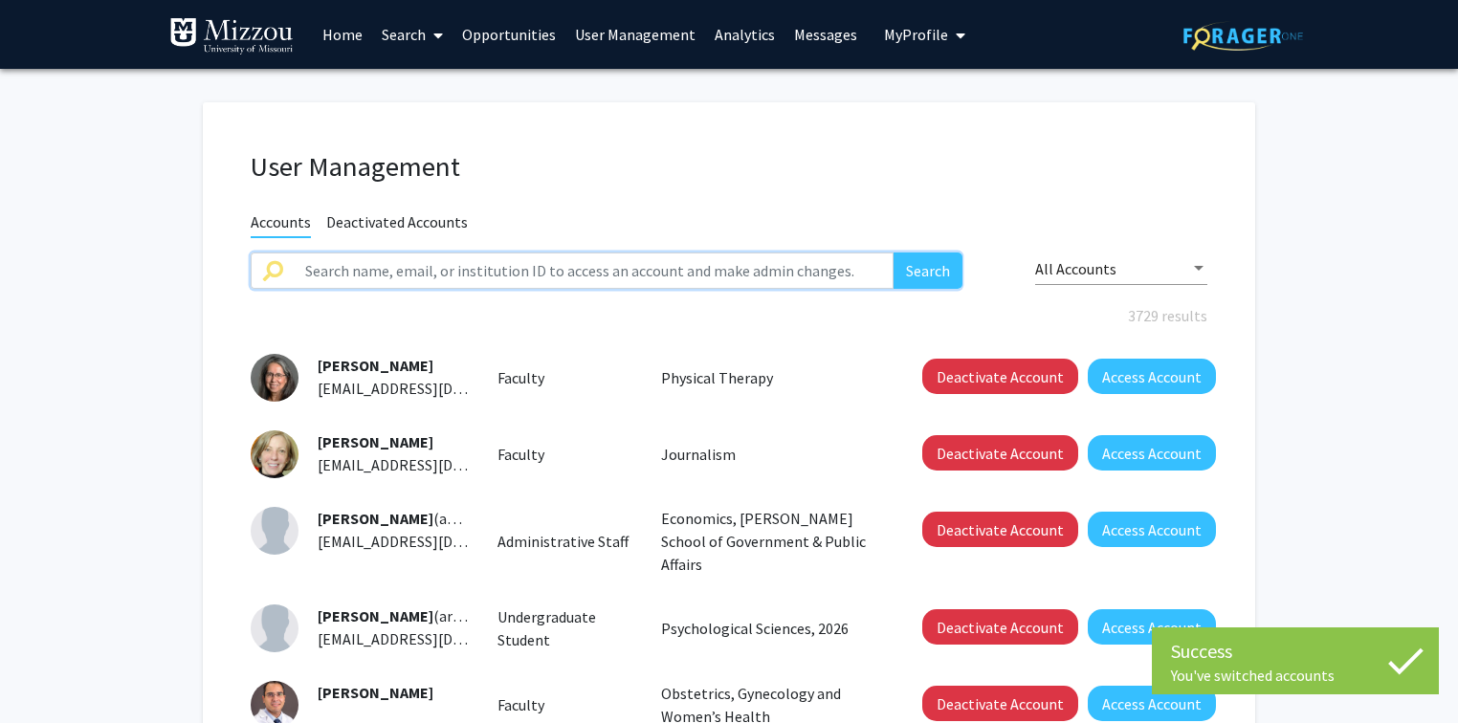
click at [595, 258] on input "text" at bounding box center [594, 271] width 600 height 36
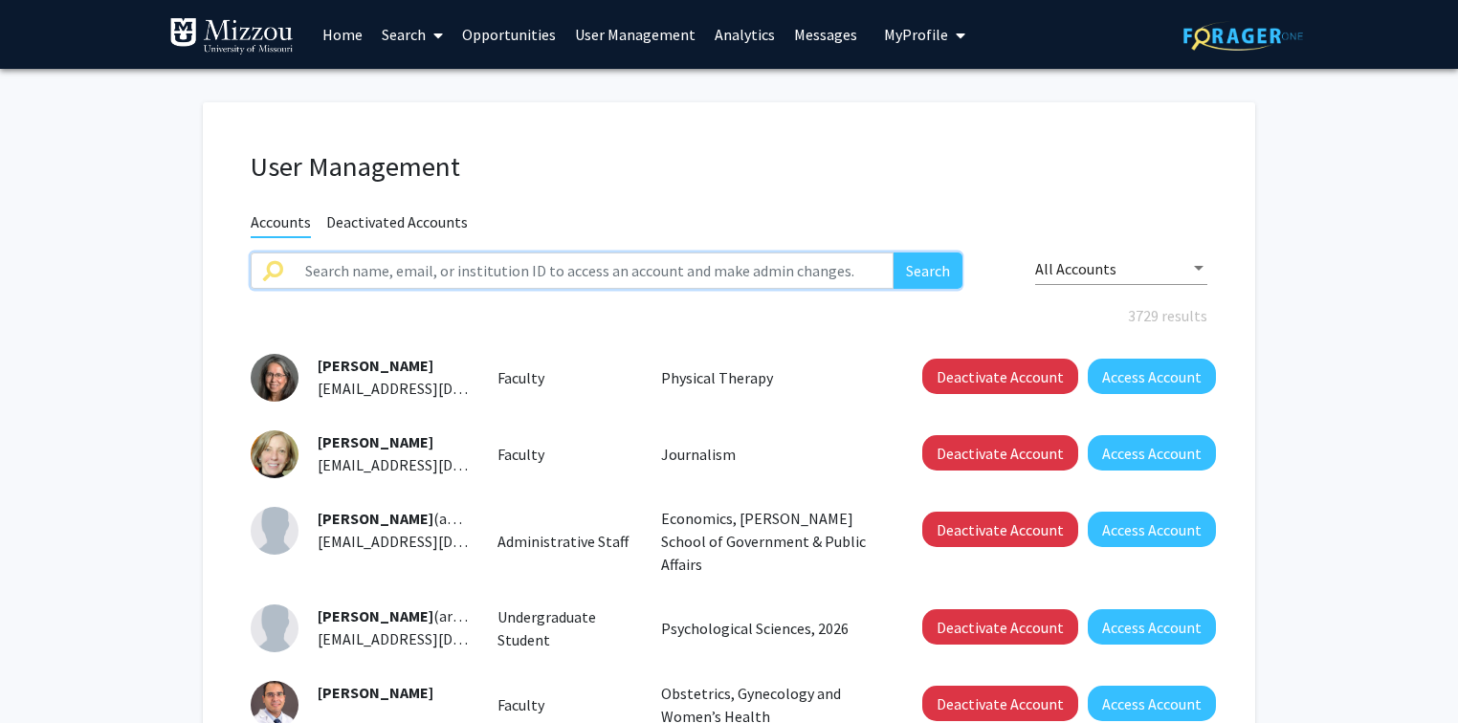
click at [535, 272] on input "text" at bounding box center [594, 271] width 600 height 36
type input "falgk6"
click at [893, 253] on button "Search" at bounding box center [927, 271] width 69 height 36
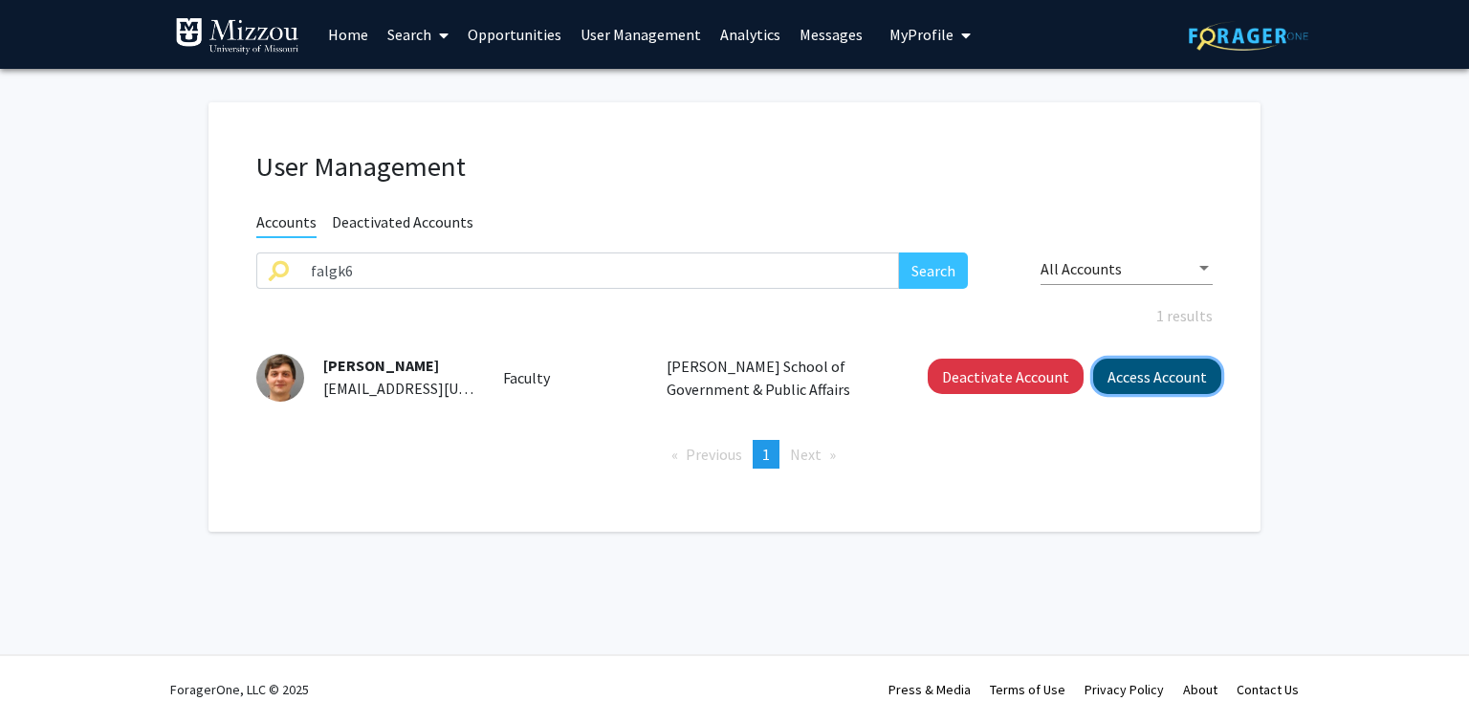
click at [1169, 373] on button "Access Account" at bounding box center [1157, 376] width 128 height 35
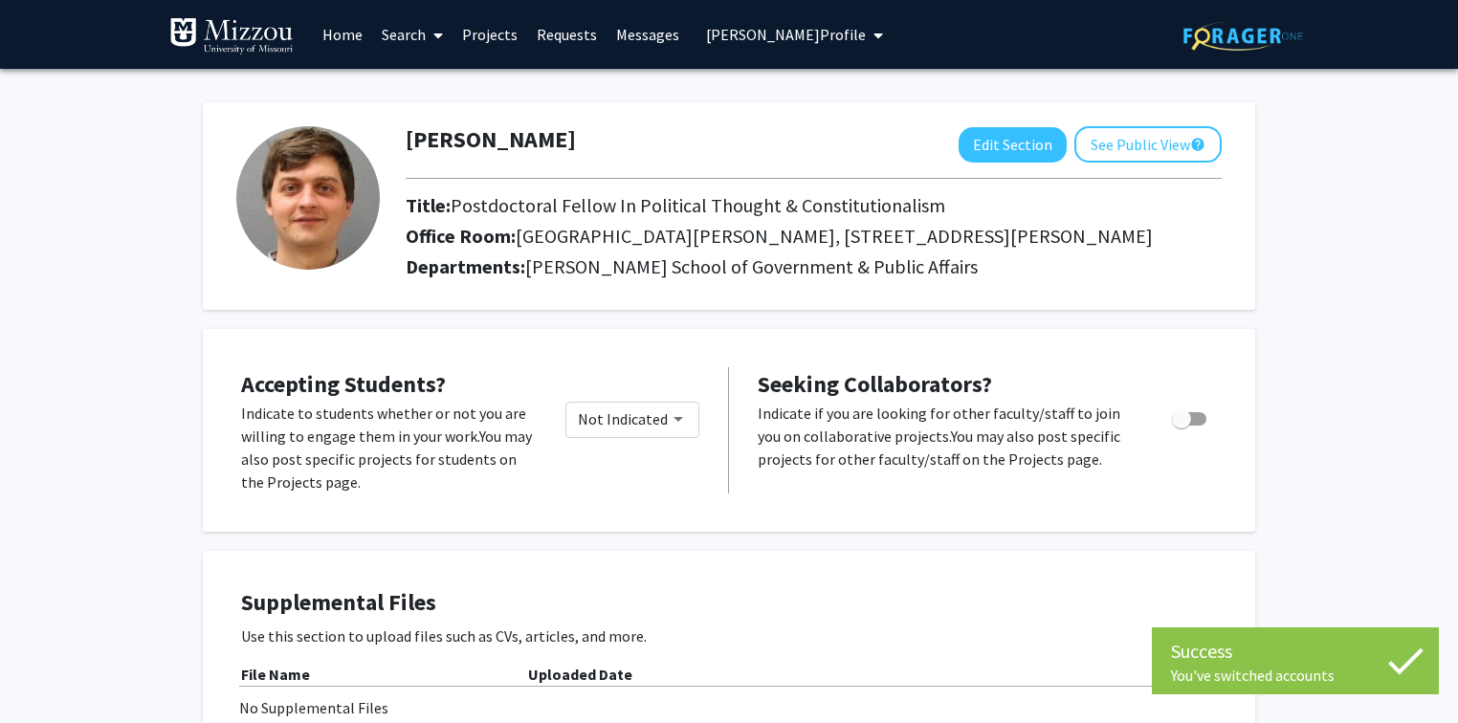
click at [537, 139] on div "Ferris Lupino Edit Section See Public View help" at bounding box center [813, 144] width 845 height 36
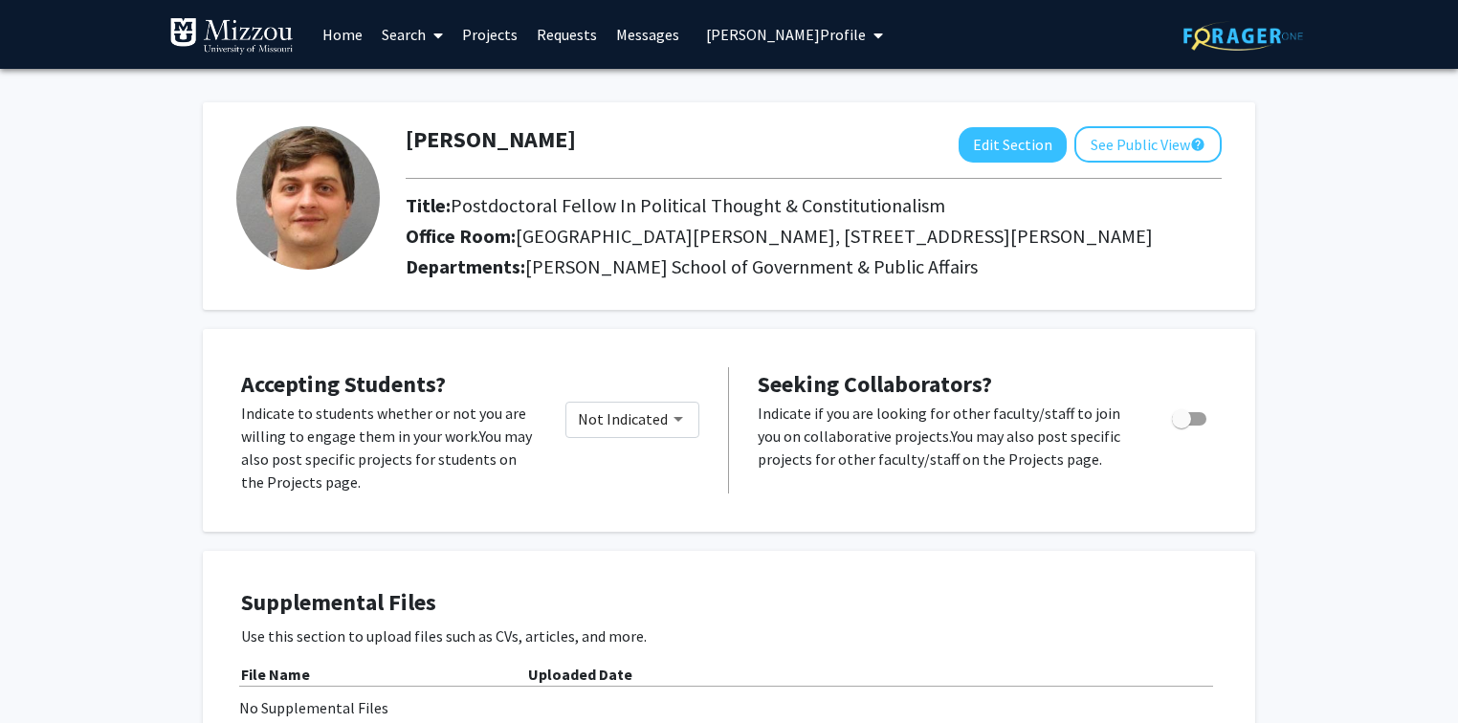
click at [777, 34] on span "Ferris Lupino's Profile" at bounding box center [786, 34] width 160 height 19
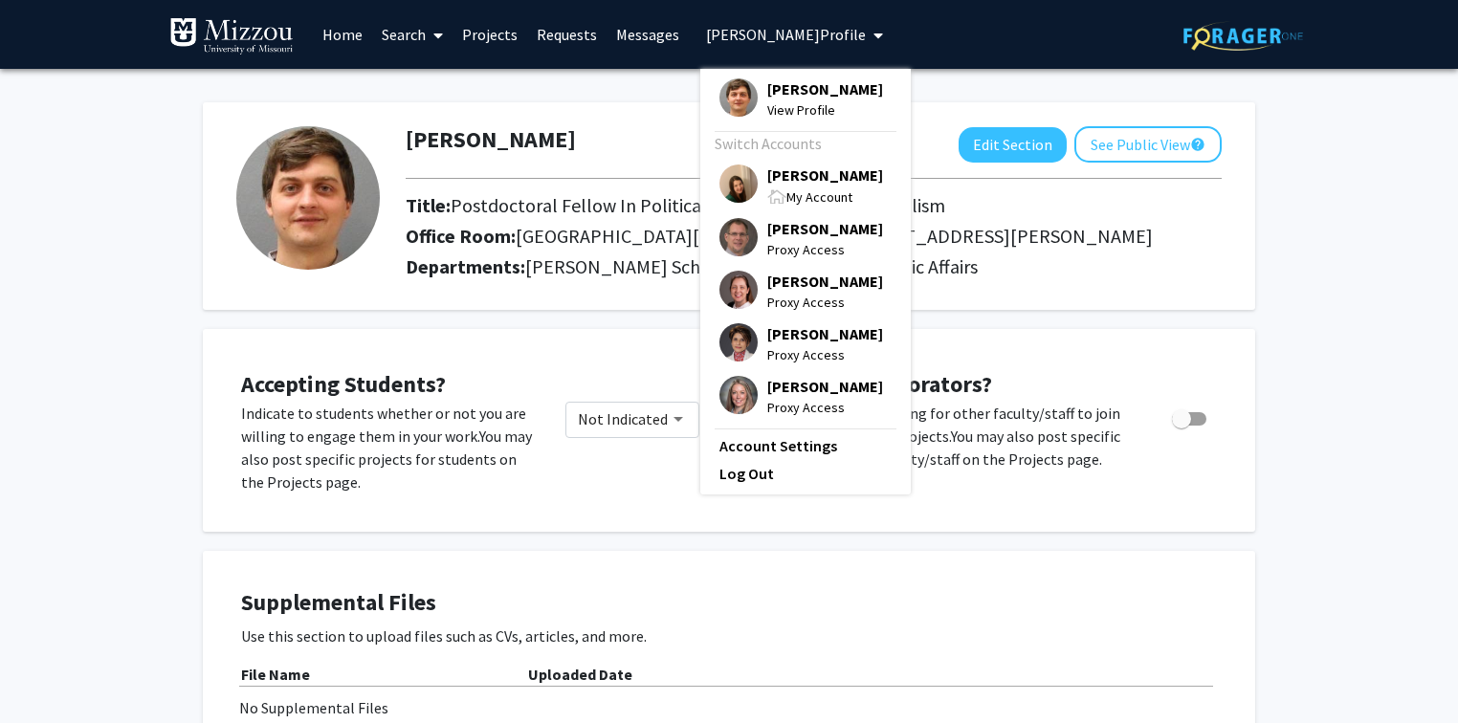
click at [803, 168] on span "[PERSON_NAME]" at bounding box center [825, 175] width 116 height 21
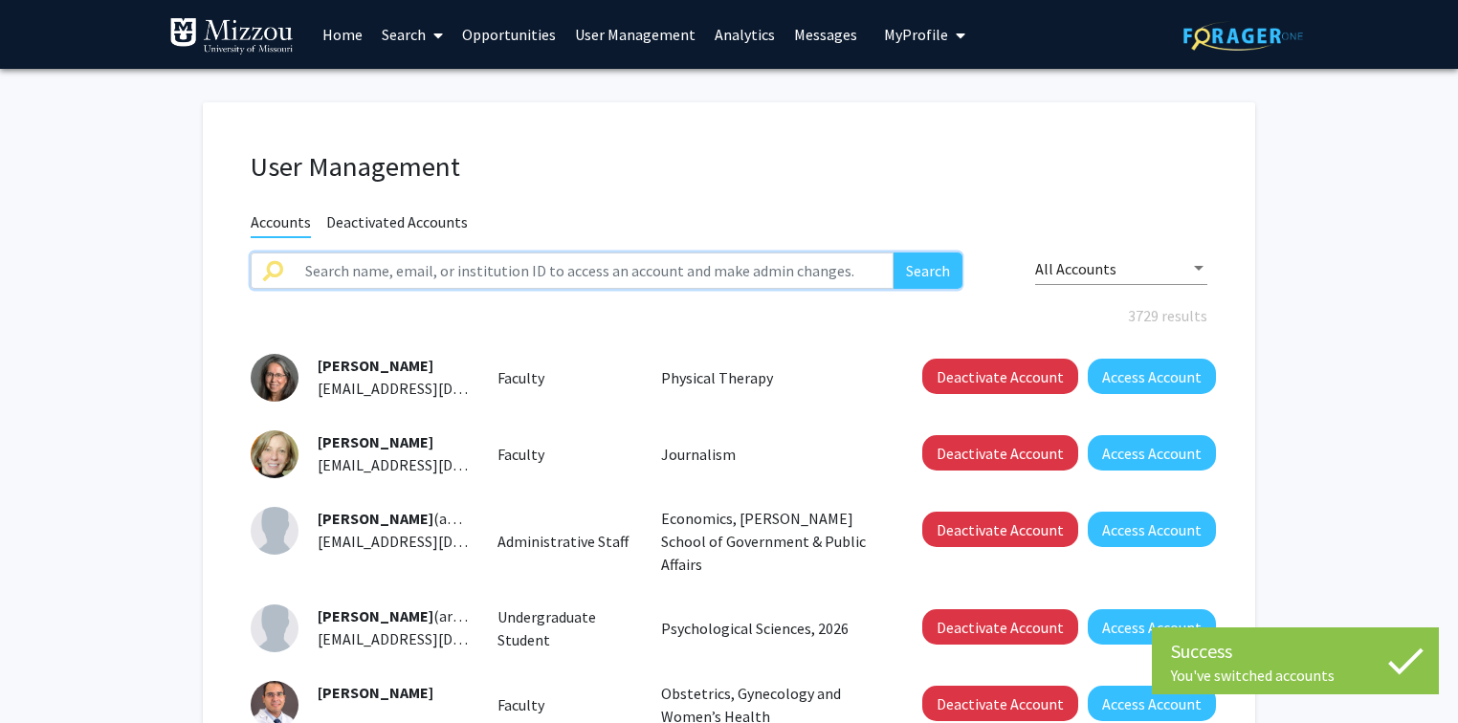
click at [672, 270] on input "text" at bounding box center [594, 271] width 600 height 36
paste input "Ferris Lupino"
type input "Ferris Lupino"
click at [893, 253] on button "Search" at bounding box center [927, 271] width 69 height 36
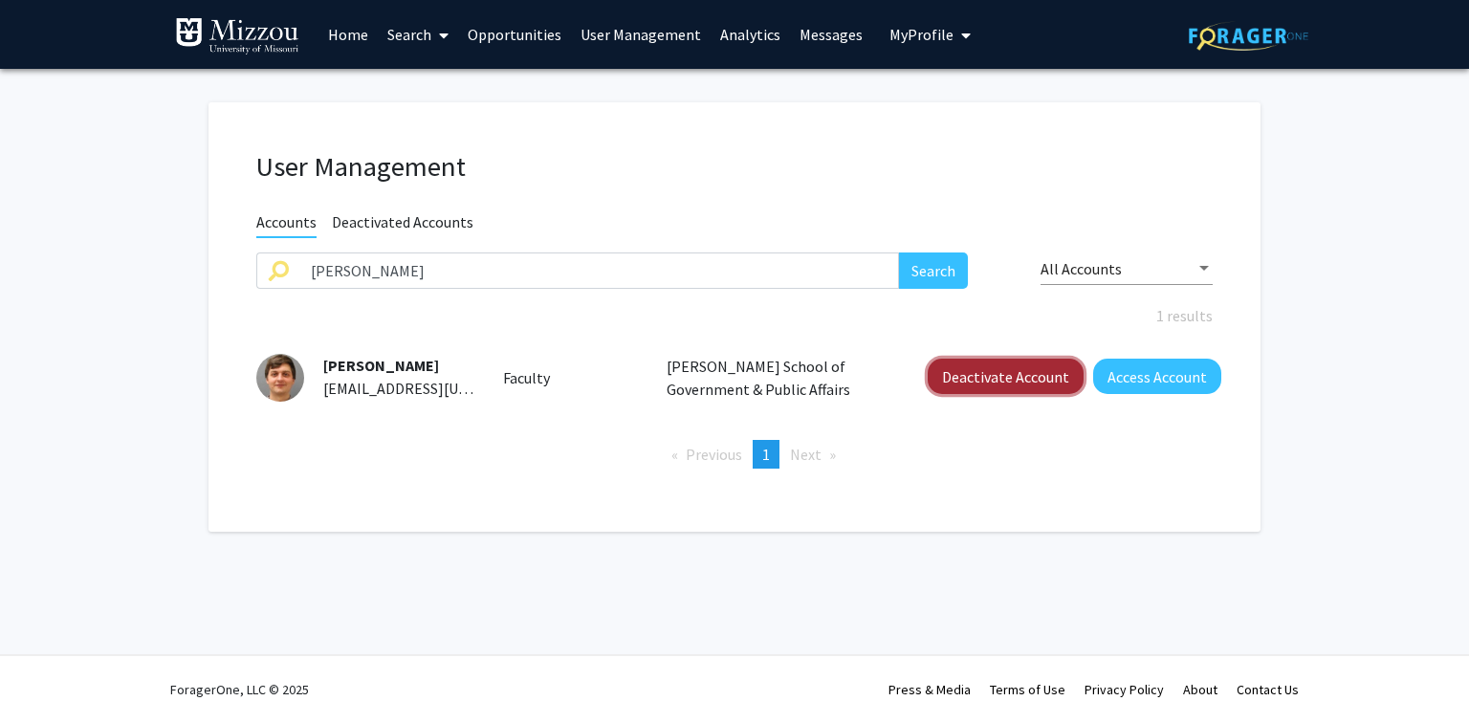
click at [967, 373] on button "Deactivate Account" at bounding box center [1006, 376] width 156 height 35
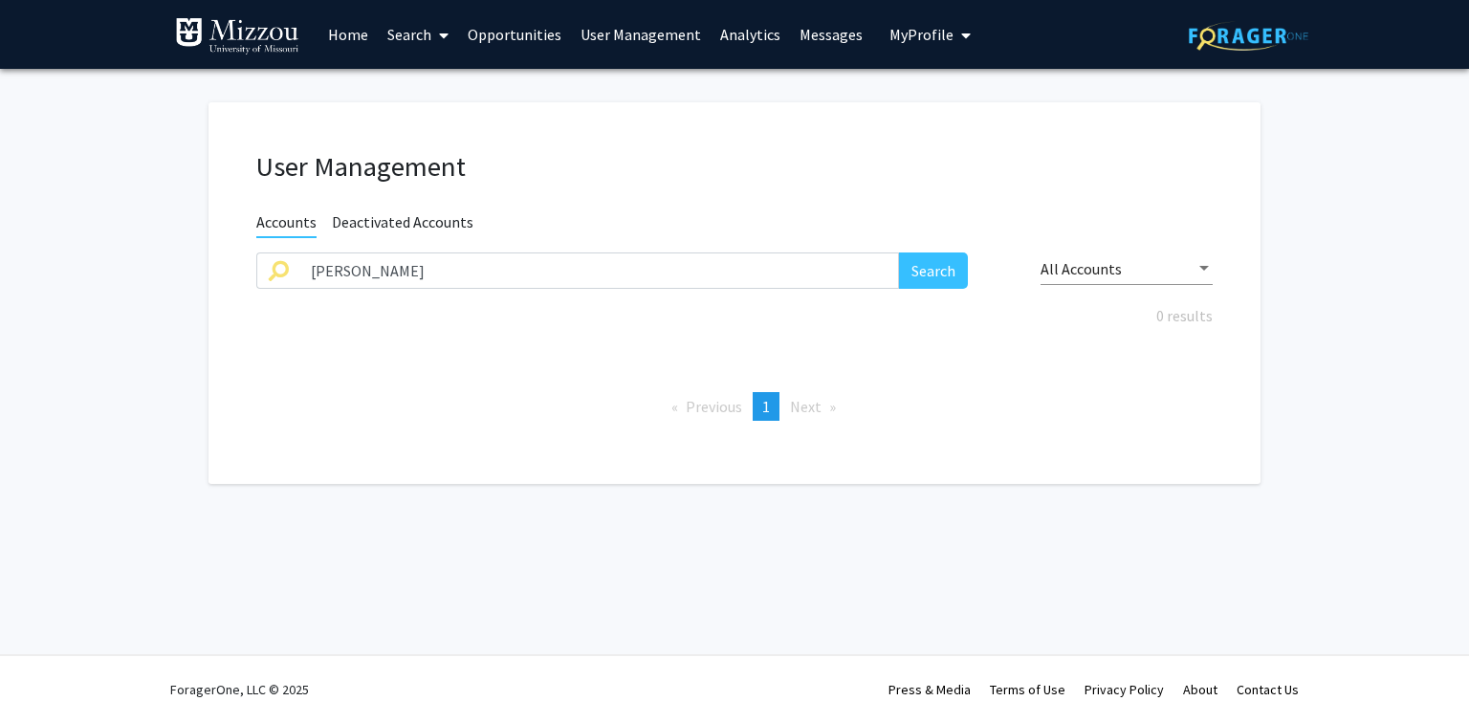
click at [895, 30] on span "My Profile" at bounding box center [922, 34] width 64 height 19
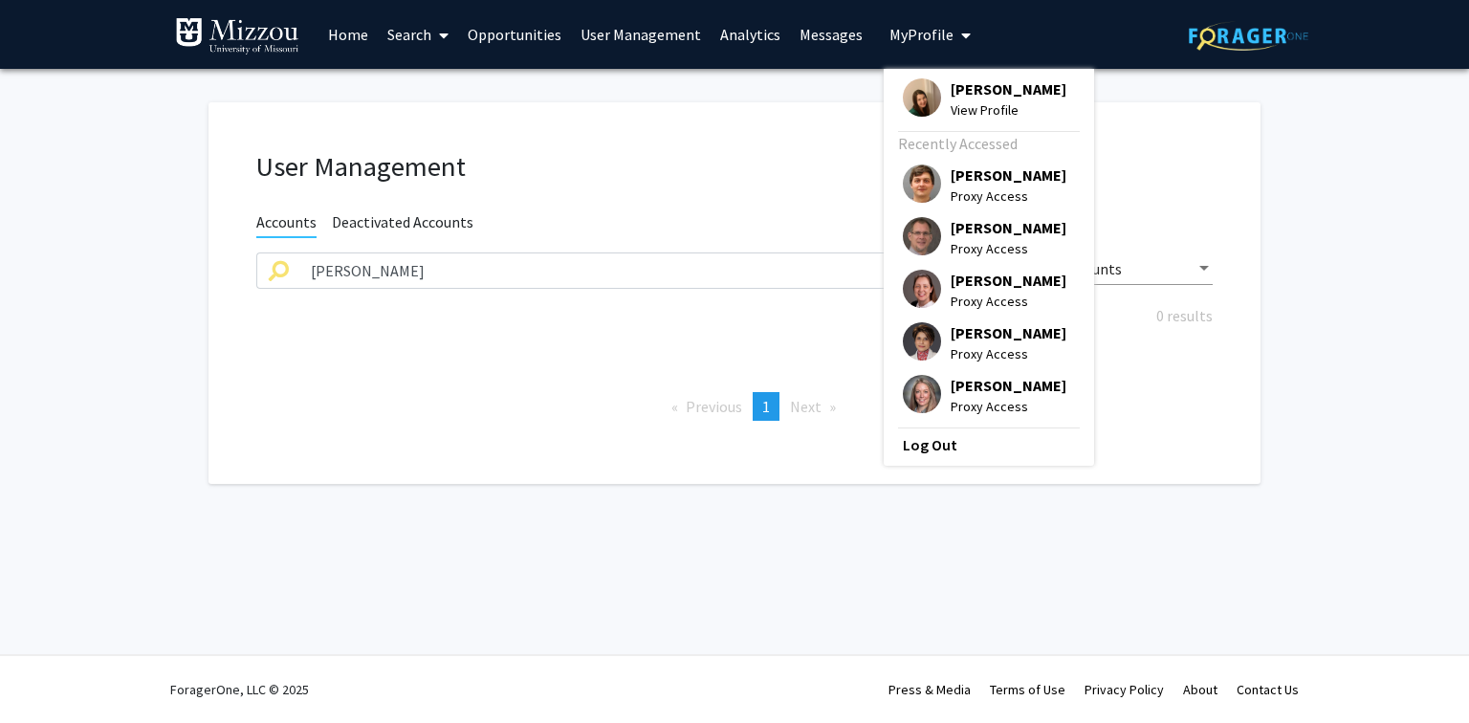
click at [957, 96] on span "[PERSON_NAME]" at bounding box center [1009, 88] width 116 height 21
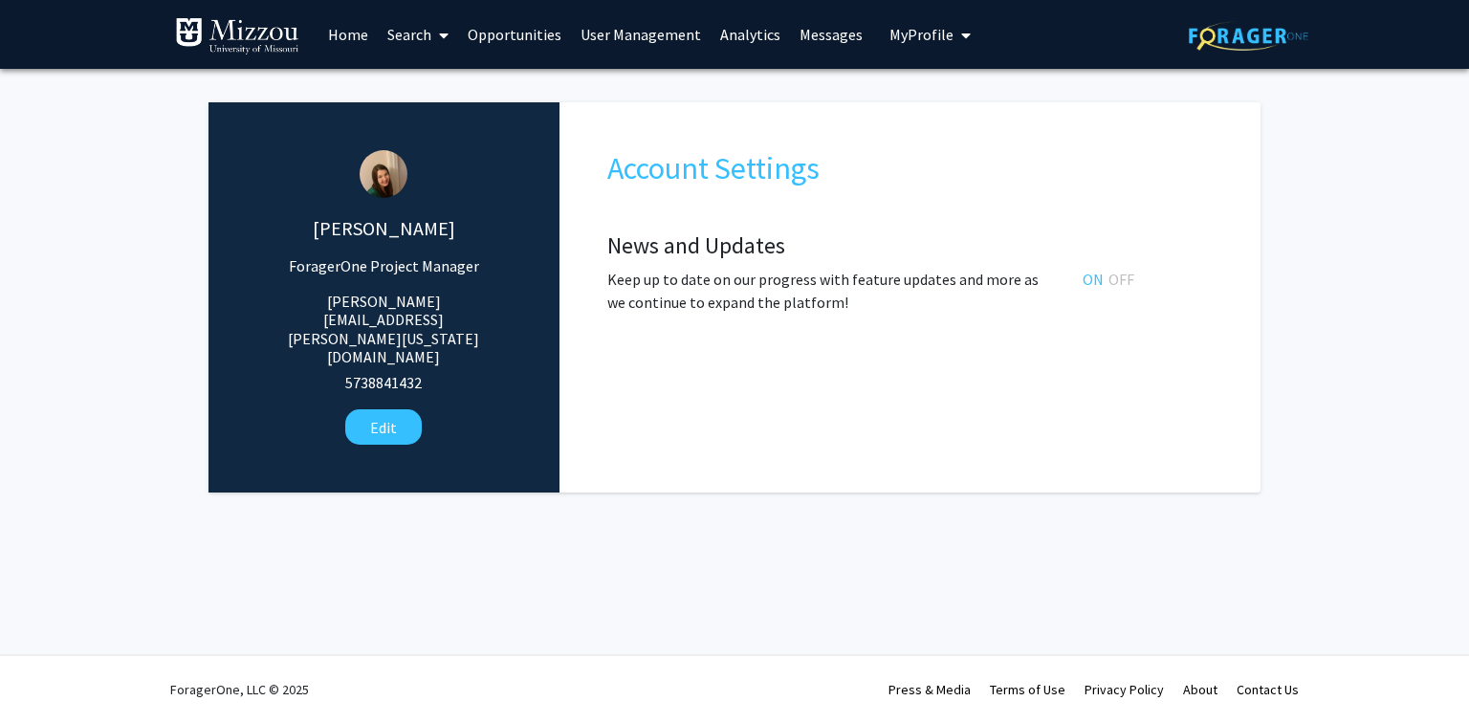
click at [662, 34] on link "User Management" at bounding box center [641, 34] width 140 height 67
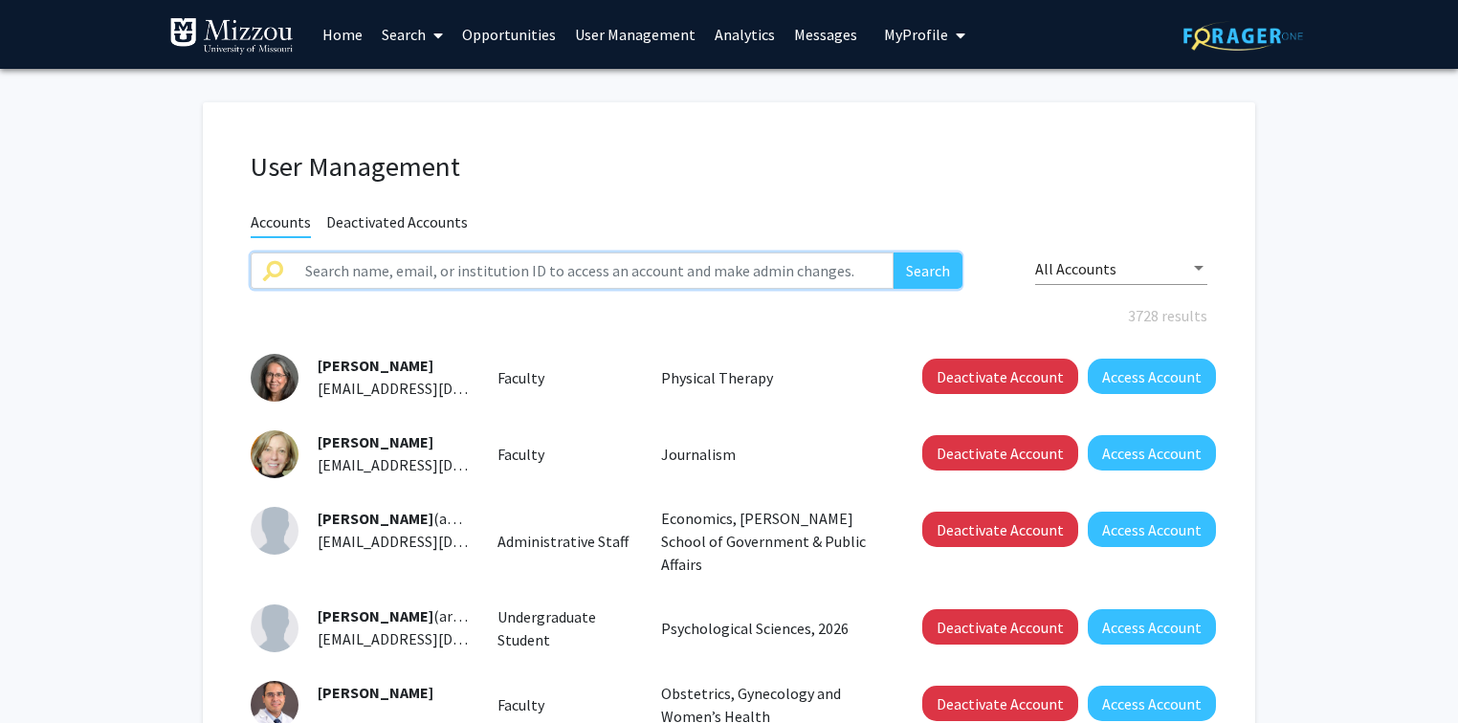
click at [429, 272] on input "text" at bounding box center [594, 271] width 600 height 36
type input "jboychuk"
click at [893, 253] on button "Search" at bounding box center [927, 271] width 69 height 36
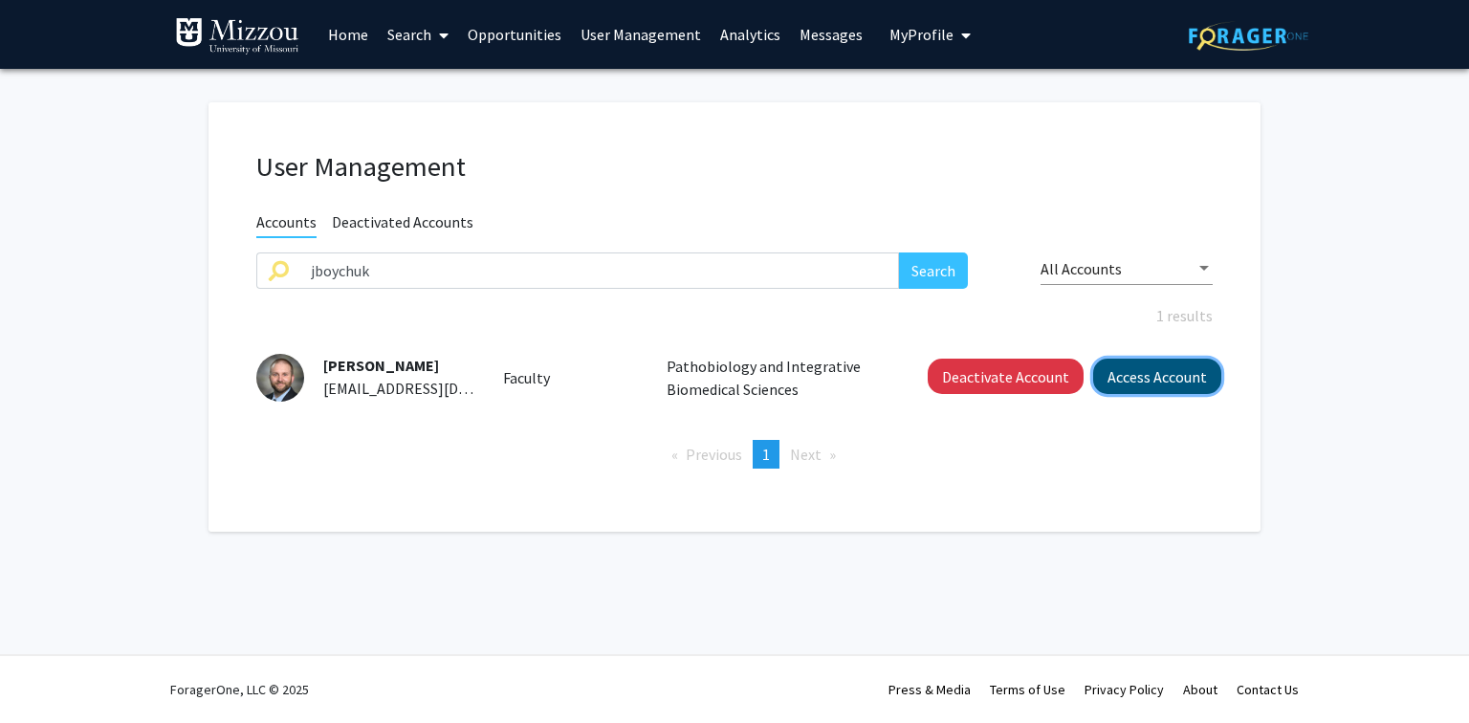
click at [1129, 381] on button "Access Account" at bounding box center [1157, 376] width 128 height 35
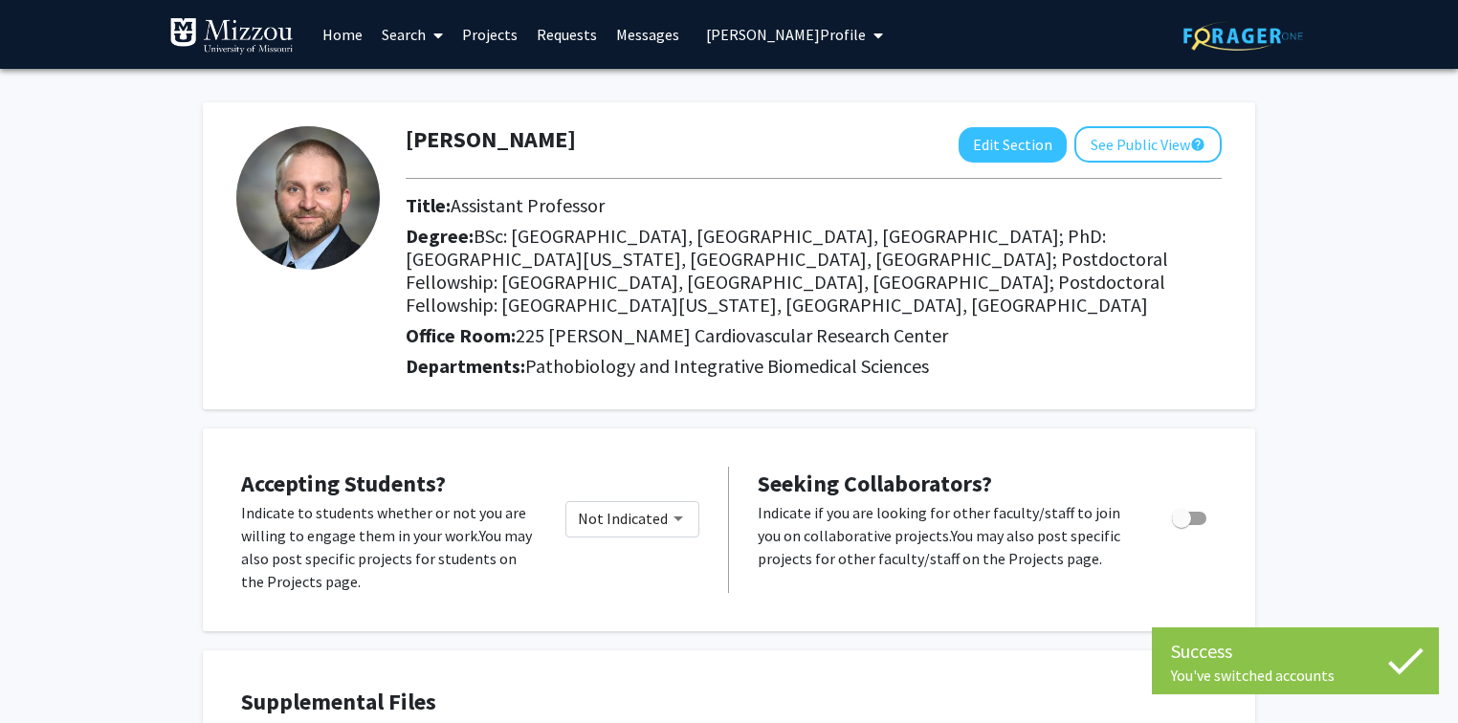
click at [566, 137] on div "Jeffery Boychuk Edit Section See Public View help" at bounding box center [813, 144] width 845 height 36
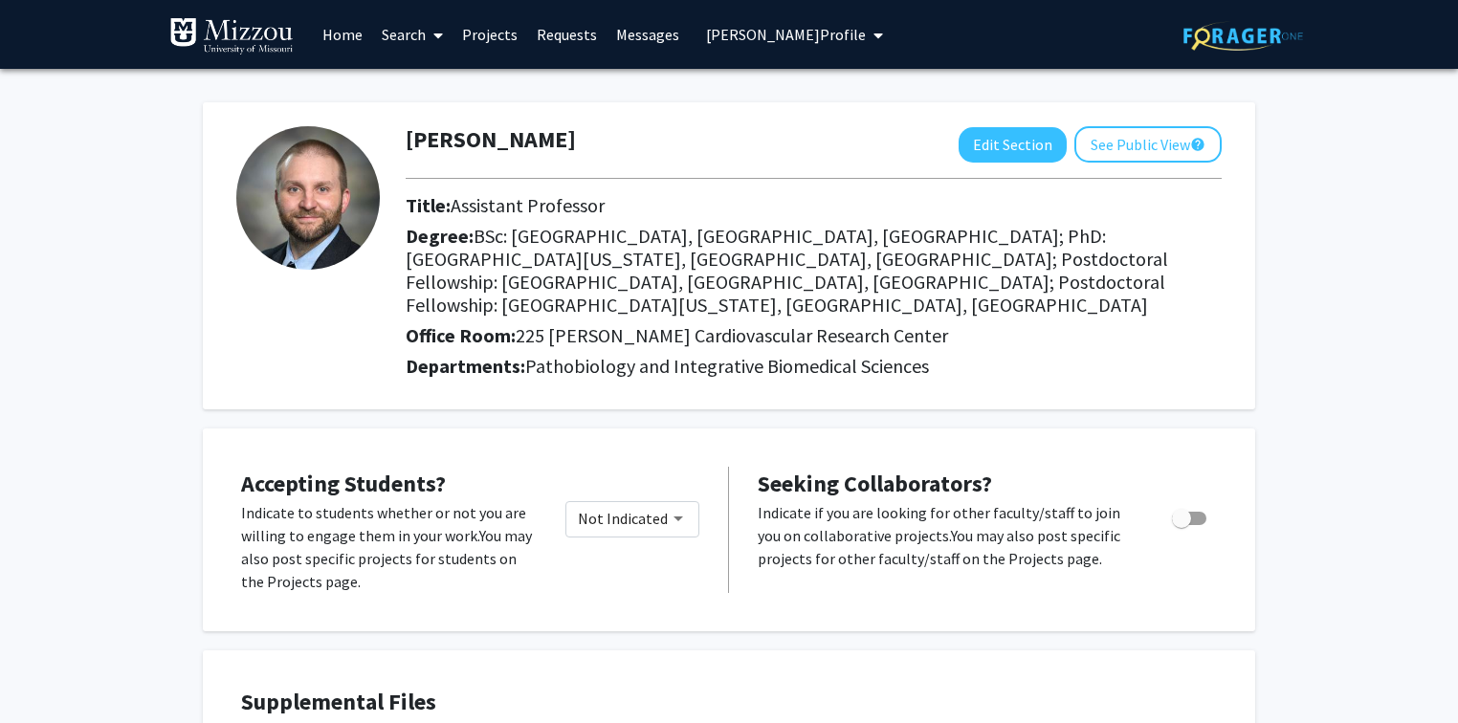
click at [792, 35] on span "Jeffery Boychuk's Profile" at bounding box center [786, 34] width 160 height 19
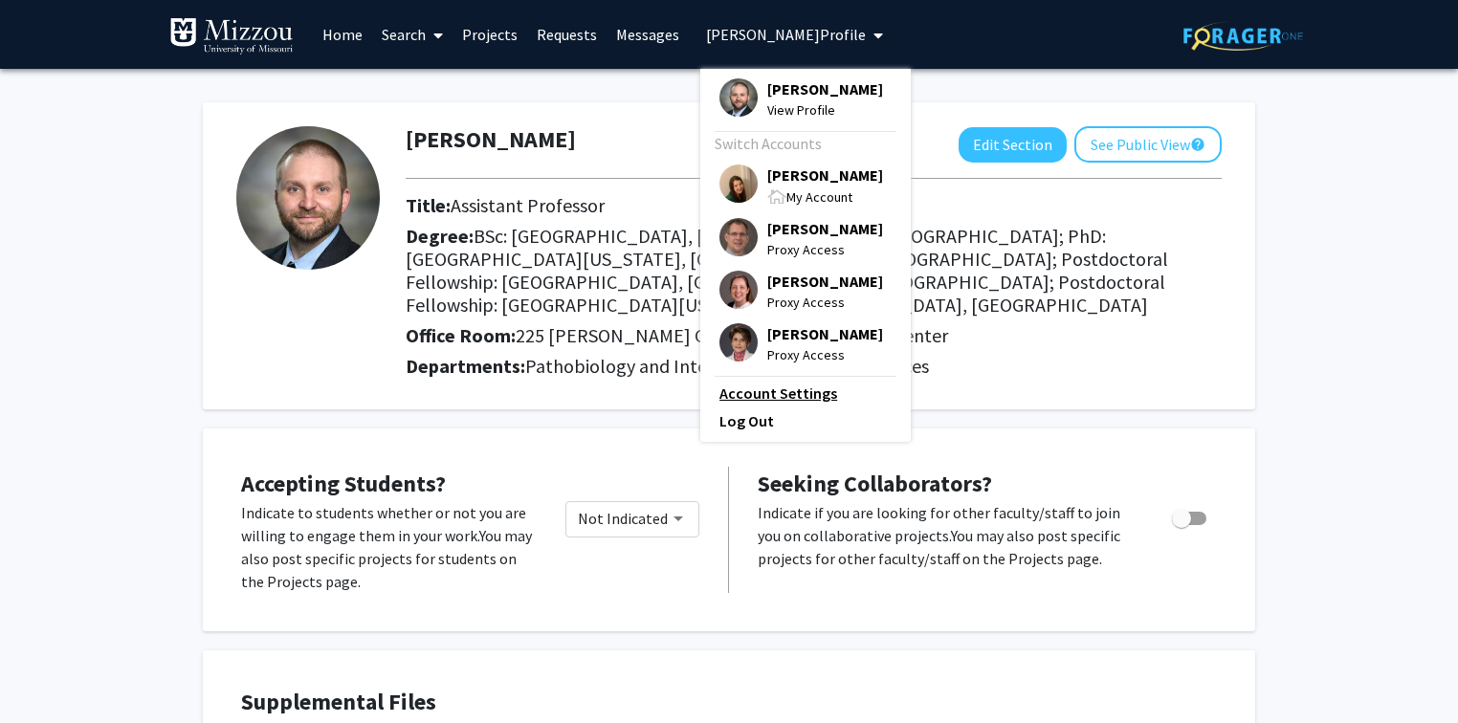
click at [783, 401] on link "Account Settings" at bounding box center [805, 393] width 172 height 23
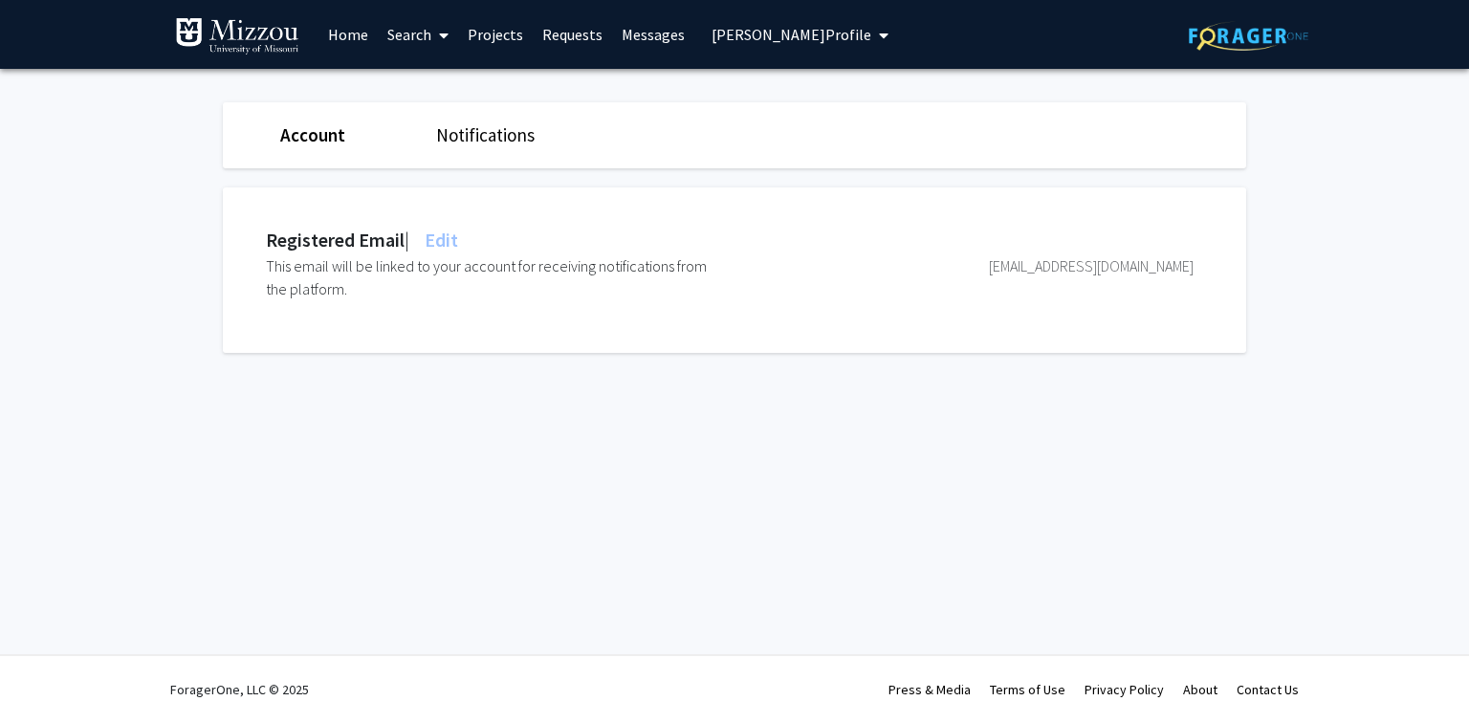
click at [448, 236] on span "Edit" at bounding box center [439, 240] width 37 height 24
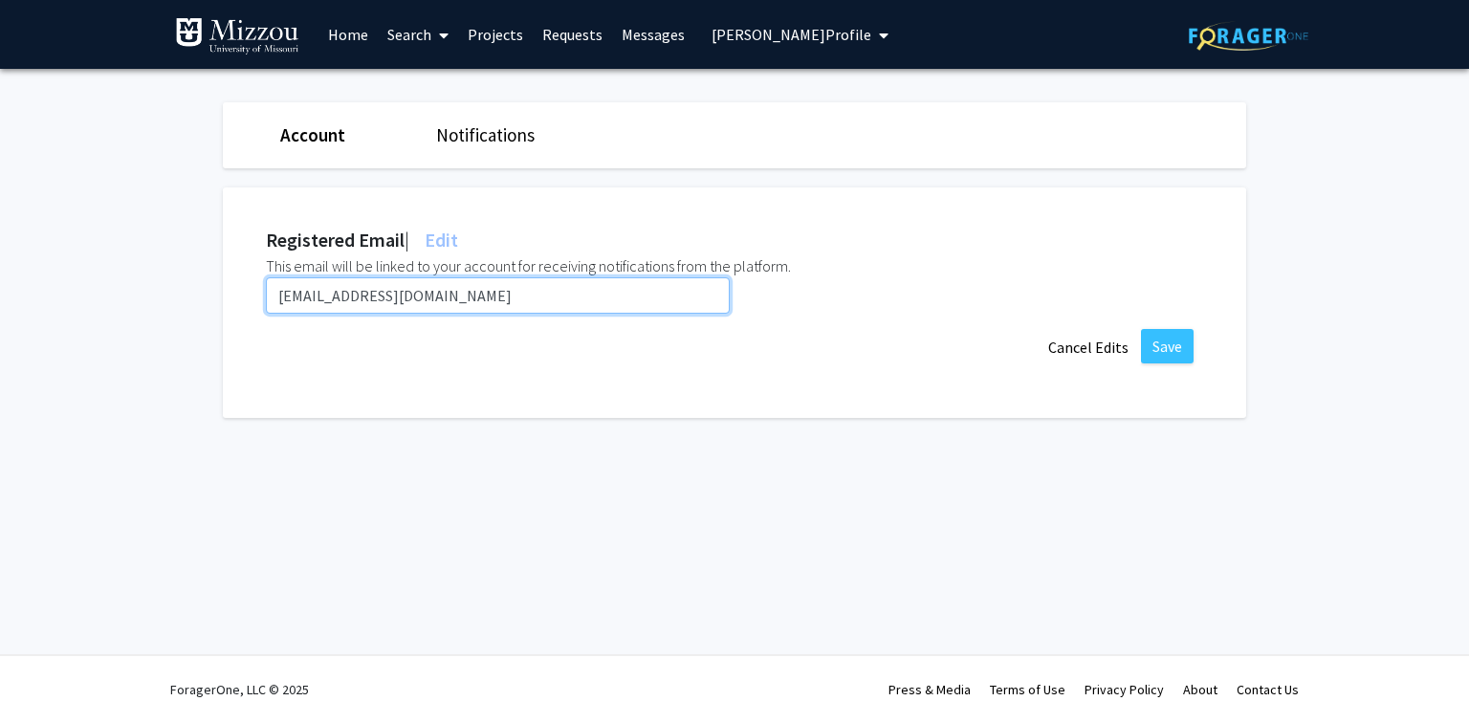
click at [474, 303] on input "jboychuk@umsystem.edu" at bounding box center [498, 295] width 464 height 36
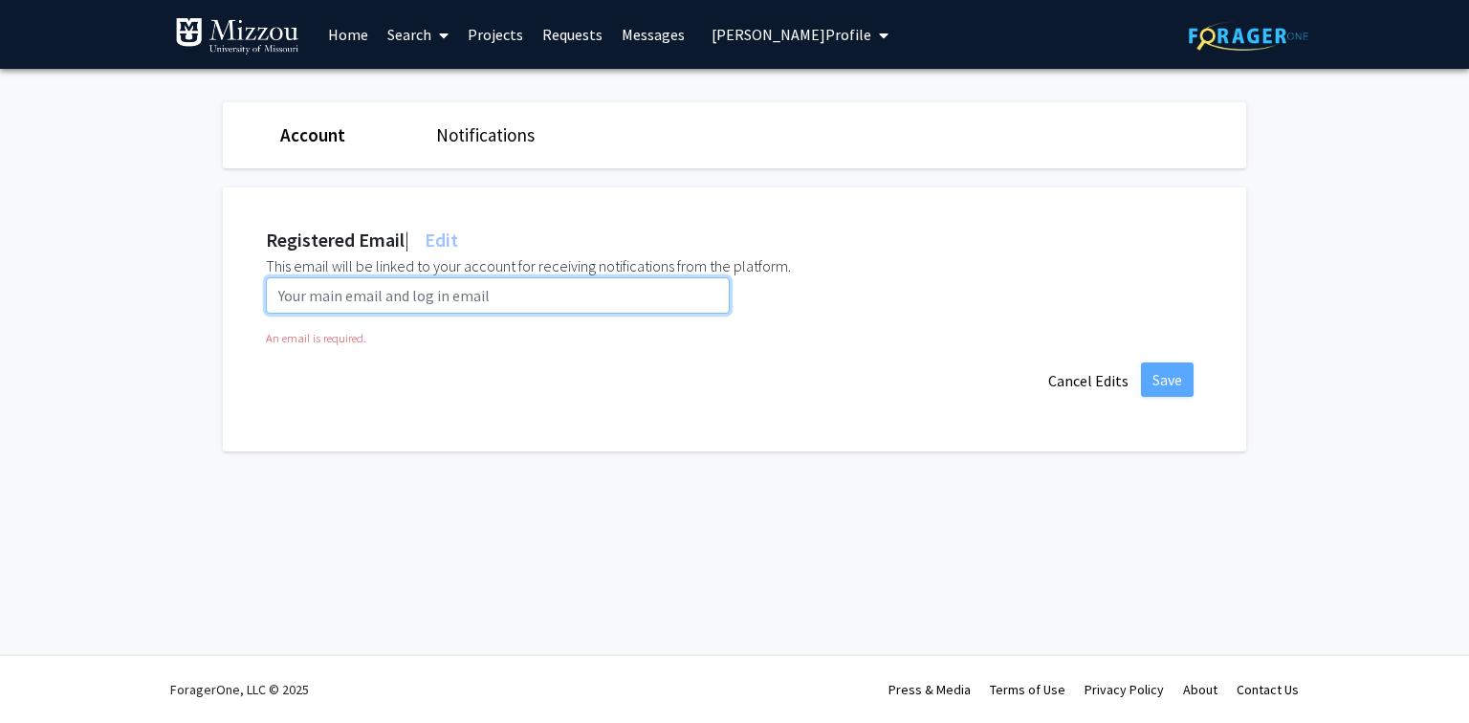
paste input "jb3yy@umsystem.edu"
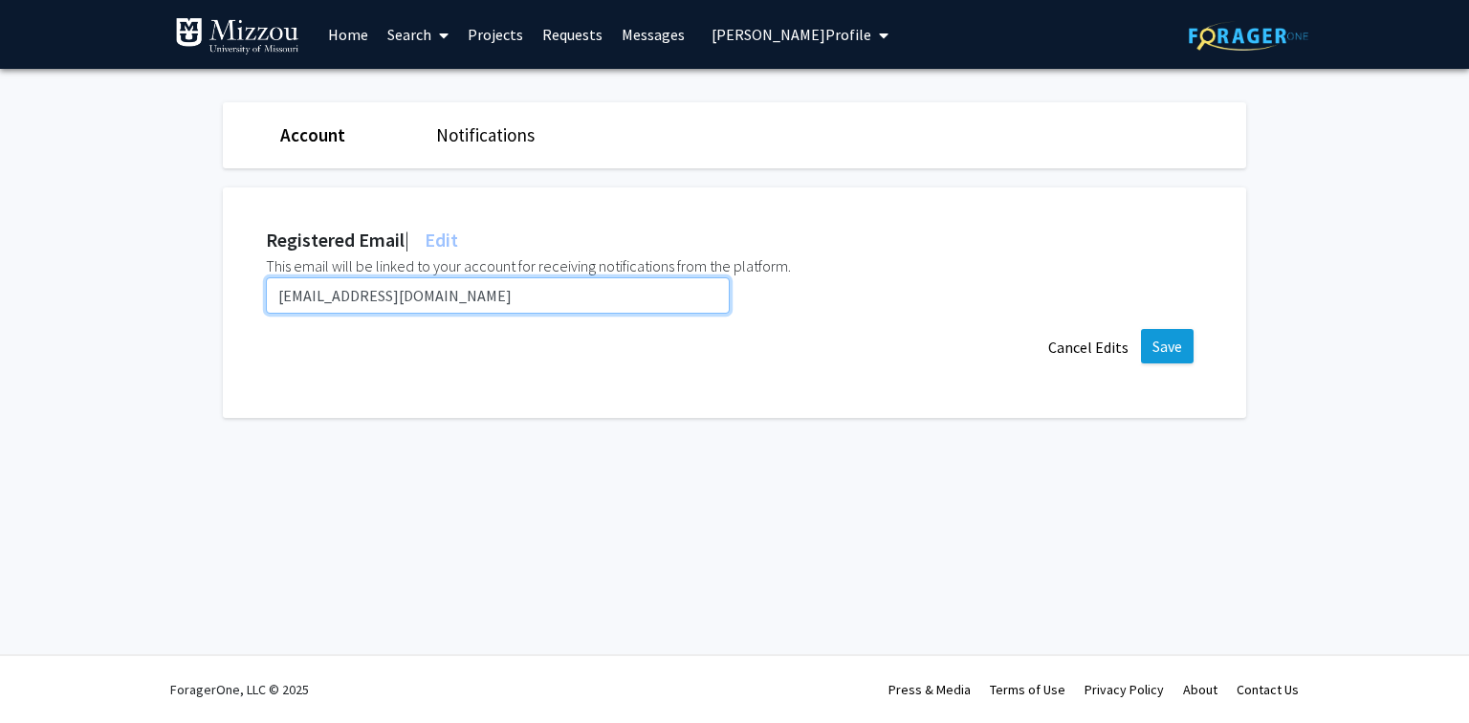
type input "jb3yy@umsystem.edu"
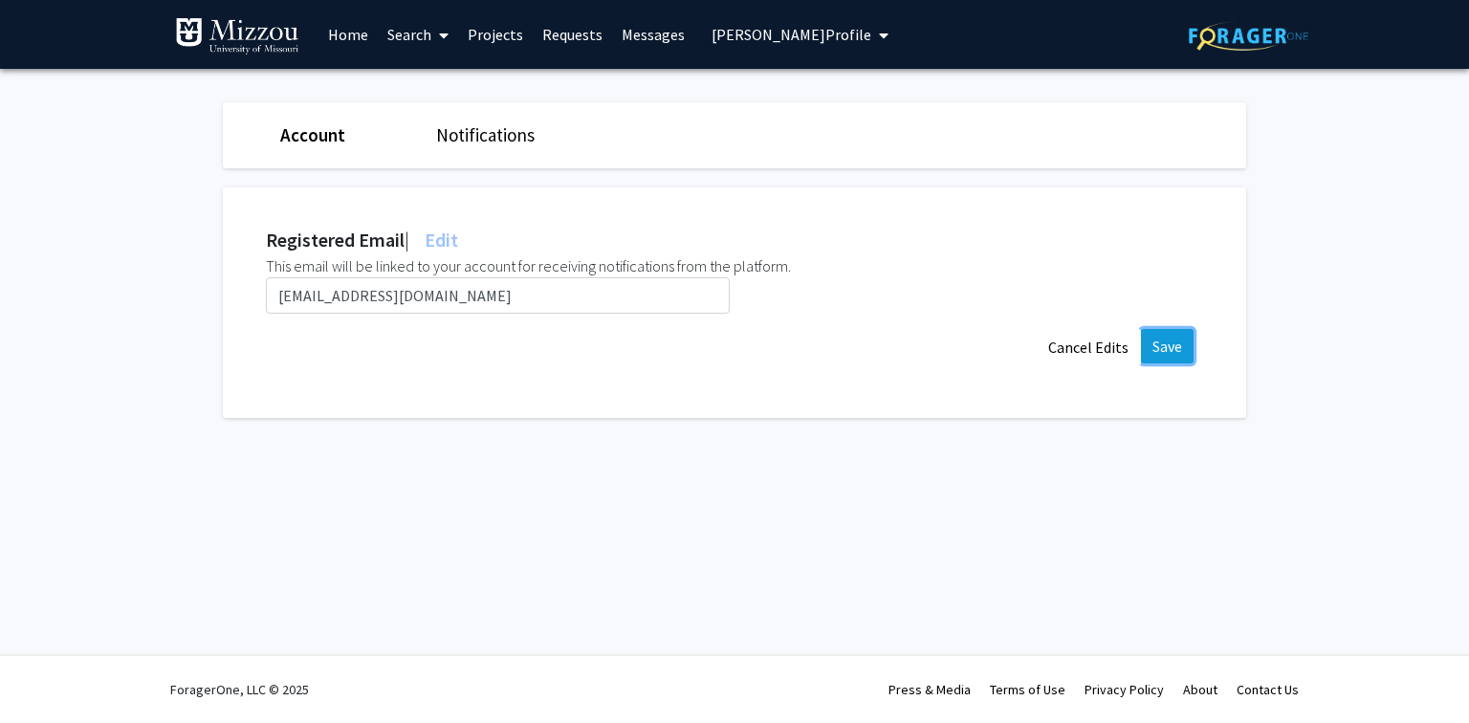
click at [1163, 341] on button "Save" at bounding box center [1167, 346] width 53 height 34
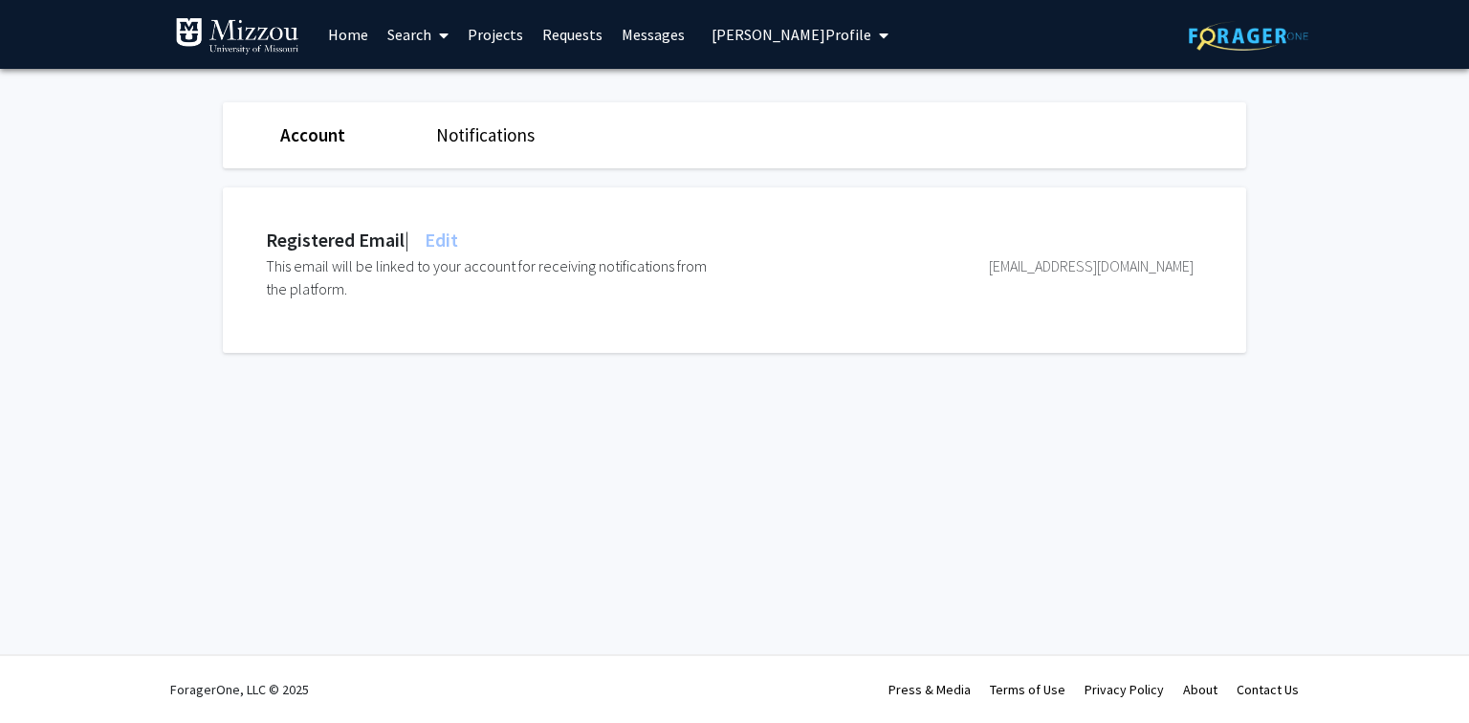
click at [829, 37] on span "Jeffery Boychuk's Profile" at bounding box center [792, 34] width 160 height 19
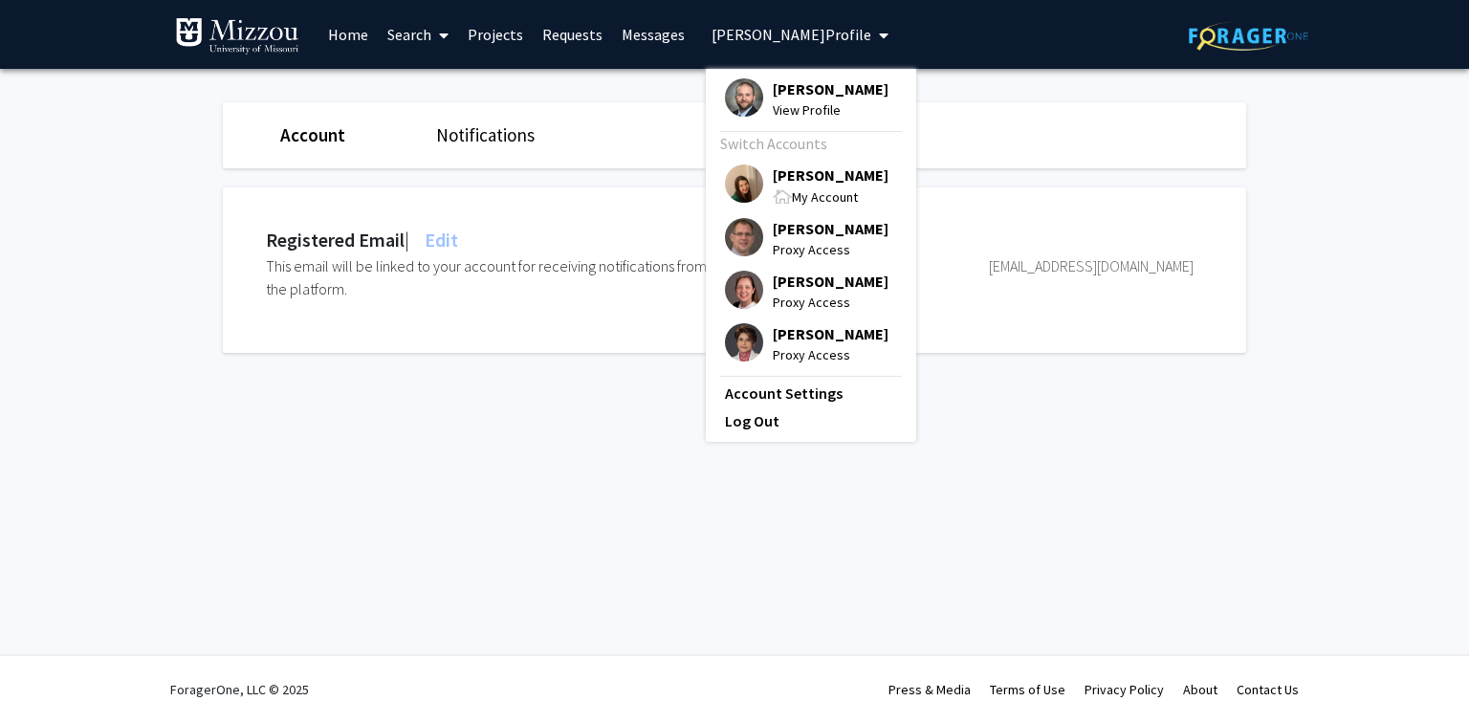
click at [813, 173] on span "[PERSON_NAME]" at bounding box center [831, 175] width 116 height 21
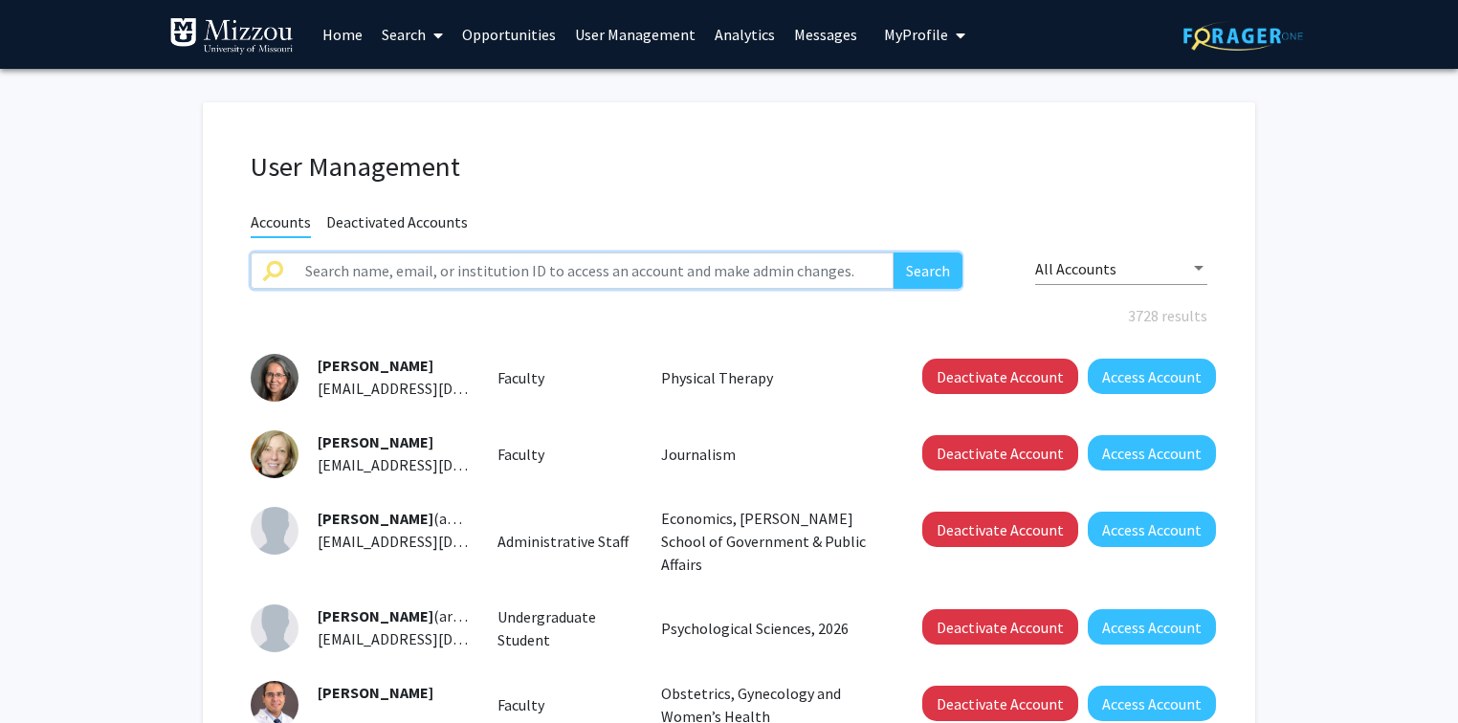
click at [563, 272] on input "text" at bounding box center [594, 271] width 600 height 36
type input "lcoghill"
click at [893, 253] on button "Search" at bounding box center [927, 271] width 69 height 36
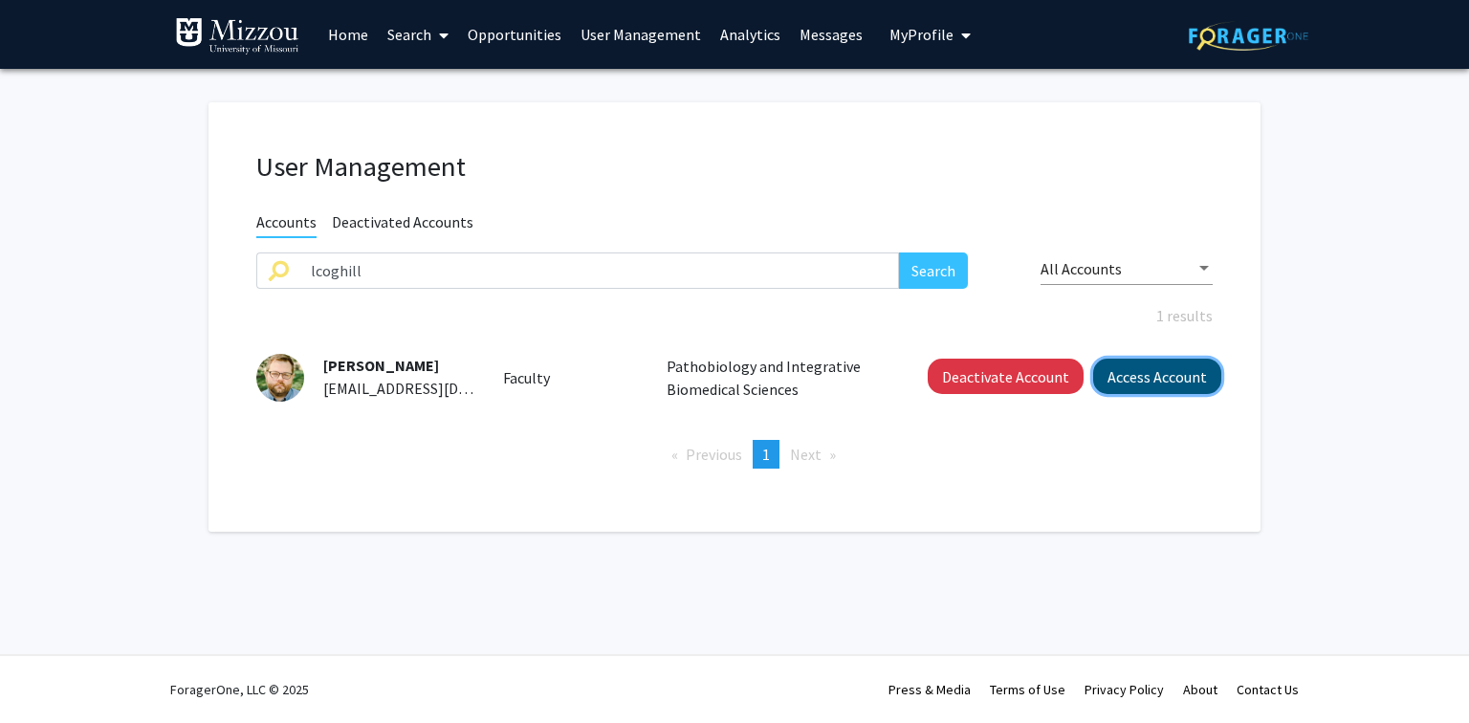
click at [1159, 376] on button "Access Account" at bounding box center [1157, 376] width 128 height 35
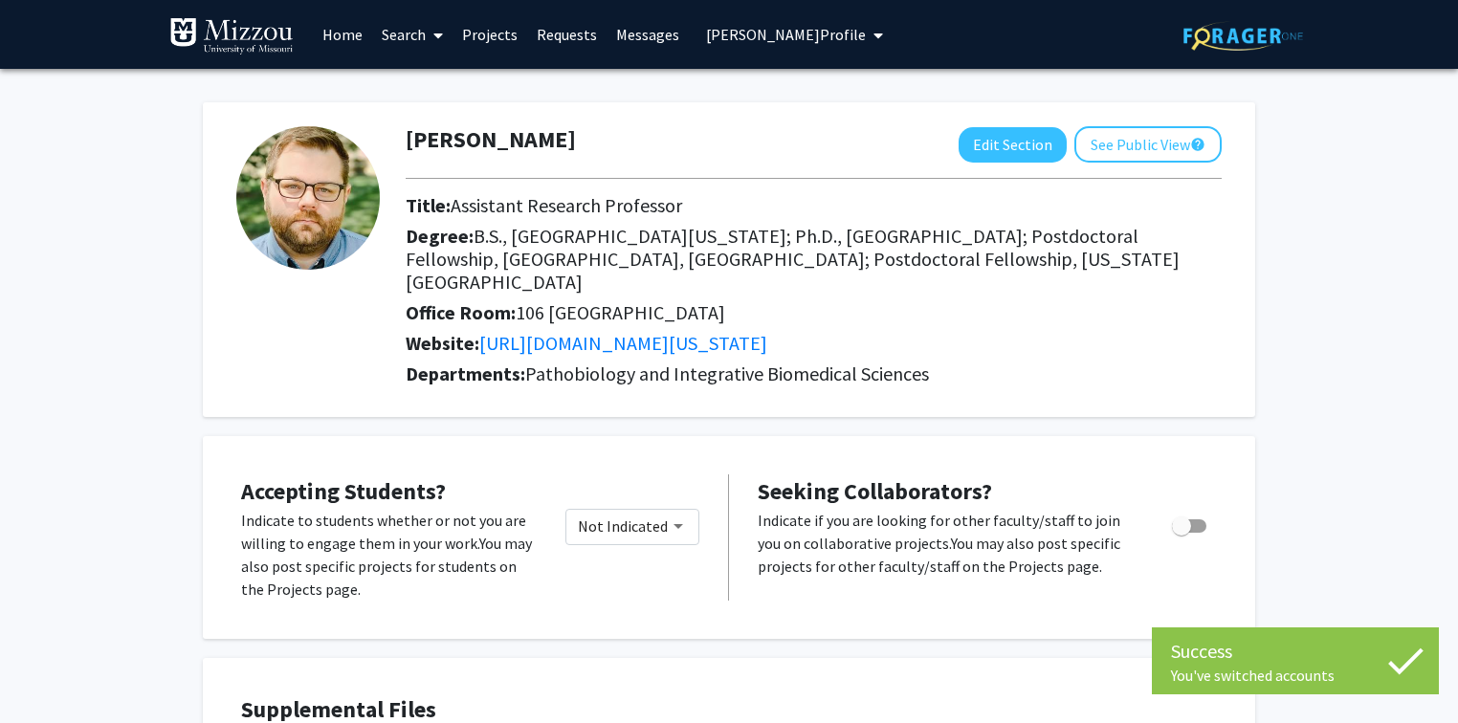
click at [554, 145] on div "Lyndon Coghill Edit Section See Public View help" at bounding box center [813, 144] width 845 height 36
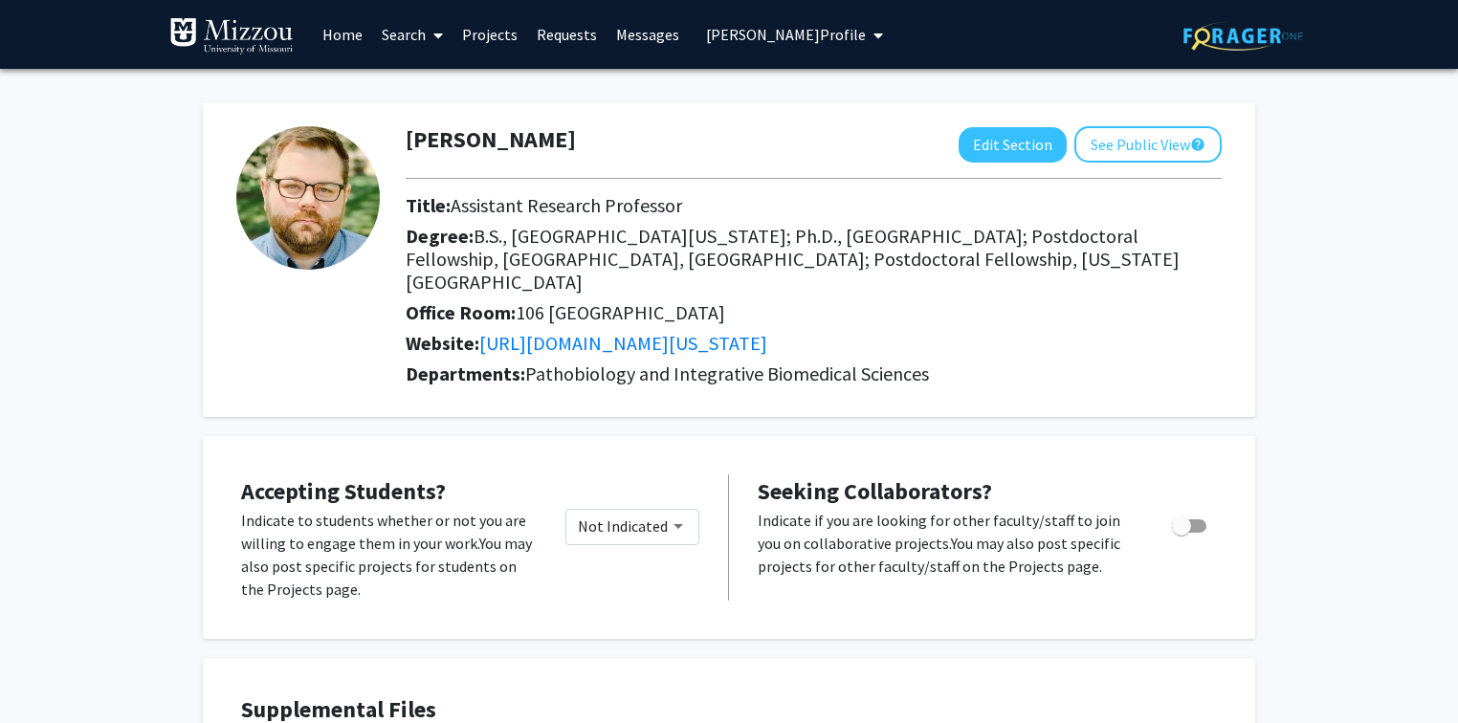
click at [823, 36] on span "Lyndon Coghill's Profile" at bounding box center [786, 34] width 160 height 19
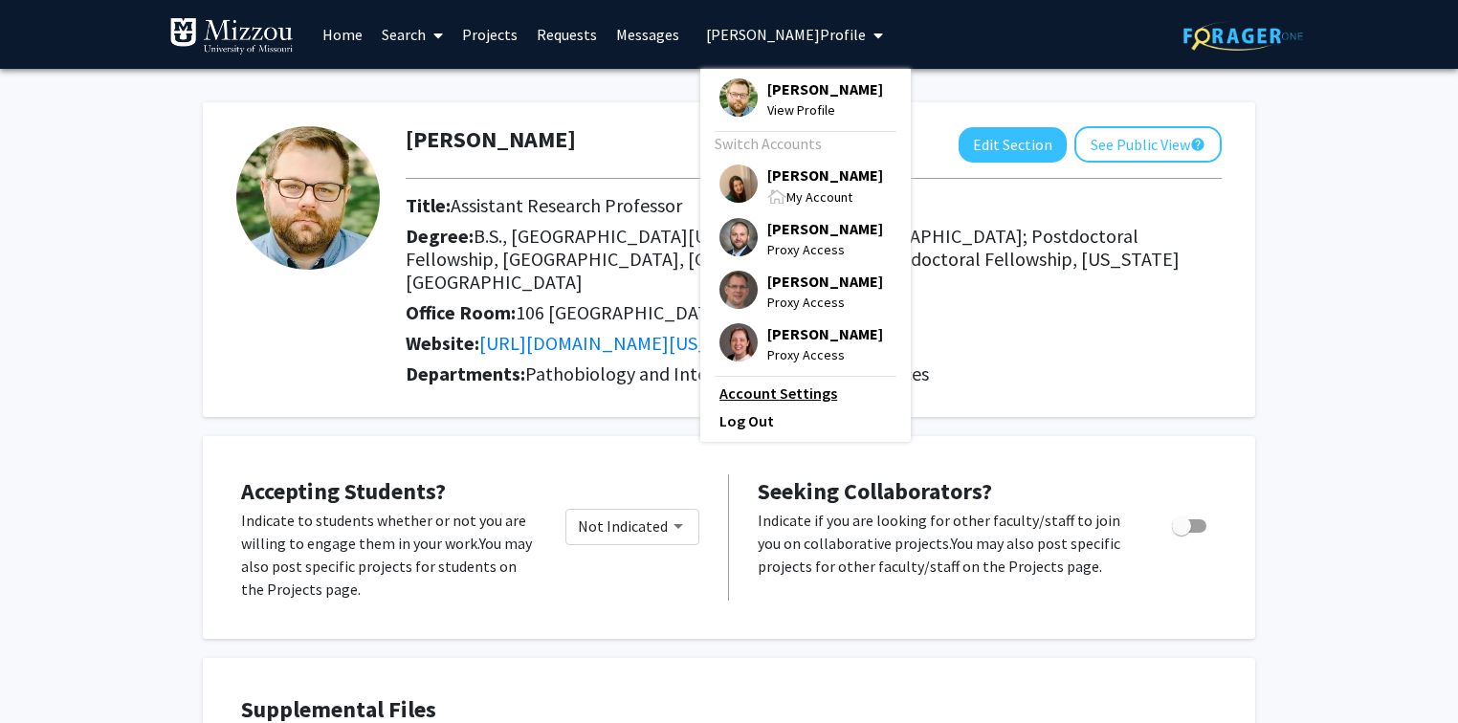
click at [798, 395] on link "Account Settings" at bounding box center [805, 393] width 172 height 23
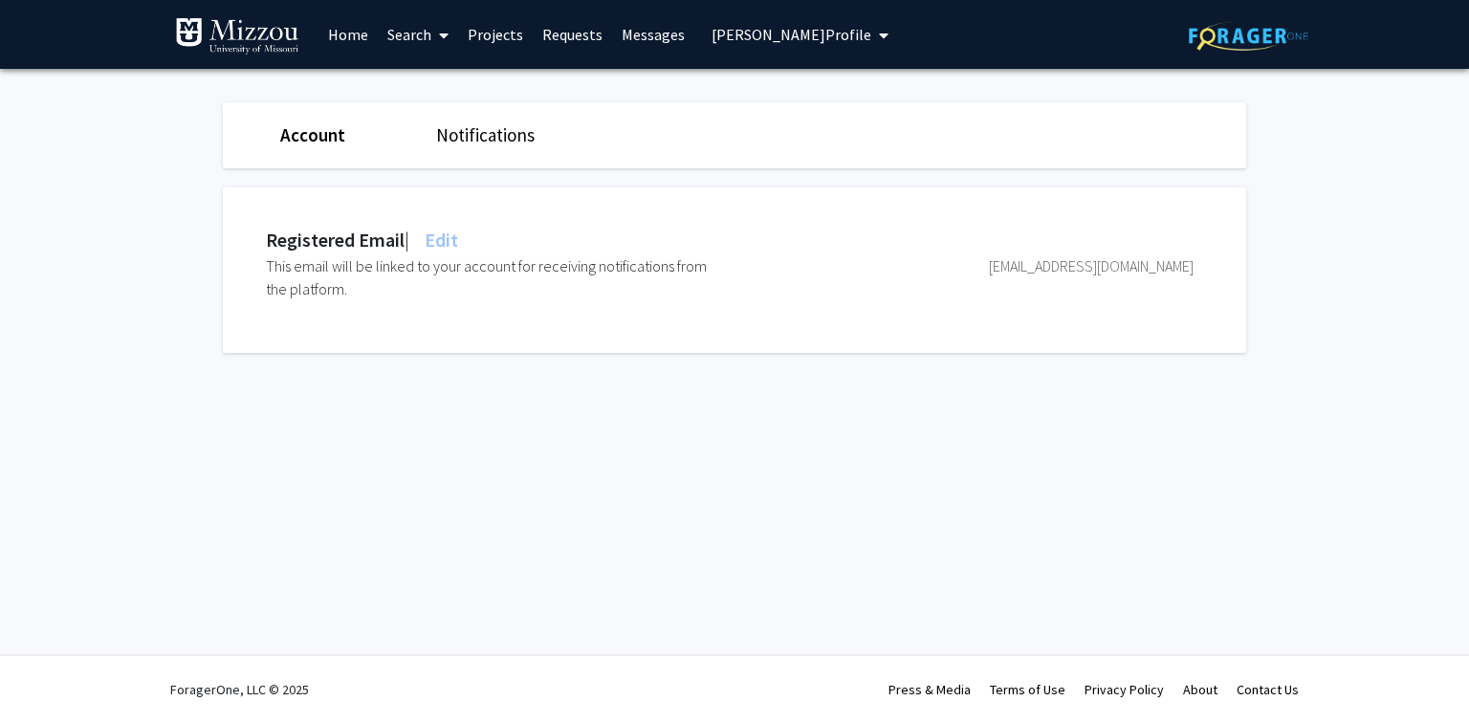
click at [72, 442] on div "Skip navigation Home Search Projects Requests Messages Lyndon Coghill's Profile…" at bounding box center [734, 361] width 1469 height 723
click at [451, 242] on span "Edit" at bounding box center [439, 240] width 37 height 24
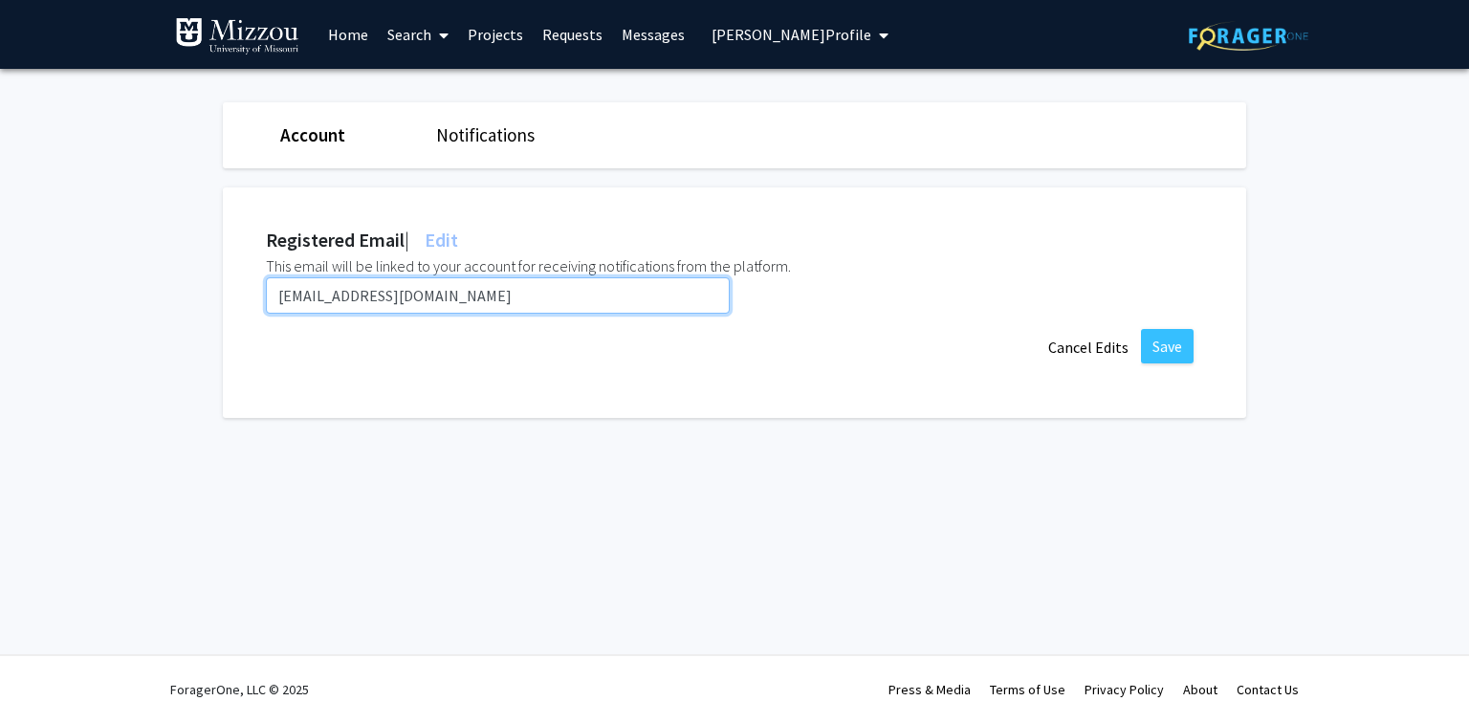
click at [436, 295] on input "lcoghill@umsystem.edu" at bounding box center [498, 295] width 464 height 36
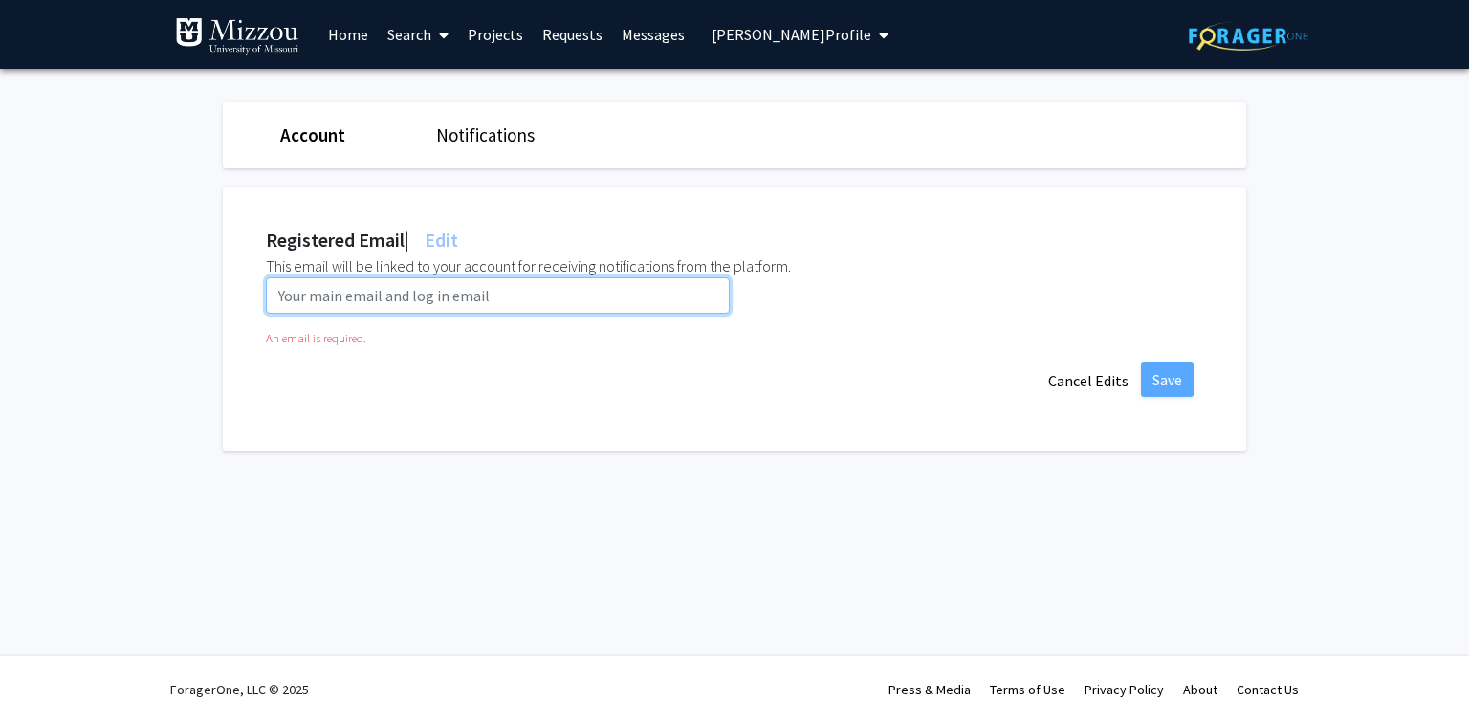
paste input "lcoghill@missouri.edu"
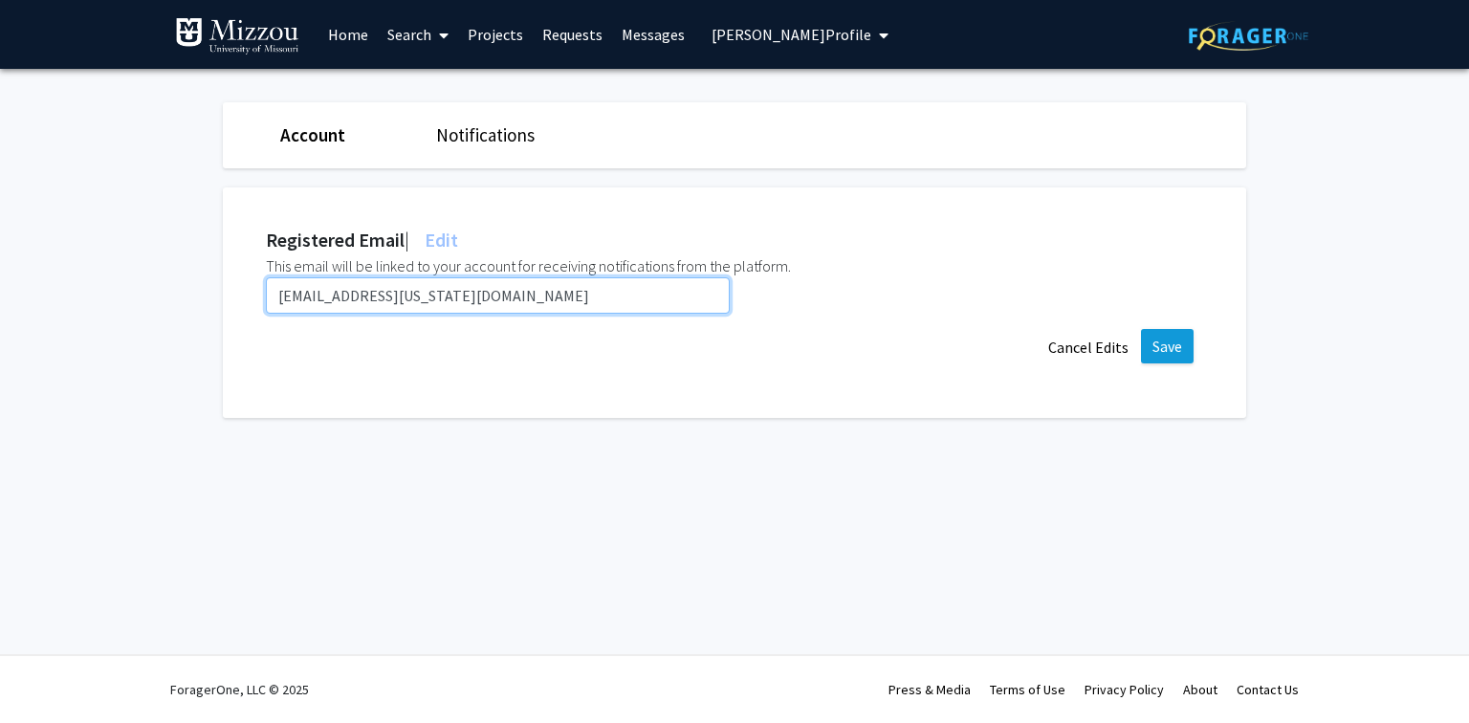
type input "lcoghill@missouri.edu"
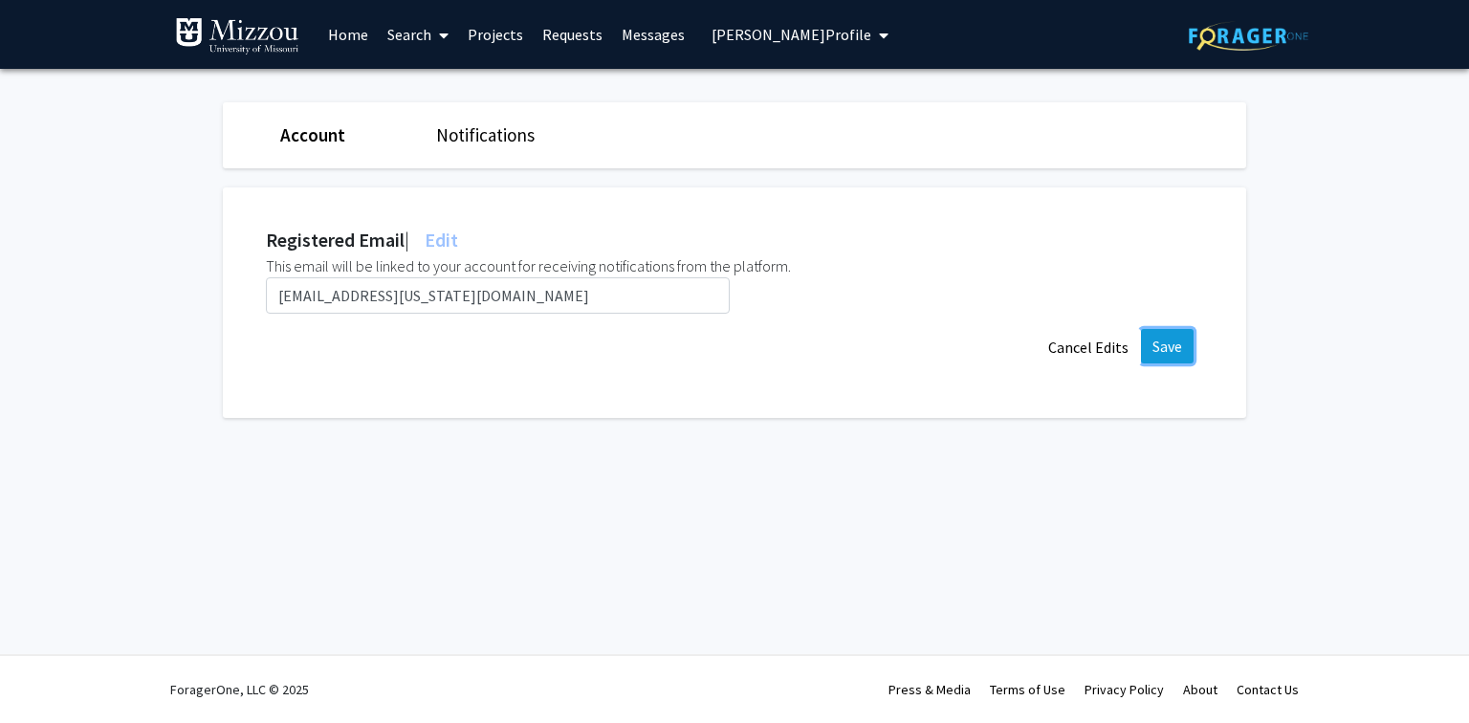
click at [1165, 352] on button "Save" at bounding box center [1167, 346] width 53 height 34
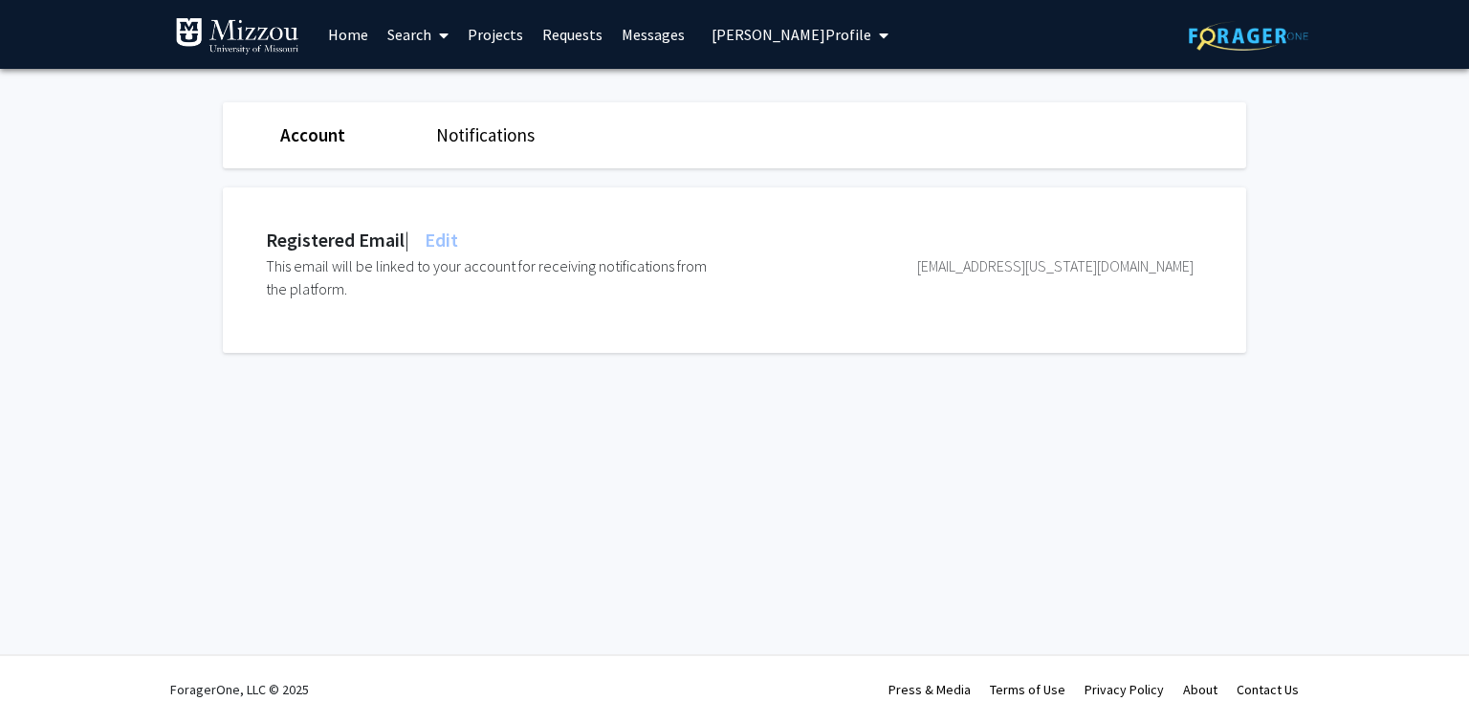
click at [766, 41] on span "Lyndon Coghill's Profile" at bounding box center [792, 34] width 160 height 19
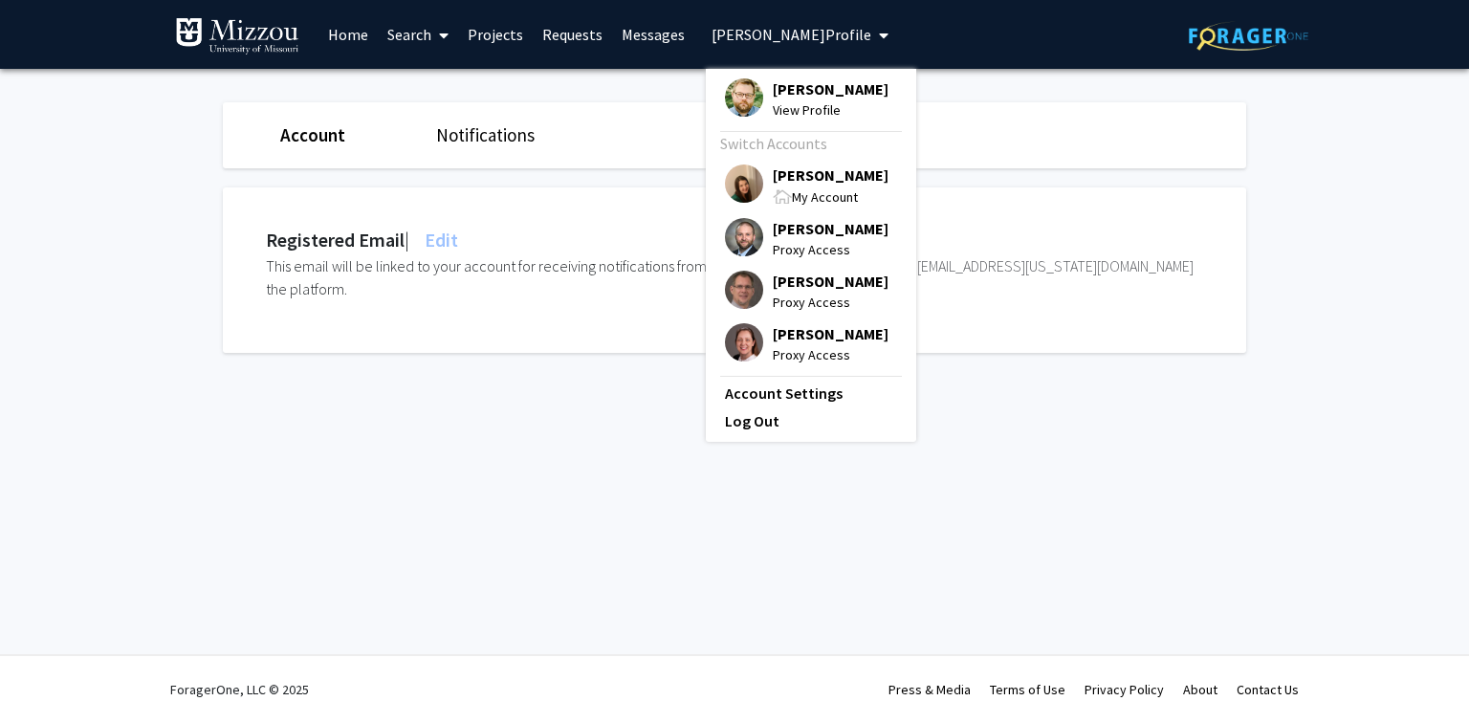
click at [794, 90] on span "Lyndon Coghill" at bounding box center [831, 88] width 116 height 21
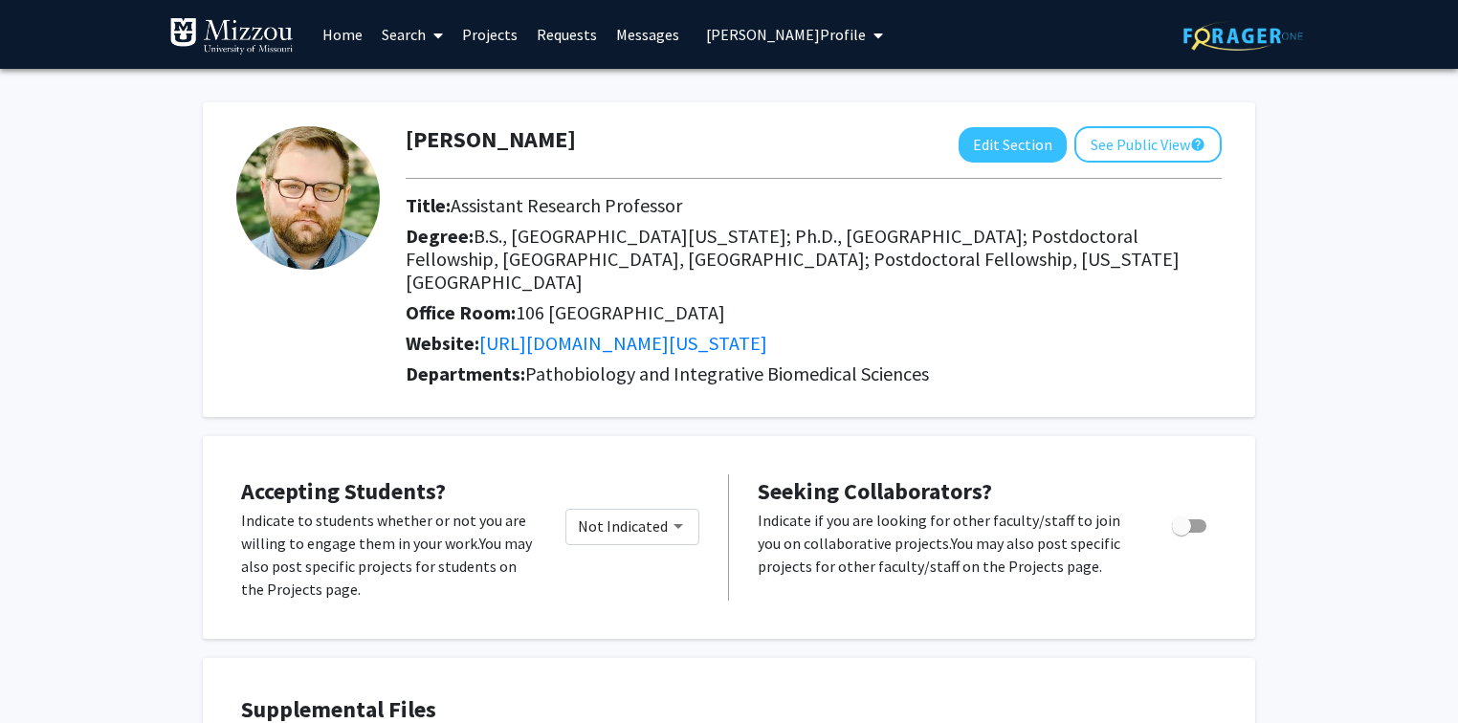
click at [712, 34] on span "Lyndon Coghill's Profile" at bounding box center [786, 34] width 160 height 19
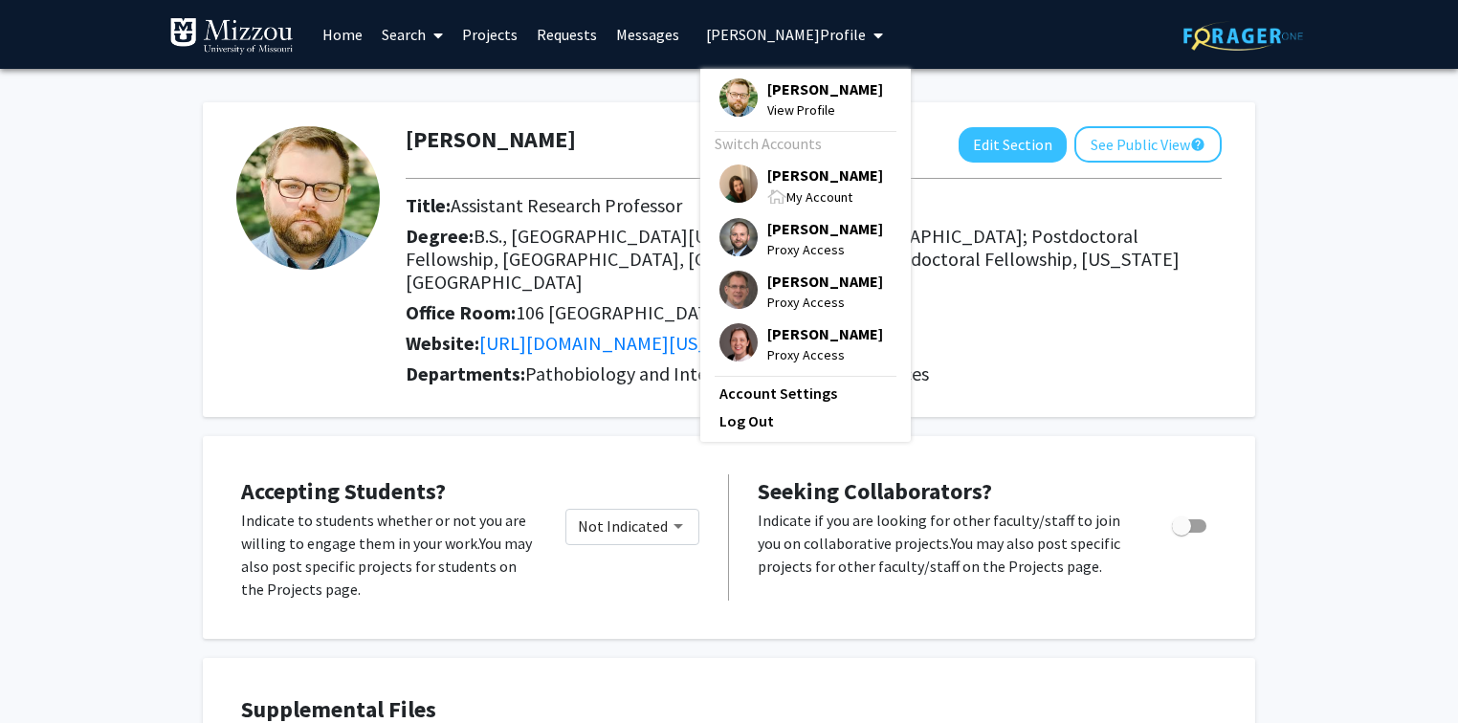
click at [784, 175] on span "[PERSON_NAME]" at bounding box center [825, 175] width 116 height 21
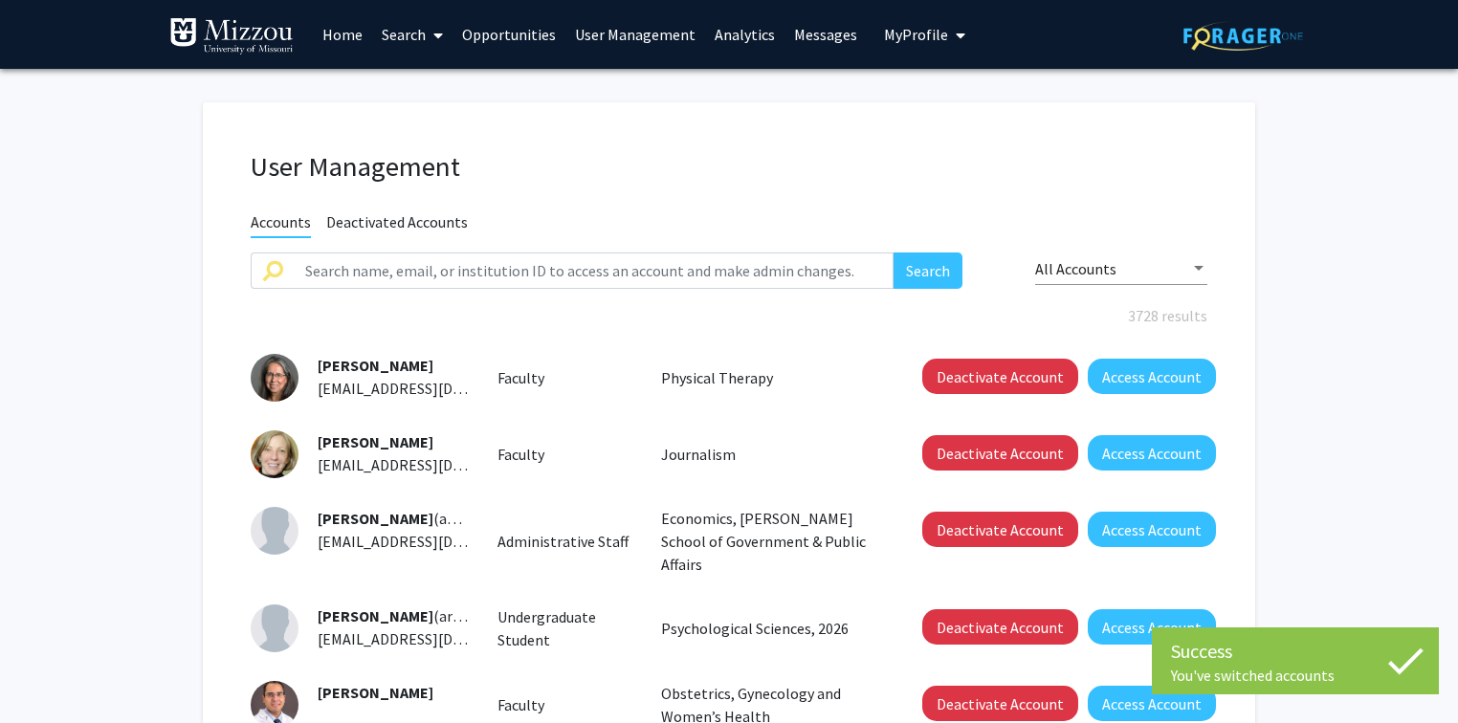
click at [611, 33] on link "User Management" at bounding box center [635, 34] width 140 height 67
click at [572, 278] on input "text" at bounding box center [594, 271] width 600 height 36
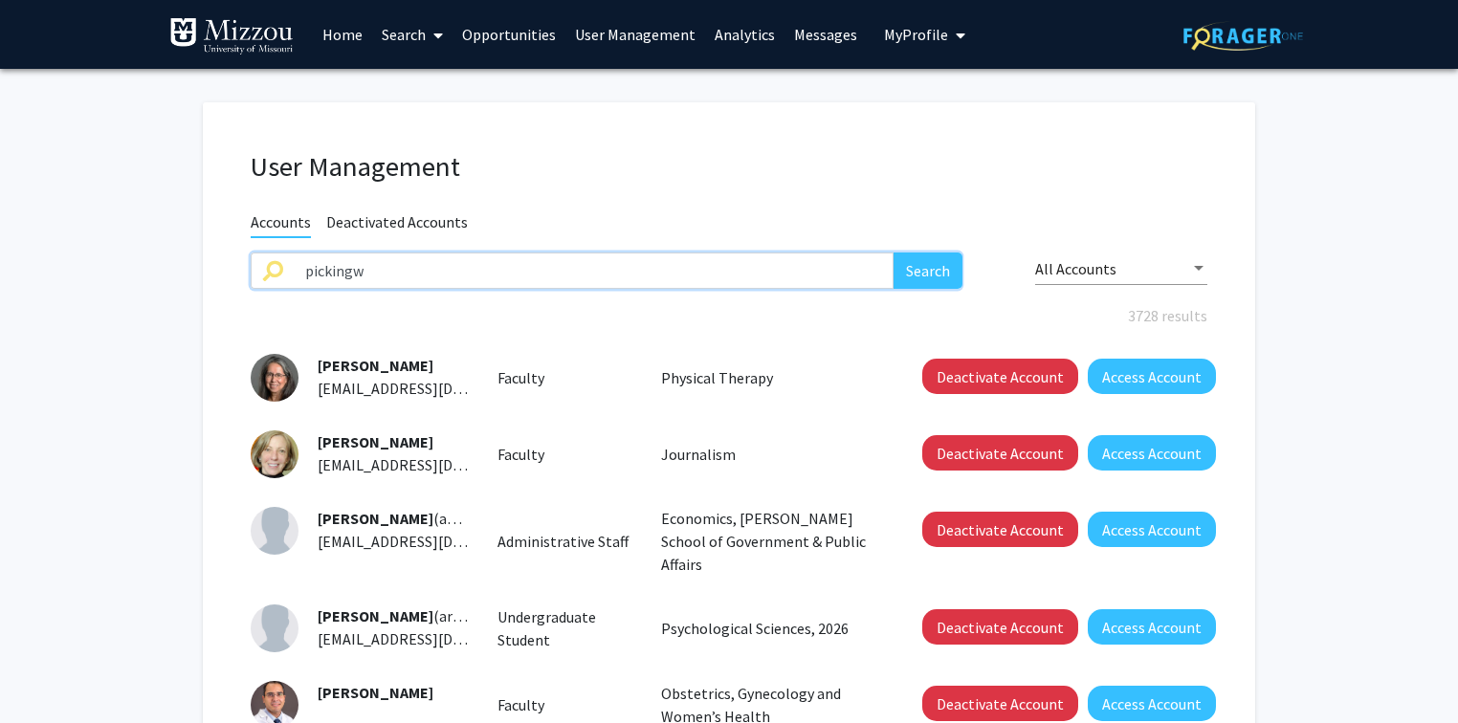
type input "pickingw"
click at [893, 253] on button "Search" at bounding box center [927, 271] width 69 height 36
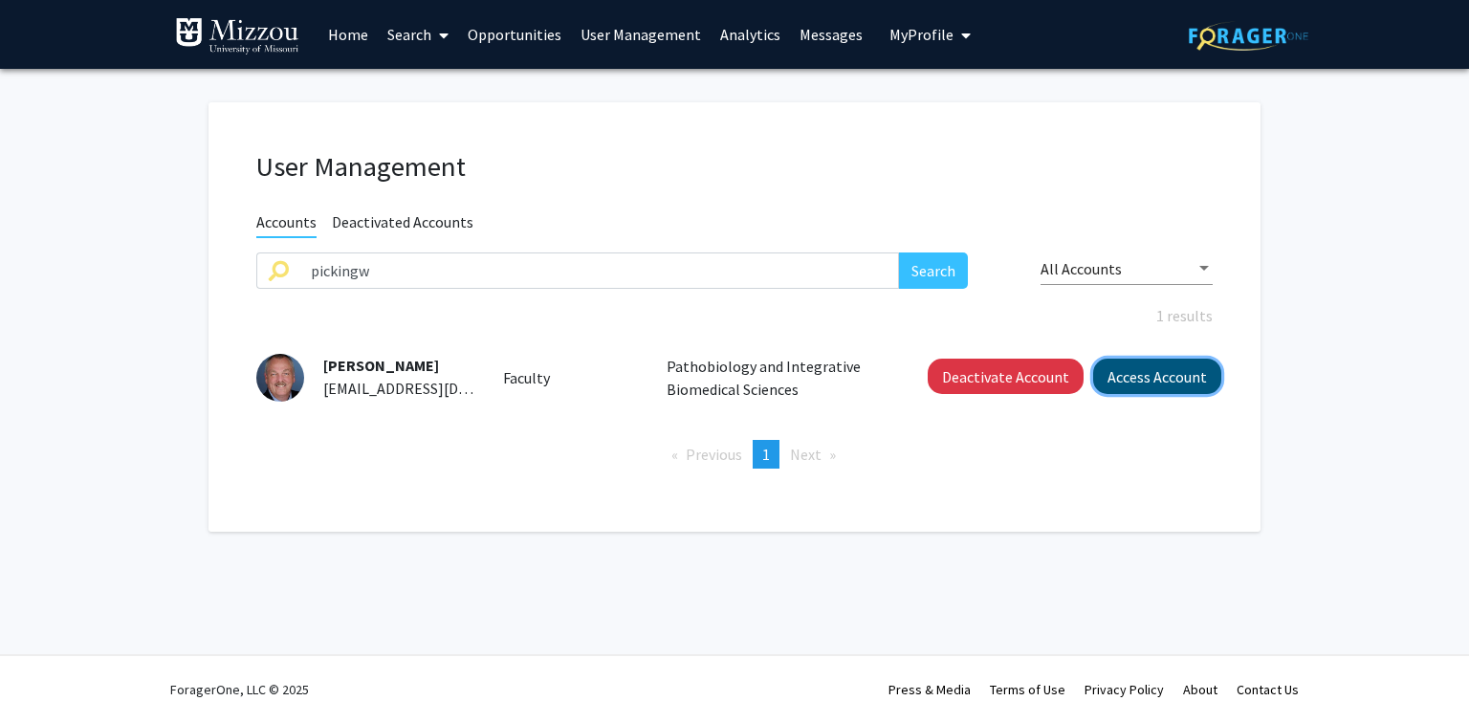
click at [1156, 382] on button "Access Account" at bounding box center [1157, 376] width 128 height 35
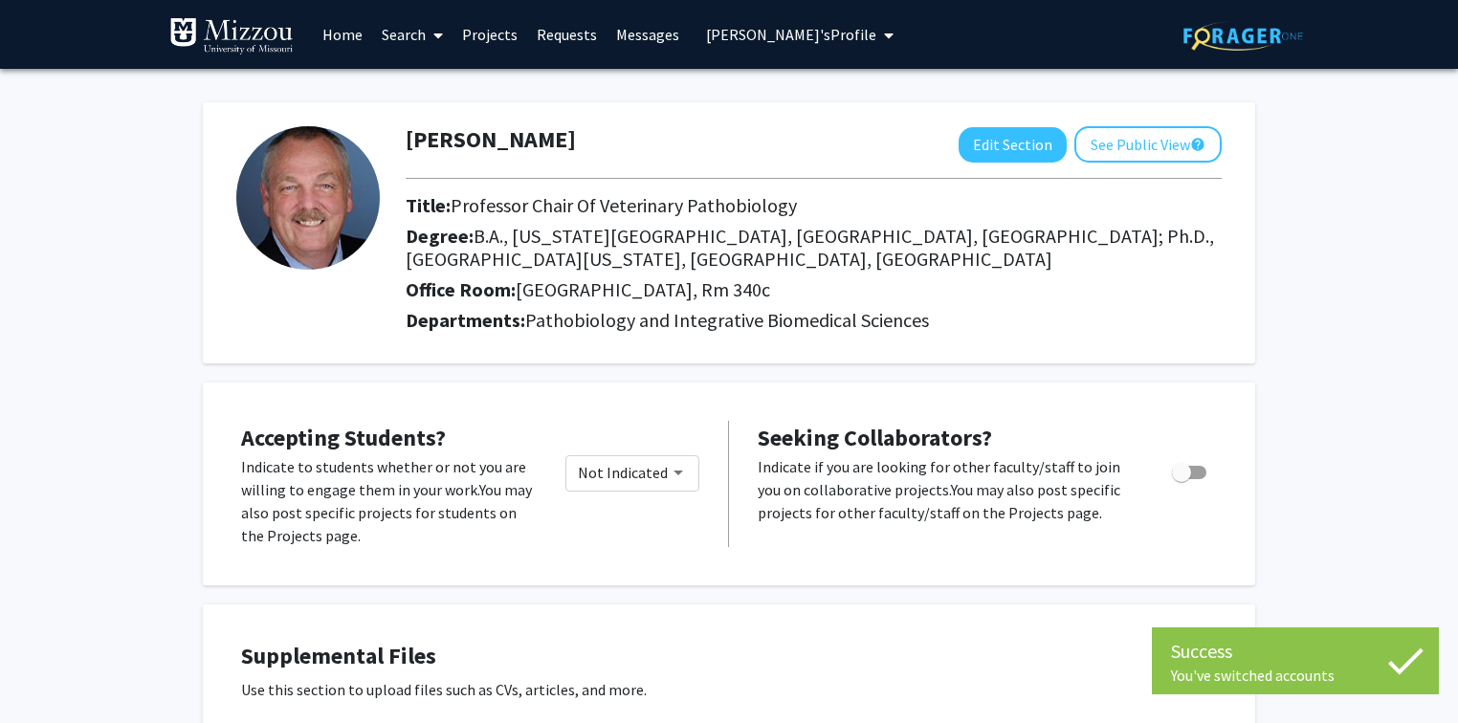
click at [561, 141] on div "William Picking Edit Section See Public View help" at bounding box center [813, 144] width 845 height 36
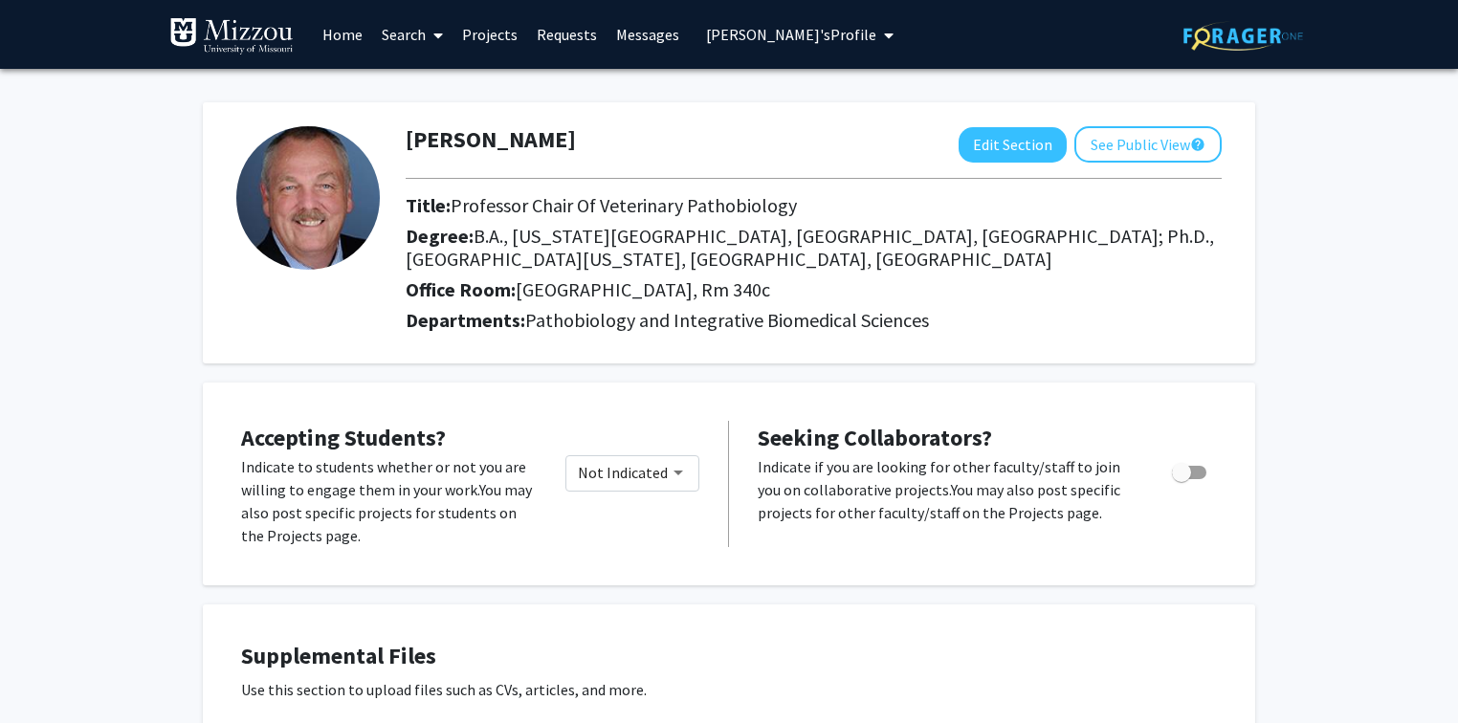
click at [706, 32] on span "William Picking's Profile" at bounding box center [791, 34] width 170 height 19
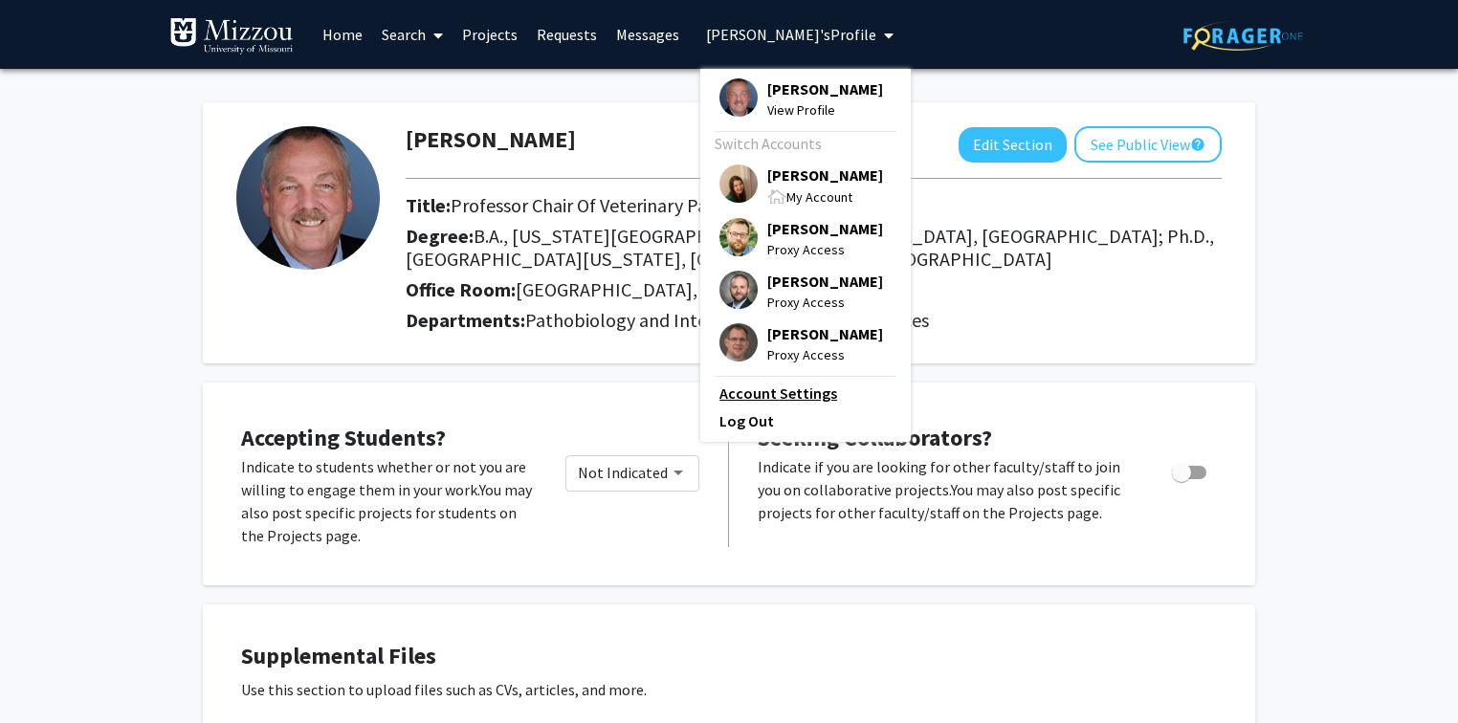
click at [772, 398] on link "Account Settings" at bounding box center [805, 393] width 172 height 23
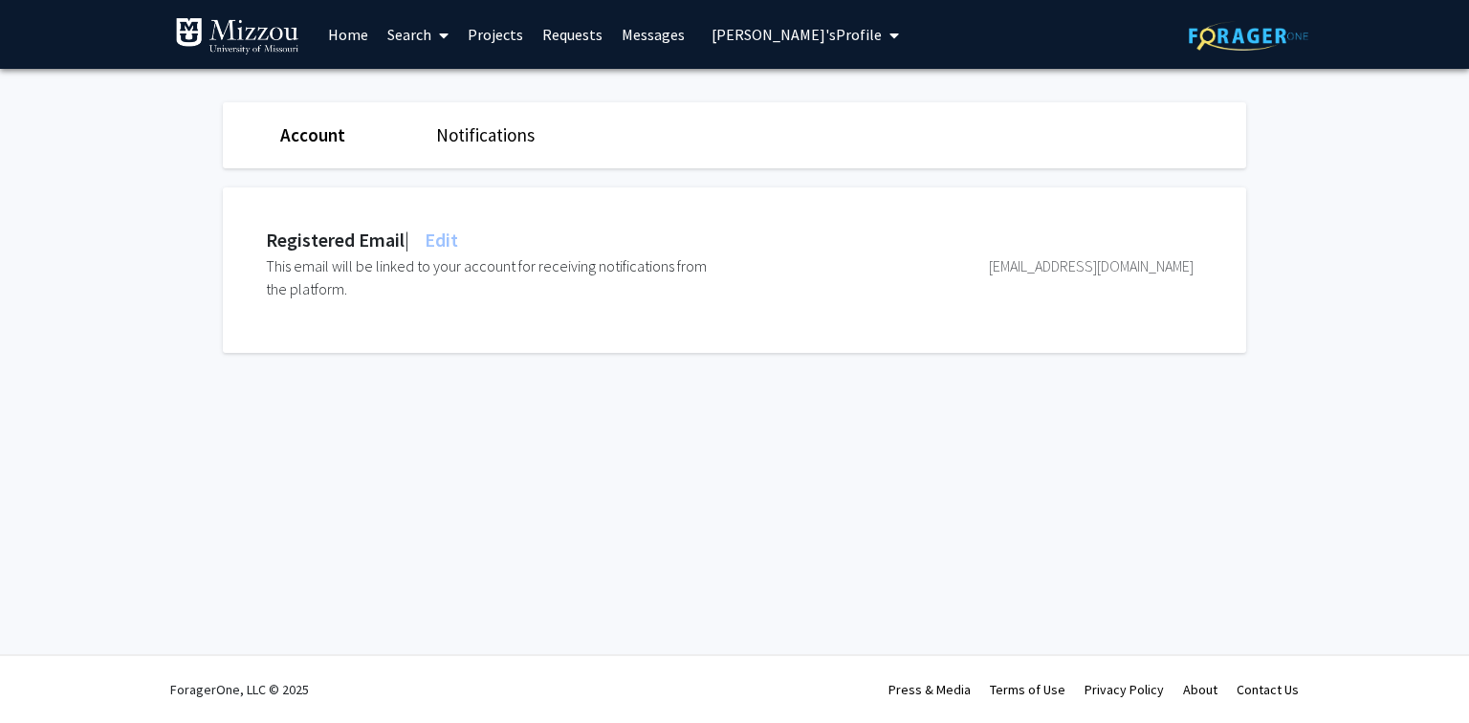
click at [453, 238] on span "Edit" at bounding box center [439, 240] width 37 height 24
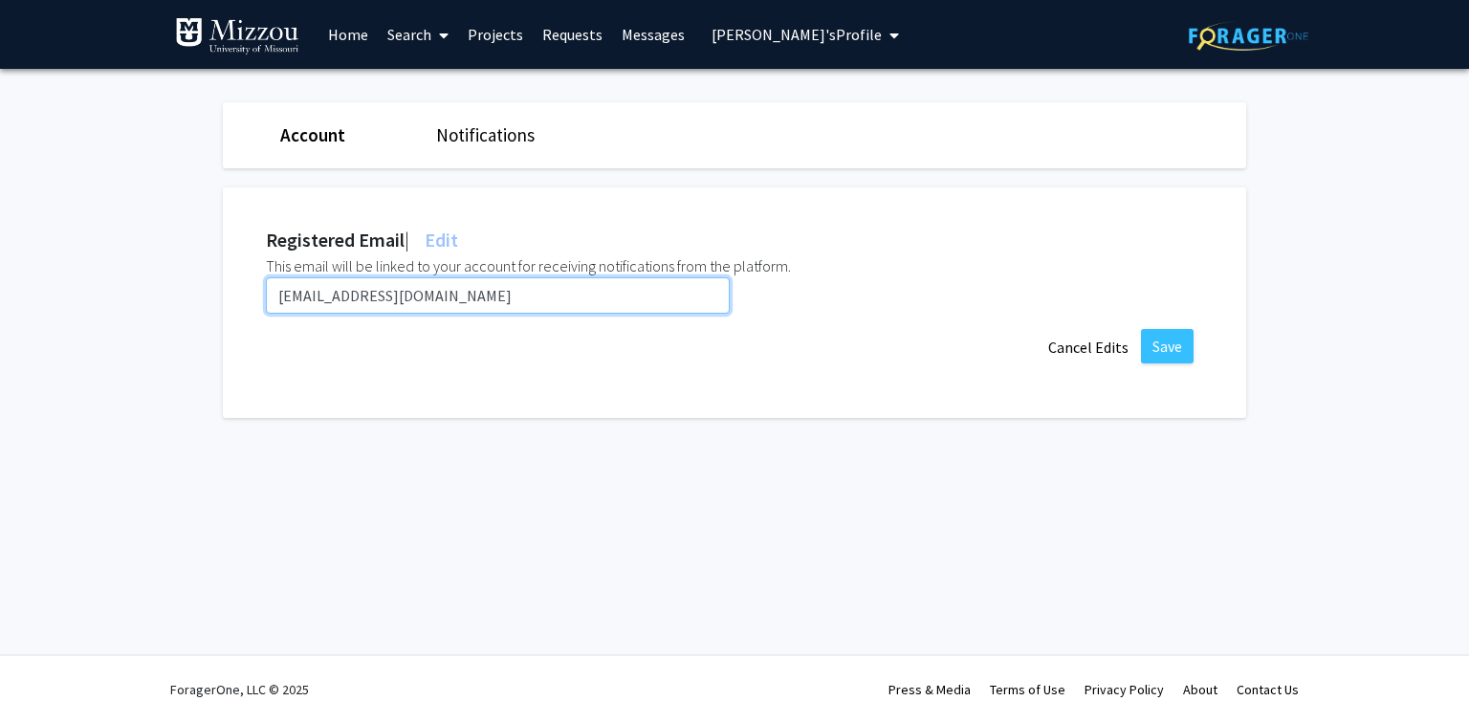
click at [447, 291] on input "pickingw@umsystem.edu" at bounding box center [498, 295] width 464 height 36
click at [613, 287] on input "pickingw@umsystem.edu" at bounding box center [498, 295] width 464 height 36
click at [611, 295] on input "pickingw@umsystem.edu" at bounding box center [498, 295] width 464 height 36
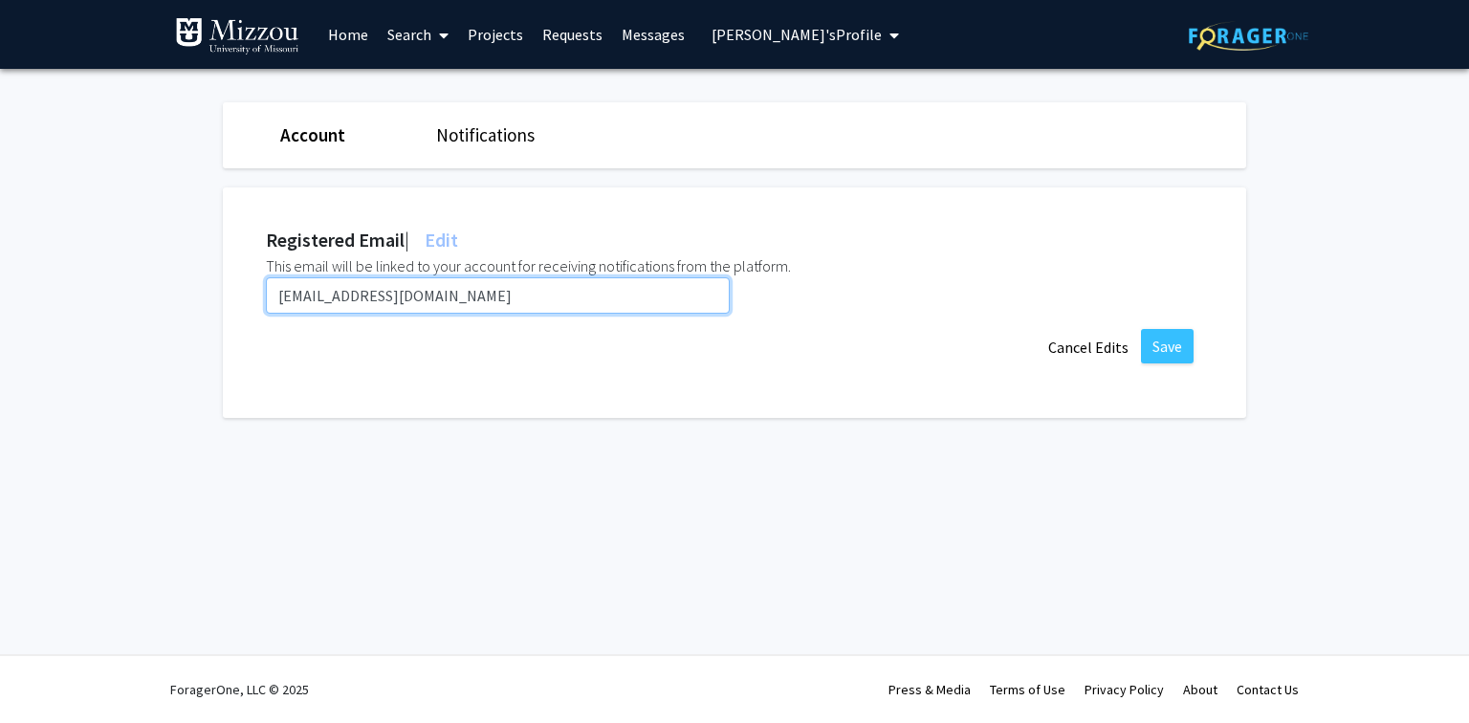
click at [611, 295] on input "pickingw@umsystem.edu" at bounding box center [498, 295] width 464 height 36
click at [612, 295] on input "pickingw@umsystem.edu" at bounding box center [498, 295] width 464 height 36
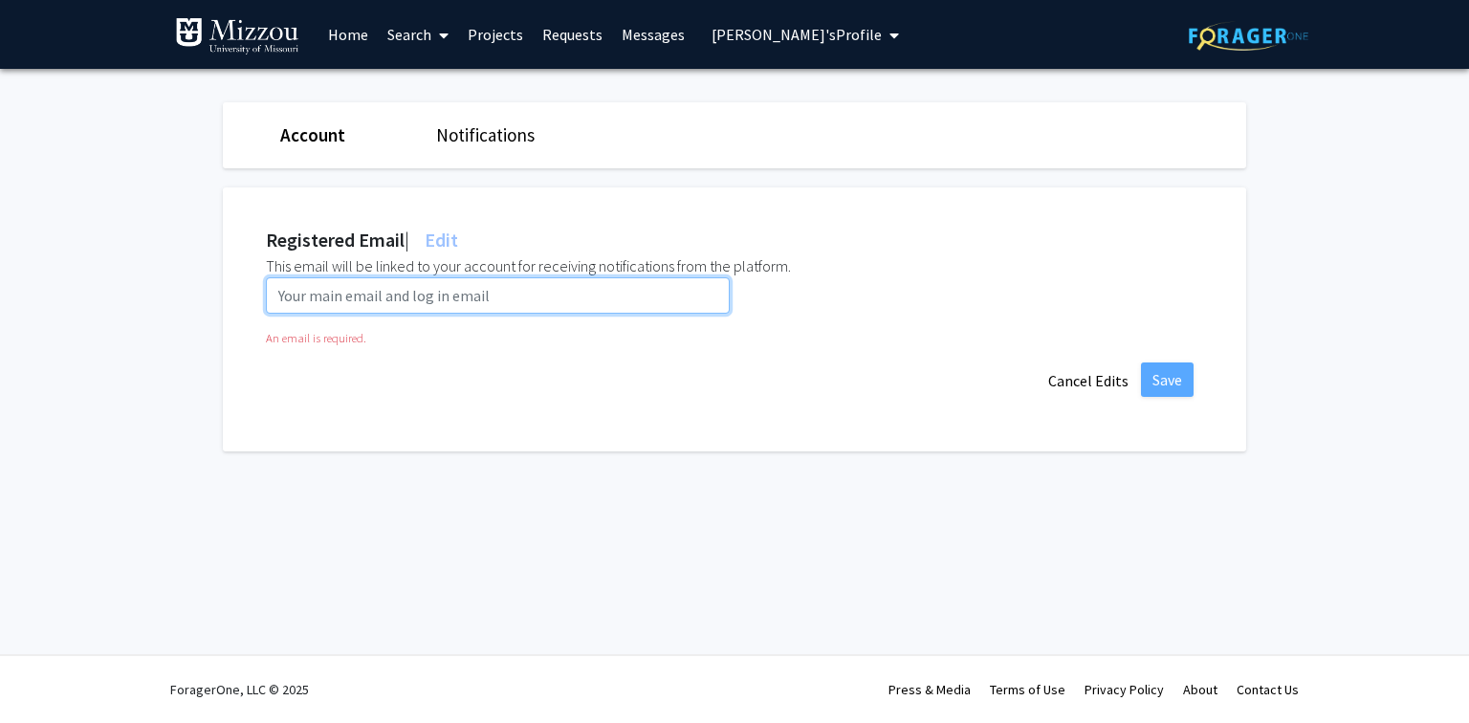
paste input "wdp4p8@umsystem.edu"
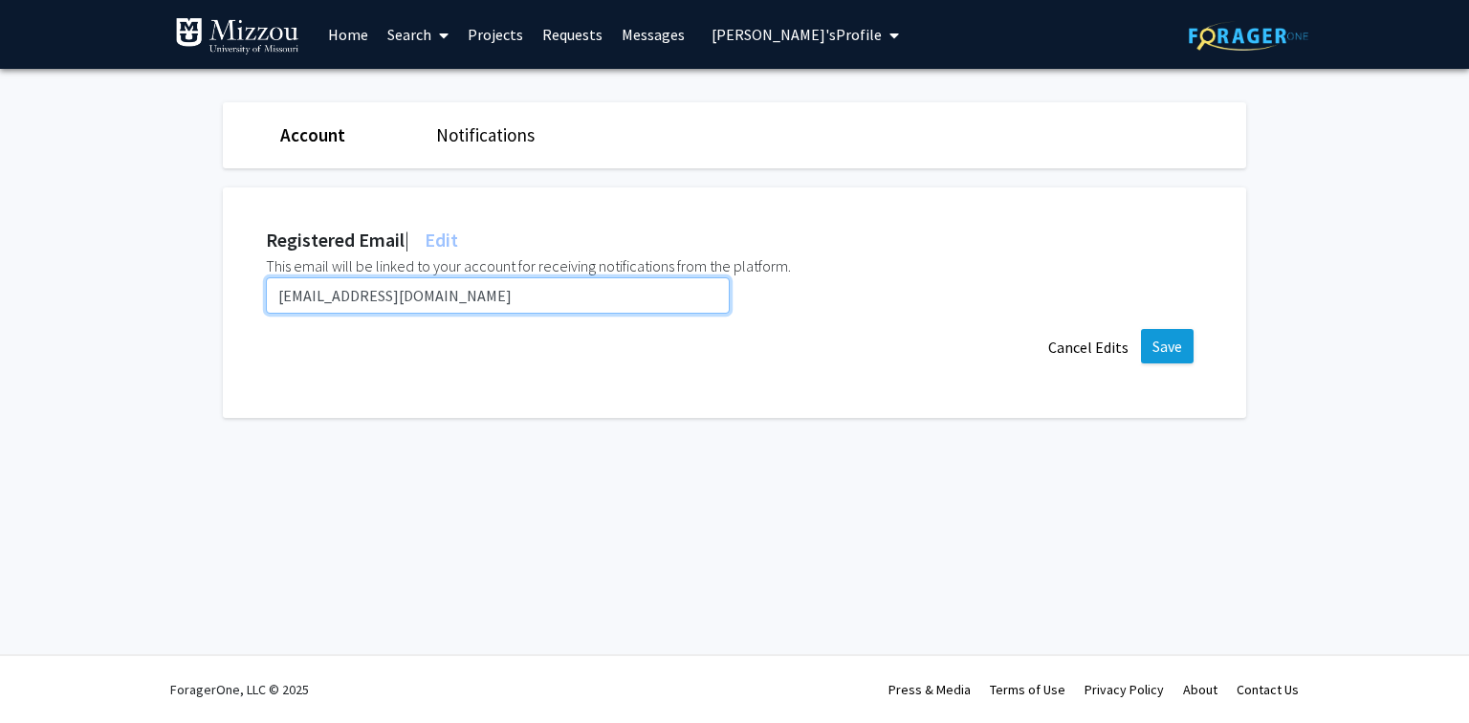
type input "wdp4p8@umsystem.edu"
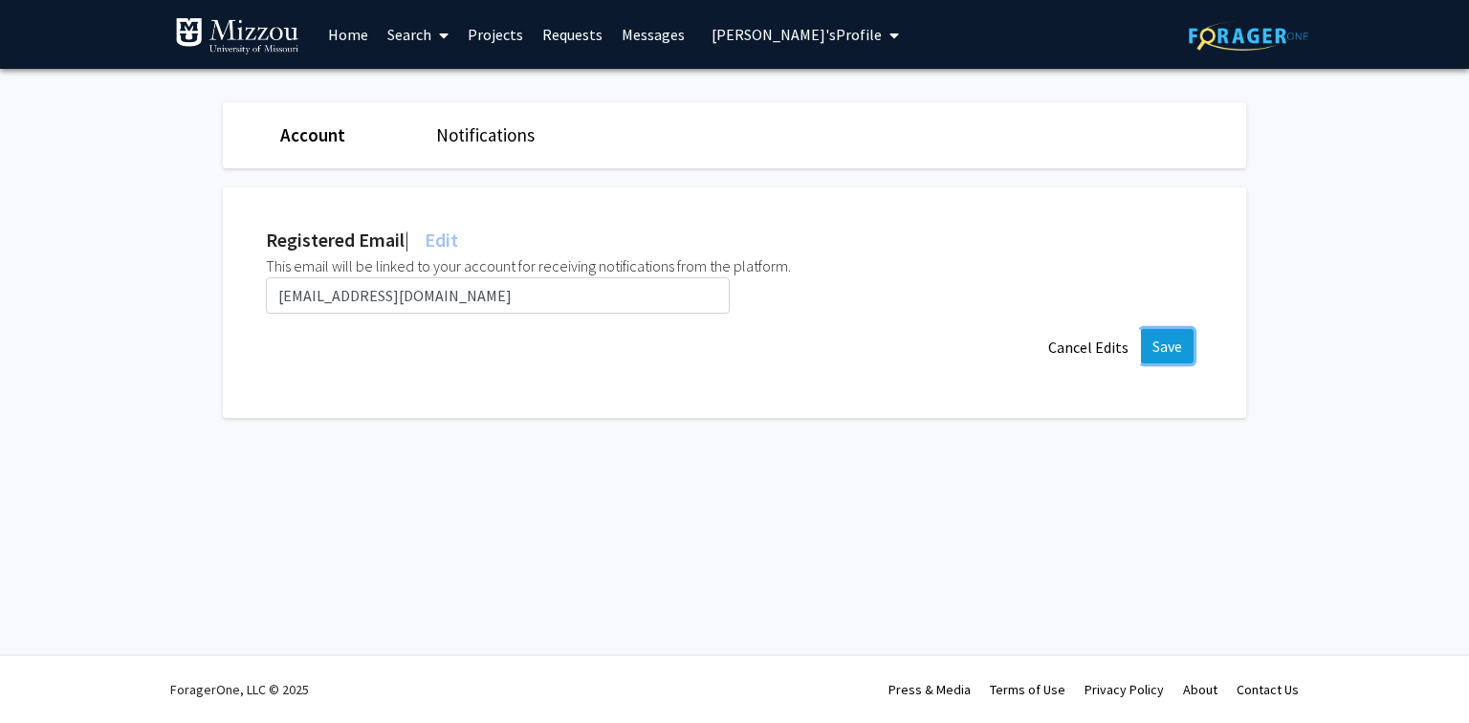
click at [1179, 350] on button "Save" at bounding box center [1167, 346] width 53 height 34
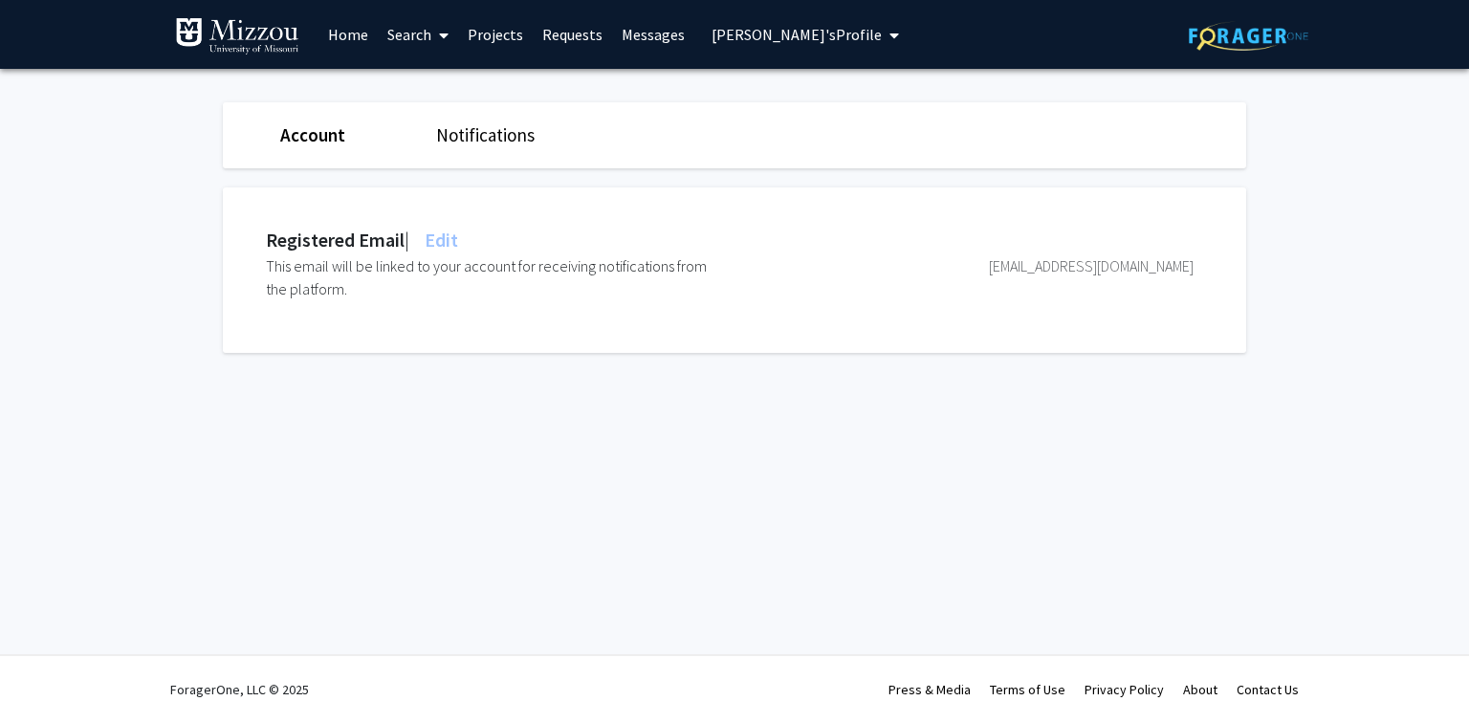
click at [743, 34] on span "William Picking's Profile" at bounding box center [797, 34] width 170 height 19
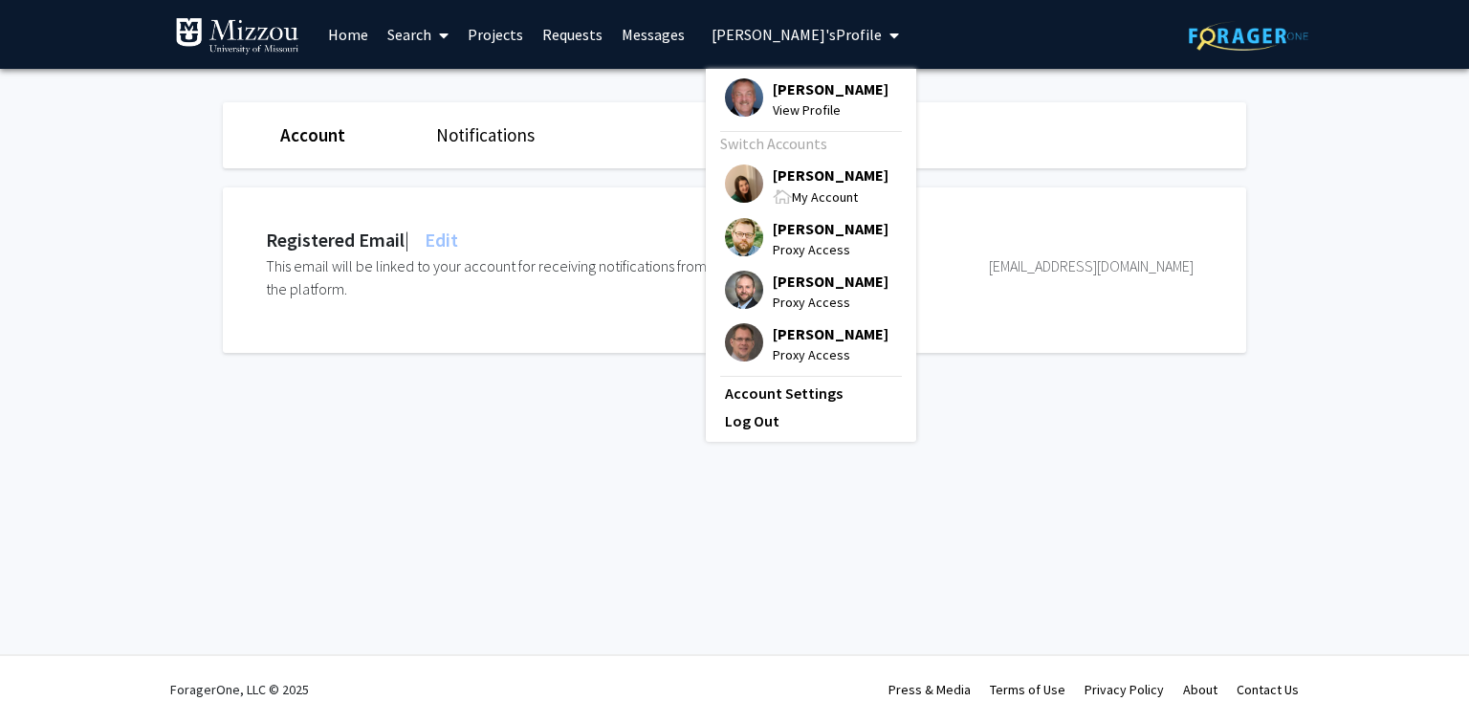
click at [792, 175] on span "[PERSON_NAME]" at bounding box center [831, 175] width 116 height 21
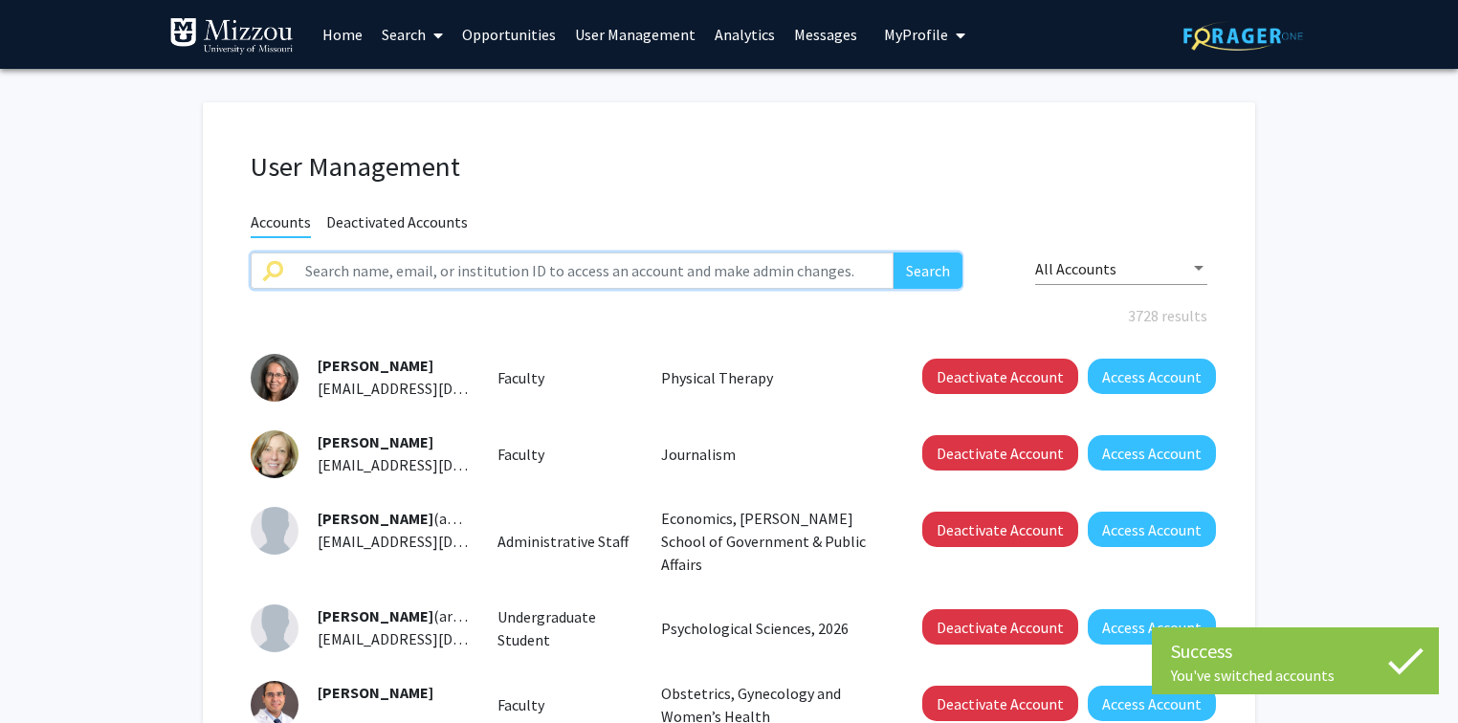
click at [700, 275] on input "text" at bounding box center [594, 271] width 600 height 36
type input "wendy.picking"
click at [893, 253] on button "Search" at bounding box center [927, 271] width 69 height 36
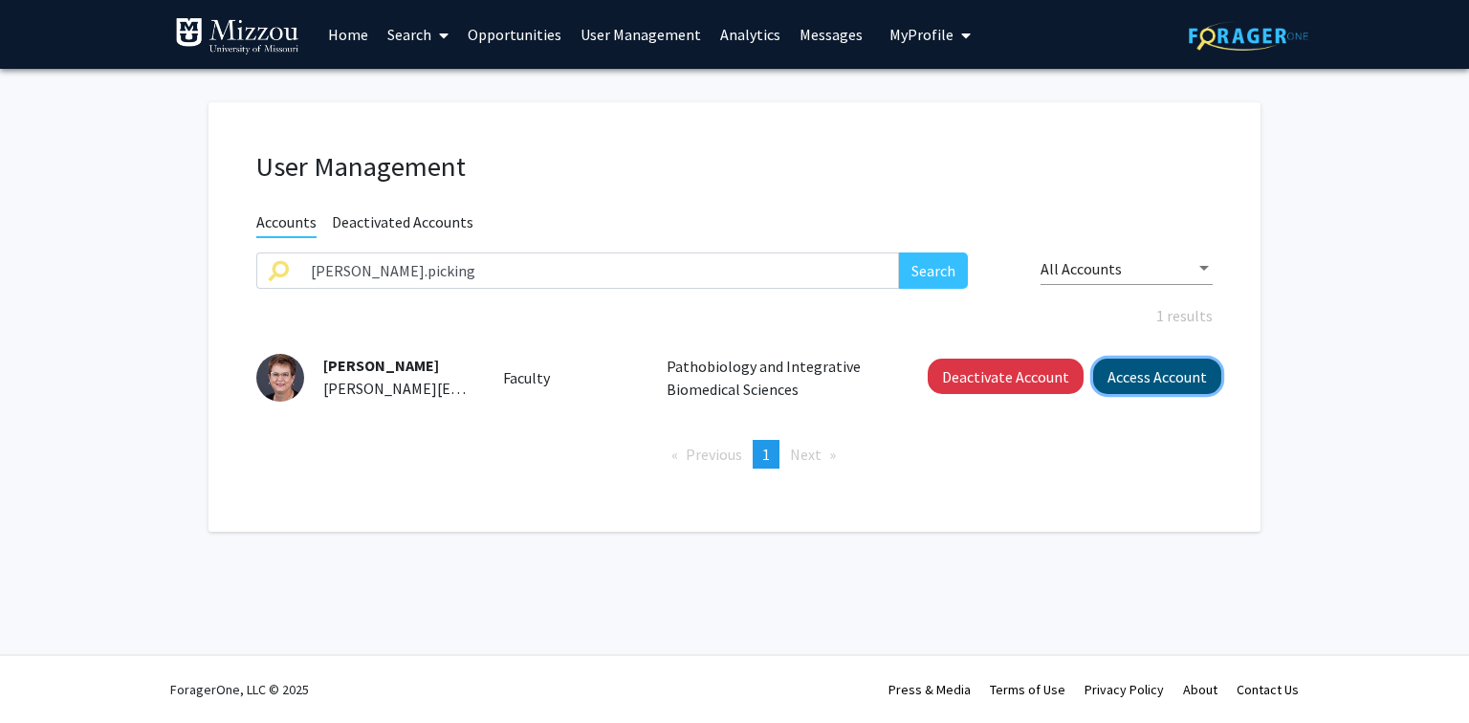
click at [1108, 379] on button "Access Account" at bounding box center [1157, 376] width 128 height 35
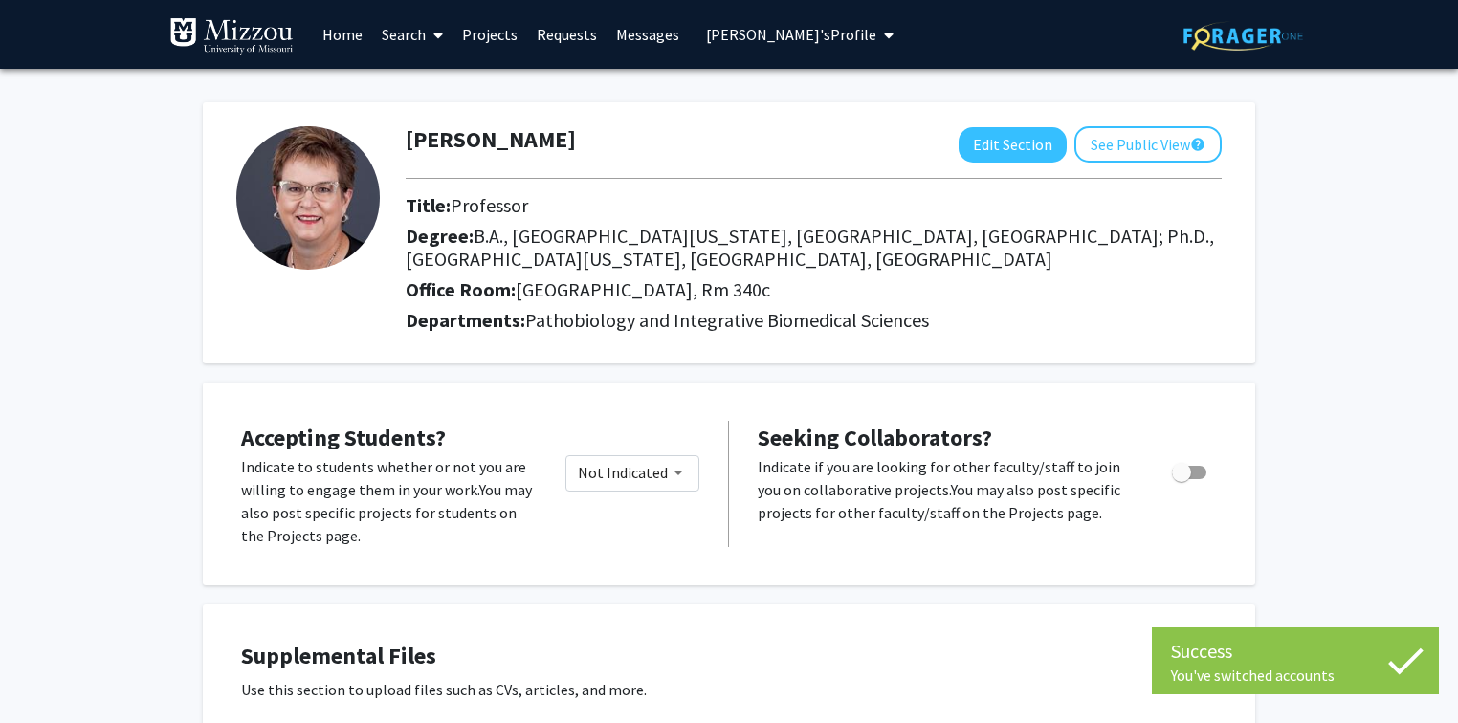
drag, startPoint x: 561, startPoint y: 134, endPoint x: 551, endPoint y: 140, distance: 12.0
click at [551, 140] on div "Wendy Picking Edit Section See Public View help" at bounding box center [813, 144] width 845 height 36
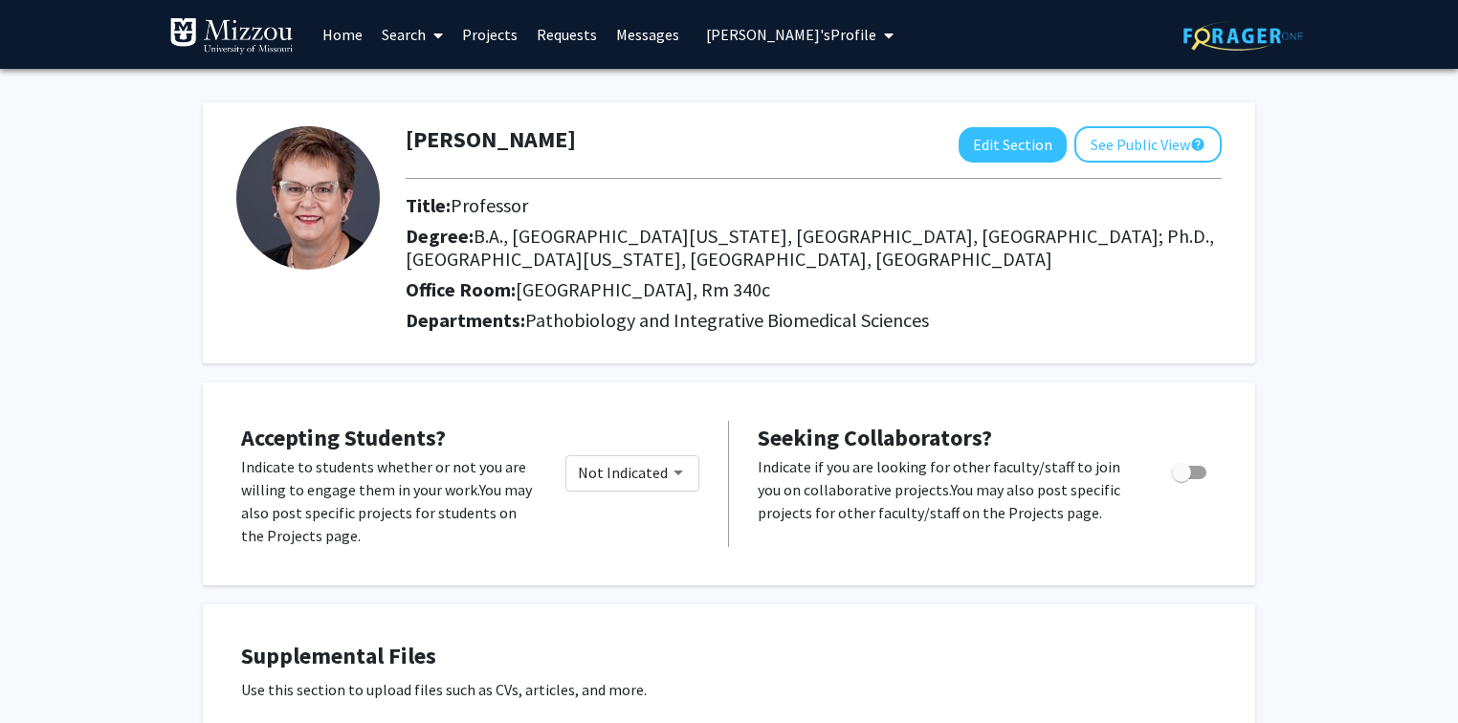
click at [715, 32] on span "Wendy Picking's Profile" at bounding box center [791, 34] width 170 height 19
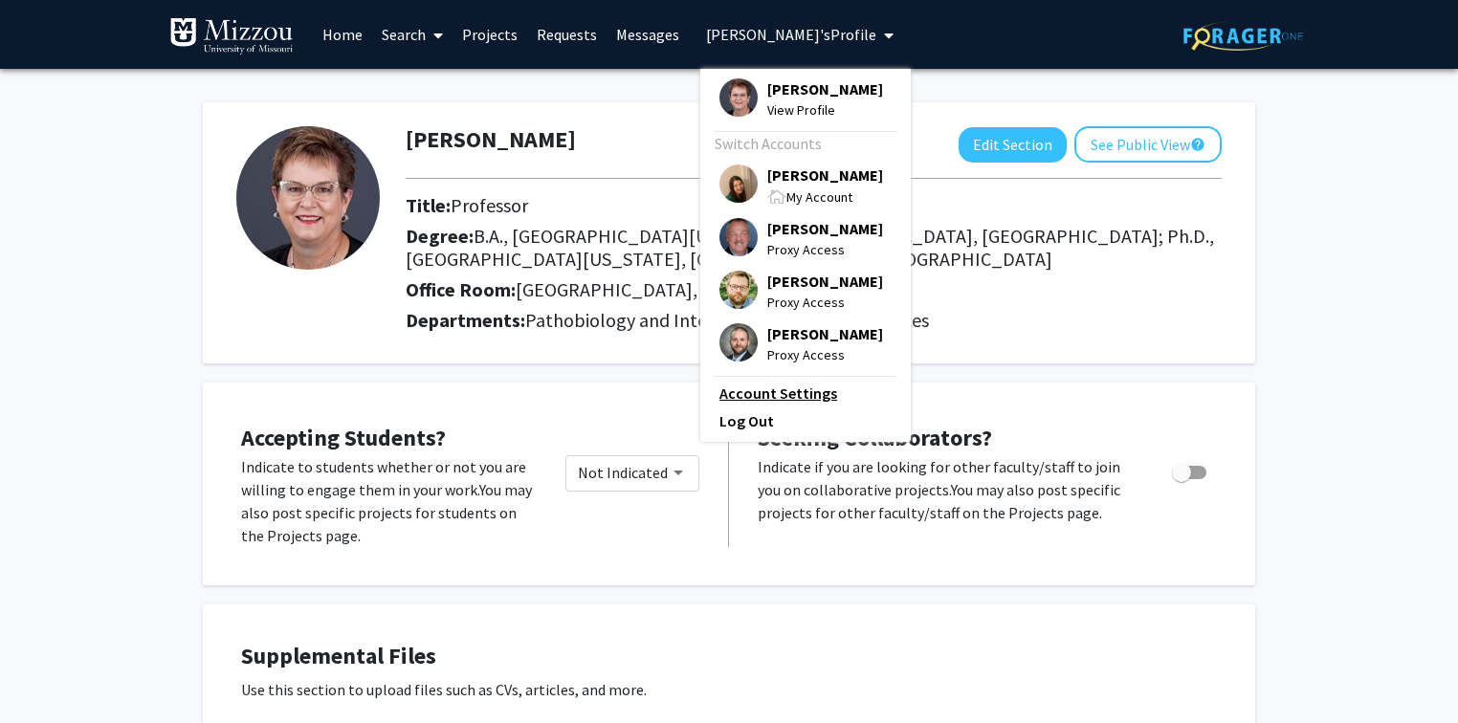
click at [773, 394] on link "Account Settings" at bounding box center [805, 393] width 172 height 23
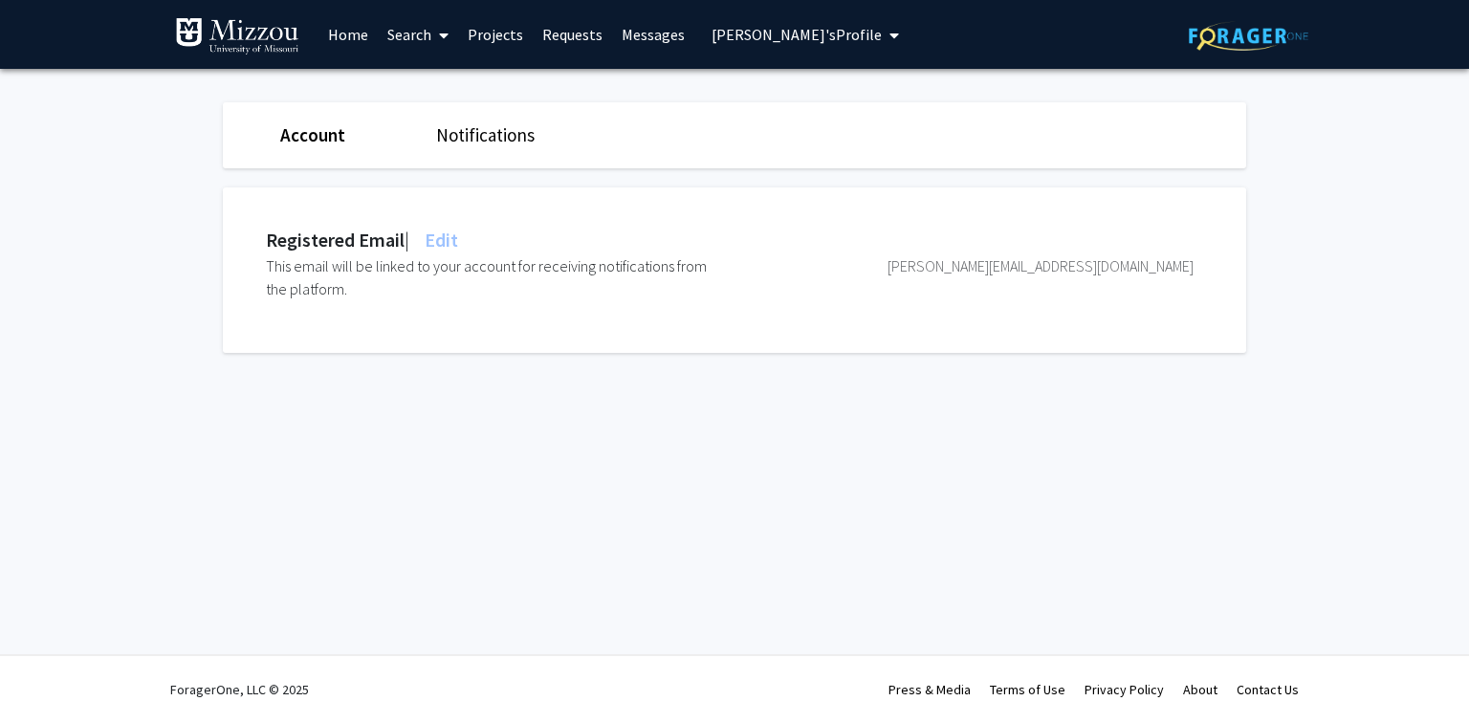
click at [449, 236] on span "Edit" at bounding box center [439, 240] width 37 height 24
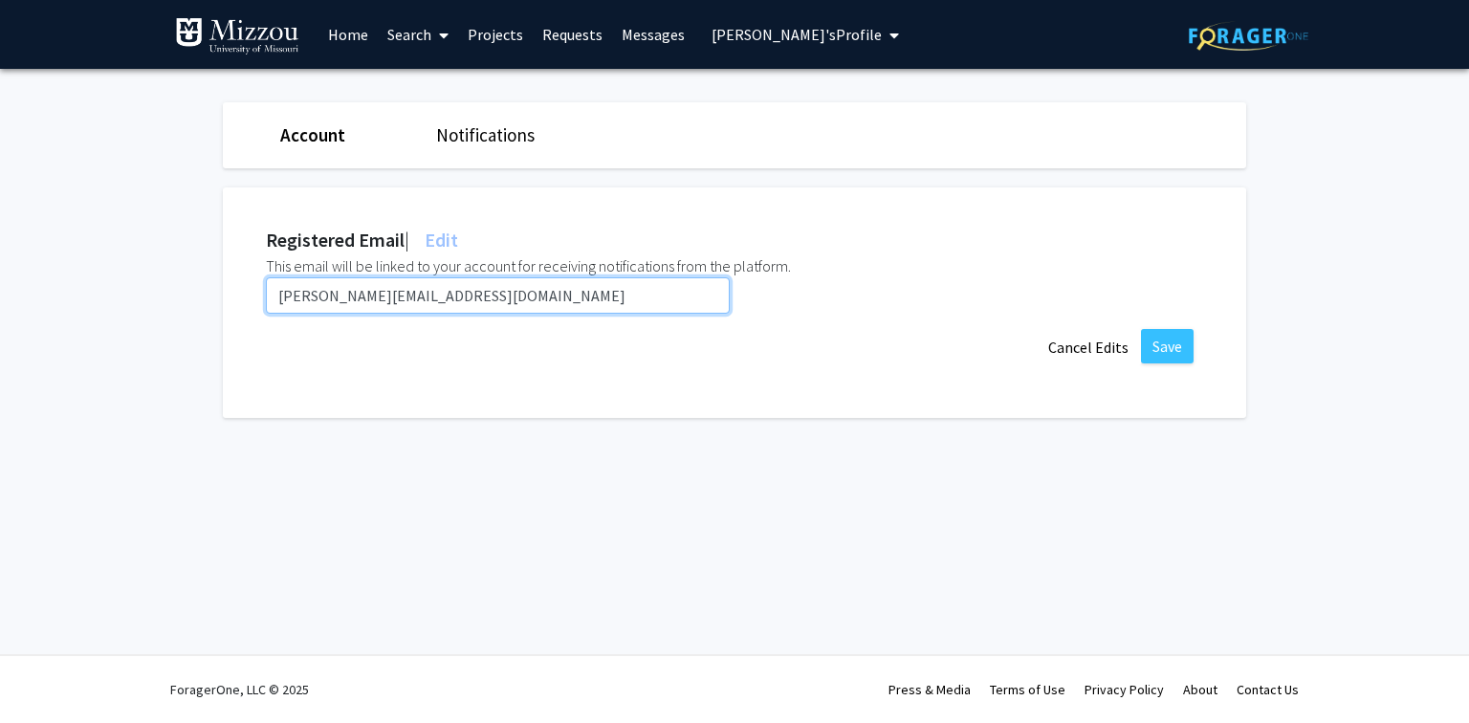
click at [482, 288] on input "wendy.picking@umsystem.edu" at bounding box center [498, 295] width 464 height 36
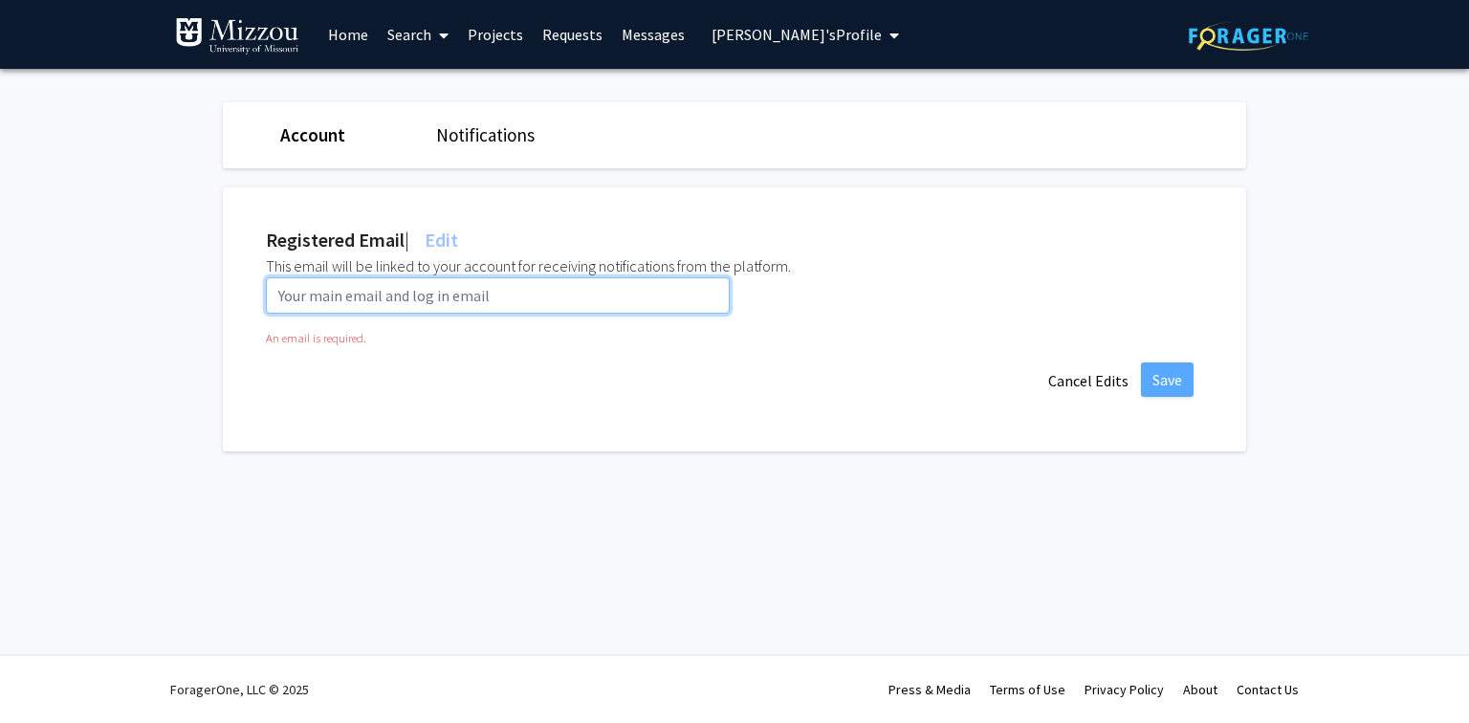
paste input "wlpnfk@umsystem.edu"
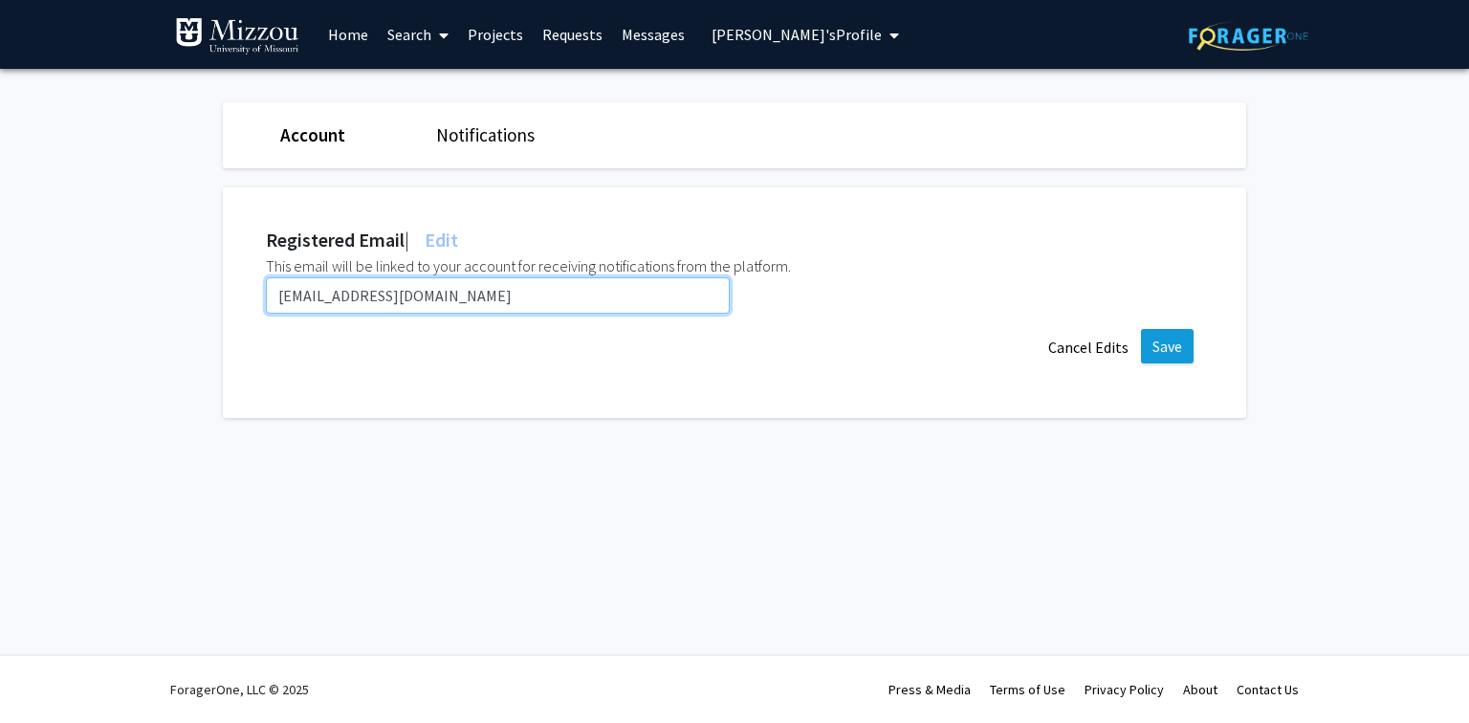
type input "wlpnfk@umsystem.edu"
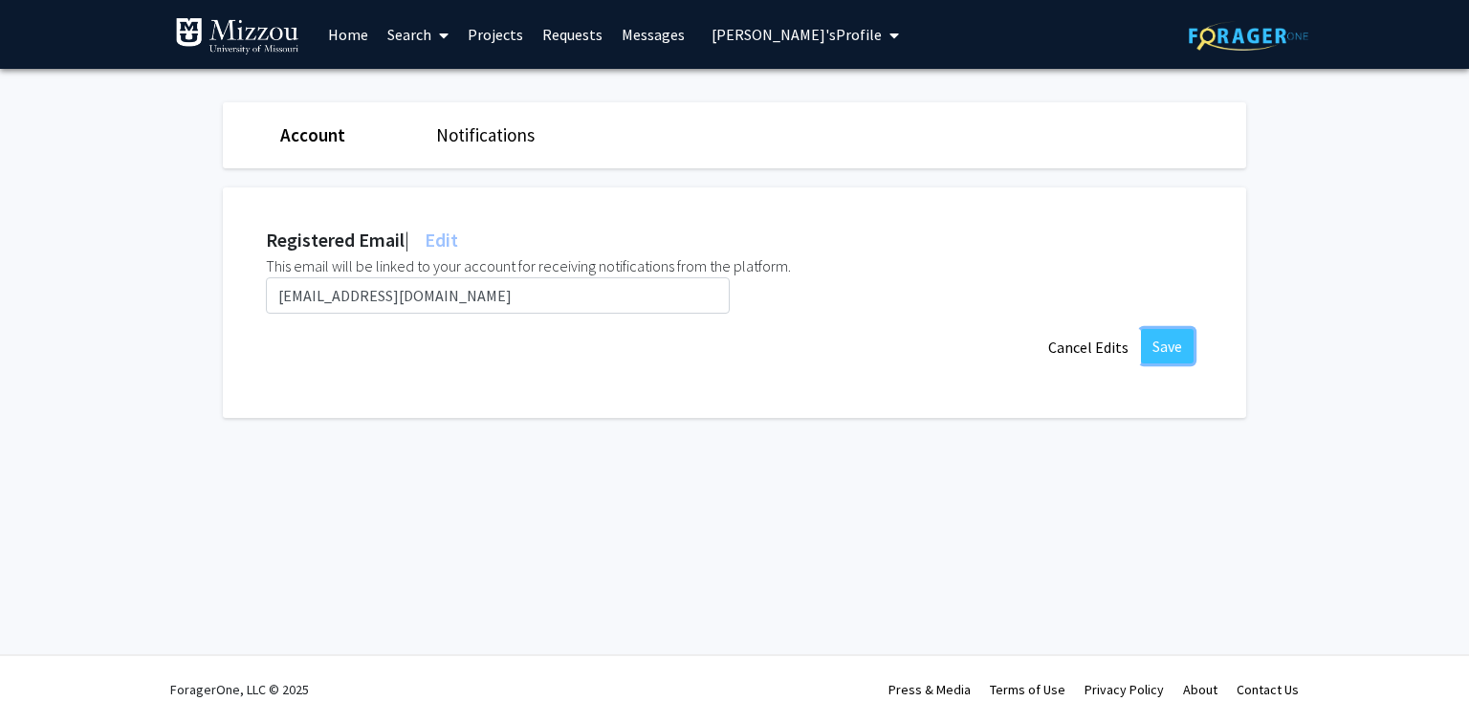
drag, startPoint x: 1166, startPoint y: 352, endPoint x: 1155, endPoint y: 340, distance: 16.3
click at [1167, 352] on button "Save" at bounding box center [1167, 346] width 53 height 34
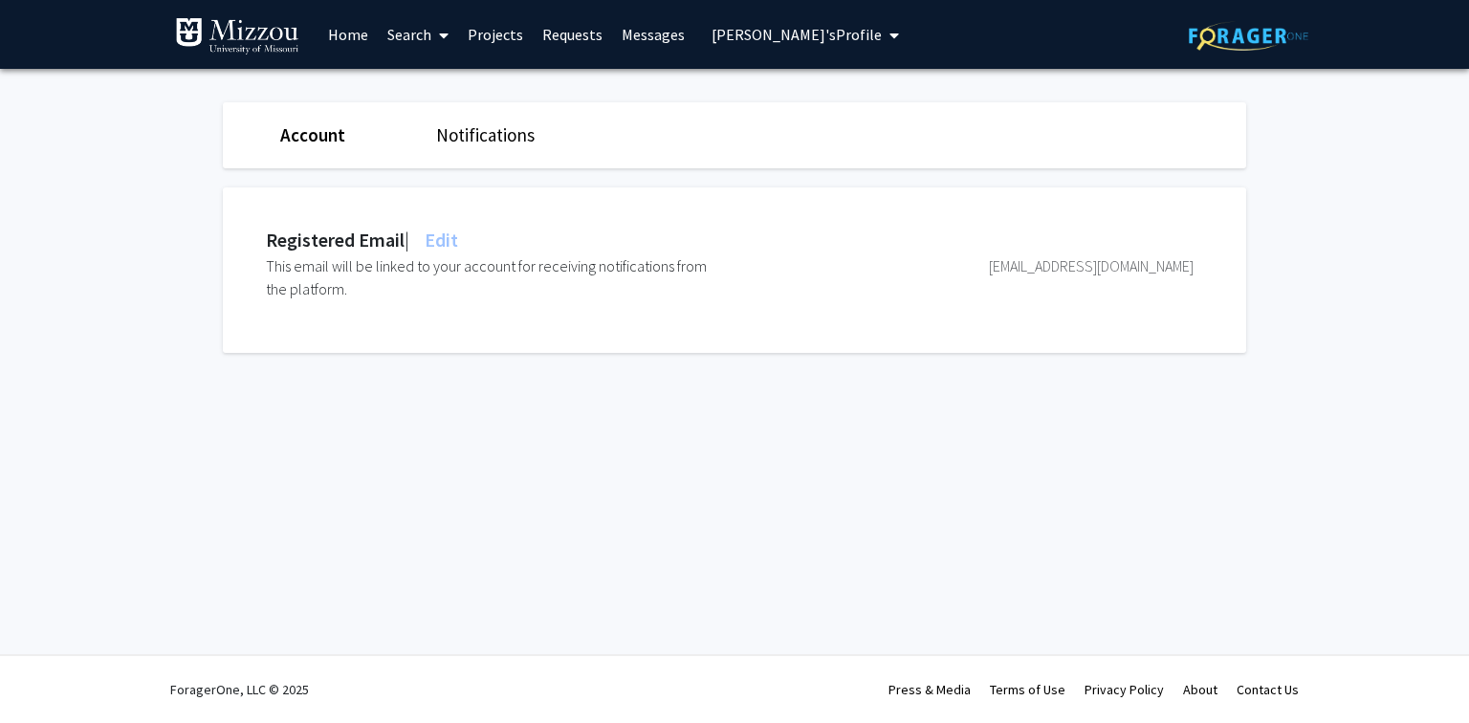
click at [803, 33] on span "Wendy Picking's Profile" at bounding box center [797, 34] width 170 height 19
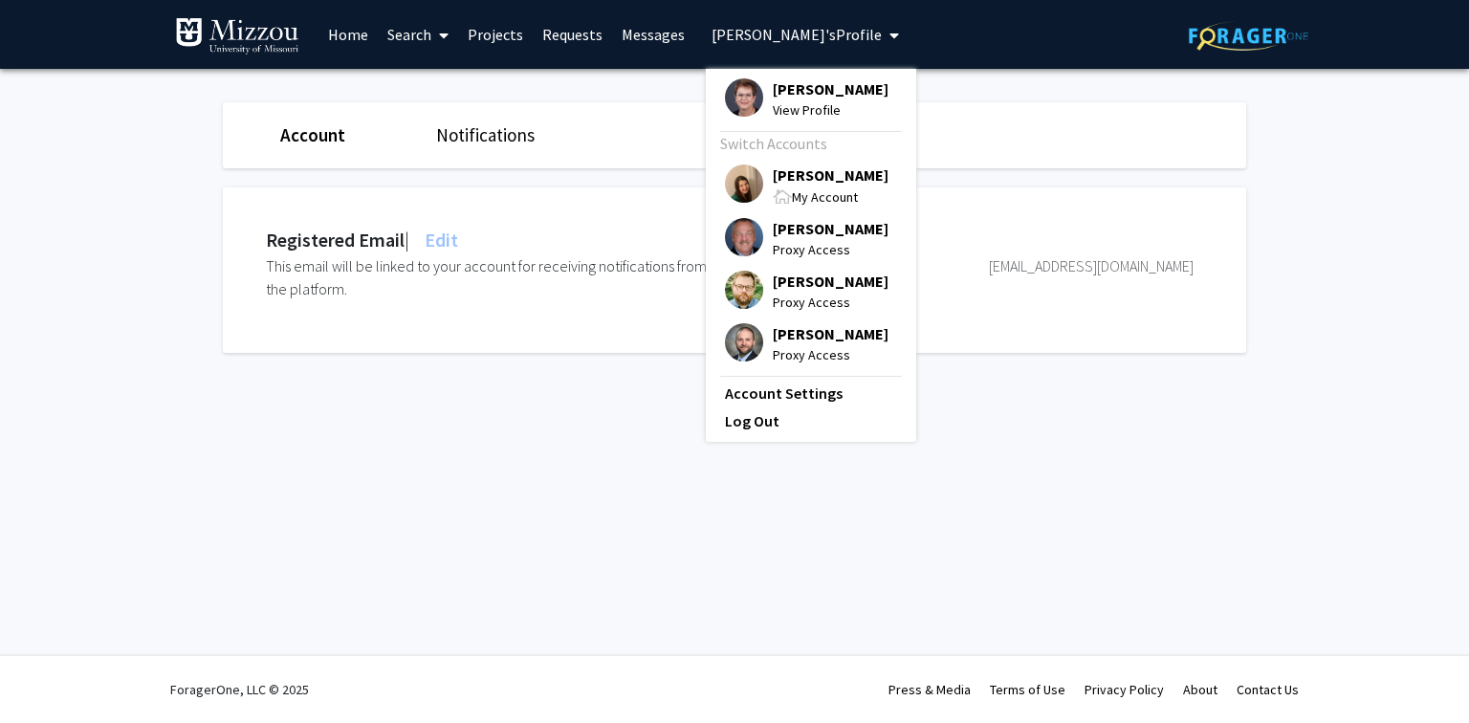
click at [811, 175] on span "[PERSON_NAME]" at bounding box center [831, 175] width 116 height 21
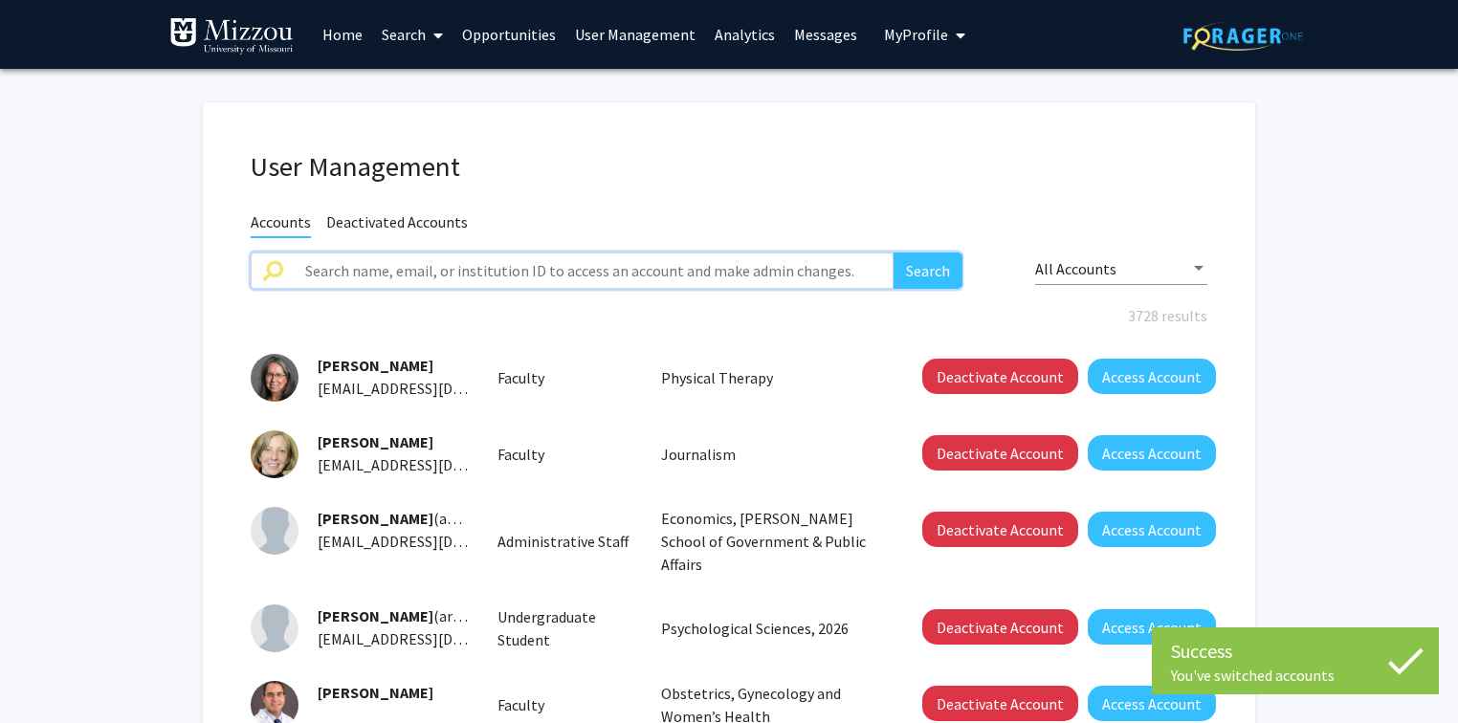
click at [655, 272] on input "text" at bounding box center [594, 271] width 600 height 36
type input "staleyre"
click at [893, 253] on button "Search" at bounding box center [927, 271] width 69 height 36
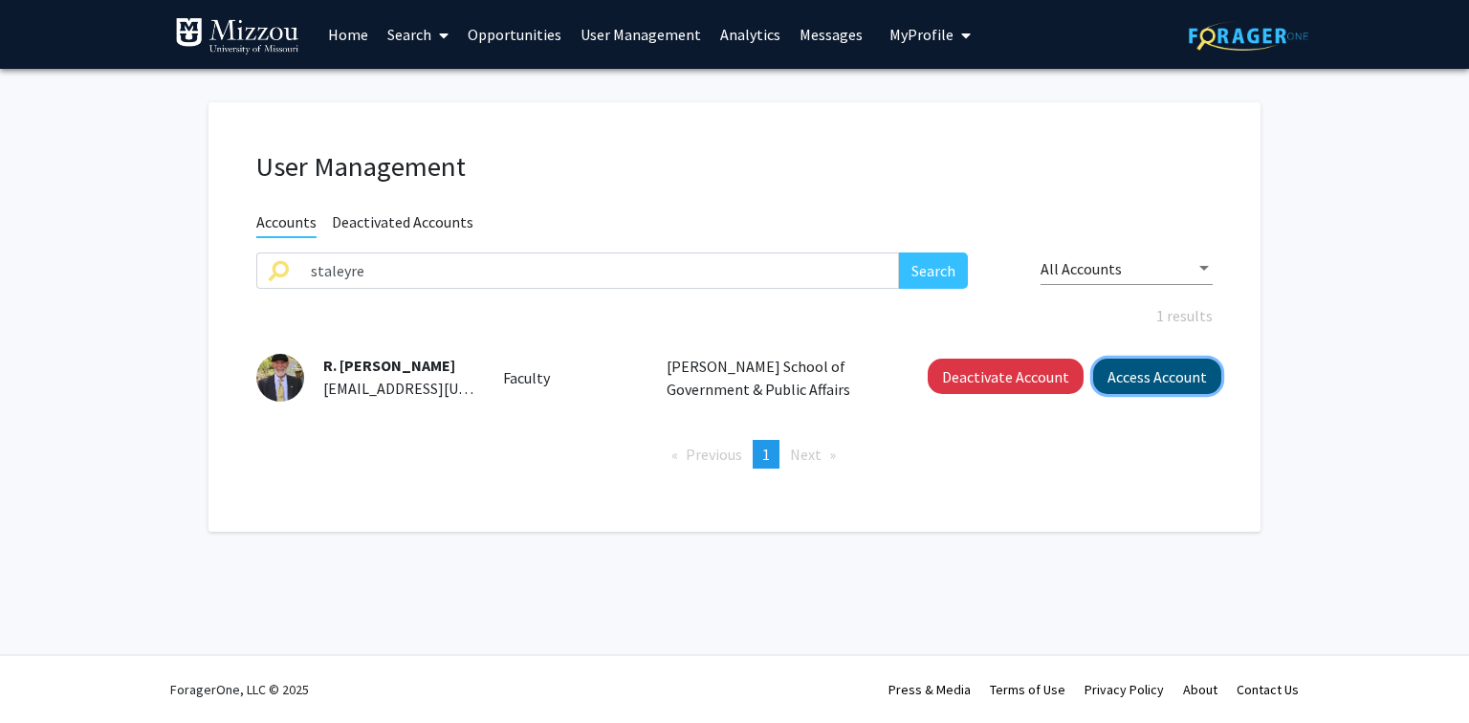
click at [1119, 385] on button "Access Account" at bounding box center [1157, 376] width 128 height 35
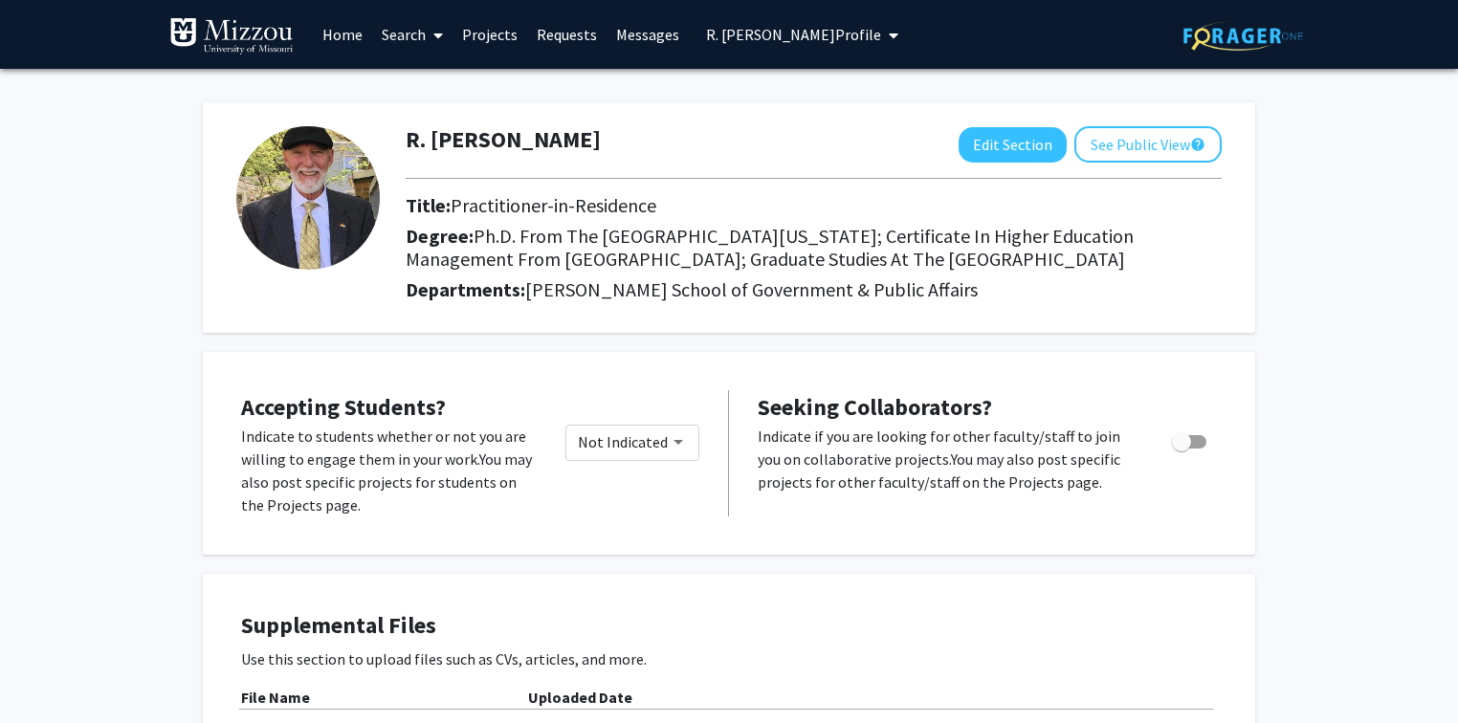
click at [730, 33] on span "R. Eric Staley's Profile" at bounding box center [793, 34] width 175 height 19
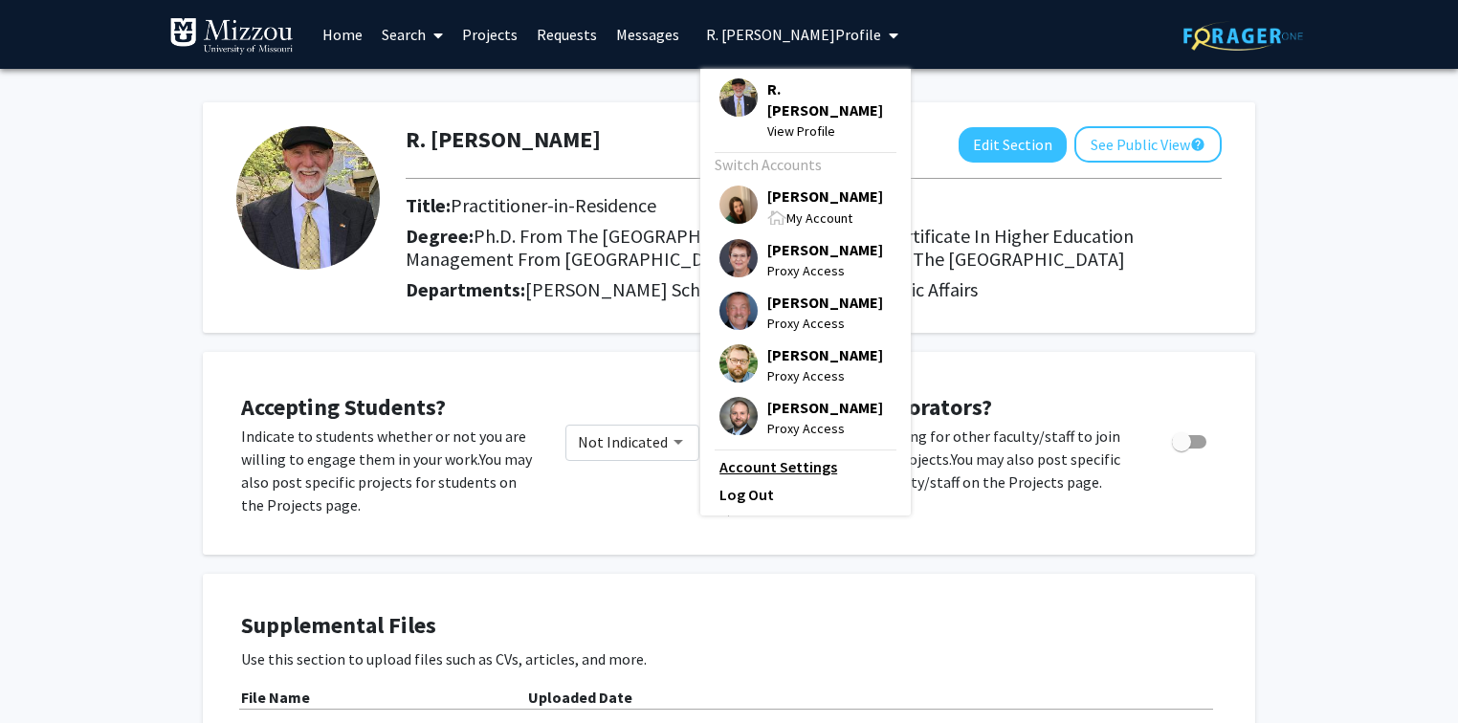
click at [778, 455] on link "Account Settings" at bounding box center [805, 466] width 172 height 23
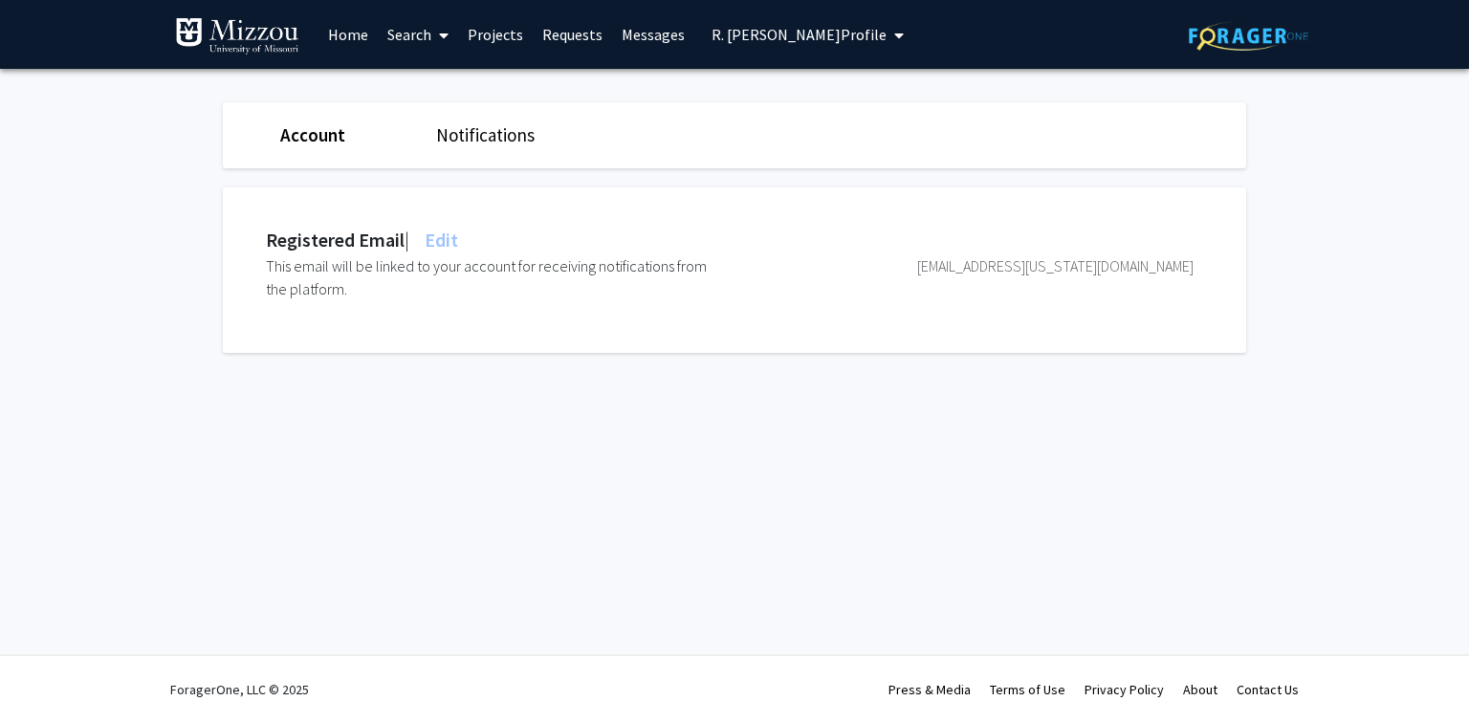
click at [720, 38] on span "R. Eric Staley's Profile" at bounding box center [799, 34] width 175 height 19
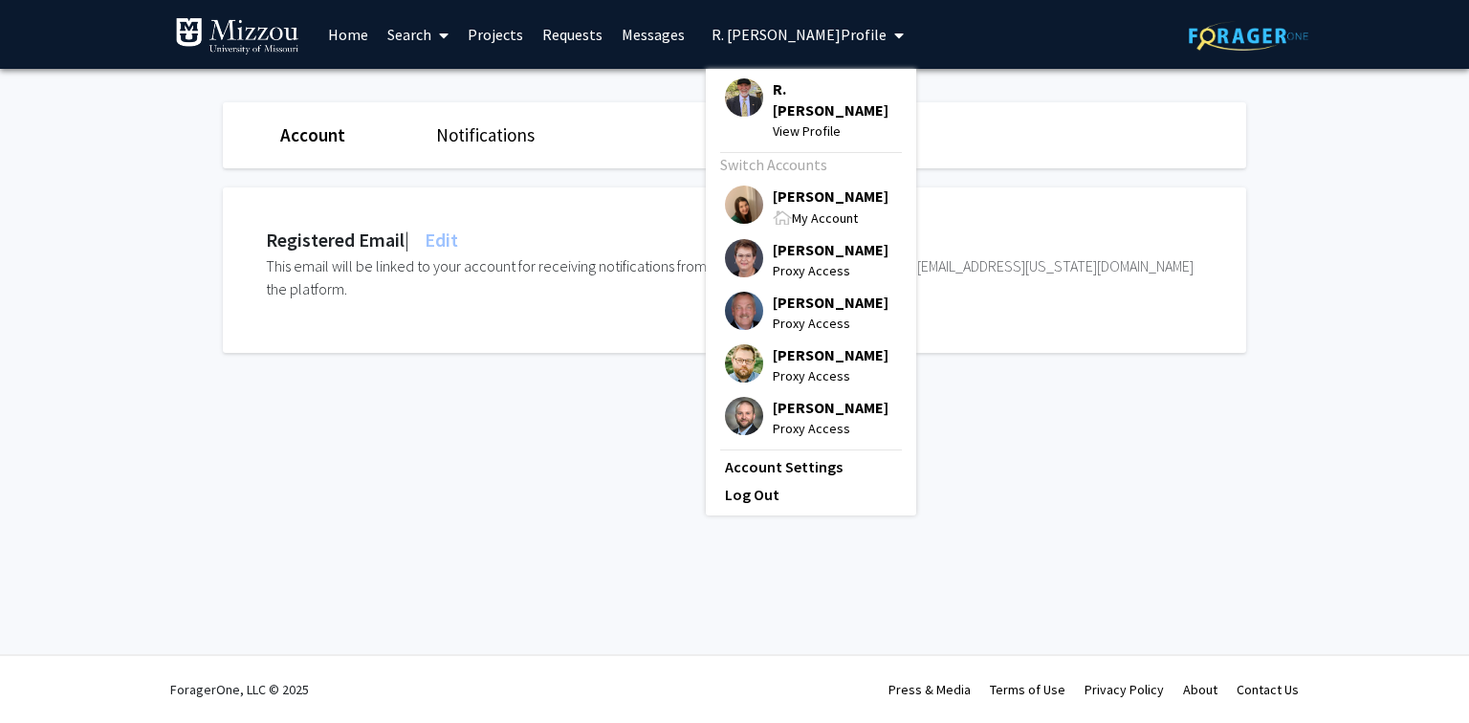
click at [801, 186] on span "[PERSON_NAME]" at bounding box center [831, 196] width 116 height 21
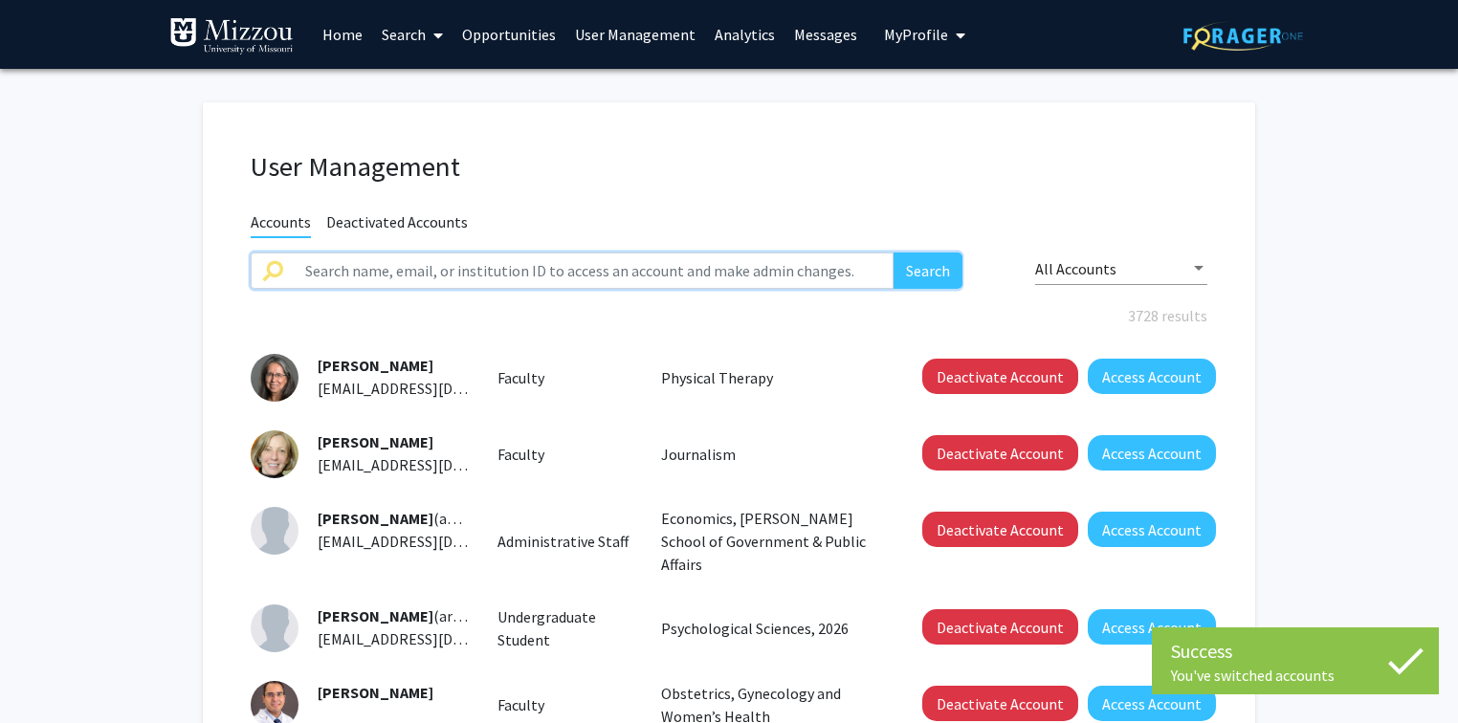
click at [635, 271] on input "text" at bounding box center [594, 271] width 600 height 36
click at [905, 41] on span "My Profile" at bounding box center [916, 34] width 64 height 19
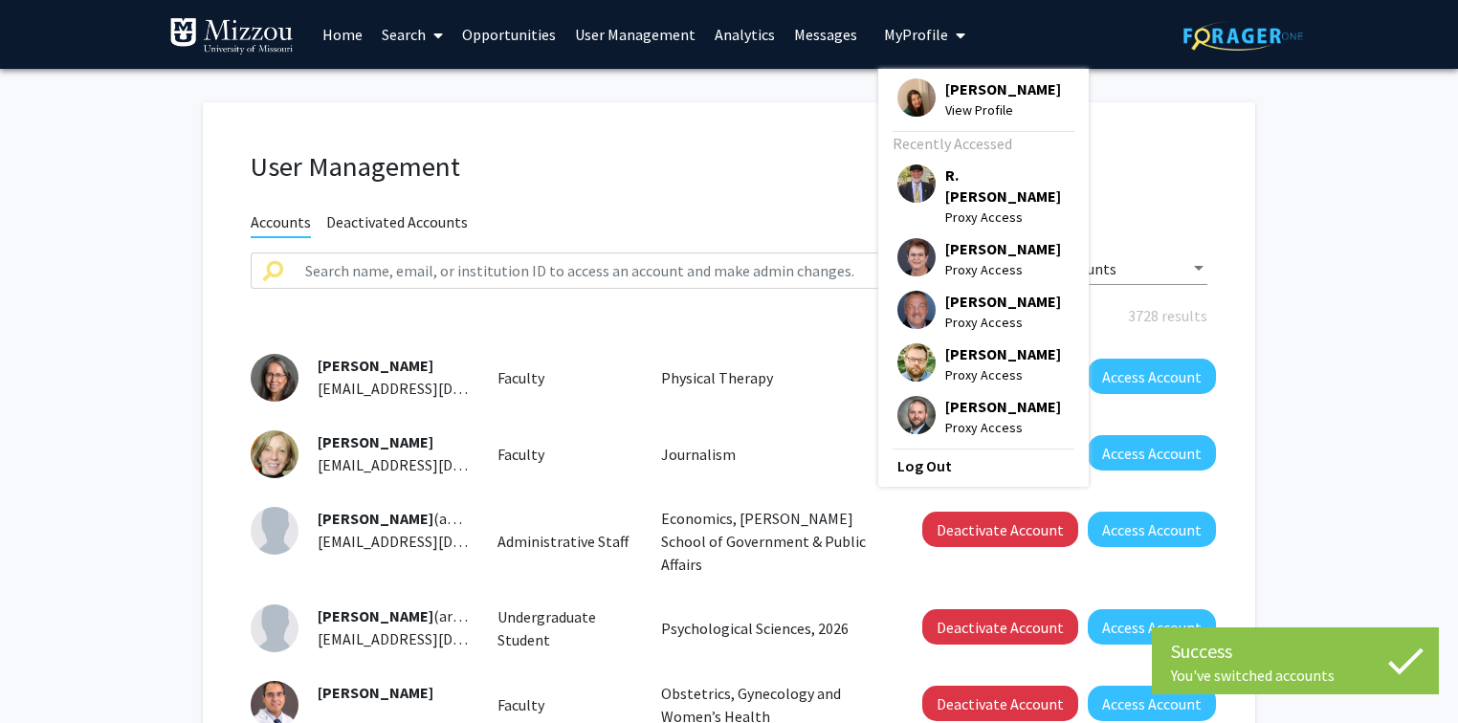
click at [393, 38] on link "Search" at bounding box center [412, 34] width 80 height 67
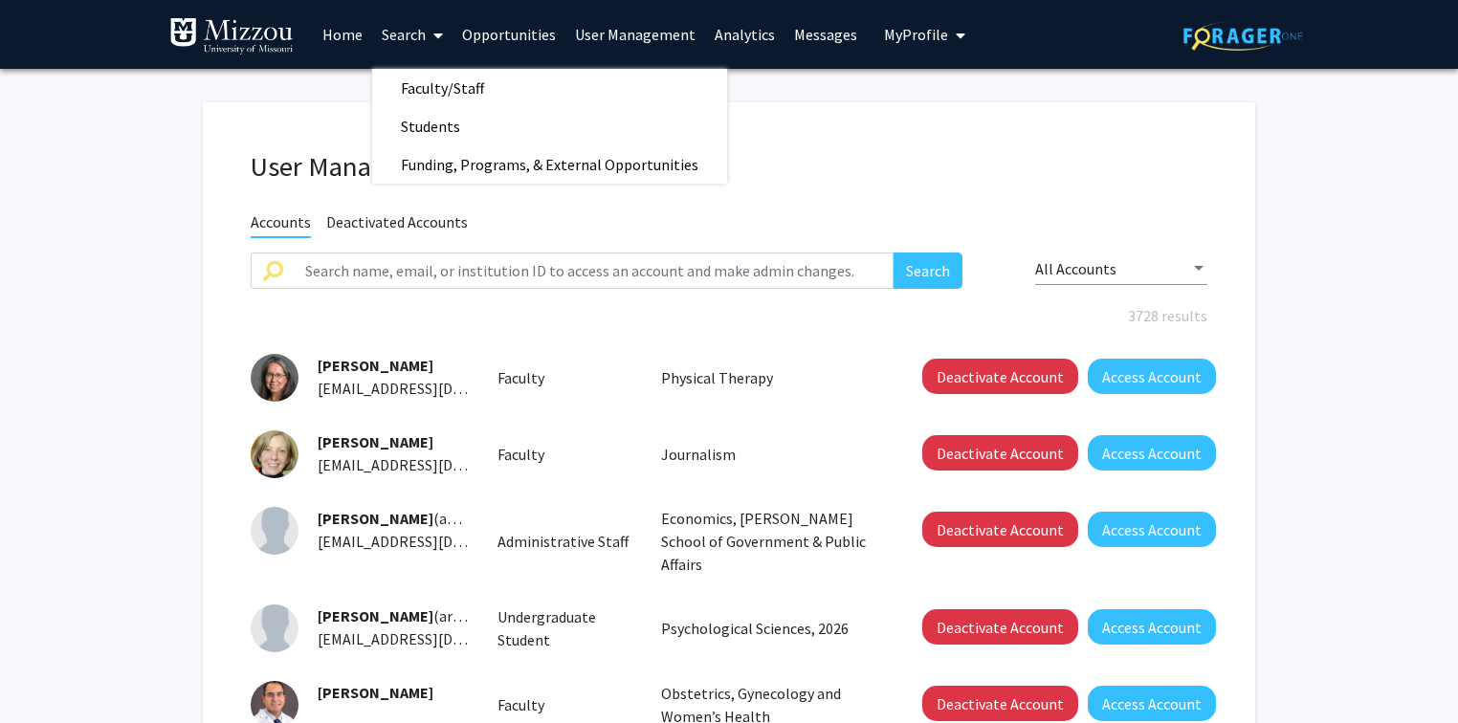
click at [895, 33] on span "My Profile" at bounding box center [916, 34] width 64 height 19
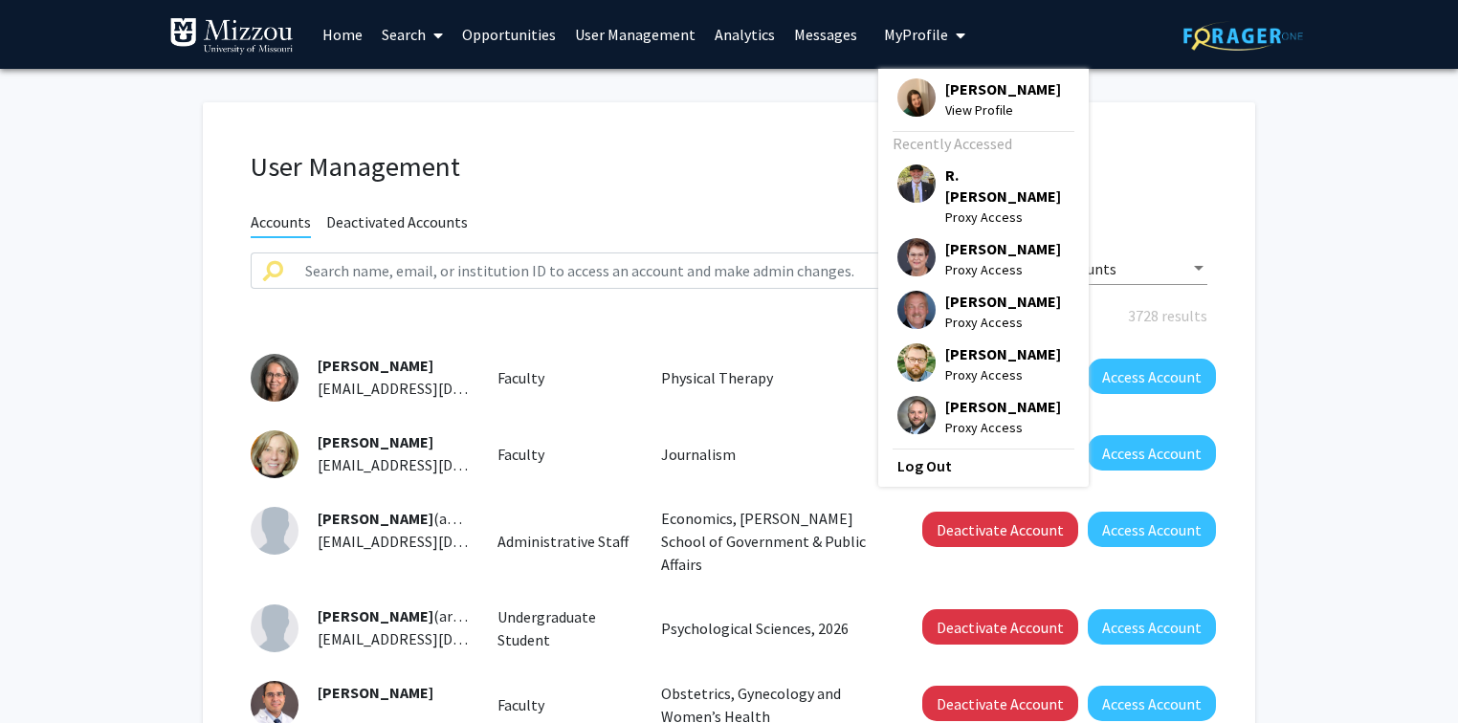
click at [587, 36] on link "User Management" at bounding box center [635, 34] width 140 height 67
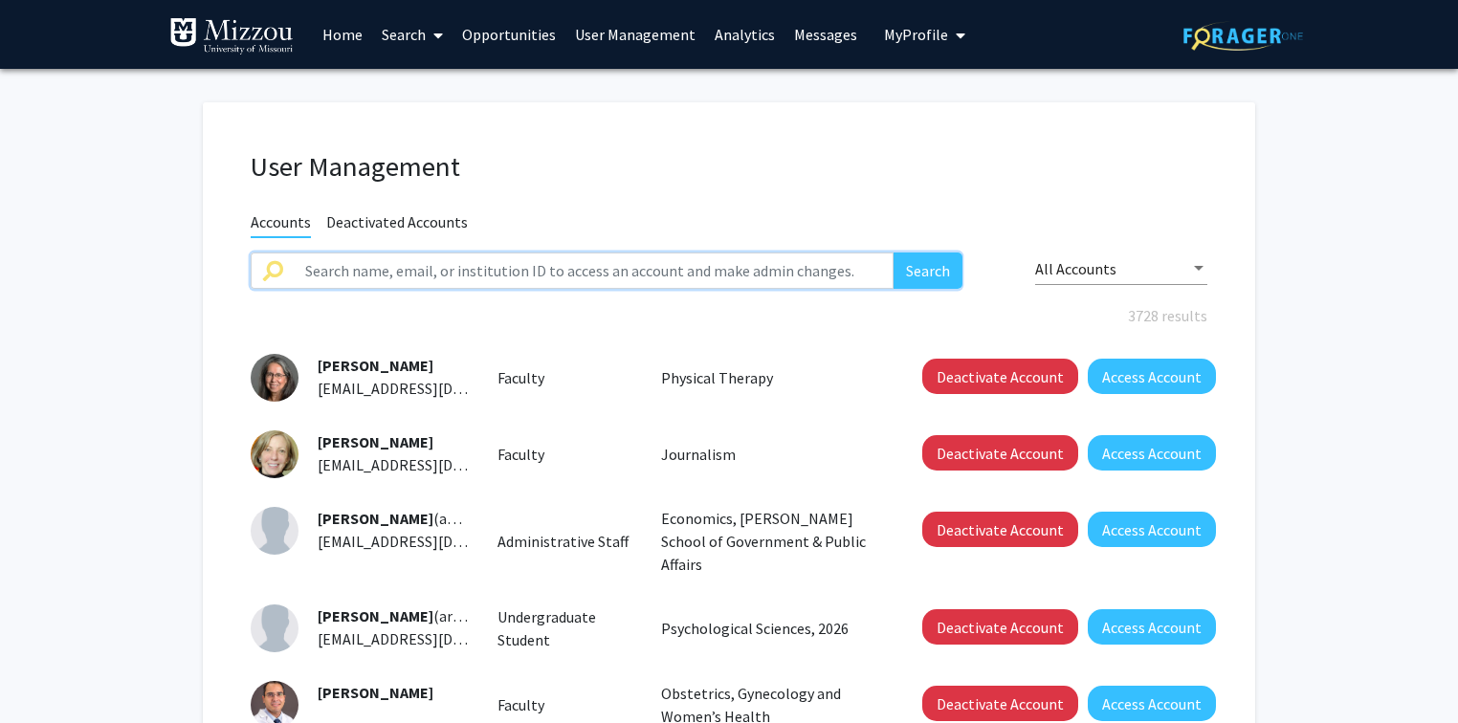
click at [579, 274] on input "text" at bounding box center [594, 271] width 600 height 36
type input "staley"
click at [893, 253] on button "Search" at bounding box center [927, 271] width 69 height 36
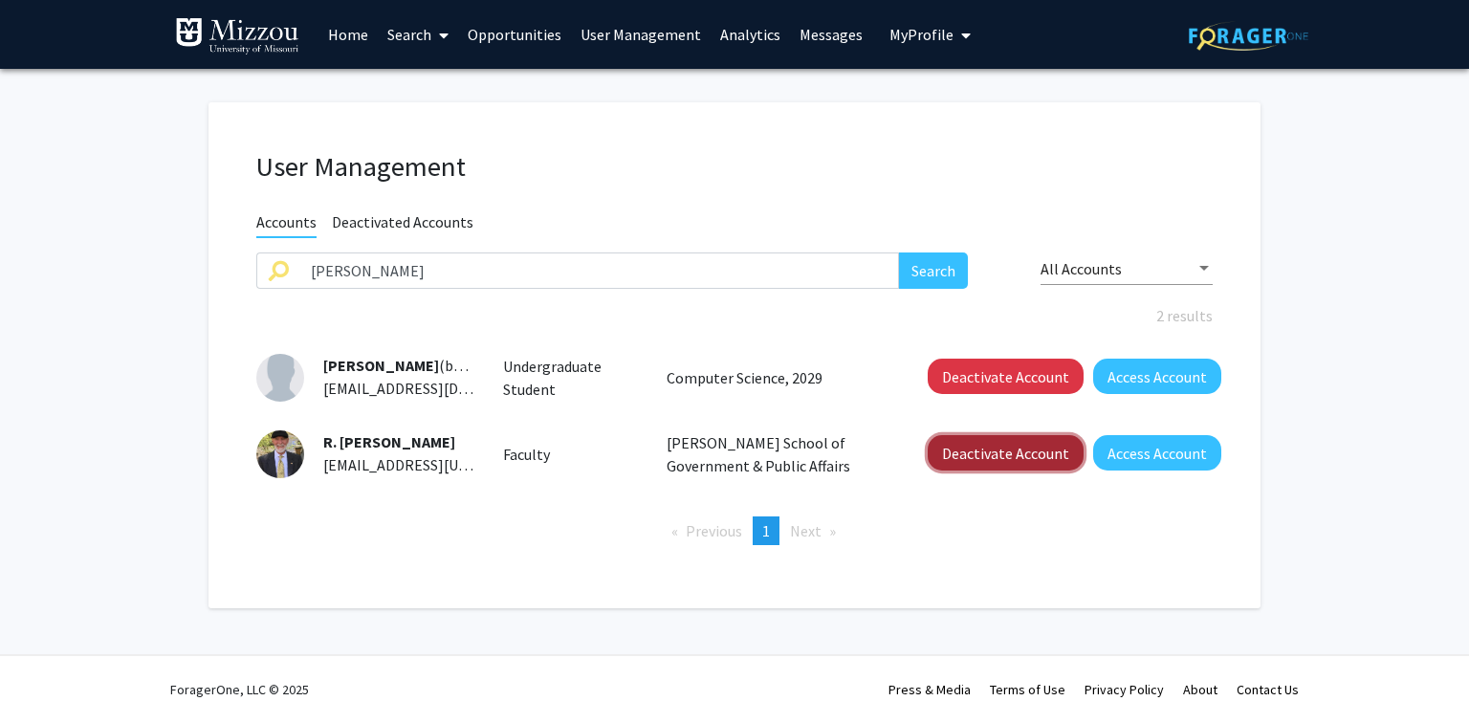
click at [995, 463] on button "Deactivate Account" at bounding box center [1006, 452] width 156 height 35
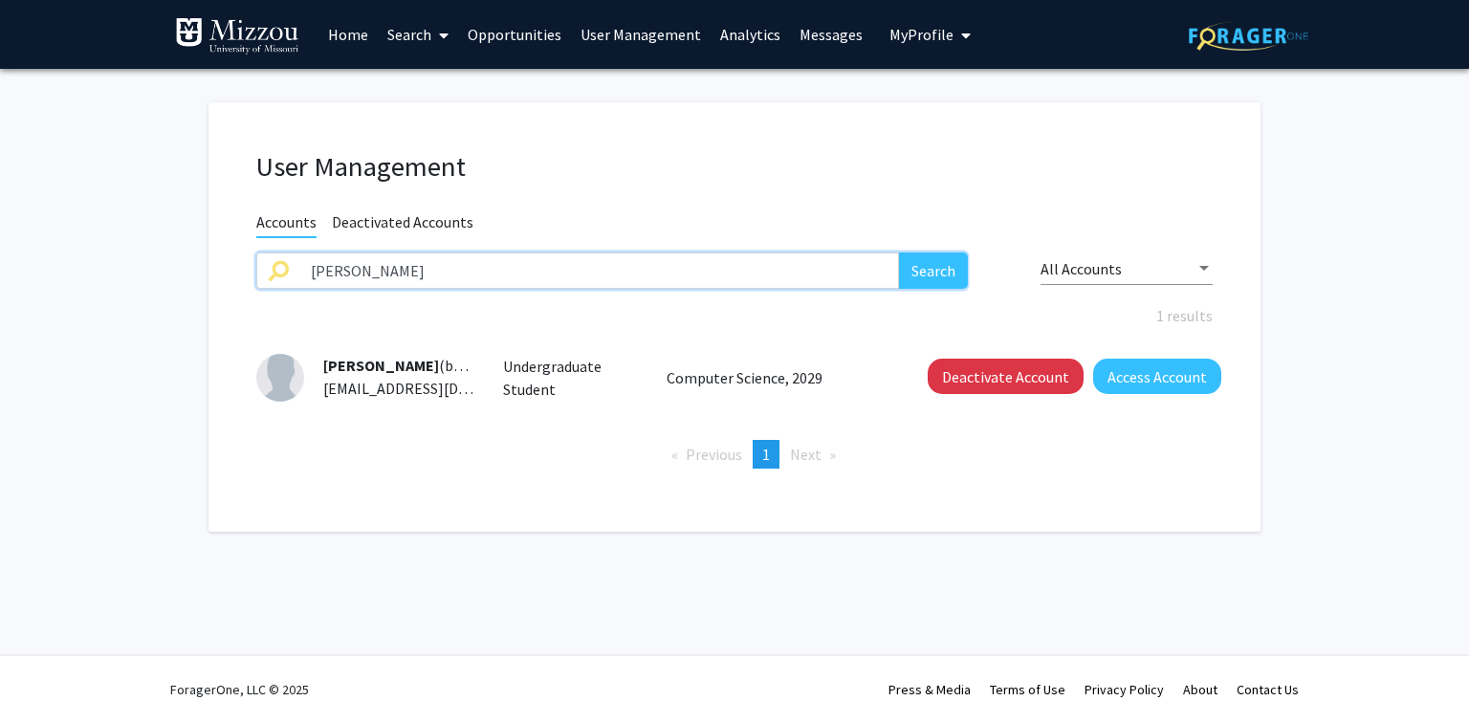
click at [376, 272] on input "staley" at bounding box center [599, 271] width 600 height 36
click at [1363, 455] on fg-user-management "User Management Accounts Deactivated Accounts Search All Accounts 1 results bra…" at bounding box center [734, 322] width 1469 height 506
click at [354, 272] on input "text" at bounding box center [599, 271] width 600 height 36
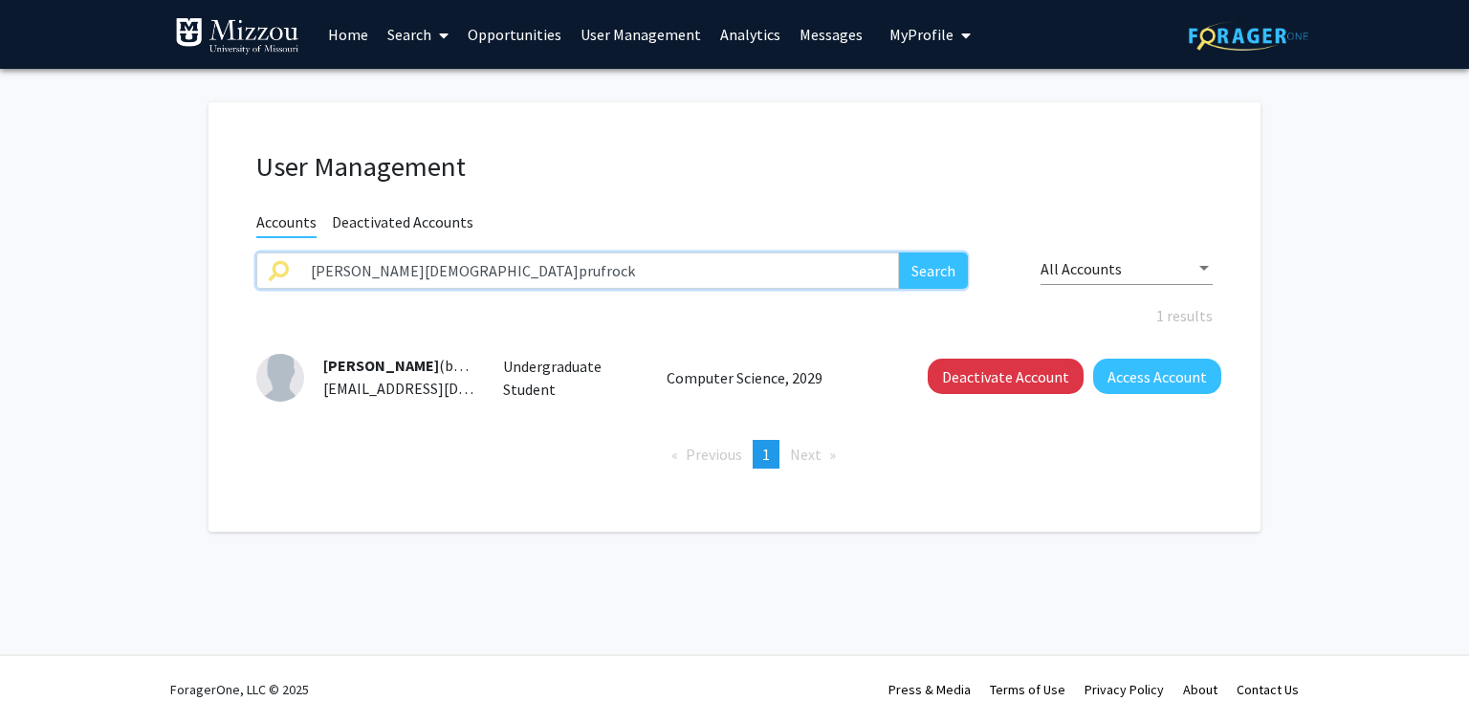
type input "kristen.prufrock"
click at [899, 253] on button "Search" at bounding box center [933, 271] width 69 height 36
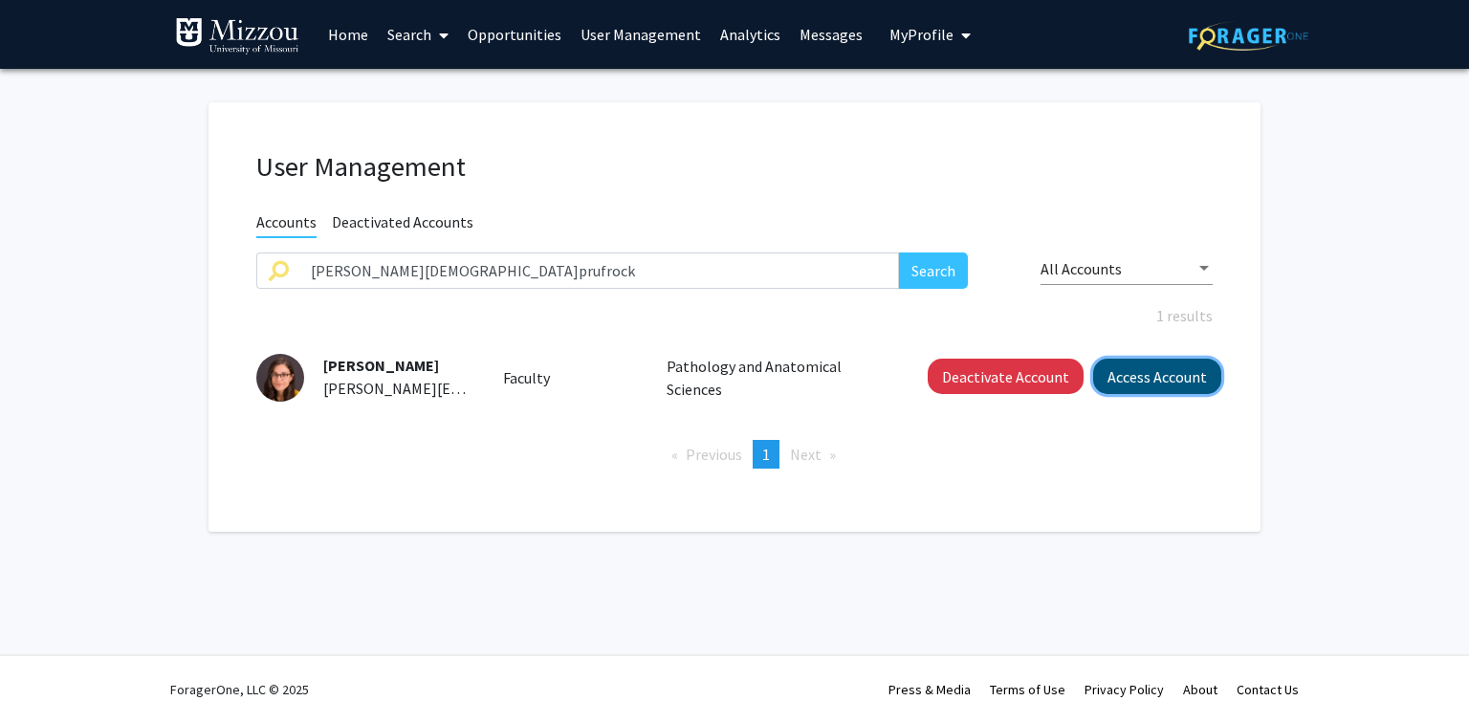
click at [1155, 374] on button "Access Account" at bounding box center [1157, 376] width 128 height 35
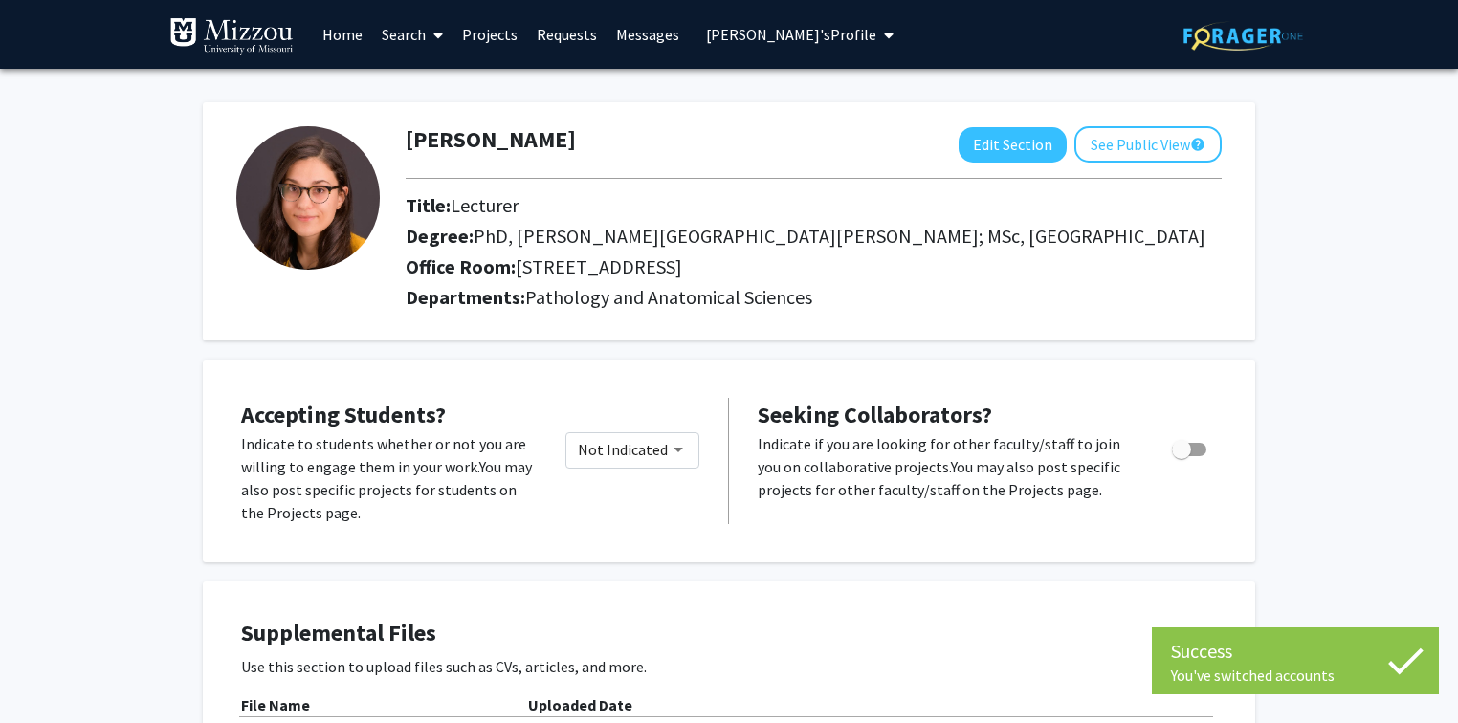
click at [569, 138] on div "Kristen Prufrock Edit Section See Public View help" at bounding box center [813, 144] width 845 height 36
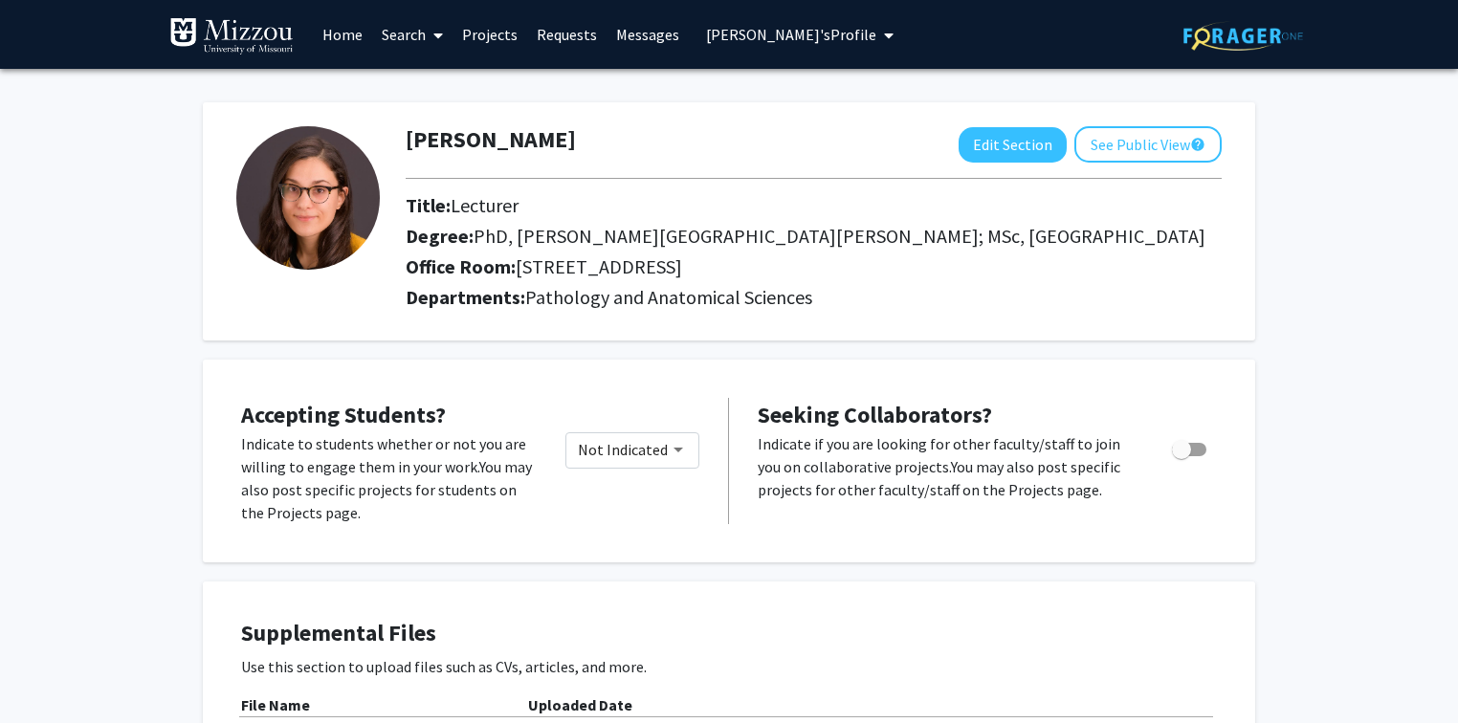
click at [754, 34] on span "Kristen Prufrock's Profile" at bounding box center [791, 34] width 170 height 19
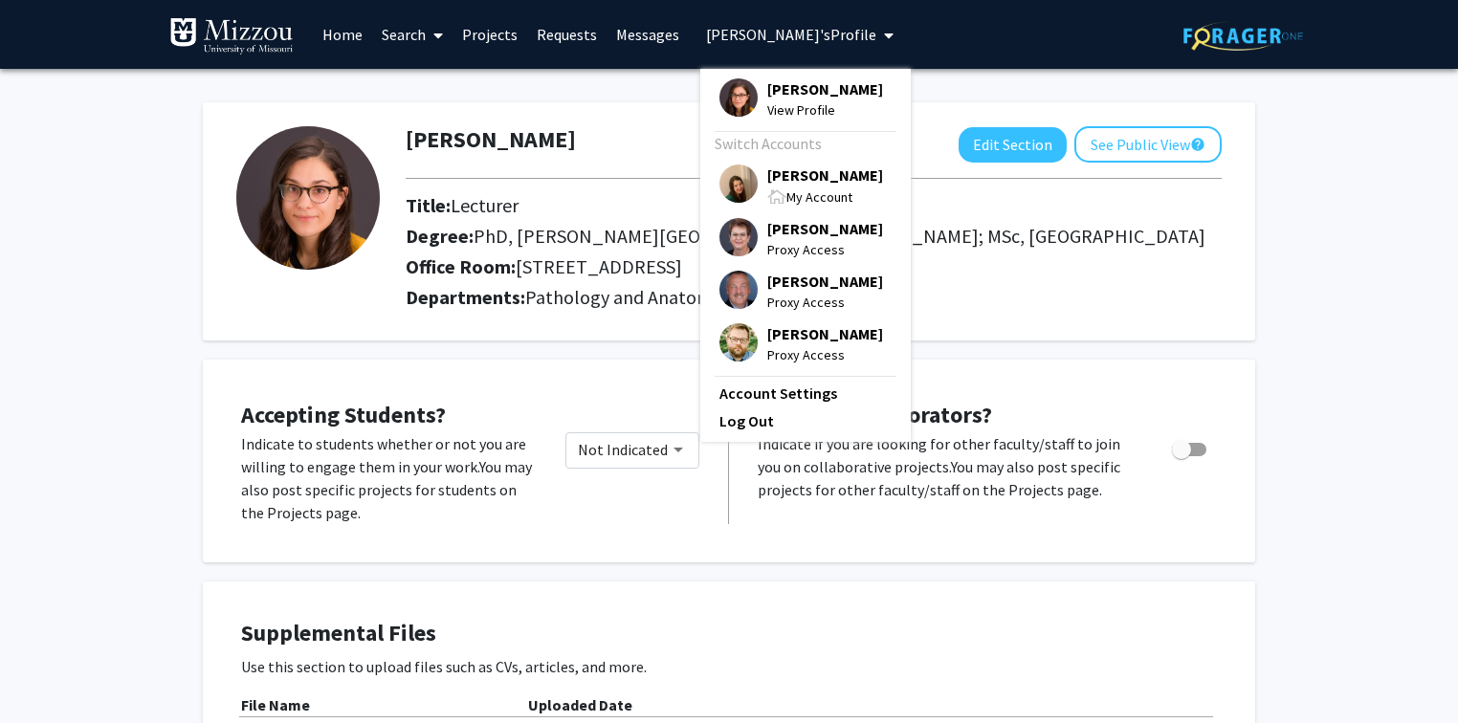
click at [597, 99] on div "Kristen Prufrock Edit Section See Public View help Title: Lecturer Degree: PhD,…" at bounding box center [729, 211] width 1052 height 257
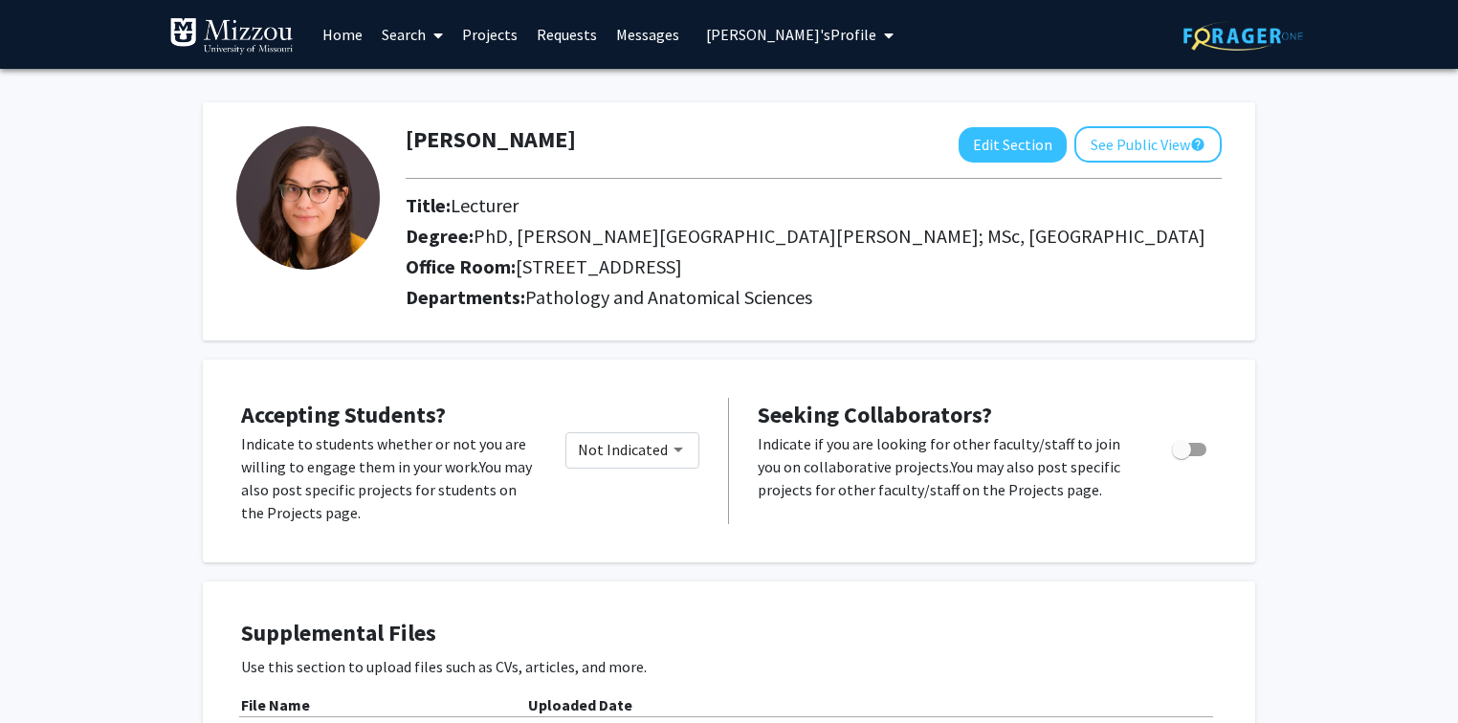
click at [706, 38] on span "Kristen Prufrock's Profile" at bounding box center [791, 34] width 170 height 19
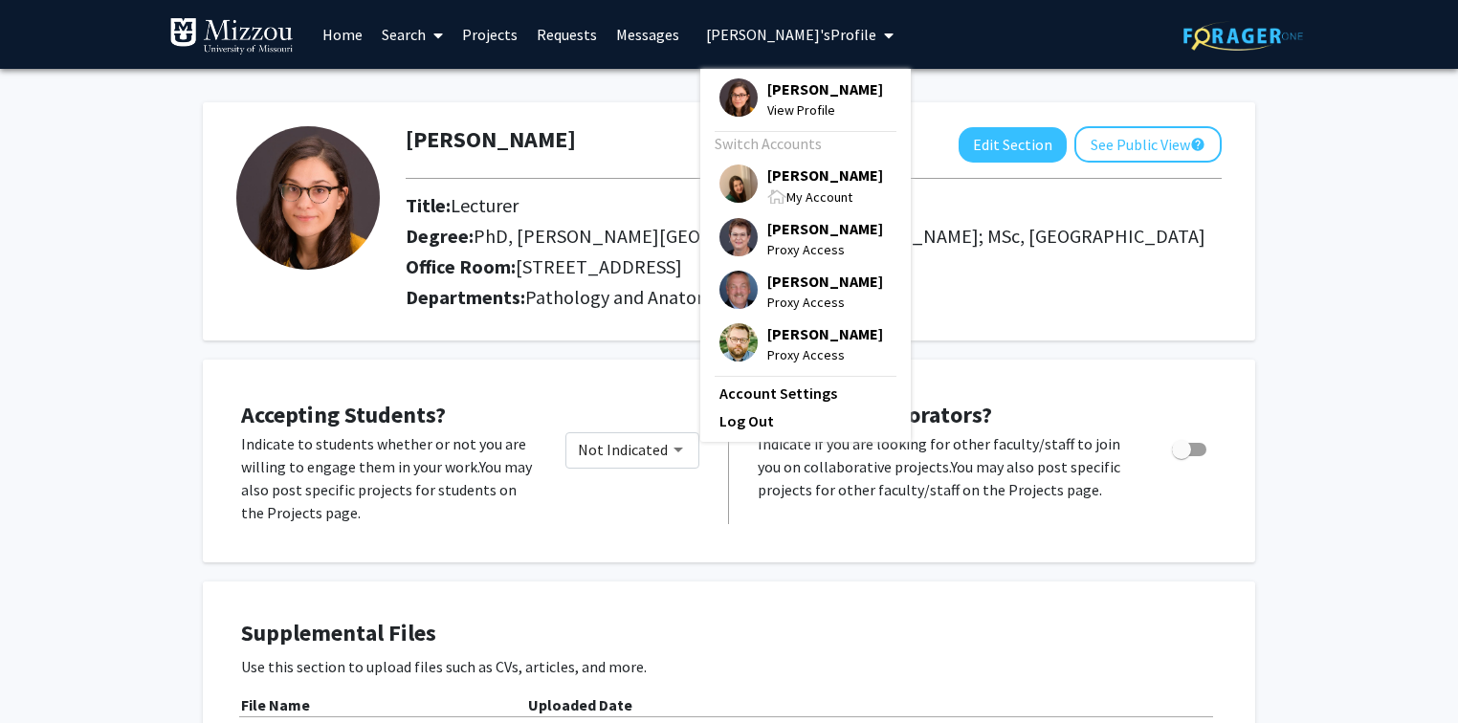
click at [800, 175] on span "[PERSON_NAME]" at bounding box center [825, 175] width 116 height 21
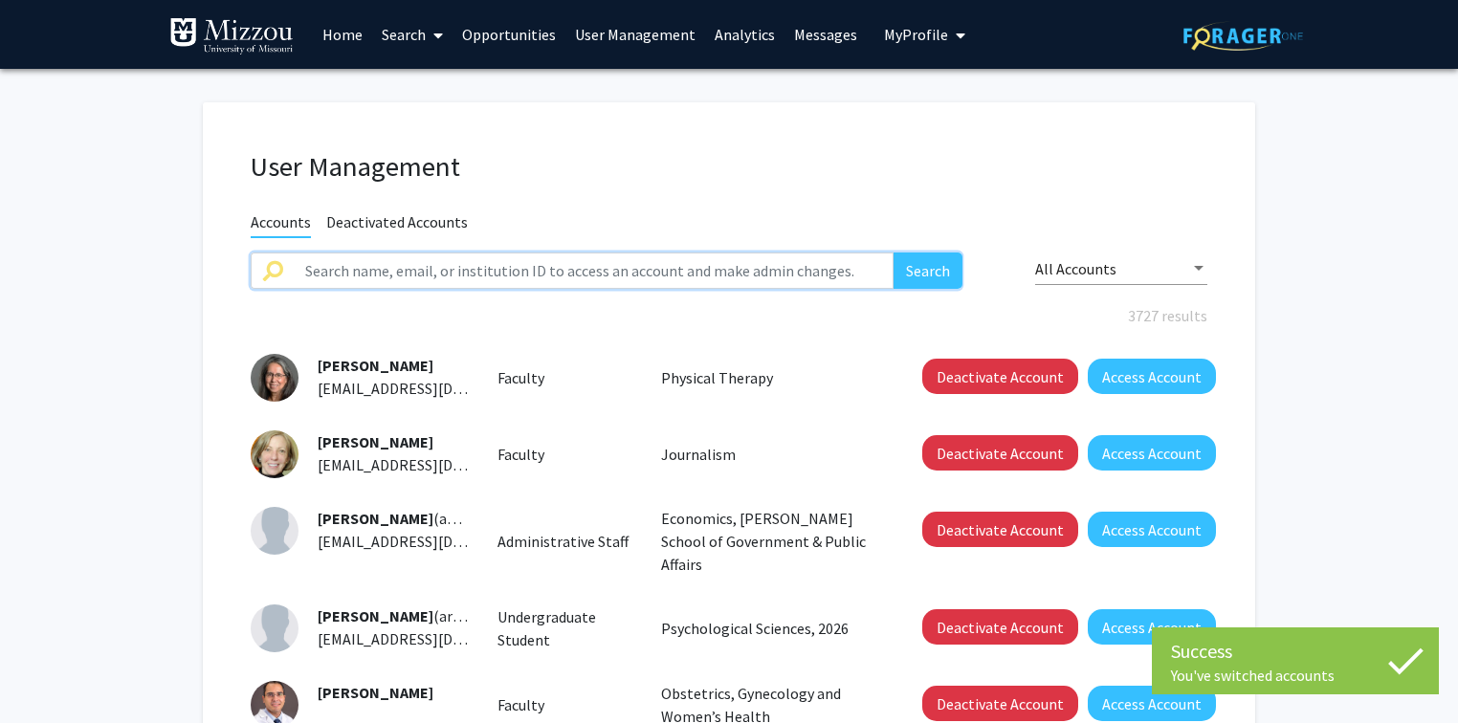
click at [582, 276] on input "text" at bounding box center [594, 271] width 600 height 36
paste input "Kristen Prufrock"
type input "Kristen Prufrock"
click at [893, 253] on button "Search" at bounding box center [927, 271] width 69 height 36
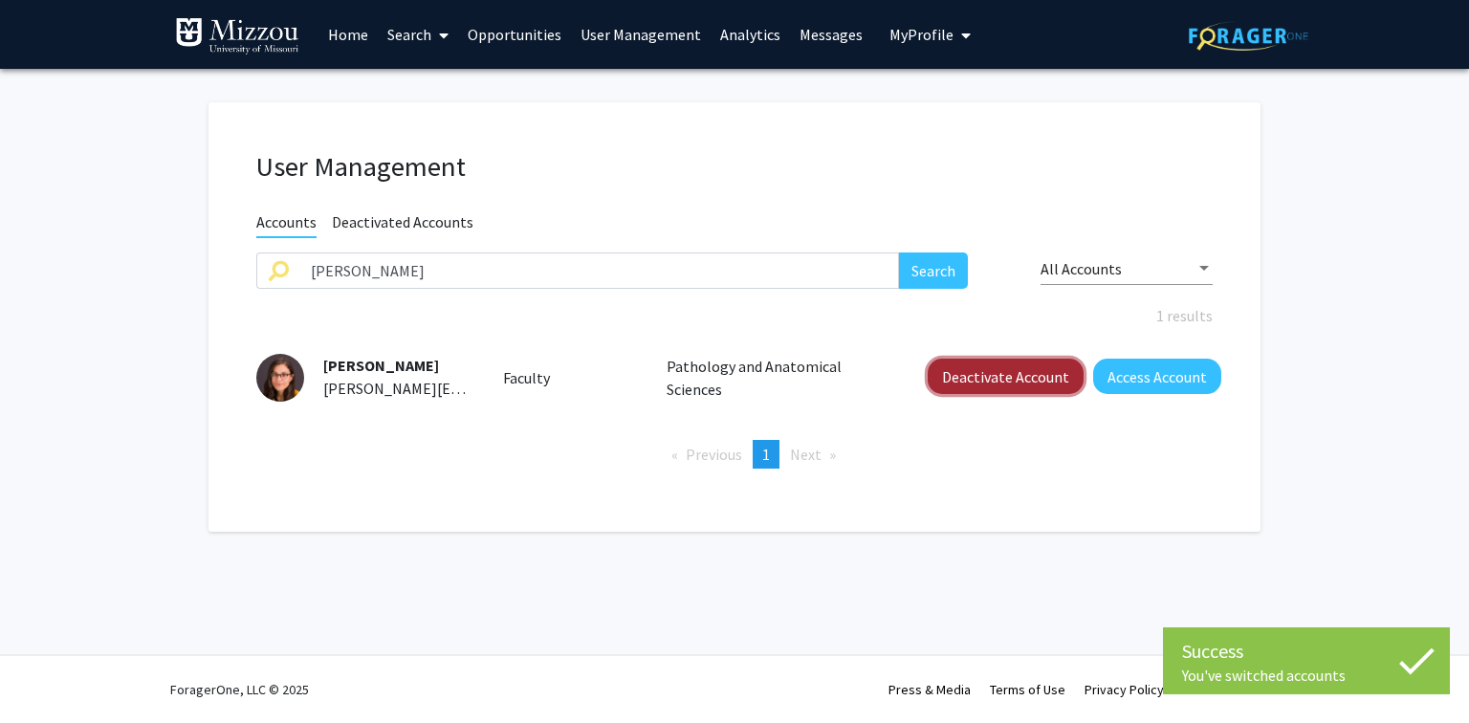
click at [978, 374] on button "Deactivate Account" at bounding box center [1006, 376] width 156 height 35
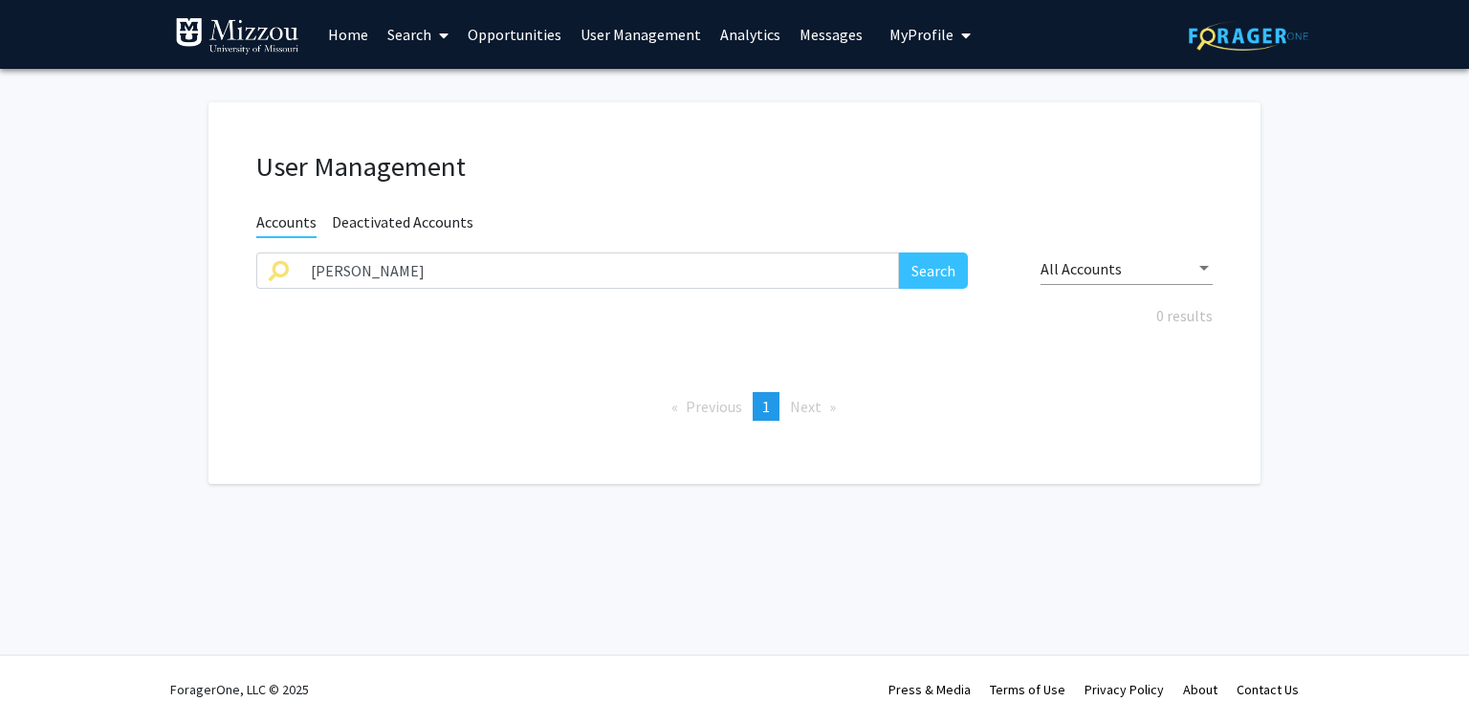
click at [84, 166] on fg-user-management "User Management Accounts Deactivated Accounts Kristen Prufrock Search All Accou…" at bounding box center [734, 298] width 1469 height 458
click at [460, 219] on span "Deactivated Accounts" at bounding box center [403, 224] width 142 height 24
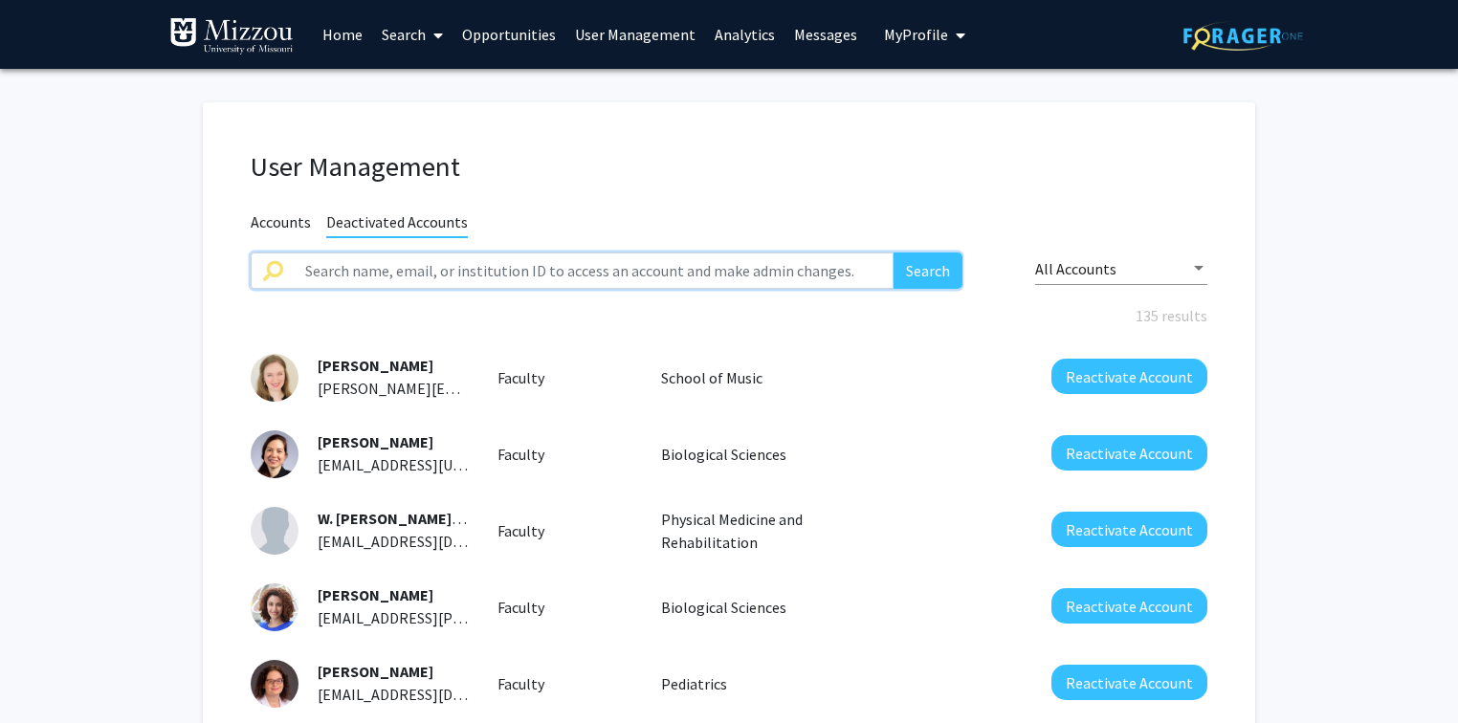
click at [459, 269] on input "text" at bounding box center [594, 271] width 600 height 36
paste input "Kristen.prufrock@health.missouri.edu"
type input "Kristen.prufrock@health.missouri.edu"
click at [938, 267] on button "Search" at bounding box center [927, 271] width 69 height 36
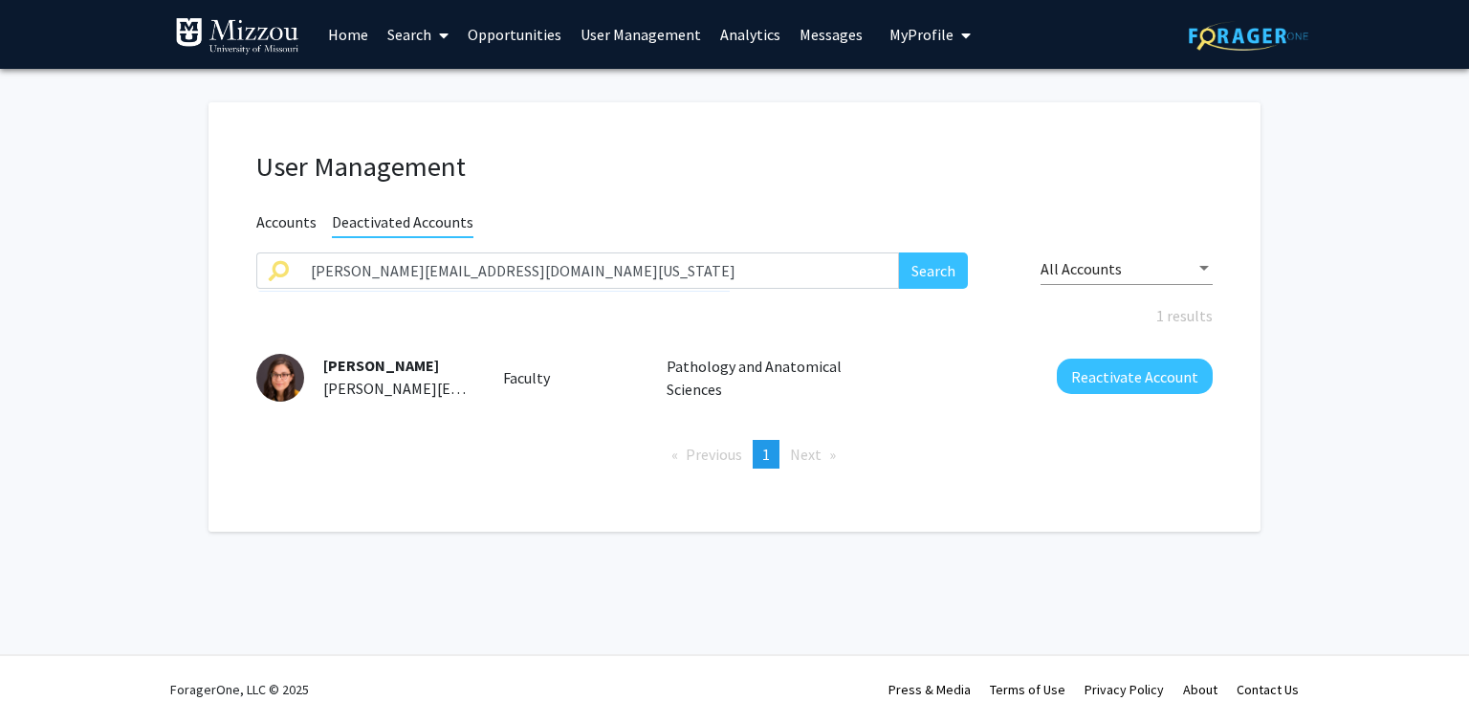
click at [897, 31] on span "My Profile" at bounding box center [922, 34] width 64 height 19
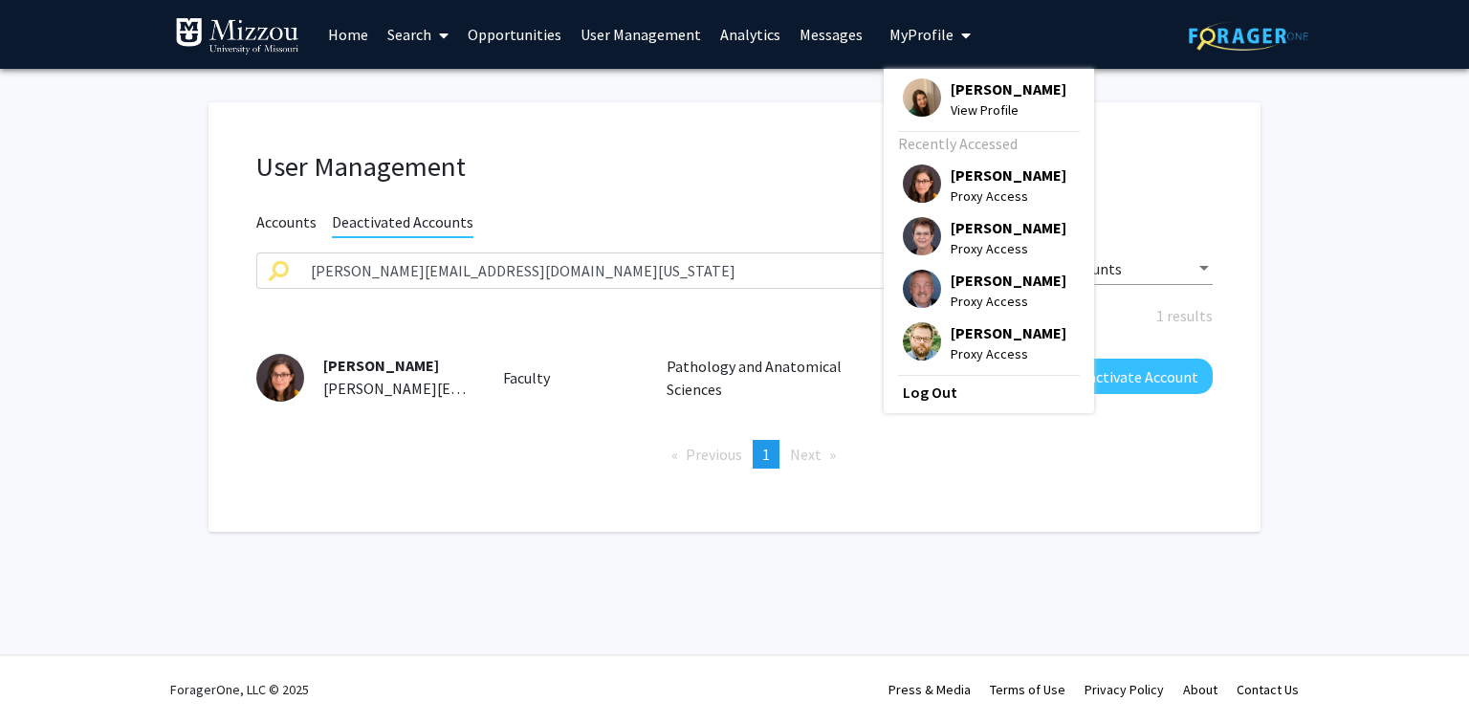
click at [951, 96] on span "[PERSON_NAME]" at bounding box center [1009, 88] width 116 height 21
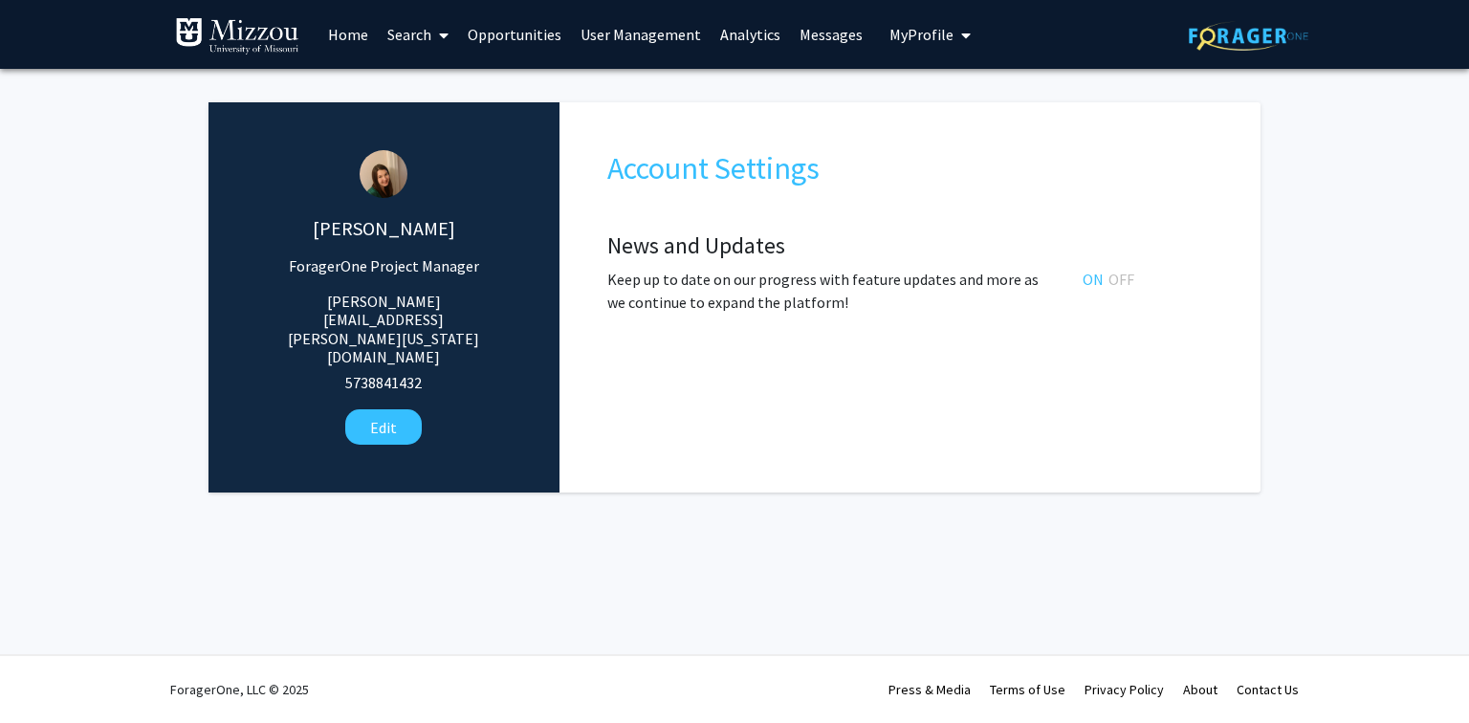
click at [650, 43] on link "User Management" at bounding box center [641, 34] width 140 height 67
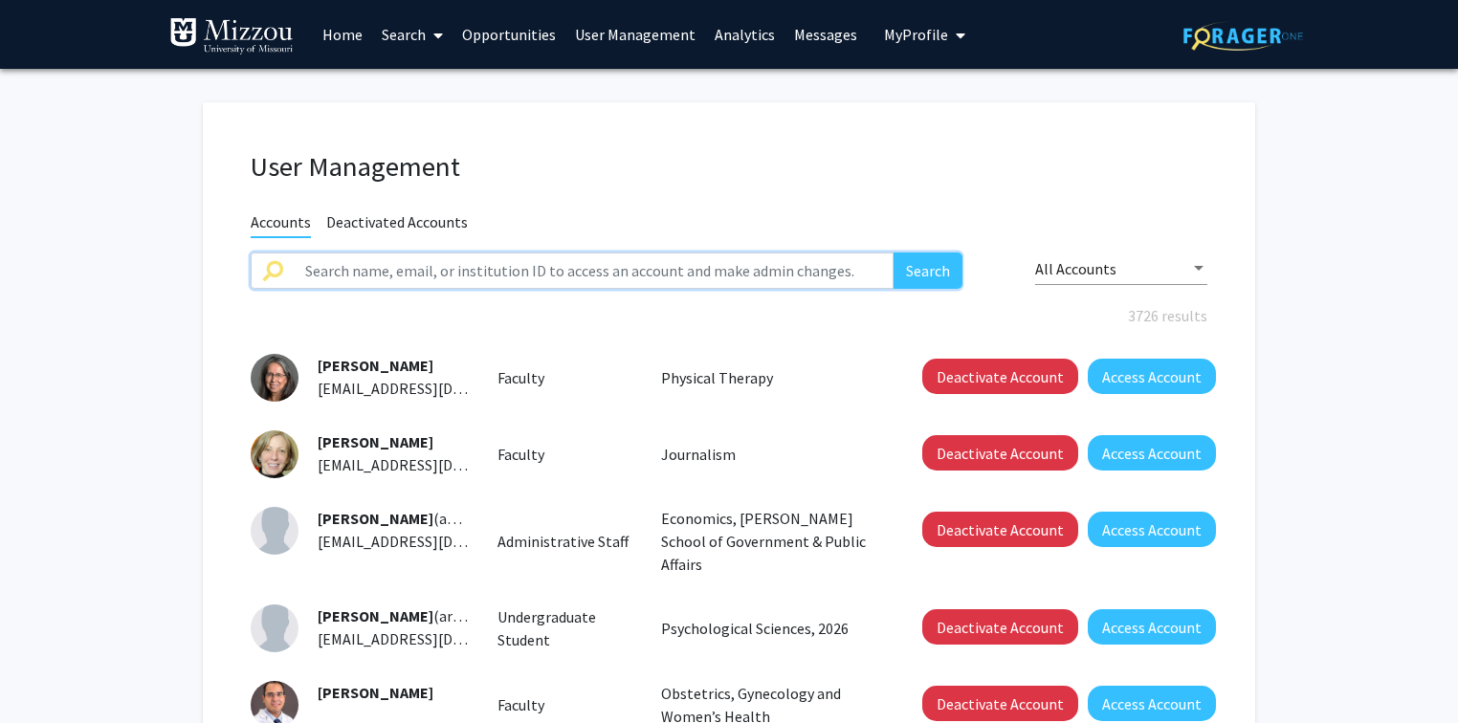
click at [406, 268] on input "text" at bounding box center [594, 271] width 600 height 36
type input "proffittj"
click at [893, 253] on button "Search" at bounding box center [927, 271] width 69 height 36
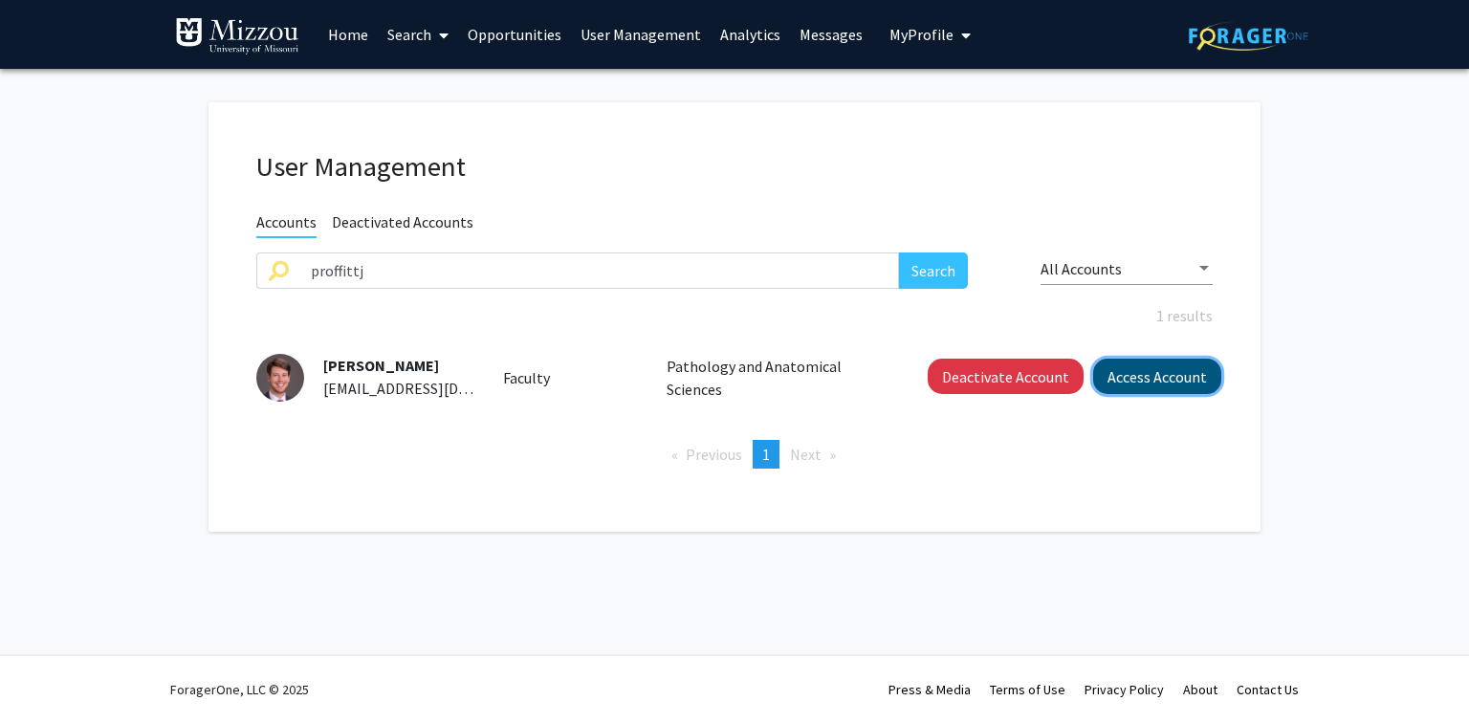
click at [1139, 374] on button "Access Account" at bounding box center [1157, 376] width 128 height 35
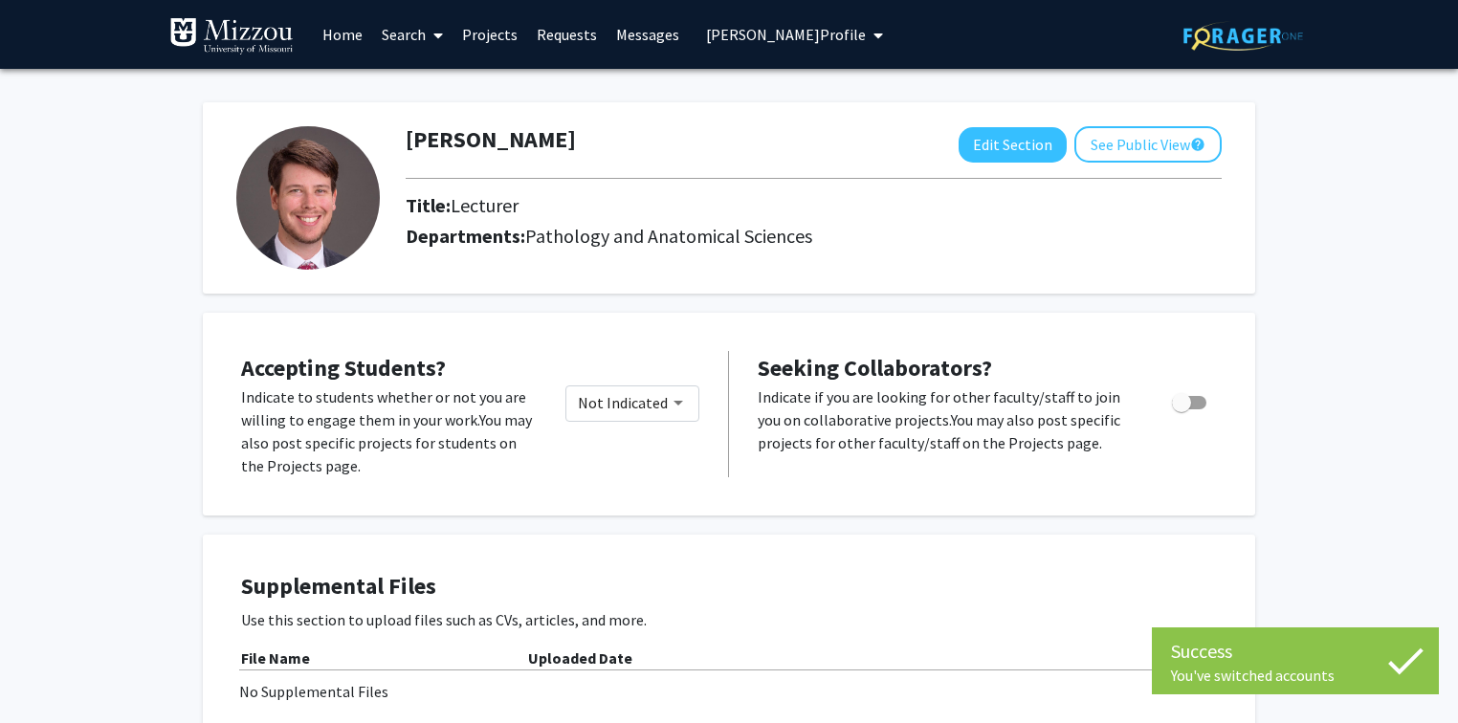
drag, startPoint x: 559, startPoint y: 143, endPoint x: 546, endPoint y: 145, distance: 12.8
click at [546, 145] on div "James Proffitt Edit Section See Public View help" at bounding box center [813, 144] width 845 height 36
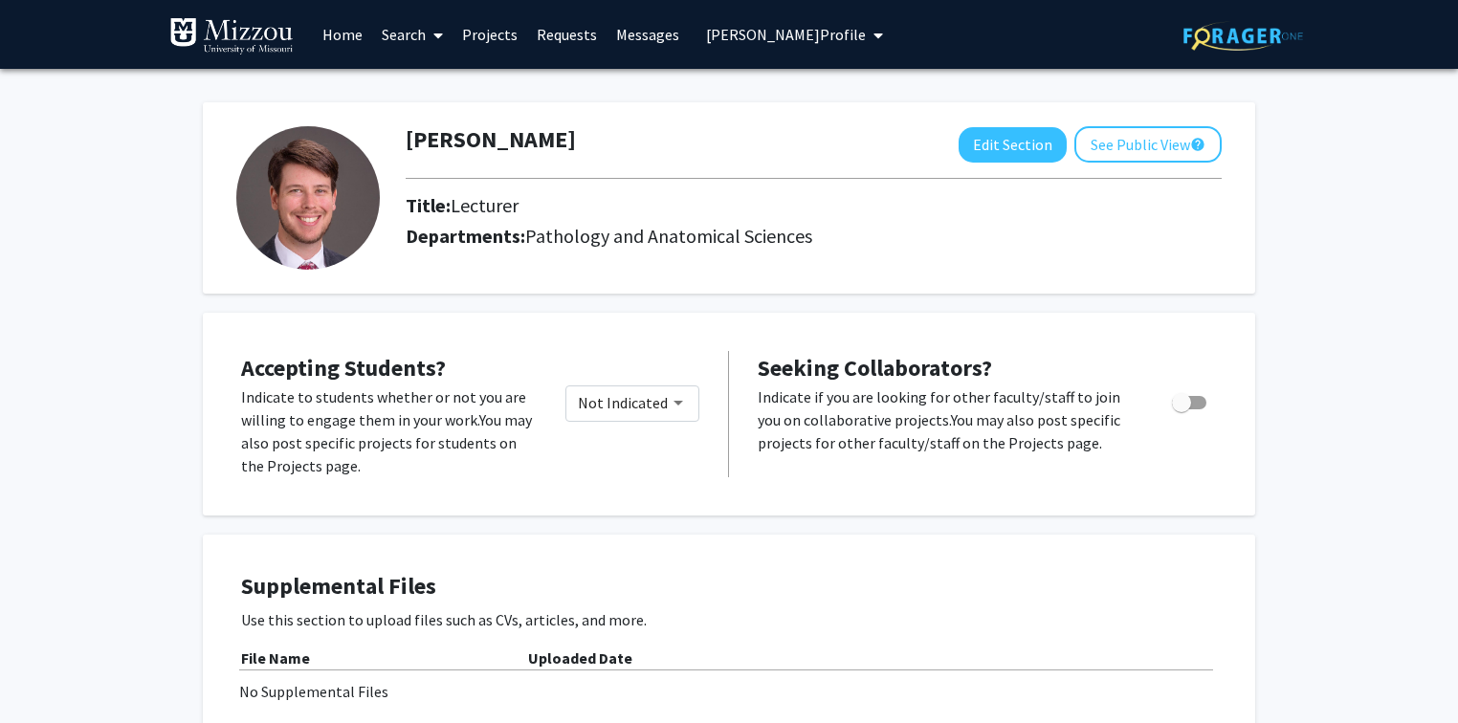
click at [739, 33] on span "James Proffitt's Profile" at bounding box center [786, 34] width 160 height 19
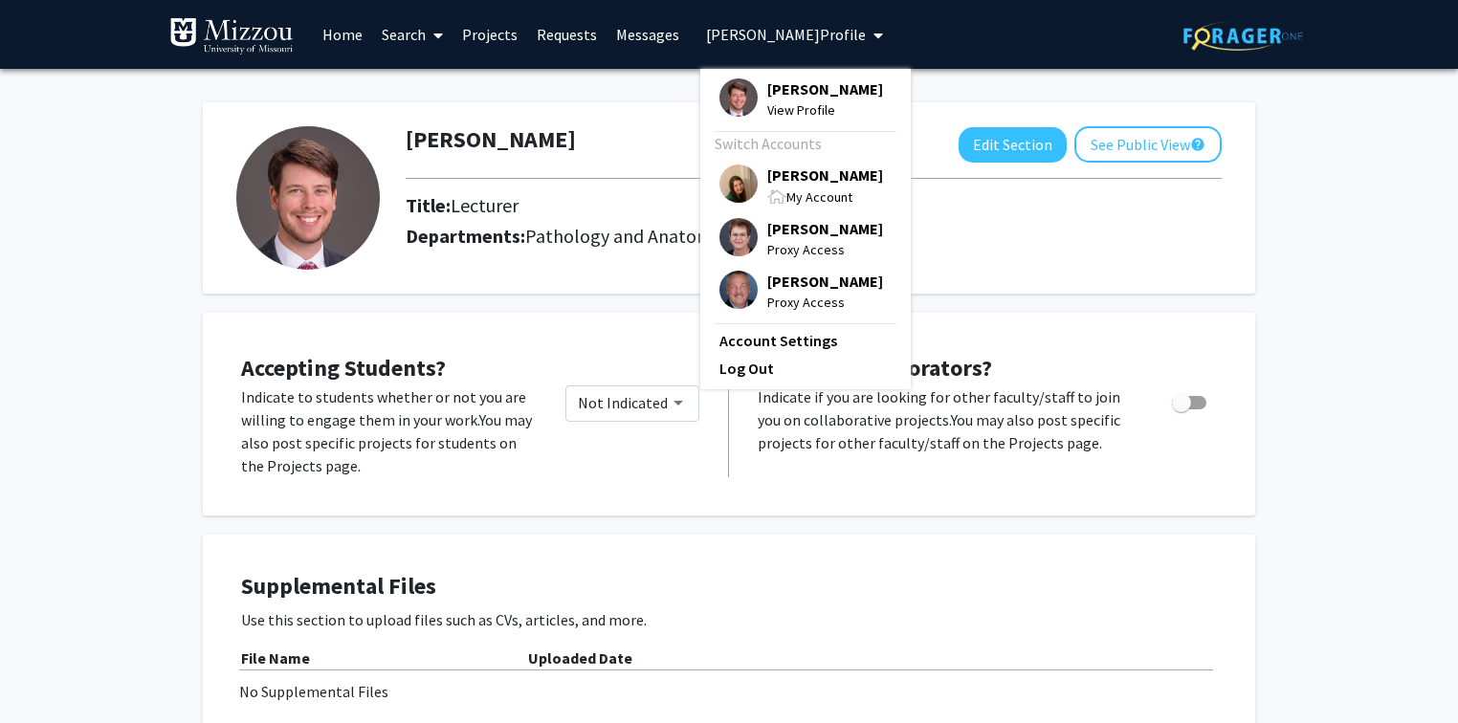
click at [782, 176] on span "[PERSON_NAME]" at bounding box center [825, 175] width 116 height 21
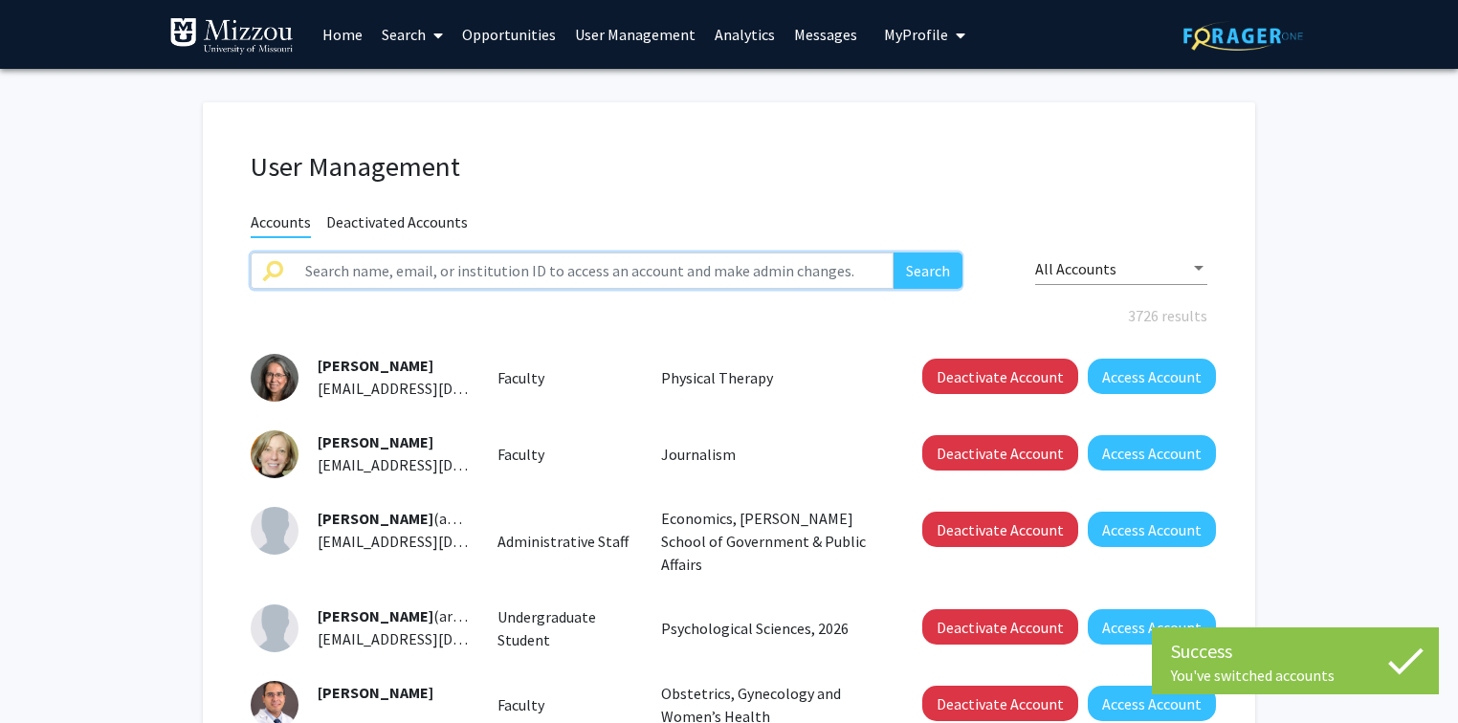
paste input "James Proffitt"
type input "James Proffitt"
click at [925, 275] on button "Search" at bounding box center [927, 271] width 69 height 36
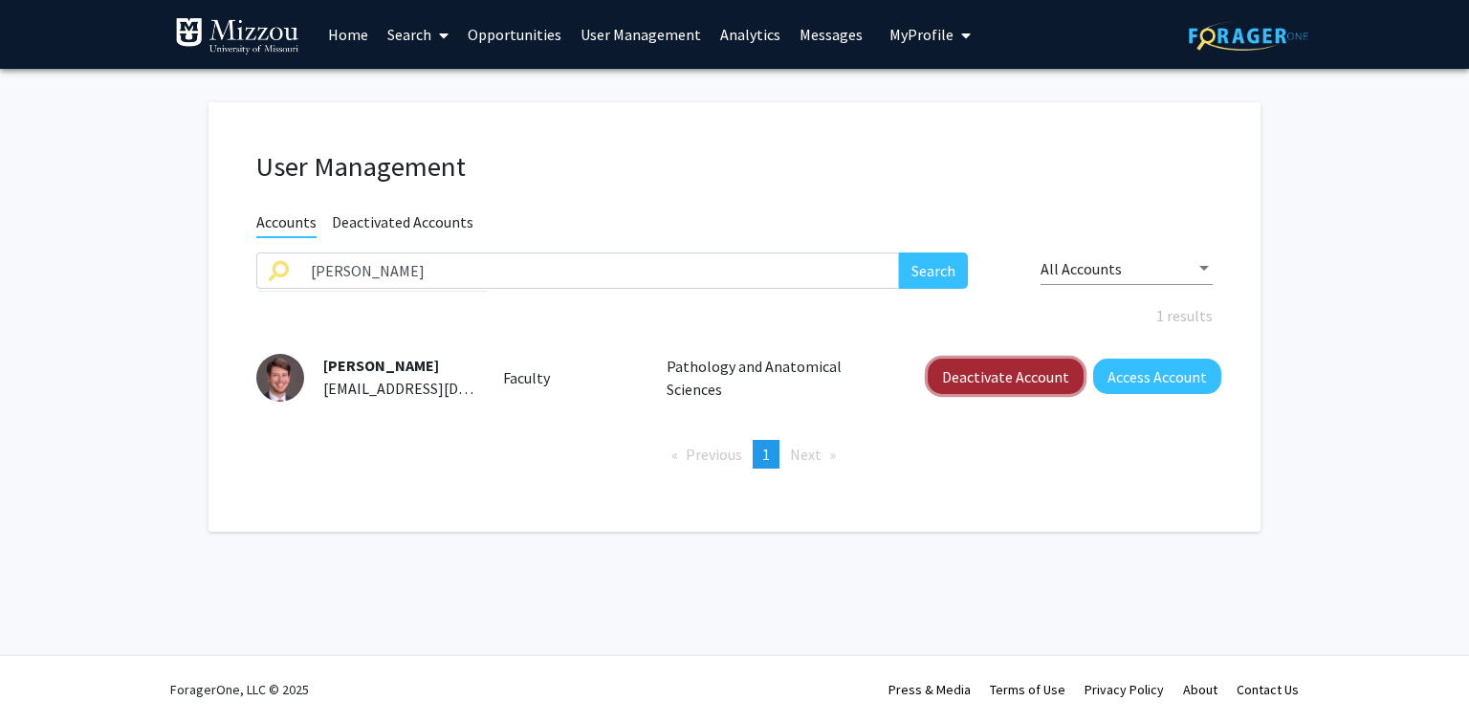
click at [957, 380] on button "Deactivate Account" at bounding box center [1006, 376] width 156 height 35
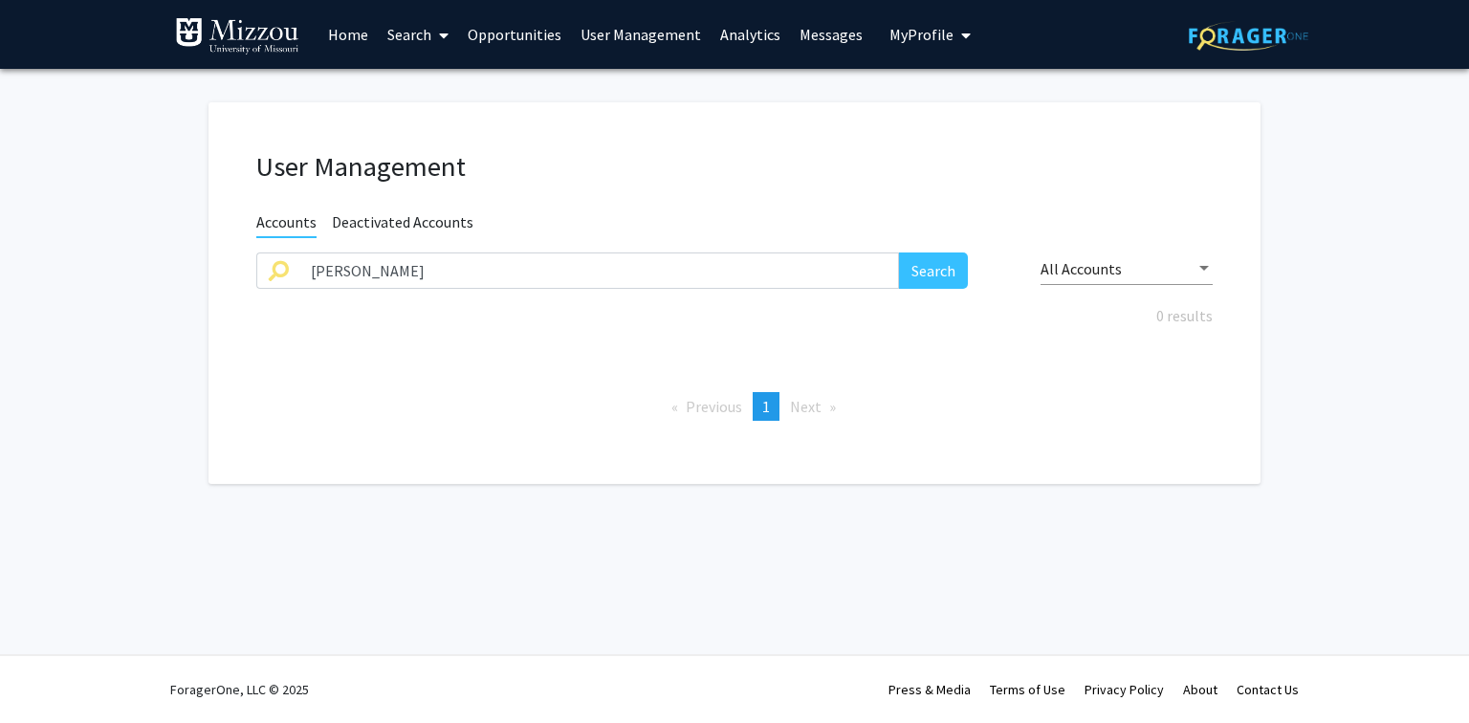
click at [409, 220] on span "Deactivated Accounts" at bounding box center [403, 224] width 142 height 24
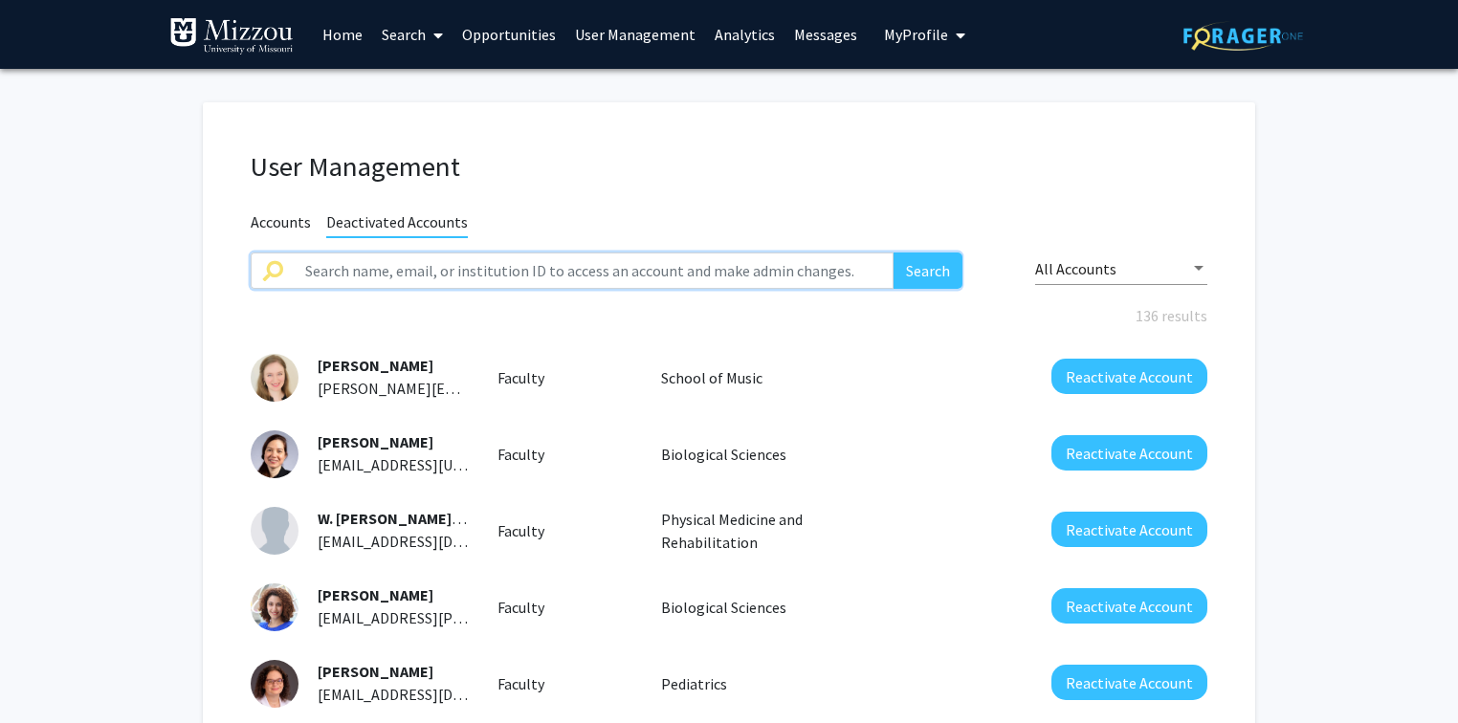
click at [409, 271] on input "text" at bounding box center [594, 271] width 600 height 36
paste input "James Proffitt"
type input "James Proffitt"
click at [940, 264] on button "Search" at bounding box center [927, 271] width 69 height 36
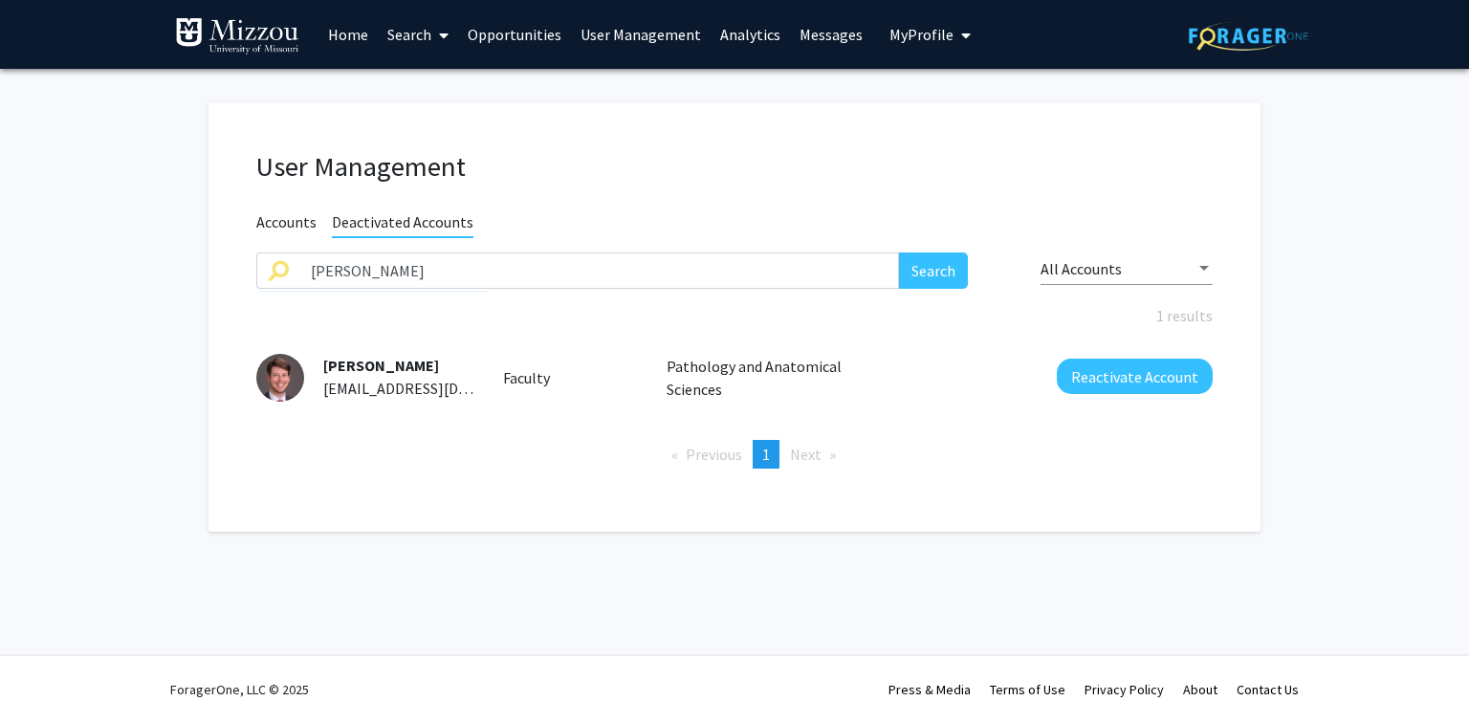
click at [281, 217] on span "Accounts" at bounding box center [286, 224] width 60 height 24
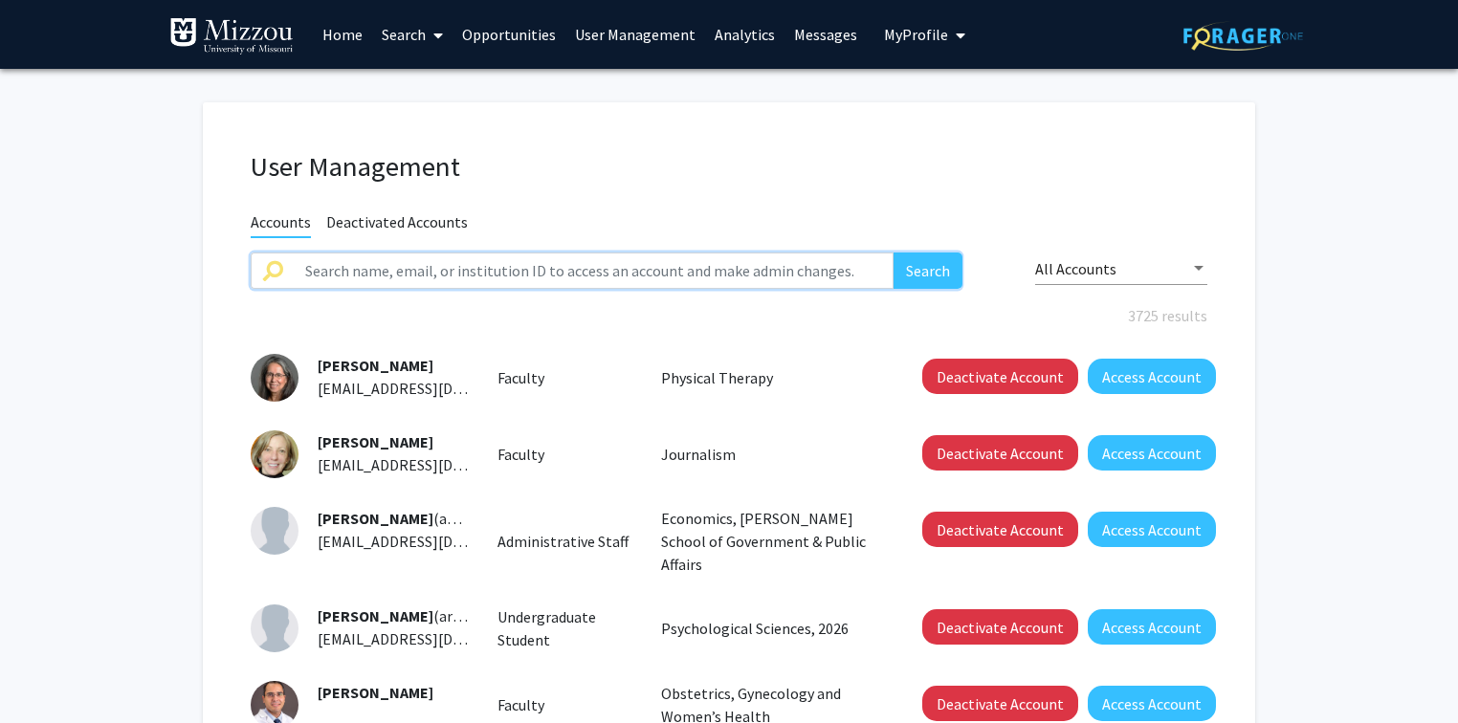
click at [306, 272] on input "text" at bounding box center [594, 271] width 600 height 36
type input "asdf3"
click at [893, 253] on button "Search" at bounding box center [927, 271] width 69 height 36
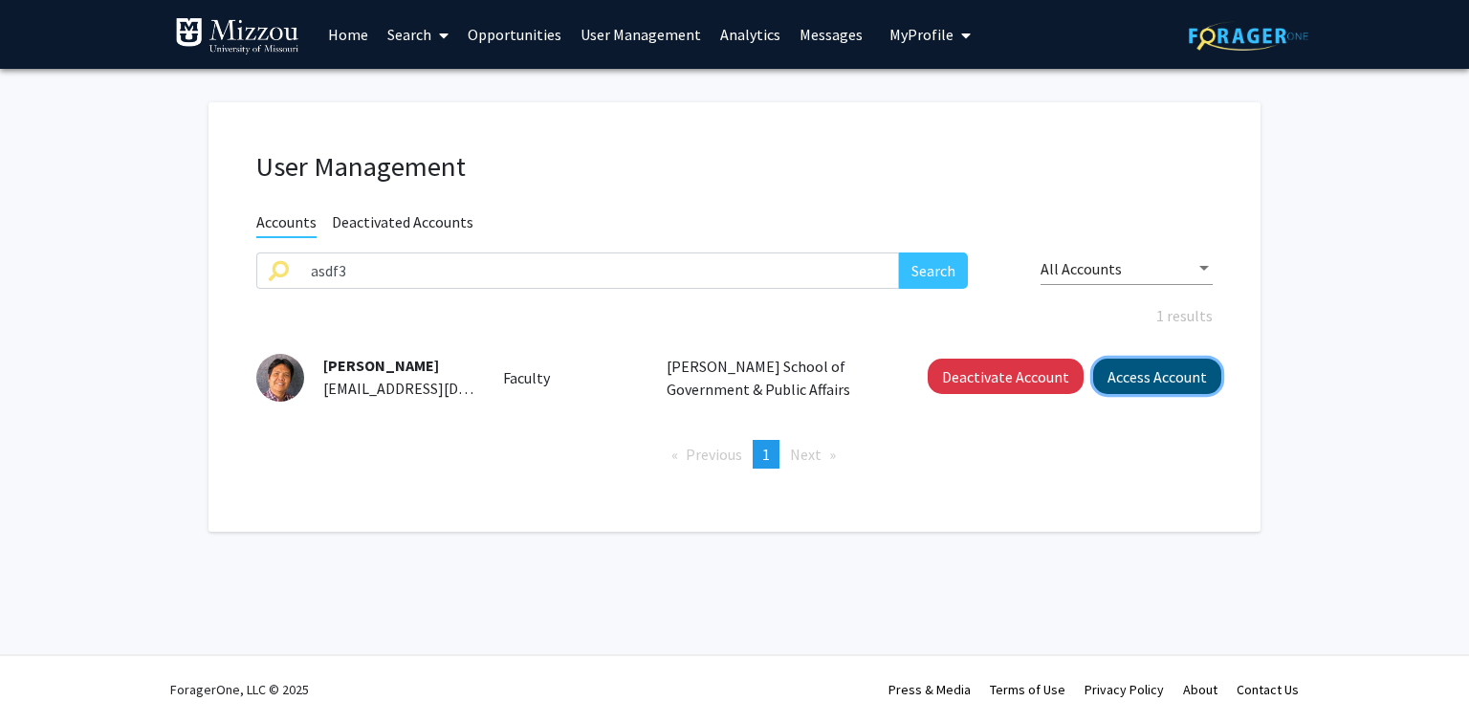
click at [1177, 382] on button "Access Account" at bounding box center [1157, 376] width 128 height 35
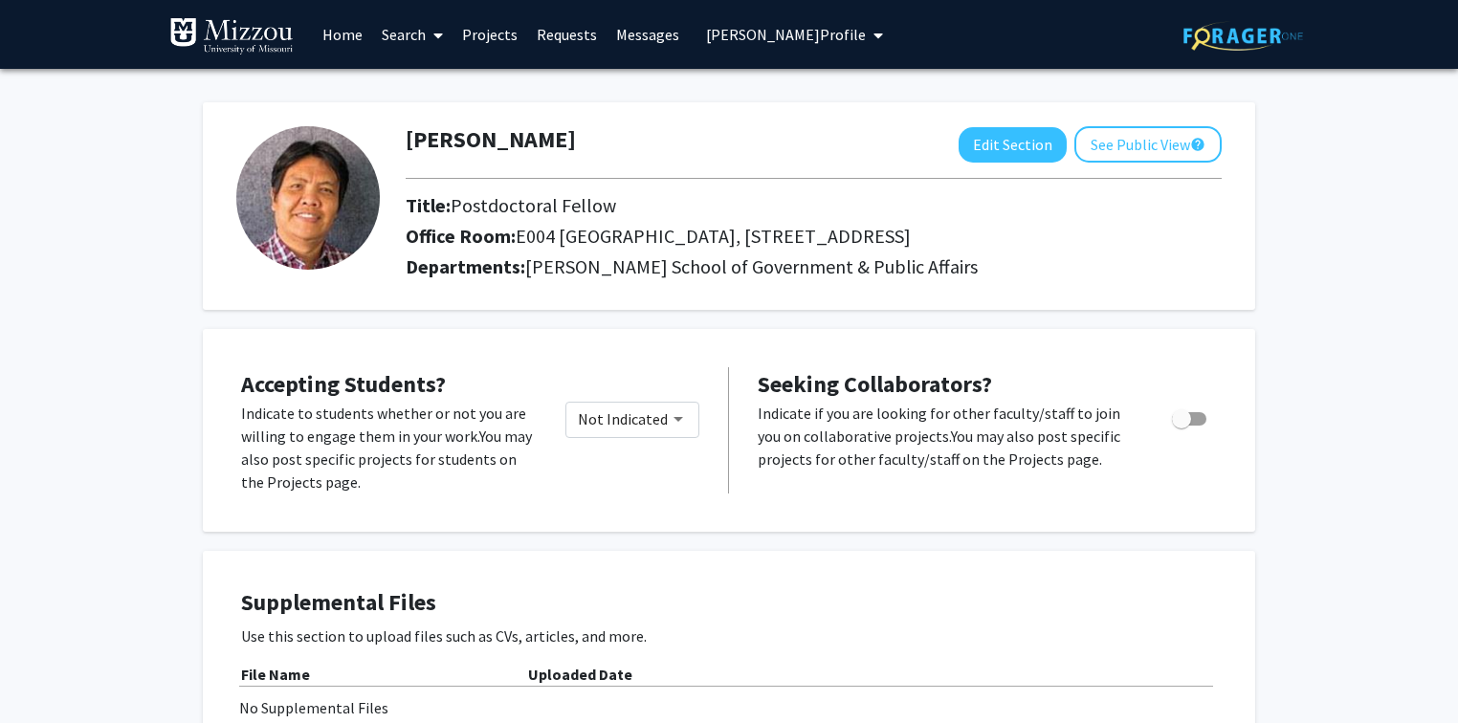
click at [578, 149] on div "Andreas Sihotang Edit Section See Public View help" at bounding box center [813, 144] width 845 height 36
click at [816, 35] on span "Andreas Sihotang's Profile" at bounding box center [786, 34] width 160 height 19
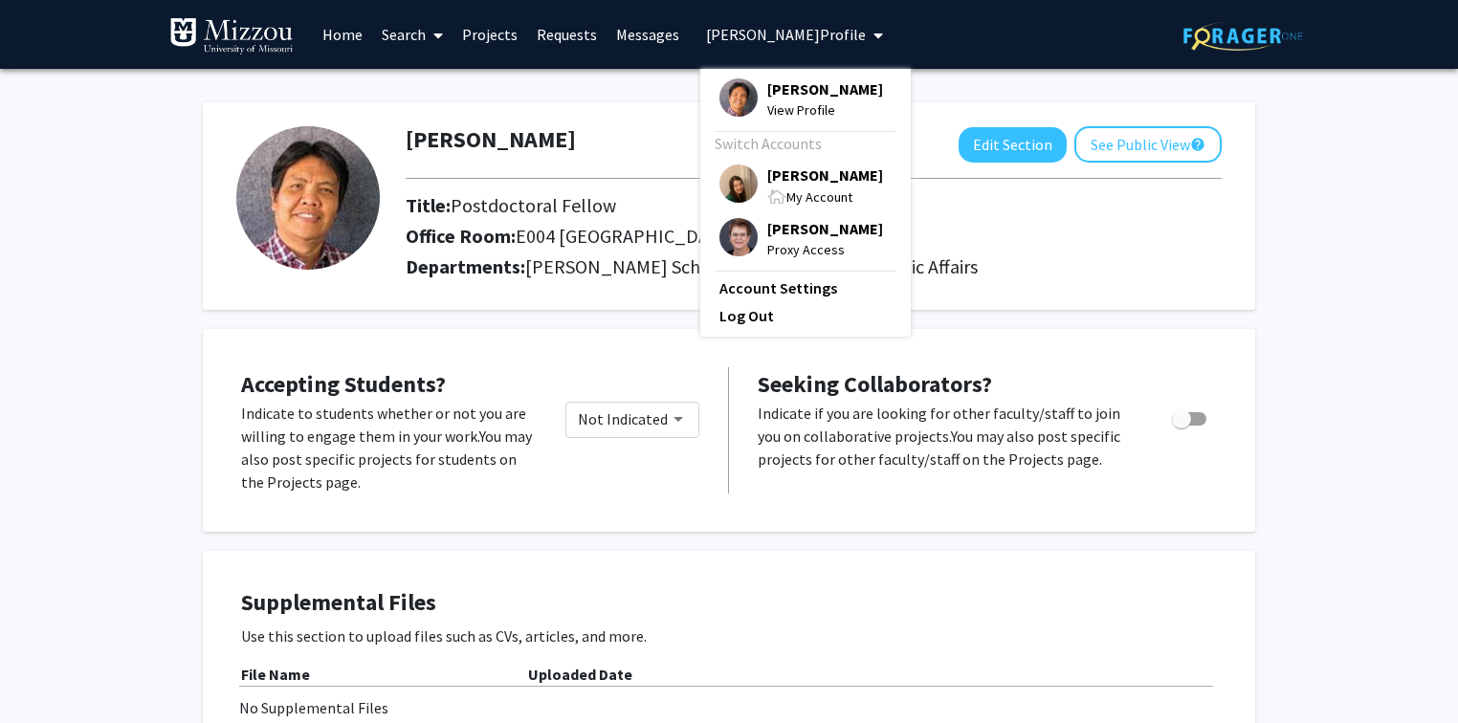
click at [800, 177] on span "[PERSON_NAME]" at bounding box center [825, 175] width 116 height 21
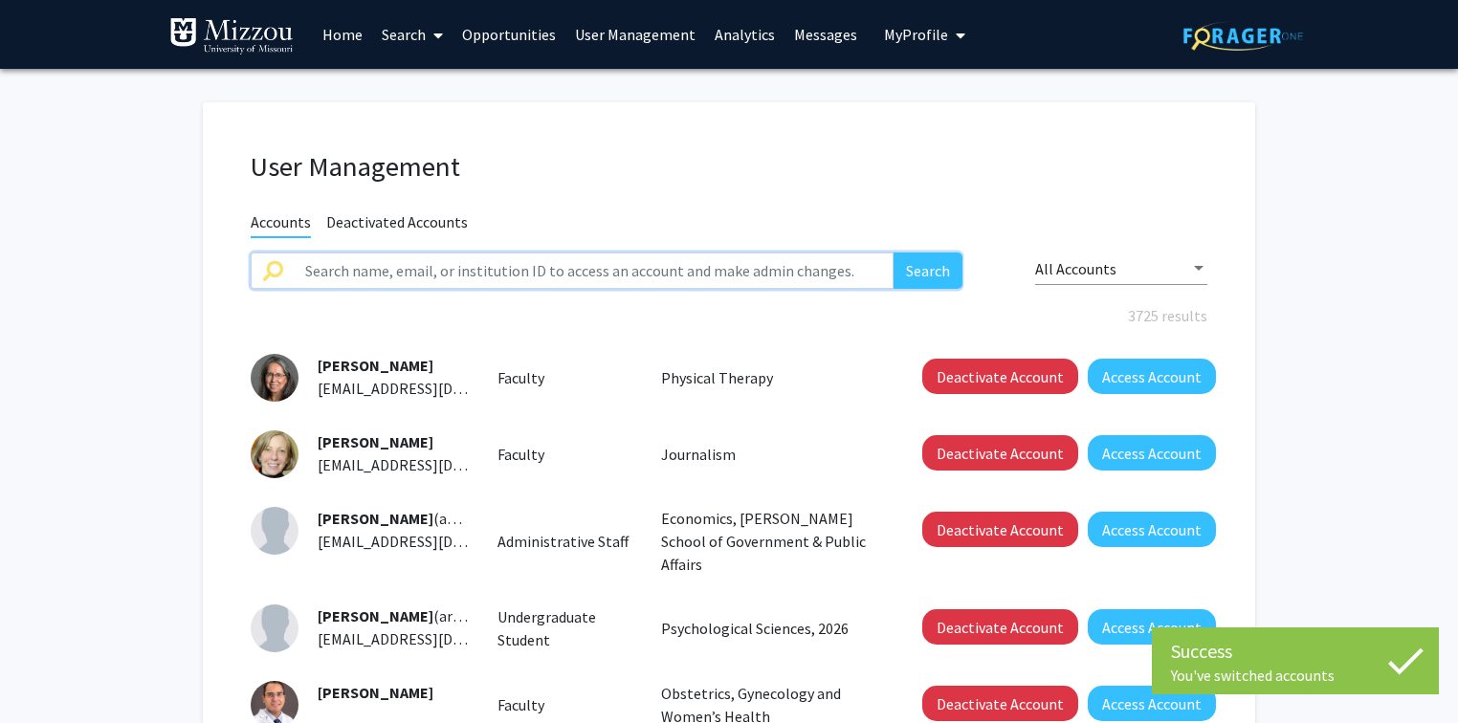
paste input "Andreas Sihotang"
type input "Andreas Sihotang"
click at [920, 264] on button "Search" at bounding box center [927, 271] width 69 height 36
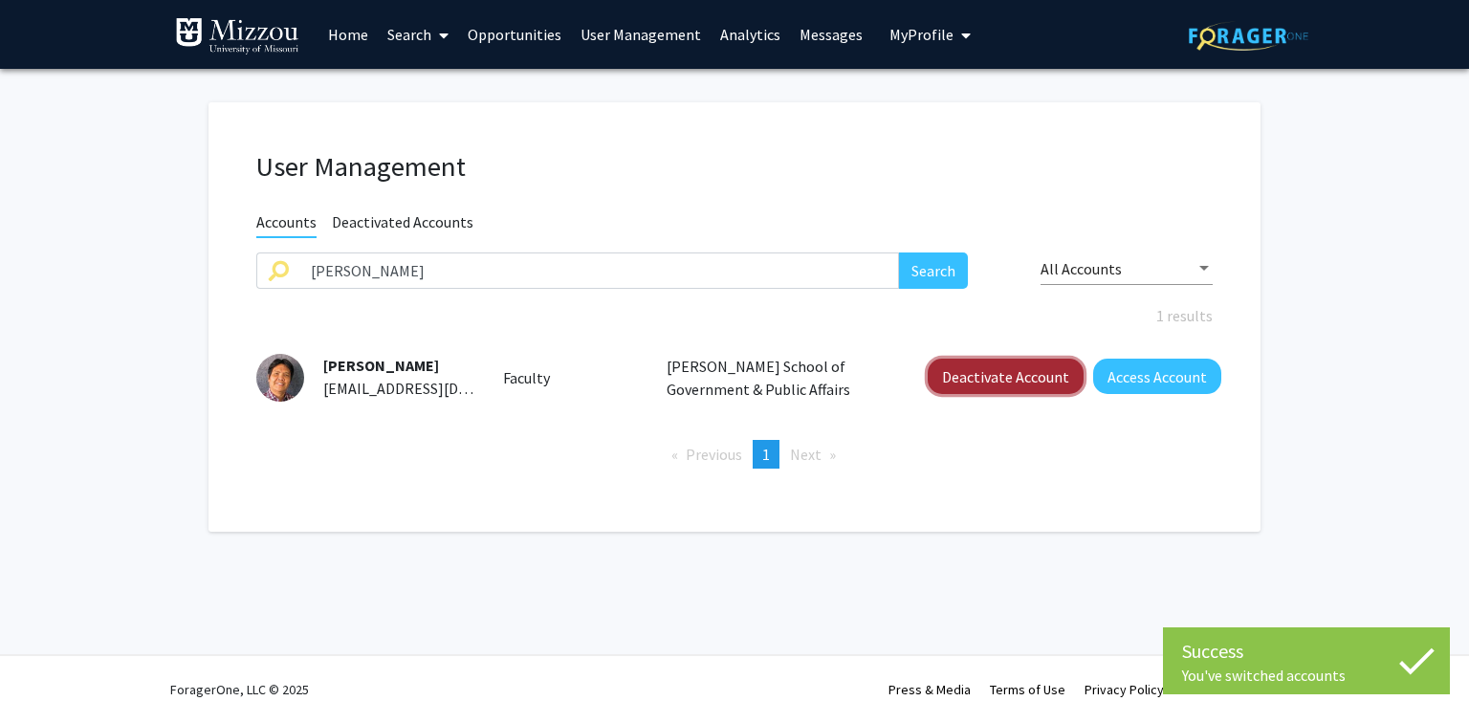
click at [947, 371] on button "Deactivate Account" at bounding box center [1006, 376] width 156 height 35
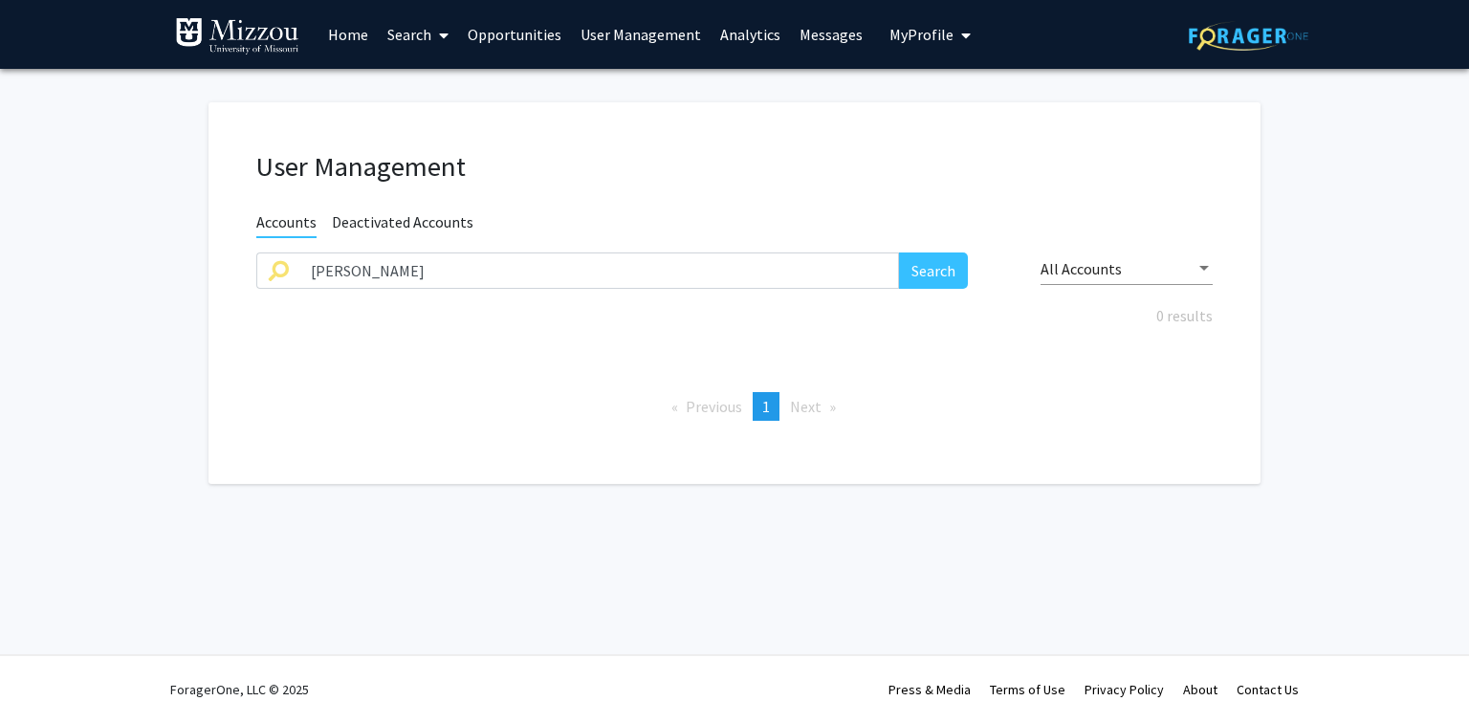
click at [677, 34] on link "User Management" at bounding box center [641, 34] width 140 height 67
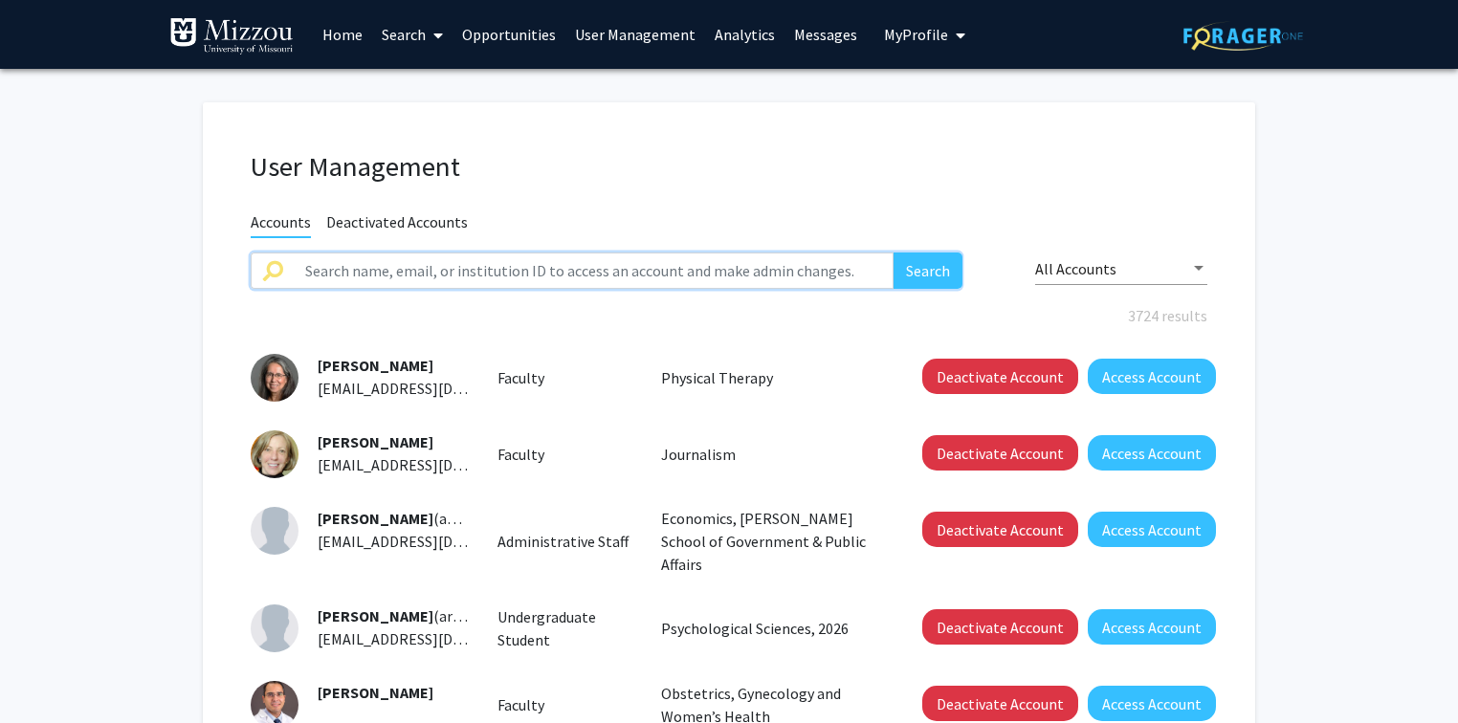
click at [568, 275] on input "text" at bounding box center [594, 271] width 600 height 36
type input "mdecourcey"
click at [893, 253] on button "Search" at bounding box center [927, 271] width 69 height 36
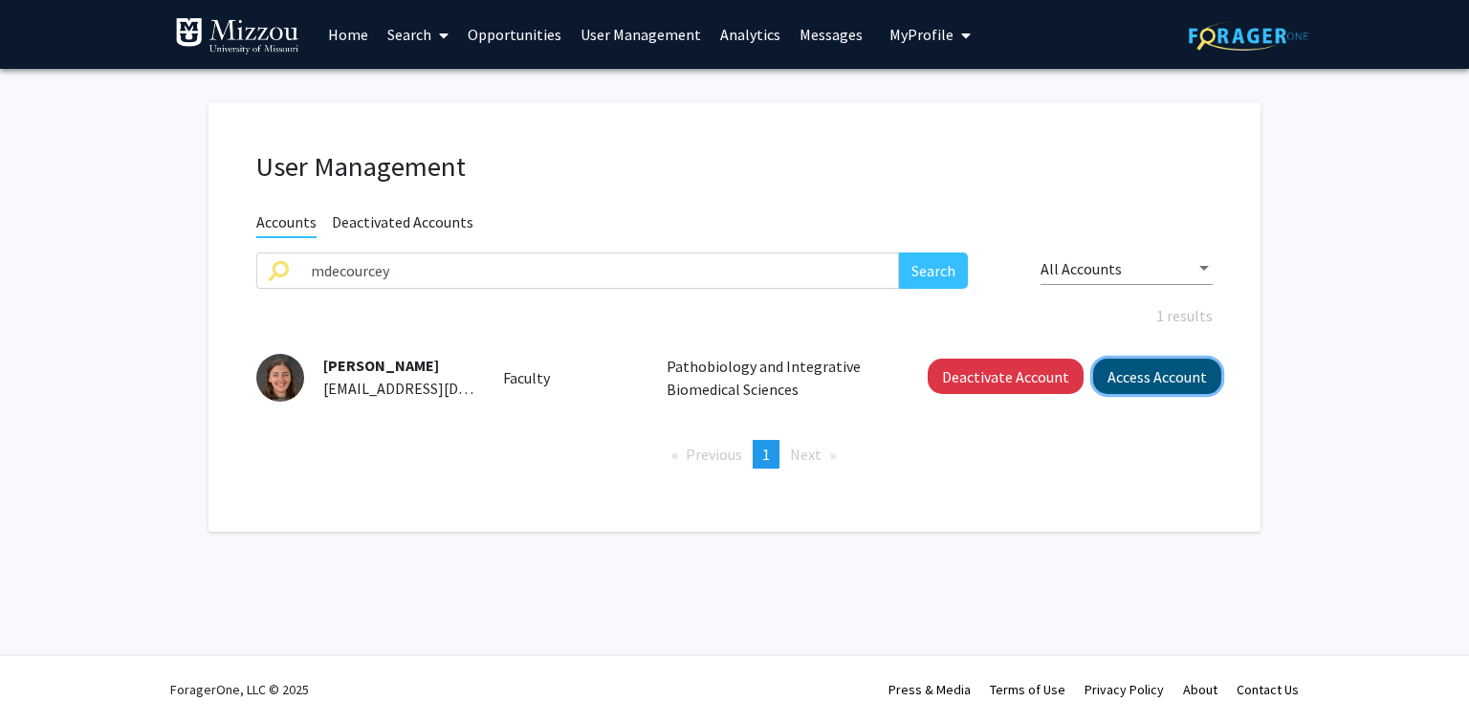
click at [1154, 385] on button "Access Account" at bounding box center [1157, 376] width 128 height 35
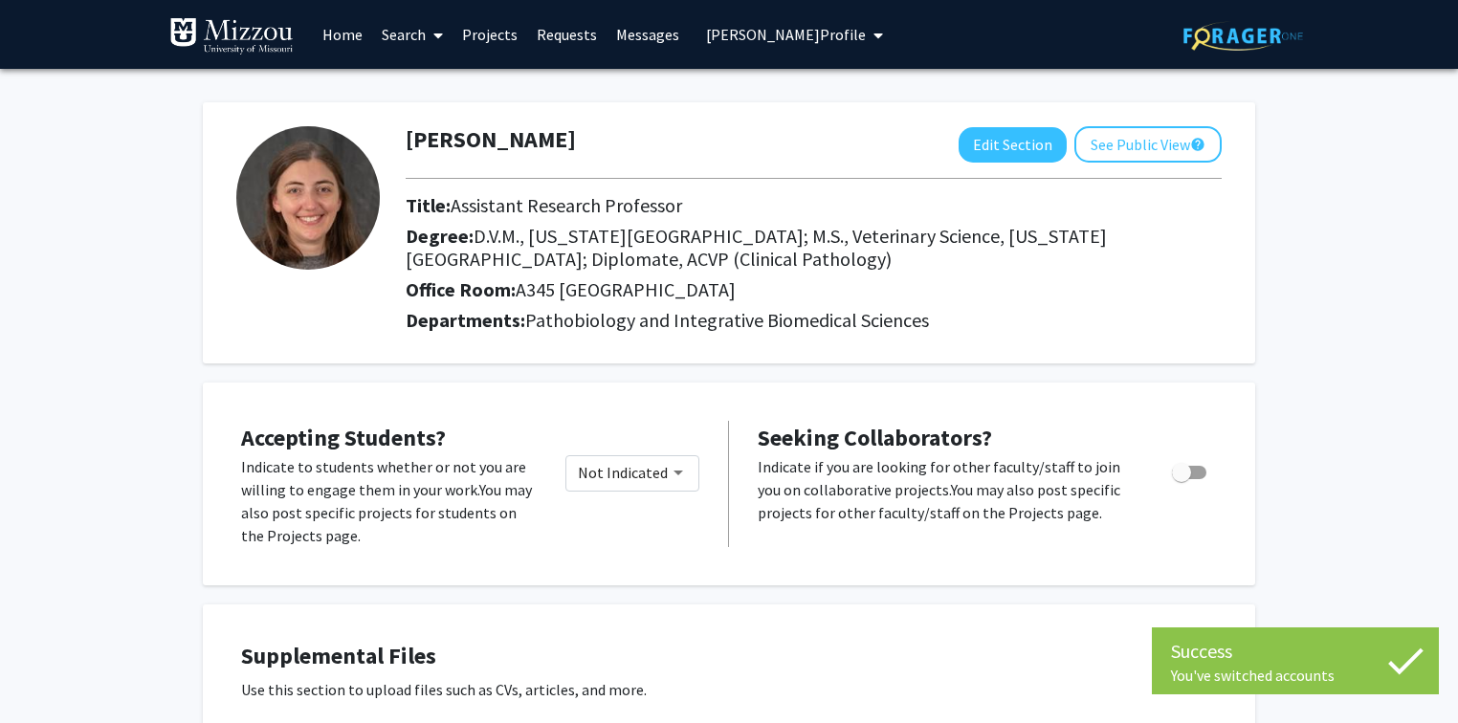
click at [602, 138] on div "Michelle DeCourcey Edit Section See Public View help" at bounding box center [813, 144] width 845 height 36
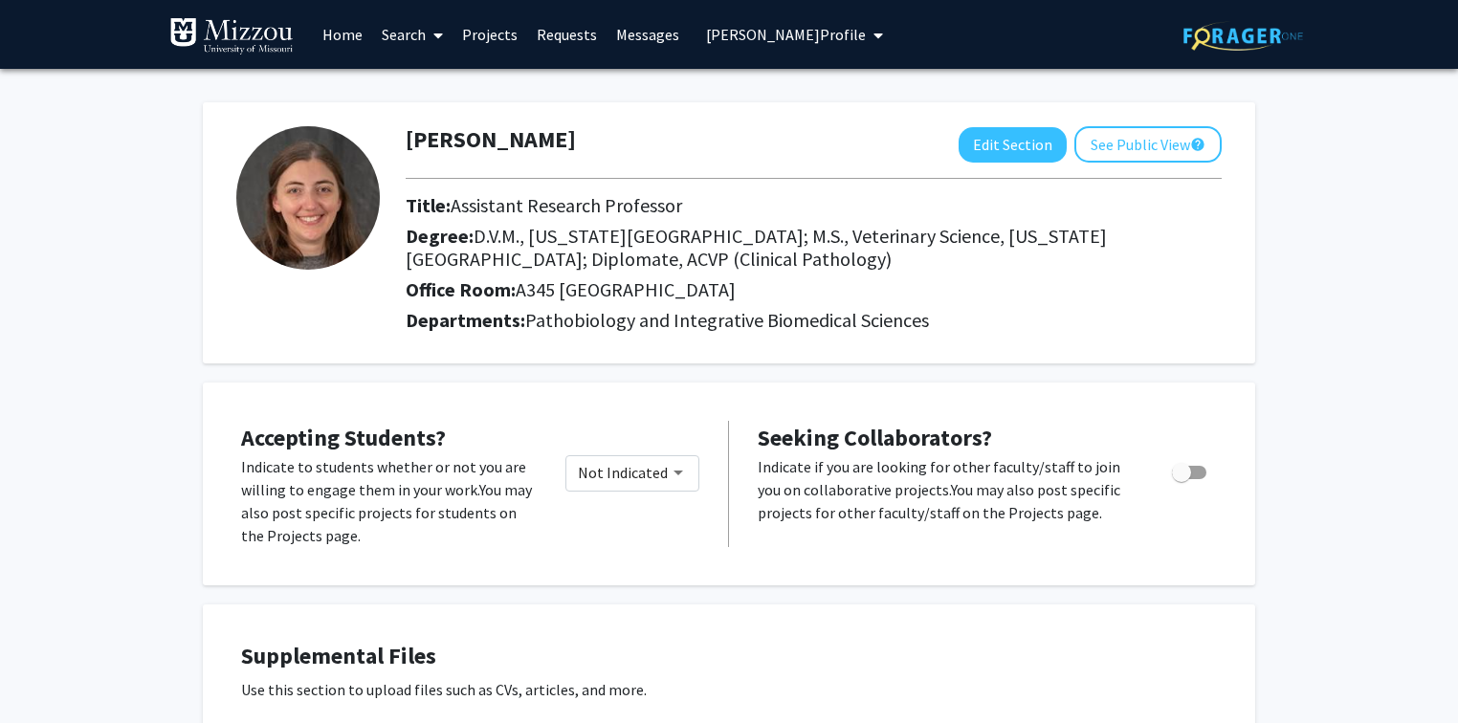
click at [860, 29] on span "Michelle DeCourcey's Profile" at bounding box center [786, 34] width 160 height 19
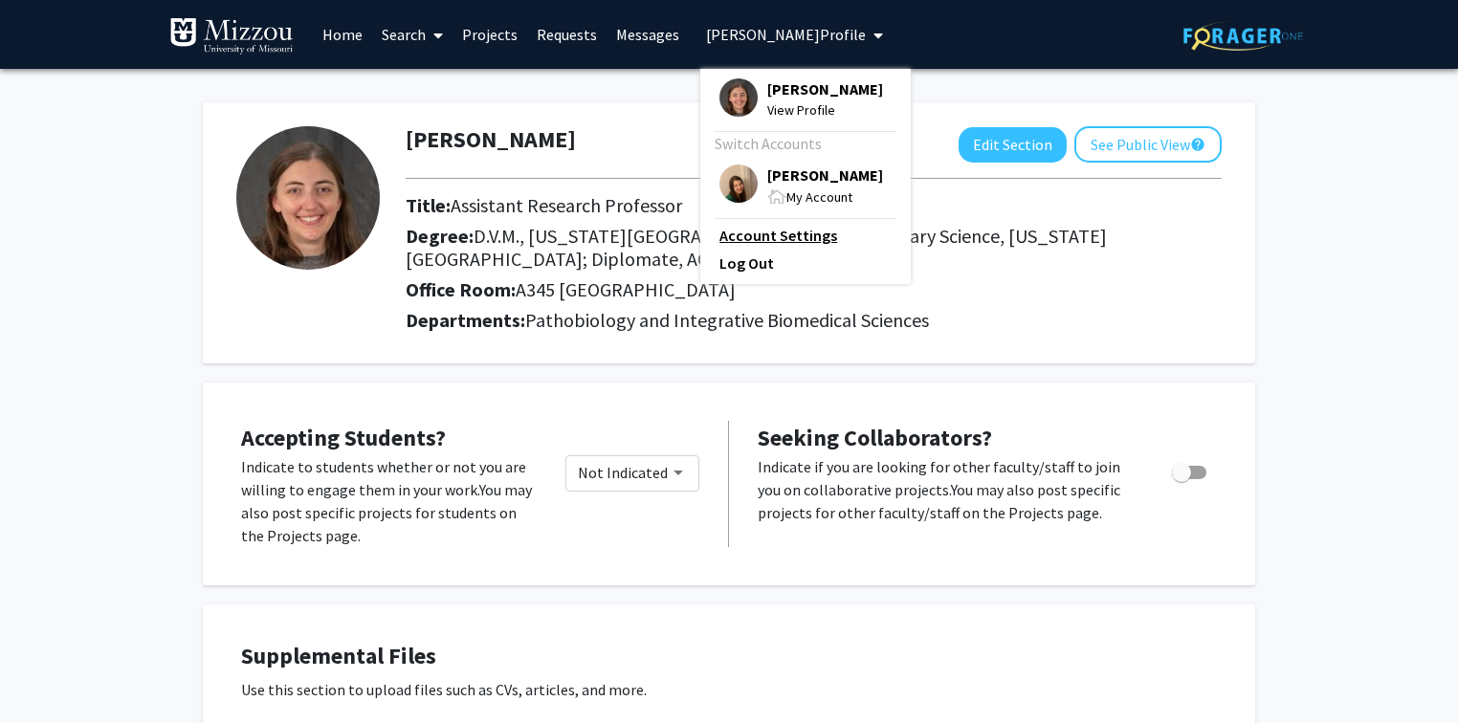
click at [789, 247] on link "Account Settings" at bounding box center [805, 235] width 172 height 23
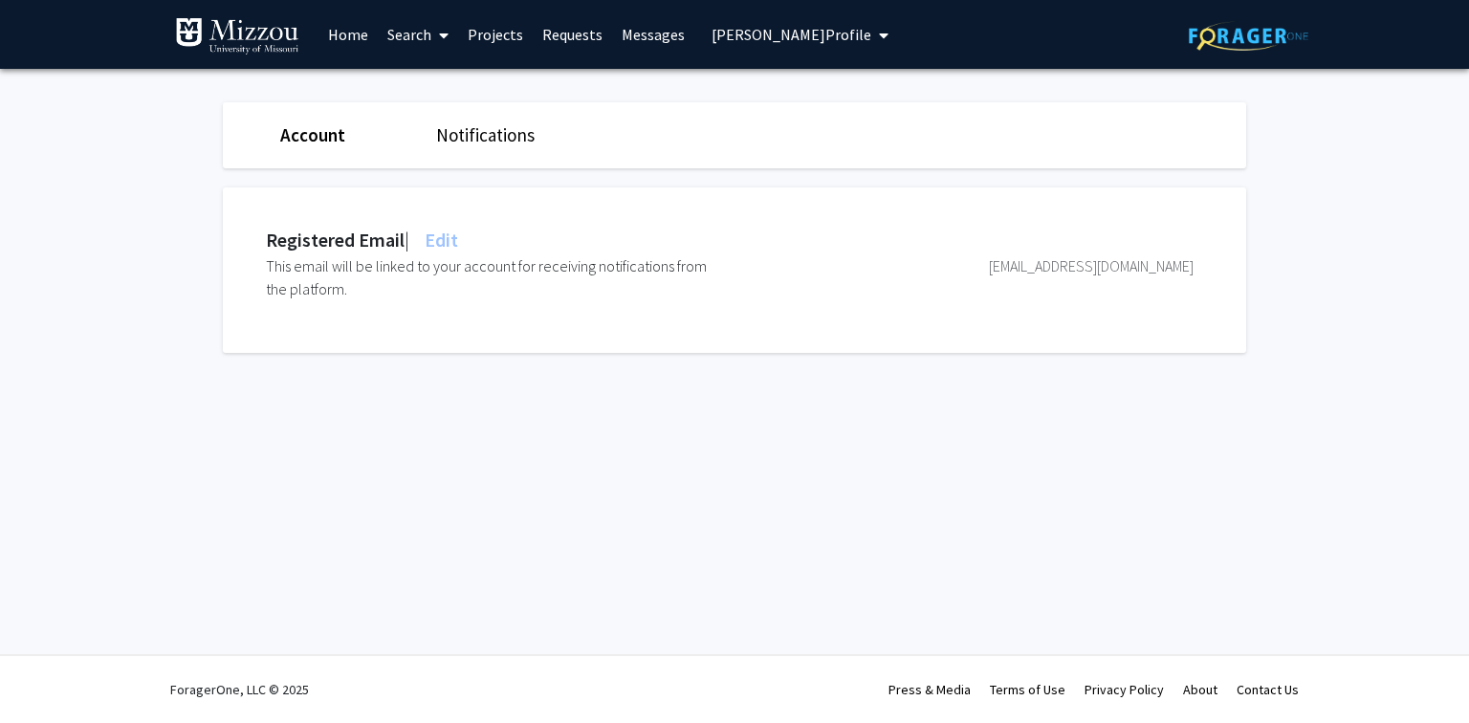
click at [450, 236] on span "Edit" at bounding box center [439, 240] width 37 height 24
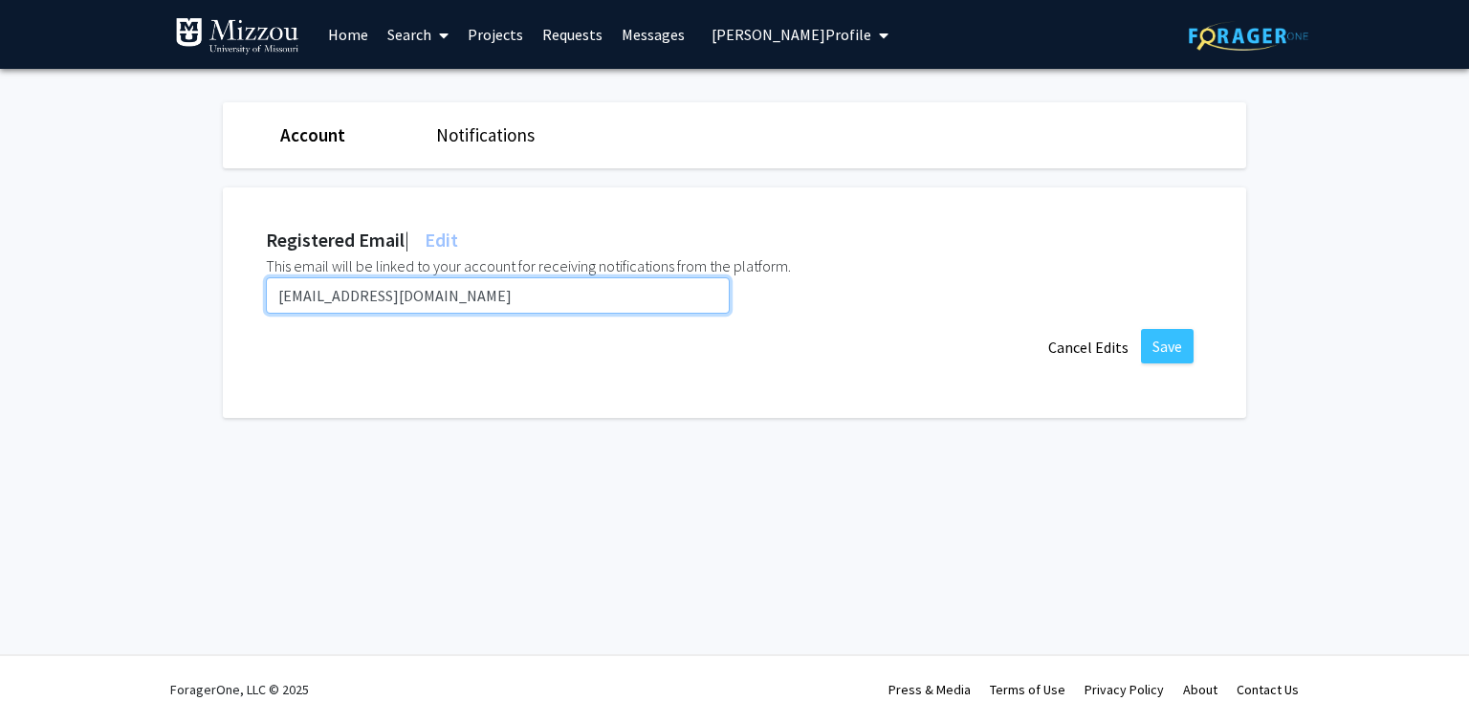
click at [471, 296] on input "mdecourcey@umsystem.edu" at bounding box center [498, 295] width 464 height 36
click at [478, 301] on input "mdecourcey@umsystem.edu" at bounding box center [498, 295] width 464 height 36
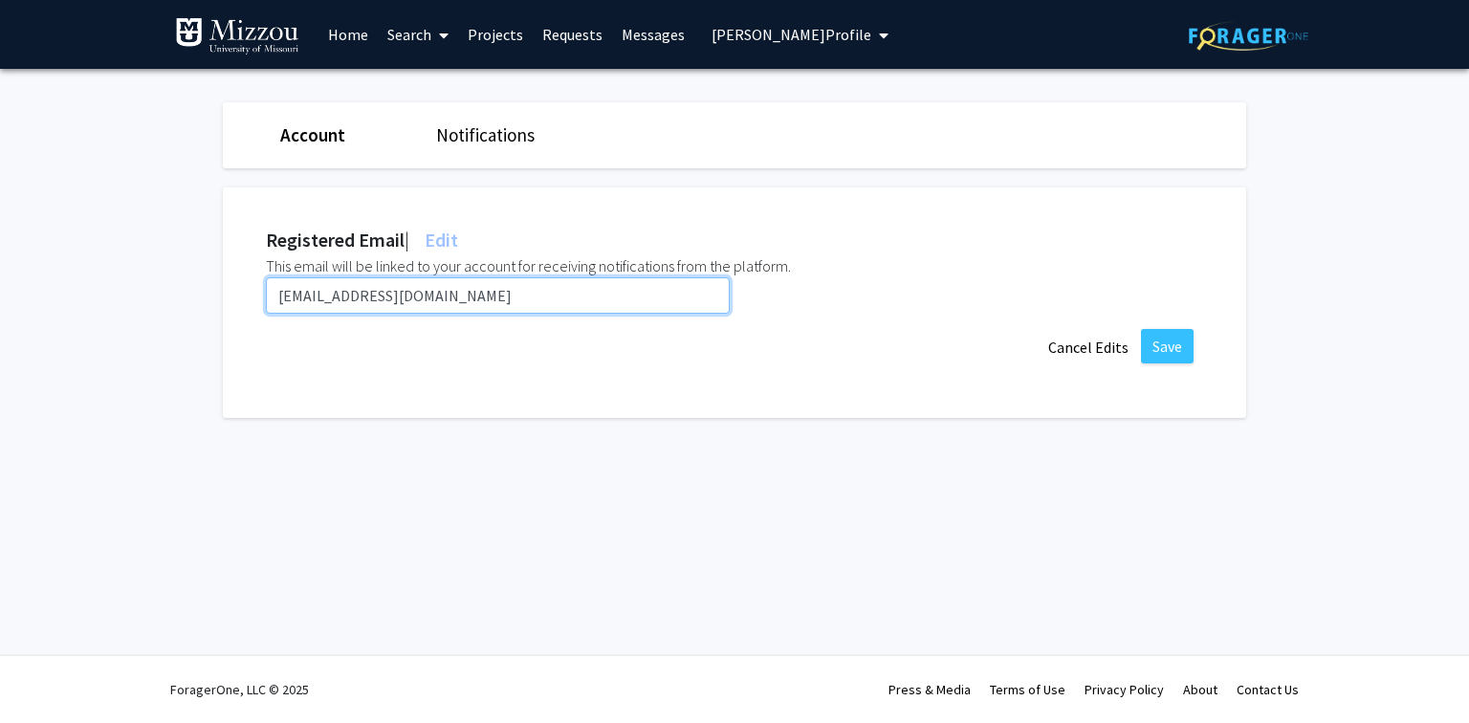
click at [475, 298] on input "mdecourcey@umsystem.edu" at bounding box center [498, 295] width 464 height 36
click at [440, 297] on input "mdecourcey@umsystem.edu" at bounding box center [498, 295] width 464 height 36
click at [505, 295] on input "mdecourcey@umsystem.edu" at bounding box center [498, 295] width 464 height 36
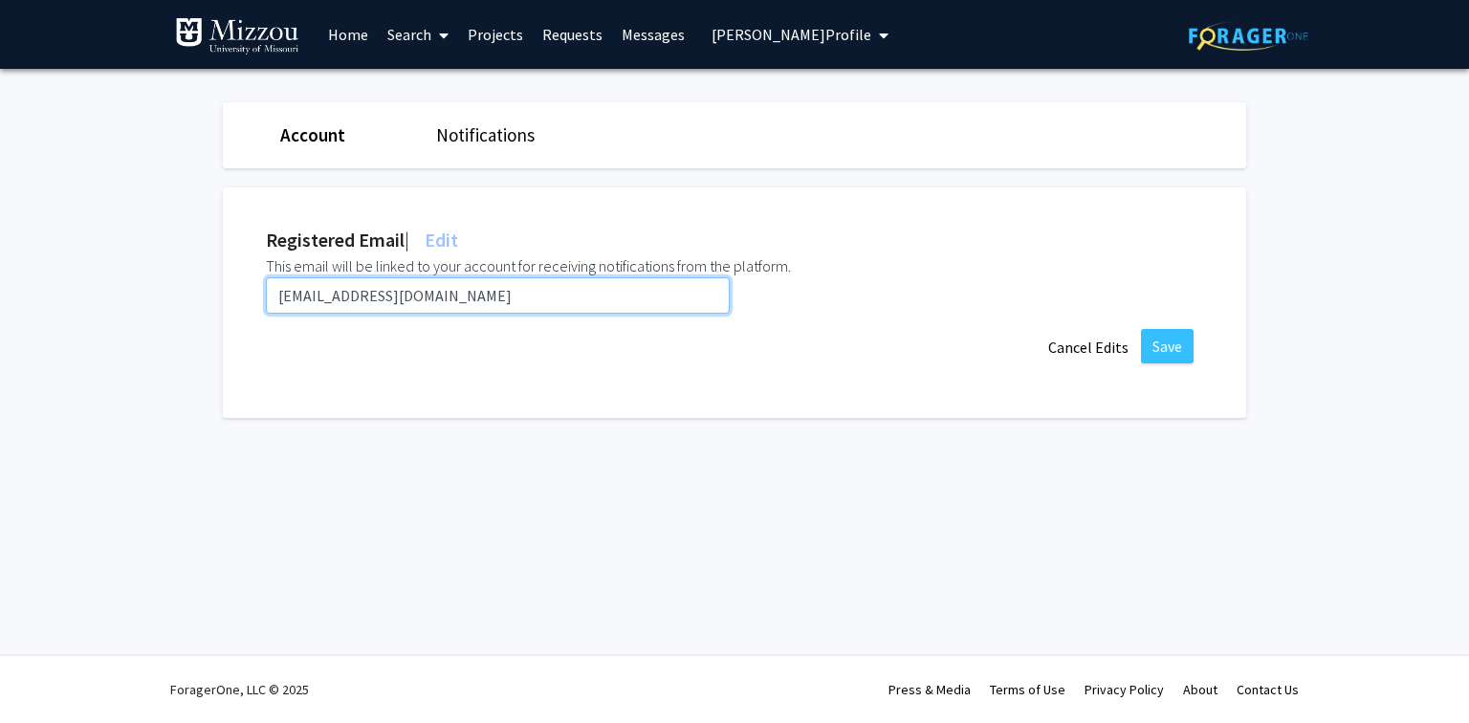
click at [505, 295] on input "mdecourcey@umsystem.edu" at bounding box center [498, 295] width 464 height 36
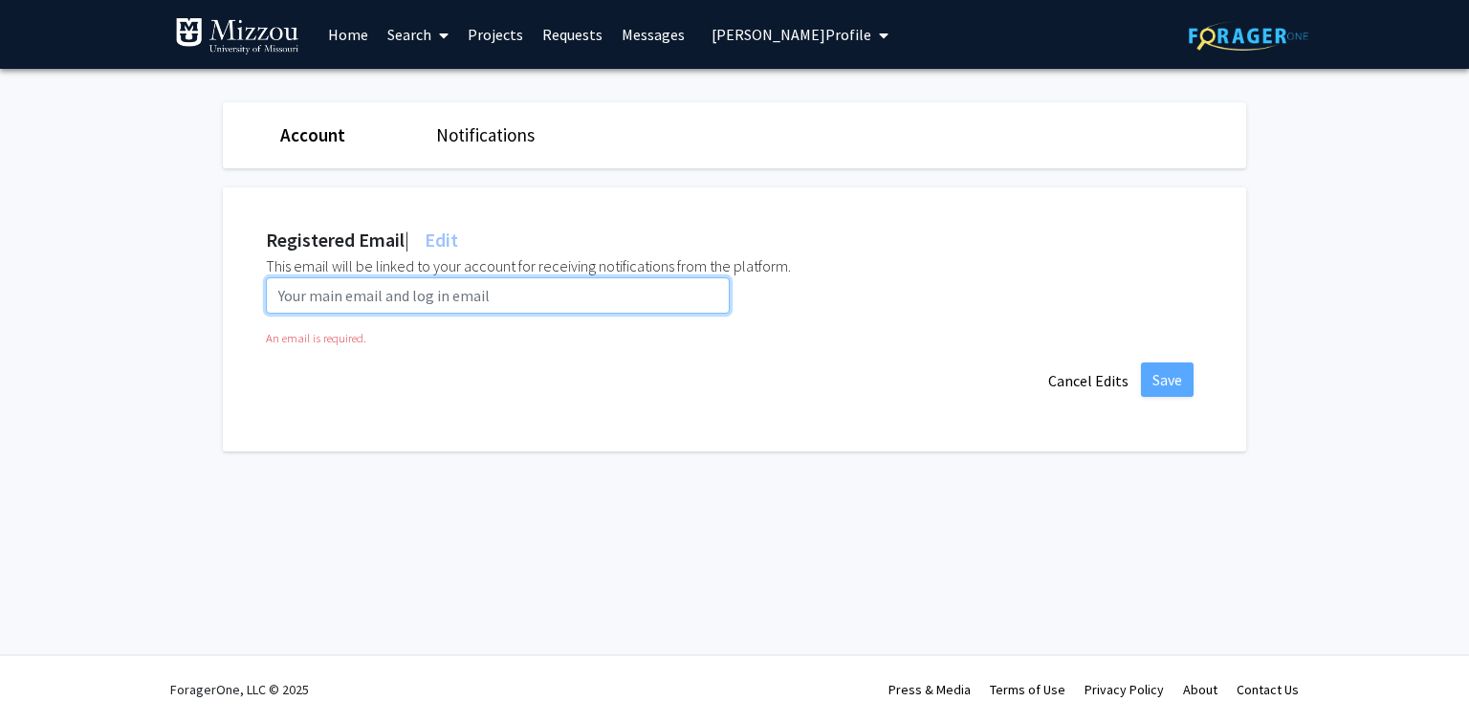
paste input "madhdq@umsystem.edu"
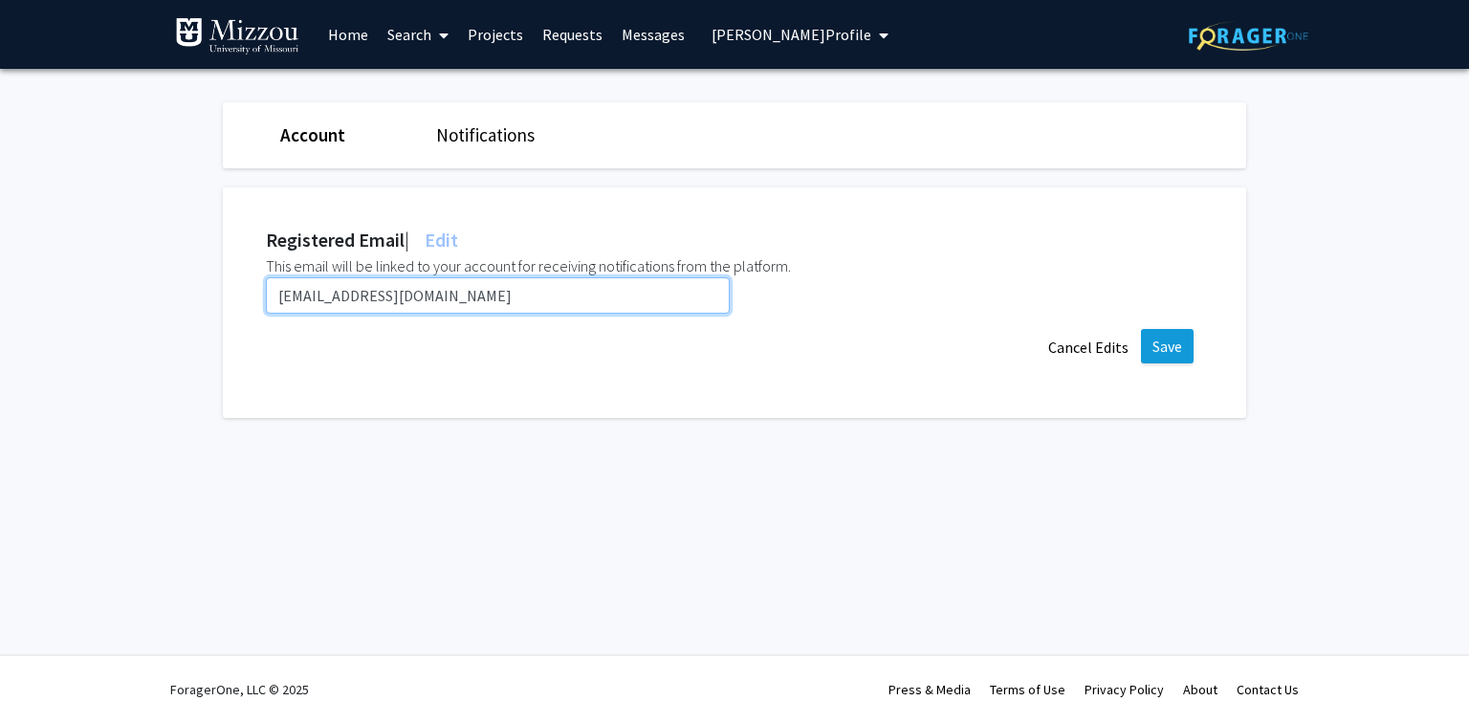
type input "madhdq@umsystem.edu"
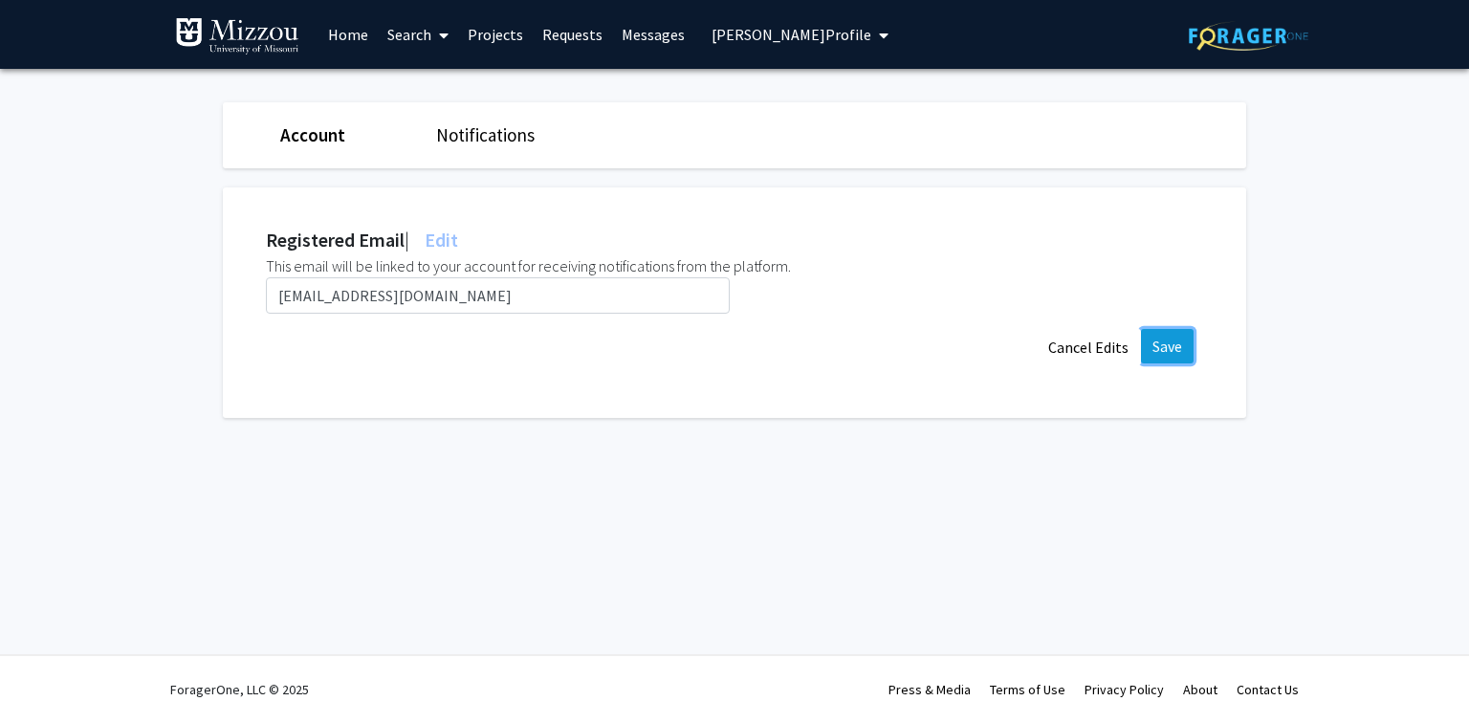
click at [1161, 347] on button "Save" at bounding box center [1167, 346] width 53 height 34
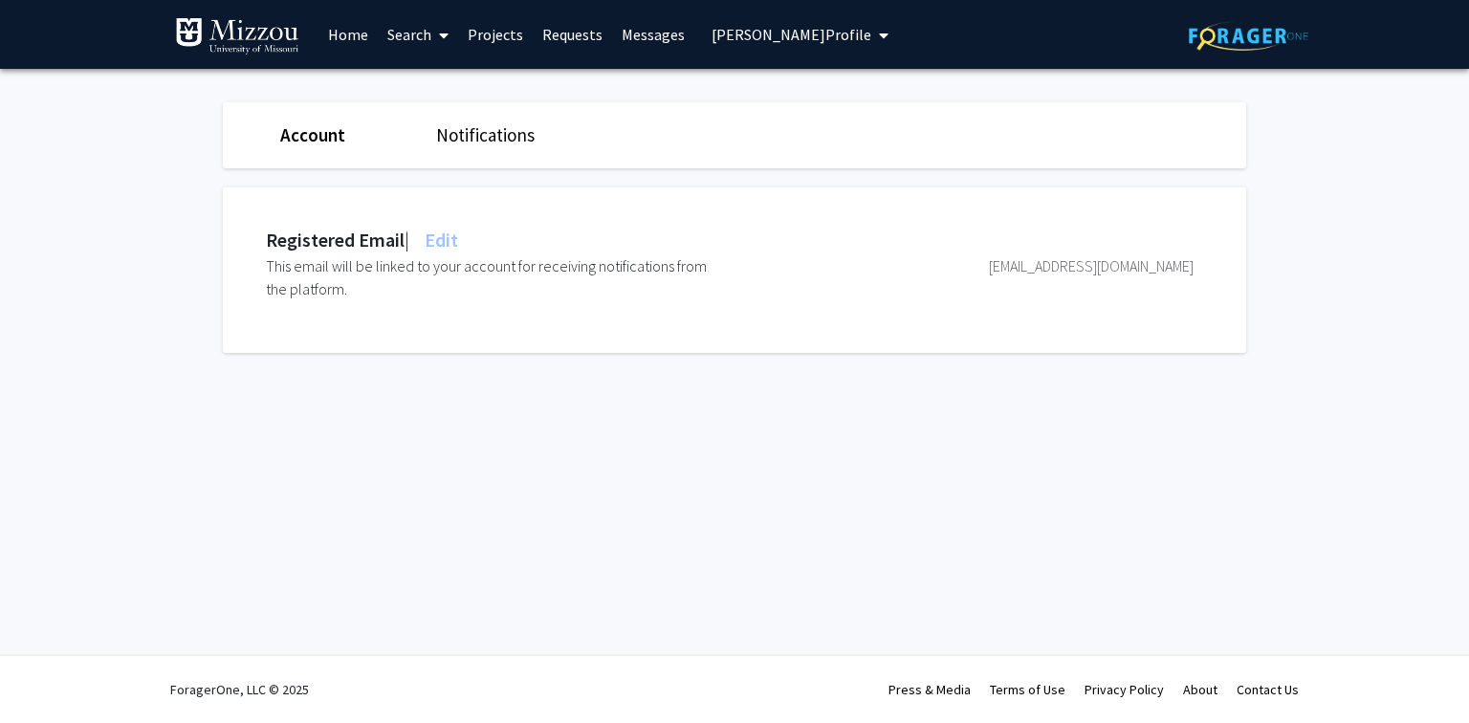
click at [733, 39] on span "Michelle DeCourcey's Profile" at bounding box center [792, 34] width 160 height 19
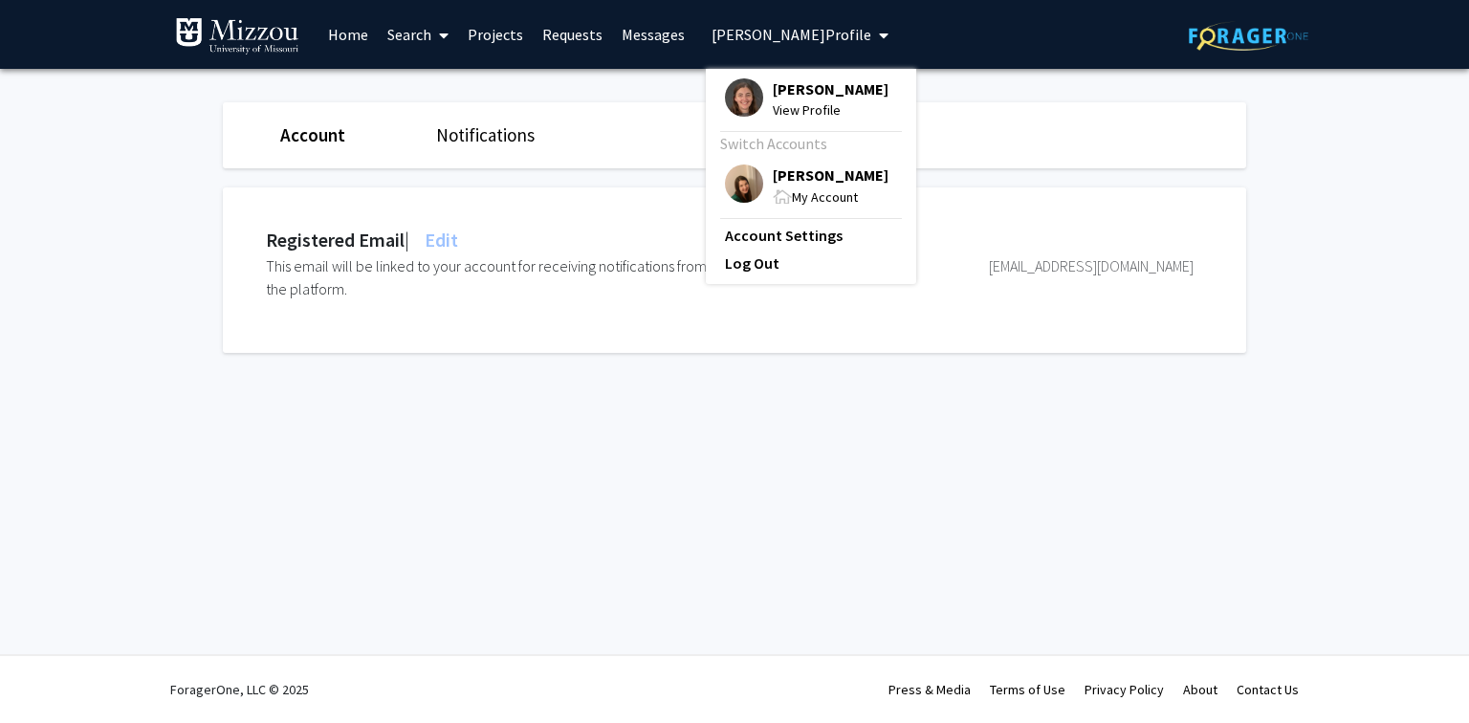
click at [781, 186] on span "[PERSON_NAME]" at bounding box center [831, 175] width 116 height 21
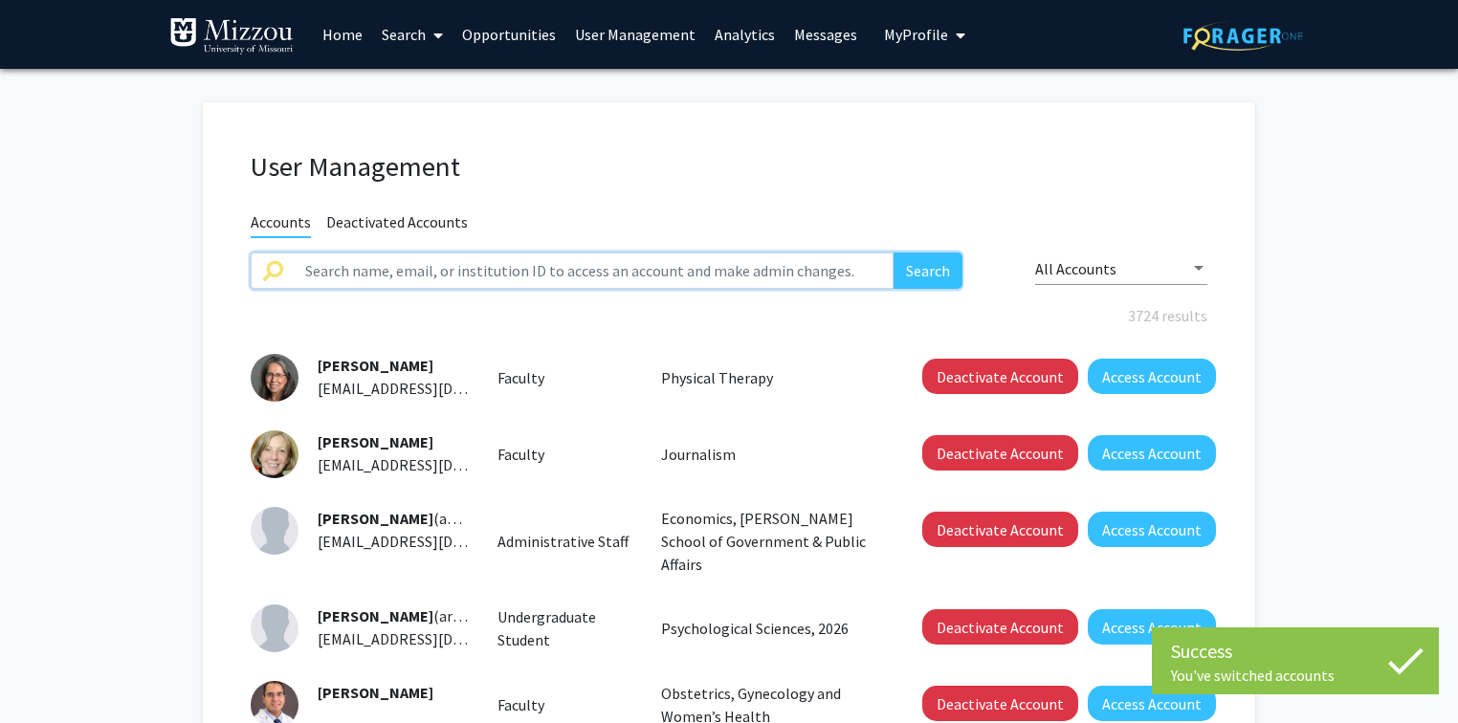
click at [593, 272] on input "text" at bounding box center [594, 271] width 600 height 36
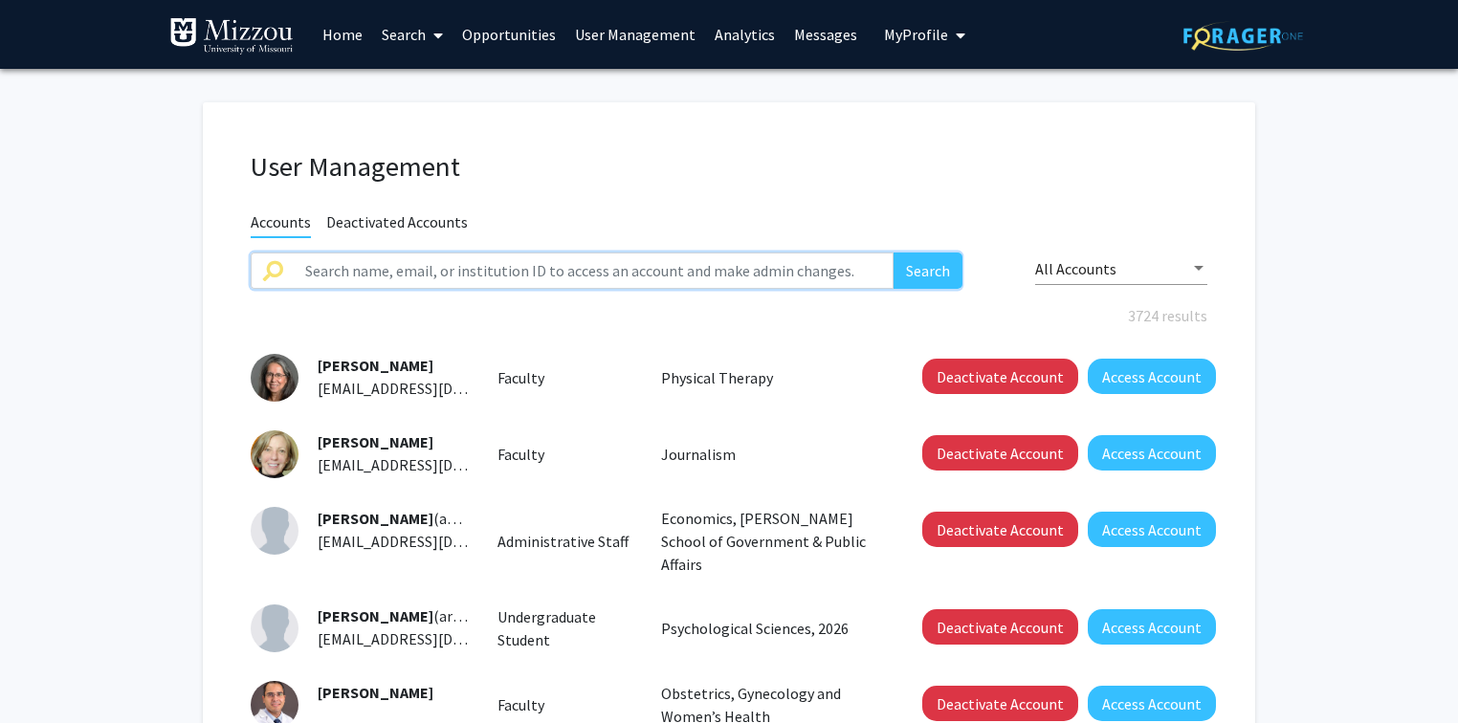
click at [649, 274] on input "text" at bounding box center [594, 271] width 600 height 36
type input "littler"
click at [893, 253] on button "Search" at bounding box center [927, 271] width 69 height 36
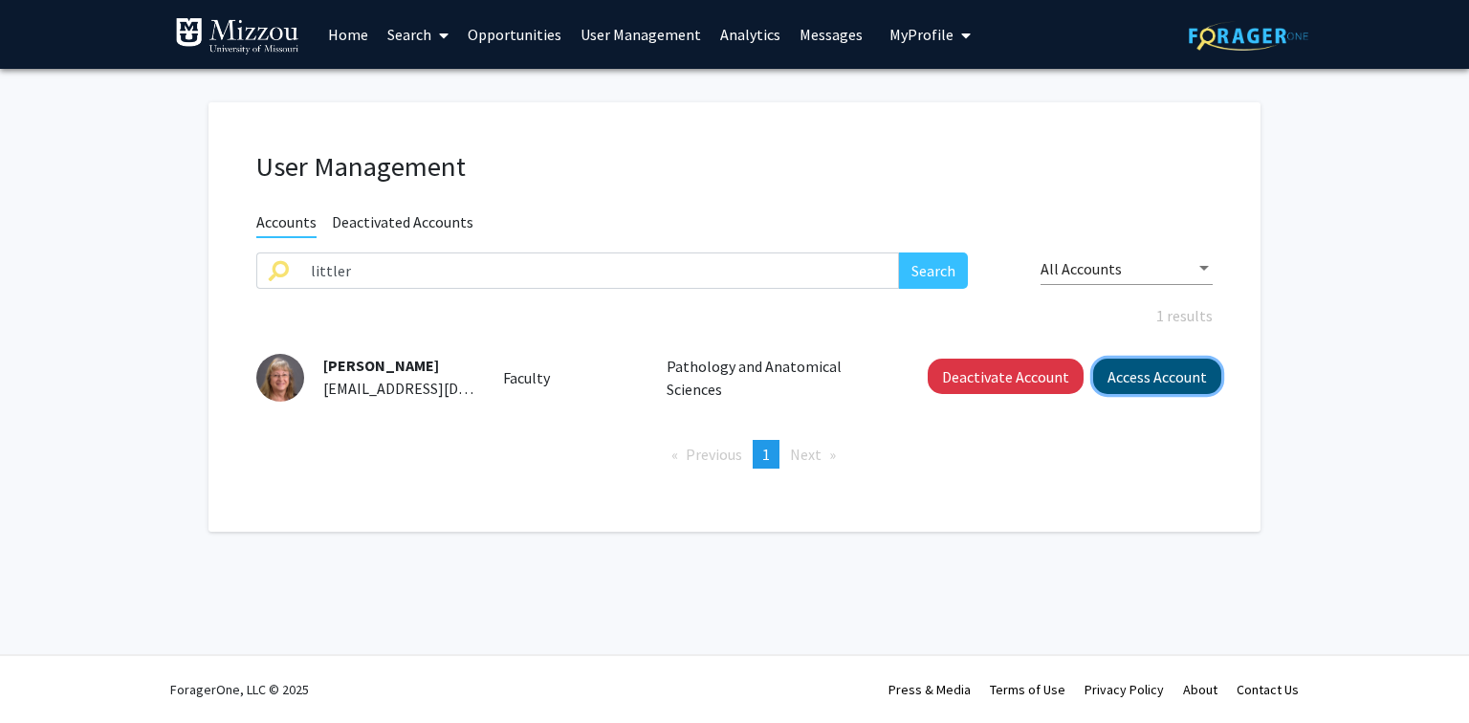
click at [1146, 374] on button "Access Account" at bounding box center [1157, 376] width 128 height 35
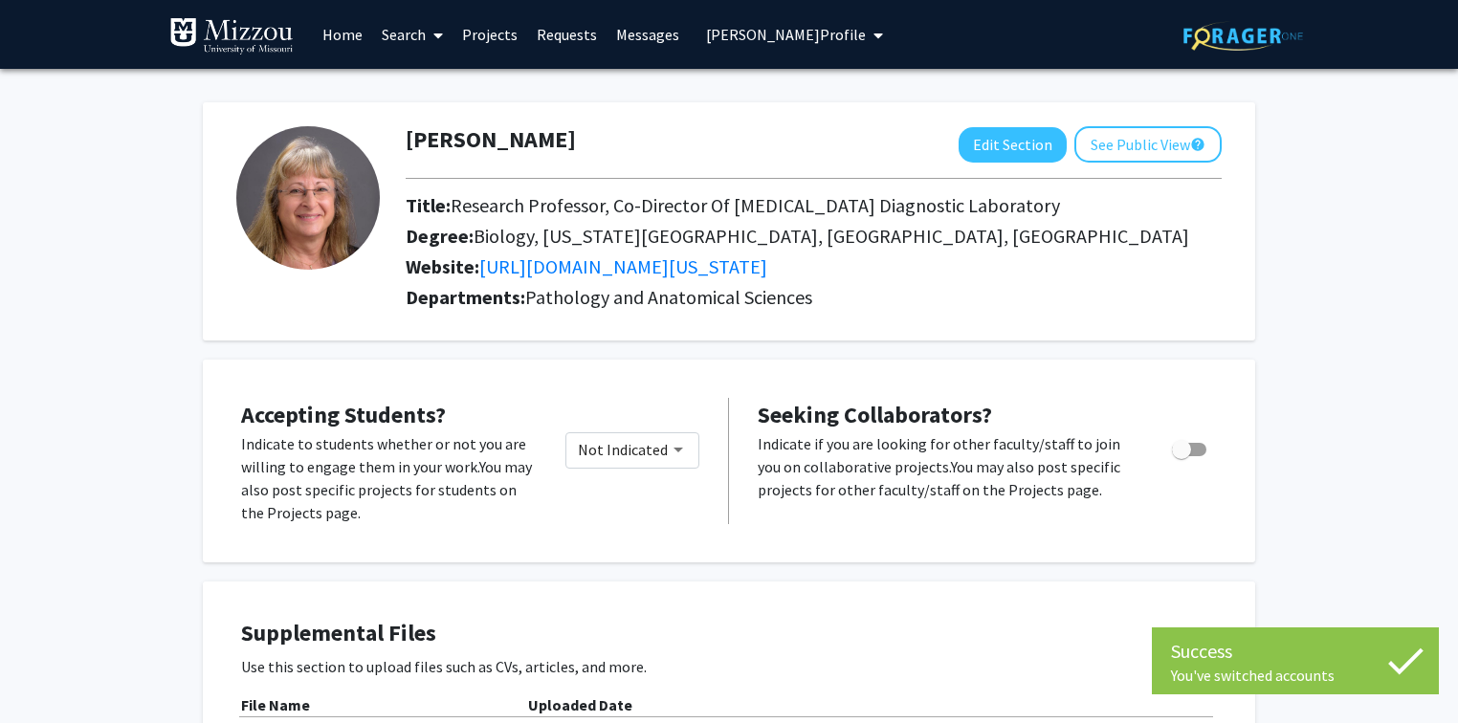
drag, startPoint x: 550, startPoint y: 145, endPoint x: 530, endPoint y: 149, distance: 20.4
click at [530, 149] on div "Randie Little Edit Section See Public View help" at bounding box center [813, 144] width 845 height 36
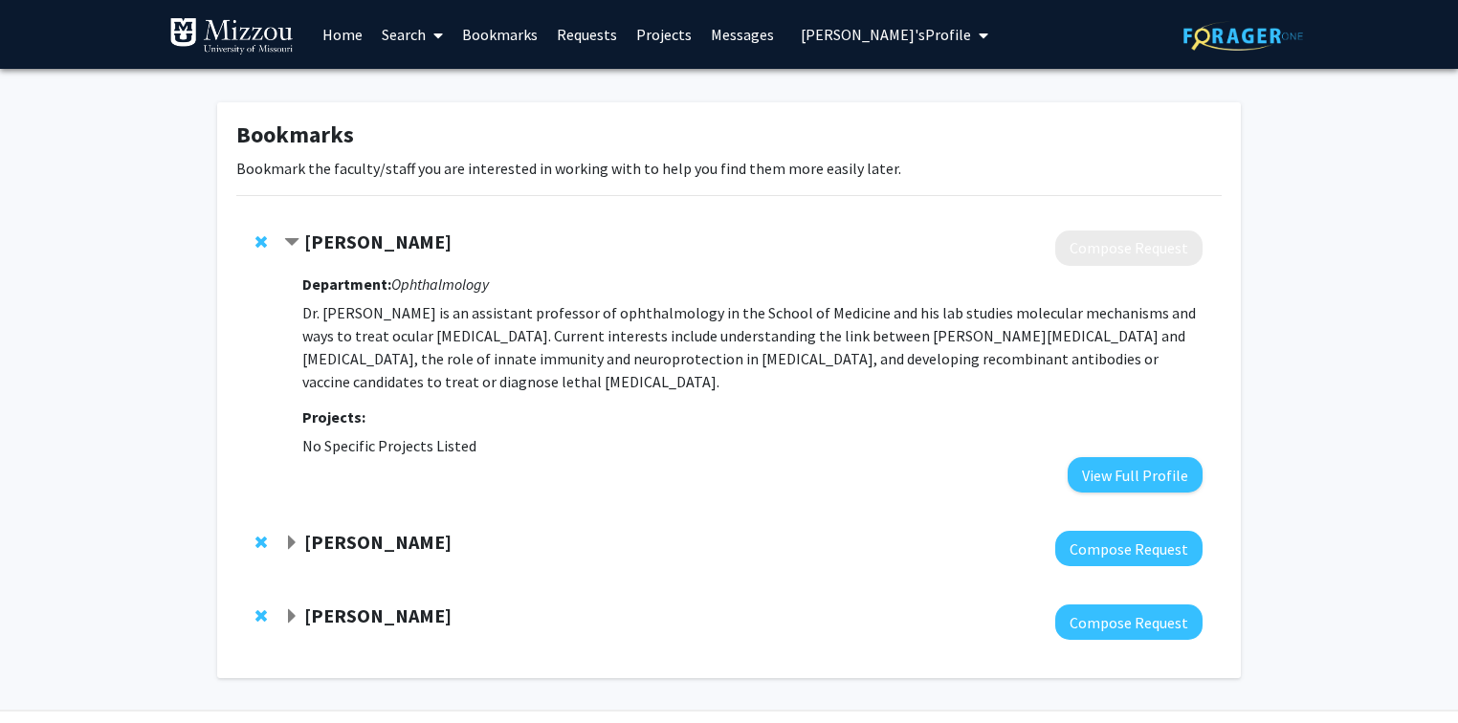
scroll to position [55, 0]
